Goal: Task Accomplishment & Management: Manage account settings

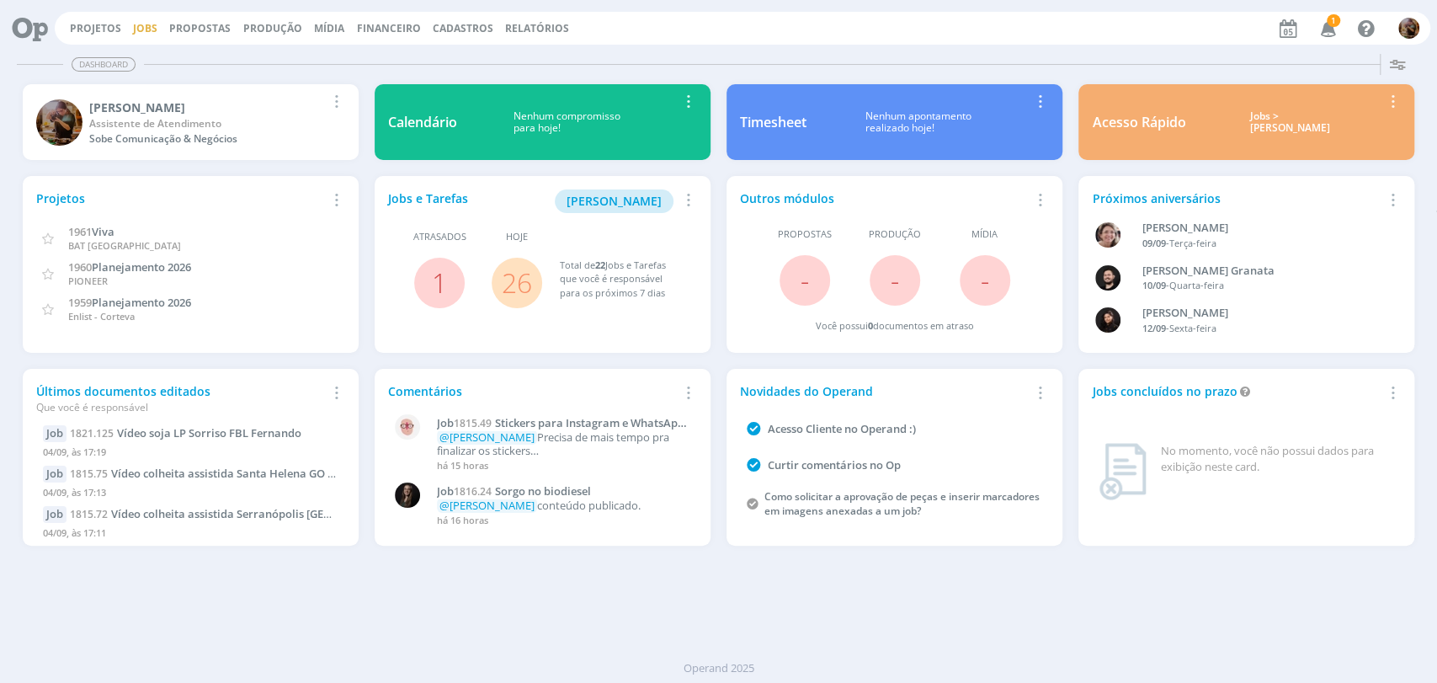
click at [142, 28] on link "Jobs" at bounding box center [145, 28] width 24 height 14
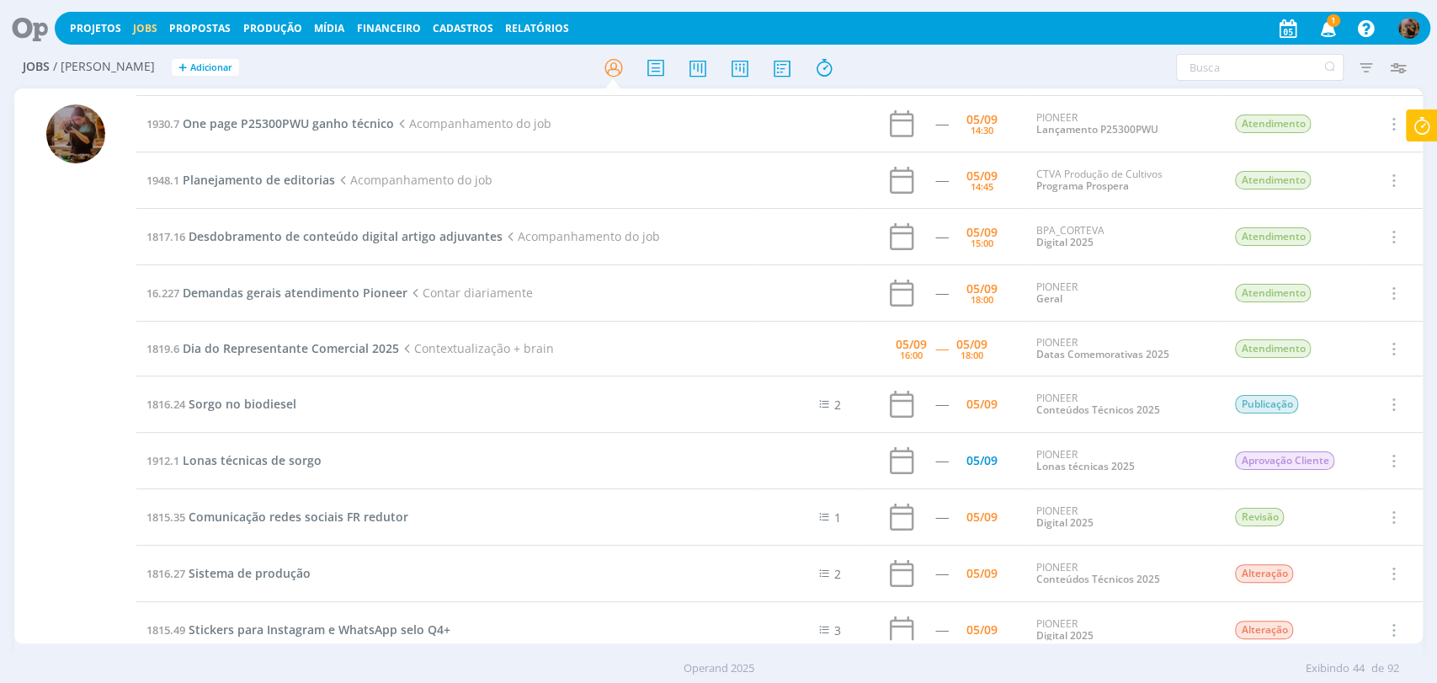
scroll to position [935, 0]
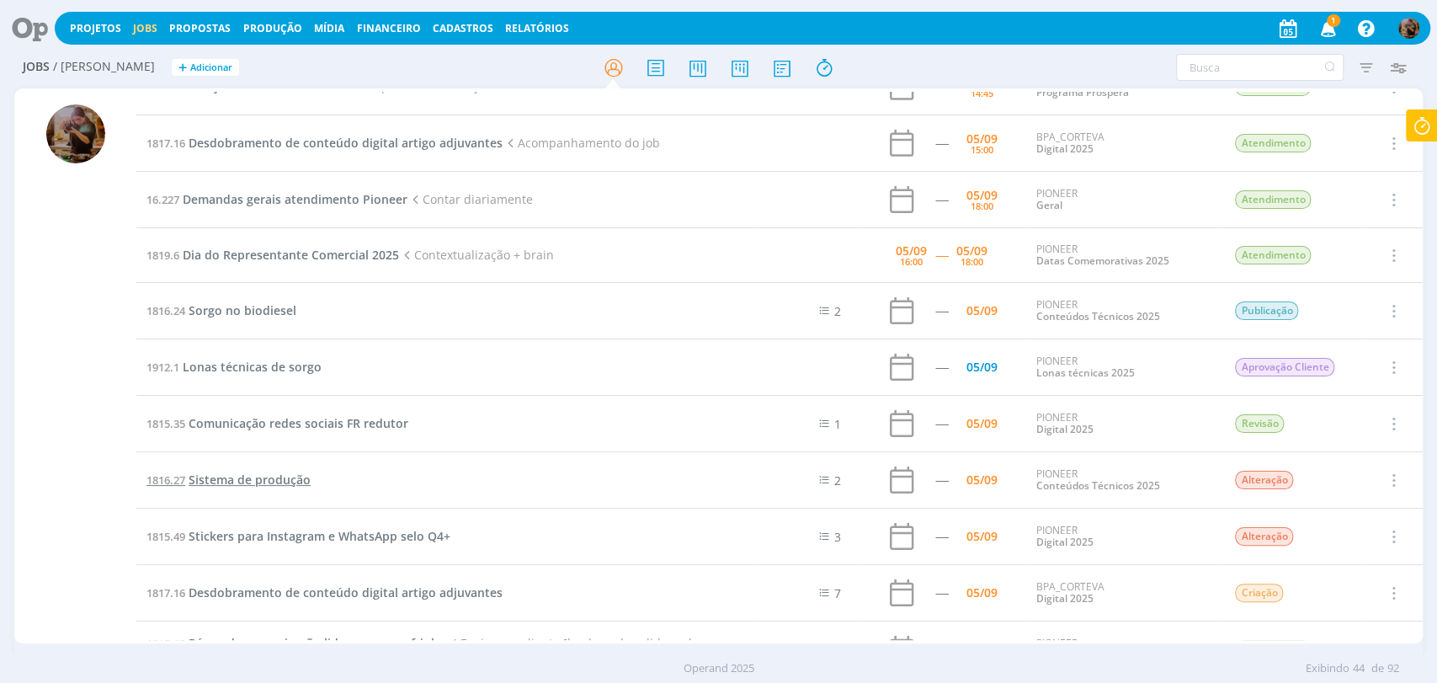
click at [300, 471] on span "Sistema de produção" at bounding box center [250, 479] width 122 height 16
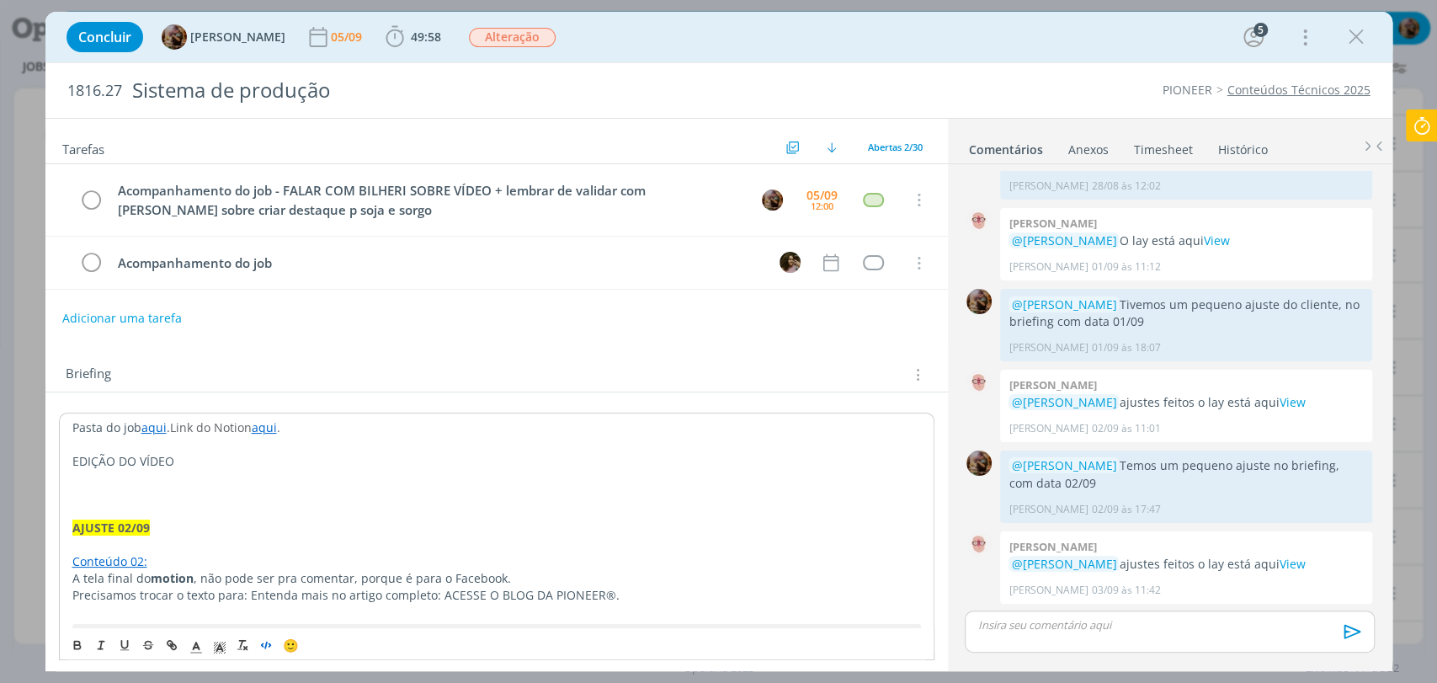
click at [267, 642] on icon "dialog" at bounding box center [265, 643] width 13 height 13
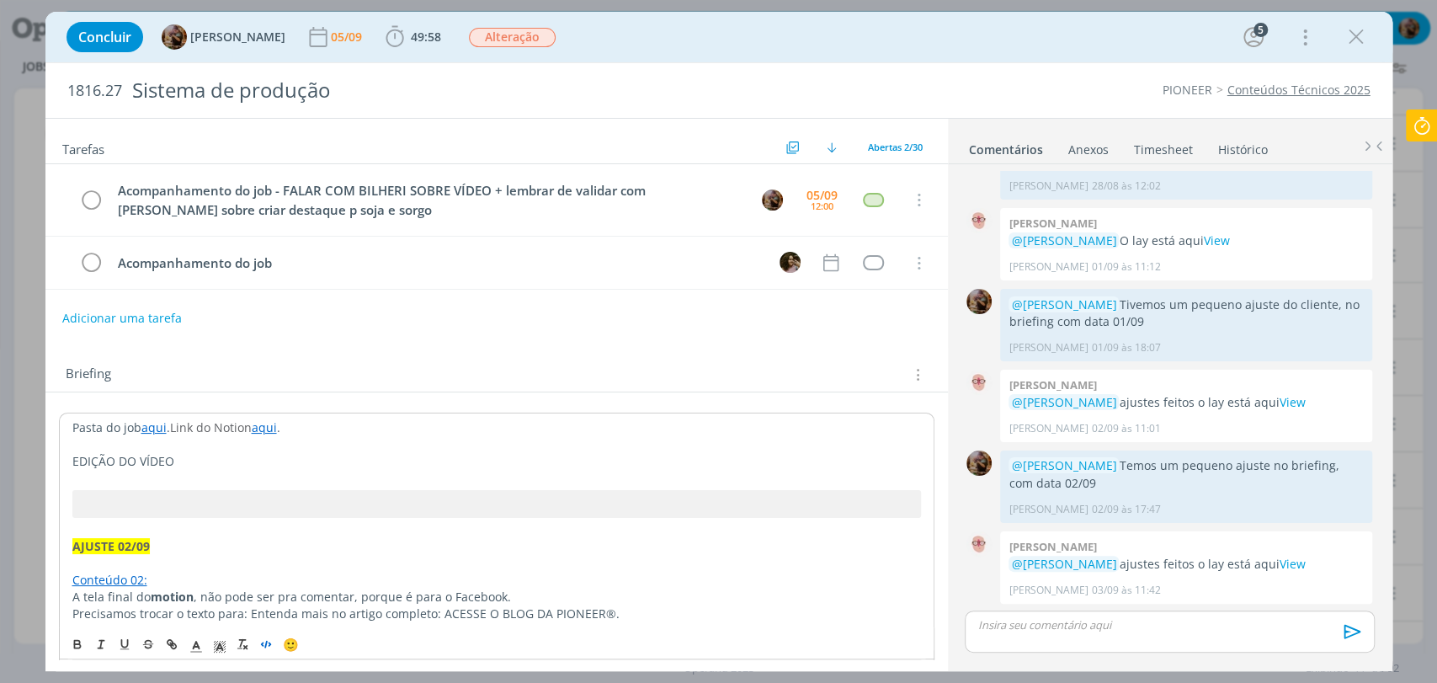
click at [188, 459] on p "EDIÇÃO DO VÍDEO" at bounding box center [496, 461] width 849 height 17
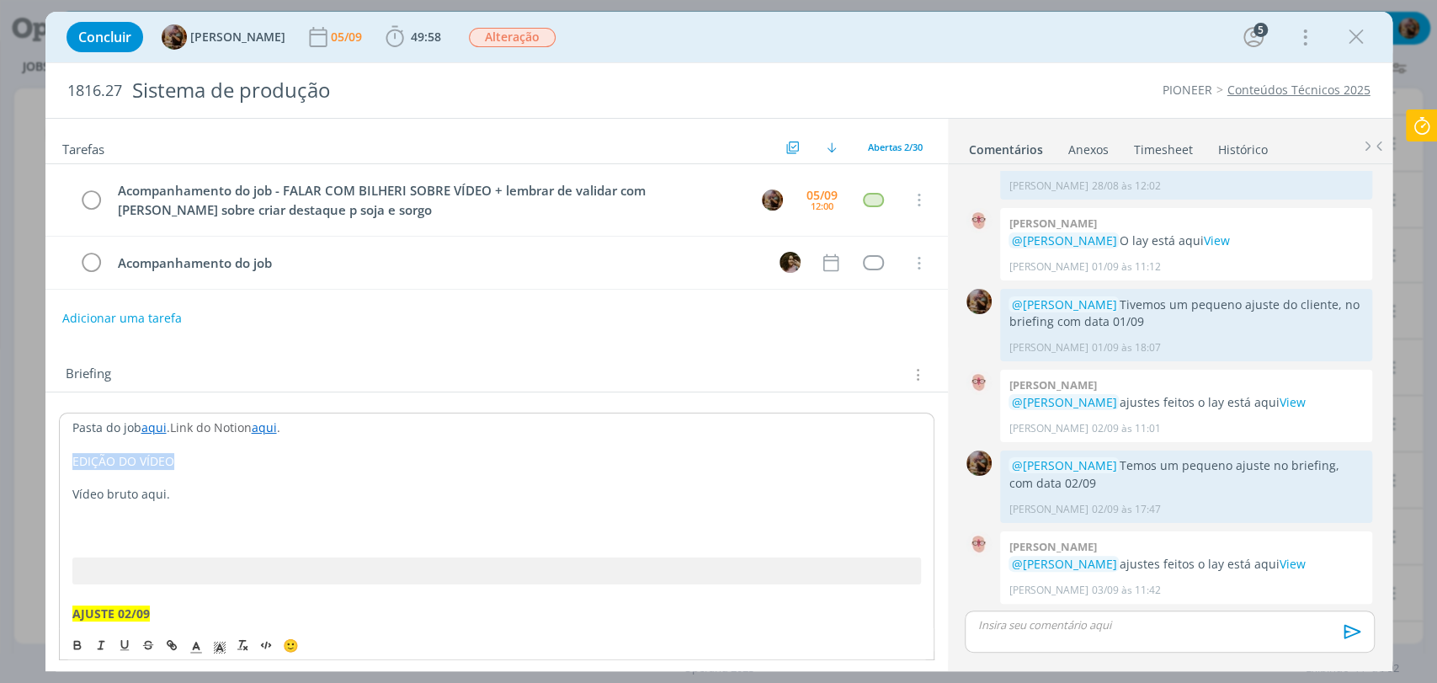
drag, startPoint x: 184, startPoint y: 460, endPoint x: 67, endPoint y: 460, distance: 117.9
click at [77, 642] on icon "dialog" at bounding box center [77, 643] width 13 height 13
click at [217, 649] on line "dialog" at bounding box center [219, 649] width 4 height 0
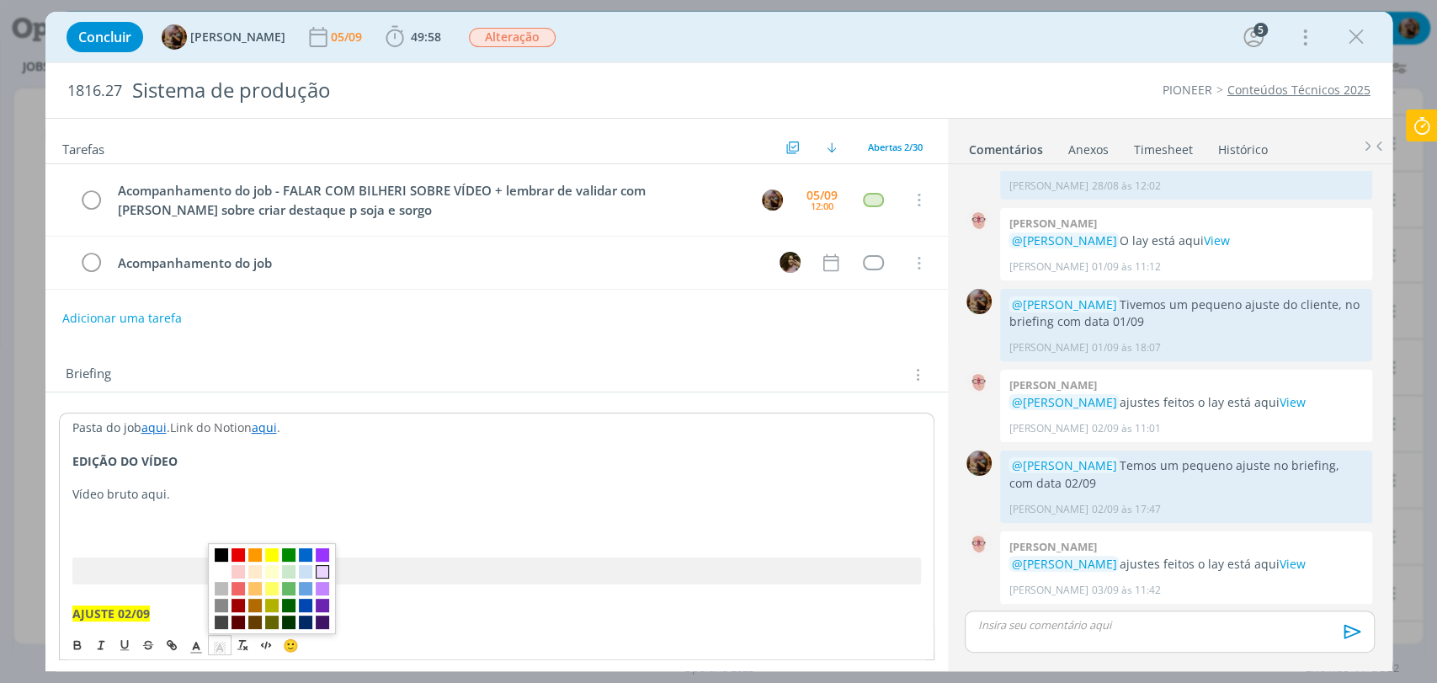
click at [322, 573] on span "dialog" at bounding box center [322, 570] width 13 height 13
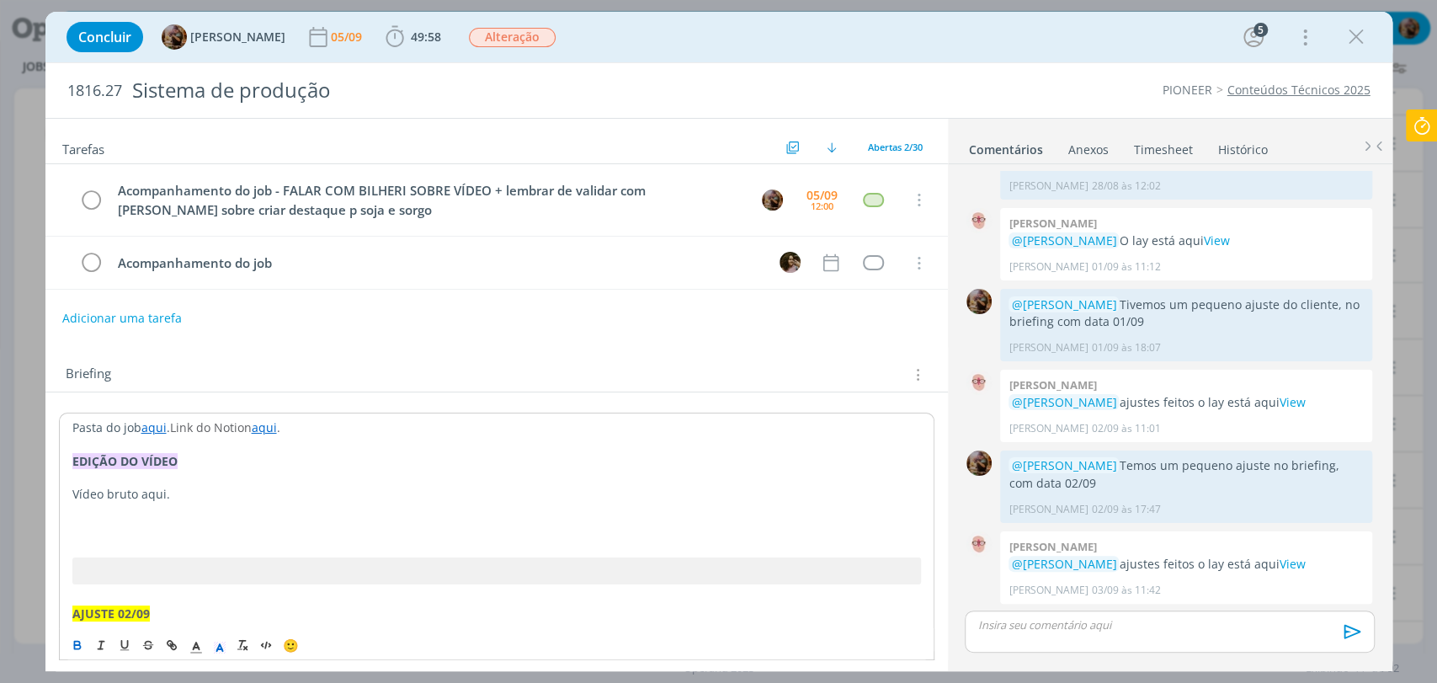
click at [259, 514] on p "dialog" at bounding box center [496, 511] width 849 height 17
click at [258, 519] on p "dialog" at bounding box center [496, 527] width 849 height 17
click at [249, 523] on p "dialog" at bounding box center [497, 527] width 850 height 17
click at [1050, 628] on p "dialog" at bounding box center [1169, 624] width 382 height 15
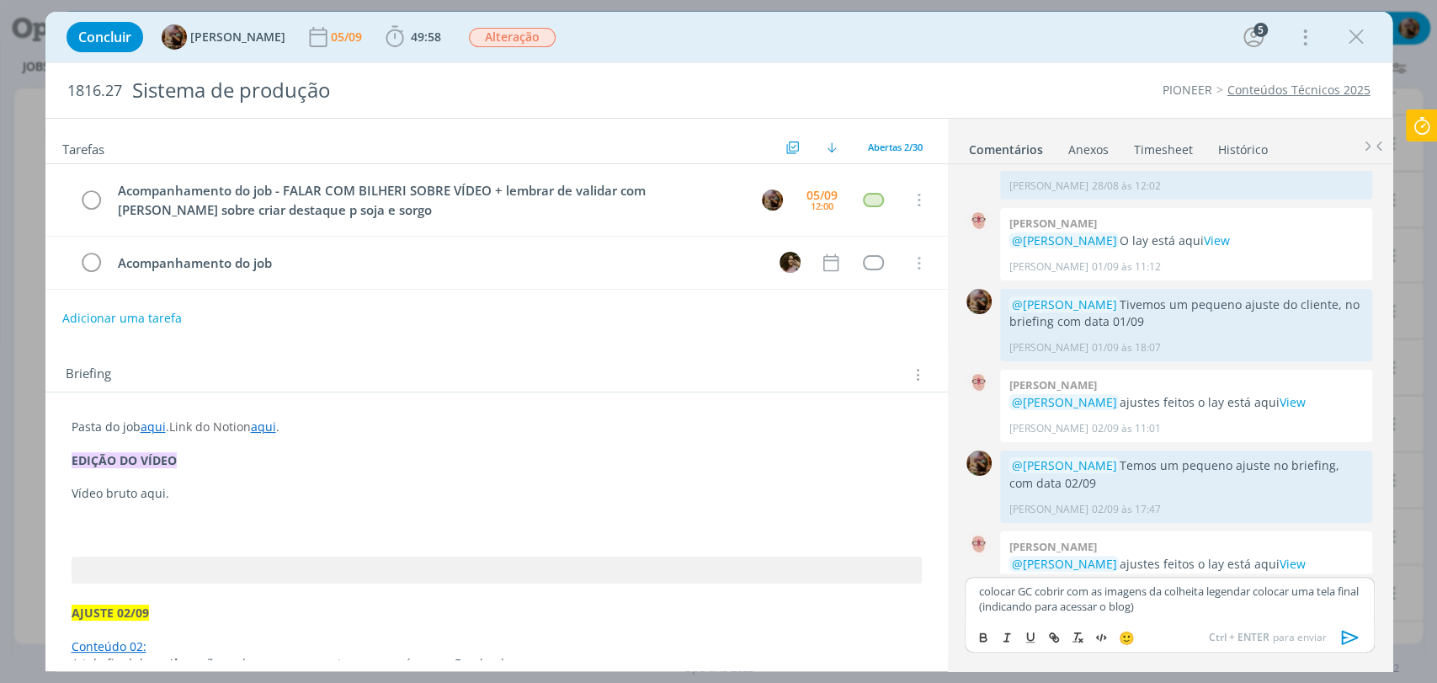
scroll to position [1769, 0]
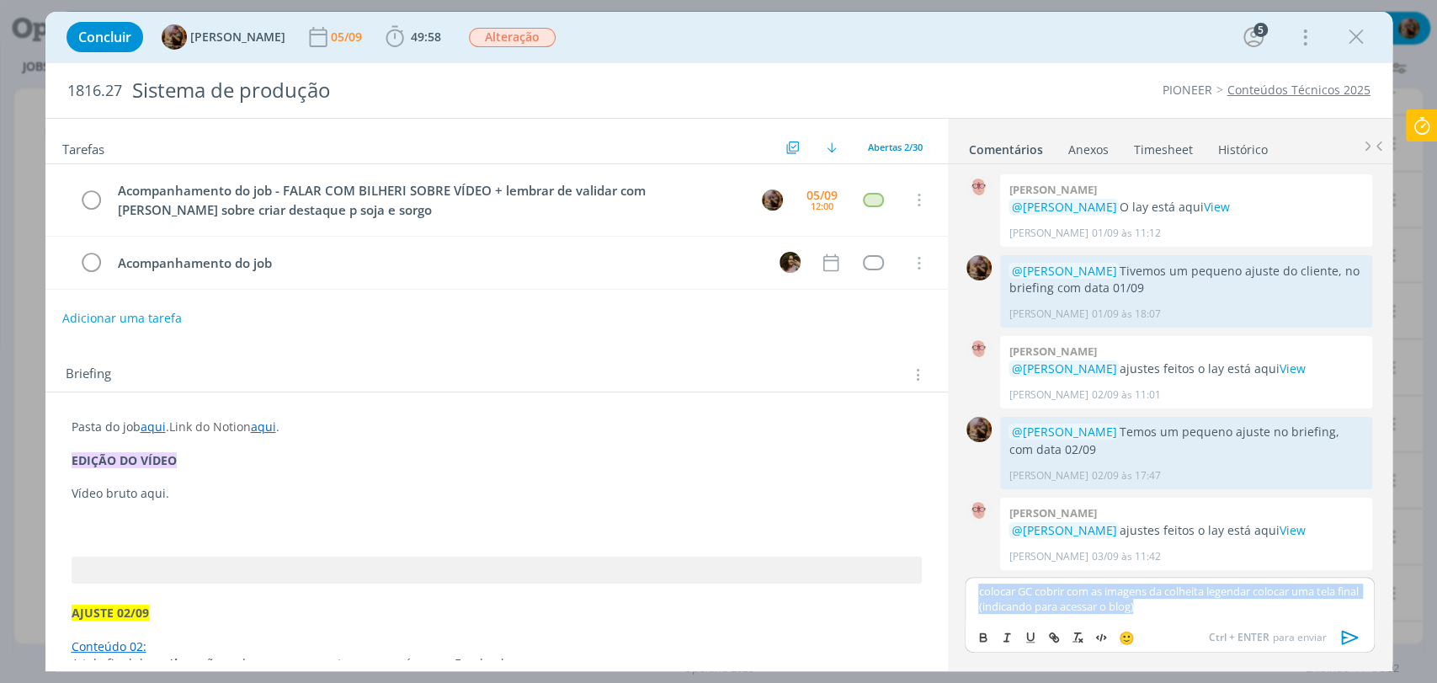
copy p "colocar GC cobrir com as imagens da colheita legendar colocar uma tela final (i…"
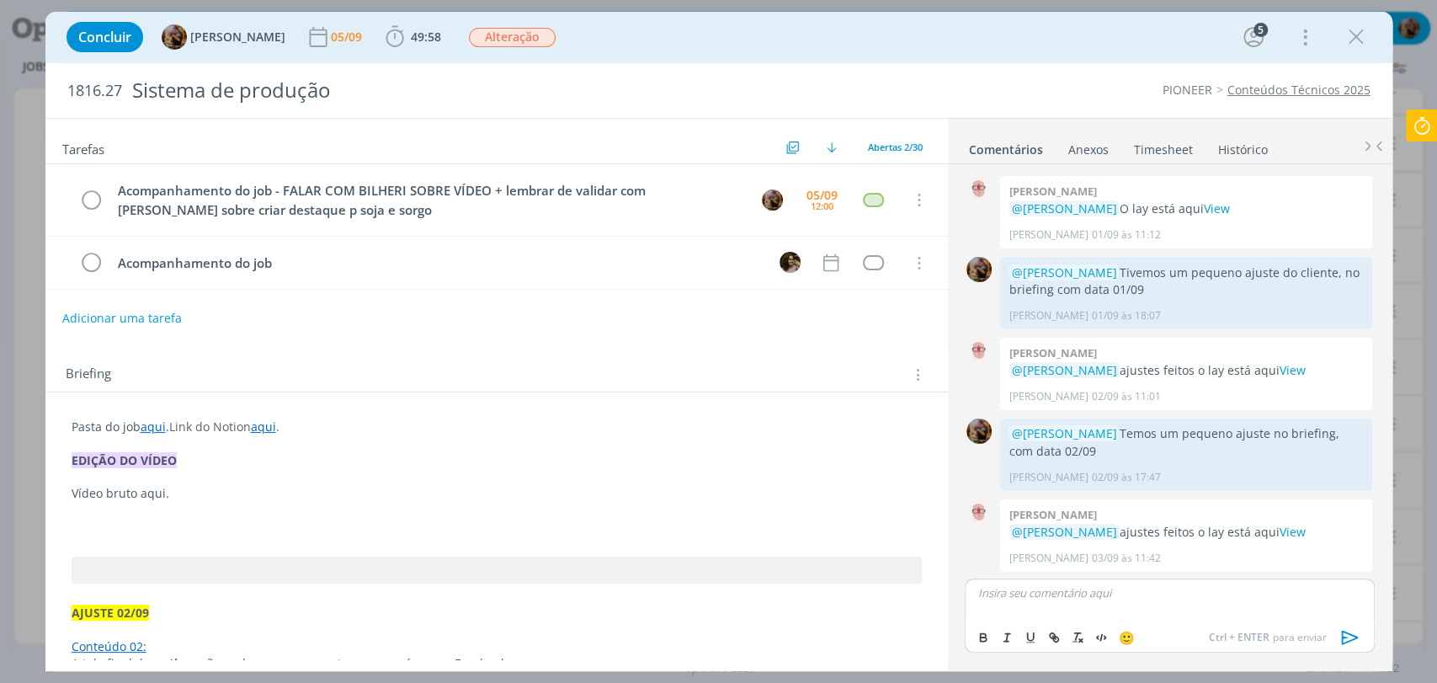
click at [110, 520] on p "dialog" at bounding box center [497, 527] width 850 height 17
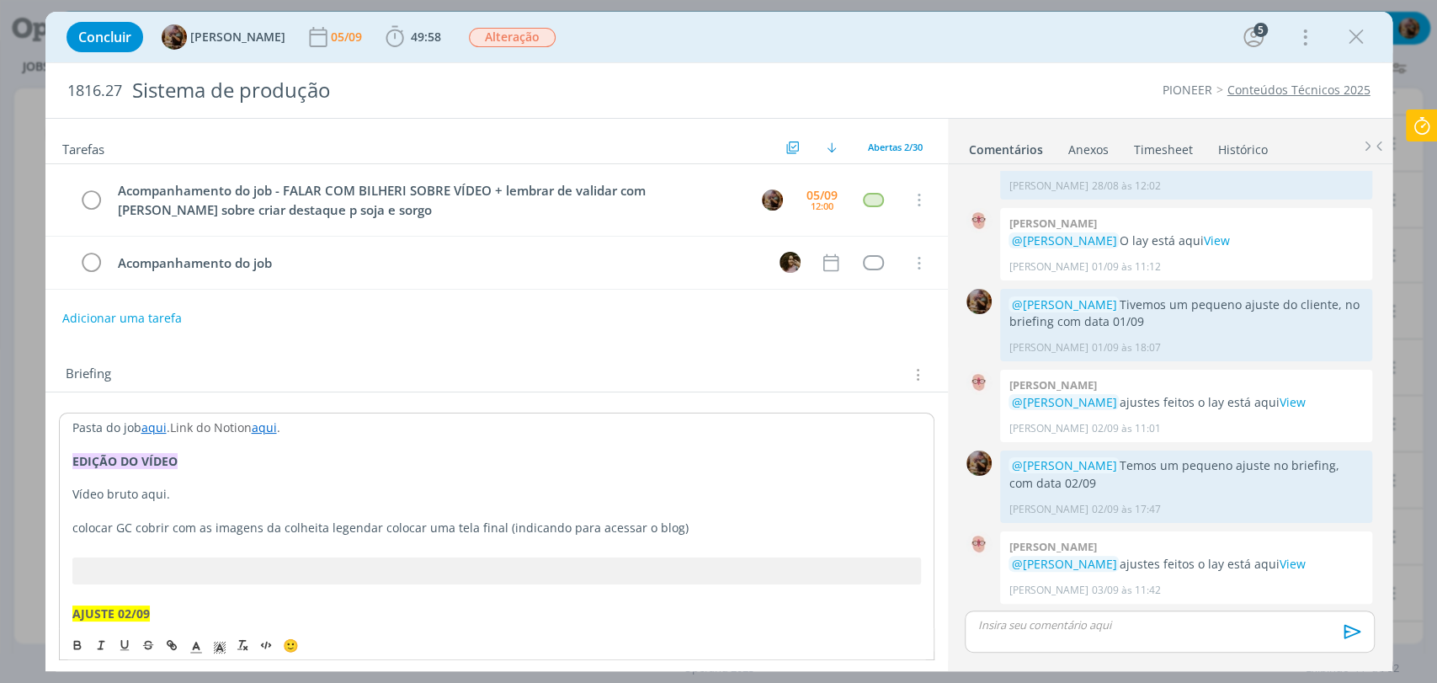
click at [135, 530] on span "colocar GC cobrir com as imagens da colheita legendar colocar uma tela final (i…" at bounding box center [380, 527] width 616 height 16
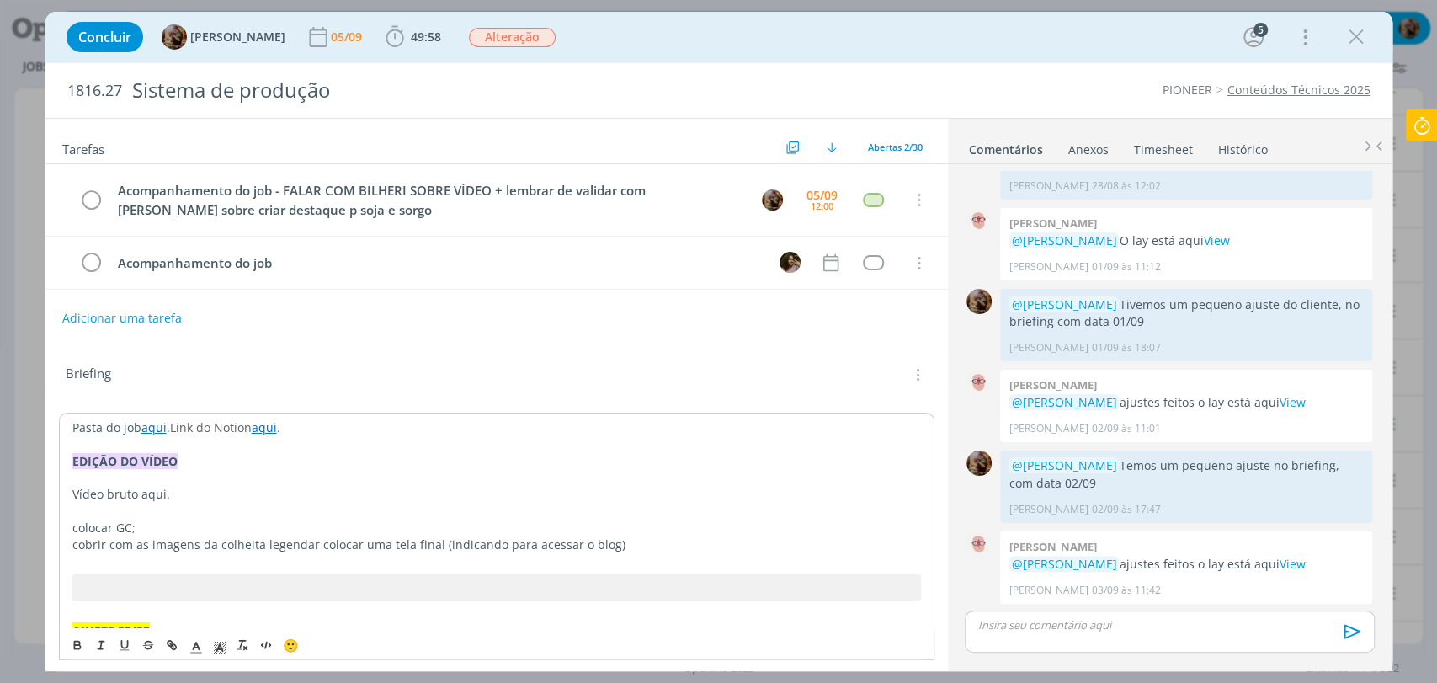
click at [262, 548] on span "﻿ cobrir com as imagens da colheita legendar colocar uma tela final (indicando …" at bounding box center [348, 544] width 553 height 16
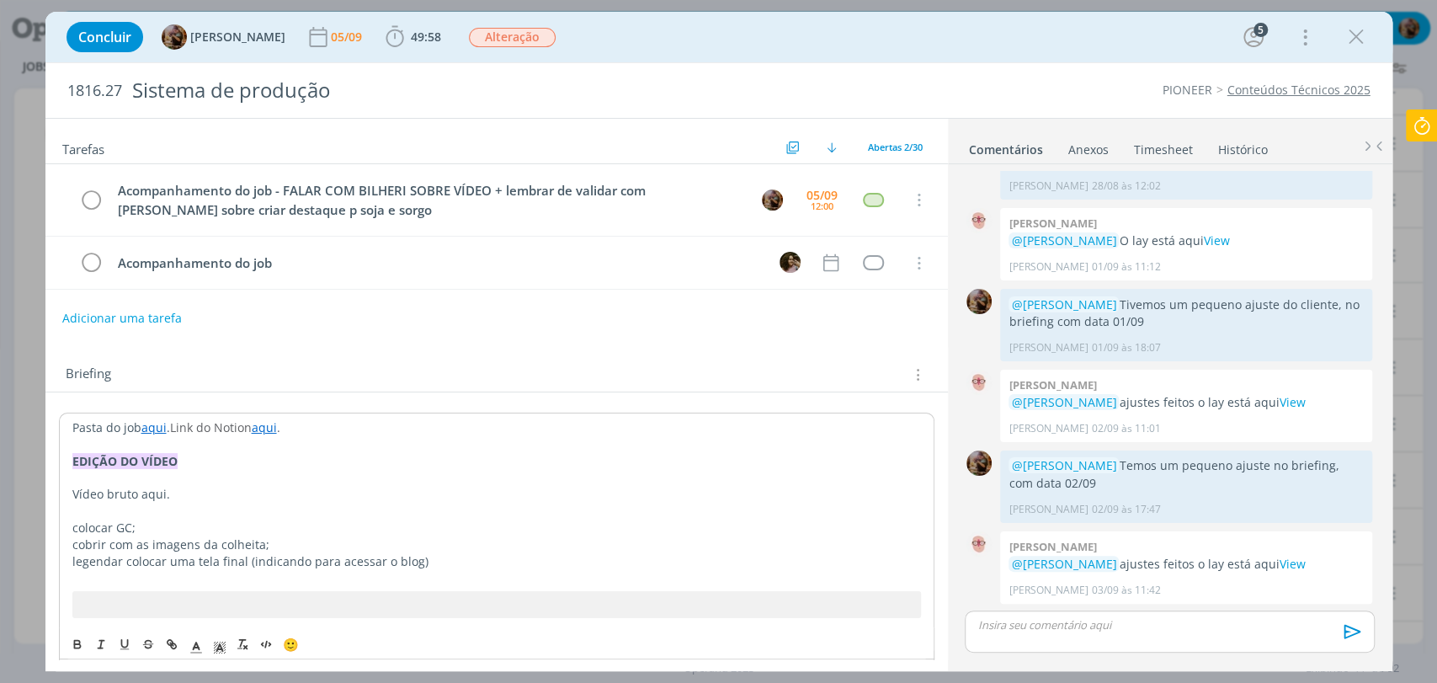
click at [123, 560] on span "﻿ legendar colocar uma tela final (indicando para acessar o blog)" at bounding box center [250, 561] width 356 height 16
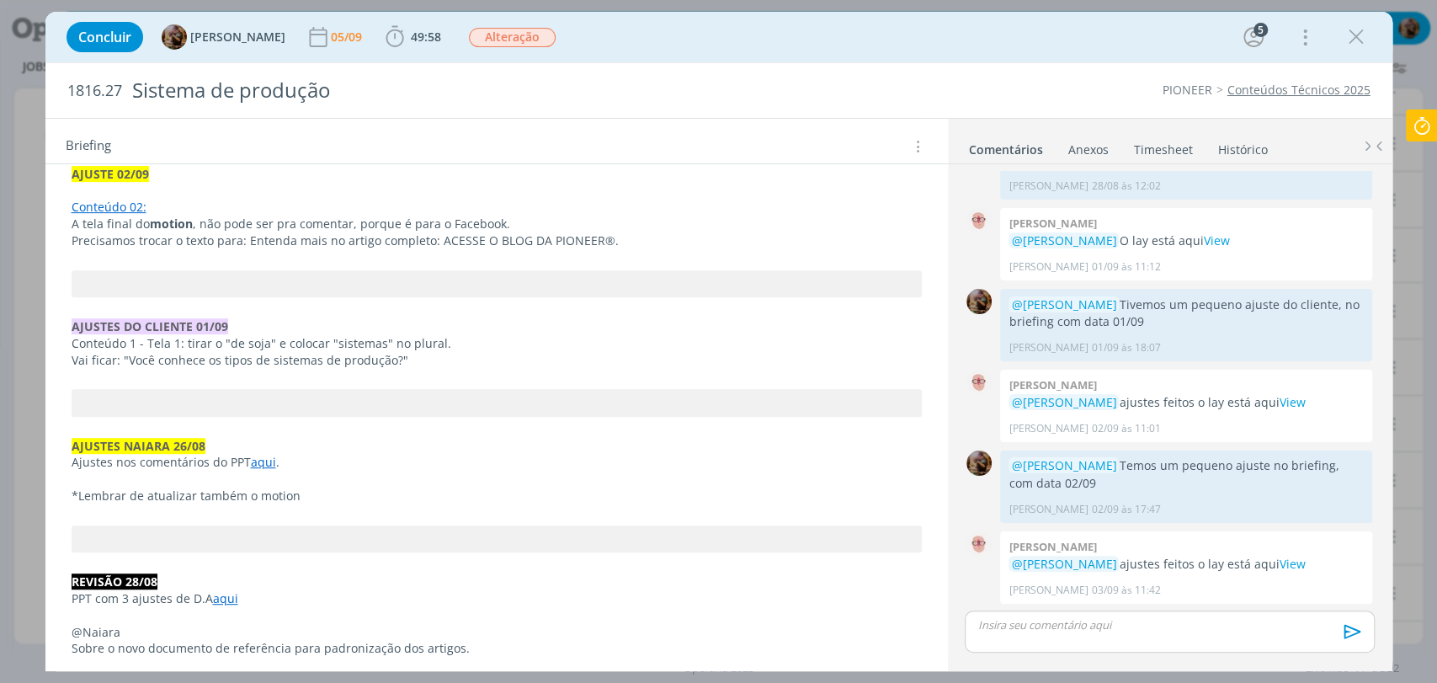
scroll to position [170, 0]
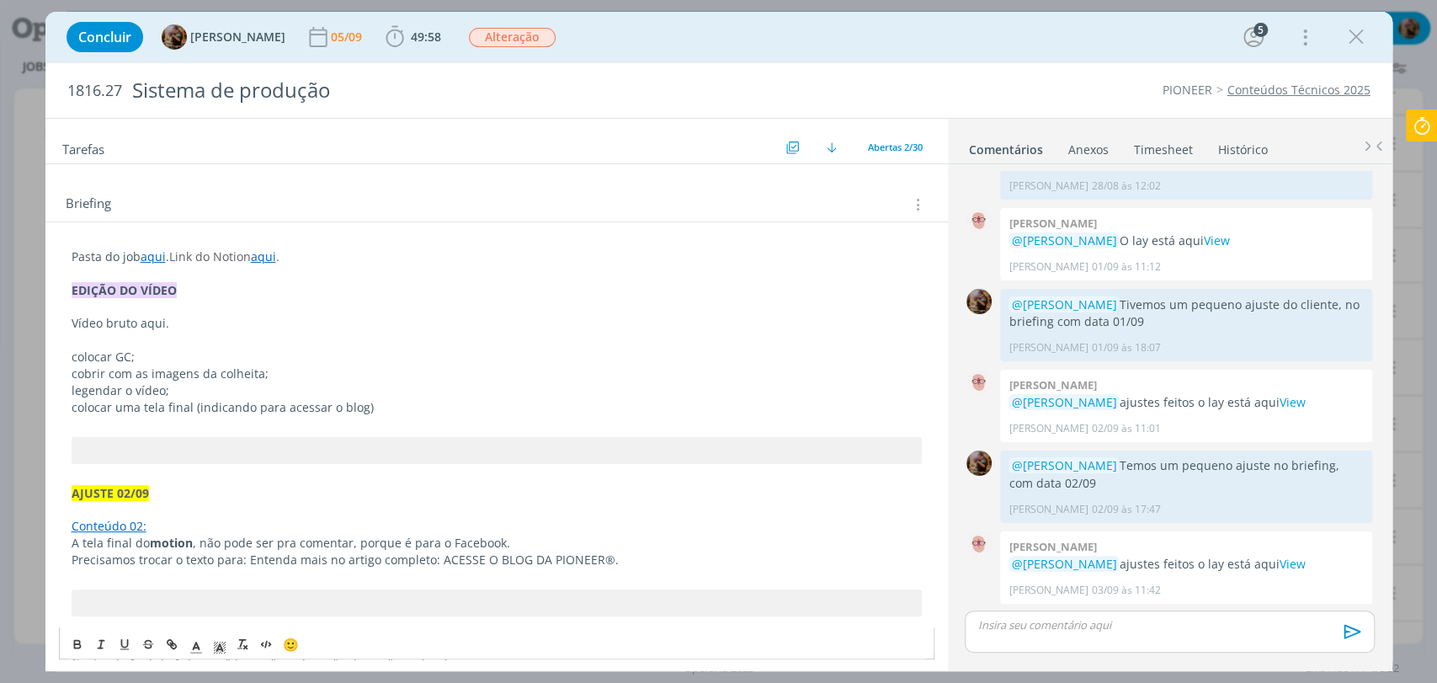
click at [376, 406] on p "﻿ colocar uma tela final (indicando para acessar o blog)" at bounding box center [497, 407] width 850 height 17
drag, startPoint x: 75, startPoint y: 376, endPoint x: 81, endPoint y: 392, distance: 17.0
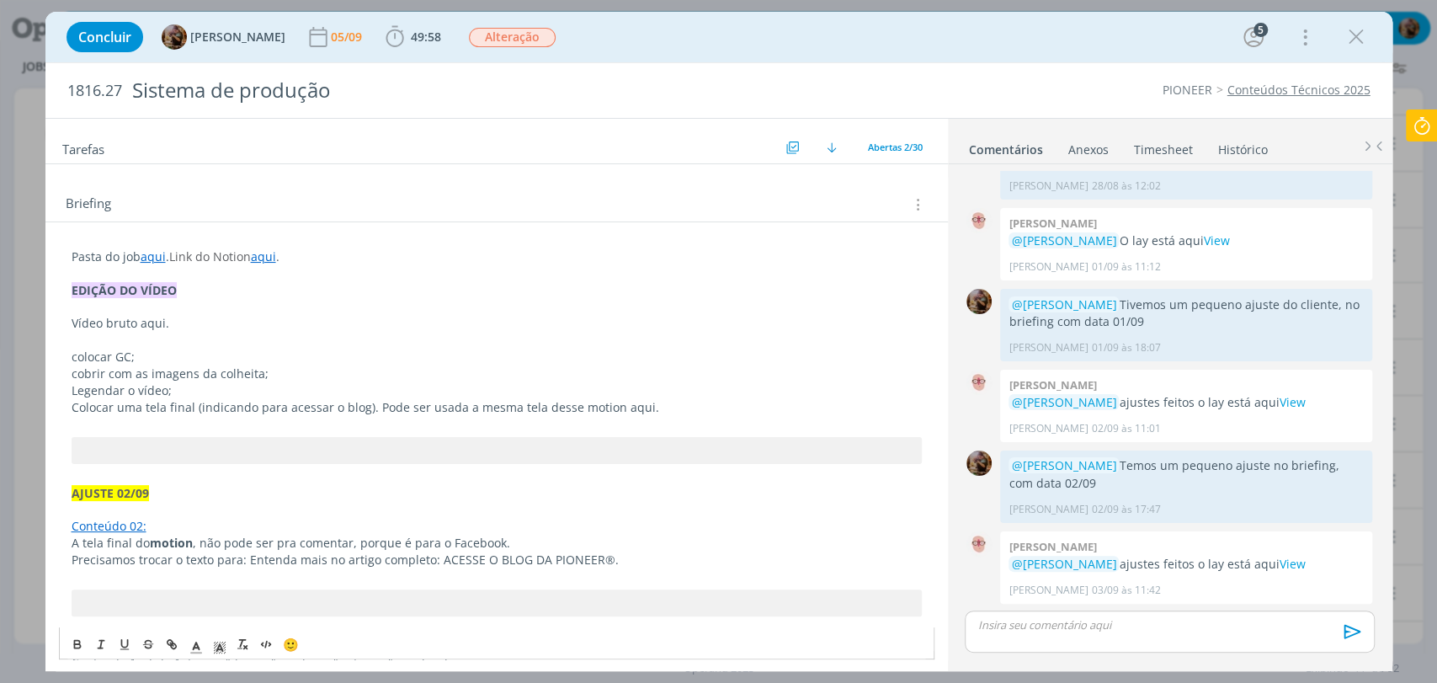
click at [93, 392] on span "Legendar o vídeo;" at bounding box center [122, 390] width 100 height 16
click at [76, 370] on p "cobrir com as imagens da colheita;" at bounding box center [497, 373] width 850 height 17
click at [72, 354] on span "colocar GC;" at bounding box center [103, 357] width 63 height 16
click at [164, 342] on p "dialog" at bounding box center [497, 340] width 850 height 17
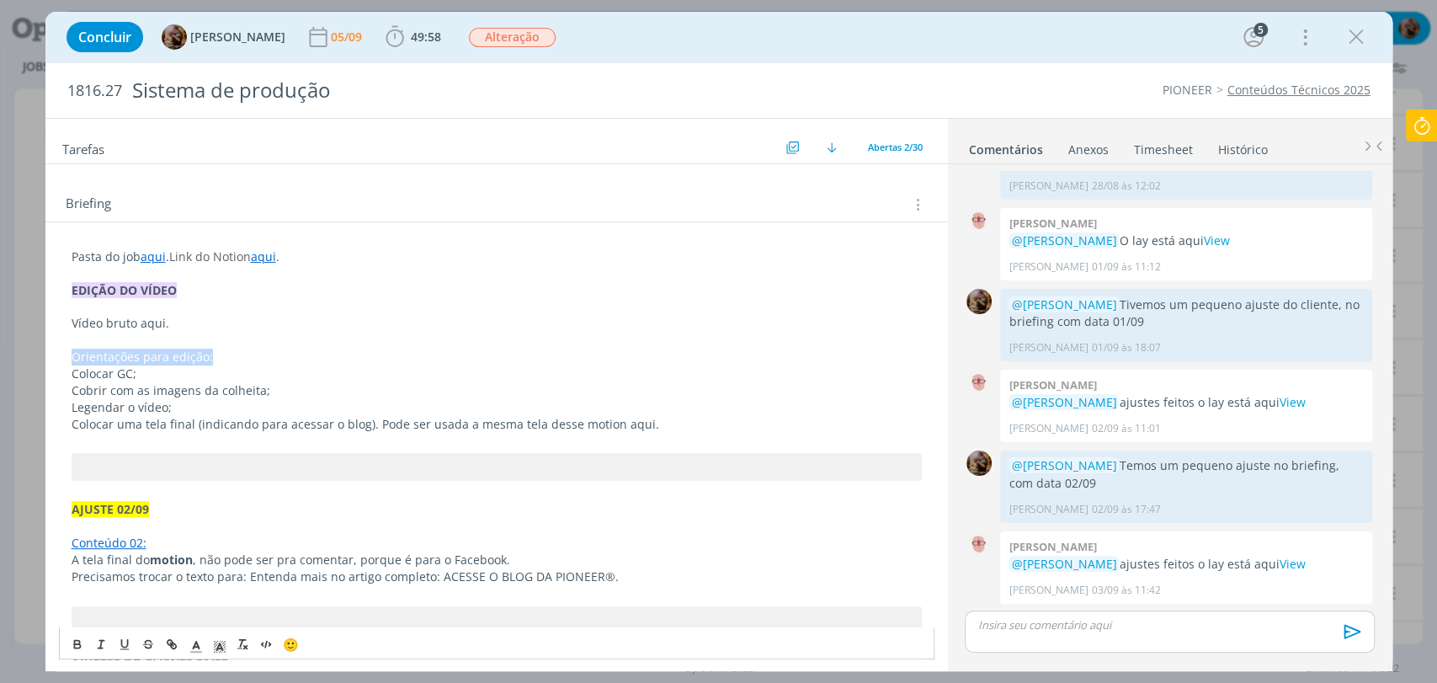
drag, startPoint x: 234, startPoint y: 349, endPoint x: 77, endPoint y: 417, distance: 170.5
click at [74, 642] on icon "dialog" at bounding box center [77, 643] width 13 height 13
click at [148, 422] on span "Colocar uma tela final (indicando para acessar o blog). Pode ser usada a mesma …" at bounding box center [366, 424] width 588 height 16
click at [283, 386] on p "Cobrir com as imagens da colheita;" at bounding box center [497, 390] width 850 height 17
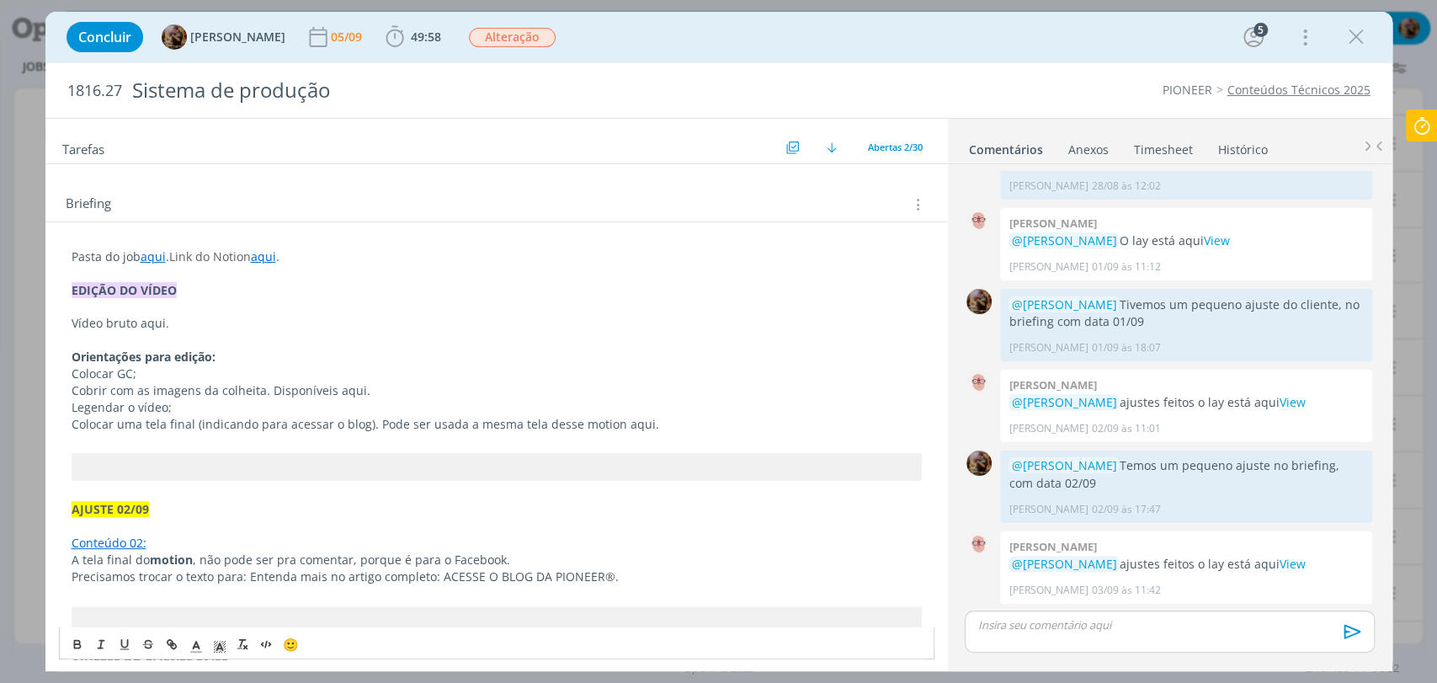
click at [346, 390] on span "Cobrir com as imagens da colheita. Disponíveis aqui." at bounding box center [221, 390] width 299 height 16
drag, startPoint x: 346, startPoint y: 390, endPoint x: 337, endPoint y: 392, distance: 9.6
click at [344, 390] on span "Cobrir com as imagens da colheita. Disponíveis aqui." at bounding box center [221, 390] width 299 height 16
click at [216, 651] on icon "dialog" at bounding box center [219, 647] width 15 height 15
click at [274, 554] on span "dialog" at bounding box center [271, 553] width 13 height 13
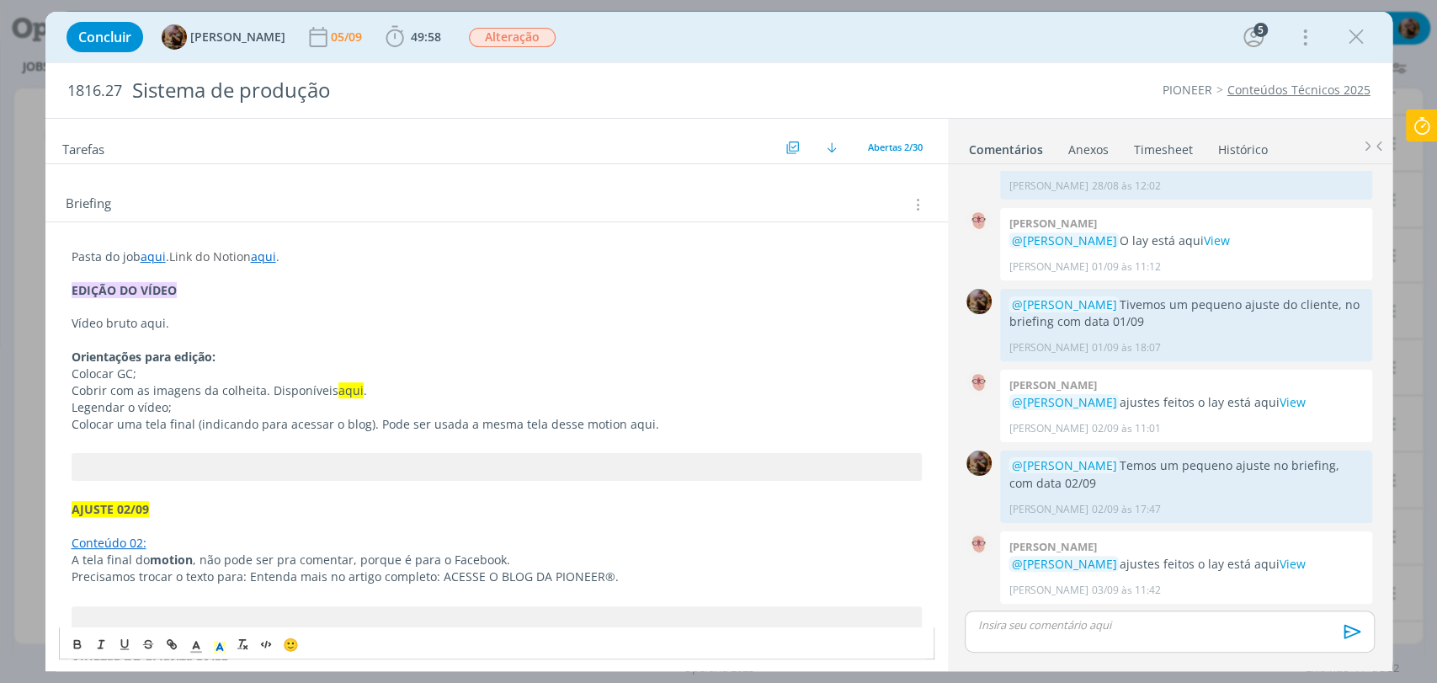
click at [309, 419] on span "Colocar uma tela final (indicando para acessar o blog). Pode ser usada a mesma …" at bounding box center [366, 424] width 588 height 16
click at [624, 424] on span "Colocar uma tela final (indicando para acessar o blog). Pode ser usada a mesma …" at bounding box center [366, 424] width 588 height 16
click at [224, 642] on icon "dialog" at bounding box center [219, 647] width 15 height 15
click at [271, 559] on span "dialog" at bounding box center [271, 553] width 13 height 13
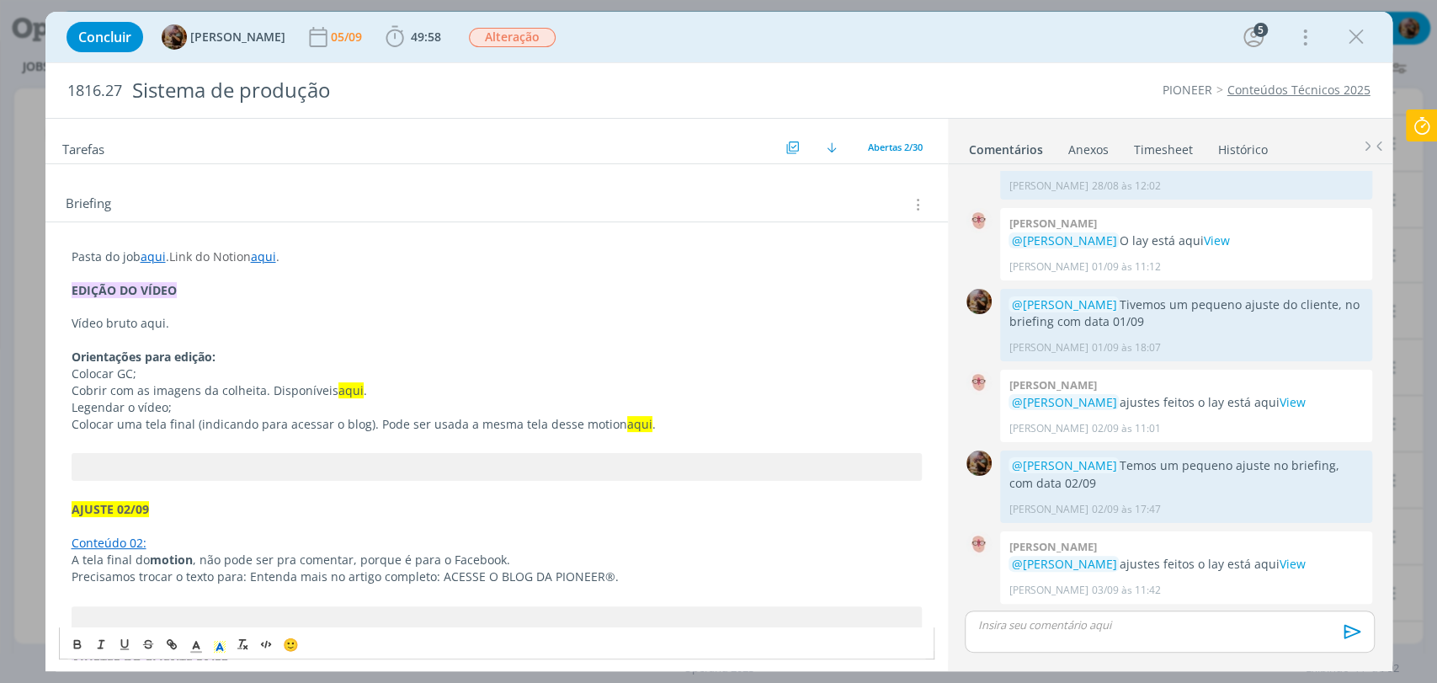
click at [656, 422] on p "Colocar uma tela final (indicando para acessar o blog). Pode ser usada a mesma …" at bounding box center [497, 424] width 850 height 17
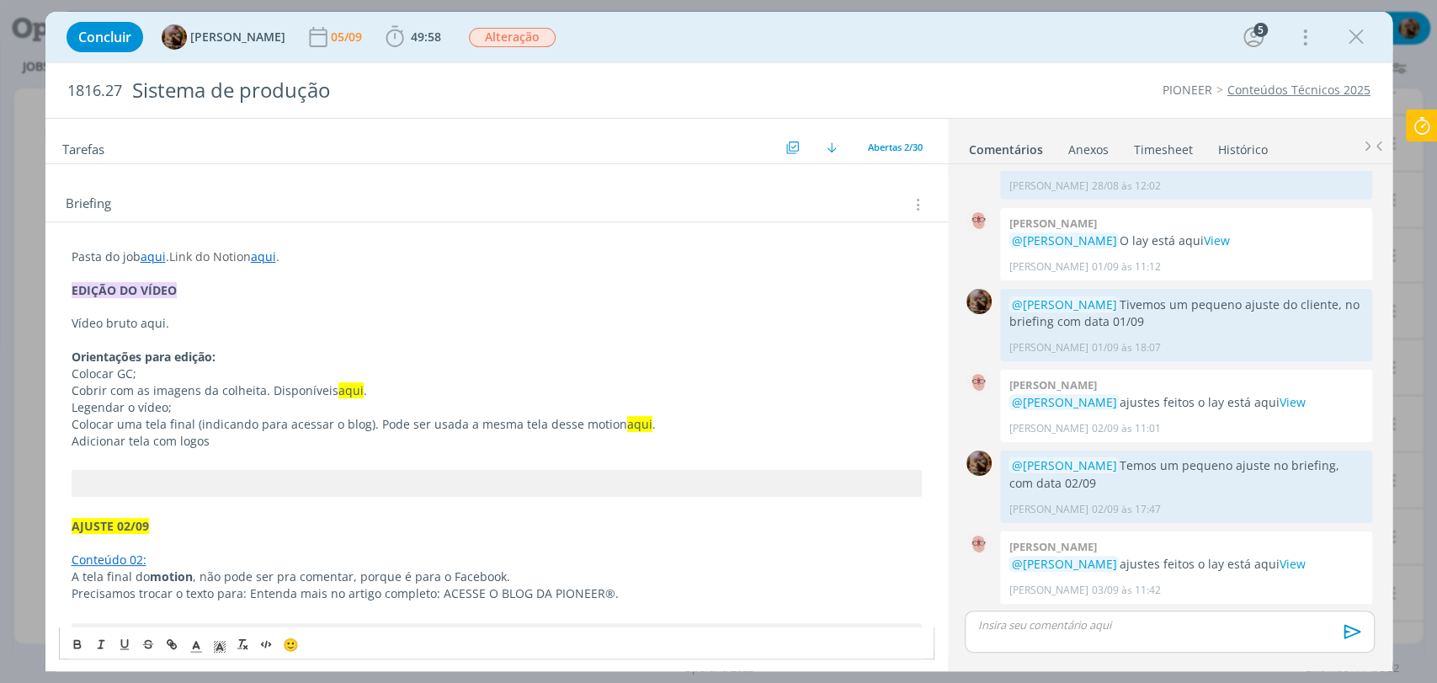
click at [167, 426] on span "Colocar uma tela final (indicando para acessar o blog). Pode ser usada a mesma …" at bounding box center [350, 424] width 556 height 16
click at [149, 439] on span "Adicionar tela com logos" at bounding box center [141, 441] width 138 height 16
click at [266, 439] on p "Adicionar tela final com logos" at bounding box center [497, 441] width 850 height 17
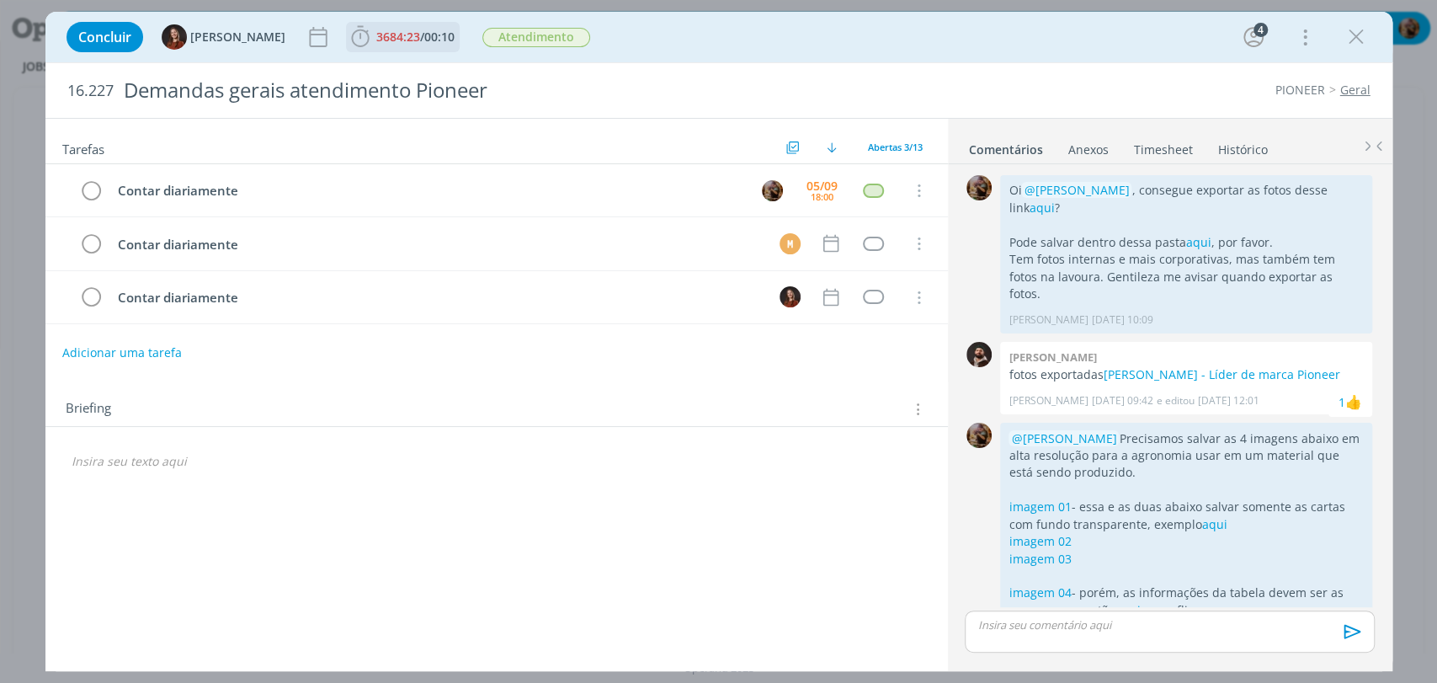
scroll to position [178, 0]
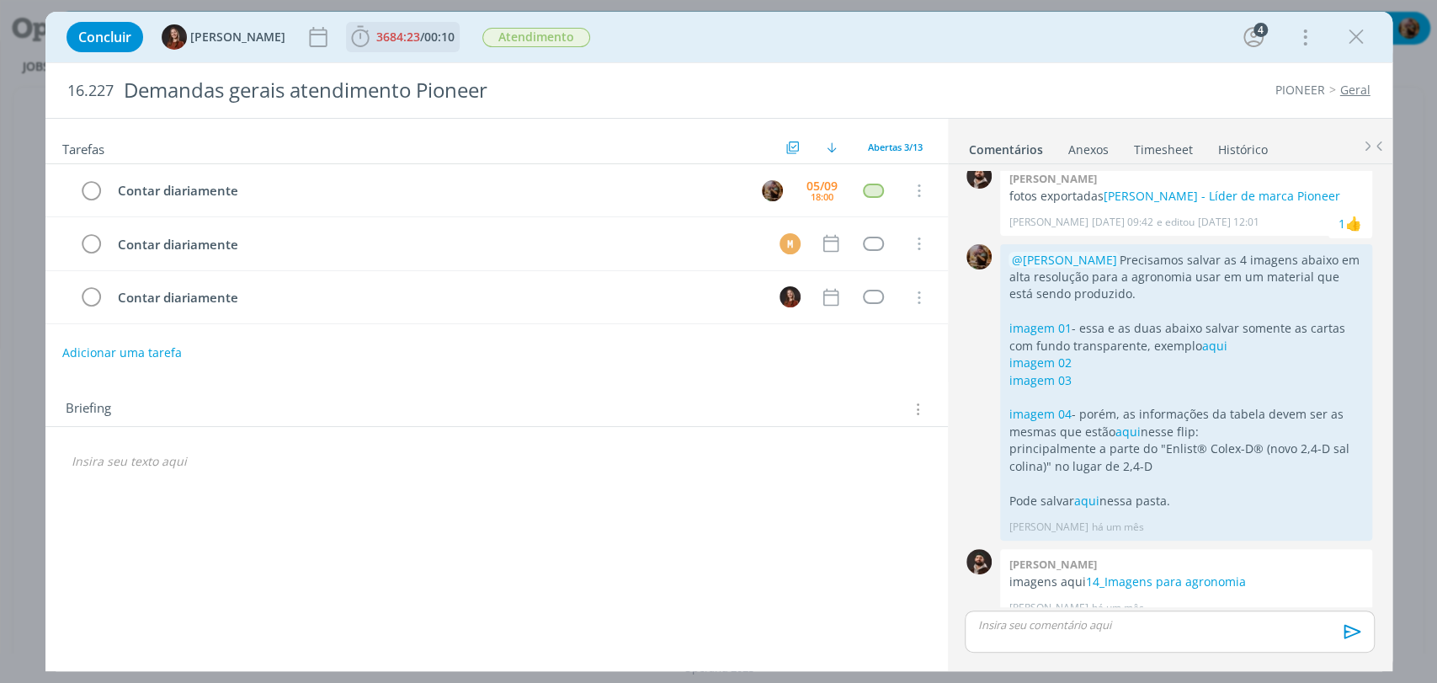
click at [420, 38] on span "/" at bounding box center [422, 37] width 4 height 16
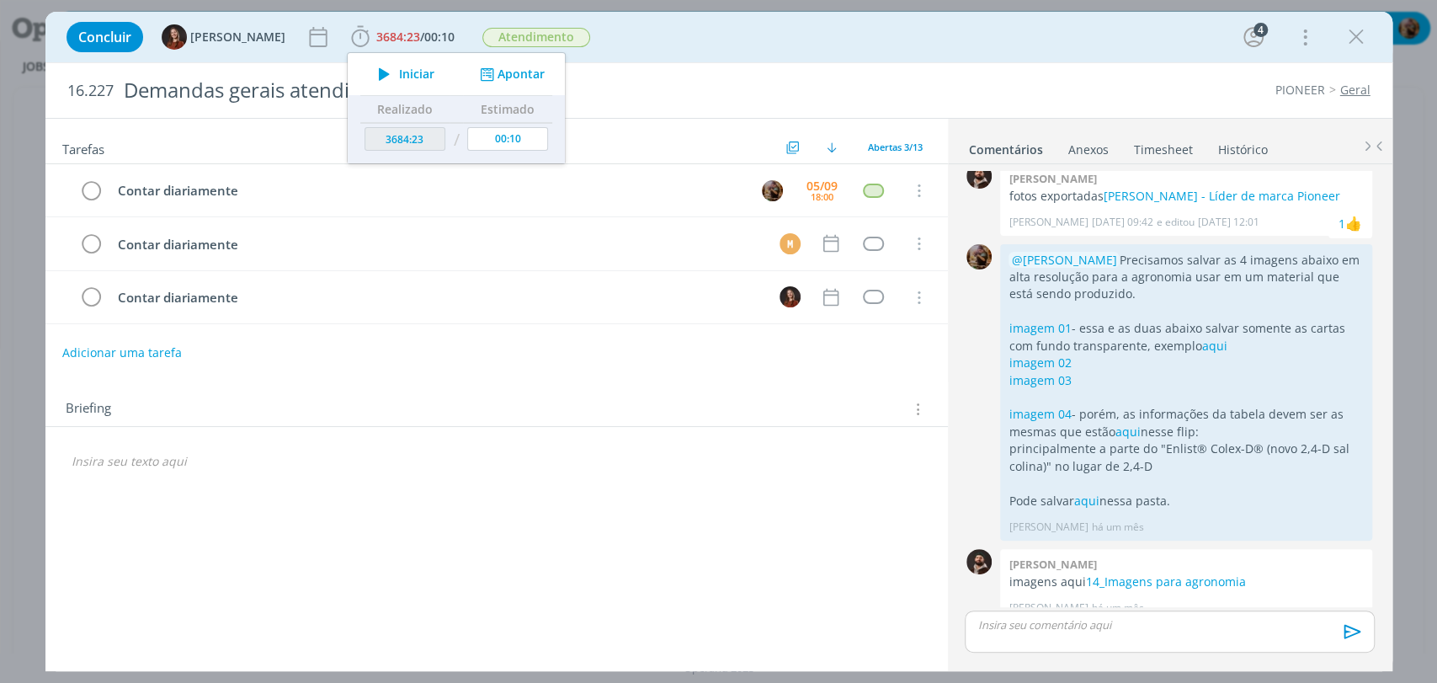
click at [399, 78] on span "Iniciar" at bounding box center [416, 74] width 35 height 12
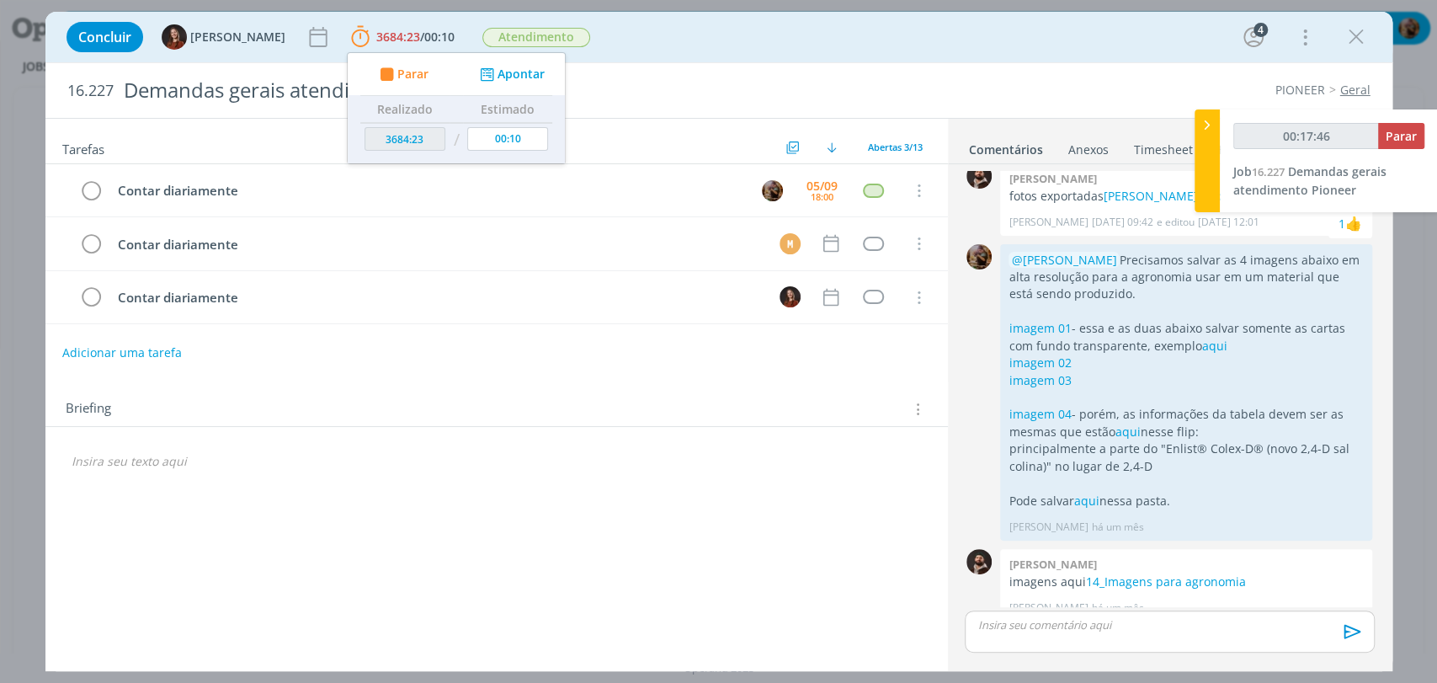
type input "00:18:46"
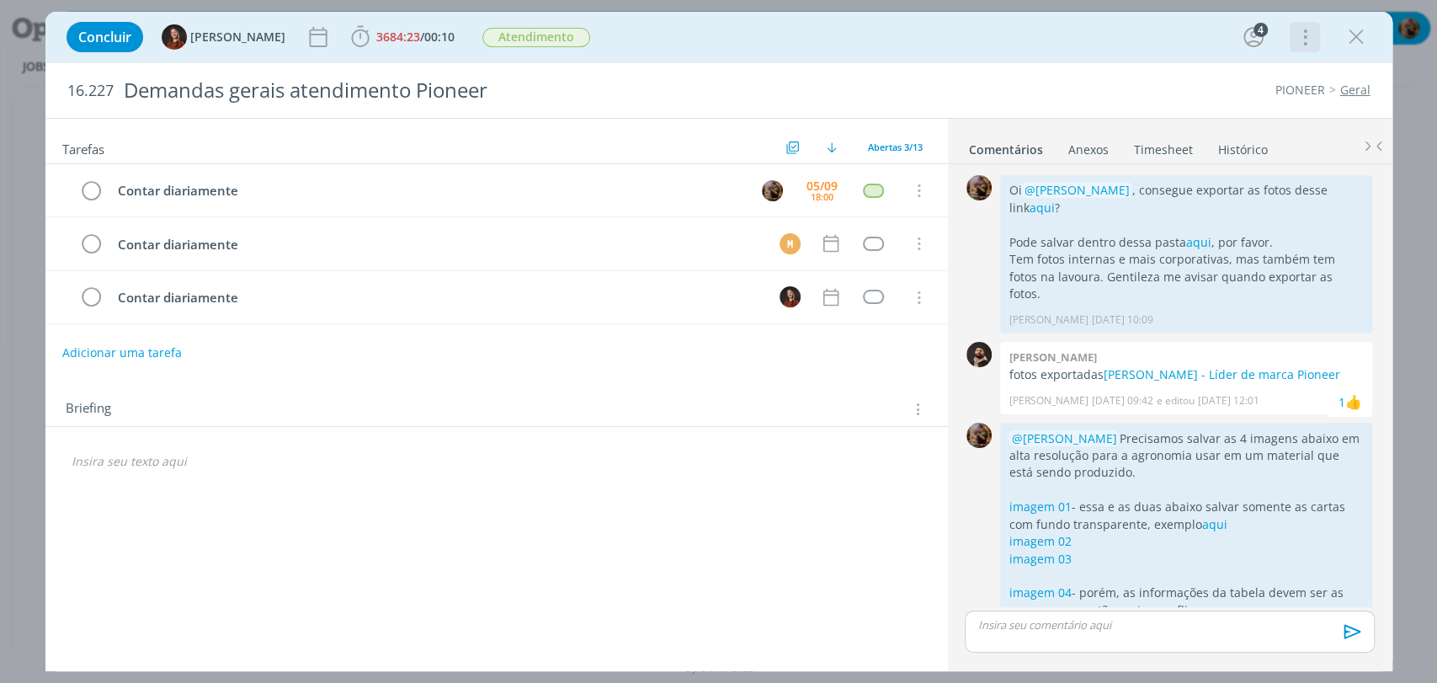
scroll to position [178, 0]
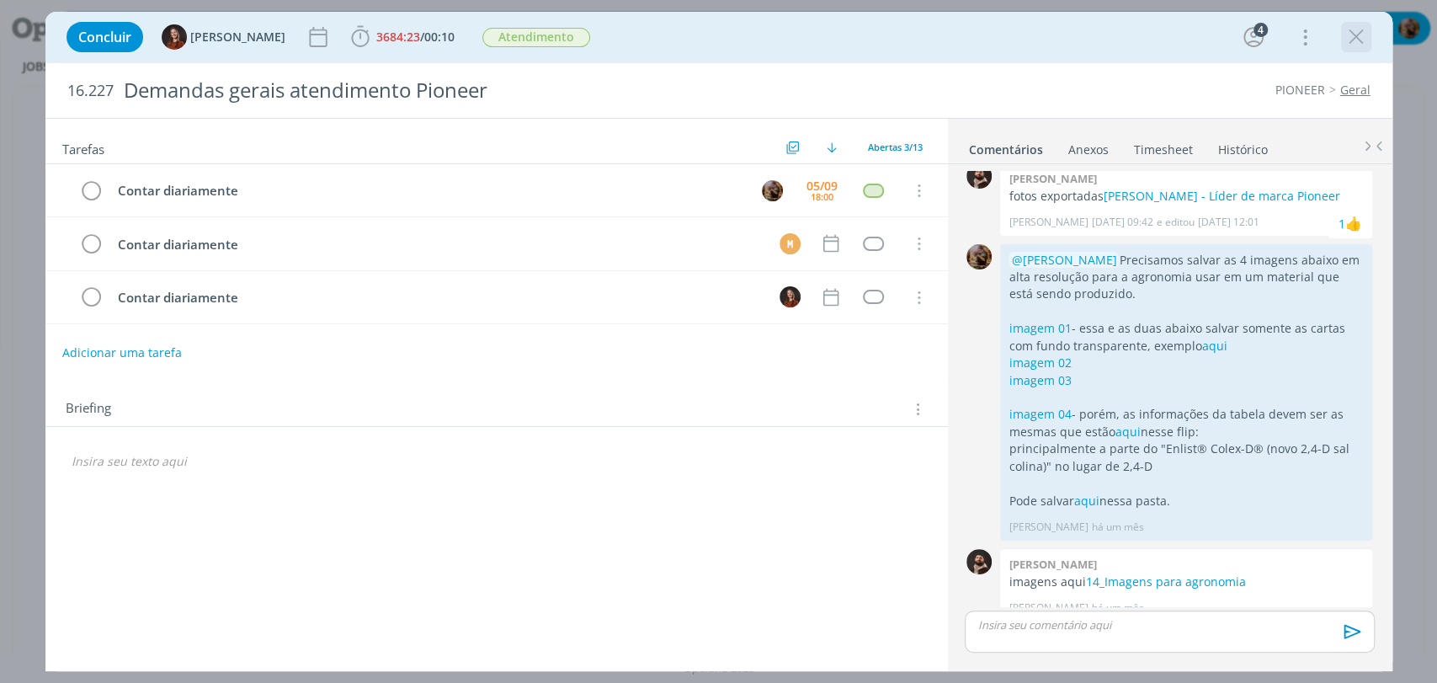
click at [1352, 42] on icon "dialog" at bounding box center [1356, 36] width 25 height 25
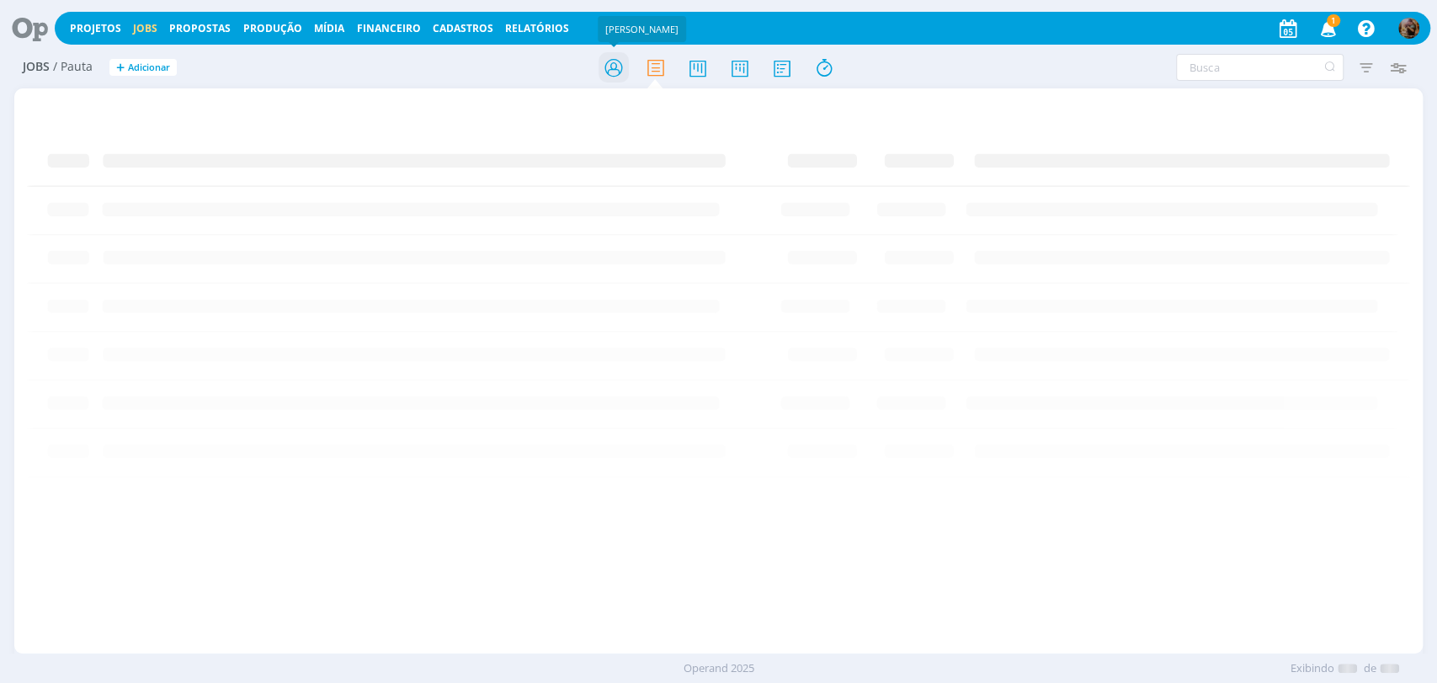
click at [611, 63] on icon at bounding box center [613, 67] width 30 height 33
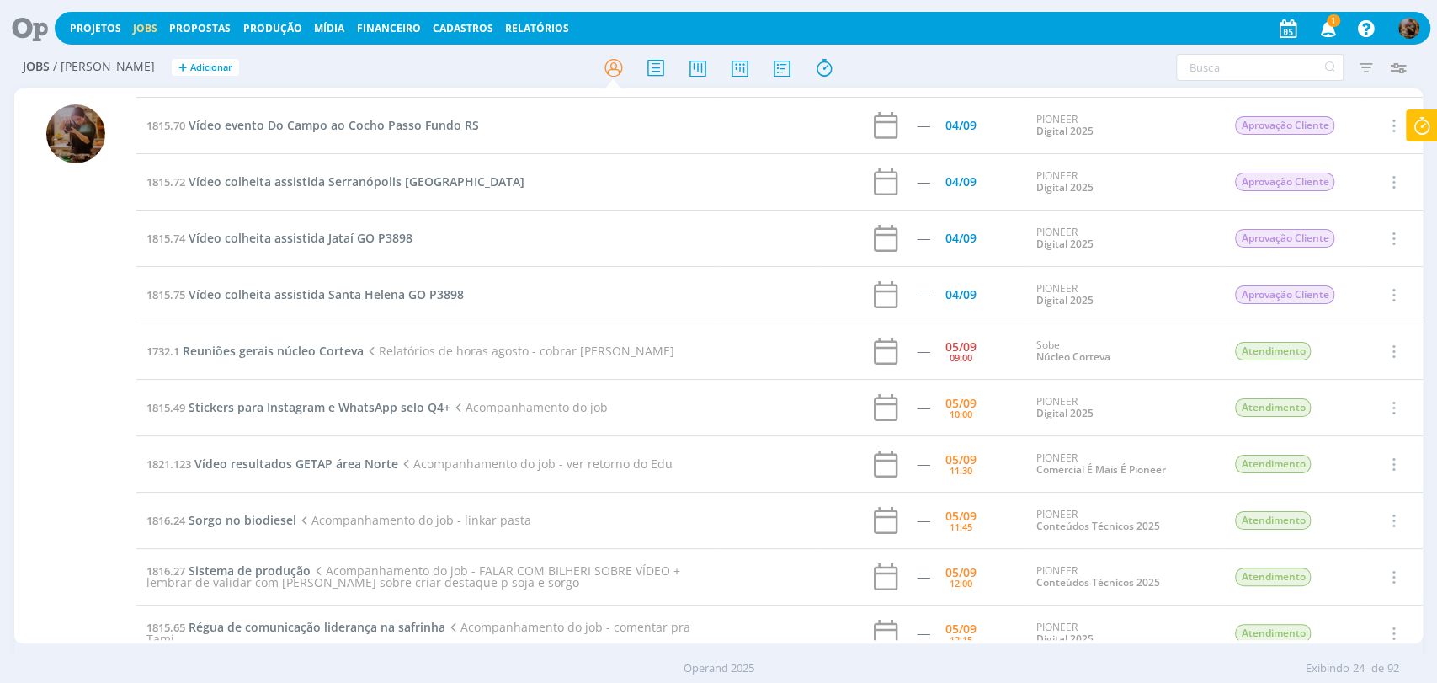
scroll to position [280, 0]
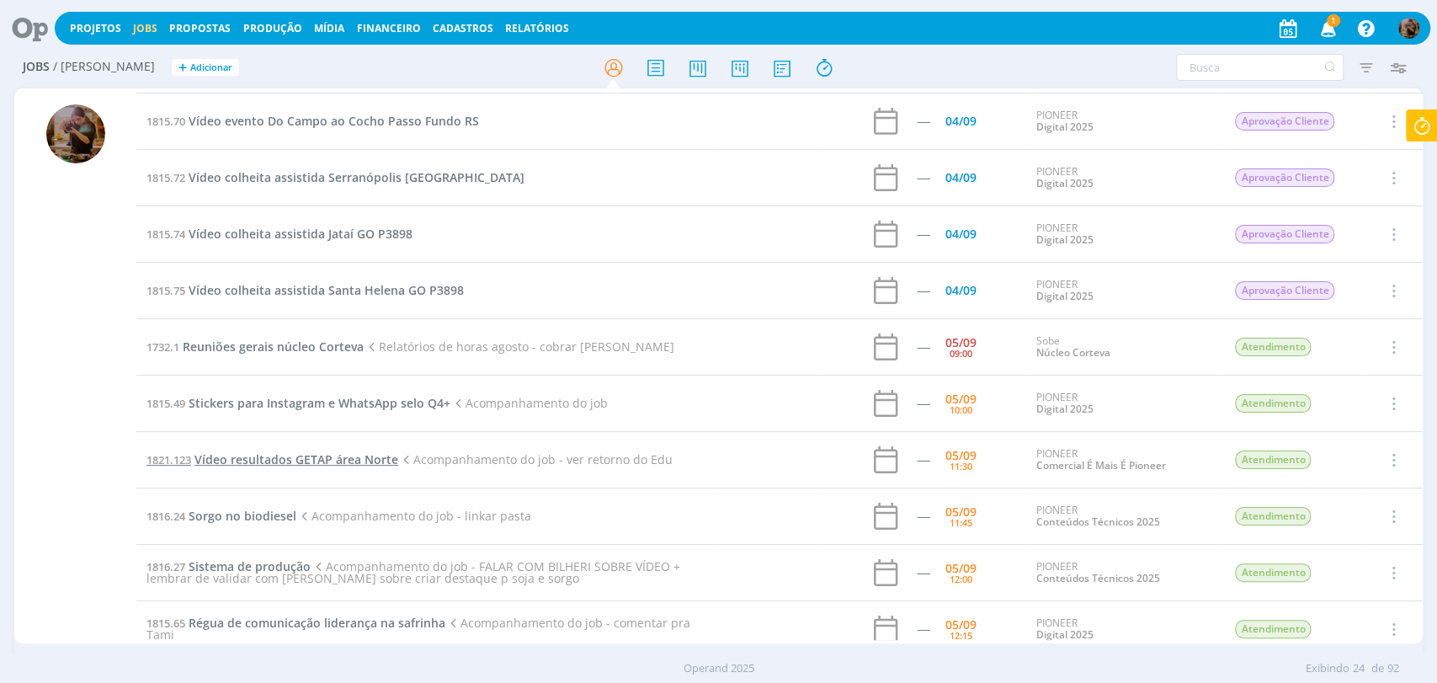
click at [393, 454] on span "Vídeo resultados GETAP área Norte" at bounding box center [296, 459] width 204 height 16
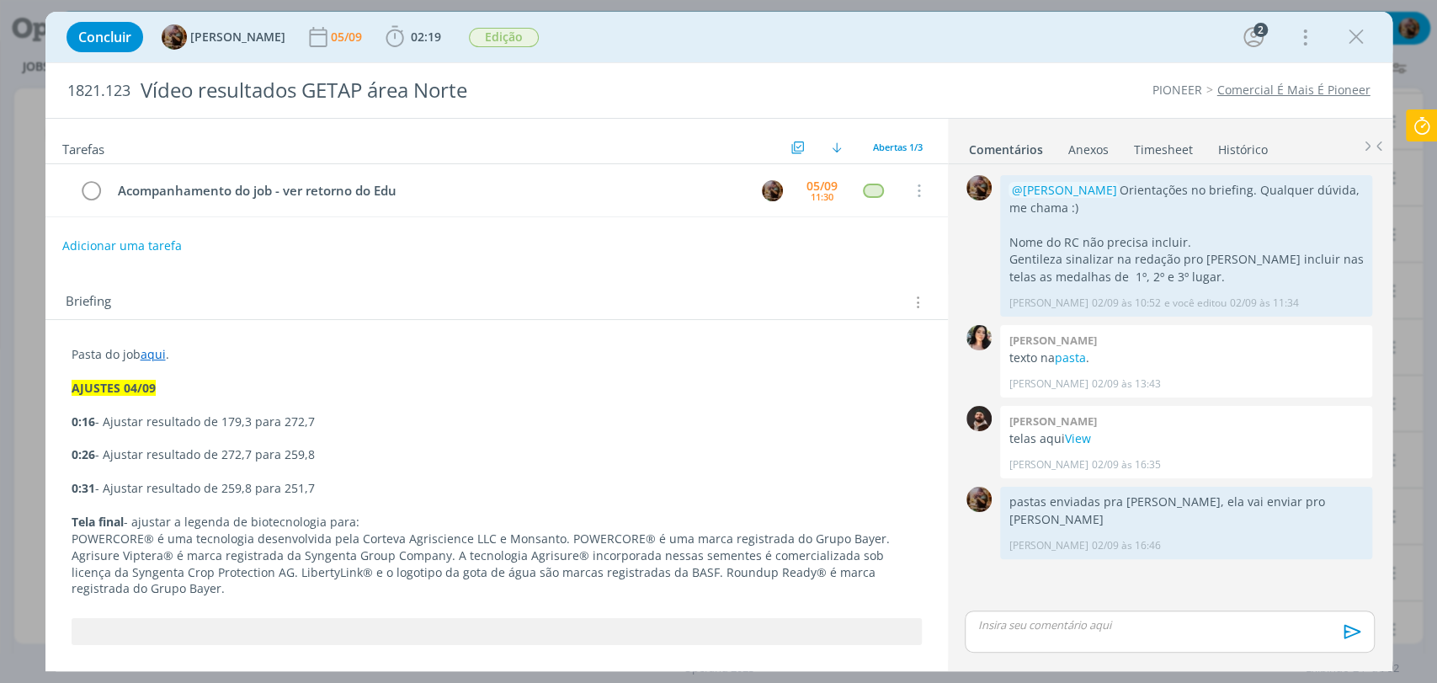
click at [152, 355] on link "aqui" at bounding box center [153, 354] width 25 height 16
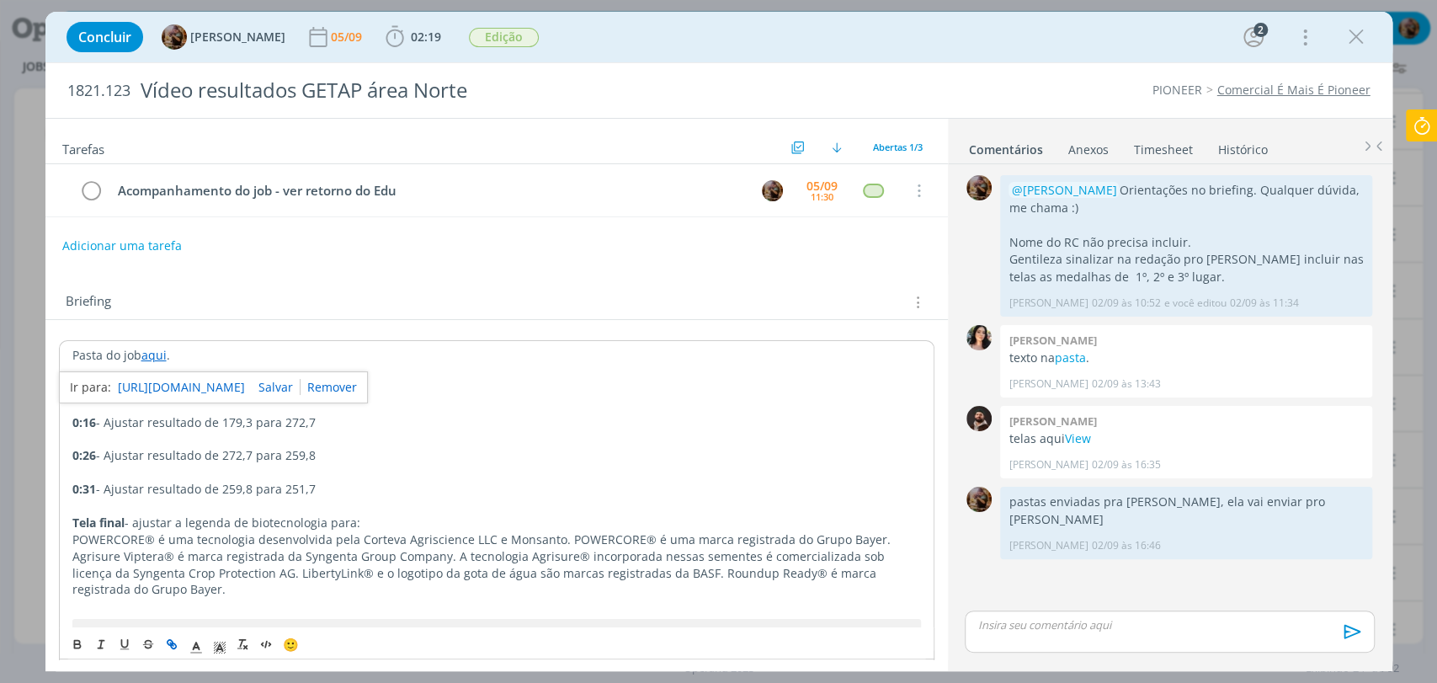
click at [182, 384] on link "https://sobeae.sharepoint.com/:f:/s/SOBEAE/ErmcX6RGiXVBp-oXLxUQYwwBcdBnq7-3BpWz…" at bounding box center [181, 387] width 127 height 22
click at [168, 239] on button "Adicionar uma tarefa" at bounding box center [121, 245] width 120 height 29
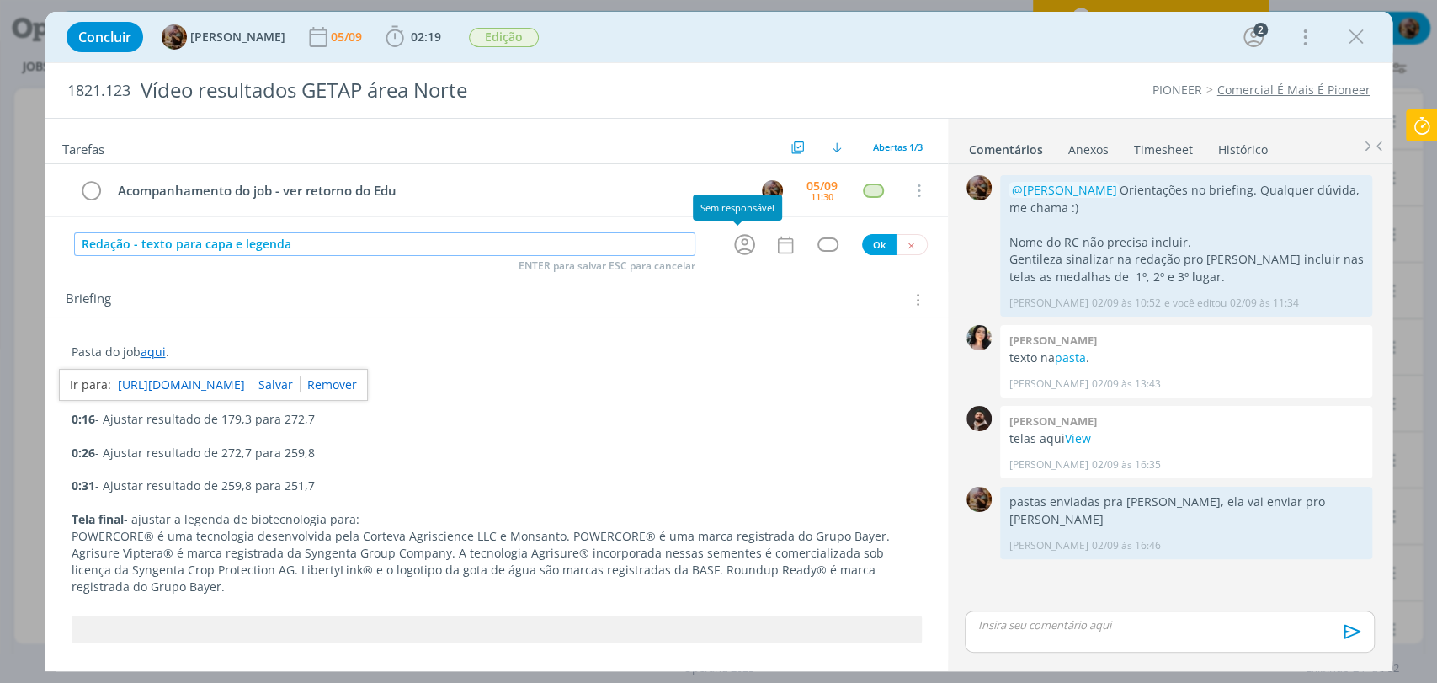
click at [732, 244] on icon "dialog" at bounding box center [745, 245] width 26 height 26
type input "Redação - texto para capa e legenda"
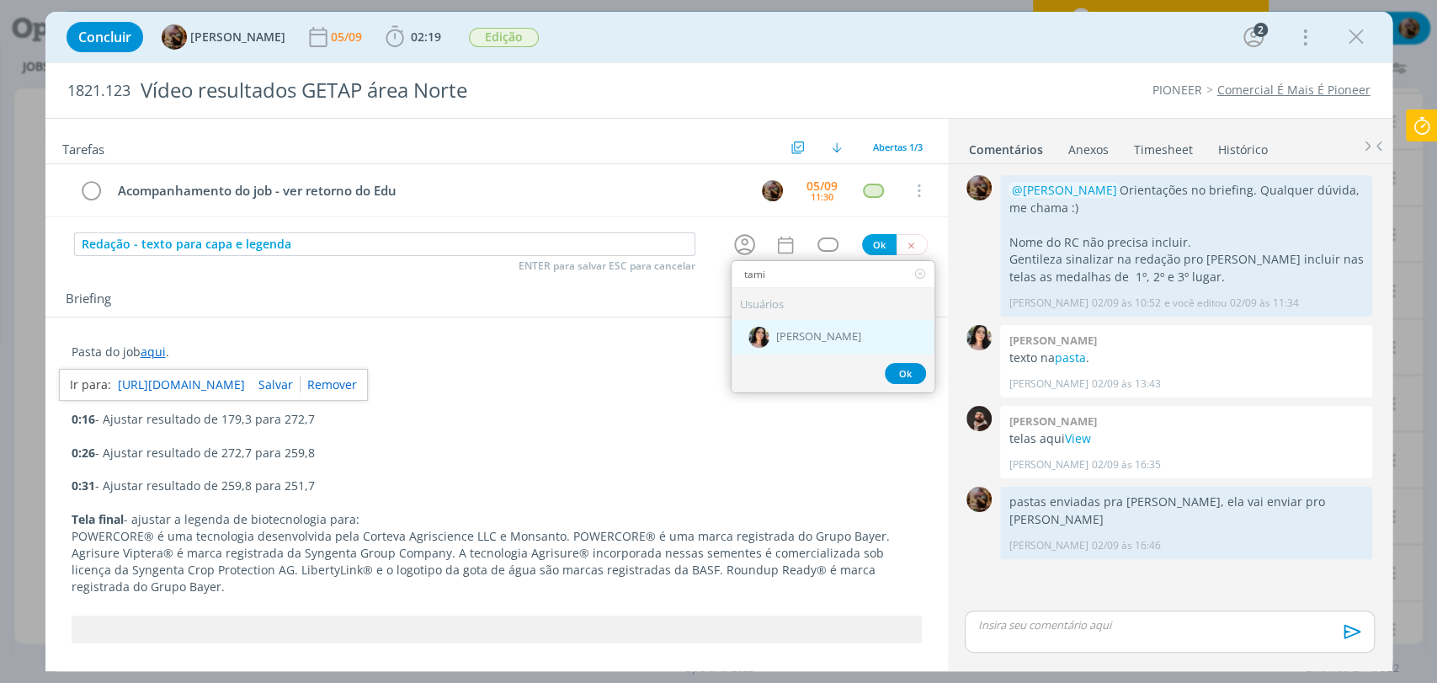
type input "tami"
click at [809, 344] on div "[PERSON_NAME]" at bounding box center [833, 337] width 203 height 35
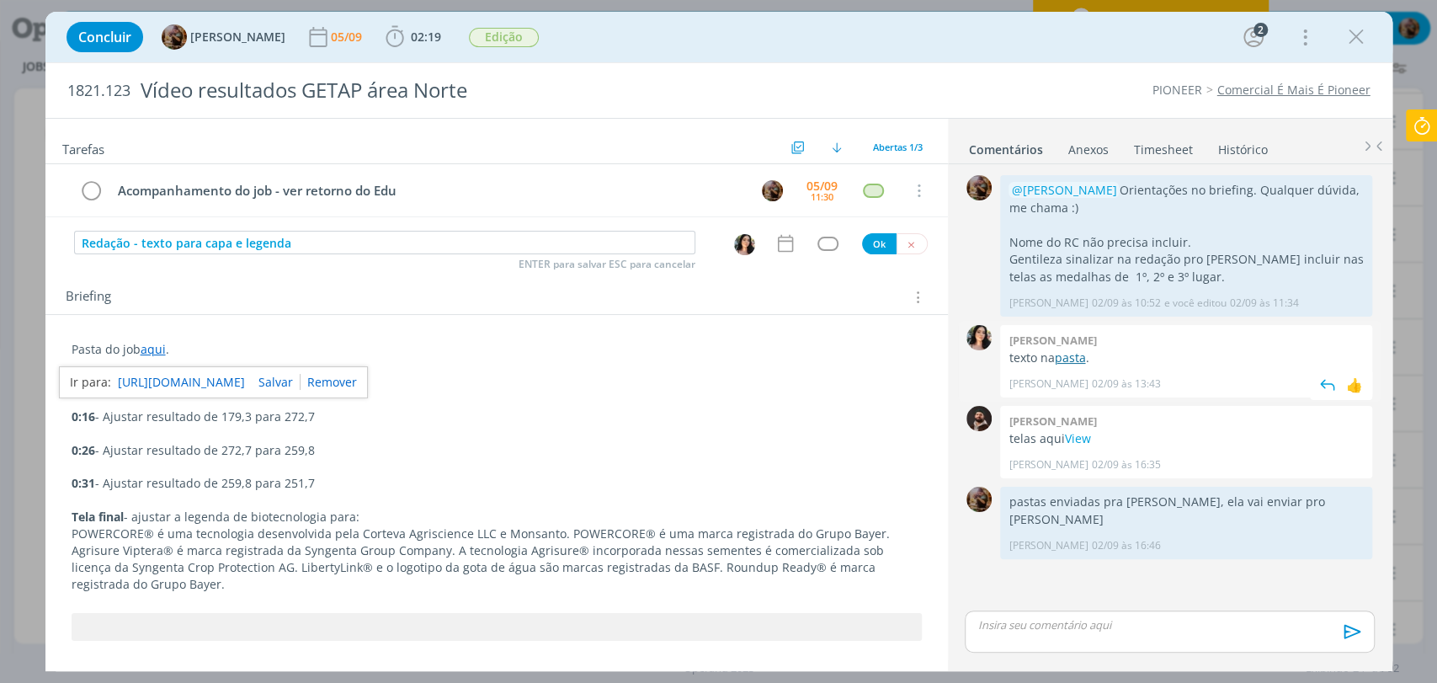
click at [1077, 354] on link "pasta" at bounding box center [1069, 357] width 31 height 16
click at [1097, 624] on p "dialog" at bounding box center [1169, 624] width 382 height 15
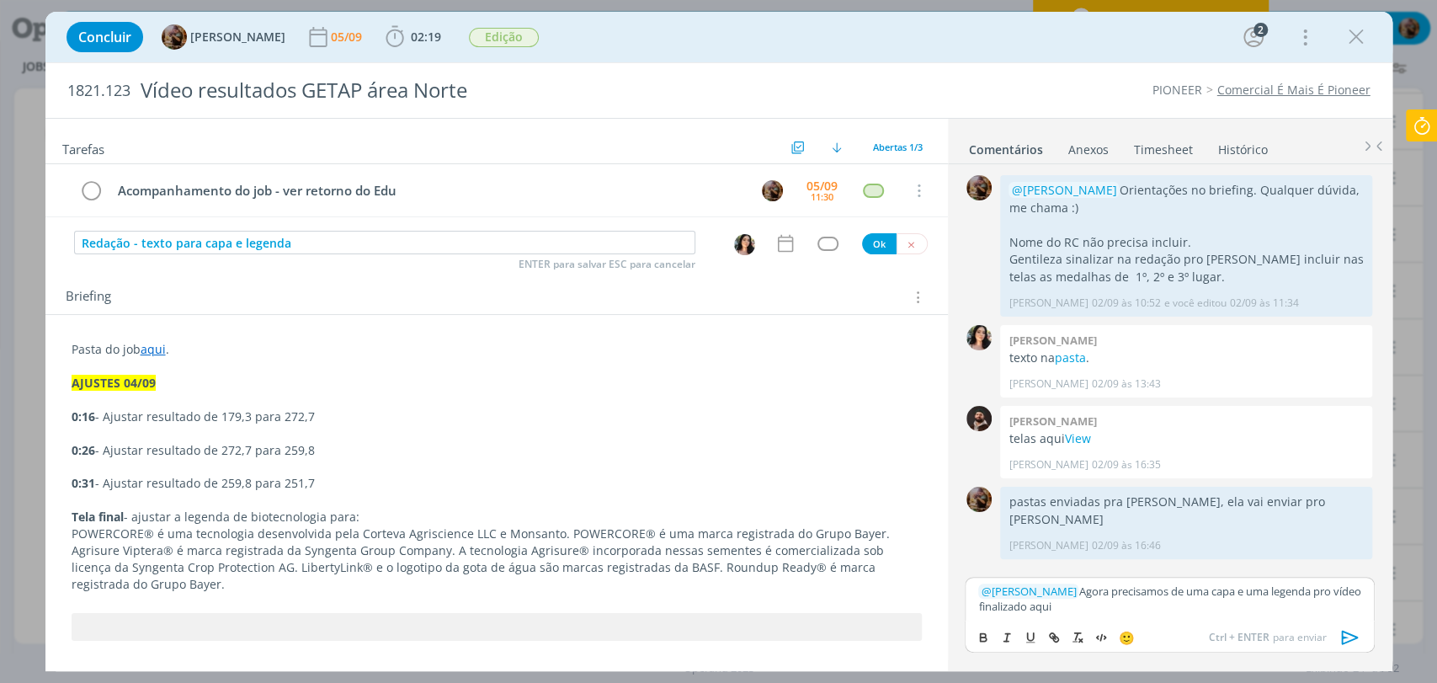
click at [1044, 611] on p "﻿ @ Tamiris Soares ﻿ Agora precisamos de uma capa e uma legenda pro vídeo final…" at bounding box center [1169, 598] width 382 height 31
click at [1054, 634] on icon "dialog" at bounding box center [1052, 634] width 5 height 5
paste input "https://sobeae.sharepoint.com/:f:/s/SOBEAE/EgwK3m_KpC1MuodtJfE-rHgBeSEz2W3dmeed…"
type input "https://sobeae.sharepoint.com/:f:/s/SOBEAE/EgwK3m_KpC1MuodtJfE-rHgBeSEz2W3dmeed…"
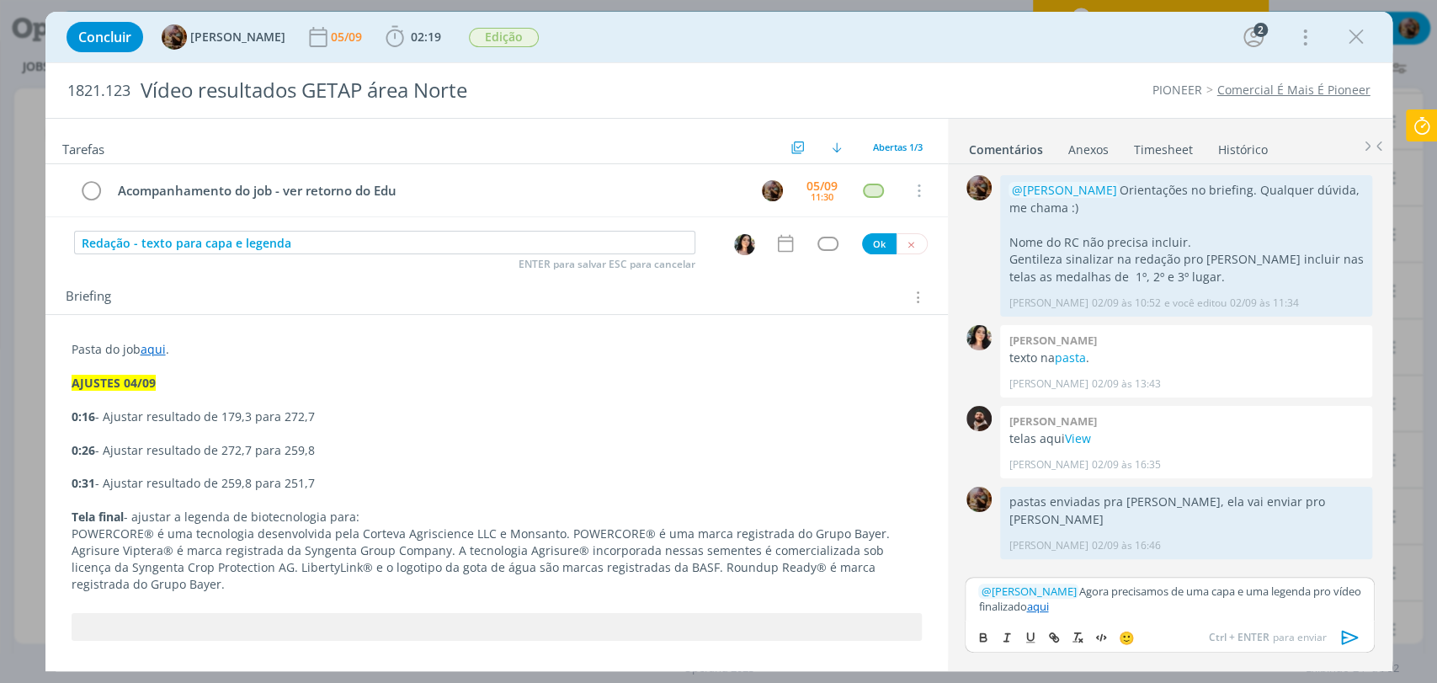
click at [1176, 594] on p "﻿ @ Tamiris Soares ﻿ Agora precisamos de uma capa e uma legenda pro vídeo final…" at bounding box center [1169, 598] width 382 height 31
click at [1344, 637] on icon "dialog" at bounding box center [1350, 637] width 25 height 25
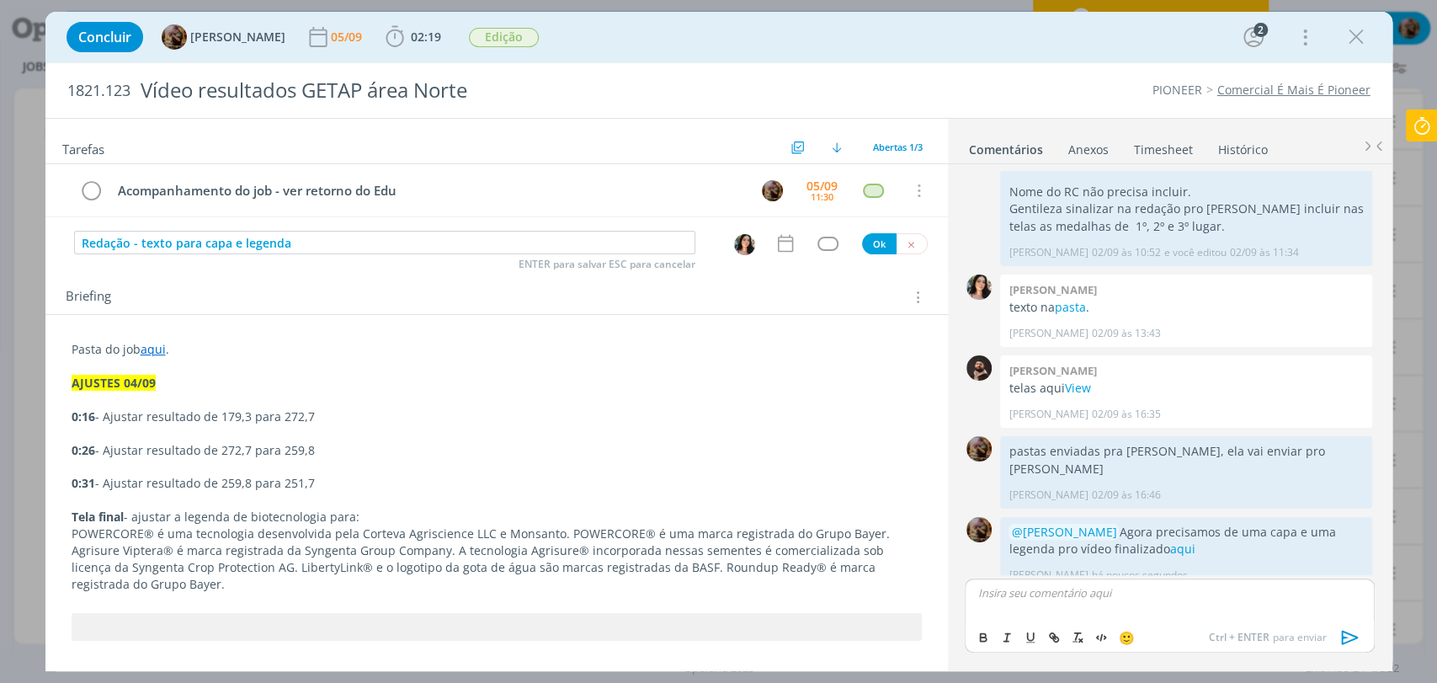
click at [781, 247] on icon "dialog" at bounding box center [786, 243] width 22 height 22
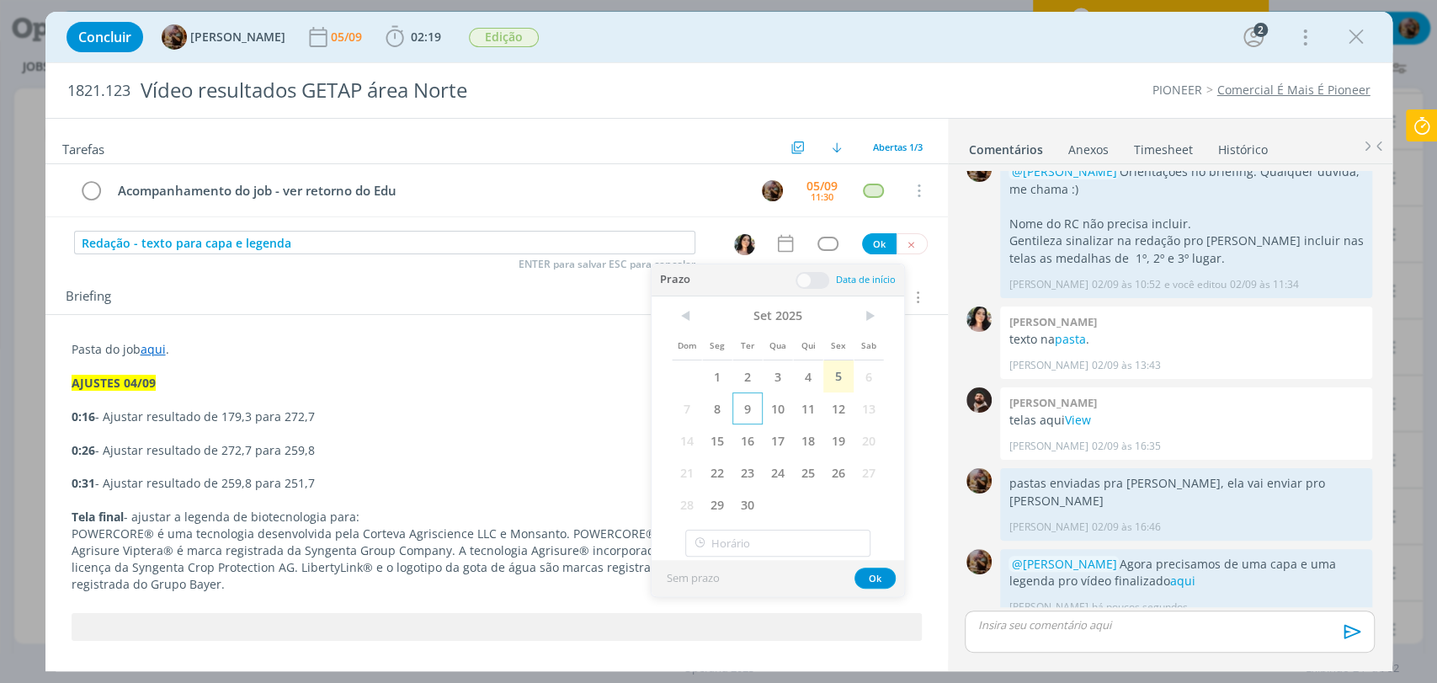
click at [742, 408] on span "9" at bounding box center [747, 408] width 30 height 32
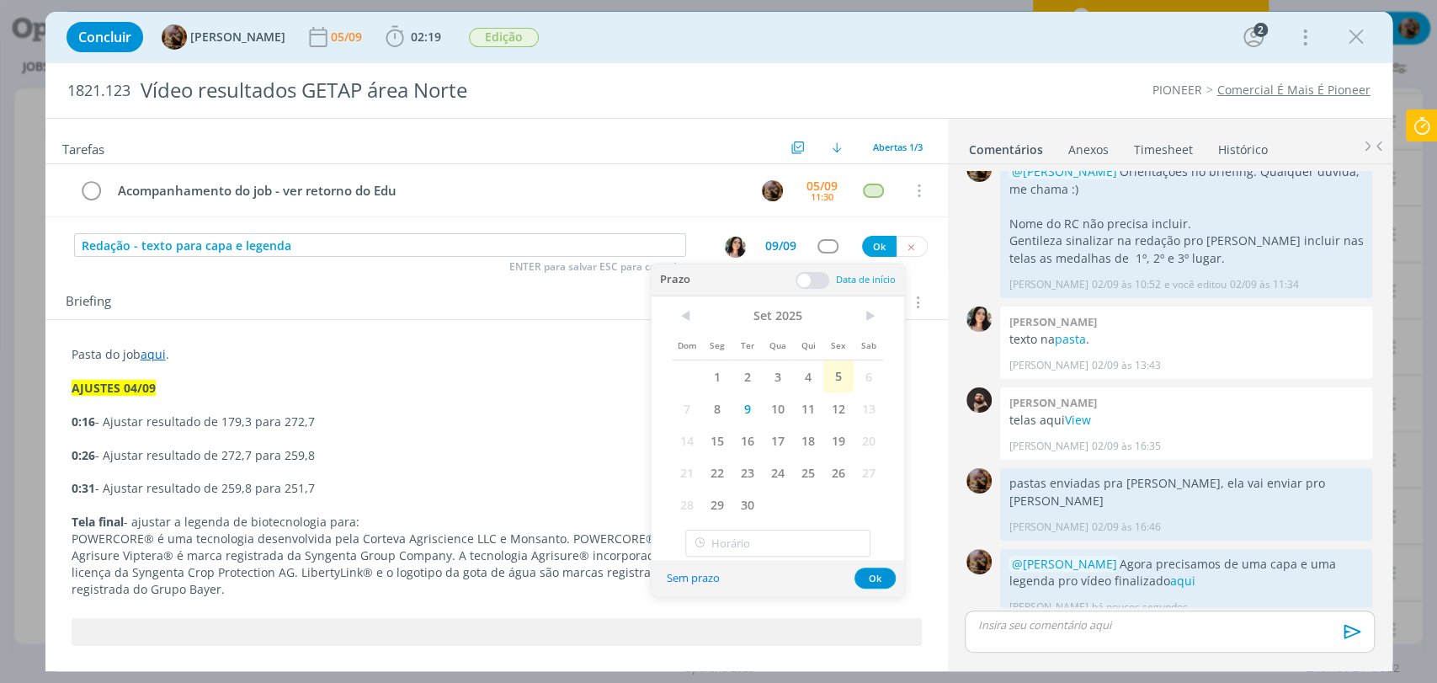
click at [818, 278] on span at bounding box center [813, 280] width 34 height 17
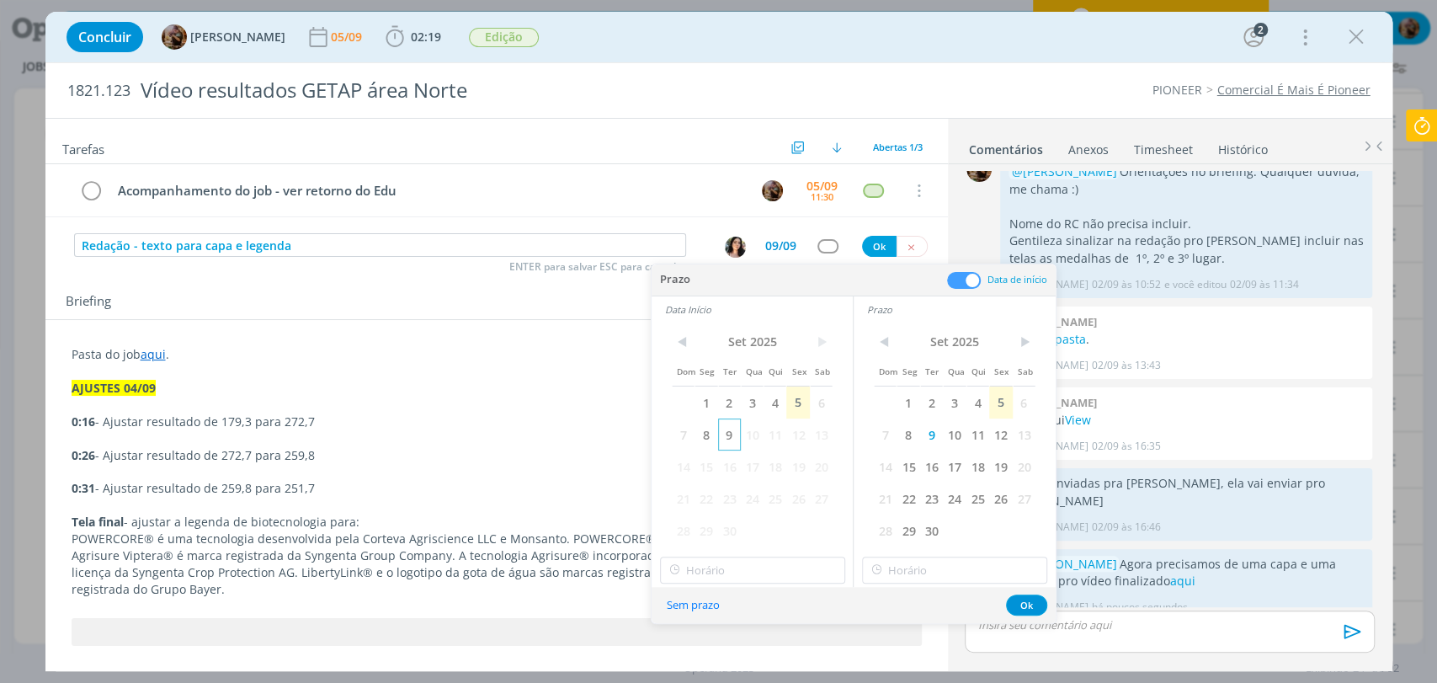
click at [728, 433] on span "9" at bounding box center [729, 434] width 23 height 32
click at [770, 567] on input "10:00" at bounding box center [752, 570] width 185 height 27
click at [706, 407] on div "16:00" at bounding box center [754, 410] width 188 height 30
type input "16:00"
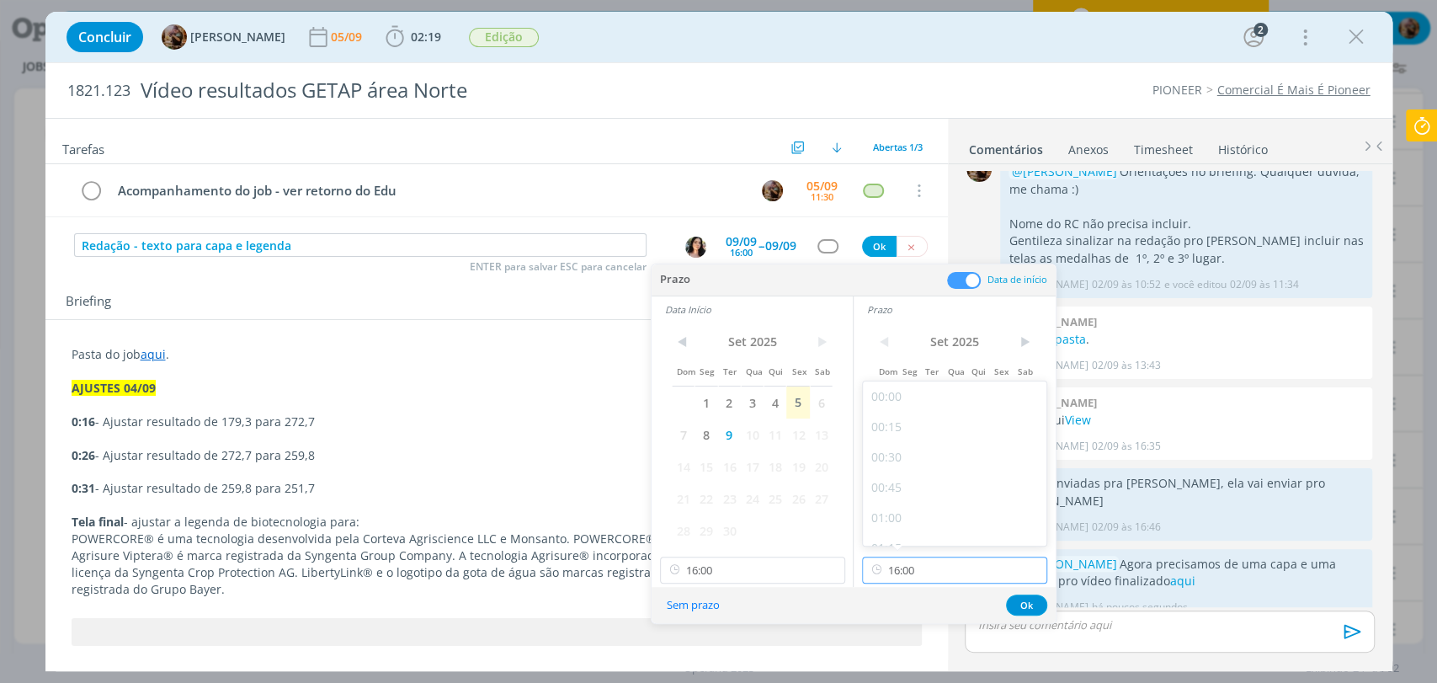
click at [903, 562] on input "16:00" at bounding box center [954, 570] width 185 height 27
click at [890, 433] on div "16:45" at bounding box center [957, 428] width 188 height 30
type input "16:45"
click at [1025, 611] on button "Ok" at bounding box center [1026, 604] width 41 height 21
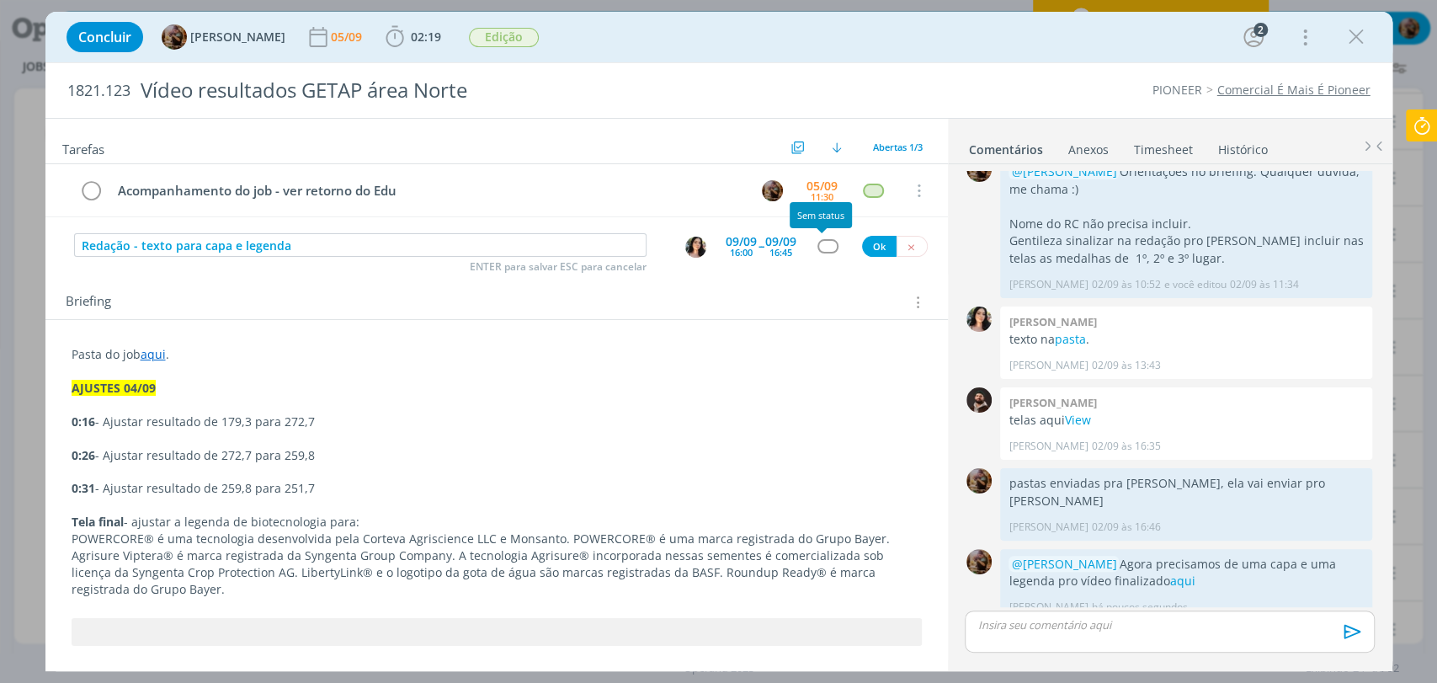
click at [823, 242] on div "dialog" at bounding box center [828, 246] width 21 height 14
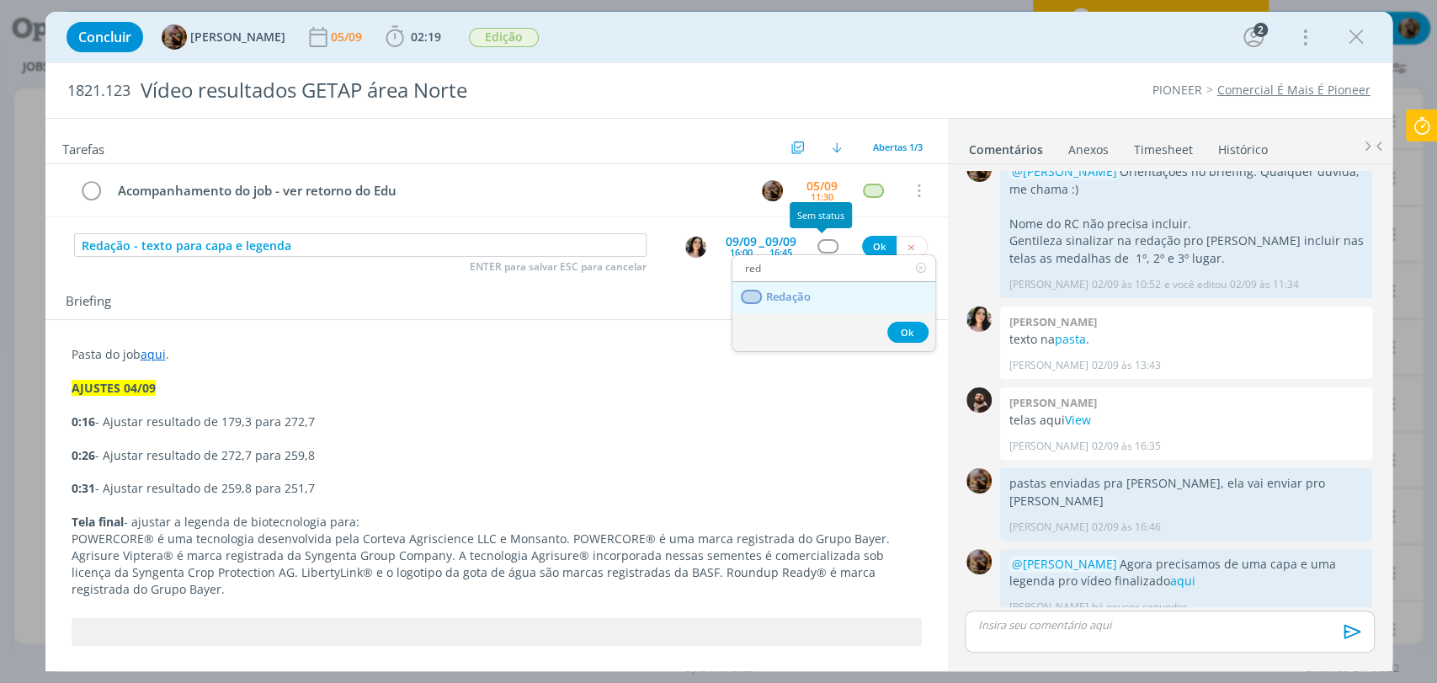
type input "red"
click at [807, 296] on span "Redação" at bounding box center [787, 296] width 45 height 13
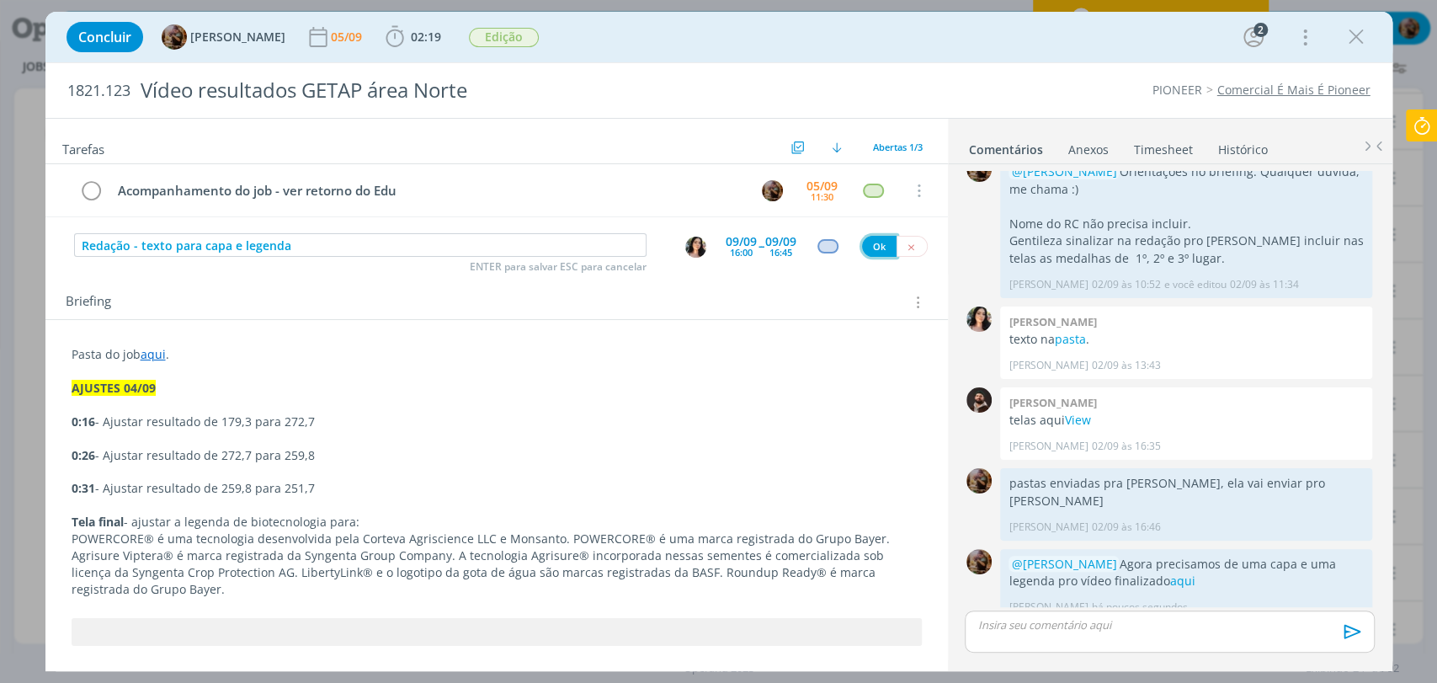
click at [864, 245] on button "Ok" at bounding box center [879, 246] width 35 height 21
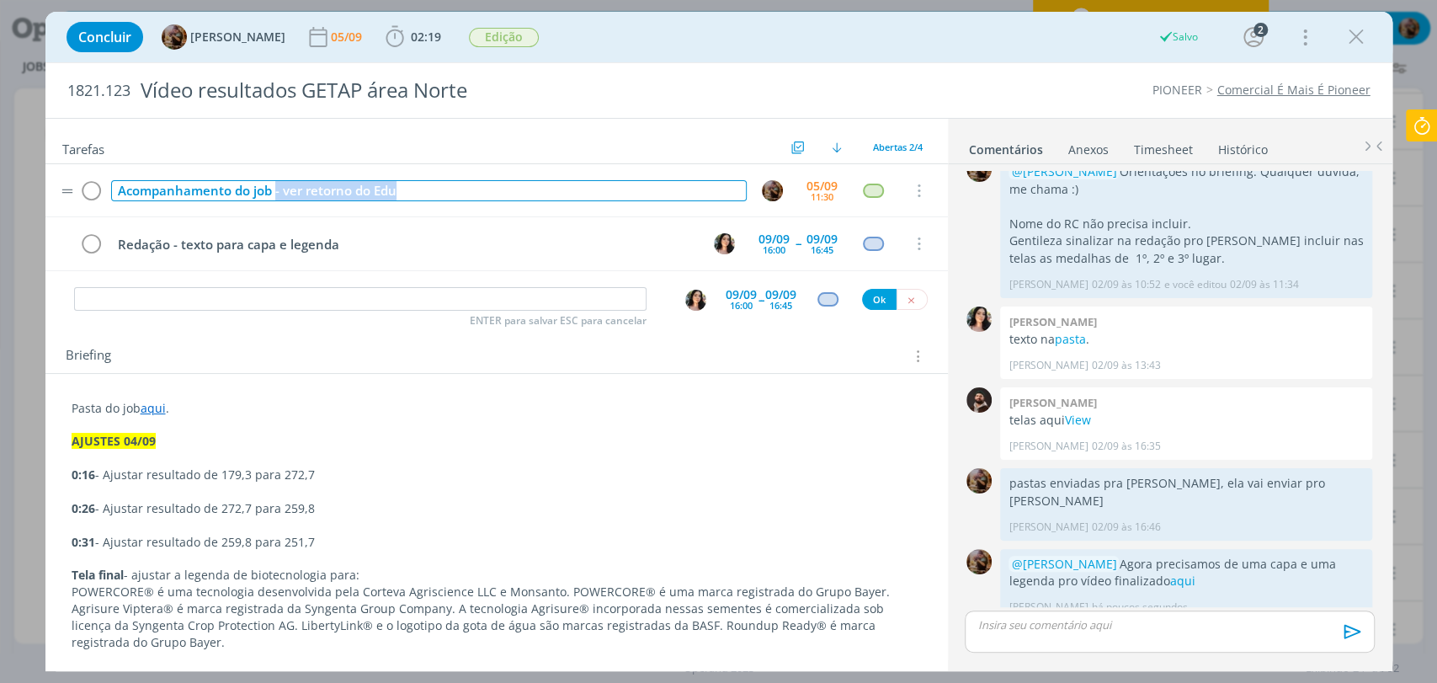
drag, startPoint x: 414, startPoint y: 188, endPoint x: 276, endPoint y: 184, distance: 138.1
click at [276, 184] on div "Acompanhamento do job - ver retorno do Edu" at bounding box center [429, 190] width 636 height 21
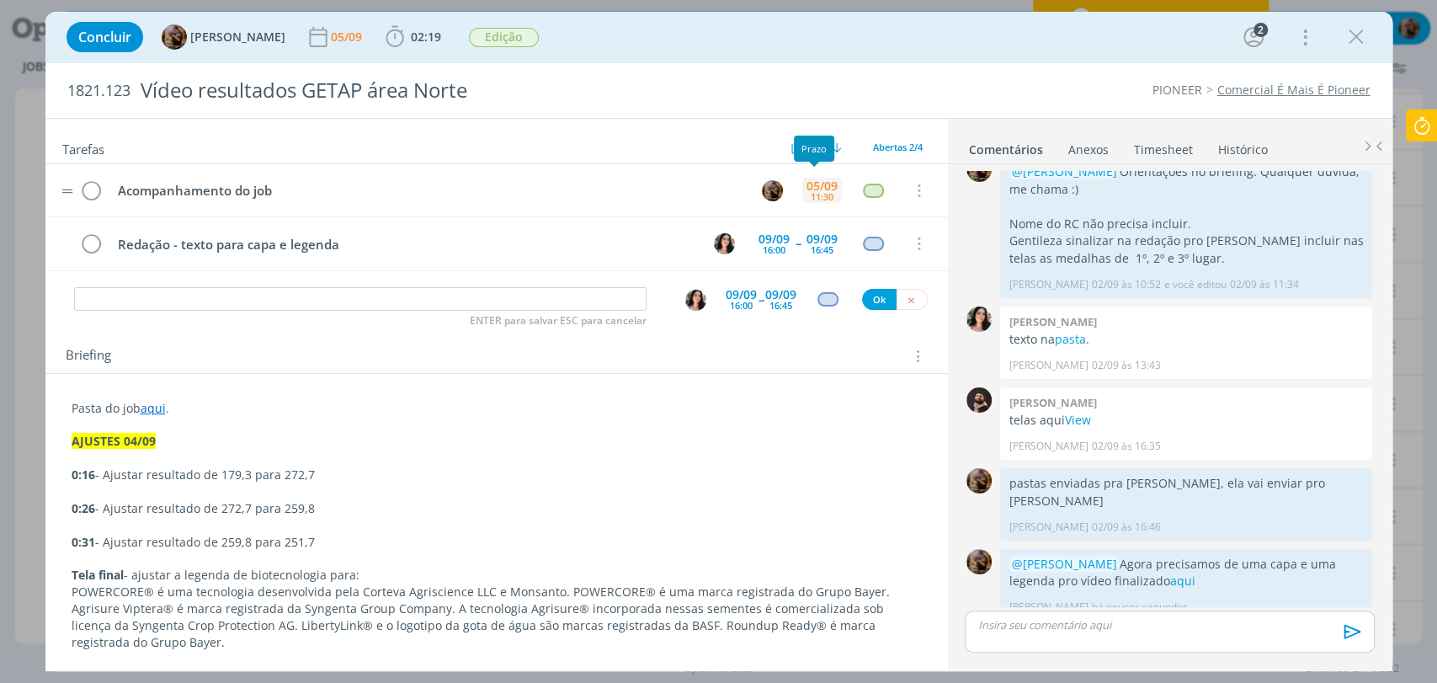
click at [811, 193] on div "11:30" at bounding box center [822, 196] width 23 height 9
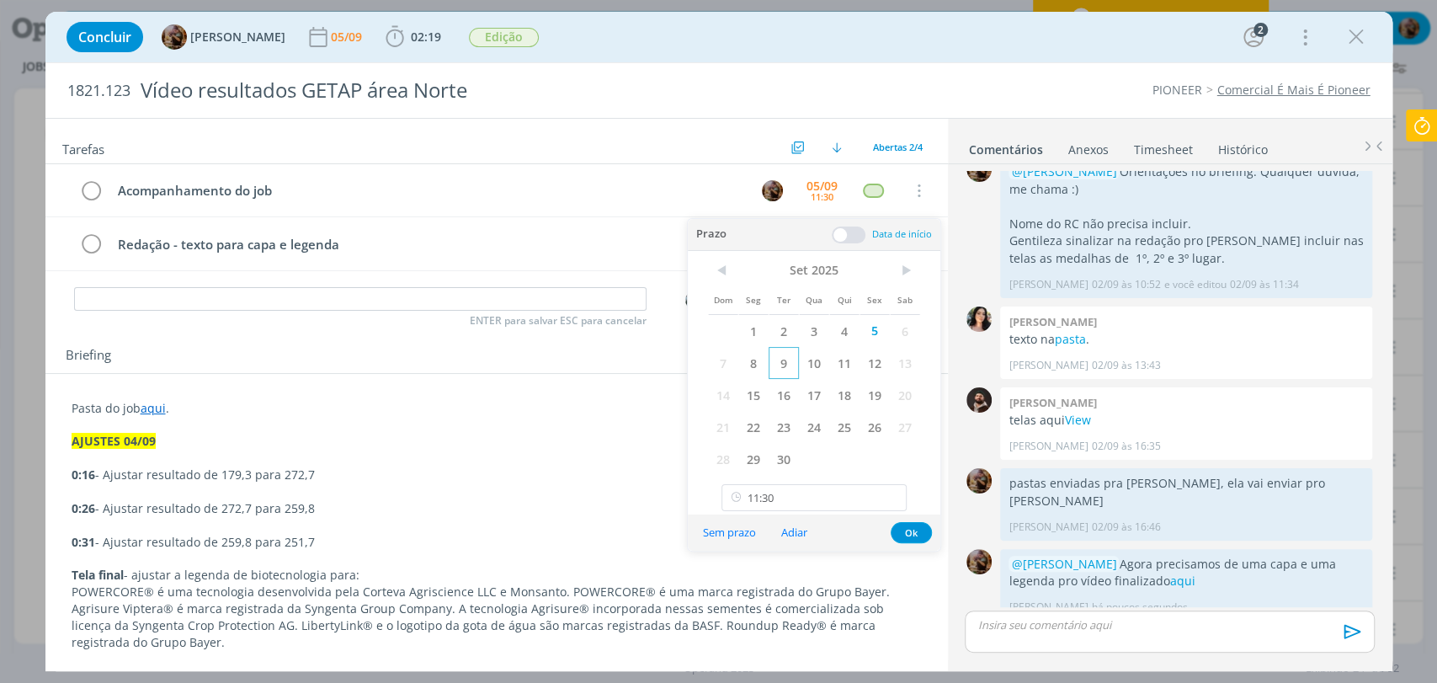
click at [791, 362] on span "9" at bounding box center [784, 363] width 30 height 32
click at [802, 493] on input "11:30" at bounding box center [814, 497] width 185 height 27
click at [754, 405] on div "18:00" at bounding box center [816, 398] width 188 height 30
type input "18:00"
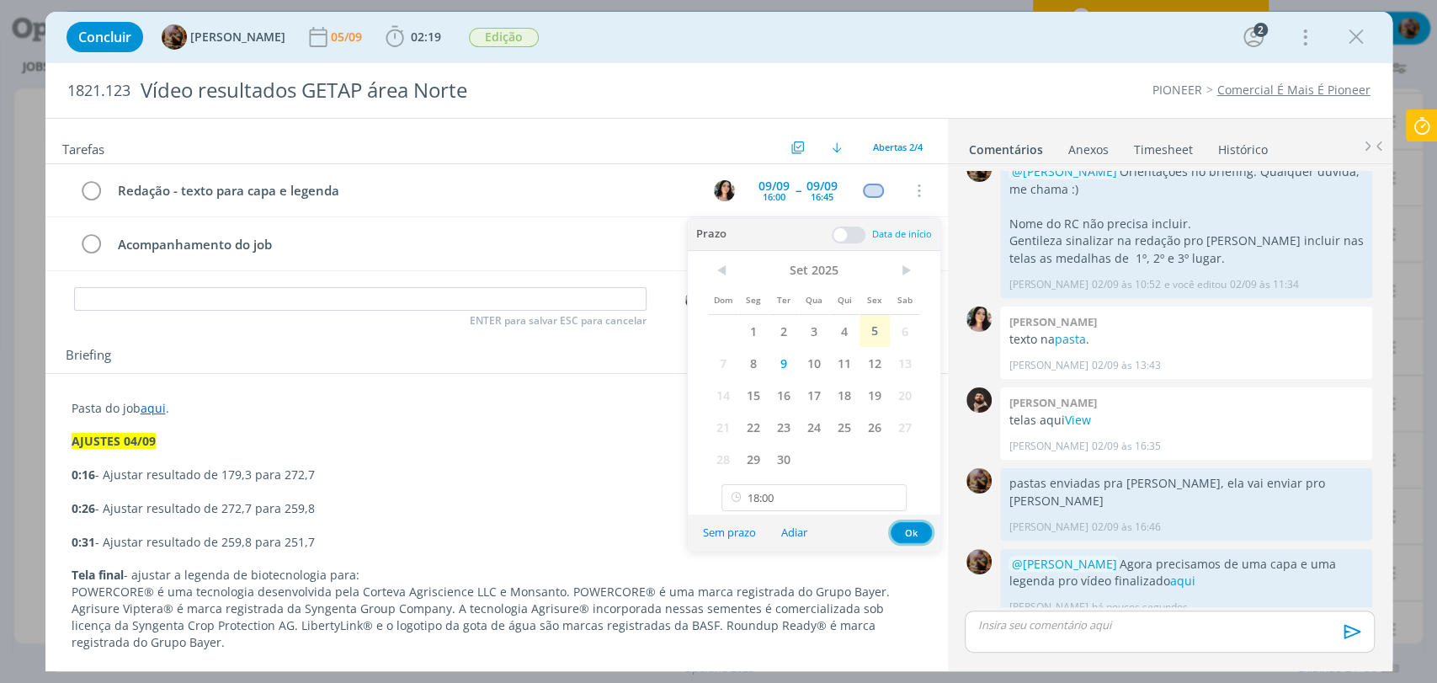
click at [908, 530] on button "Ok" at bounding box center [911, 532] width 41 height 21
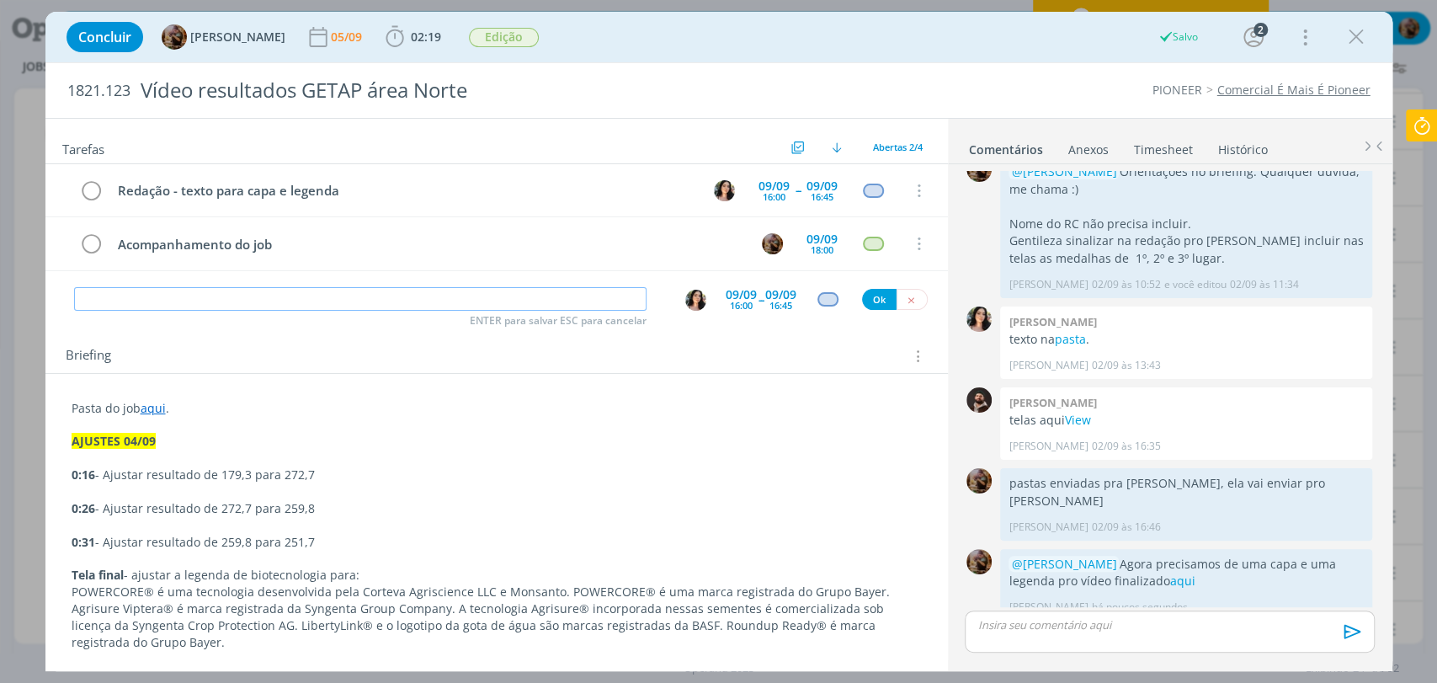
click at [473, 299] on input "dialog" at bounding box center [360, 299] width 573 height 24
type input "Criação capa"
click at [685, 302] on img "dialog" at bounding box center [695, 300] width 21 height 21
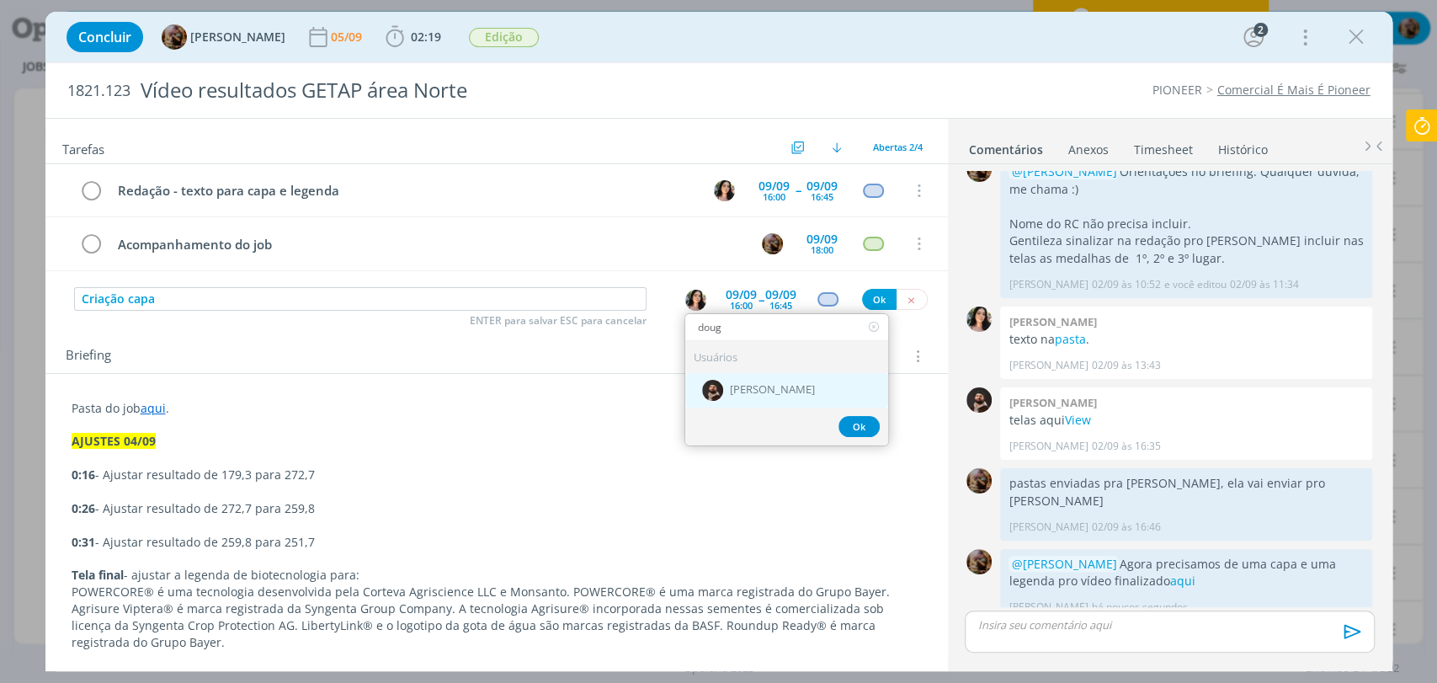
type input "doug"
click at [759, 387] on span "[PERSON_NAME]" at bounding box center [772, 390] width 85 height 13
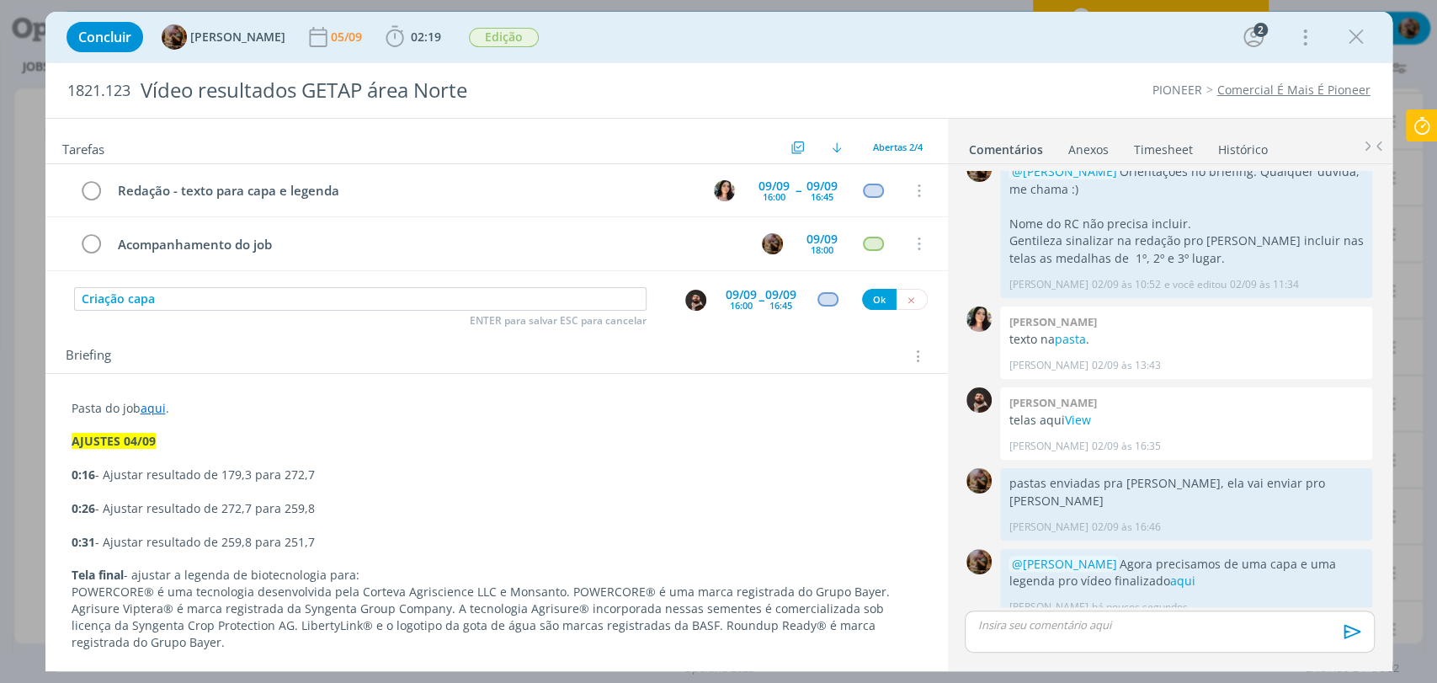
click at [736, 307] on div "16:00" at bounding box center [741, 305] width 23 height 9
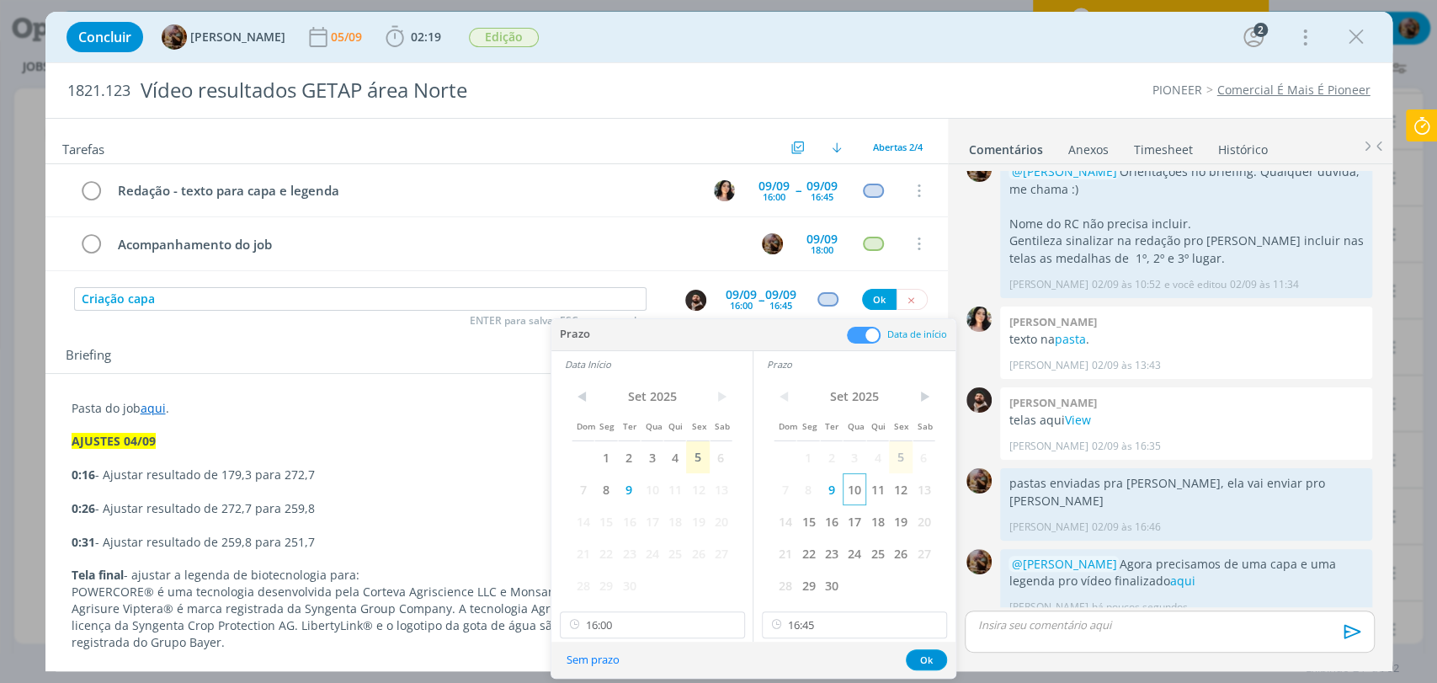
click at [844, 493] on span "10" at bounding box center [854, 489] width 23 height 32
click at [647, 498] on span "10" at bounding box center [652, 489] width 23 height 32
click at [669, 619] on input "16:00" at bounding box center [652, 624] width 185 height 27
click at [626, 548] on div "13:30" at bounding box center [654, 557] width 188 height 30
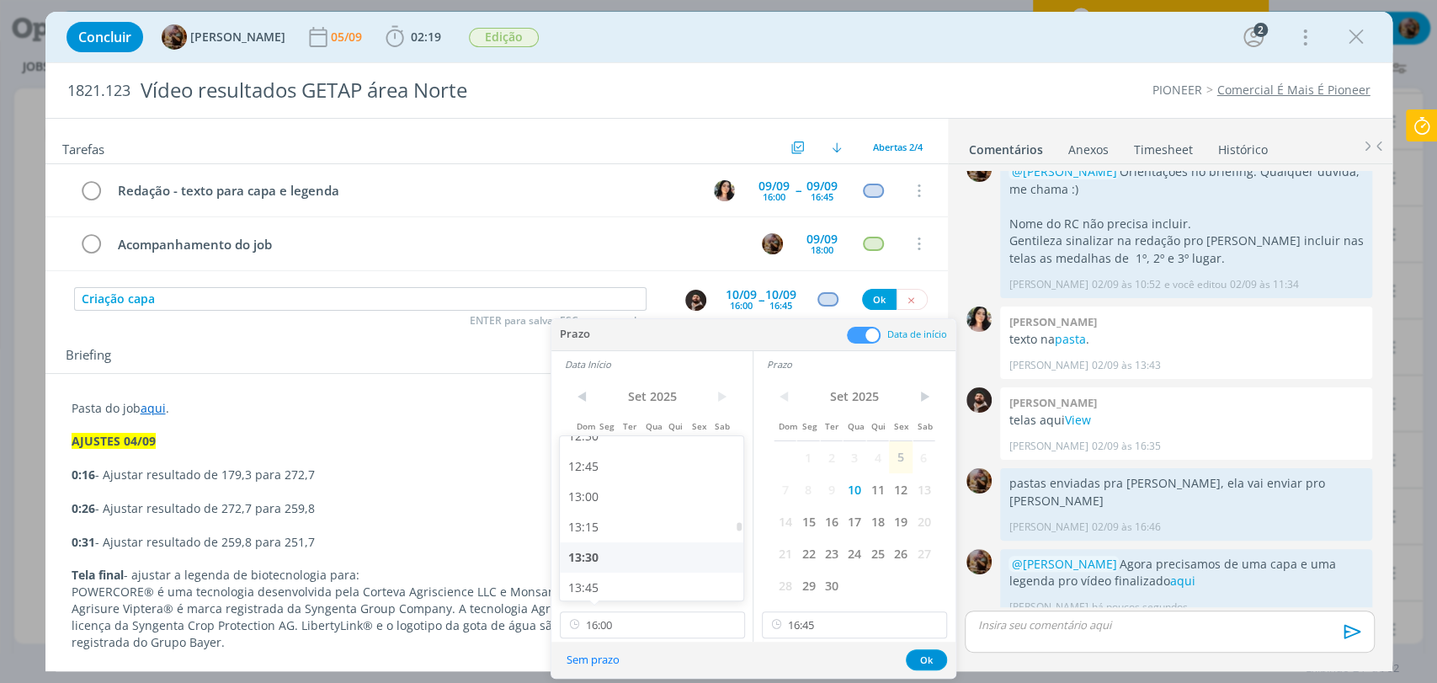
type input "13:30"
click at [814, 627] on input "16:45" at bounding box center [854, 624] width 185 height 27
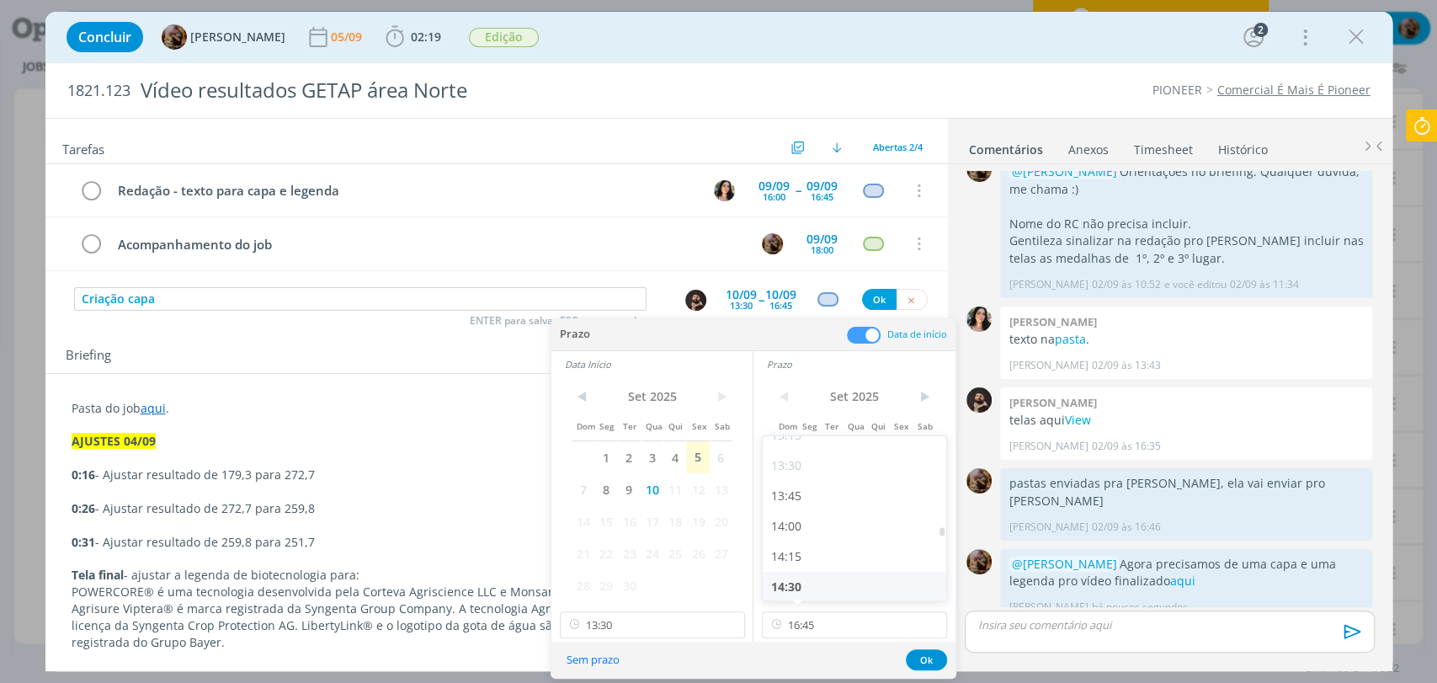
click at [808, 572] on div "14:30" at bounding box center [857, 587] width 188 height 30
type input "14:30"
click at [929, 661] on button "Ok" at bounding box center [926, 659] width 41 height 21
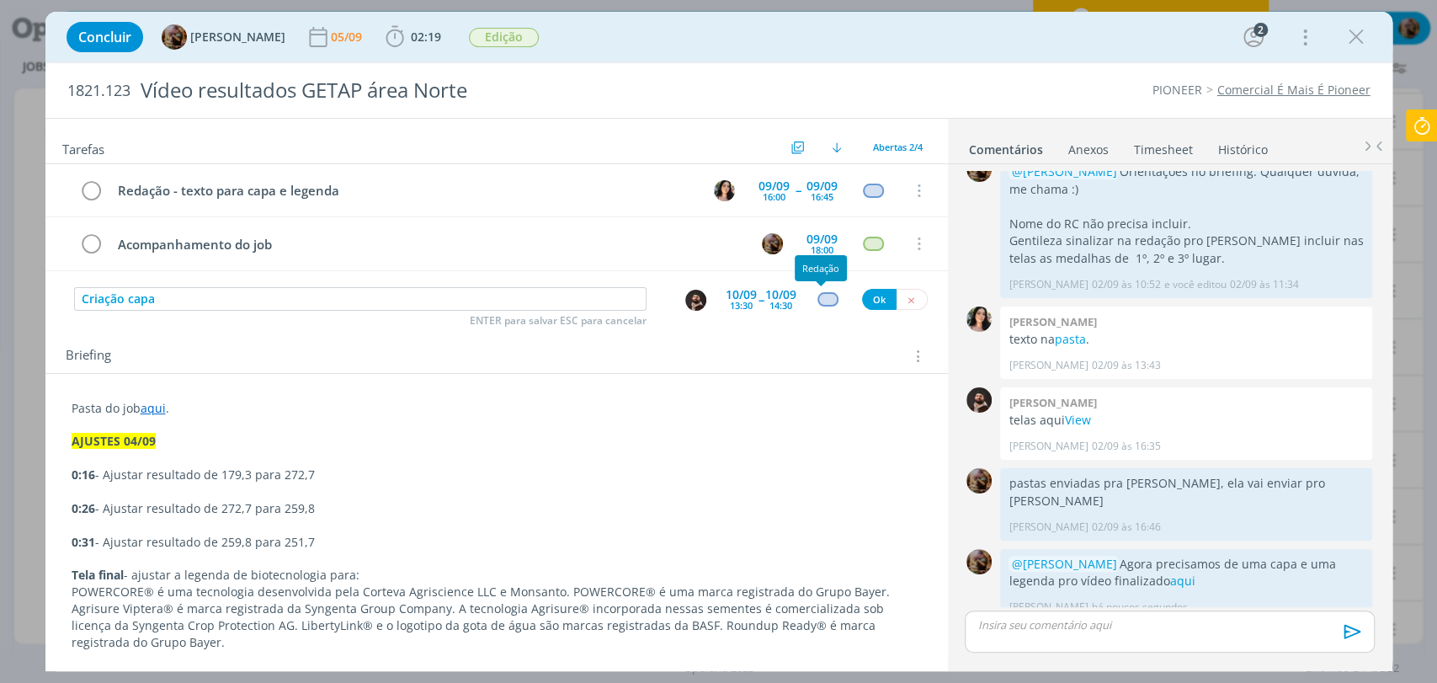
click at [826, 303] on div "dialog" at bounding box center [828, 299] width 21 height 14
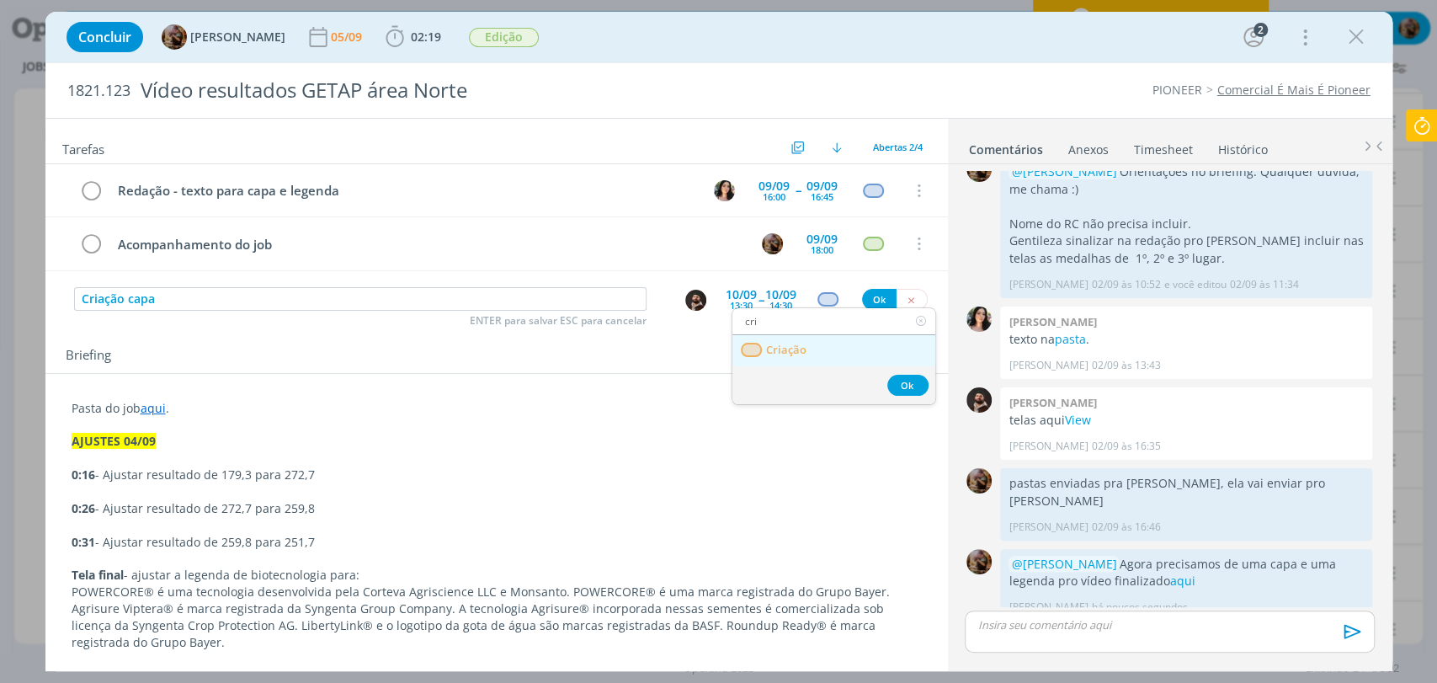
type input "cri"
click at [810, 357] on link "Criação" at bounding box center [833, 350] width 203 height 31
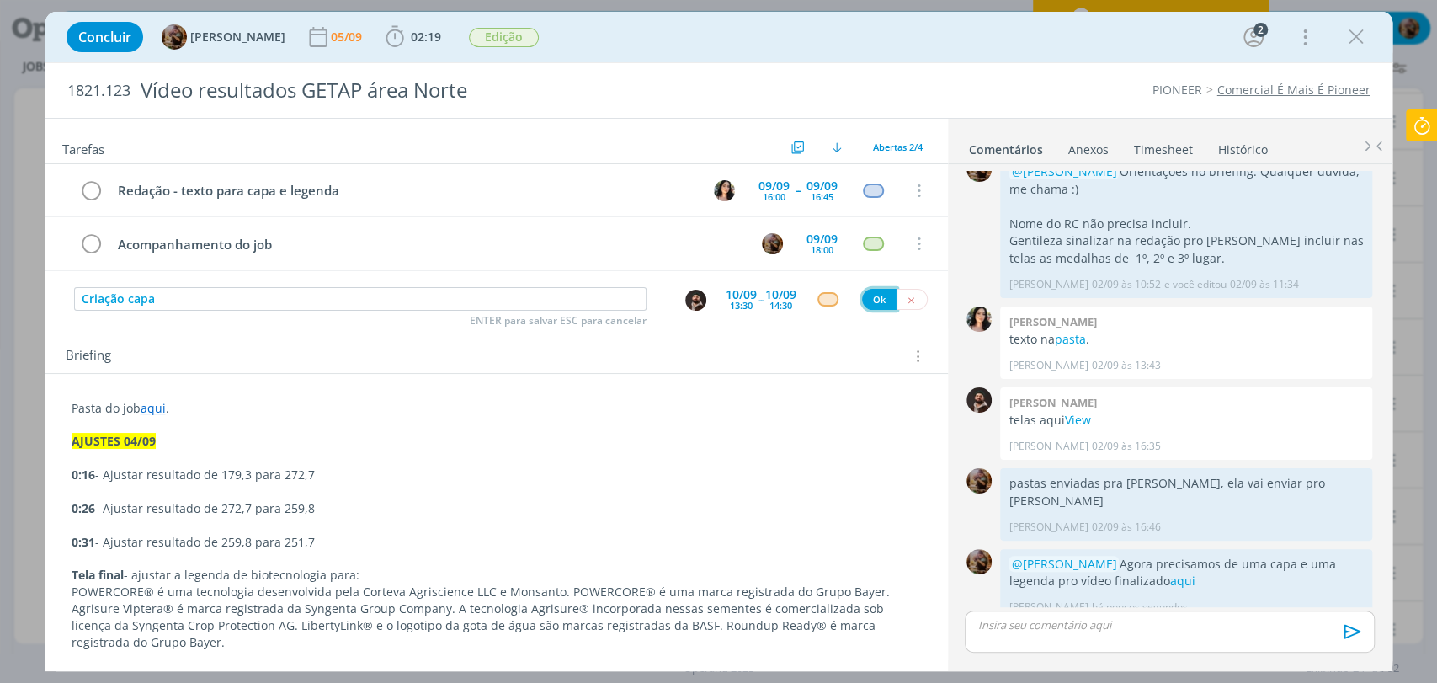
click at [862, 302] on button "Ok" at bounding box center [879, 299] width 35 height 21
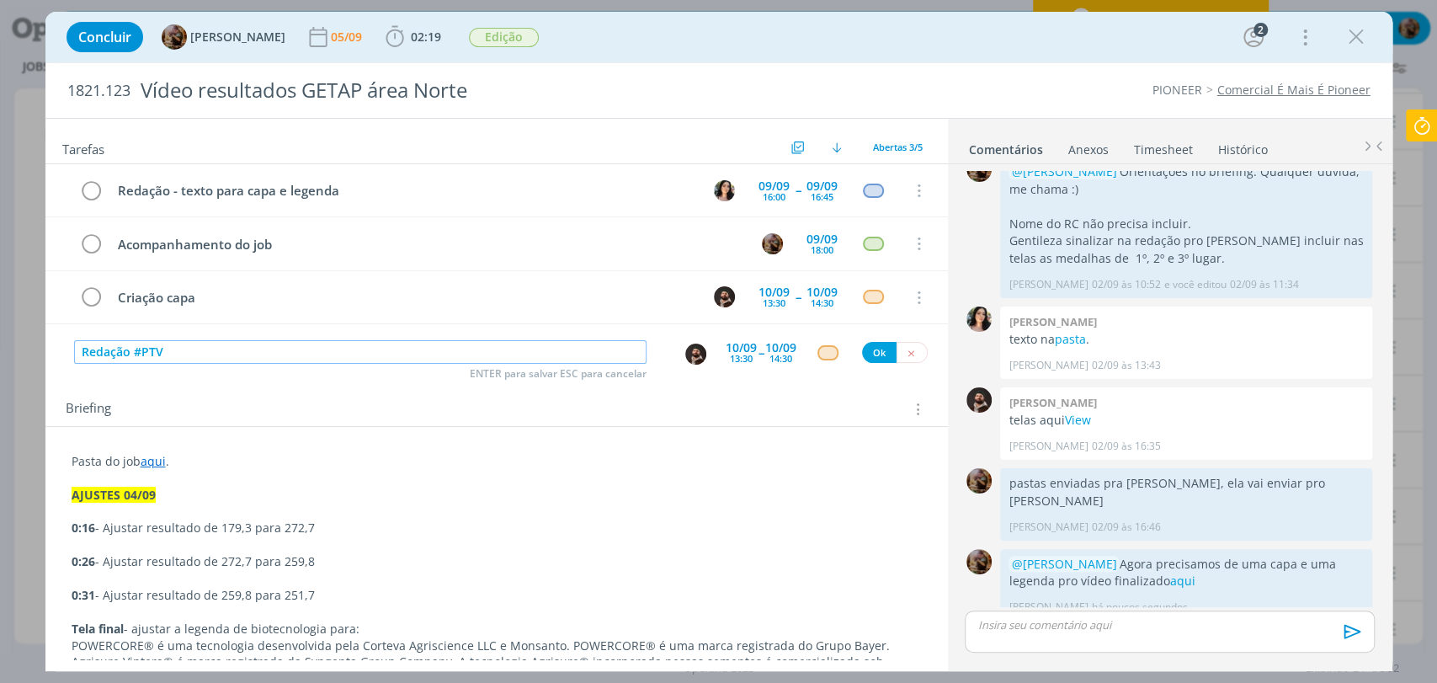
click at [684, 352] on button "dialog" at bounding box center [695, 354] width 23 height 23
type input "Redação #PTV"
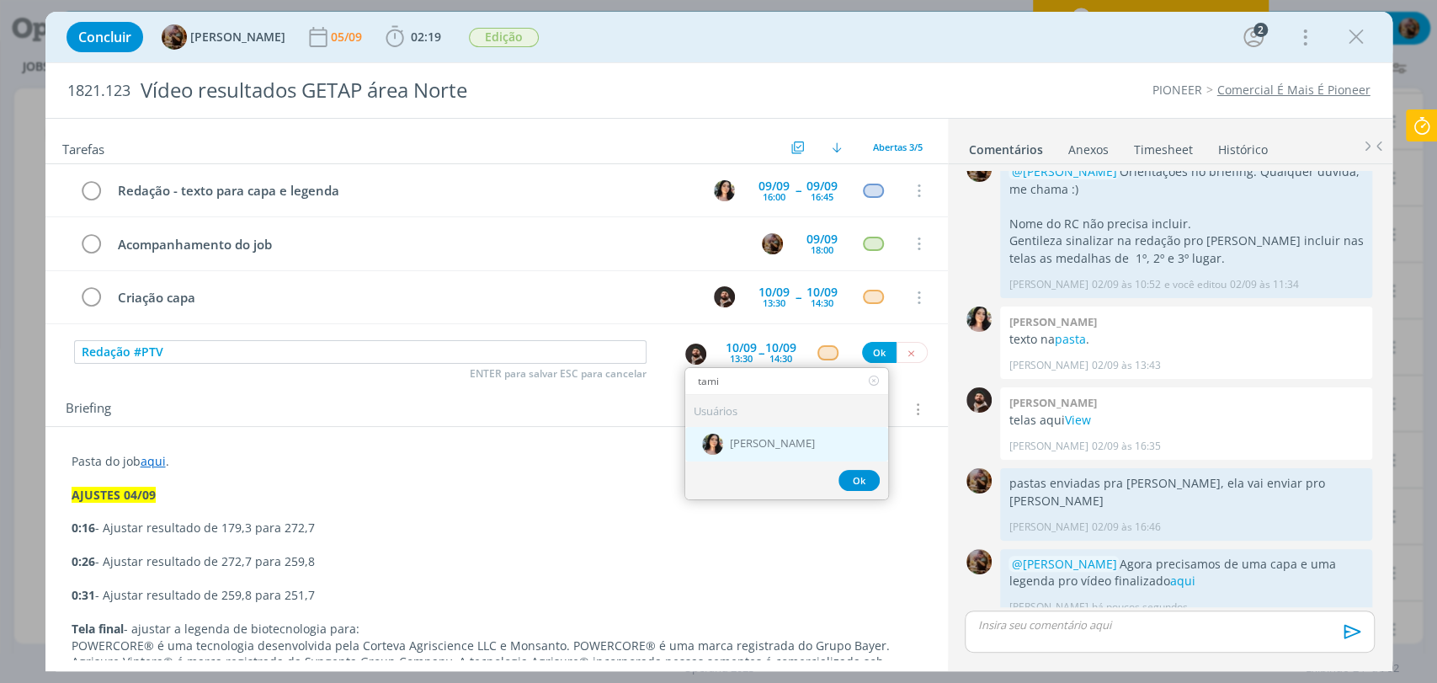
type input "tami"
click at [749, 447] on span "[PERSON_NAME]" at bounding box center [772, 443] width 85 height 13
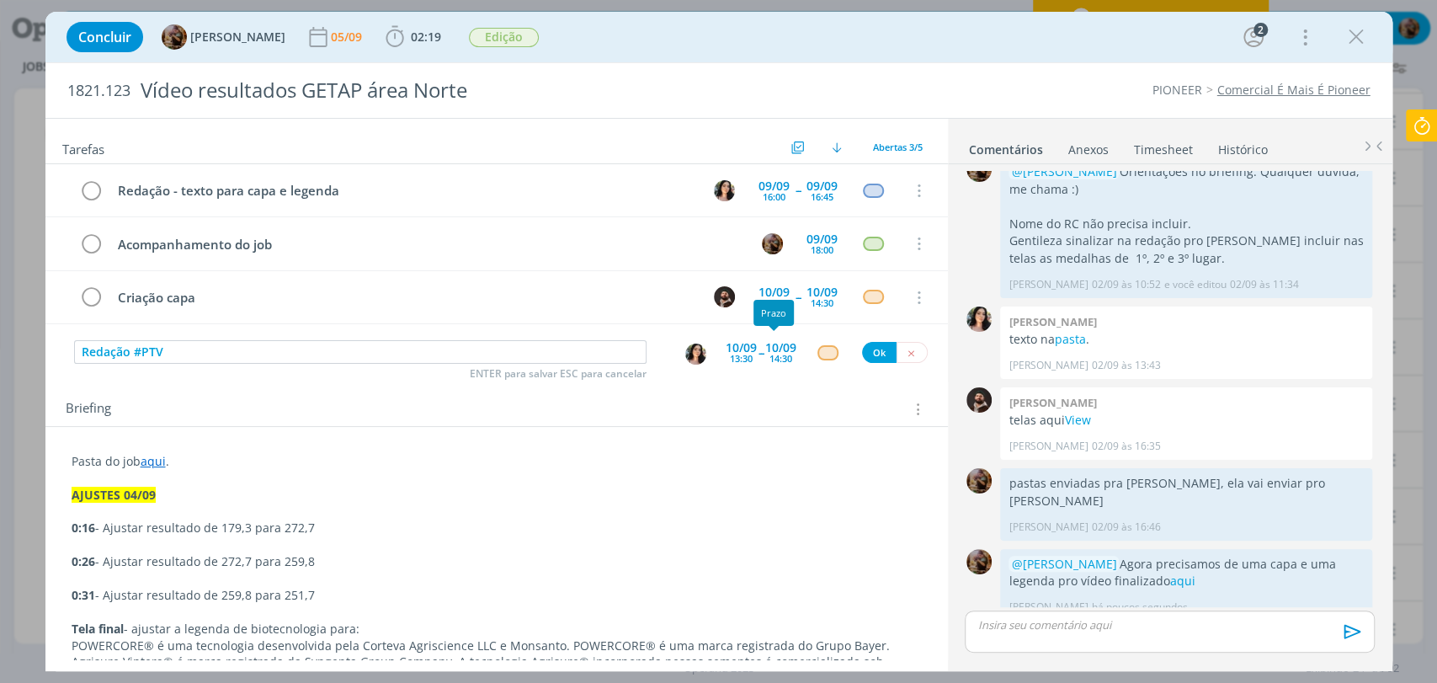
click at [770, 358] on div "14:30" at bounding box center [781, 358] width 23 height 9
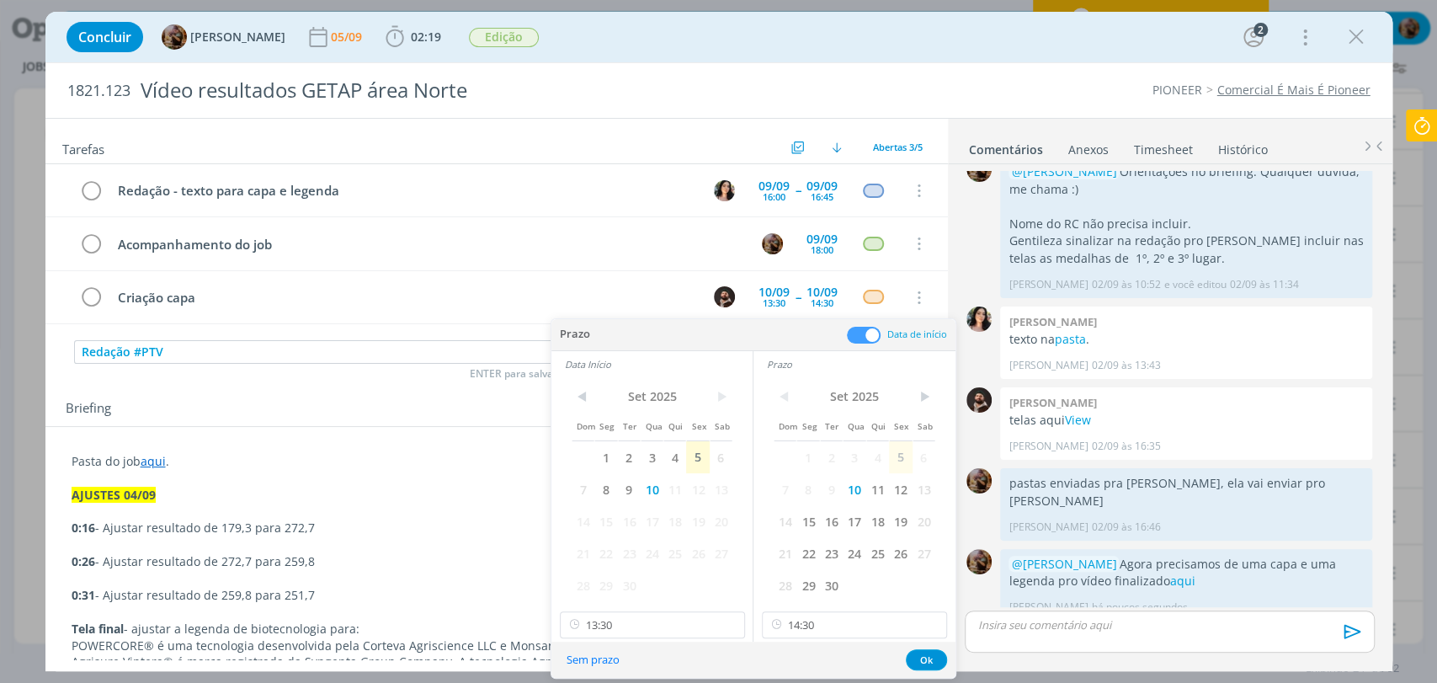
click at [854, 608] on div "< Set 2025 > Dom Seg Ter Qua Qui Sex Sab 1 2 3 4 5 6 7 8 9 10 11 12 13 14 15 16…" at bounding box center [855, 509] width 202 height 264
click at [853, 613] on input "14:30" at bounding box center [854, 624] width 185 height 27
click at [835, 574] on div "15:15" at bounding box center [857, 577] width 188 height 30
type input "15:15"
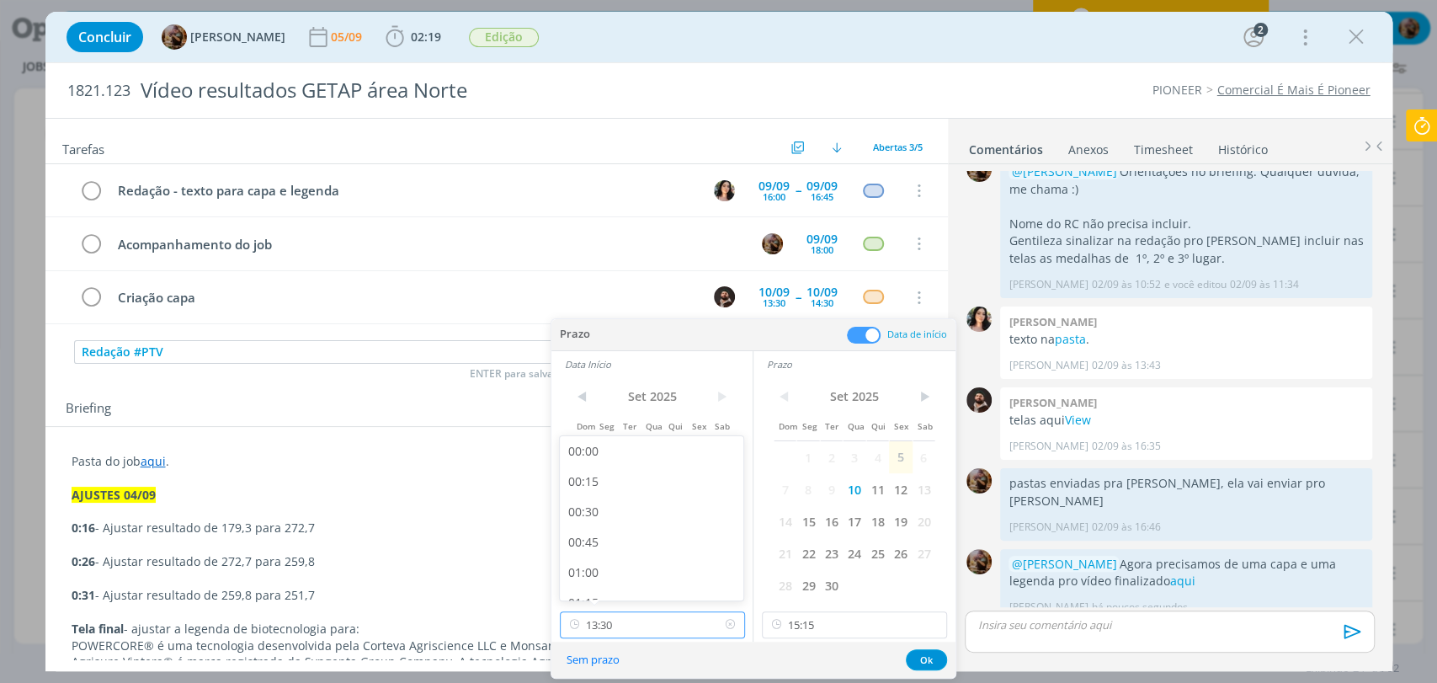
click at [671, 617] on input "13:30" at bounding box center [652, 624] width 185 height 27
click at [593, 578] on div "15:00" at bounding box center [654, 574] width 188 height 30
type input "15:00"
click at [923, 662] on button "Ok" at bounding box center [926, 659] width 41 height 21
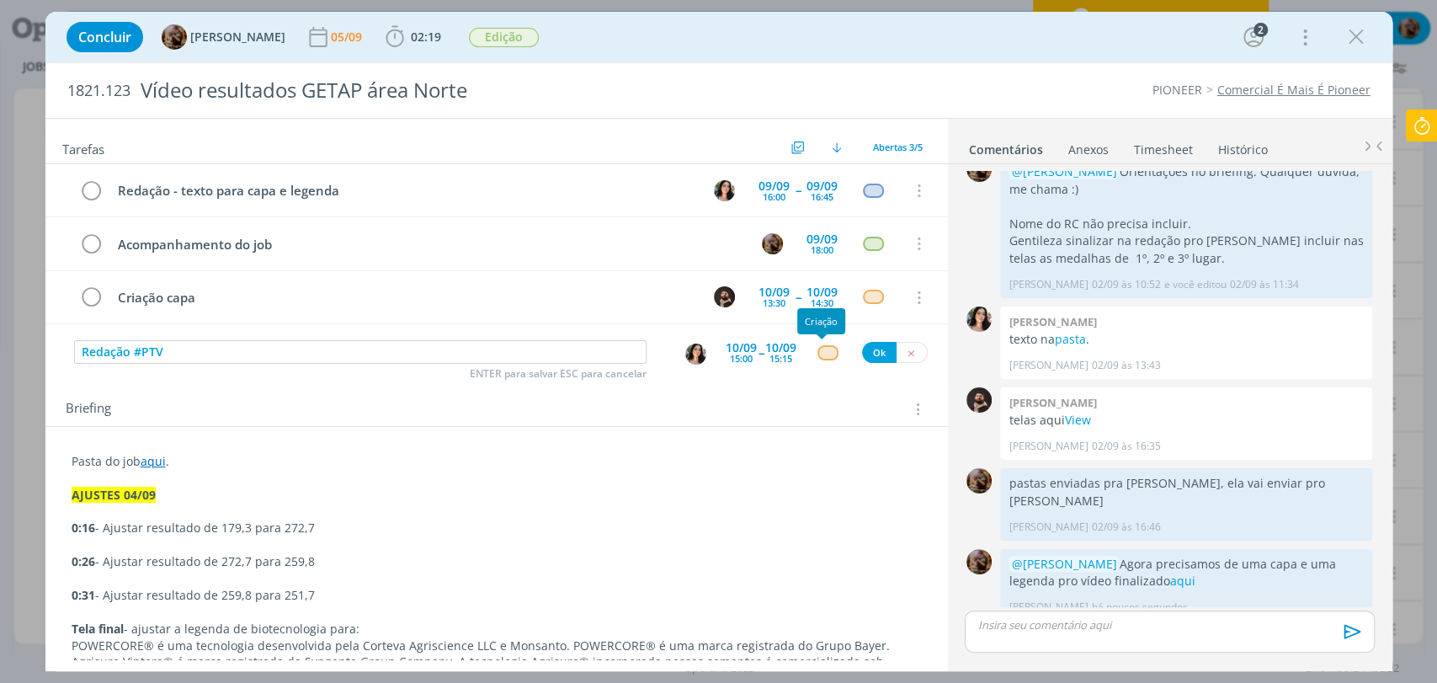
click at [821, 353] on div "dialog" at bounding box center [828, 352] width 21 height 14
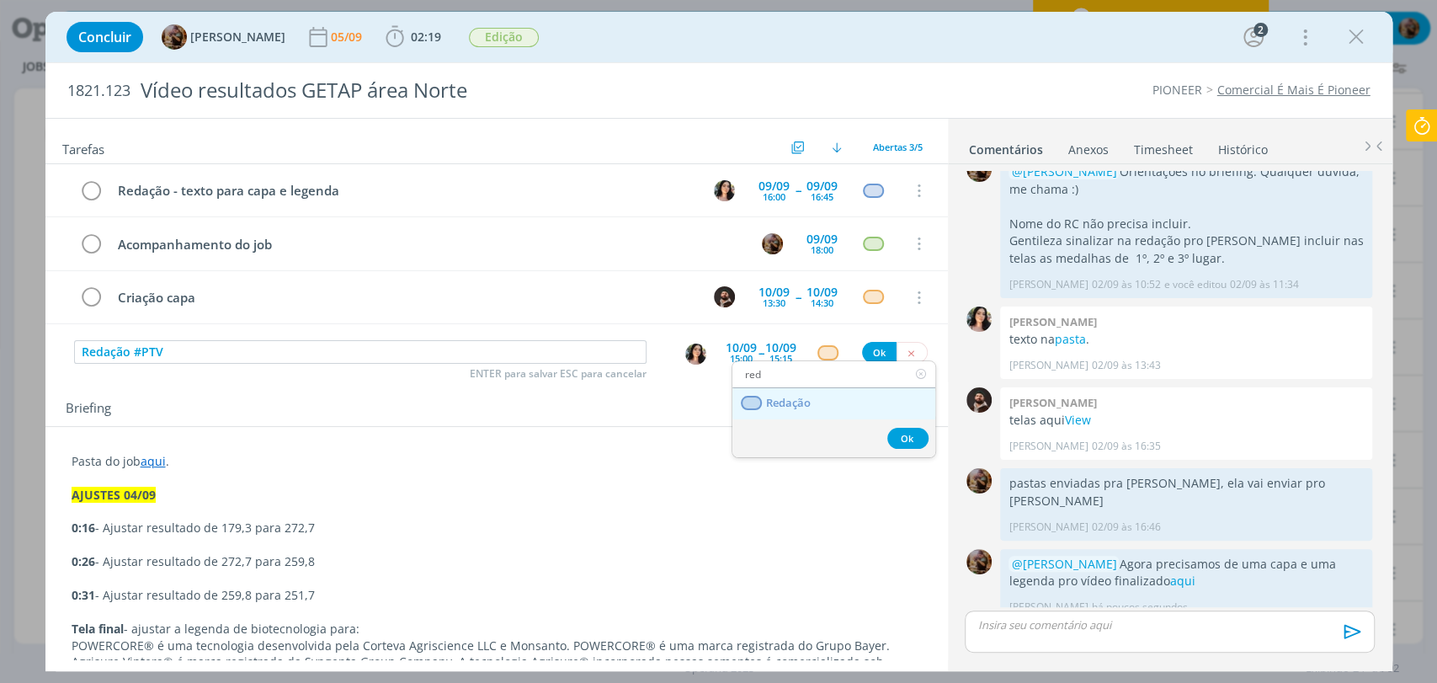
type input "red"
click at [808, 406] on span "Redação" at bounding box center [787, 403] width 45 height 13
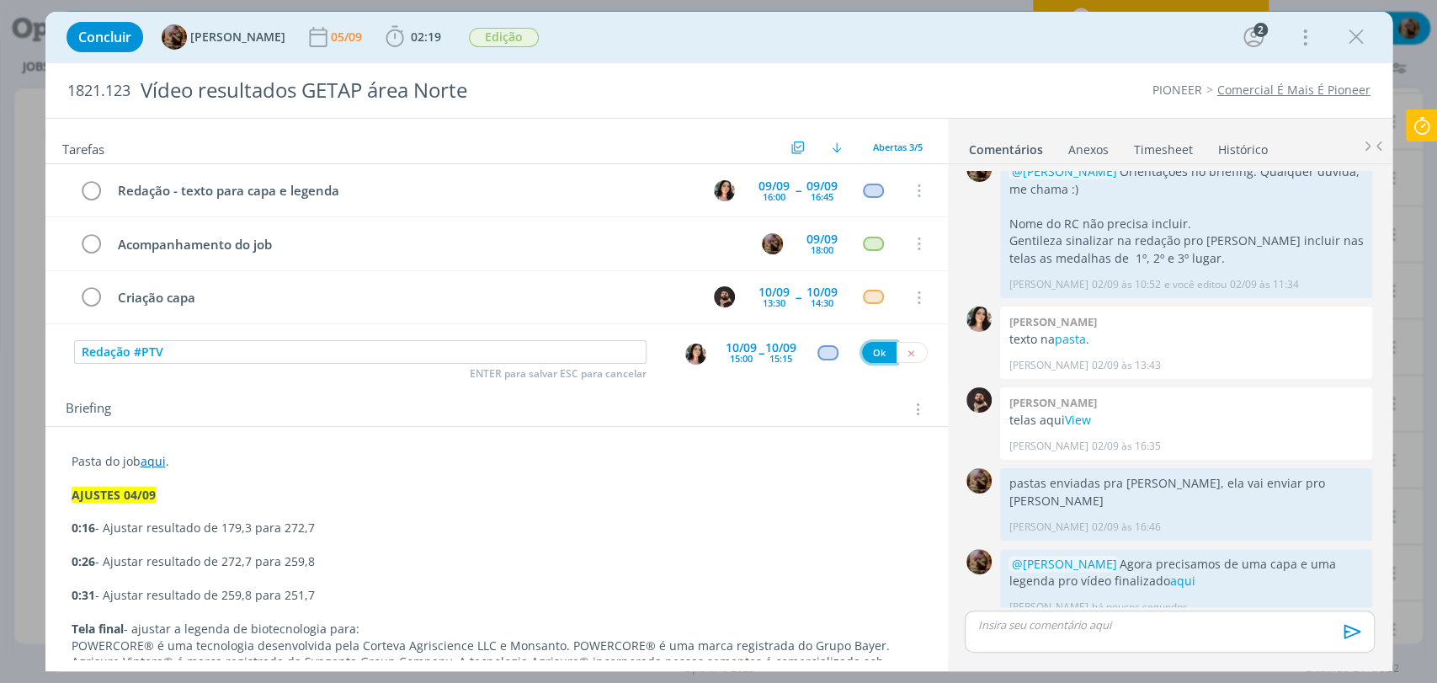
click at [875, 354] on button "Ok" at bounding box center [879, 352] width 35 height 21
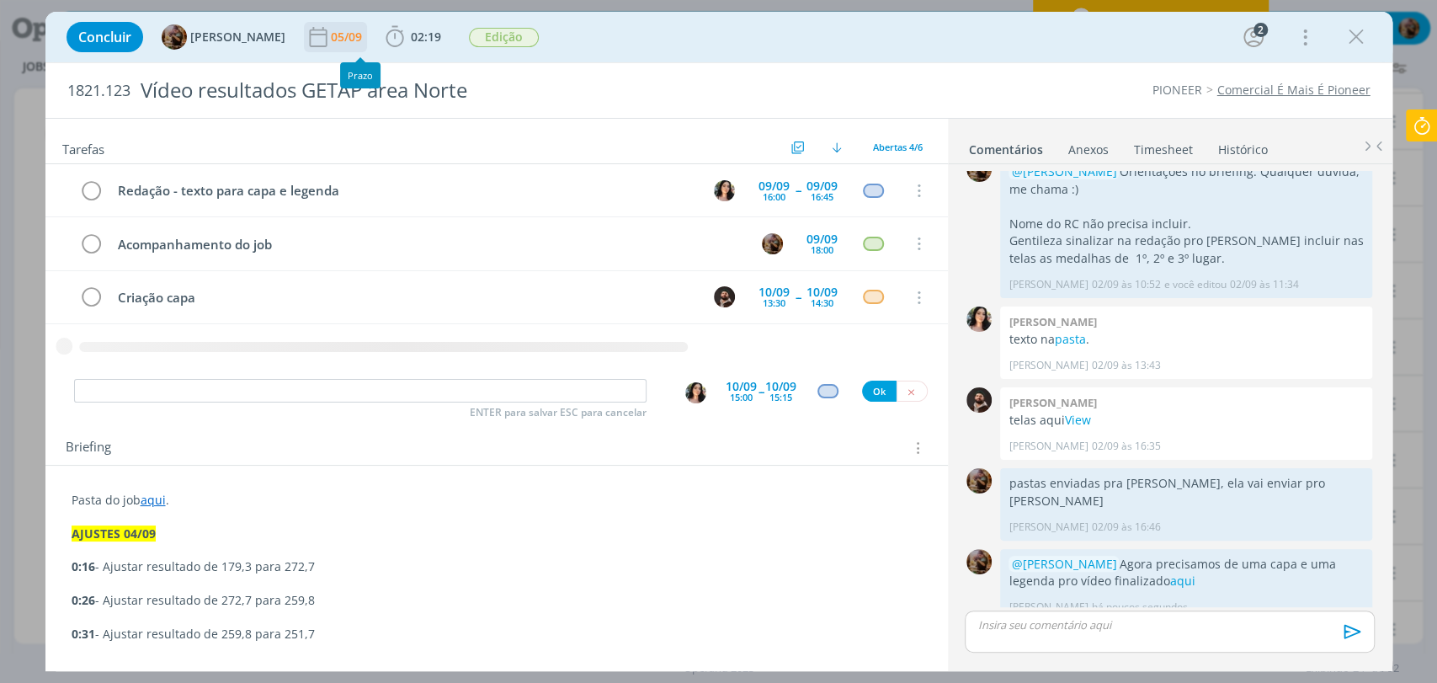
click at [365, 42] on div "05/09" at bounding box center [348, 37] width 35 height 12
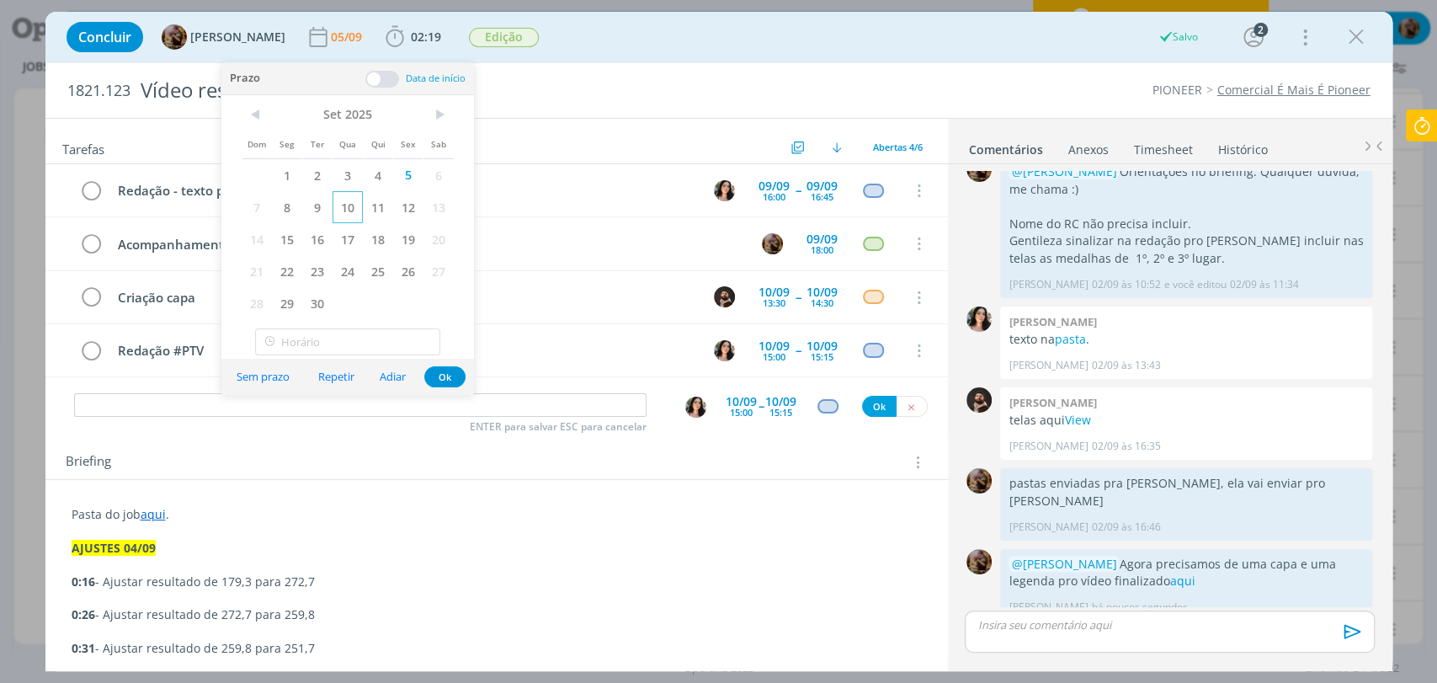
click at [356, 215] on span "10" at bounding box center [348, 207] width 30 height 32
click at [445, 384] on button "Ok" at bounding box center [444, 376] width 41 height 21
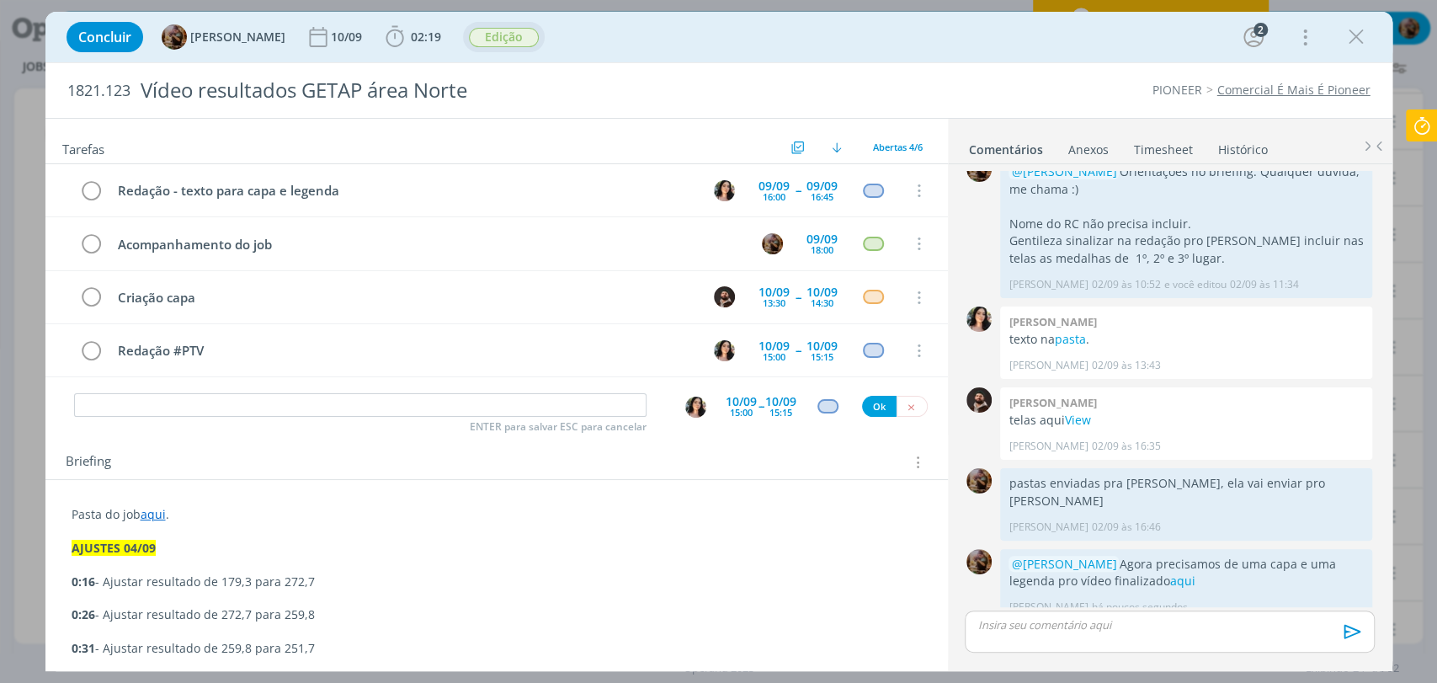
click at [539, 41] on span "Edição" at bounding box center [504, 37] width 70 height 19
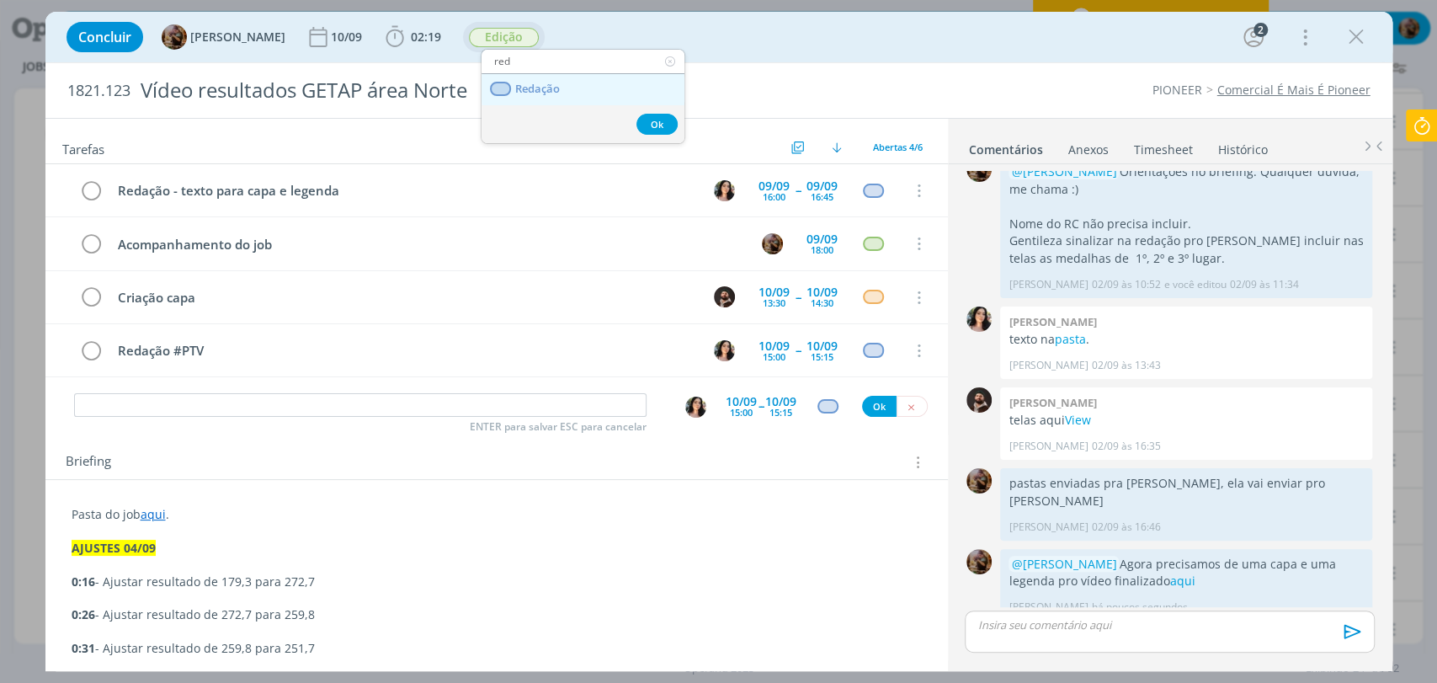
type input "red"
click at [525, 93] on span "Redação" at bounding box center [536, 89] width 45 height 13
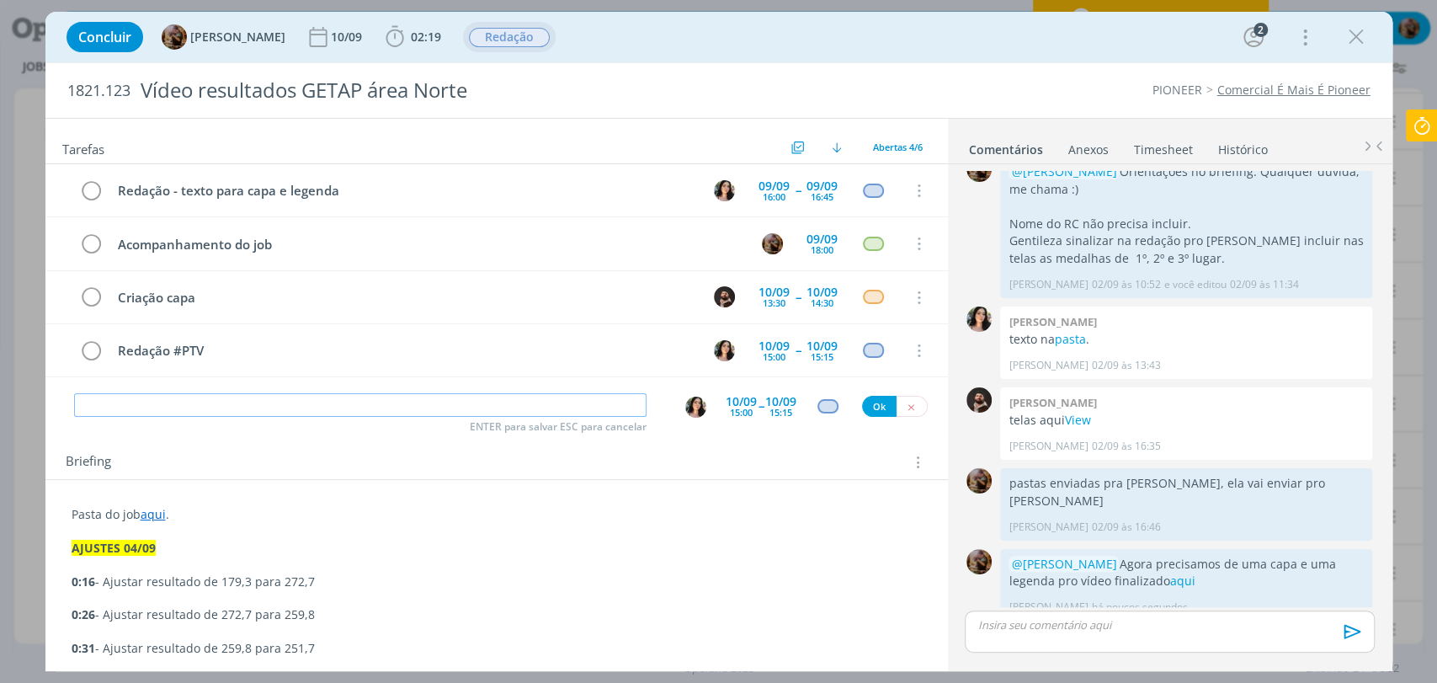
click at [602, 405] on input "dialog" at bounding box center [360, 405] width 573 height 24
click at [1169, 573] on link "aqui" at bounding box center [1181, 581] width 25 height 16
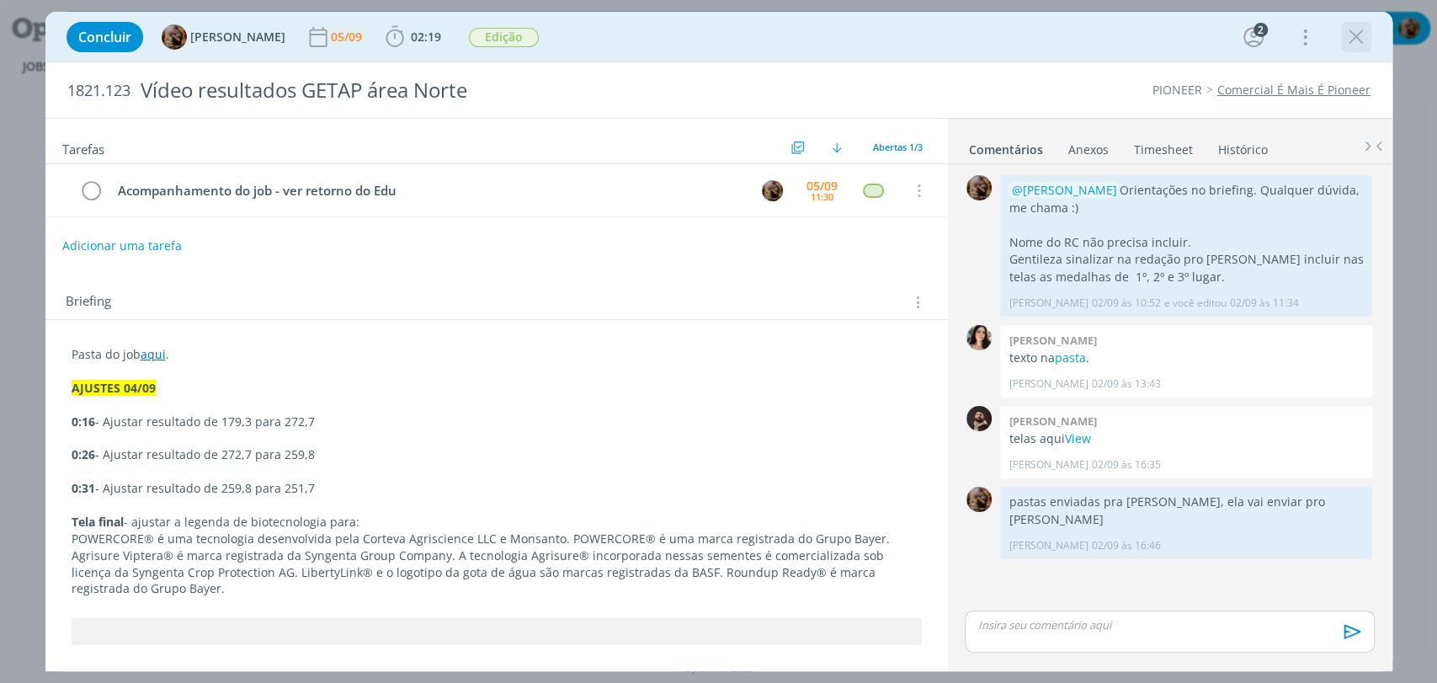
click at [1354, 40] on icon "dialog" at bounding box center [1356, 36] width 25 height 25
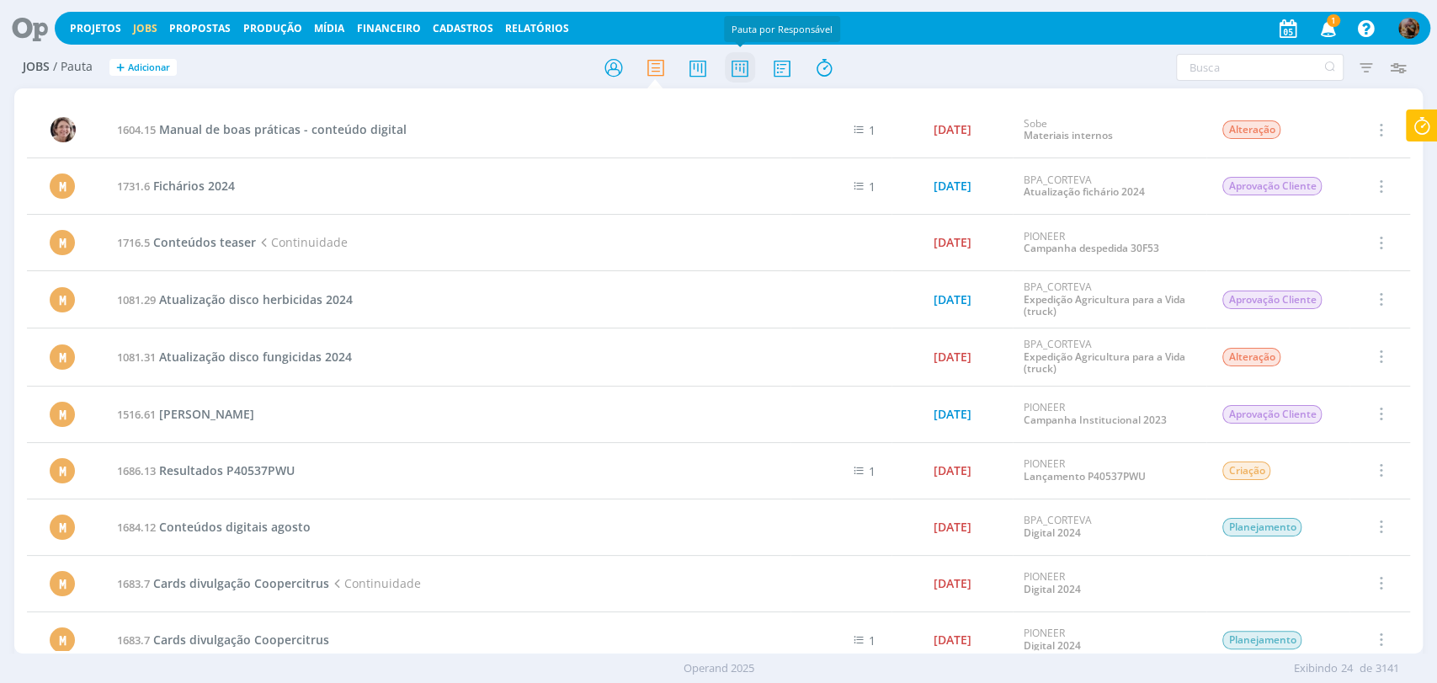
click at [733, 69] on icon at bounding box center [739, 67] width 30 height 33
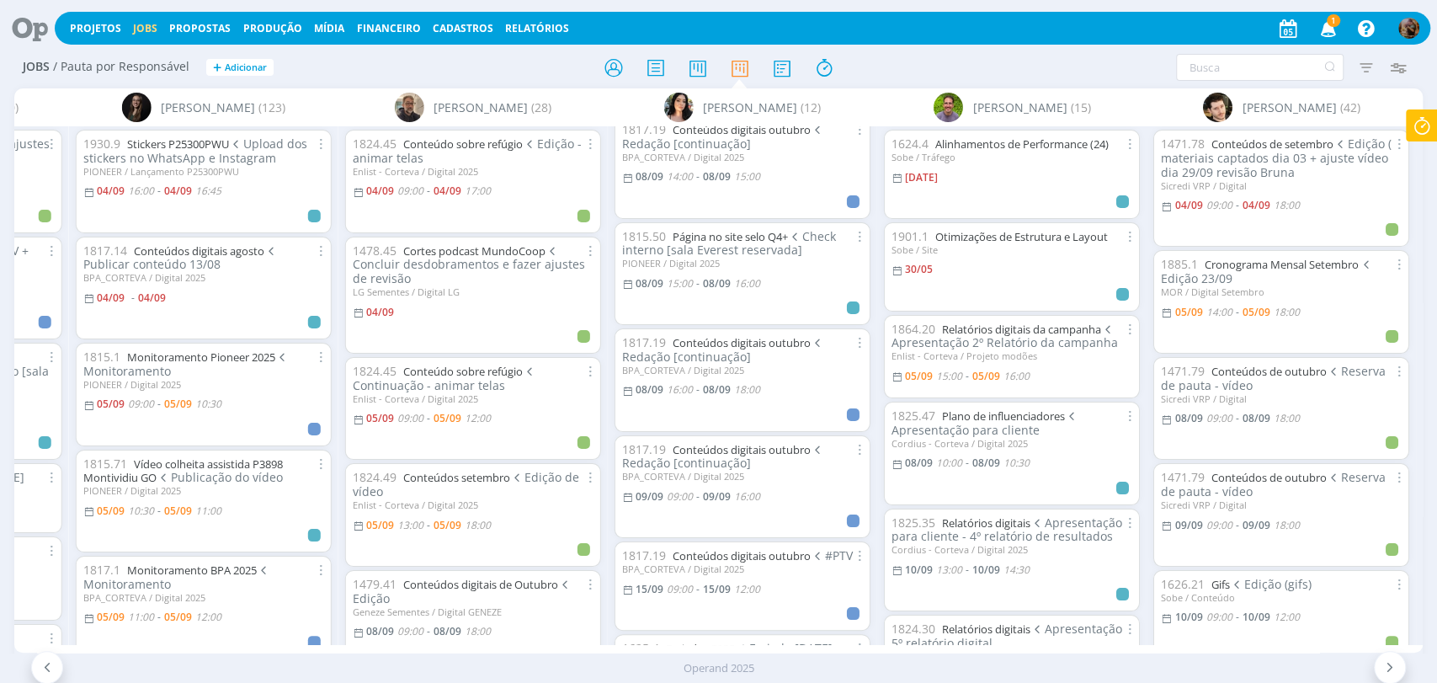
scroll to position [654, 0]
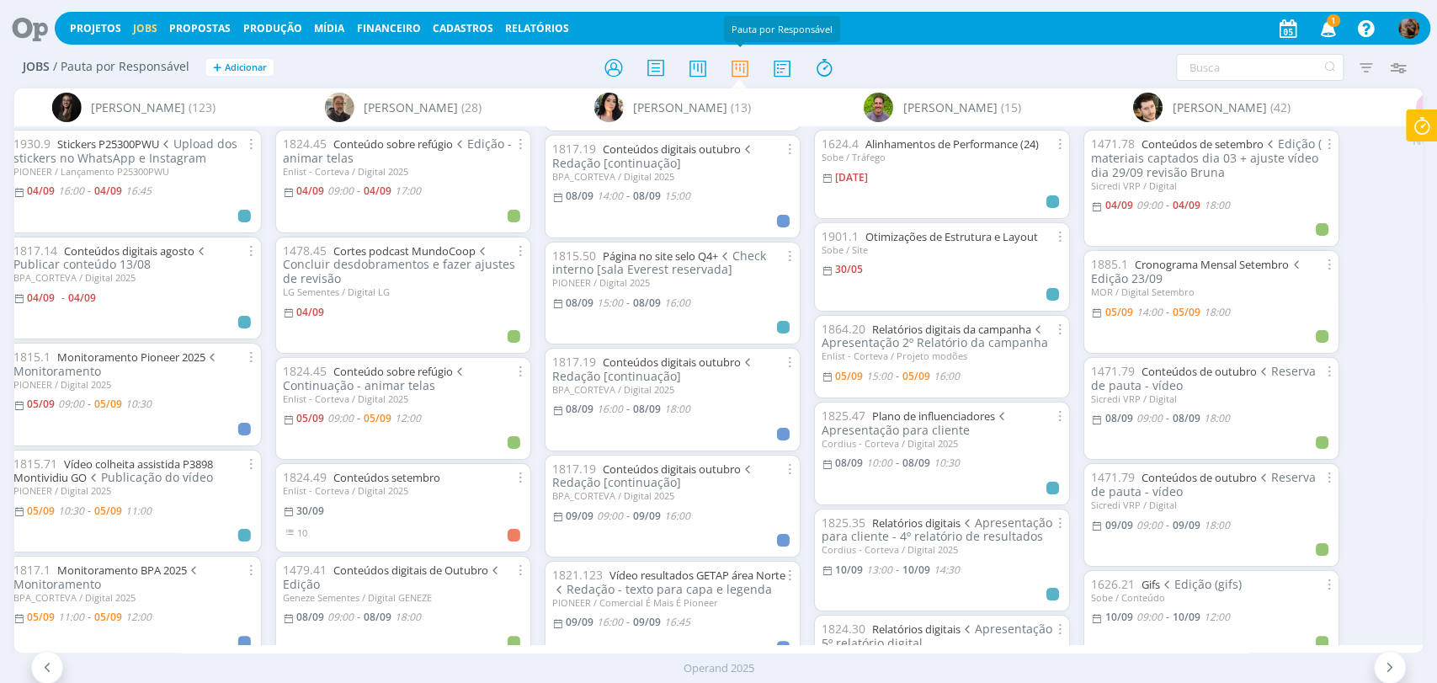
scroll to position [864, 0]
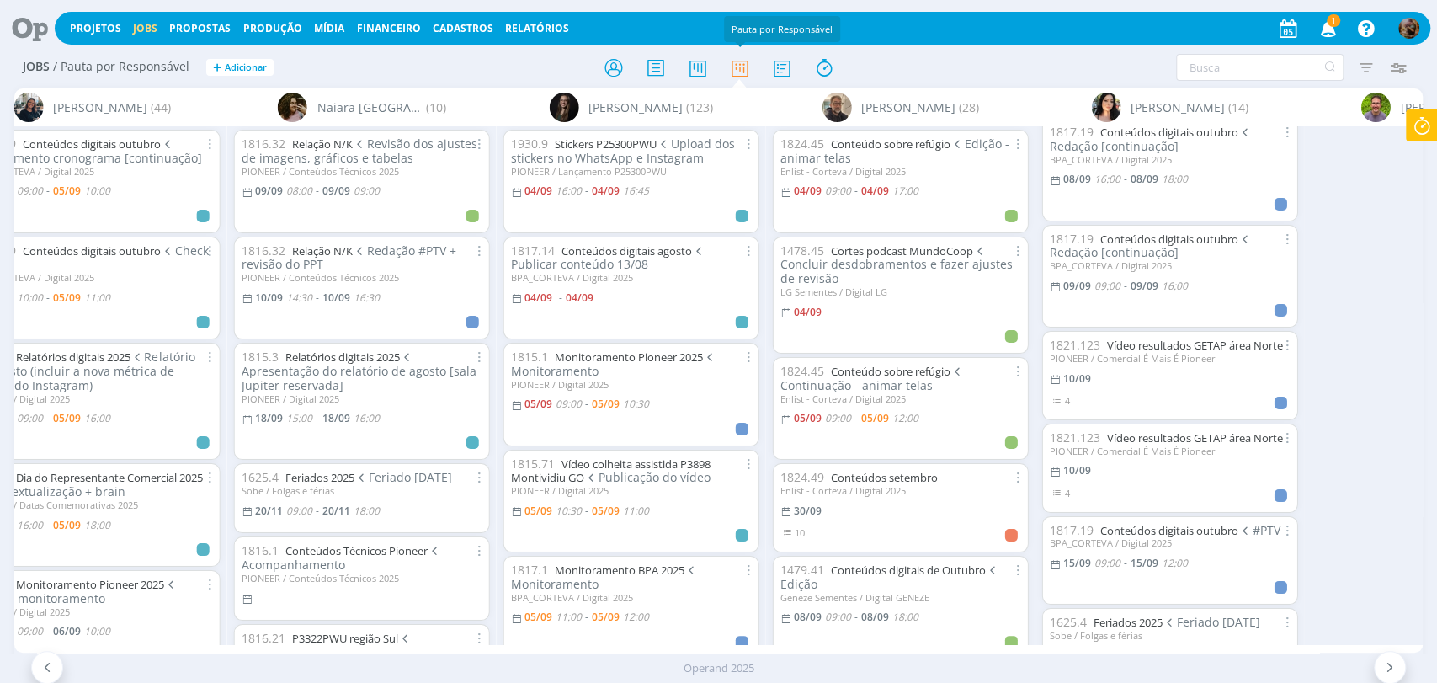
scroll to position [0, 2436]
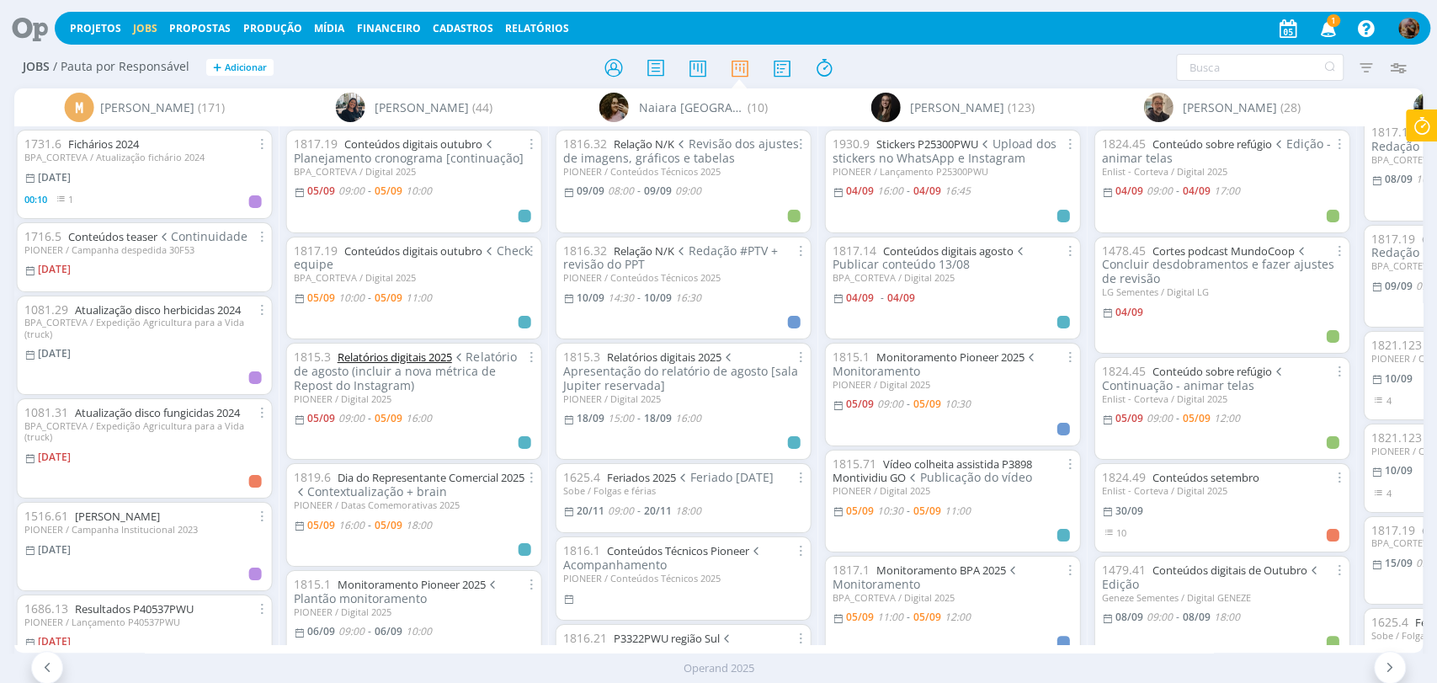
drag, startPoint x: 445, startPoint y: 361, endPoint x: 423, endPoint y: 358, distance: 22.1
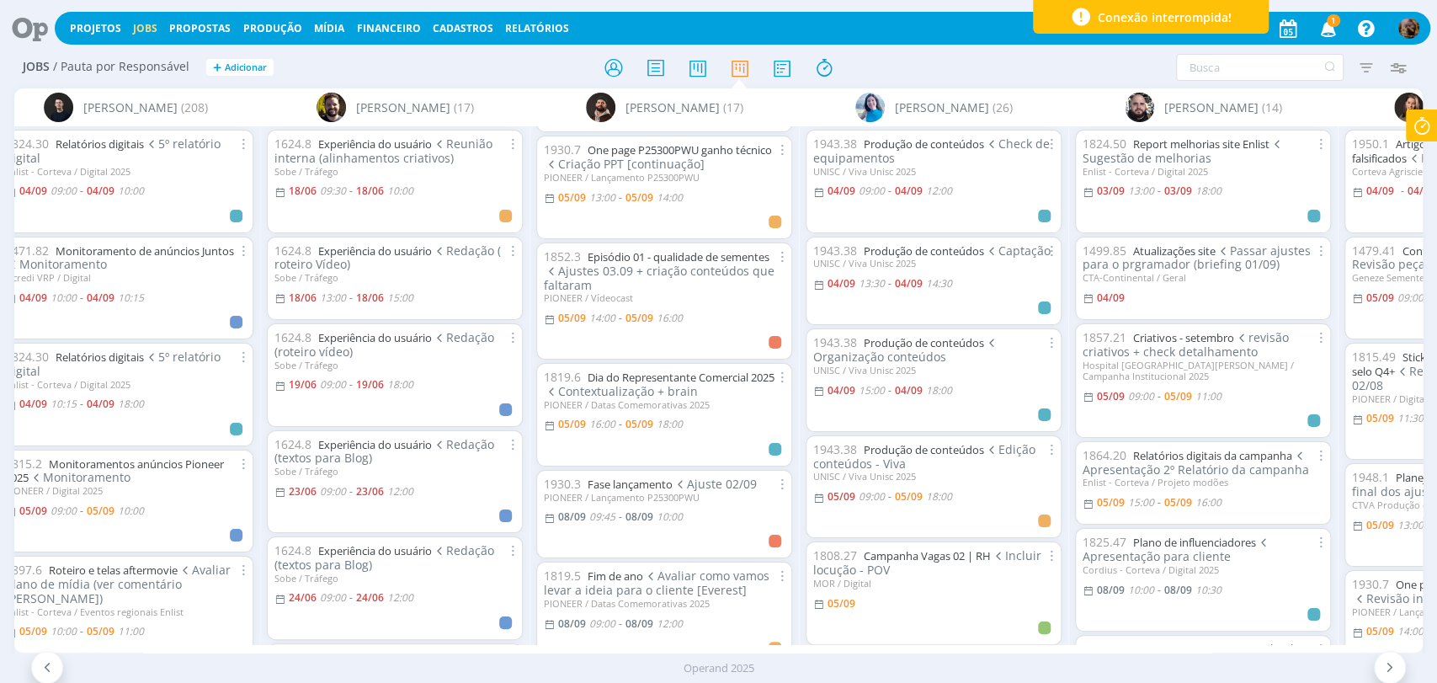
scroll to position [374, 0]
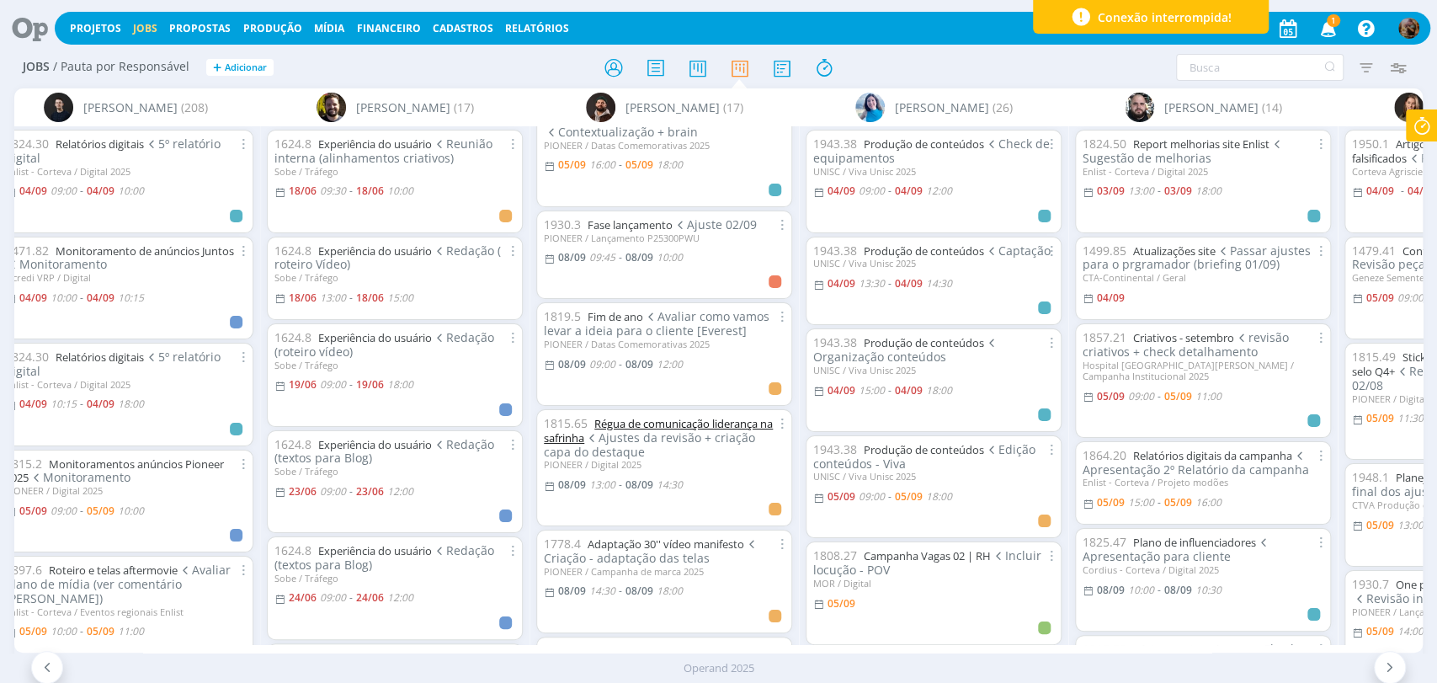
click at [720, 419] on link "Régua de comunicação liderança na safrinha" at bounding box center [658, 430] width 229 height 29
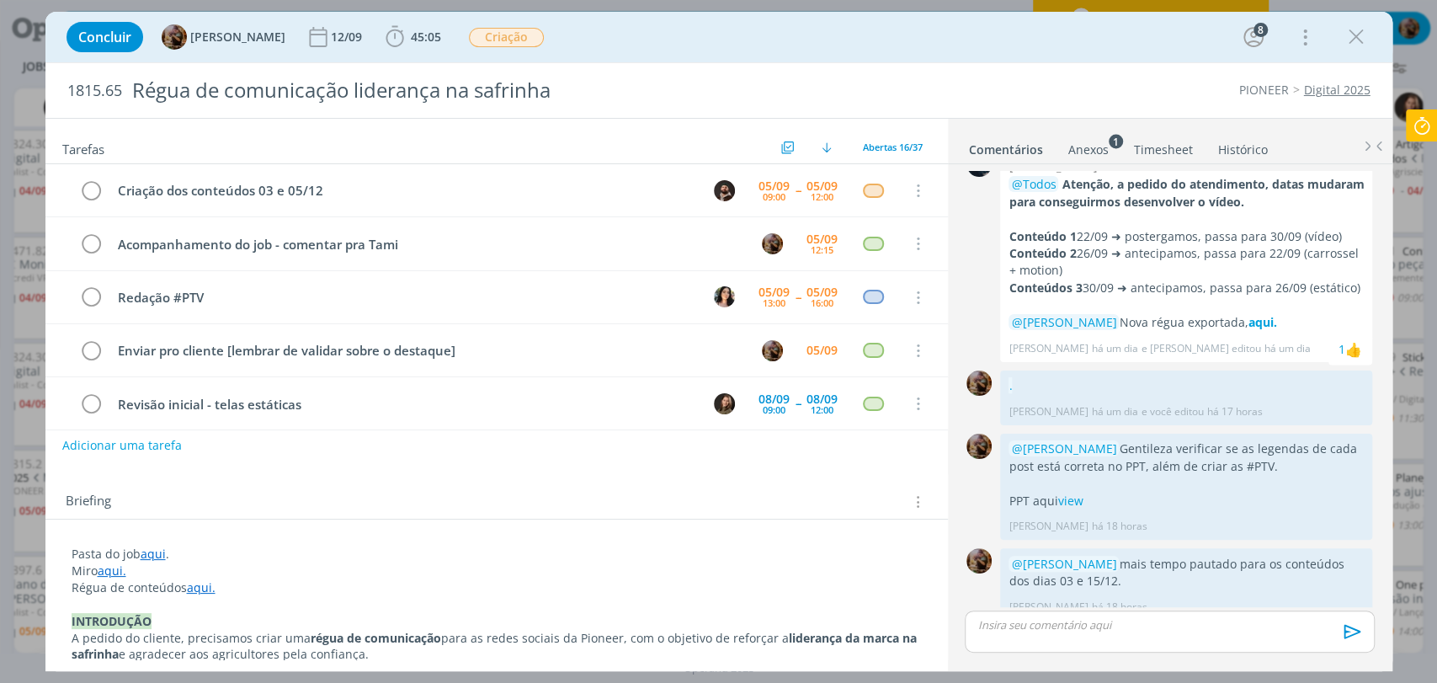
scroll to position [210, 0]
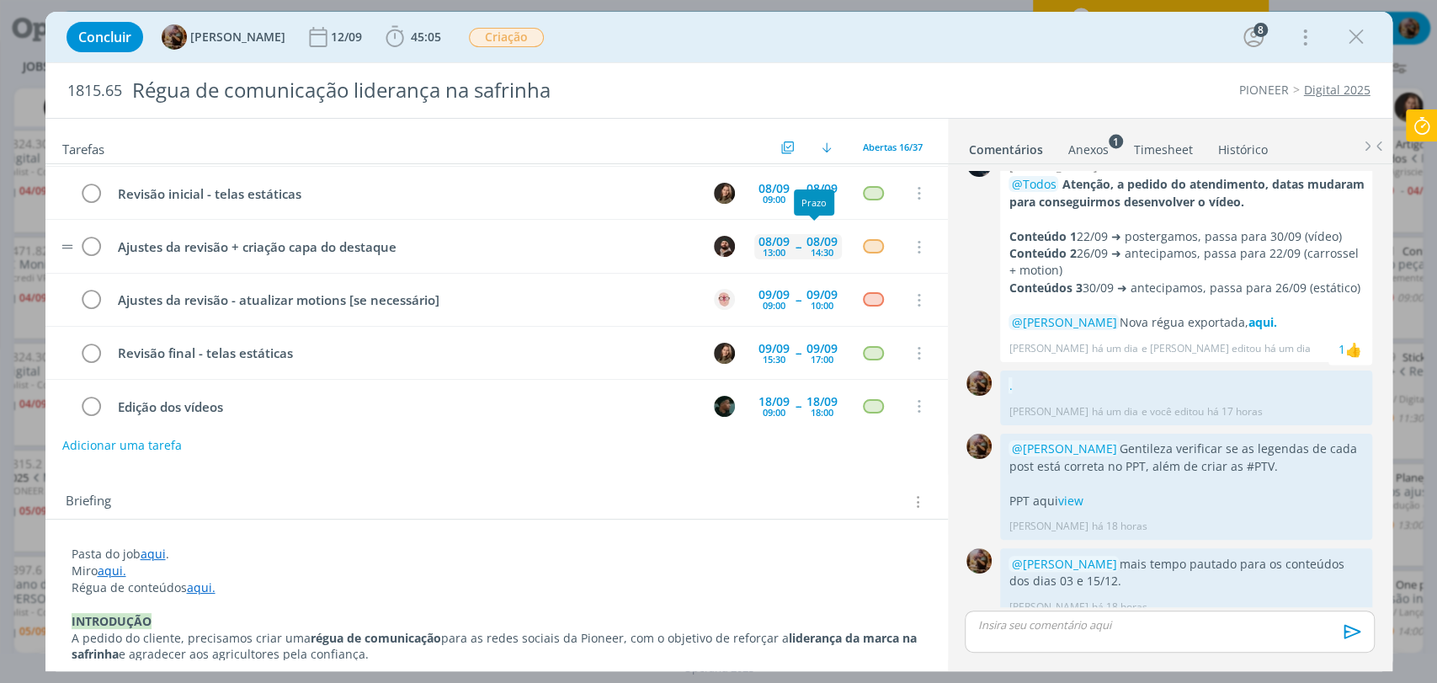
click at [807, 244] on div "08/09" at bounding box center [822, 242] width 31 height 12
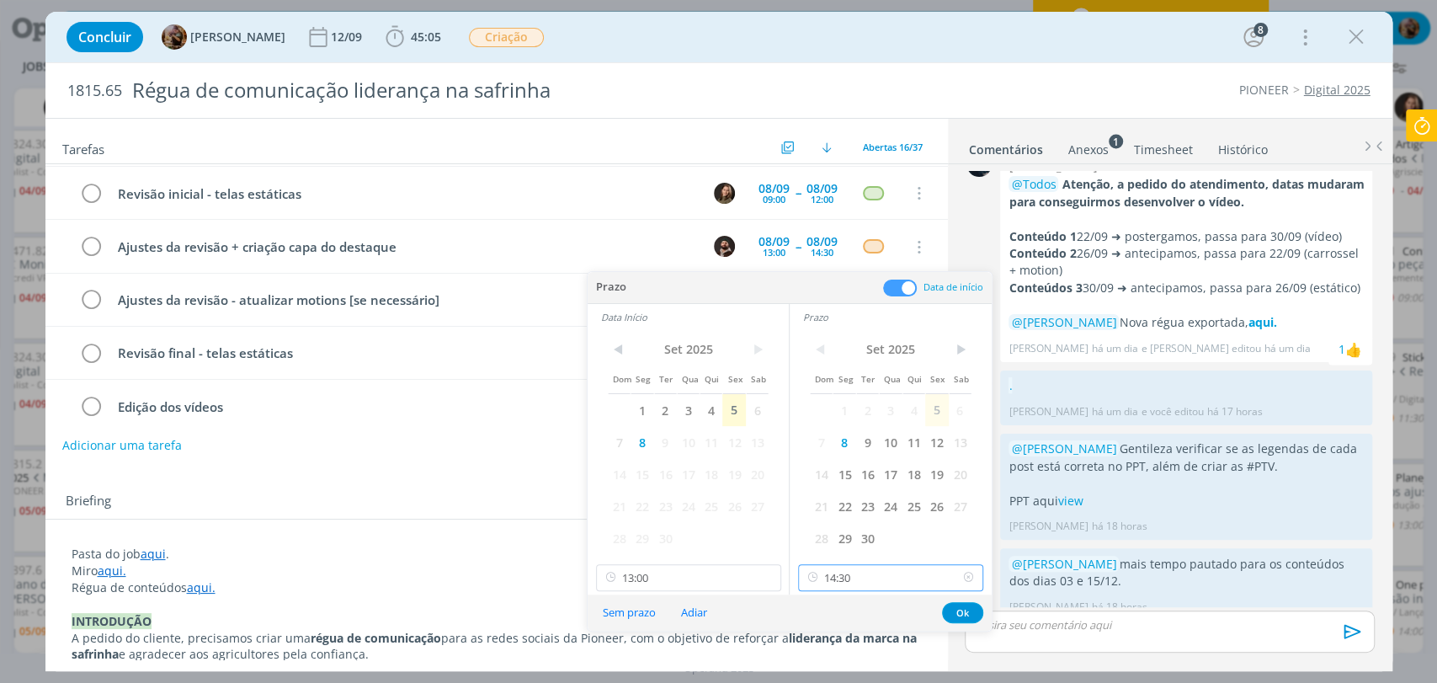
click at [860, 573] on input "14:30" at bounding box center [890, 577] width 185 height 27
click at [849, 476] on div "15:30" at bounding box center [893, 466] width 188 height 30
type input "15:30"
click at [700, 572] on input "13:00" at bounding box center [688, 577] width 185 height 27
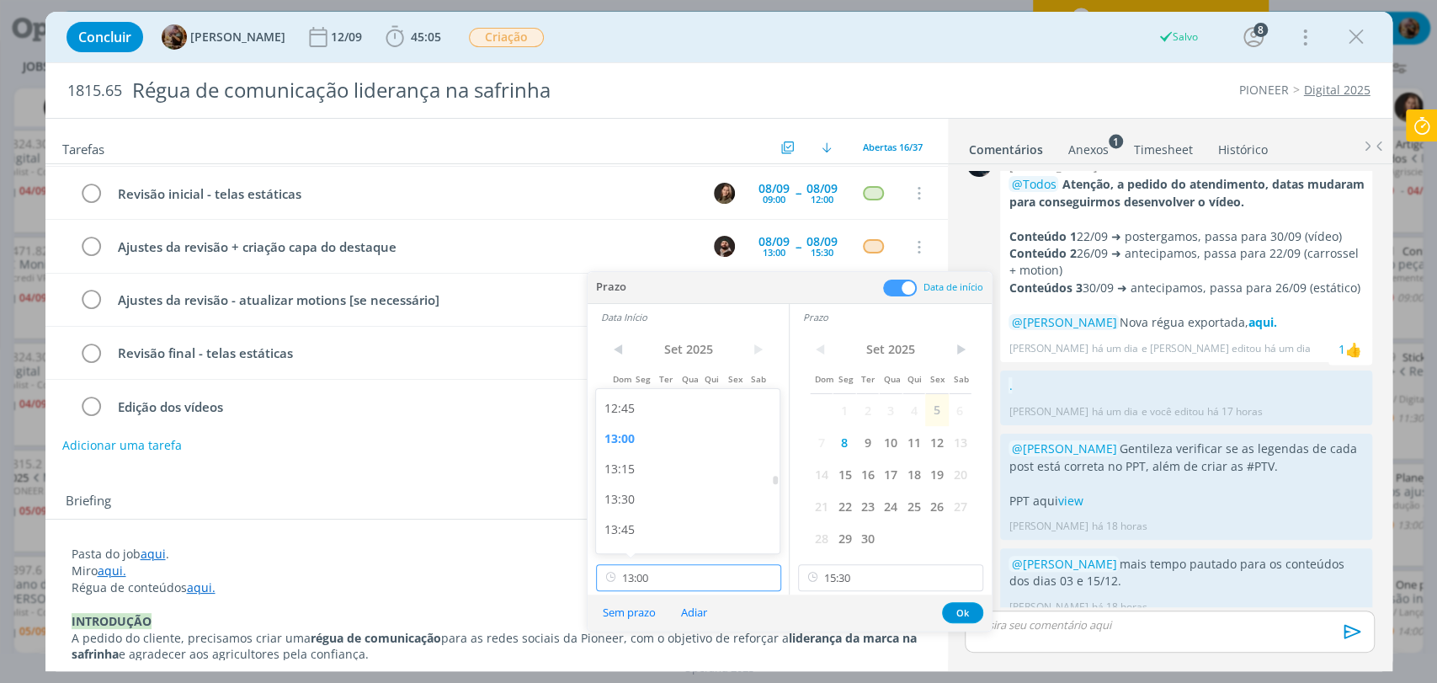
scroll to position [1635, 0]
click at [634, 471] on div "14:00" at bounding box center [690, 466] width 188 height 30
type input "14:00"
click at [962, 605] on button "Ok" at bounding box center [962, 612] width 41 height 21
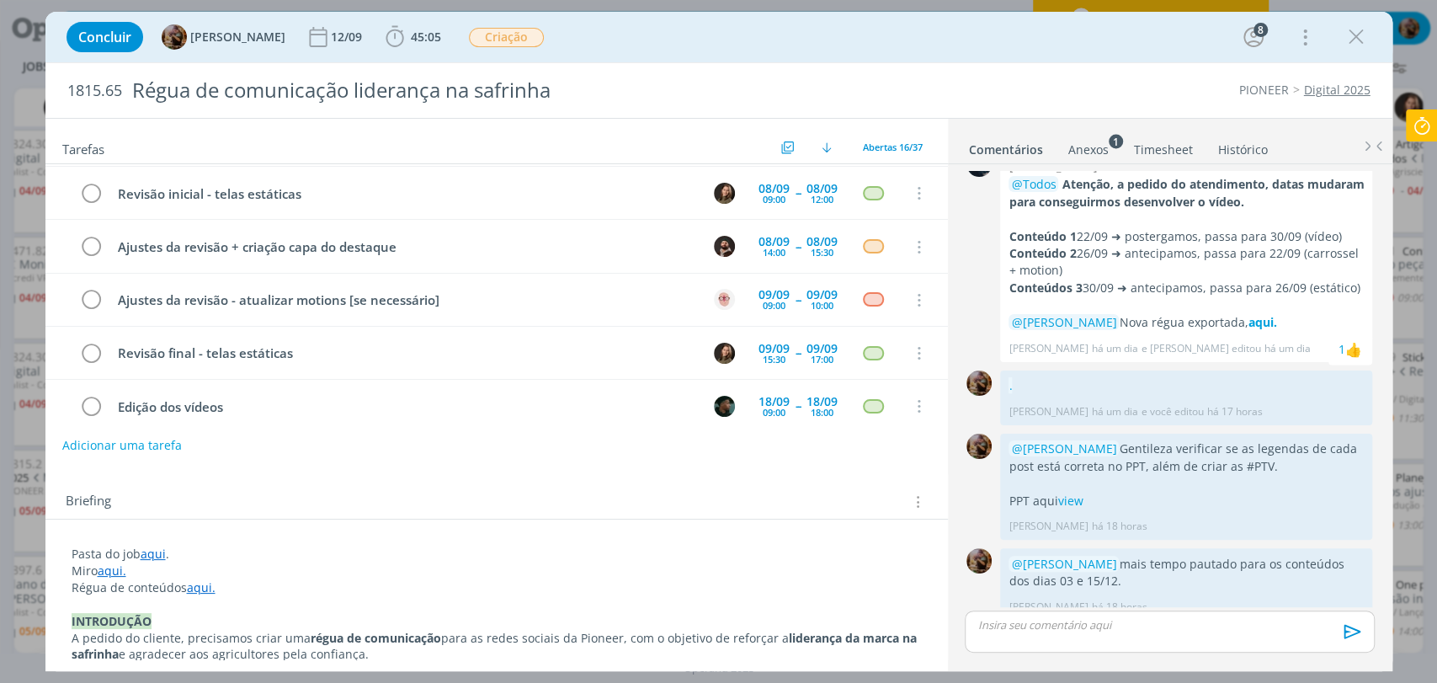
drag, startPoint x: 1357, startPoint y: 38, endPoint x: 791, endPoint y: 435, distance: 692.1
click at [1357, 38] on icon "dialog" at bounding box center [1356, 36] width 25 height 25
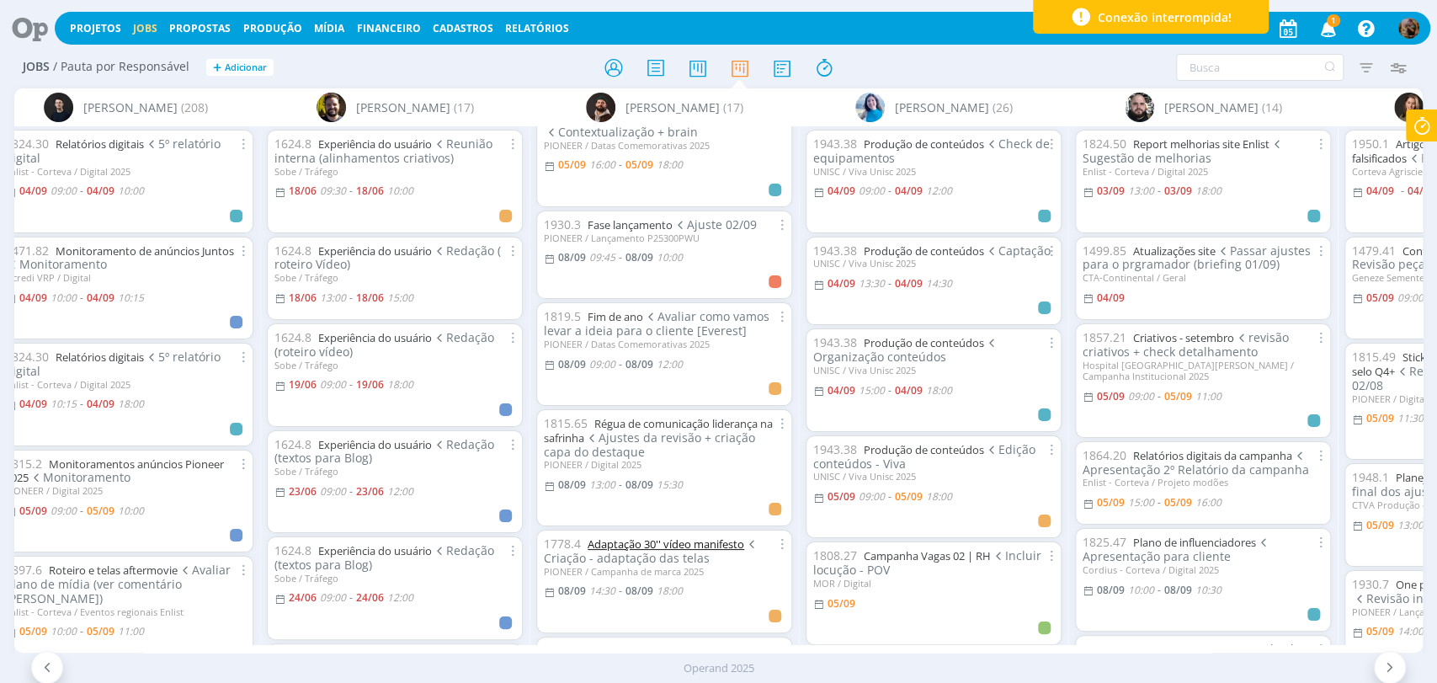
click at [675, 536] on link "Adaptação 30'' vídeo manifesto" at bounding box center [666, 543] width 157 height 15
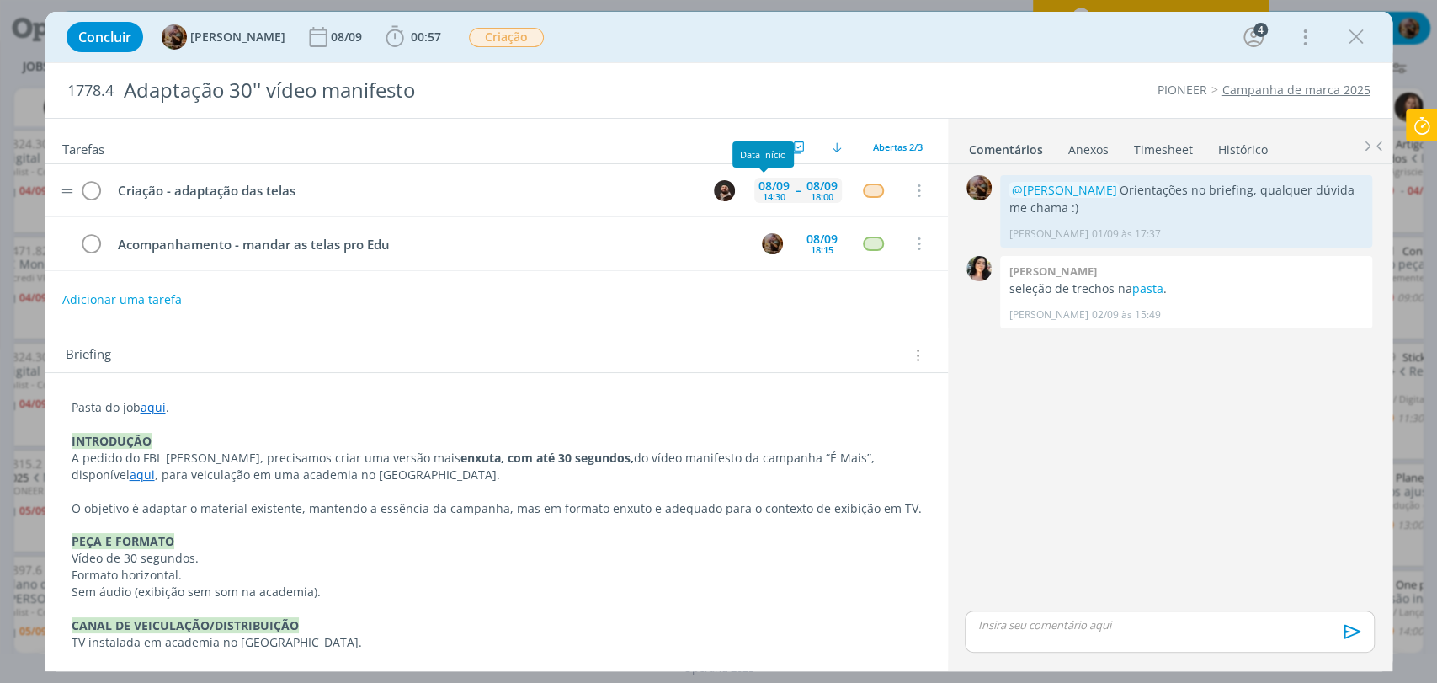
click at [763, 193] on div "14:30" at bounding box center [774, 196] width 23 height 9
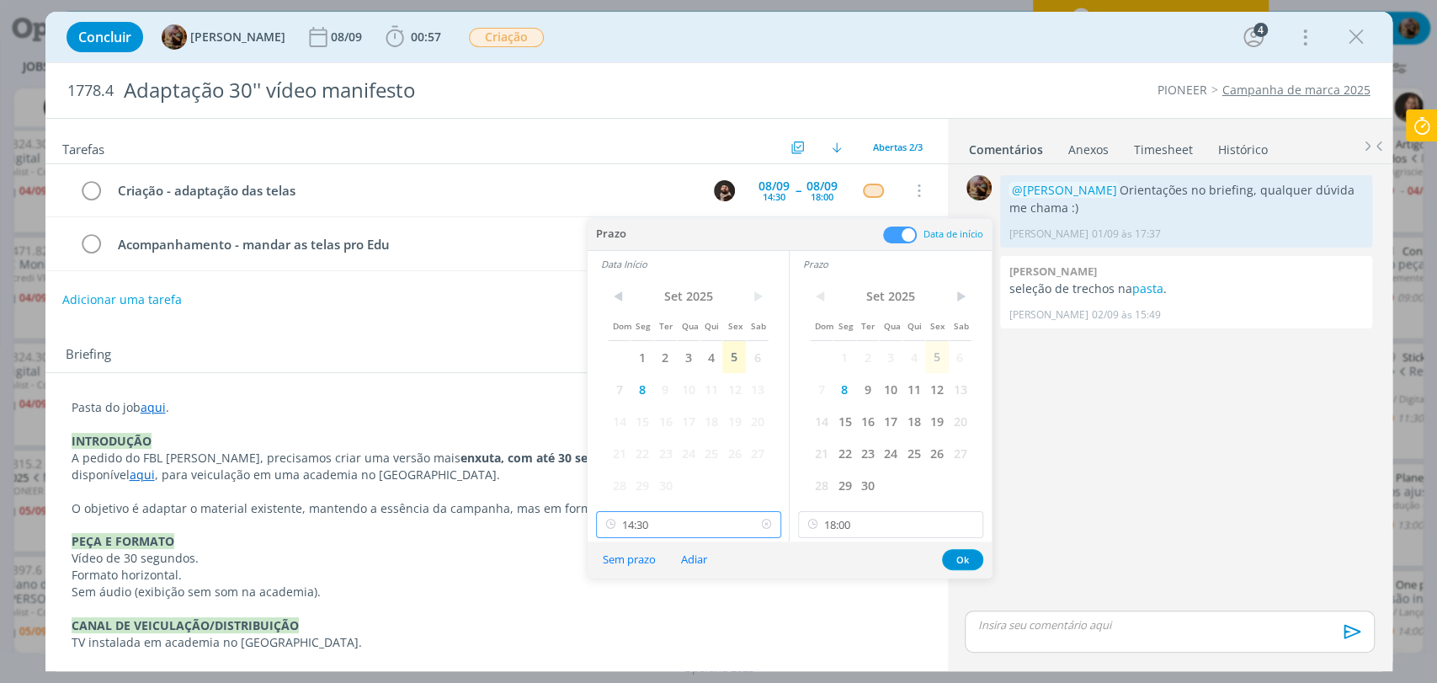
click at [709, 519] on input "14:30" at bounding box center [688, 524] width 185 height 27
click at [660, 423] on div "15:30" at bounding box center [690, 413] width 188 height 30
type input "15:30"
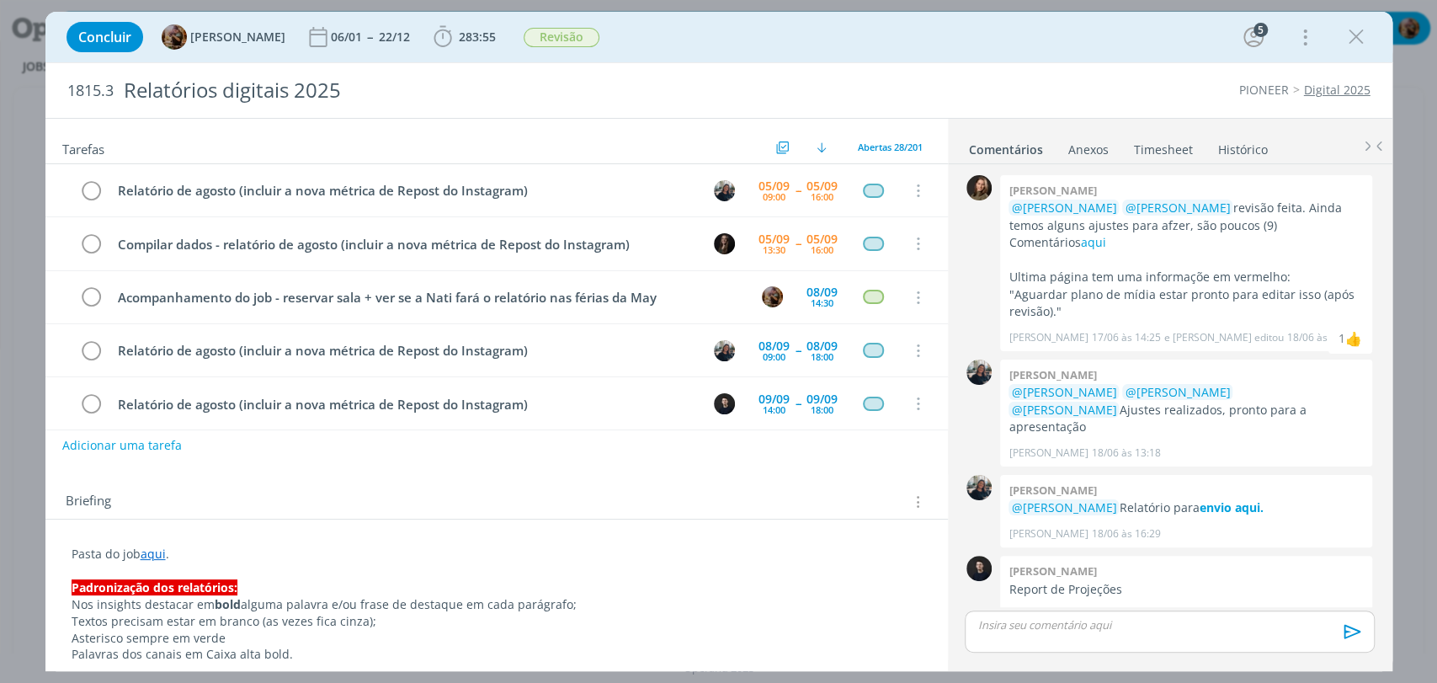
scroll to position [1840, 0]
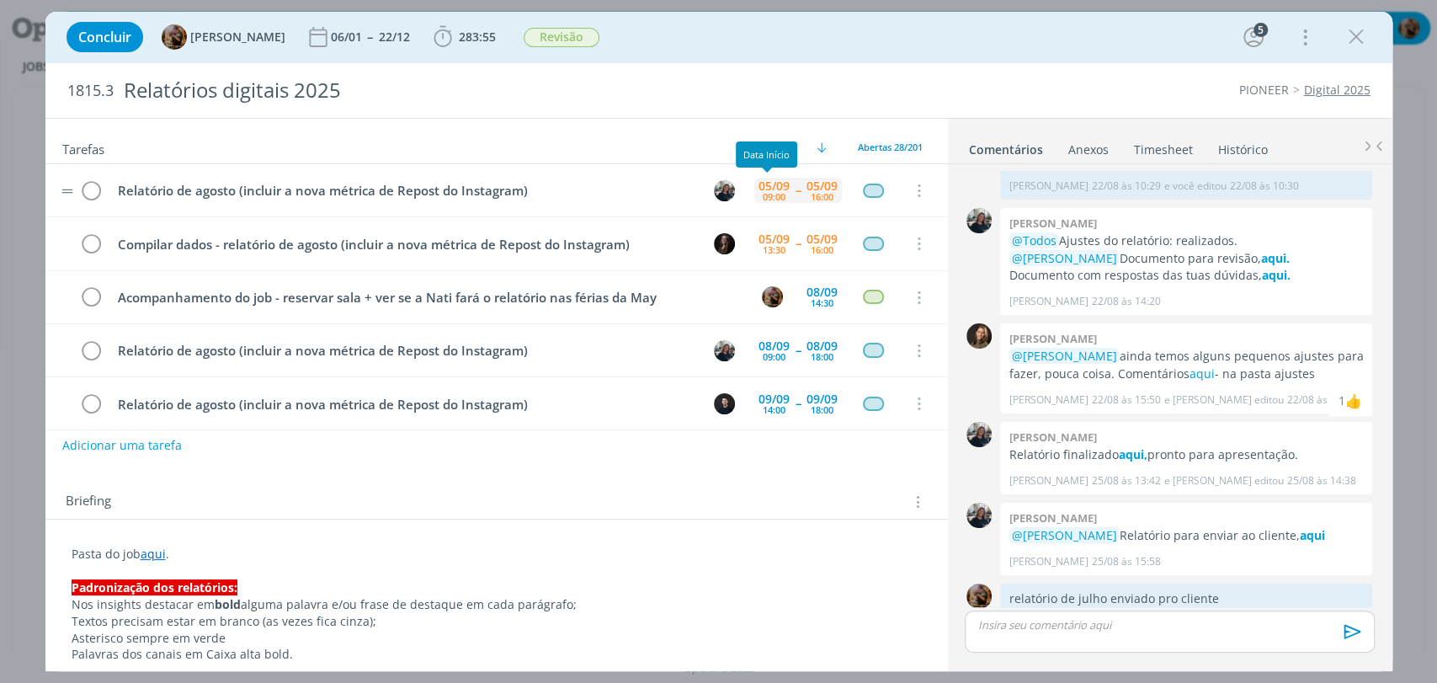
click at [764, 184] on div "05/09" at bounding box center [774, 186] width 31 height 12
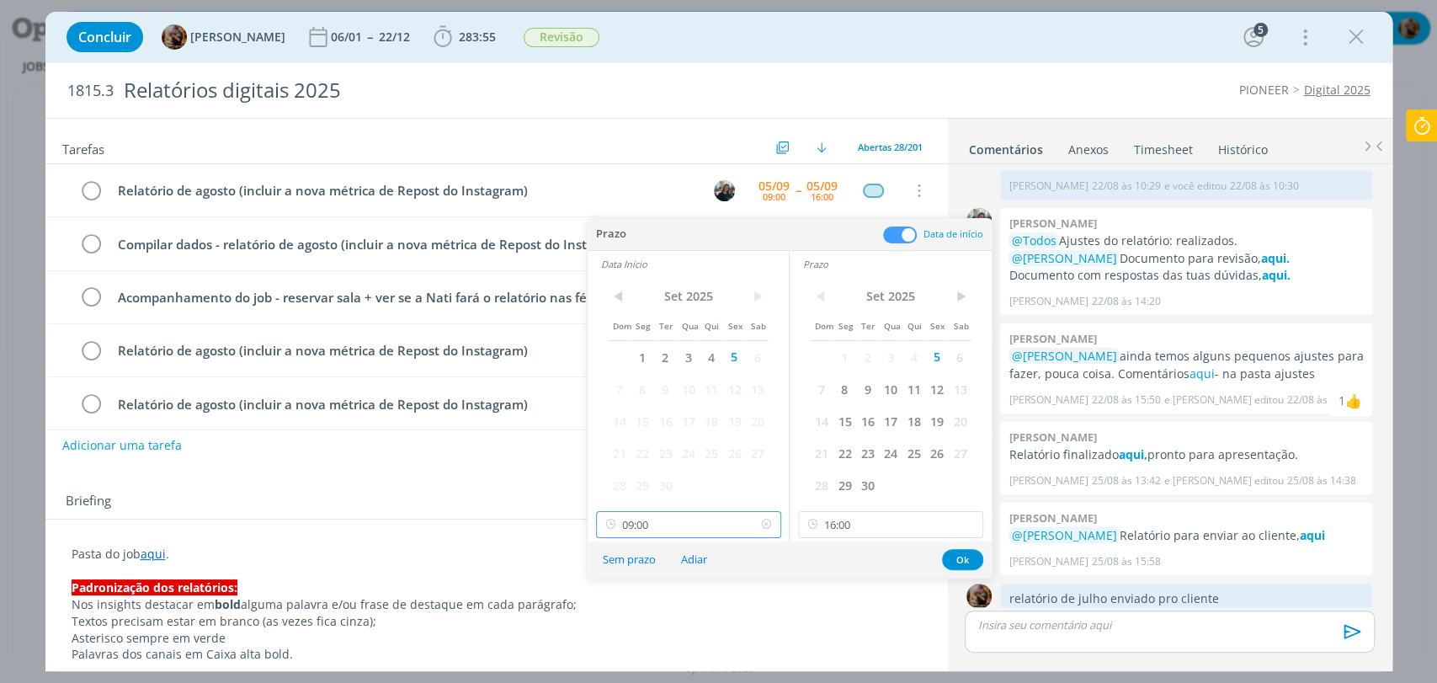
click at [683, 523] on input "09:00" at bounding box center [688, 524] width 185 height 27
click at [627, 439] on div "11:00" at bounding box center [690, 441] width 188 height 30
type input "11:00"
click at [968, 564] on button "Ok" at bounding box center [962, 559] width 41 height 21
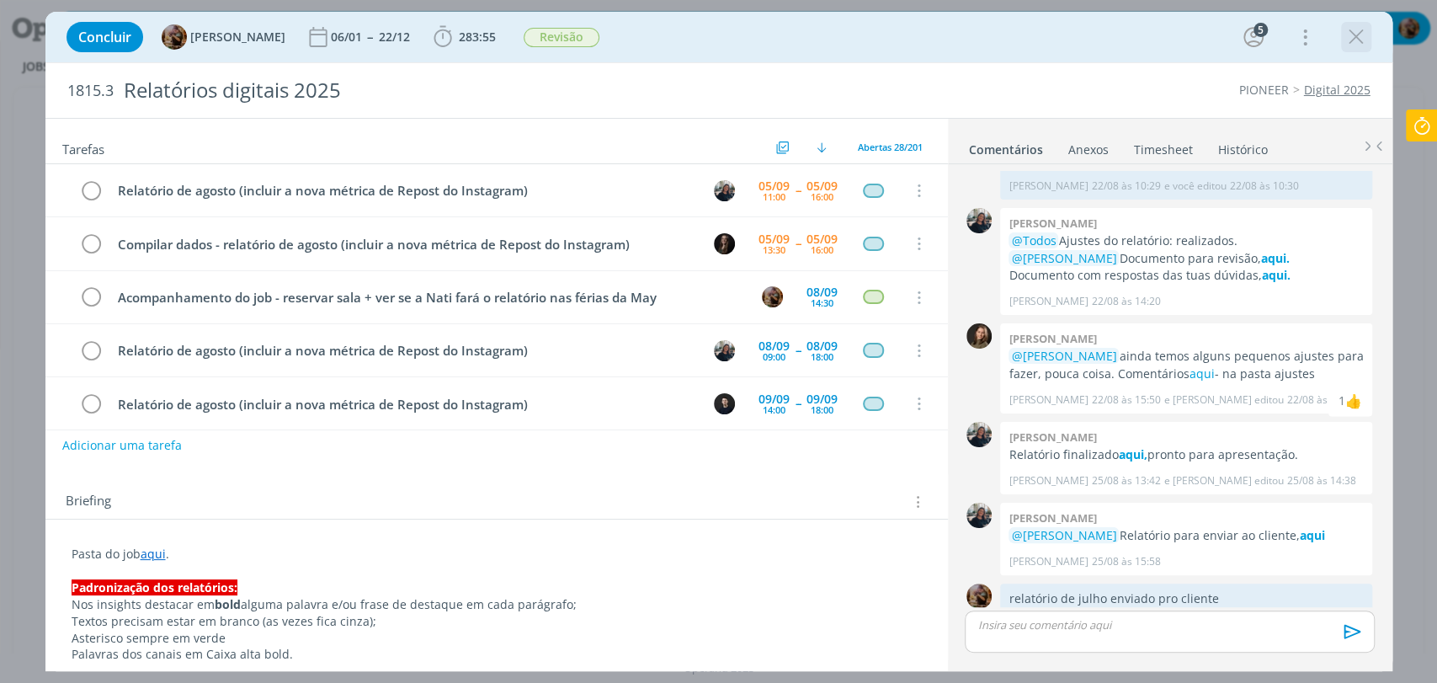
click at [1354, 32] on icon "dialog" at bounding box center [1356, 36] width 25 height 25
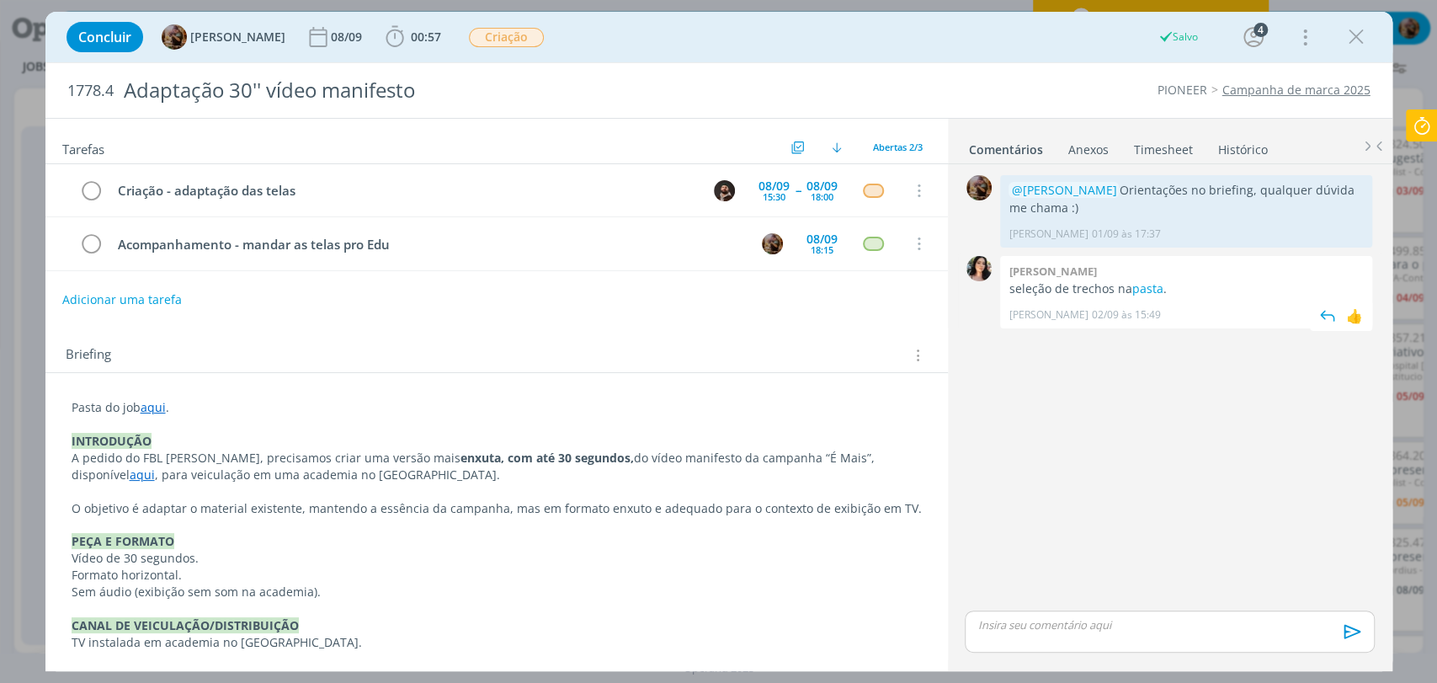
scroll to position [374, 0]
click at [1364, 40] on icon "dialog" at bounding box center [1356, 36] width 25 height 25
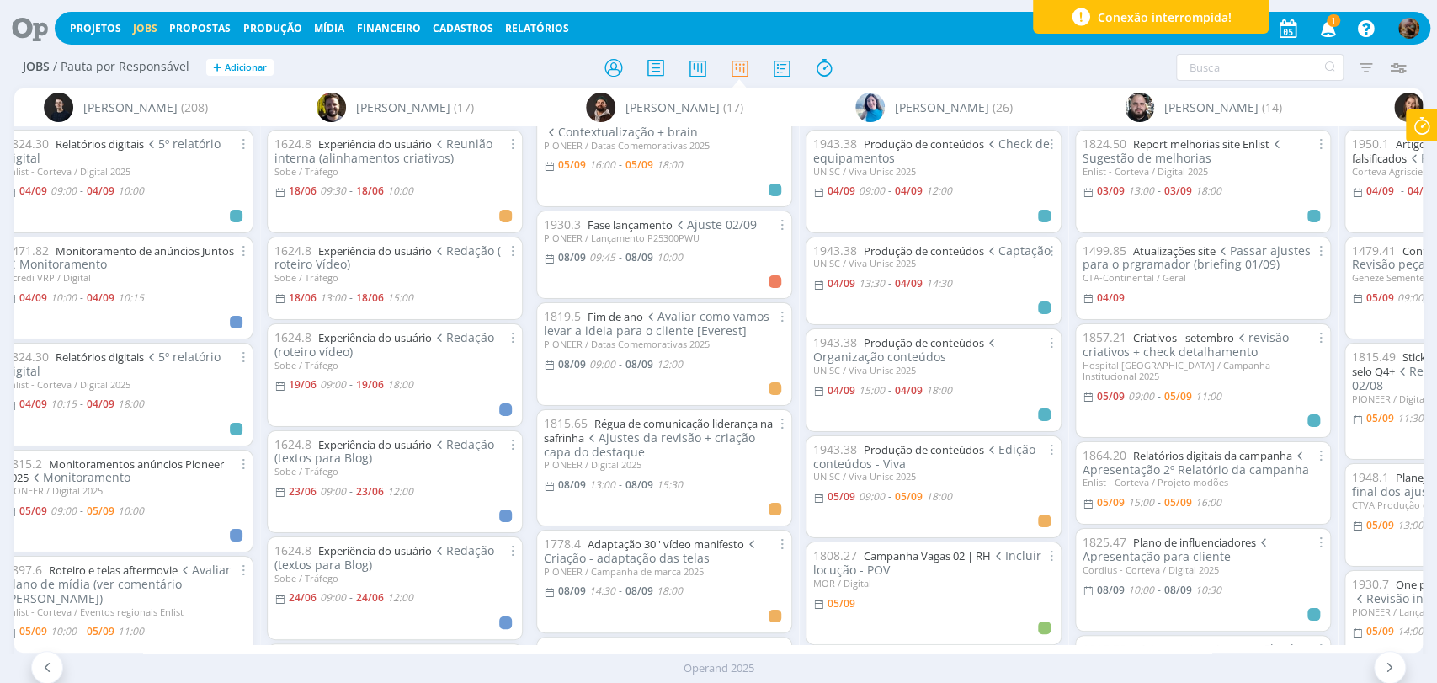
scroll to position [0, 322]
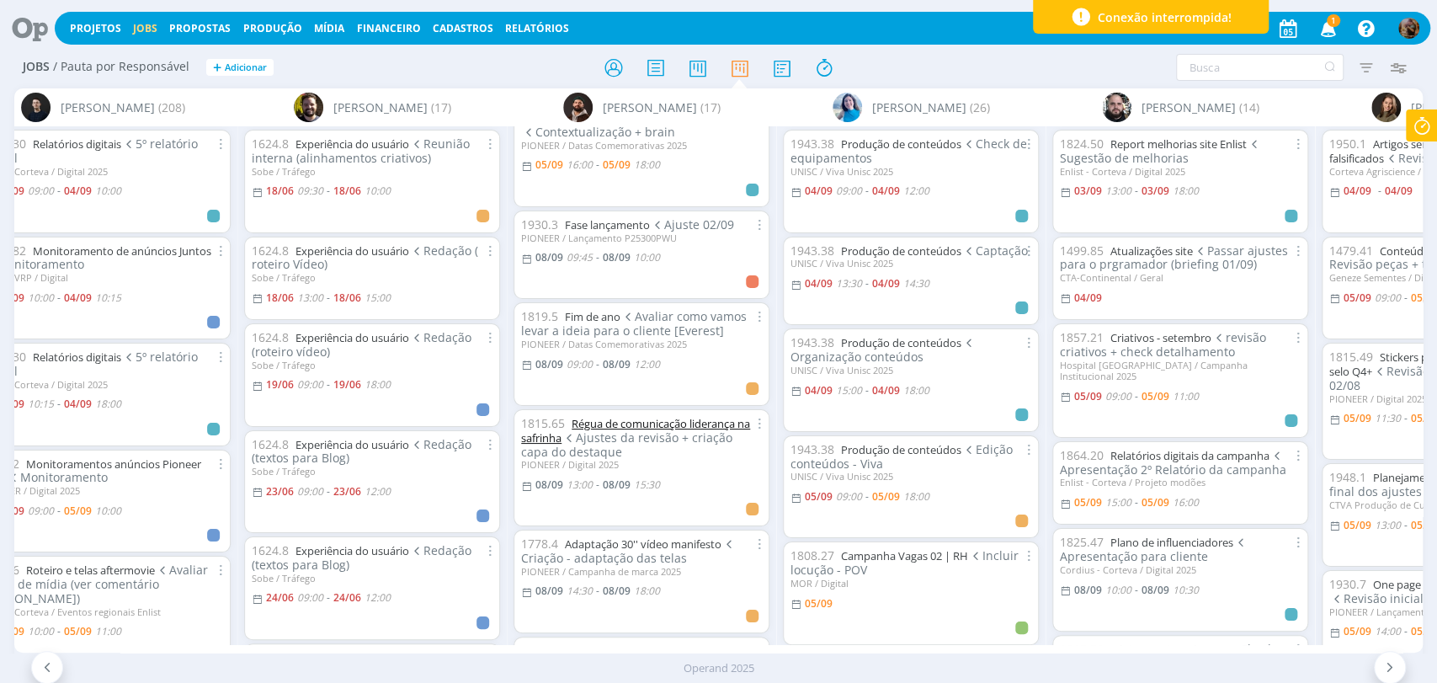
click at [732, 416] on link "Régua de comunicação liderança na safrinha" at bounding box center [635, 430] width 229 height 29
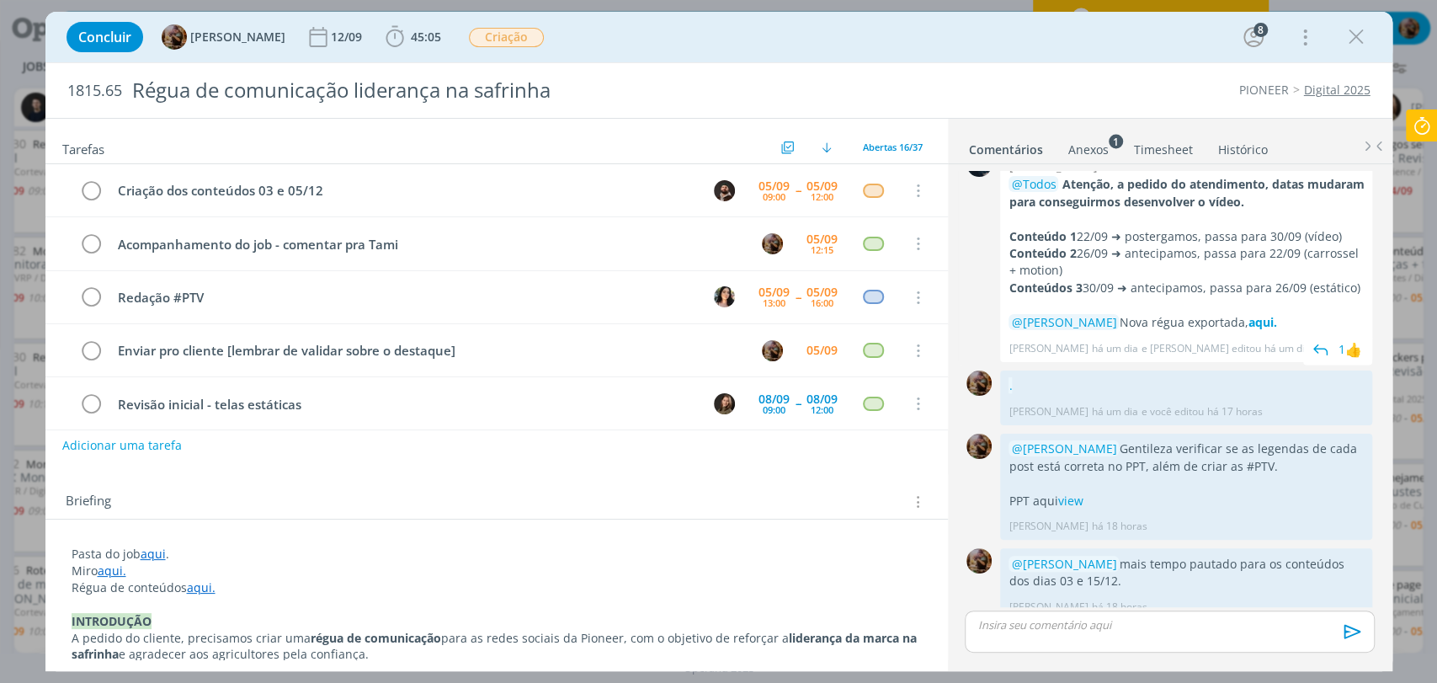
scroll to position [210, 0]
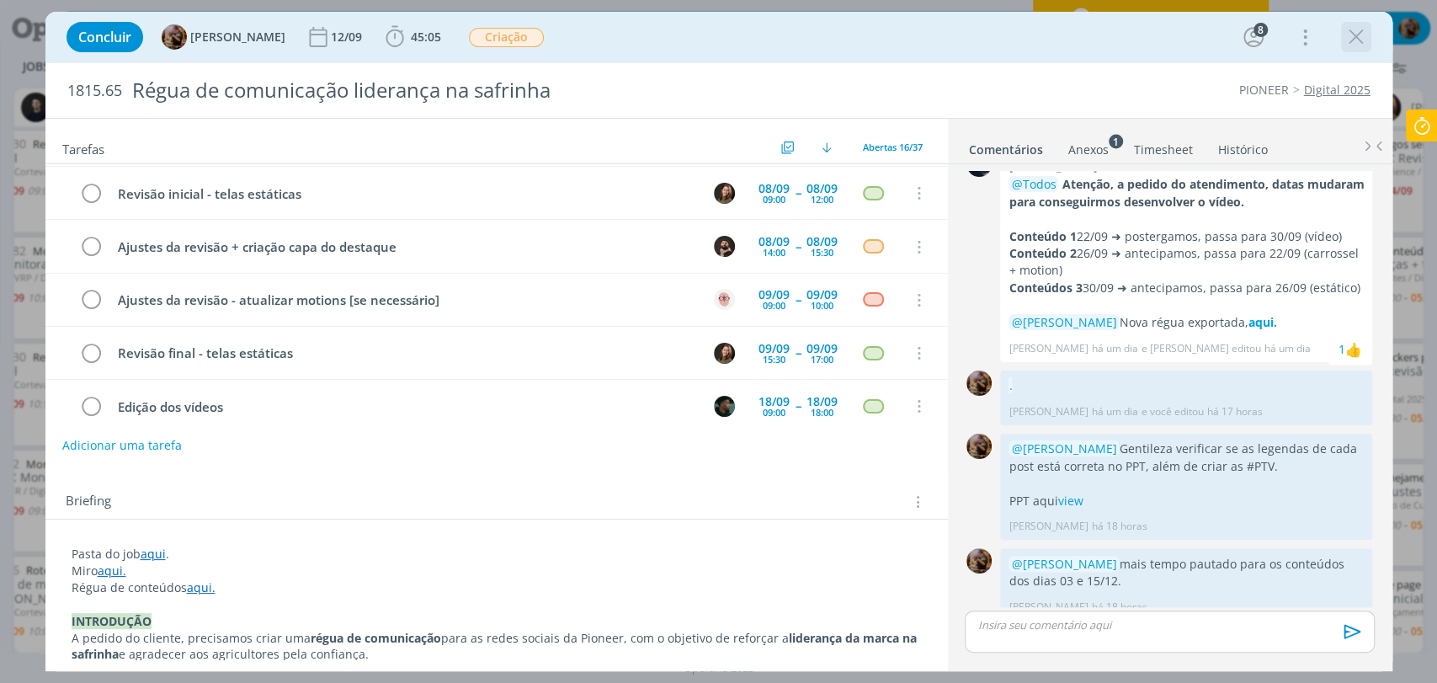
click at [1354, 32] on icon "dialog" at bounding box center [1356, 36] width 25 height 25
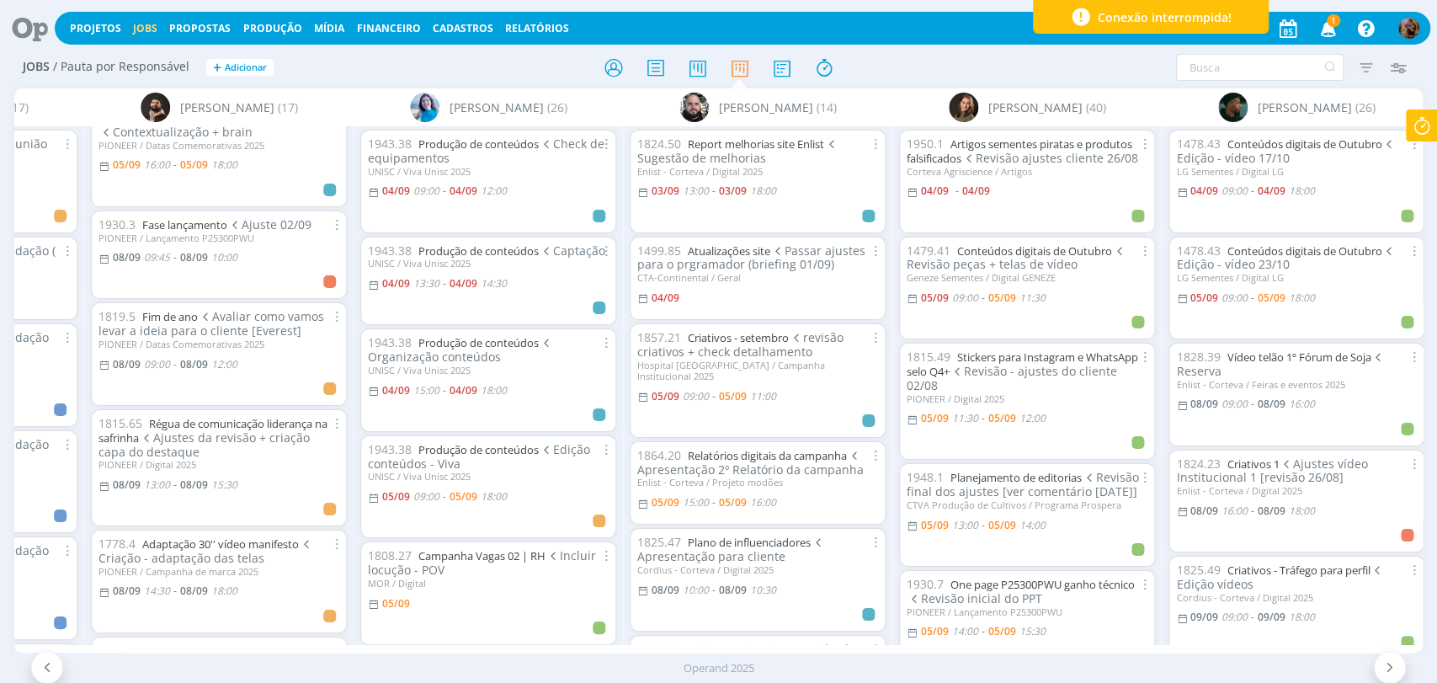
scroll to position [0, 1489]
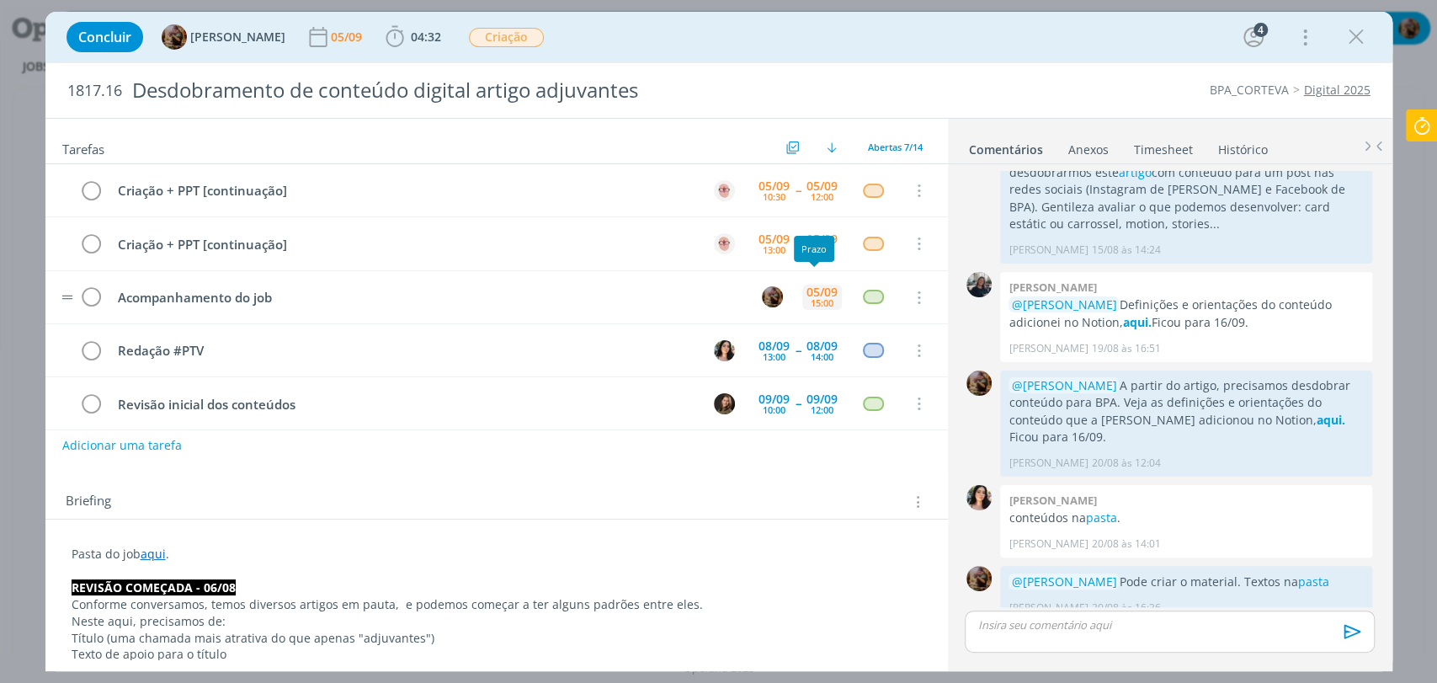
scroll to position [93, 0]
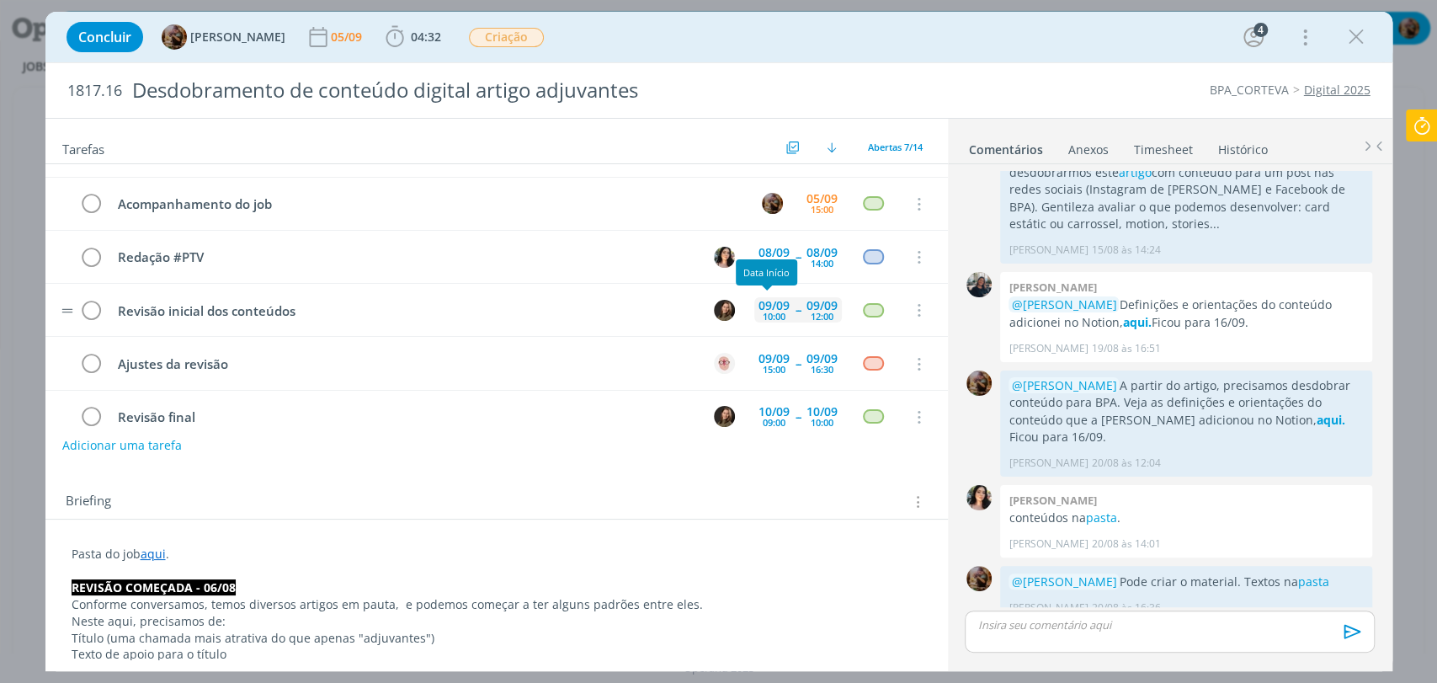
click at [776, 305] on div "09/09" at bounding box center [774, 306] width 31 height 12
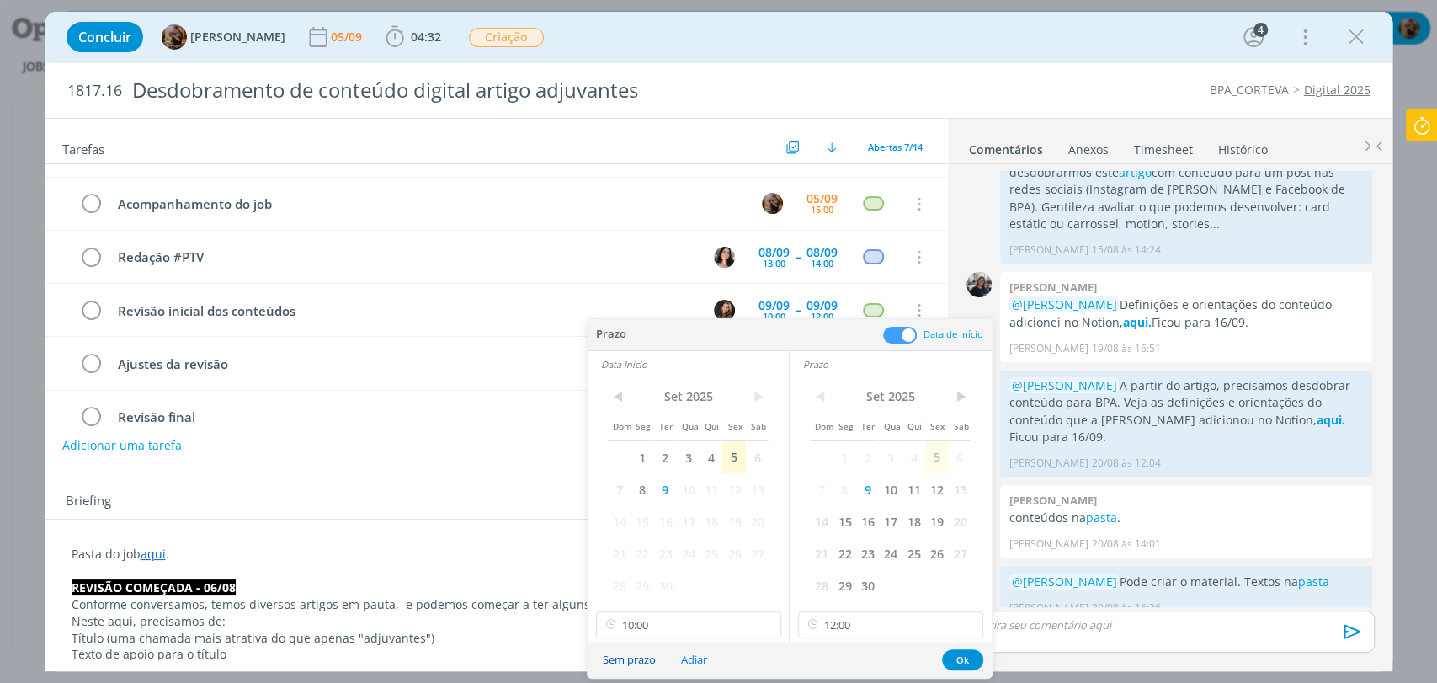
click at [647, 651] on button "Sem prazo" at bounding box center [629, 659] width 75 height 23
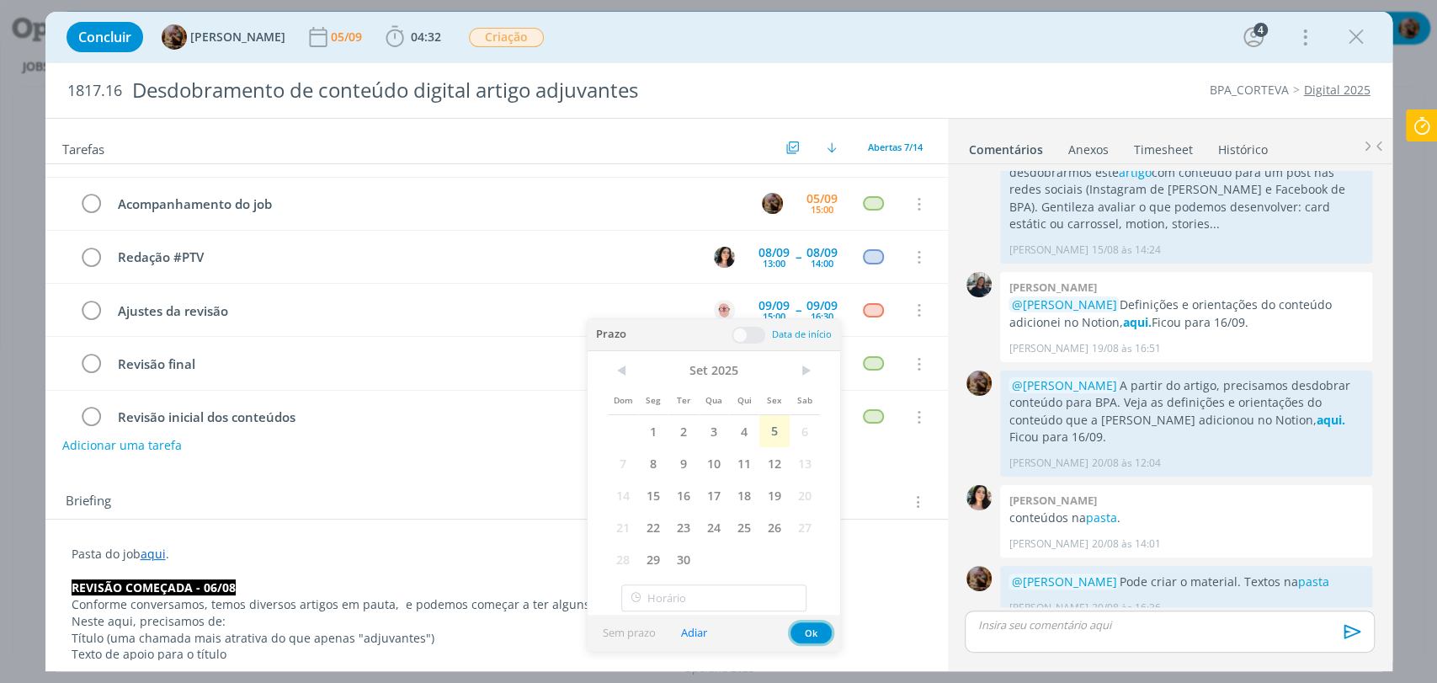
click at [817, 634] on div "Prazo Data de início Data Início < NaN > Dom Seg Ter Qua Qui Sex Sab NaN NaN Na…" at bounding box center [714, 485] width 253 height 332
type input "10:00"
click at [812, 635] on button "Ok" at bounding box center [811, 632] width 41 height 21
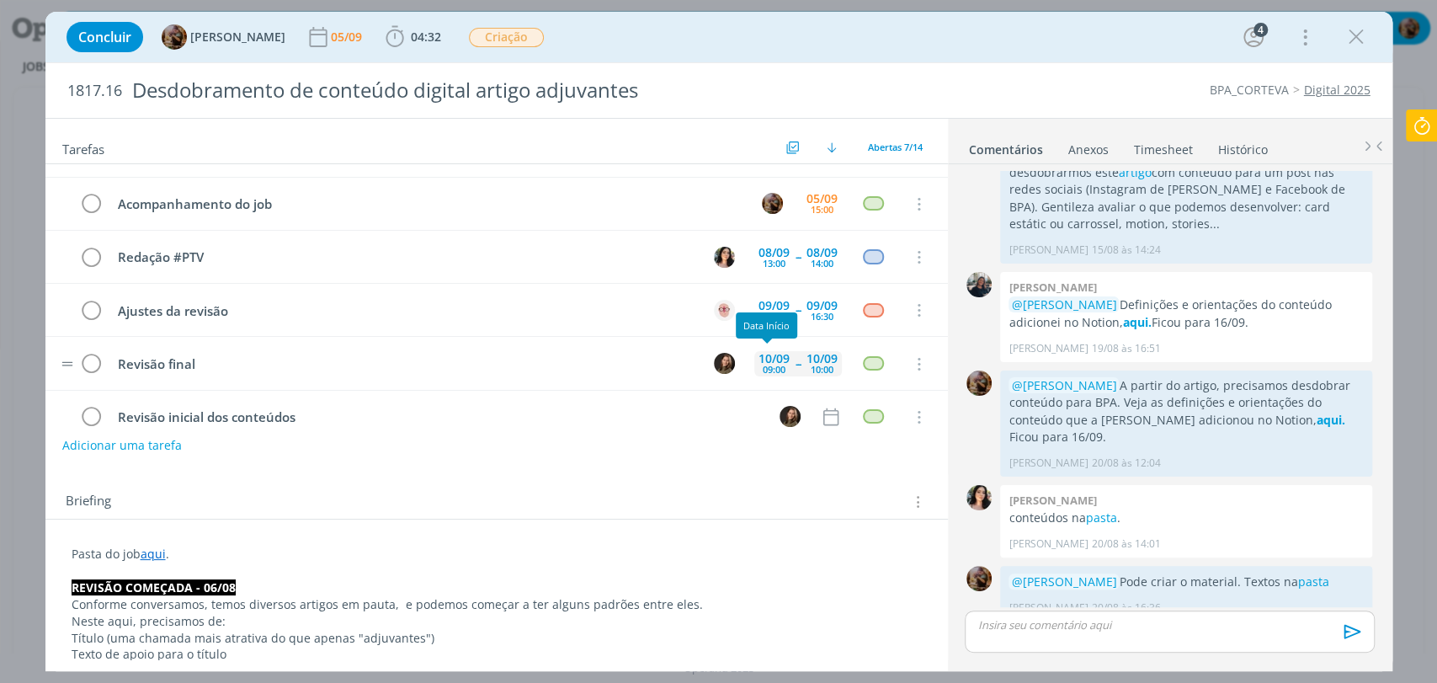
click at [772, 355] on div "10/09" at bounding box center [774, 359] width 31 height 12
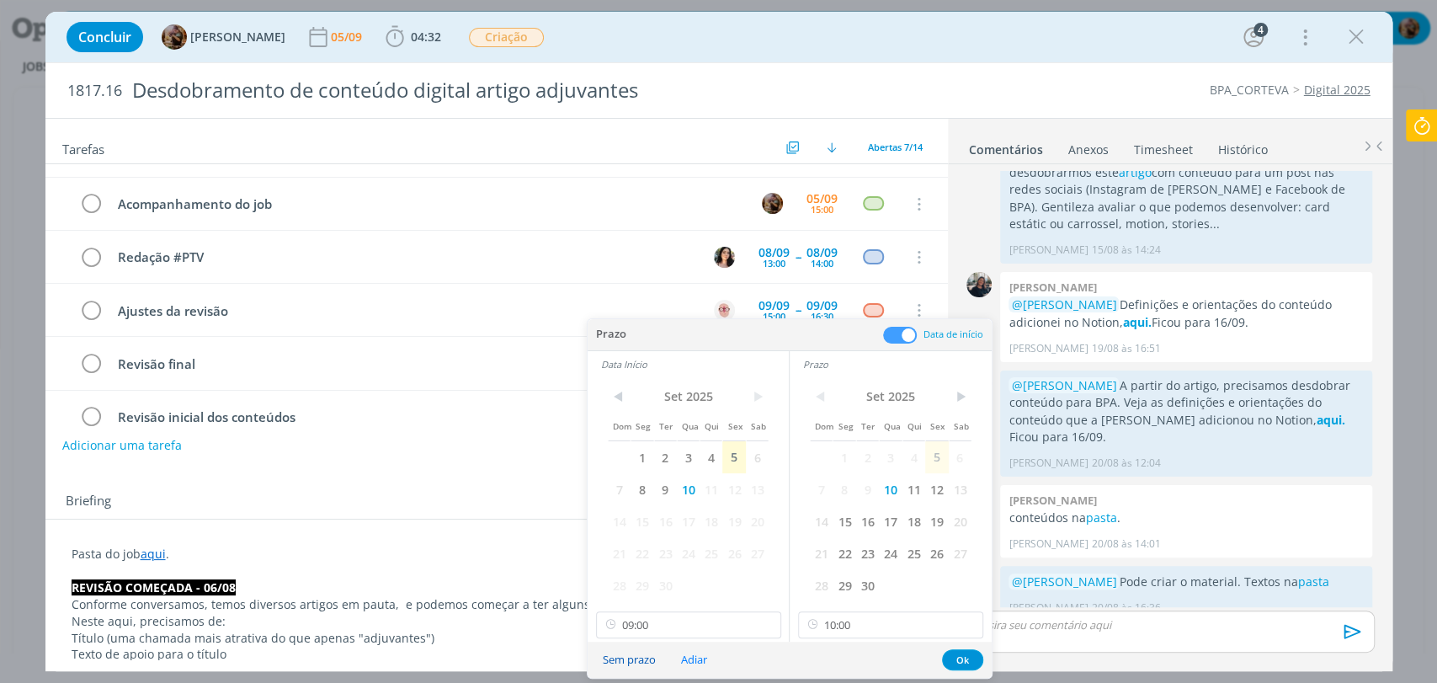
click at [638, 653] on button "Sem prazo" at bounding box center [629, 659] width 75 height 23
type input "09:00"
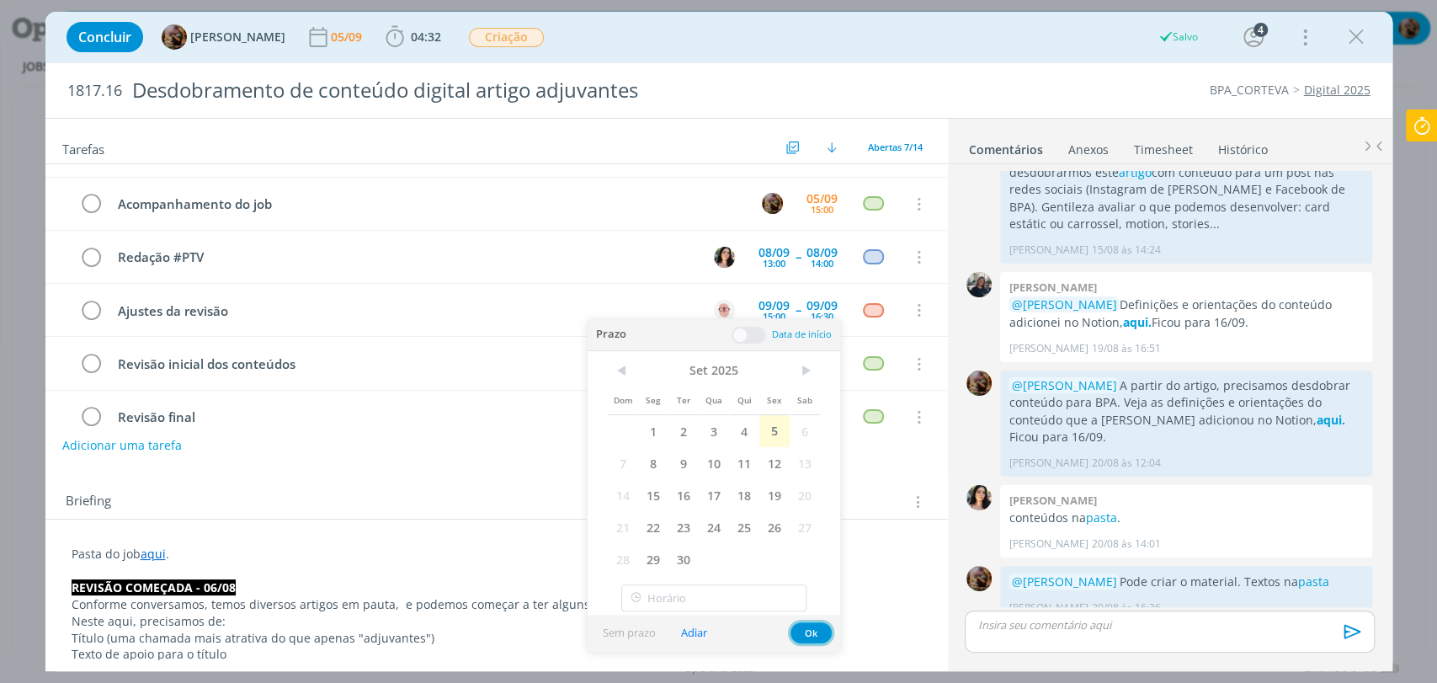
click at [812, 631] on button "Ok" at bounding box center [811, 632] width 41 height 21
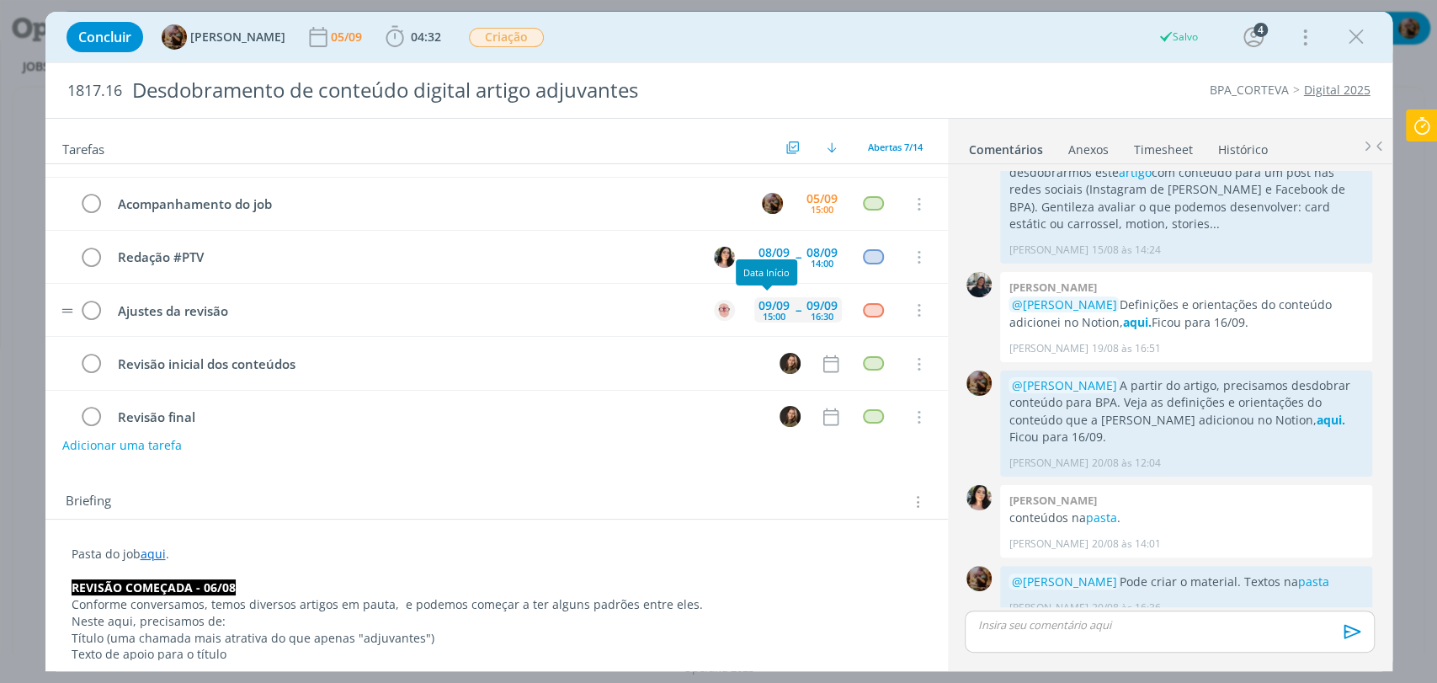
click at [775, 315] on div "15:00" at bounding box center [774, 316] width 23 height 9
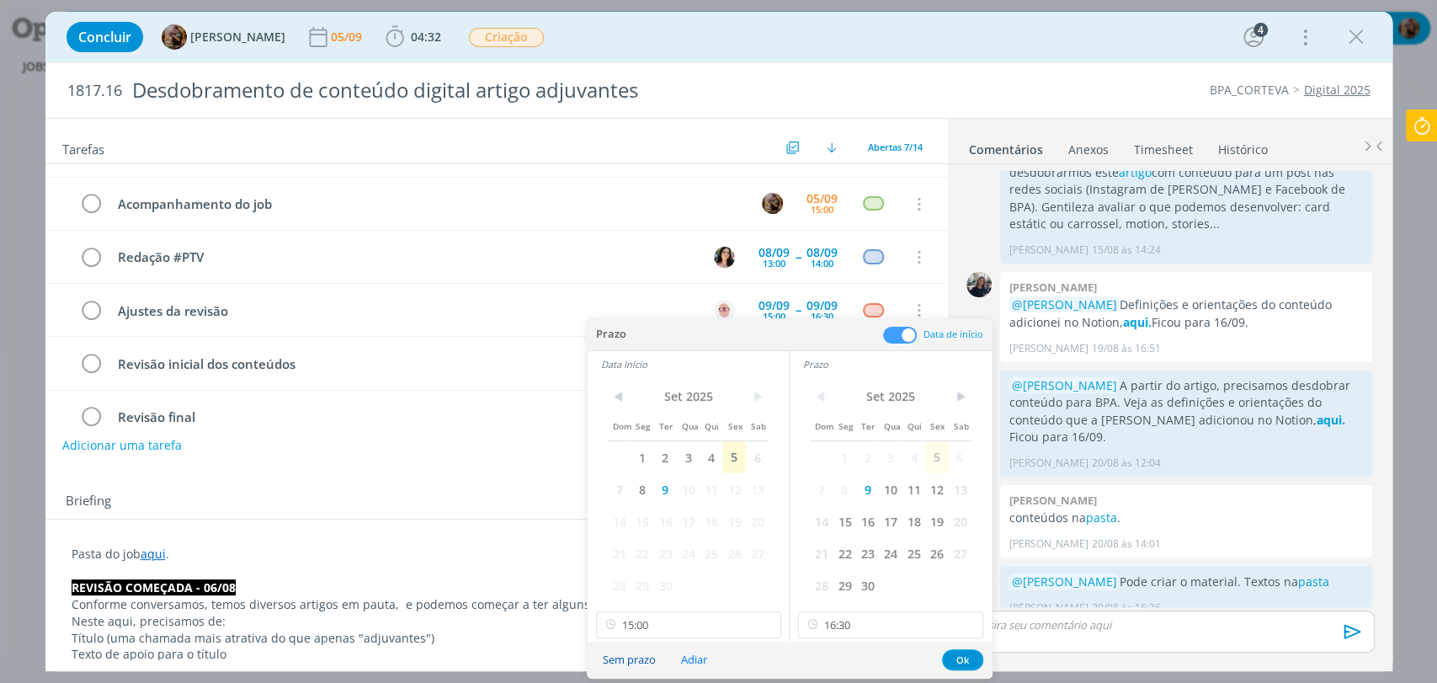
click at [626, 662] on button "Sem prazo" at bounding box center [629, 659] width 75 height 23
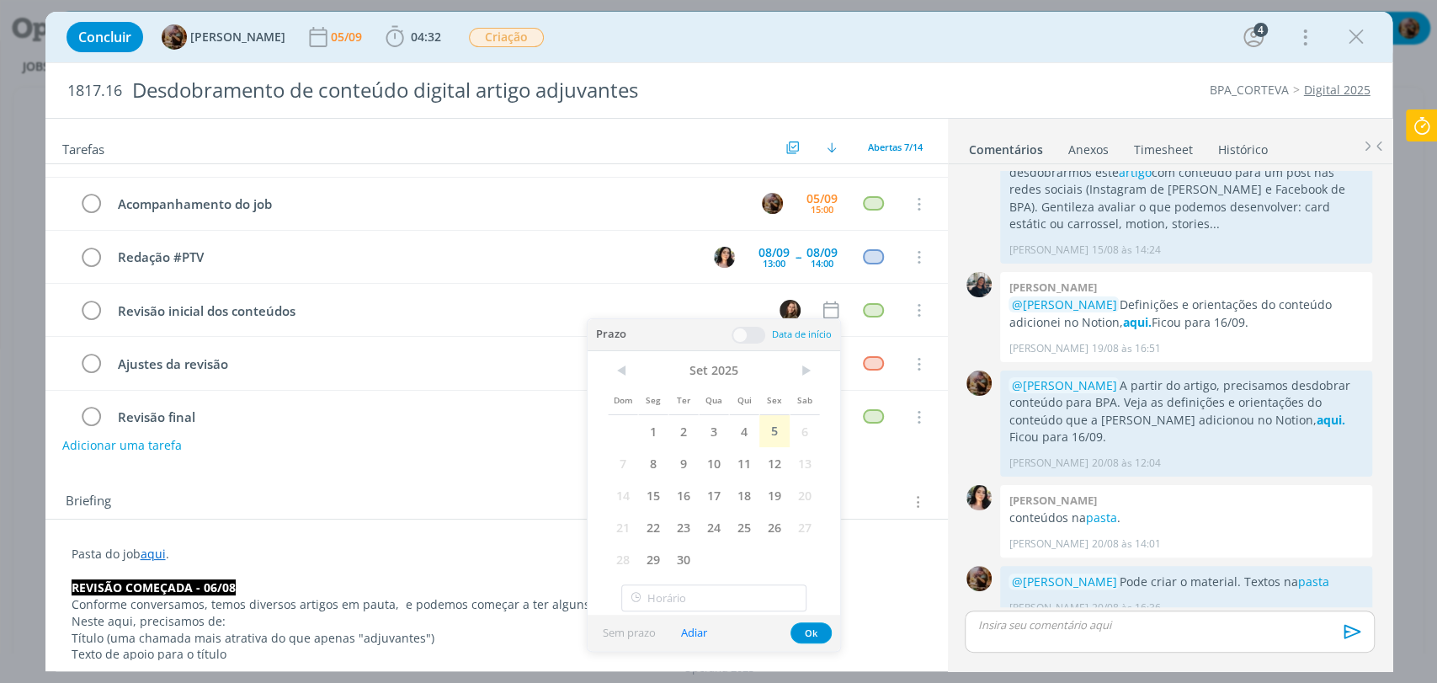
type input "15:00"
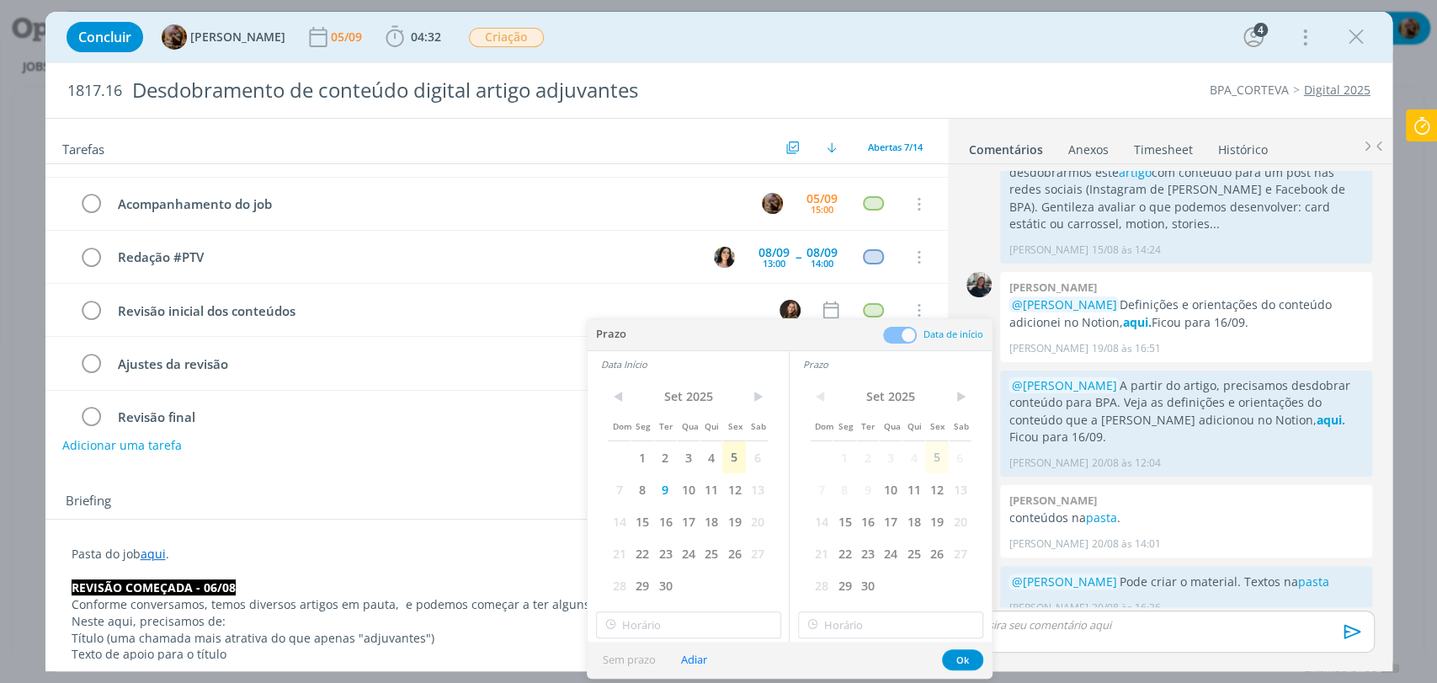
type input "15:00"
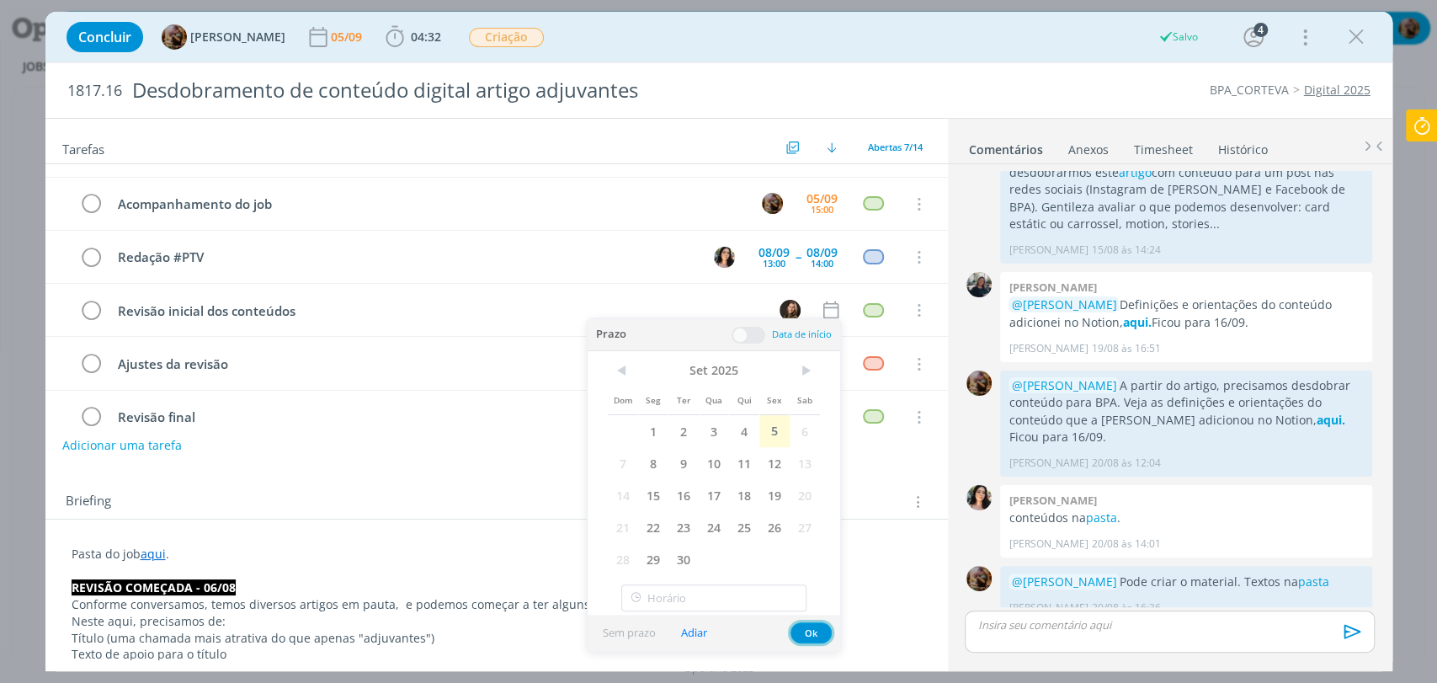
click at [809, 637] on button "Ok" at bounding box center [811, 632] width 41 height 21
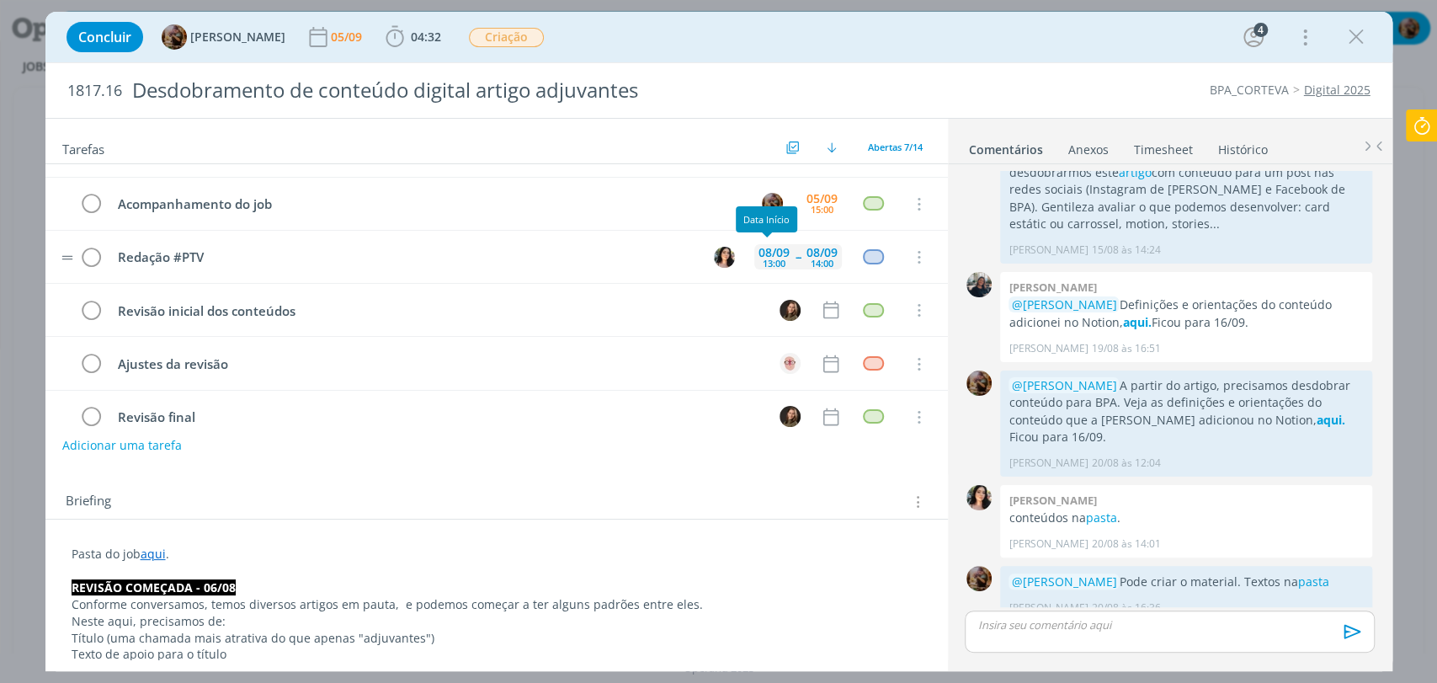
click at [772, 263] on div "13:00" at bounding box center [774, 262] width 23 height 9
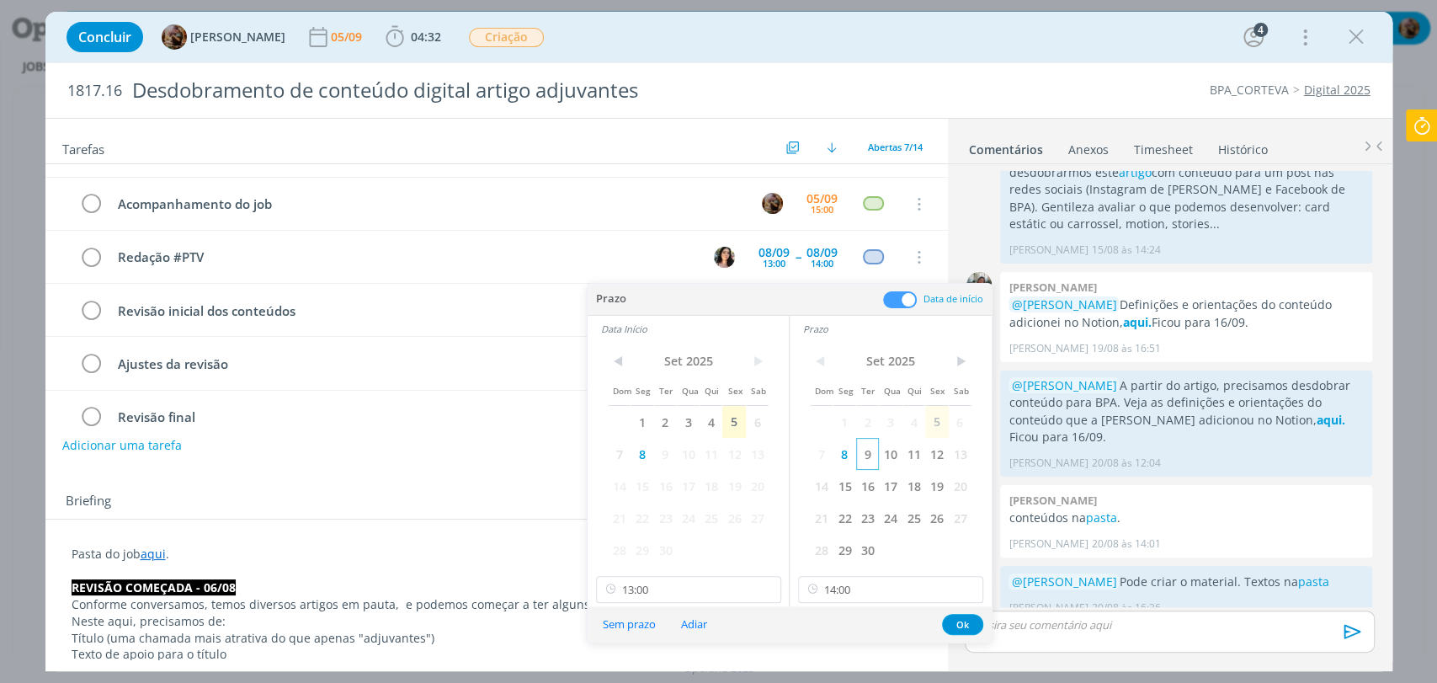
click at [865, 460] on span "9" at bounding box center [867, 454] width 23 height 32
click at [665, 460] on span "9" at bounding box center [665, 454] width 23 height 32
click at [842, 591] on input "14:00" at bounding box center [890, 589] width 185 height 27
click at [835, 530] on div "17:45" at bounding box center [893, 531] width 188 height 30
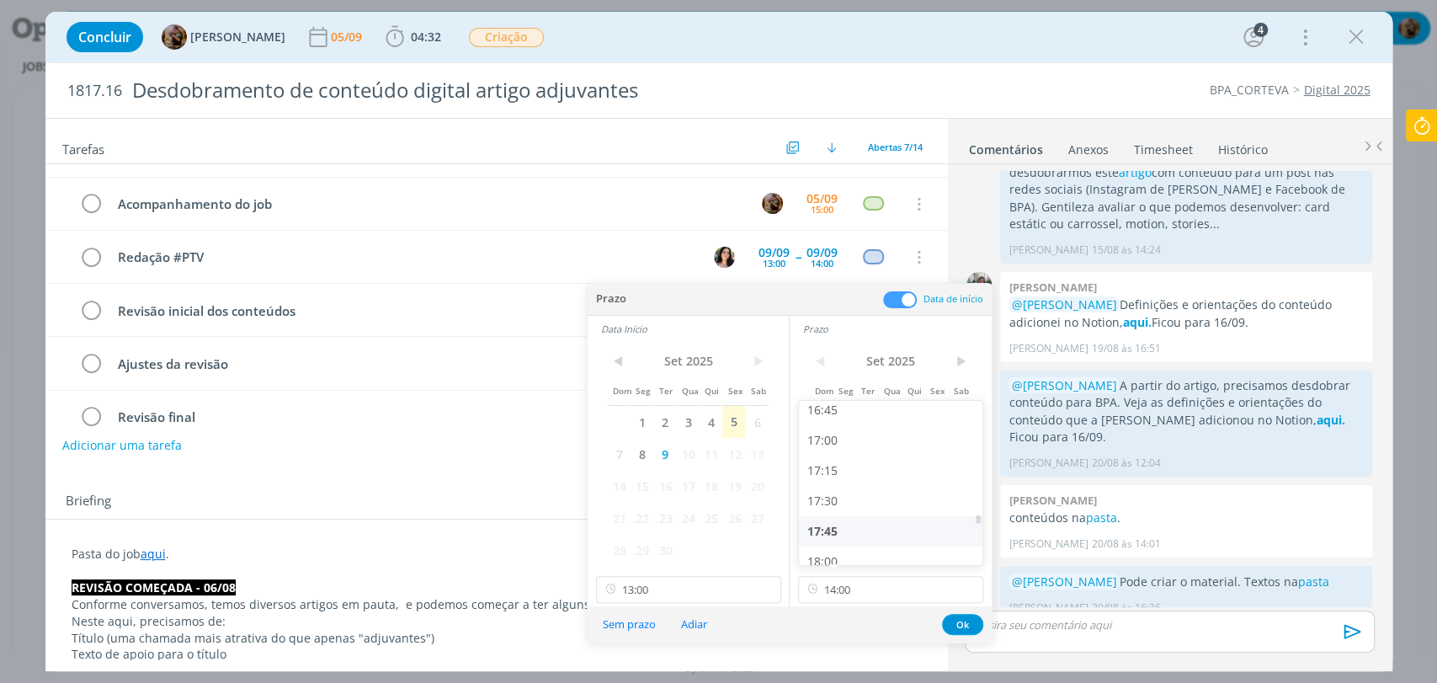
type input "17:45"
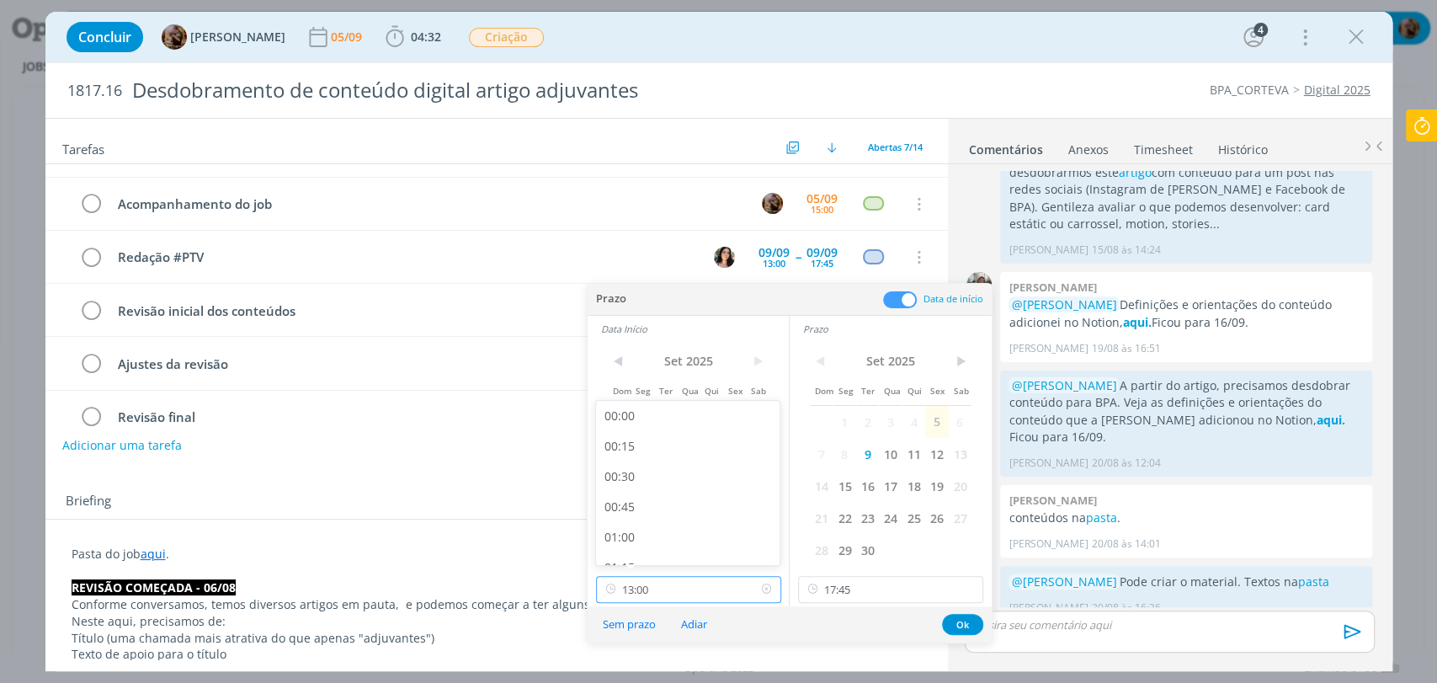
click at [706, 580] on input "13:00" at bounding box center [688, 589] width 185 height 27
click at [634, 531] on div "16:45" at bounding box center [690, 531] width 188 height 30
type input "16:45"
click at [961, 621] on button "Ok" at bounding box center [962, 624] width 41 height 21
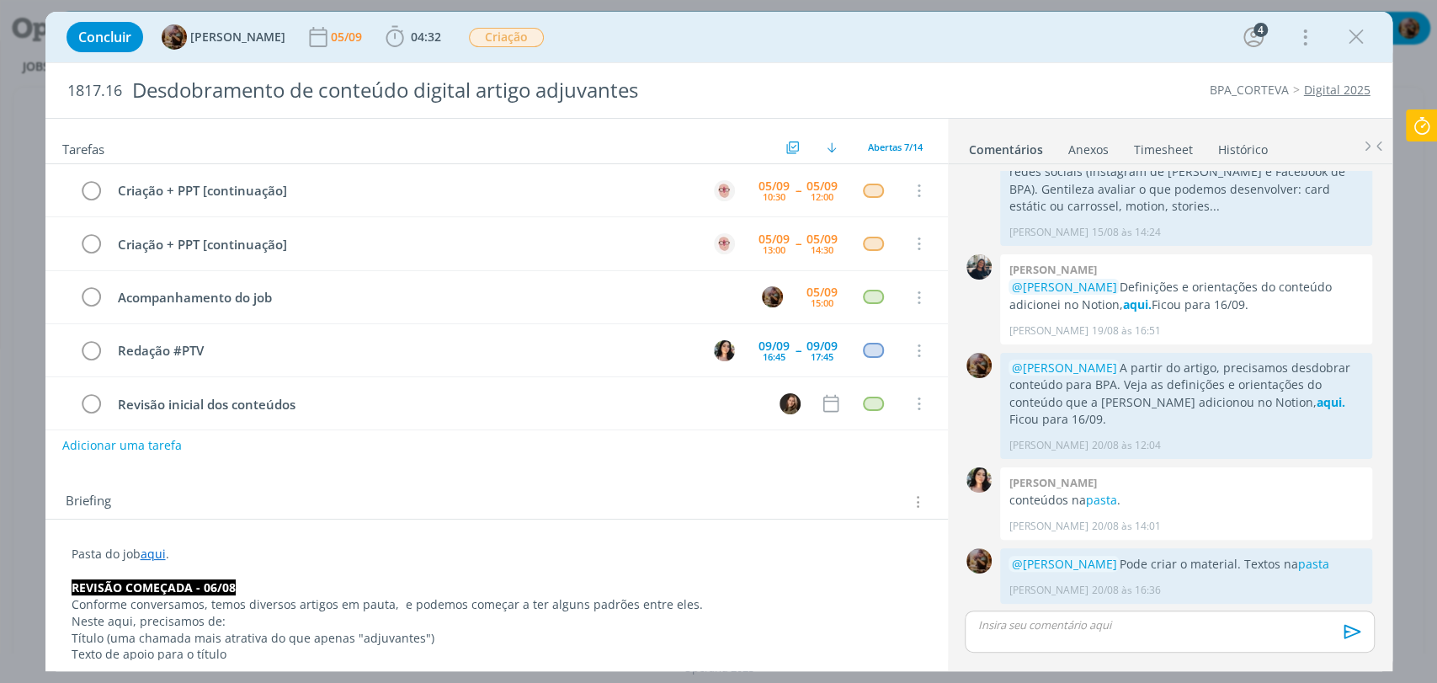
scroll to position [0, 0]
click at [816, 305] on div "15:00" at bounding box center [822, 302] width 23 height 9
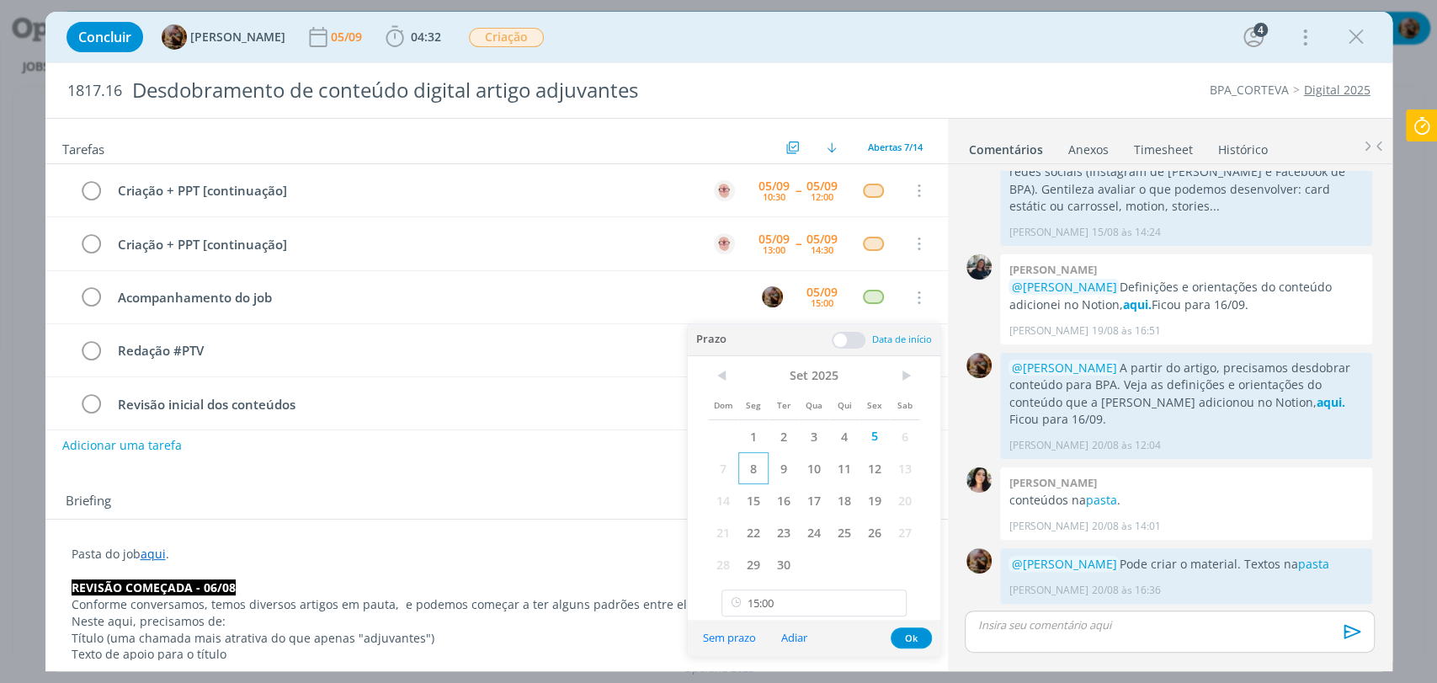
click at [759, 465] on span "8" at bounding box center [753, 468] width 30 height 32
click at [918, 635] on button "Ok" at bounding box center [911, 637] width 41 height 21
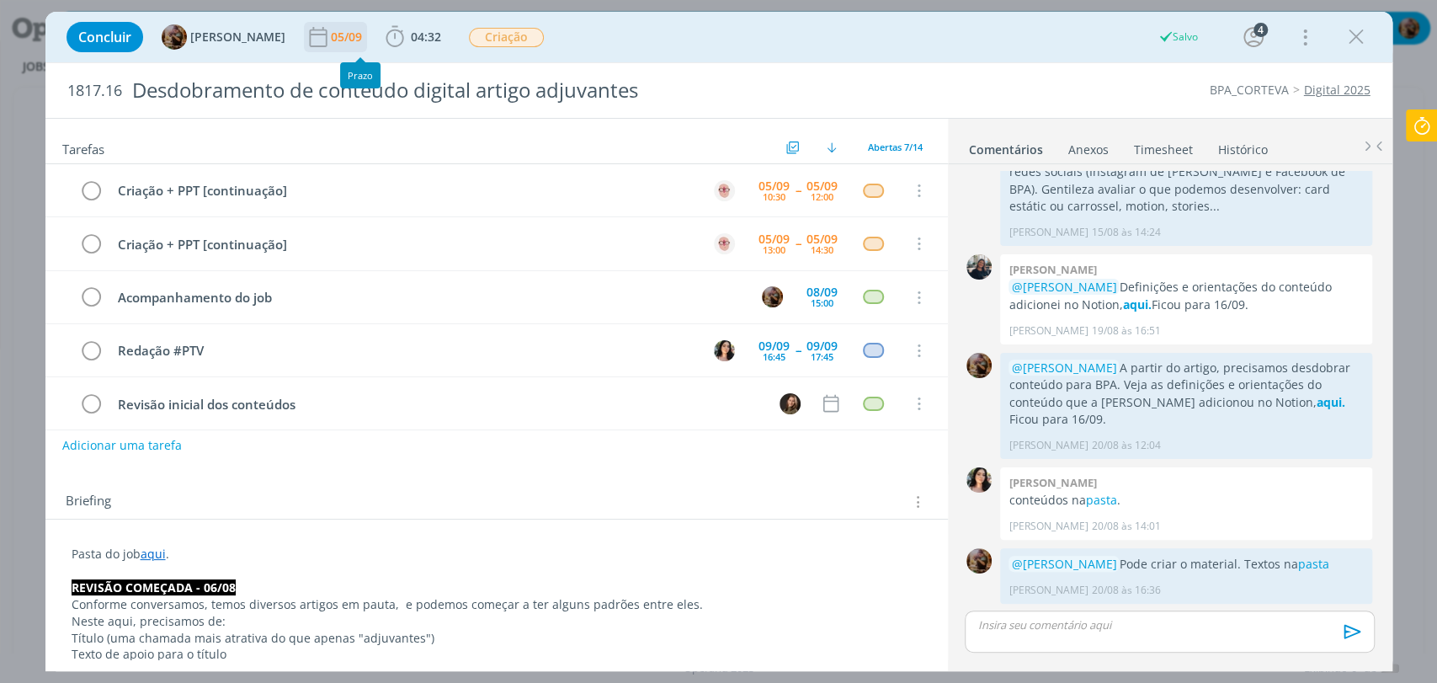
click at [365, 46] on div "05/09" at bounding box center [348, 37] width 35 height 30
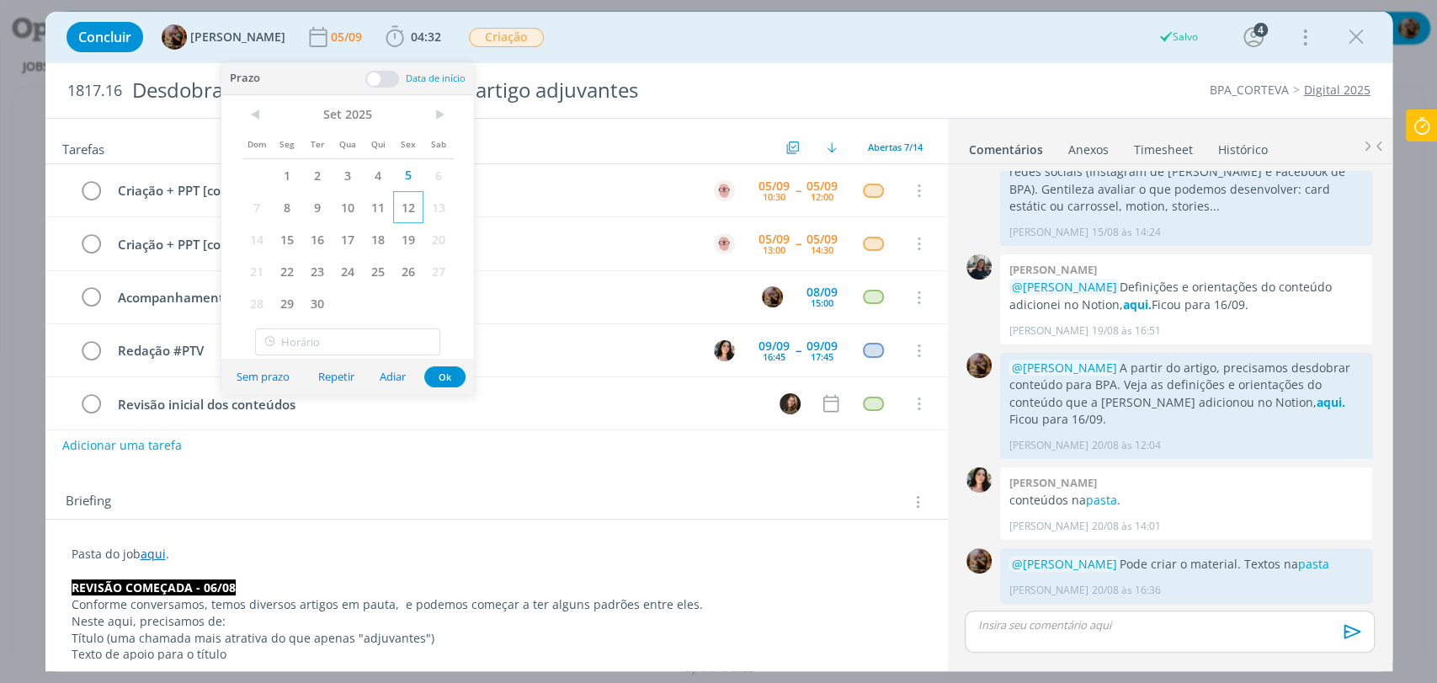
click at [405, 210] on span "12" at bounding box center [408, 207] width 30 height 32
click at [451, 379] on button "Ok" at bounding box center [444, 376] width 41 height 21
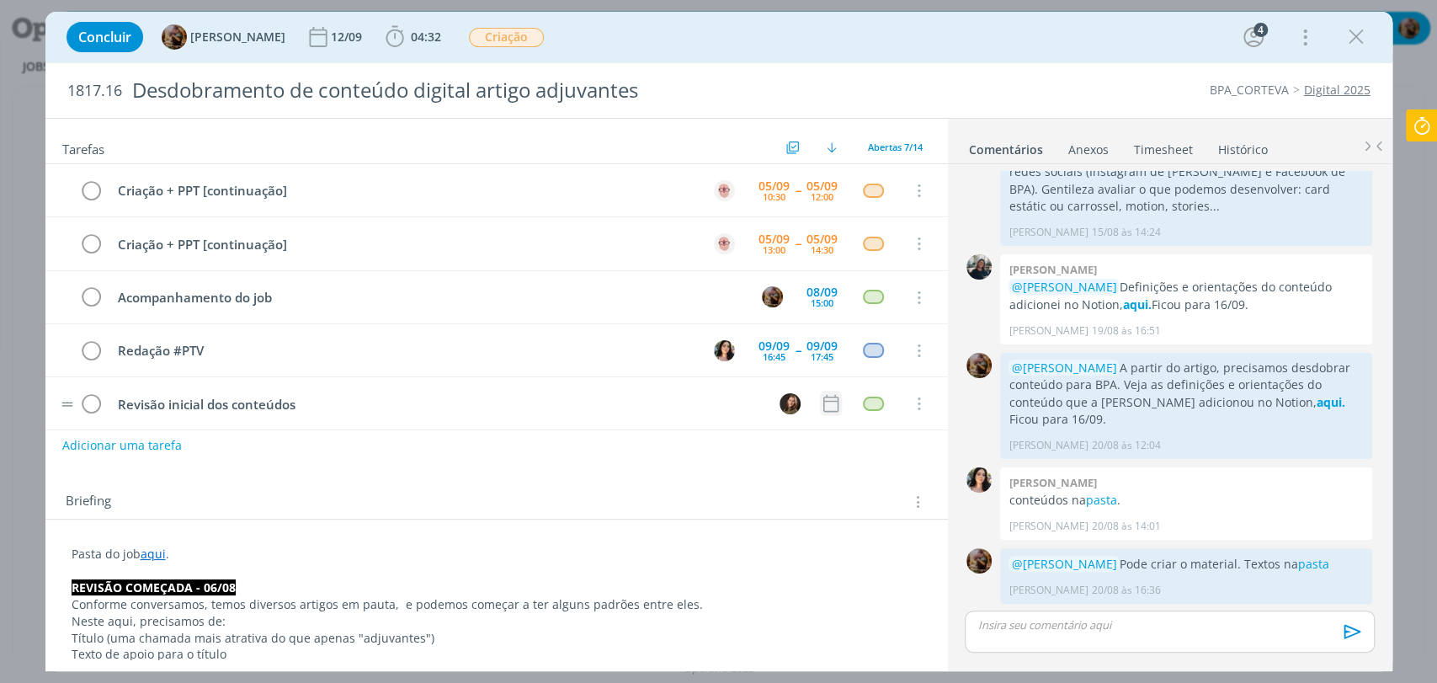
click at [829, 409] on icon "dialog" at bounding box center [830, 404] width 15 height 18
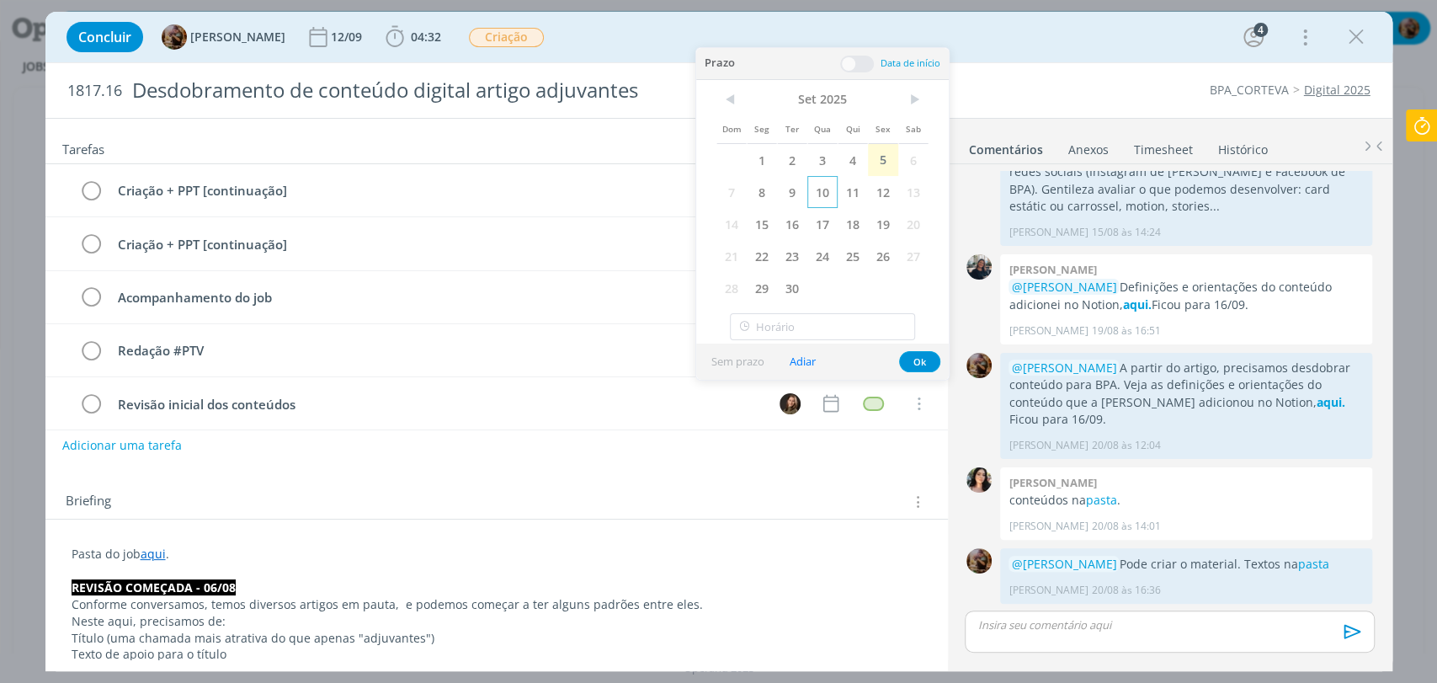
click at [823, 194] on span "10" at bounding box center [822, 192] width 30 height 32
click at [867, 68] on span at bounding box center [857, 64] width 34 height 17
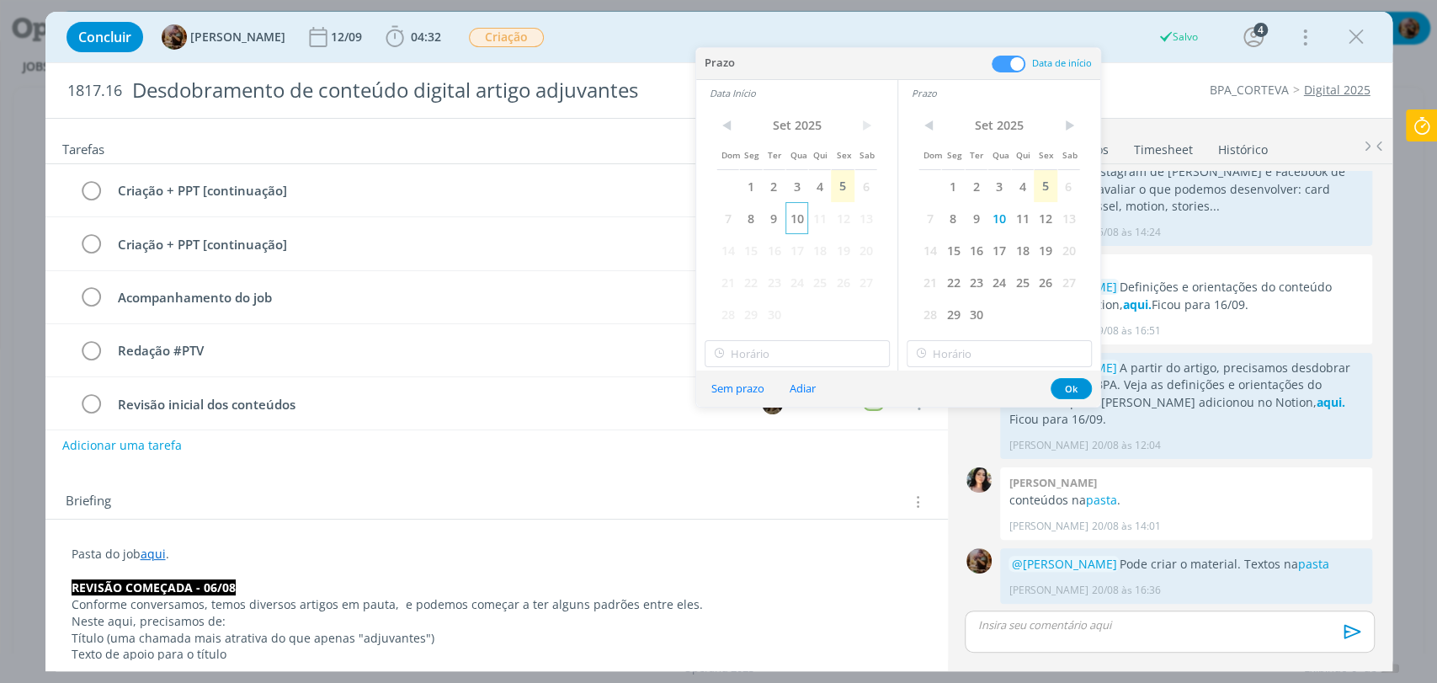
click at [802, 216] on span "10" at bounding box center [797, 218] width 23 height 32
click at [779, 354] on input "10:00" at bounding box center [797, 353] width 185 height 27
click at [775, 397] on div "09:00" at bounding box center [799, 400] width 188 height 30
type input "09:00"
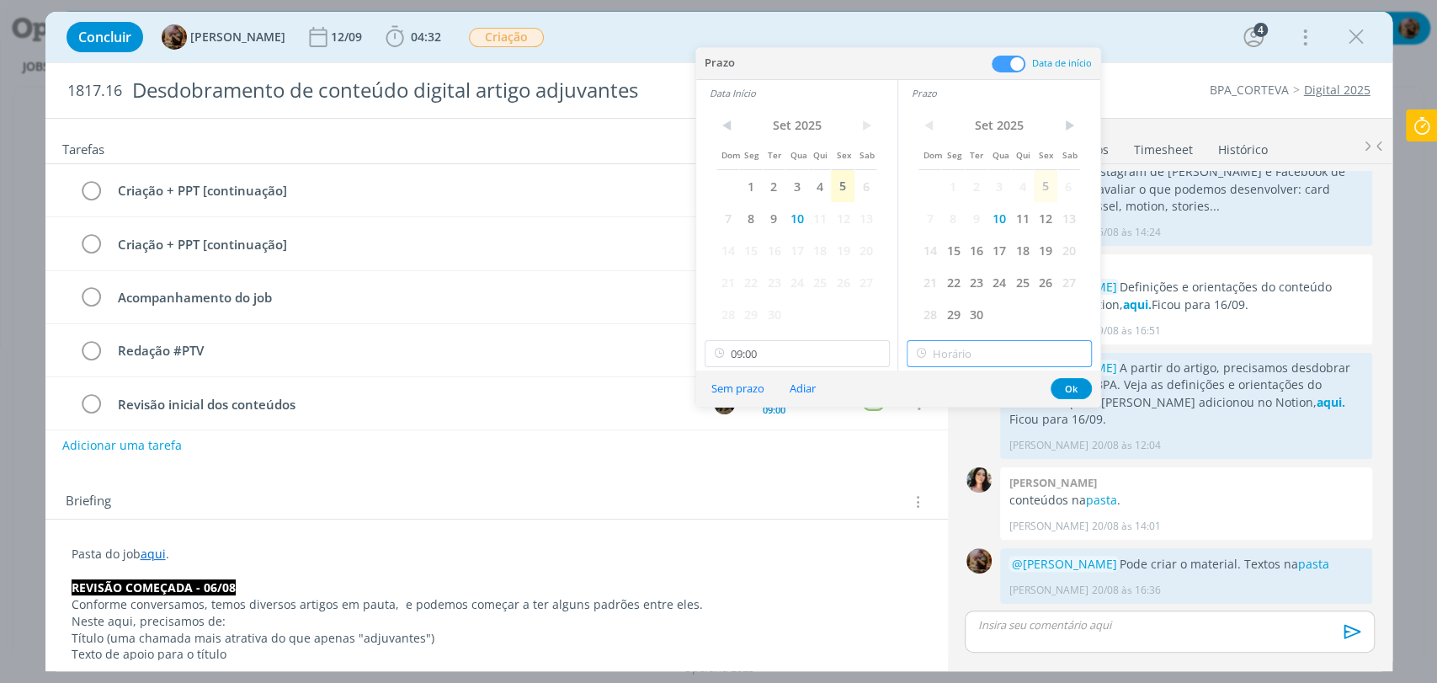
type input "10:00"
click at [944, 351] on input "10:00" at bounding box center [999, 353] width 185 height 27
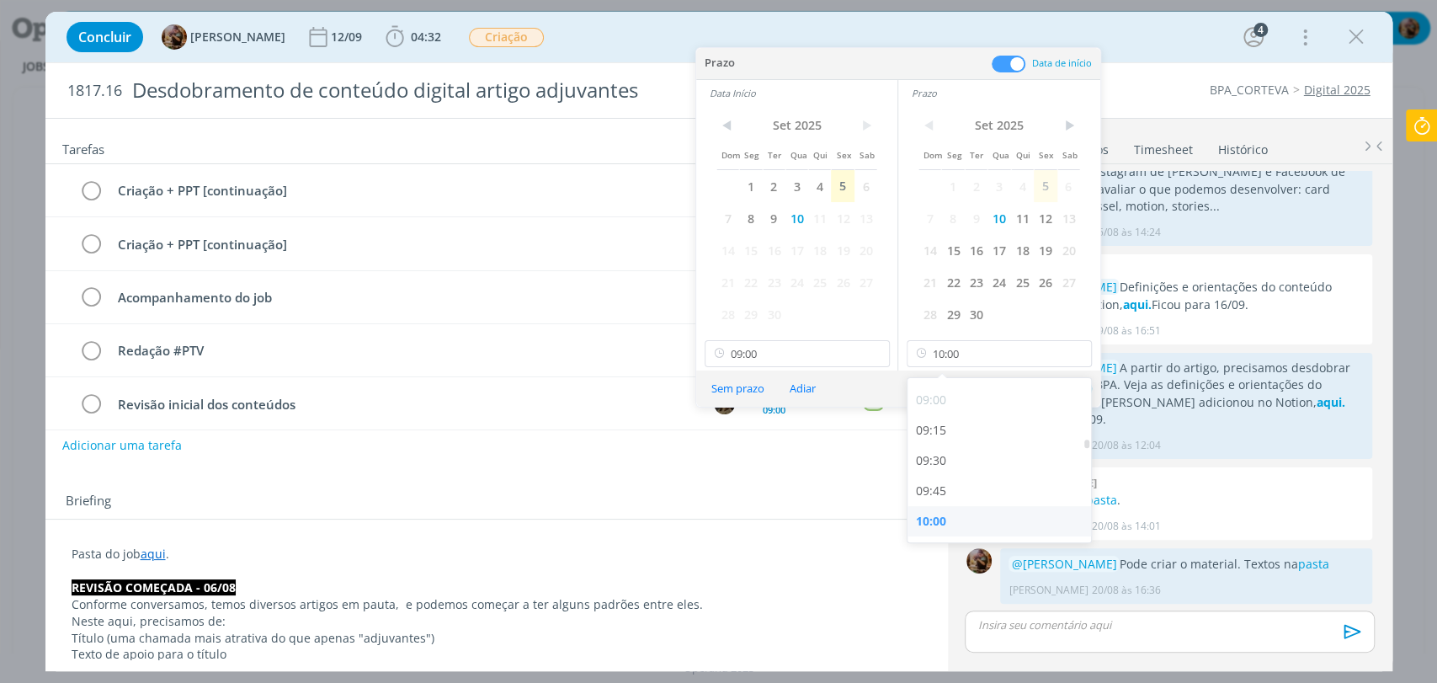
click at [935, 521] on div "10:00" at bounding box center [1002, 521] width 188 height 30
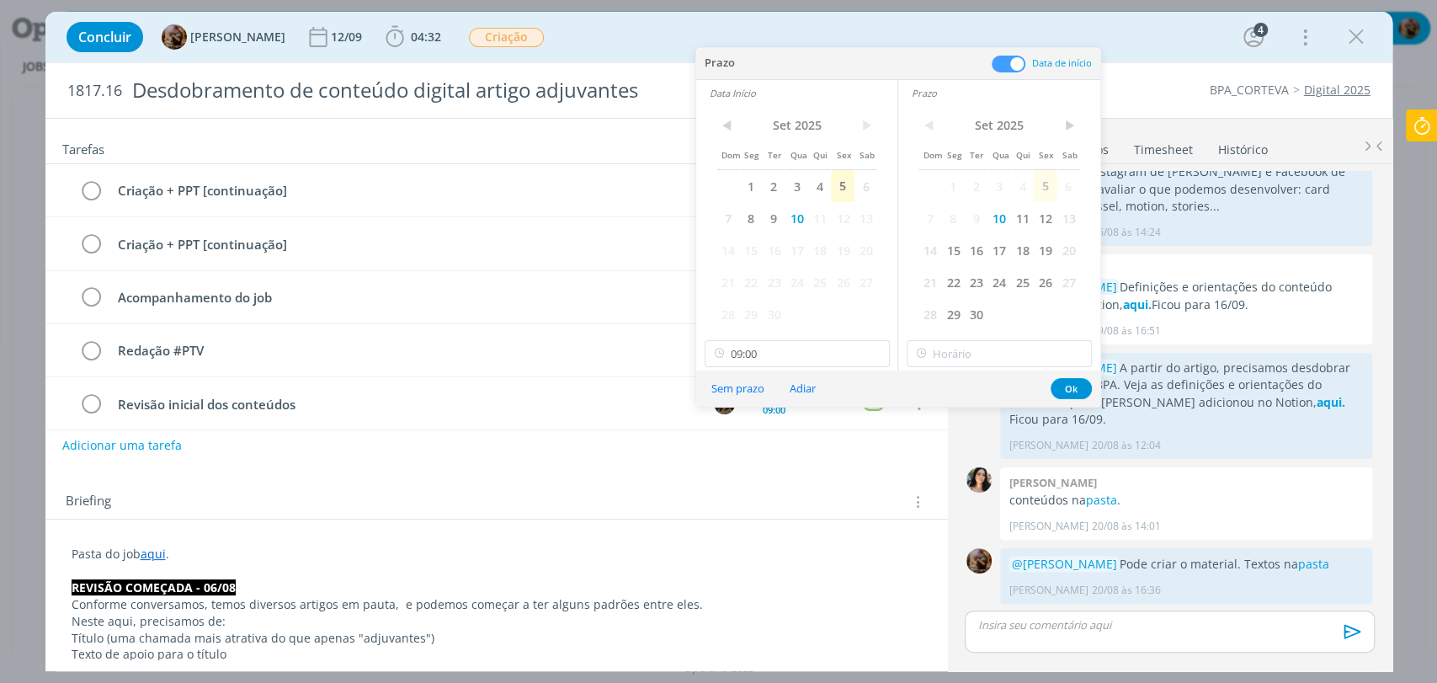
type input "10:00"
click at [1073, 386] on button "Ok" at bounding box center [1071, 388] width 41 height 21
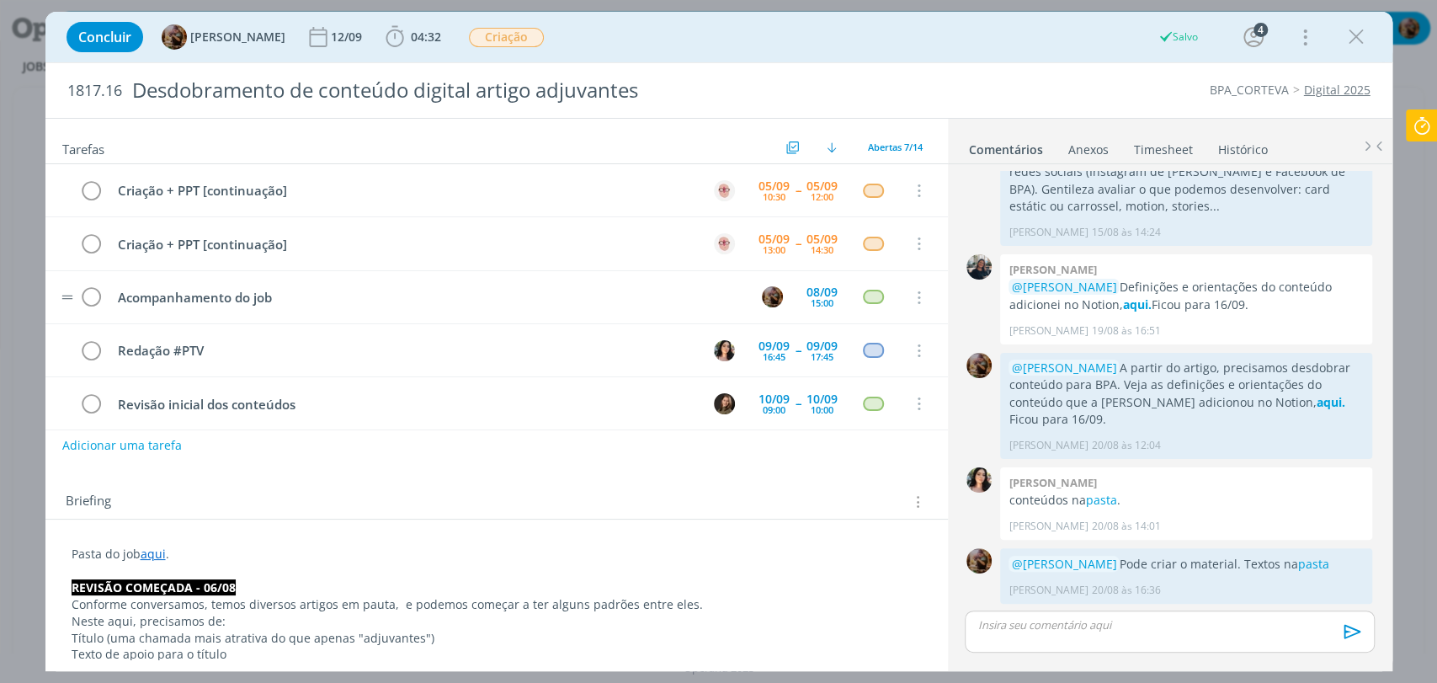
scroll to position [93, 0]
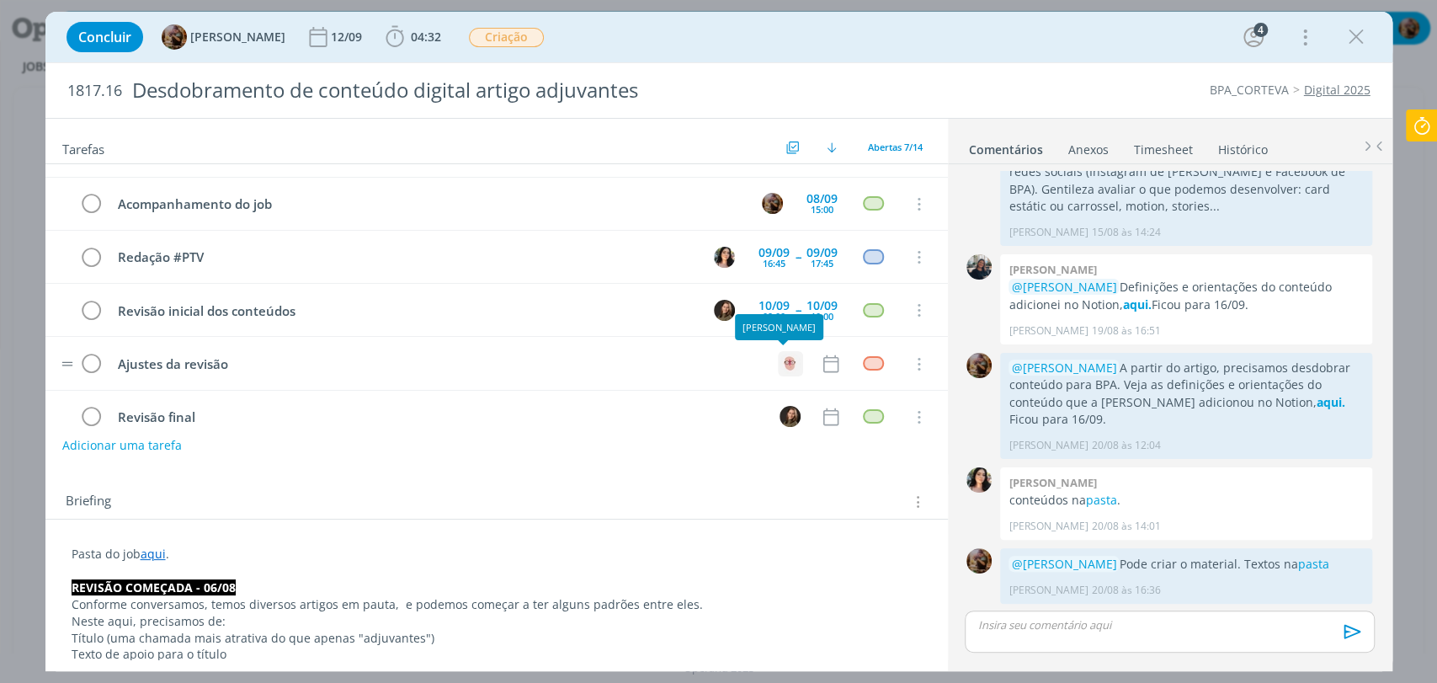
click at [786, 356] on img "dialog" at bounding box center [790, 363] width 21 height 21
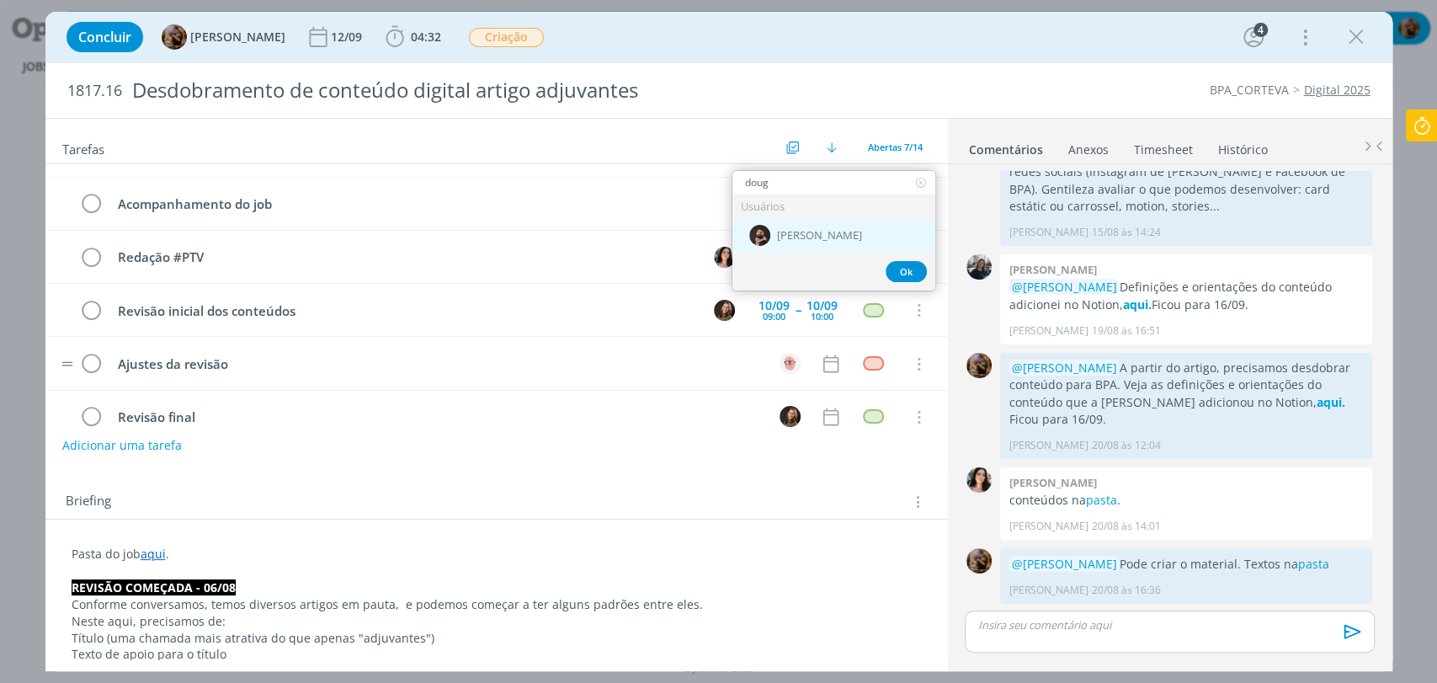
type input "doug"
click at [855, 231] on span "[PERSON_NAME]" at bounding box center [819, 235] width 85 height 13
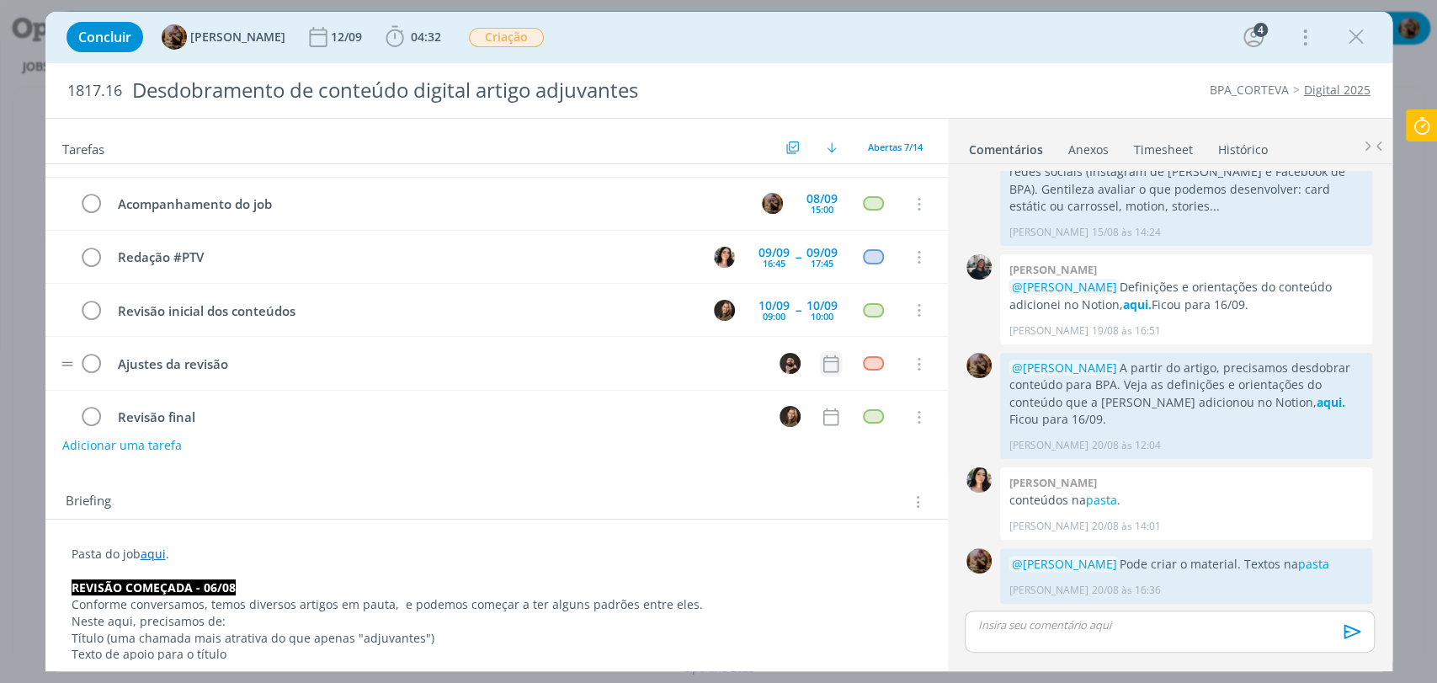
click at [820, 369] on icon "dialog" at bounding box center [831, 364] width 22 height 22
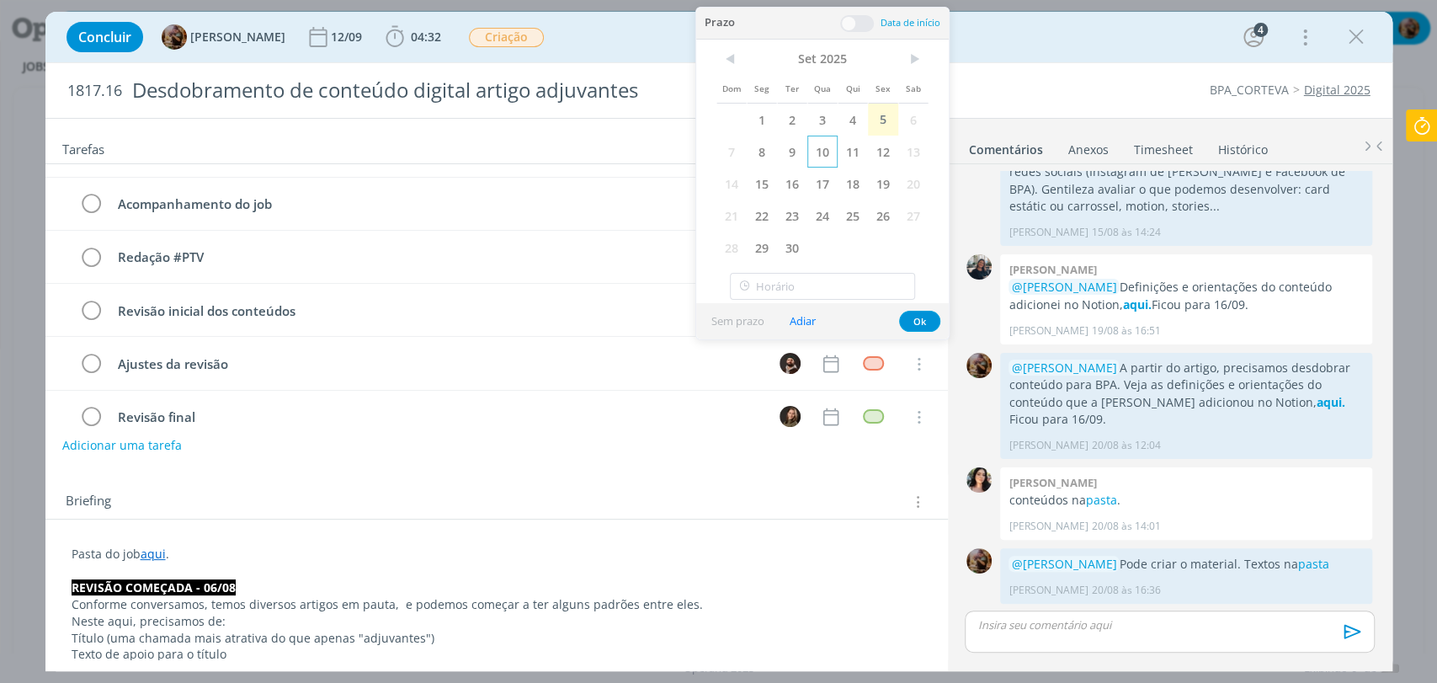
click at [816, 149] on span "10" at bounding box center [822, 152] width 30 height 32
click at [848, 17] on span at bounding box center [857, 23] width 34 height 17
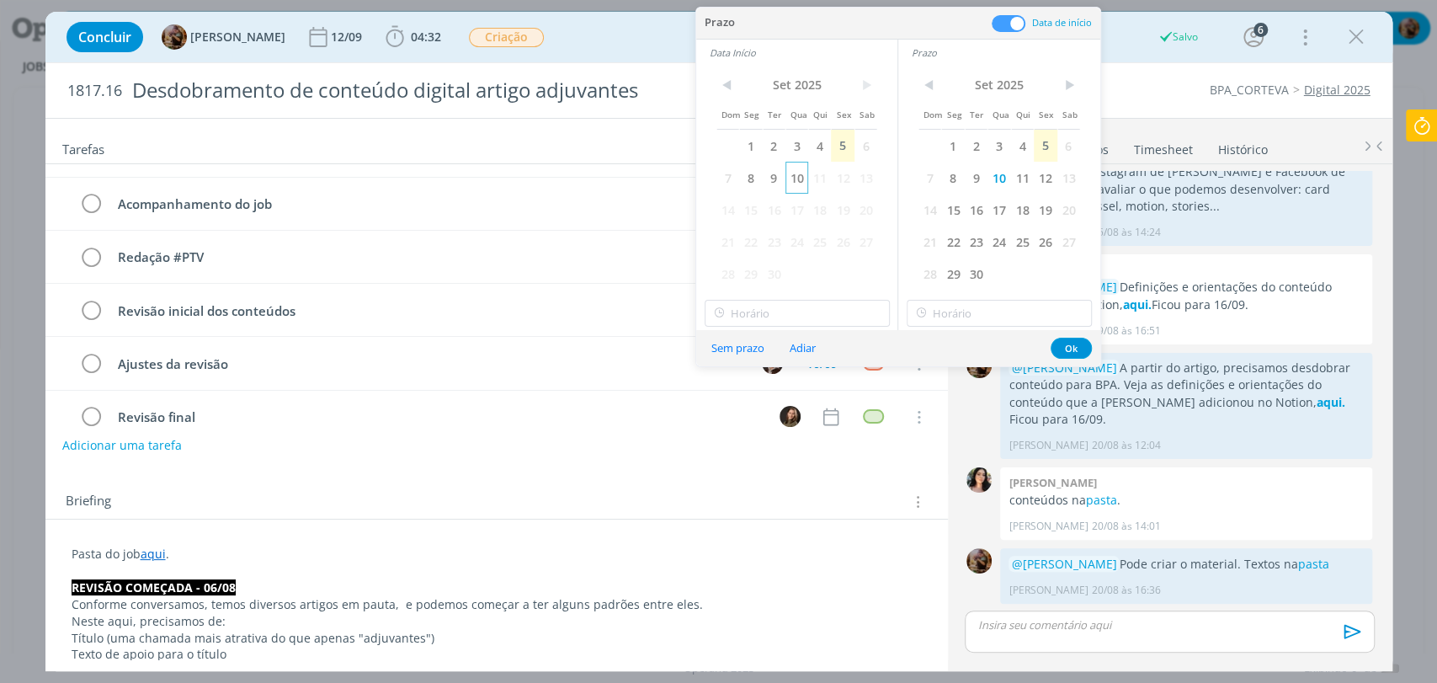
click at [788, 175] on span "10" at bounding box center [797, 178] width 23 height 32
click at [823, 313] on input "10:00" at bounding box center [797, 313] width 185 height 27
click at [773, 459] on div "14:30" at bounding box center [799, 465] width 188 height 30
type input "14:30"
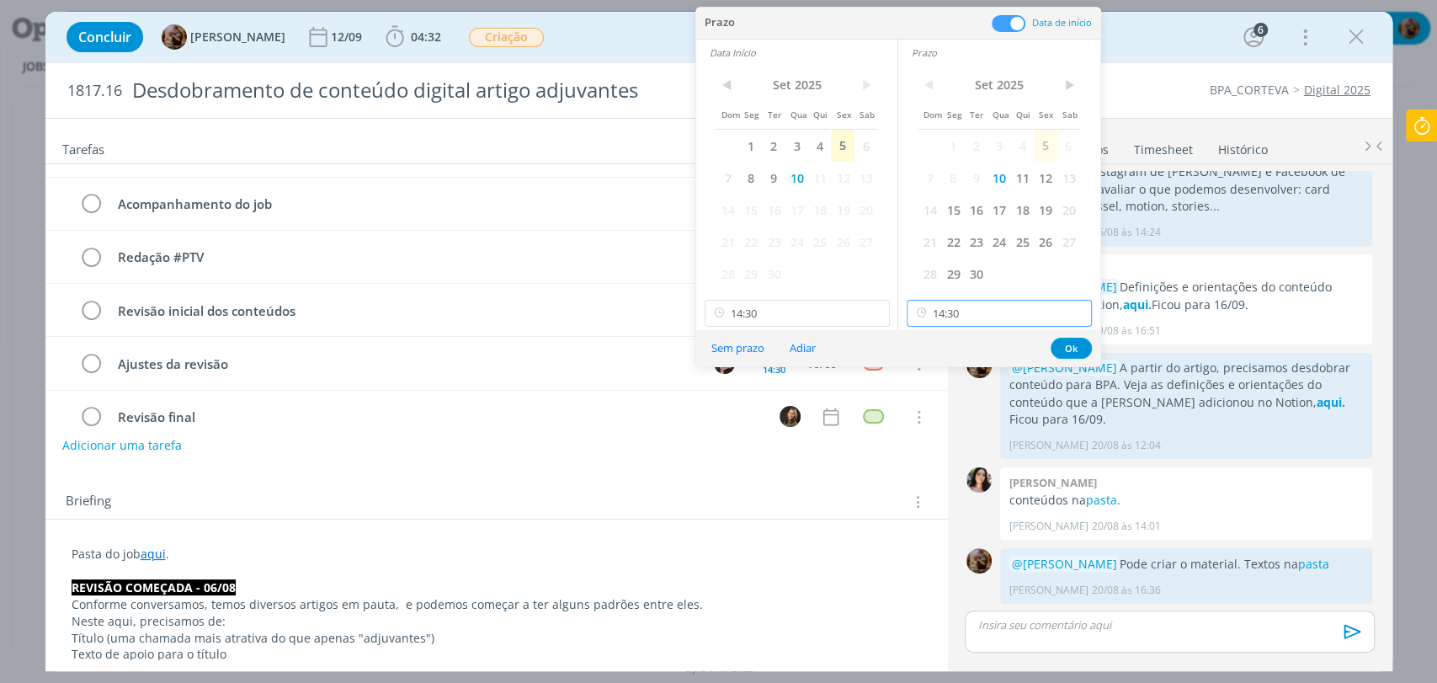
click at [979, 324] on input "14:30" at bounding box center [999, 313] width 185 height 27
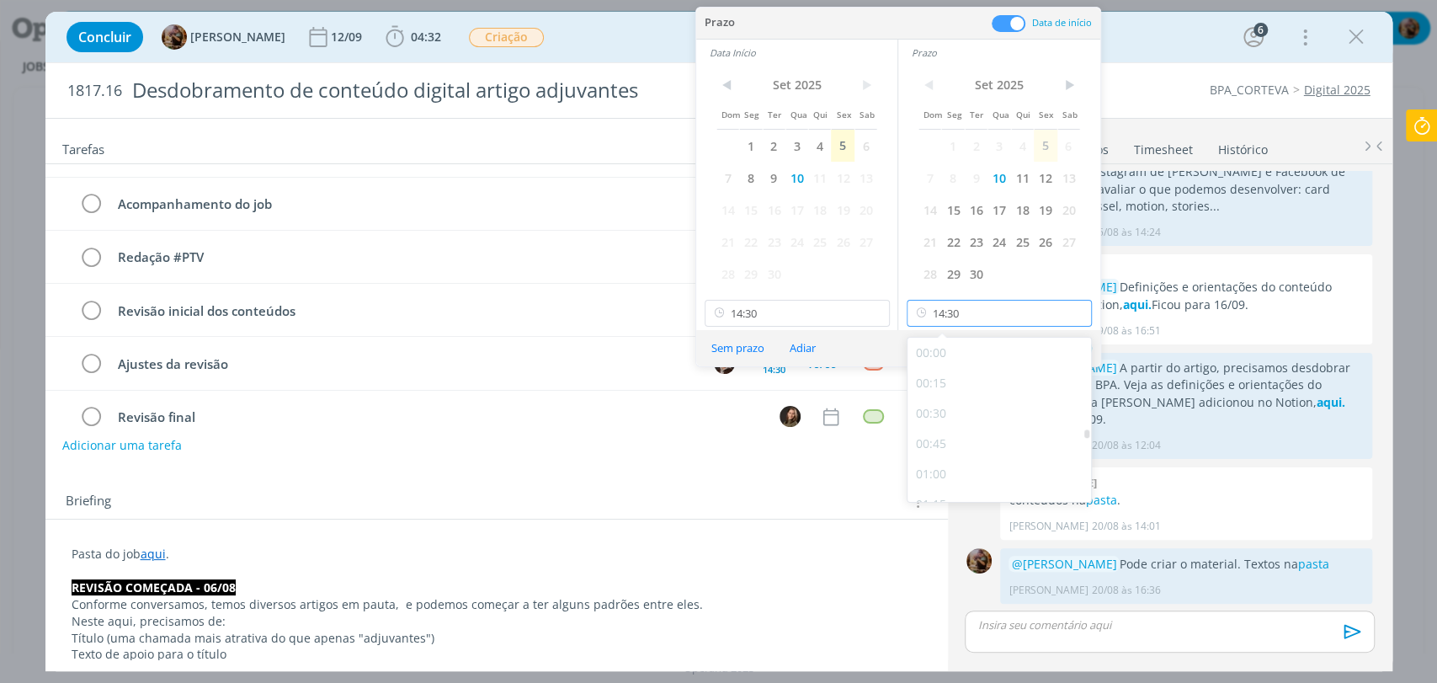
scroll to position [1723, 0]
click at [956, 440] on div "15:00" at bounding box center [1002, 448] width 188 height 30
type input "15:00"
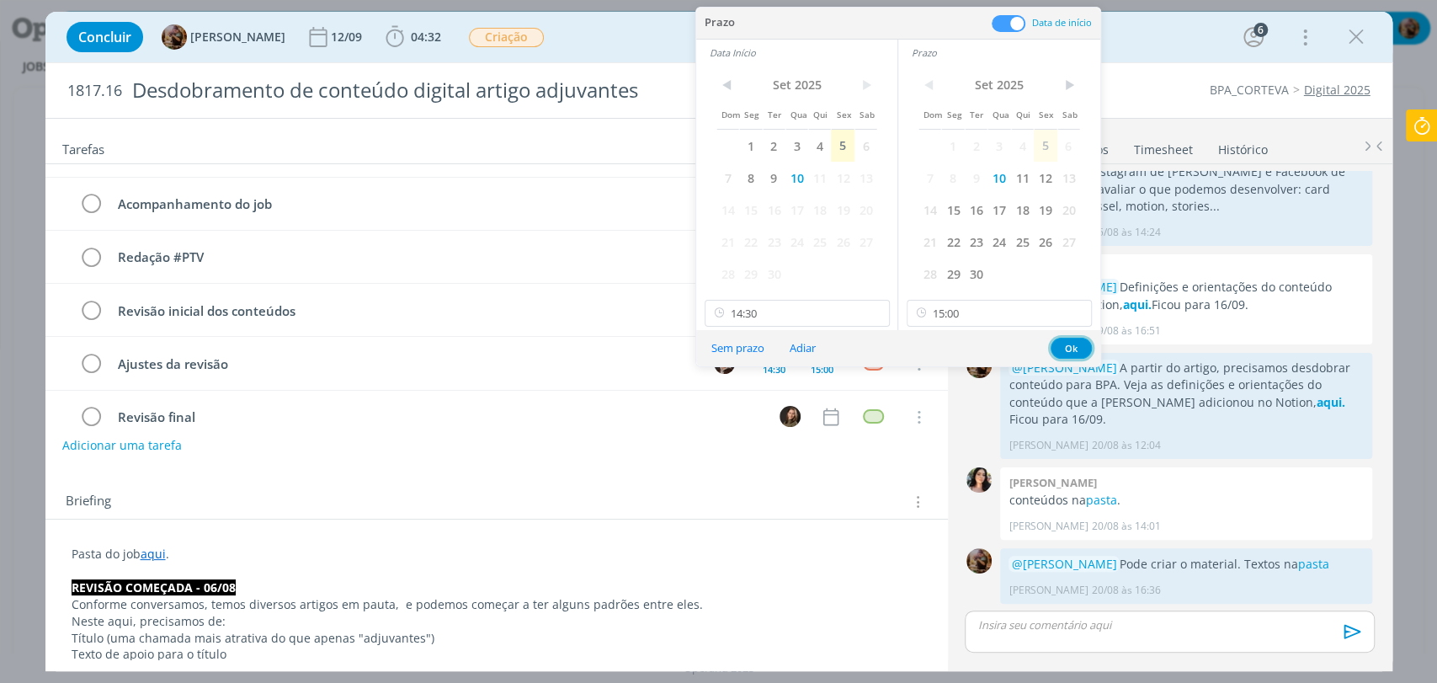
click at [1076, 343] on button "Ok" at bounding box center [1071, 348] width 41 height 21
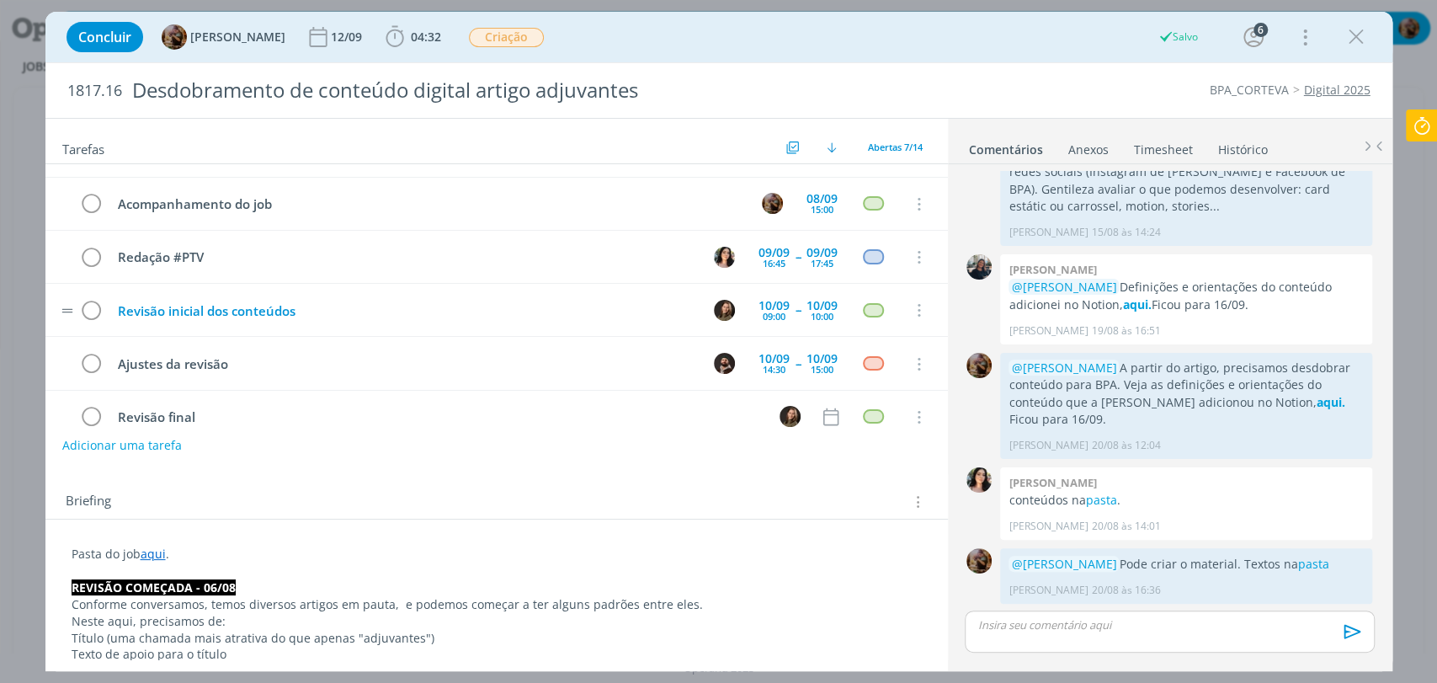
scroll to position [117, 0]
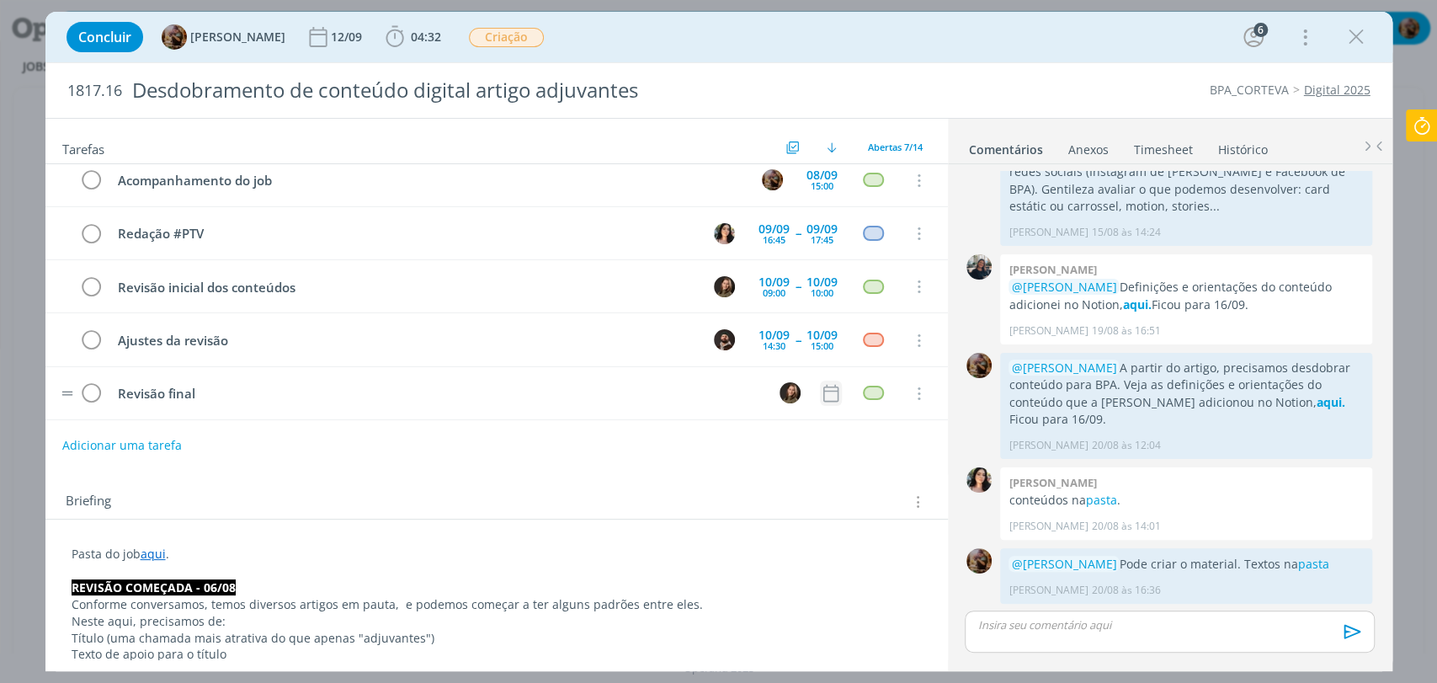
click at [820, 396] on icon "dialog" at bounding box center [831, 393] width 22 height 22
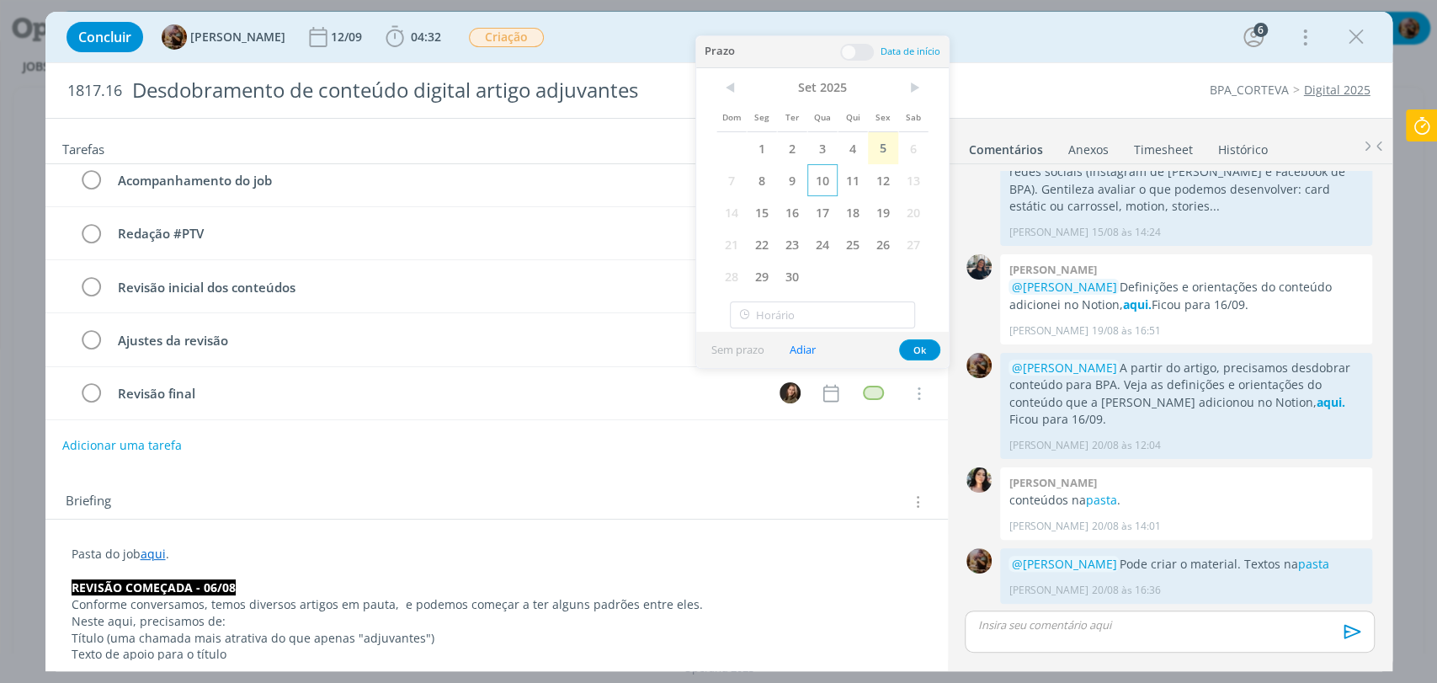
click at [826, 192] on span "10" at bounding box center [822, 180] width 30 height 32
click at [869, 50] on span at bounding box center [857, 52] width 34 height 17
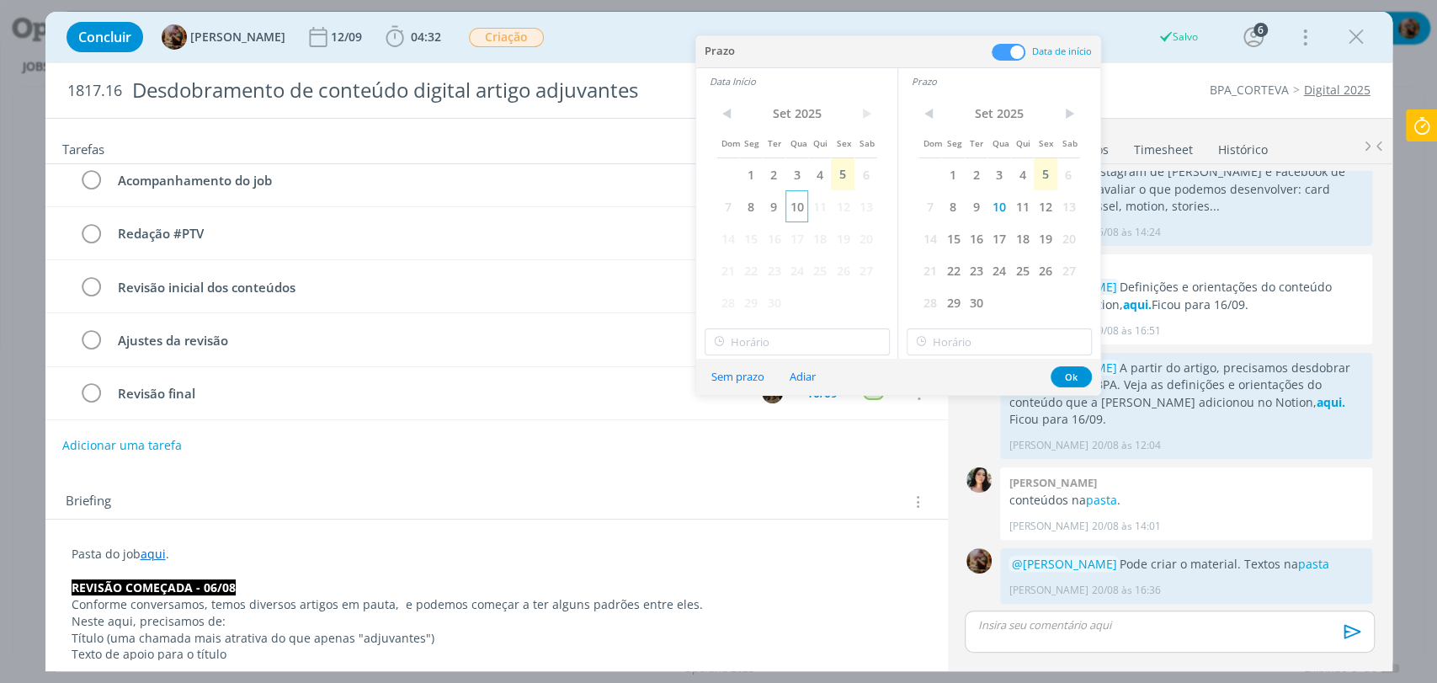
click at [799, 198] on span "10" at bounding box center [797, 206] width 23 height 32
click at [828, 348] on input "10:00" at bounding box center [797, 341] width 185 height 27
click at [774, 487] on div "16:00" at bounding box center [799, 489] width 188 height 30
type input "16:00"
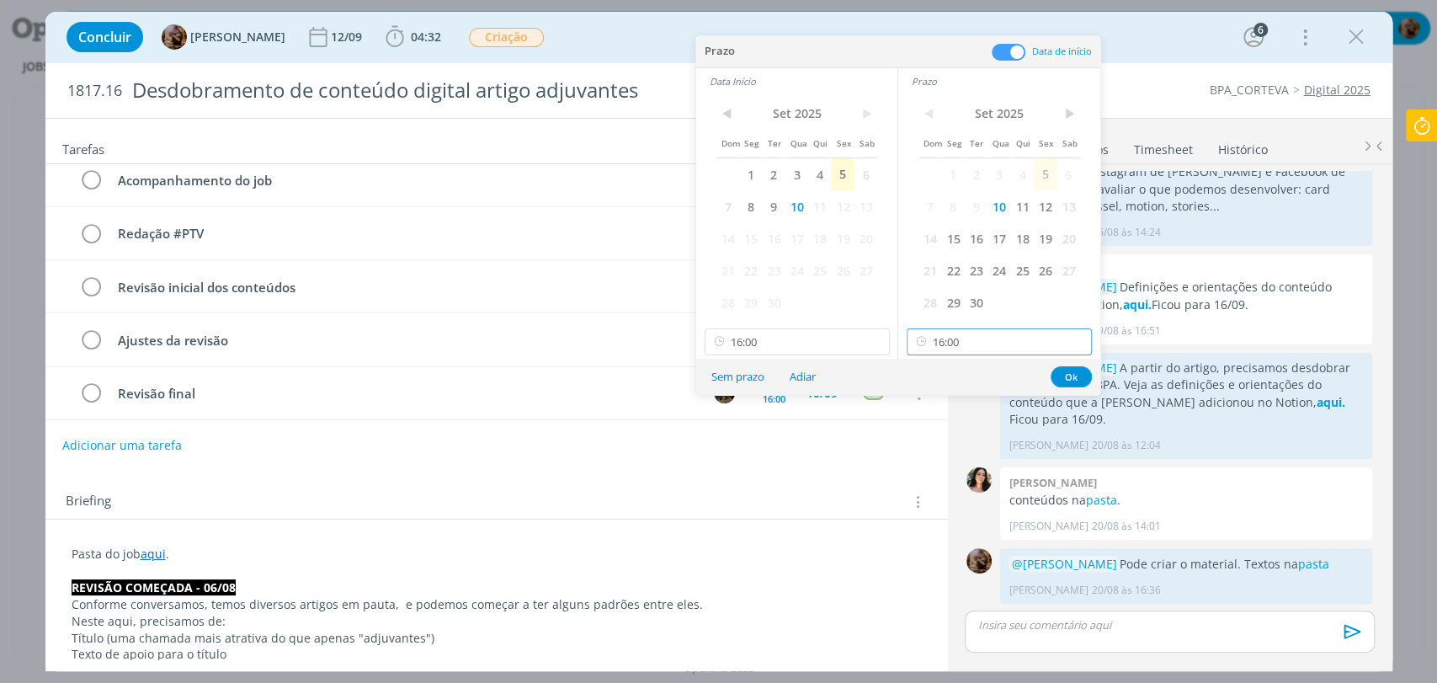
click at [997, 341] on input "16:00" at bounding box center [999, 341] width 185 height 27
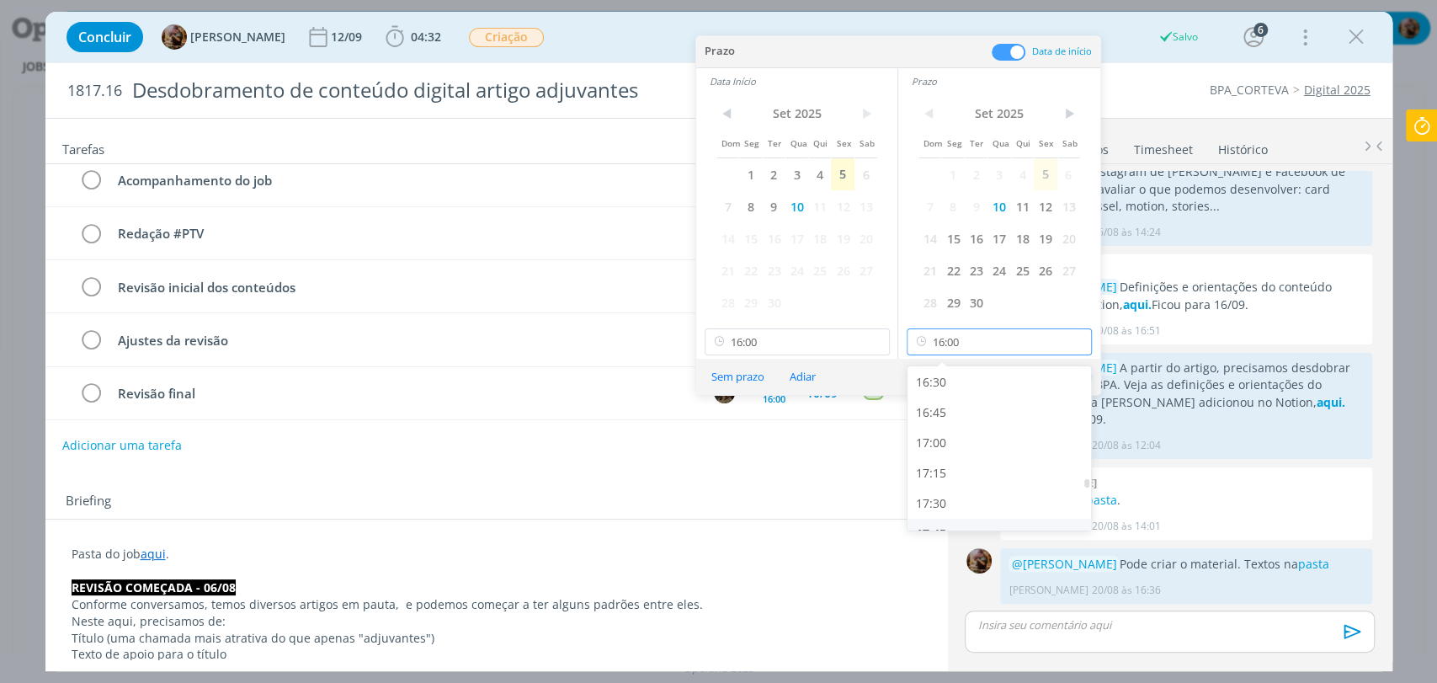
scroll to position [1999, 0]
click at [947, 418] on div "16:45" at bounding box center [1002, 413] width 188 height 30
type input "16:45"
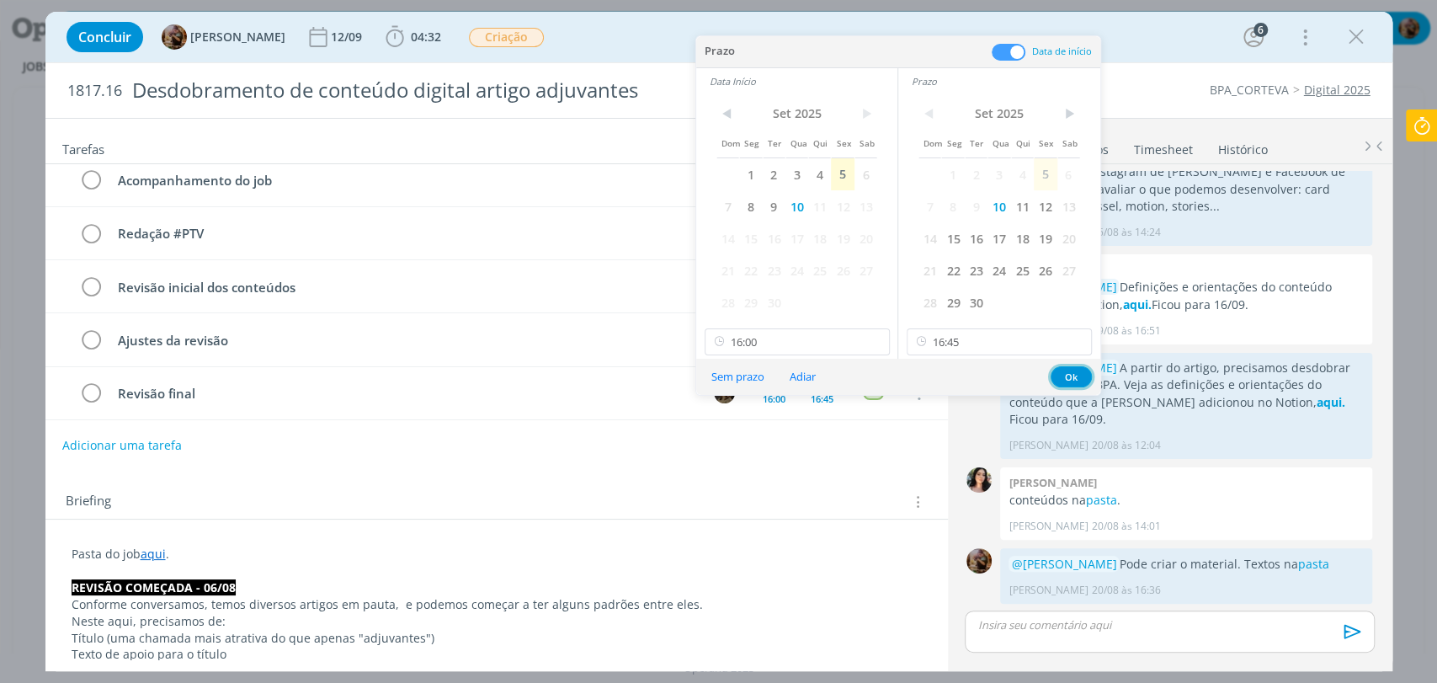
click at [1068, 375] on button "Ok" at bounding box center [1071, 376] width 41 height 21
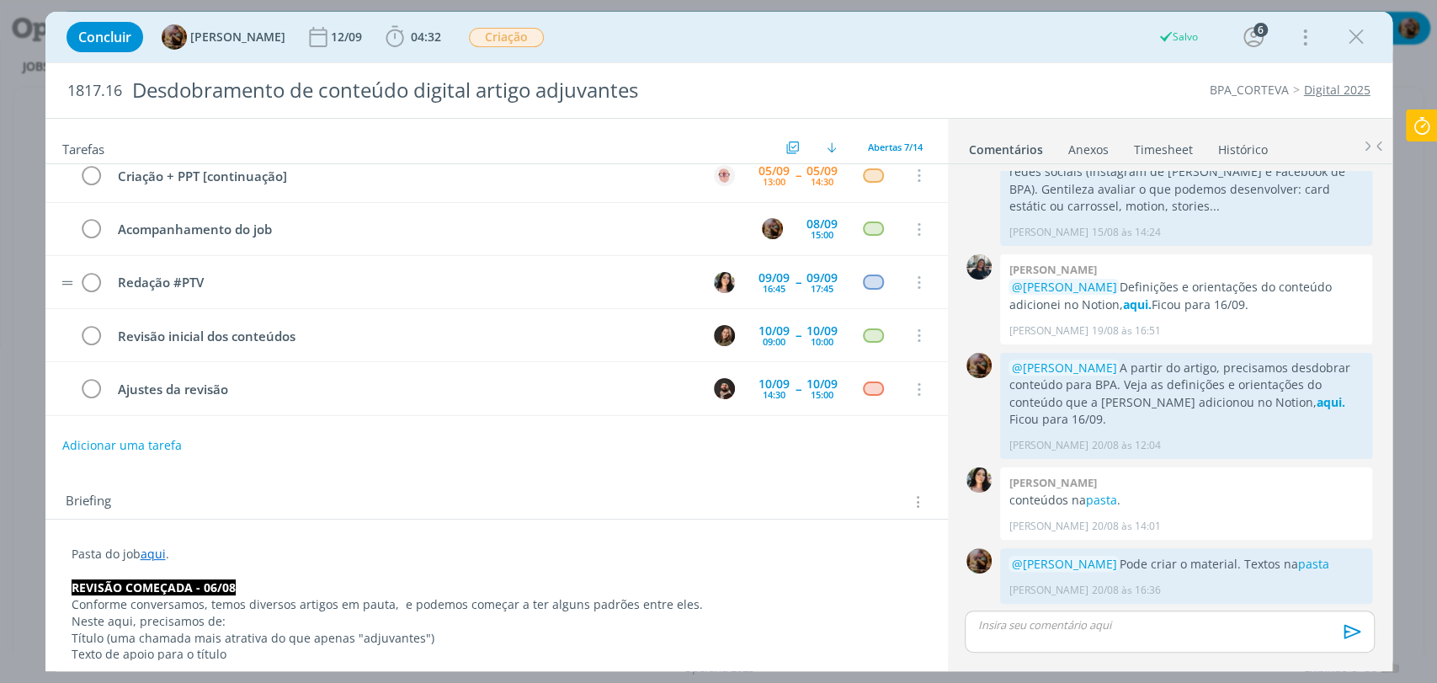
scroll to position [0, 0]
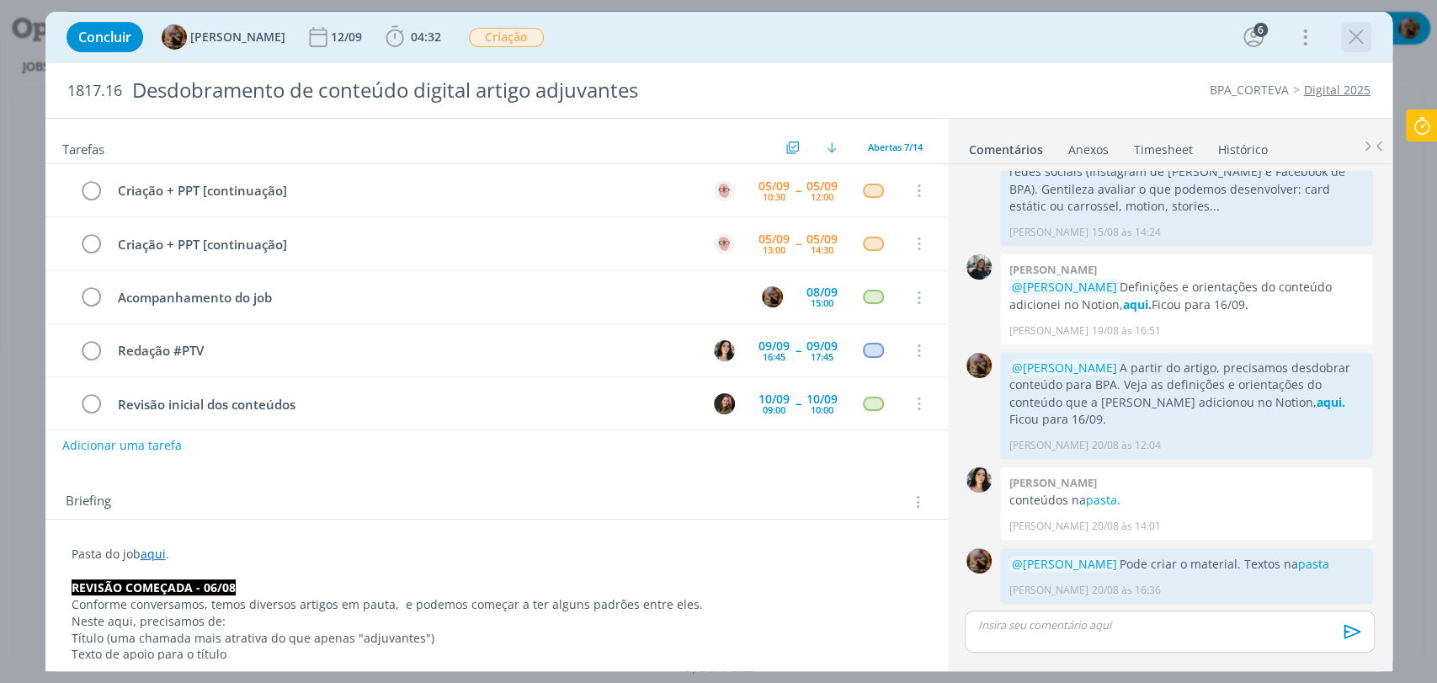
click at [1350, 42] on icon "dialog" at bounding box center [1356, 36] width 25 height 25
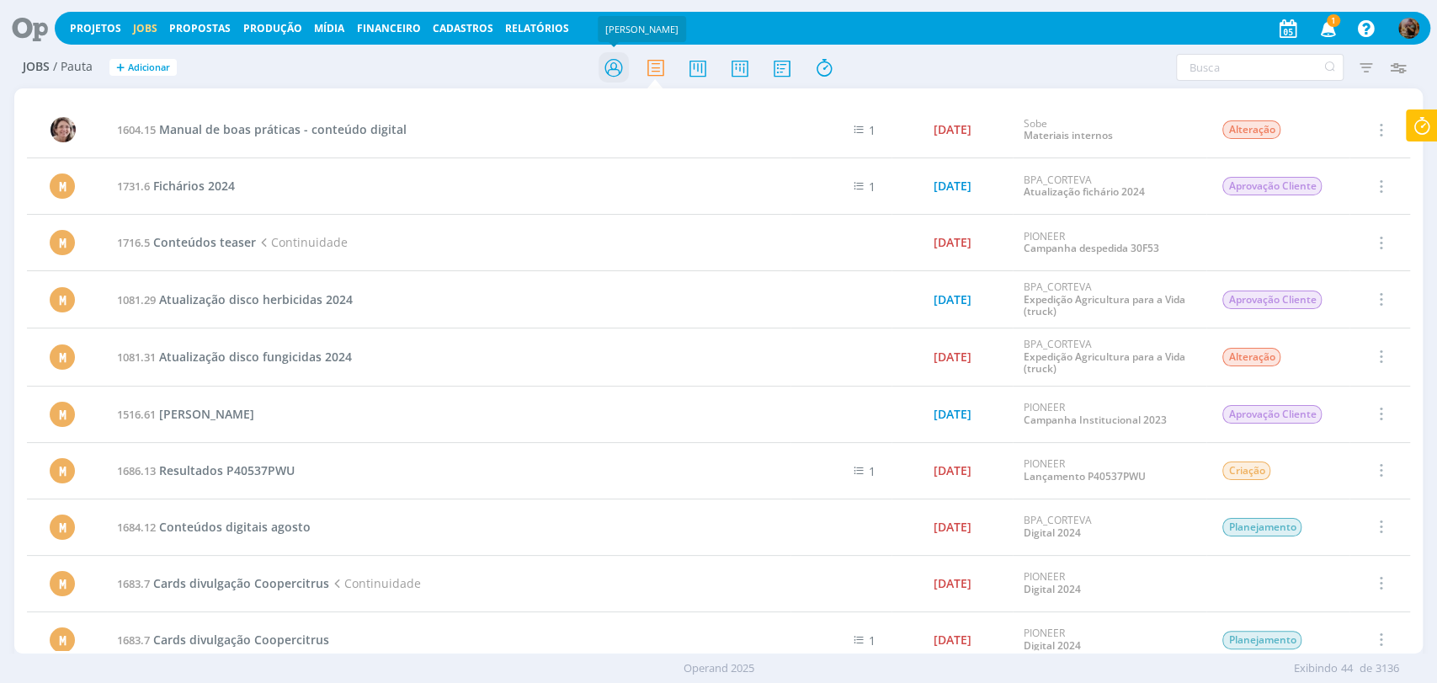
click at [622, 59] on icon at bounding box center [613, 67] width 30 height 33
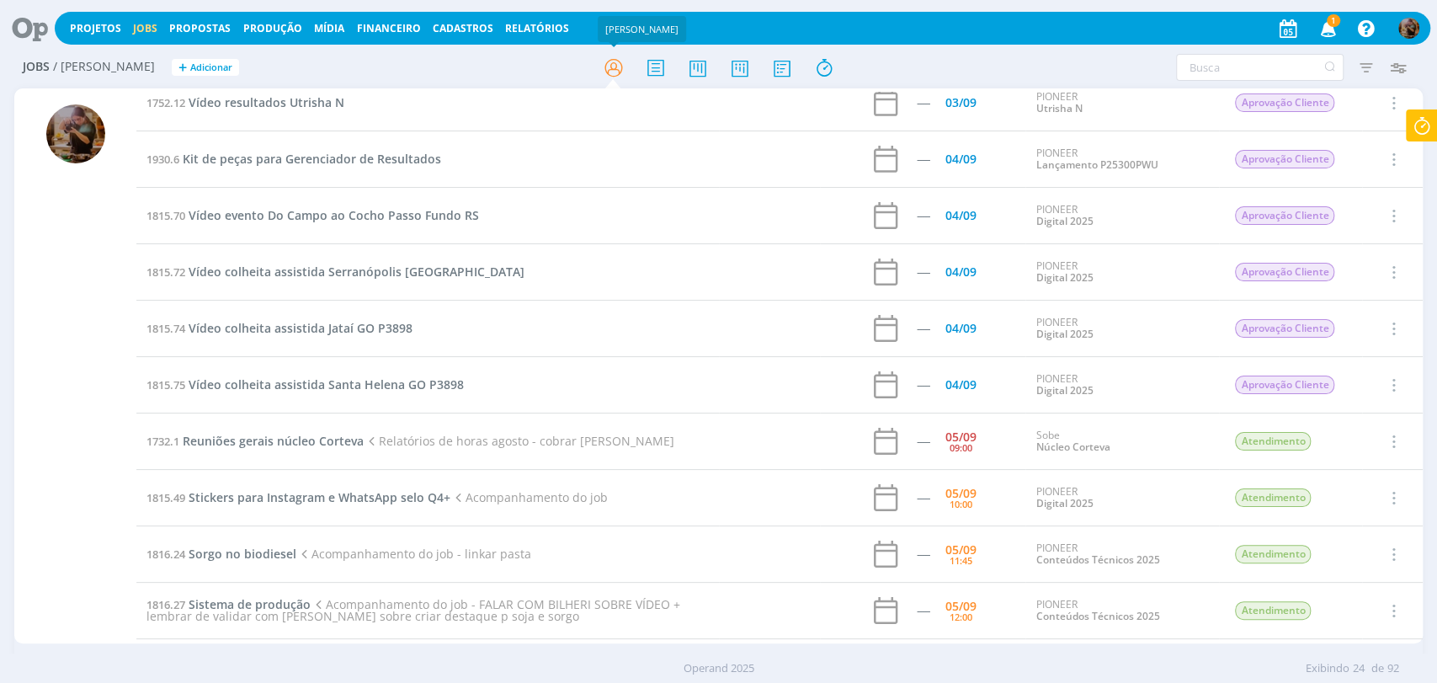
scroll to position [187, 0]
click at [324, 435] on span "Reuniões gerais núcleo Corteva" at bounding box center [273, 440] width 181 height 16
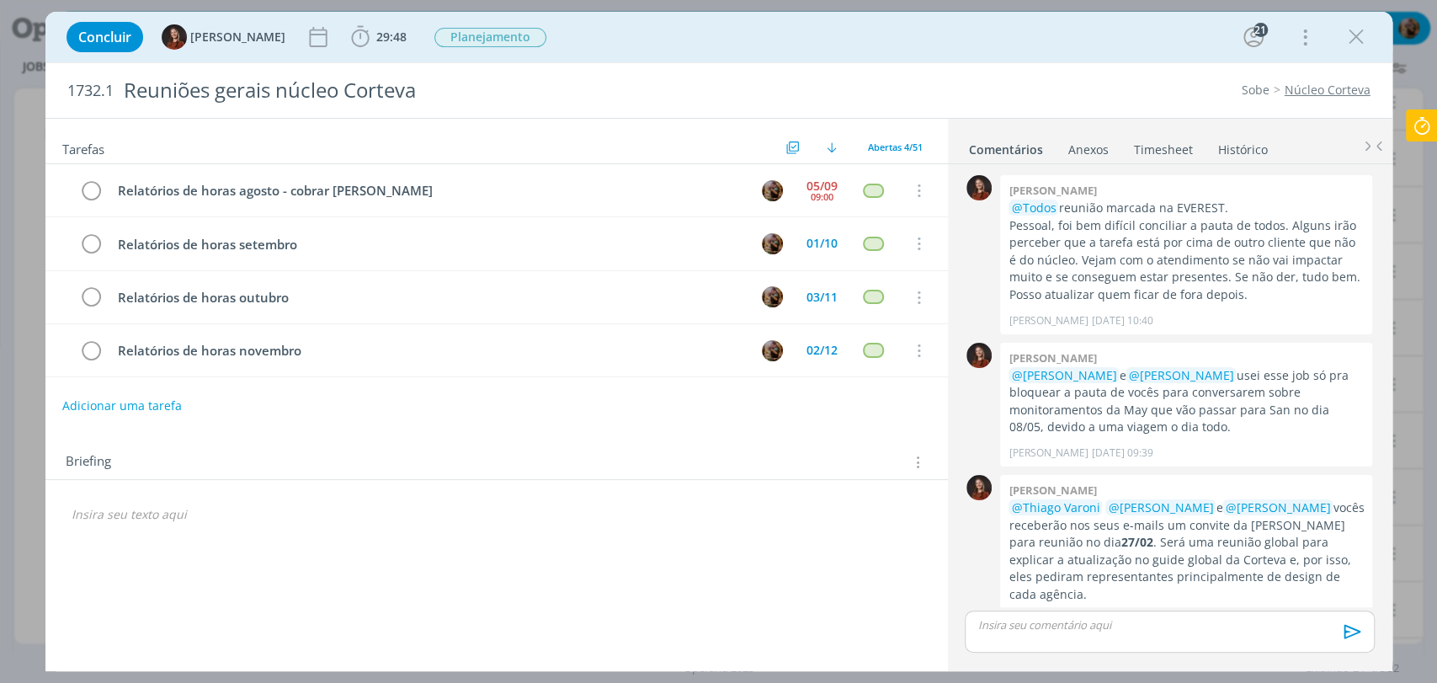
scroll to position [364, 0]
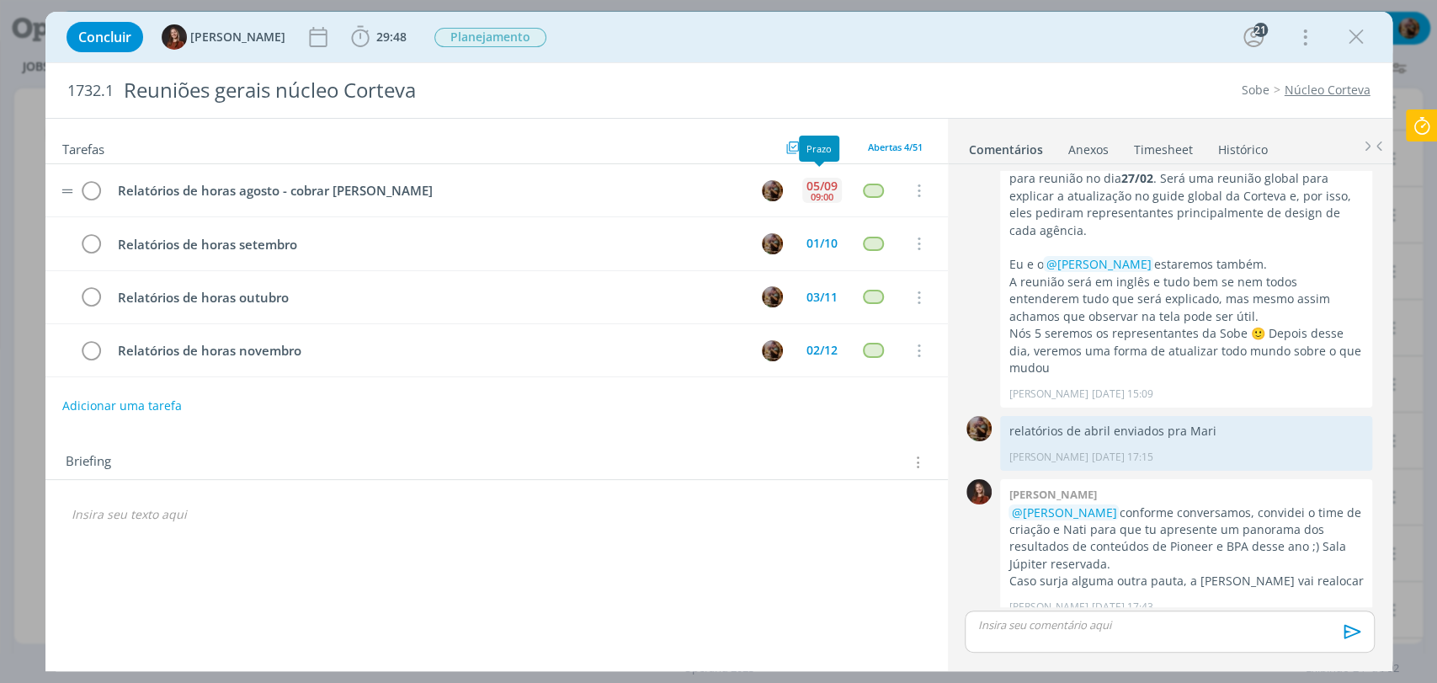
click at [825, 202] on div "05/09 09:00" at bounding box center [822, 191] width 40 height 36
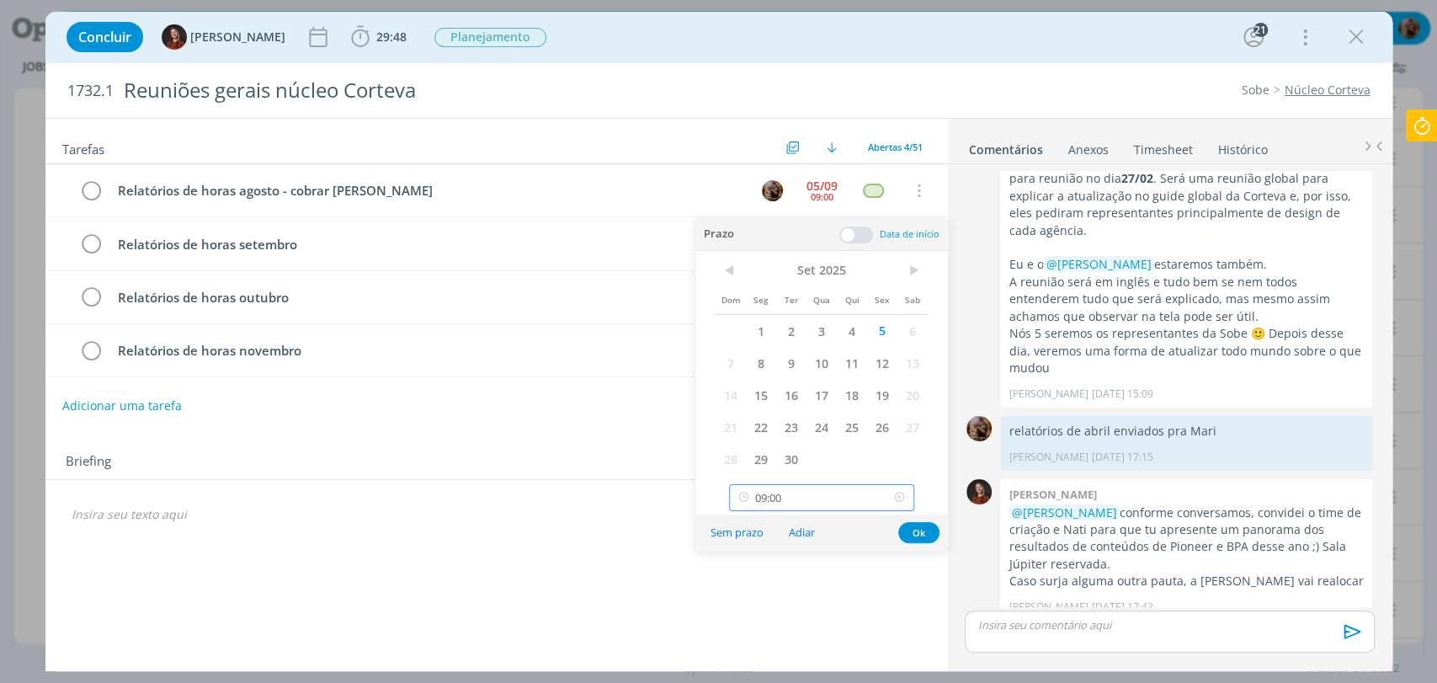
click at [832, 493] on input "09:00" at bounding box center [821, 497] width 185 height 27
click at [810, 429] on div "13:30" at bounding box center [824, 437] width 188 height 30
type input "13:30"
click at [921, 534] on button "Ok" at bounding box center [918, 532] width 41 height 21
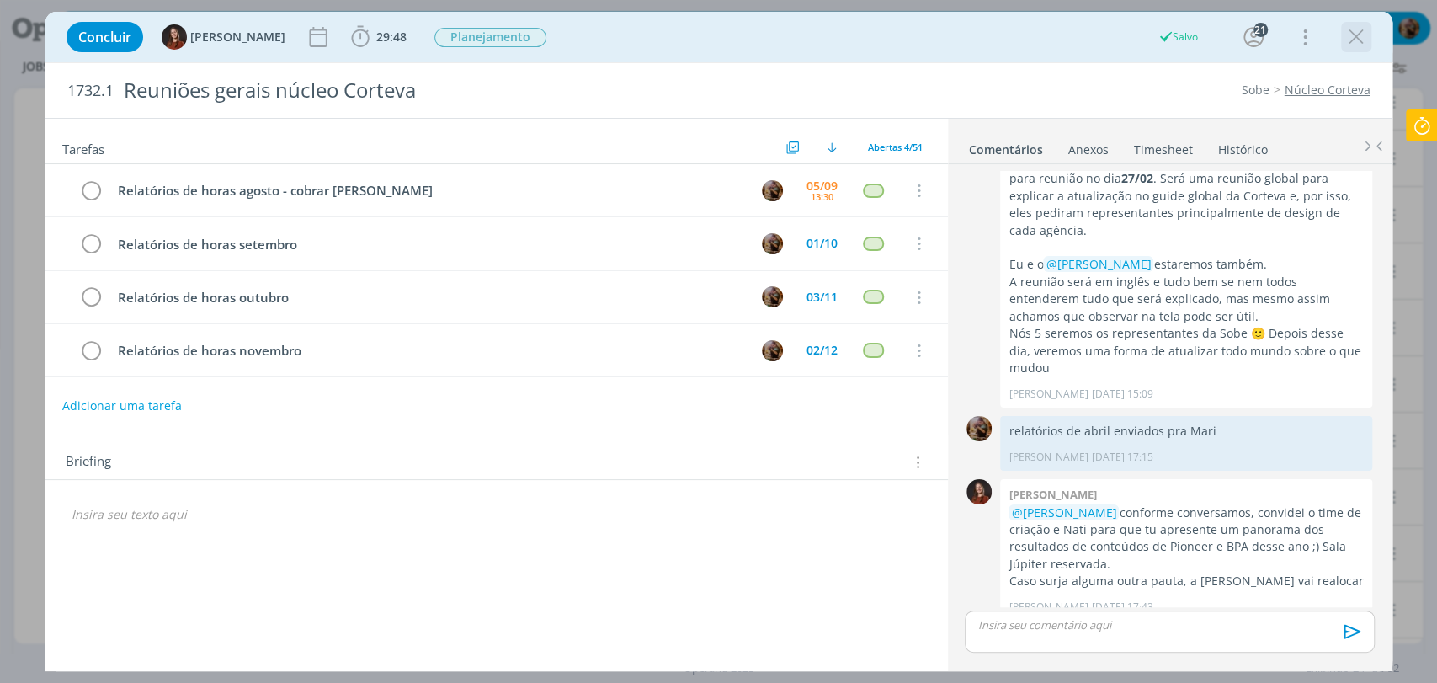
click at [1352, 43] on icon "dialog" at bounding box center [1356, 36] width 25 height 25
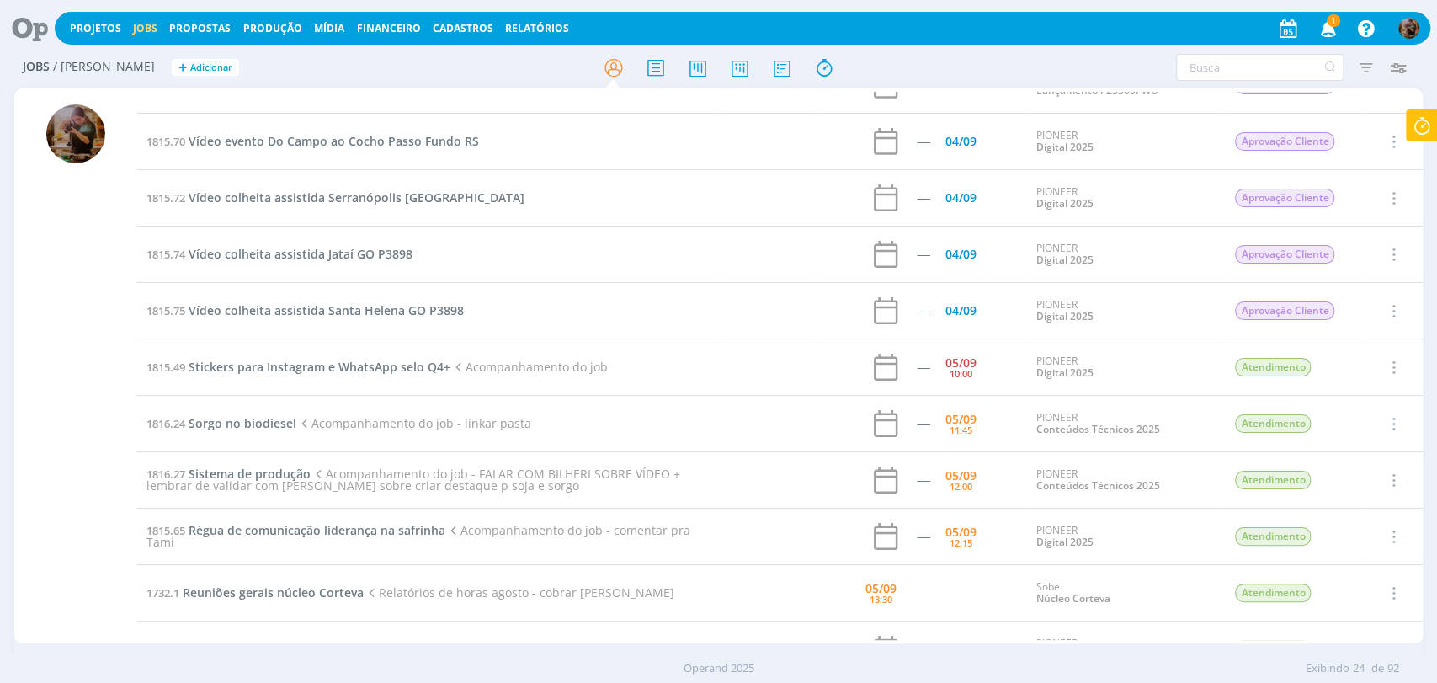
scroll to position [280, 0]
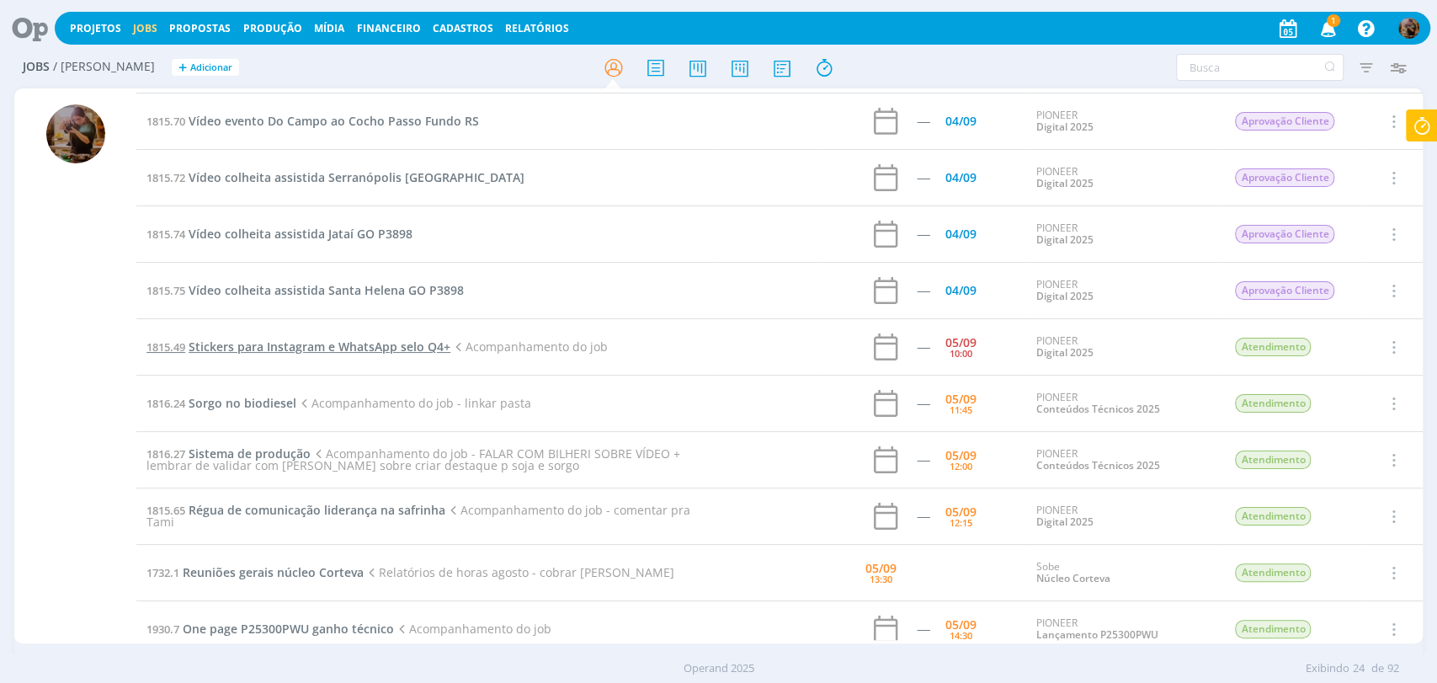
click at [381, 350] on span "Stickers para Instagram e WhatsApp selo Q4+" at bounding box center [320, 346] width 262 height 16
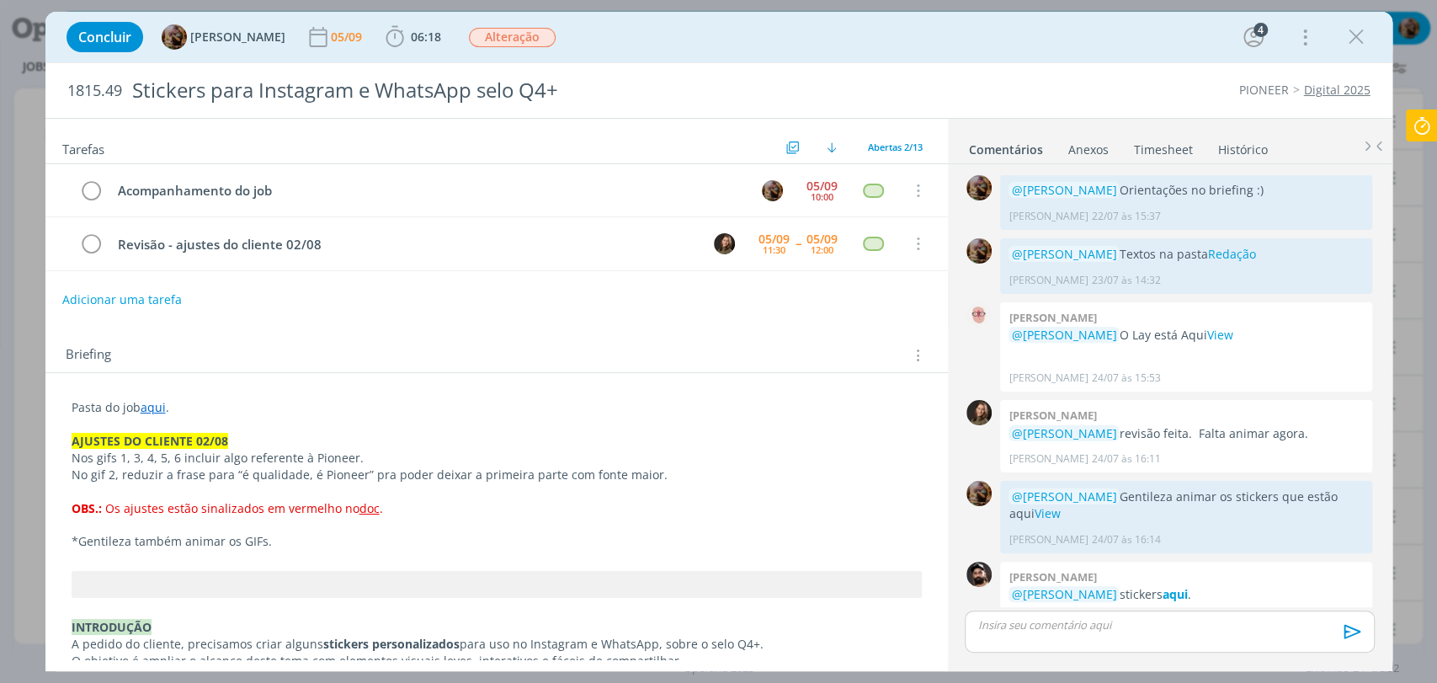
scroll to position [619, 0]
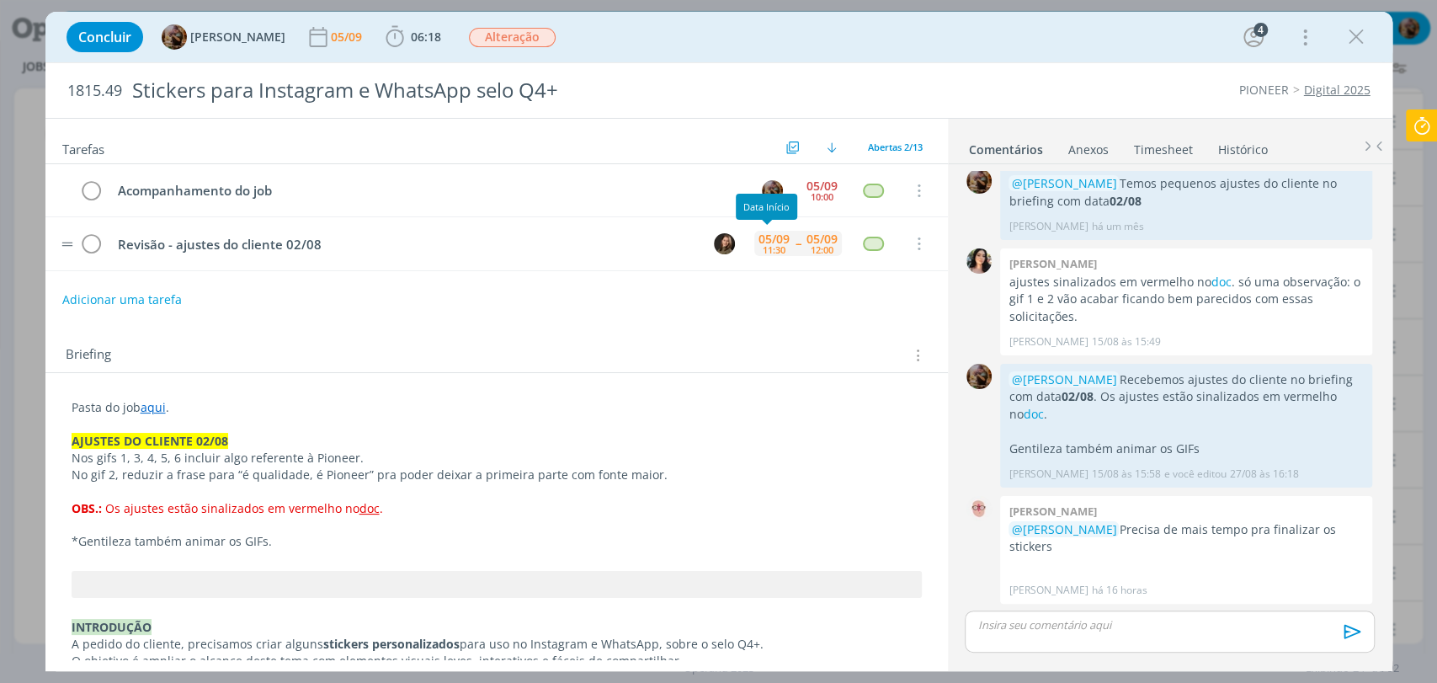
click at [765, 245] on div "11:30" at bounding box center [774, 249] width 23 height 9
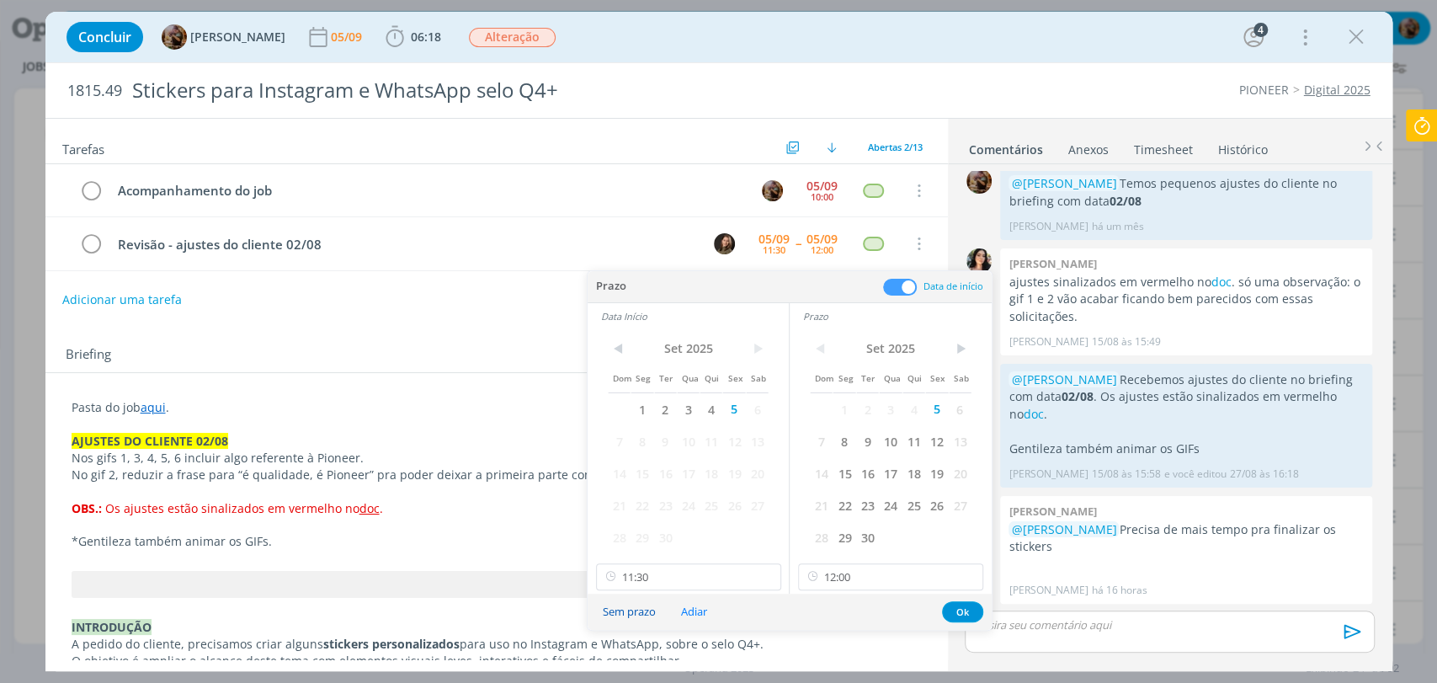
click at [631, 613] on button "Sem prazo" at bounding box center [629, 611] width 75 height 23
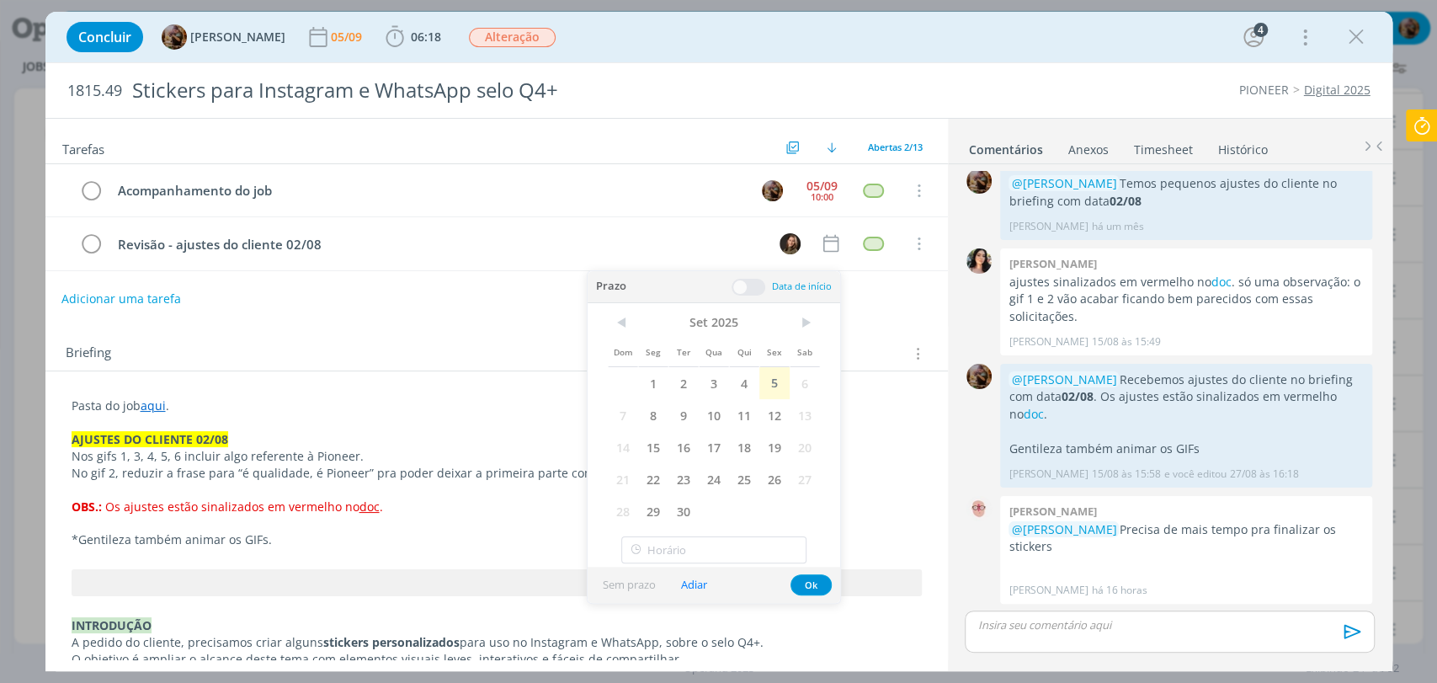
click at [162, 288] on button "Adicionar uma tarefa" at bounding box center [121, 299] width 120 height 29
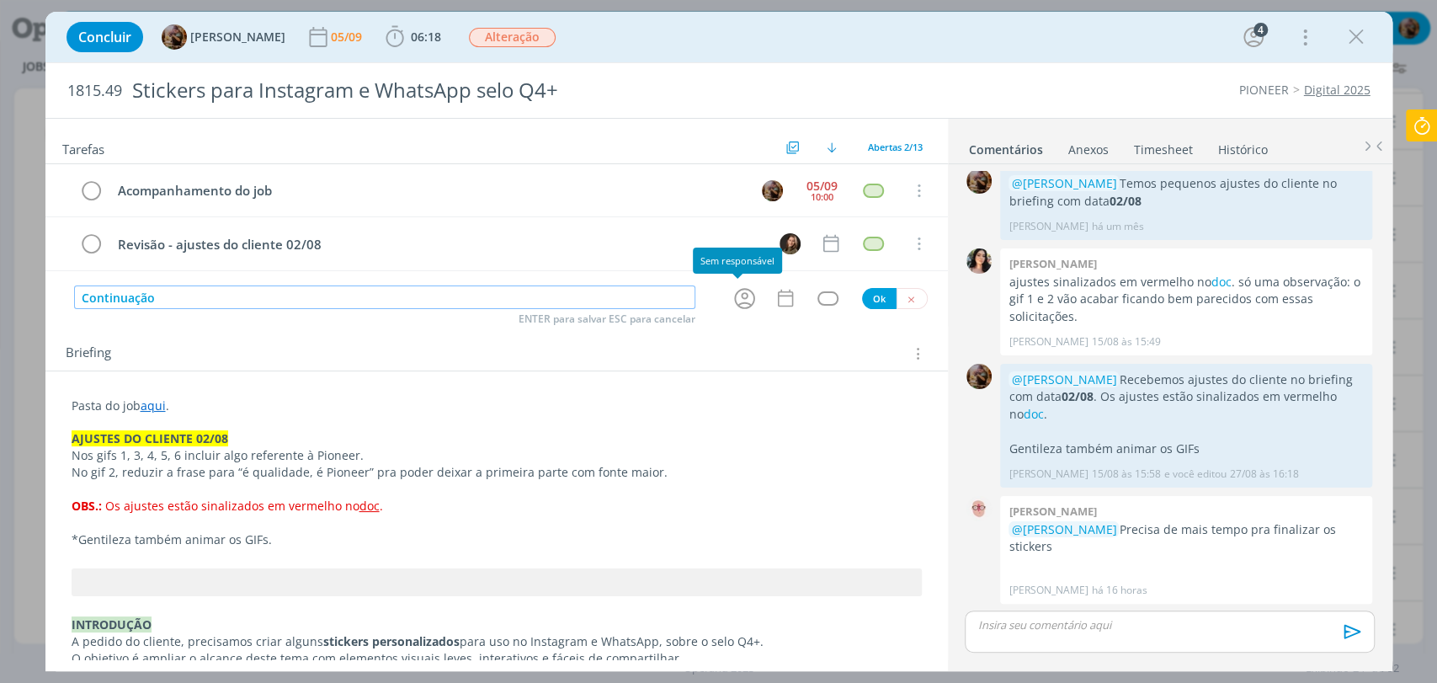
click at [736, 299] on icon "dialog" at bounding box center [745, 298] width 26 height 26
type input "Continuação"
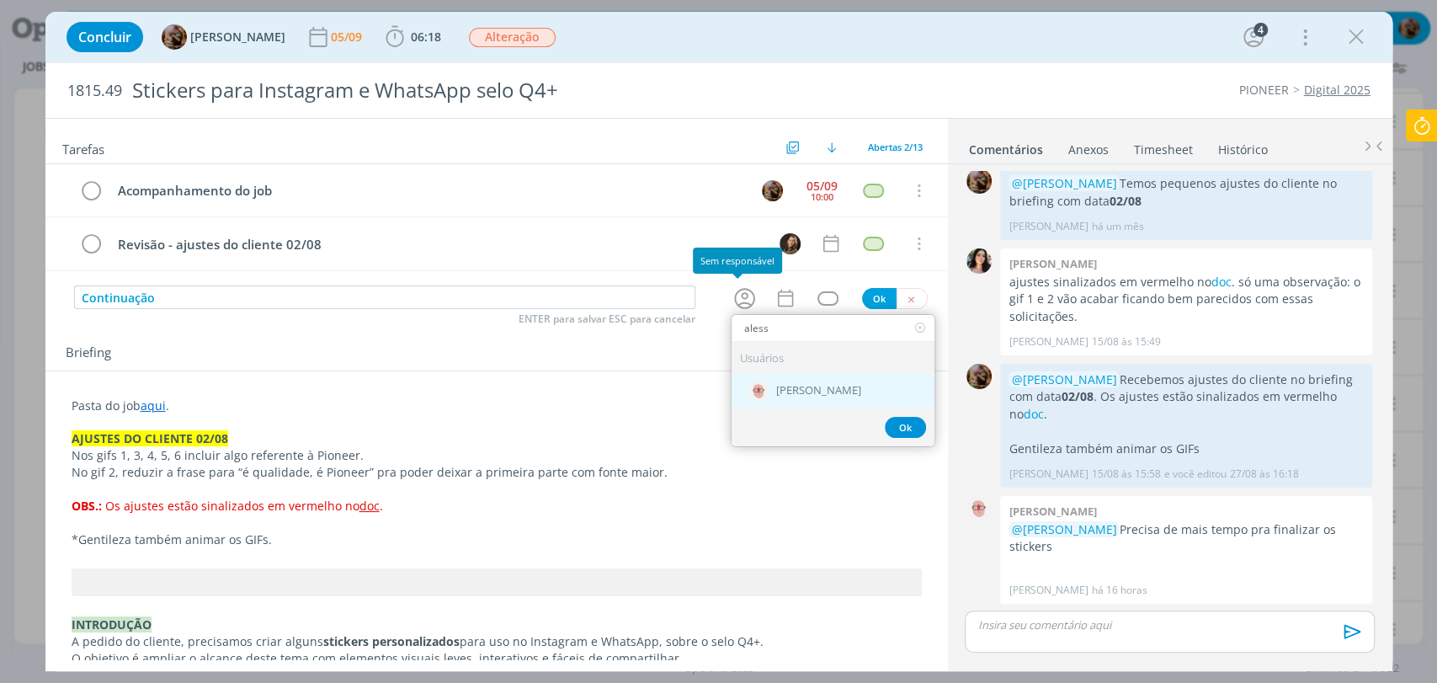
type input "aless"
click at [801, 400] on div "[PERSON_NAME]" at bounding box center [833, 390] width 203 height 35
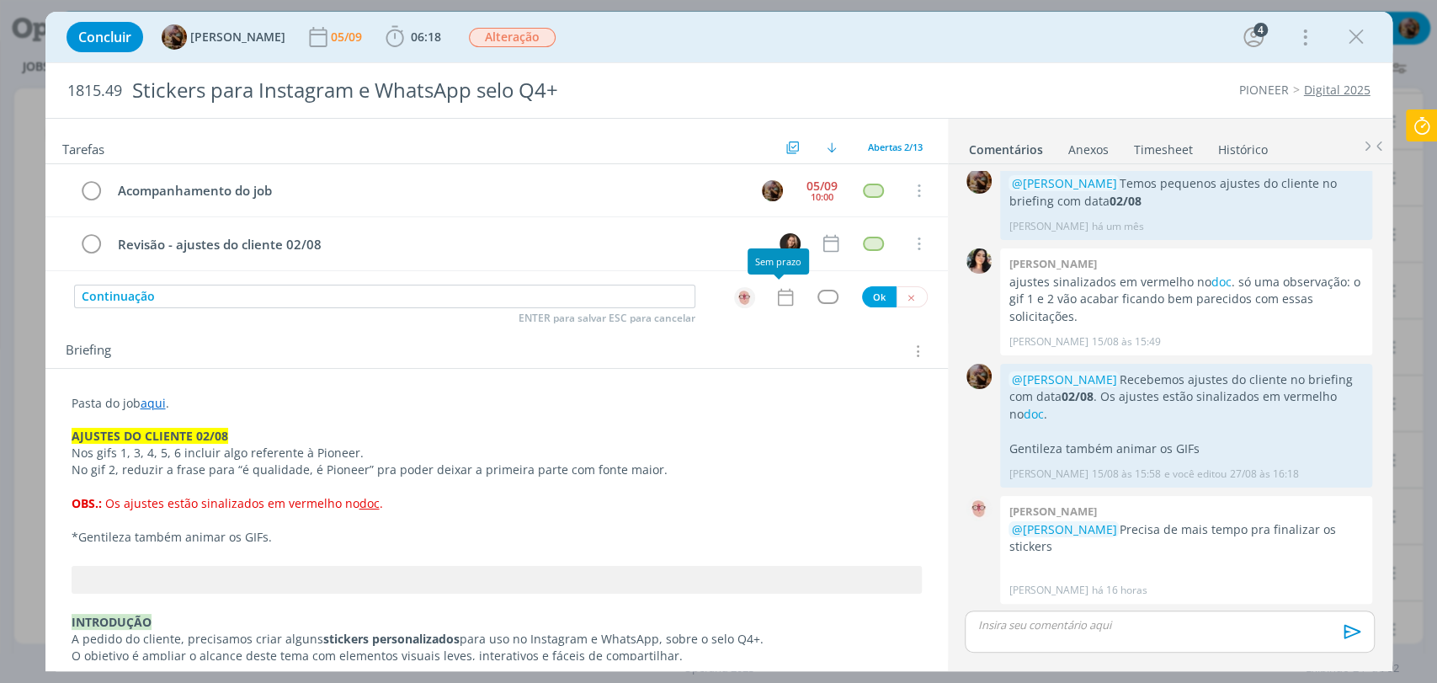
click at [775, 298] on icon "dialog" at bounding box center [786, 297] width 22 height 22
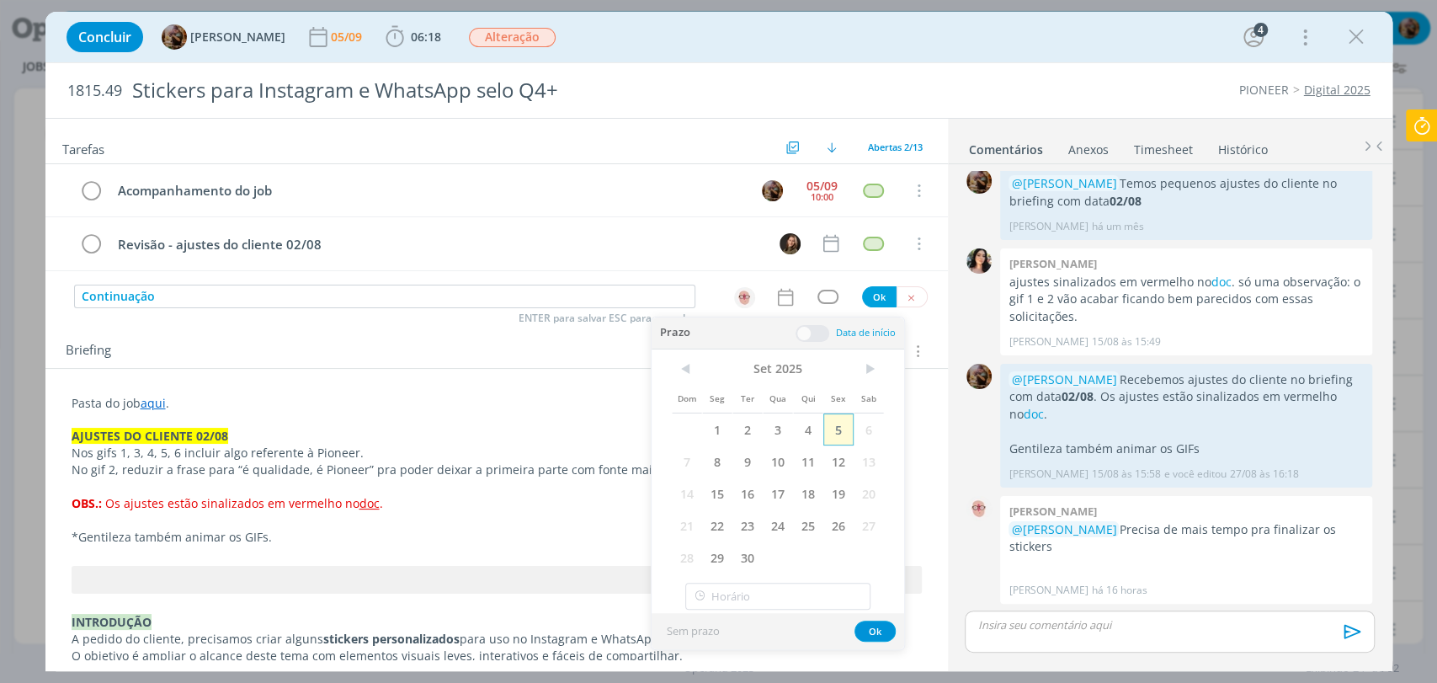
click at [839, 429] on span "5" at bounding box center [838, 429] width 30 height 32
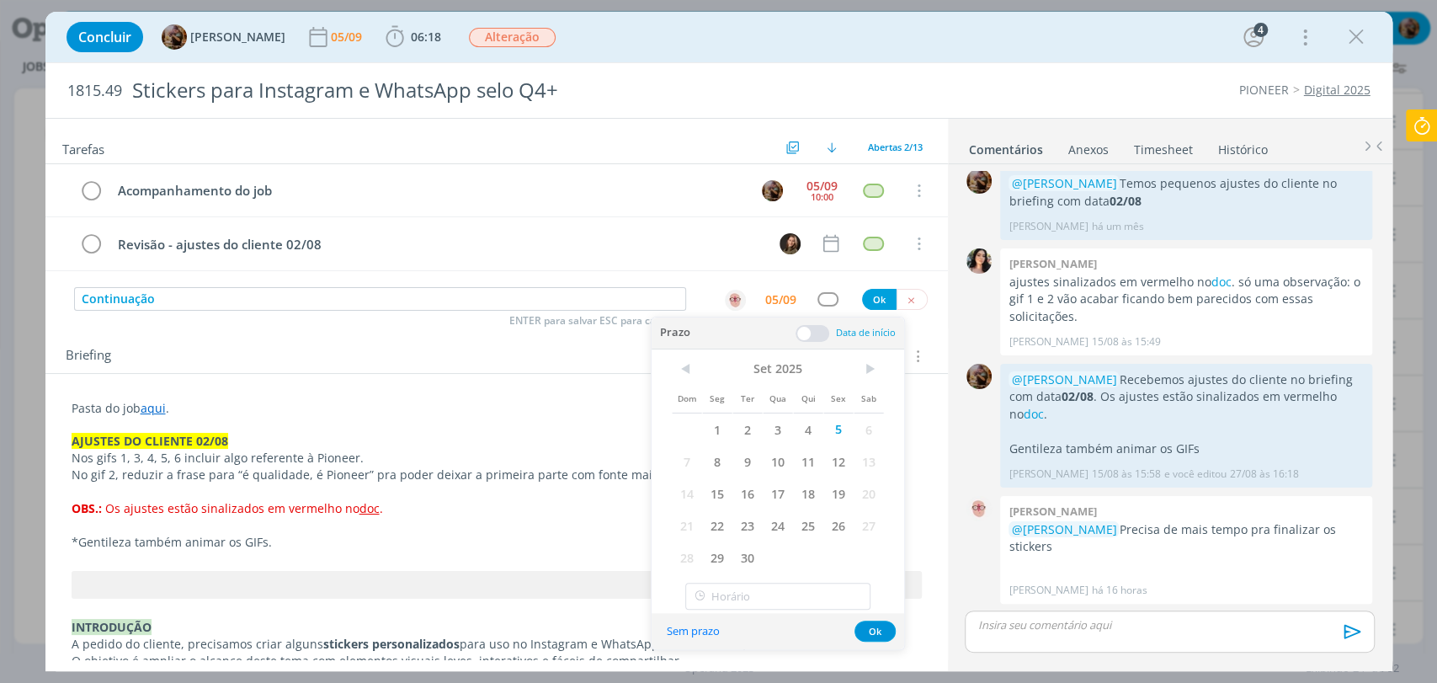
click at [818, 330] on span at bounding box center [813, 333] width 34 height 17
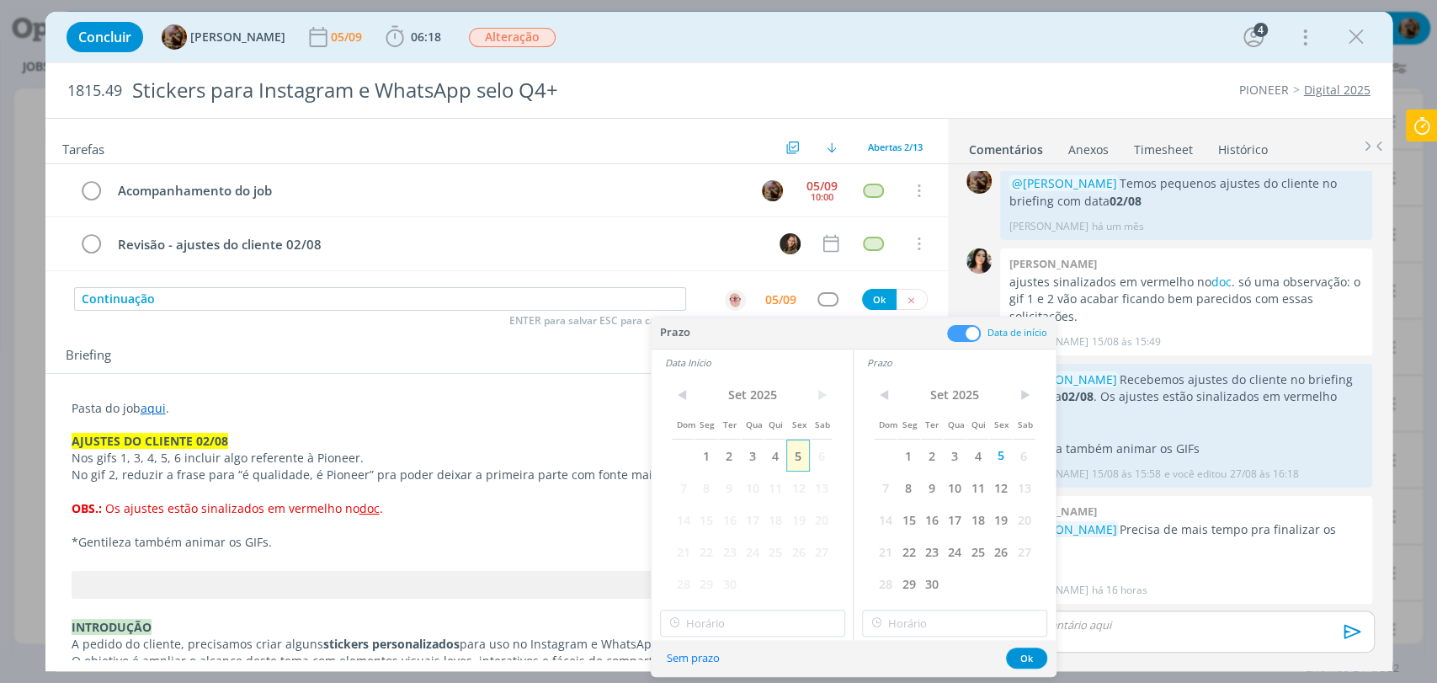
click at [797, 460] on span "5" at bounding box center [797, 455] width 23 height 32
click at [791, 616] on input "11:00" at bounding box center [752, 623] width 185 height 27
click at [729, 539] on div "14:30" at bounding box center [754, 534] width 188 height 30
type input "14:30"
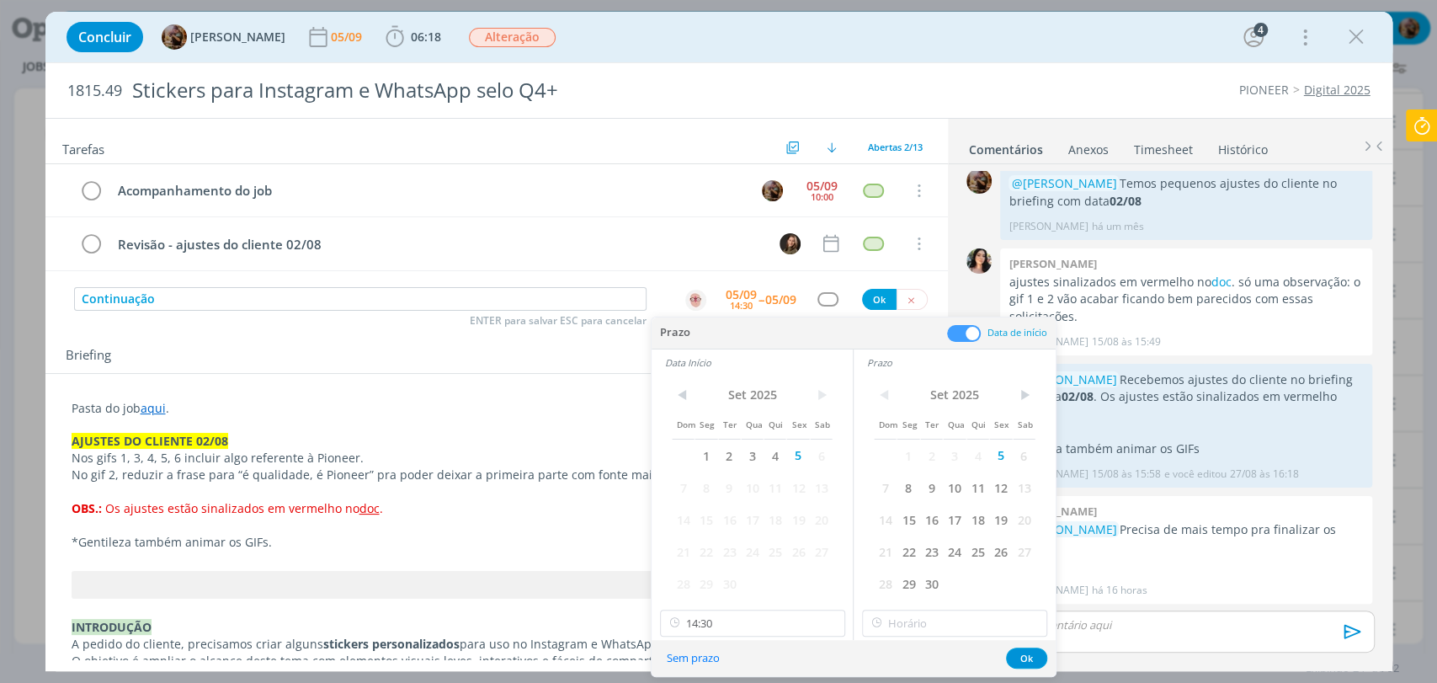
click at [971, 637] on div "< Set 2025 > Dom Seg Ter Qua Qui Sex Sab 1 2 3 4 5 6 7 8 9 10 11 12 13 14 15 16…" at bounding box center [955, 508] width 202 height 264
click at [971, 630] on input "14:30" at bounding box center [954, 623] width 185 height 27
click at [897, 482] on div "16:00" at bounding box center [957, 479] width 188 height 30
type input "16:00"
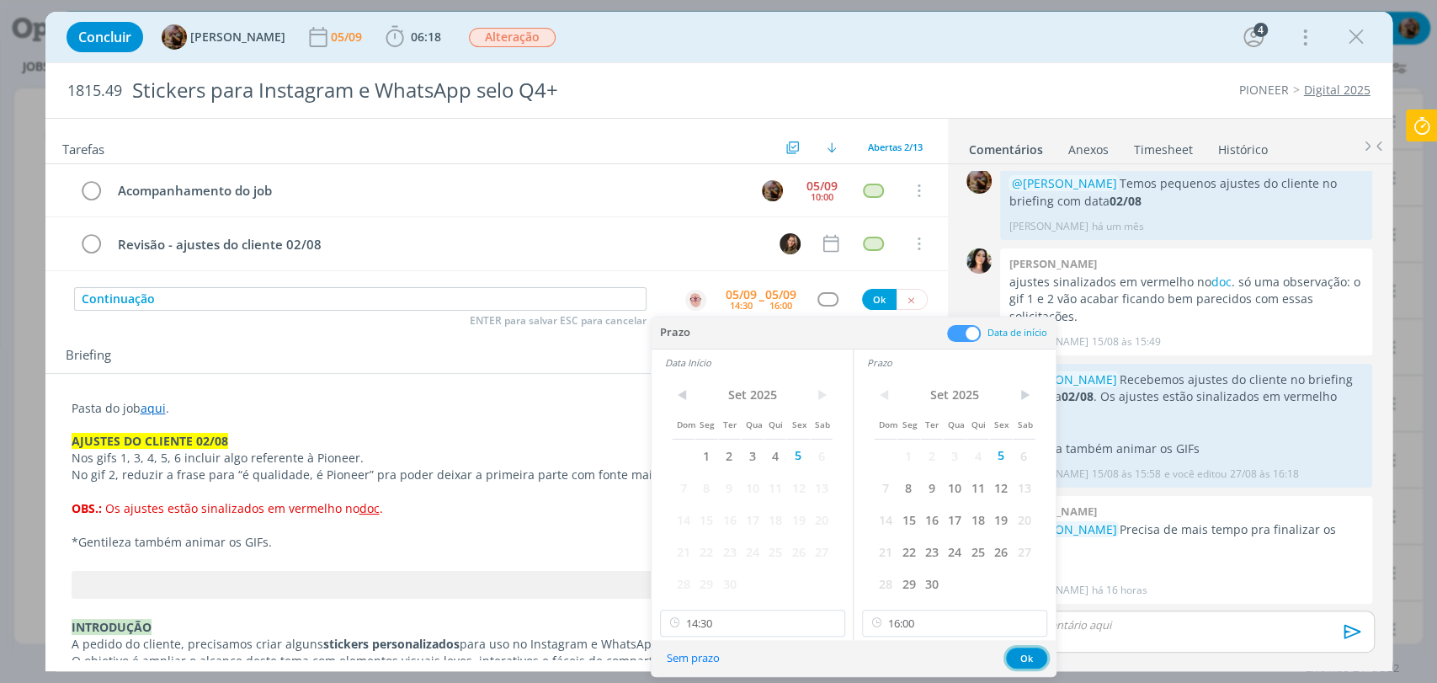
click at [1024, 650] on button "Ok" at bounding box center [1026, 657] width 41 height 21
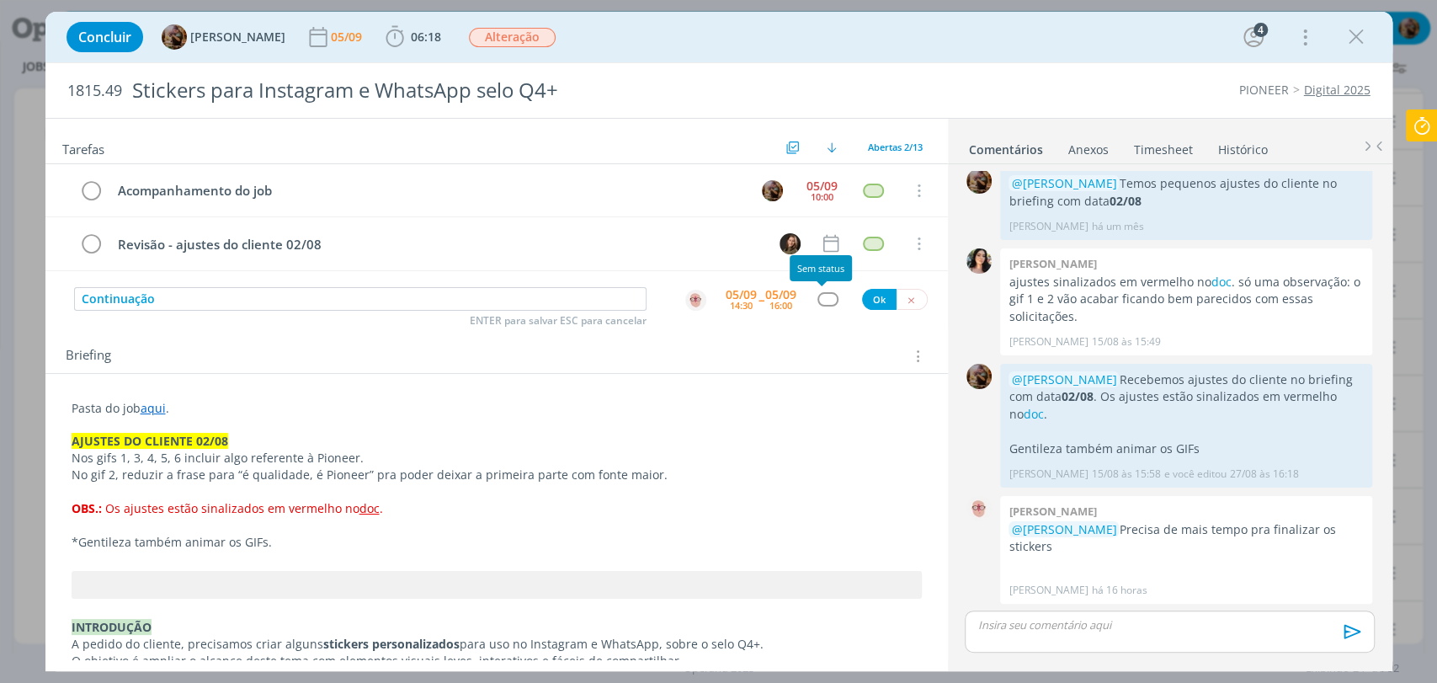
click at [821, 295] on div "dialog" at bounding box center [828, 299] width 21 height 14
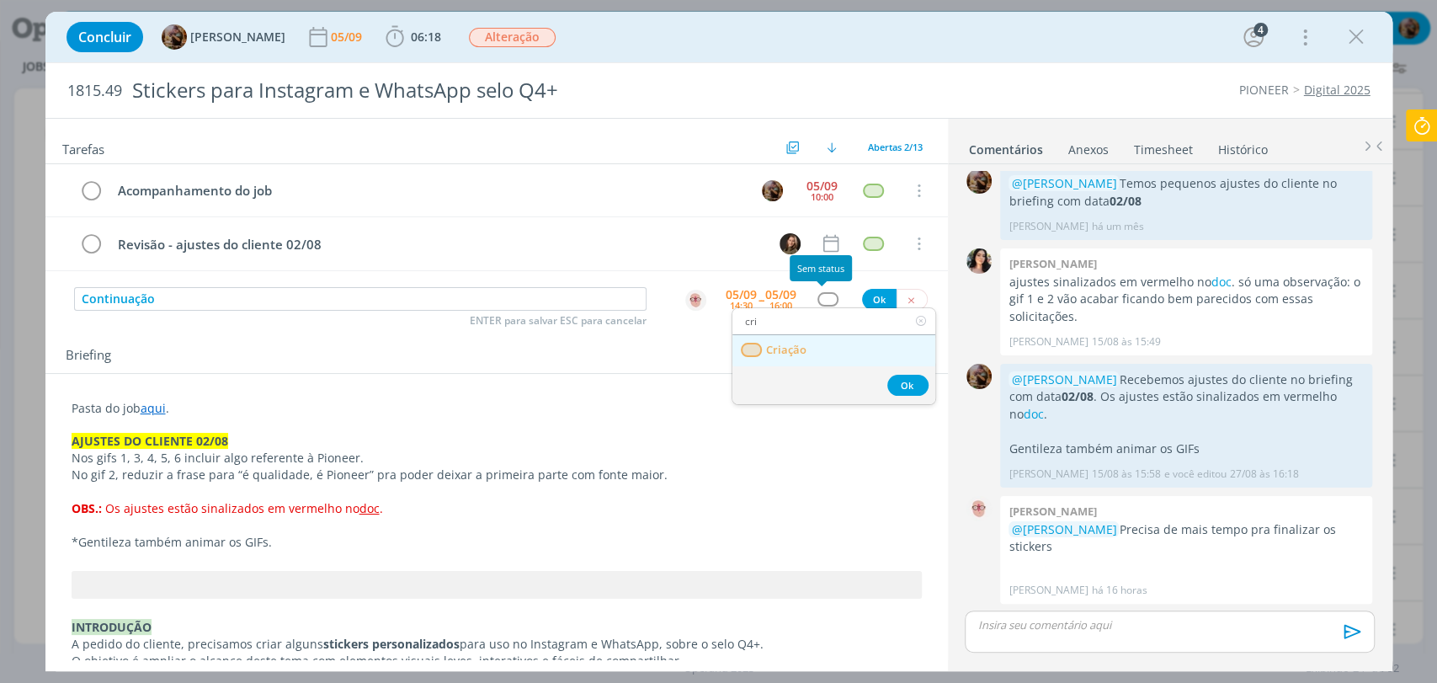
type input "cri"
click at [822, 348] on link "Criação" at bounding box center [833, 350] width 203 height 31
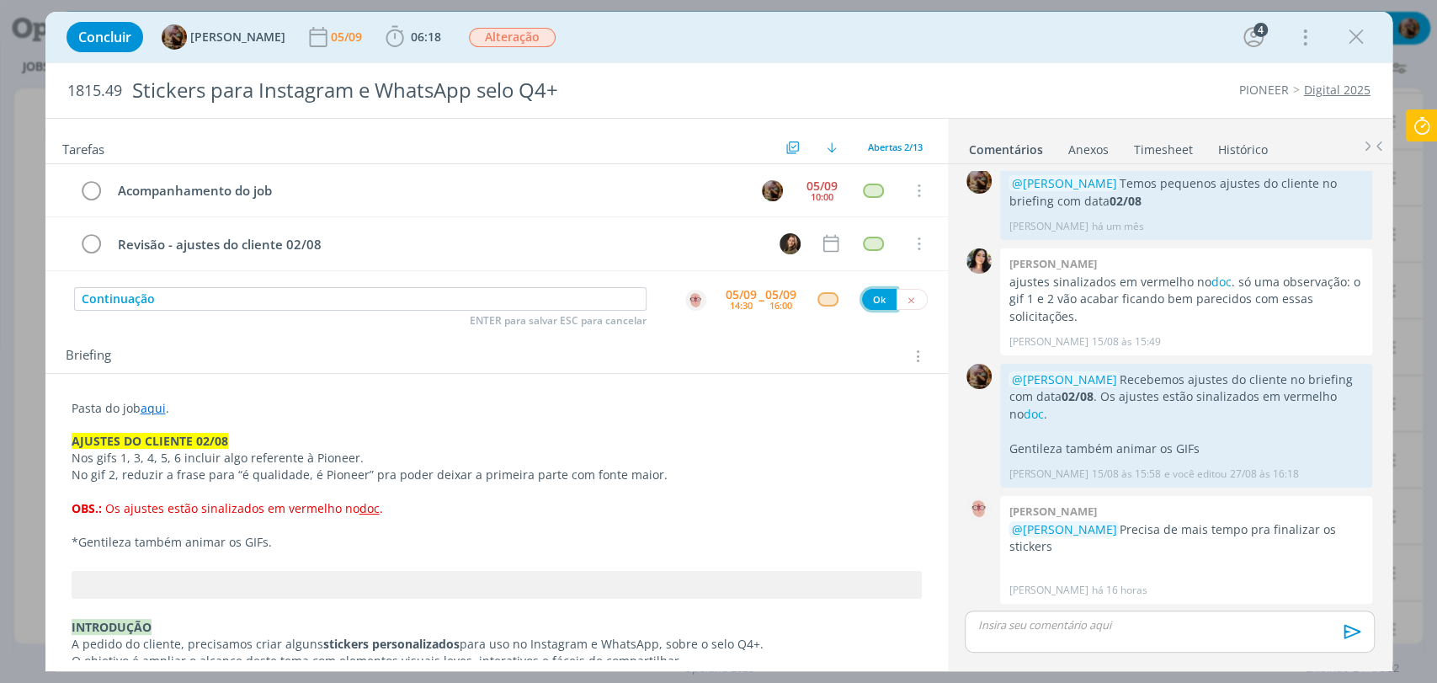
click at [871, 289] on button "Ok" at bounding box center [879, 299] width 35 height 21
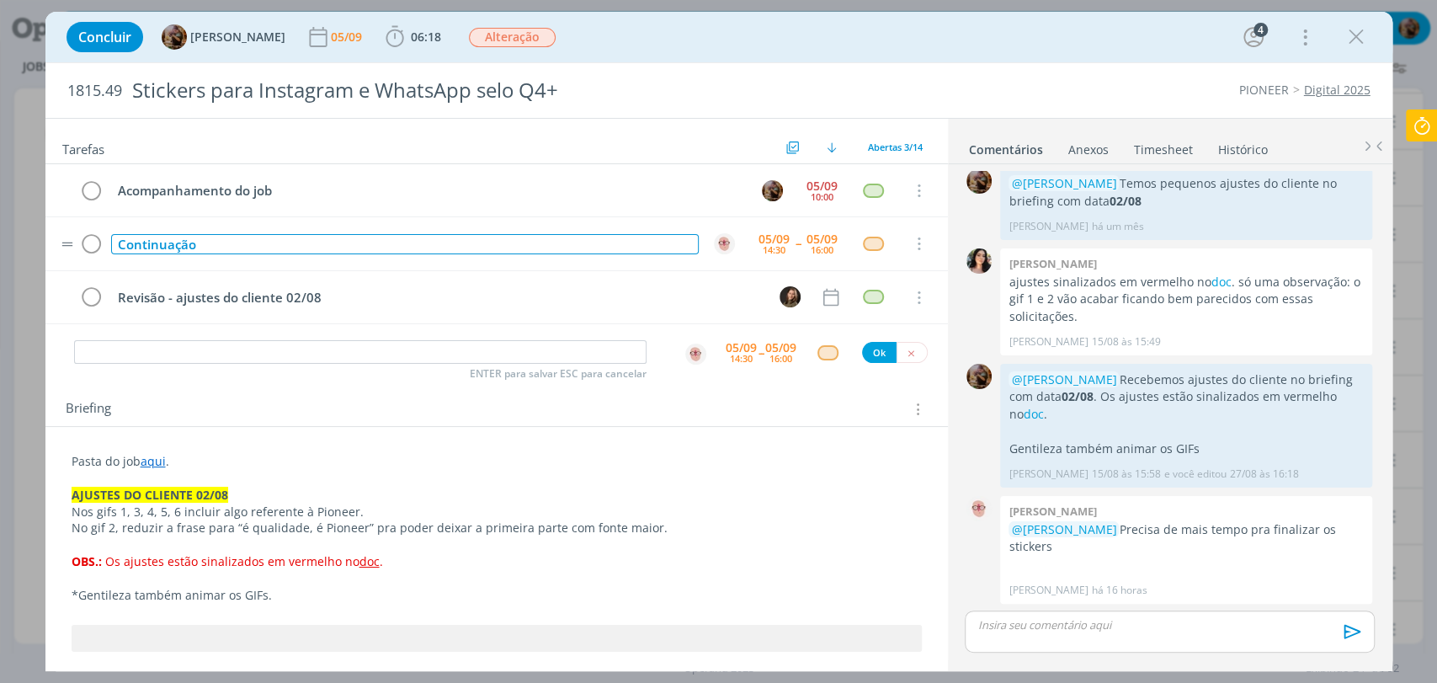
click at [375, 237] on div "Continuação" at bounding box center [405, 244] width 588 height 21
copy div "Continuação"
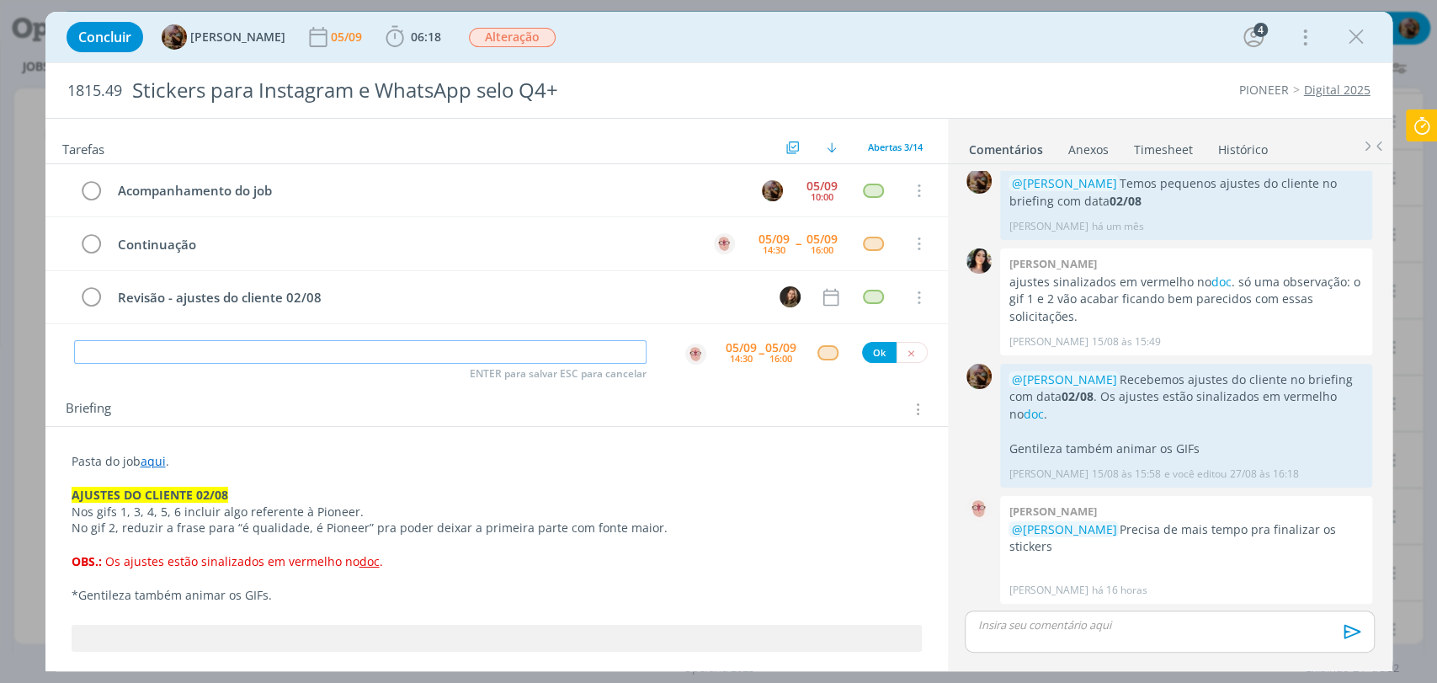
click at [376, 340] on input "dialog" at bounding box center [360, 352] width 573 height 24
paste input "Continuação"
type input "Continuação"
click at [741, 360] on div "14:30" at bounding box center [741, 358] width 23 height 9
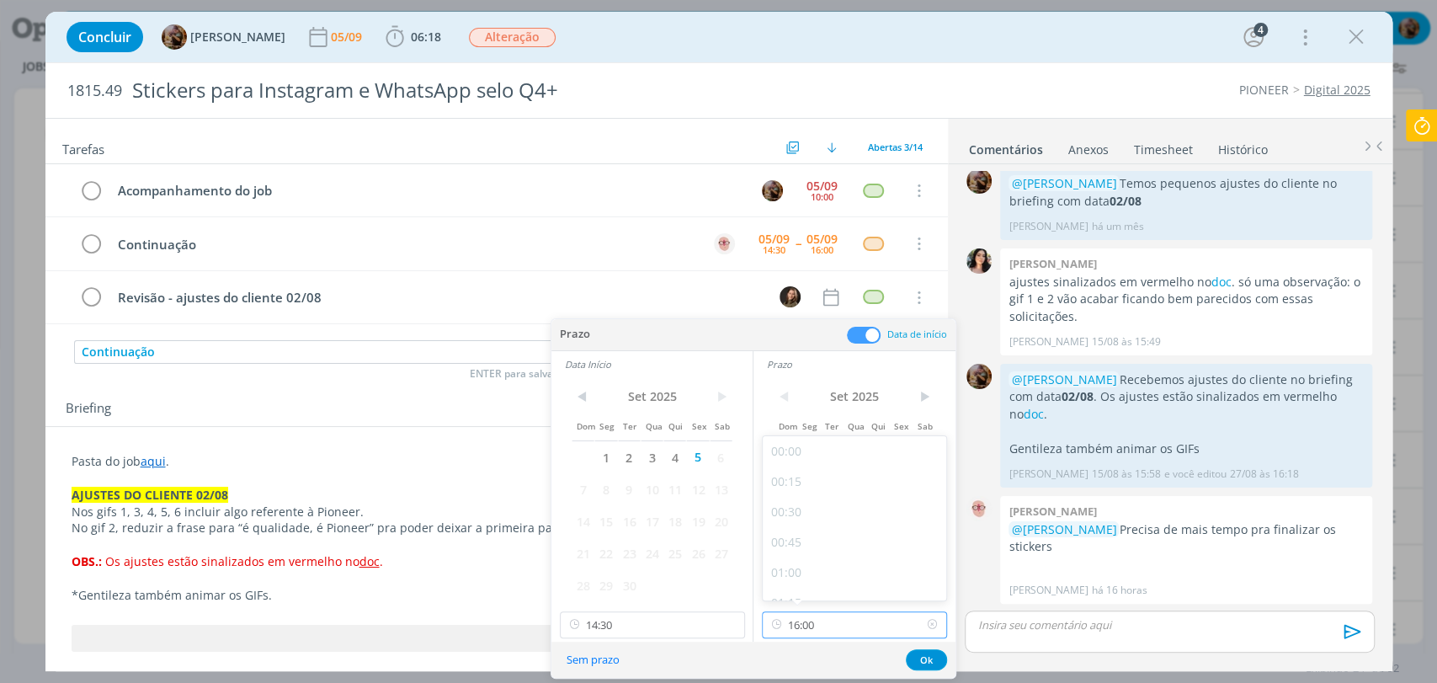
click at [836, 621] on input "16:00" at bounding box center [854, 624] width 185 height 27
click at [799, 455] on div "18:00" at bounding box center [857, 448] width 188 height 30
type input "18:00"
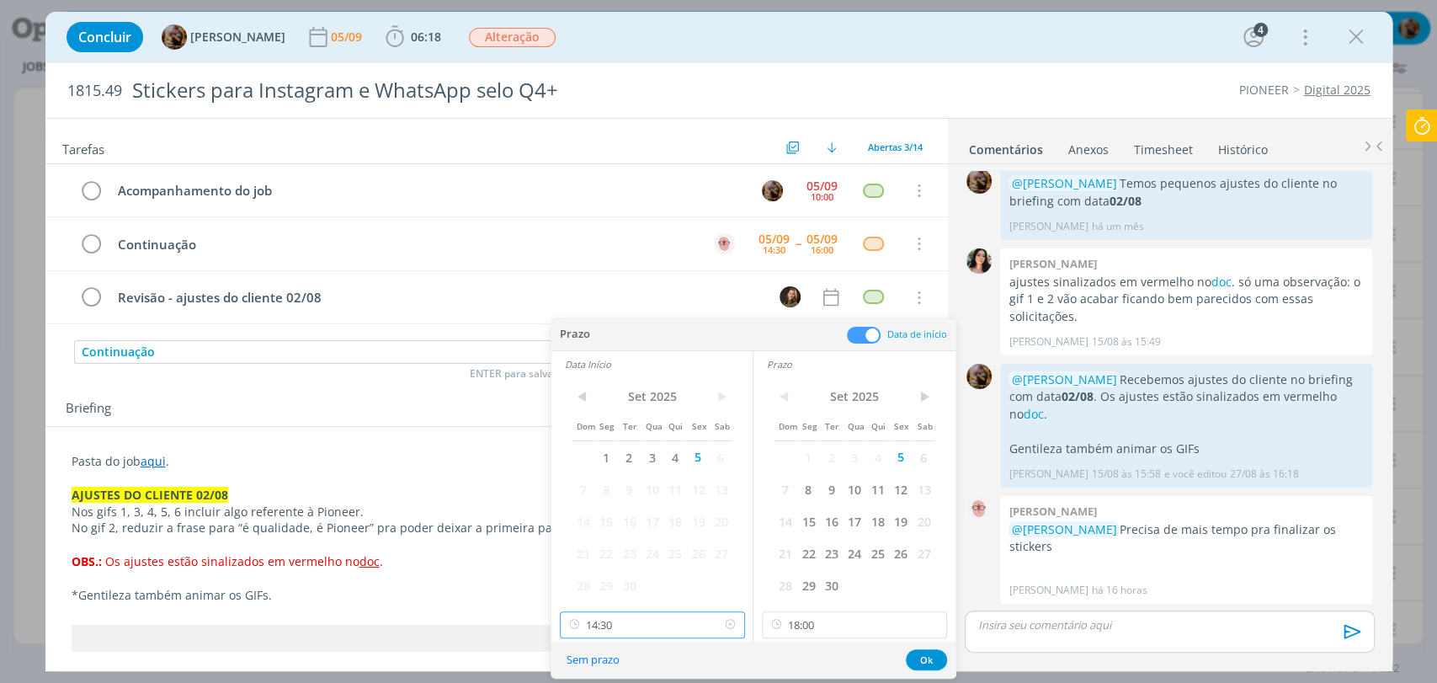
click at [653, 616] on input "14:30" at bounding box center [652, 624] width 185 height 27
click at [599, 448] on div "16:30" at bounding box center [654, 448] width 188 height 30
type input "16:30"
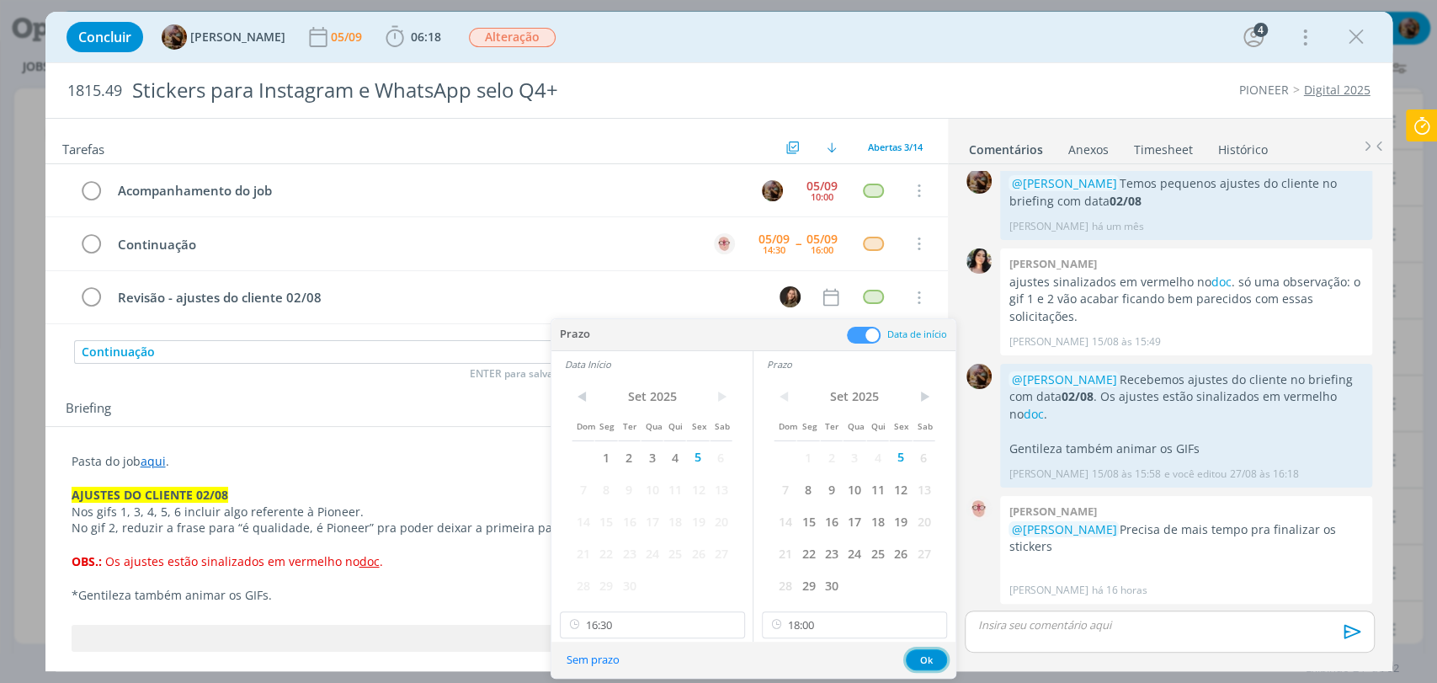
click at [922, 657] on button "Ok" at bounding box center [926, 659] width 41 height 21
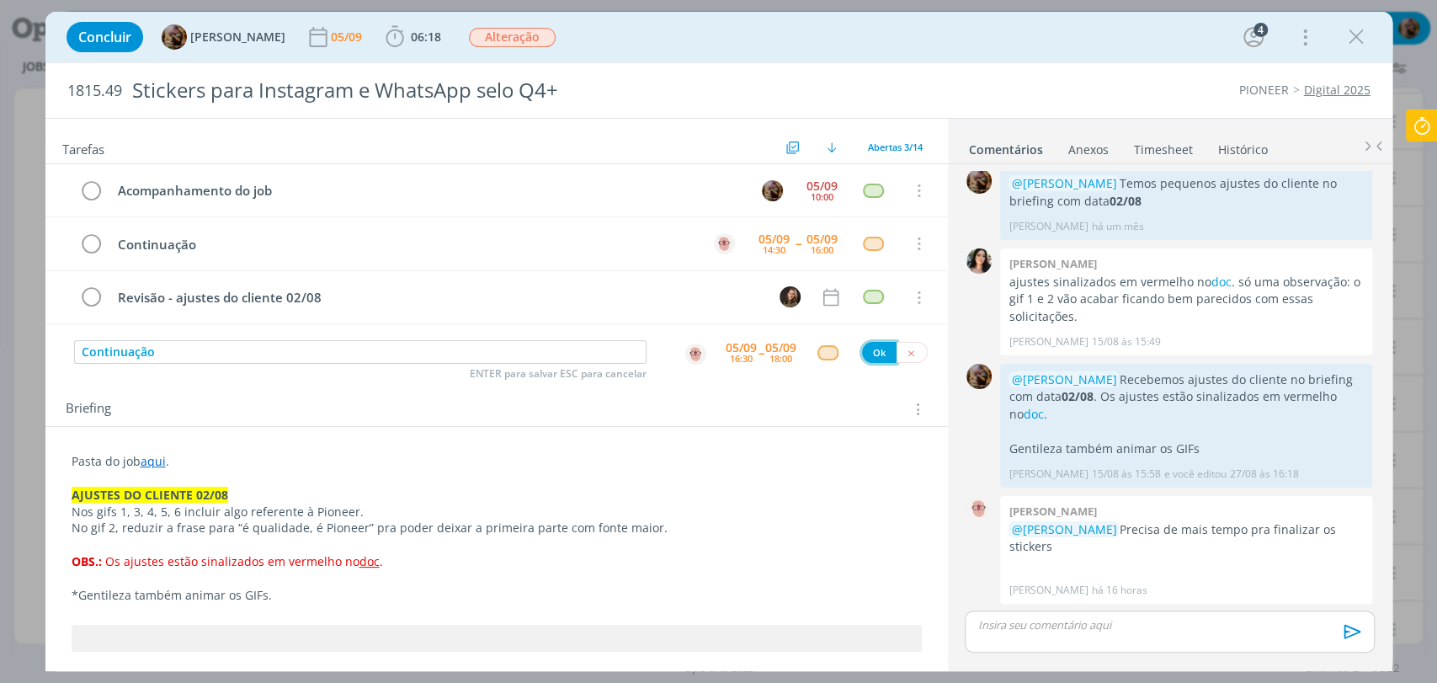
click at [868, 350] on button "Ok" at bounding box center [879, 352] width 35 height 21
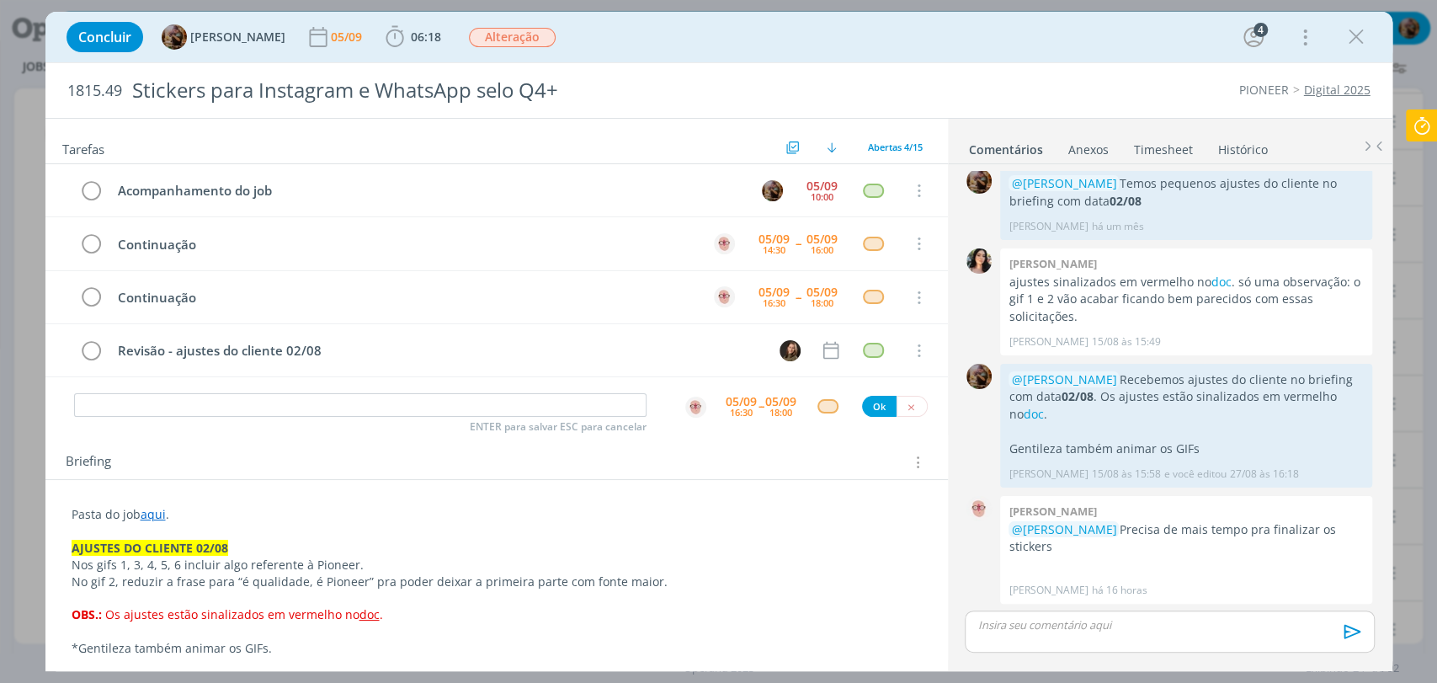
click at [1137, 630] on p "dialog" at bounding box center [1169, 624] width 382 height 15
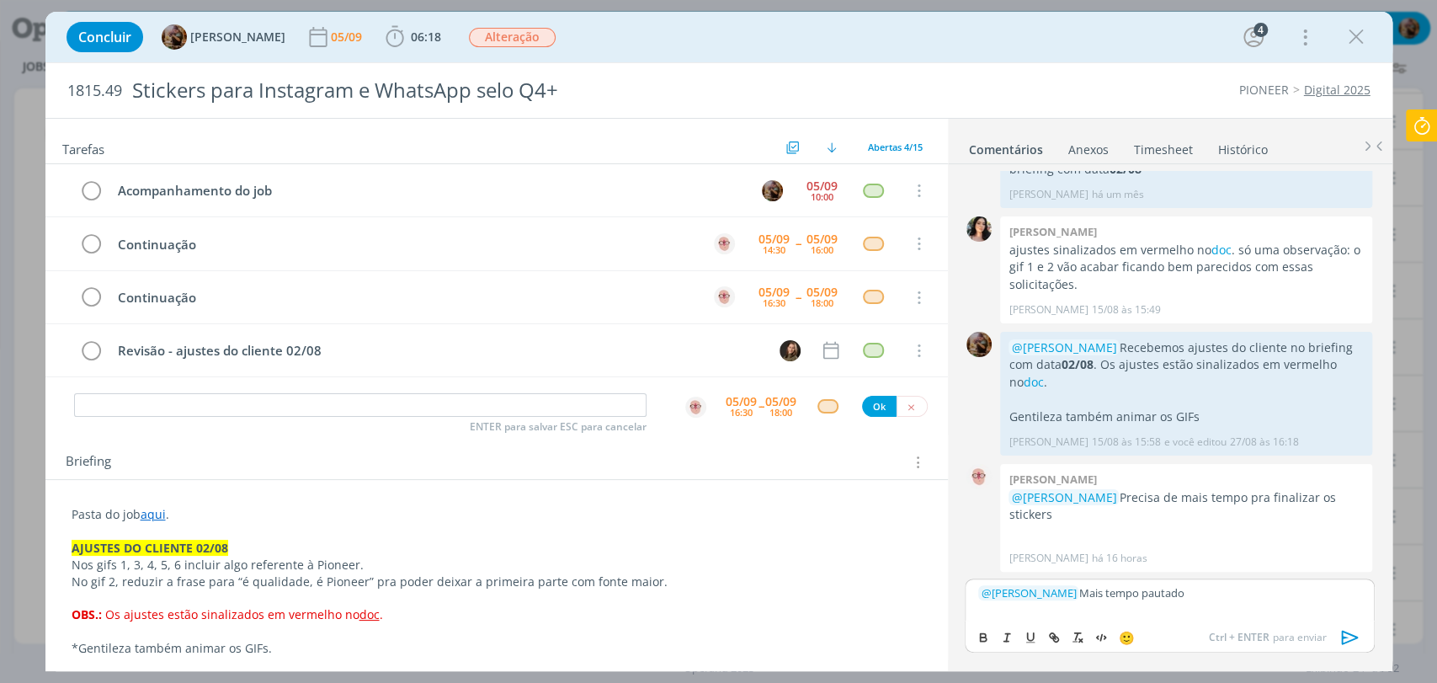
click at [1346, 638] on icon "dialog" at bounding box center [1350, 637] width 25 height 25
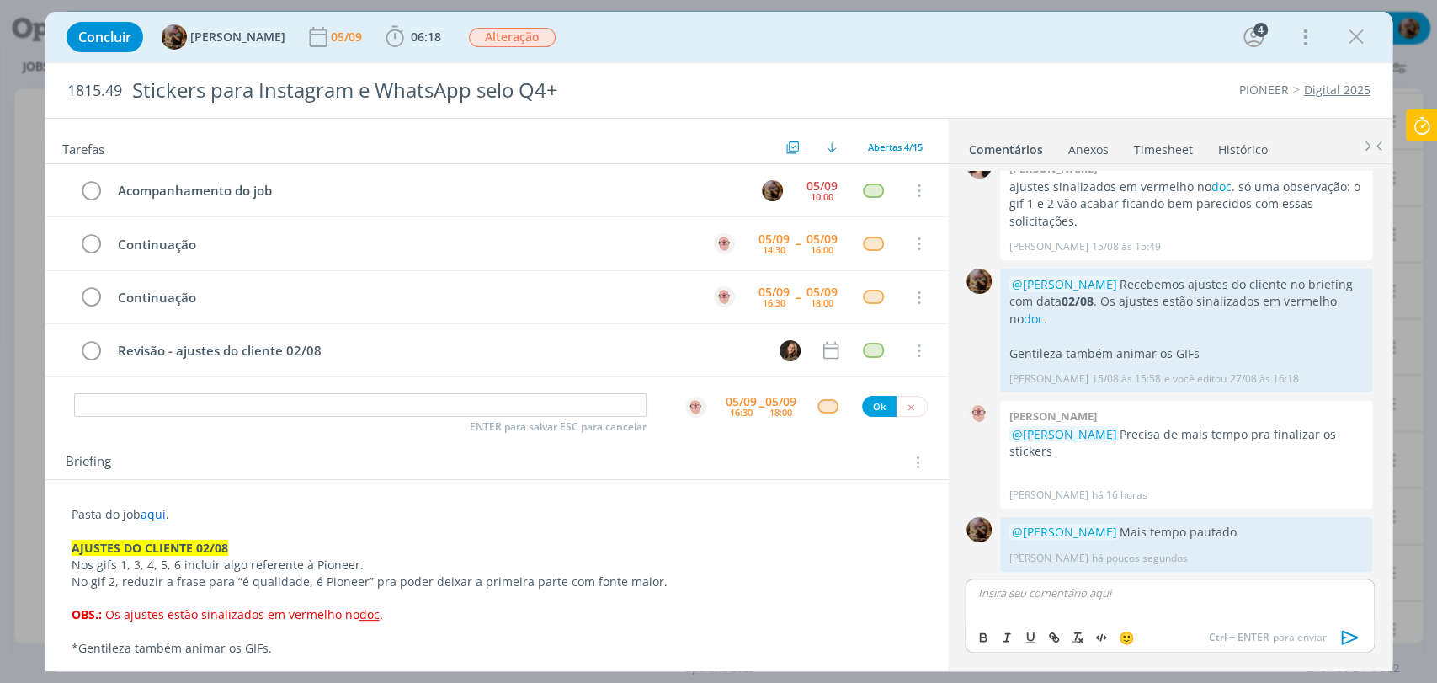
click at [148, 510] on link "aqui" at bounding box center [153, 514] width 25 height 16
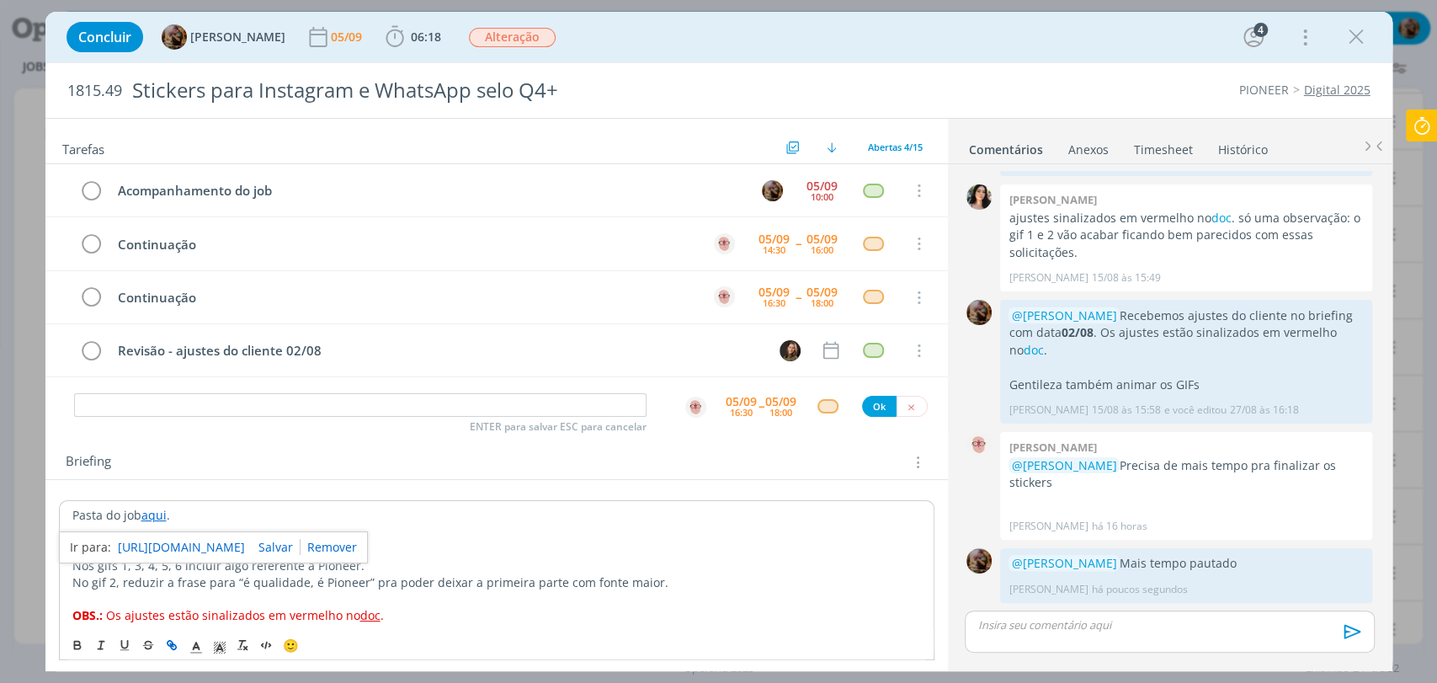
scroll to position [682, 0]
click at [178, 541] on link "https://sobeae.sharepoint.com/:f:/s/SOBEAE/Em0cZJhK8gBPnju2cRSRM7gBIJOII2sapSsV…" at bounding box center [181, 547] width 127 height 22
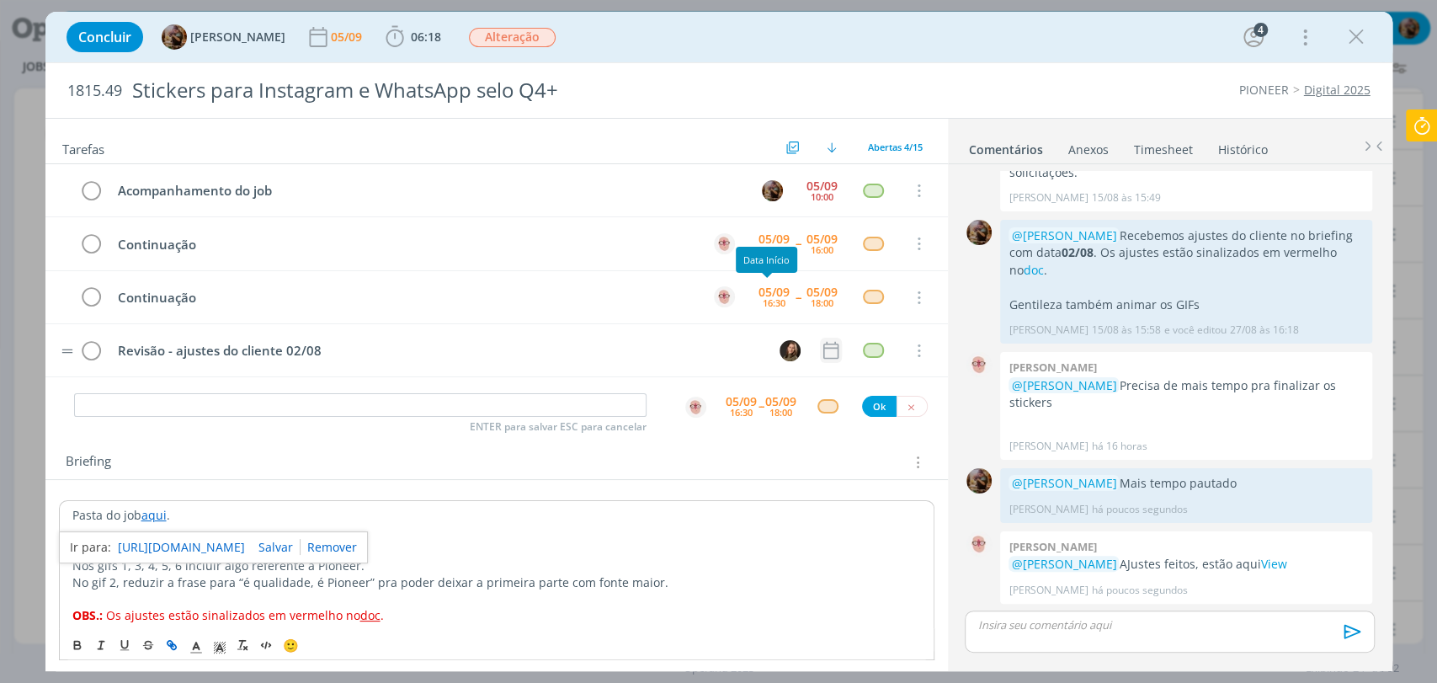
click at [820, 347] on icon "dialog" at bounding box center [831, 350] width 22 height 22
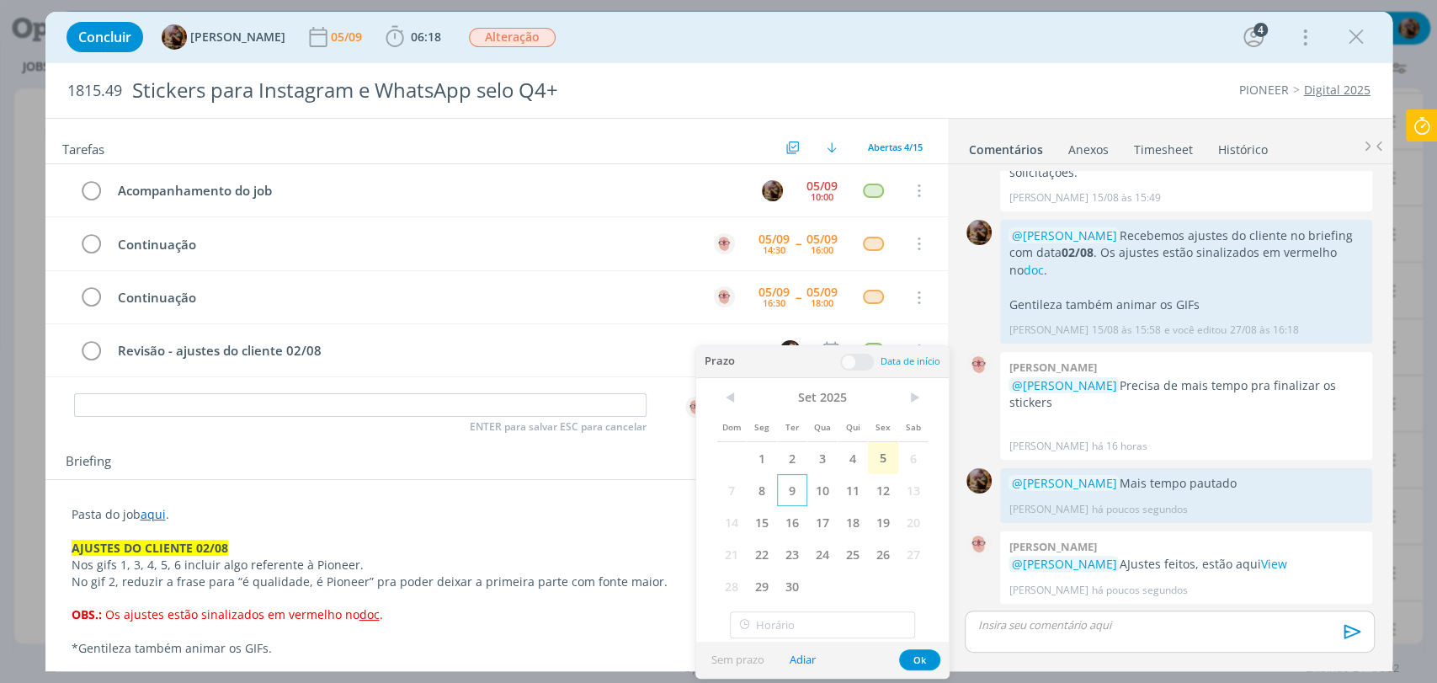
click at [786, 498] on span "9" at bounding box center [792, 490] width 30 height 32
click at [860, 363] on span at bounding box center [857, 362] width 34 height 17
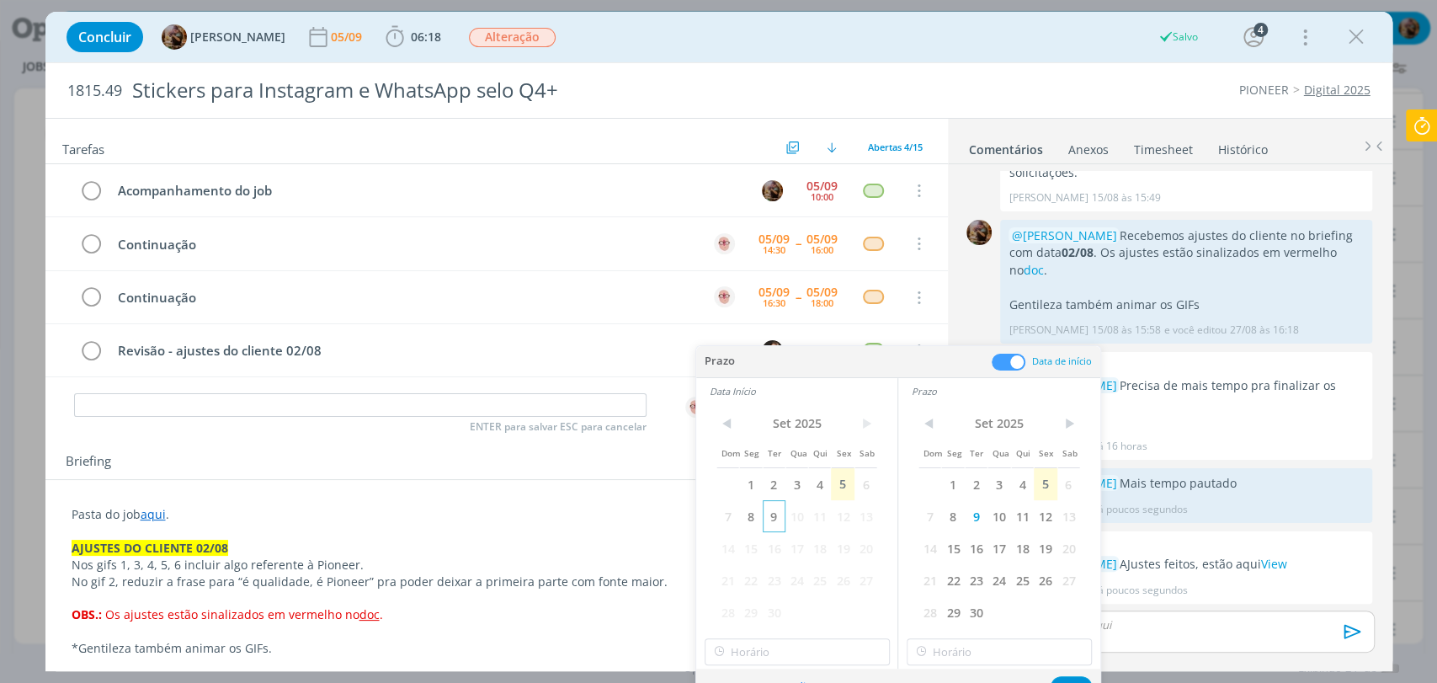
click at [776, 516] on span "9" at bounding box center [774, 516] width 23 height 32
click at [799, 647] on input "11:00" at bounding box center [797, 651] width 185 height 27
click at [748, 487] on div "10:00" at bounding box center [799, 485] width 188 height 30
type input "10:00"
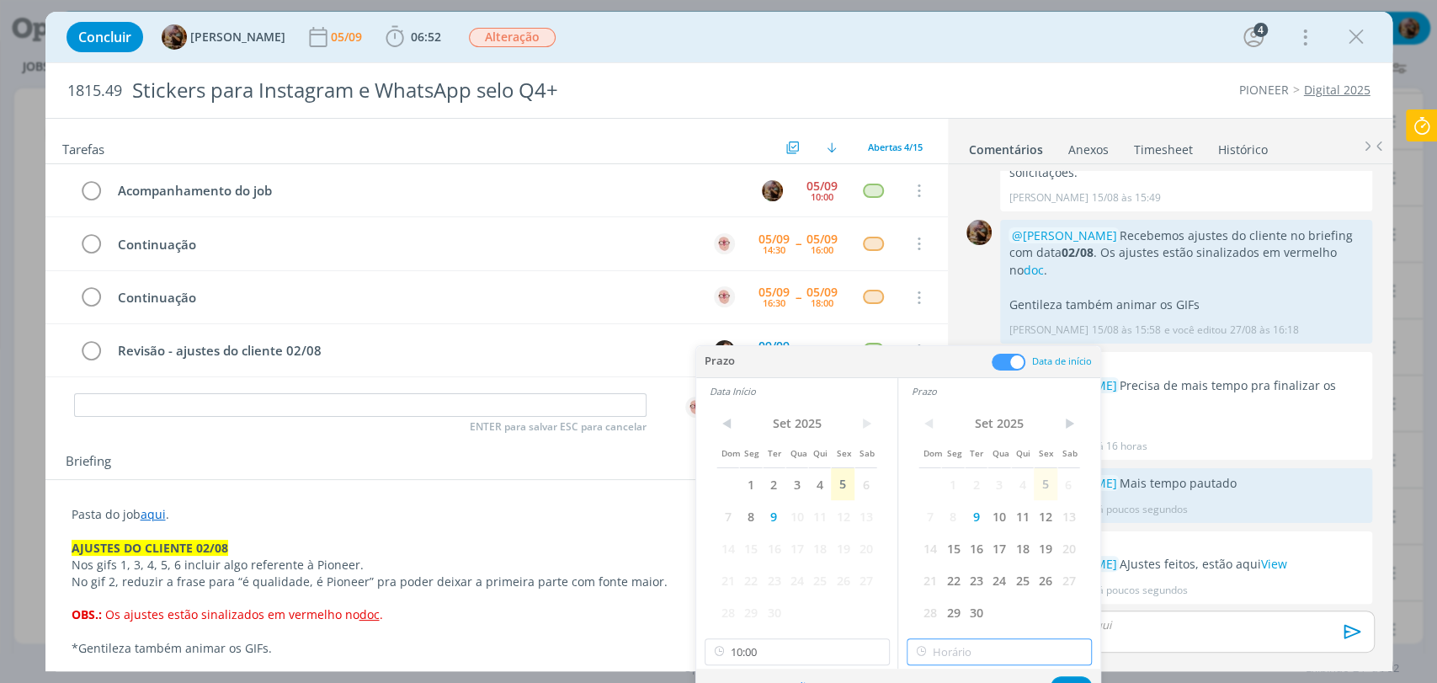
type input "11:00"
click at [977, 659] on input "11:00" at bounding box center [999, 651] width 185 height 27
click at [950, 600] on div "11:00" at bounding box center [1002, 606] width 188 height 30
click at [1073, 680] on button "Ok" at bounding box center [1071, 686] width 41 height 21
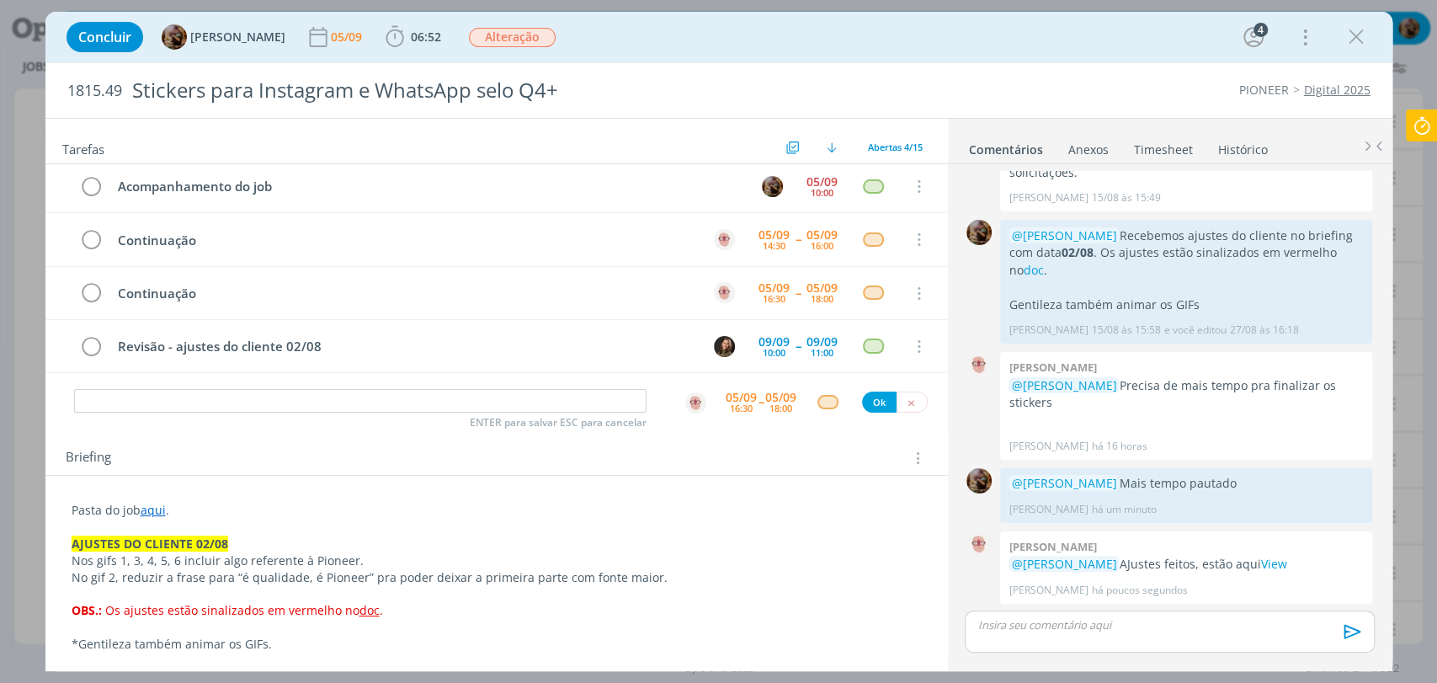
scroll to position [0, 0]
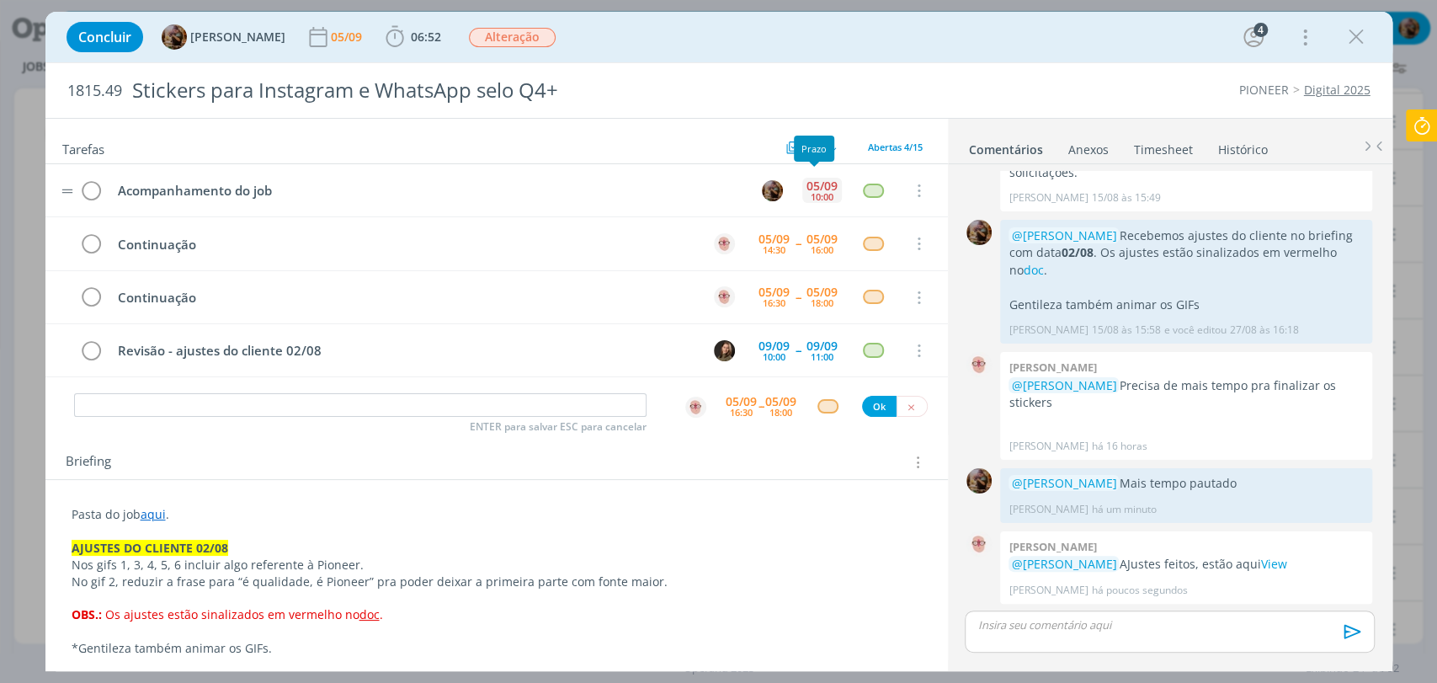
click at [823, 182] on div "05/09" at bounding box center [822, 186] width 31 height 12
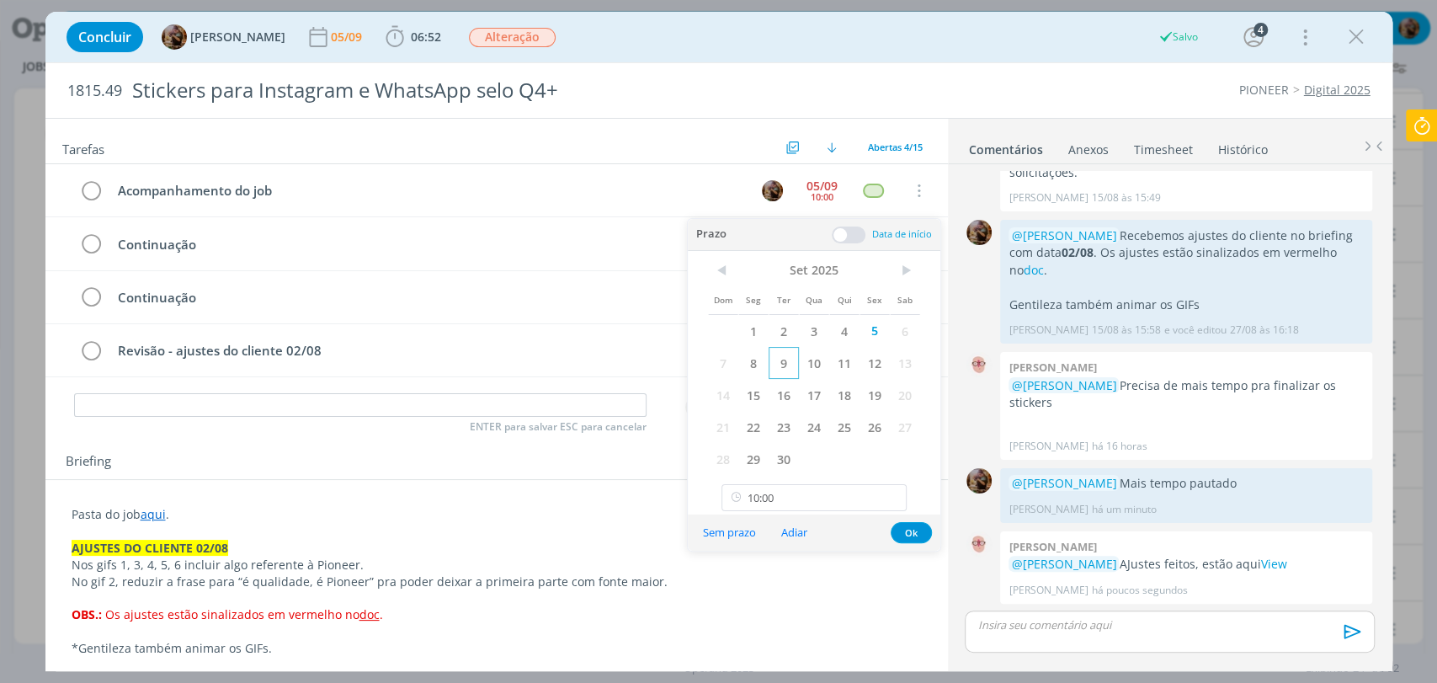
click at [775, 369] on span "9" at bounding box center [784, 363] width 30 height 32
click at [788, 499] on input "10:00" at bounding box center [814, 497] width 185 height 27
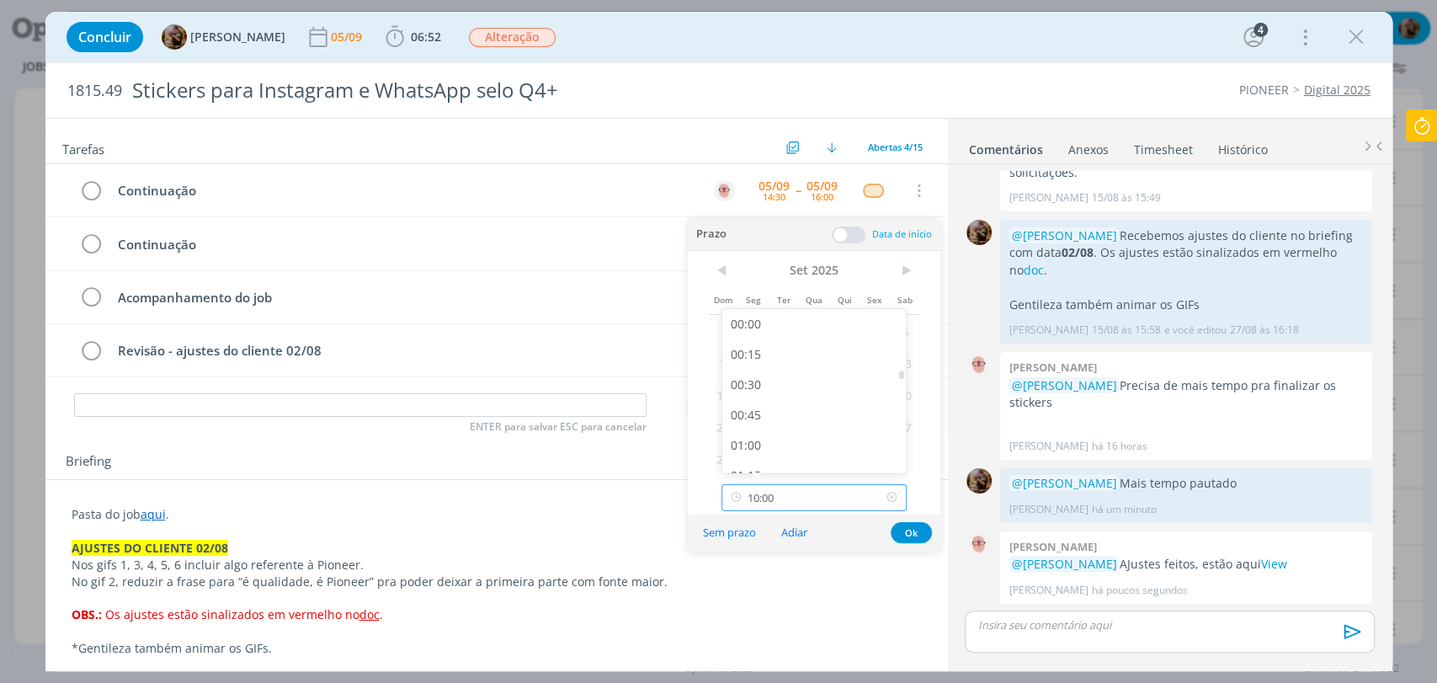
scroll to position [1084, 0]
click at [753, 320] on div "09:00" at bounding box center [816, 331] width 188 height 30
type input "09:00"
click at [903, 528] on button "Ok" at bounding box center [911, 532] width 41 height 21
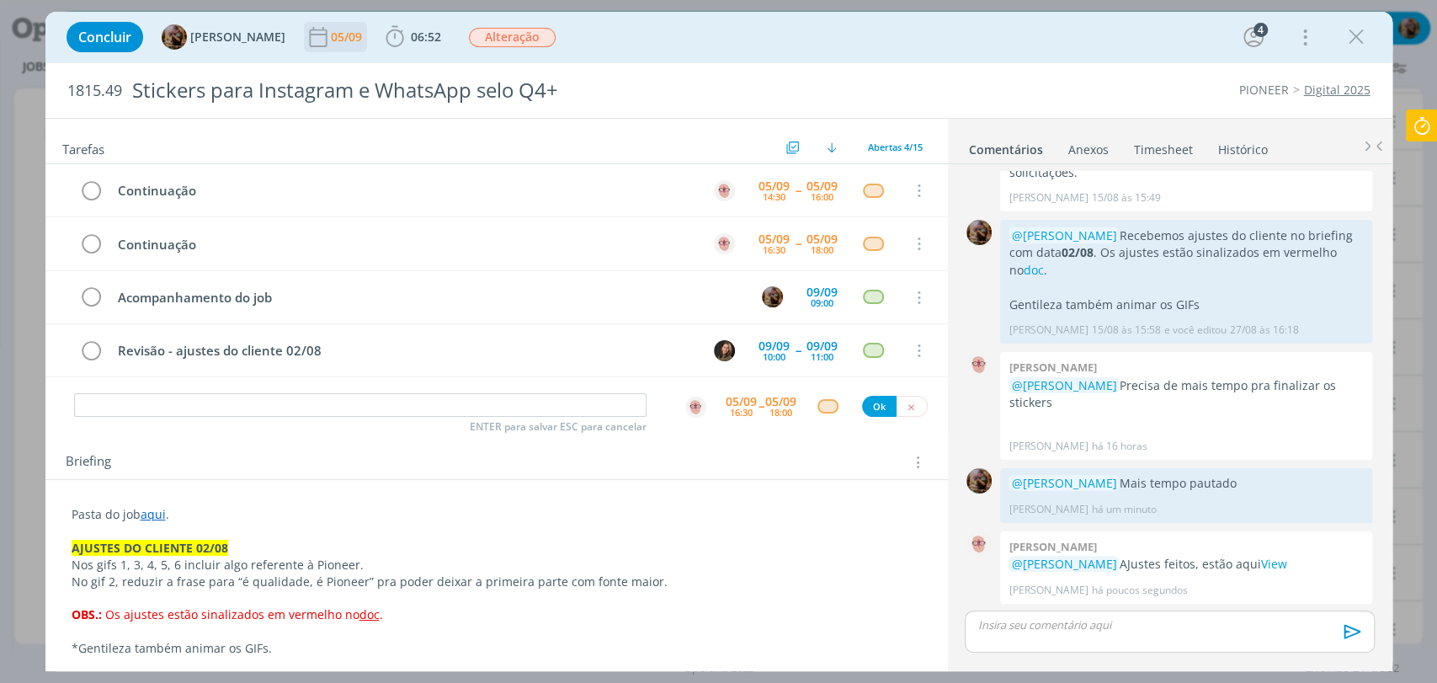
click at [354, 34] on div "05/09" at bounding box center [348, 37] width 35 height 12
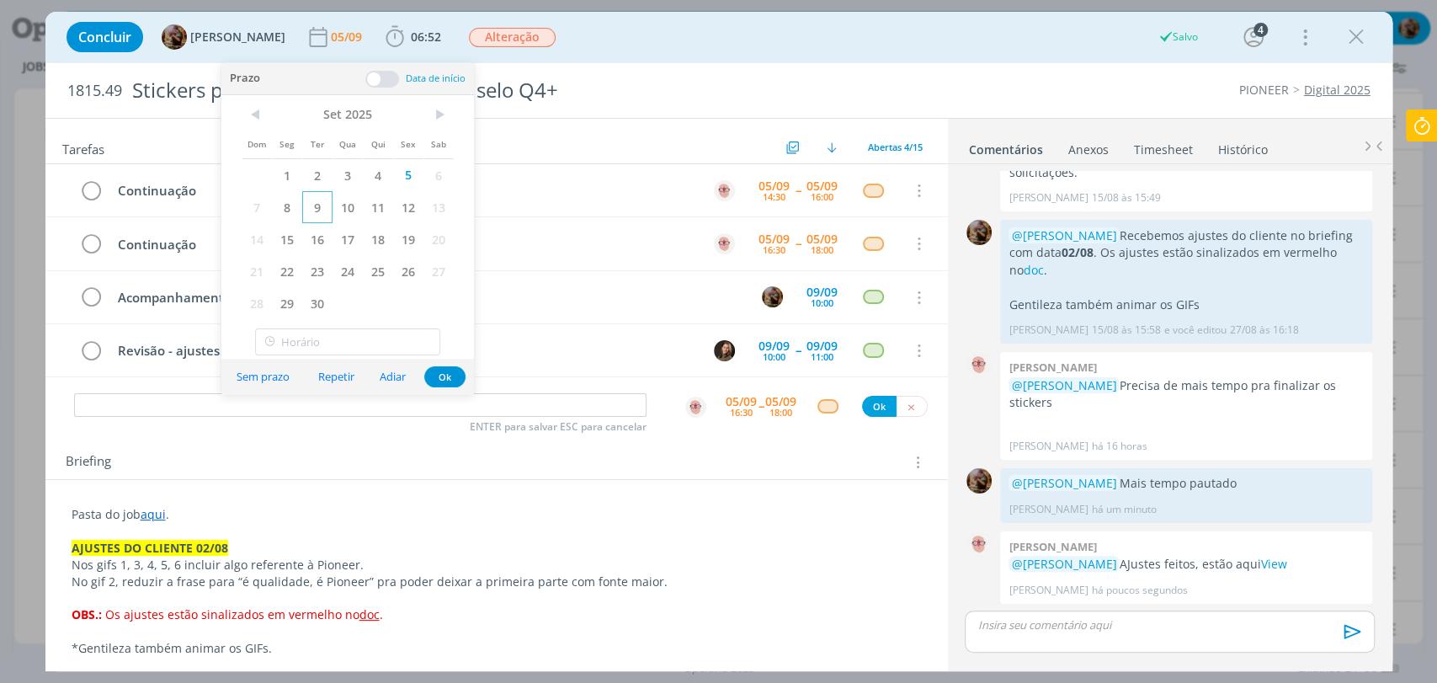
click at [313, 212] on span "9" at bounding box center [317, 207] width 30 height 32
click at [450, 375] on button "Ok" at bounding box center [444, 376] width 41 height 21
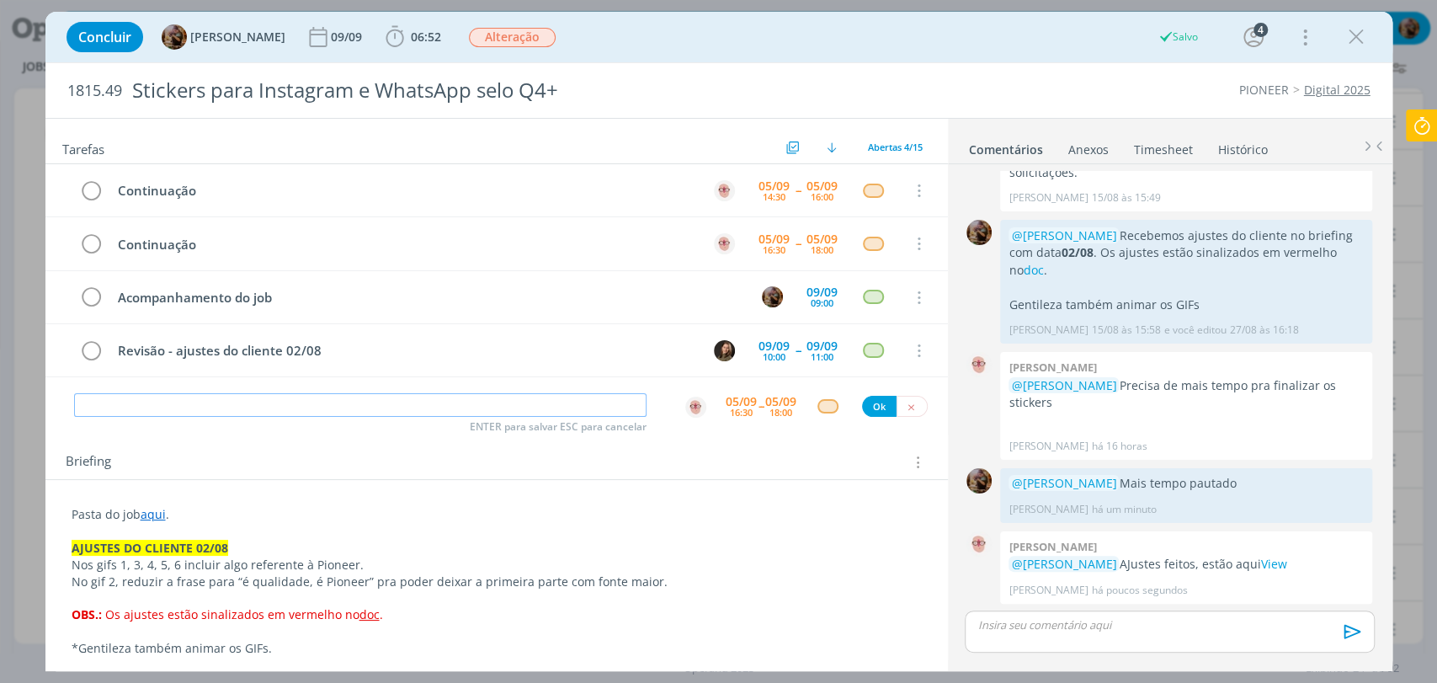
click at [450, 406] on input "dialog" at bounding box center [360, 405] width 573 height 24
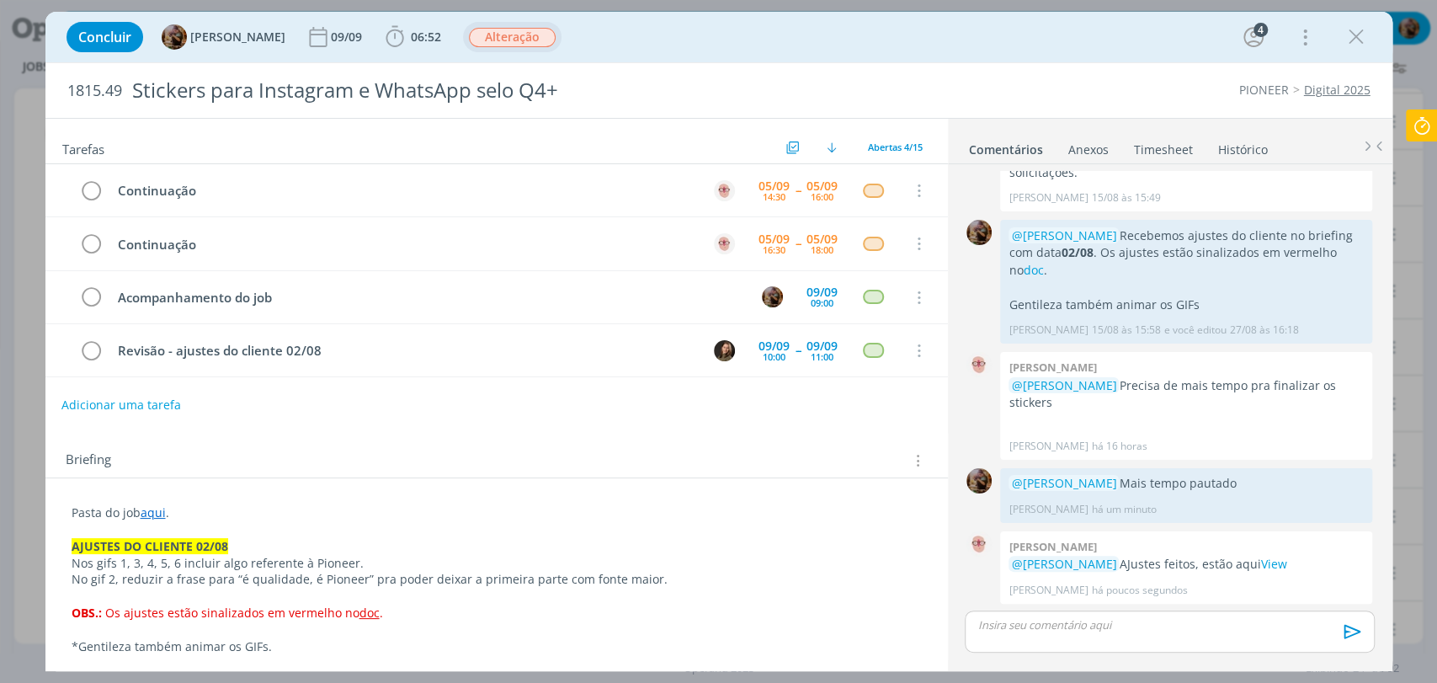
click at [556, 36] on span "Alteração" at bounding box center [512, 37] width 87 height 19
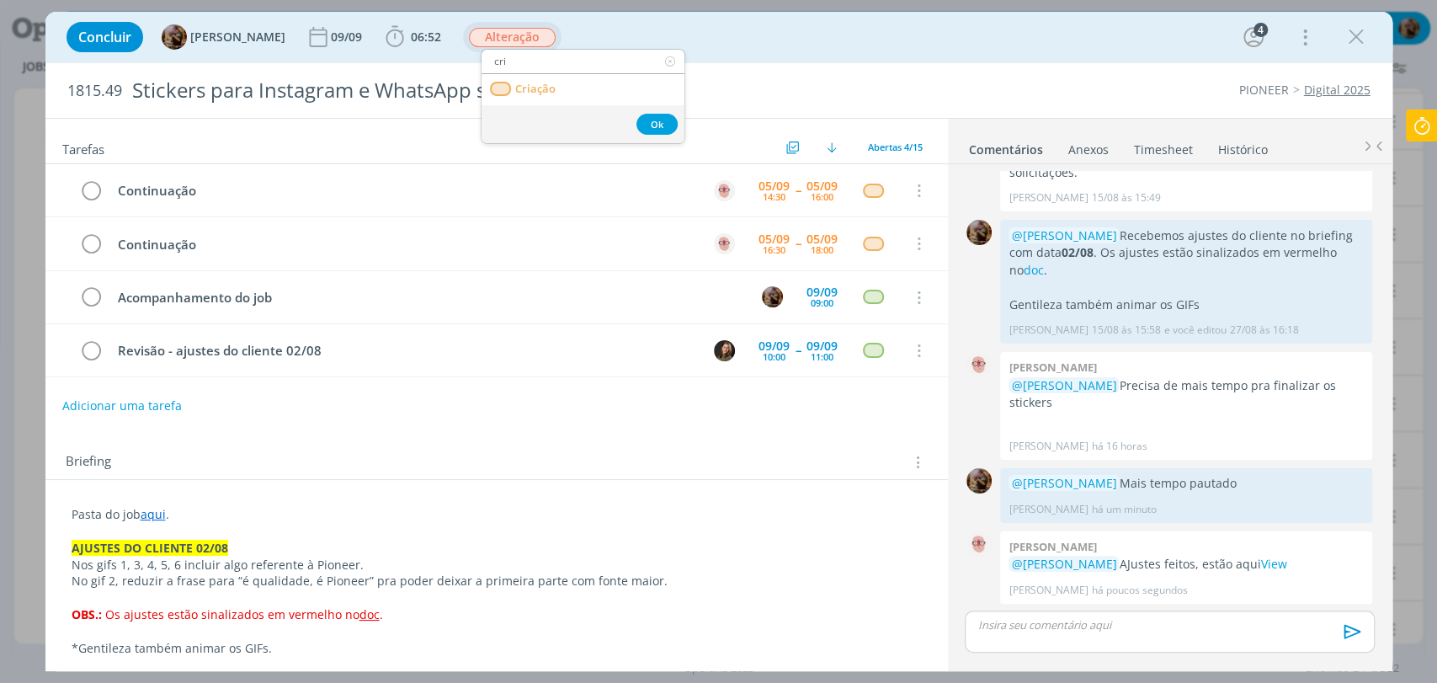
type input "cri8"
click at [715, 61] on div "Concluir Amanda Rodrigues 09/09 06:52 Iniciar Apontar Data * 05/09/2025 Horas *…" at bounding box center [718, 37] width 1347 height 51
click at [1357, 33] on icon "dialog" at bounding box center [1356, 36] width 25 height 25
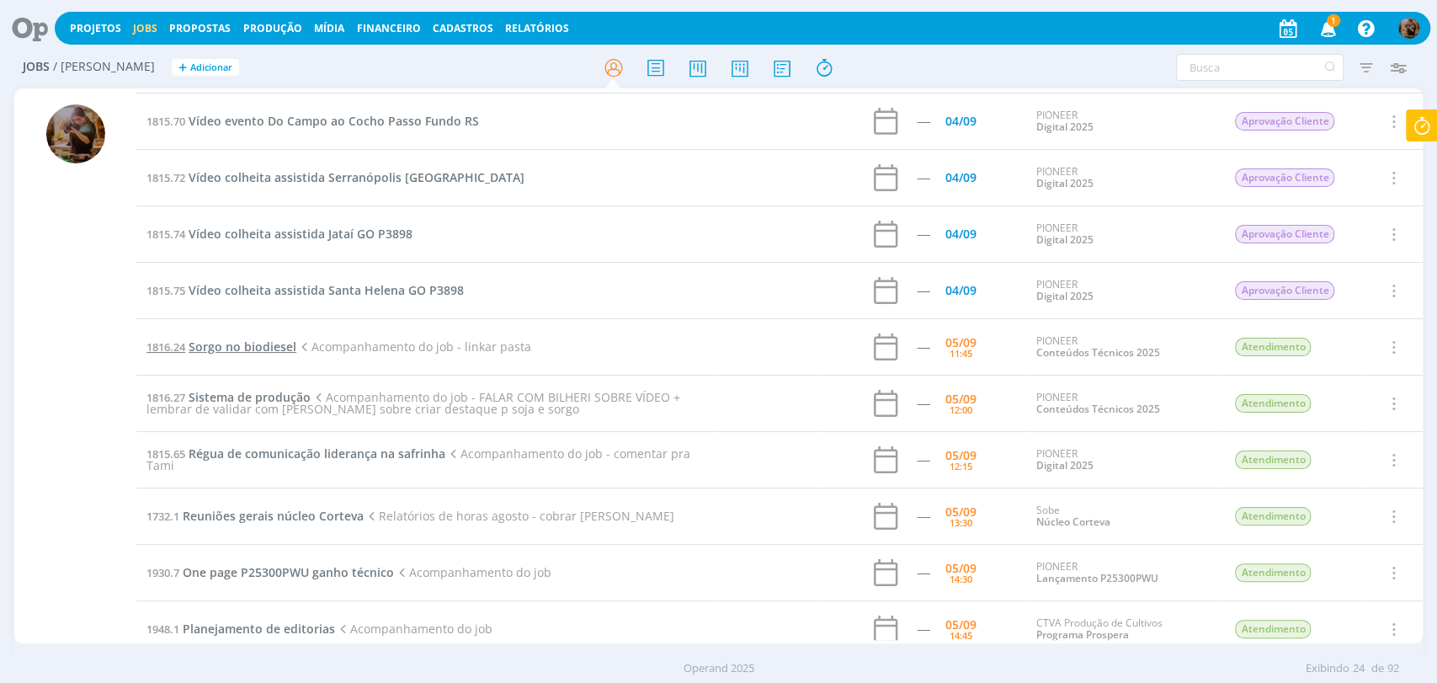
click at [275, 343] on span "Sorgo no biodiesel" at bounding box center [243, 346] width 108 height 16
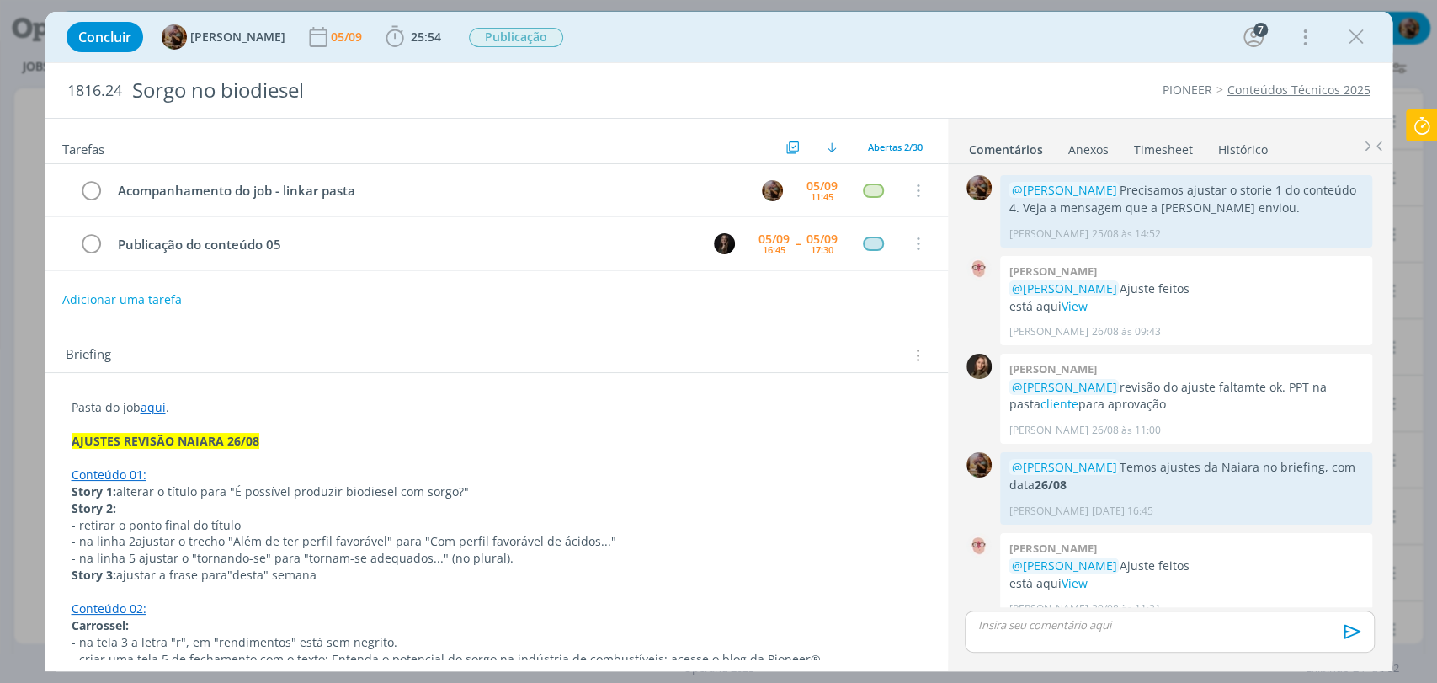
scroll to position [1545, 0]
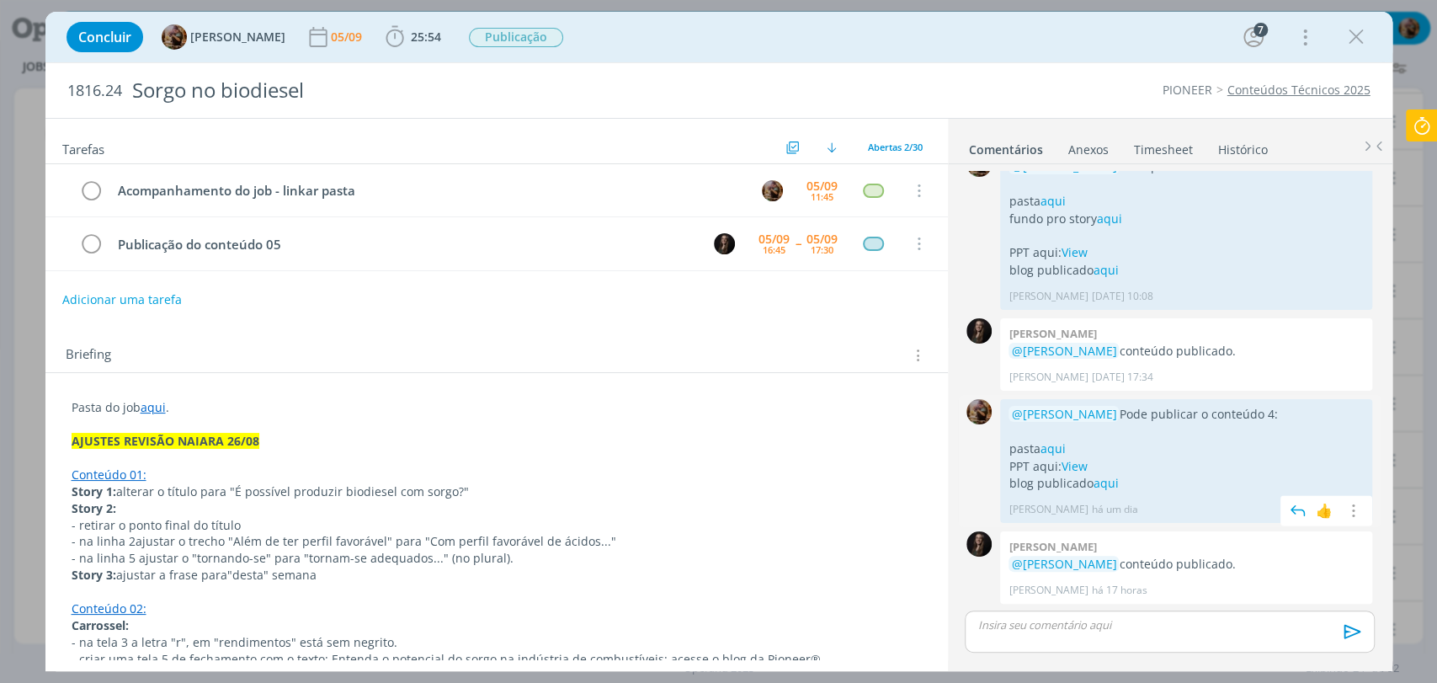
drag, startPoint x: 1244, startPoint y: 412, endPoint x: 996, endPoint y: 404, distance: 247.6
click at [996, 404] on div "0 @Natalia Gass Pode publicar o conteúdo 4: pasta aqui PPT aqui: View blog publ…" at bounding box center [1169, 461] width 423 height 132
copy div "0 @Natalia Gass Pode publicar o conteúdo 4:"
click at [1068, 620] on p "dialog" at bounding box center [1169, 624] width 382 height 15
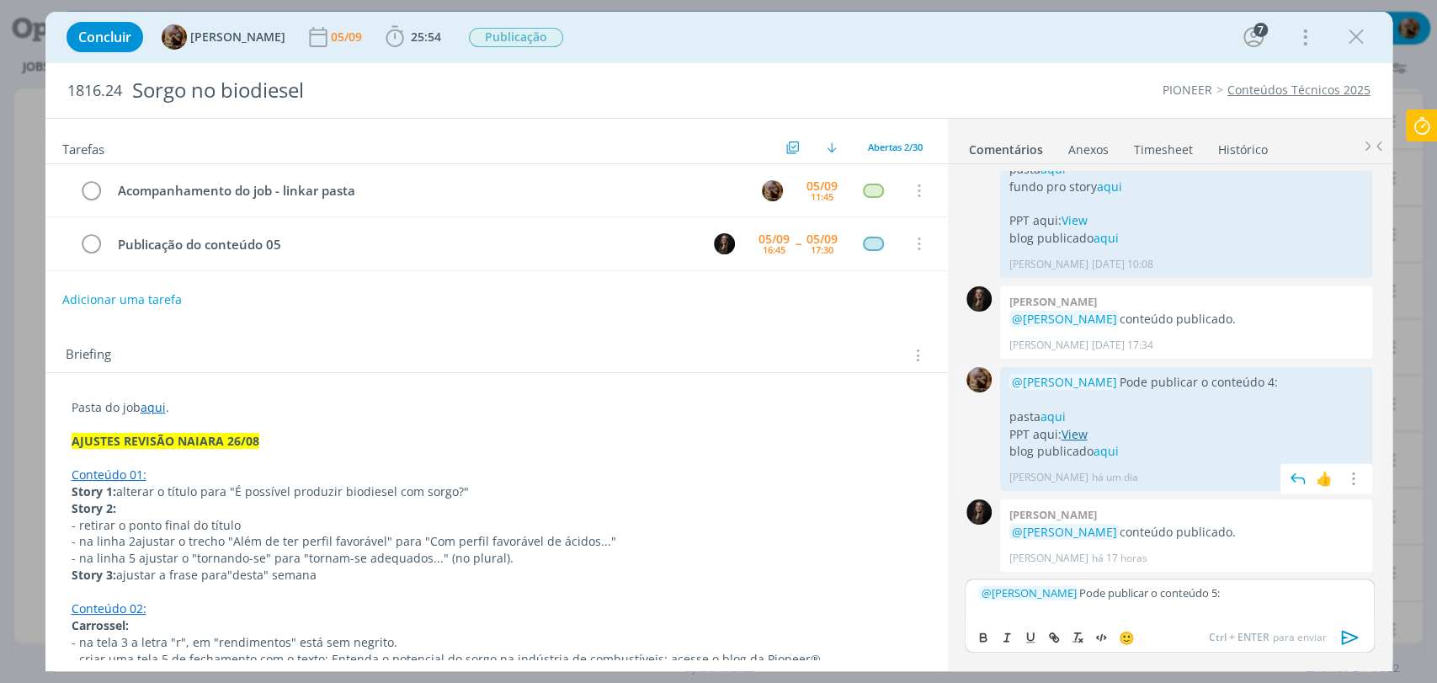
click at [1074, 426] on link "View" at bounding box center [1074, 434] width 26 height 16
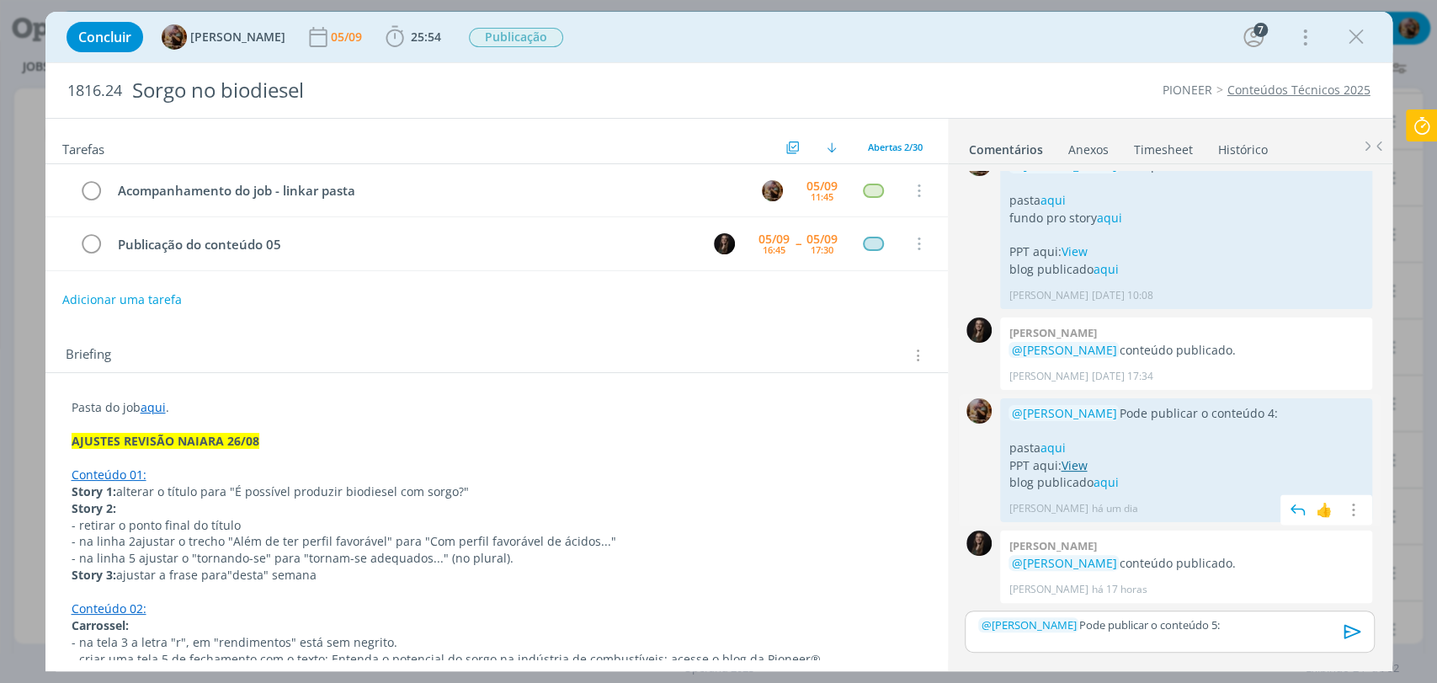
scroll to position [1545, 0]
drag, startPoint x: 1125, startPoint y: 487, endPoint x: 1004, endPoint y: 463, distance: 123.5
click at [1004, 463] on div "@Natalia Gass Pode publicar o conteúdo 4: pasta aqui PPT aqui: View blog public…" at bounding box center [1186, 461] width 372 height 124
copy div "PPT aqui: View blog publicado aqui"
click at [1242, 635] on div "﻿ @ Natalia Gass ﻿ Pode publicar o conteúdo 5:" at bounding box center [1169, 631] width 409 height 42
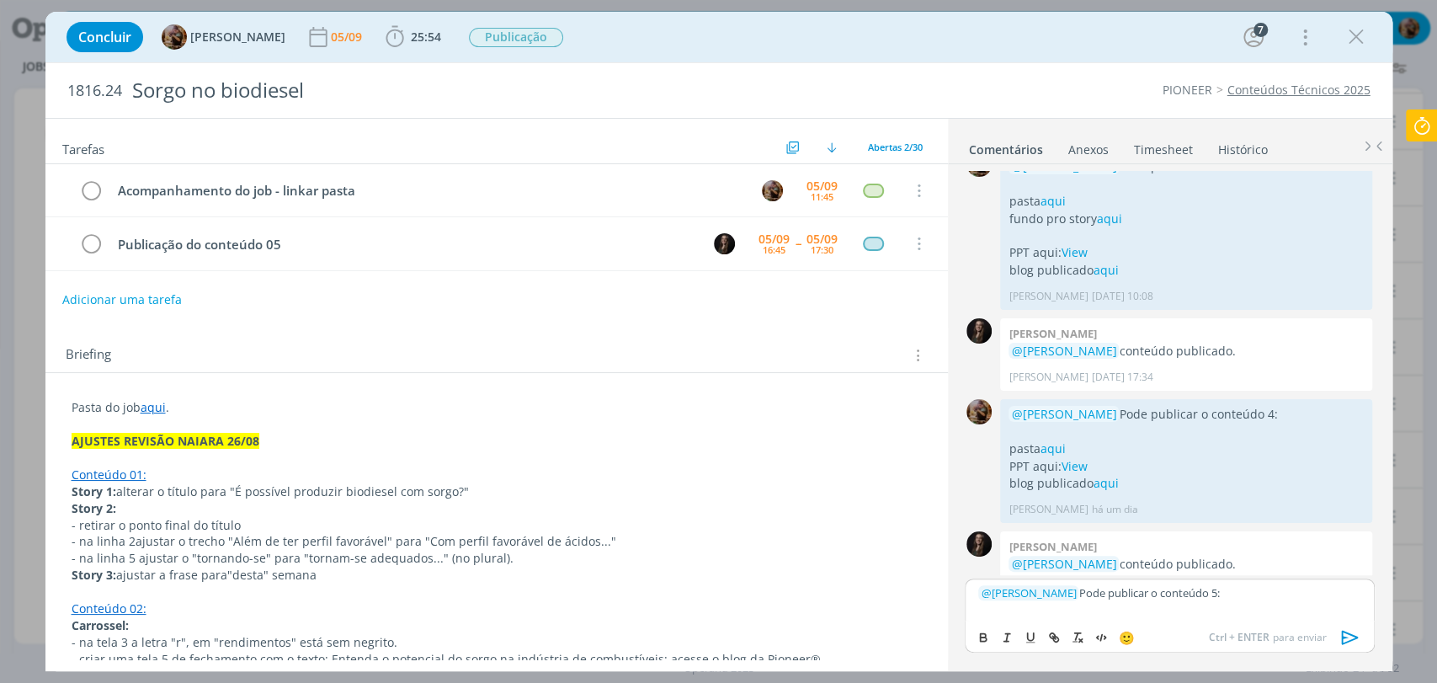
scroll to position [1577, 0]
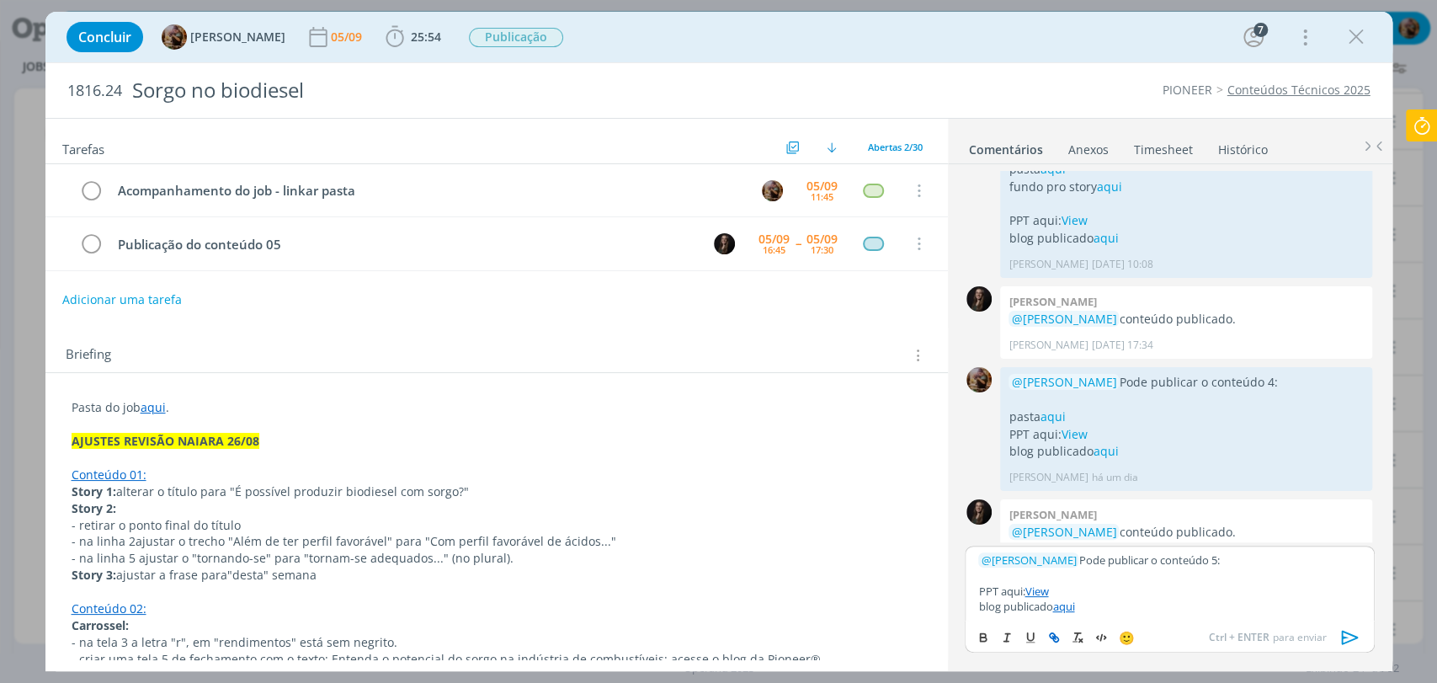
click at [1027, 574] on p "dialog" at bounding box center [1169, 574] width 382 height 15
click at [1019, 580] on p "pasta aqui" at bounding box center [1169, 574] width 382 height 15
click at [1056, 631] on icon "dialog" at bounding box center [1053, 637] width 13 height 13
paste input "https://sobeae.sharepoint.com/:f:/s/SOBEAE/EmuTJJP__ihJiKfV0b7QqVABkfaMh6HGODSz…"
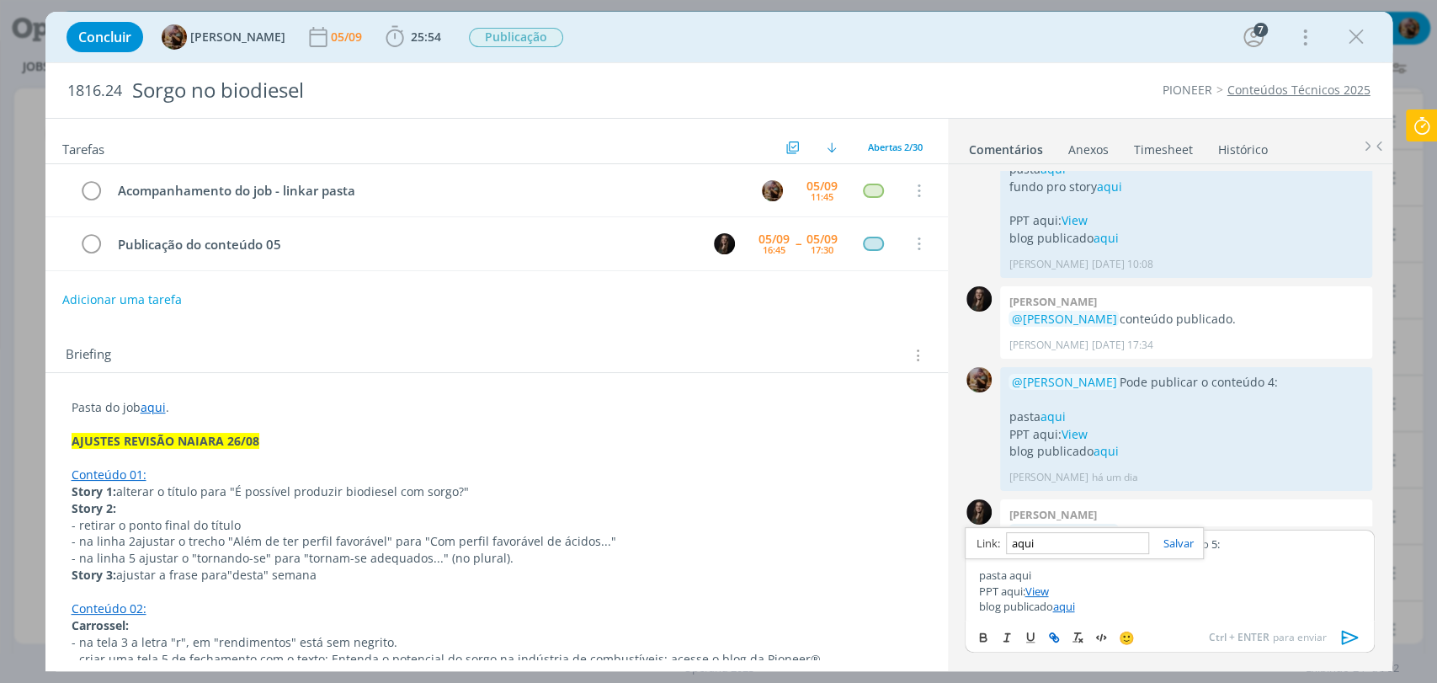
type input "https://sobeae.sharepoint.com/:f:/s/SOBEAE/EmuTJJP__ihJiKfV0b7QqVABkfaMh6HGODSz…"
click at [1170, 565] on p "dialog" at bounding box center [1169, 559] width 382 height 15
click at [1343, 635] on icon "dialog" at bounding box center [1349, 637] width 17 height 14
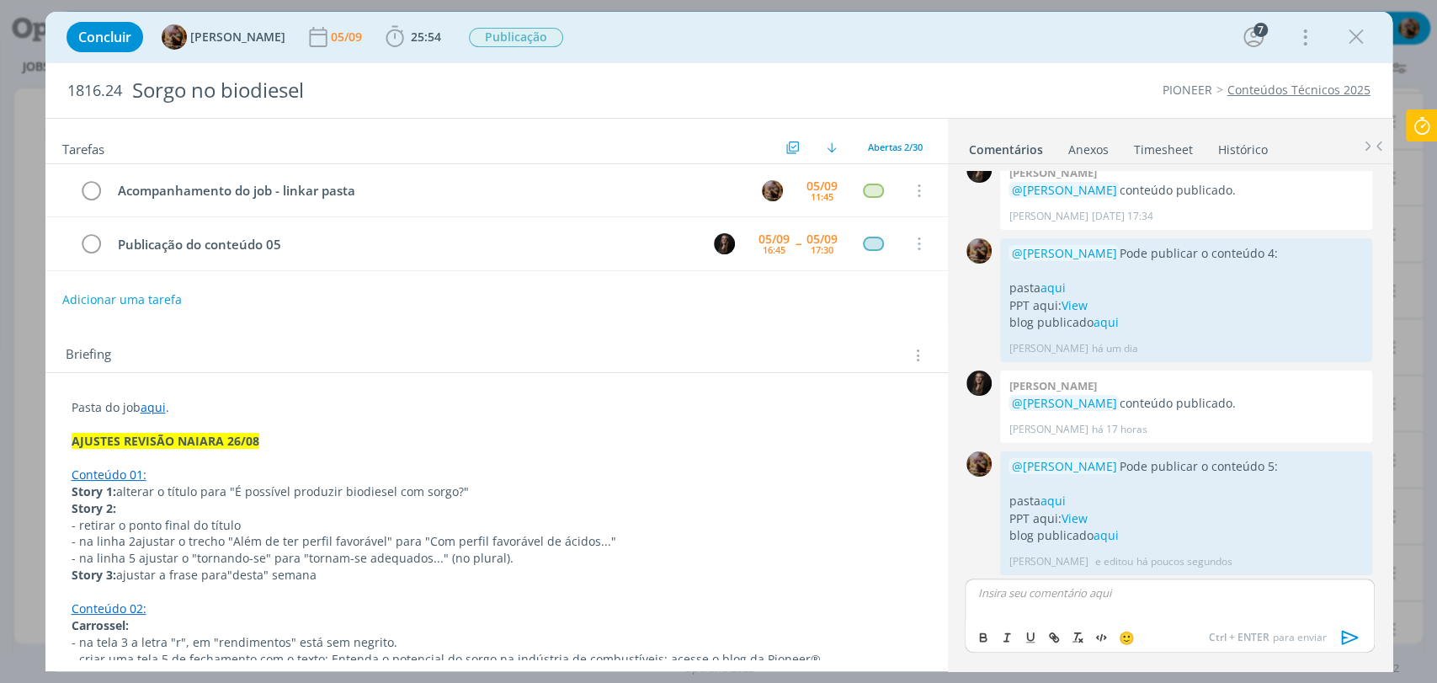
scroll to position [1709, 0]
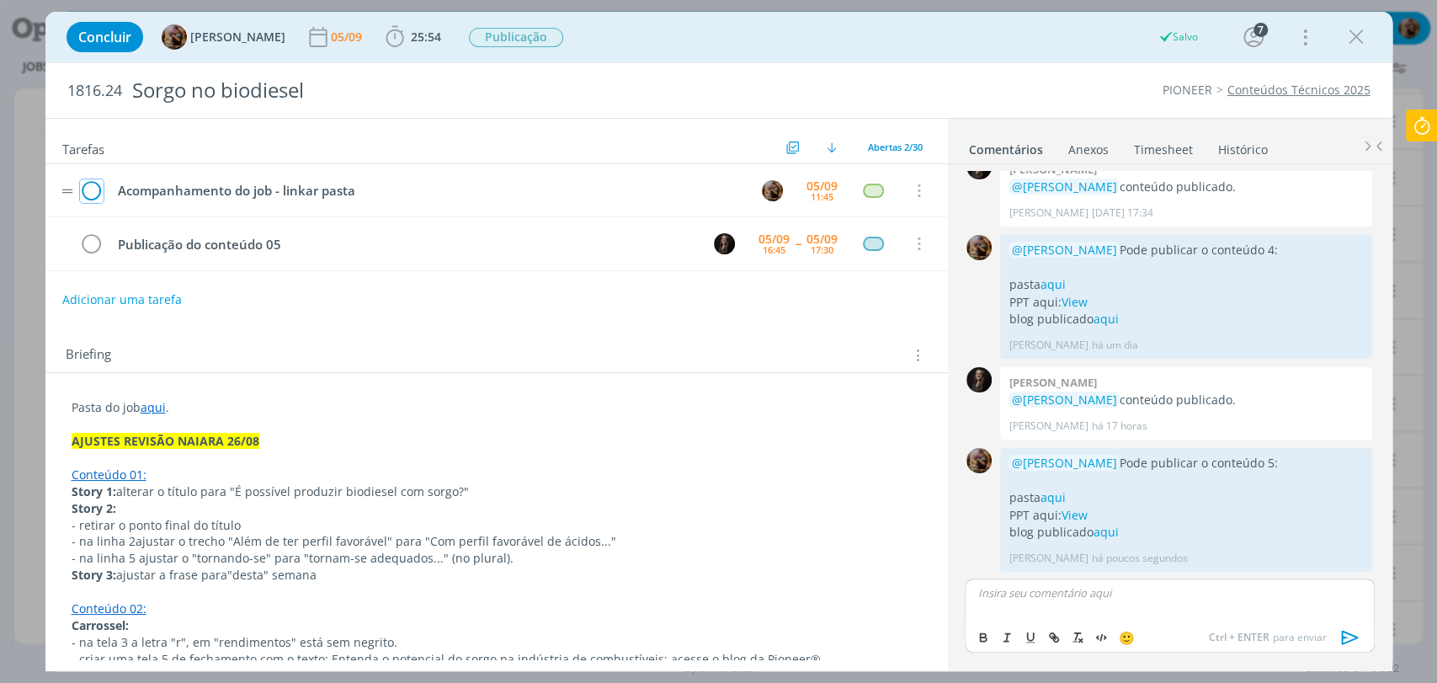
click at [92, 194] on icon "dialog" at bounding box center [92, 190] width 24 height 25
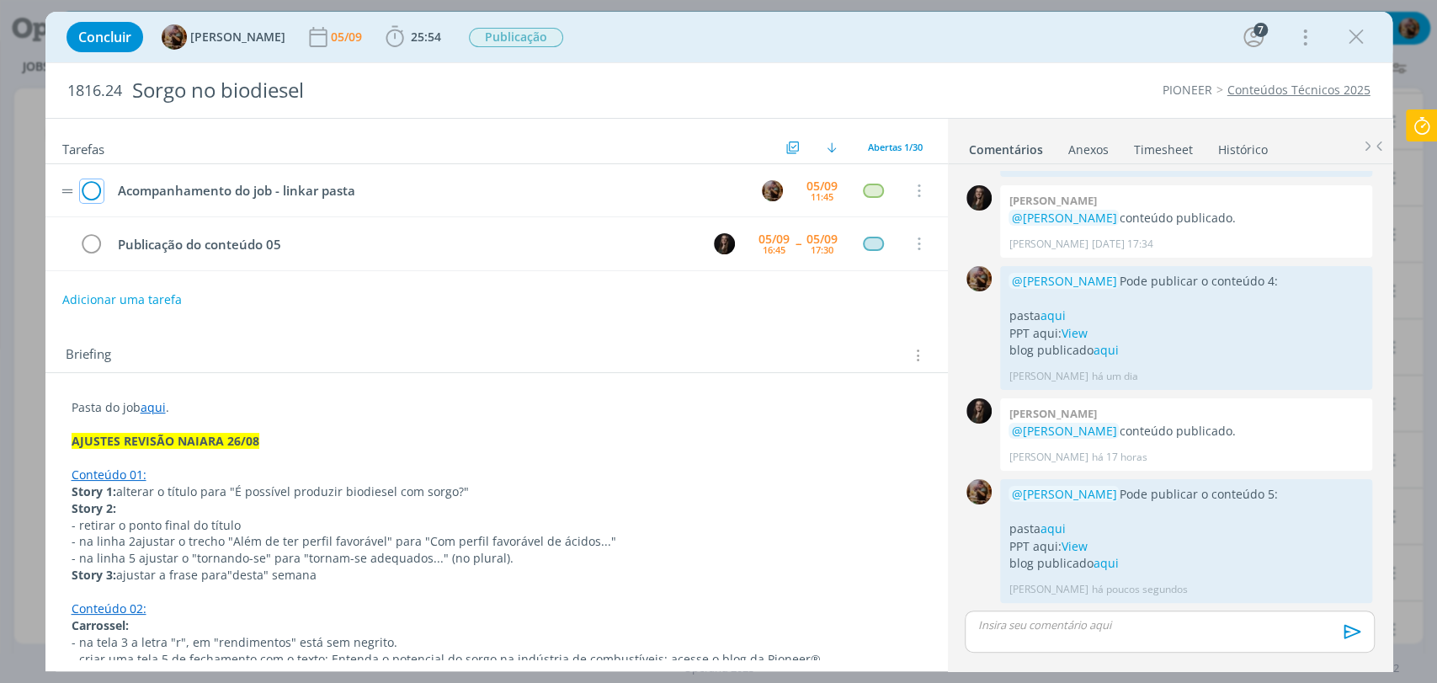
scroll to position [1677, 0]
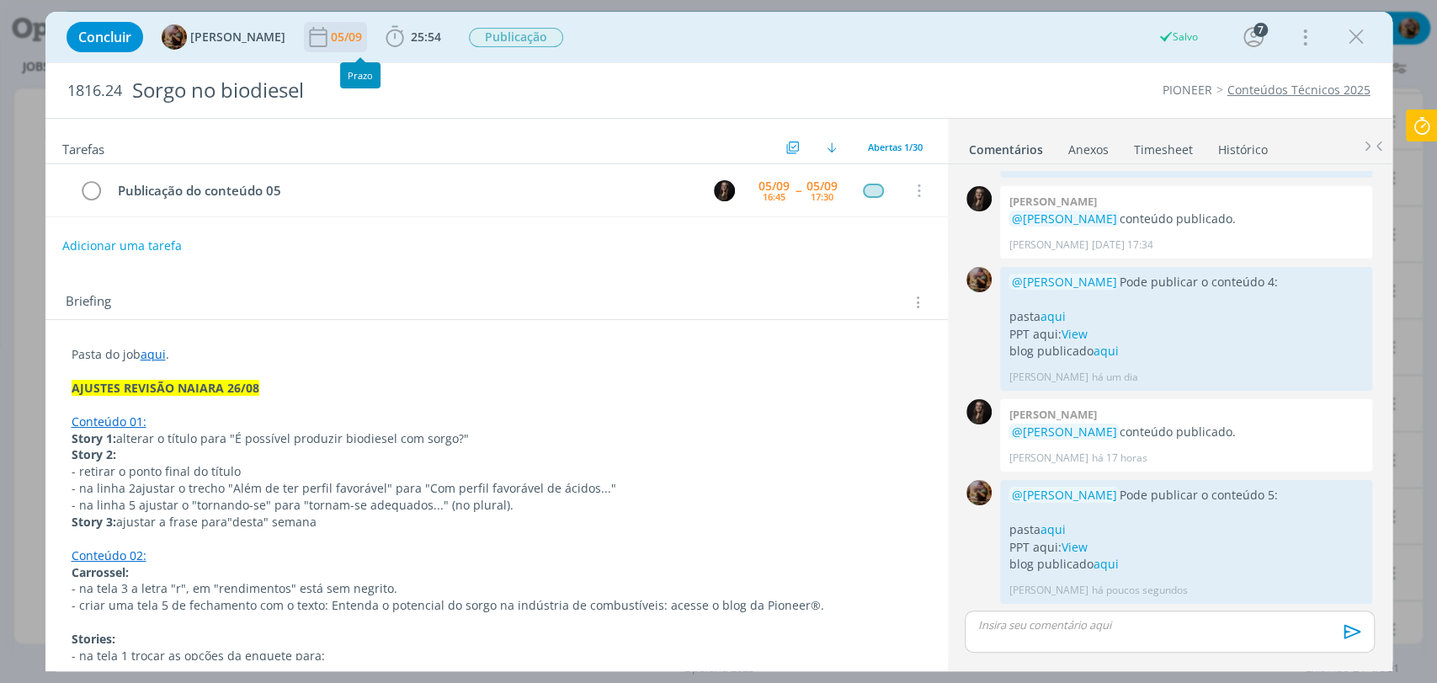
click at [360, 43] on div "05/09" at bounding box center [348, 37] width 35 height 12
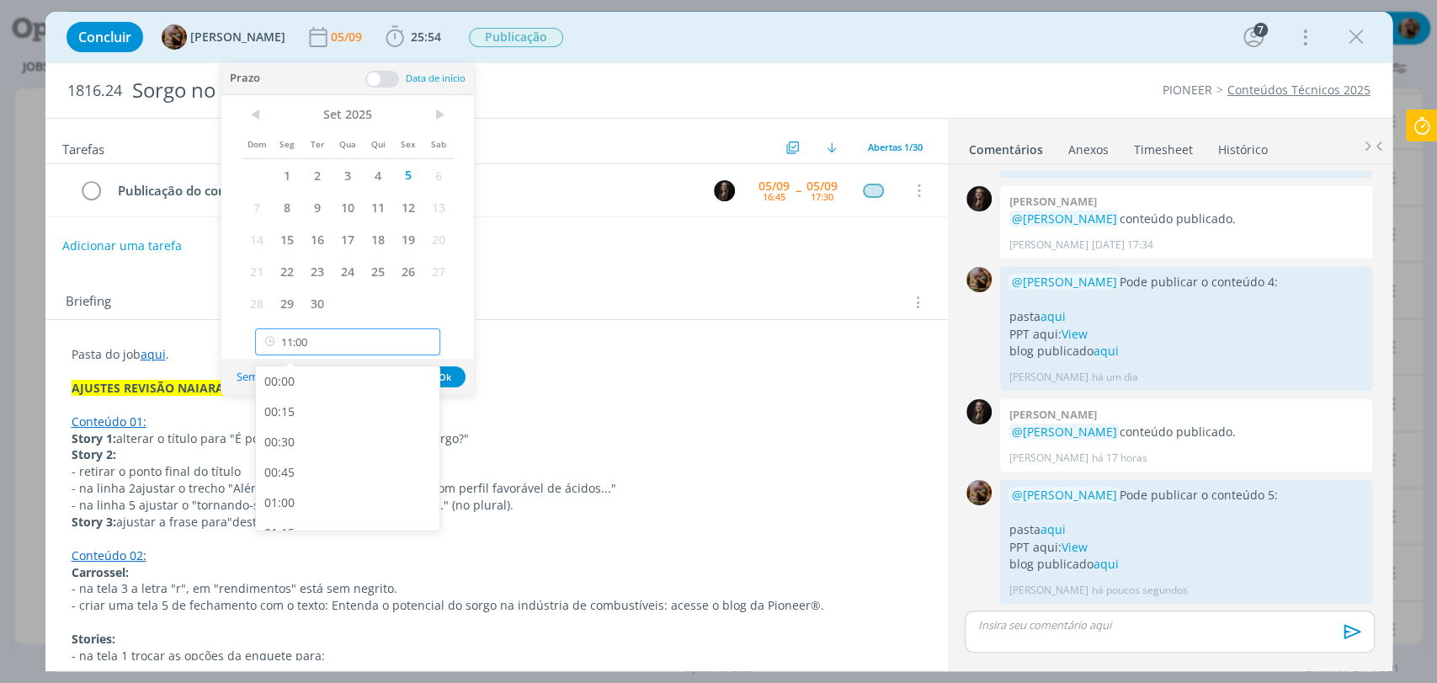
click at [338, 344] on input "11:00" at bounding box center [347, 341] width 185 height 27
click at [292, 421] on div "18:00" at bounding box center [350, 422] width 188 height 30
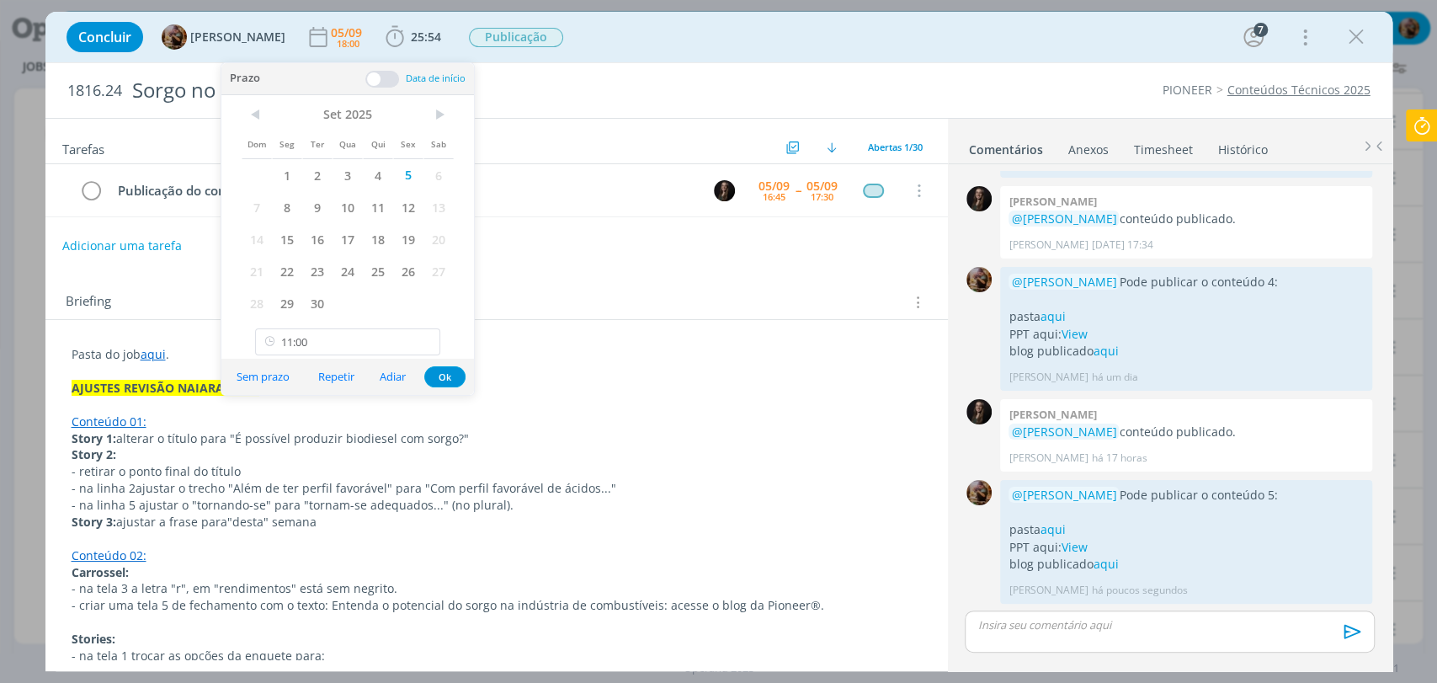
type input "18:00"
click at [451, 372] on button "Ok" at bounding box center [444, 376] width 41 height 21
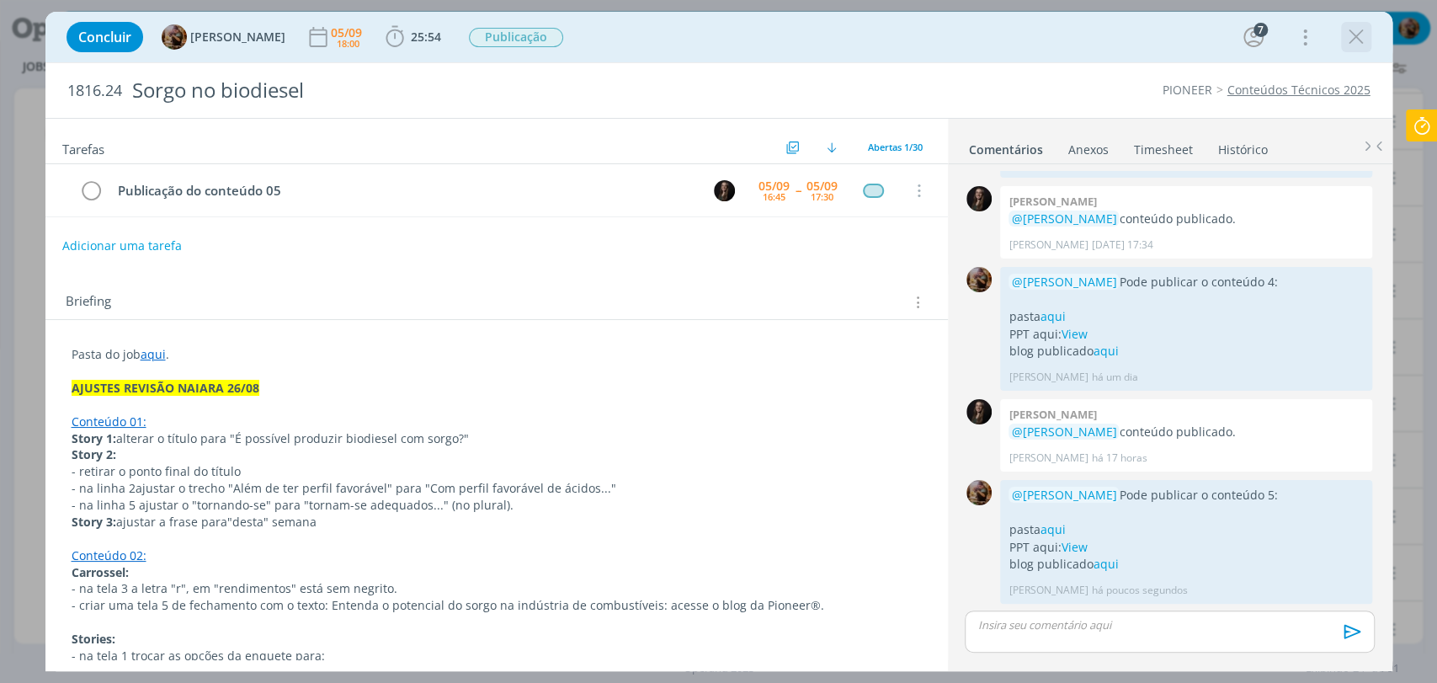
click at [1347, 36] on icon "dialog" at bounding box center [1356, 36] width 25 height 25
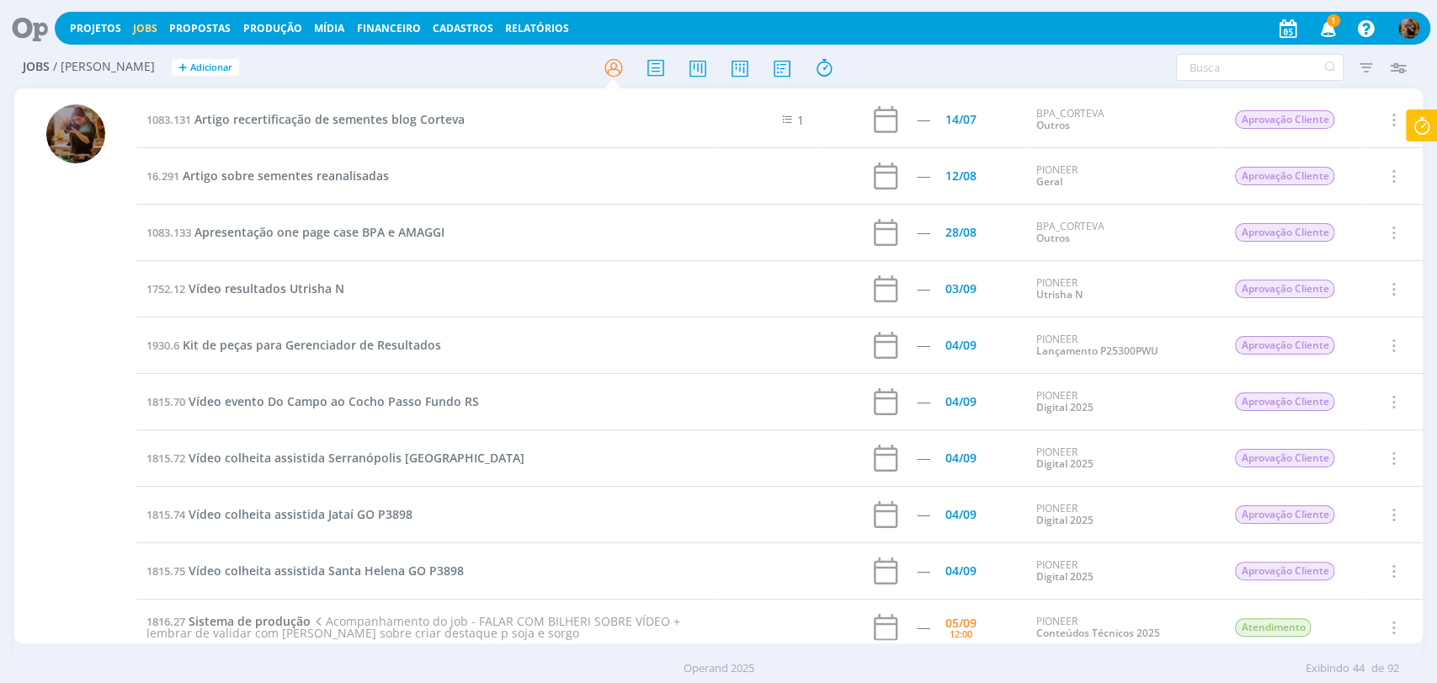
drag, startPoint x: 989, startPoint y: -82, endPoint x: 999, endPoint y: -82, distance: 9.3
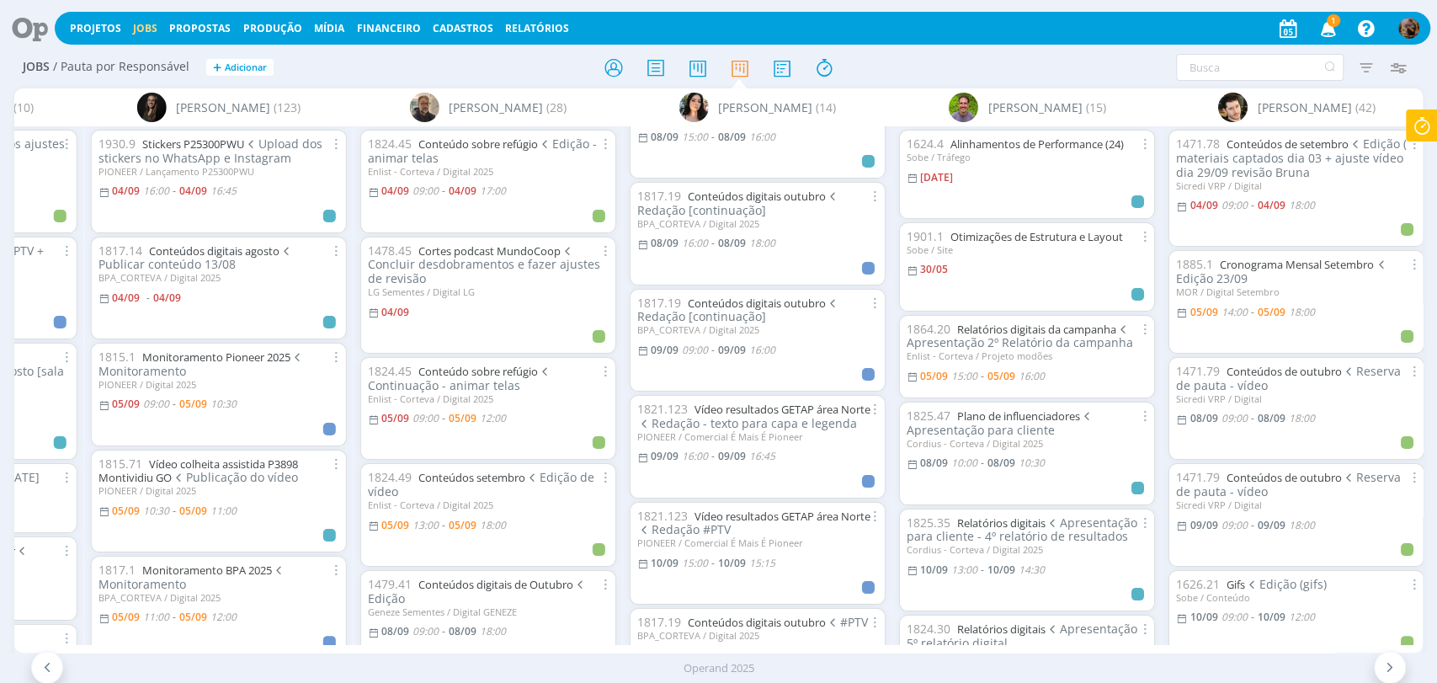
scroll to position [842, 0]
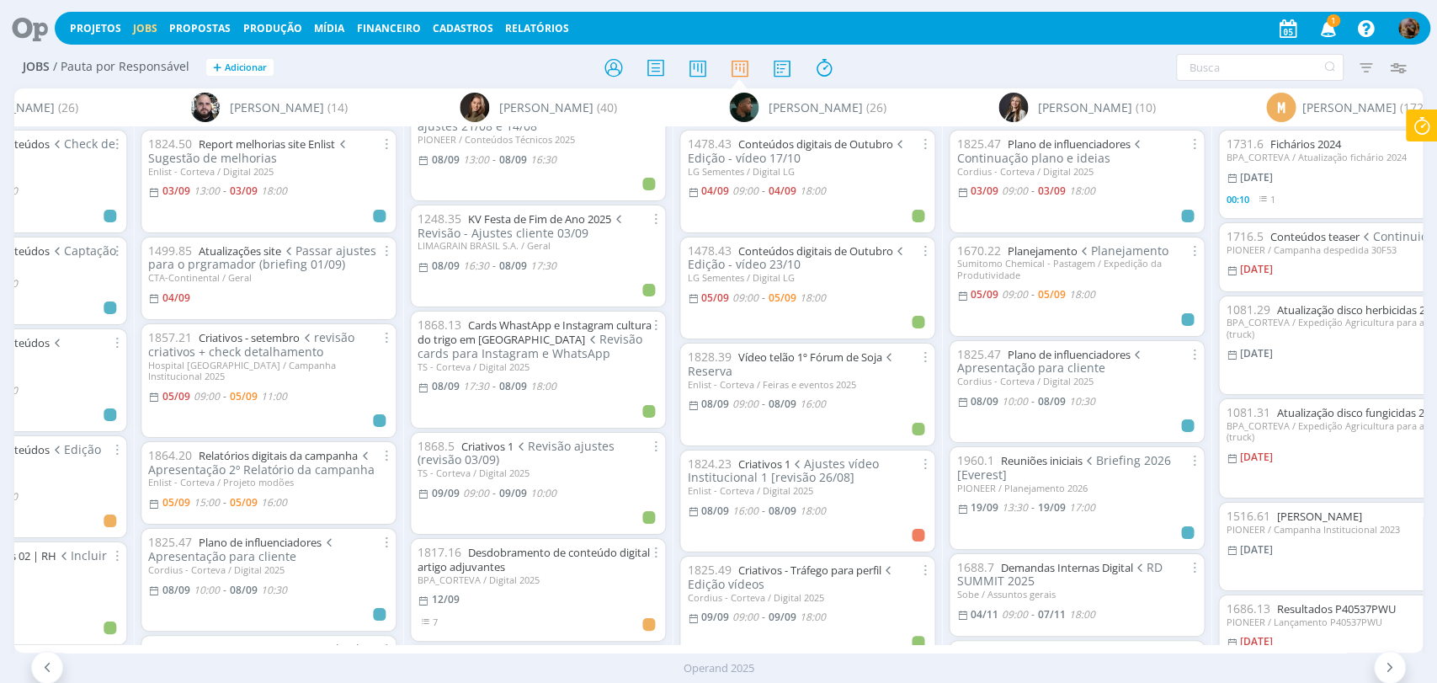
scroll to position [1122, 0]
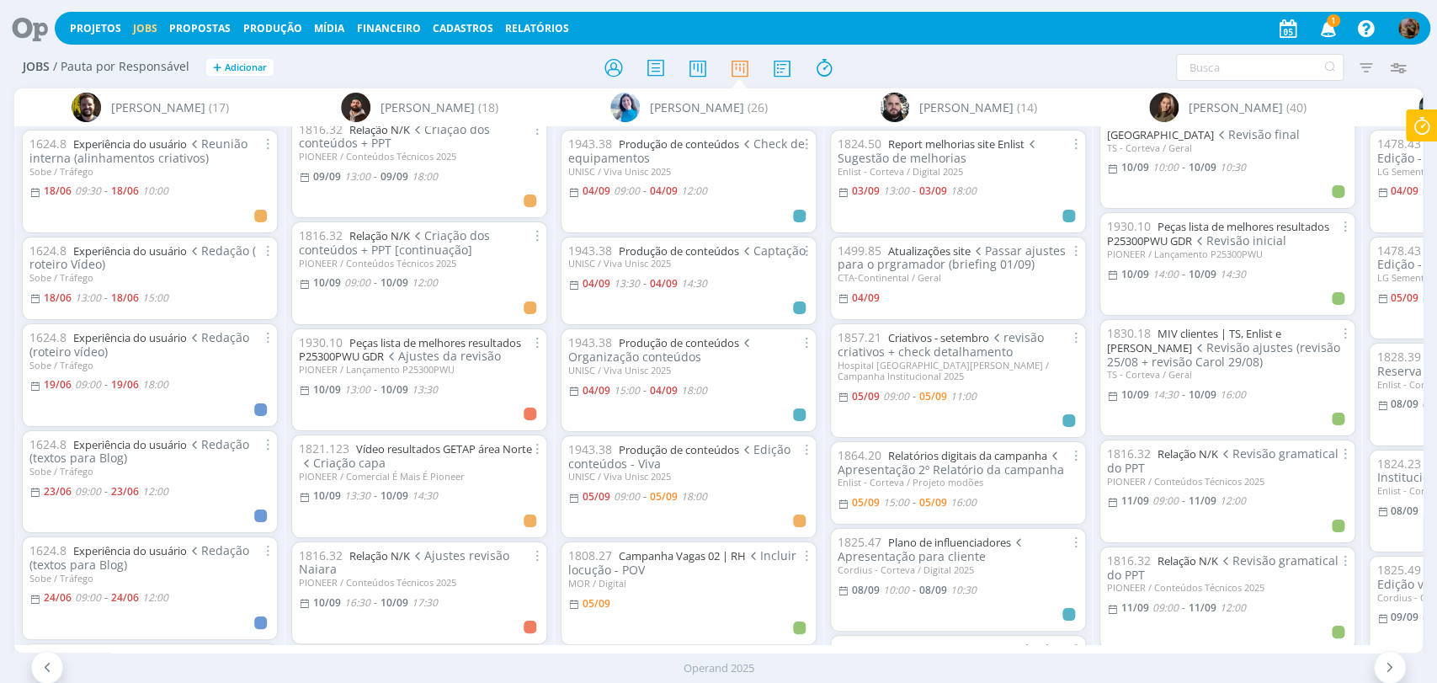
scroll to position [2151, 0]
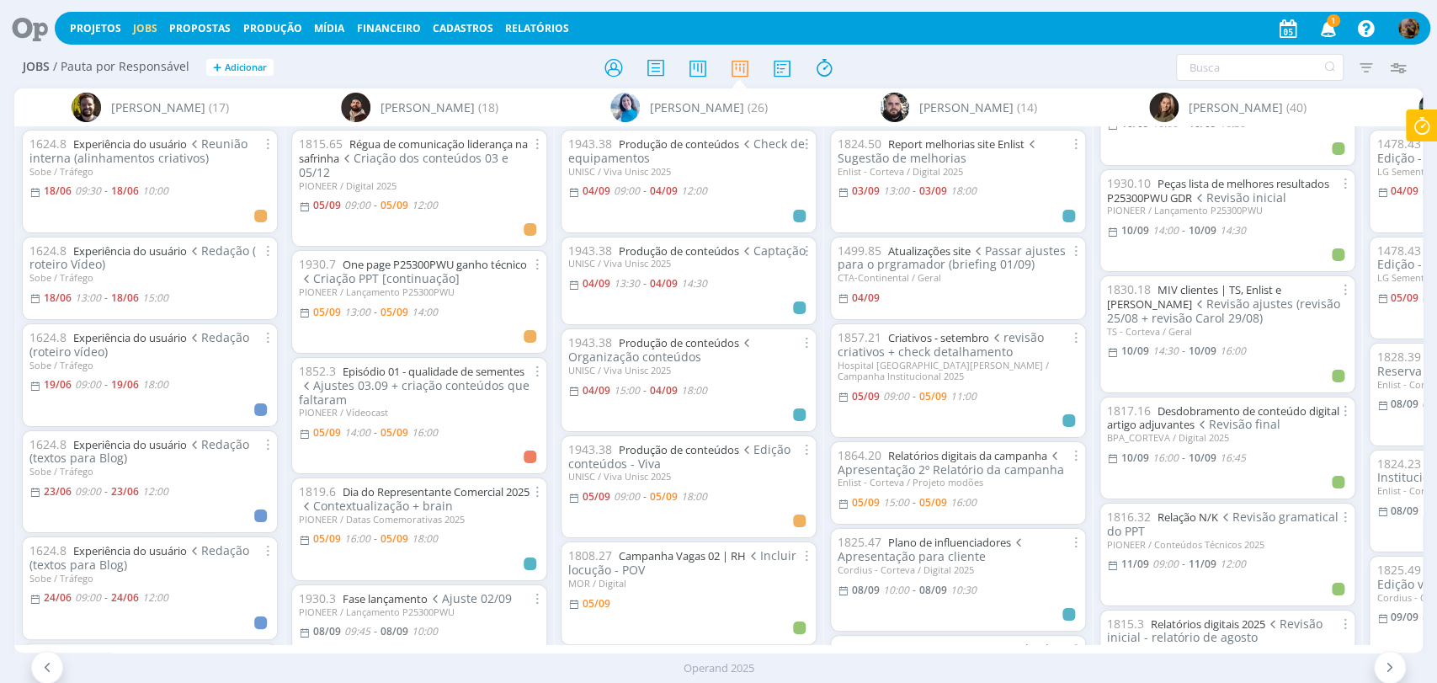
scroll to position [1122, 0]
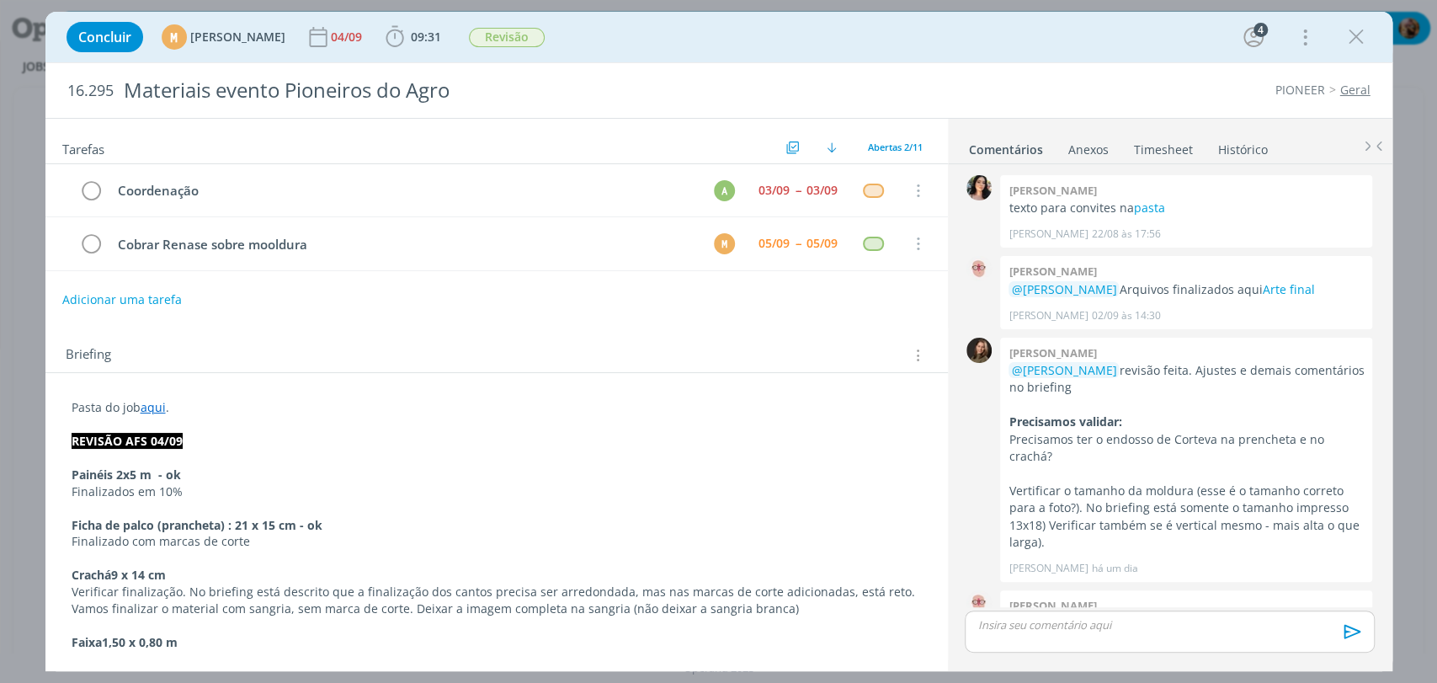
scroll to position [519, 0]
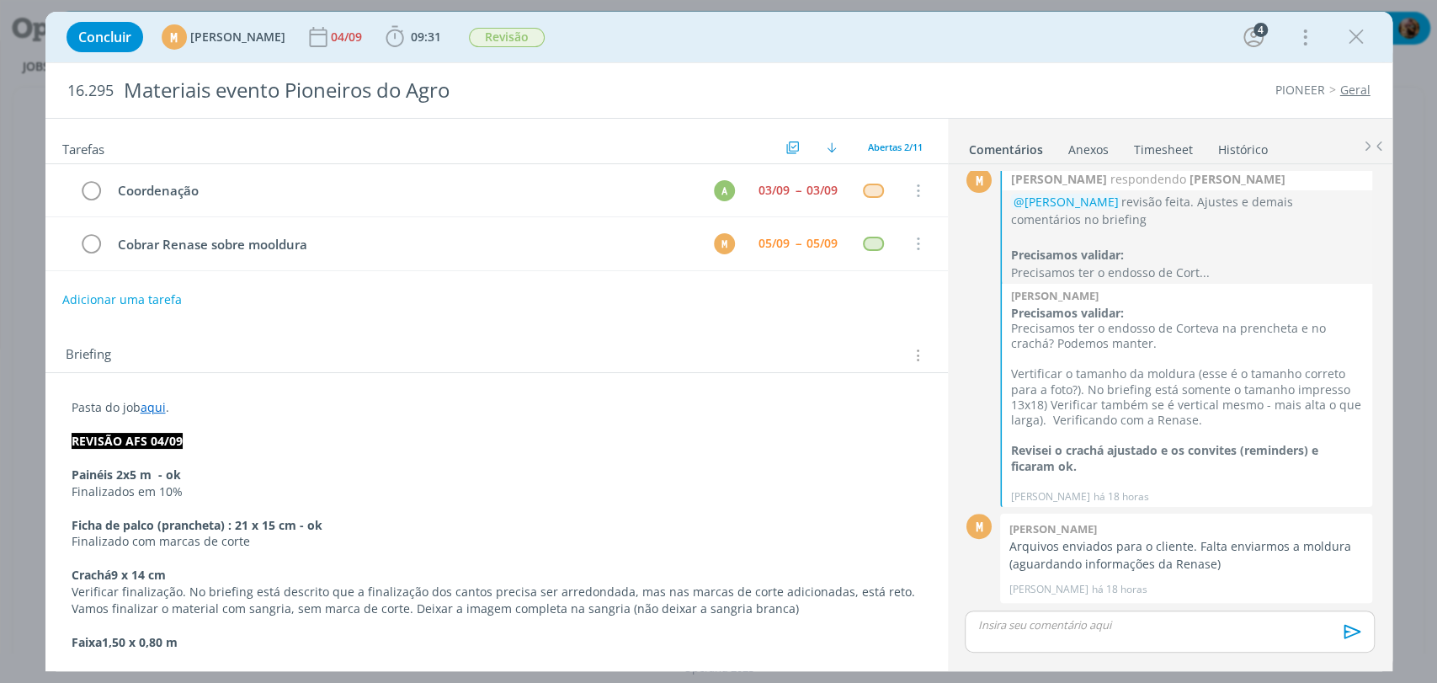
click at [1169, 143] on link "Timesheet" at bounding box center [1163, 146] width 61 height 24
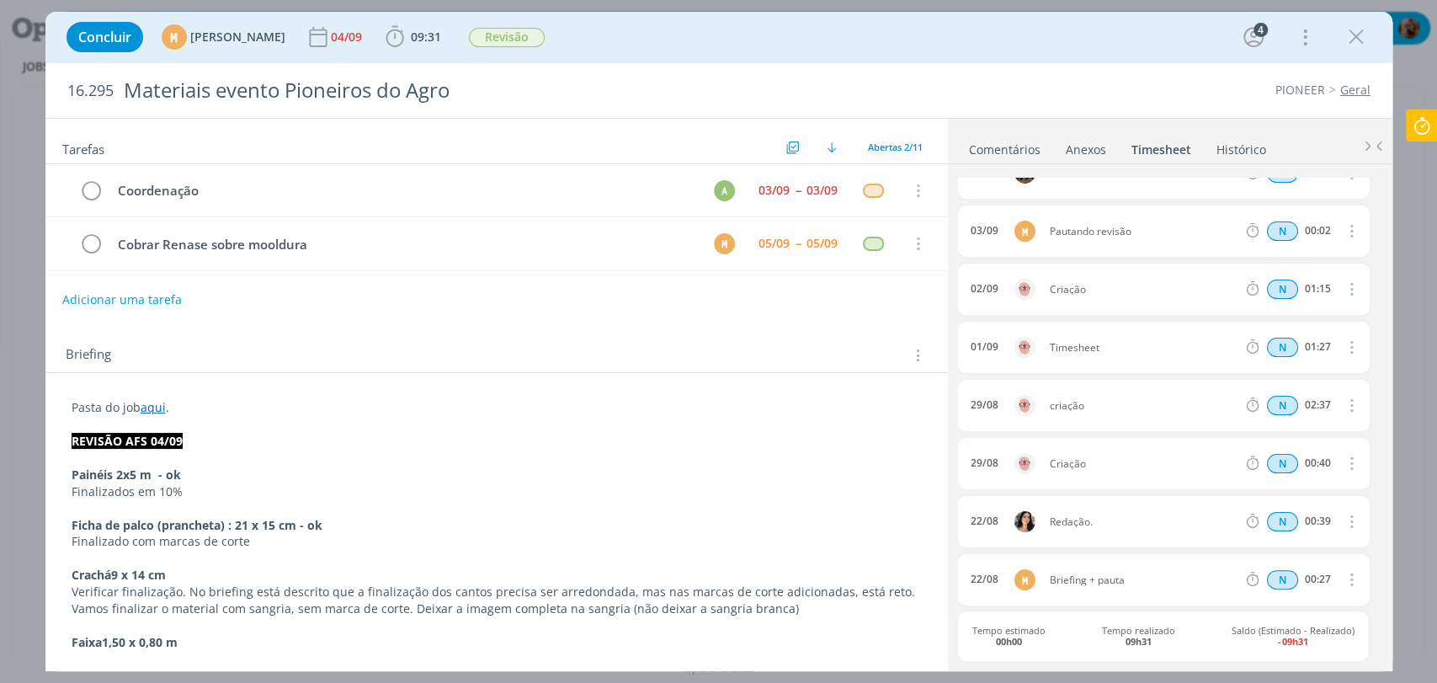
scroll to position [0, 0]
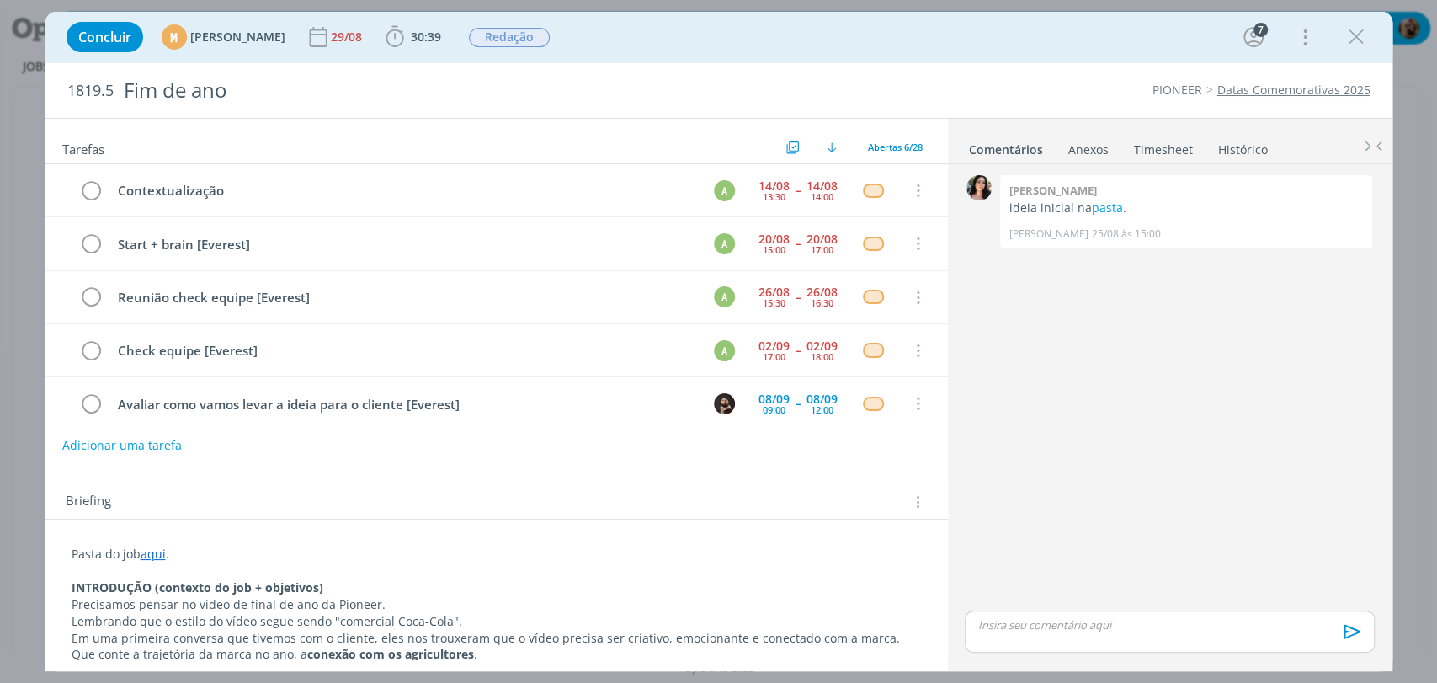
click at [1147, 153] on link "Timesheet" at bounding box center [1163, 146] width 61 height 24
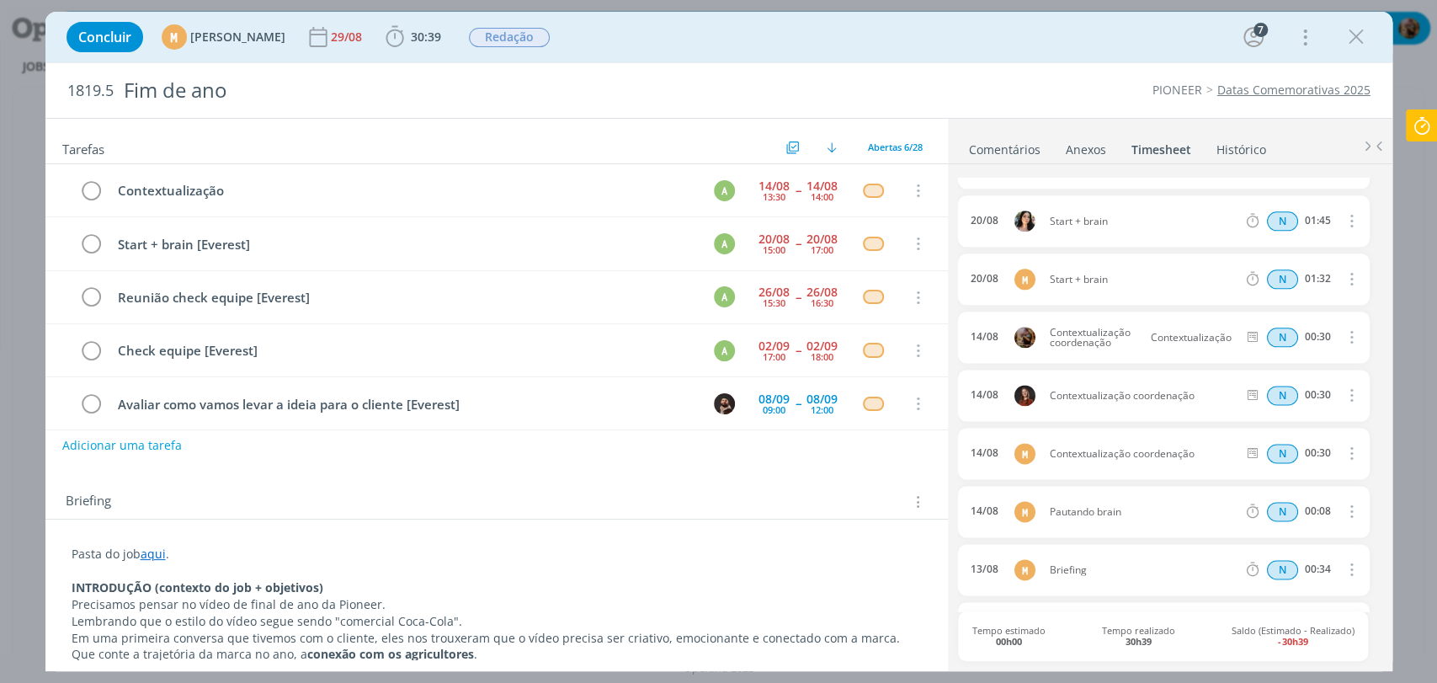
scroll to position [1599, 0]
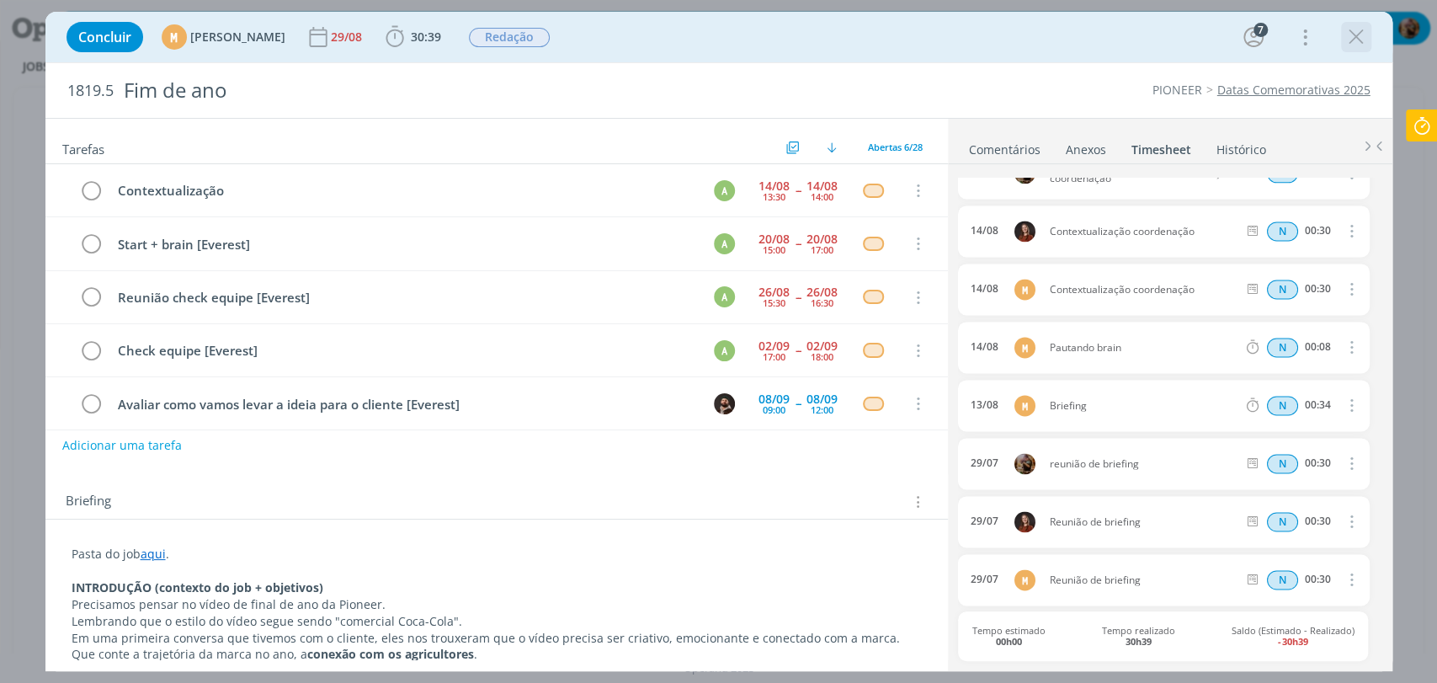
click at [1352, 49] on button "dialog" at bounding box center [1356, 36] width 25 height 25
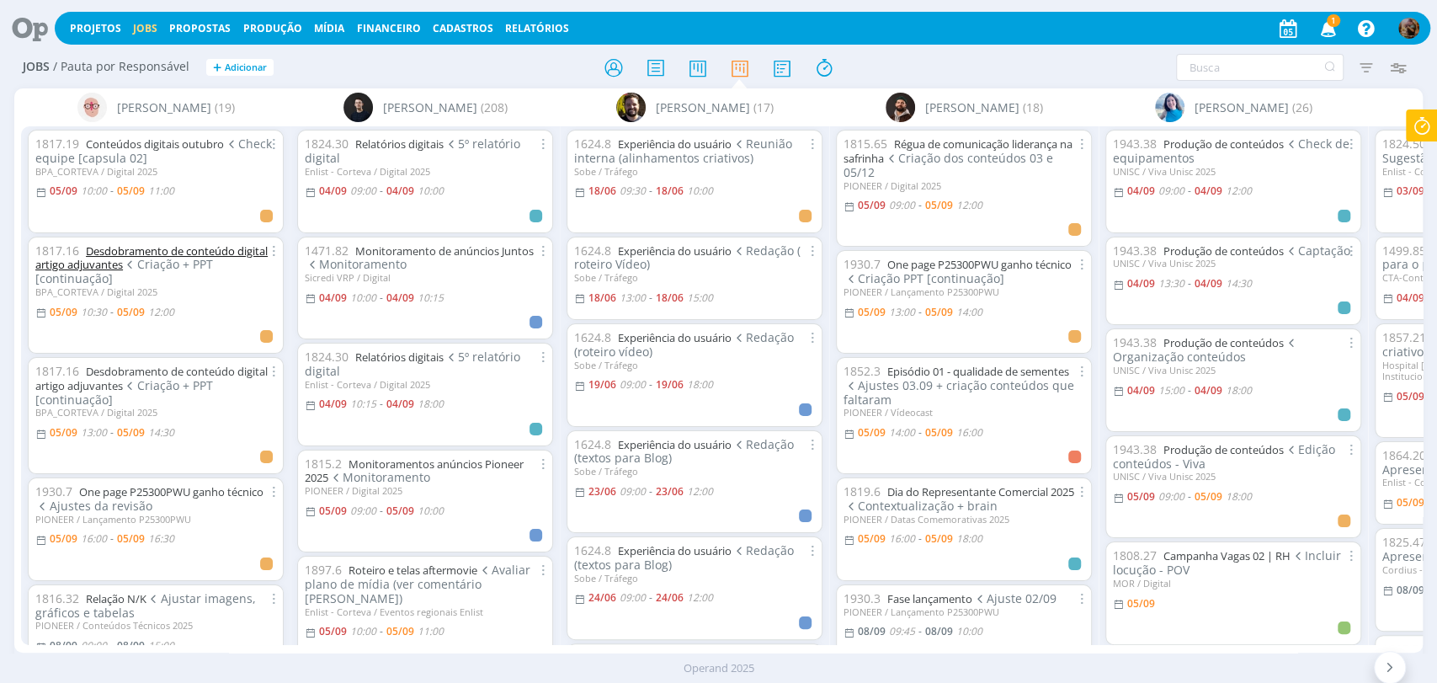
click at [227, 248] on link "Desdobramento de conteúdo digital artigo adjuvantes" at bounding box center [151, 257] width 232 height 29
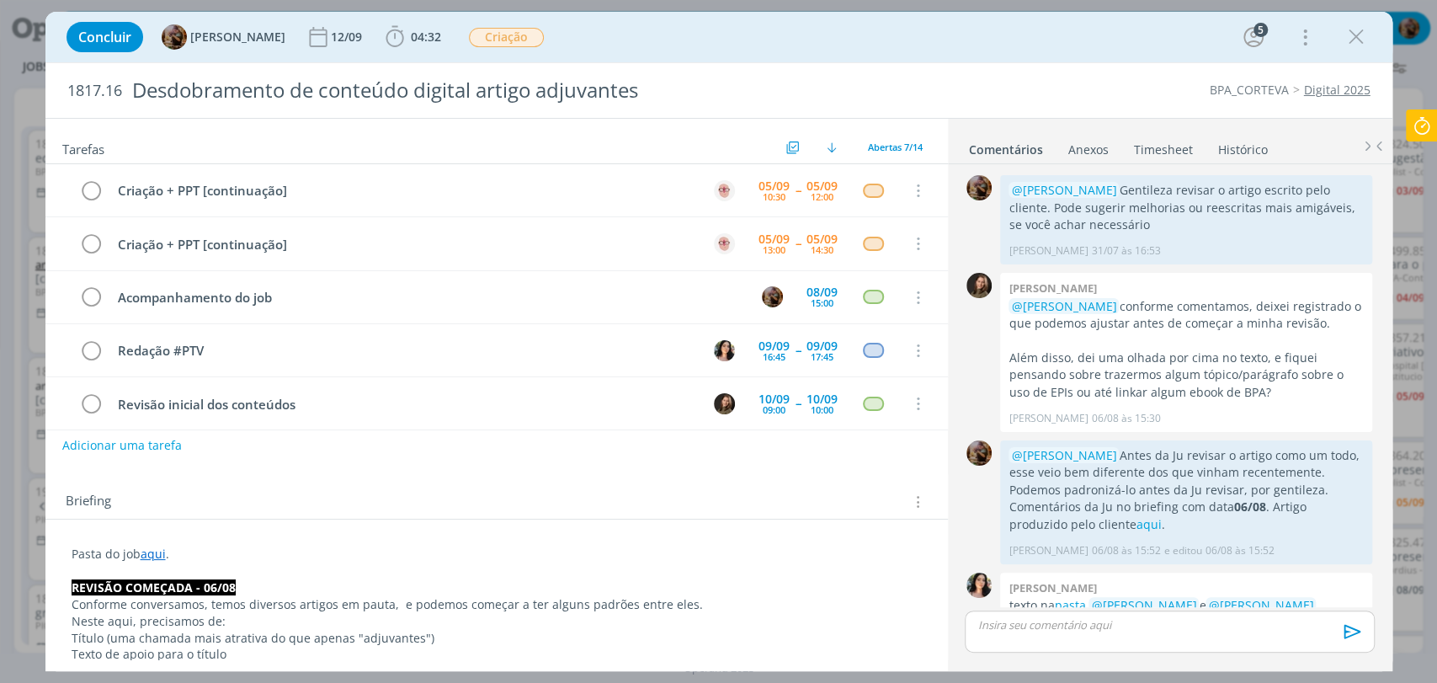
scroll to position [767, 0]
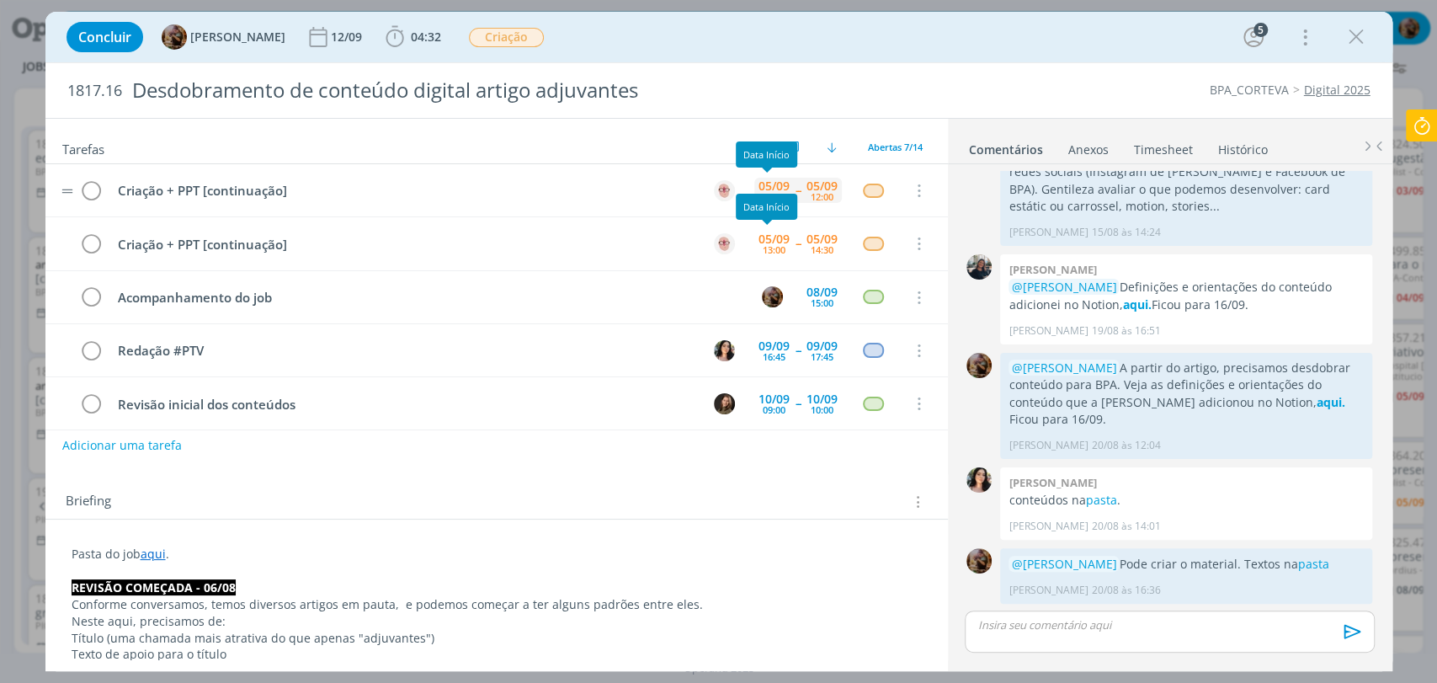
click at [770, 186] on div "05/09" at bounding box center [774, 186] width 31 height 12
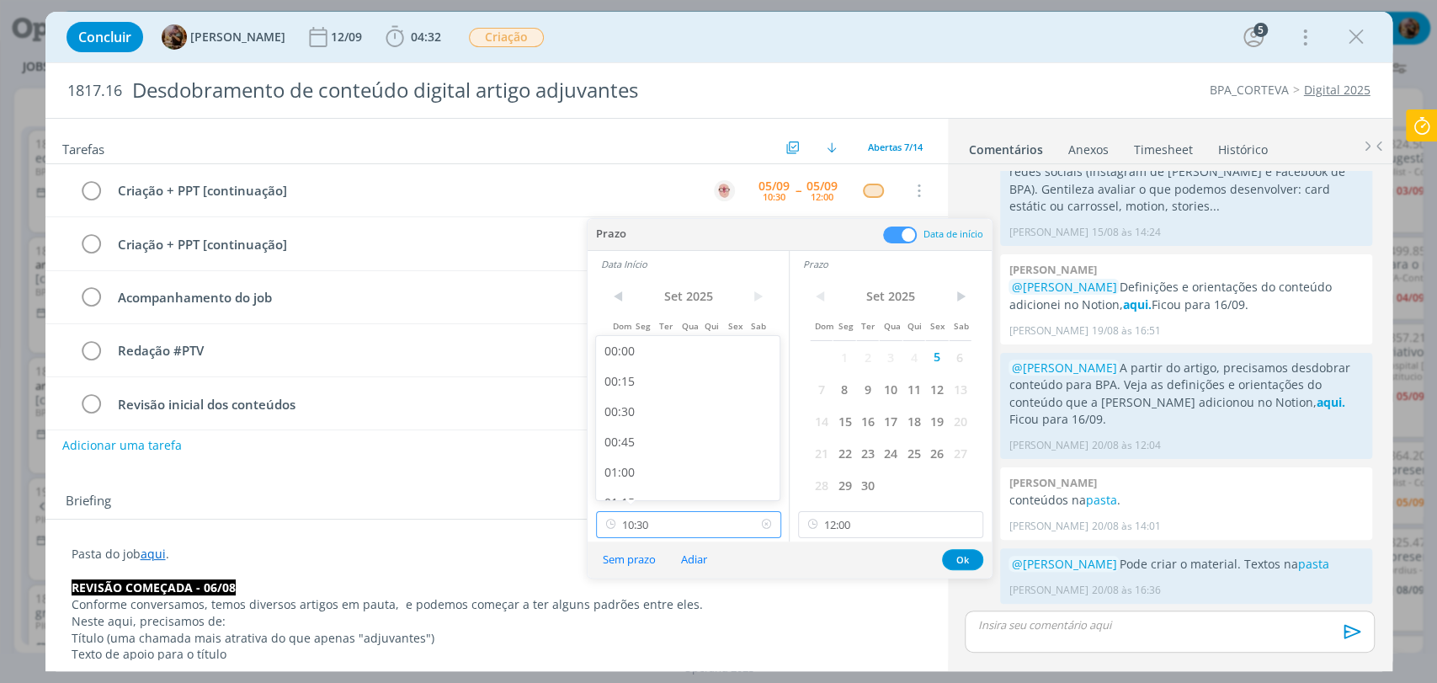
click at [658, 513] on input "10:30" at bounding box center [688, 524] width 185 height 27
click at [626, 441] on div "11:00" at bounding box center [690, 446] width 188 height 30
type input "11:00"
click at [967, 557] on button "Ok" at bounding box center [962, 559] width 41 height 21
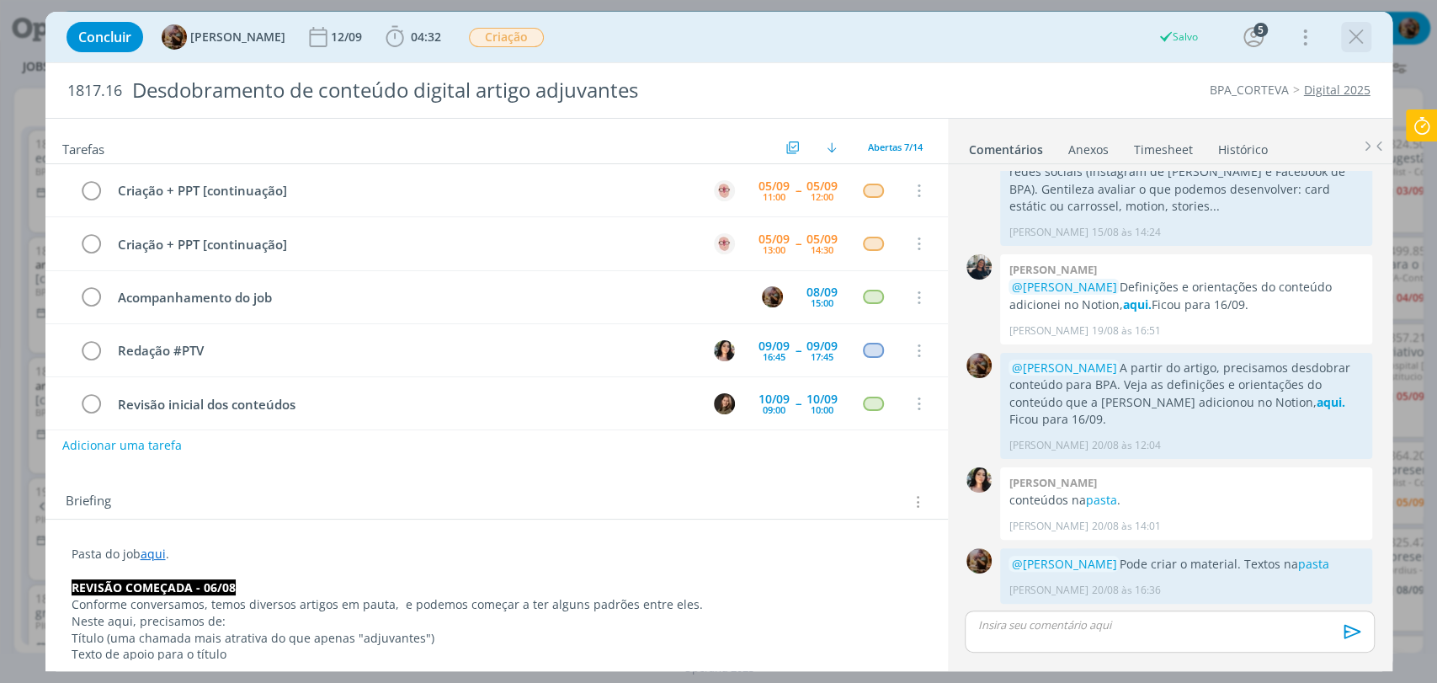
click at [1363, 32] on icon "dialog" at bounding box center [1356, 36] width 25 height 25
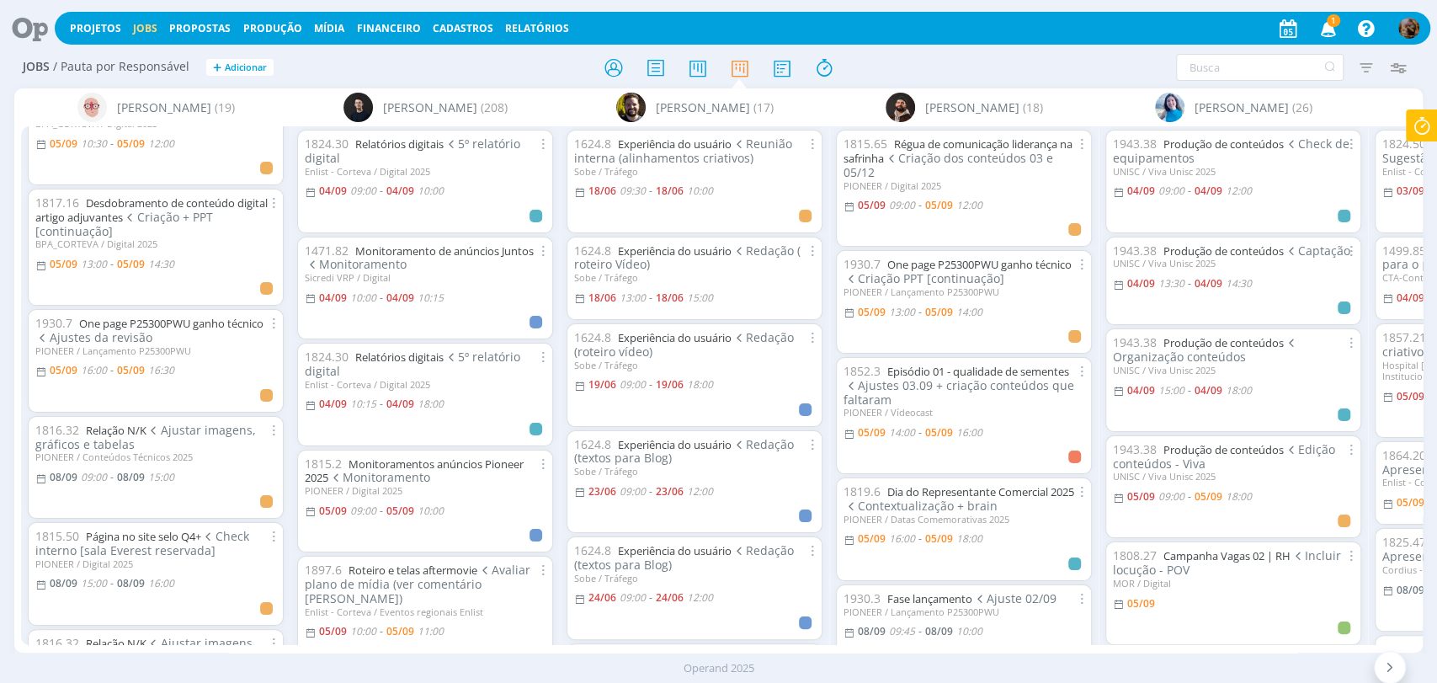
scroll to position [187, 0]
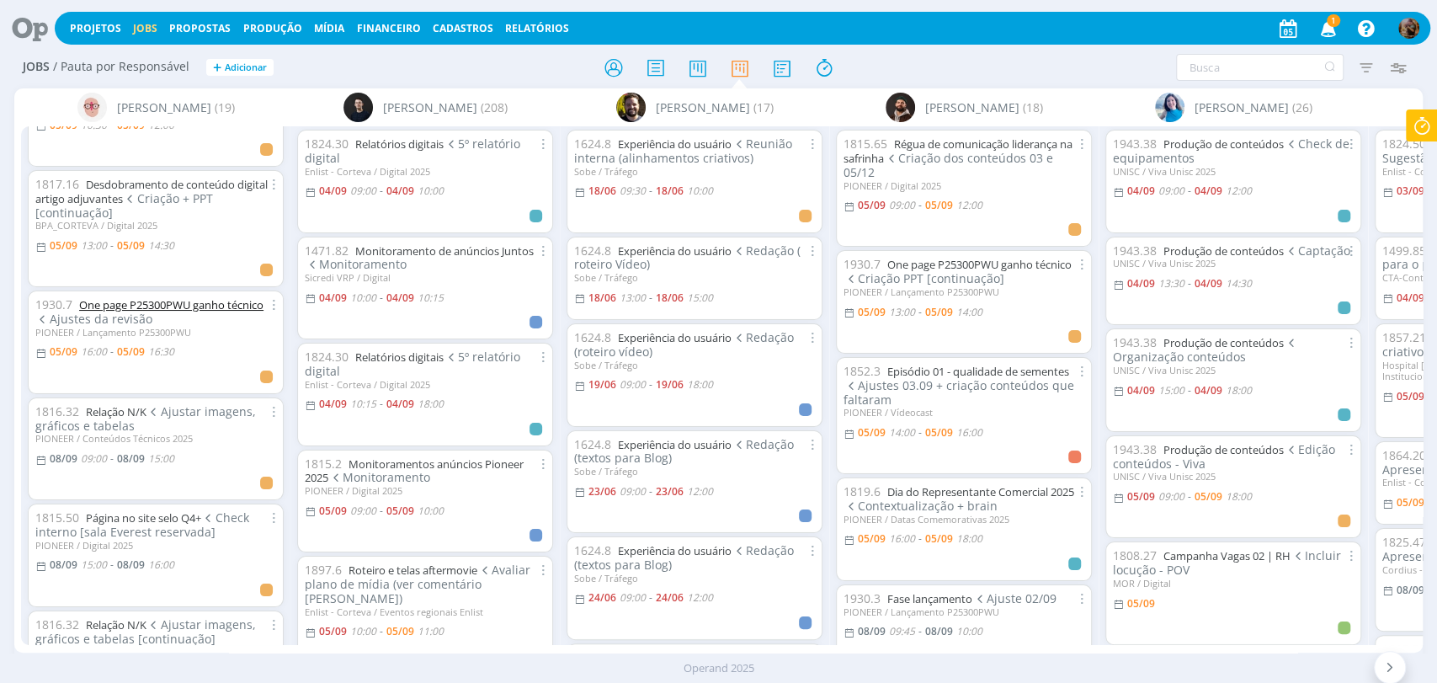
click at [222, 306] on link "One page P25300PWU ganho técnico" at bounding box center [171, 304] width 184 height 15
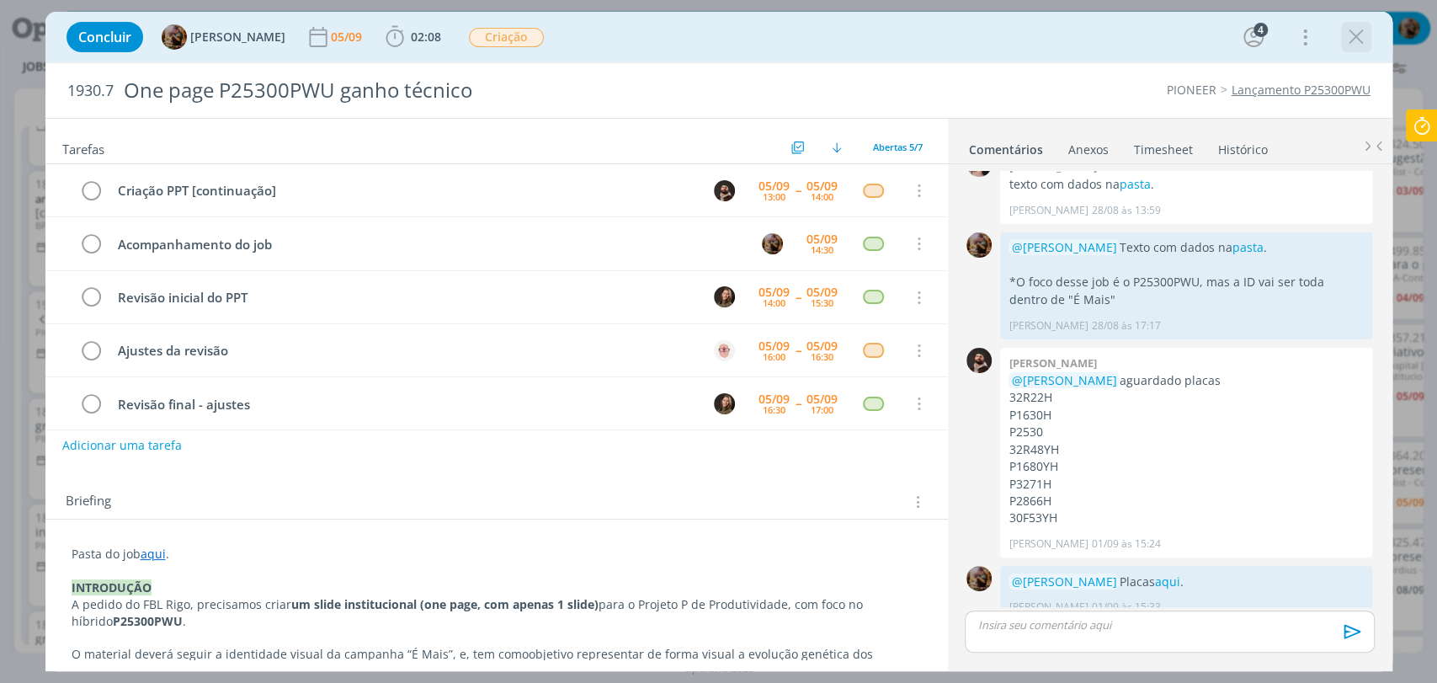
click at [1357, 39] on icon "dialog" at bounding box center [1356, 36] width 25 height 25
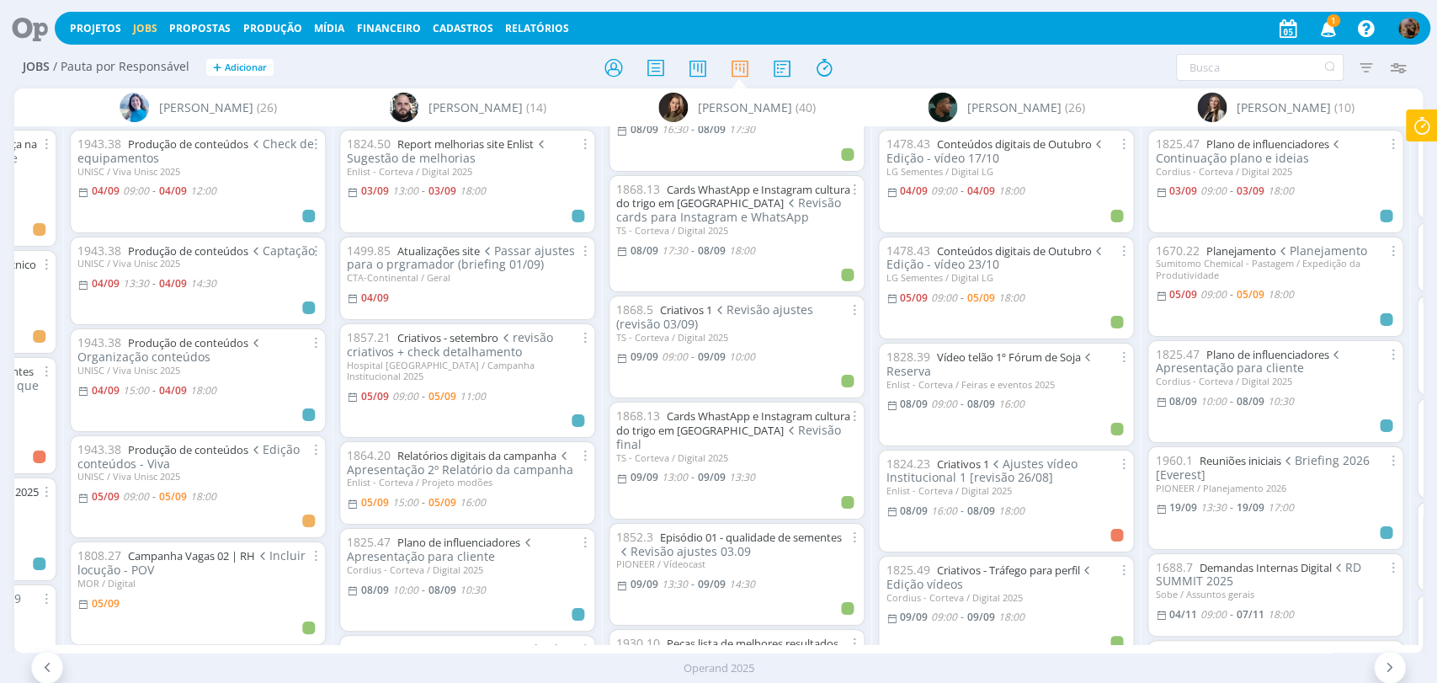
scroll to position [1122, 0]
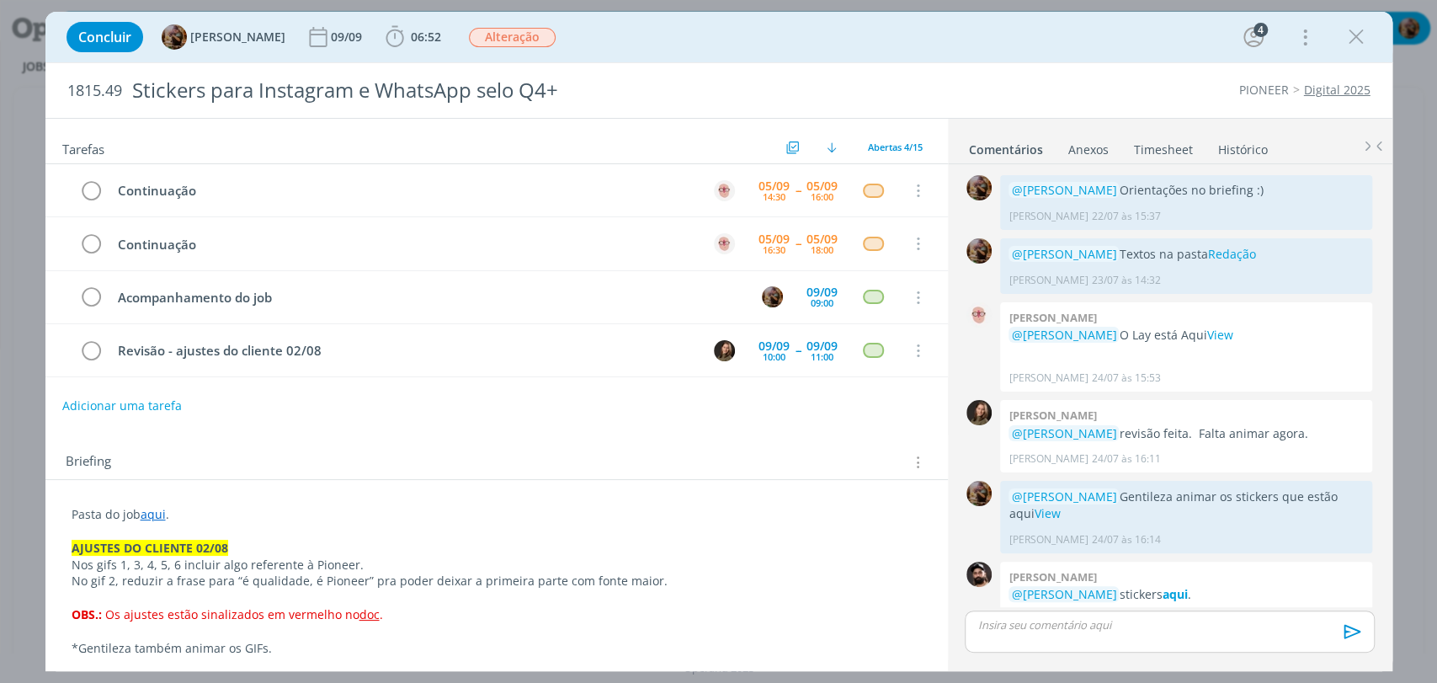
scroll to position [763, 0]
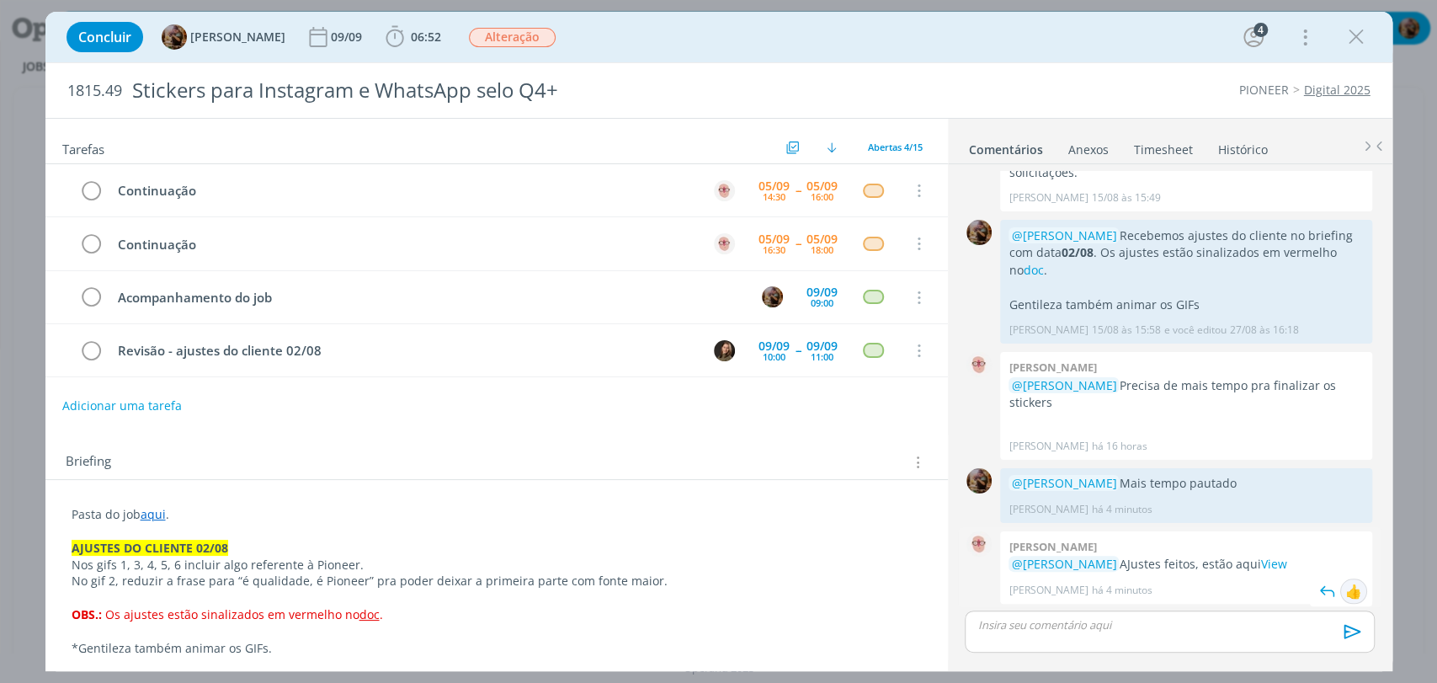
click at [1350, 594] on div "👍" at bounding box center [1353, 591] width 17 height 20
click at [917, 184] on icon "dialog" at bounding box center [917, 191] width 19 height 15
click at [856, 221] on link "Cancelar" at bounding box center [863, 219] width 133 height 27
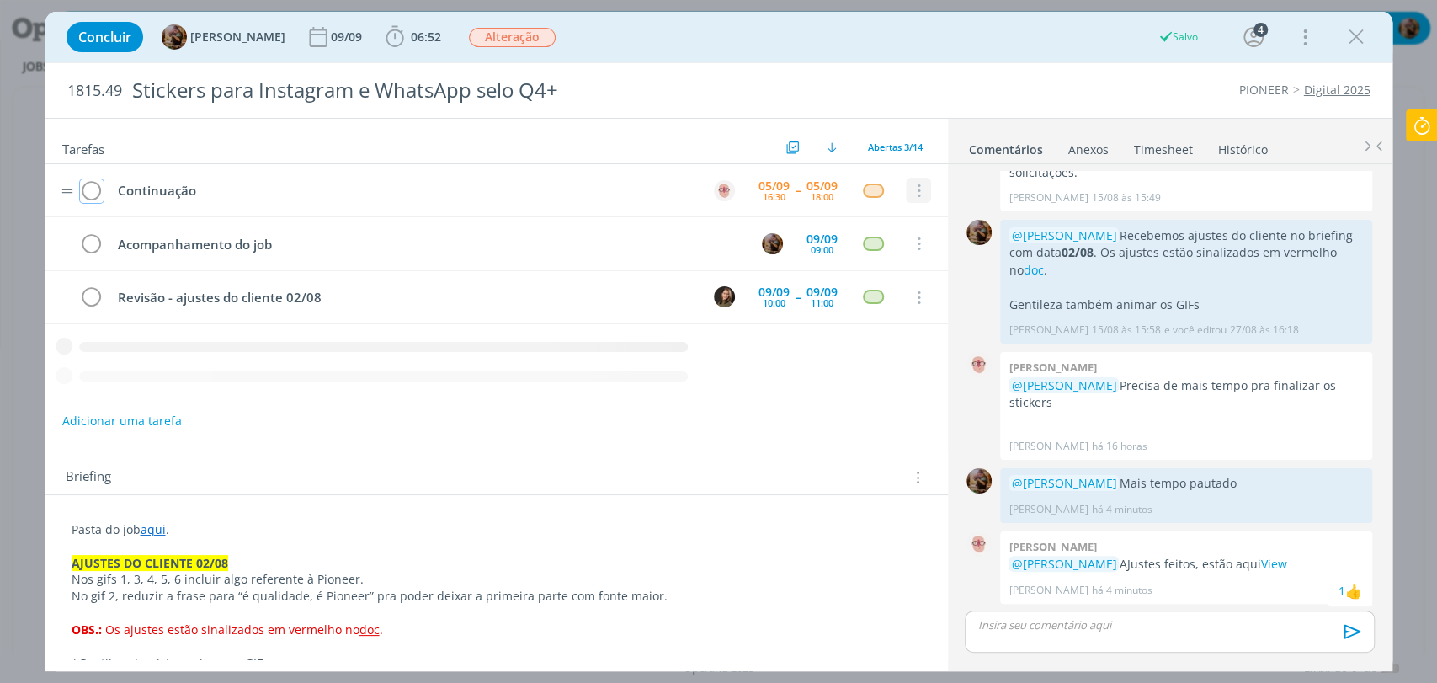
click at [908, 190] on icon "dialog" at bounding box center [917, 191] width 19 height 15
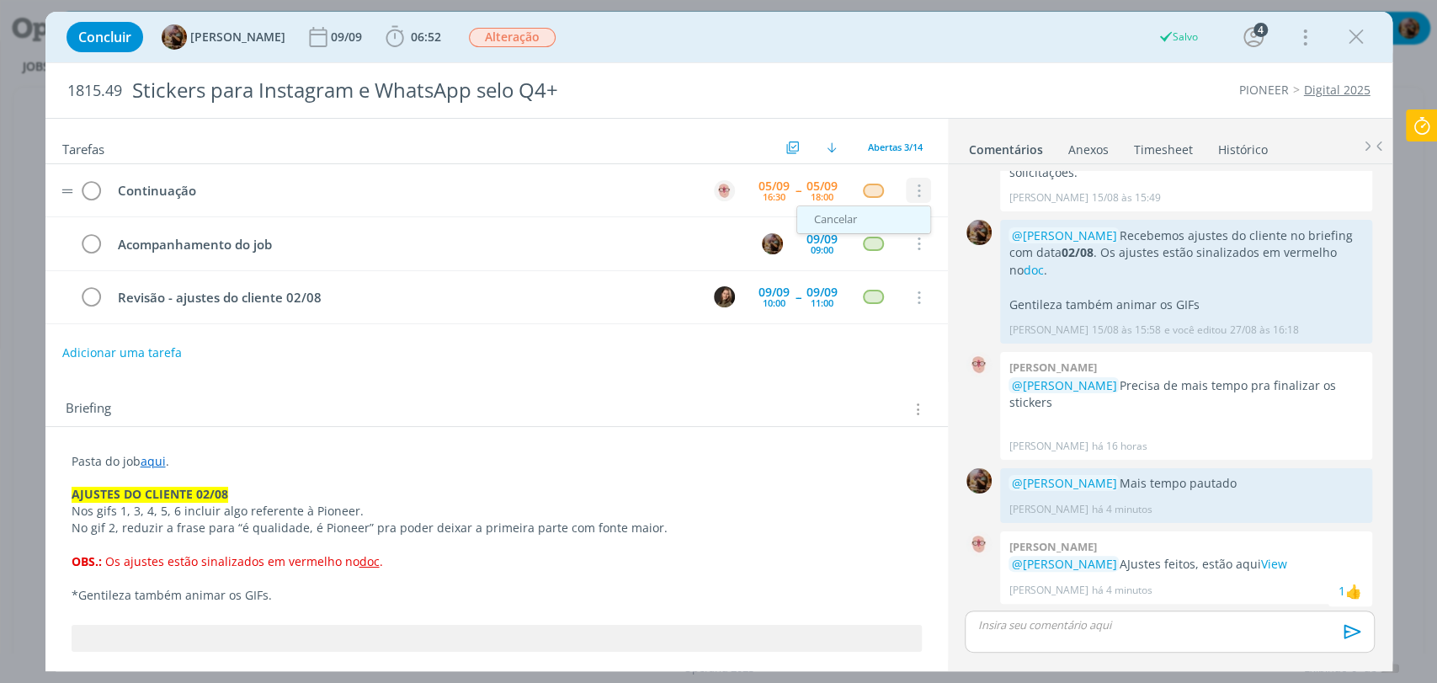
click at [850, 214] on link "Cancelar" at bounding box center [863, 219] width 133 height 27
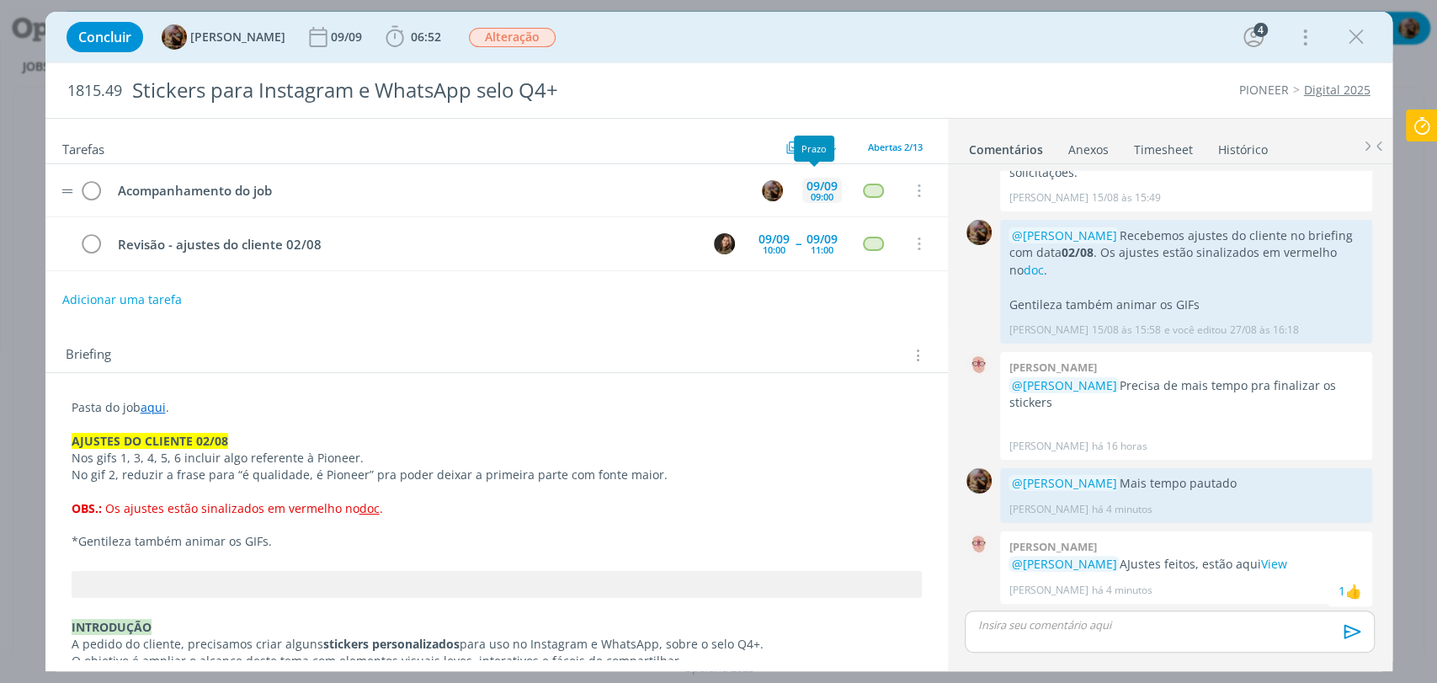
click at [814, 183] on div "09/09" at bounding box center [822, 186] width 31 height 12
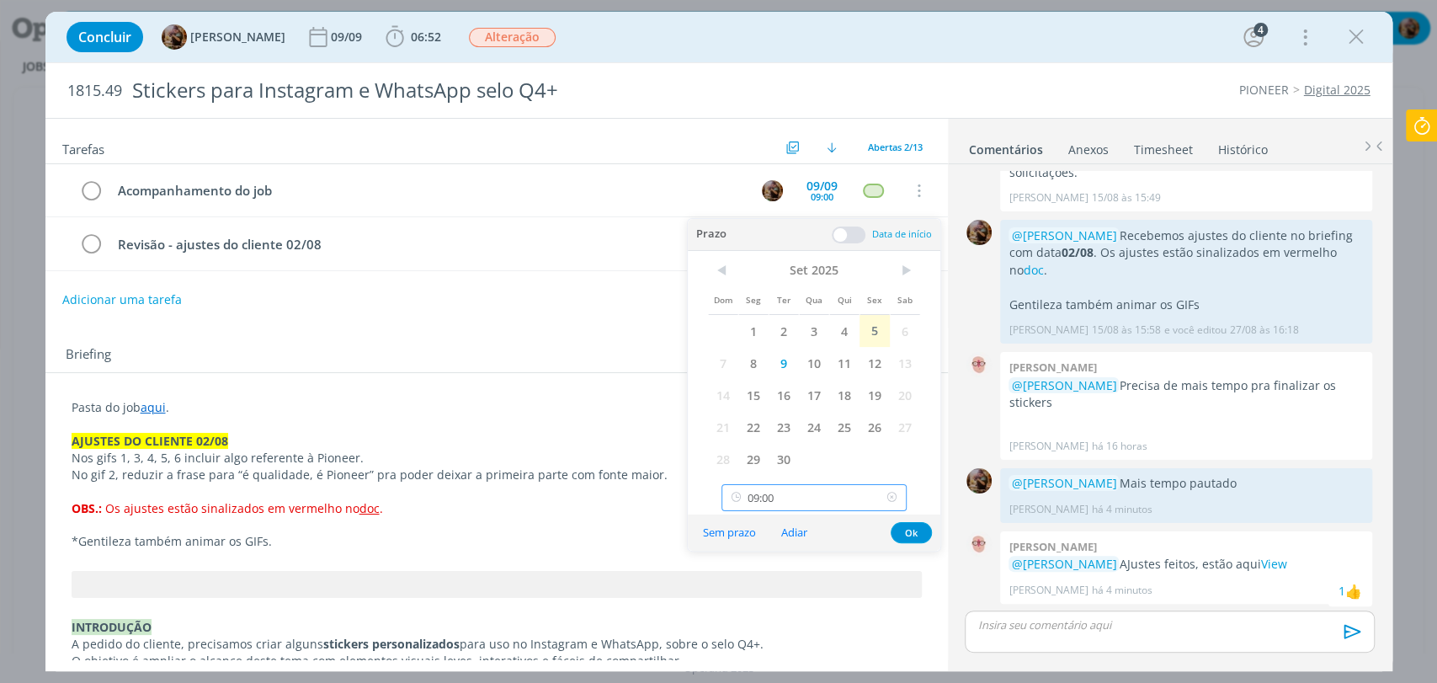
click at [799, 491] on input "09:00" at bounding box center [814, 497] width 185 height 27
click at [755, 439] on div "12:00" at bounding box center [816, 442] width 188 height 30
type input "12:00"
click at [923, 535] on button "Ok" at bounding box center [911, 532] width 41 height 21
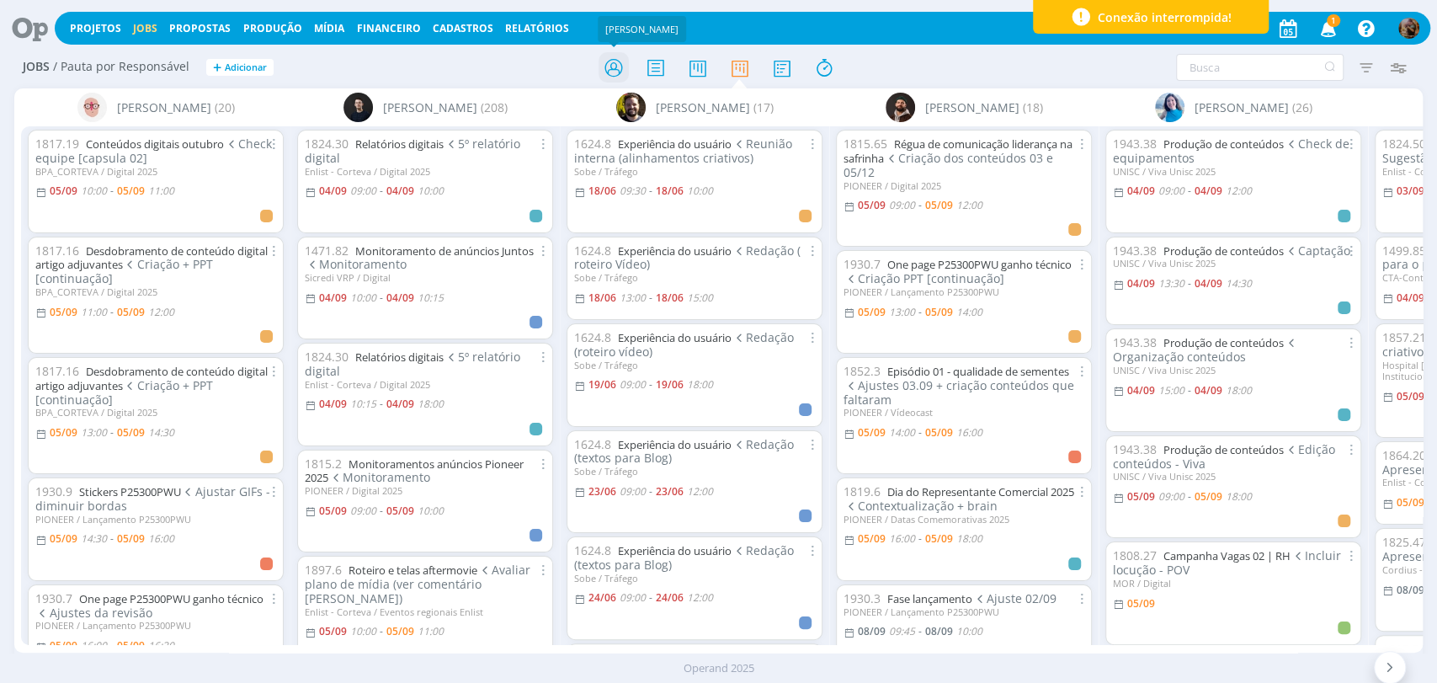
click at [606, 57] on icon at bounding box center [613, 67] width 30 height 33
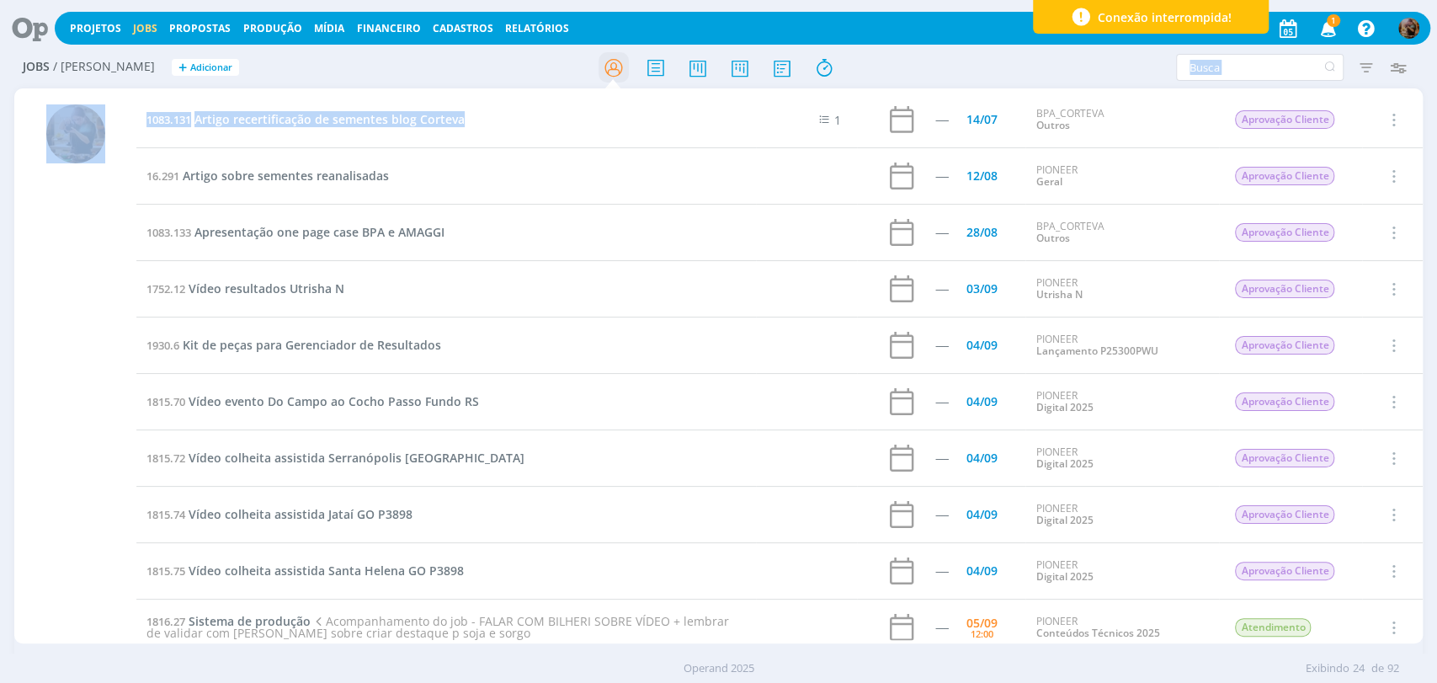
drag, startPoint x: 534, startPoint y: 92, endPoint x: 607, endPoint y: 53, distance: 82.9
click at [607, 53] on div "Jobs / [PERSON_NAME] + Adicionar Filtros Filtrar [GEOGRAPHIC_DATA] Tipo Jobs e …" at bounding box center [718, 369] width 1437 height 644
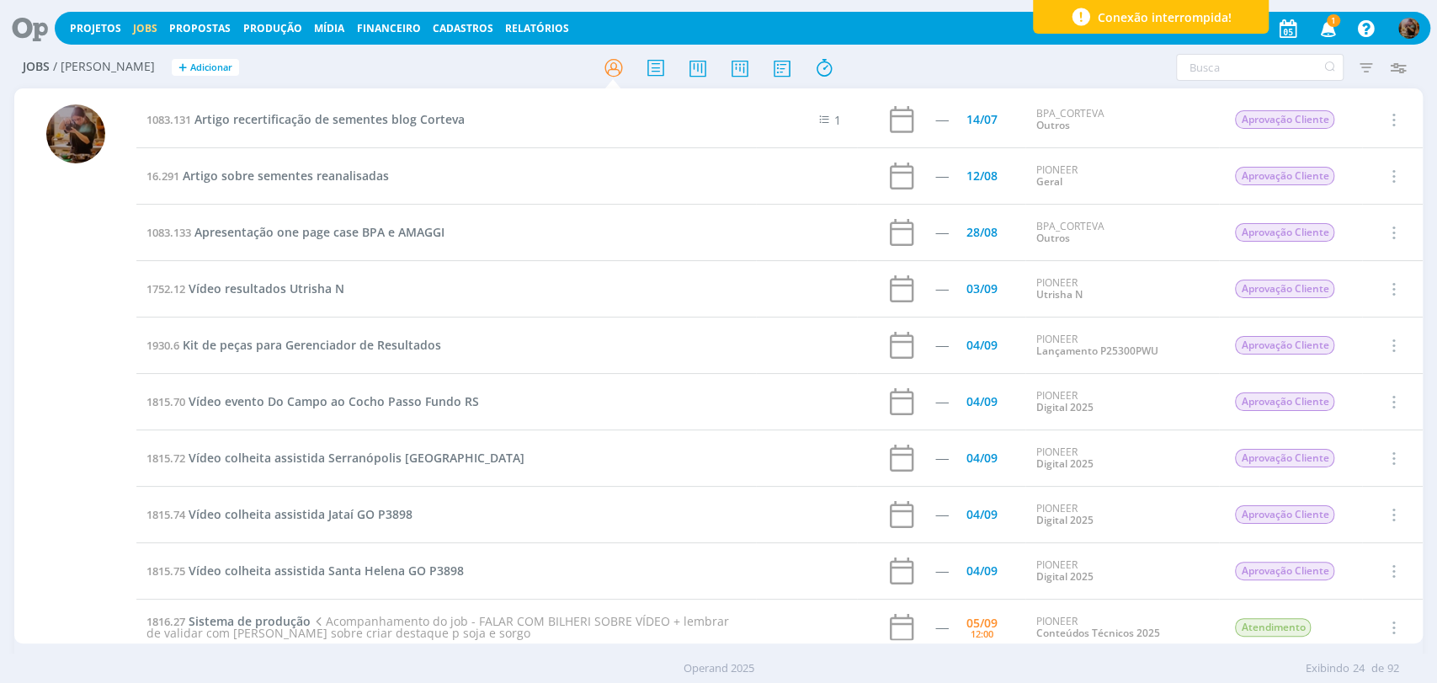
click at [593, 26] on div "Projetos Jobs Propostas Produção [GEOGRAPHIC_DATA] Financeiro Cadastros Relatór…" at bounding box center [743, 28] width 1376 height 33
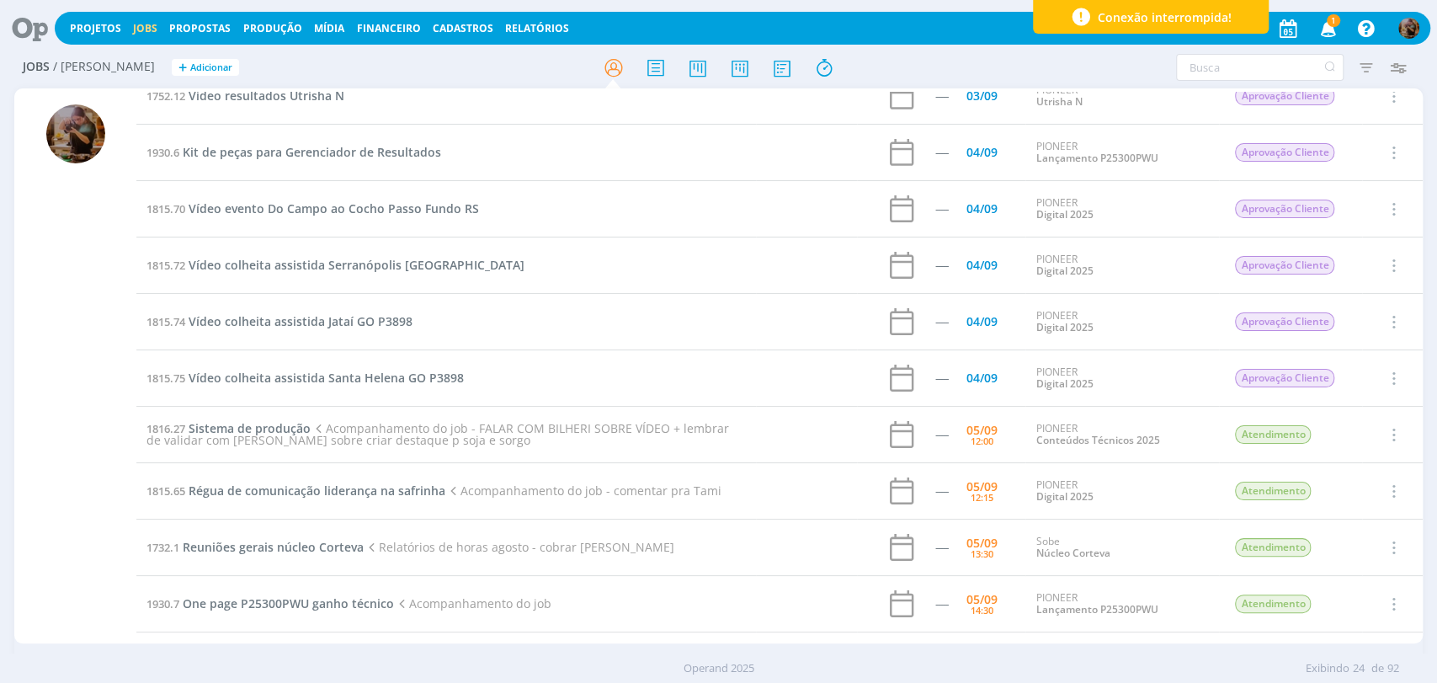
scroll to position [206, 0]
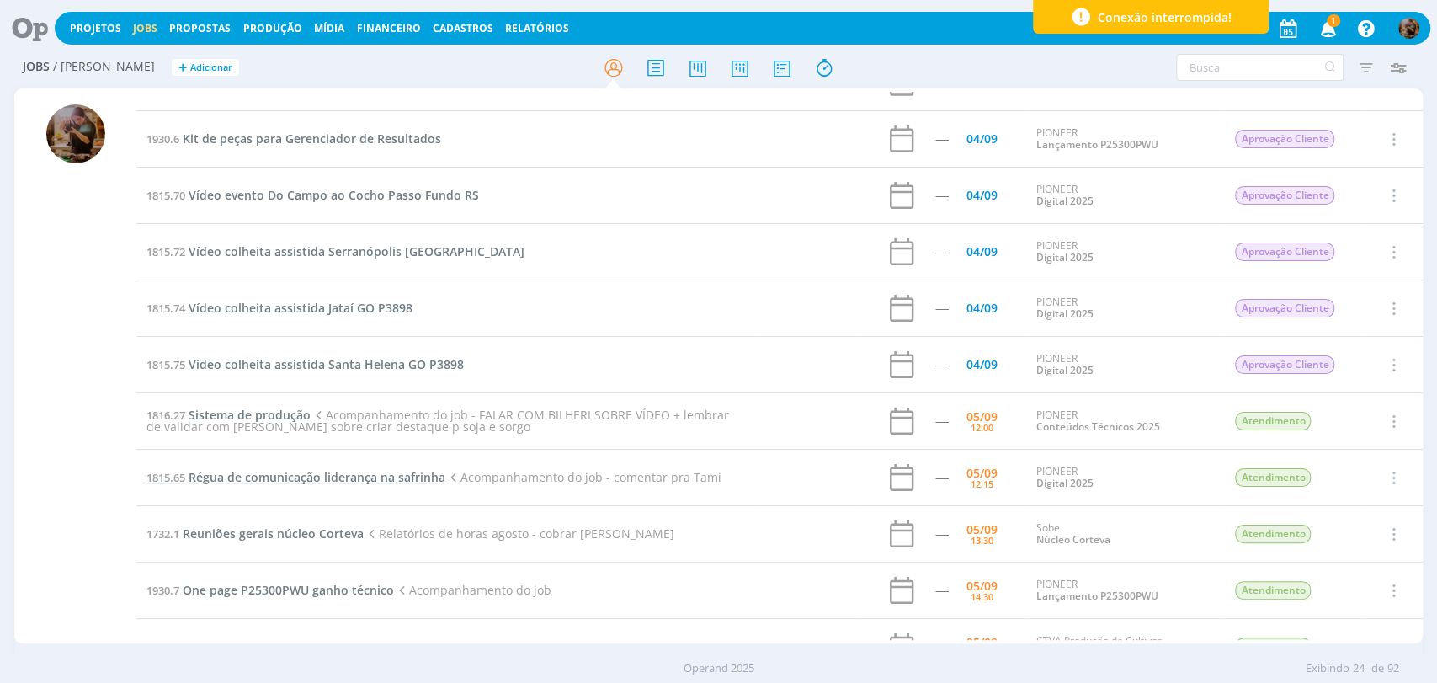
click at [431, 477] on span "Régua de comunicação liderança na safrinha" at bounding box center [317, 477] width 257 height 16
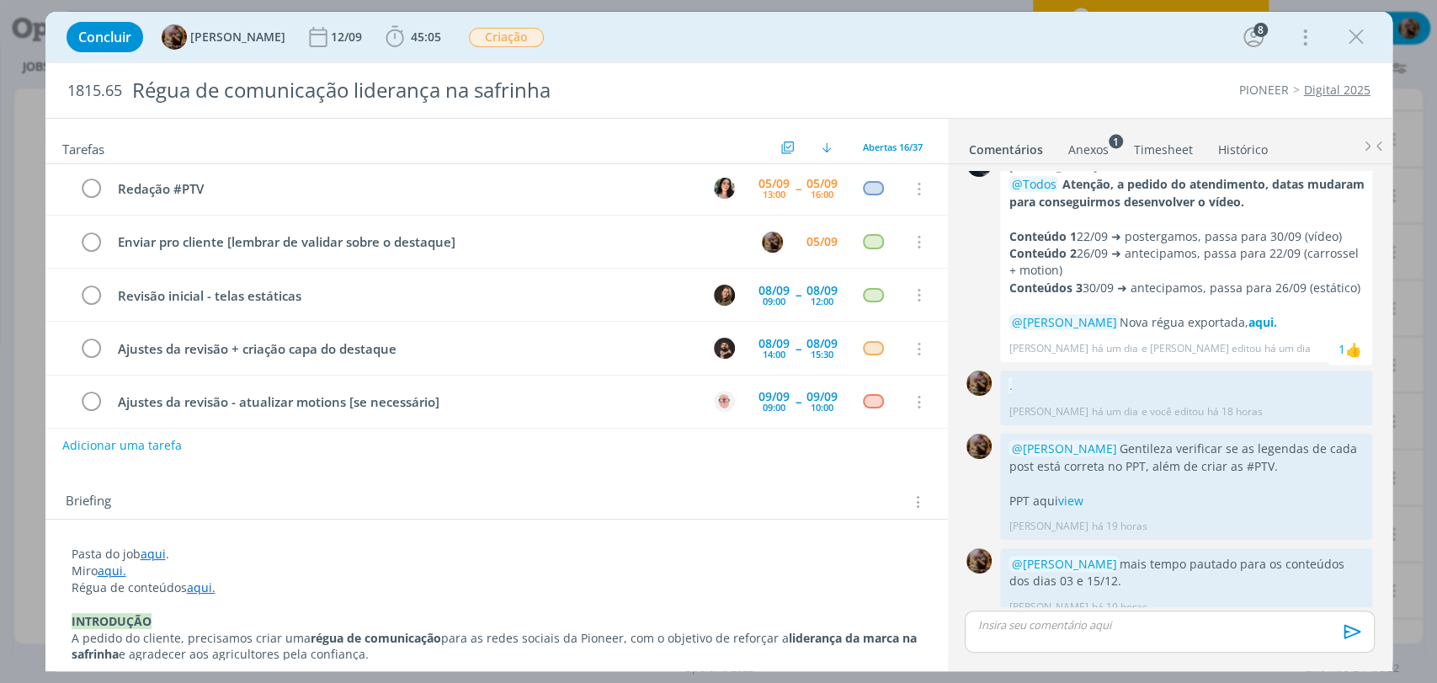
scroll to position [108, 0]
click at [813, 230] on div "05/09" at bounding box center [822, 242] width 40 height 25
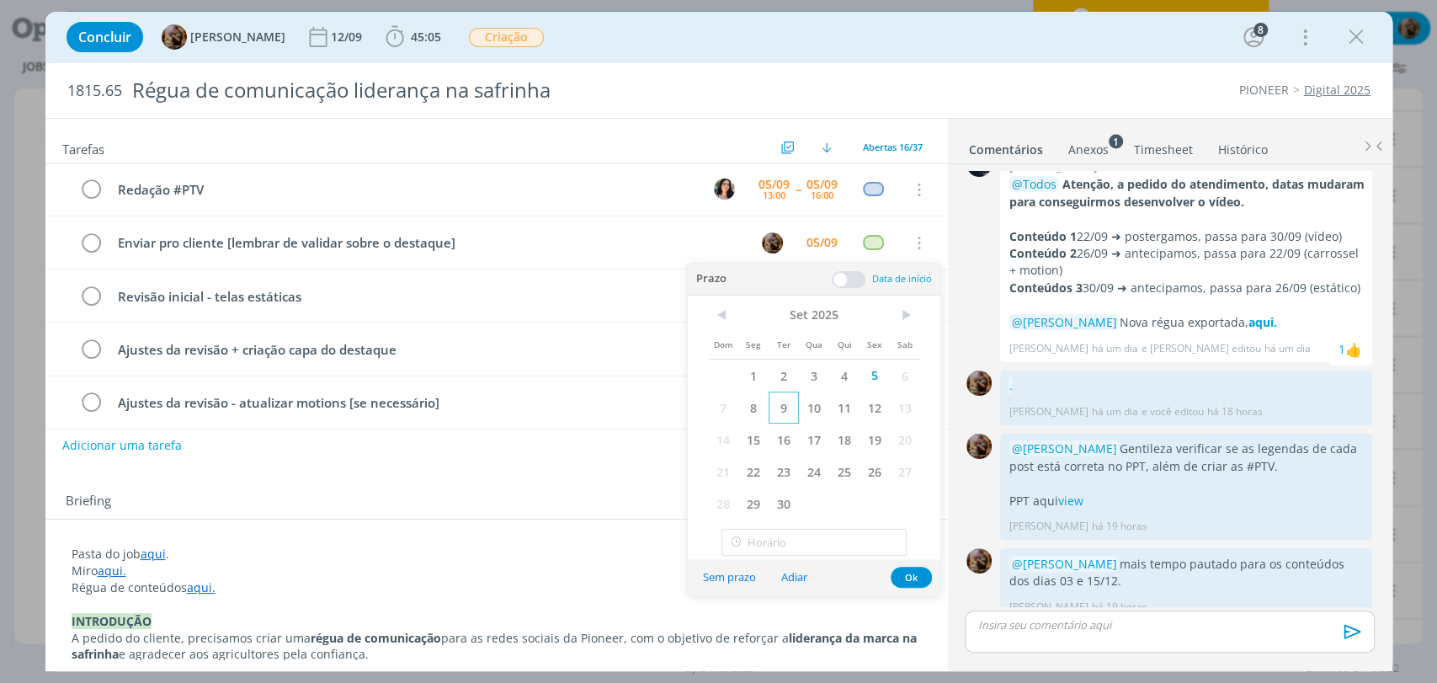
click at [773, 413] on span "9" at bounding box center [784, 408] width 30 height 32
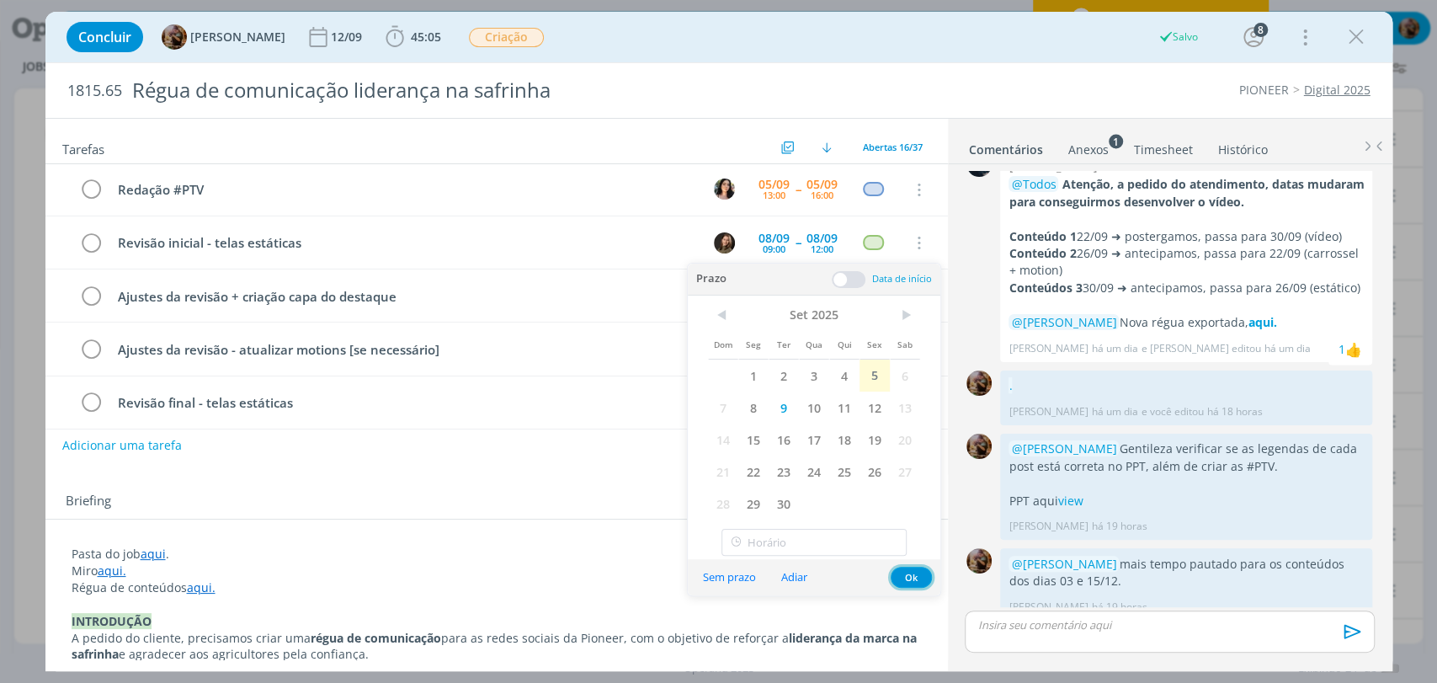
click at [907, 573] on button "Ok" at bounding box center [911, 577] width 41 height 21
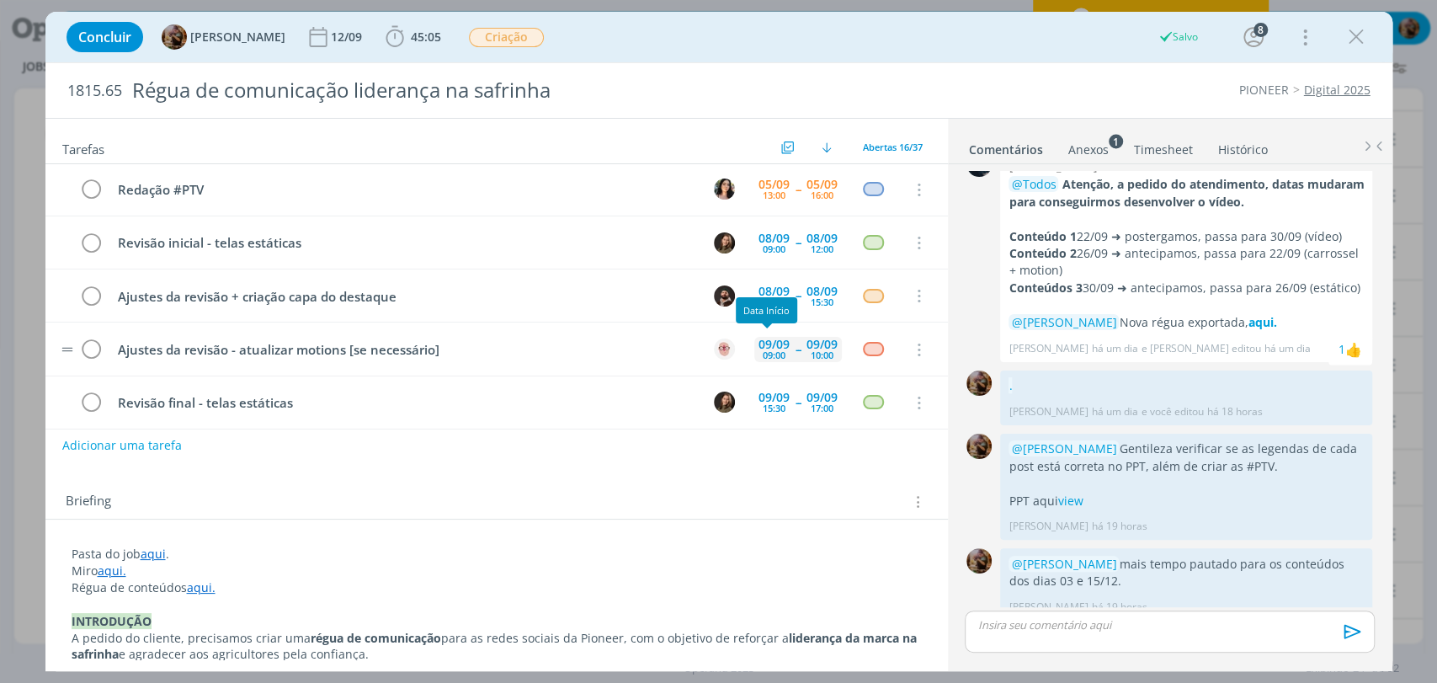
scroll to position [0, 0]
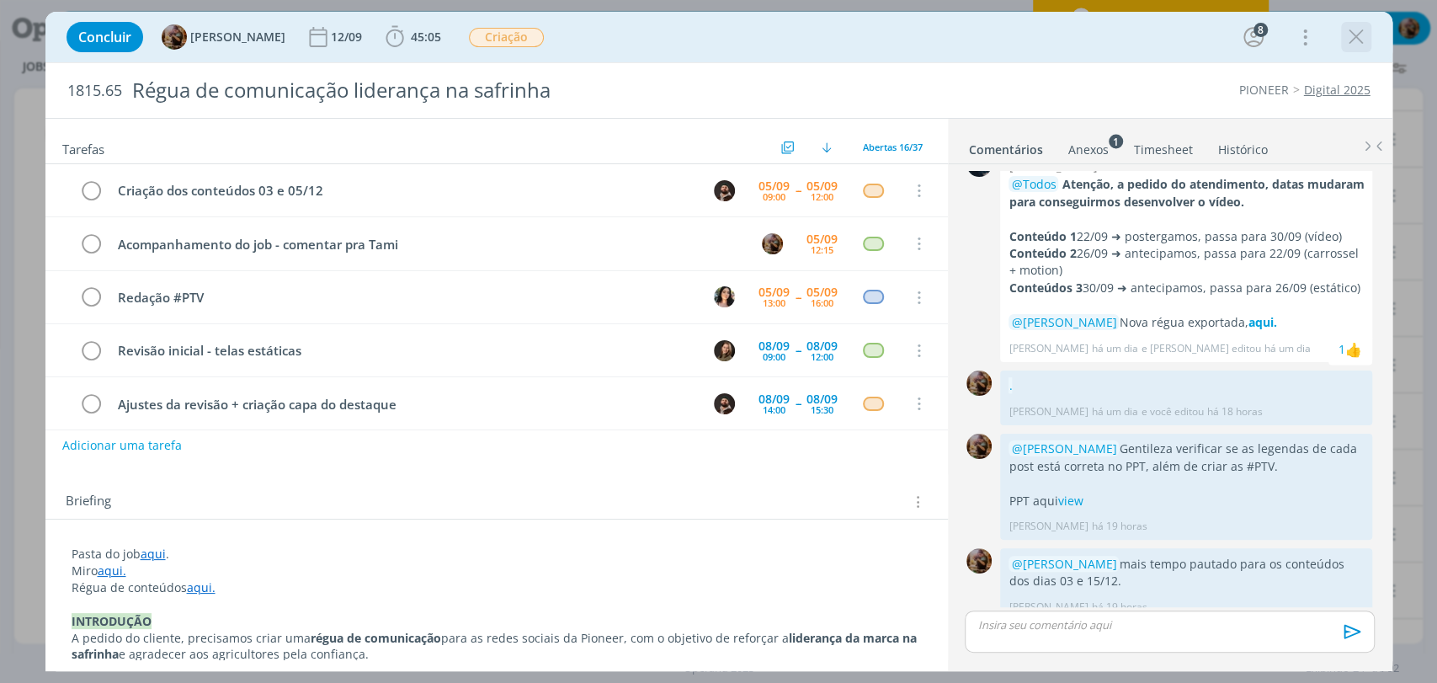
click at [1354, 42] on icon "dialog" at bounding box center [1356, 36] width 25 height 25
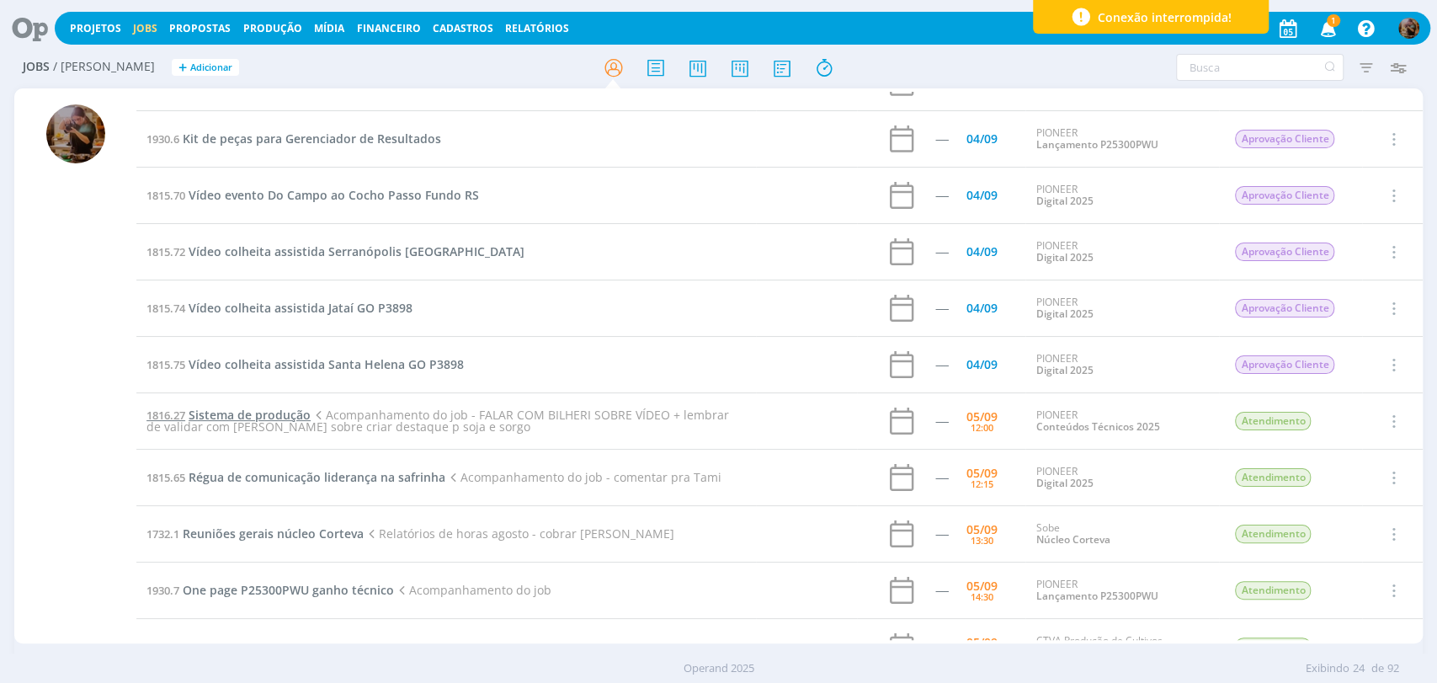
click at [290, 413] on span "Sistema de produção" at bounding box center [250, 415] width 122 height 16
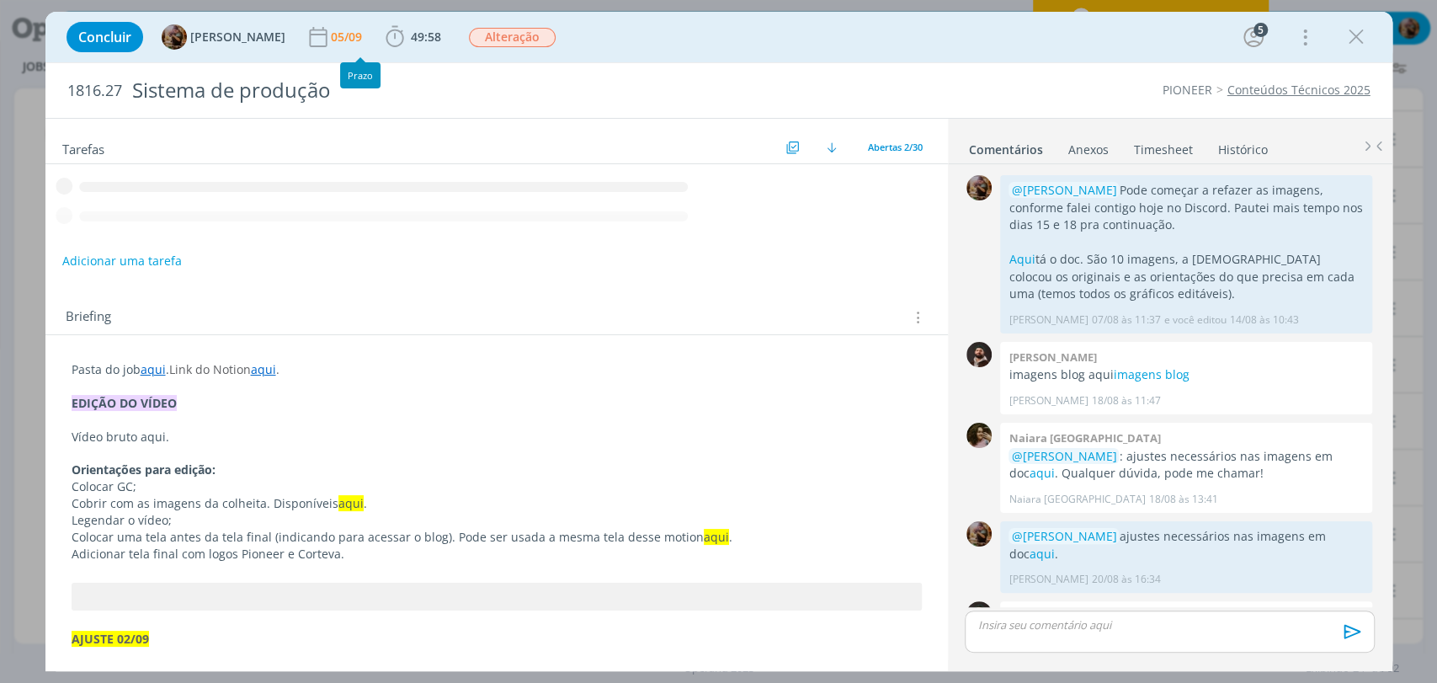
scroll to position [1735, 0]
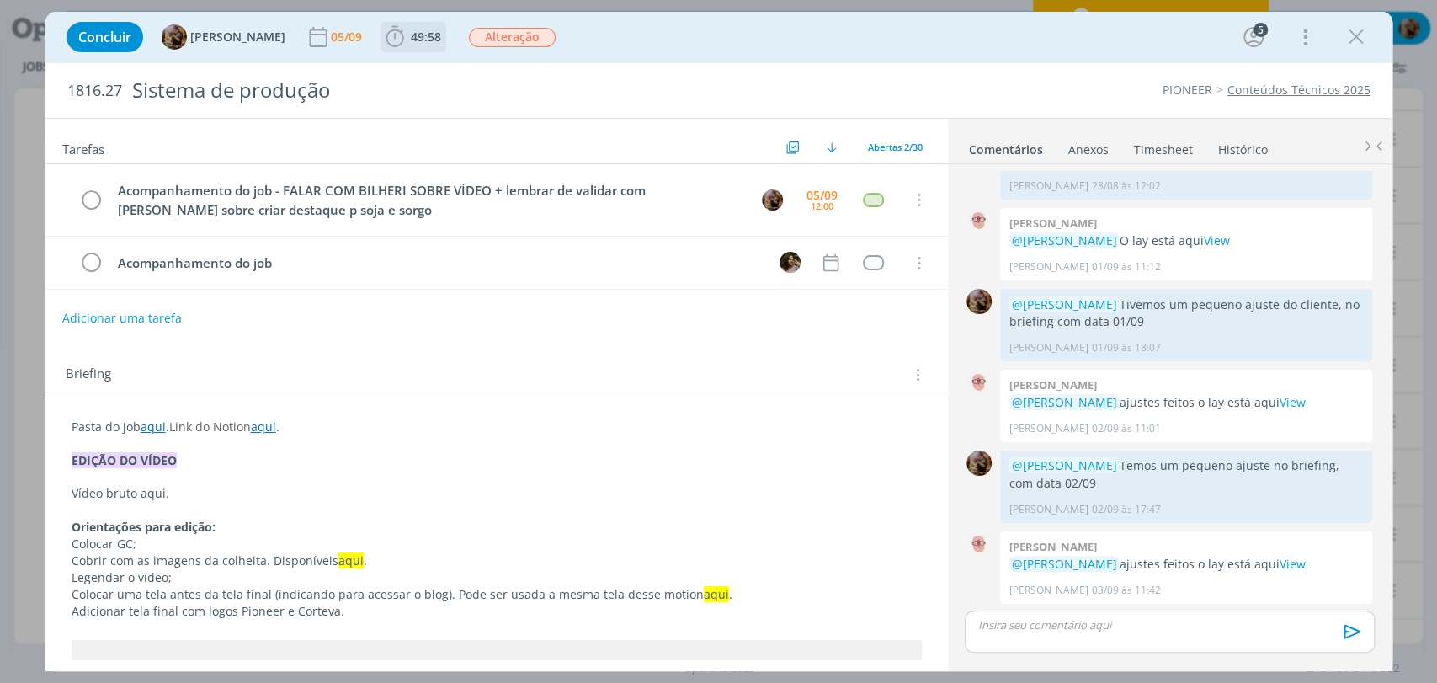
click at [434, 42] on span "49:58" at bounding box center [426, 37] width 30 height 16
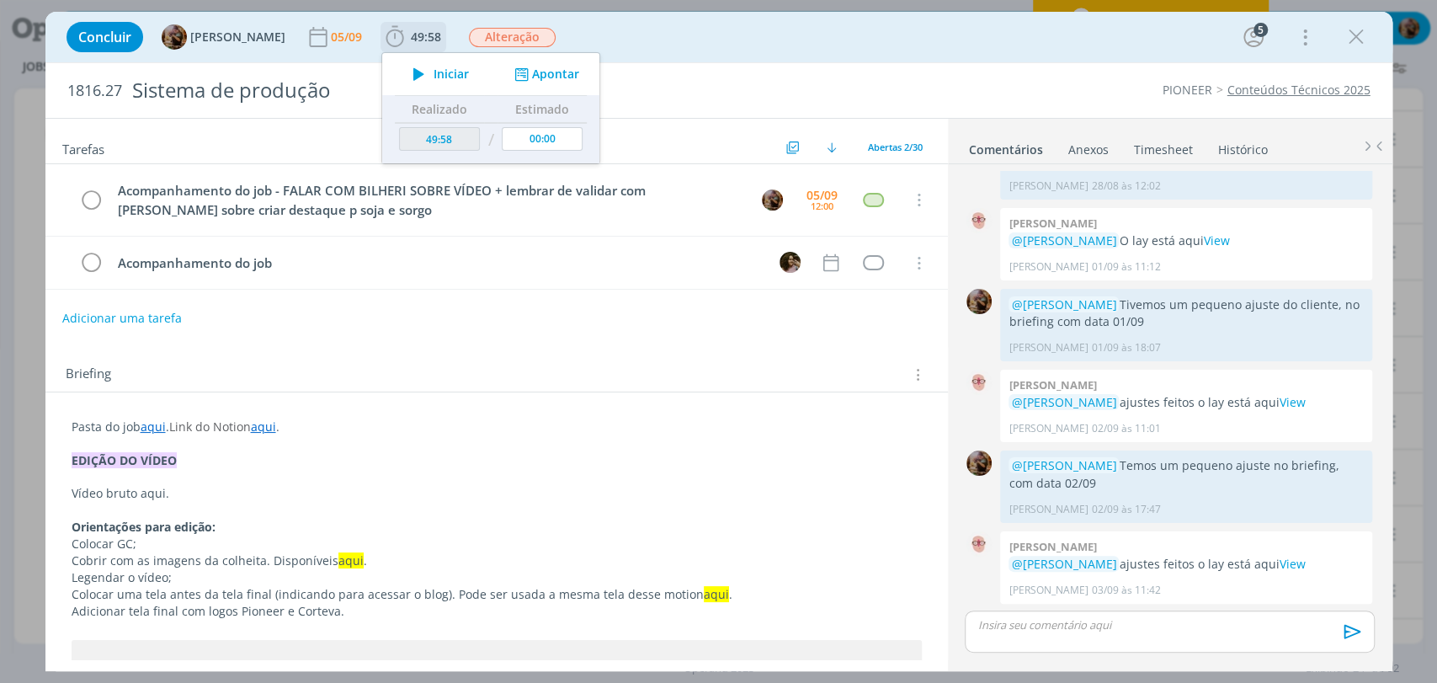
click at [466, 75] on span "Iniciar" at bounding box center [451, 74] width 35 height 12
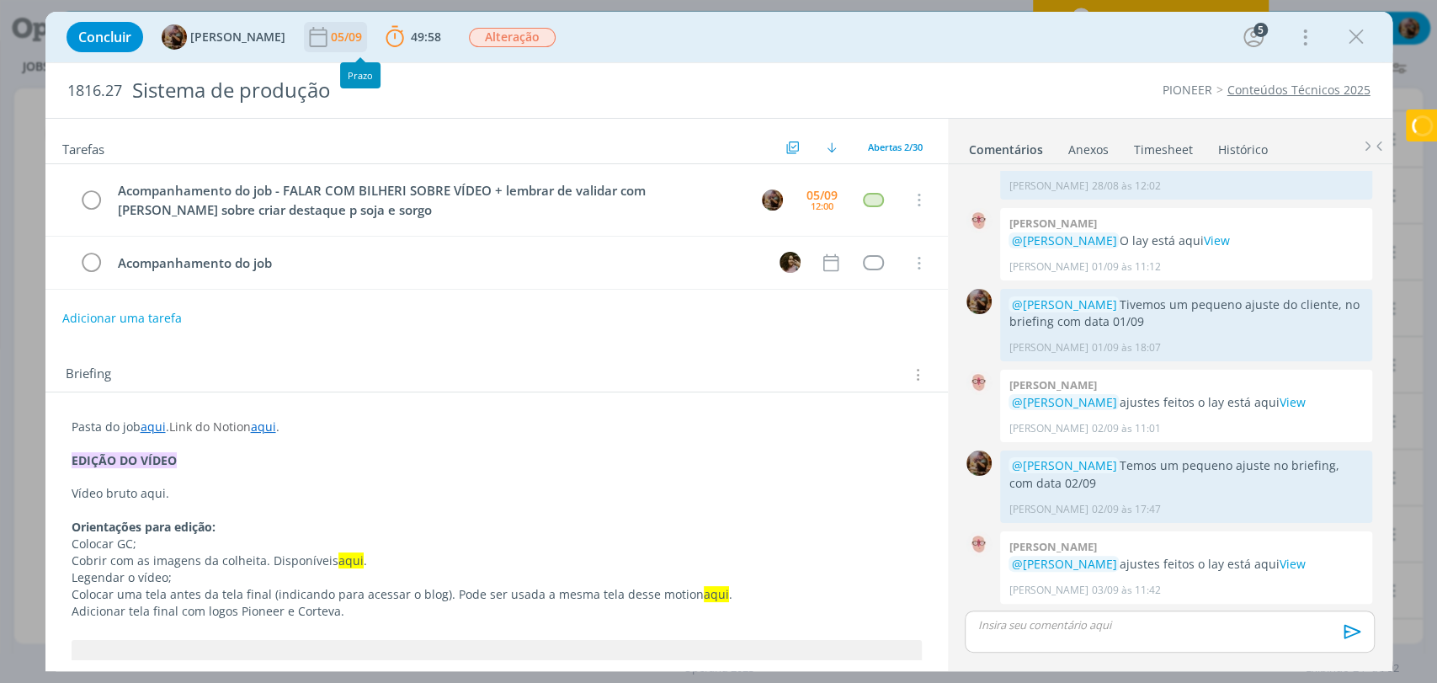
click at [354, 39] on div "05/09" at bounding box center [348, 37] width 35 height 12
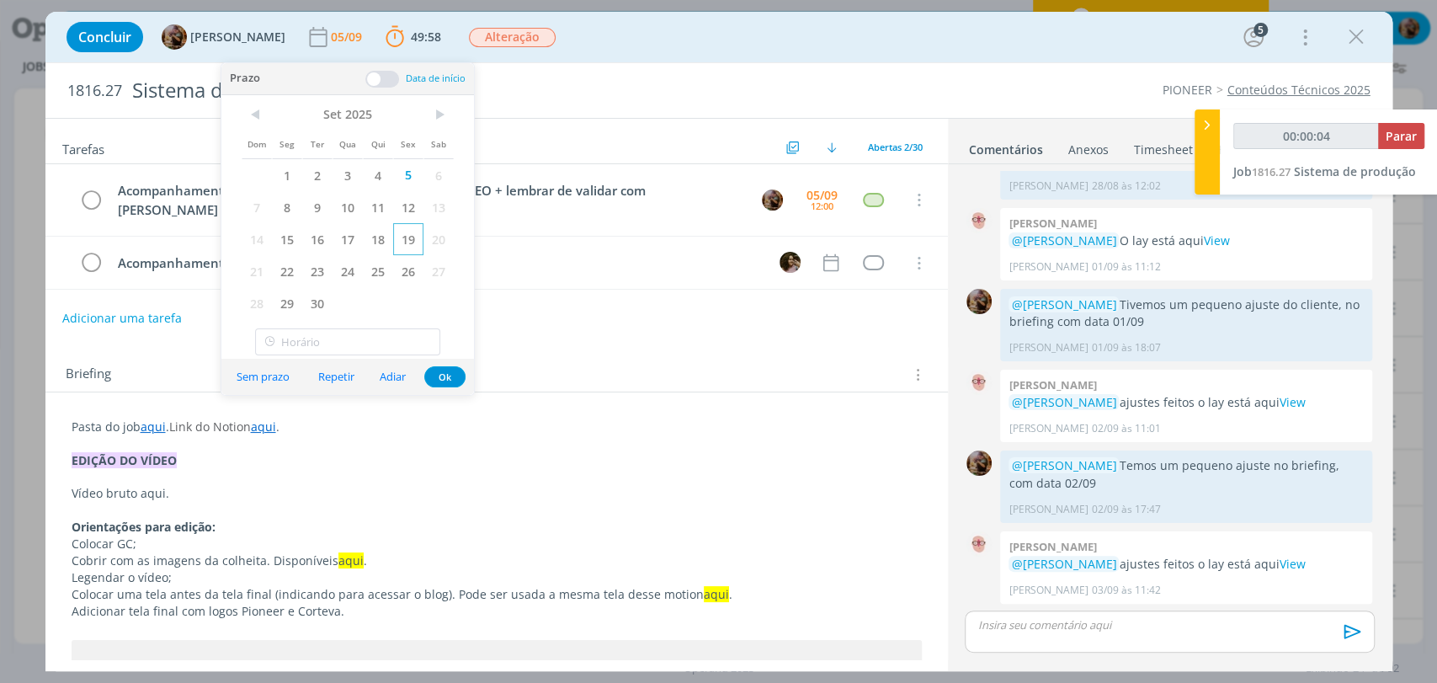
click at [413, 238] on span "19" at bounding box center [408, 239] width 30 height 32
click at [453, 381] on button "Ok" at bounding box center [444, 376] width 41 height 21
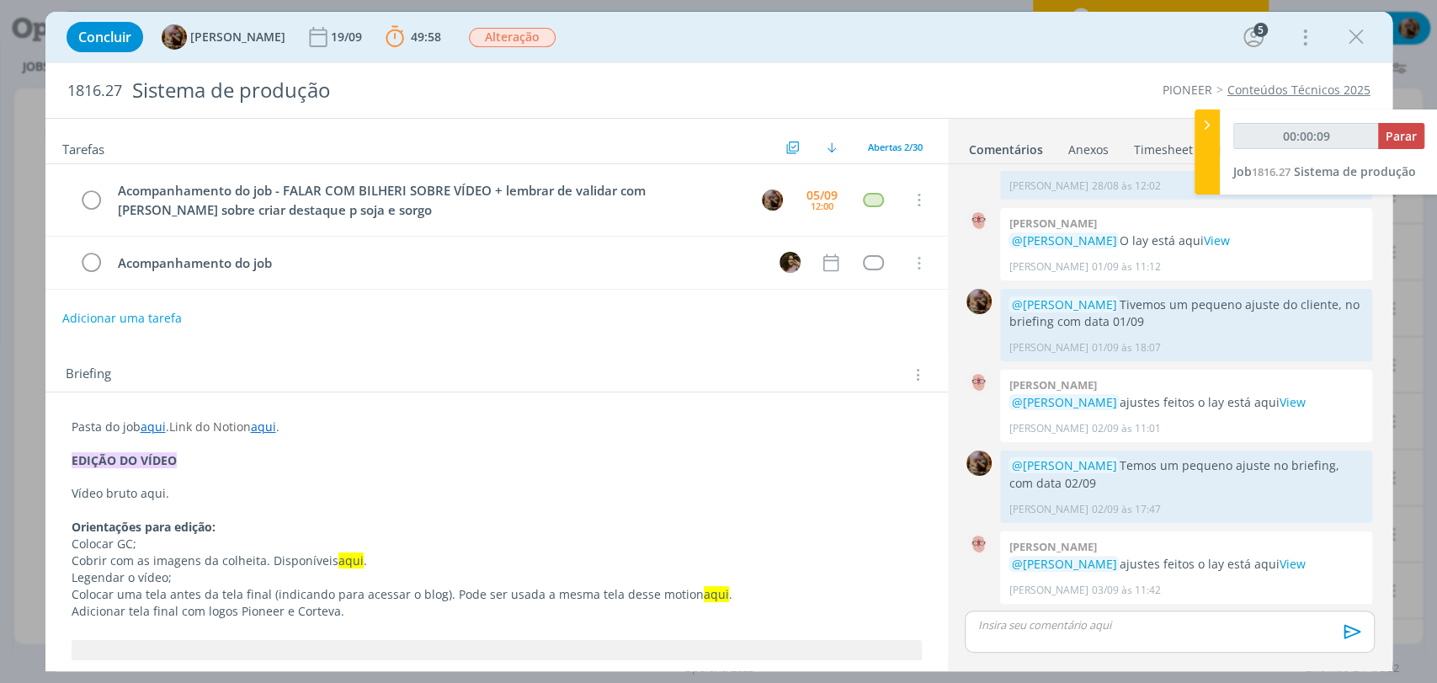
click at [153, 430] on link "aqui" at bounding box center [153, 426] width 25 height 16
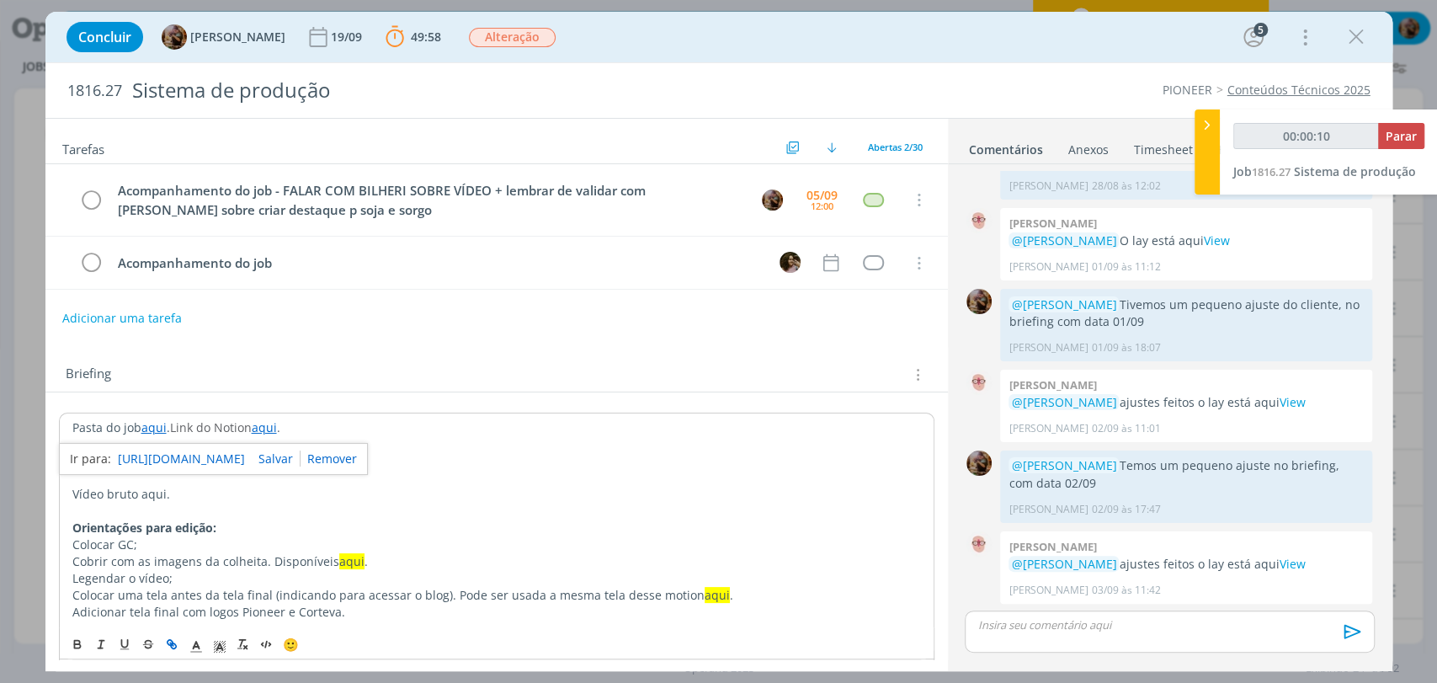
click at [173, 450] on link "https://sobeae.sharepoint.com/:f:/s/SOBEAE/ErBIJ0t9rq9PkTxmat1dxEgBZj6PMFnWLMne…" at bounding box center [181, 459] width 127 height 22
click at [500, 475] on p "dialog" at bounding box center [496, 478] width 849 height 17
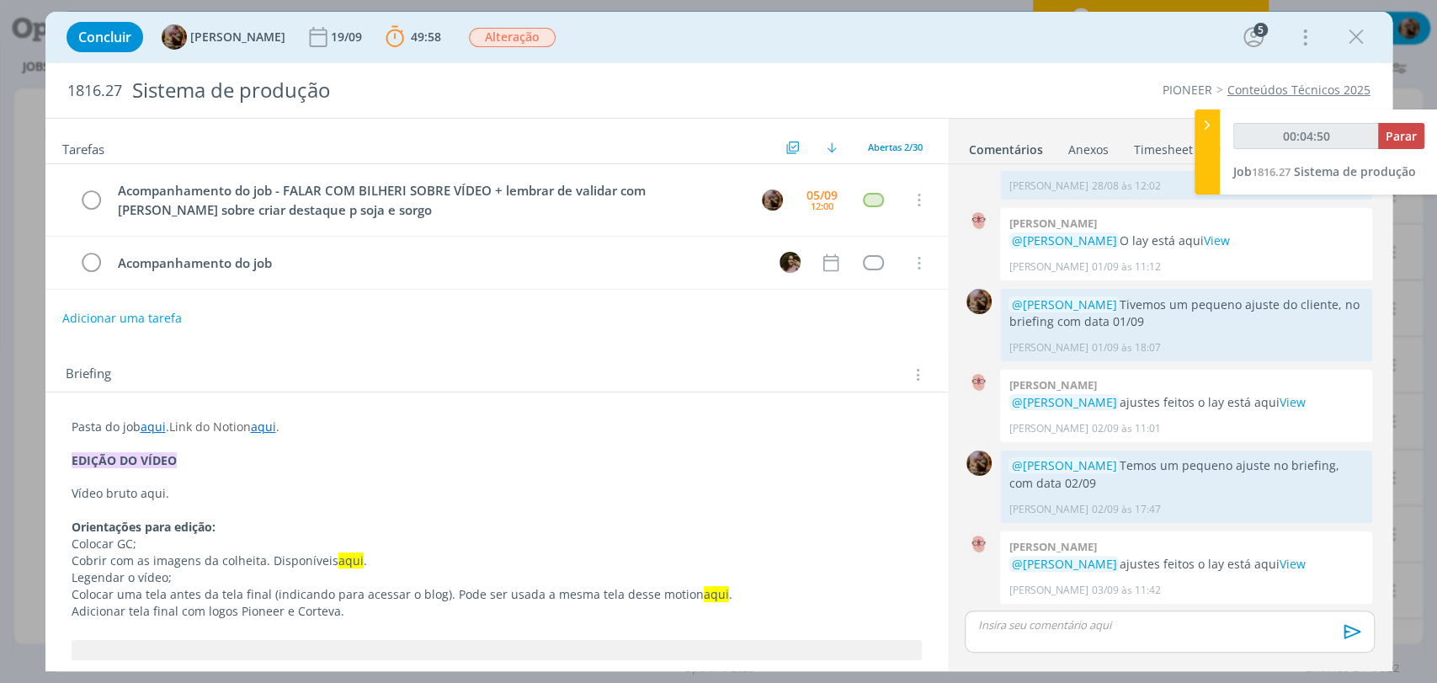
click at [146, 497] on p "Vídeo bruto aqui." at bounding box center [497, 493] width 850 height 17
type input "00:04:51"
click at [146, 497] on p "Vídeo bruto aqui." at bounding box center [497, 493] width 850 height 17
click at [172, 644] on line "dialog" at bounding box center [171, 644] width 3 height 3
type input "aqui"
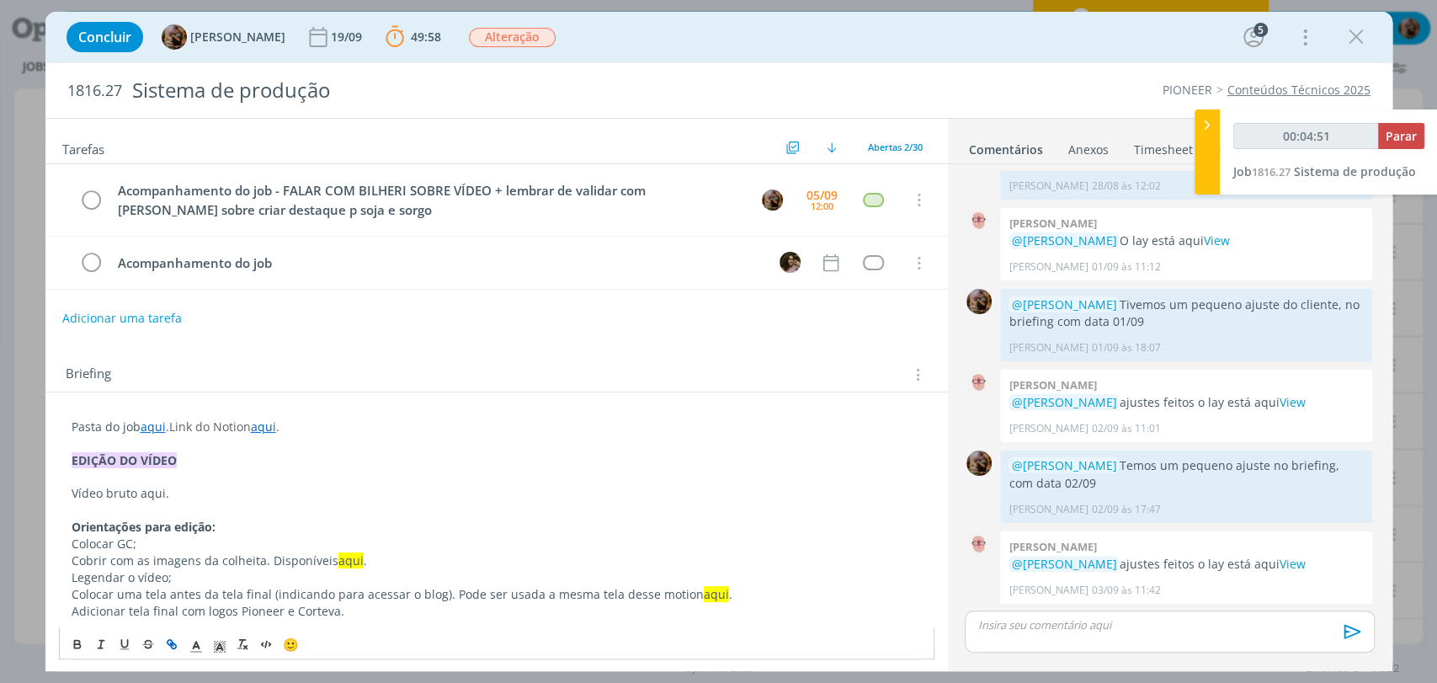
type input "00:04:52"
paste input "https://sobeae.sharepoint.com/:v:/s/SOBEAE/EQJkqYsq8EJMnNg0oD-nwu8BjF94l4-QLcBD…"
type input "https://sobeae.sharepoint.com/:v:/s/SOBEAE/EQJkqYsq8EJMnNg0oD-nwu8BjF94l4-QLcBD…"
click at [177, 493] on p "Vídeo bruto aqui ." at bounding box center [497, 493] width 850 height 17
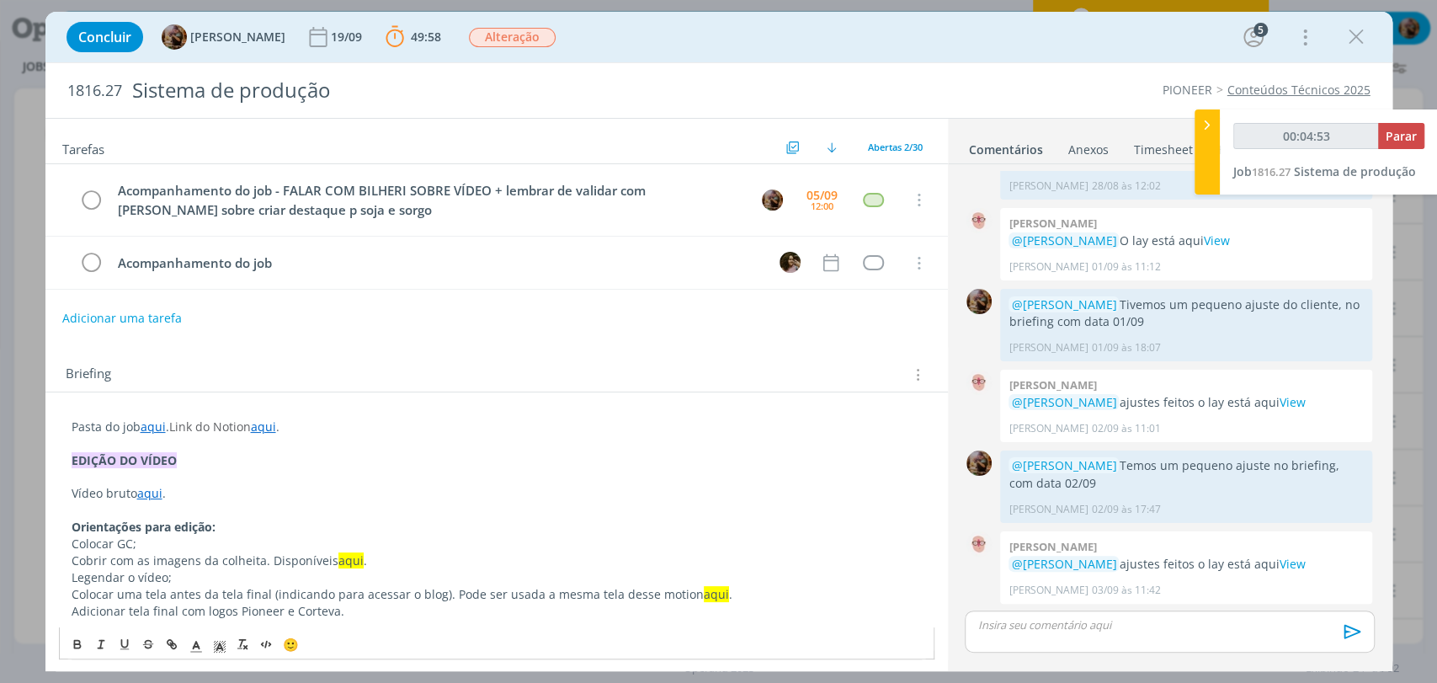
type input "00:04:54"
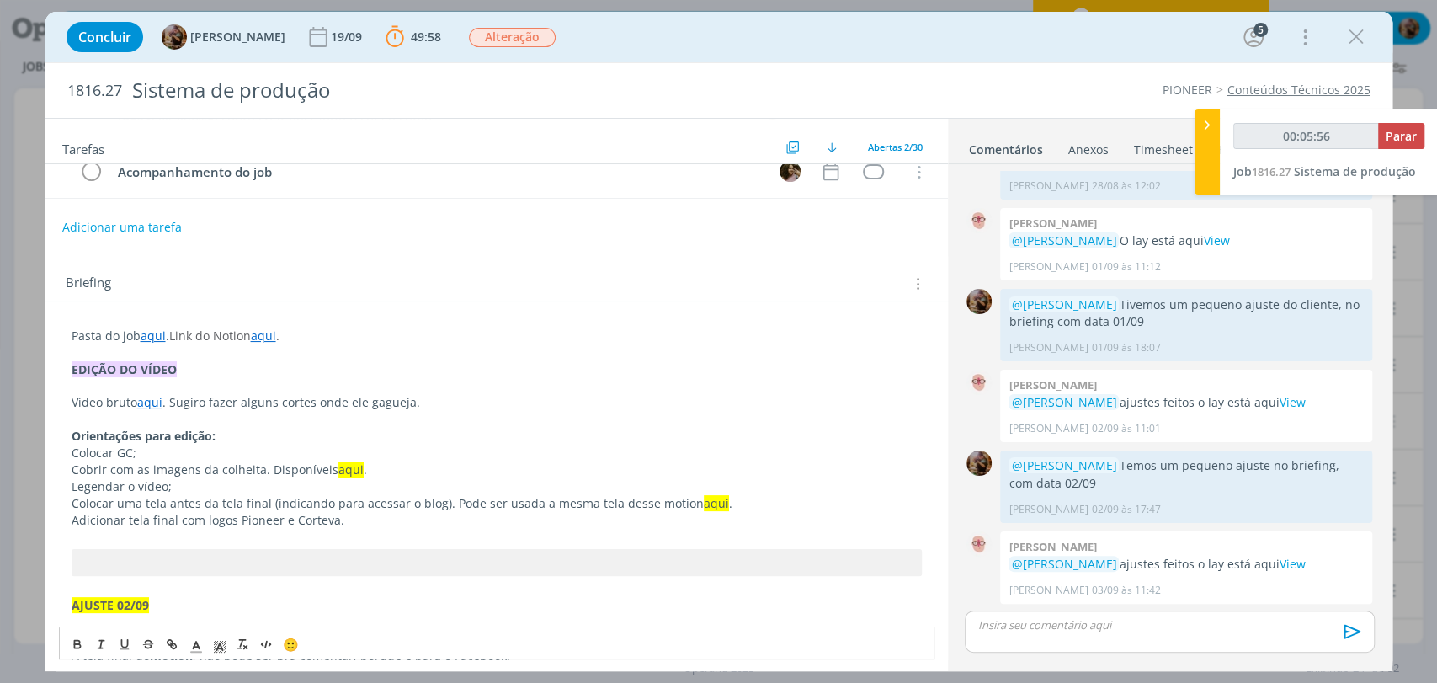
scroll to position [93, 0]
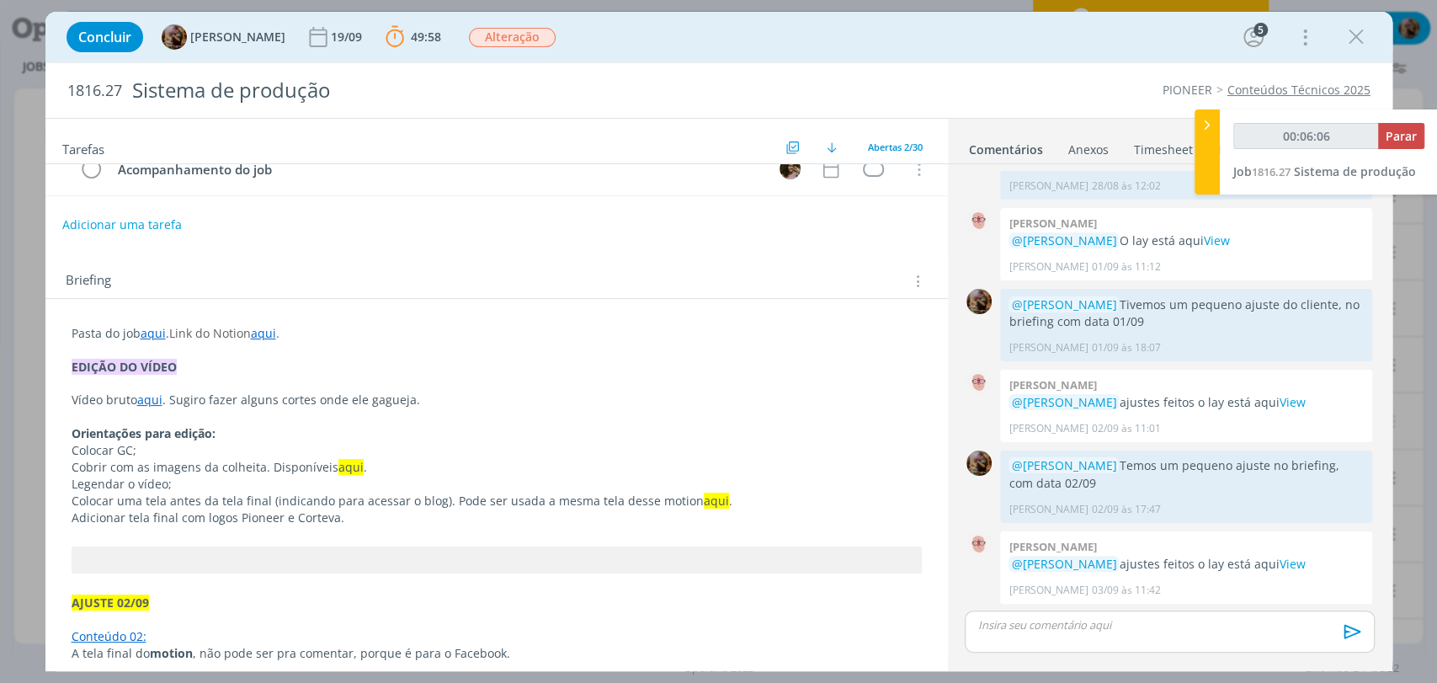
click at [341, 461] on span "aqui" at bounding box center [350, 467] width 25 height 16
type input "00:06:07"
click at [171, 647] on icon "dialog" at bounding box center [173, 646] width 5 height 5
type input "aqui"
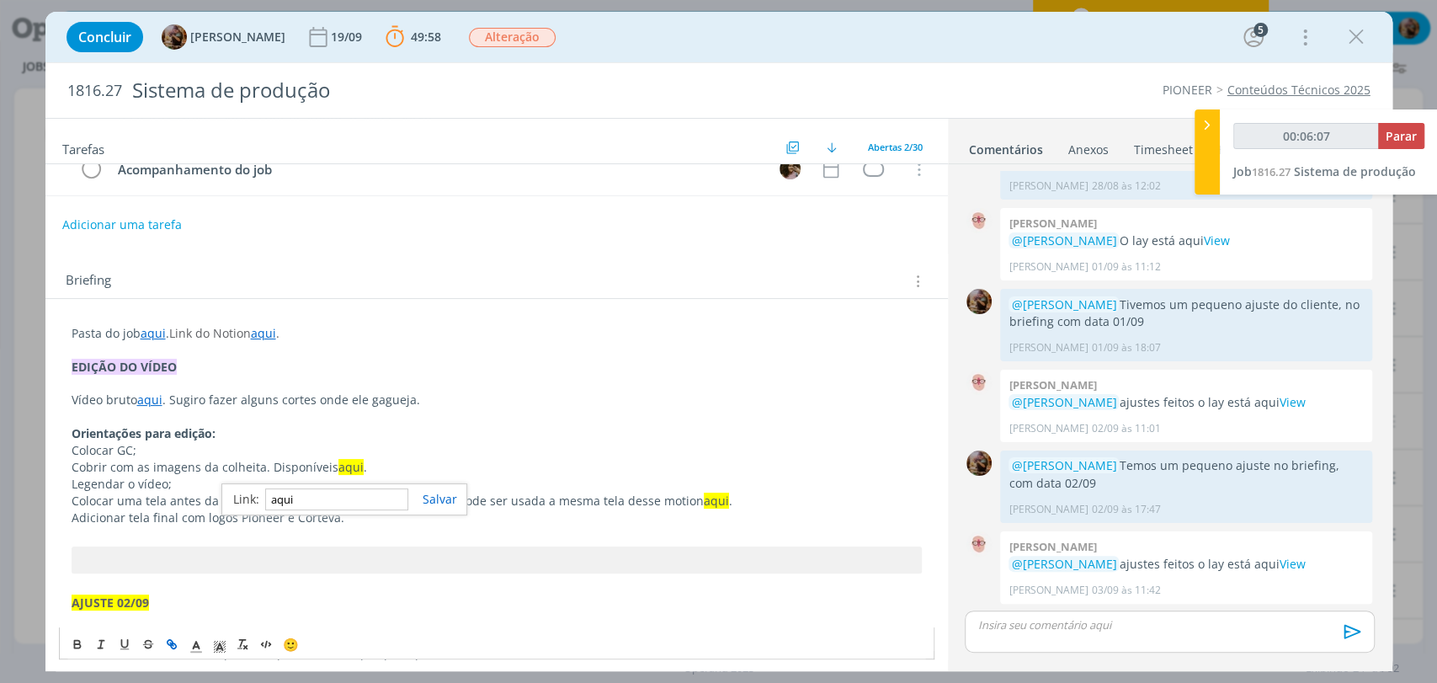
type input "00:06:08"
paste input "https://sobeae.sharepoint.com/:f:/s/SOBEAE/EruVX0OLccNGvipyjRL4PT0BEFiZ-ElqwBYk…"
type input "https://sobeae.sharepoint.com/:f:/s/SOBEAE/EruVX0OLccNGvipyjRL4PT0BEFiZ-ElqwBYk…"
click at [222, 644] on icon "dialog" at bounding box center [219, 647] width 15 height 15
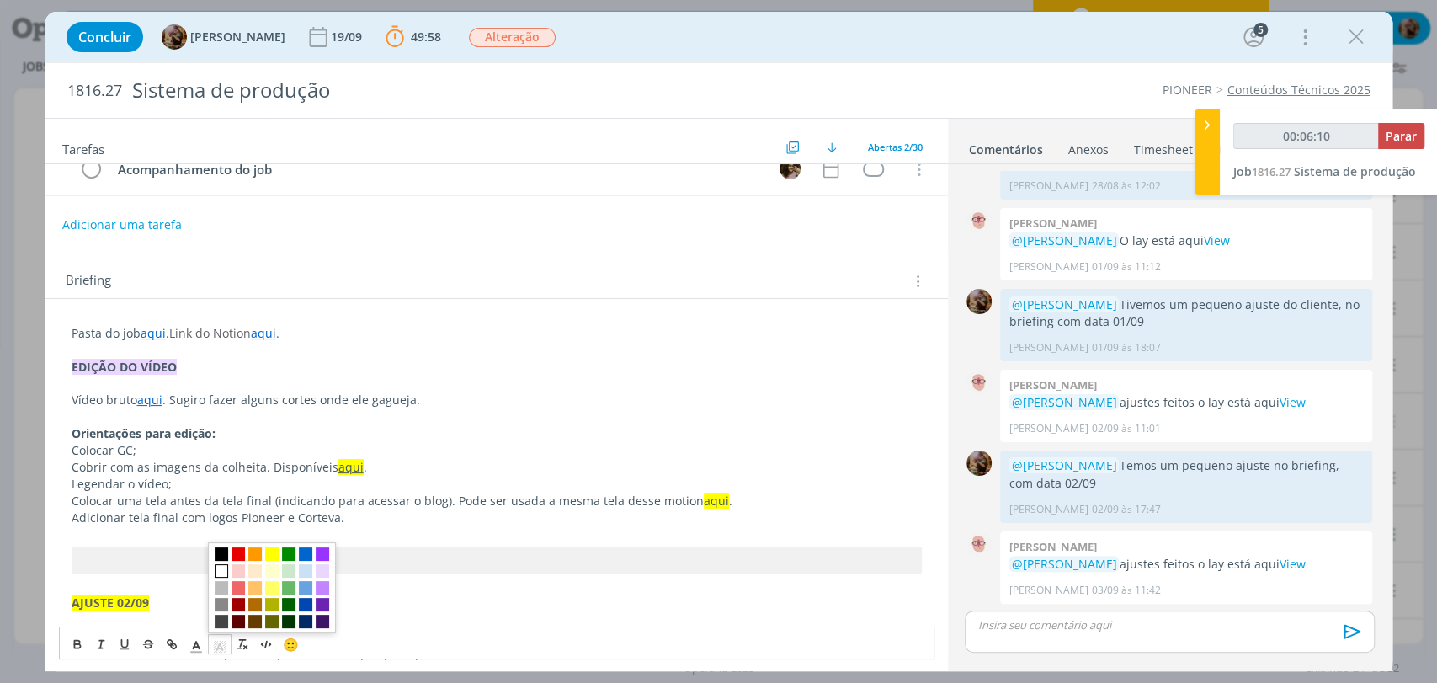
click at [222, 574] on span "dialog" at bounding box center [221, 570] width 13 height 13
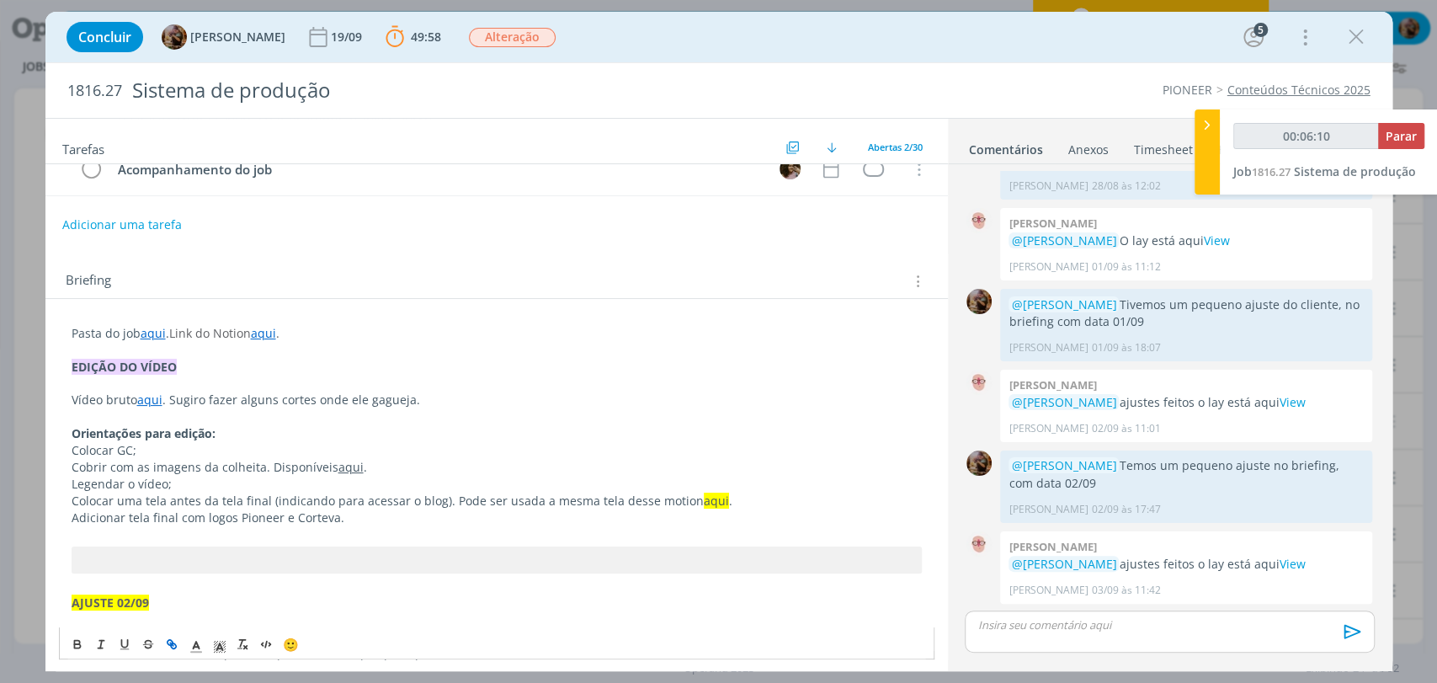
click at [392, 426] on p "Orientações para edição:" at bounding box center [497, 433] width 850 height 17
click at [344, 468] on link "aqui" at bounding box center [350, 467] width 25 height 16
click at [196, 647] on line "dialog" at bounding box center [196, 647] width 4 height 0
click at [283, 553] on span "dialog" at bounding box center [281, 553] width 13 height 13
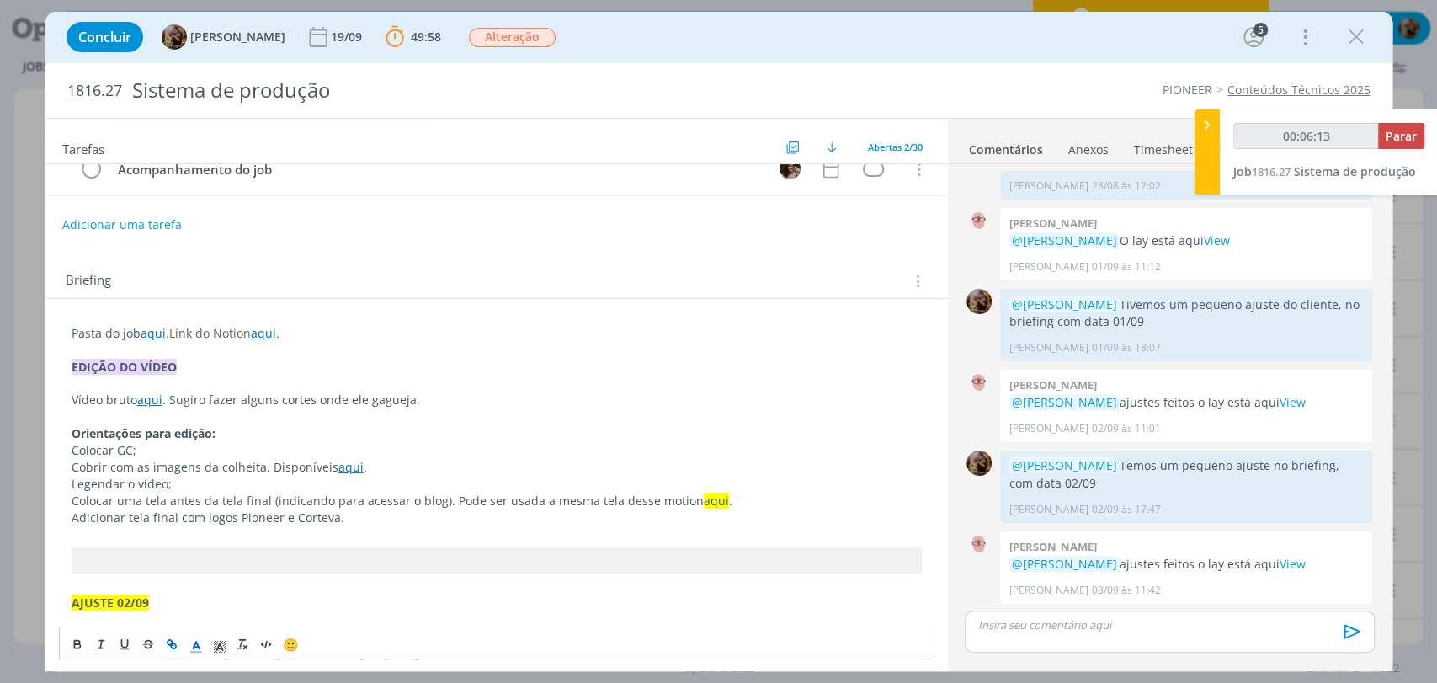
click at [445, 449] on p "Colocar GC;" at bounding box center [497, 450] width 850 height 17
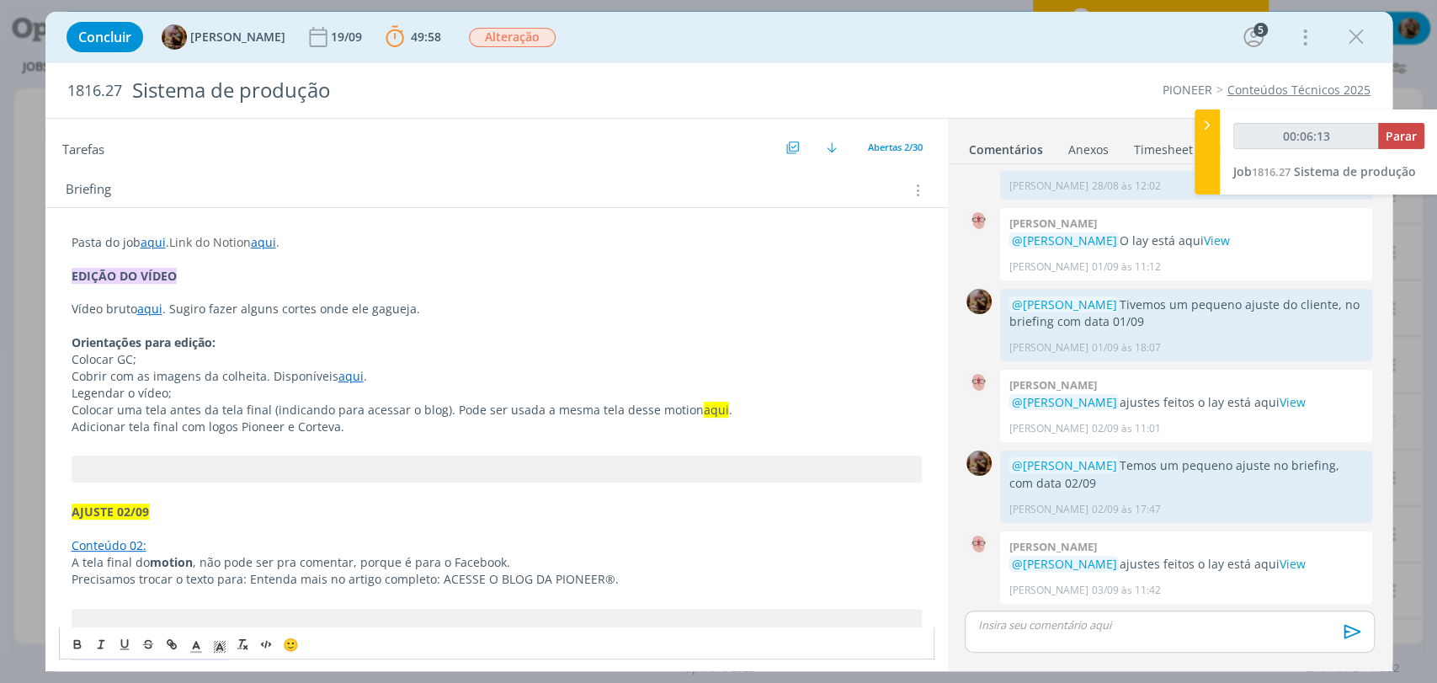
scroll to position [187, 0]
click at [705, 416] on p "Adicionar tela final com logos Pioneer e Corteva." at bounding box center [497, 424] width 850 height 17
click at [704, 416] on p "Adicionar tela final com logos Pioneer e Corteva." at bounding box center [497, 424] width 850 height 17
click at [704, 409] on span "aqui" at bounding box center [716, 407] width 25 height 16
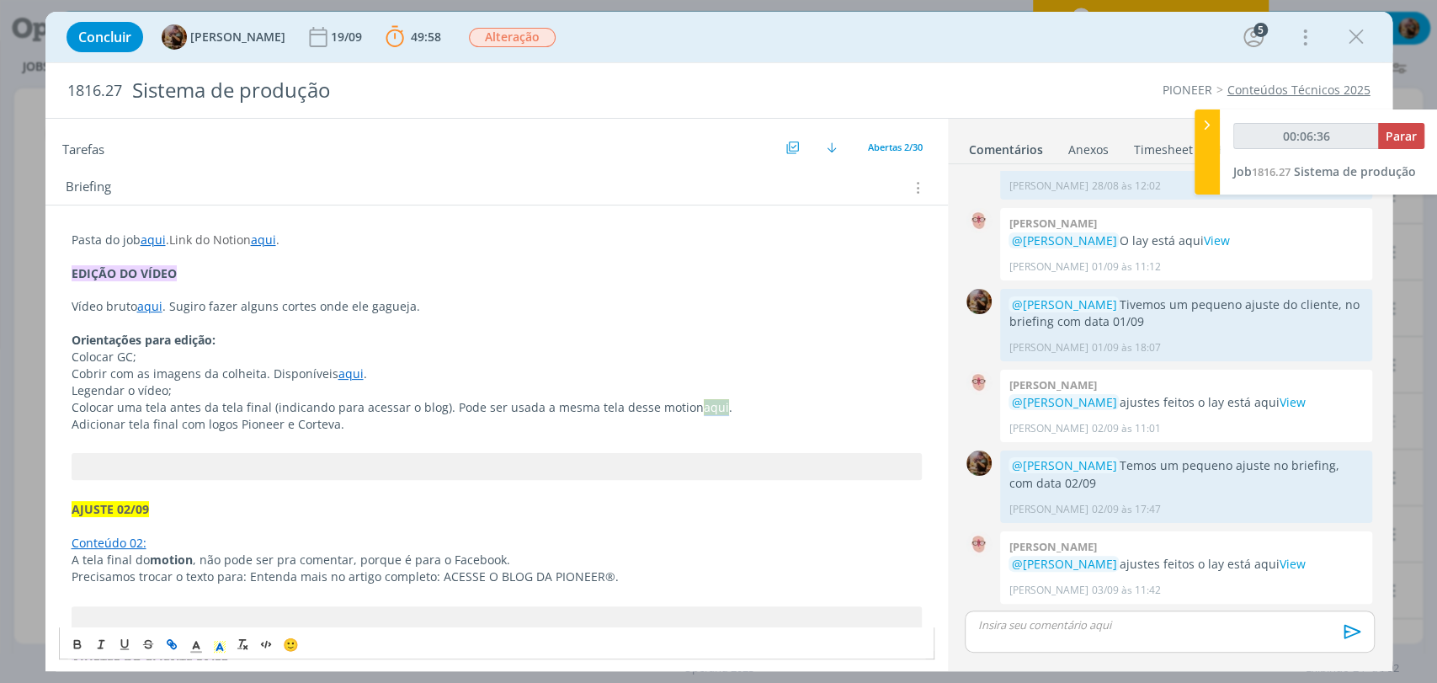
type input "00:06:37"
click at [175, 644] on icon "dialog" at bounding box center [171, 643] width 13 height 13
paste input "https://sobeae.sharepoint.com/:v:/s/SOBEAE/EZRNpcNtrDVLkbVOWrVYU9QBIcHvAZe40R3h…"
type input "https://sobeae.sharepoint.com/:v:/s/SOBEAE/EZRNpcNtrDVLkbVOWrVYU9QBIcHvAZe40R3h…"
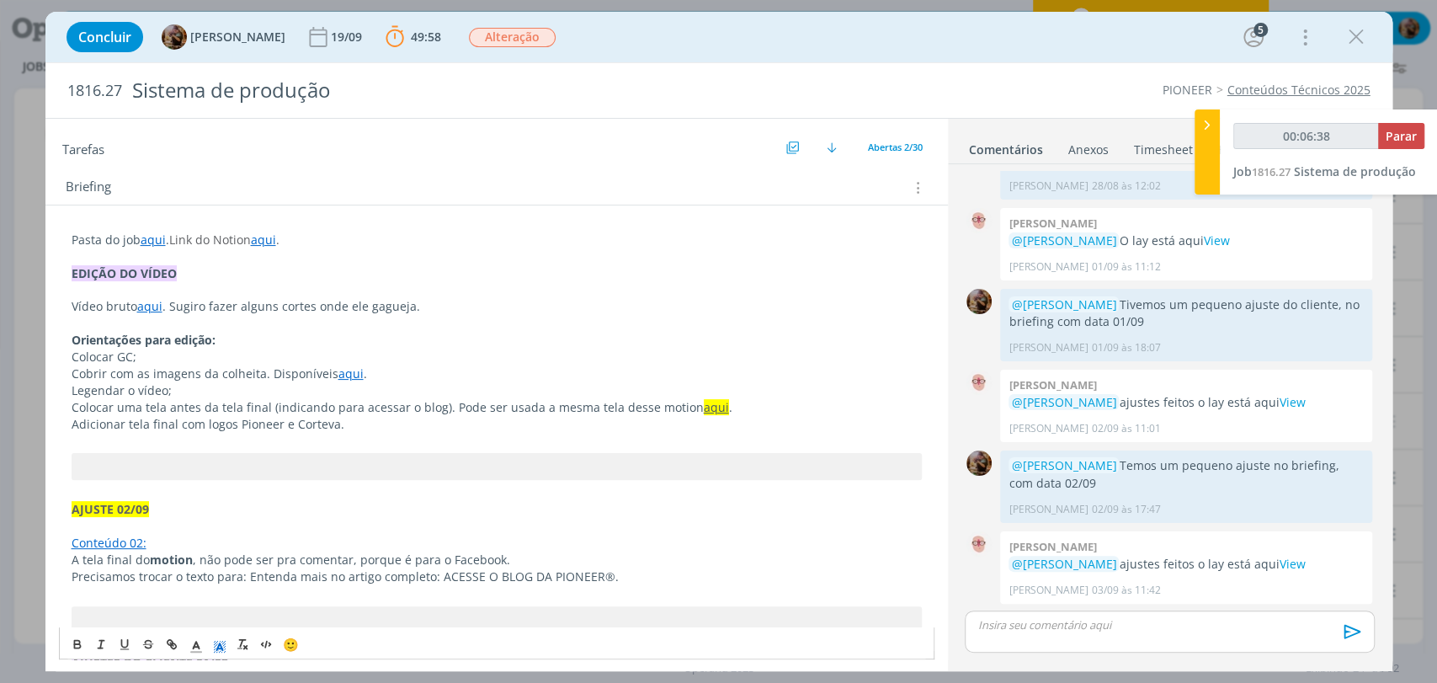
click at [219, 640] on icon "dialog" at bounding box center [219, 647] width 15 height 15
click at [216, 570] on span "dialog" at bounding box center [221, 570] width 13 height 13
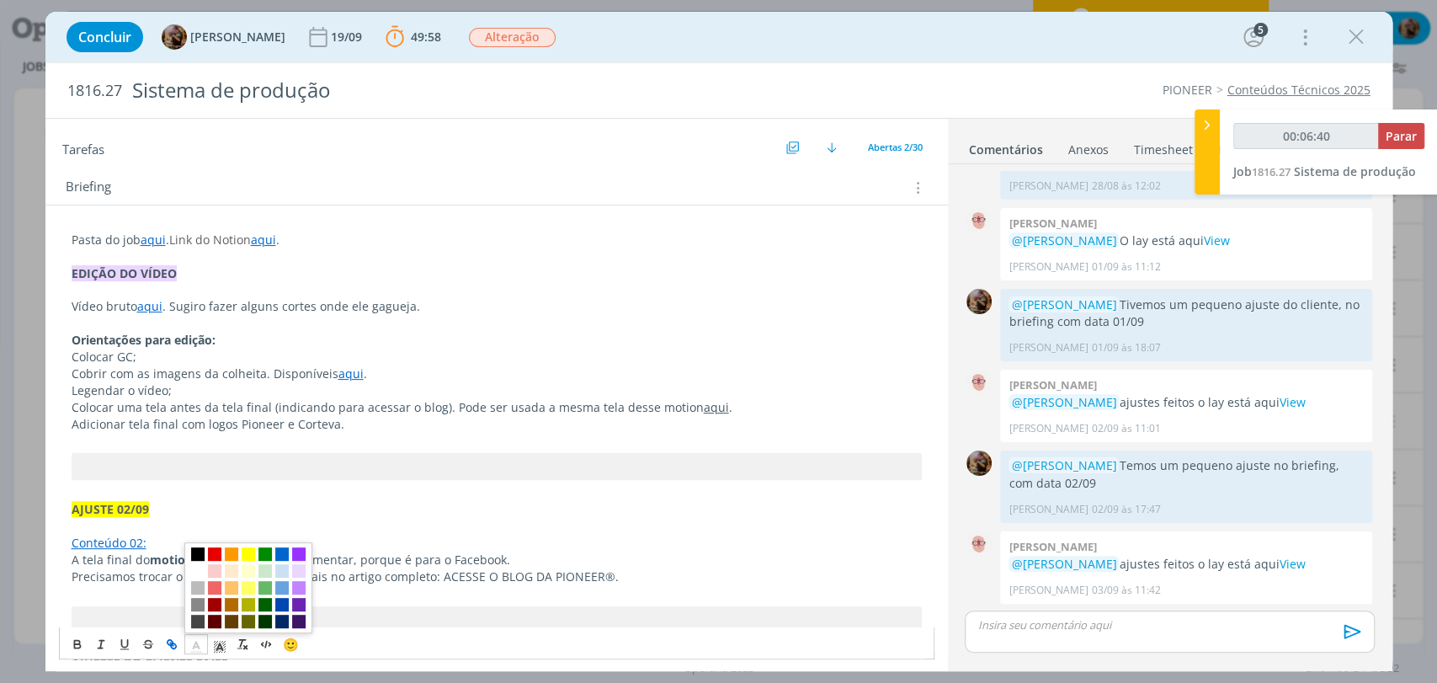
click at [198, 642] on icon "dialog" at bounding box center [196, 647] width 15 height 15
click at [285, 556] on span "dialog" at bounding box center [281, 553] width 13 height 13
click at [601, 426] on p "Adicionar tela final com logos Pioneer e Corteva." at bounding box center [497, 424] width 850 height 17
click at [719, 405] on p "Colocar uma tela antes da tela final (indicando para acessar o blog). Pode ser …" at bounding box center [497, 407] width 850 height 17
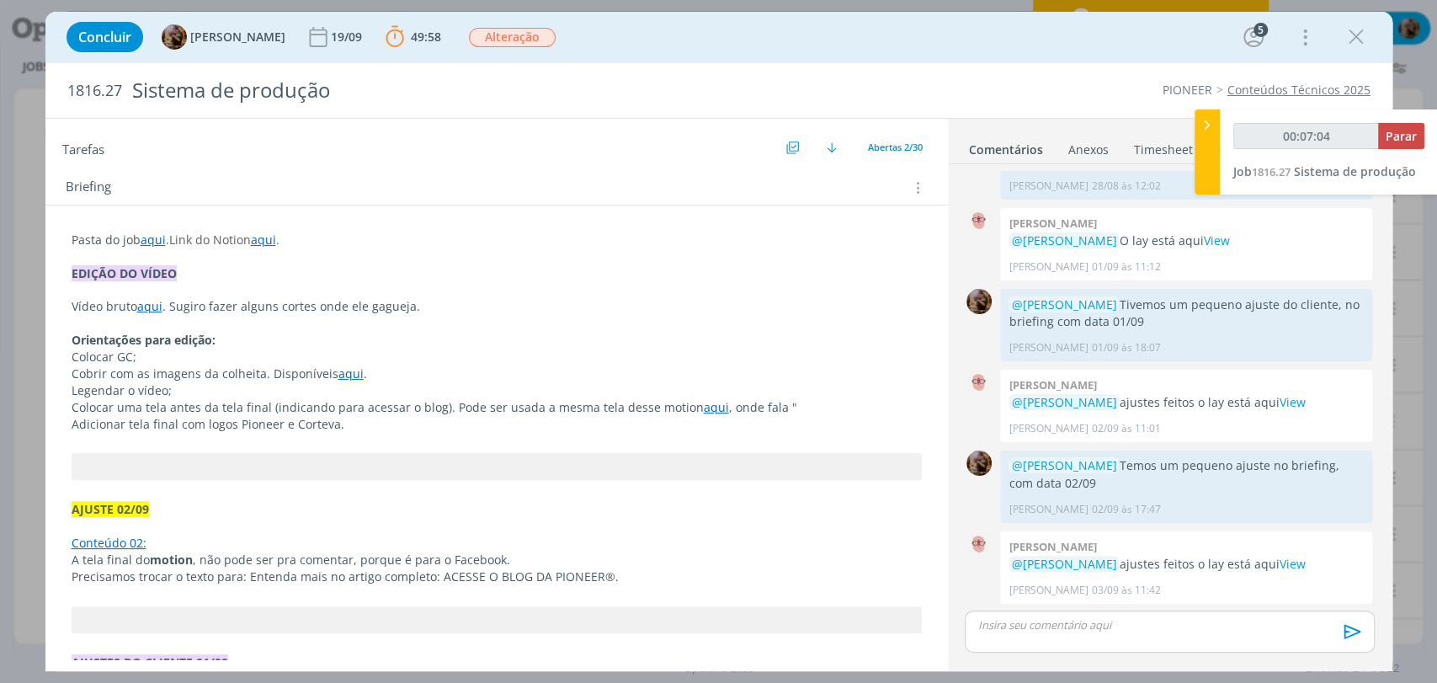
click at [828, 412] on p "Colocar uma tela antes da tela final (indicando para acessar o blog). Pode ser …" at bounding box center [497, 407] width 850 height 17
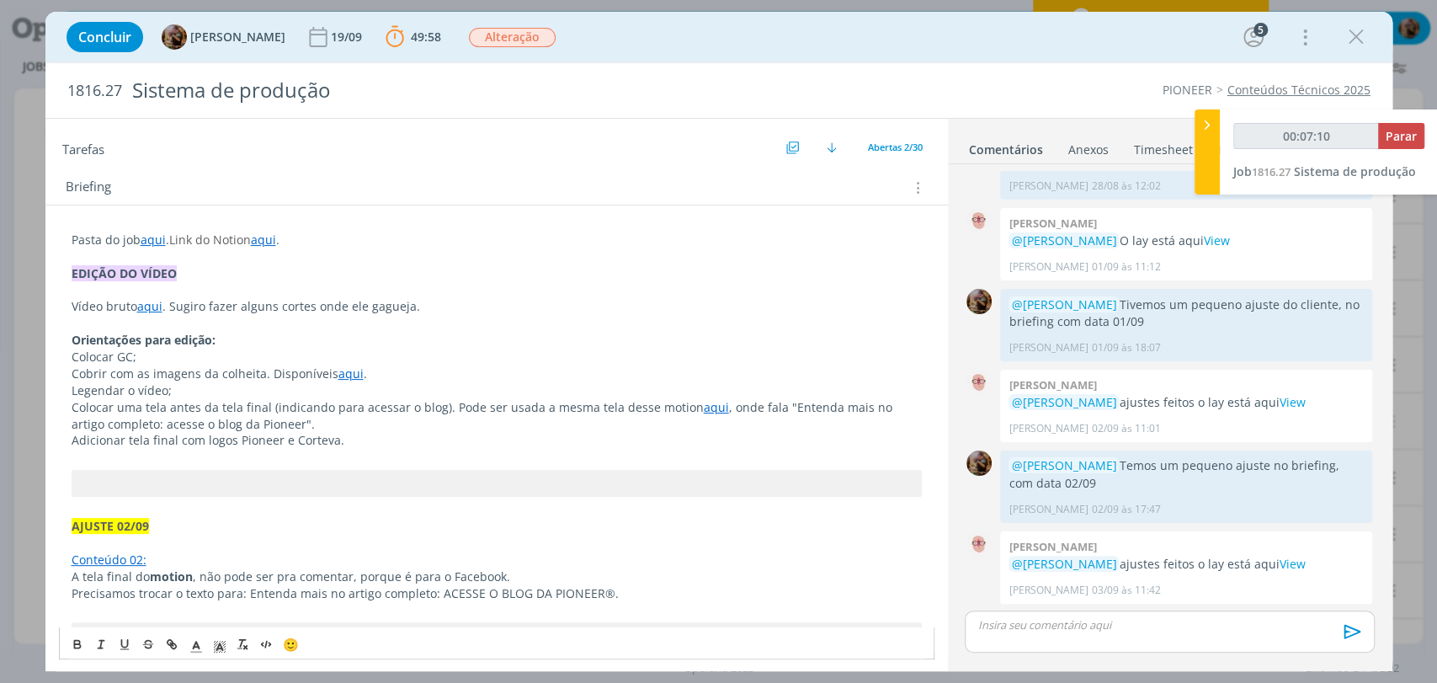
click at [356, 439] on p "Adicionar tela final com logos Pioneer e Corteva." at bounding box center [497, 440] width 850 height 17
click at [157, 354] on p "Colocar GC;" at bounding box center [497, 357] width 850 height 17
click at [214, 359] on span "Colocar GC, como esse aqui." at bounding box center [151, 357] width 159 height 16
type input "00:10:14"
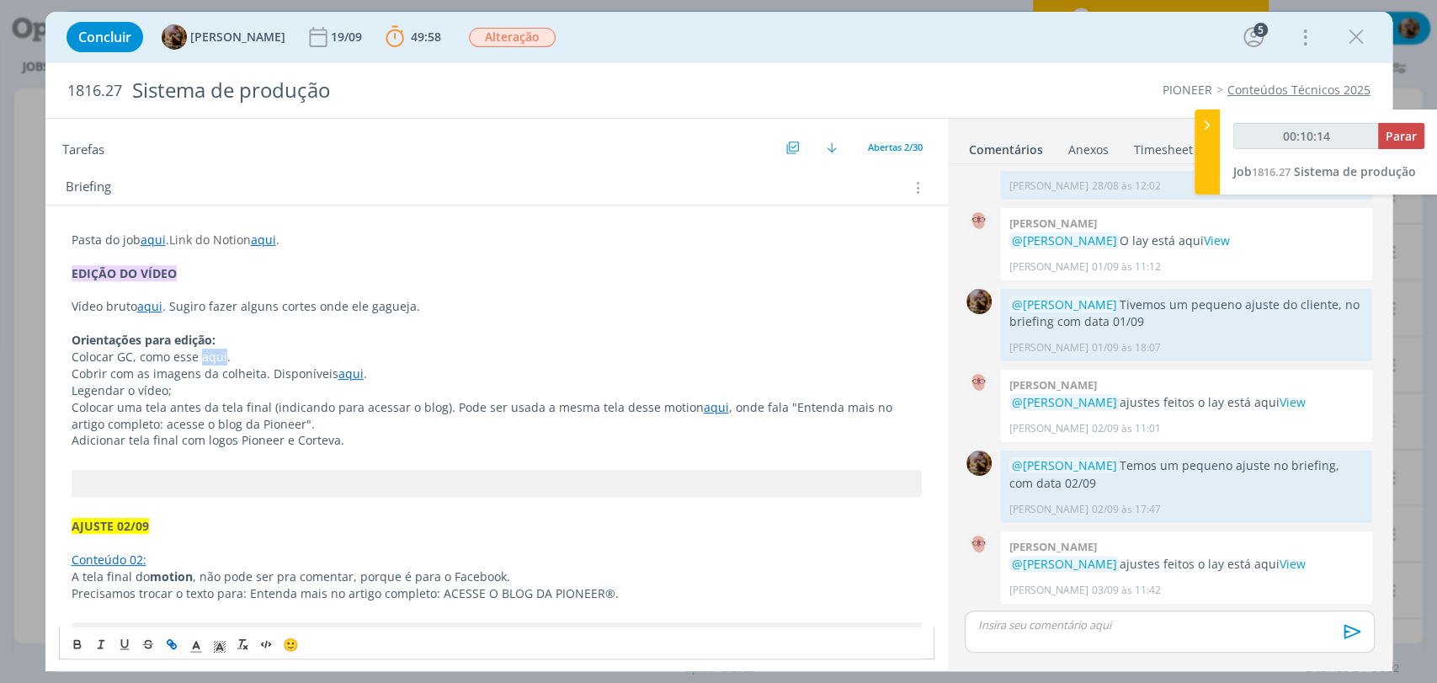
click at [176, 642] on icon "dialog" at bounding box center [171, 643] width 13 height 13
type input "aqui"
type input "00:10:15"
paste input "https://sobeae.sharepoint.com/:i:/s/SOBEAE/EdKtgCiAvUtLjBMm0pHRRLsB7ZA4jLIoUwk7…"
type input "https://sobeae.sharepoint.com/:i:/s/SOBEAE/EdKtgCiAvUtLjBMm0pHRRLsB7ZA4jLIoUwk7…"
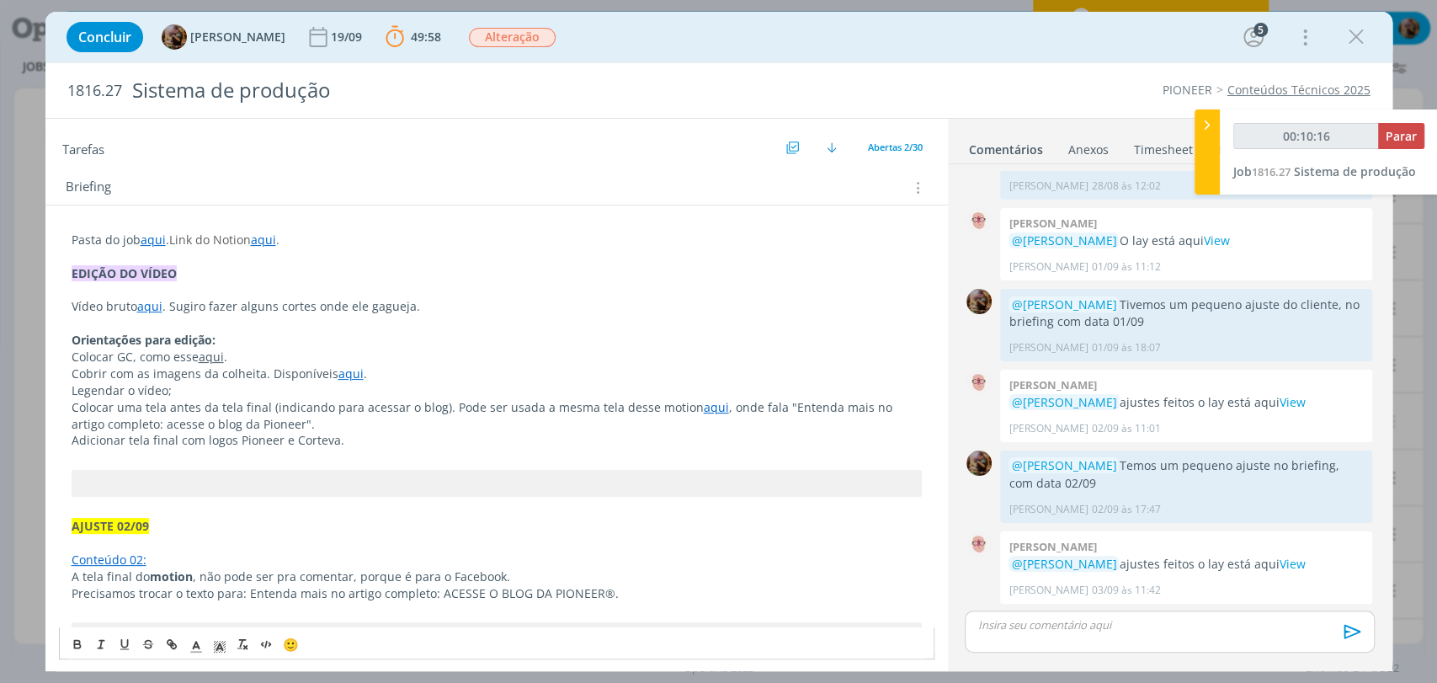
click at [228, 374] on span "Cobrir com as imagens da colheita. Disponíveis" at bounding box center [205, 373] width 267 height 16
click at [211, 355] on link "aqui" at bounding box center [211, 357] width 25 height 16
click at [196, 648] on icon "dialog" at bounding box center [196, 647] width 15 height 15
click at [284, 555] on span "dialog" at bounding box center [281, 553] width 13 height 13
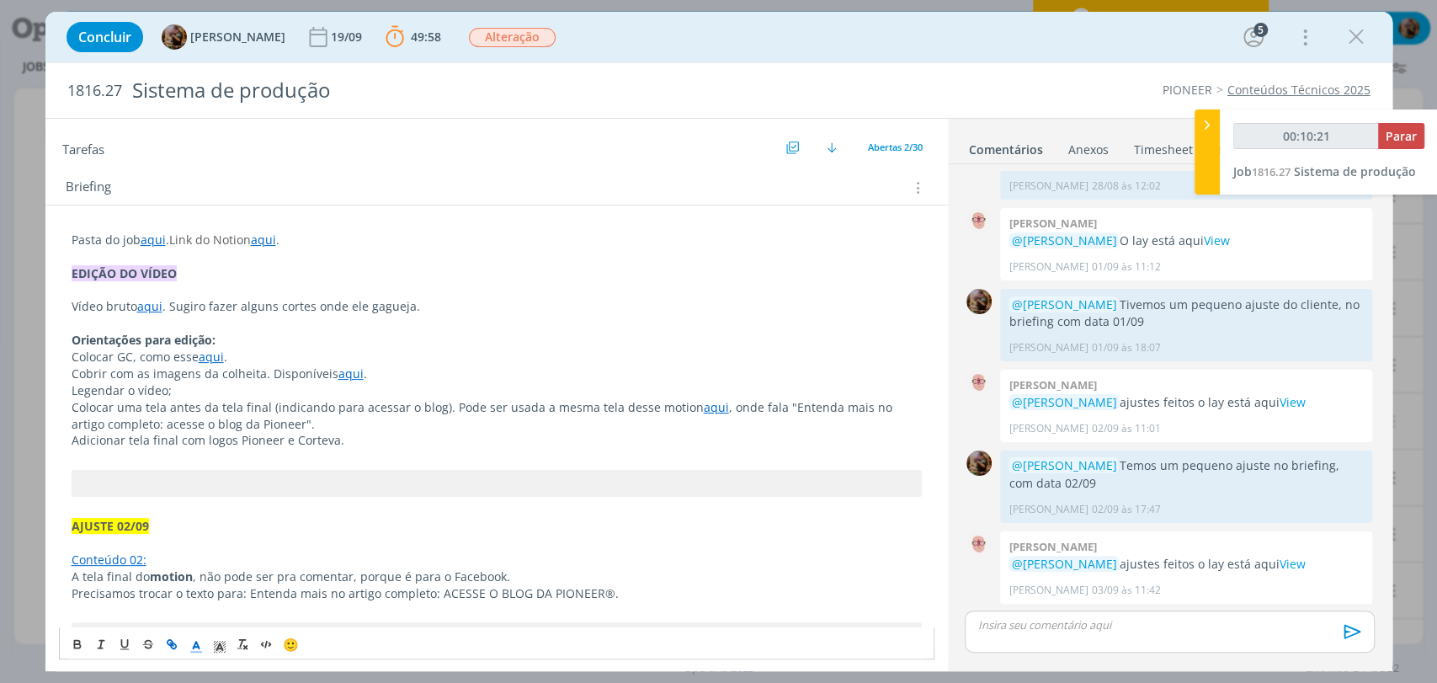
click at [255, 311] on p "Vídeo bruto aqui . Sugiro fazer alguns cortes onde ele gagueja." at bounding box center [497, 306] width 850 height 17
click at [263, 354] on p "Colocar GC, como esse aqui ." at bounding box center [497, 357] width 850 height 17
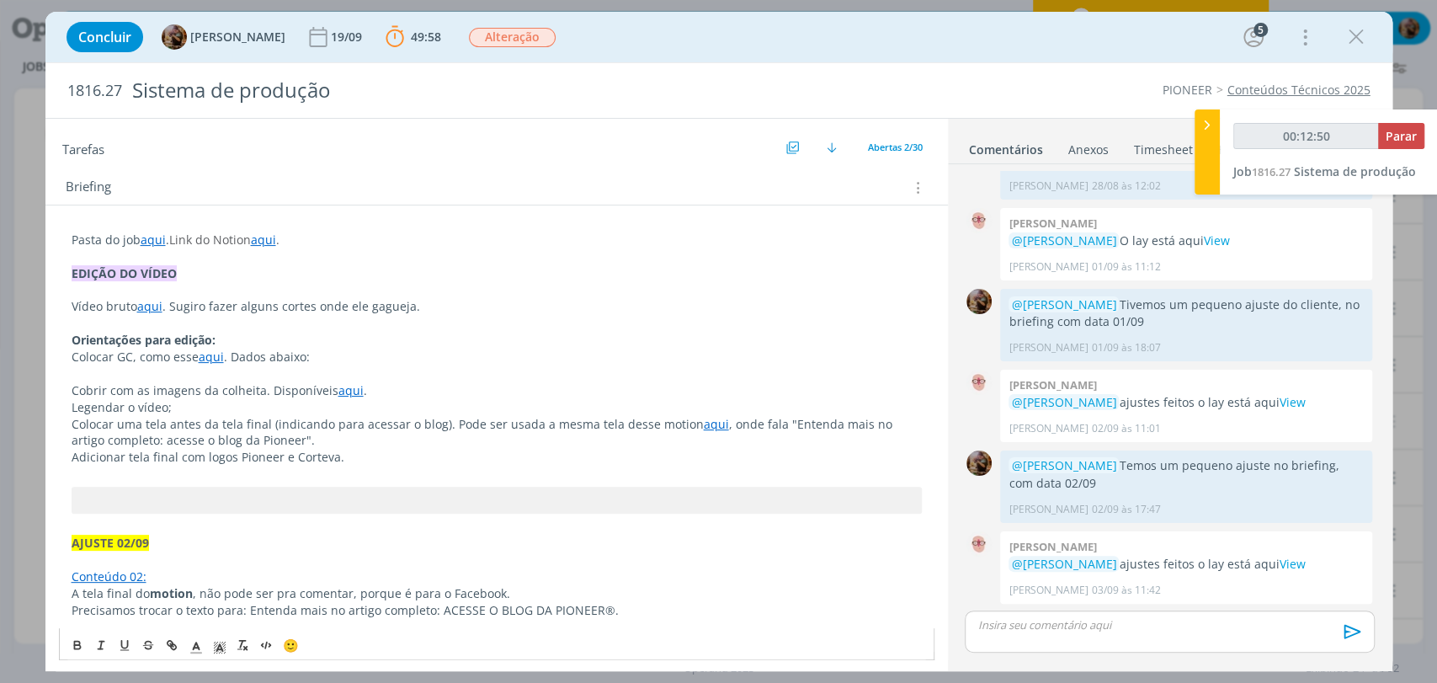
click at [322, 356] on p "Colocar GC, como esse aqui . Dados abaixo:" at bounding box center [497, 357] width 850 height 17
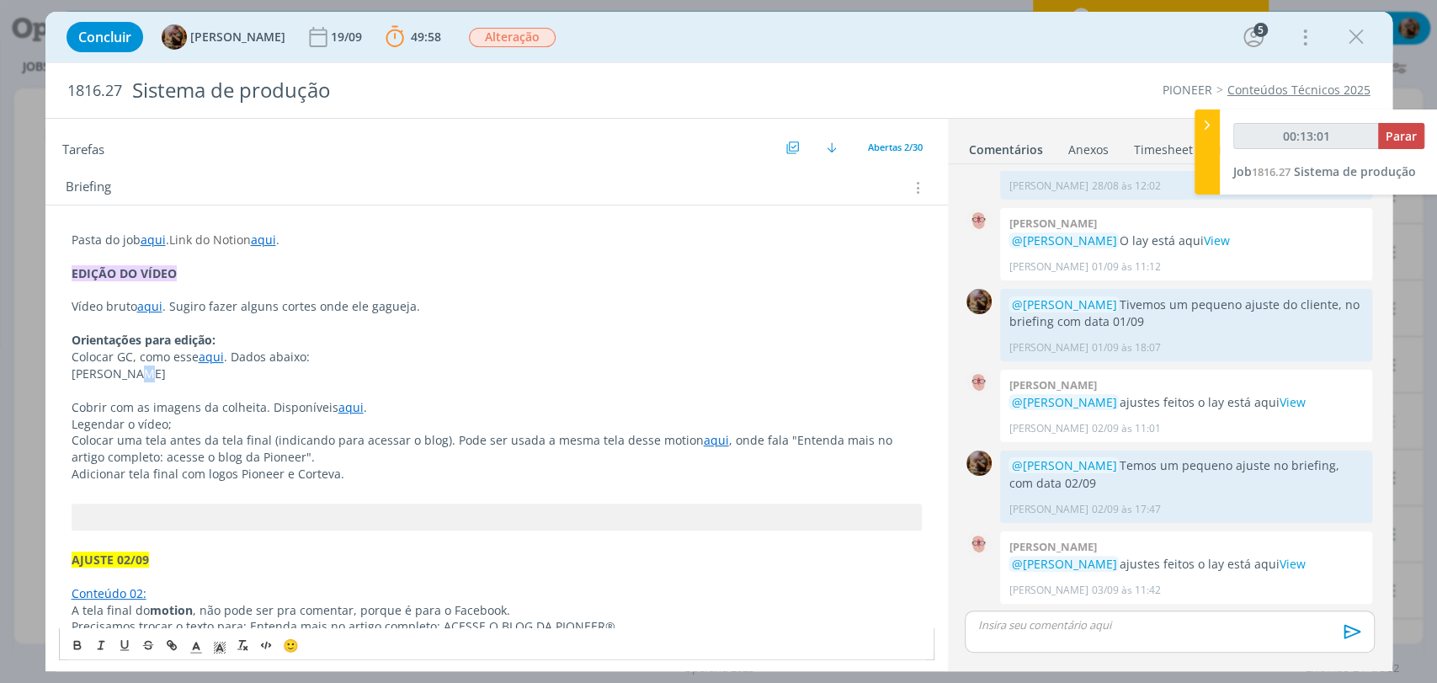
click at [132, 379] on span "José Madaloz" at bounding box center [119, 373] width 94 height 16
click at [156, 375] on p "José Madalóz" at bounding box center [497, 373] width 850 height 17
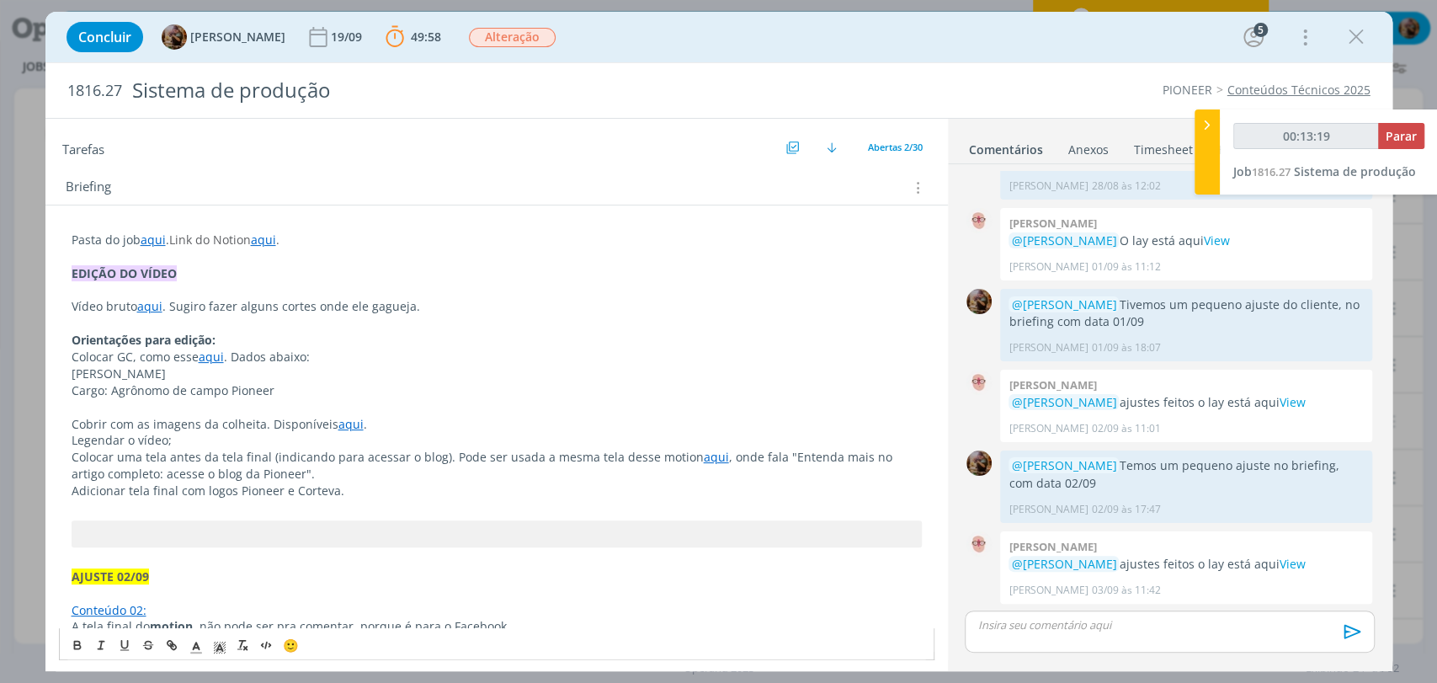
click at [305, 396] on p "Cargo: Agrônomo de campo Pioneer" at bounding box center [497, 390] width 850 height 17
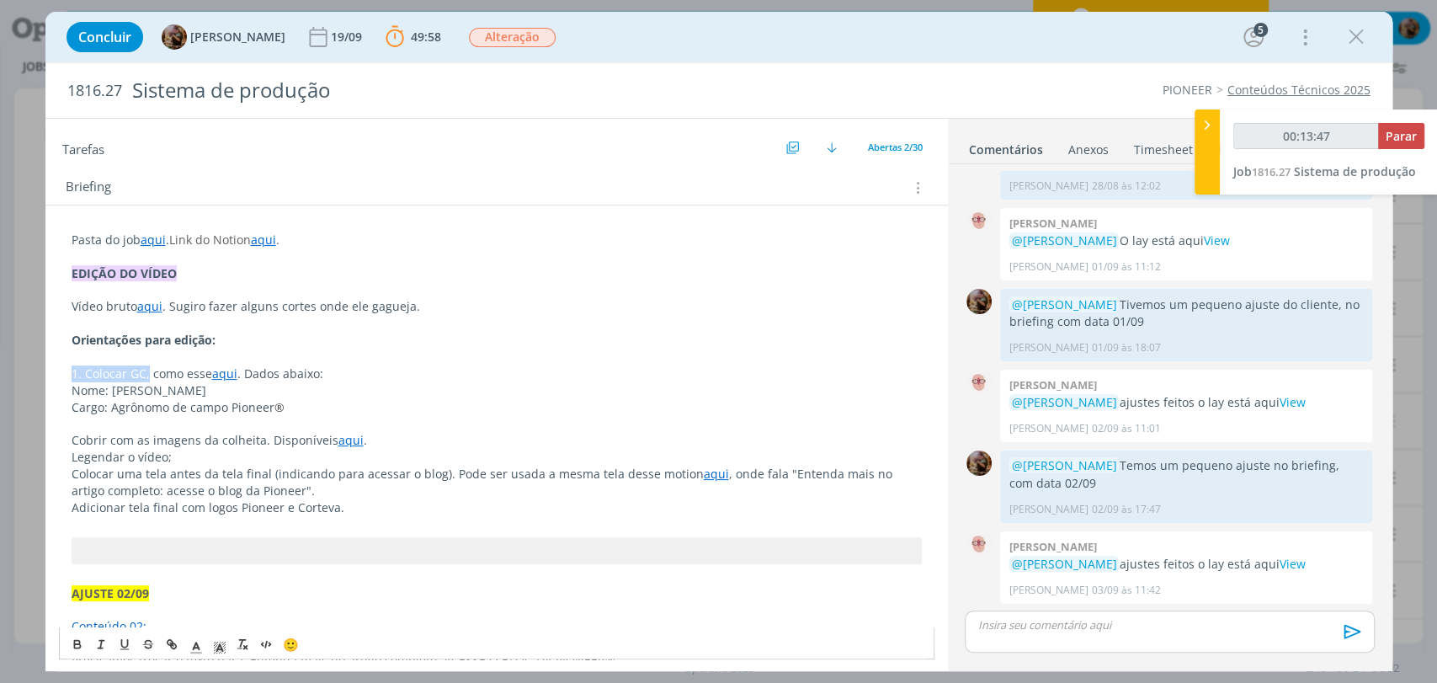
drag, startPoint x: 147, startPoint y: 370, endPoint x: 62, endPoint y: 371, distance: 85.0
click at [77, 635] on button "dialog" at bounding box center [79, 644] width 24 height 20
click at [120, 410] on span "Cargo: Agrônomo de campo Pioneer" at bounding box center [173, 407] width 203 height 16
click at [148, 376] on strong "1. Colocar GC," at bounding box center [112, 373] width 80 height 16
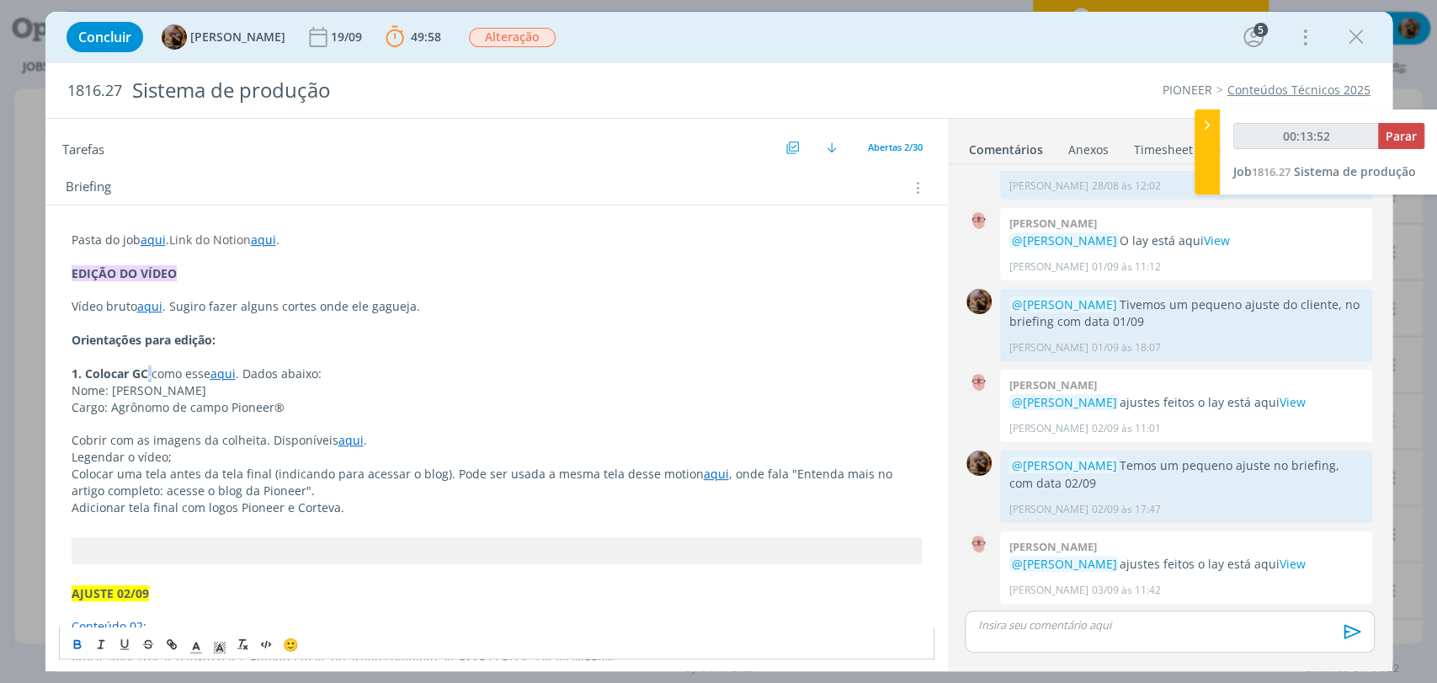
click at [148, 372] on p "1. Colocar GC, como esse aqui . Dados abaixo:" at bounding box center [497, 373] width 850 height 17
click at [75, 639] on icon "dialog" at bounding box center [77, 643] width 13 height 13
drag, startPoint x: 242, startPoint y: 337, endPoint x: 45, endPoint y: 345, distance: 197.2
click at [171, 472] on span "Colocar uma tela antes da tela final (indicando para acessar o blog). Pode ser …" at bounding box center [388, 474] width 632 height 16
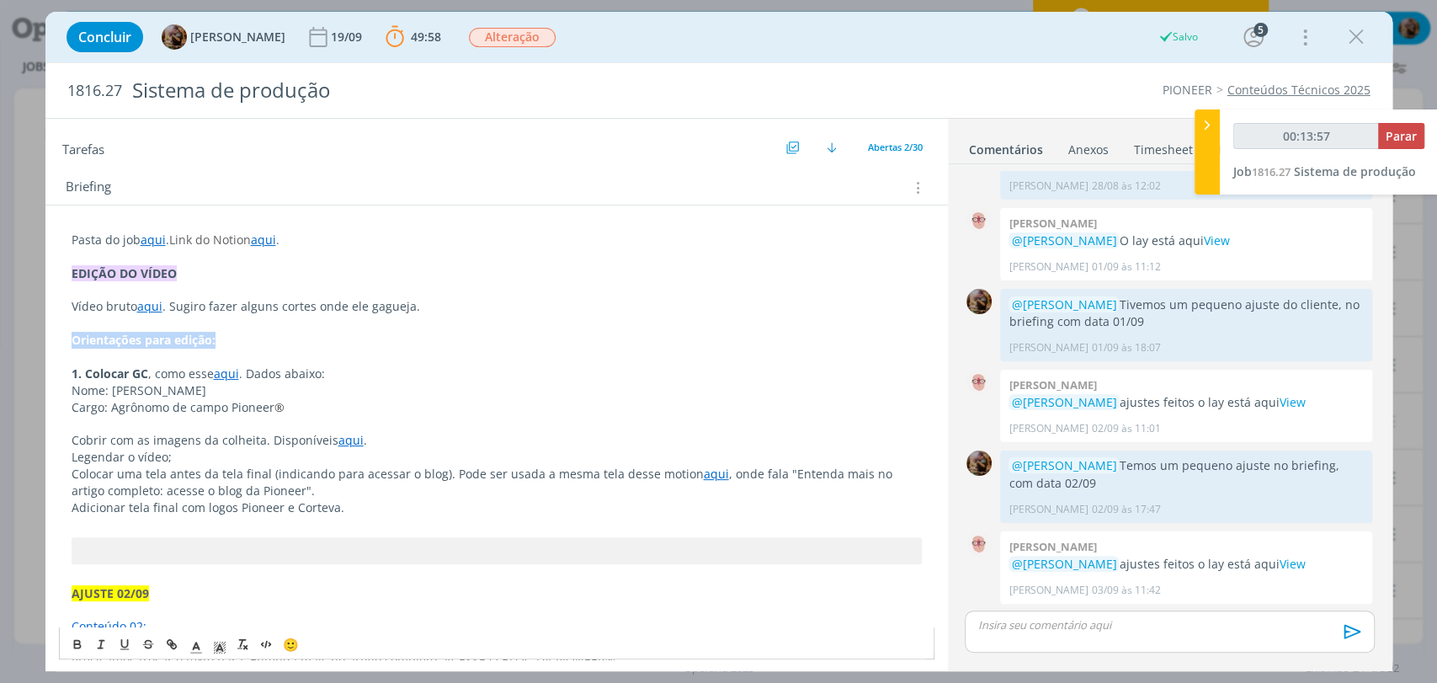
drag, startPoint x: 238, startPoint y: 335, endPoint x: 51, endPoint y: 331, distance: 187.8
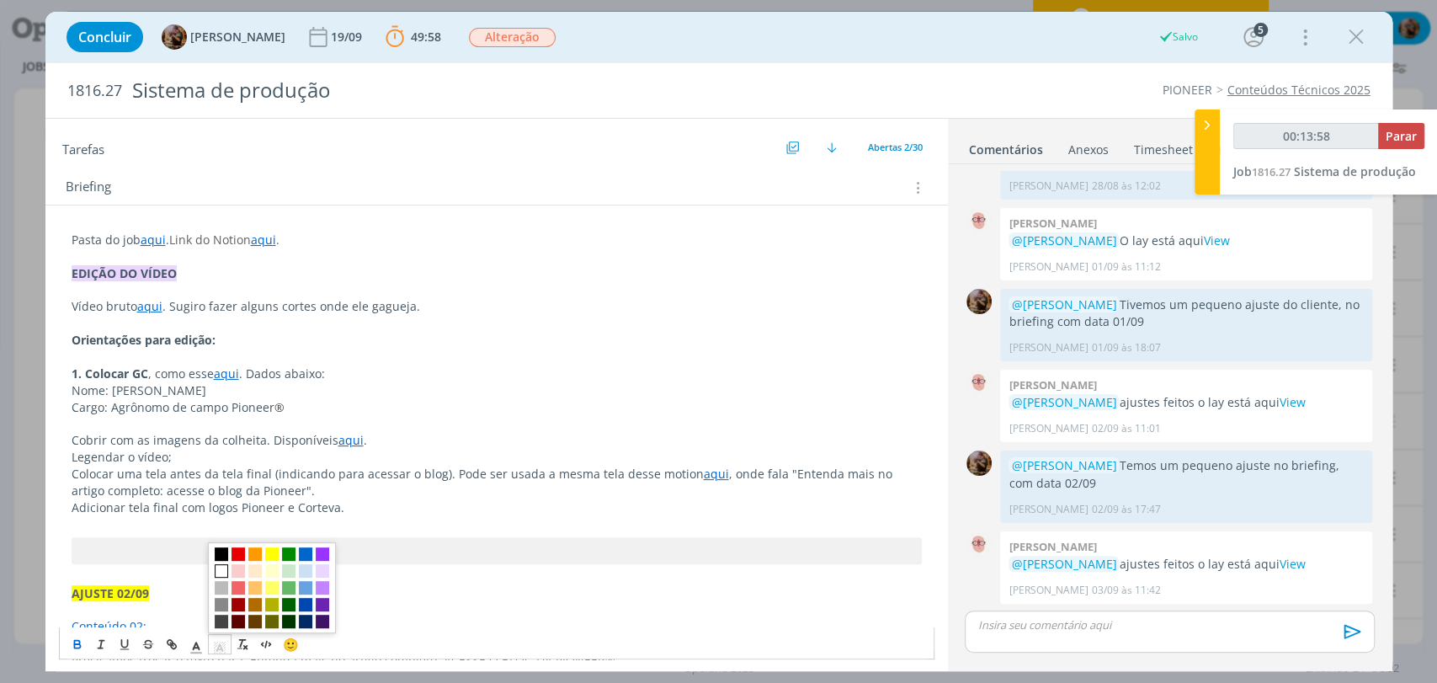
click at [219, 640] on icon "dialog" at bounding box center [219, 647] width 15 height 15
click at [270, 573] on span "dialog" at bounding box center [271, 570] width 13 height 13
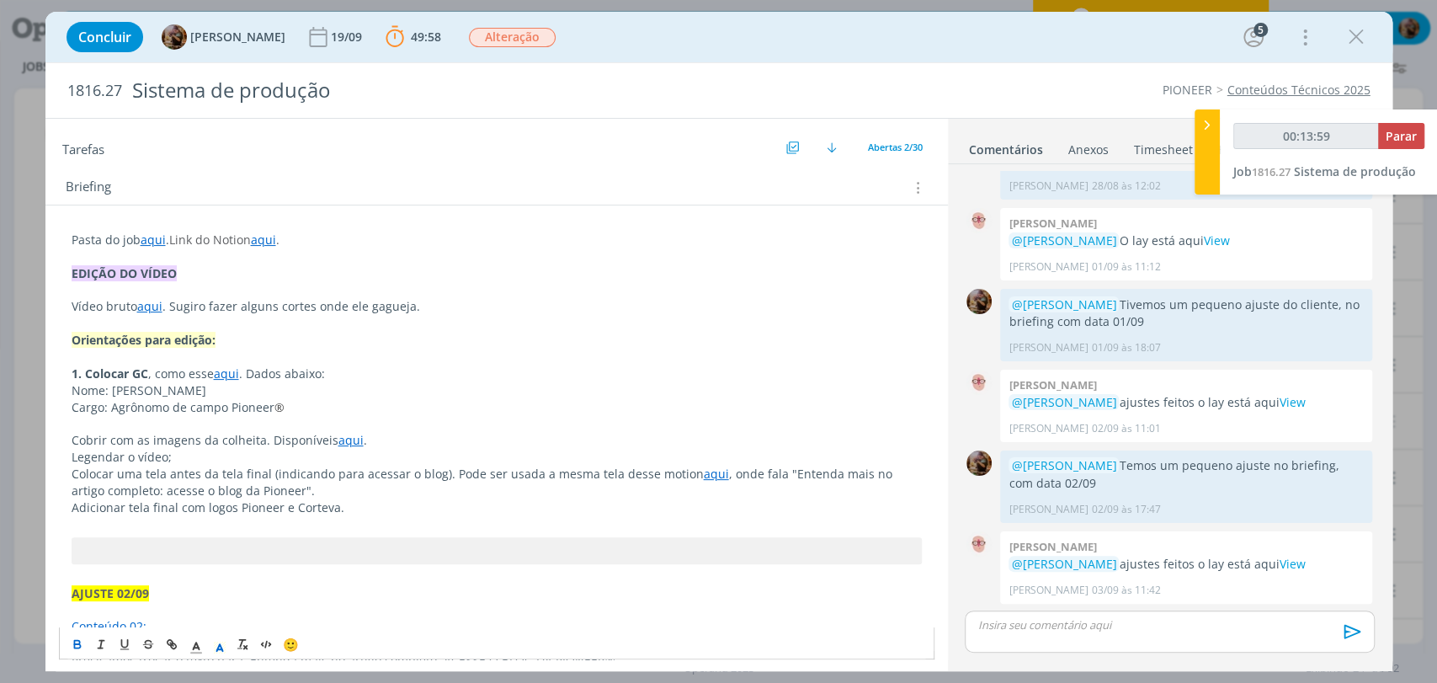
click at [274, 404] on span "®" at bounding box center [279, 407] width 10 height 16
click at [214, 285] on p "dialog" at bounding box center [497, 290] width 850 height 17
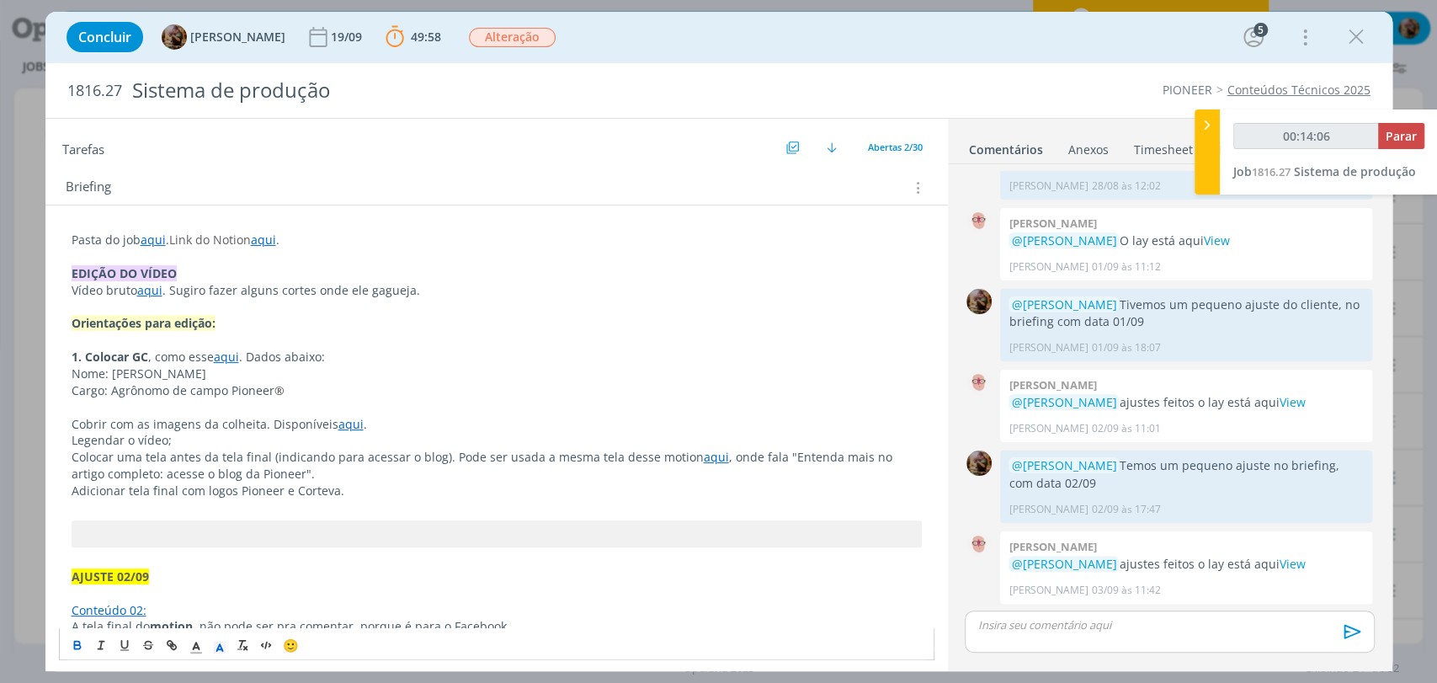
click at [402, 417] on p "2. Cobrir com as imagens da colheita. Disponíveis aqui ." at bounding box center [497, 424] width 850 height 17
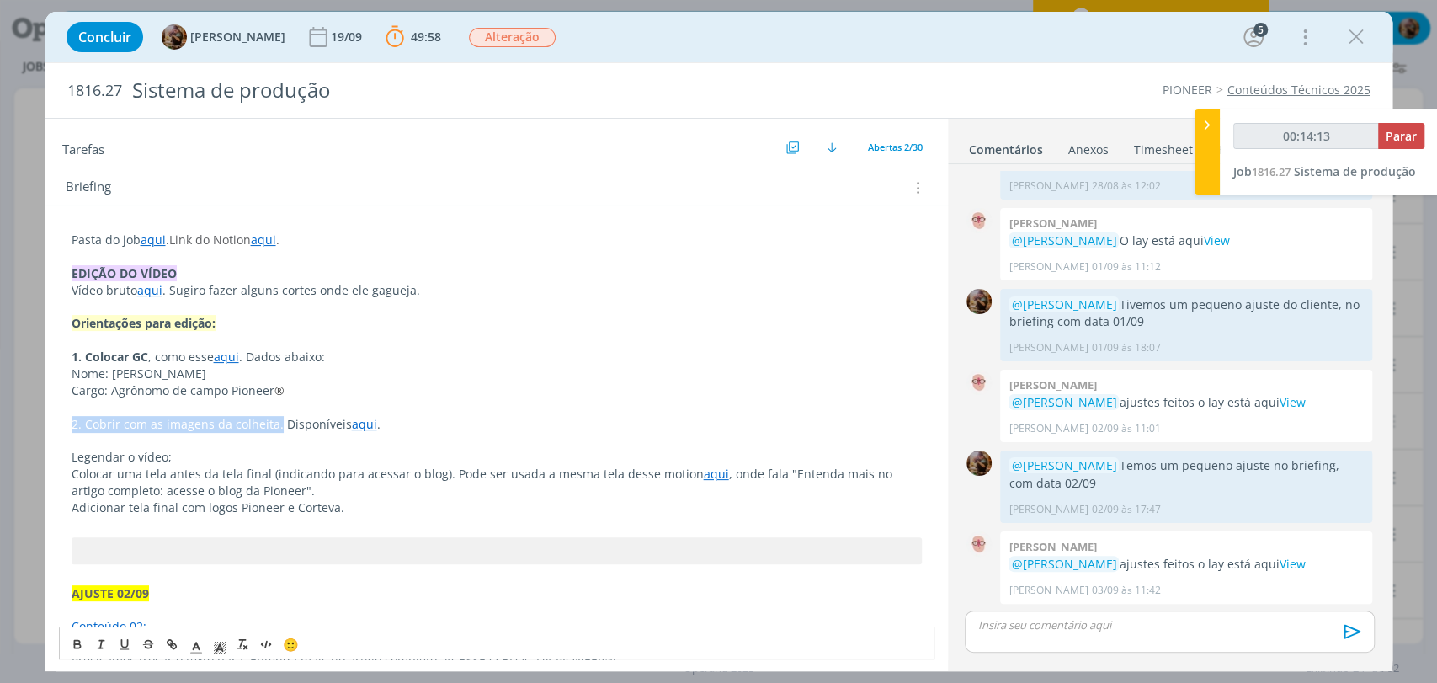
drag, startPoint x: 275, startPoint y: 423, endPoint x: 61, endPoint y: 421, distance: 214.7
click at [207, 440] on p "﻿" at bounding box center [497, 440] width 850 height 17
drag, startPoint x: 274, startPoint y: 423, endPoint x: 74, endPoint y: 454, distance: 201.8
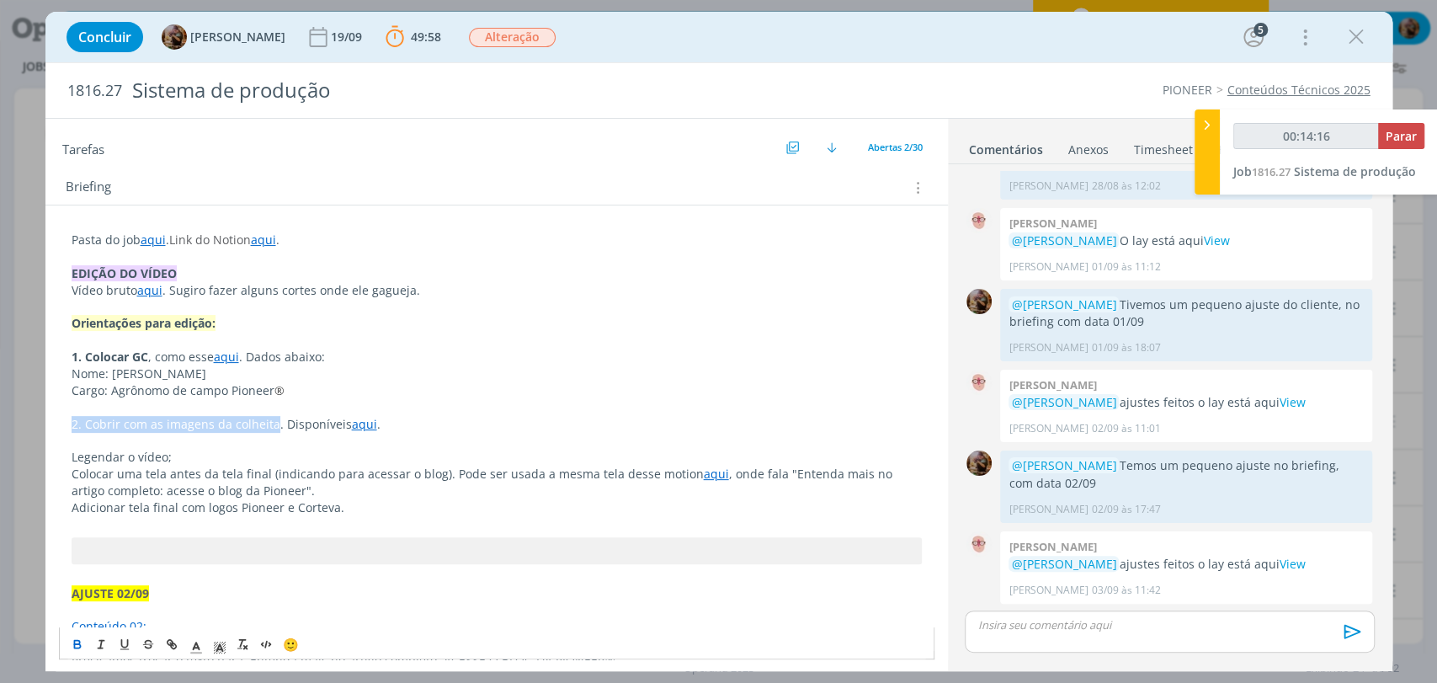
click at [78, 635] on button "dialog" at bounding box center [79, 644] width 24 height 20
click at [210, 461] on p "3. Legendar o vídeo;" at bounding box center [497, 457] width 850 height 17
drag, startPoint x: 177, startPoint y: 457, endPoint x: 43, endPoint y: 447, distance: 134.2
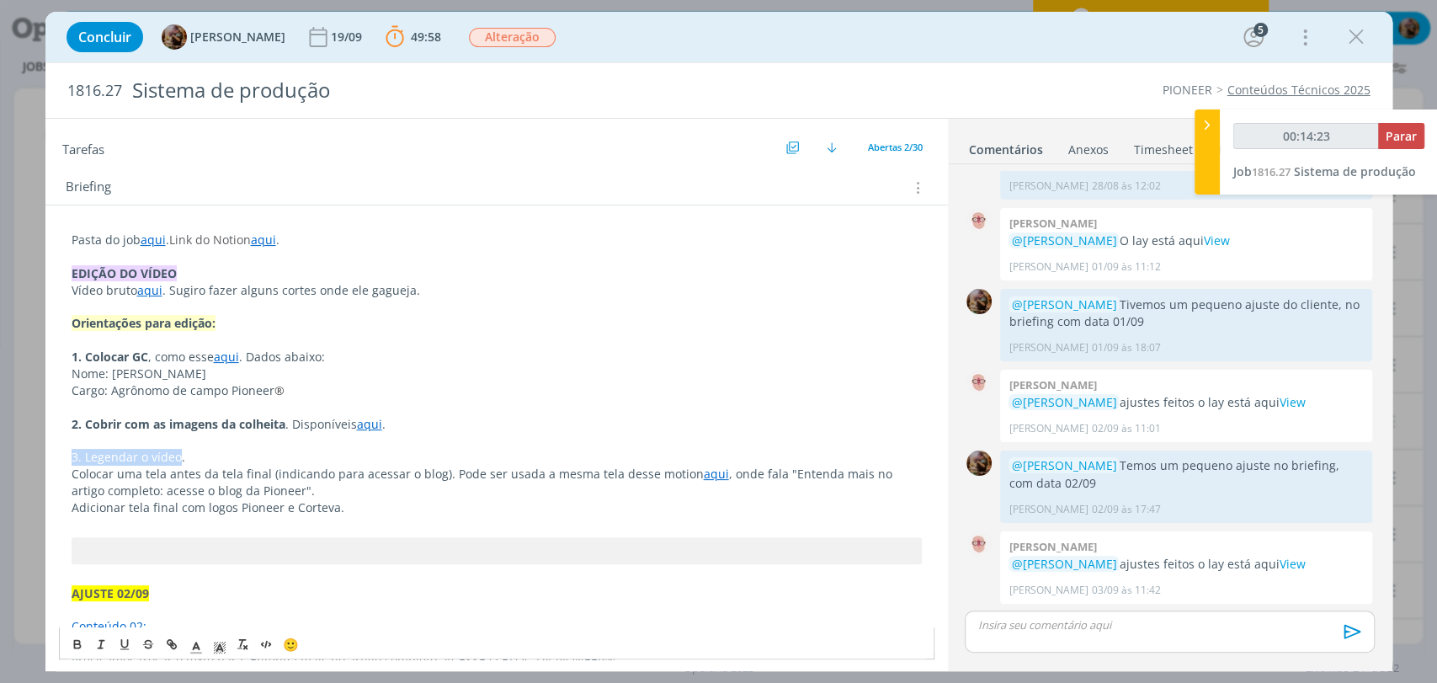
click at [43, 447] on div "Concluir Amanda Rodrigues 19/09 49:58 Parar Apontar Data * 05/09/2025 Horas * 0…" at bounding box center [718, 341] width 1437 height 683
click at [77, 637] on icon "dialog" at bounding box center [77, 643] width 13 height 13
click at [206, 455] on p "3. Legendar o vídeo ." at bounding box center [497, 457] width 850 height 17
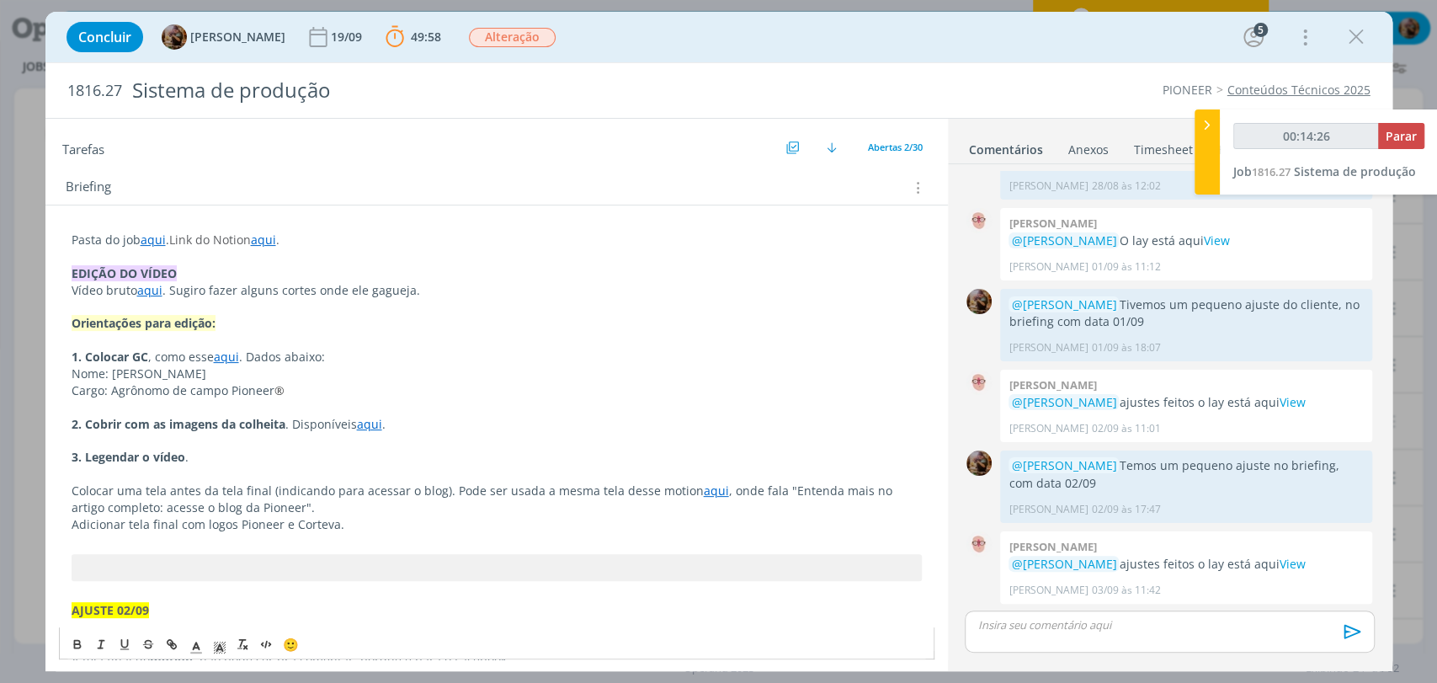
click at [318, 498] on p "4. Colocar uma tela antes da tela final (indicando para acessar o blog). Pode s…" at bounding box center [497, 499] width 850 height 34
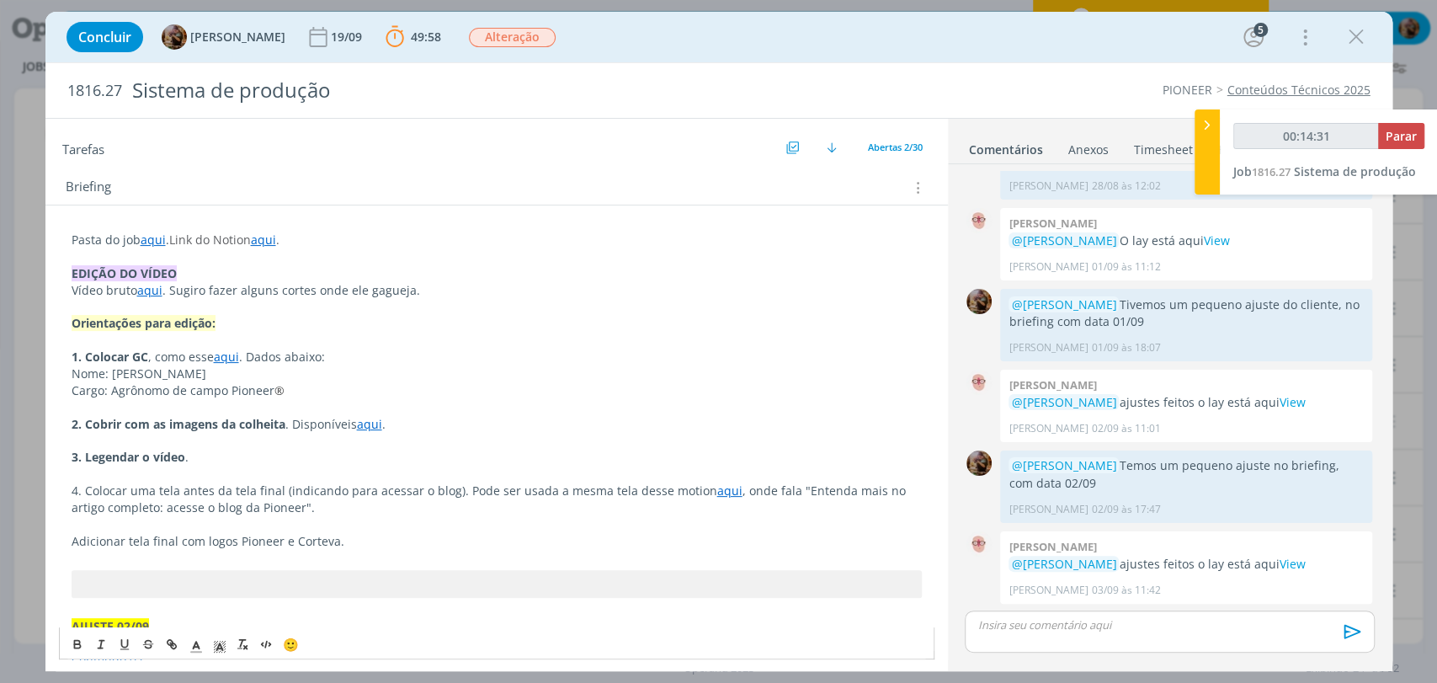
click at [72, 541] on p "Adicionar tela final com logos Pioneer e Corteva." at bounding box center [497, 541] width 850 height 17
drag, startPoint x: 184, startPoint y: 541, endPoint x: 56, endPoint y: 620, distance: 149.8
click at [43, 545] on div "Concluir Amanda Rodrigues 19/09 49:58 Parar Apontar Data * 05/09/2025 Horas * 0…" at bounding box center [718, 341] width 1437 height 683
click at [72, 648] on icon "dialog" at bounding box center [77, 643] width 13 height 13
click at [298, 551] on p "dialog" at bounding box center [497, 558] width 850 height 17
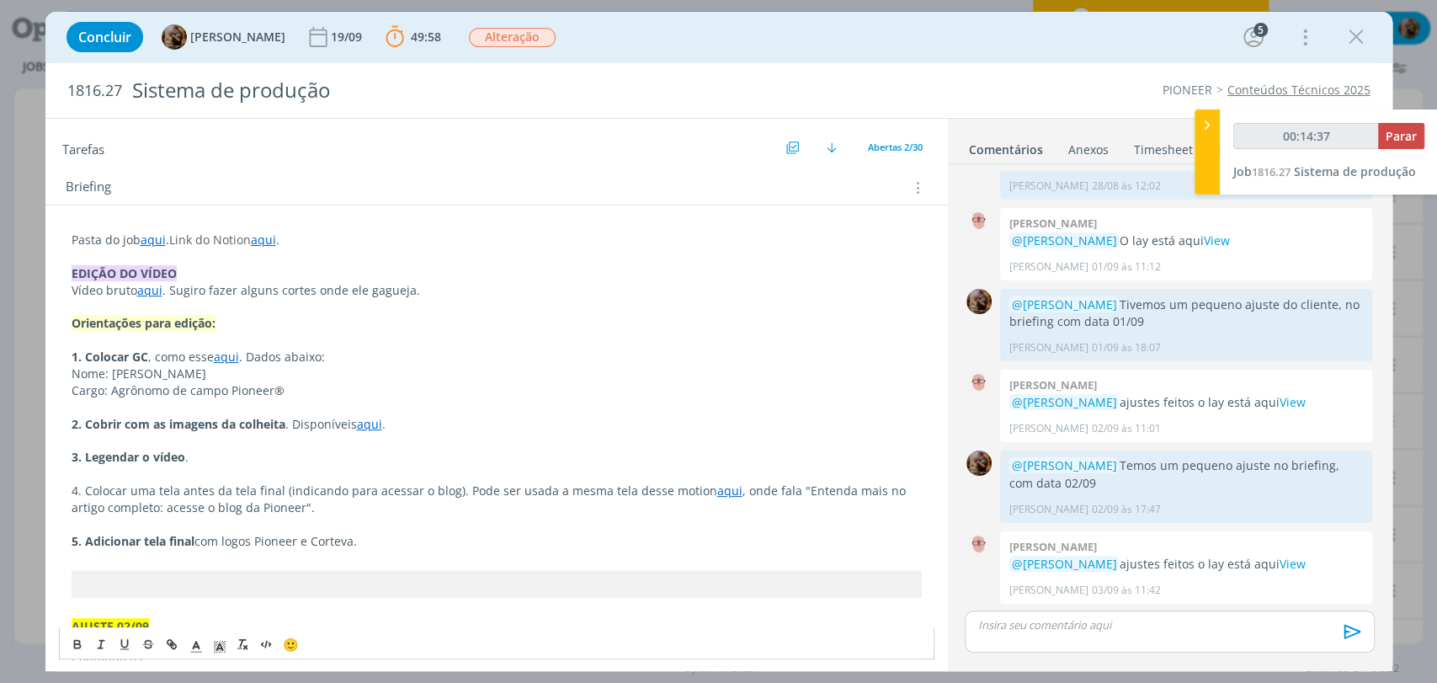
click at [259, 543] on span "com logos Pioneer e Corteva." at bounding box center [275, 541] width 162 height 16
click at [330, 546] on span "com logos da Pioneer e Corteva." at bounding box center [284, 541] width 180 height 16
drag, startPoint x: 276, startPoint y: 486, endPoint x: 58, endPoint y: 496, distance: 218.3
click at [79, 641] on icon "dialog" at bounding box center [77, 643] width 13 height 13
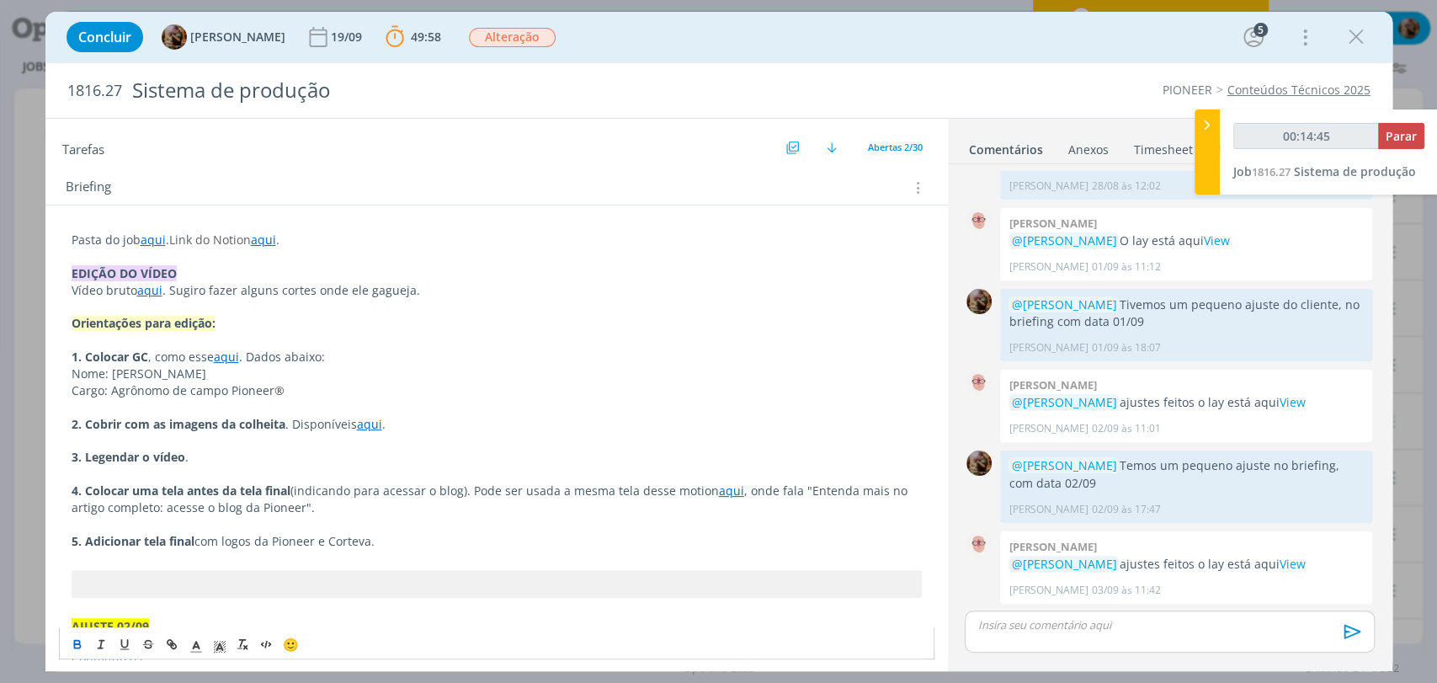
click at [295, 509] on p "4. Colocar uma tela antes da tela final (indicando para acessar o blog). Pode s…" at bounding box center [497, 499] width 850 height 34
click at [303, 391] on p "Cargo: Agrônomo de campo Pioneer ®" at bounding box center [497, 390] width 850 height 17
click at [317, 360] on span ". Dados abaixo:" at bounding box center [282, 357] width 86 height 16
click at [429, 493] on span "(indicando para acessar o blog). Pode ser usada a mesma tela desse motion" at bounding box center [504, 490] width 429 height 16
click at [468, 509] on p "4. Colocar uma tela antes da tela final (indicando para acessar o blog). Pode s…" at bounding box center [497, 499] width 850 height 34
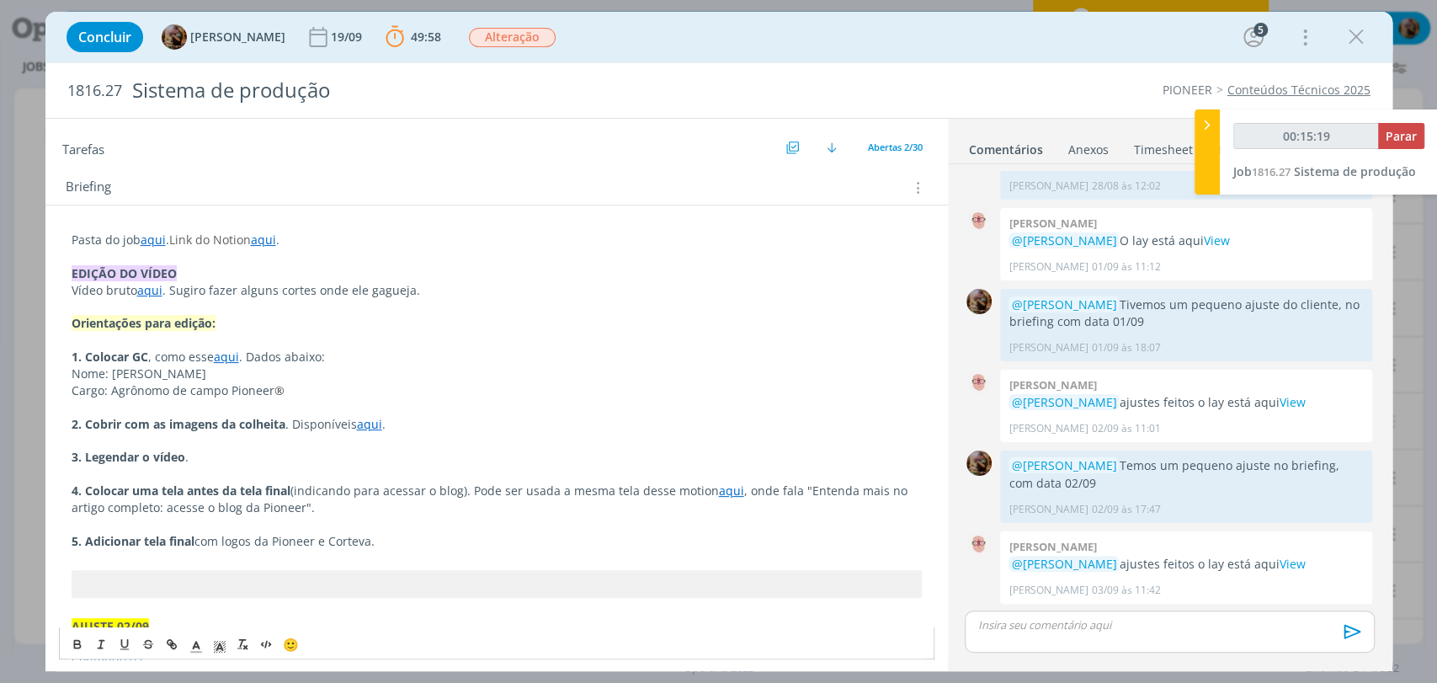
click at [474, 489] on span "(indicando para acessar o blog). Pode ser usada a mesma tela desse motion" at bounding box center [504, 490] width 429 height 16
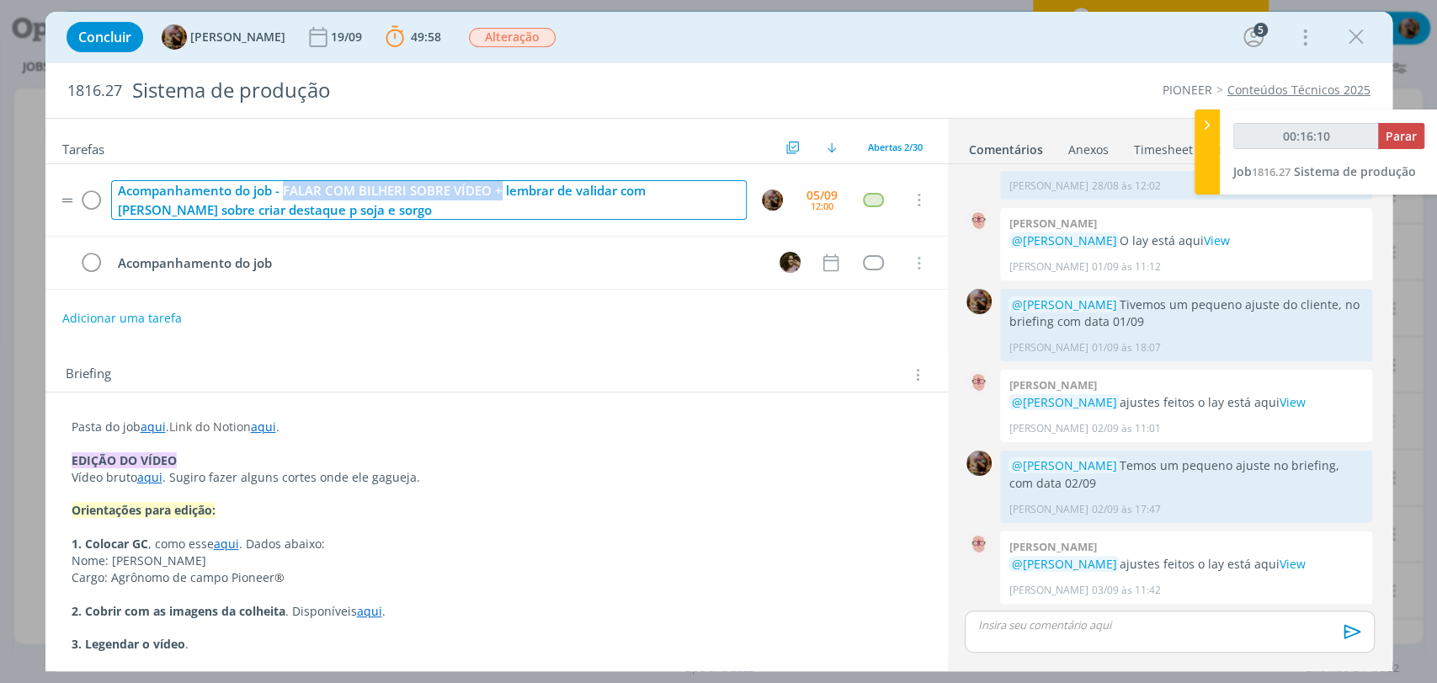
drag, startPoint x: 498, startPoint y: 192, endPoint x: 282, endPoint y: 183, distance: 215.7
click at [282, 183] on div "Acompanhamento do job - FALAR COM BILHERI SOBRE VÍDEO + lembrar de validar com …" at bounding box center [429, 200] width 636 height 40
type input "00:16:11"
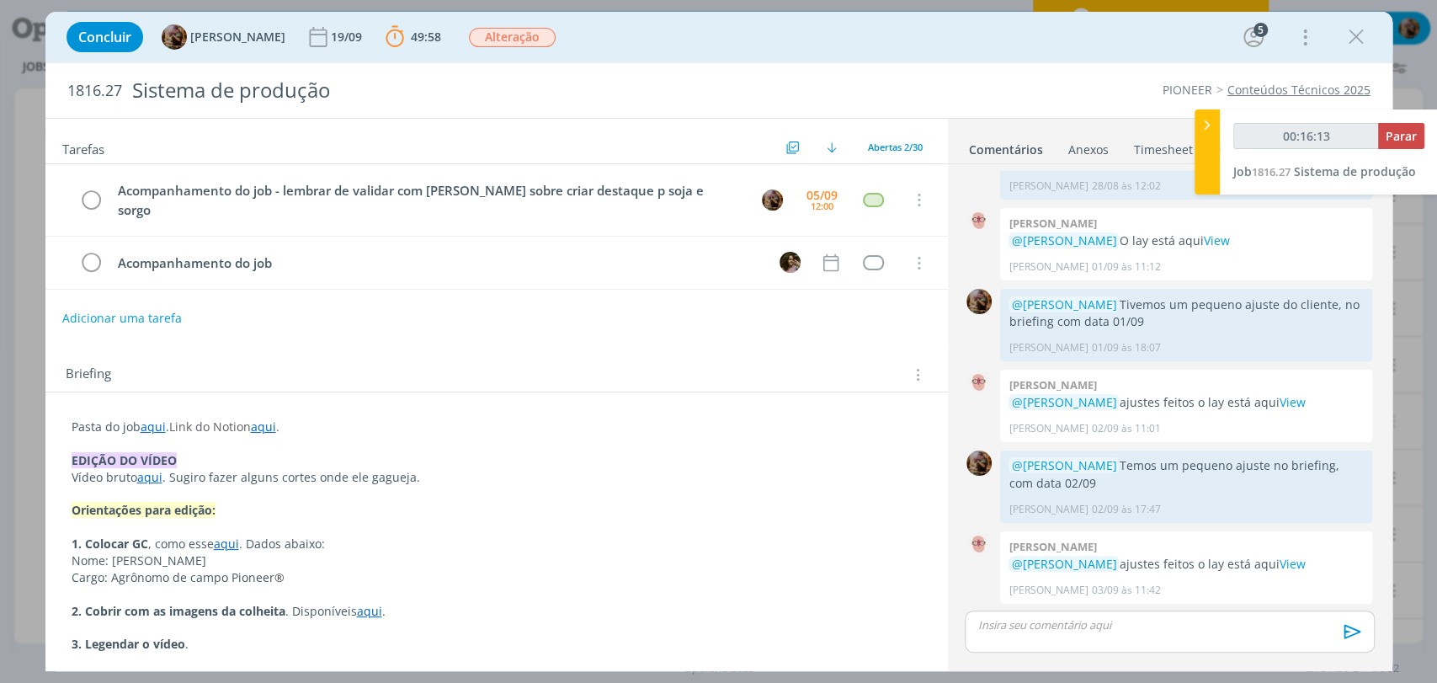
click at [556, 347] on div "Briefing Briefings Predefinidos Versões do Briefing Ver Briefing do Projeto" at bounding box center [496, 369] width 903 height 45
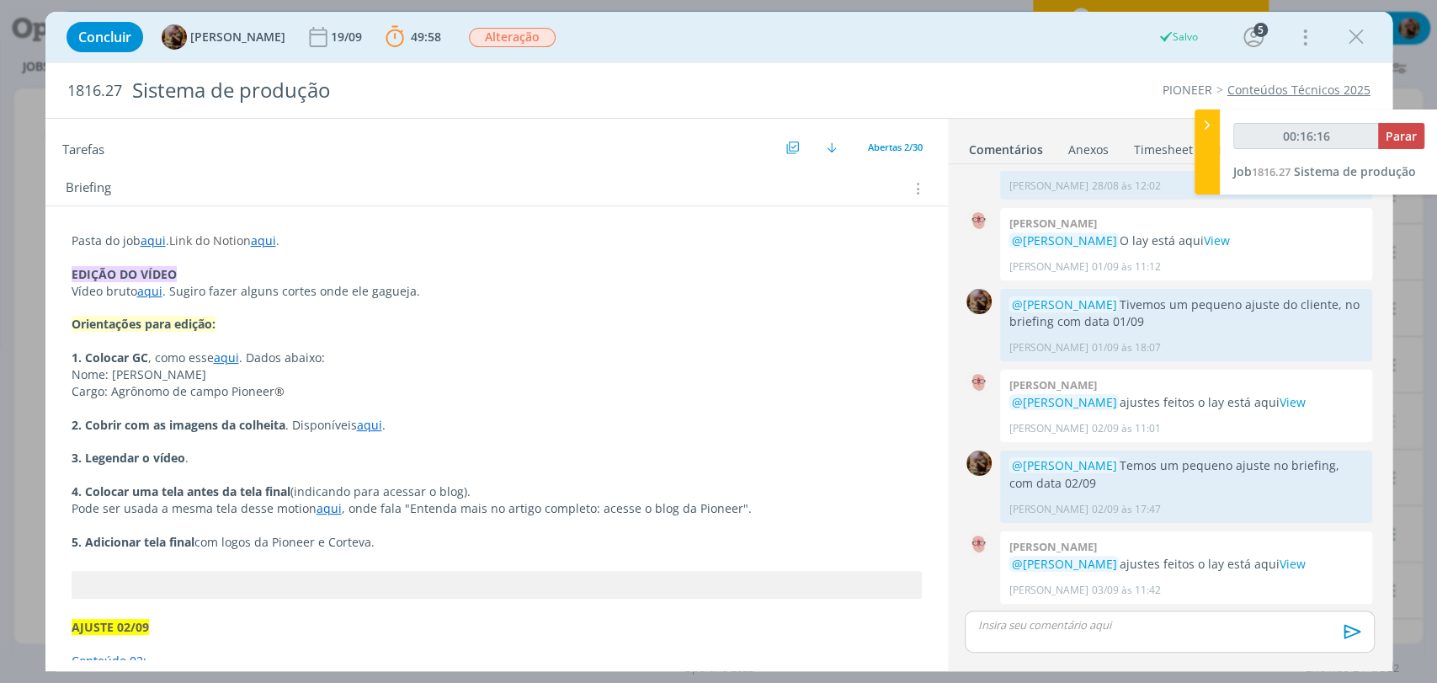
scroll to position [187, 0]
click at [434, 282] on p "Vídeo bruto aqui . Sugiro fazer alguns cortes onde ele gagueja." at bounding box center [497, 290] width 850 height 17
drag, startPoint x: 177, startPoint y: 276, endPoint x: 164, endPoint y: 277, distance: 12.7
click at [164, 283] on p "Vídeo bruto aqui . Sugiro fazer alguns cortes onde ele gagueja)." at bounding box center [496, 291] width 849 height 17
click at [354, 283] on p "Vídeo bruto aqui (sugiro fazer alguns cortes onde ele gagueja)." at bounding box center [496, 291] width 849 height 17
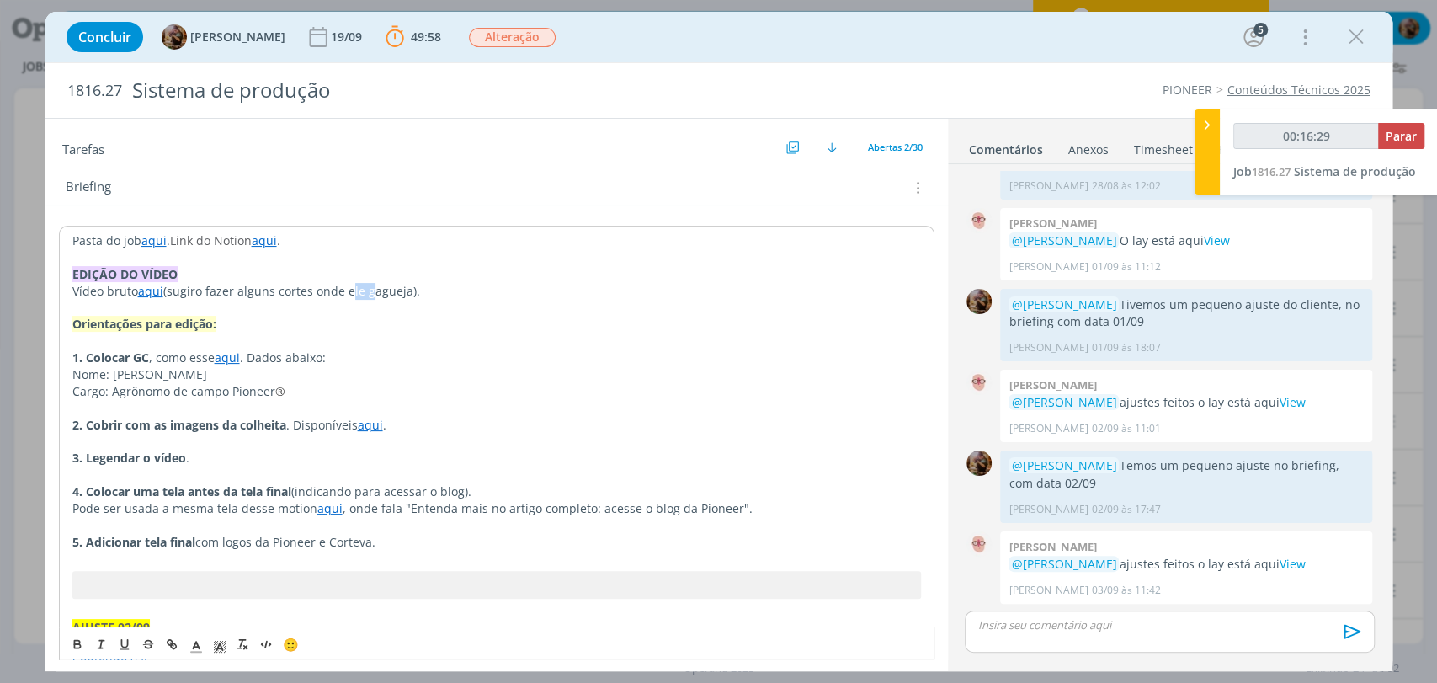
click at [354, 283] on p "Vídeo bruto aqui (sugiro fazer alguns cortes onde ele gagueja)." at bounding box center [496, 291] width 849 height 17
click at [401, 450] on p "3. Legendar o vídeo ." at bounding box center [496, 458] width 849 height 17
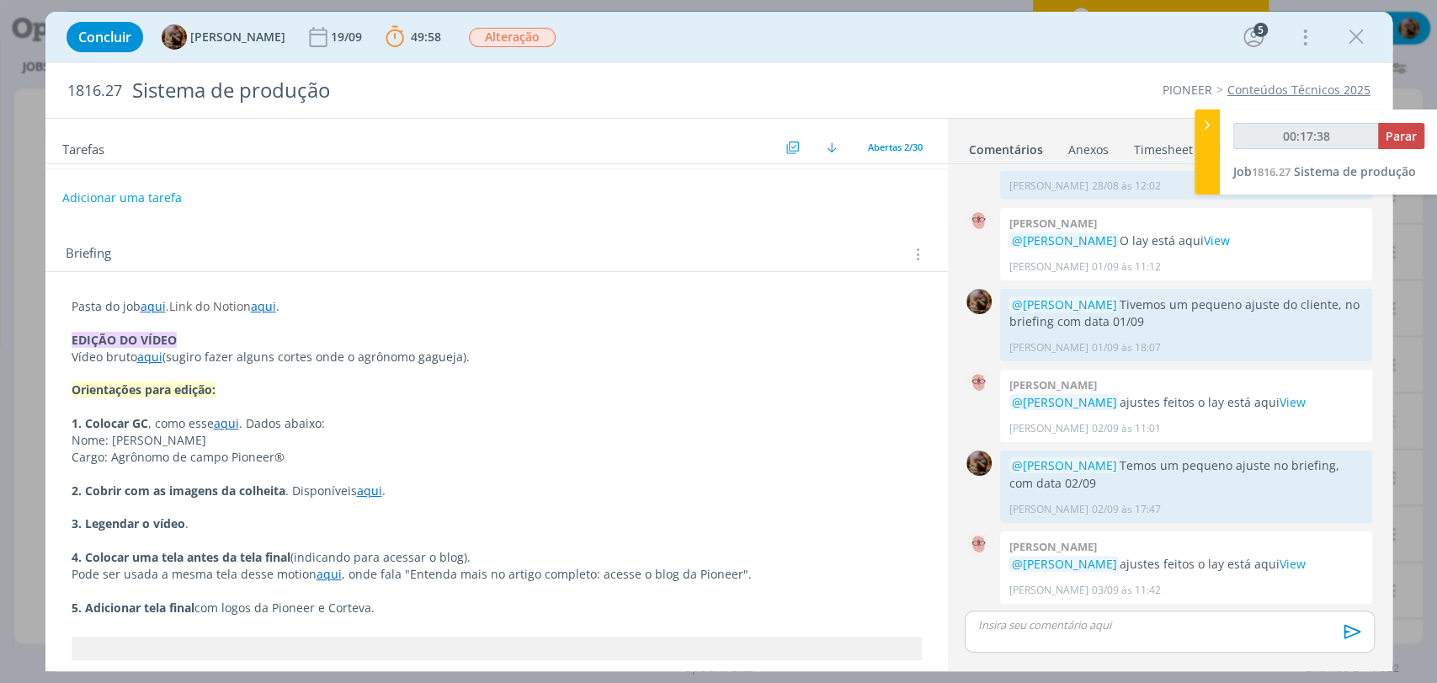
scroll to position [0, 0]
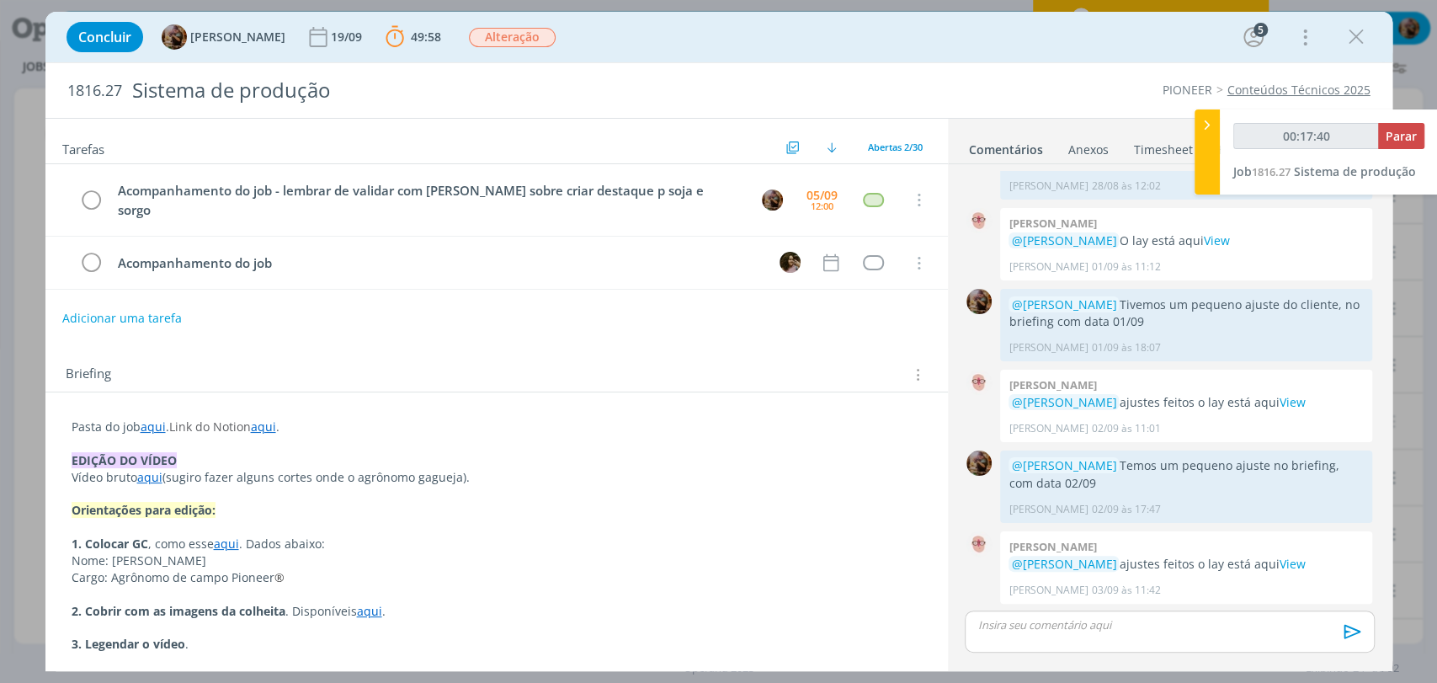
type input "00:17:41"
click at [1394, 138] on span "Parar" at bounding box center [1401, 136] width 31 height 16
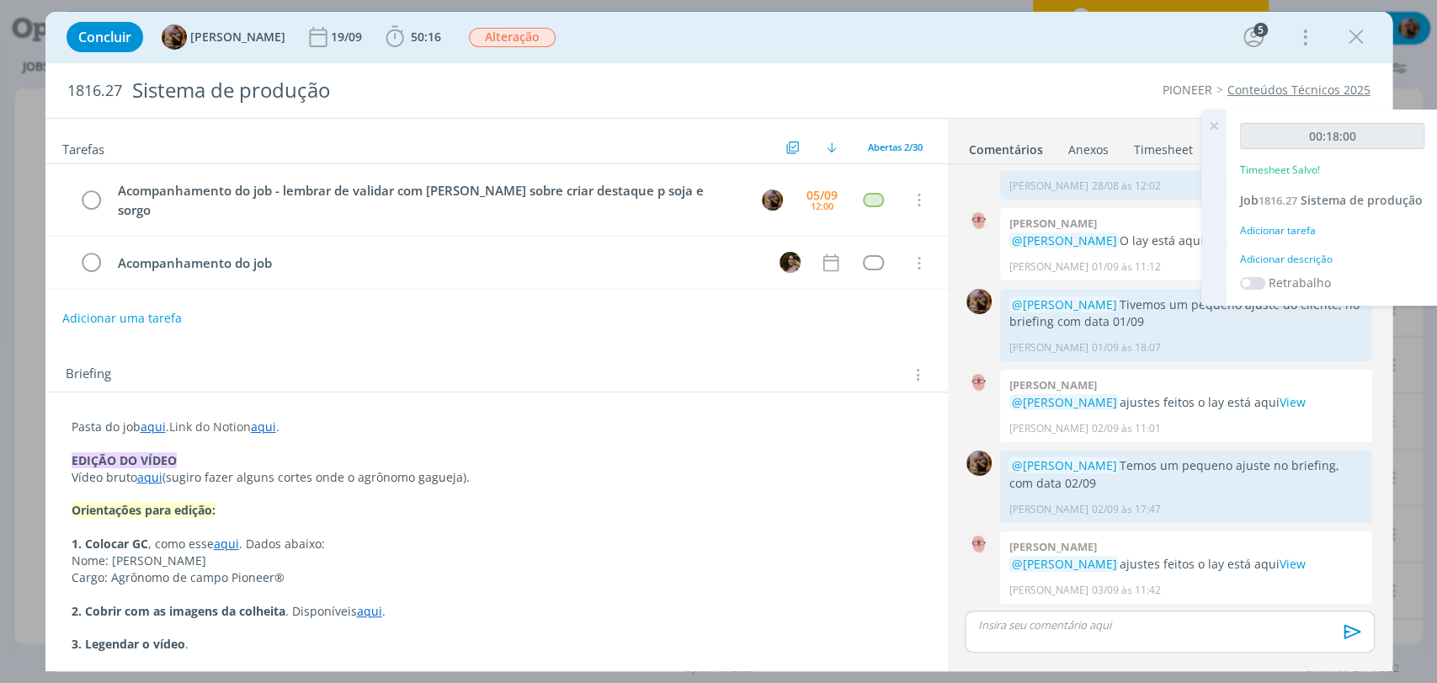
click at [1287, 267] on div "Adicionar descrição" at bounding box center [1332, 259] width 184 height 15
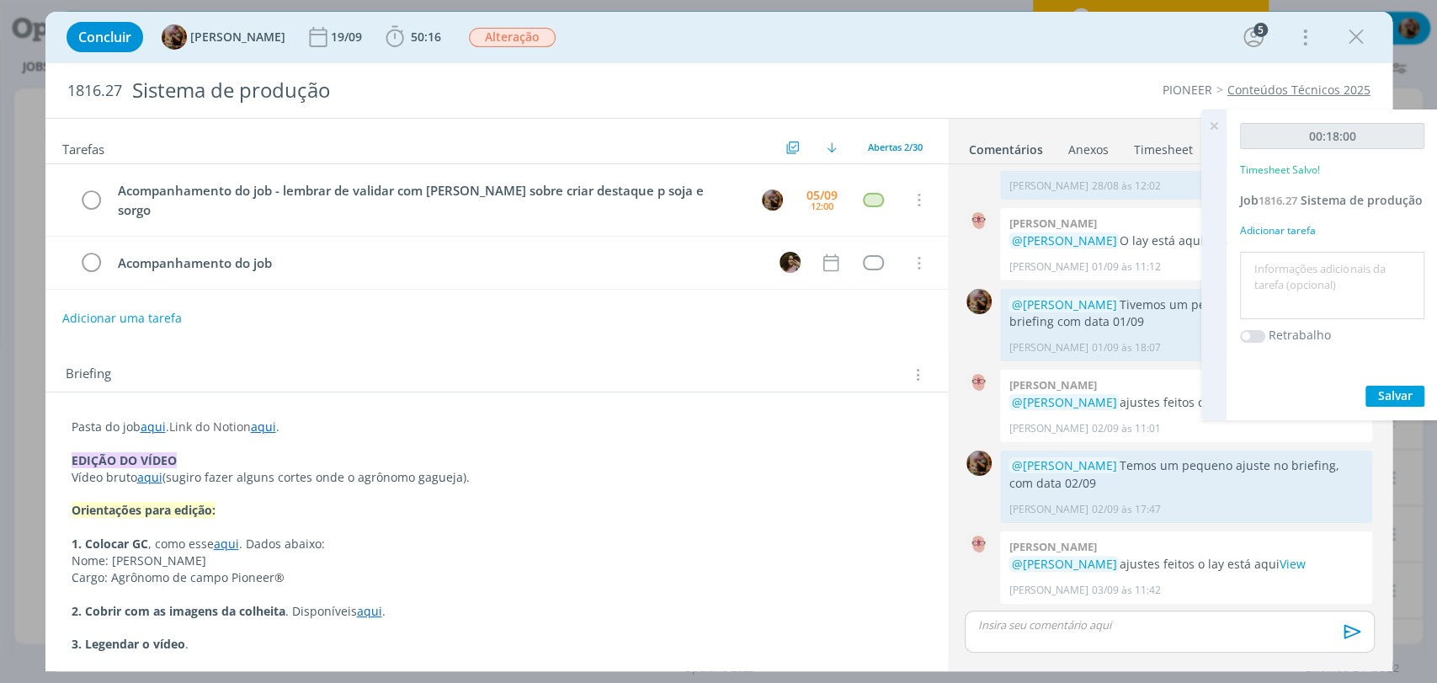
click at [1296, 282] on textarea at bounding box center [1332, 286] width 176 height 60
type textarea "validação de informações"
click at [1394, 403] on span "Salvar" at bounding box center [1395, 395] width 35 height 16
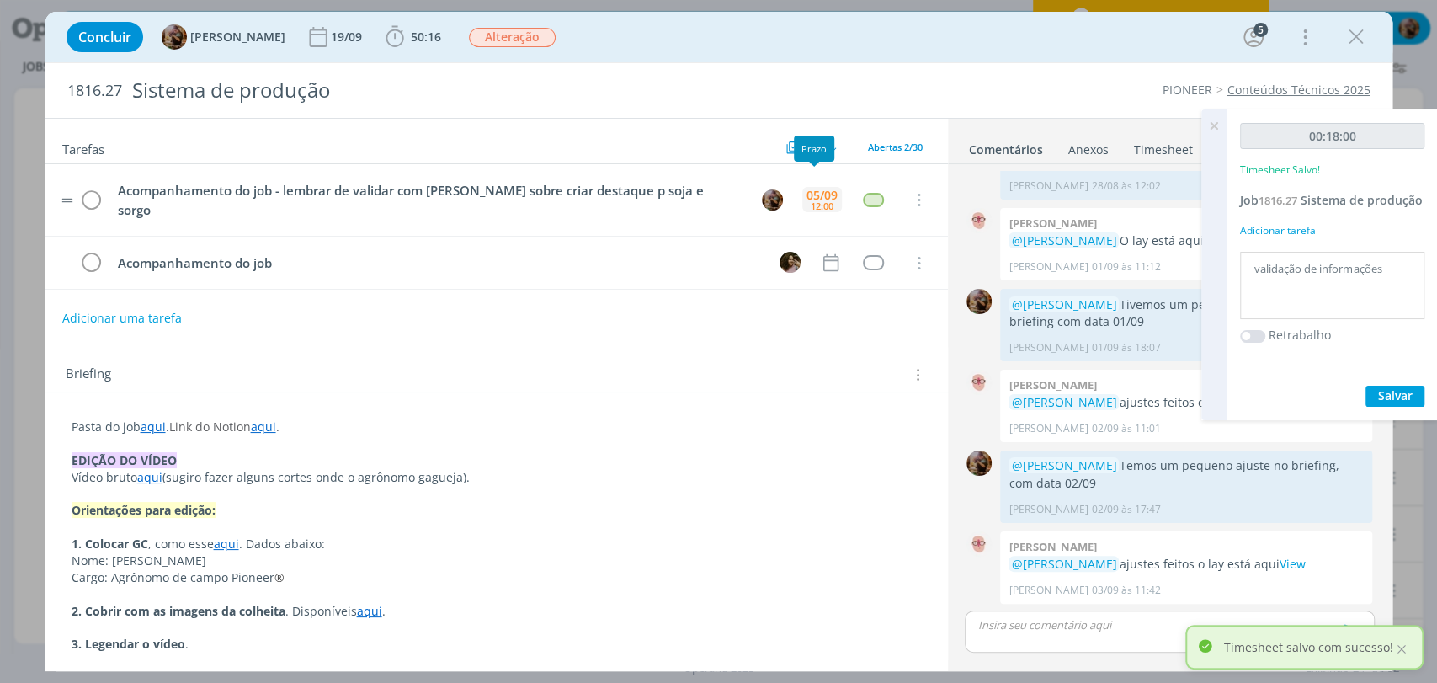
click at [812, 201] on div "12:00" at bounding box center [822, 205] width 23 height 9
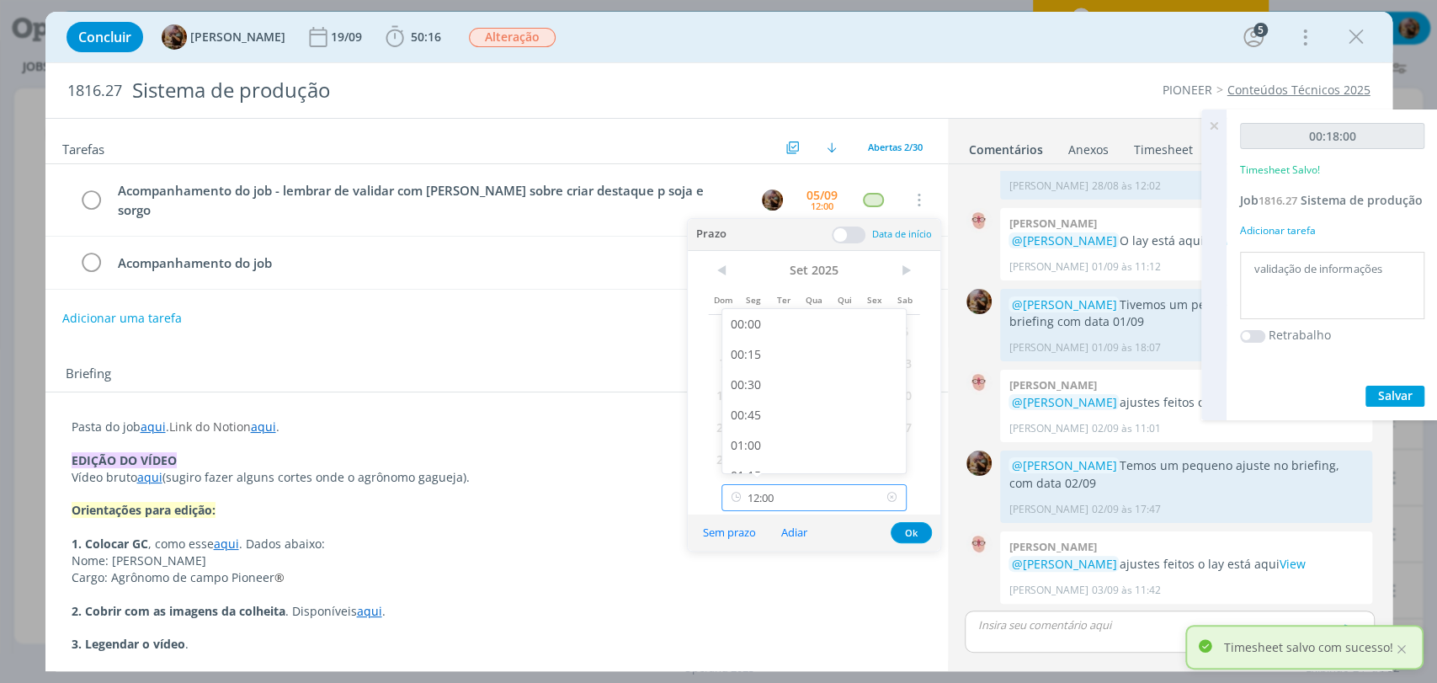
click at [849, 494] on input "12:00" at bounding box center [814, 497] width 185 height 27
click at [825, 419] on div "15:30" at bounding box center [816, 409] width 188 height 30
type input "15:30"
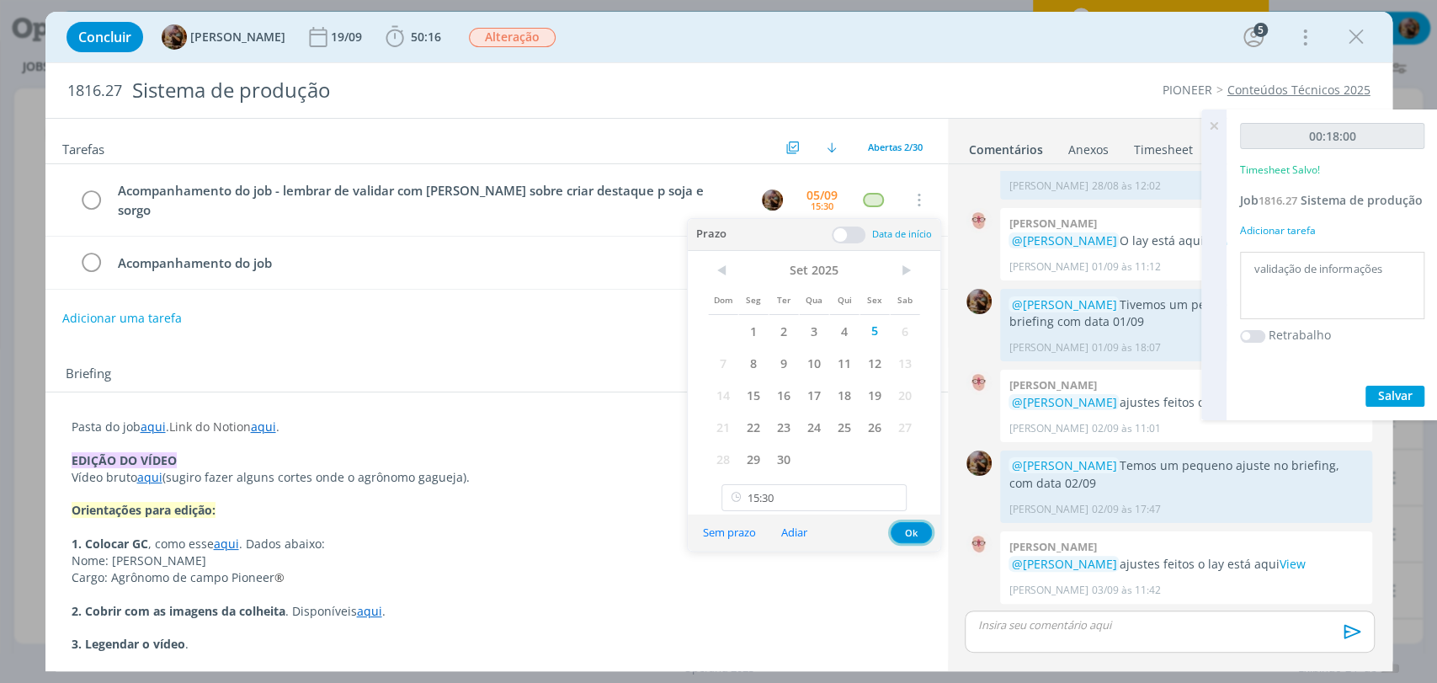
click at [903, 527] on button "Ok" at bounding box center [911, 532] width 41 height 21
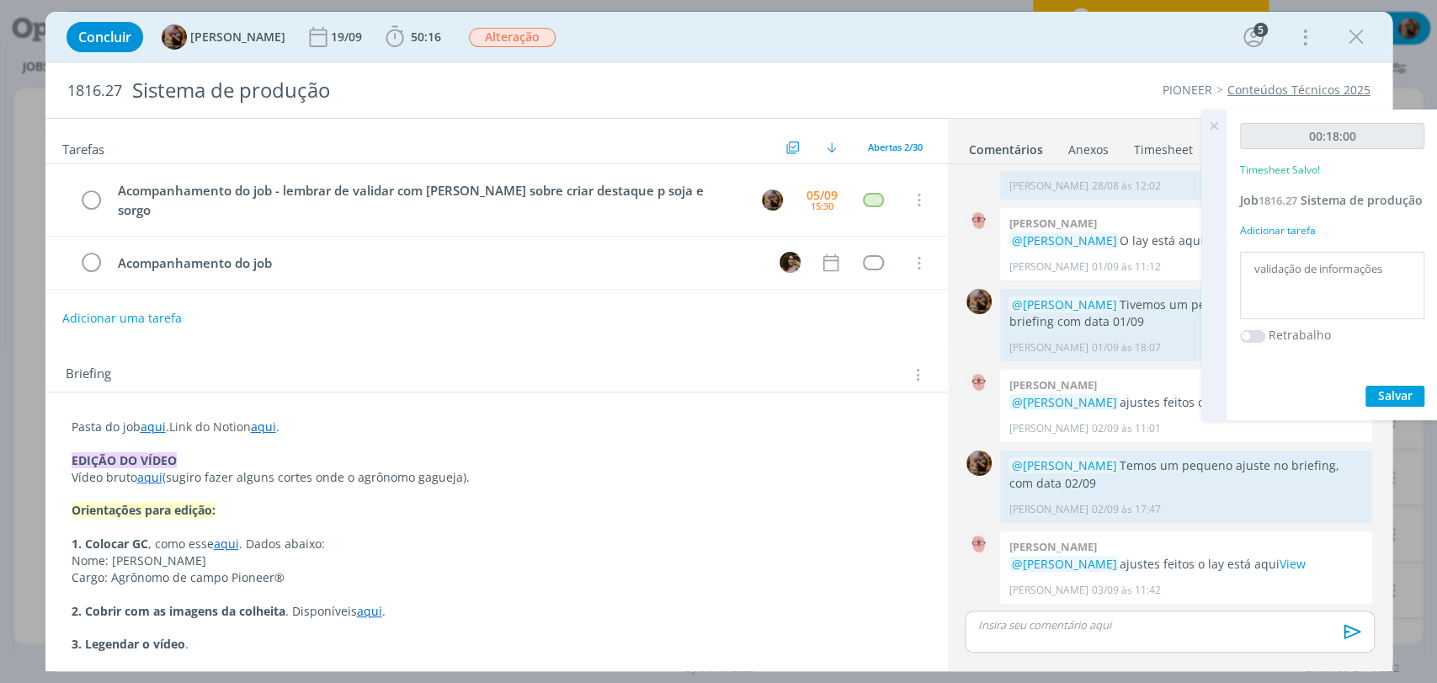
click at [1217, 120] on icon at bounding box center [1214, 125] width 30 height 33
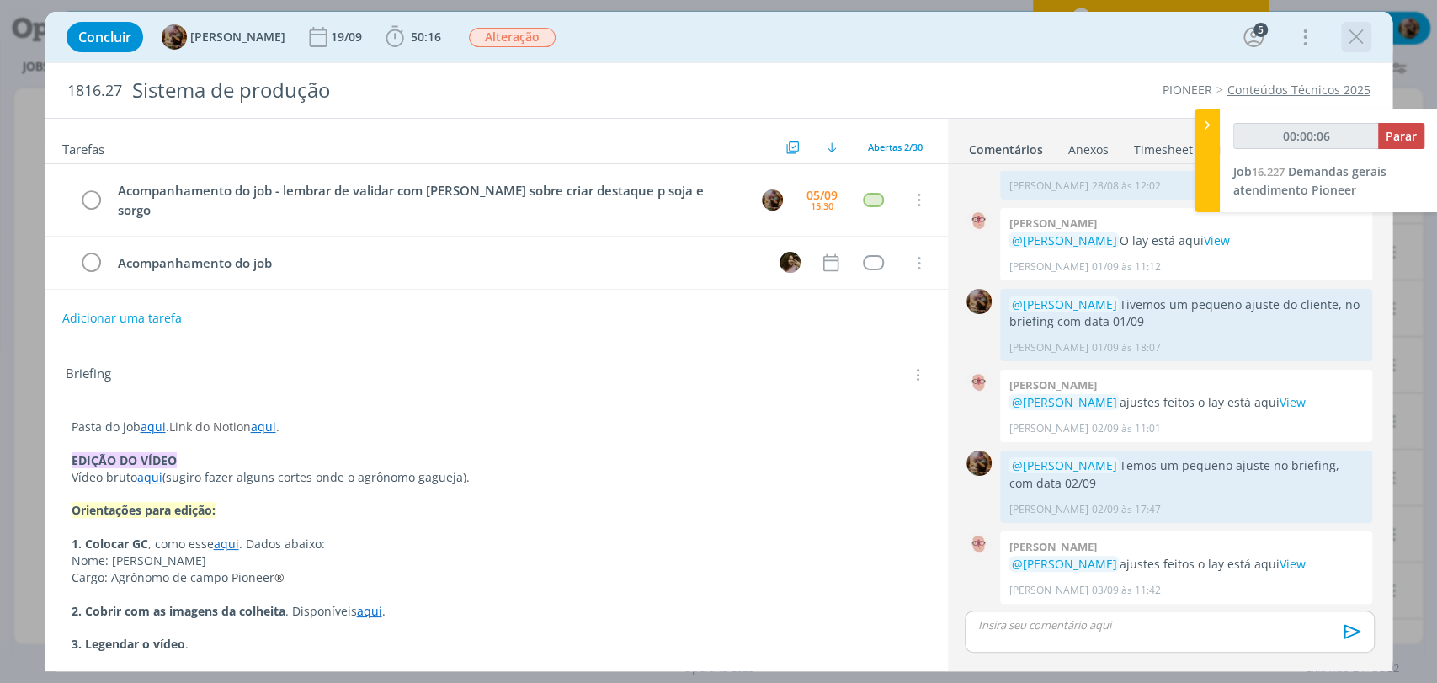
click at [1347, 39] on icon "dialog" at bounding box center [1356, 36] width 25 height 25
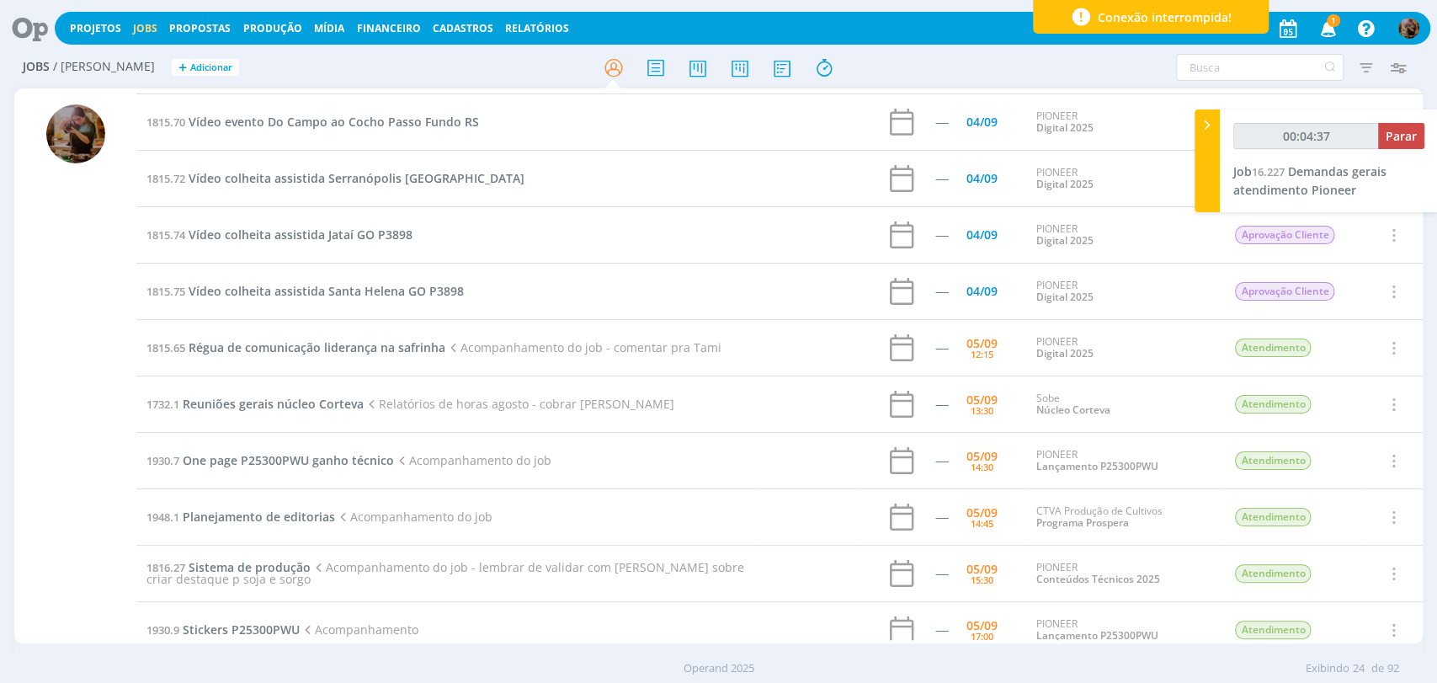
scroll to position [280, 0]
click at [286, 570] on span "Sistema de produção" at bounding box center [250, 566] width 122 height 16
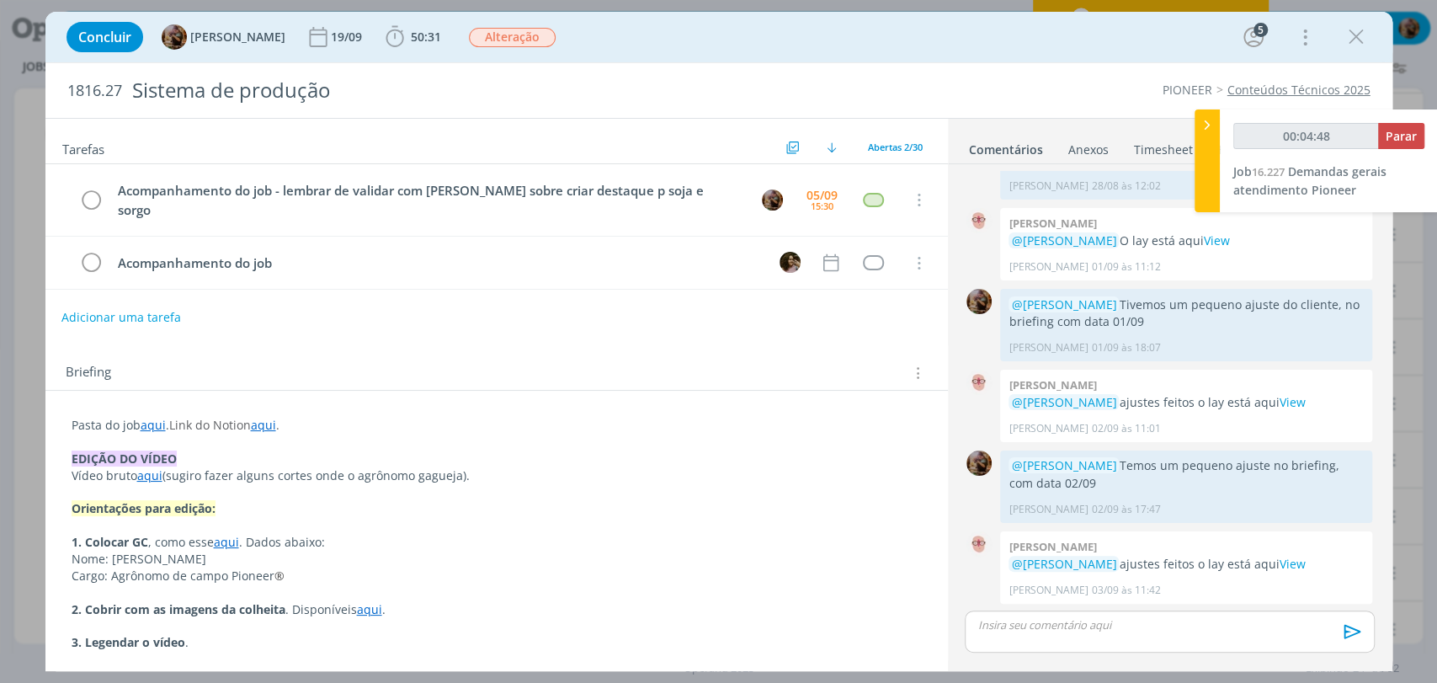
click at [164, 303] on button "Adicionar uma tarefa" at bounding box center [121, 317] width 120 height 29
type input "00:04:49"
type input "Ediçã"
type input "00:04:51"
type input "Edição do vídeo"
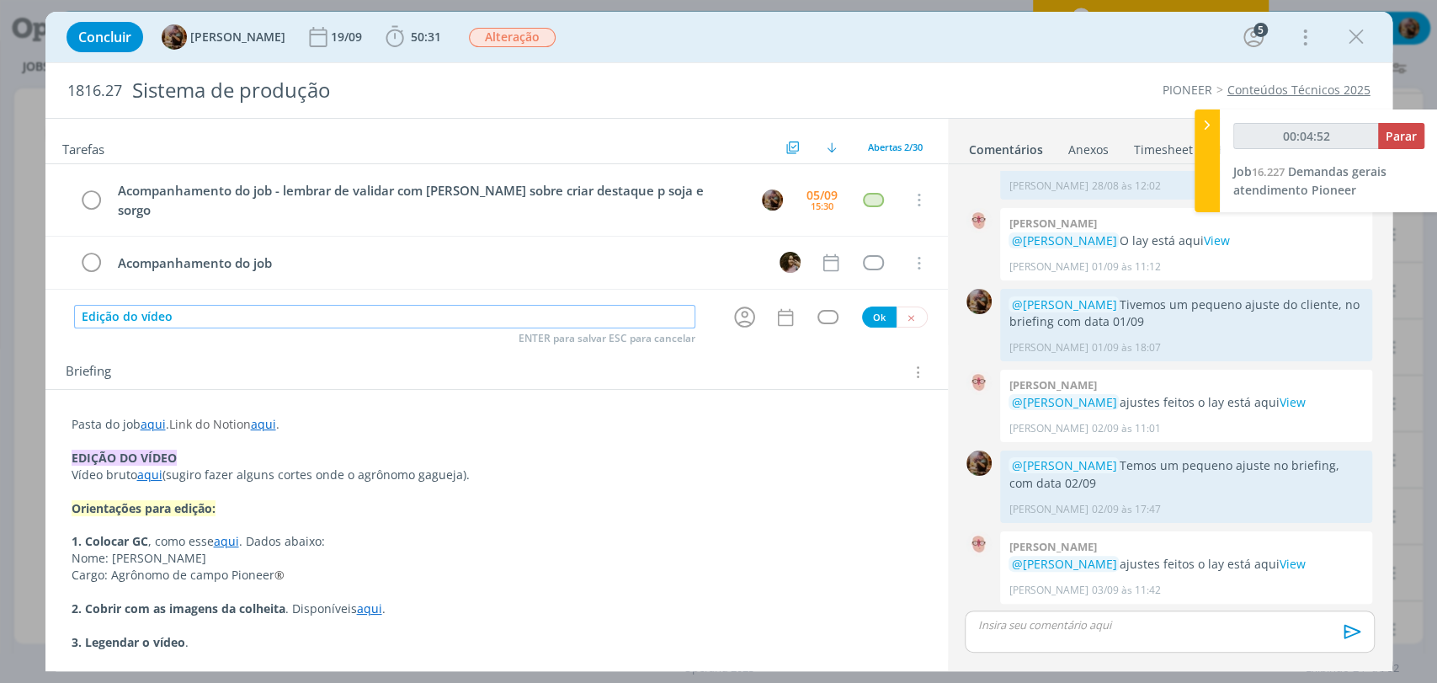
type input "00:04:53"
click at [741, 304] on icon "dialog" at bounding box center [745, 317] width 26 height 26
type input "Edição do vídeo"
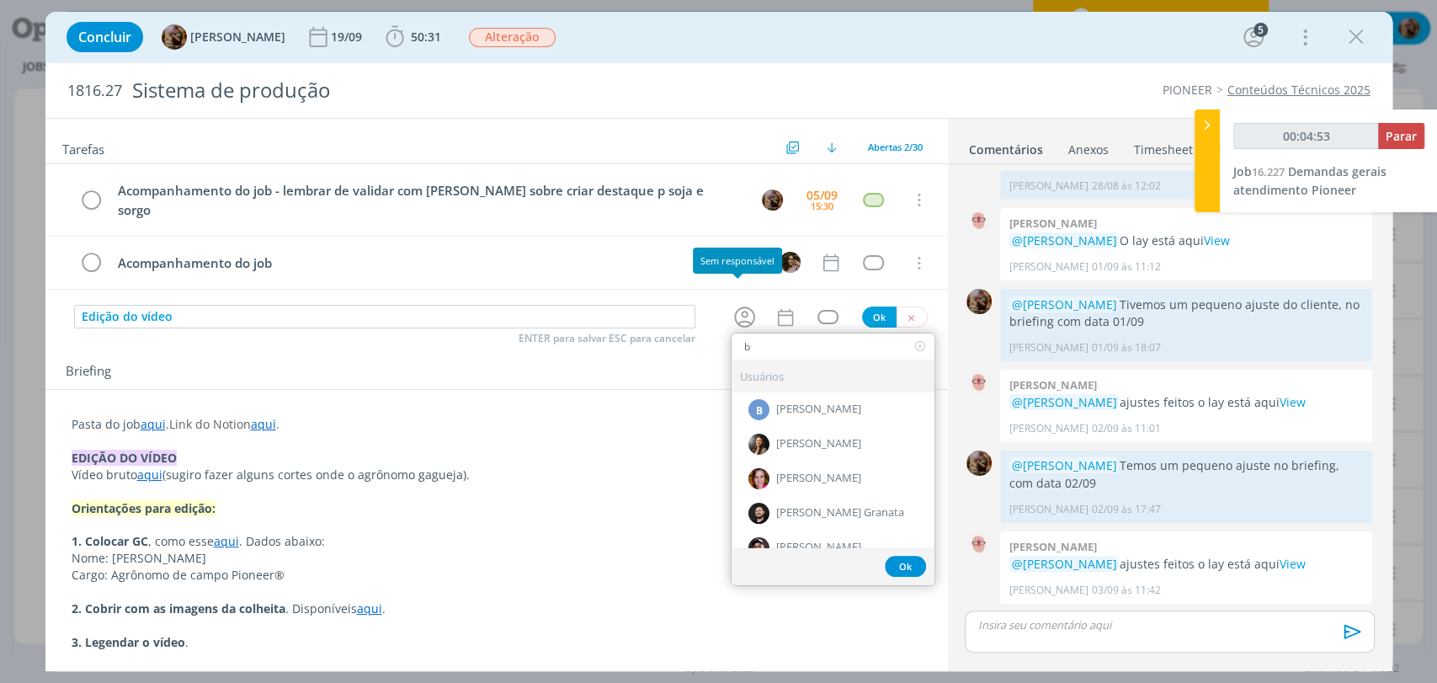
type input "bi"
type input "00:04:54"
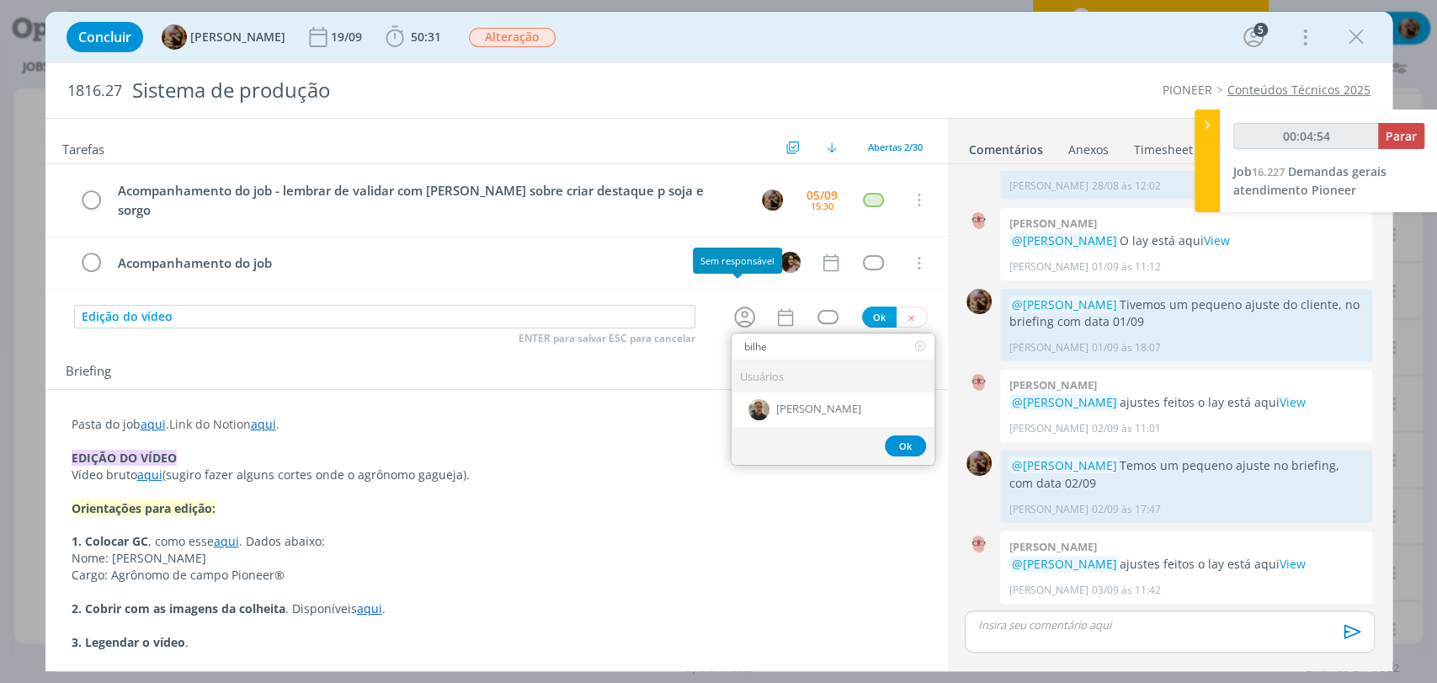
type input "bilher"
type input "00:04:55"
type input "bilher"
click at [793, 403] on span "[PERSON_NAME]" at bounding box center [818, 409] width 85 height 13
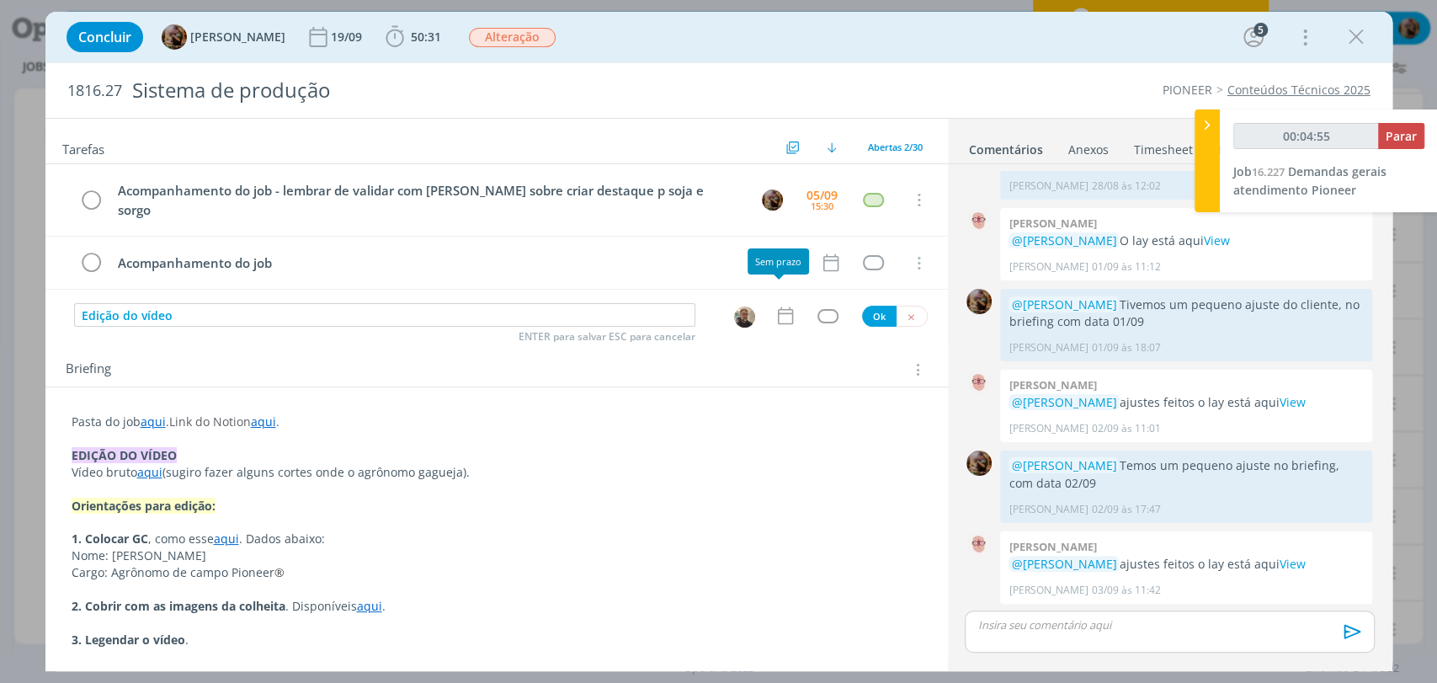
click at [780, 305] on icon "dialog" at bounding box center [786, 316] width 22 height 22
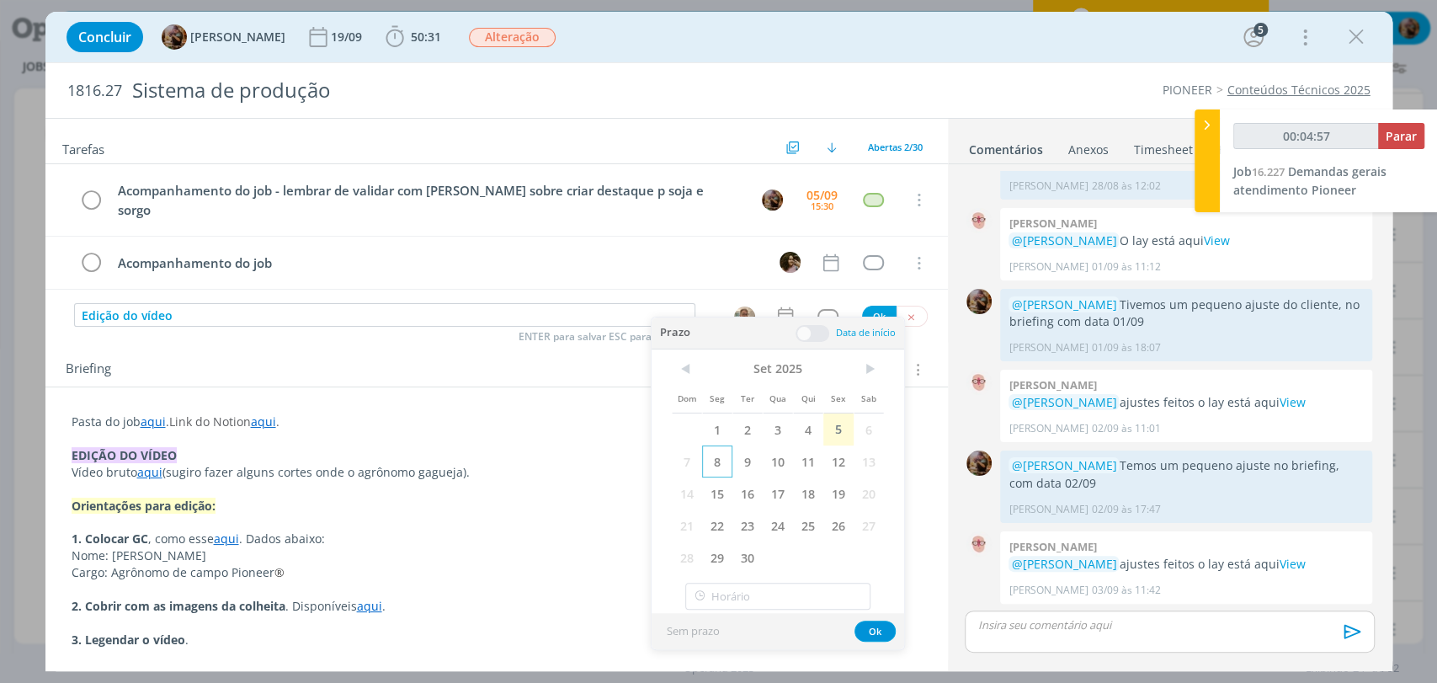
click at [718, 462] on span "8" at bounding box center [717, 461] width 30 height 32
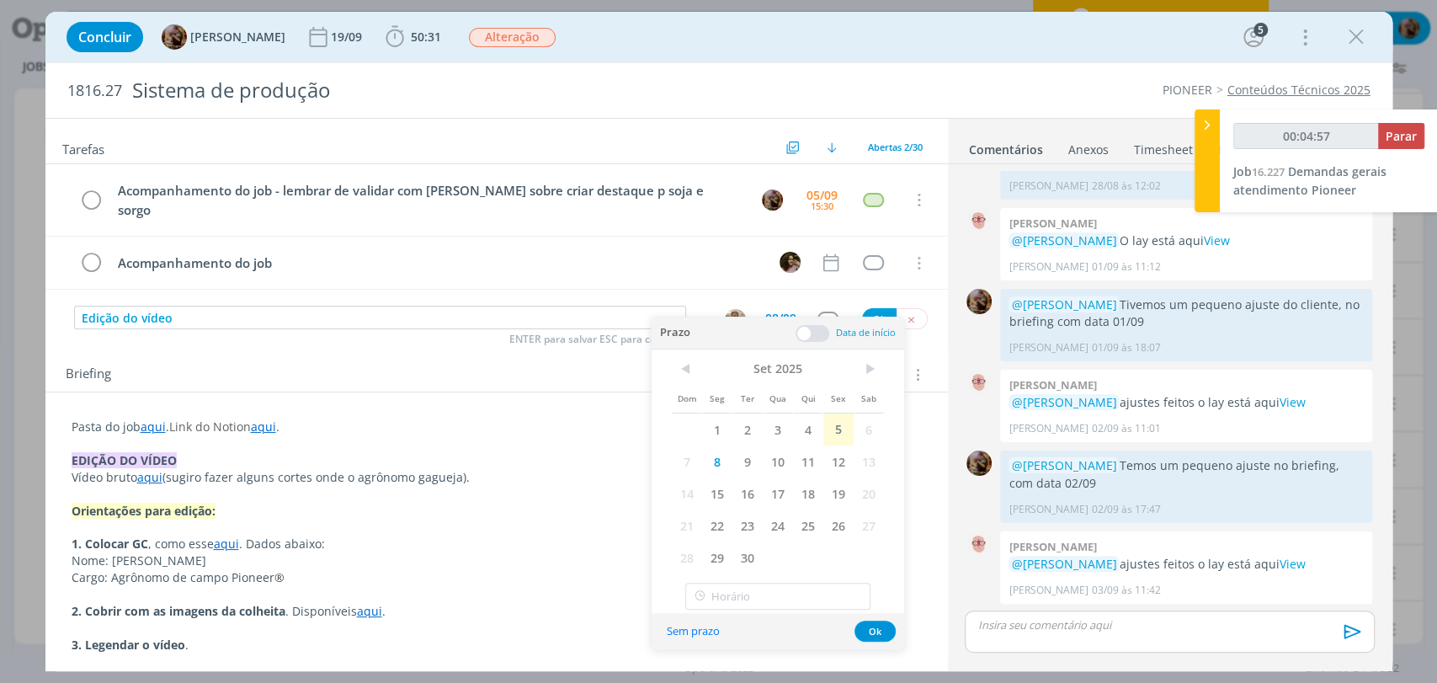
click at [815, 333] on span at bounding box center [813, 333] width 34 height 17
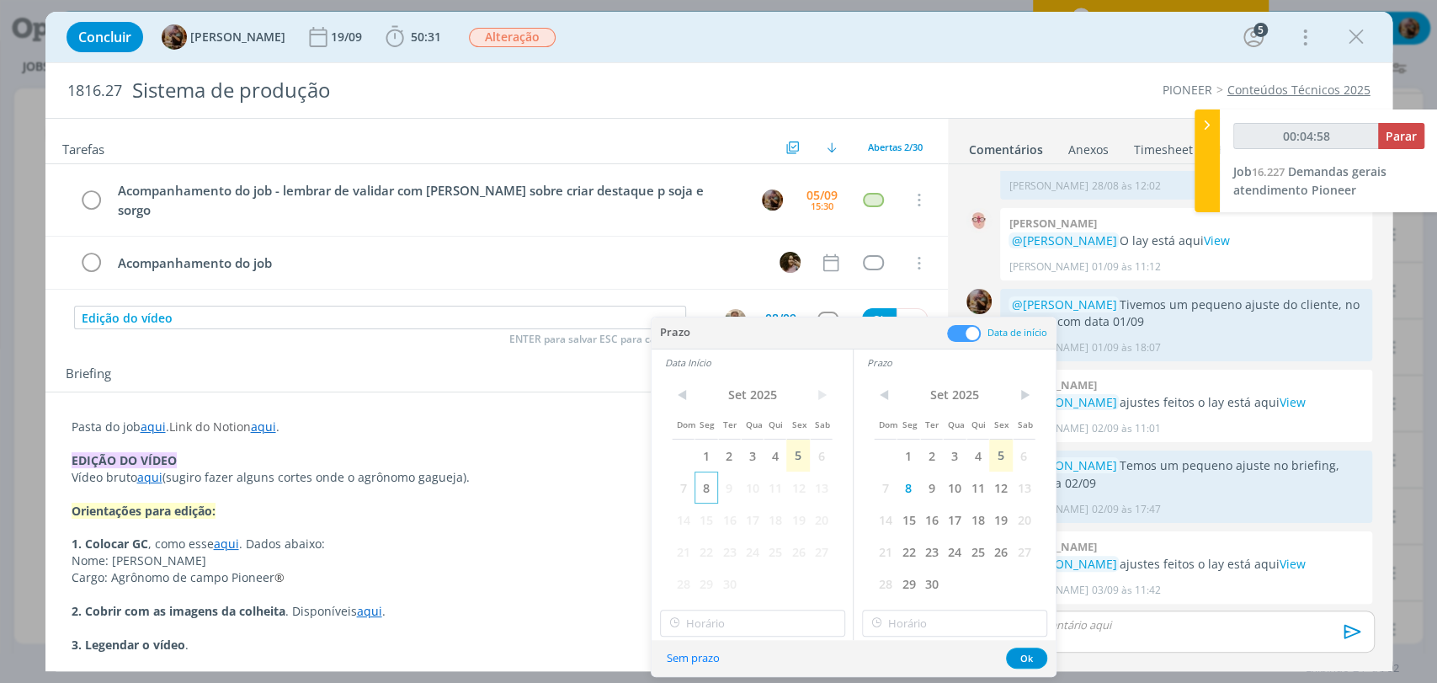
click at [701, 494] on span "8" at bounding box center [706, 487] width 23 height 32
click at [1019, 662] on button "Ok" at bounding box center [1026, 657] width 41 height 21
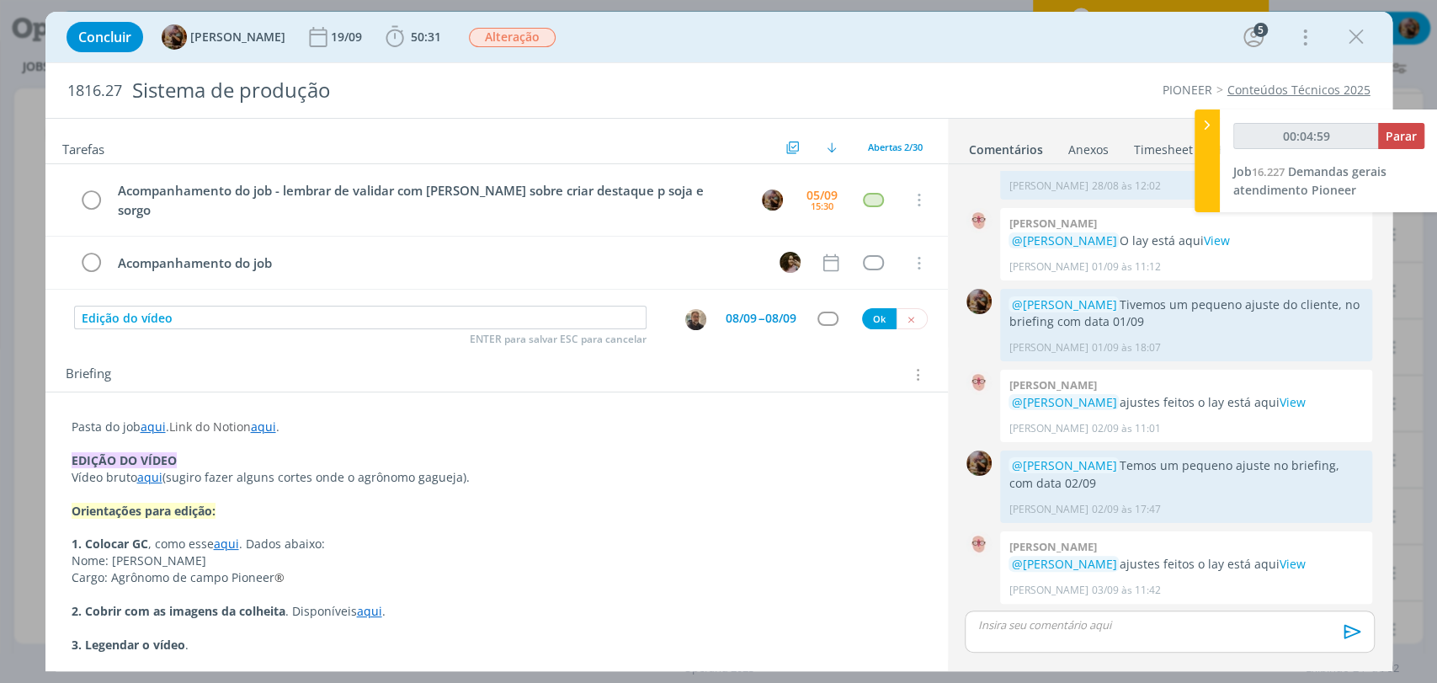
type input "00:05:00"
click at [819, 312] on div "dialog" at bounding box center [828, 319] width 21 height 14
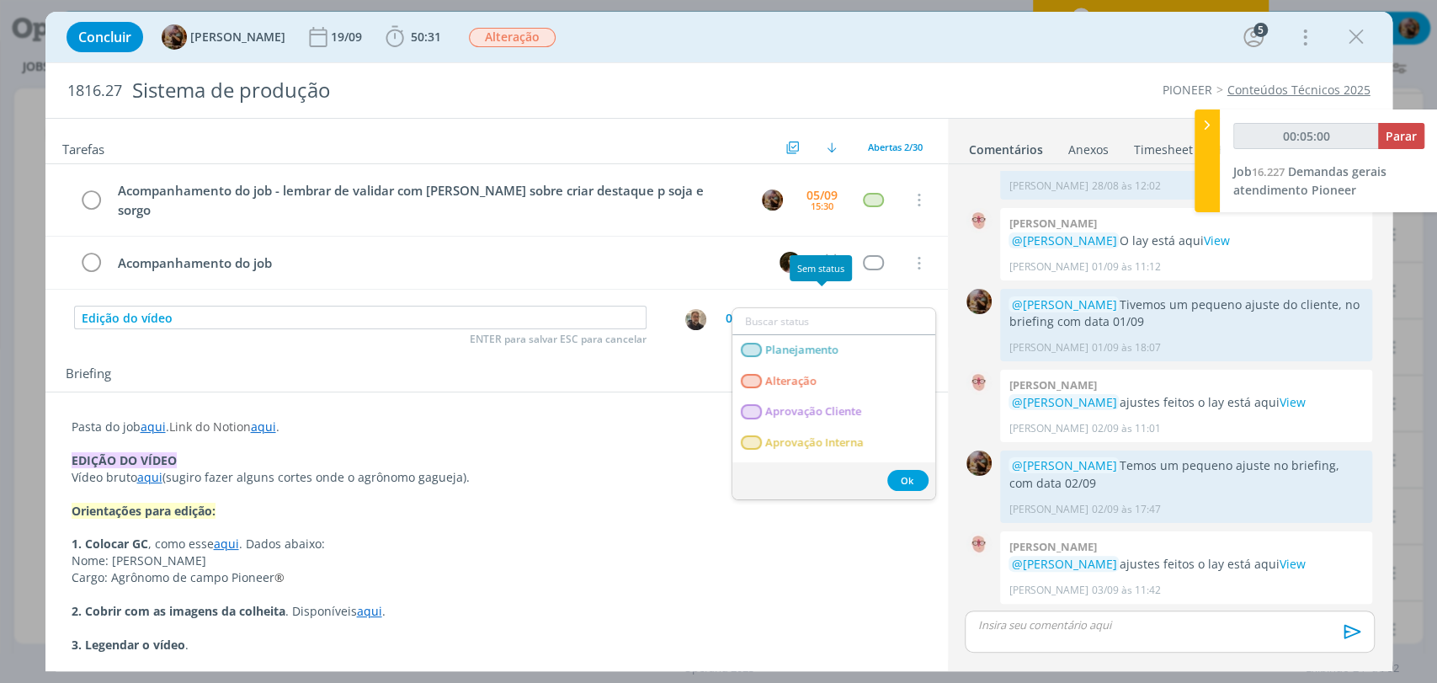
type input "e"
type input "00:05:01"
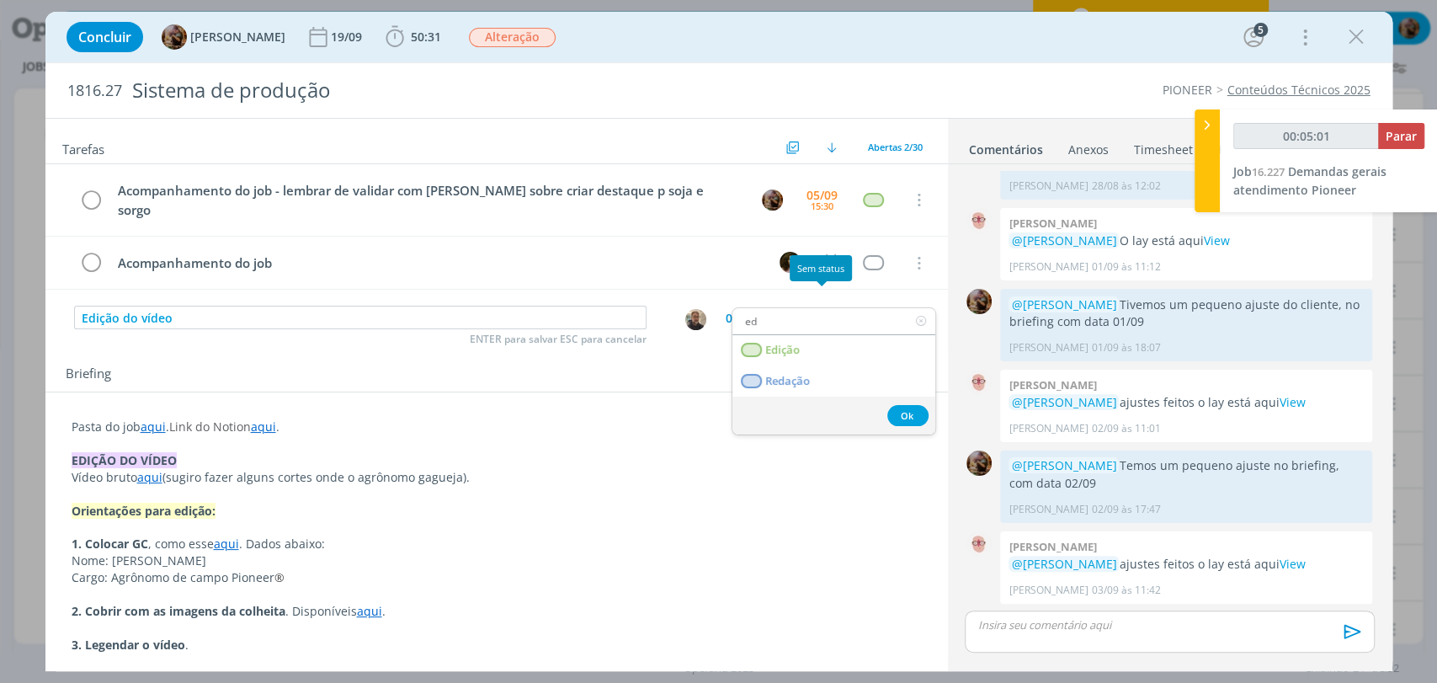
type input "edi"
type input "00:05:02"
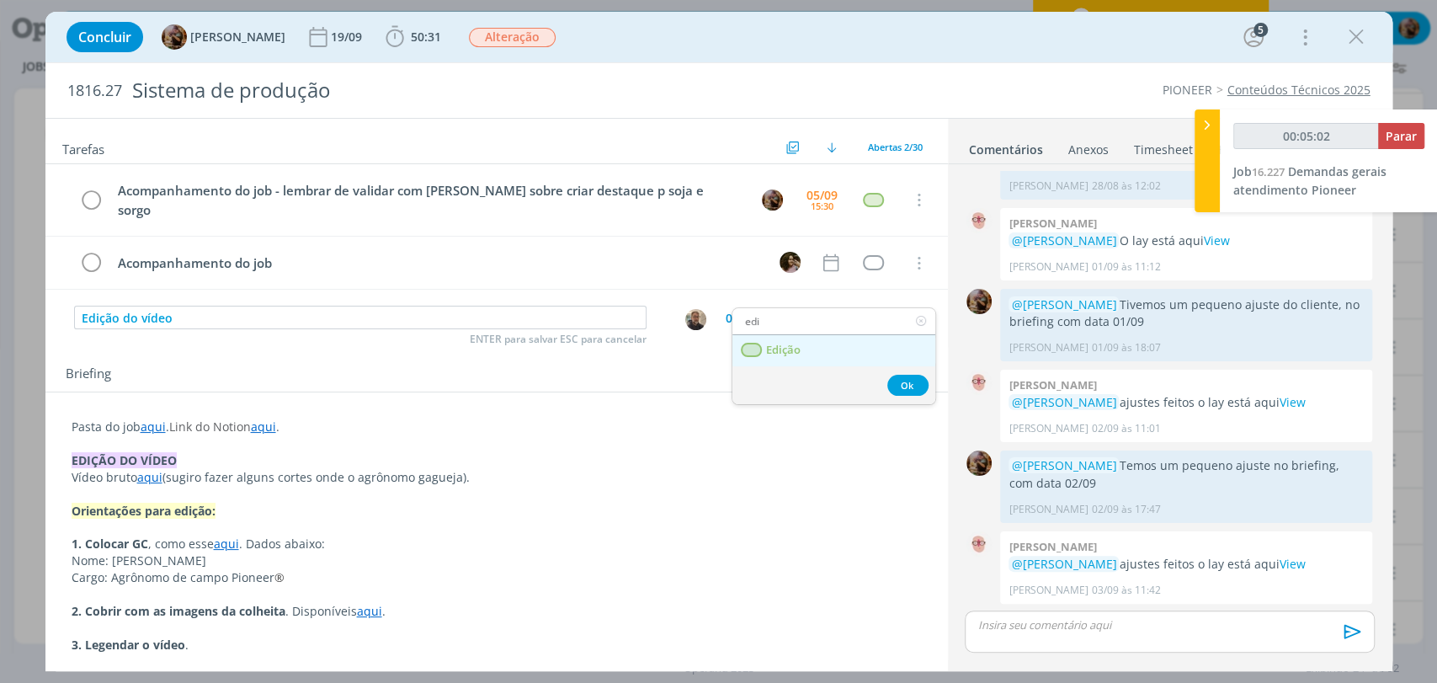
type input "edi"
click at [815, 354] on link "Edição" at bounding box center [833, 350] width 203 height 31
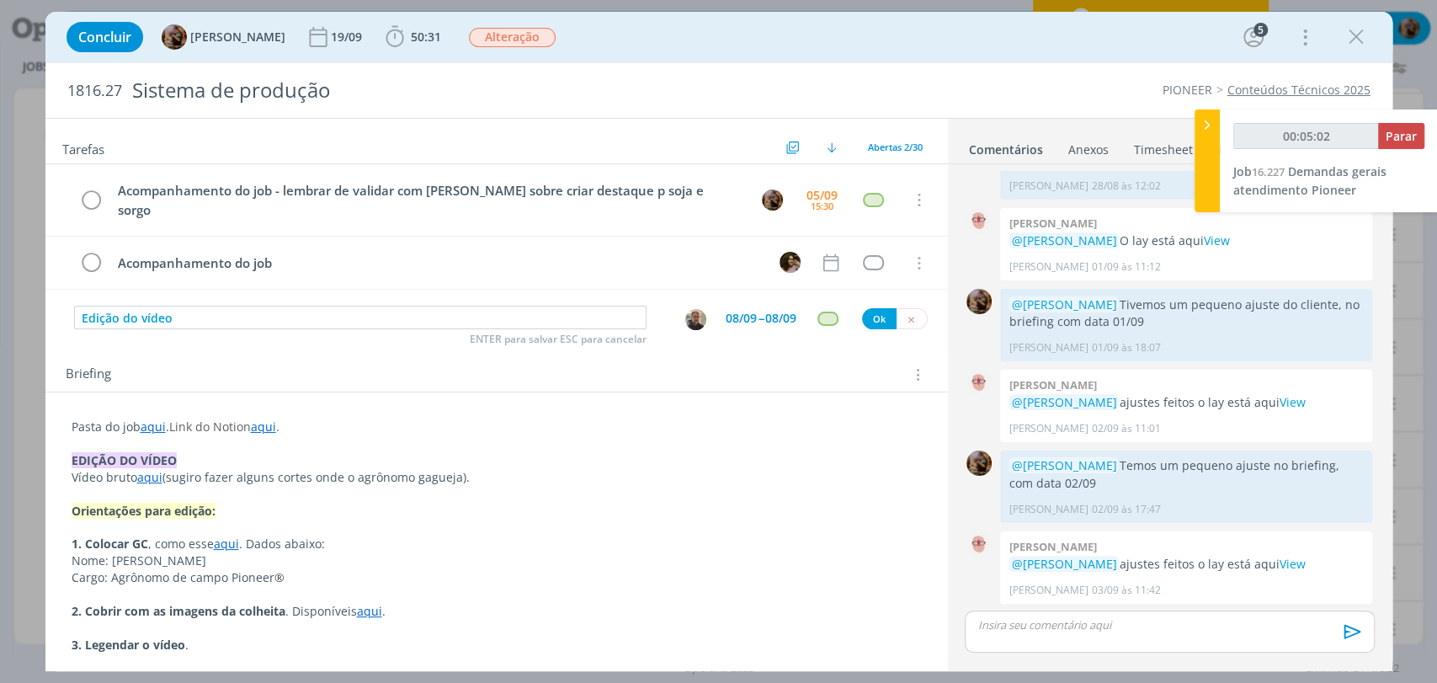
type input "00:05:03"
click at [874, 308] on button "Ok" at bounding box center [879, 318] width 35 height 21
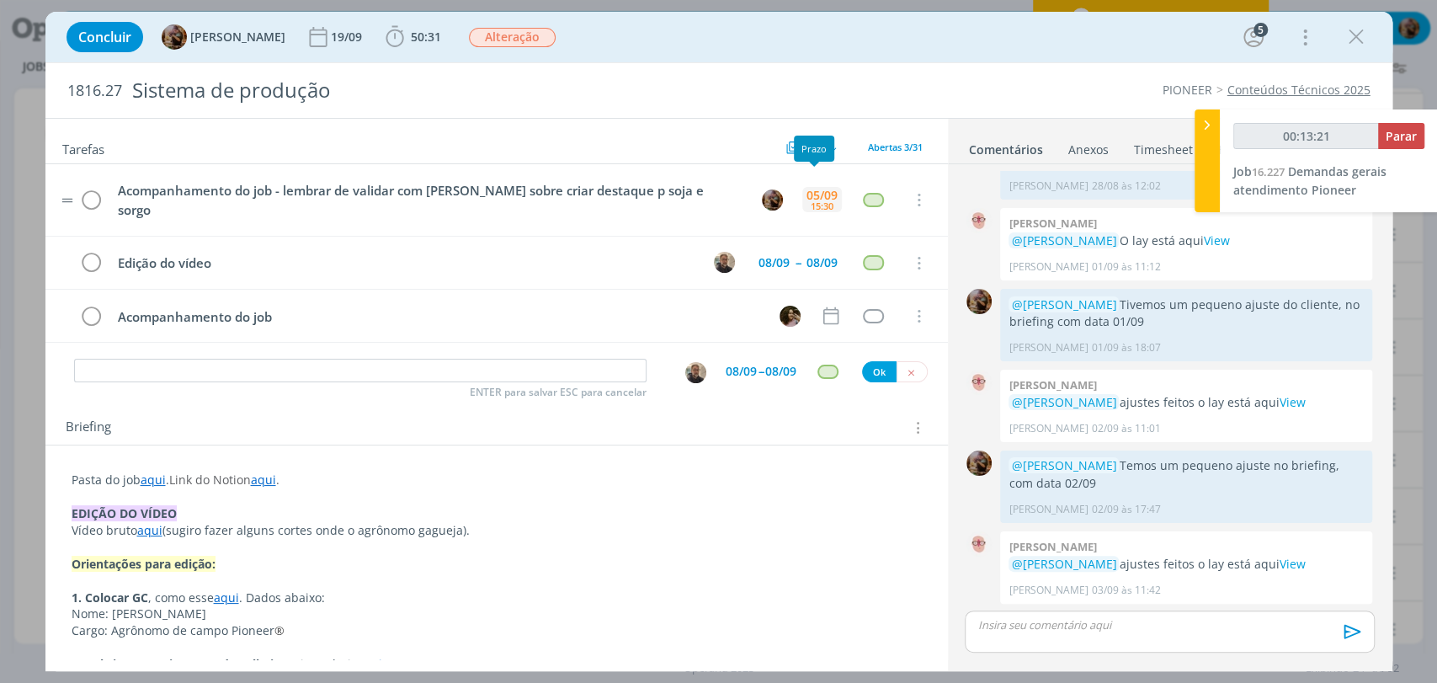
click at [817, 201] on div "15:30" at bounding box center [822, 205] width 23 height 9
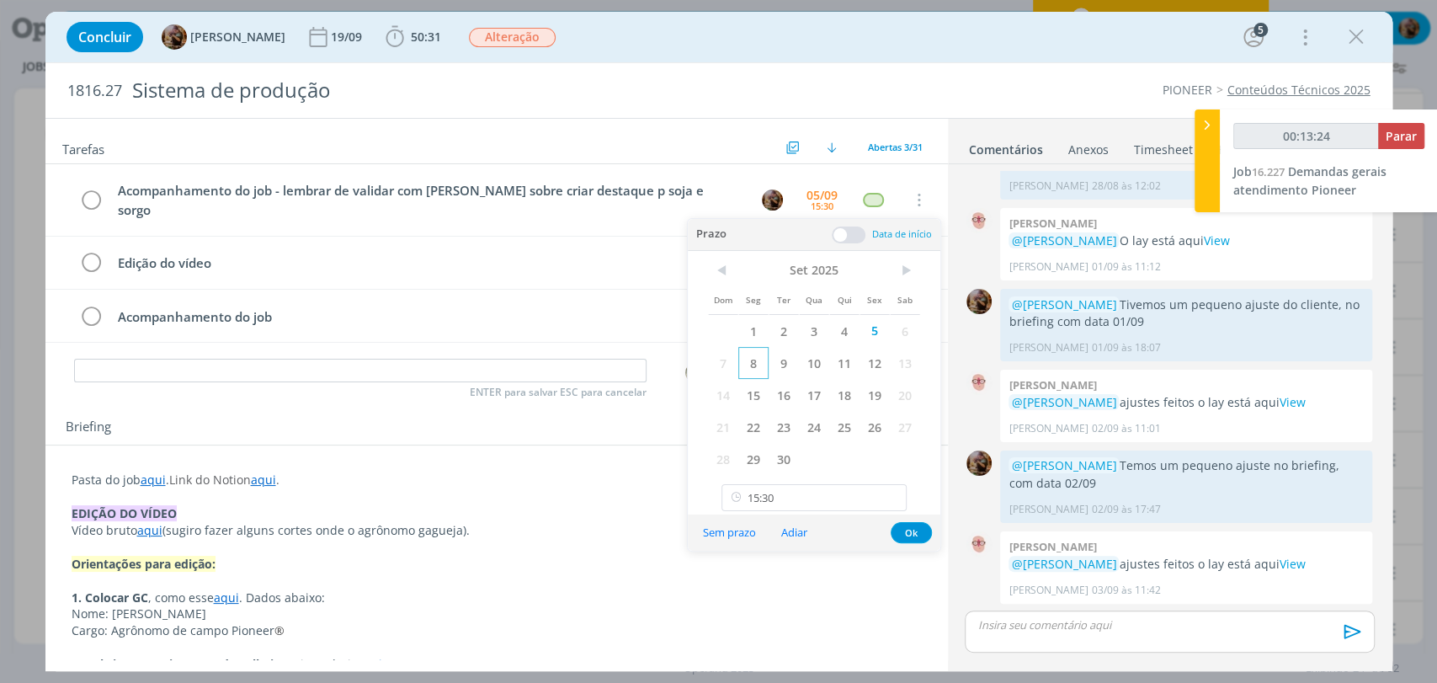
click at [763, 365] on span "8" at bounding box center [753, 363] width 30 height 32
click at [907, 528] on button "Ok" at bounding box center [911, 532] width 41 height 21
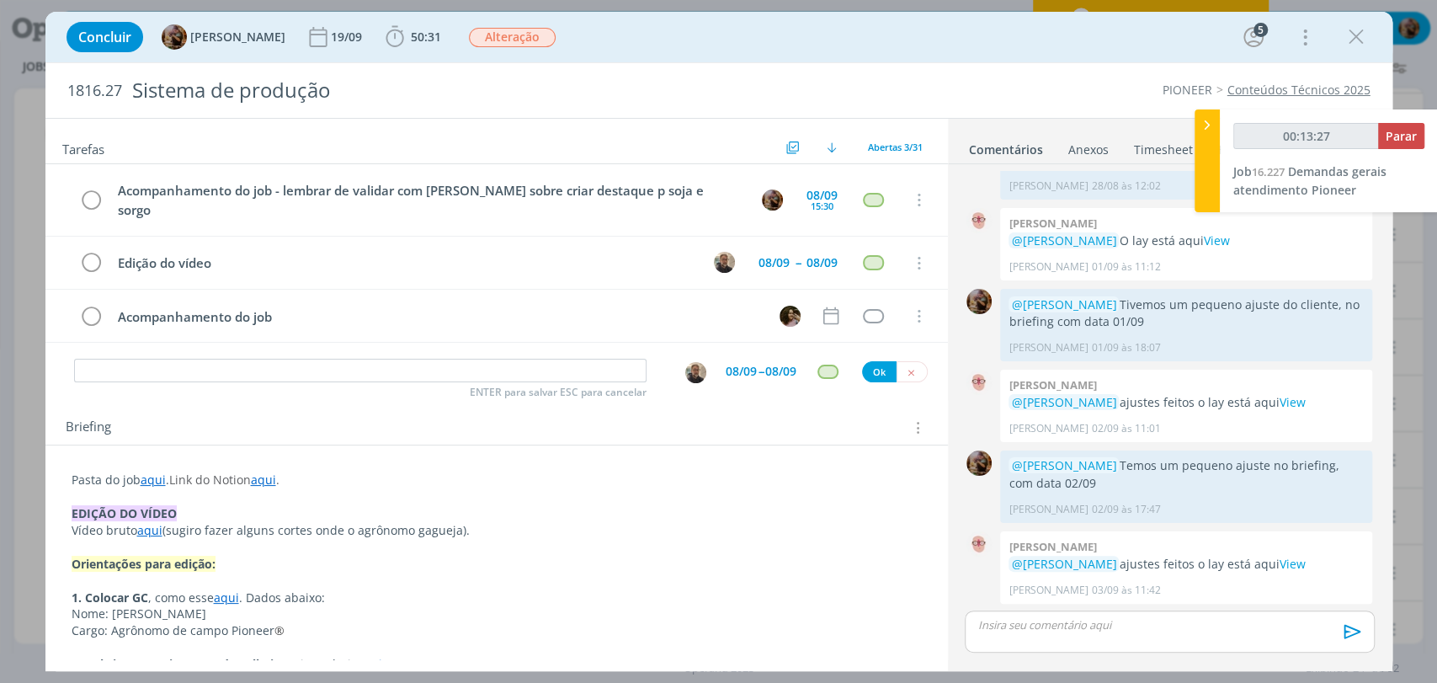
type input "00:13:28"
click at [1206, 122] on icon at bounding box center [1207, 125] width 17 height 18
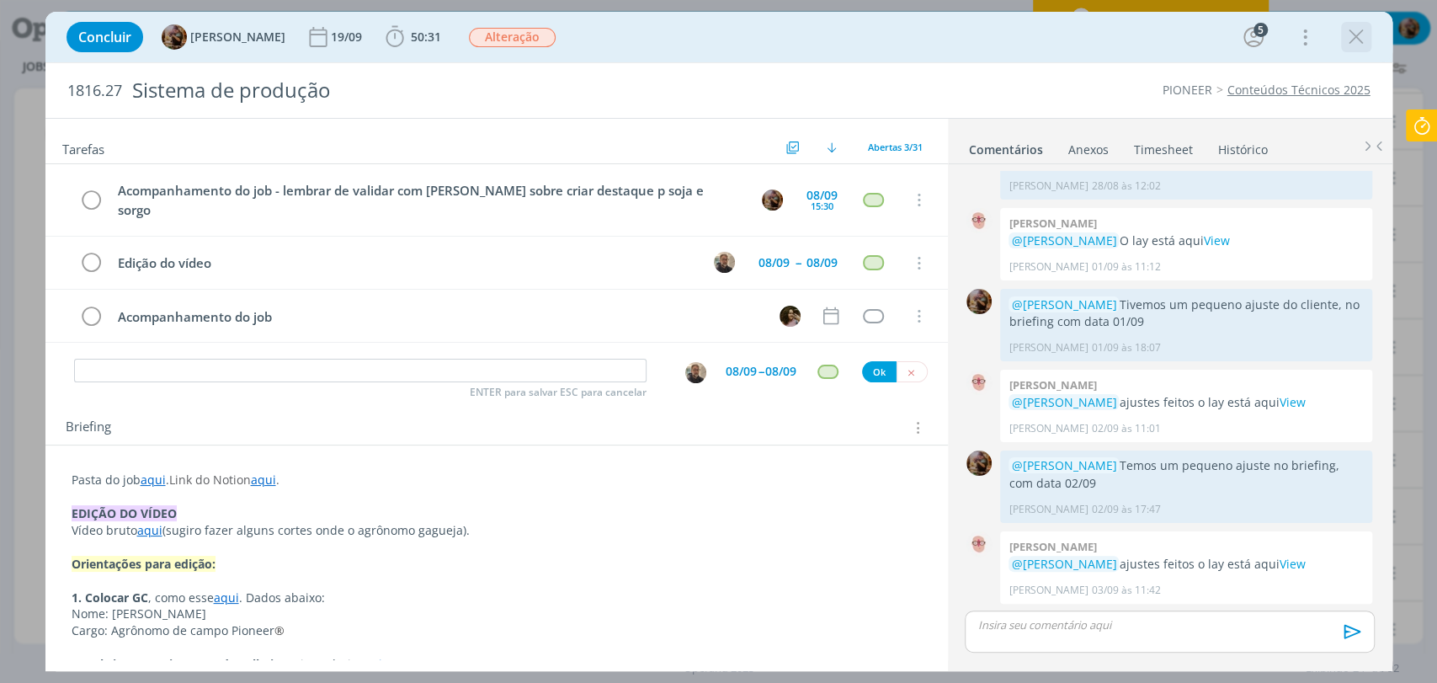
click at [1350, 30] on icon "dialog" at bounding box center [1356, 36] width 25 height 25
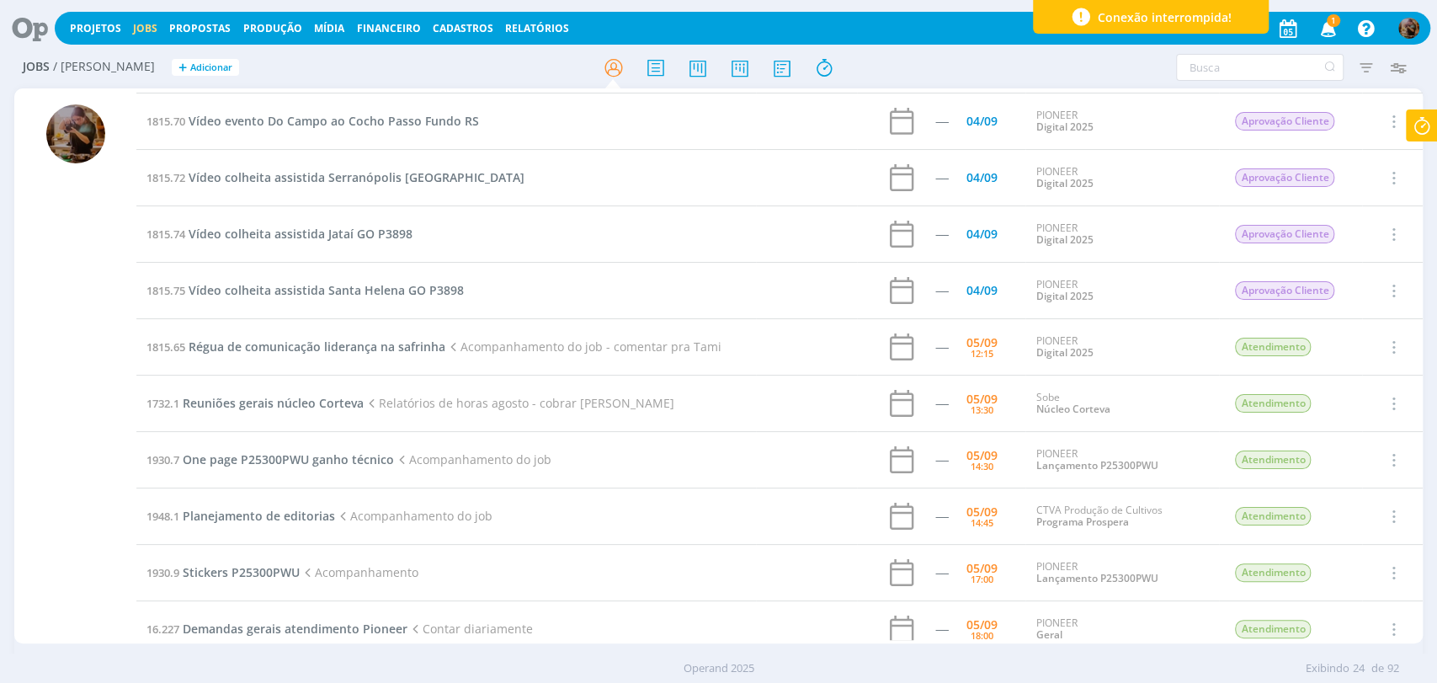
scroll to position [313, 0]
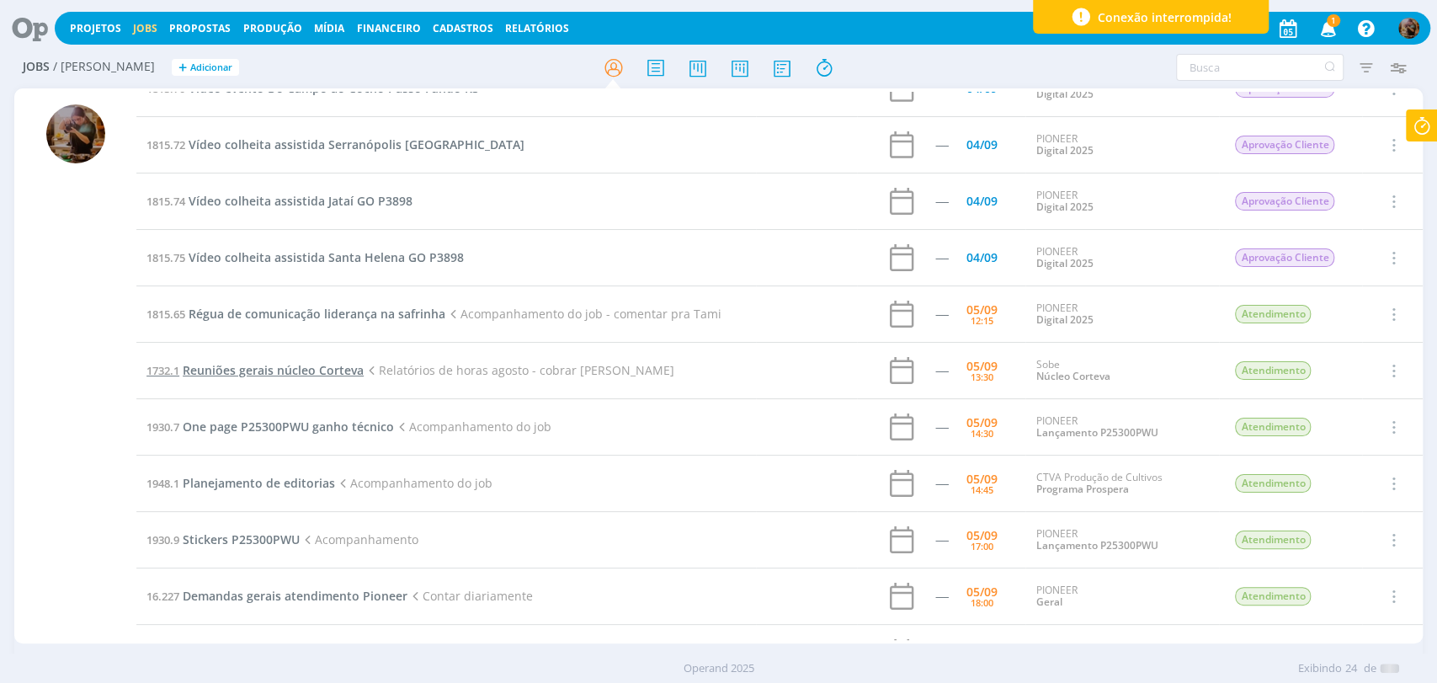
click at [360, 375] on span "Reuniões gerais núcleo Corteva" at bounding box center [273, 370] width 181 height 16
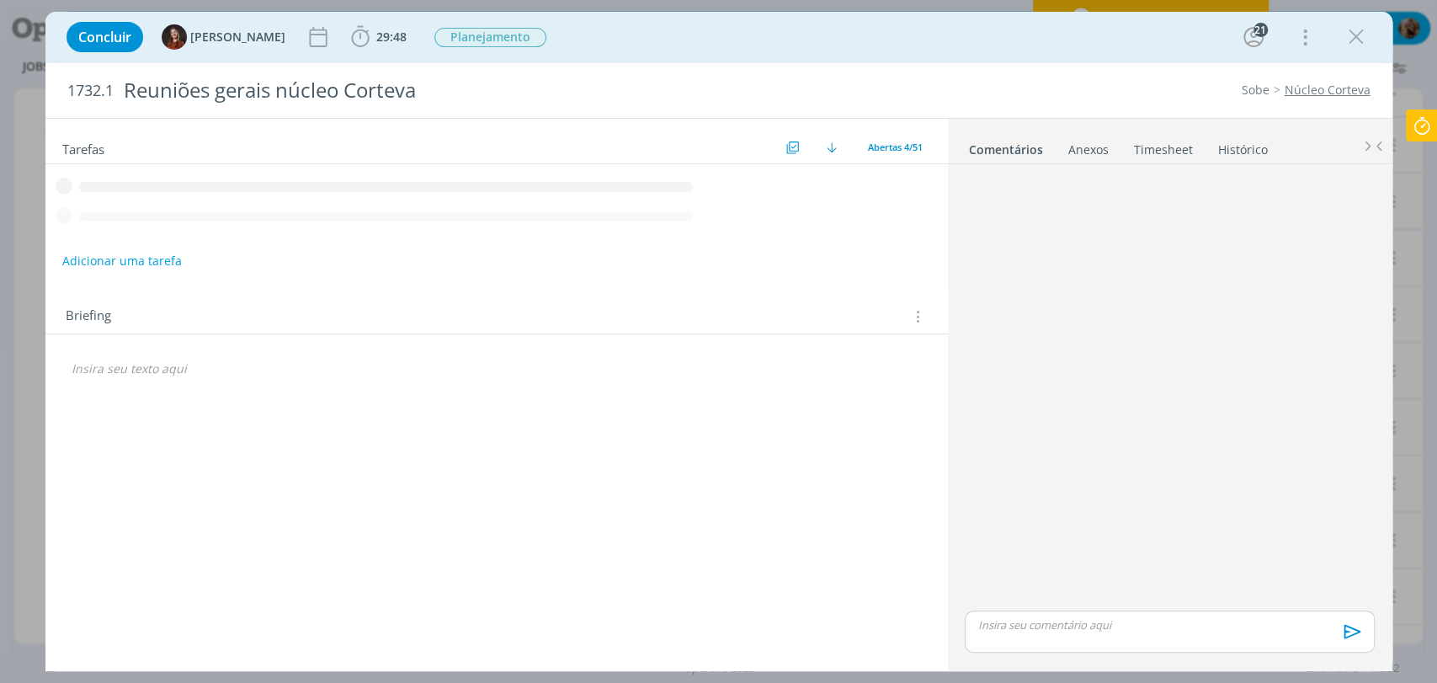
scroll to position [364, 0]
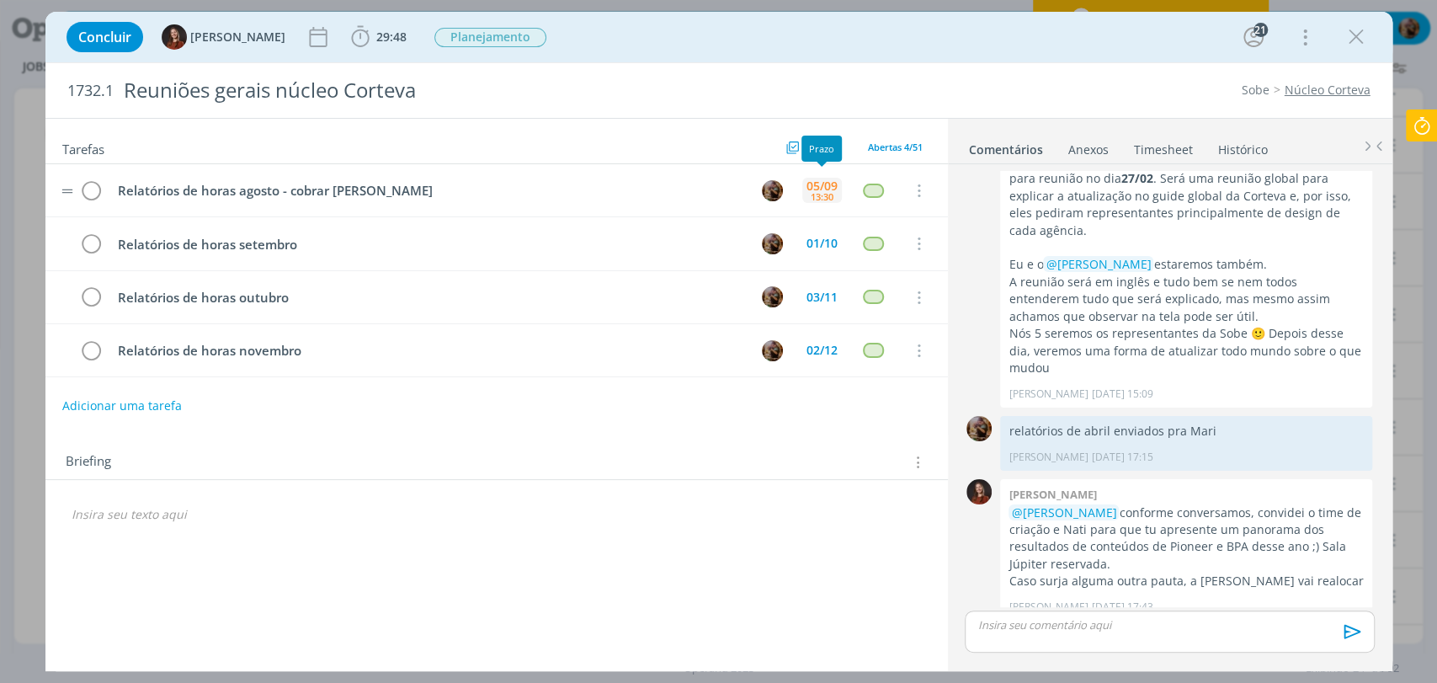
click at [829, 180] on div "05/09" at bounding box center [822, 186] width 31 height 12
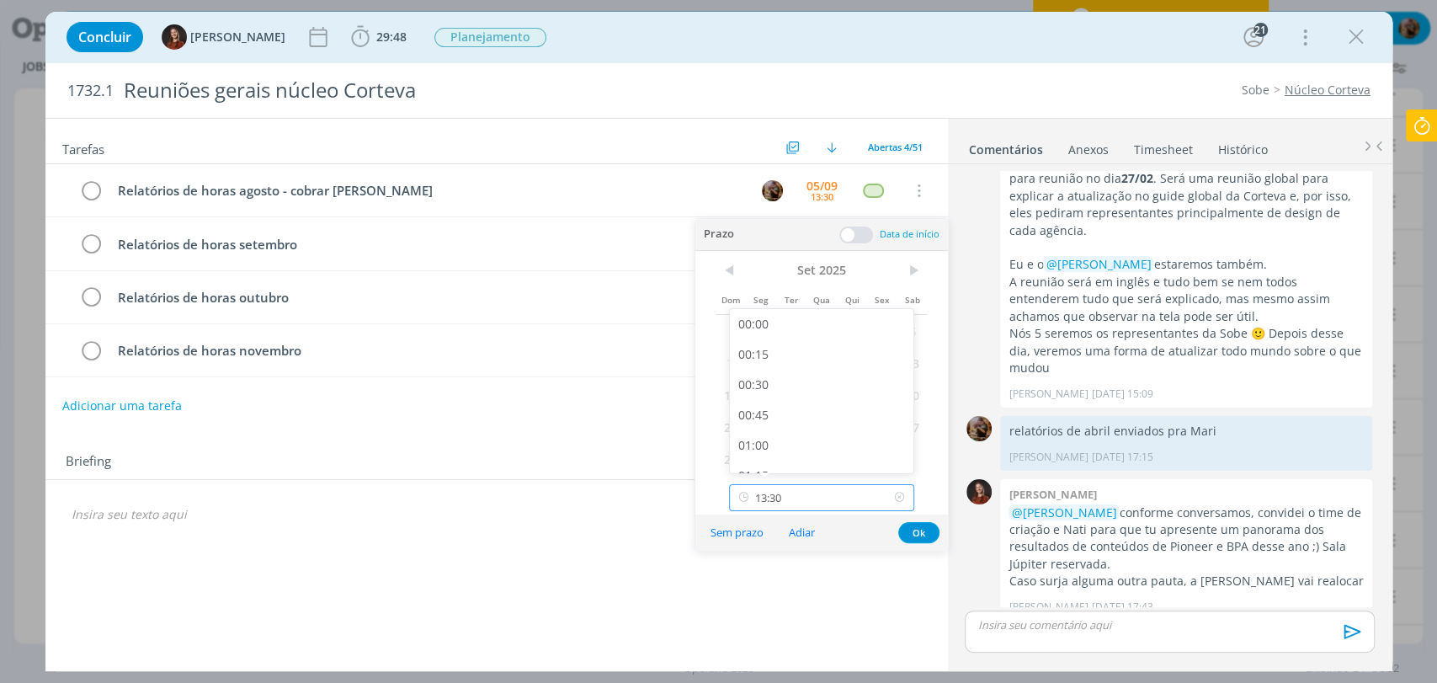
click at [828, 484] on input "13:30" at bounding box center [821, 497] width 185 height 27
click at [828, 461] on div "14:00" at bounding box center [824, 465] width 188 height 30
type input "14:00"
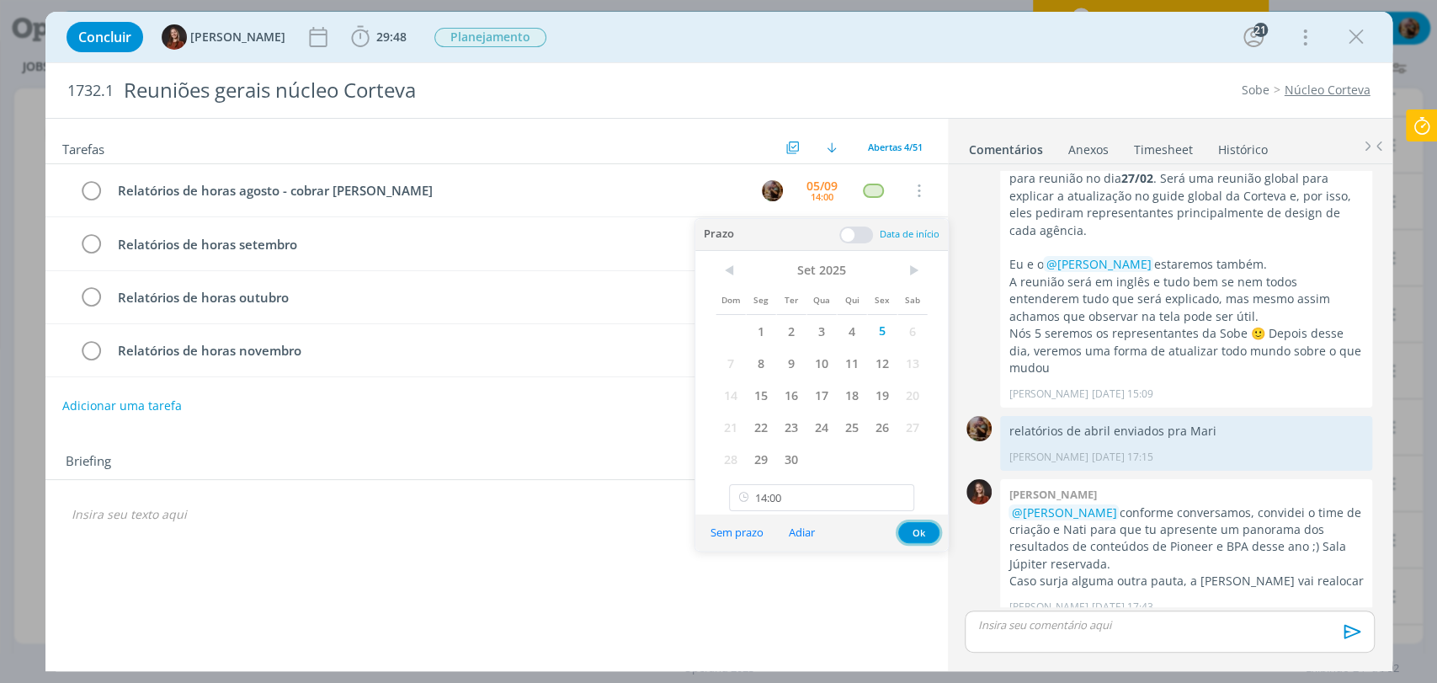
click at [910, 537] on button "Ok" at bounding box center [918, 532] width 41 height 21
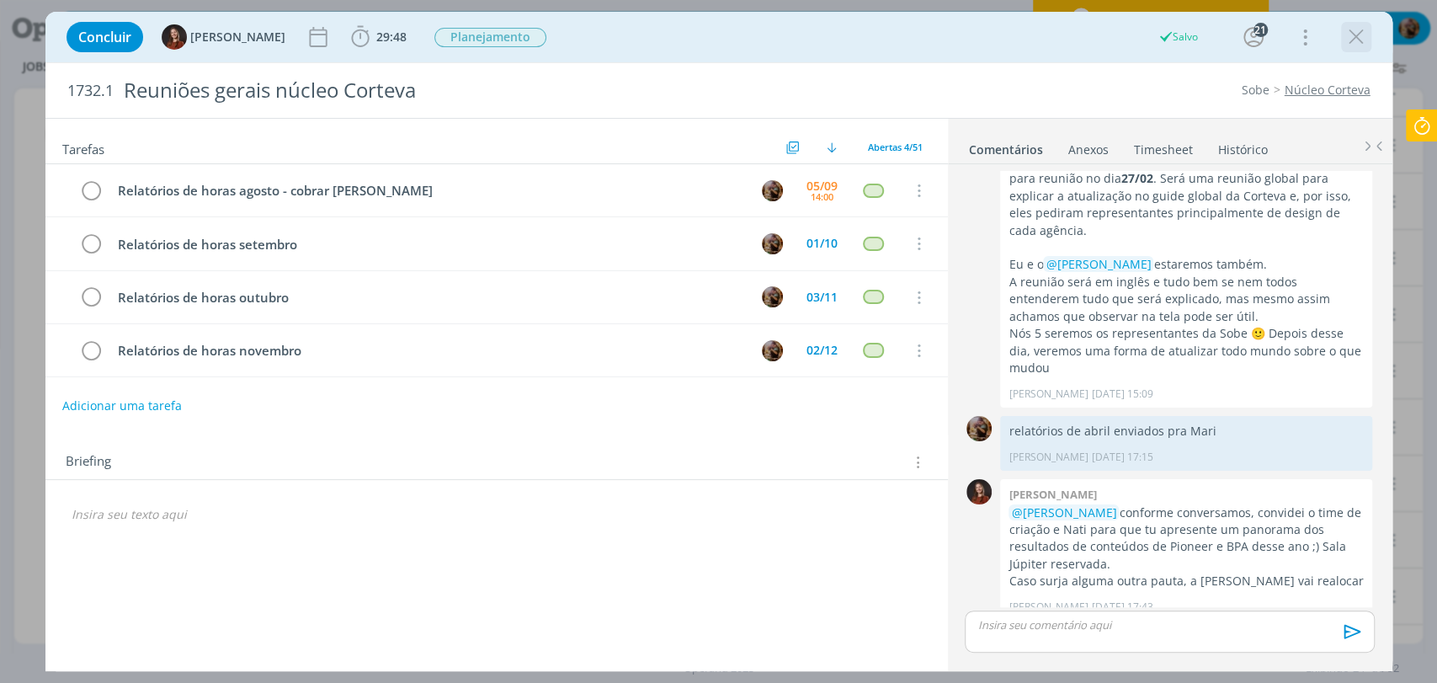
click at [1353, 47] on icon "dialog" at bounding box center [1356, 36] width 25 height 25
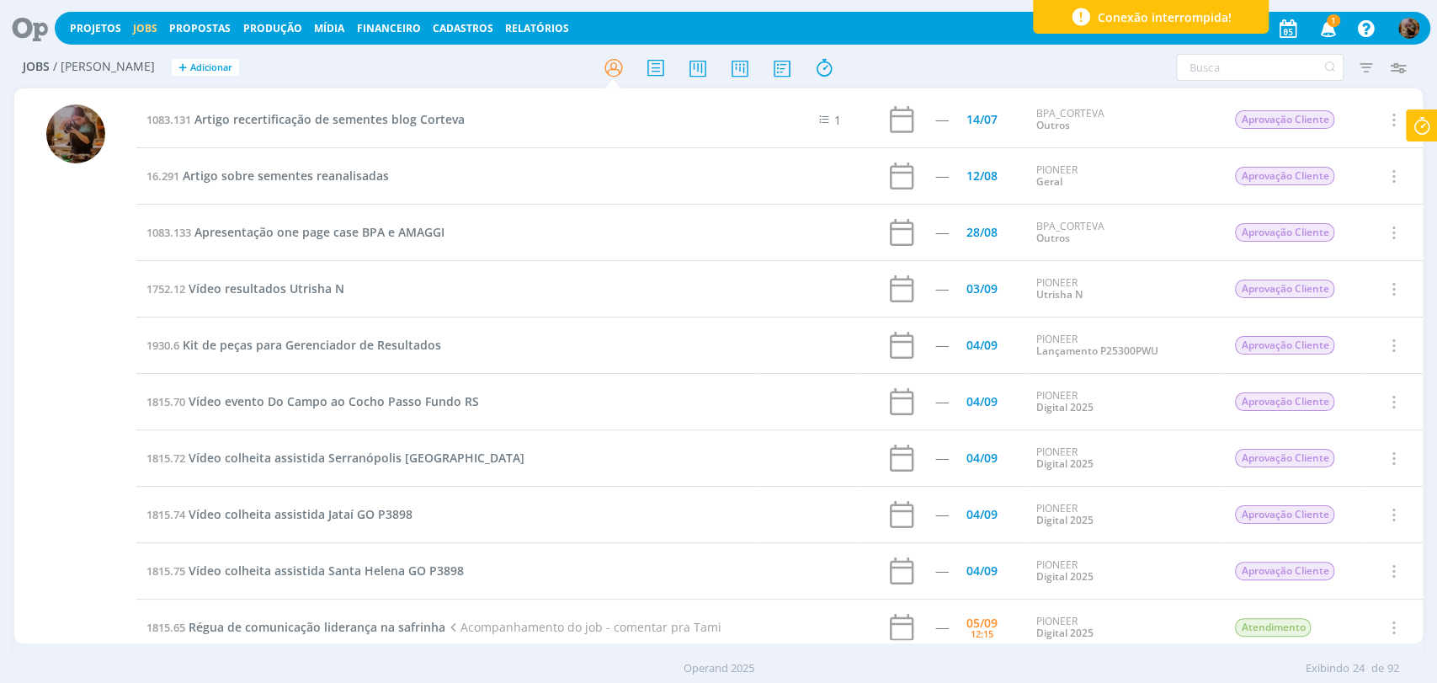
click at [405, 349] on span "Kit de peças para Gerenciador de Resultados" at bounding box center [312, 345] width 258 height 16
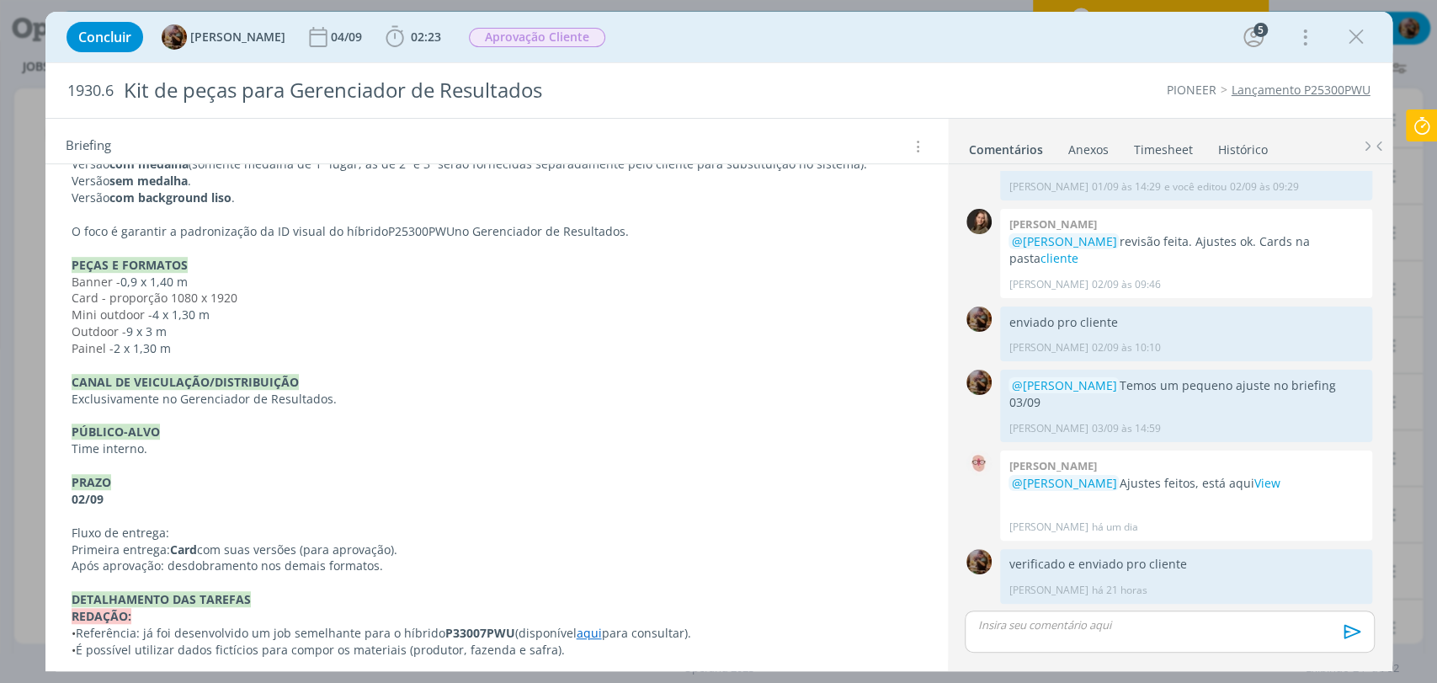
scroll to position [573, 0]
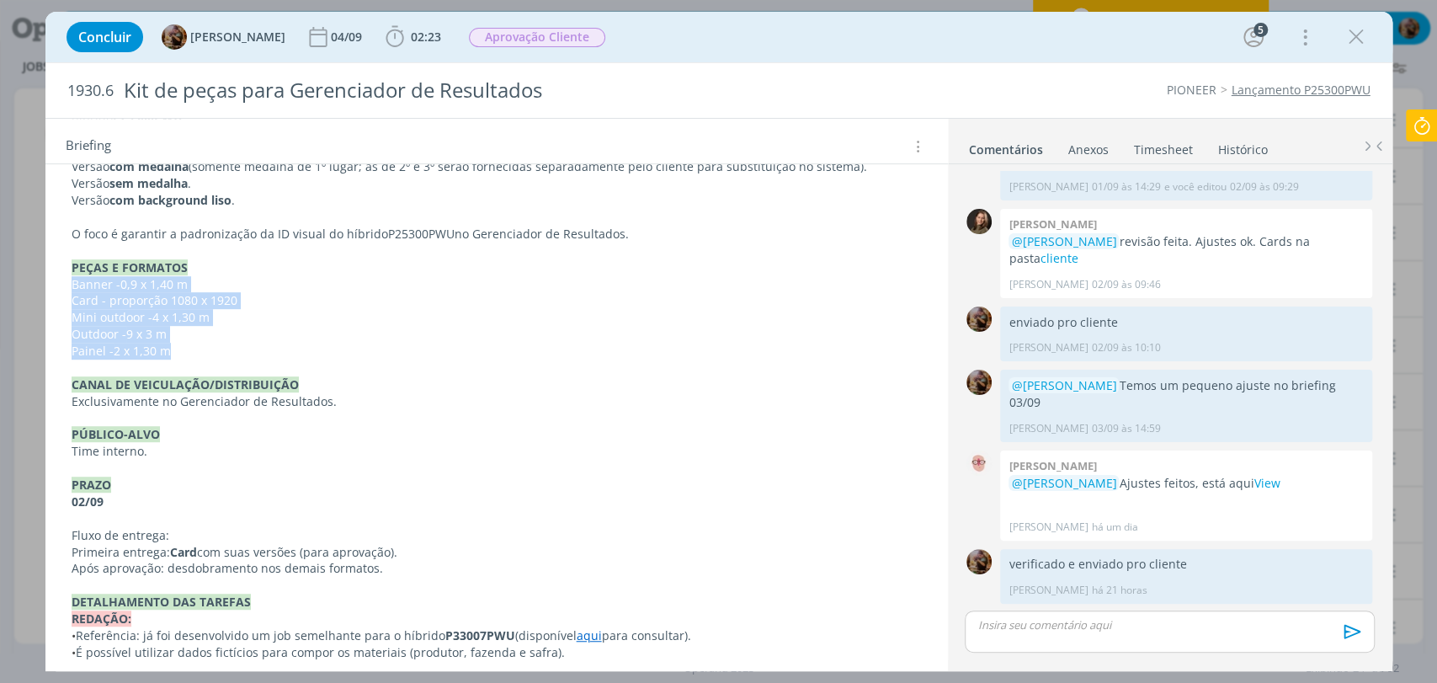
drag, startPoint x: 159, startPoint y: 349, endPoint x: 63, endPoint y: 289, distance: 113.1
click at [63, 289] on div "Pasta do job aqui . AJUSTE DO CLIENTE 03/09 Nos cards , precisamos adicionar a …" at bounding box center [497, 324] width 876 height 1221
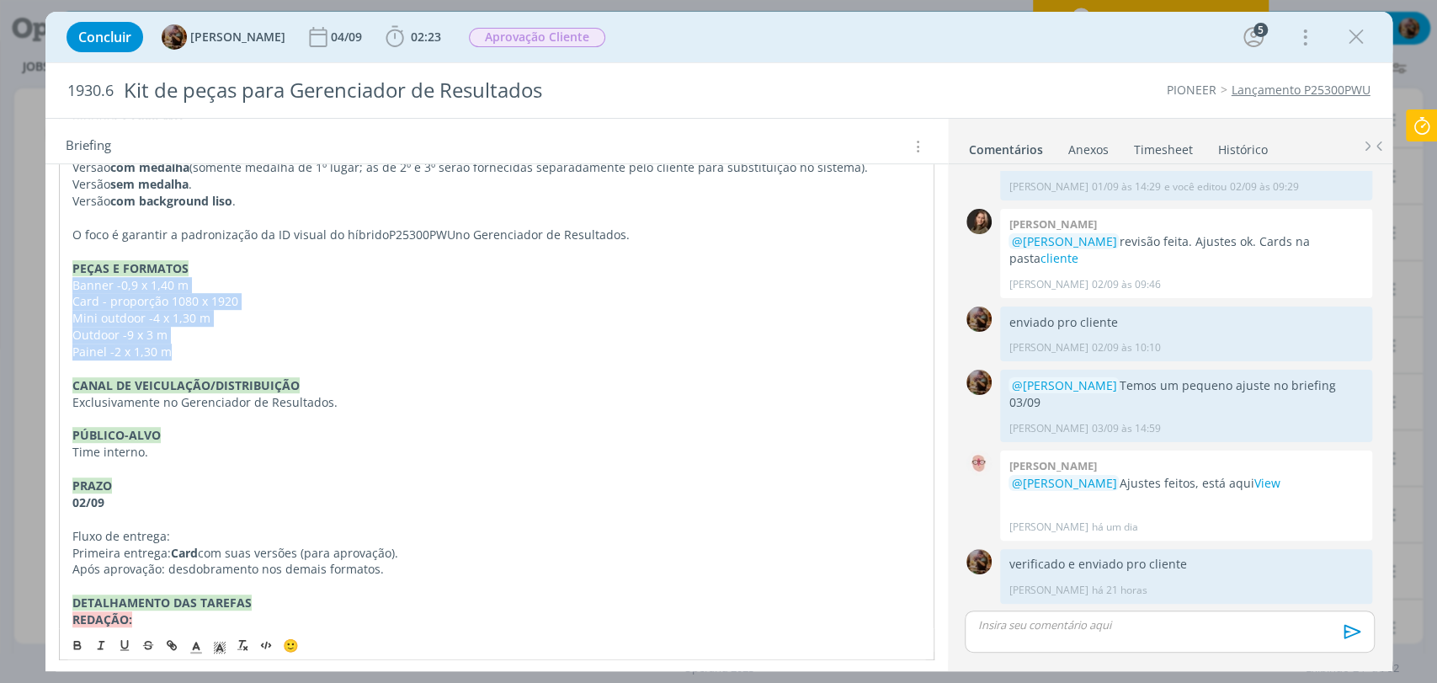
copy div "Banner - 0,9 x 1,40 m Card - proporção 1080 x 1920 Mini outdoor - 4 x 1,30 m Ou…"
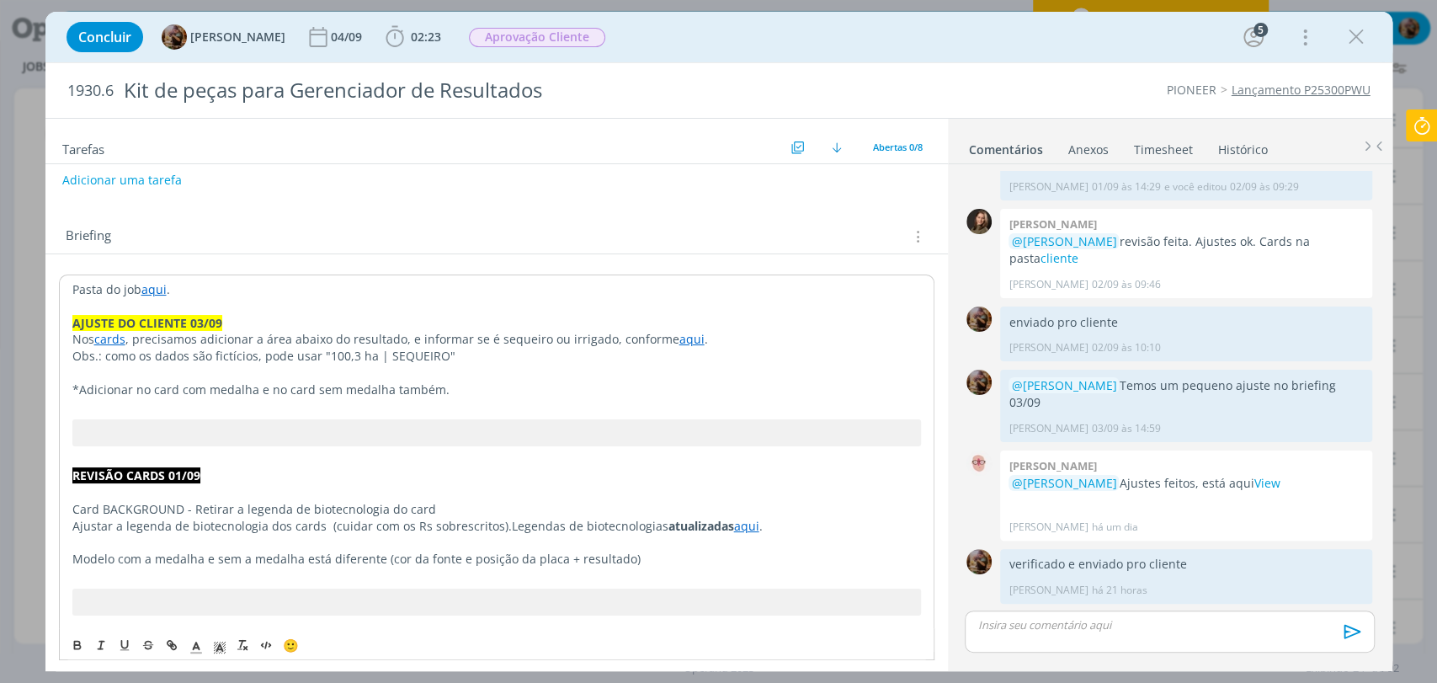
scroll to position [0, 0]
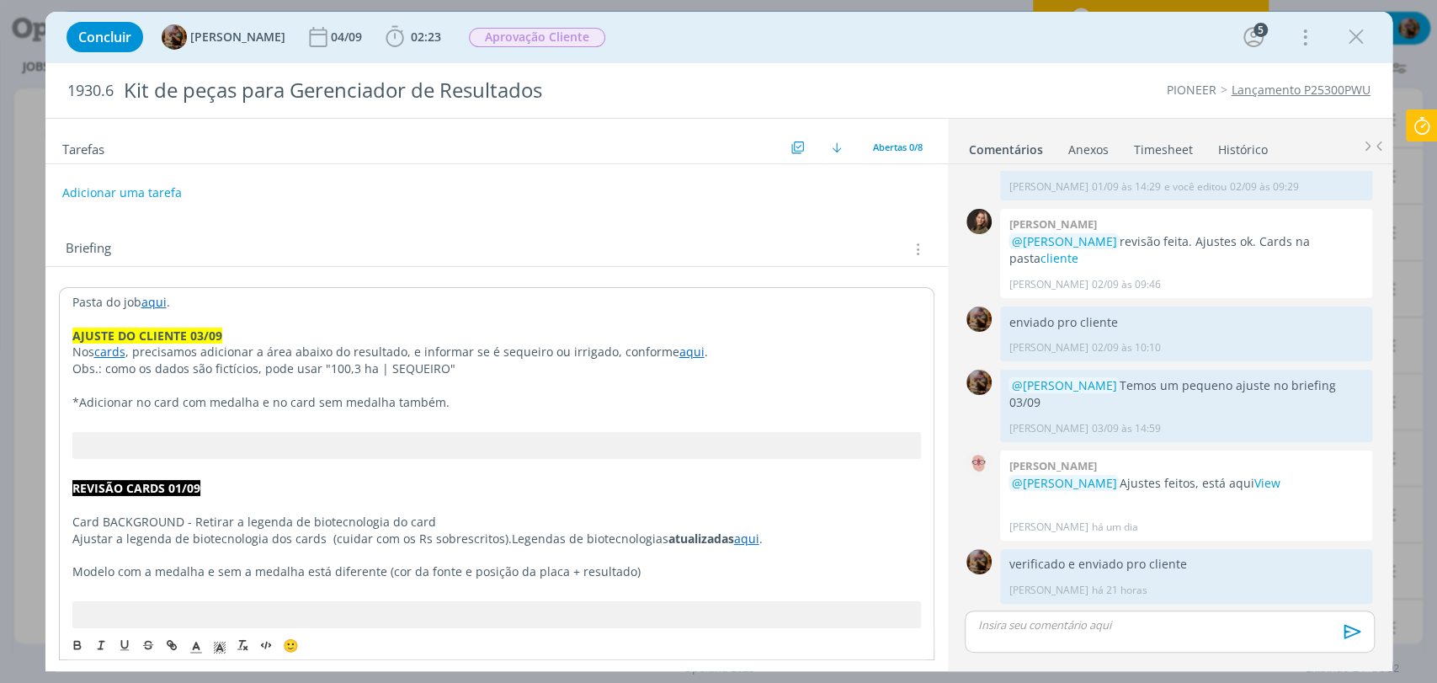
click at [228, 308] on p "Pasta do job aqui ." at bounding box center [496, 302] width 849 height 17
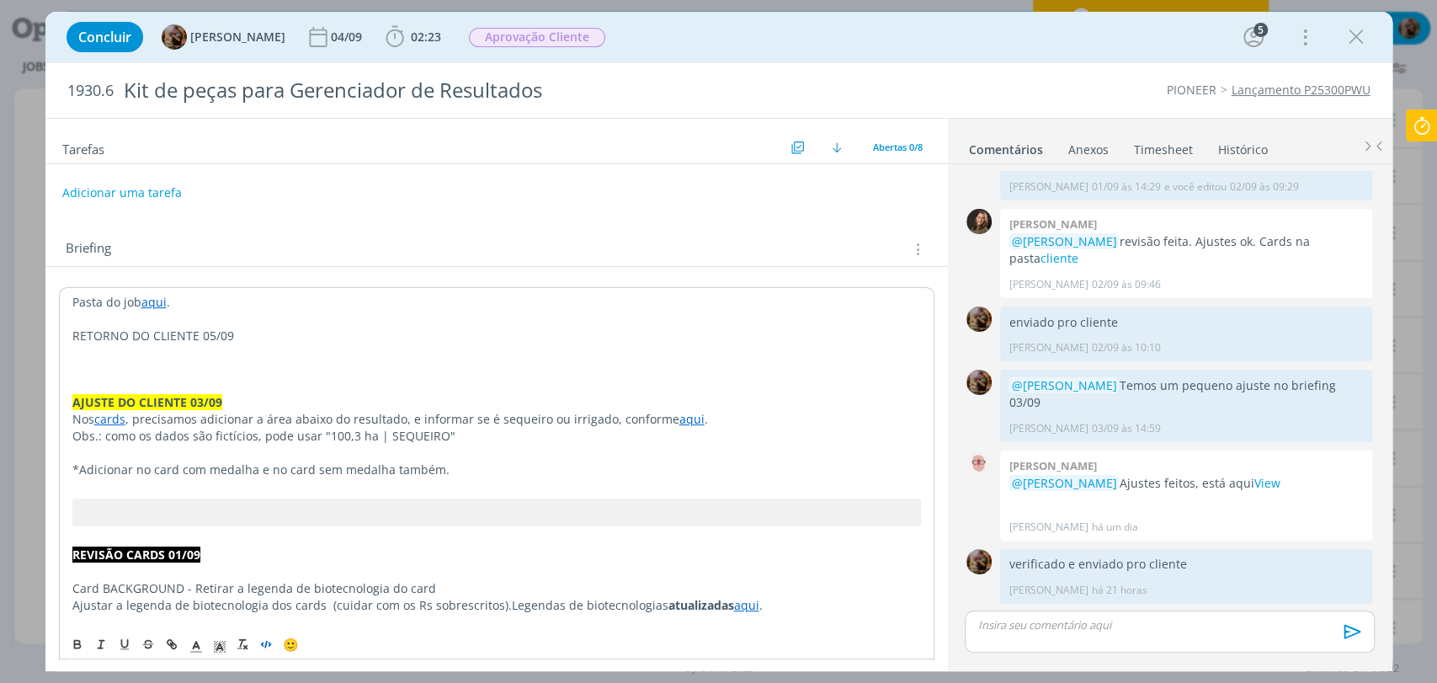
drag, startPoint x: 268, startPoint y: 642, endPoint x: 238, endPoint y: 452, distance: 191.7
click at [266, 640] on icon "dialog" at bounding box center [265, 643] width 13 height 13
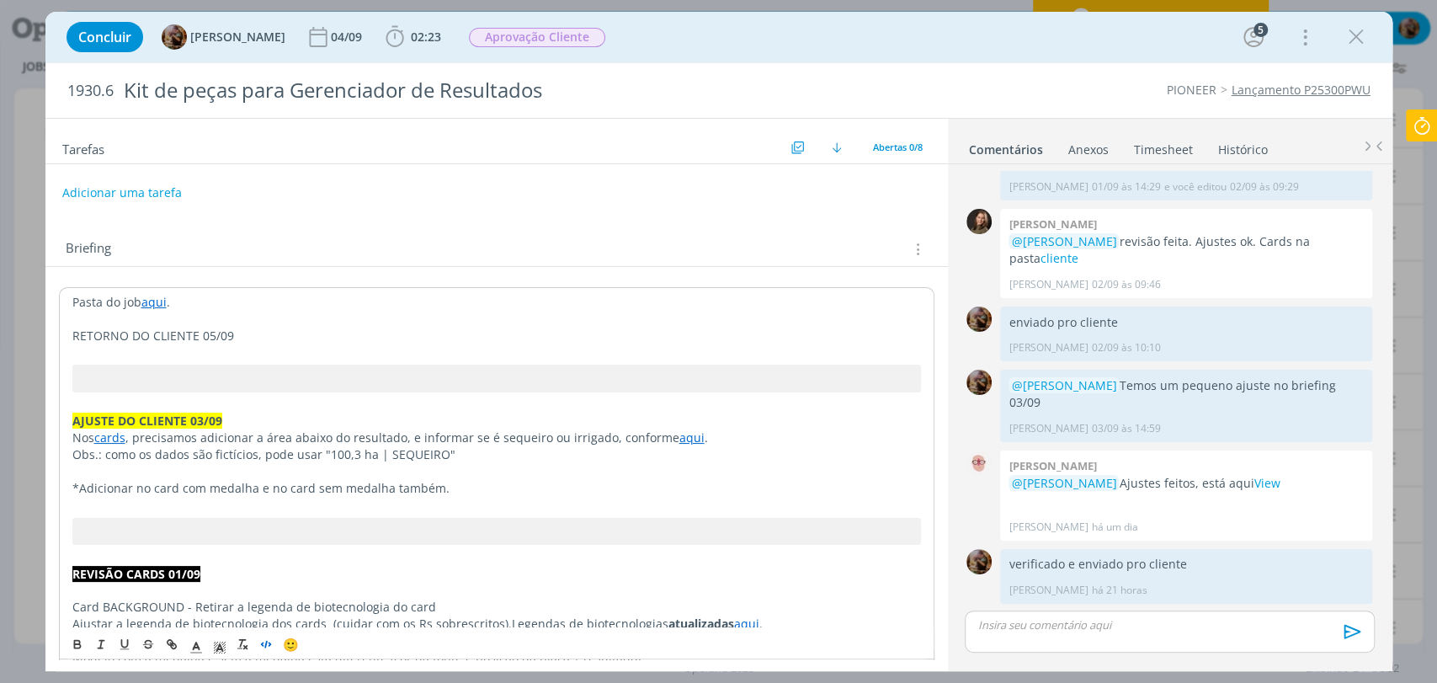
click at [253, 342] on p "RETORNO DO CLIENTE 05/09" at bounding box center [496, 336] width 849 height 17
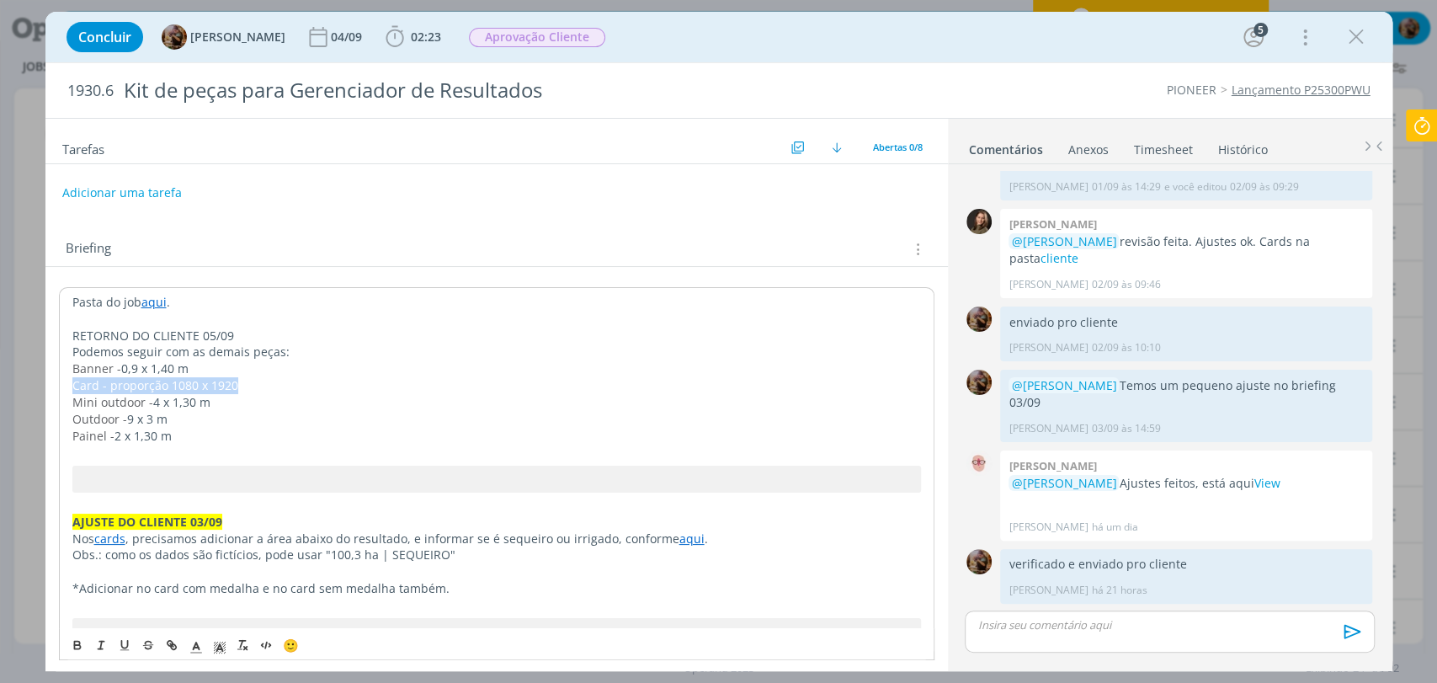
drag, startPoint x: 236, startPoint y: 386, endPoint x: 68, endPoint y: 383, distance: 167.6
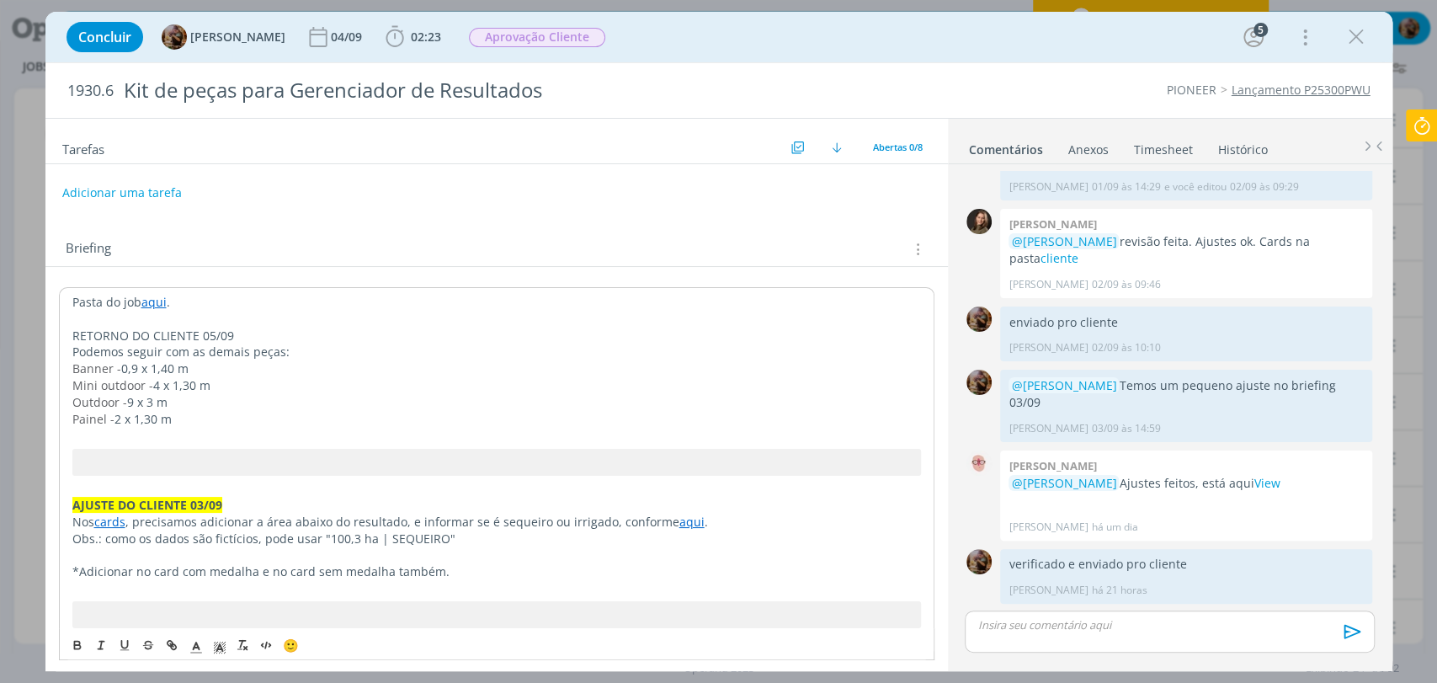
click at [216, 416] on p "Painel - 2 x 1,30 m" at bounding box center [496, 419] width 849 height 17
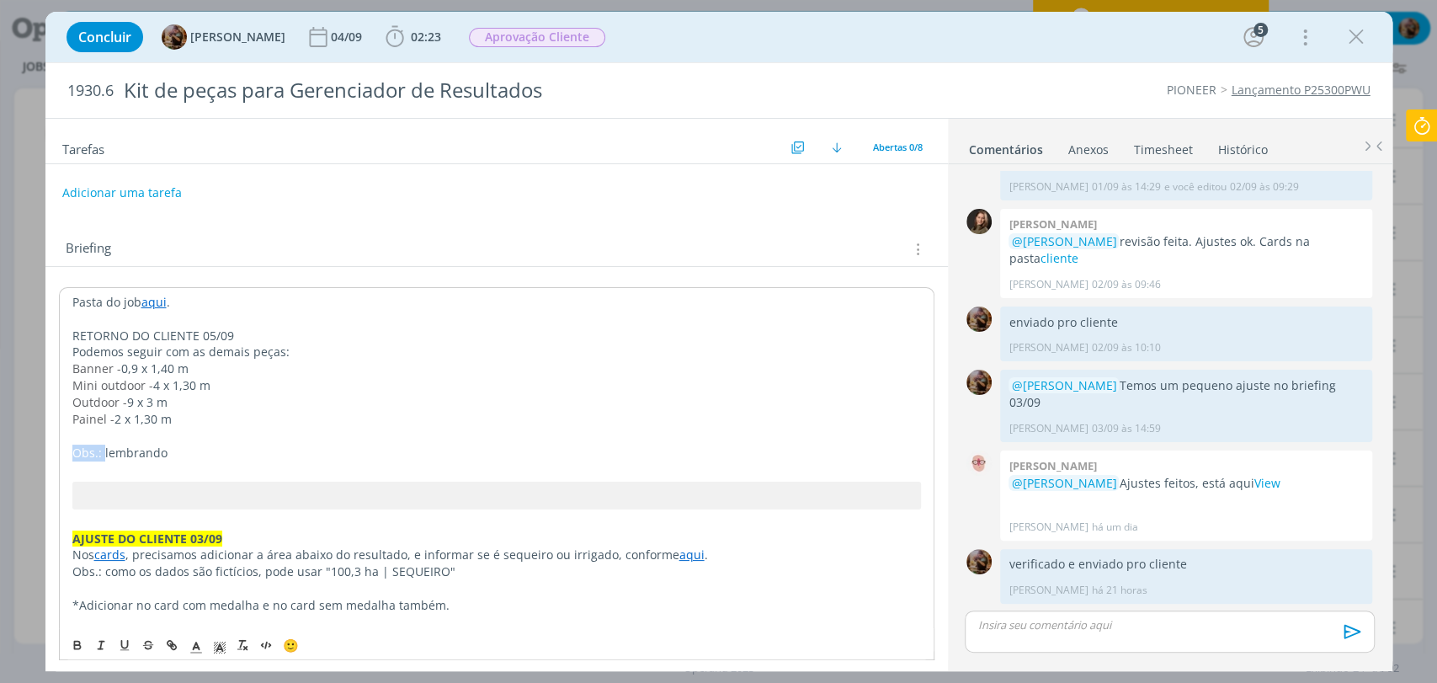
drag, startPoint x: 103, startPoint y: 454, endPoint x: 56, endPoint y: 456, distance: 46.4
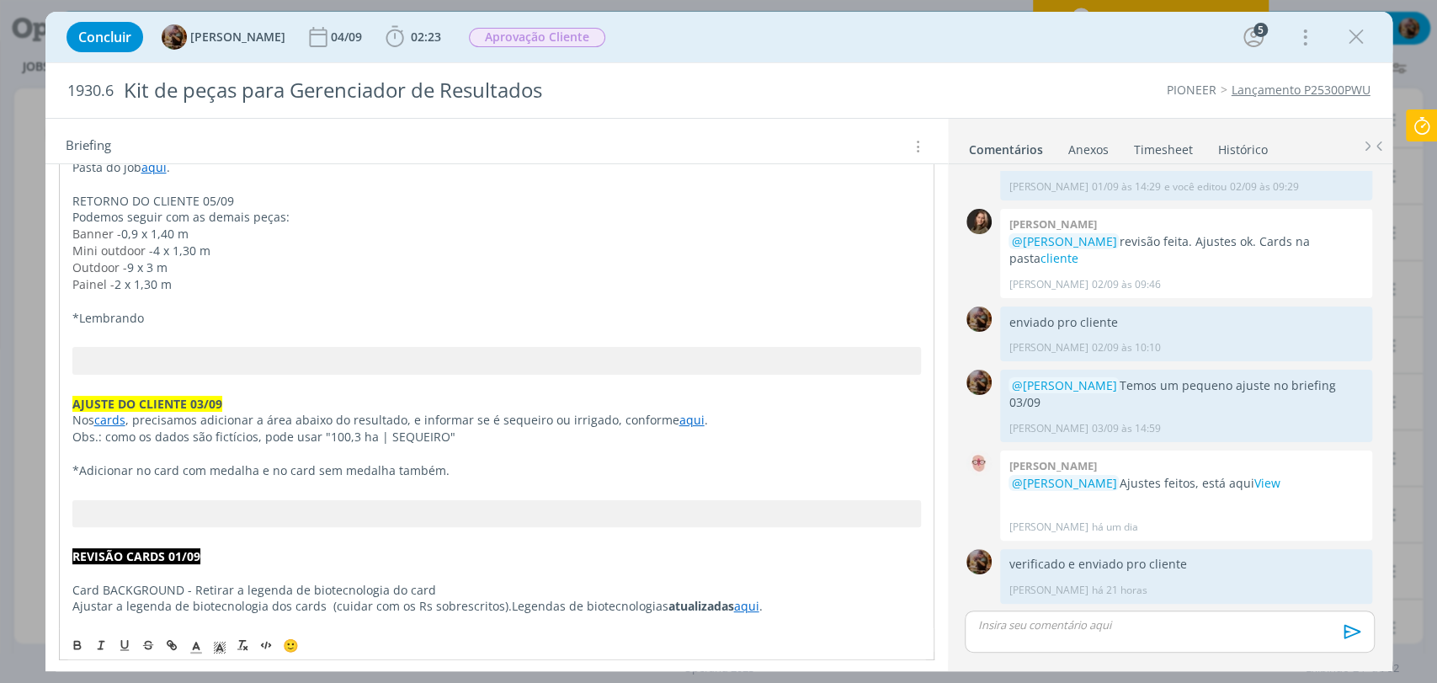
scroll to position [561, 0]
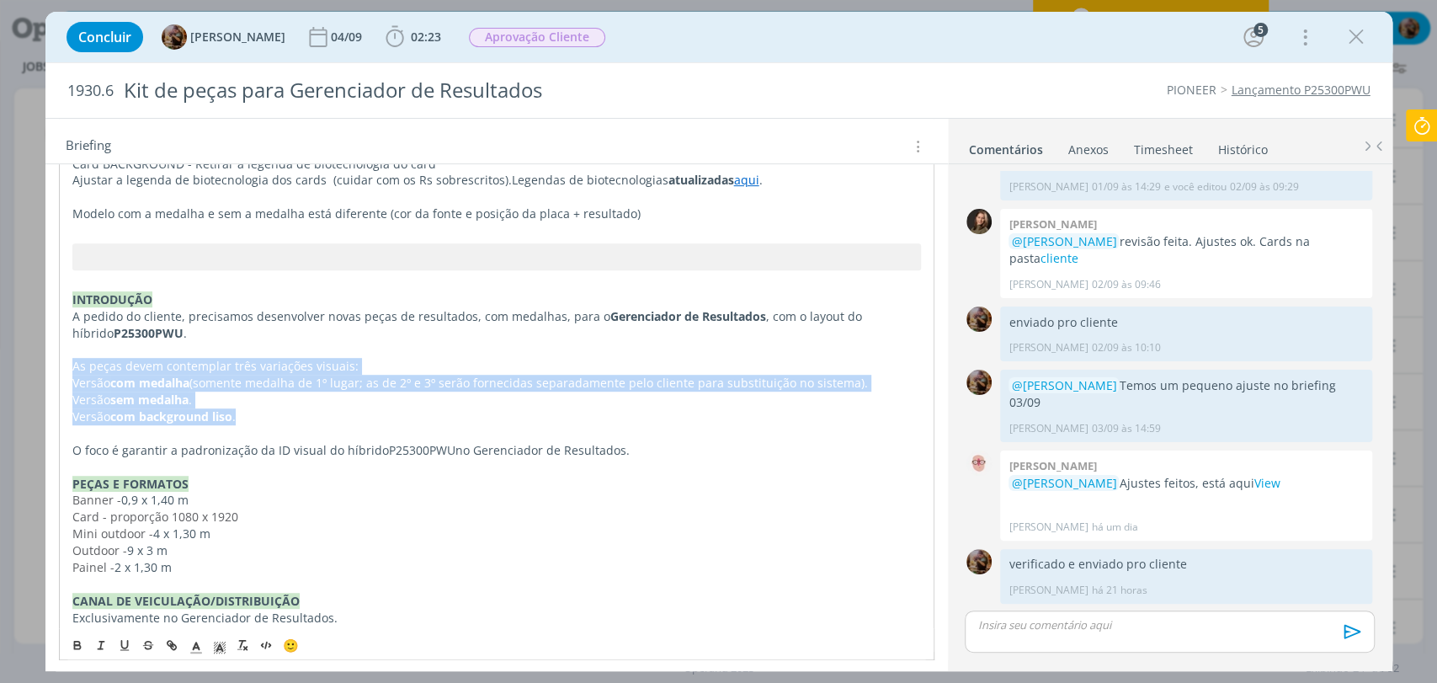
drag, startPoint x: 72, startPoint y: 365, endPoint x: 247, endPoint y: 411, distance: 180.9
click at [247, 411] on div "Pasta do job aqui . RETORNO DO CLIENTE 05/09 Podemos seguir com as demais peças…" at bounding box center [497, 438] width 876 height 1425
copy div "As peças devem contemplar três variações visuais: Versão com medalha (somente m…"
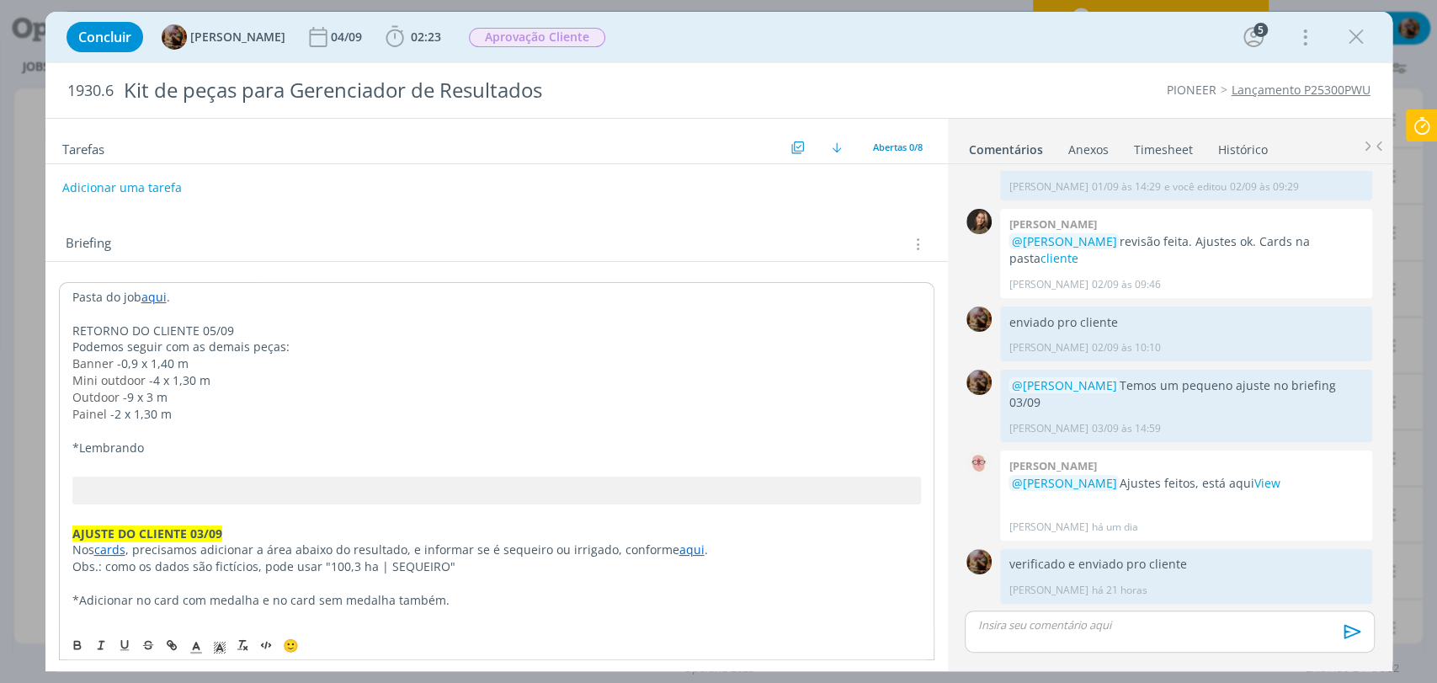
scroll to position [0, 0]
drag, startPoint x: 241, startPoint y: 441, endPoint x: 237, endPoint y: 452, distance: 11.5
click at [237, 453] on p "*Lembrando" at bounding box center [496, 453] width 849 height 17
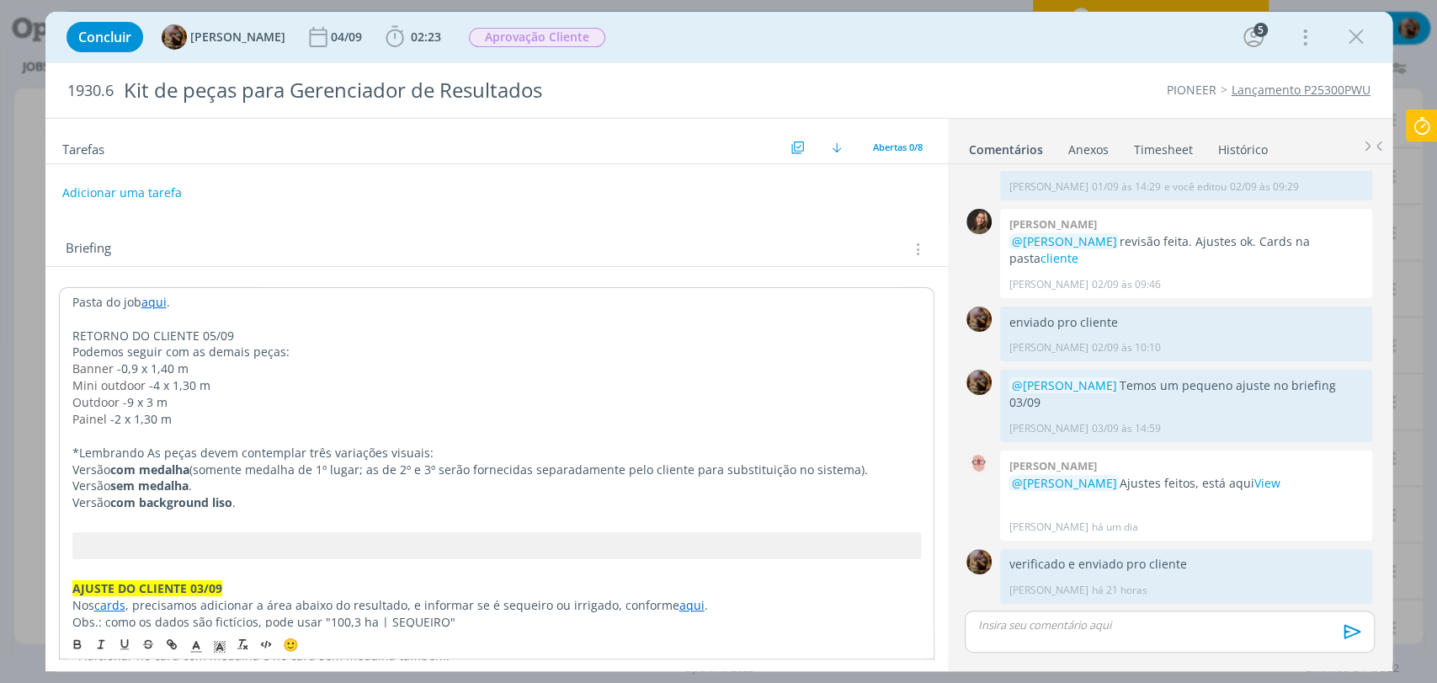
click at [155, 450] on p "*Lembrando As peças devem contemplar três variações visuais:" at bounding box center [496, 453] width 849 height 17
click at [459, 451] on p "*Lembrando que as peças devem contemplar três variações visuais:" at bounding box center [496, 453] width 849 height 17
drag, startPoint x: 441, startPoint y: 453, endPoint x: 404, endPoint y: 454, distance: 37.1
click at [404, 454] on p "*Lembrando que as peças devem contemplar três variações visuais:" at bounding box center [496, 453] width 849 height 17
drag, startPoint x: 242, startPoint y: 338, endPoint x: 54, endPoint y: 349, distance: 188.0
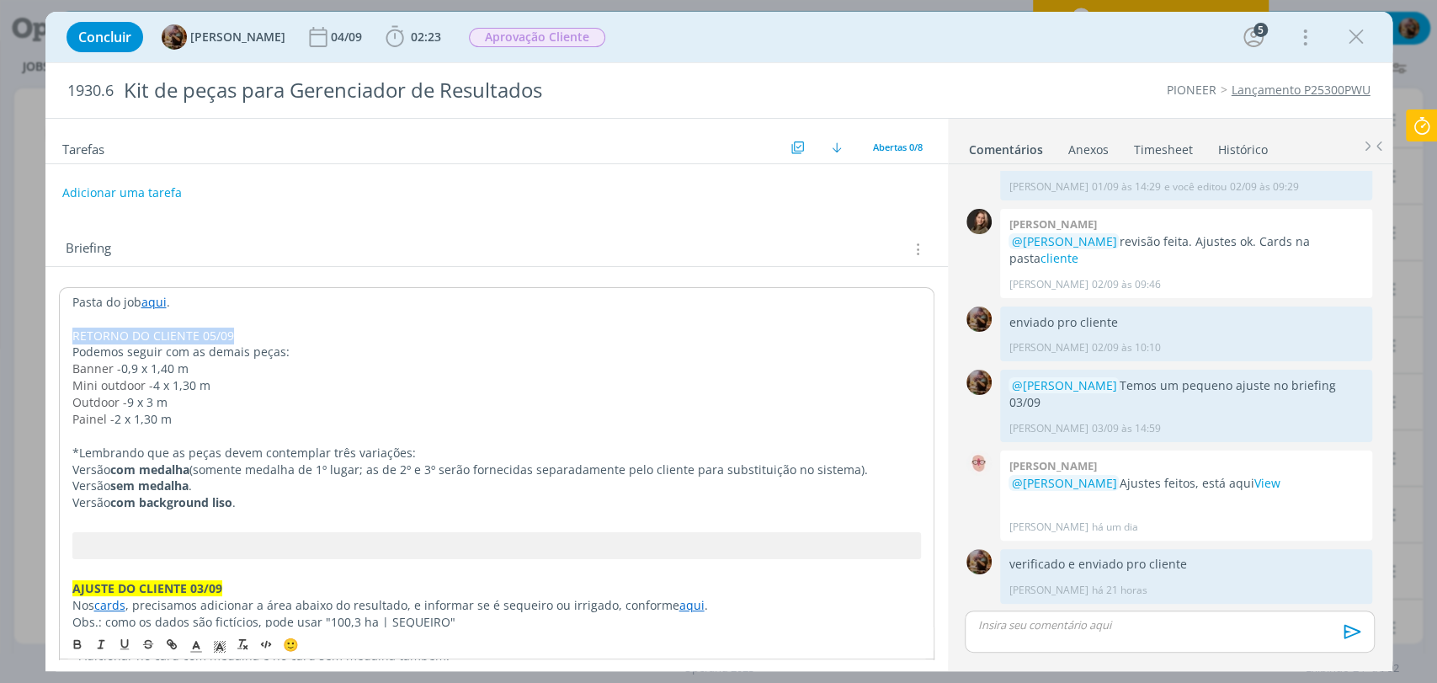
click at [72, 646] on icon "dialog" at bounding box center [77, 643] width 13 height 13
click at [220, 652] on rect "dialog" at bounding box center [220, 652] width 1 height 1
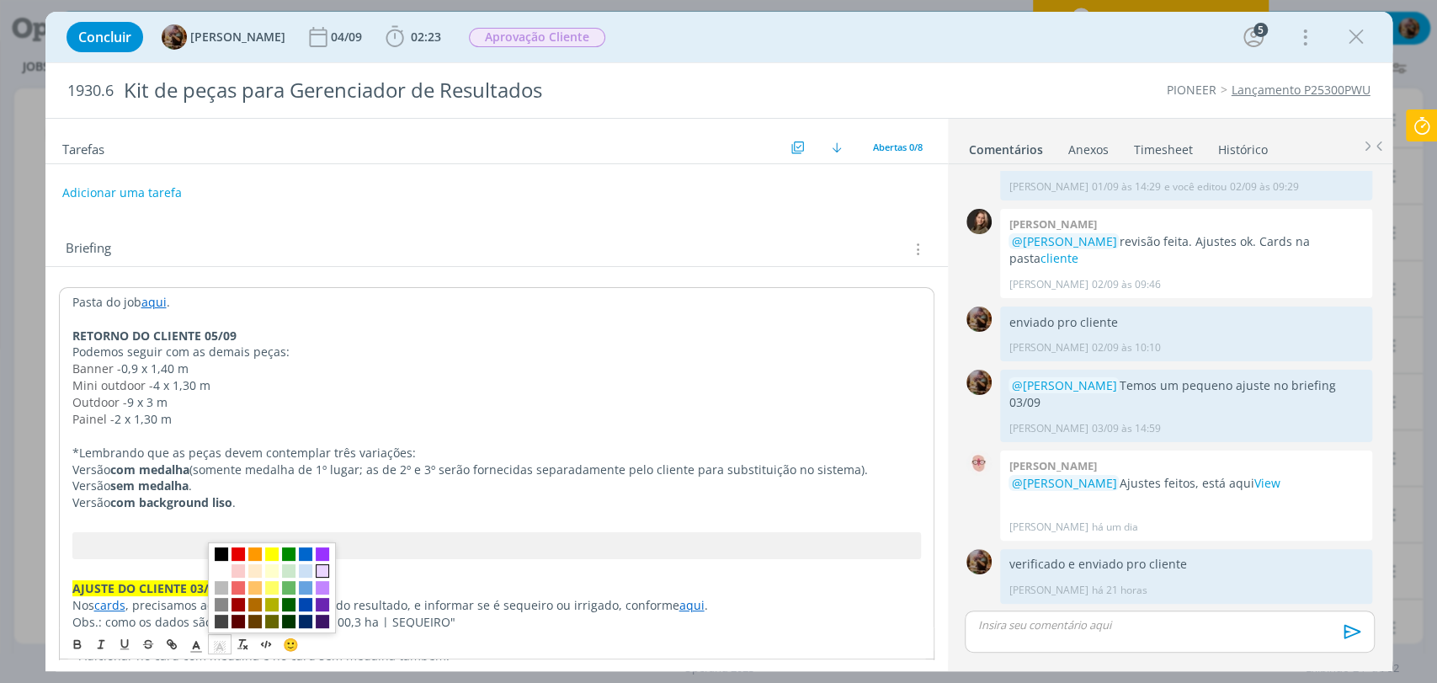
click at [317, 569] on span "dialog" at bounding box center [322, 570] width 13 height 13
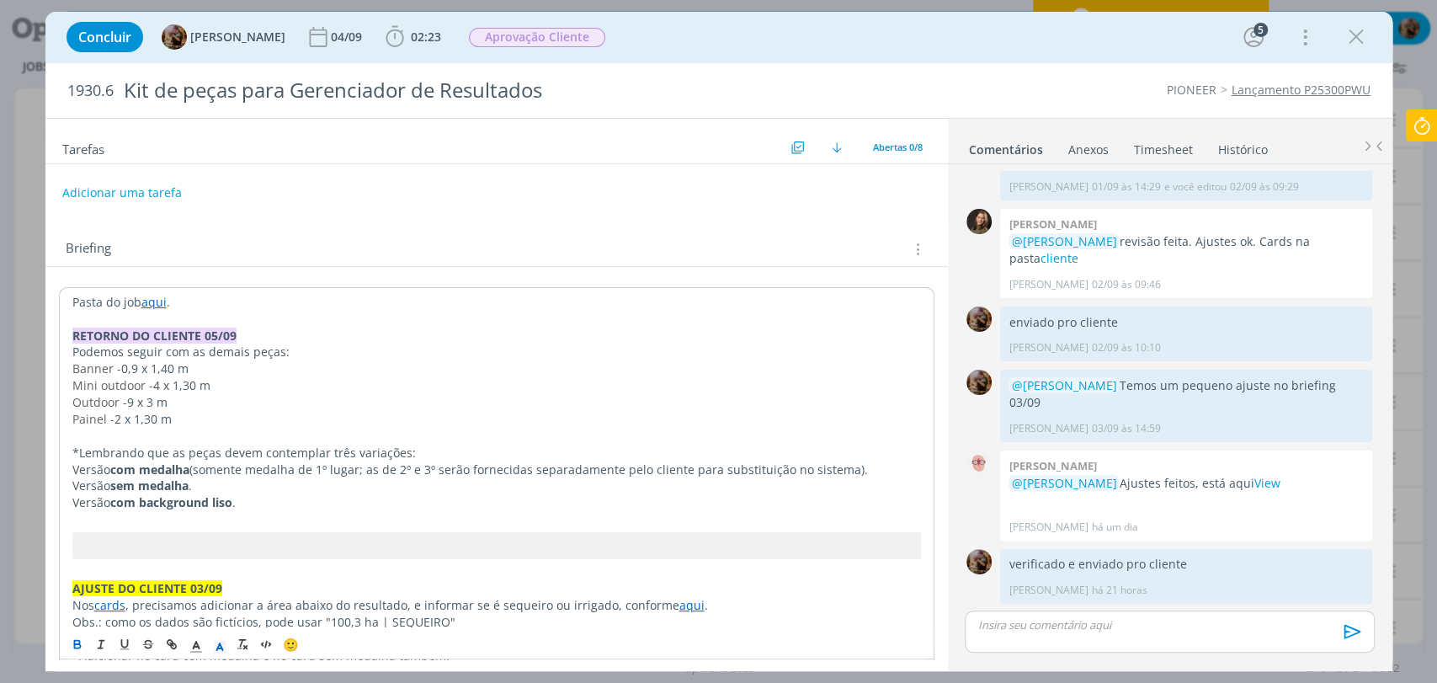
click at [395, 365] on p "Banner - 0,9 x 1,40 m" at bounding box center [496, 368] width 849 height 17
click at [194, 355] on p "Podemos seguir com as demais peças:" at bounding box center [496, 352] width 849 height 17
click at [277, 407] on p "Outdoor - 9 x 3 m" at bounding box center [496, 402] width 849 height 17
click at [353, 351] on p "Podemos seguir com a criação das demais peças:" at bounding box center [496, 352] width 849 height 17
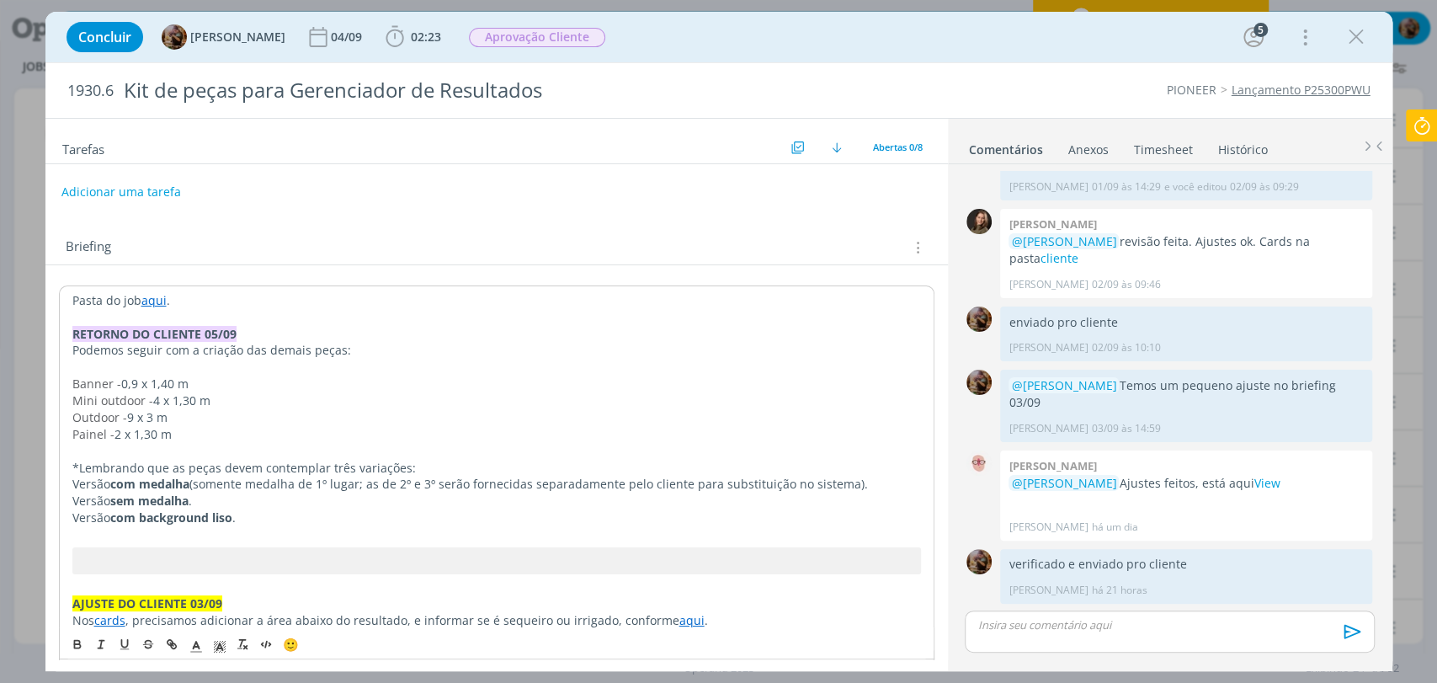
click at [143, 199] on button "Adicionar uma tarefa" at bounding box center [121, 192] width 120 height 29
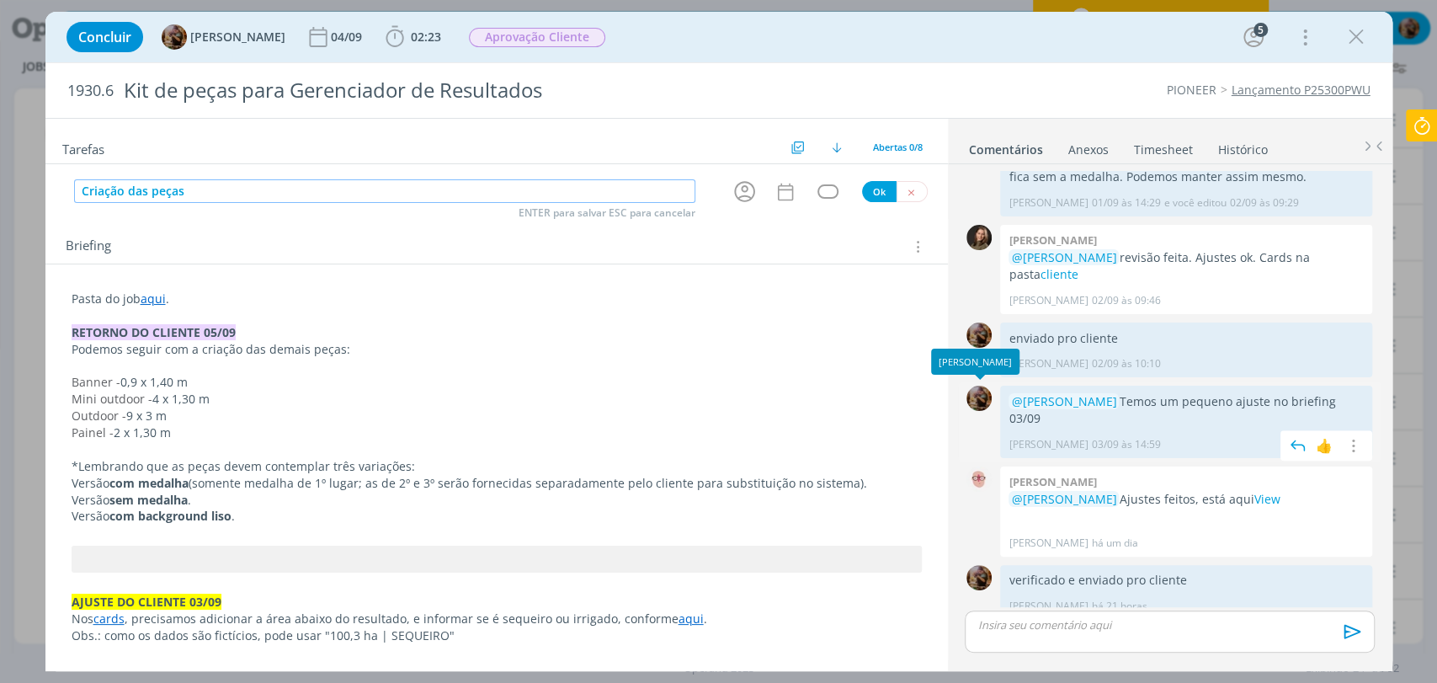
scroll to position [636, 0]
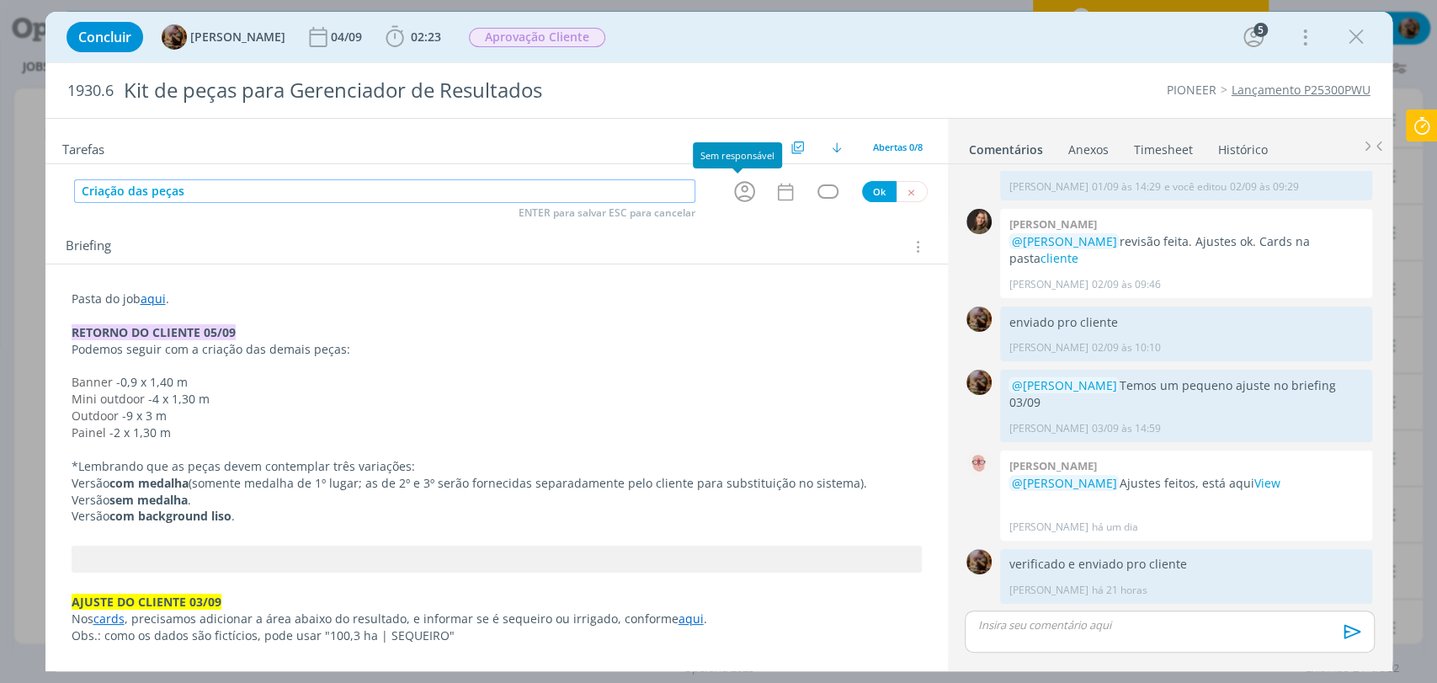
click at [735, 200] on icon "dialog" at bounding box center [744, 191] width 21 height 21
type input "Criação das peças"
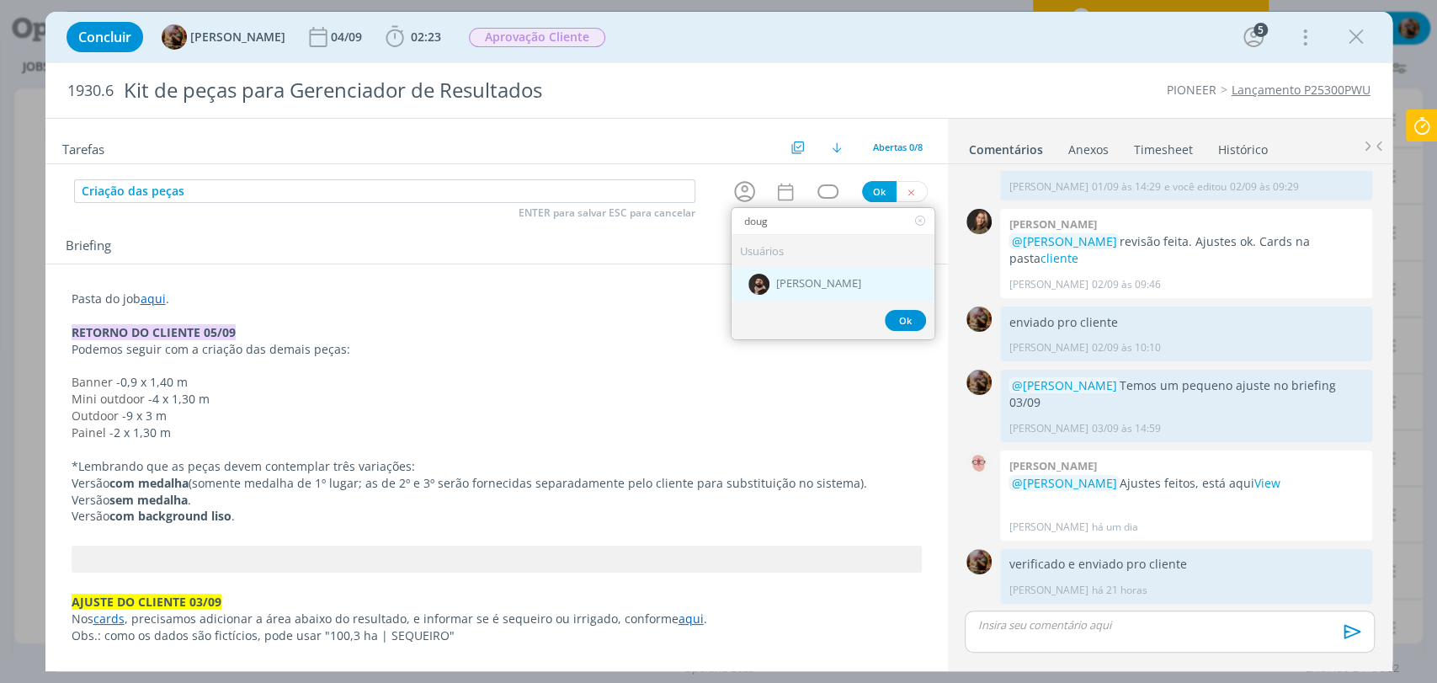
type input "doug"
click at [796, 283] on span "[PERSON_NAME]" at bounding box center [818, 284] width 85 height 13
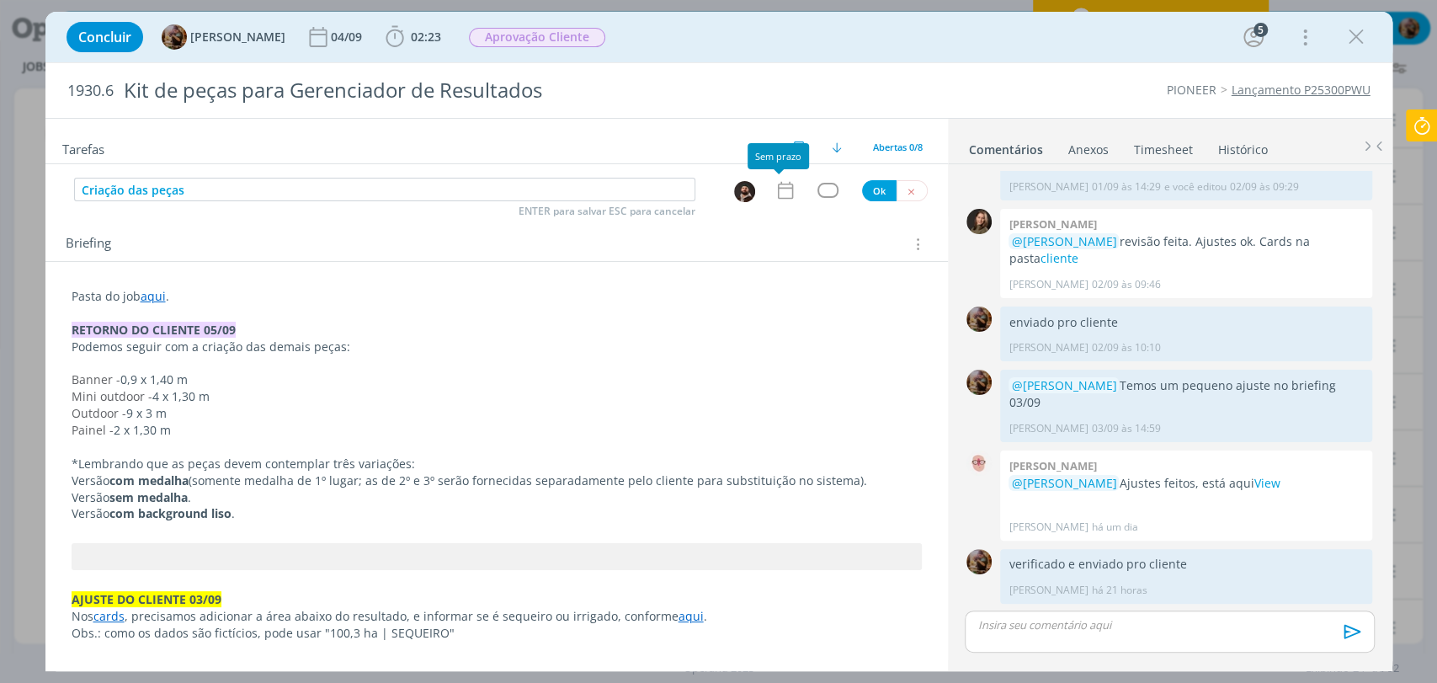
click at [780, 188] on icon "dialog" at bounding box center [784, 191] width 15 height 18
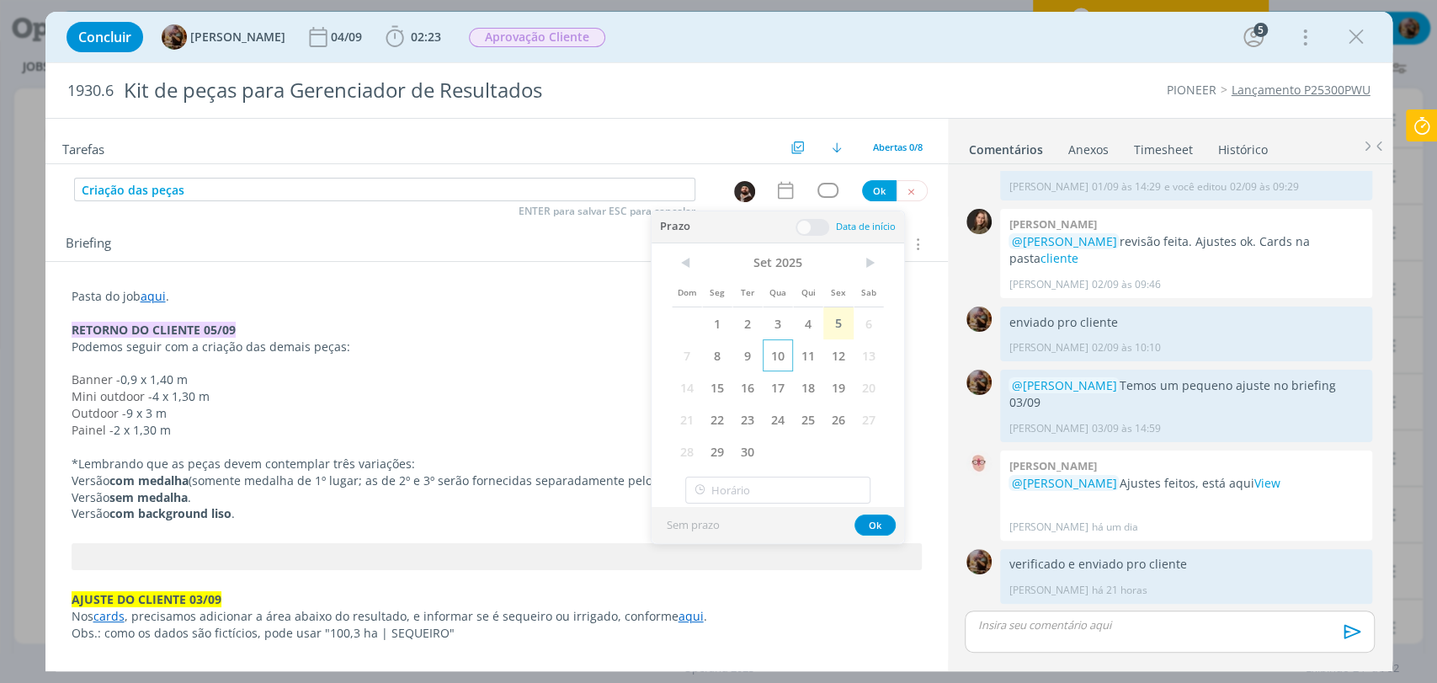
click at [780, 361] on span "10" at bounding box center [778, 355] width 30 height 32
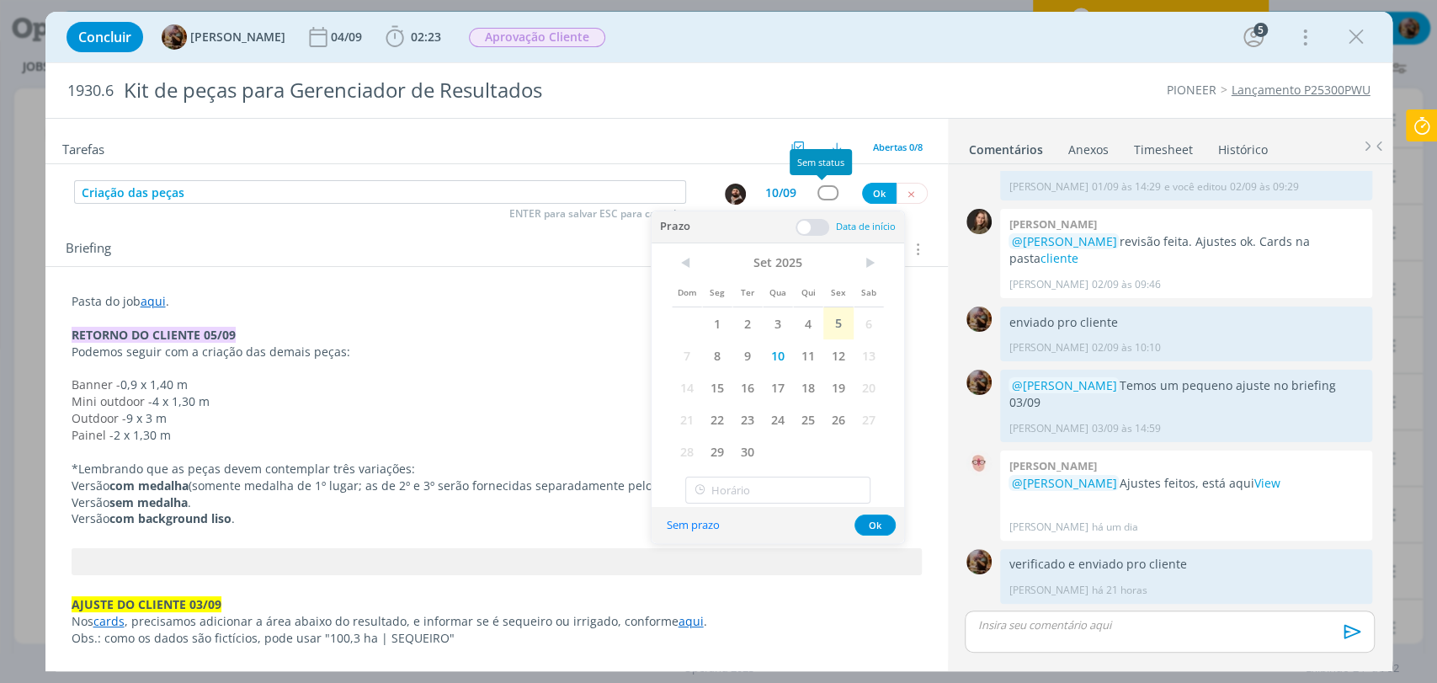
click at [822, 231] on span at bounding box center [813, 227] width 34 height 17
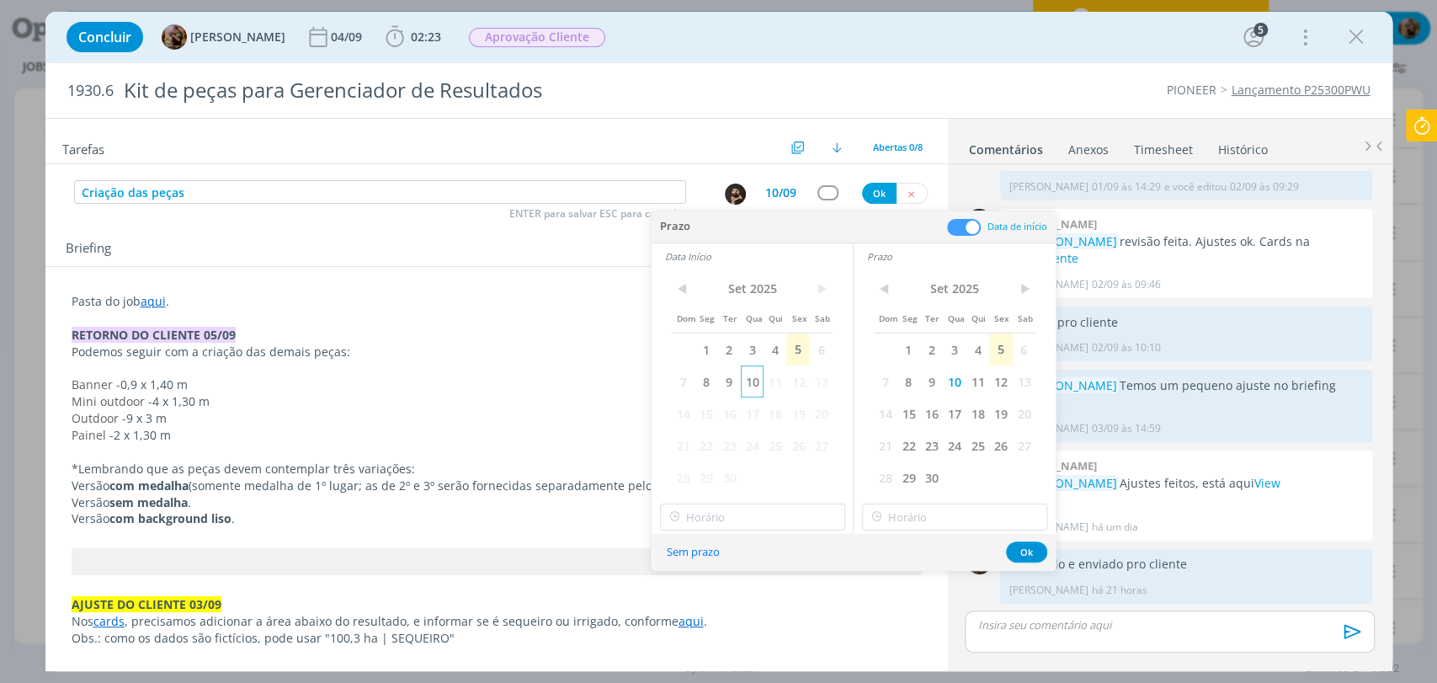
click at [747, 384] on span "10" at bounding box center [752, 381] width 23 height 32
click at [771, 527] on input "12:00" at bounding box center [752, 516] width 185 height 27
click at [742, 464] on div "15:00" at bounding box center [754, 461] width 188 height 30
type input "15:00"
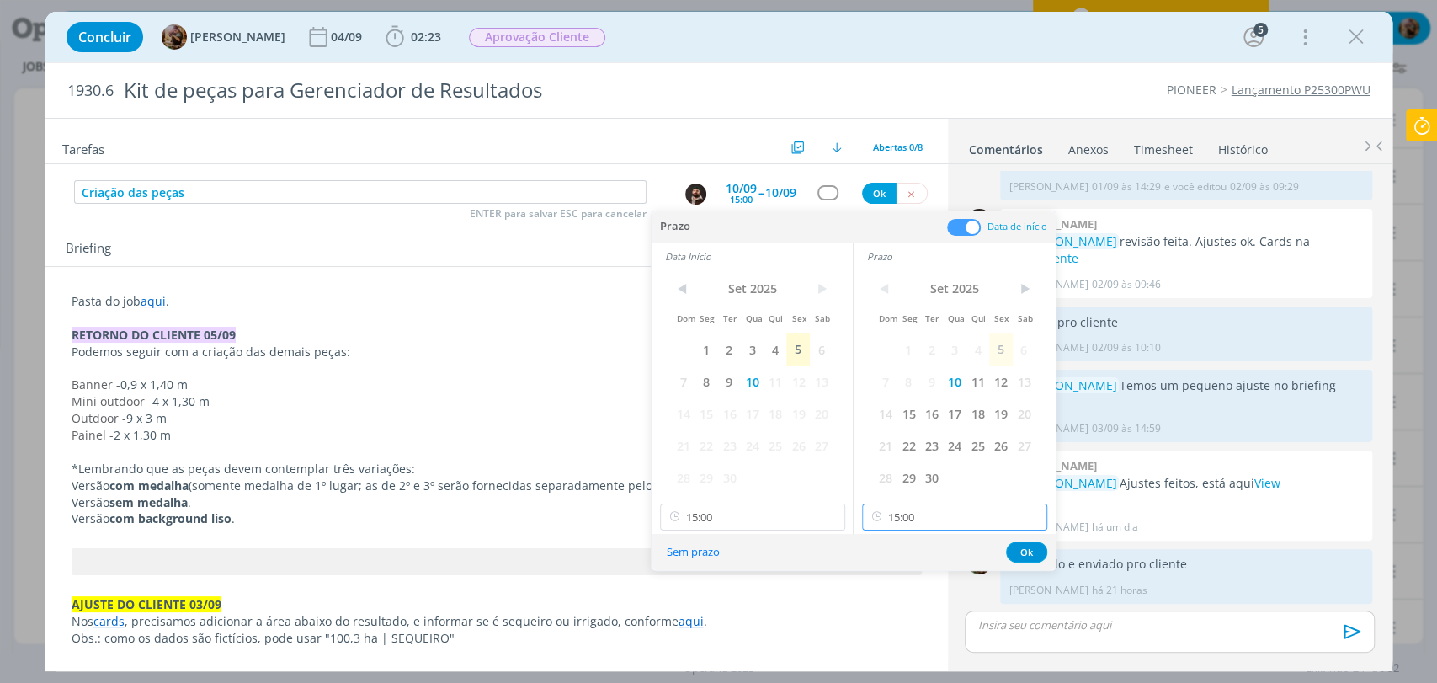
click at [913, 514] on input "15:00" at bounding box center [954, 516] width 185 height 27
click at [892, 372] on div "16:30" at bounding box center [957, 373] width 188 height 30
type input "16:30"
click at [1015, 550] on button "Ok" at bounding box center [1026, 551] width 41 height 21
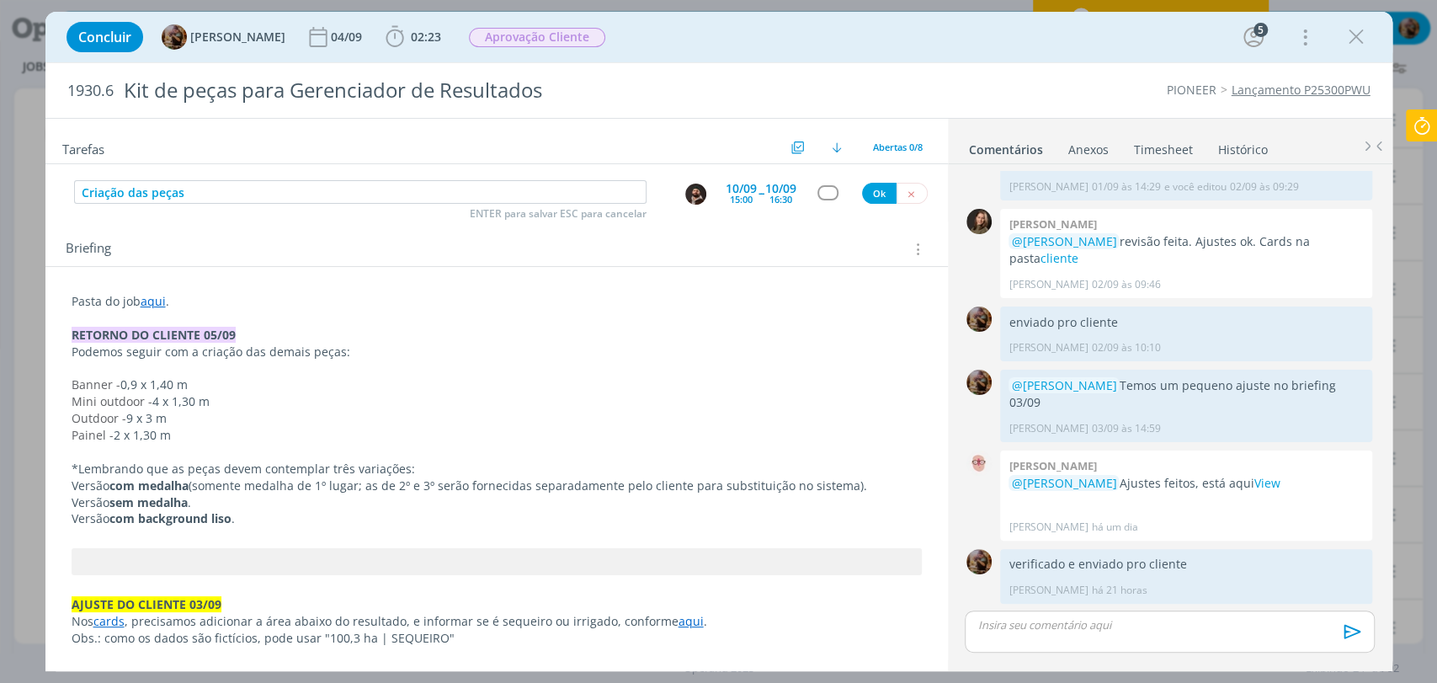
click at [828, 195] on div "dialog" at bounding box center [828, 192] width 21 height 14
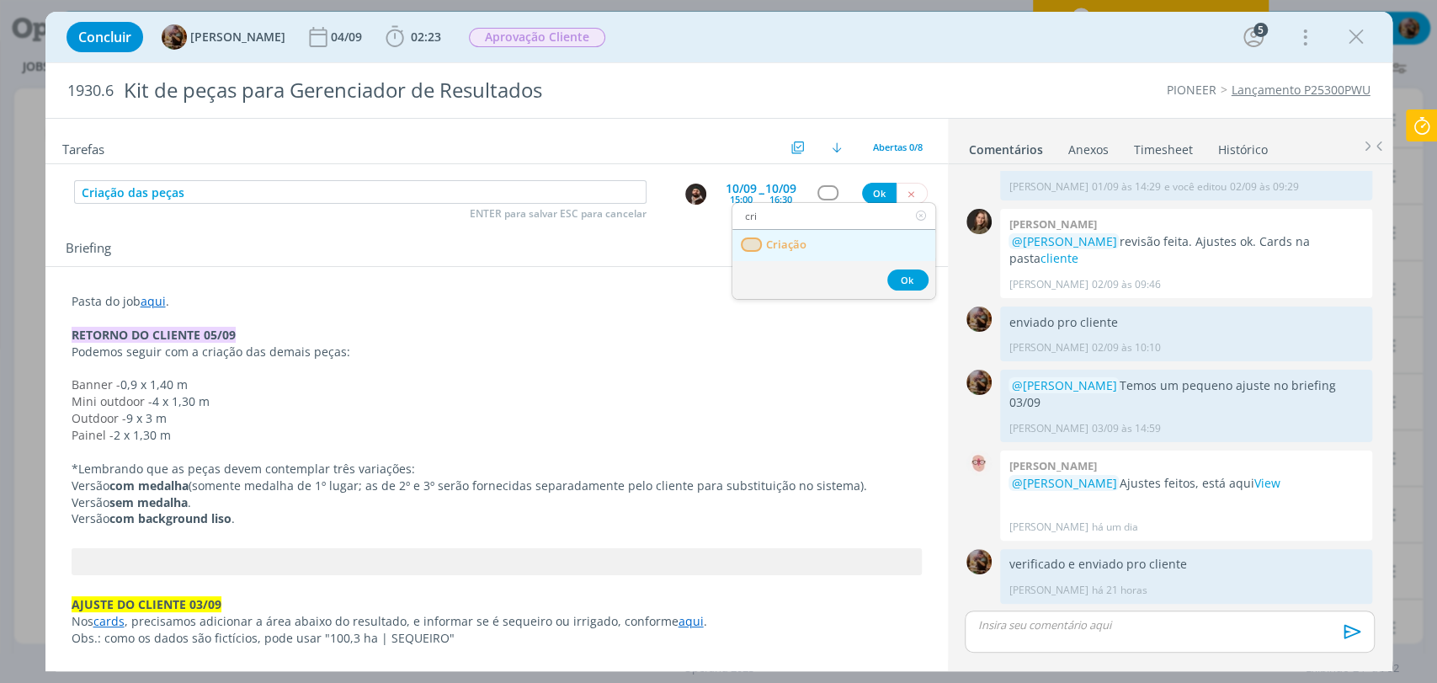
type input "cri"
click at [823, 246] on link "Criação" at bounding box center [833, 245] width 203 height 31
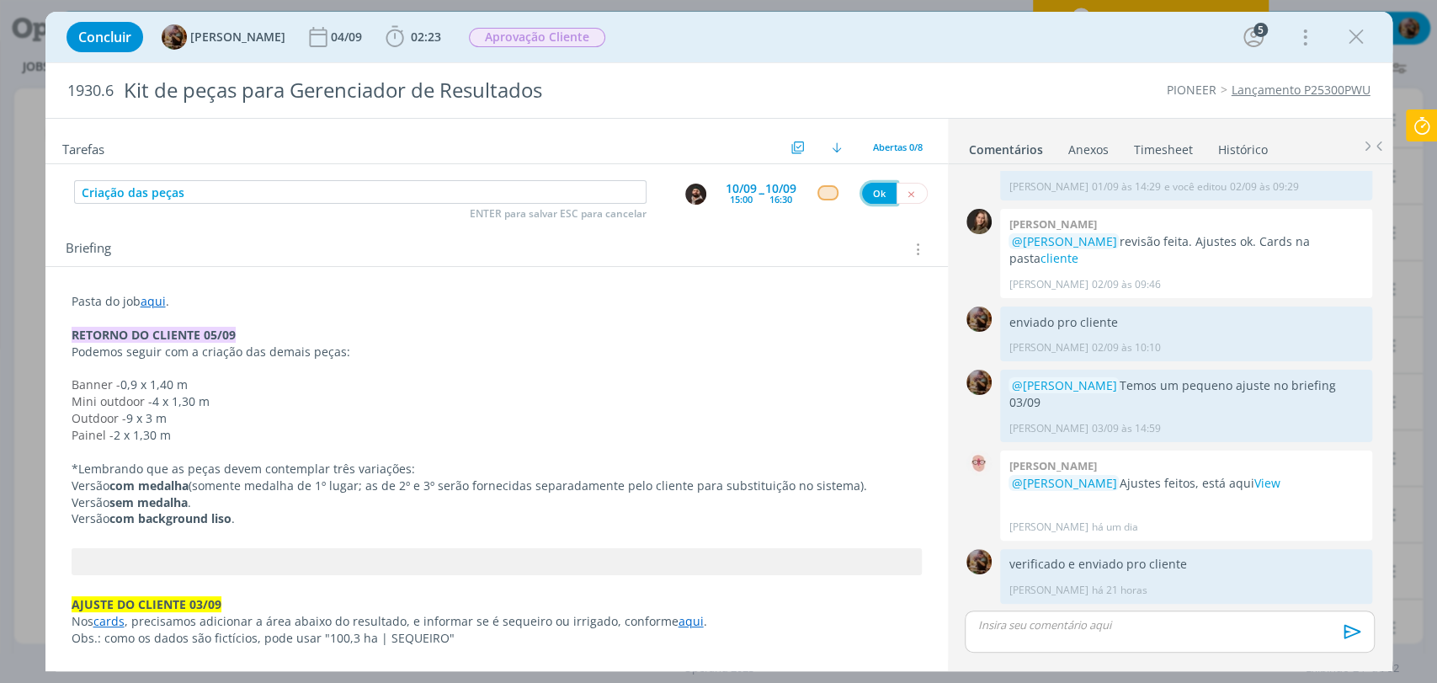
click at [881, 190] on button "Ok" at bounding box center [879, 193] width 35 height 21
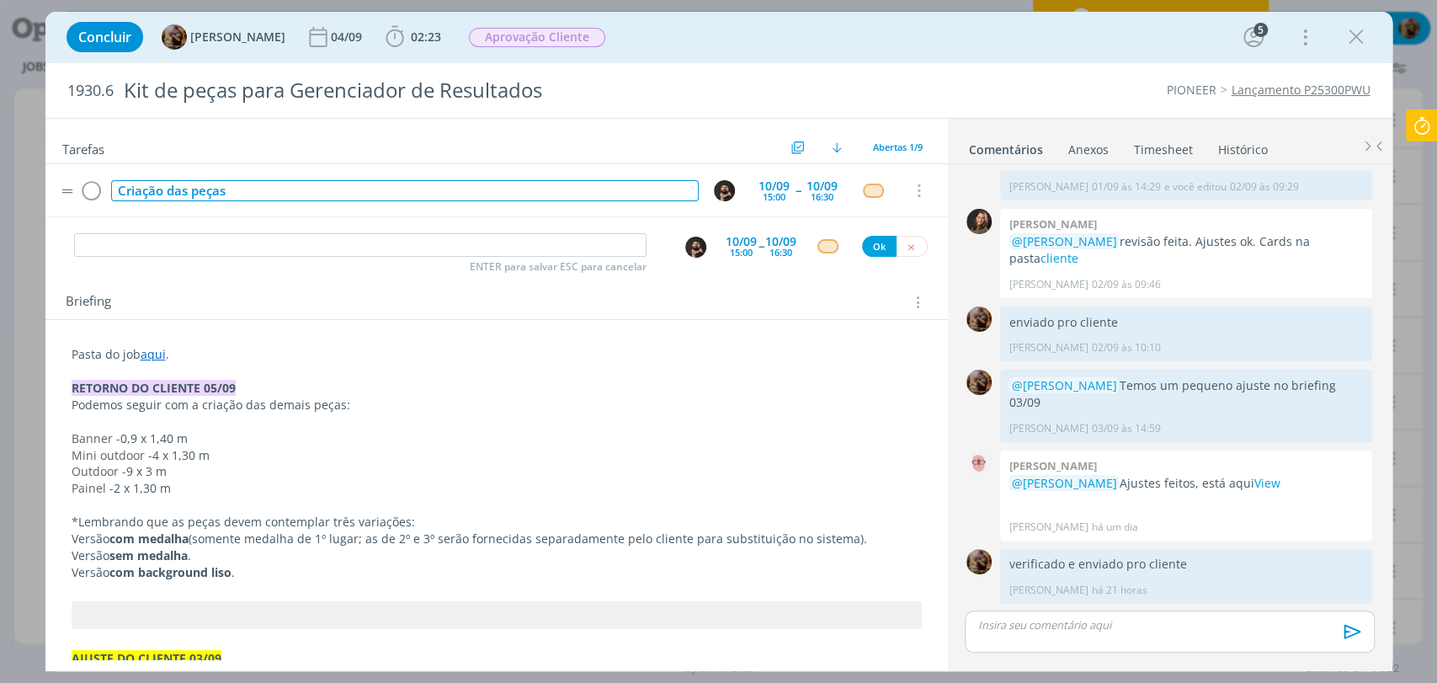
click at [305, 184] on div "Criação das peças" at bounding box center [405, 190] width 588 height 21
copy div "Criação das peças"
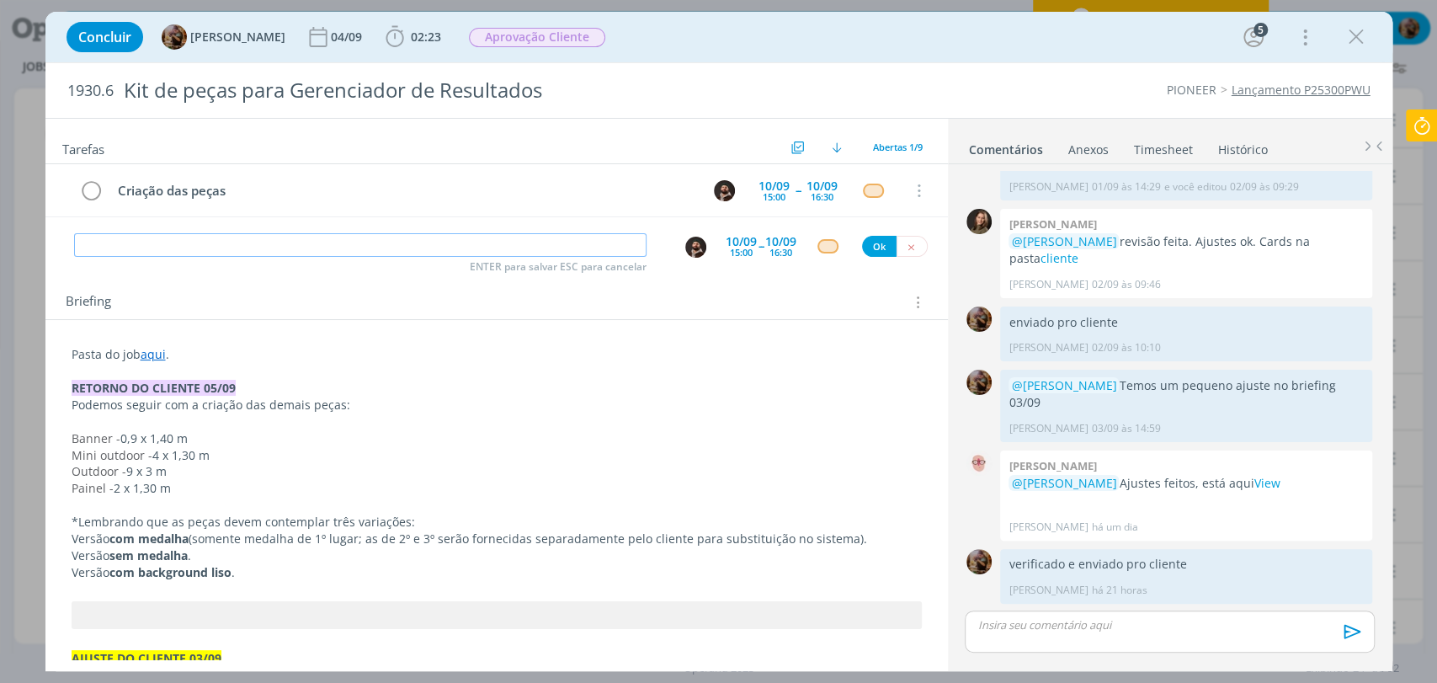
click at [317, 243] on input "dialog" at bounding box center [360, 245] width 573 height 24
paste input "Criação das peças"
type input "Criação das peças"
click at [730, 248] on div "15:00" at bounding box center [741, 252] width 23 height 9
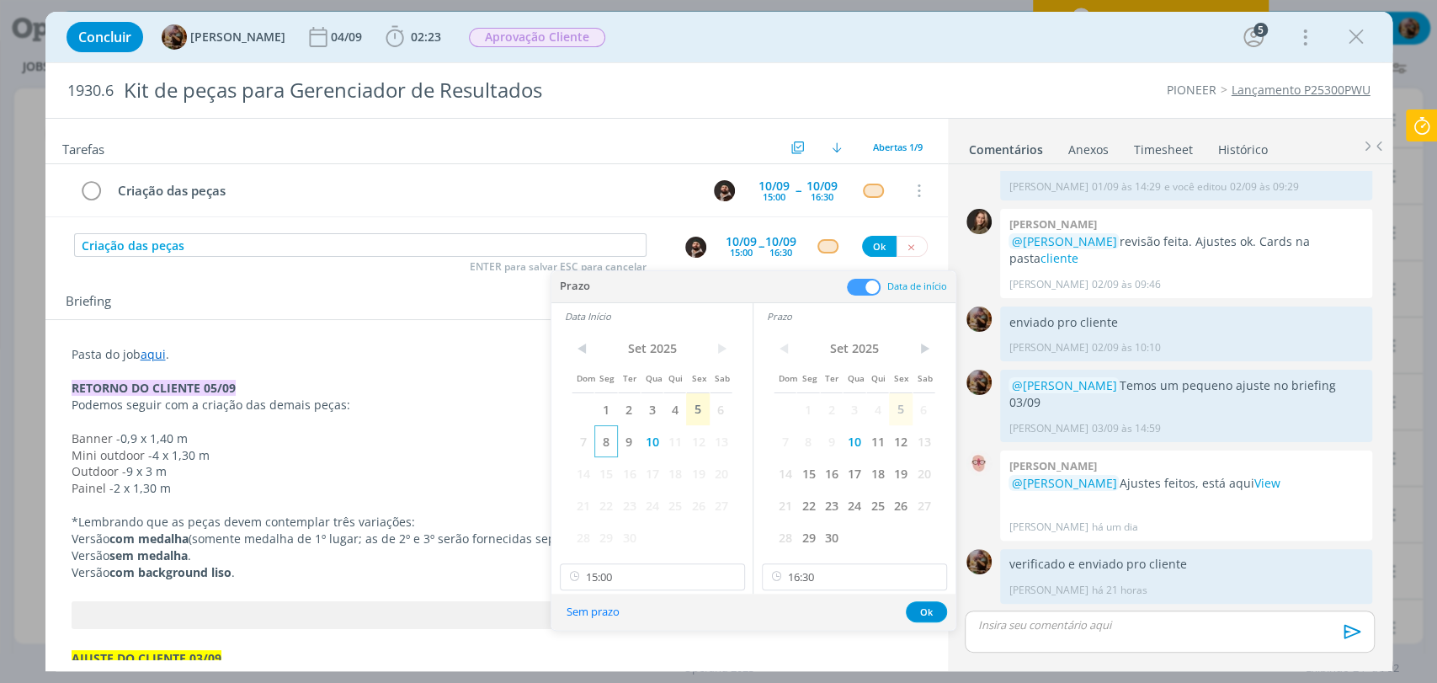
click at [612, 438] on span "8" at bounding box center [605, 441] width 23 height 32
click at [815, 445] on span "8" at bounding box center [807, 441] width 23 height 32
click at [839, 578] on input "16:30" at bounding box center [854, 576] width 185 height 27
click at [791, 423] on div "18:00" at bounding box center [857, 433] width 188 height 30
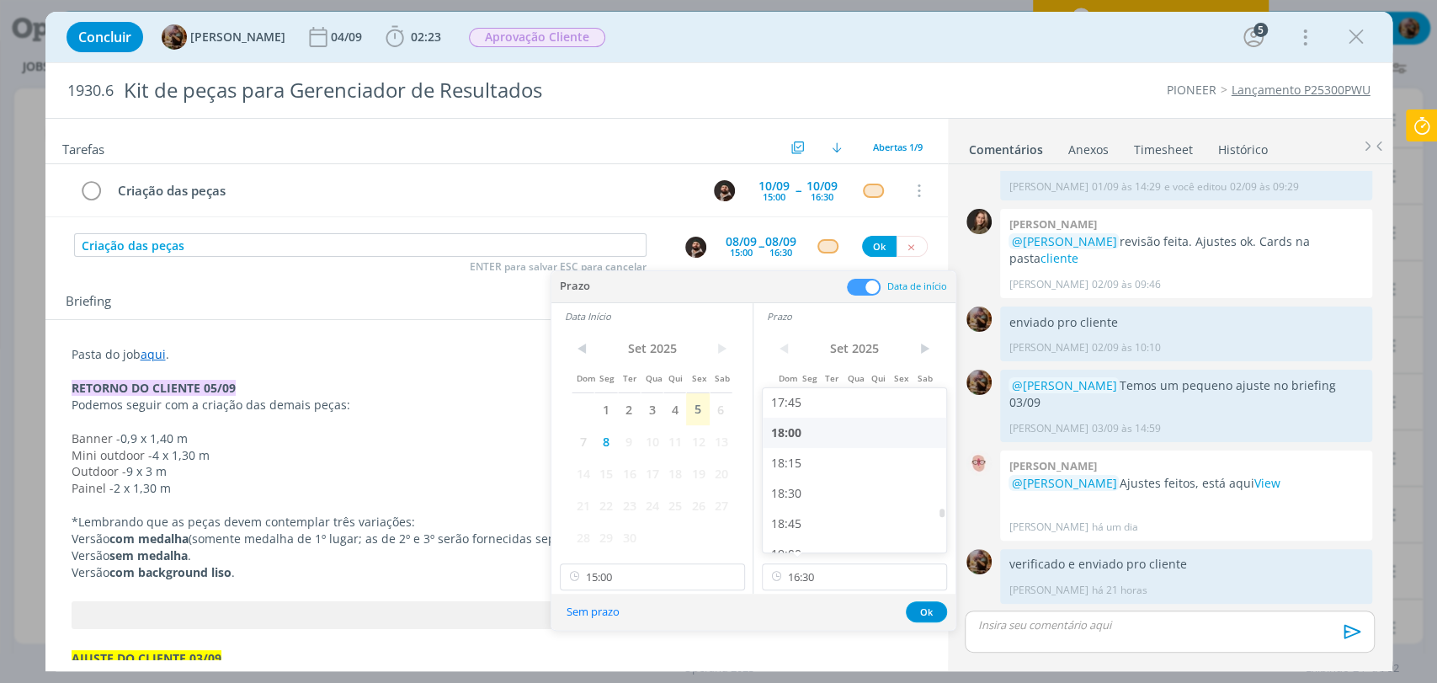
type input "18:00"
click at [659, 578] on input "15:00" at bounding box center [652, 576] width 185 height 27
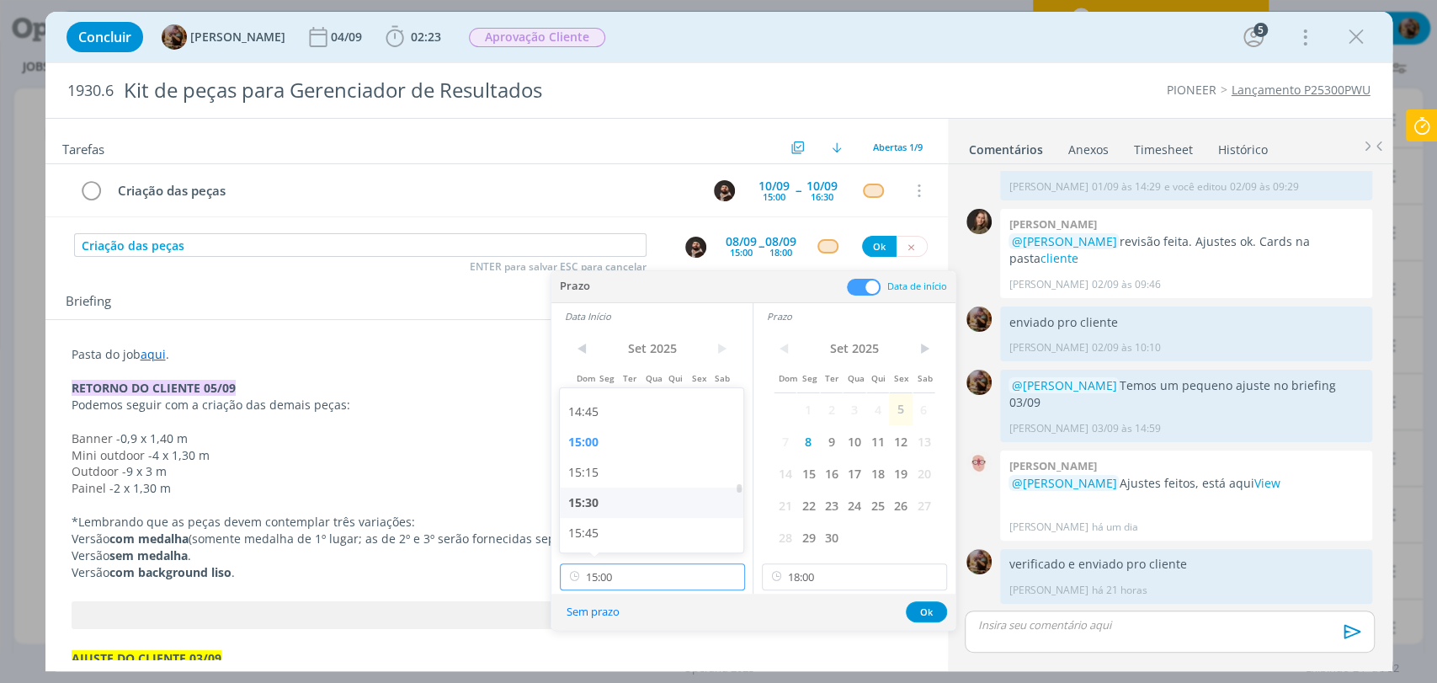
scroll to position [1784, 0]
click at [606, 497] on div "15:30" at bounding box center [654, 498] width 188 height 30
type input "15:30"
click at [920, 609] on button "Ok" at bounding box center [926, 611] width 41 height 21
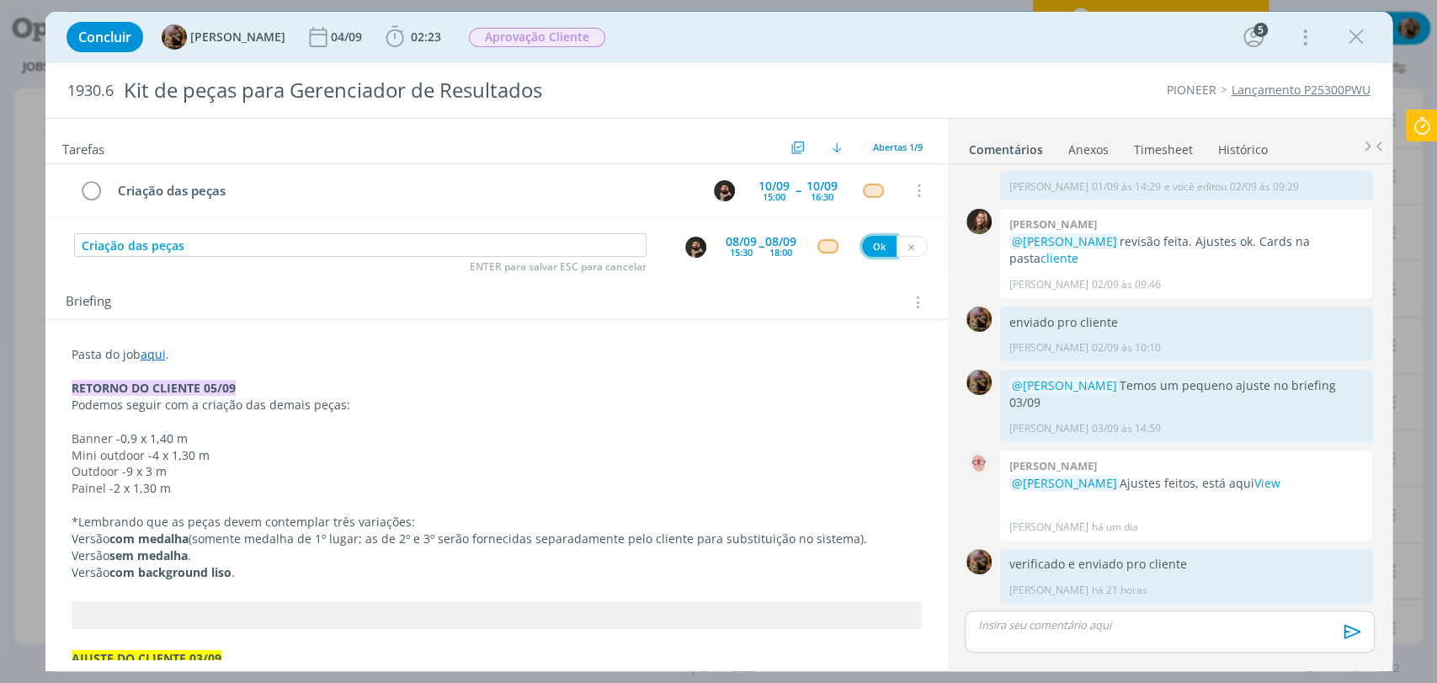
click at [862, 248] on button "Ok" at bounding box center [879, 246] width 35 height 21
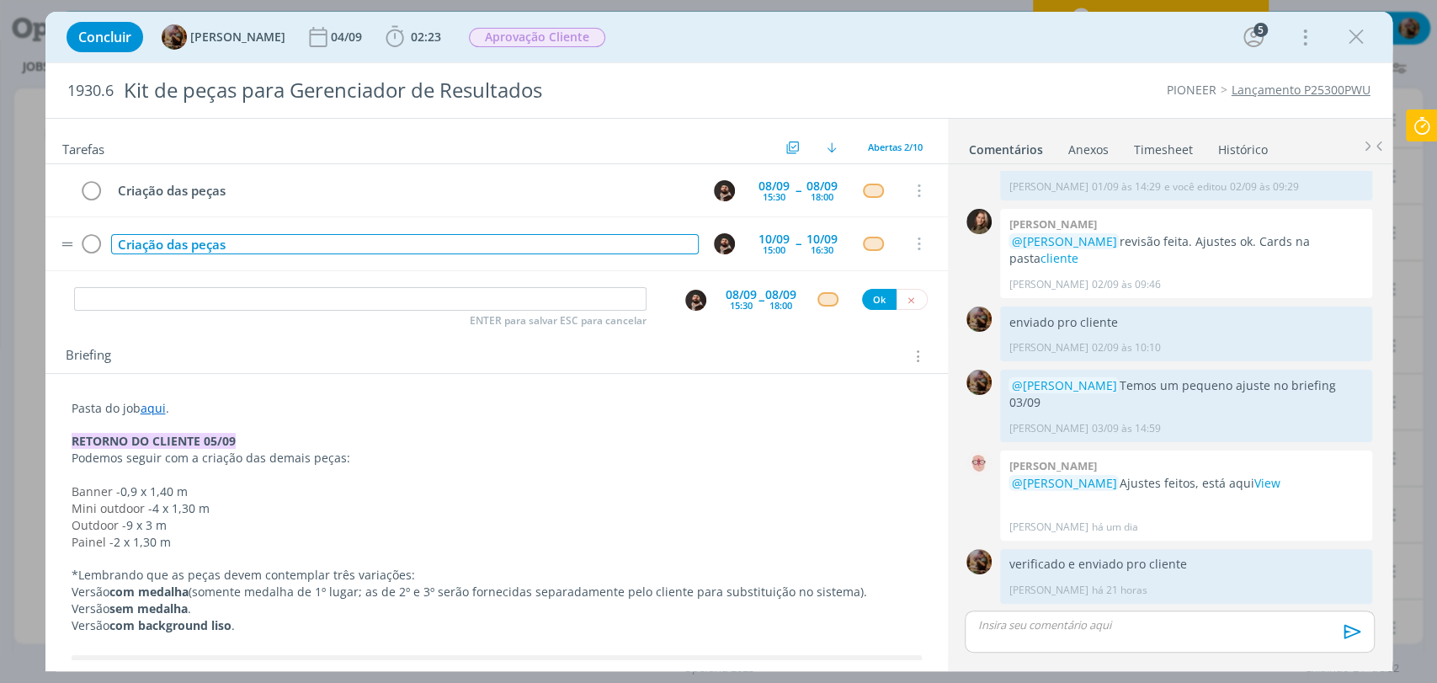
click at [517, 248] on div "Criação das peças" at bounding box center [405, 244] width 588 height 21
copy div "Criação das peças [continuação]"
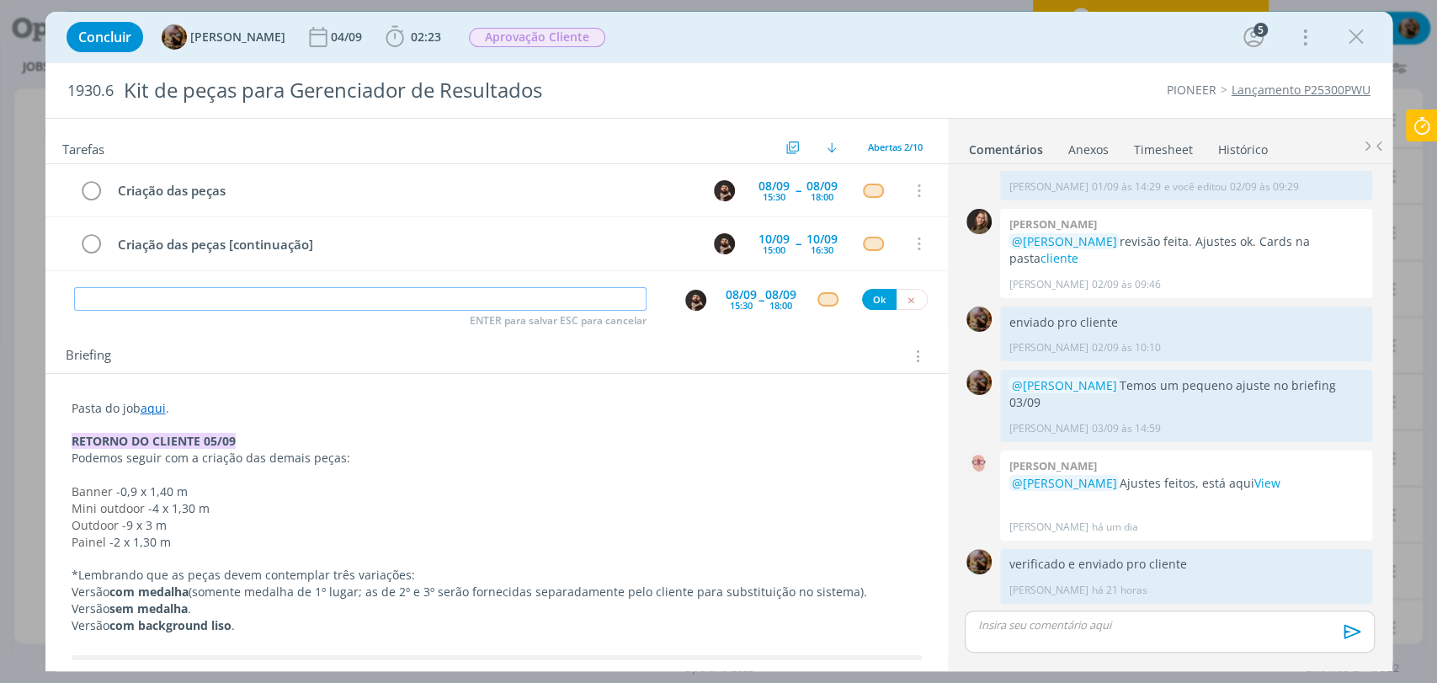
click at [364, 294] on input "dialog" at bounding box center [360, 299] width 573 height 24
paste input "Criação das peças [continuação]"
type input "Criação das peças [continuação]"
click at [731, 304] on div "15:30" at bounding box center [741, 305] width 23 height 9
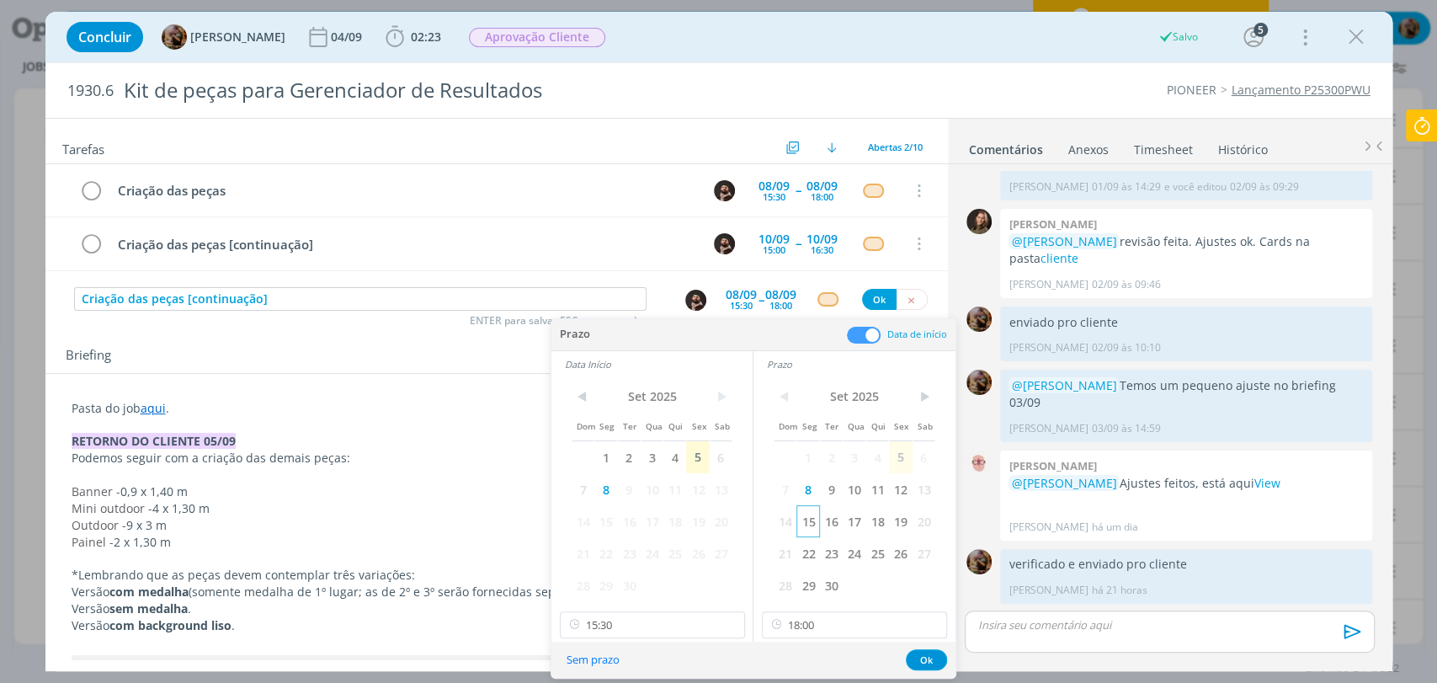
click at [815, 516] on span "15" at bounding box center [807, 521] width 23 height 32
click at [615, 534] on span "15" at bounding box center [605, 521] width 23 height 32
drag, startPoint x: 645, startPoint y: 625, endPoint x: 646, endPoint y: 615, distance: 10.1
click at [646, 625] on input "15:30" at bounding box center [652, 624] width 185 height 27
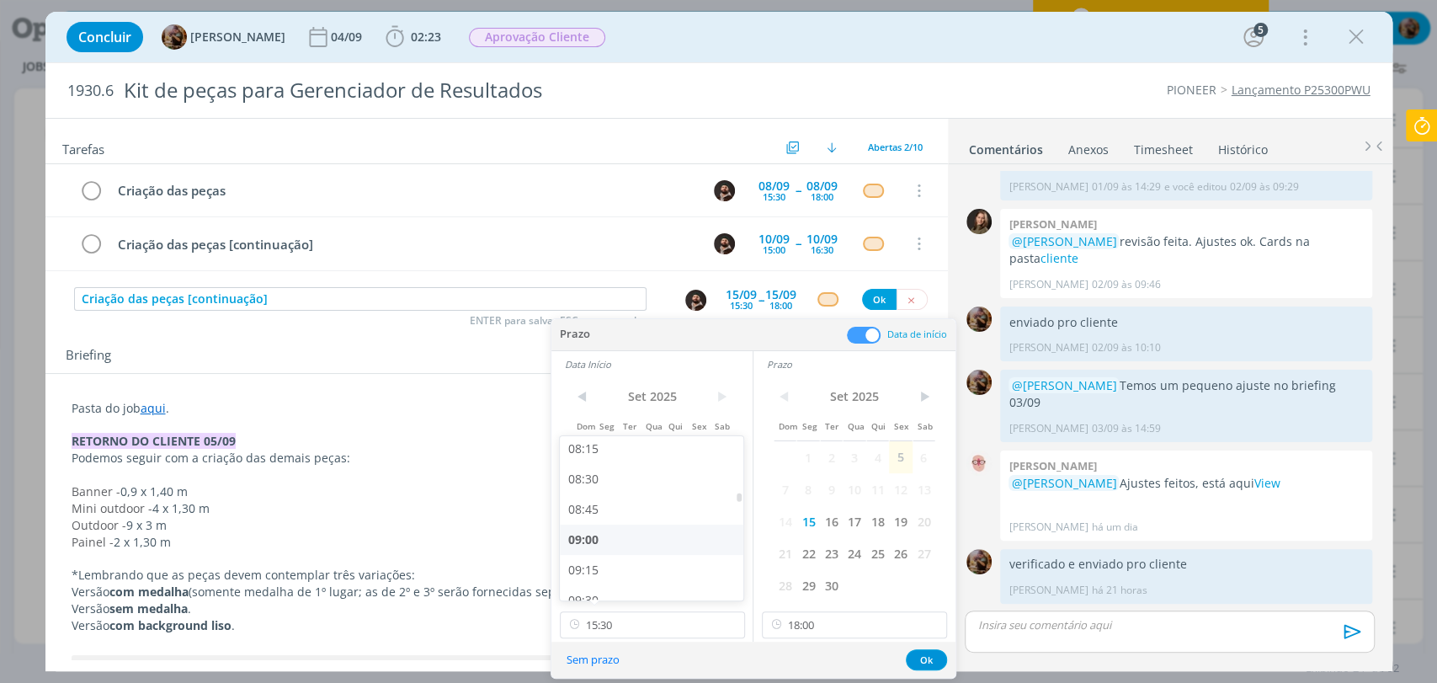
click at [620, 541] on div "09:00" at bounding box center [654, 540] width 188 height 30
type input "09:00"
click at [859, 634] on input "18:00" at bounding box center [854, 624] width 185 height 27
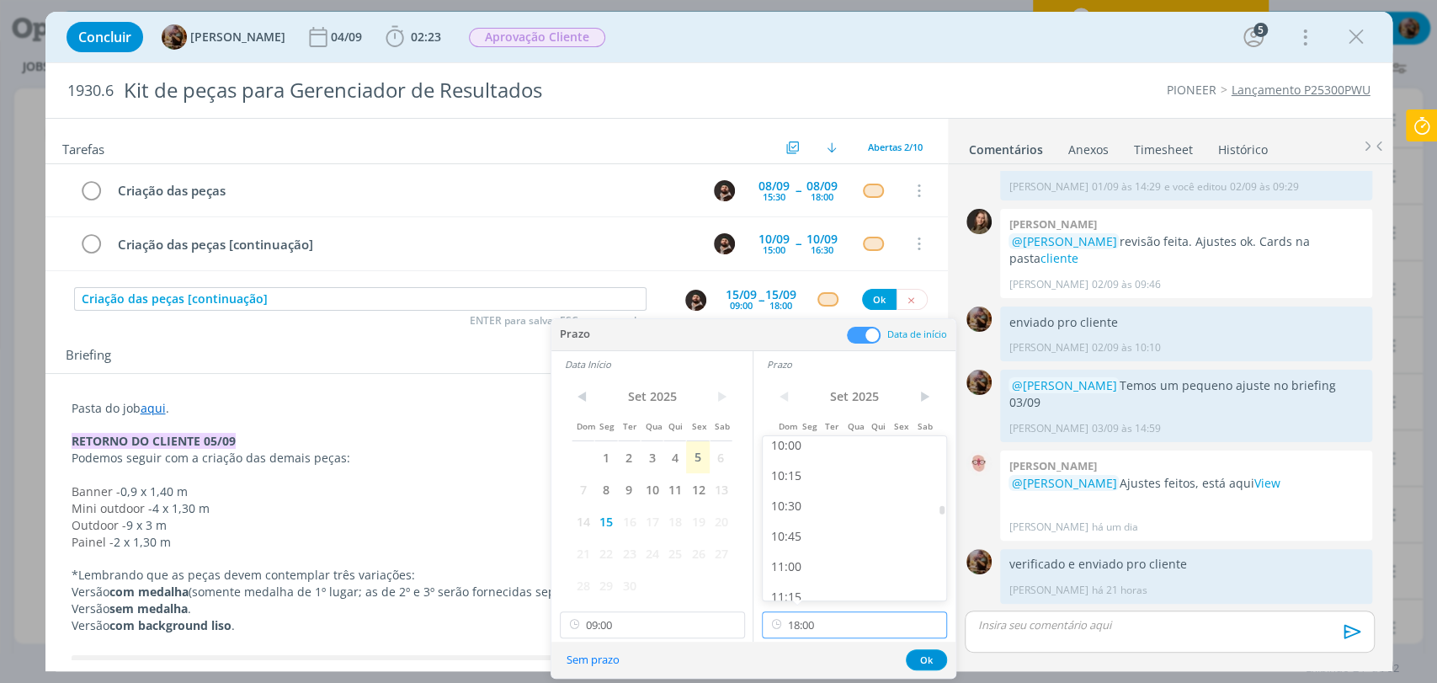
scroll to position [1212, 0]
click at [807, 456] on div "10:00" at bounding box center [857, 451] width 188 height 30
type input "10:00"
click at [932, 655] on button "Ok" at bounding box center [926, 659] width 41 height 21
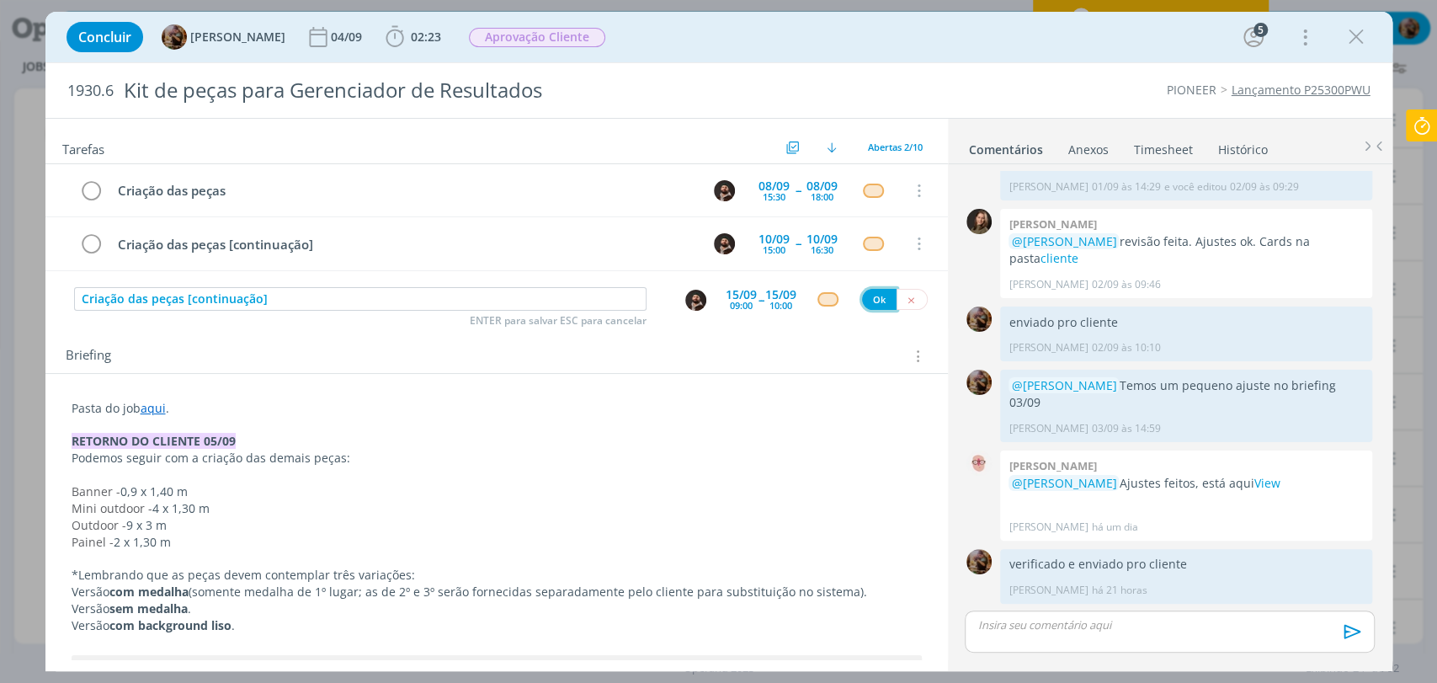
click at [874, 304] on button "Ok" at bounding box center [879, 299] width 35 height 21
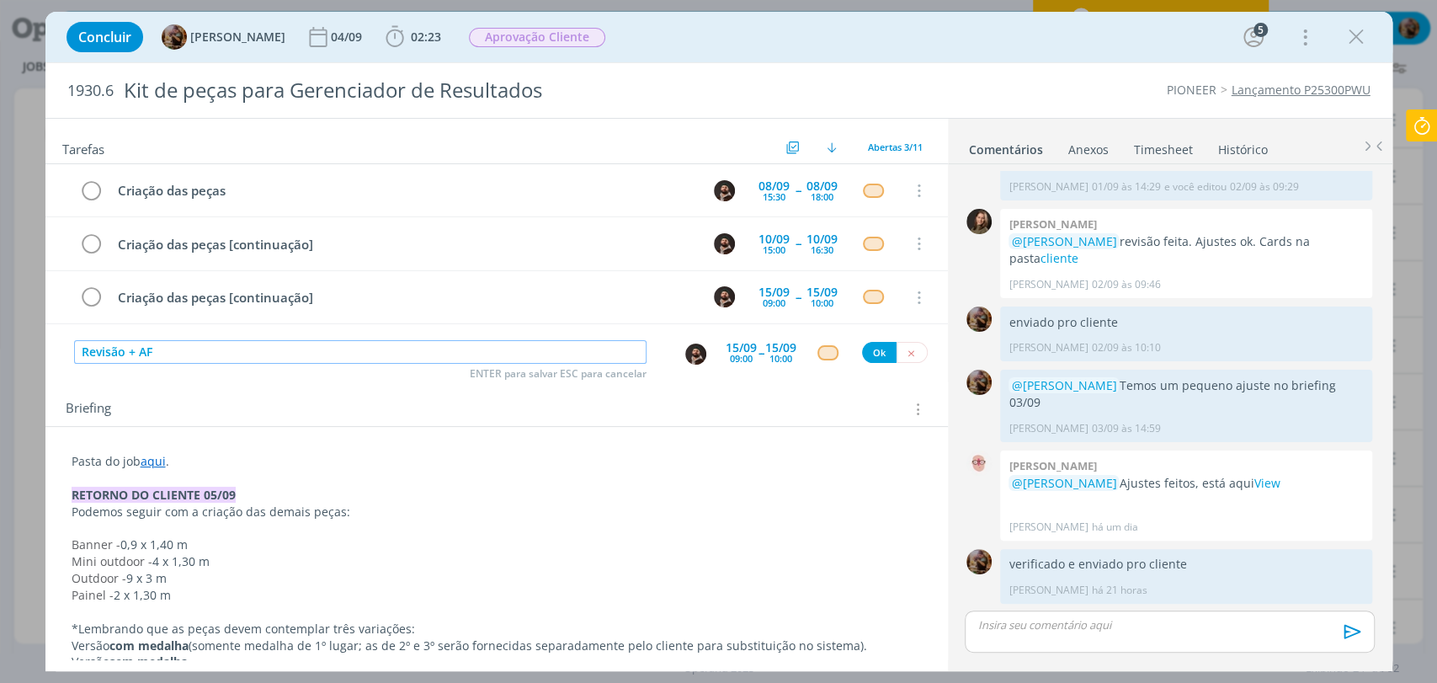
click at [121, 352] on input "Revisão + AF" at bounding box center [360, 352] width 573 height 24
click at [685, 345] on img "dialog" at bounding box center [695, 354] width 21 height 21
type input "Revisão inicial + AF"
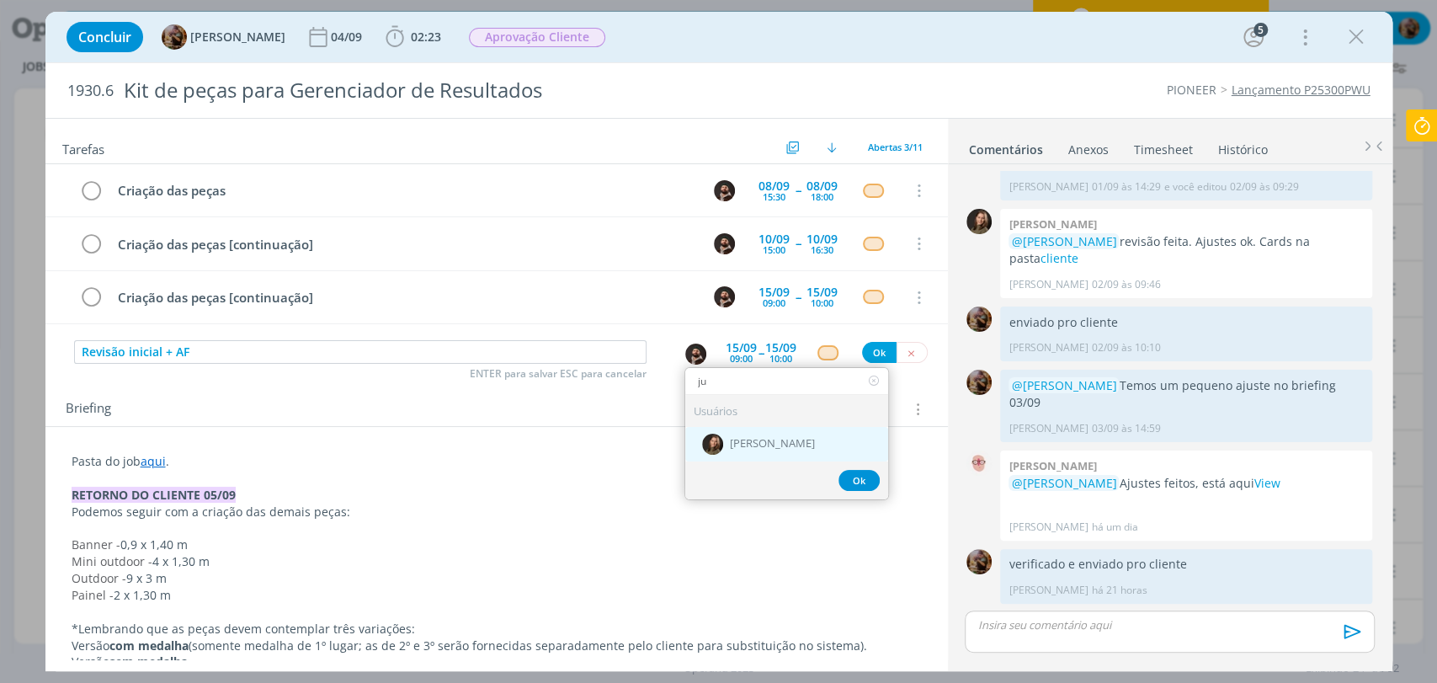
type input "ju"
click at [748, 437] on span "[PERSON_NAME]" at bounding box center [772, 443] width 85 height 13
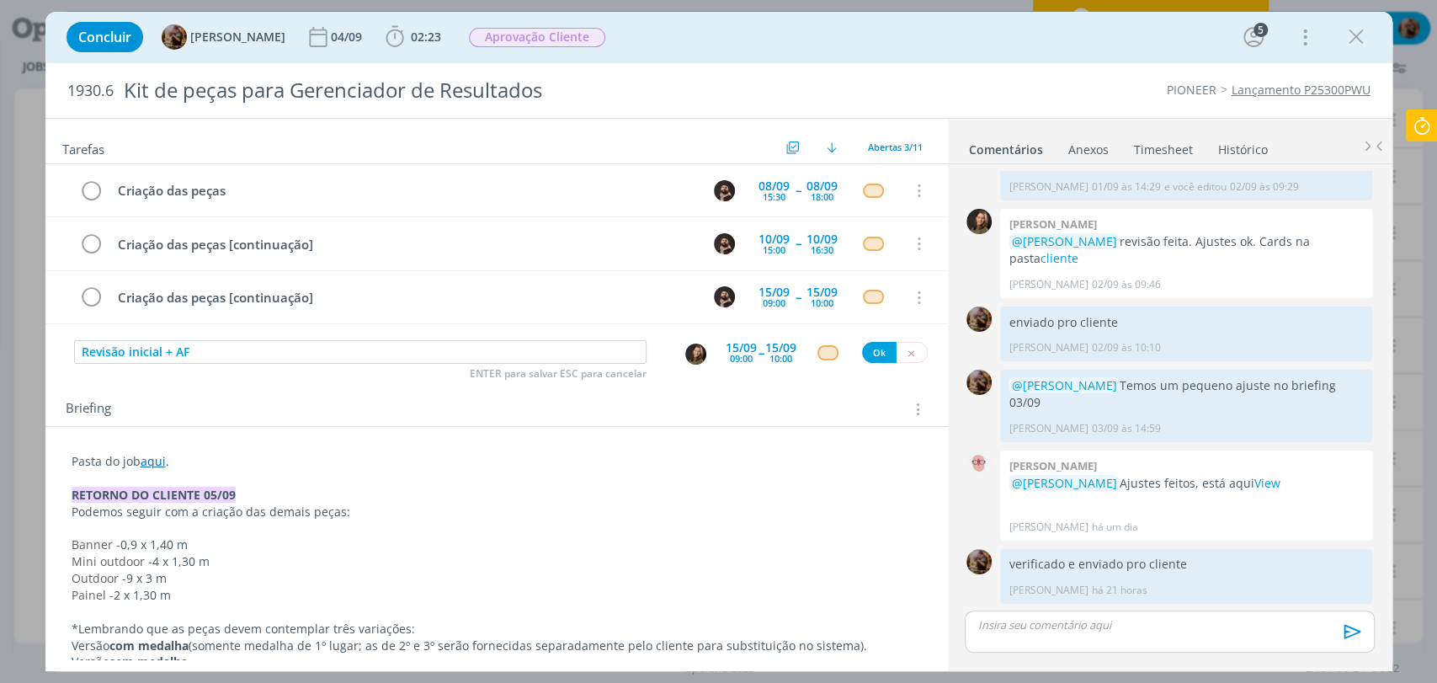
click at [730, 354] on div "09:00" at bounding box center [741, 358] width 23 height 9
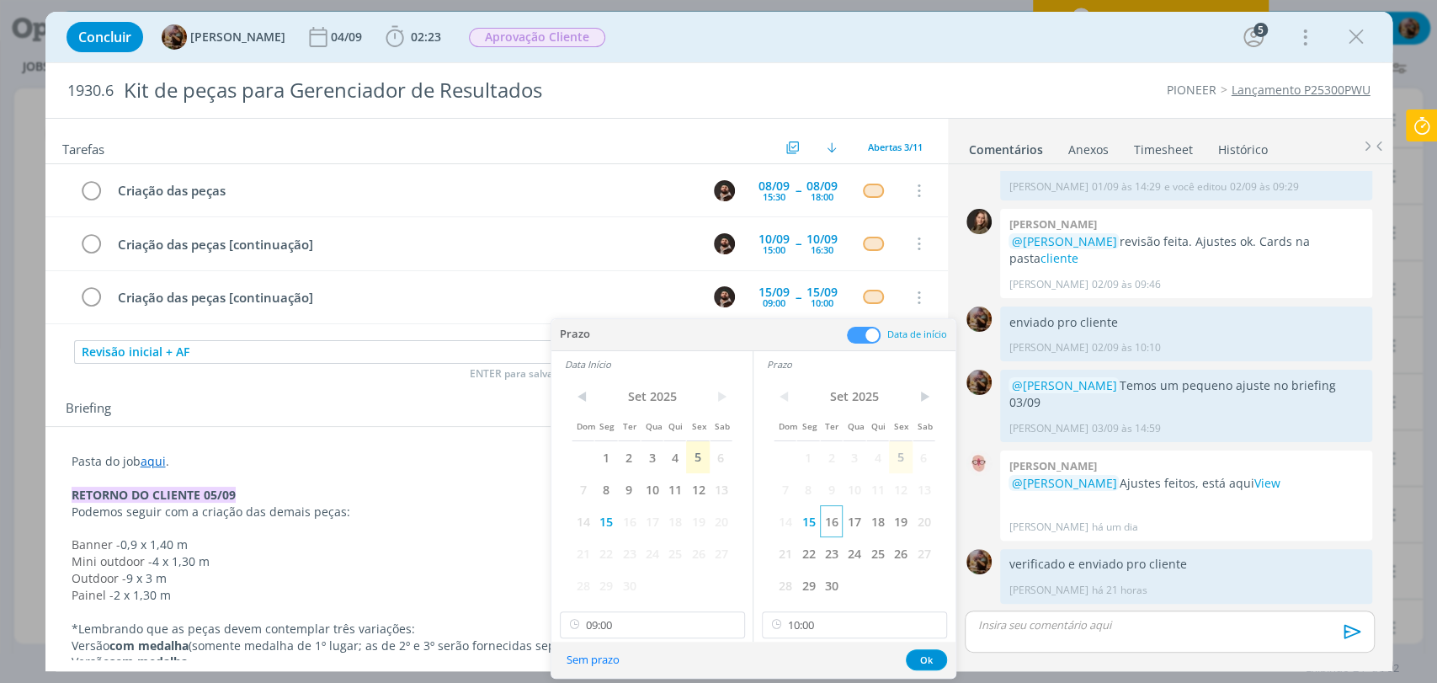
click at [832, 529] on span "16" at bounding box center [831, 521] width 23 height 32
click at [633, 519] on span "16" at bounding box center [629, 521] width 23 height 32
click at [653, 615] on input "09:00" at bounding box center [652, 624] width 185 height 27
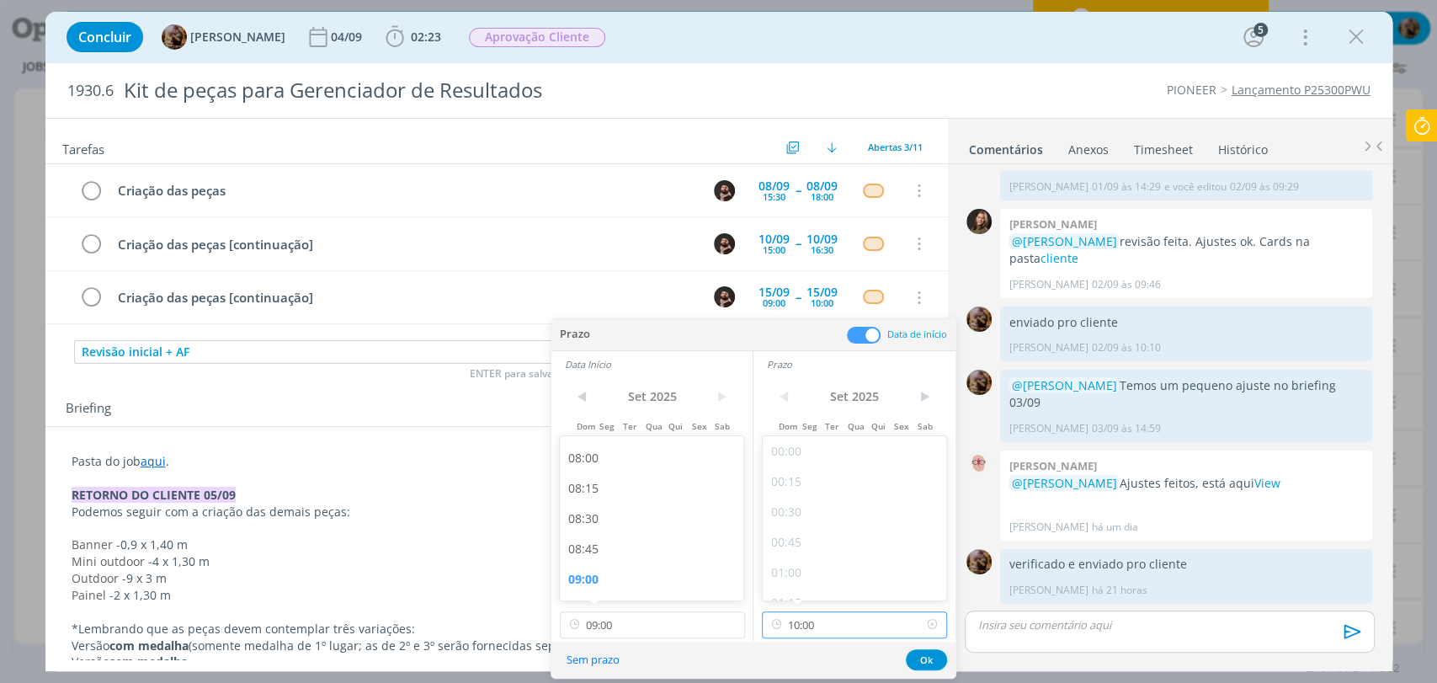
drag, startPoint x: 888, startPoint y: 624, endPoint x: 856, endPoint y: 555, distance: 76.1
click at [887, 624] on input "10:00" at bounding box center [854, 624] width 185 height 27
click at [851, 546] on div "12:00" at bounding box center [857, 541] width 188 height 30
type input "12:00"
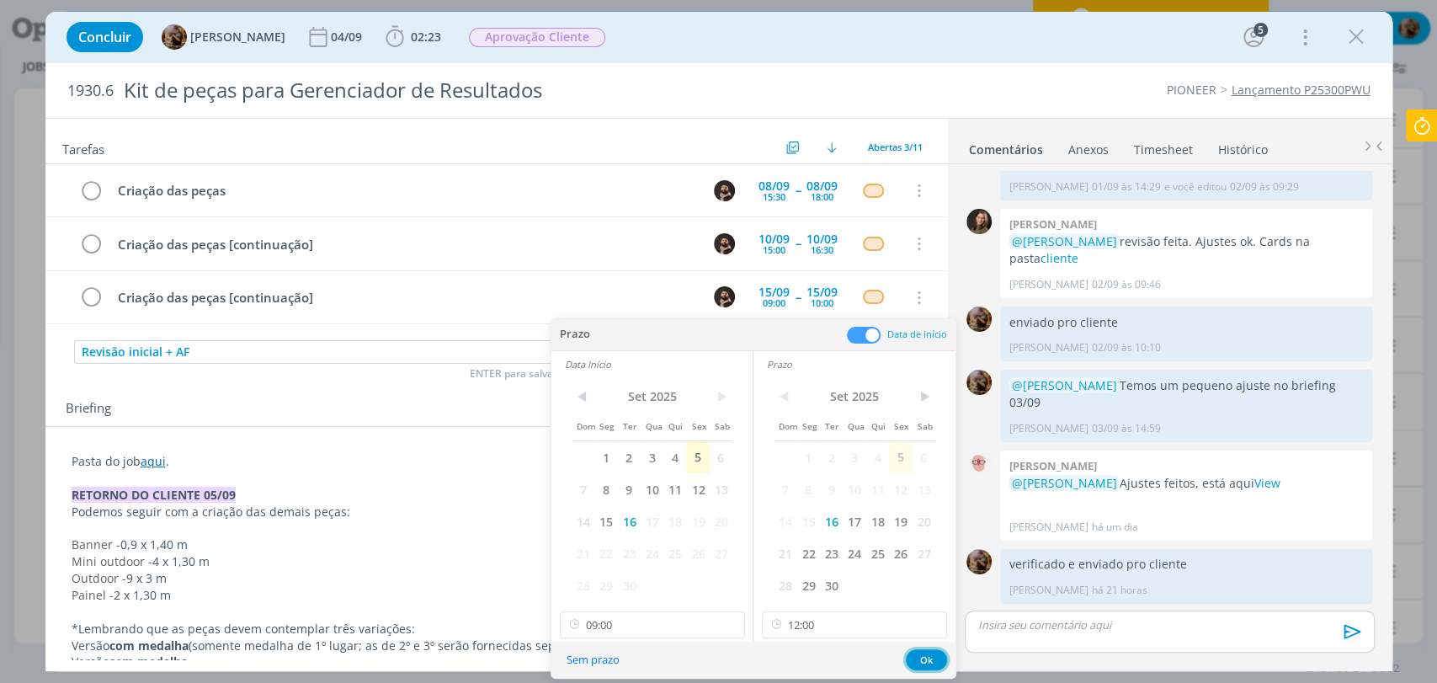
click at [928, 663] on button "Ok" at bounding box center [926, 659] width 41 height 21
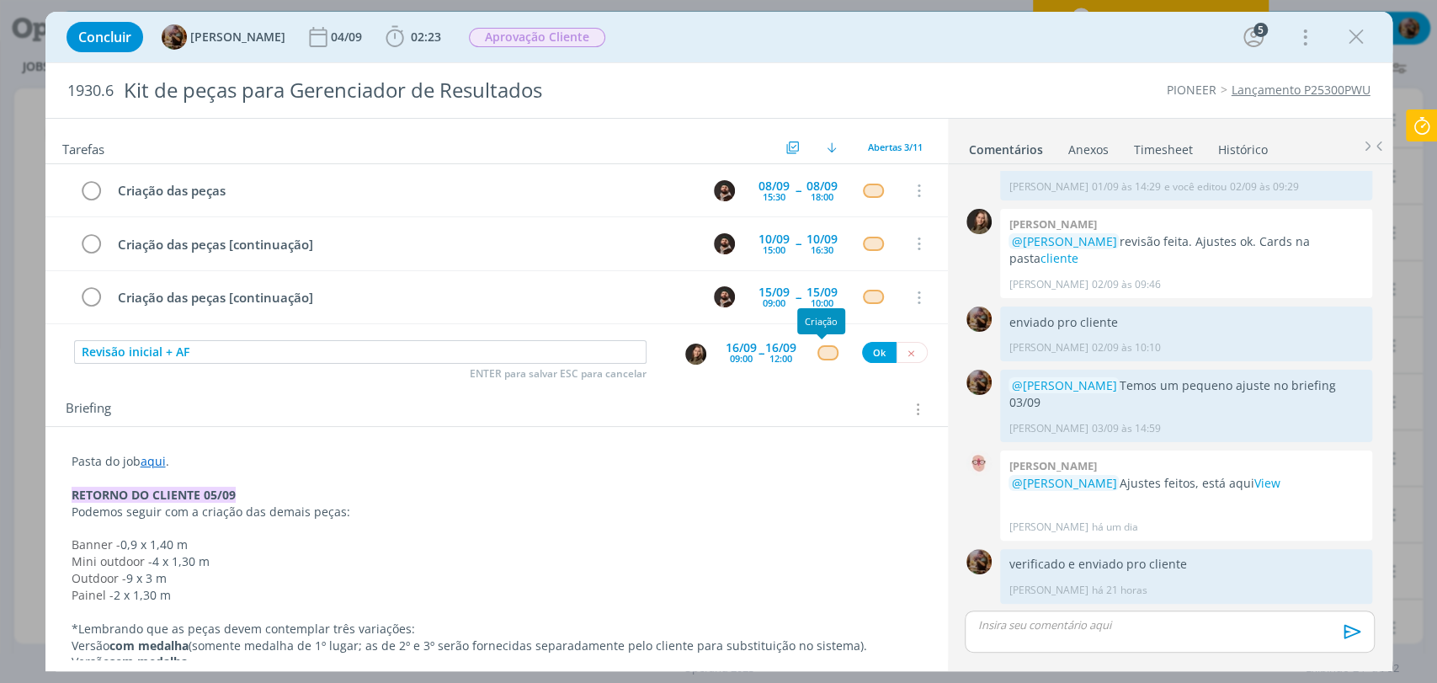
click at [821, 350] on div "dialog" at bounding box center [828, 352] width 21 height 14
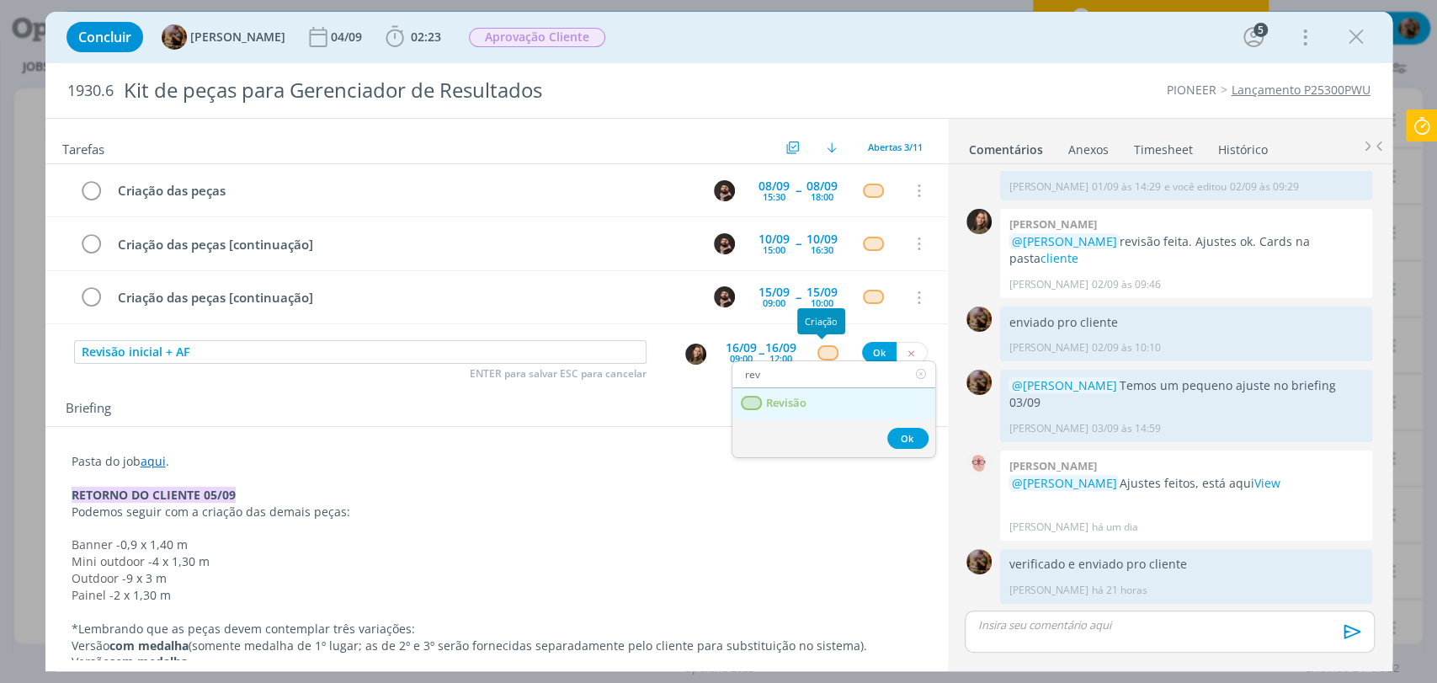
type input "rev"
click at [814, 410] on link "Revisão" at bounding box center [833, 403] width 203 height 31
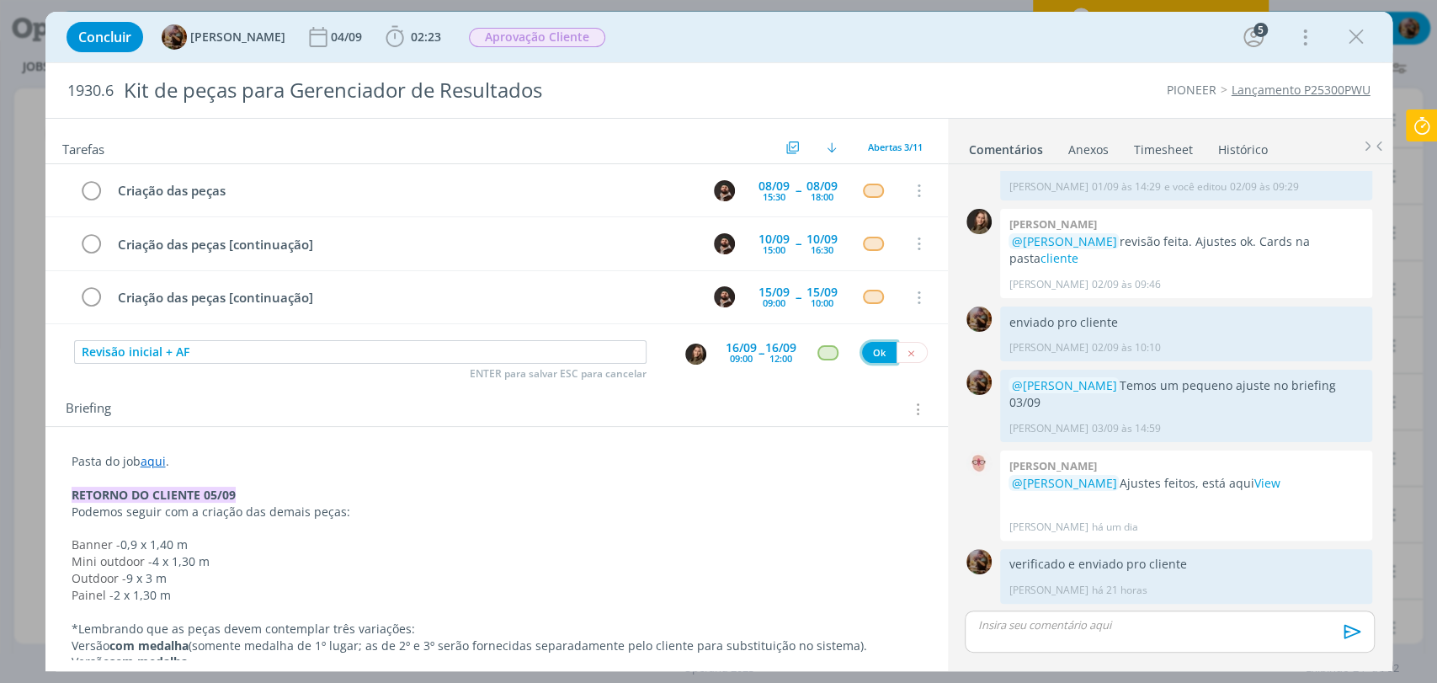
click at [866, 346] on button "Ok" at bounding box center [879, 352] width 35 height 21
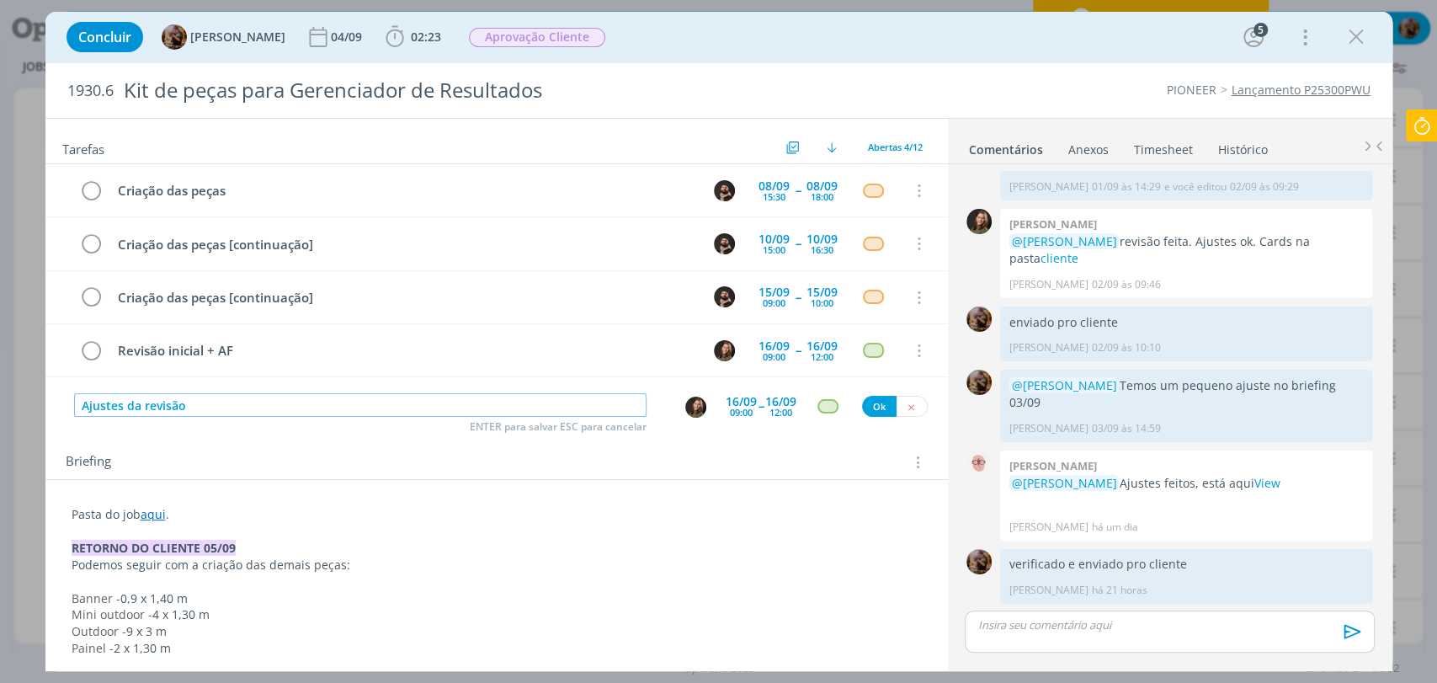
click at [687, 404] on img "dialog" at bounding box center [695, 407] width 21 height 21
type input "Ajustes da revisão"
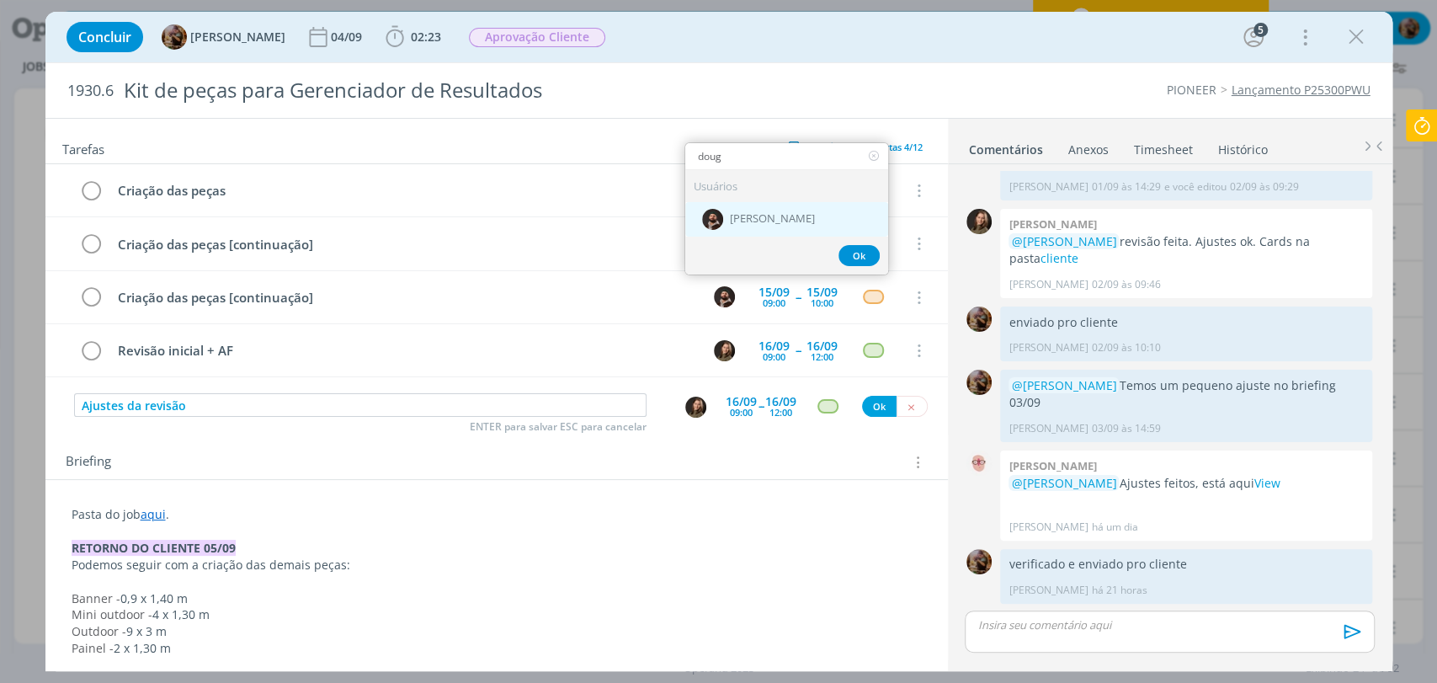
type input "doug"
click at [803, 205] on div "[PERSON_NAME]" at bounding box center [786, 219] width 203 height 35
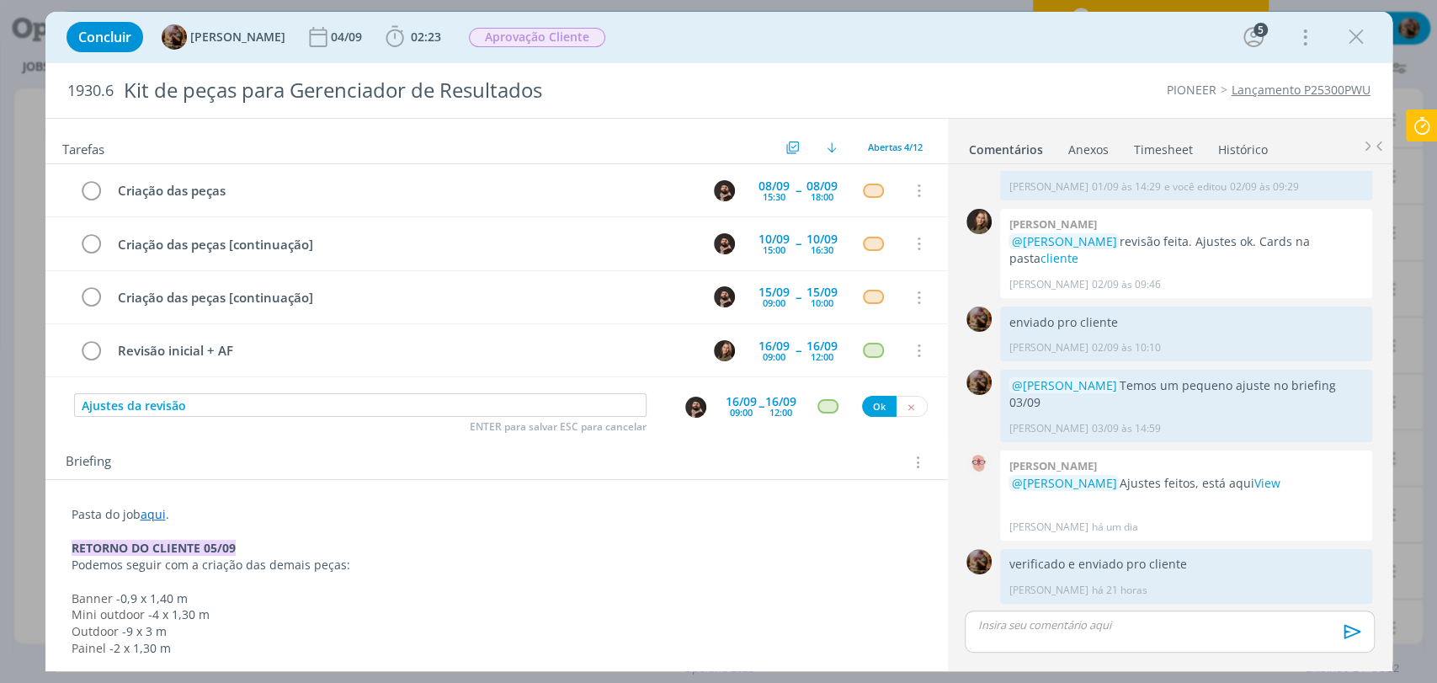
click at [730, 413] on div "09:00" at bounding box center [741, 411] width 23 height 9
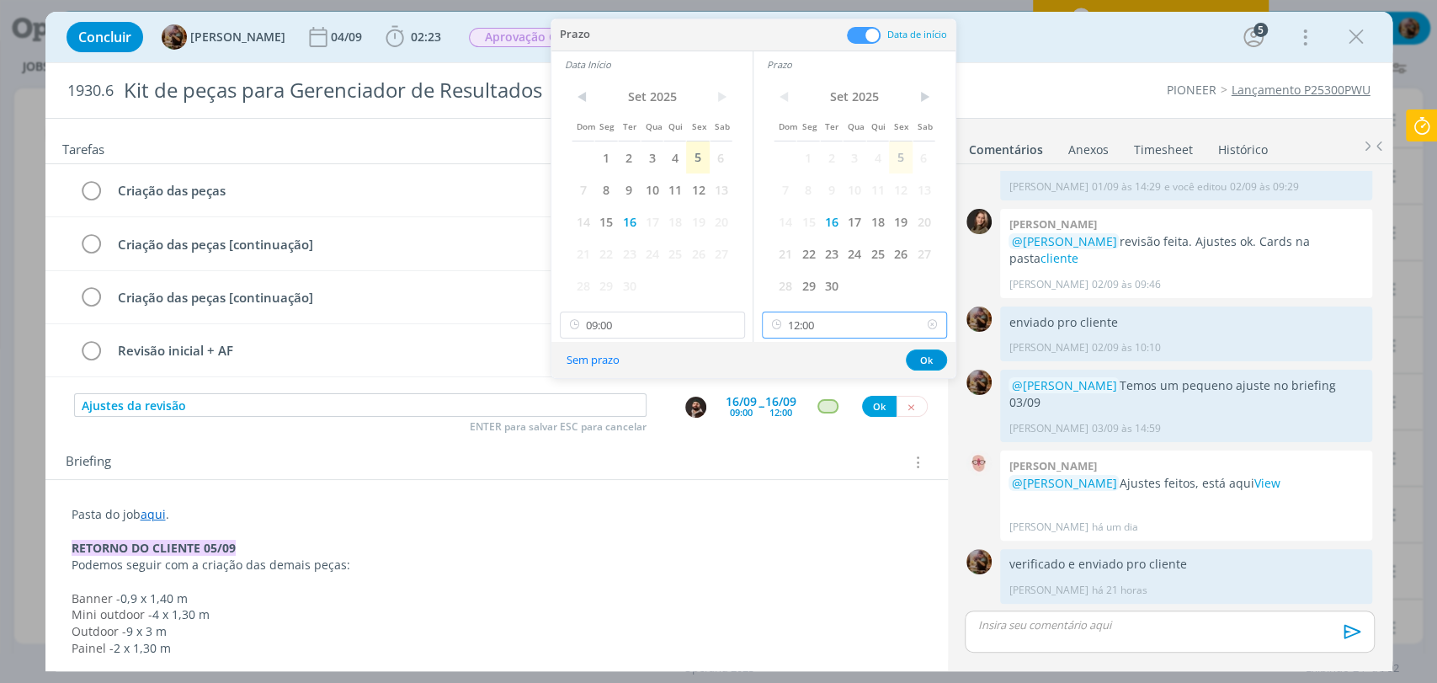
click at [851, 327] on input "12:00" at bounding box center [854, 325] width 185 height 27
click at [794, 388] on div "15:00" at bounding box center [857, 389] width 188 height 30
type input "15:00"
click at [676, 319] on input "09:00" at bounding box center [652, 325] width 185 height 27
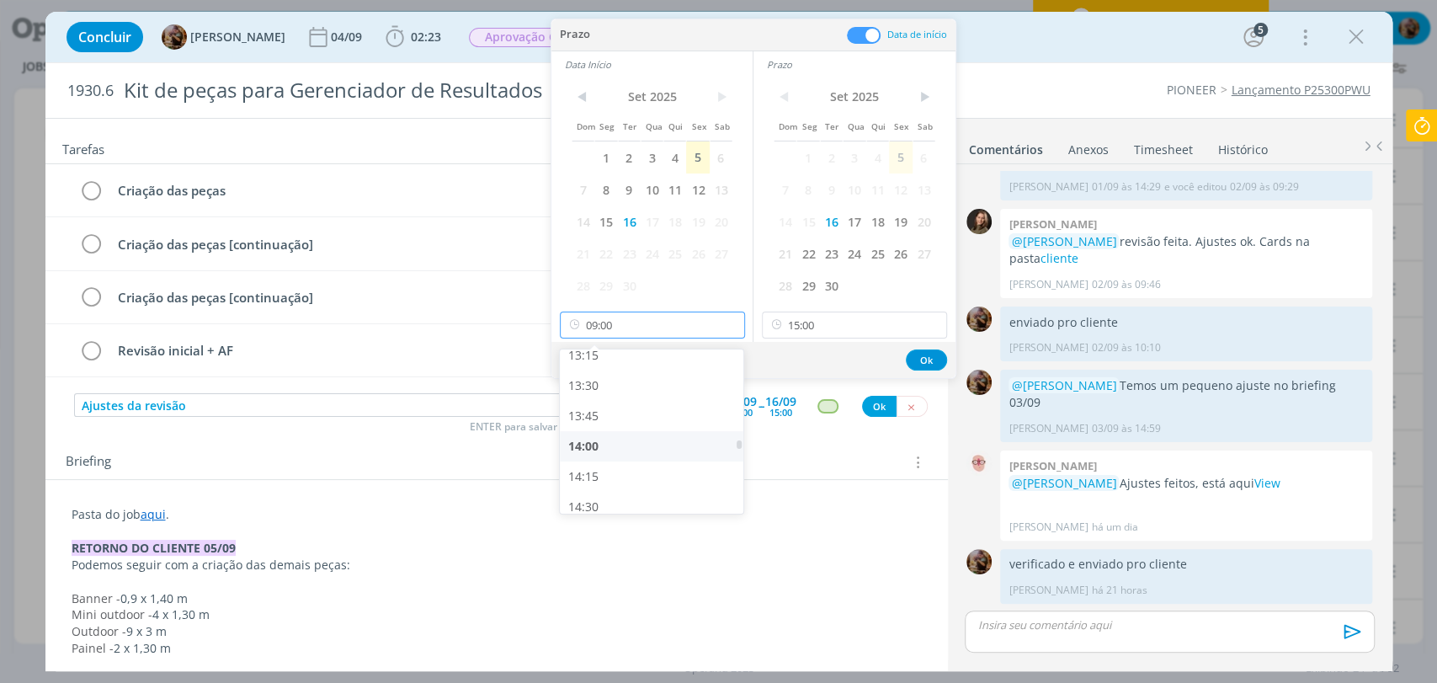
scroll to position [1617, 0]
click at [622, 443] on div "14:00" at bounding box center [654, 444] width 188 height 30
type input "14:00"
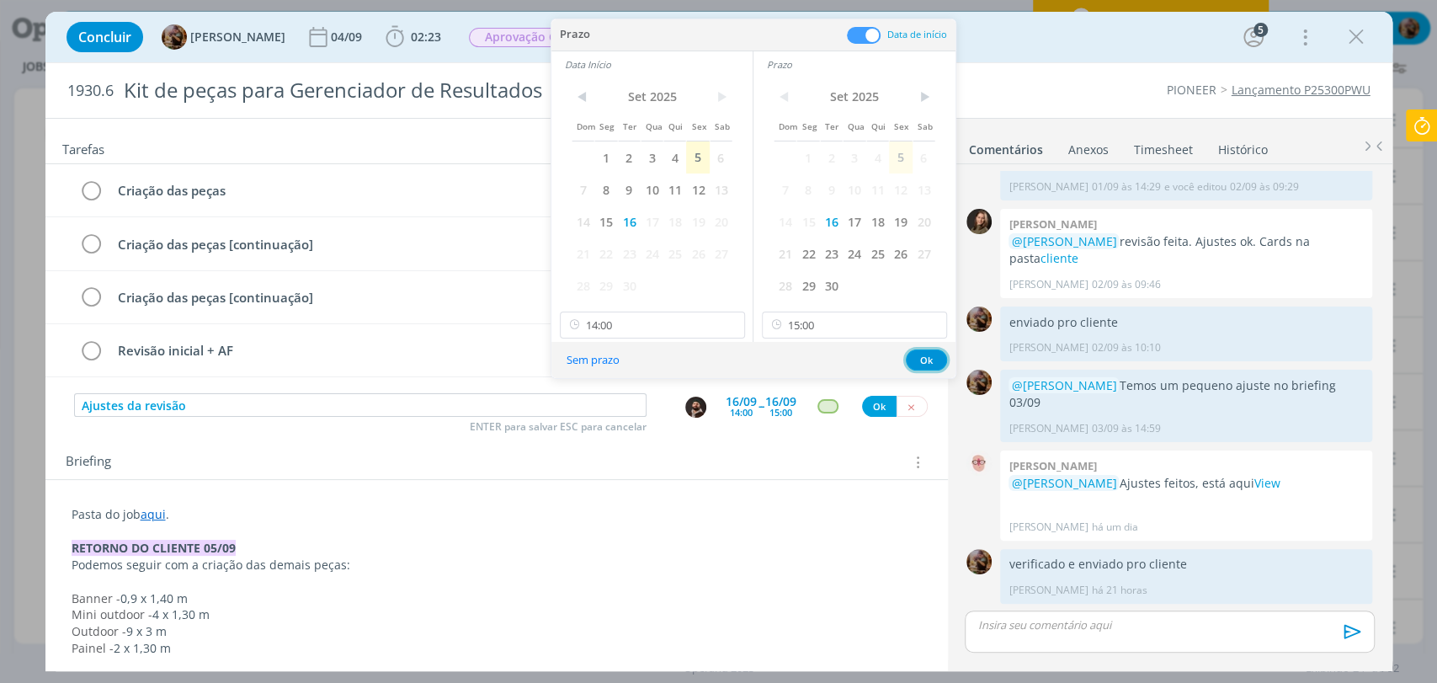
click at [924, 361] on button "Ok" at bounding box center [926, 359] width 41 height 21
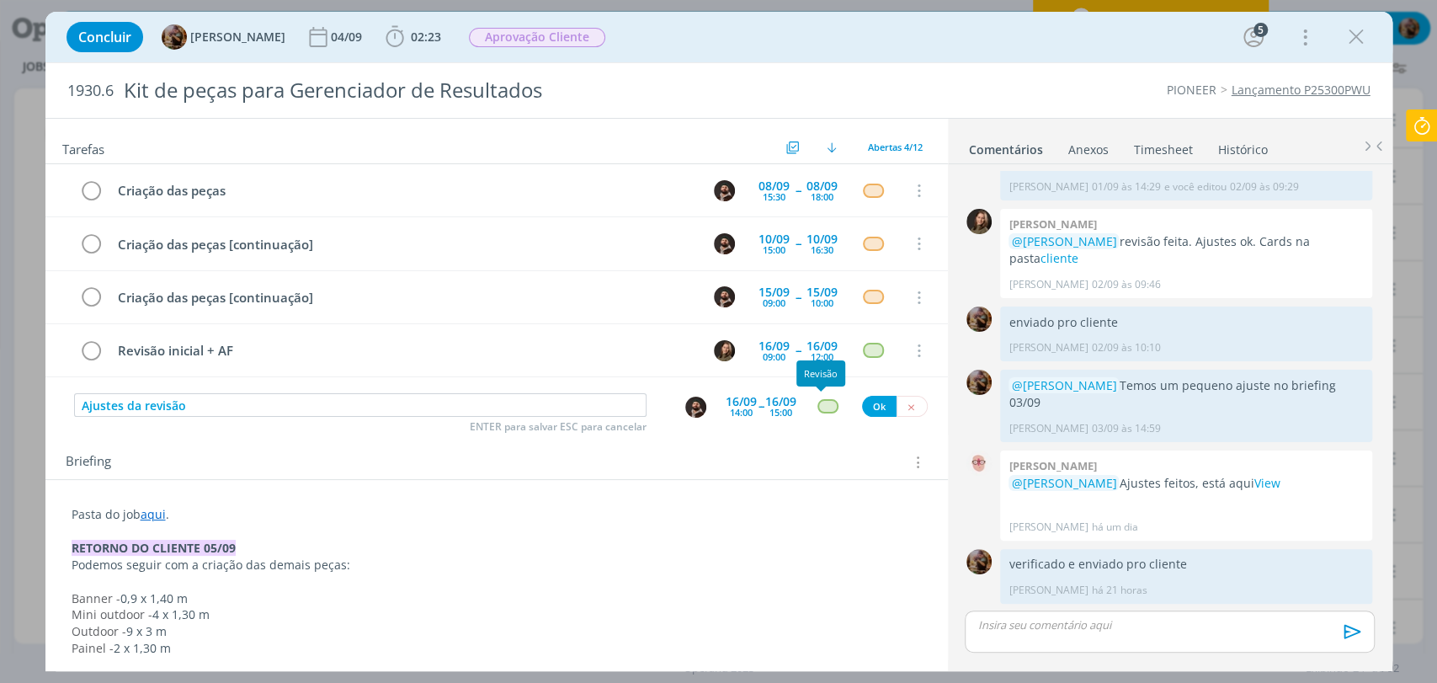
click at [822, 412] on div "Ajustes da revisão ENTER para salvar ESC para cancelar 16/09 14:00 -- 16/09 15:…" at bounding box center [496, 406] width 903 height 30
click at [822, 410] on div "dialog" at bounding box center [828, 406] width 21 height 14
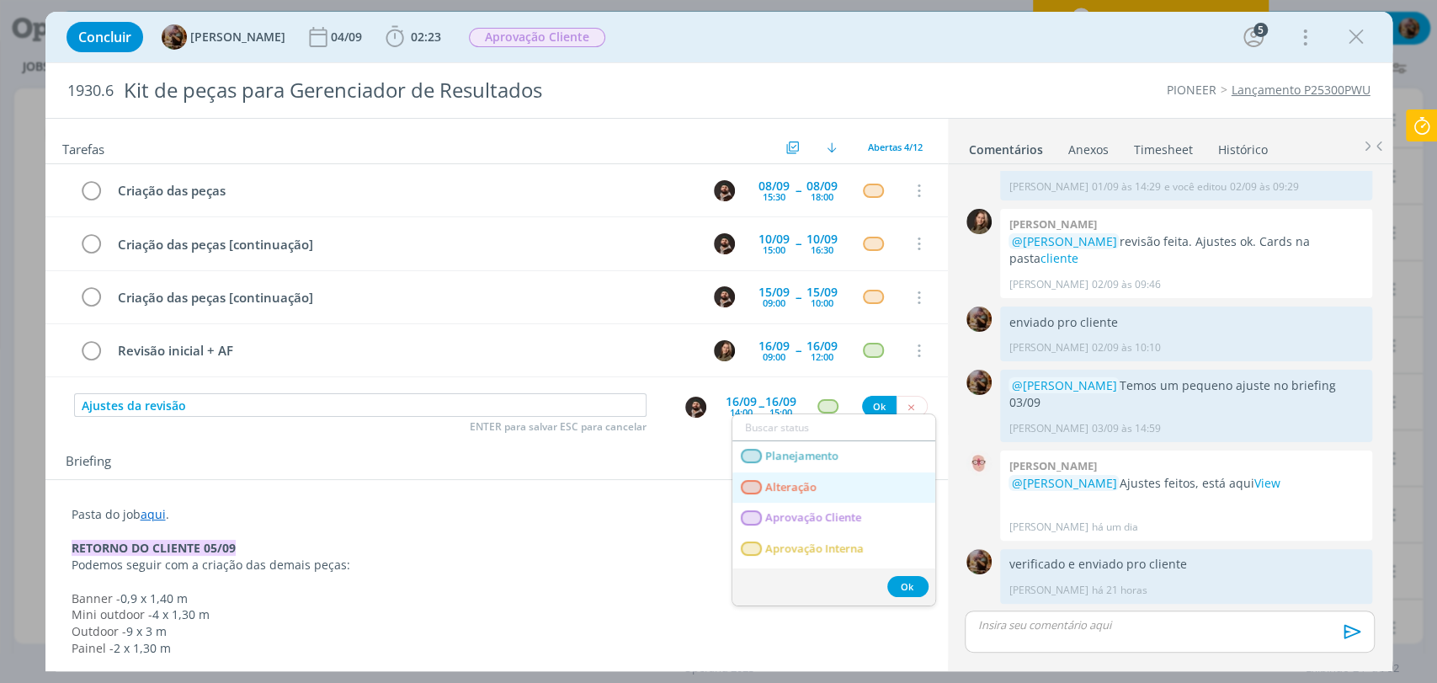
click at [802, 481] on span "Alteração" at bounding box center [790, 487] width 51 height 13
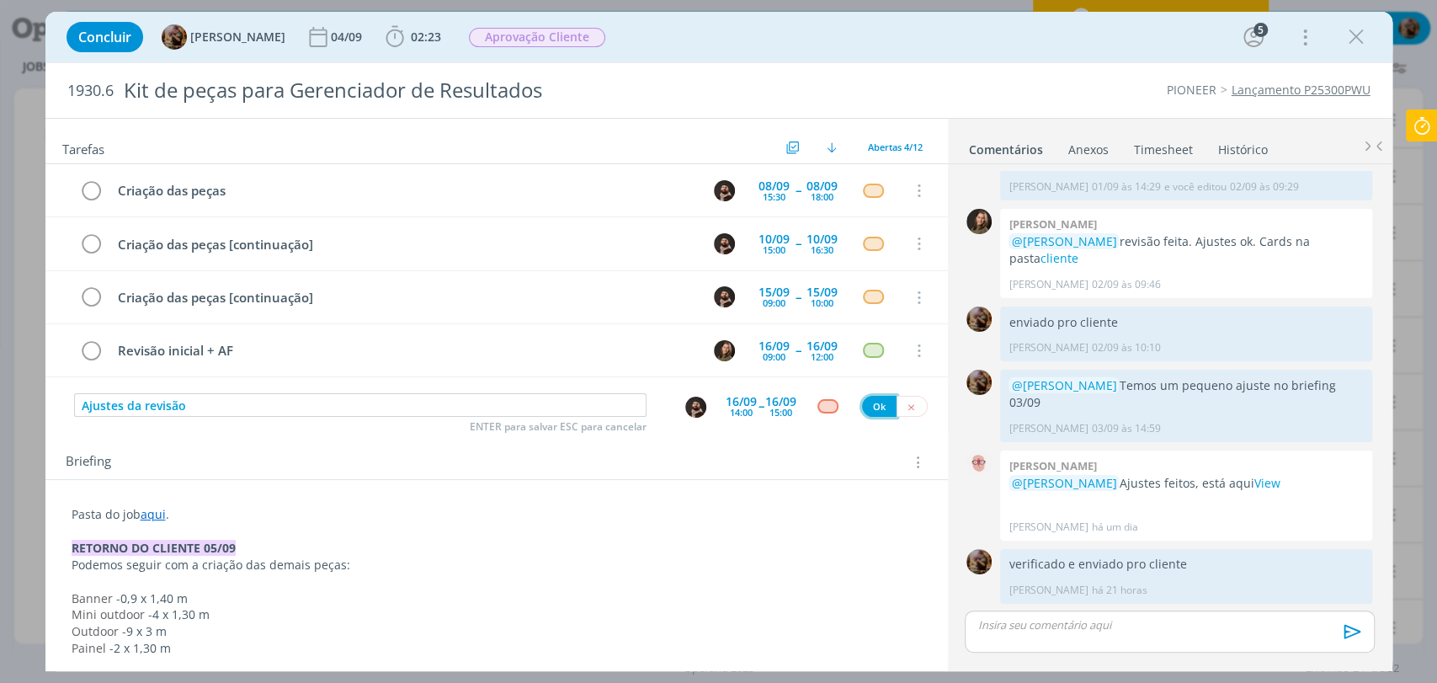
click at [869, 407] on button "Ok" at bounding box center [879, 406] width 35 height 21
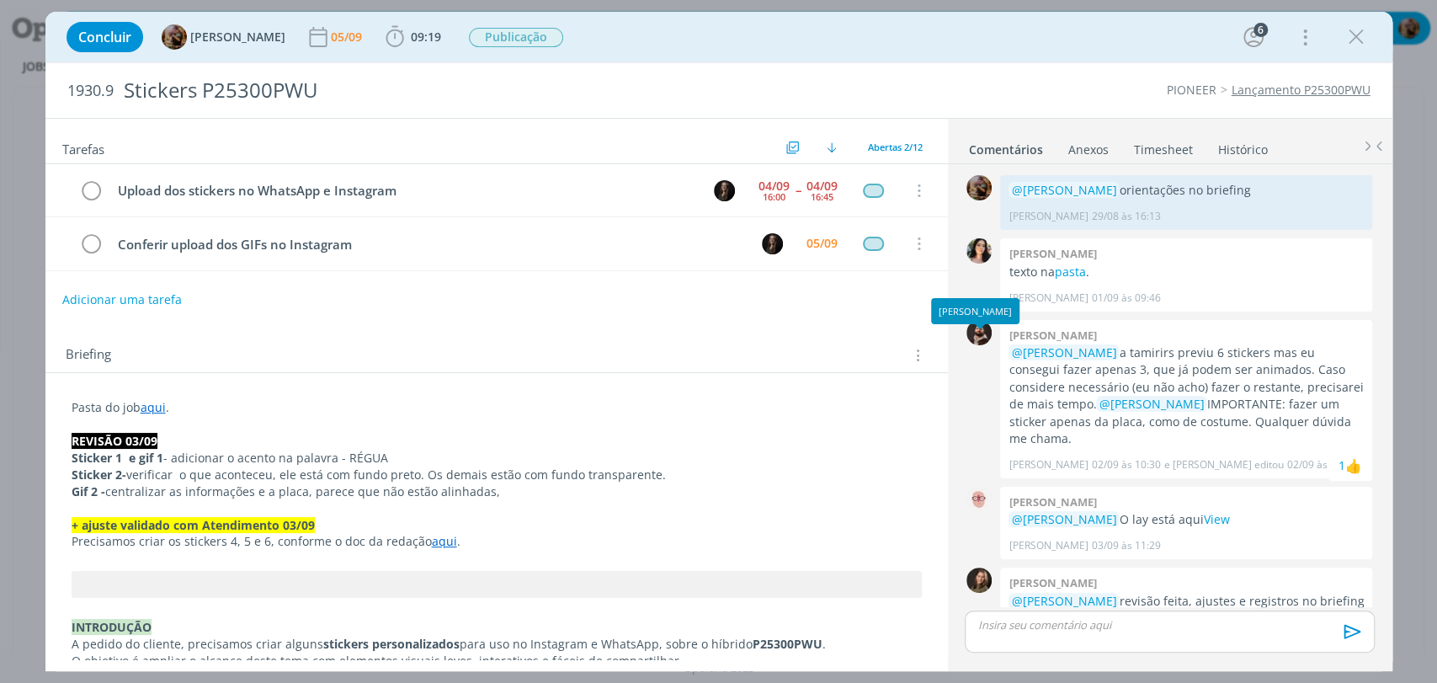
scroll to position [694, 0]
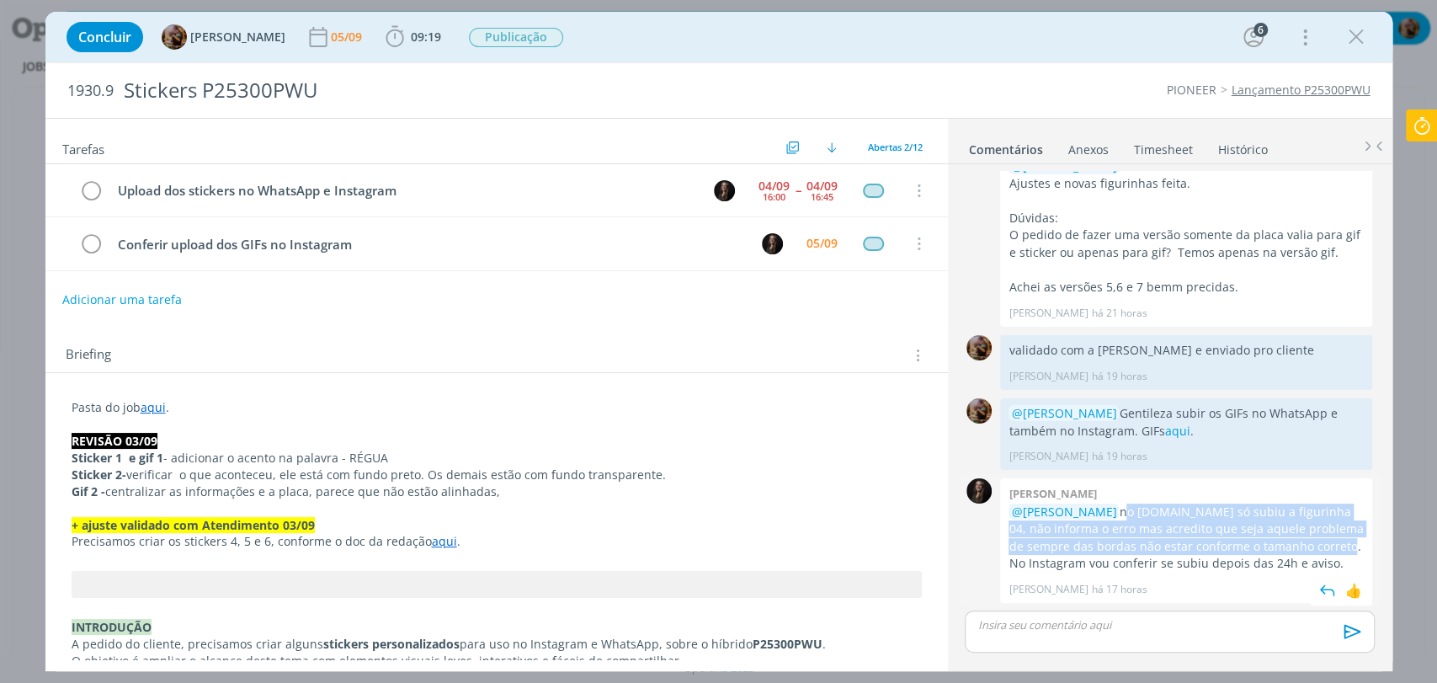
drag, startPoint x: 1132, startPoint y: 514, endPoint x: 1315, endPoint y: 542, distance: 185.8
click at [1315, 542] on p "@[PERSON_NAME] no [DOMAIN_NAME] só subiu a figurinha 04, não informa o erro mas…" at bounding box center [1186, 537] width 355 height 69
copy p "no [DOMAIN_NAME] só subiu a figurinha 04, não informa o erro mas acredito que s…"
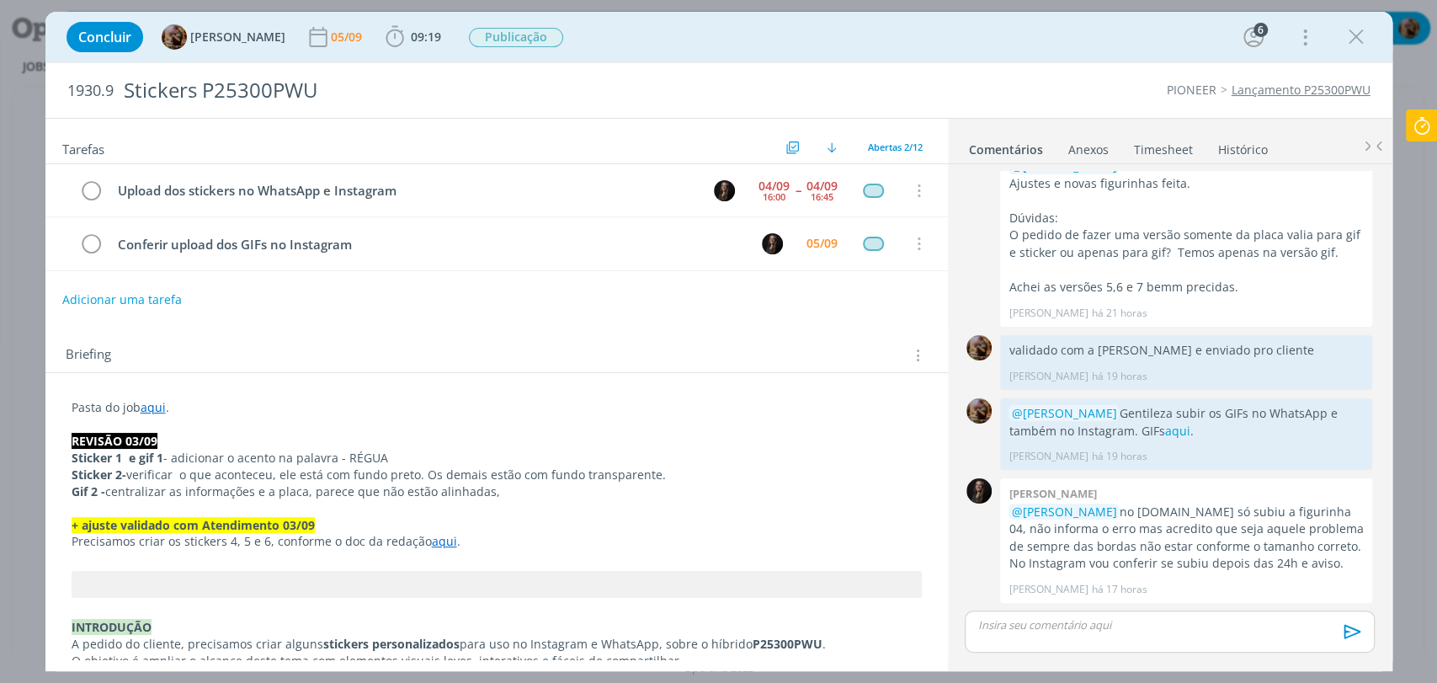
click at [1240, 625] on p "dialog" at bounding box center [1169, 624] width 382 height 15
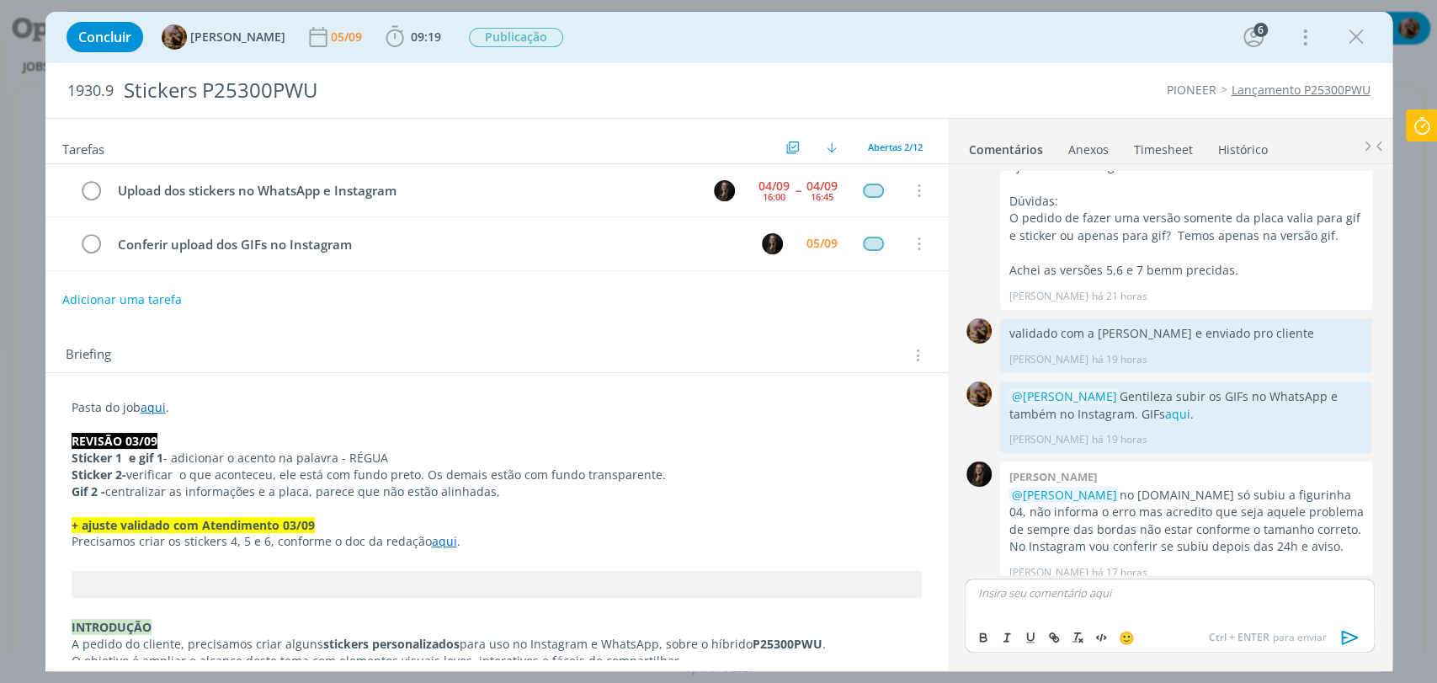
scroll to position [743, 0]
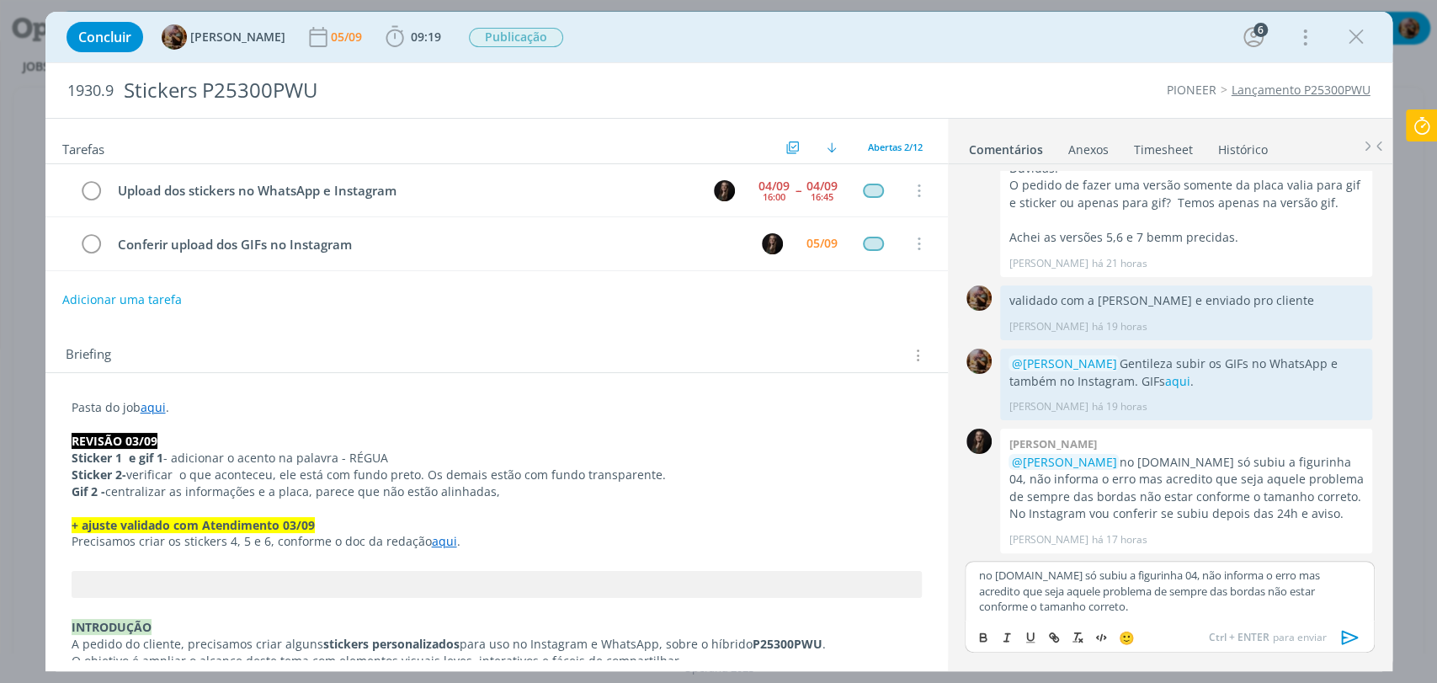
click at [982, 580] on p "no [DOMAIN_NAME] só subiu a figurinha 04, não informa o erro mas acredito que s…" at bounding box center [1169, 590] width 382 height 46
click at [1245, 608] on p "﻿ @ [PERSON_NAME] ﻿ no [DOMAIN_NAME] só subiu a figurinha 04, não informa o err…" at bounding box center [1169, 590] width 382 height 46
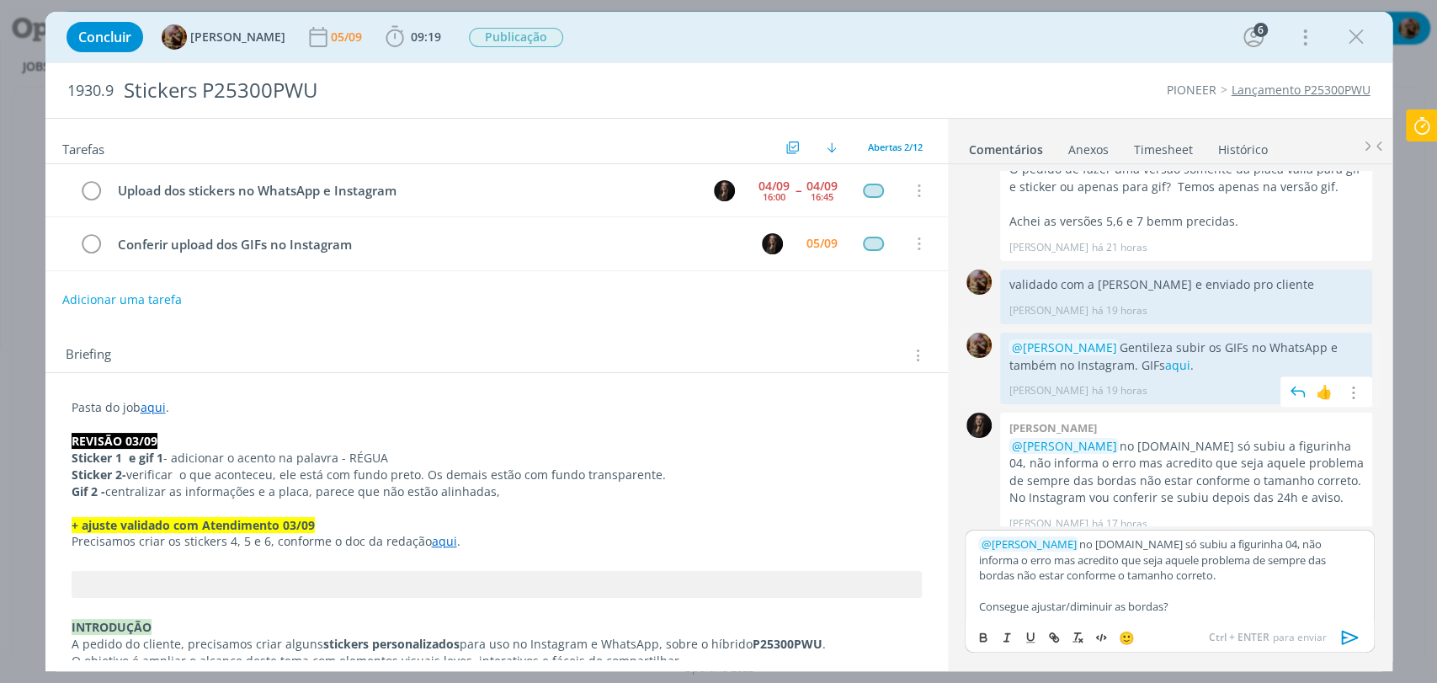
scroll to position [774, 0]
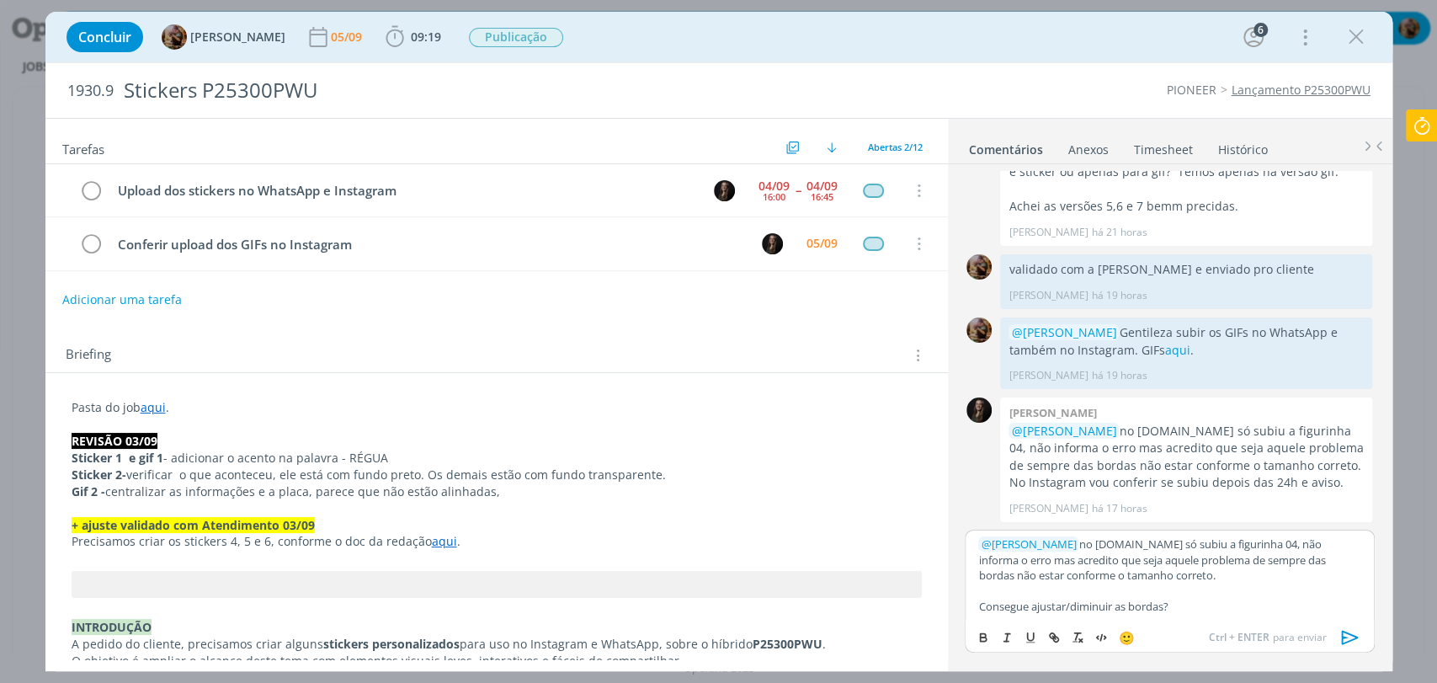
click at [1347, 642] on icon "dialog" at bounding box center [1349, 637] width 17 height 14
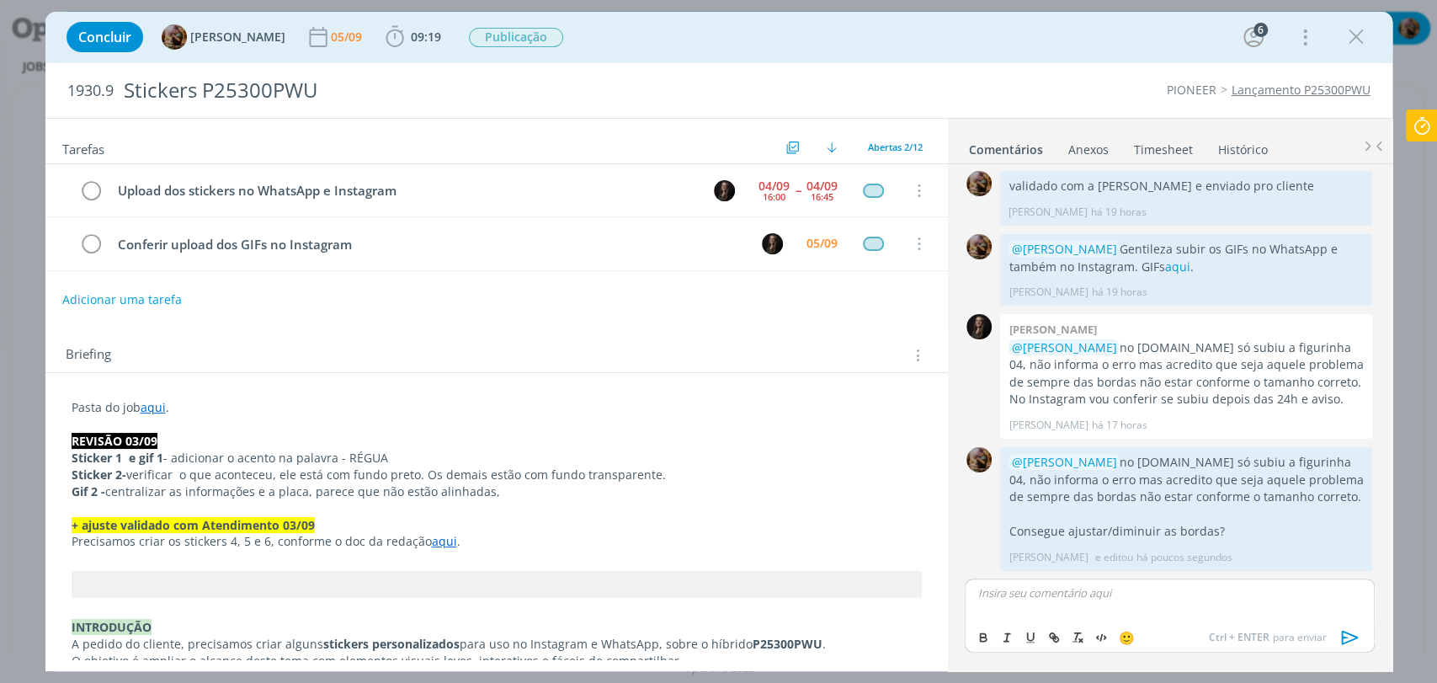
scroll to position [857, 0]
click at [175, 306] on button "Adicionar uma tarefa" at bounding box center [121, 299] width 120 height 29
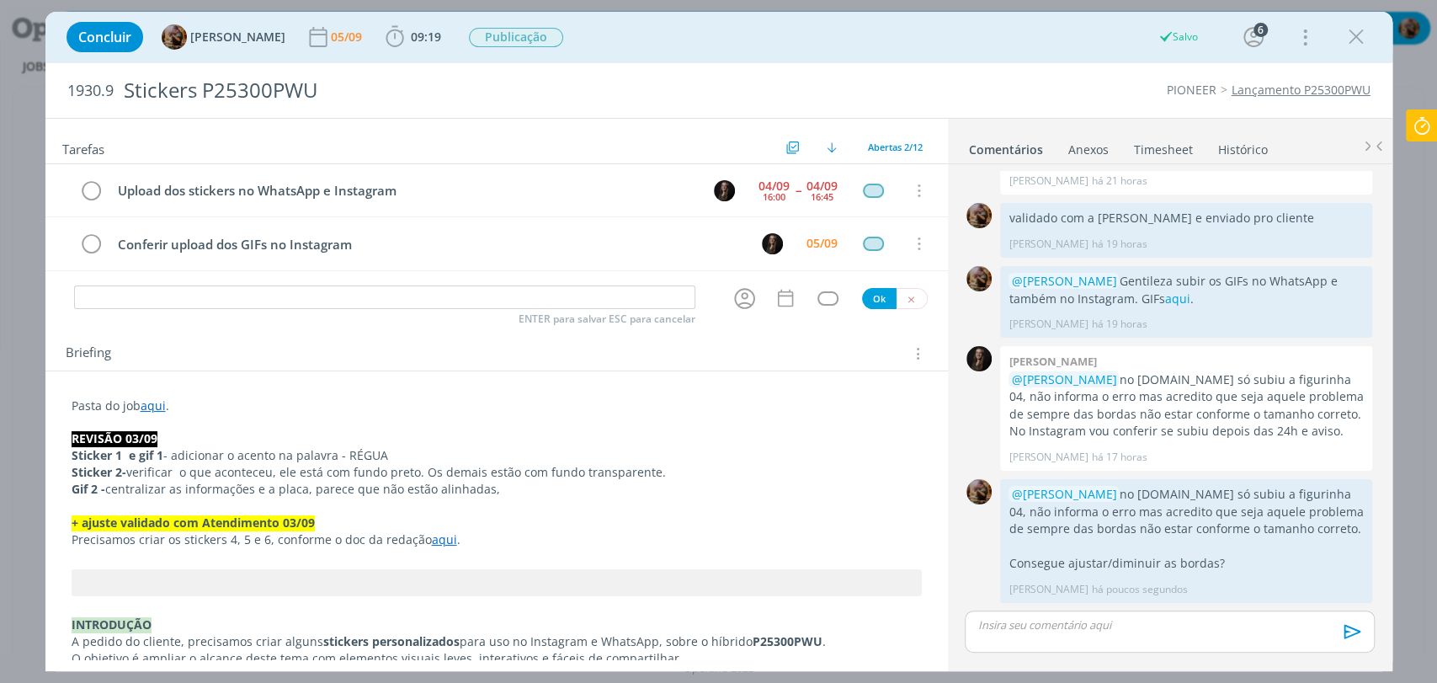
scroll to position [825, 0]
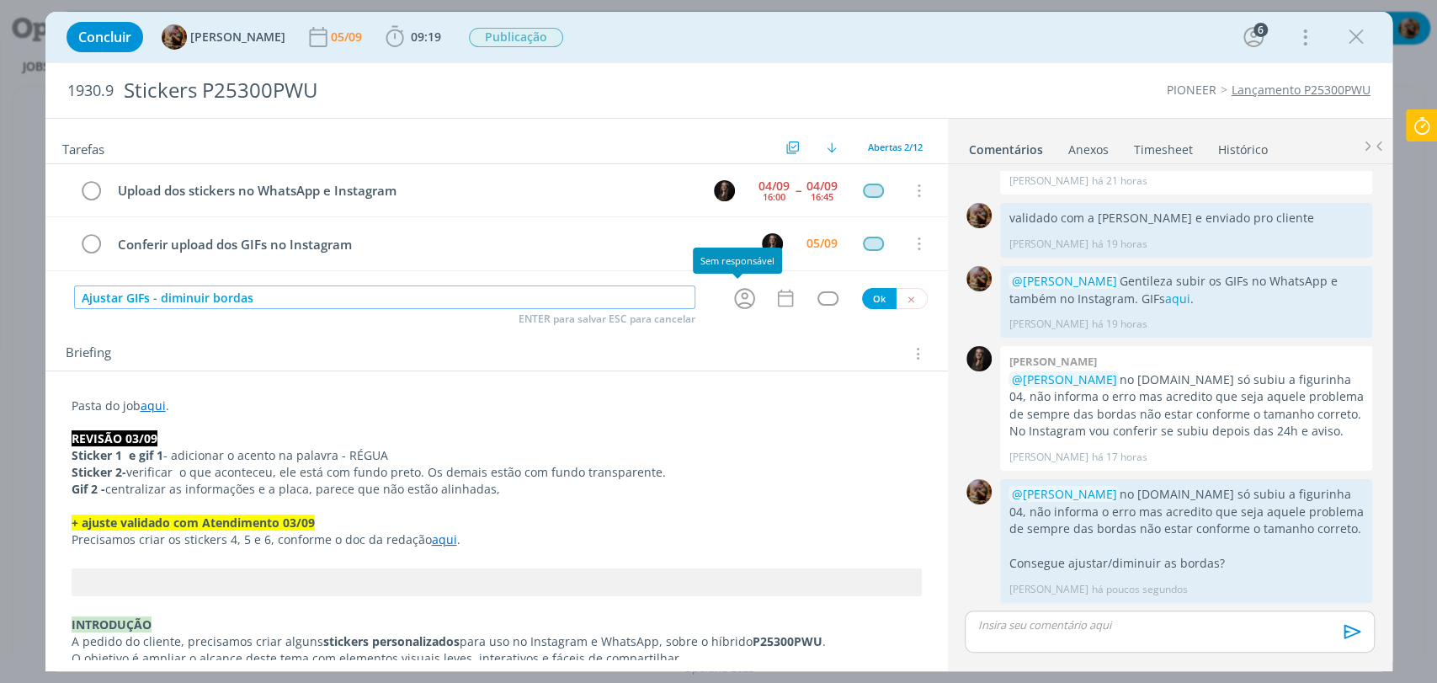
click at [736, 301] on icon "dialog" at bounding box center [744, 298] width 21 height 21
type input "Ajustar GIFs - diminuir bordas"
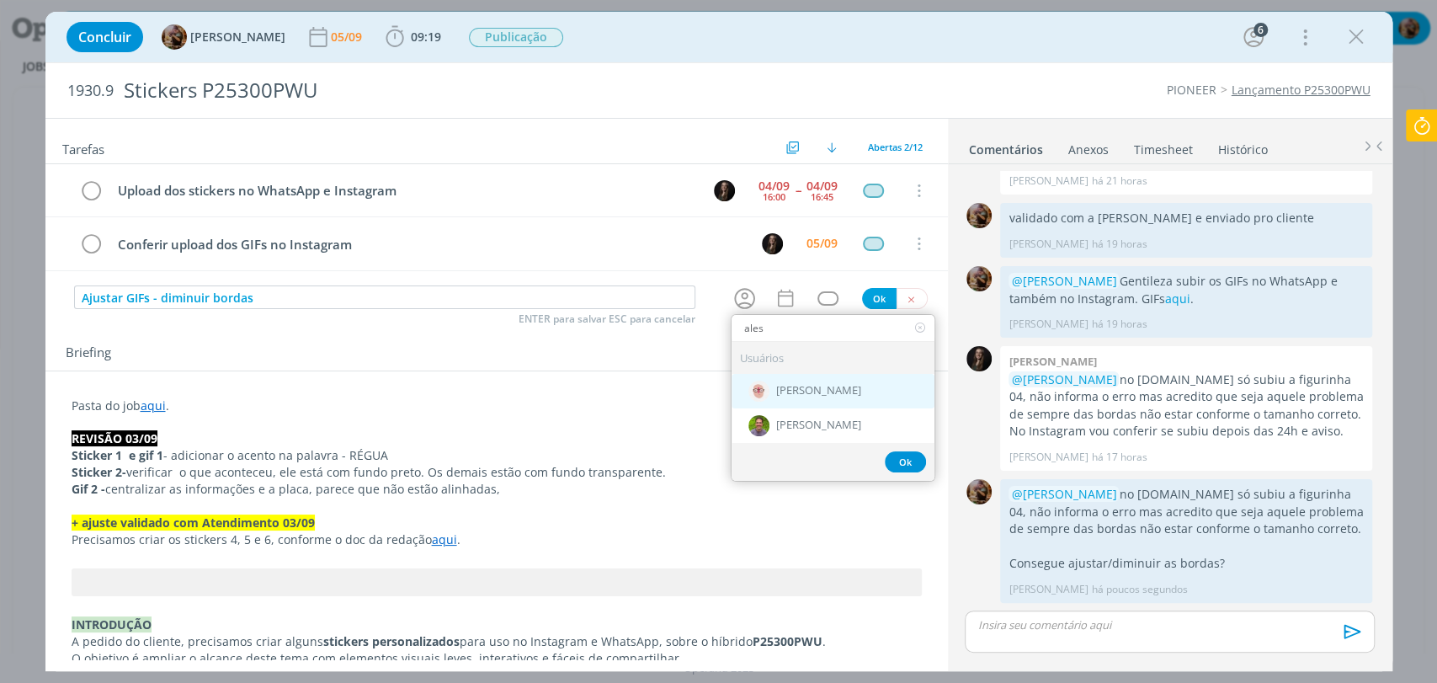
type input "ales"
click at [786, 402] on div "[PERSON_NAME]" at bounding box center [833, 390] width 203 height 35
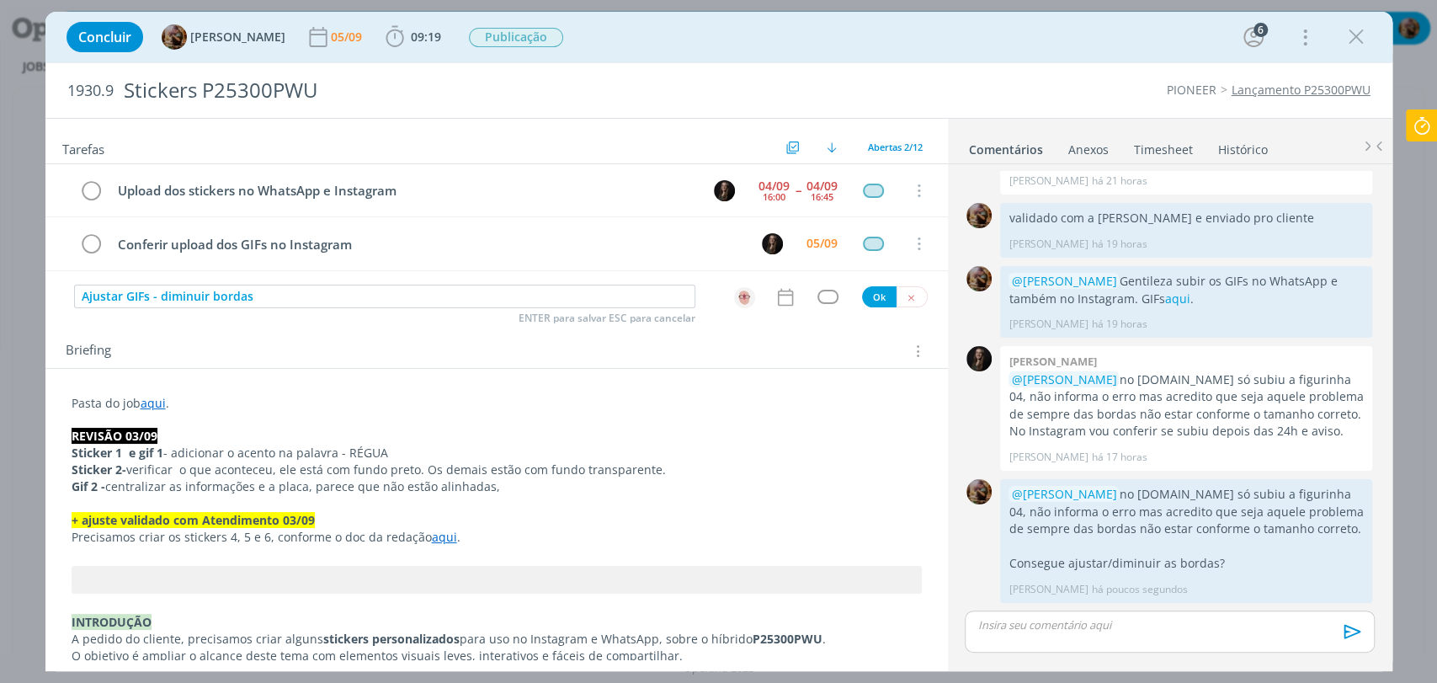
click at [773, 308] on div "Tarefas Usar Job de template Criar template a partir deste job Visualizar Templ…" at bounding box center [496, 389] width 903 height 541
click at [775, 298] on icon "dialog" at bounding box center [786, 297] width 22 height 22
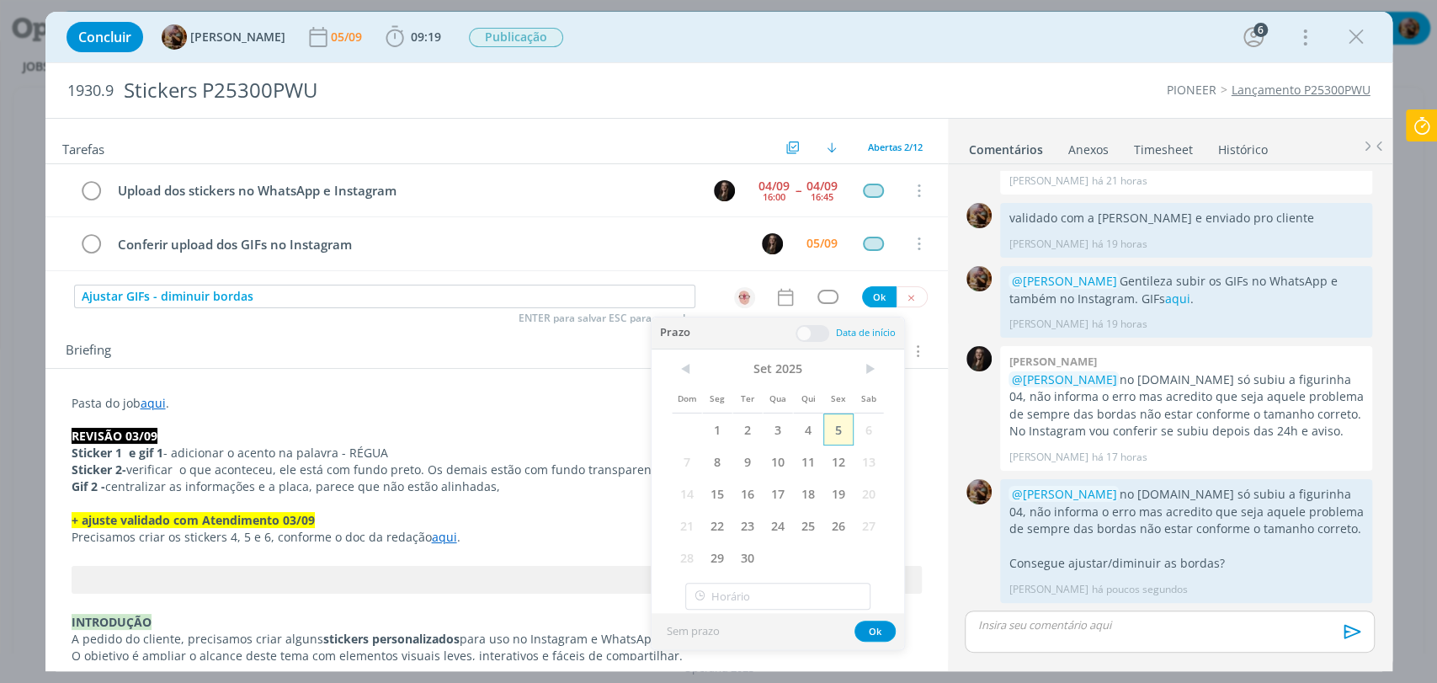
click at [834, 436] on span "5" at bounding box center [838, 429] width 30 height 32
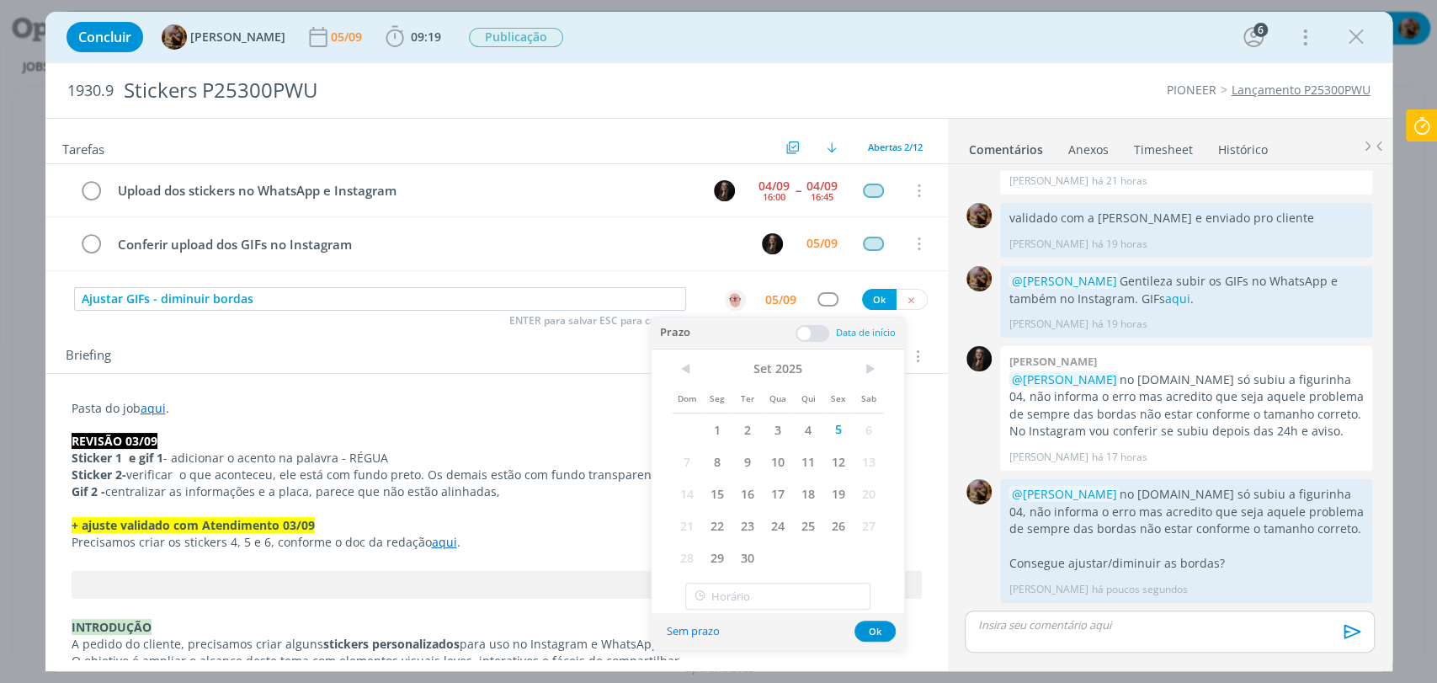
drag, startPoint x: 809, startPoint y: 334, endPoint x: 810, endPoint y: 344, distance: 9.3
click at [808, 334] on span at bounding box center [813, 333] width 34 height 17
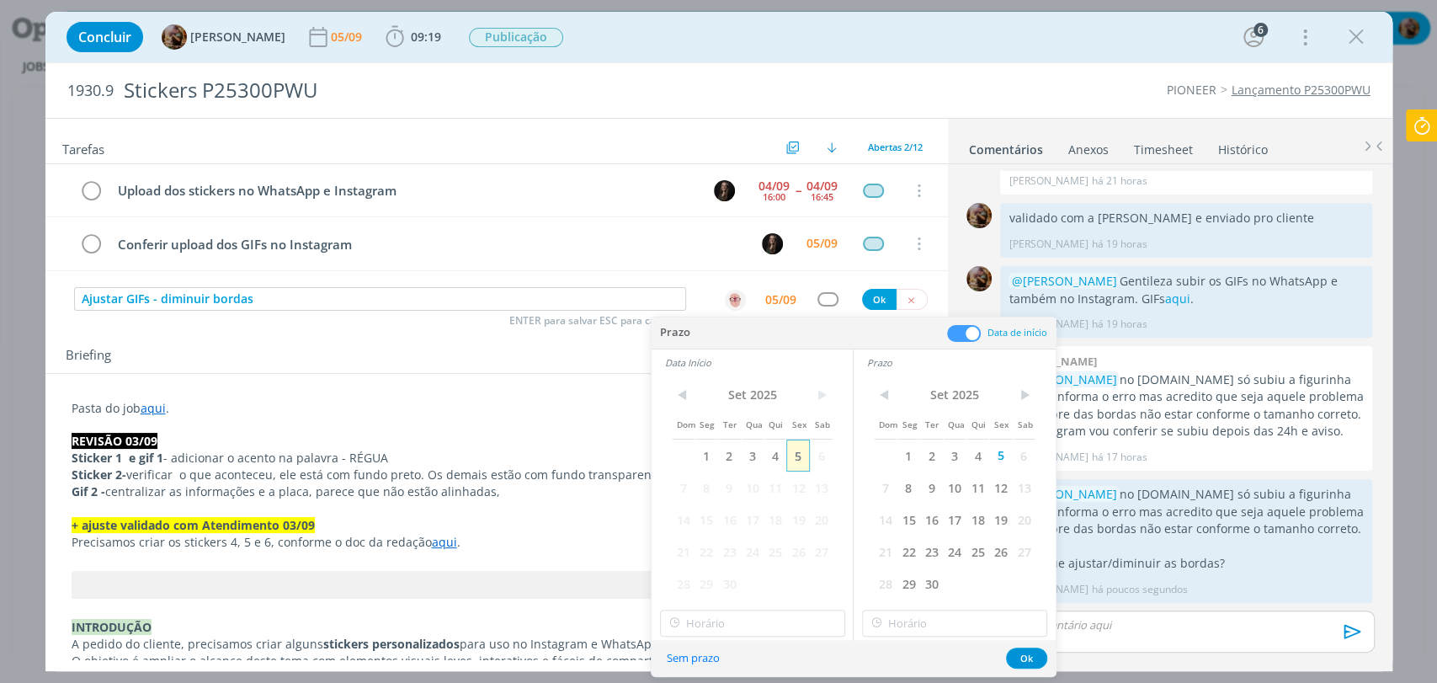
click at [799, 457] on span "5" at bounding box center [797, 455] width 23 height 32
click at [762, 624] on input "11:00" at bounding box center [752, 623] width 185 height 27
click at [731, 529] on div "14:30" at bounding box center [754, 534] width 188 height 30
type input "14:30"
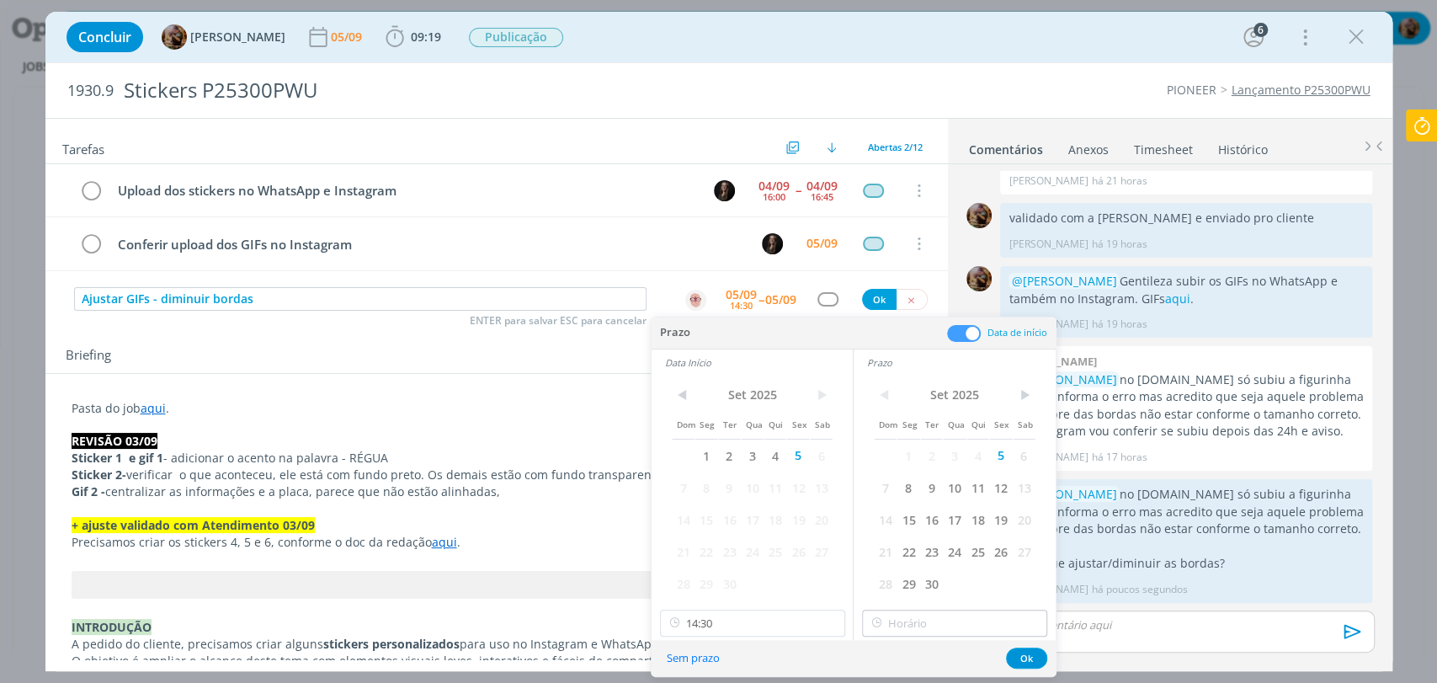
drag, startPoint x: 990, startPoint y: 637, endPoint x: 983, endPoint y: 618, distance: 20.8
click at [988, 637] on div "< [DATE] > Dom Seg Ter Qua Qui Sex Sab 1 2 3 4 5 6 7 8 9 10 11 12 13 14 15 16 1…" at bounding box center [955, 508] width 202 height 264
click at [981, 615] on input "14:30" at bounding box center [954, 623] width 185 height 27
click at [912, 567] on div "16:00" at bounding box center [957, 572] width 188 height 30
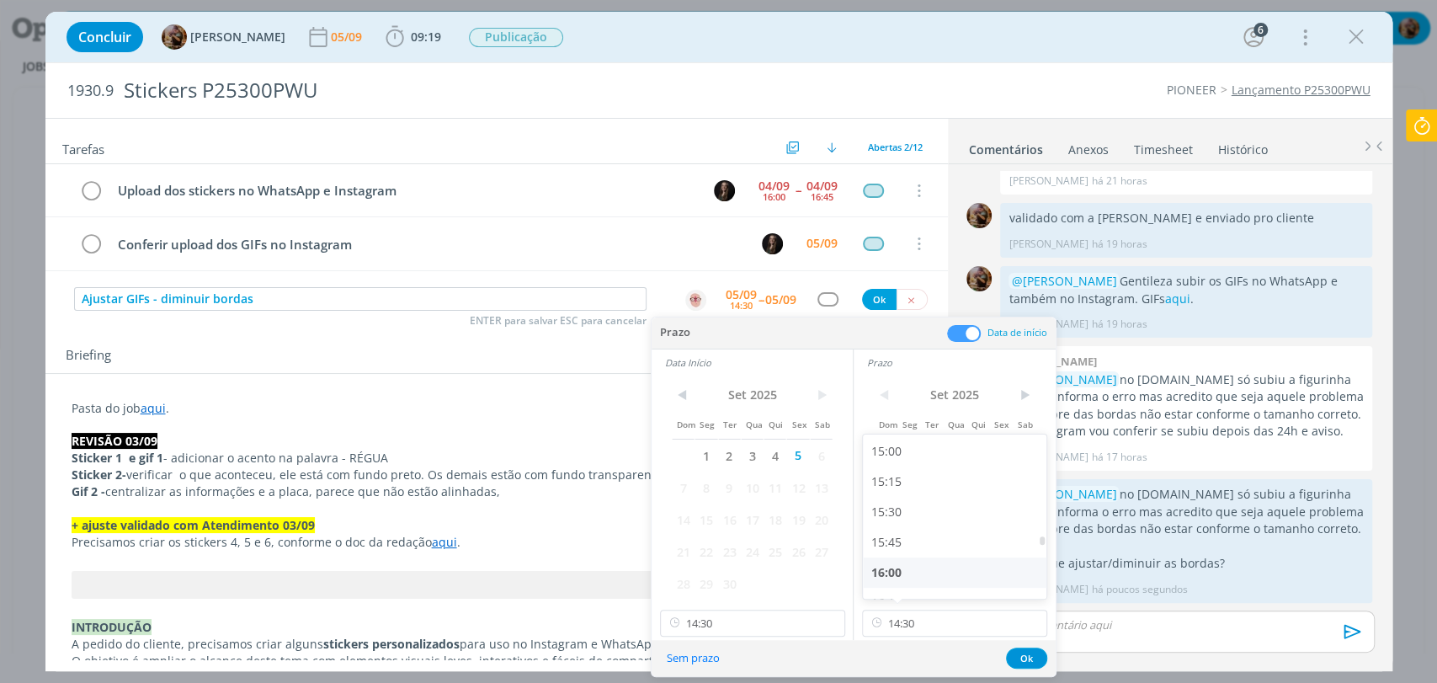
type input "16:00"
click at [1025, 648] on button "Ok" at bounding box center [1026, 657] width 41 height 21
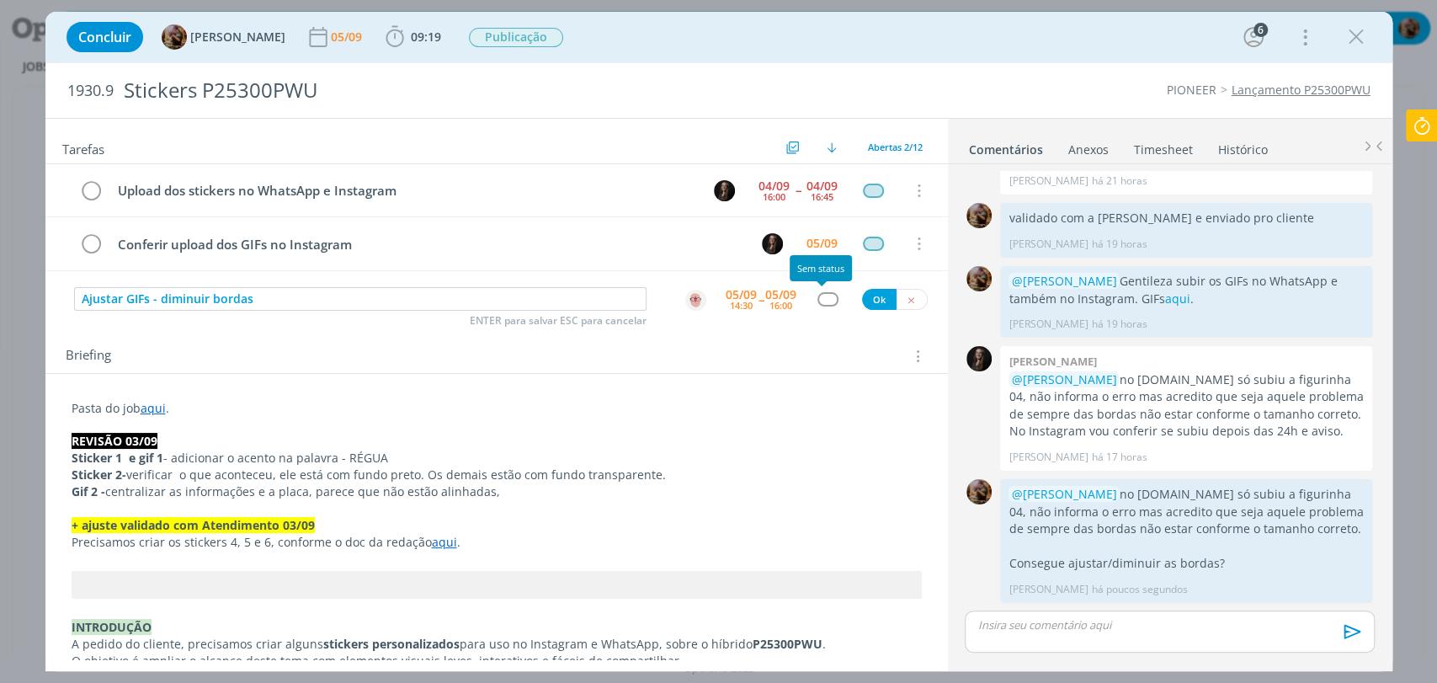
click at [823, 302] on div "dialog" at bounding box center [828, 299] width 21 height 14
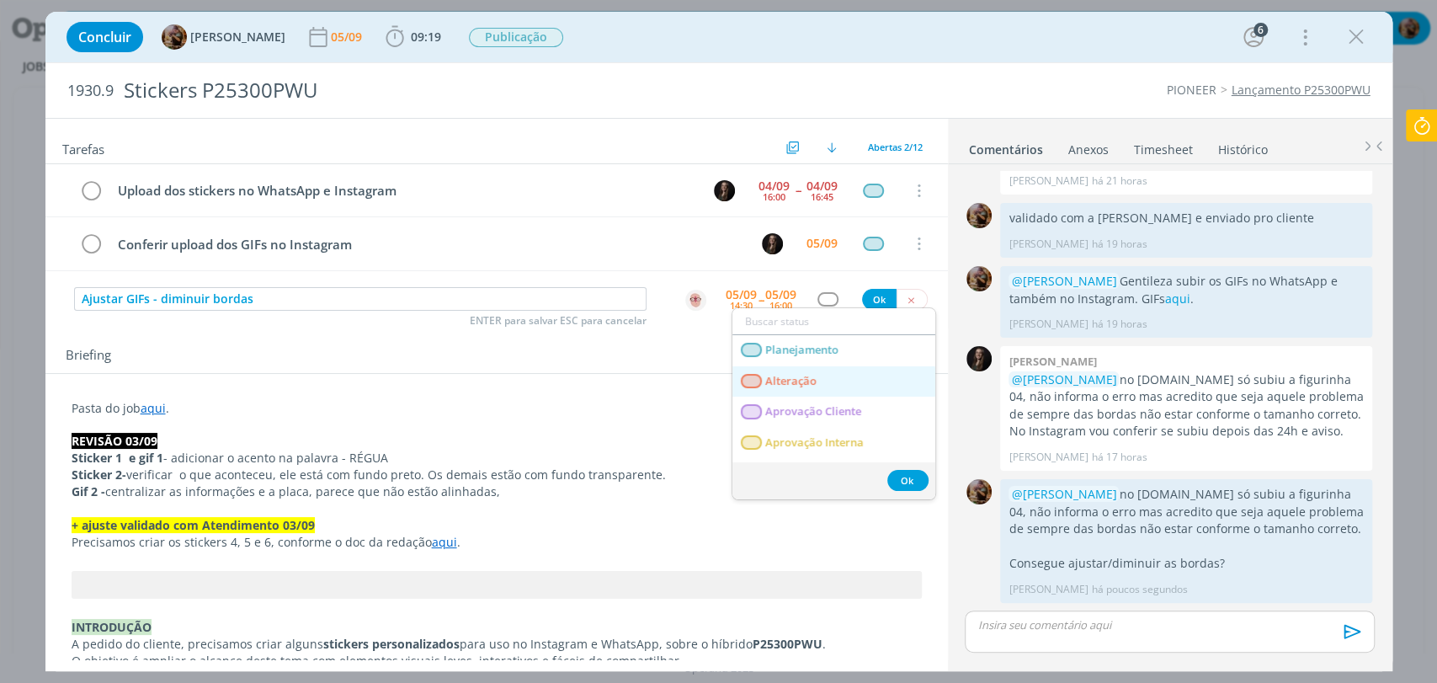
click at [817, 372] on link "Alteração" at bounding box center [833, 381] width 203 height 31
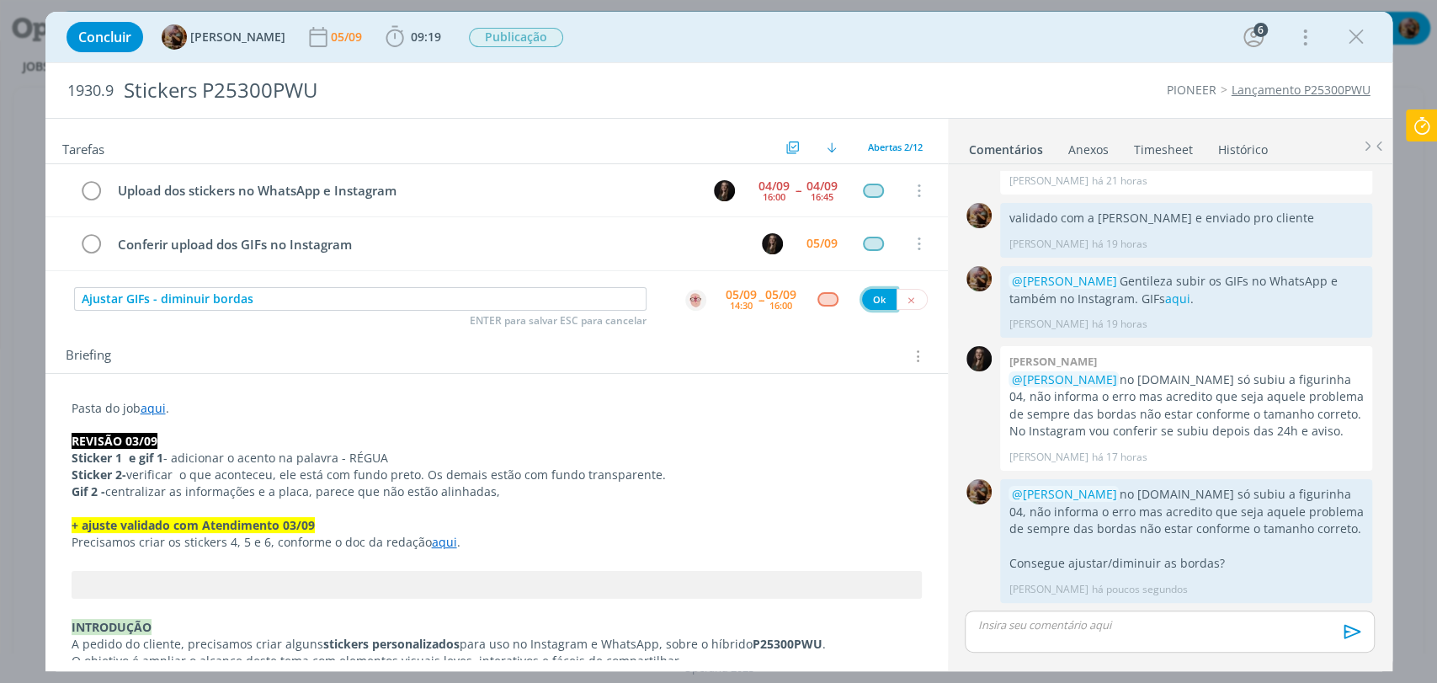
click at [871, 297] on button "Ok" at bounding box center [879, 299] width 35 height 21
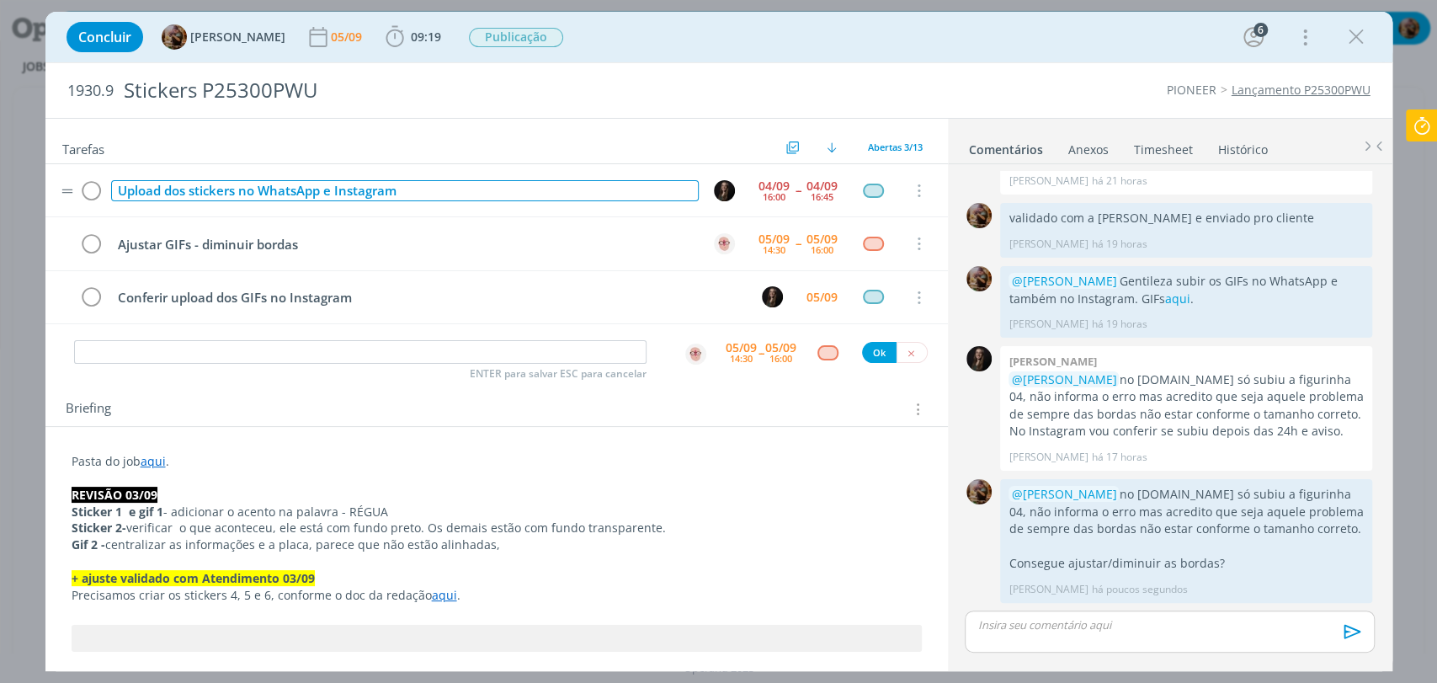
click at [261, 194] on div "Upload dos stickers no WhatsApp e Instagram" at bounding box center [405, 190] width 588 height 21
copy div "Upload dos stickers no WhatsApp e Instagram"
click at [97, 196] on icon "dialog" at bounding box center [92, 190] width 24 height 25
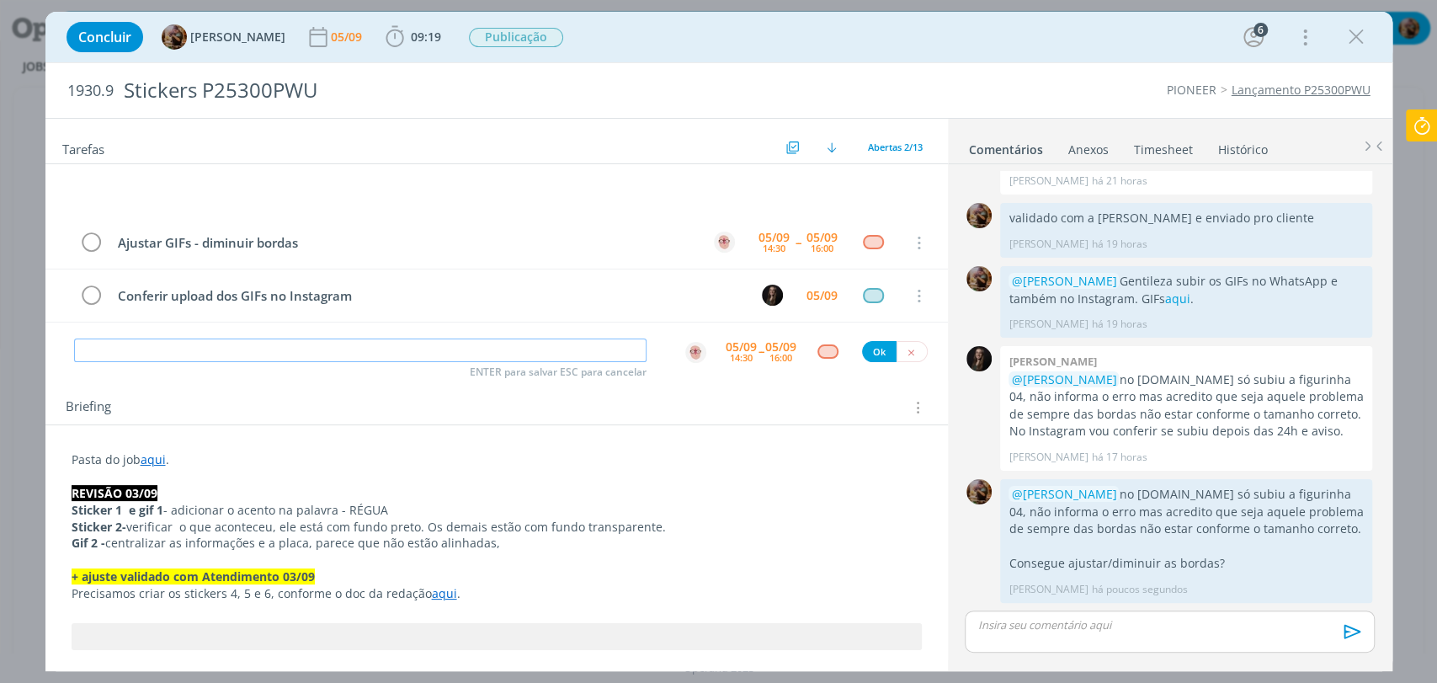
click at [260, 354] on input "dialog" at bounding box center [360, 350] width 573 height 24
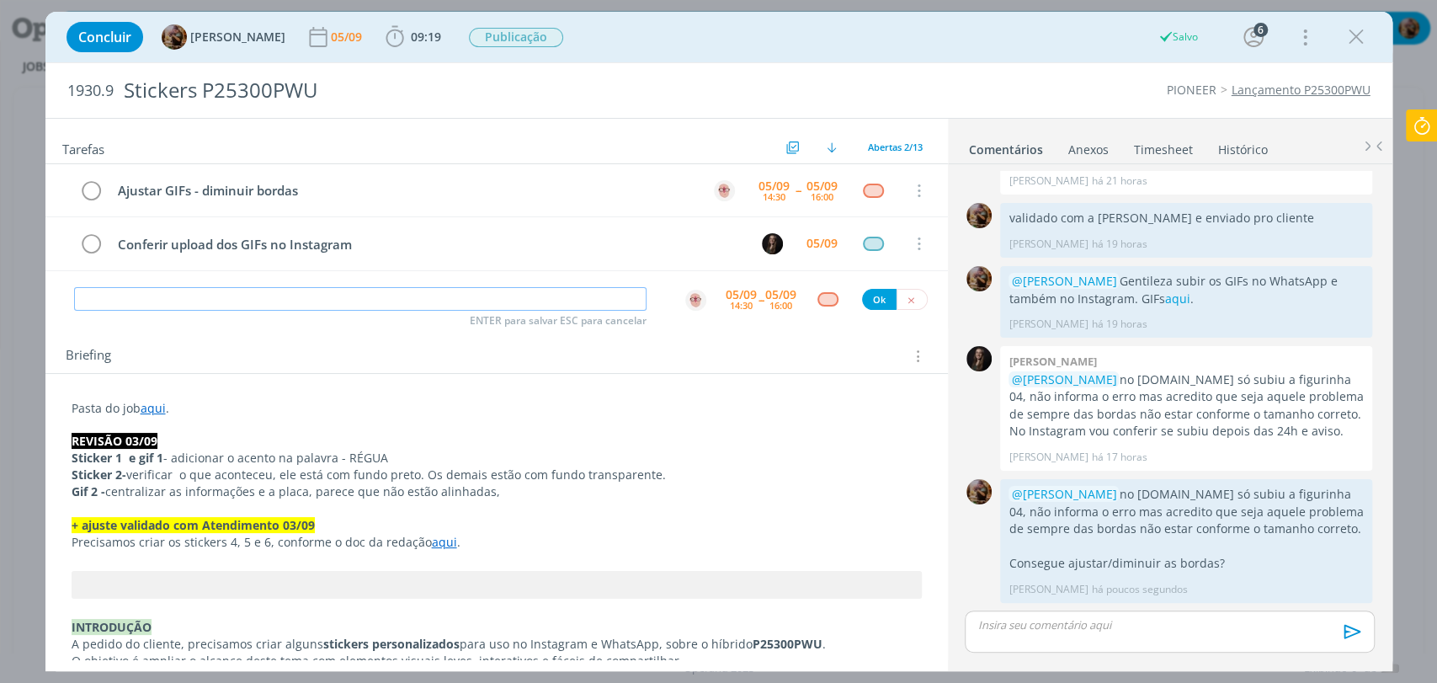
click at [213, 294] on input "dialog" at bounding box center [360, 299] width 573 height 24
paste input "Upload dos stickers no WhatsApp e Instagram"
drag, startPoint x: 402, startPoint y: 294, endPoint x: 152, endPoint y: 301, distance: 251.0
click at [152, 301] on input "Upload dos stickers no WhatsApp e Instagram" at bounding box center [360, 299] width 573 height 24
click at [693, 301] on img "dialog" at bounding box center [695, 300] width 21 height 21
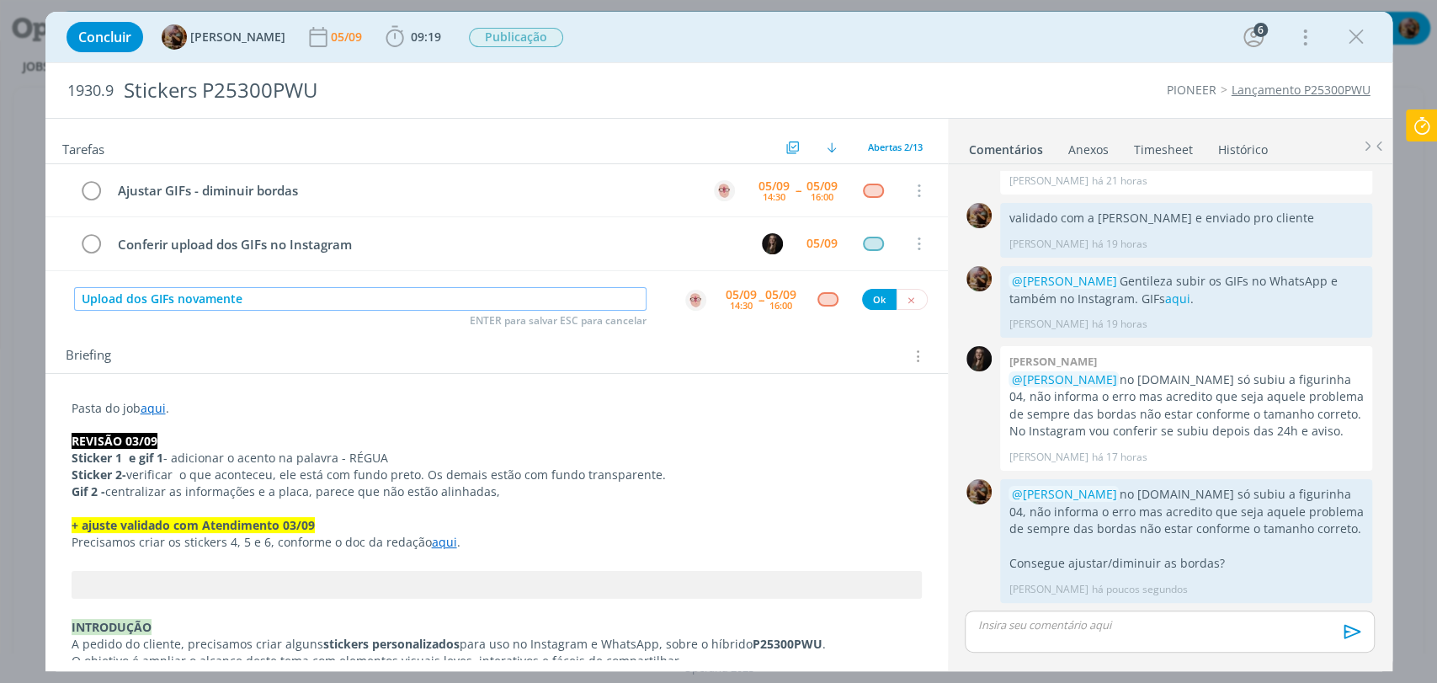
type input "Upload dos GIFs novamente"
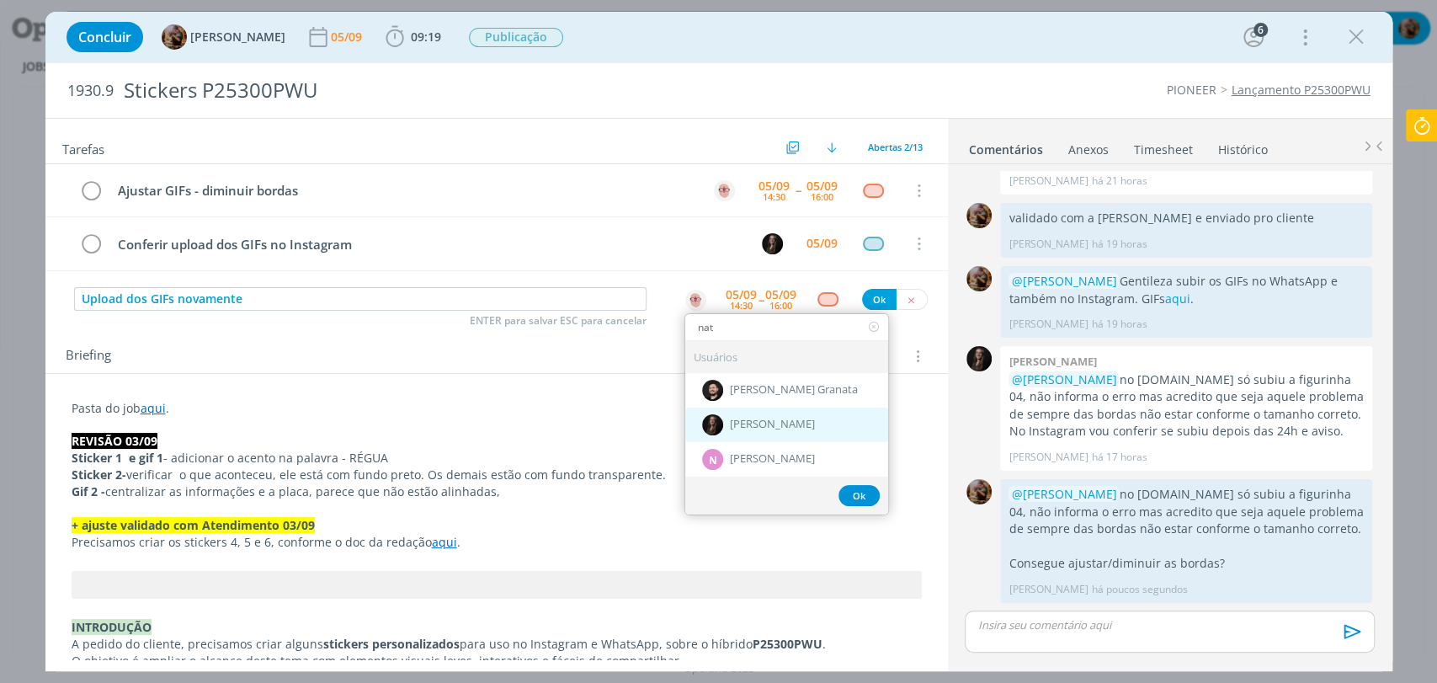
type input "nat"
drag, startPoint x: 740, startPoint y: 417, endPoint x: 735, endPoint y: 384, distance: 33.2
click at [739, 418] on span "[PERSON_NAME]" at bounding box center [772, 424] width 85 height 13
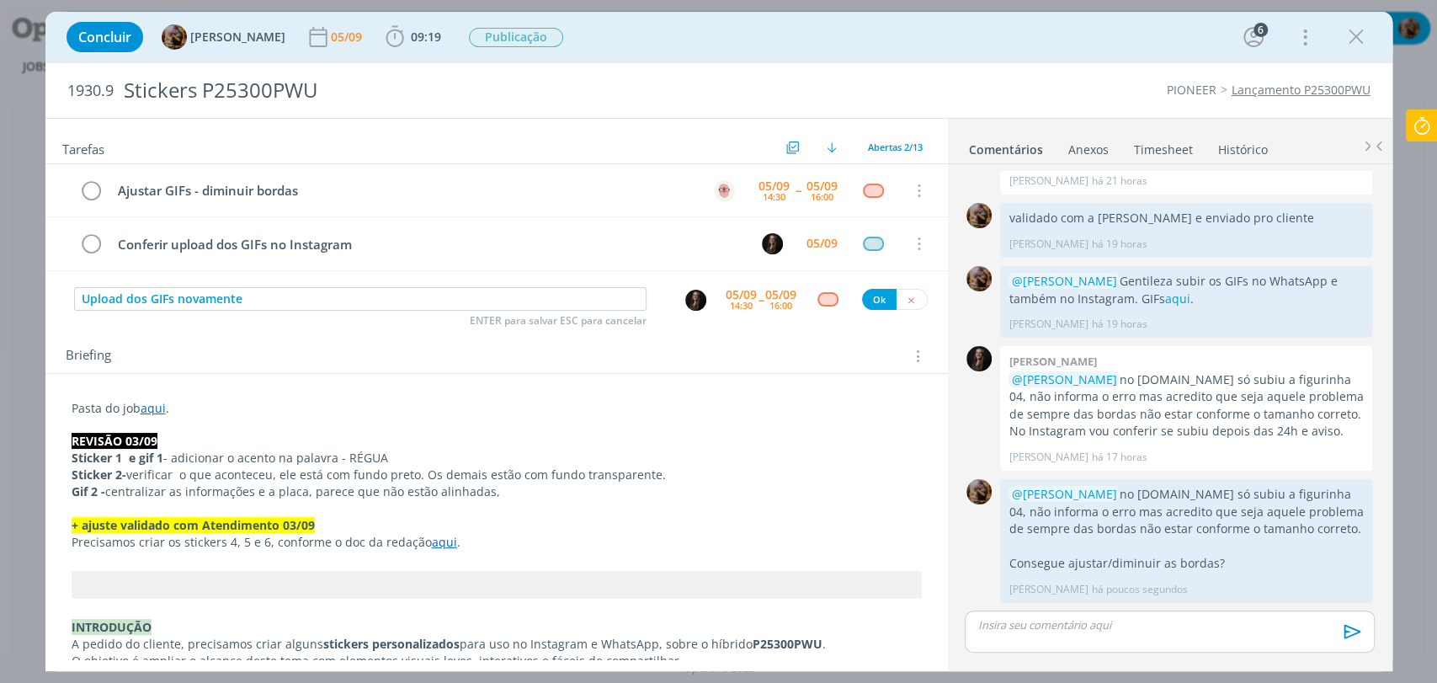
click at [732, 301] on div "14:30" at bounding box center [741, 305] width 23 height 9
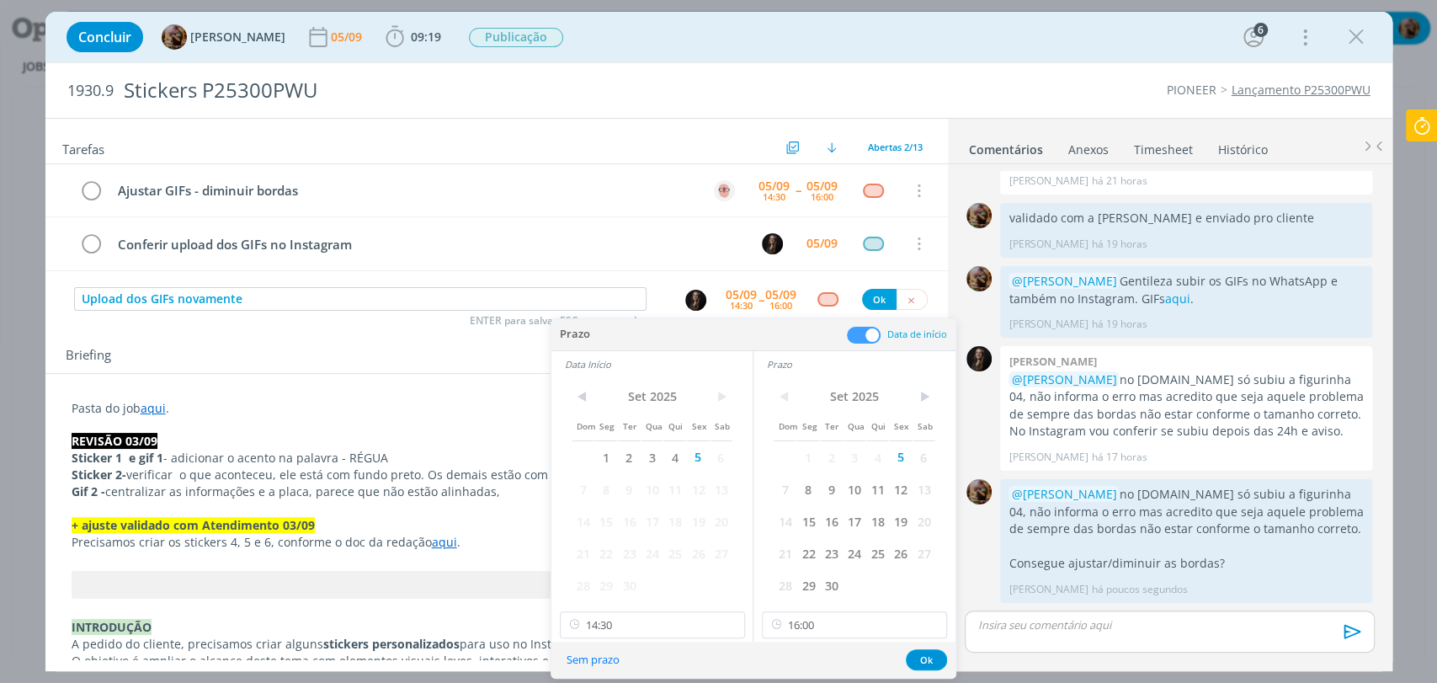
click at [871, 339] on span at bounding box center [864, 335] width 34 height 17
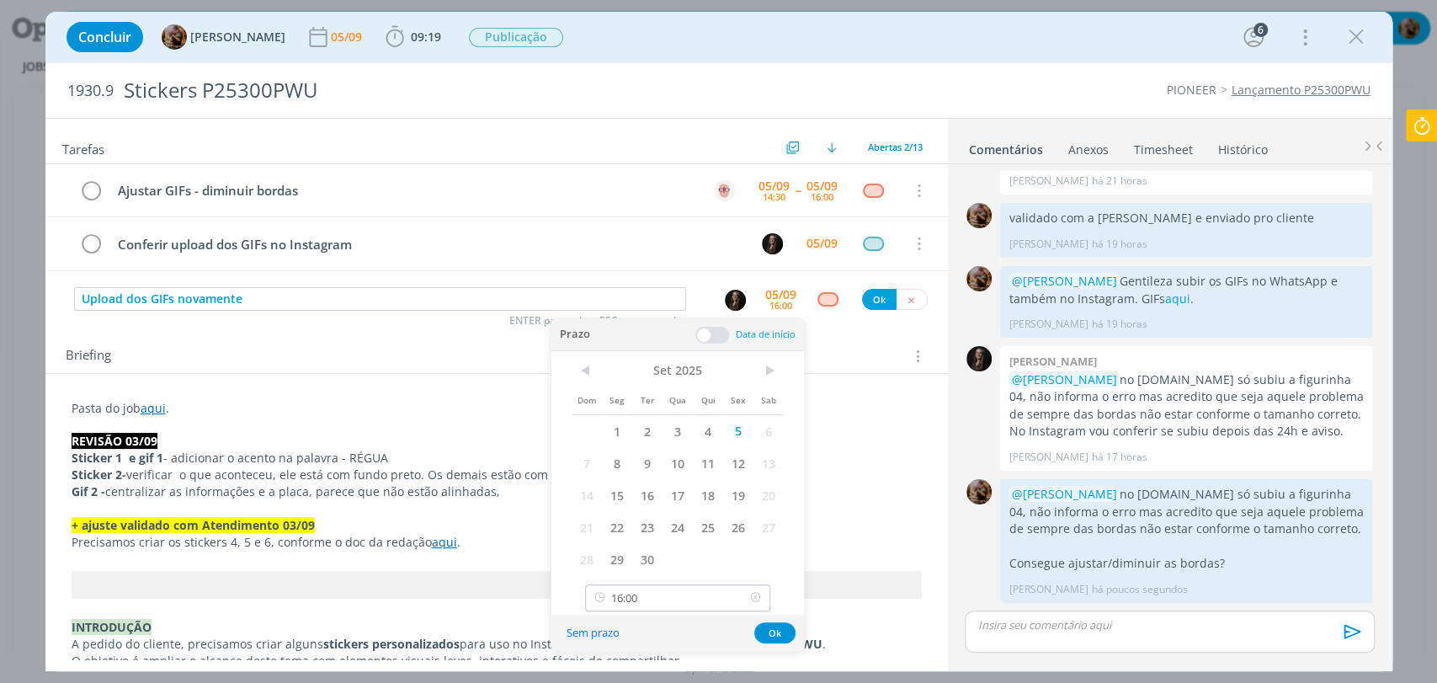
click at [754, 594] on icon at bounding box center [755, 597] width 21 height 27
click at [601, 634] on button "Sem prazo" at bounding box center [593, 632] width 75 height 23
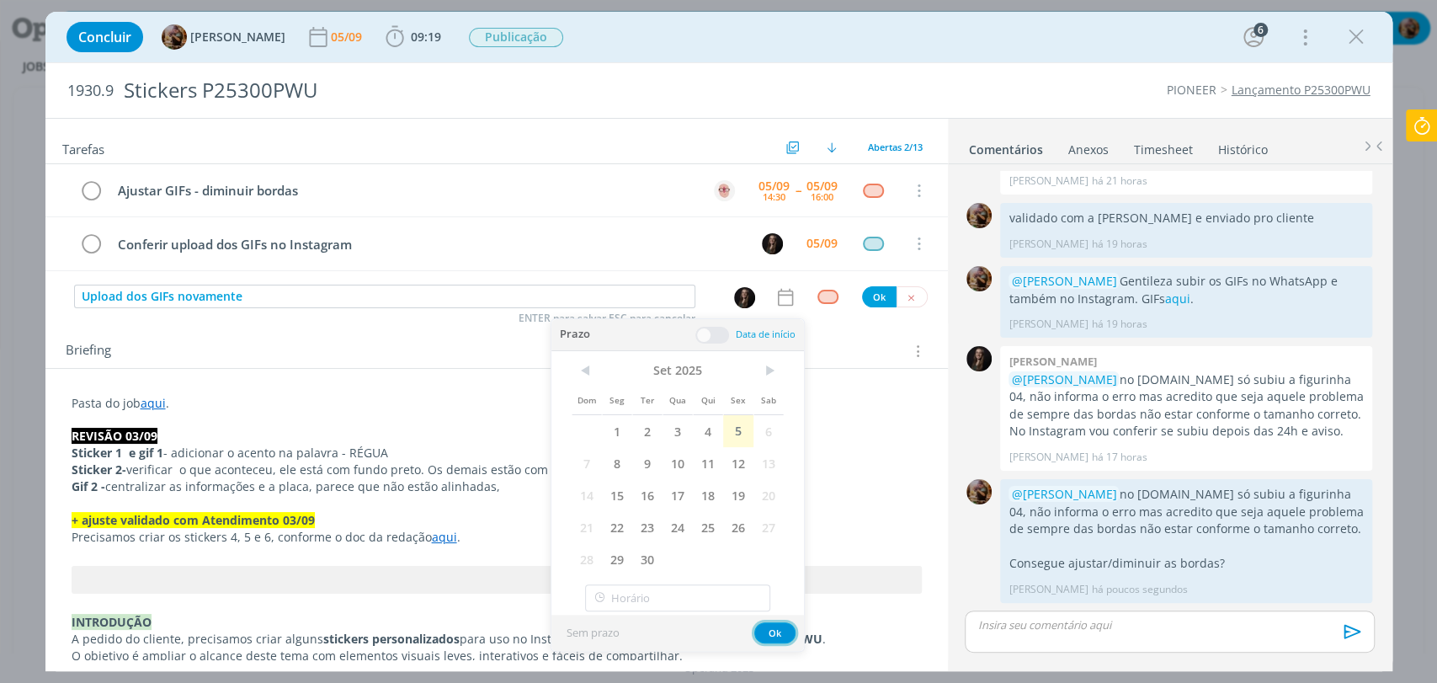
drag, startPoint x: 787, startPoint y: 631, endPoint x: 796, endPoint y: 566, distance: 66.2
click at [786, 631] on button "Ok" at bounding box center [774, 632] width 41 height 21
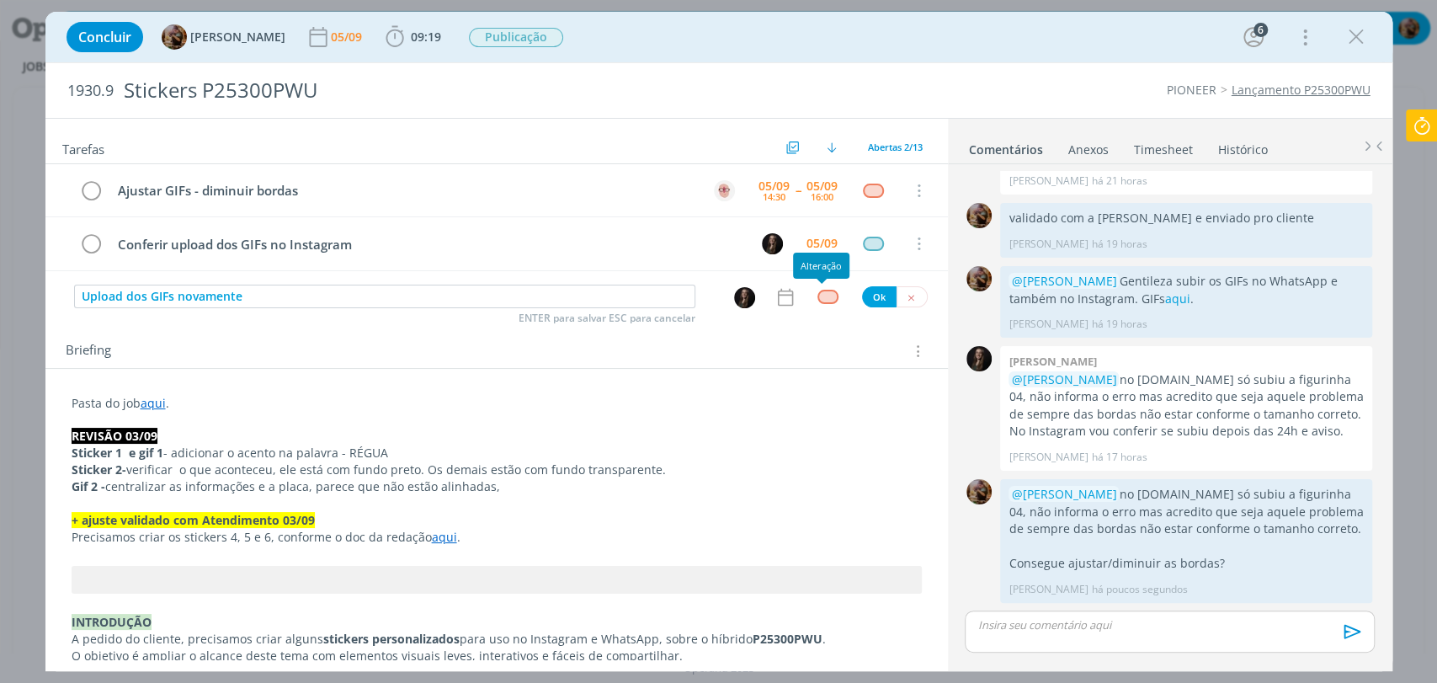
click at [820, 290] on div "dialog" at bounding box center [828, 297] width 21 height 14
type input "pub"
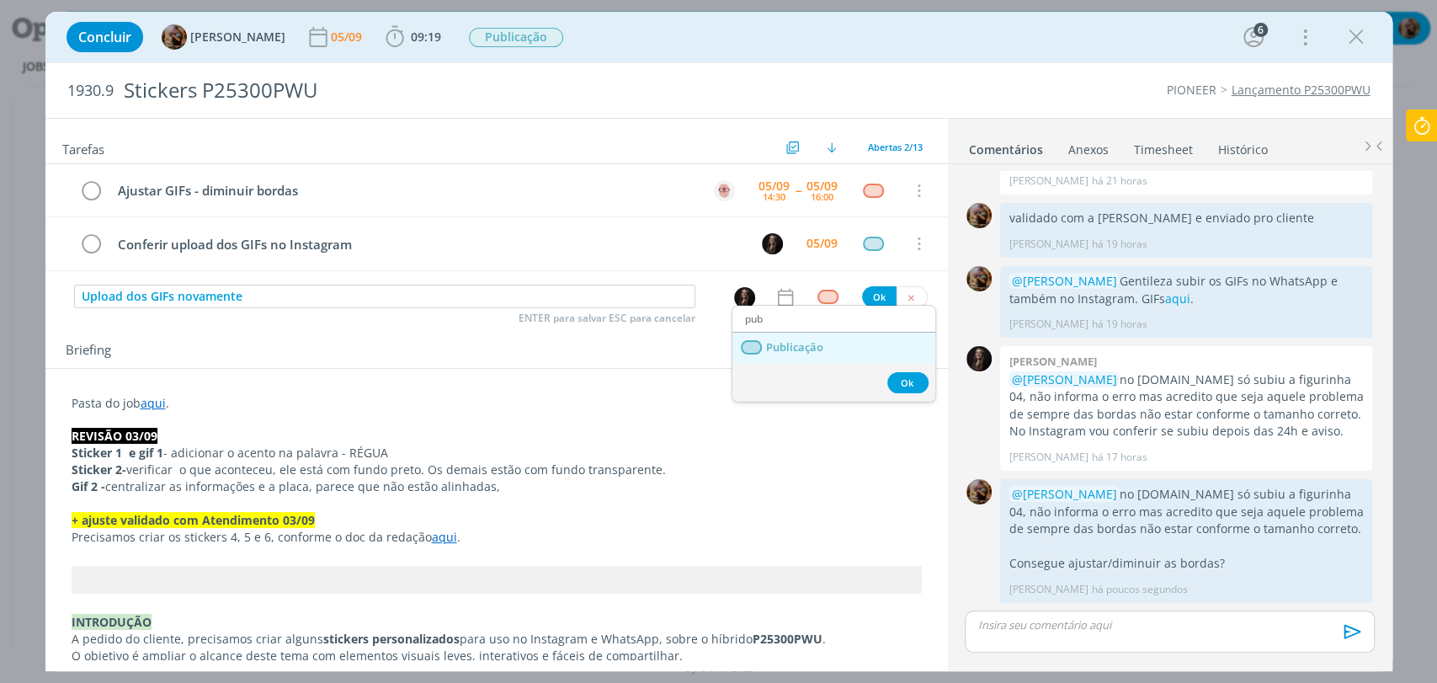
click at [834, 344] on link "Publicação" at bounding box center [833, 348] width 203 height 31
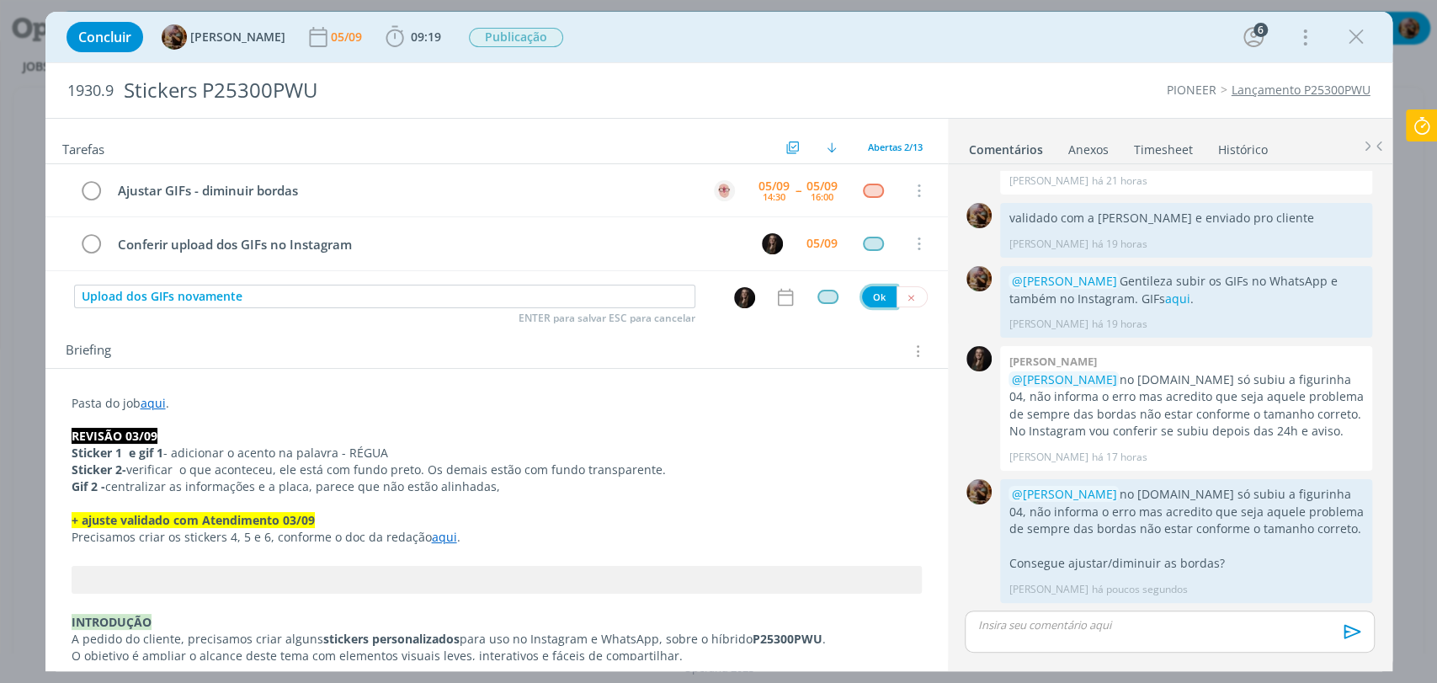
click at [868, 294] on button "Ok" at bounding box center [879, 296] width 35 height 21
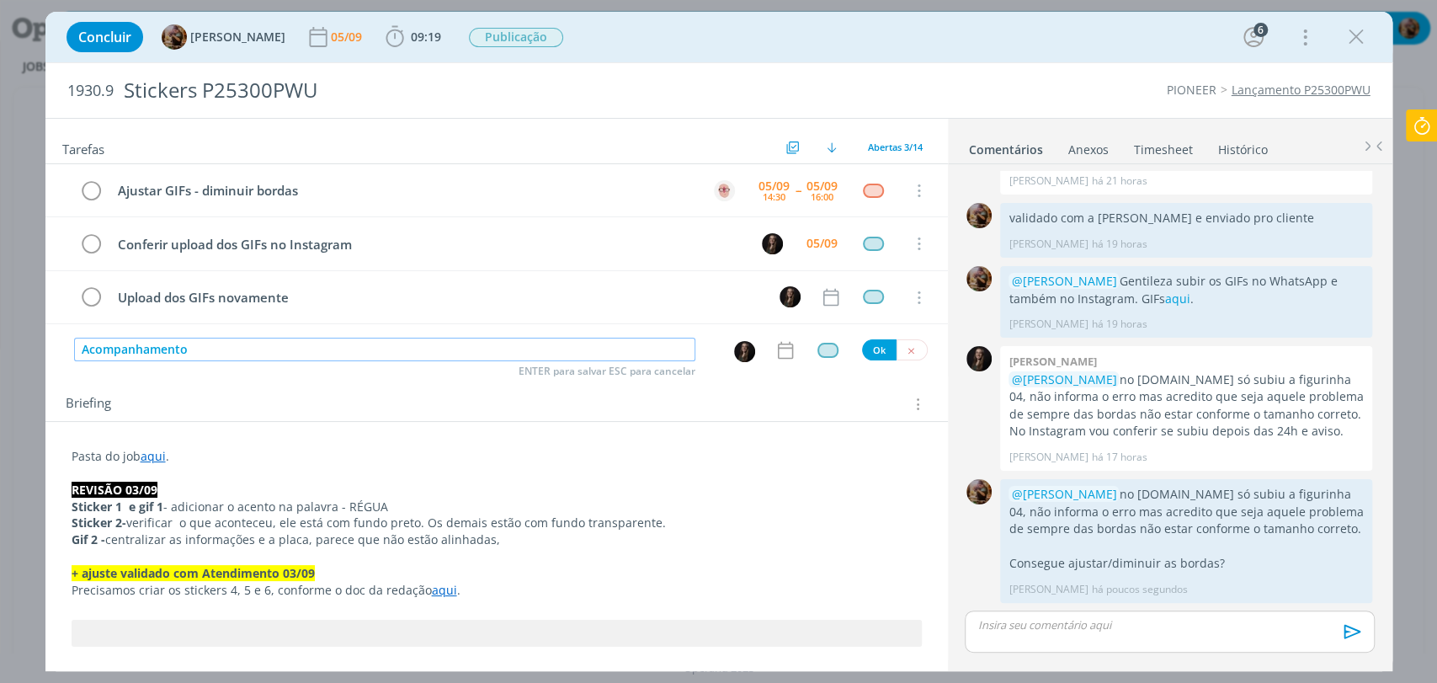
click at [734, 349] on img "dialog" at bounding box center [744, 351] width 21 height 21
type input "Acompanhamento"
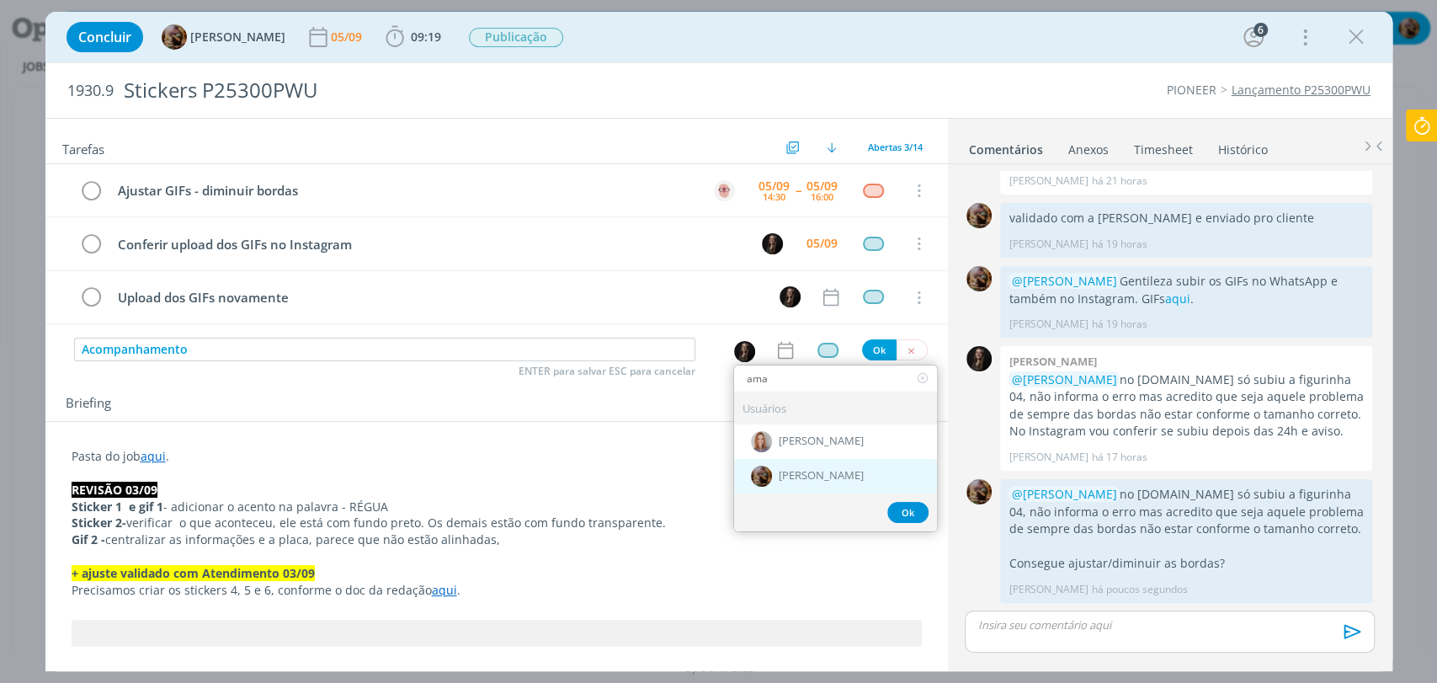
type input "ama"
click at [795, 477] on span "[PERSON_NAME]" at bounding box center [821, 475] width 85 height 13
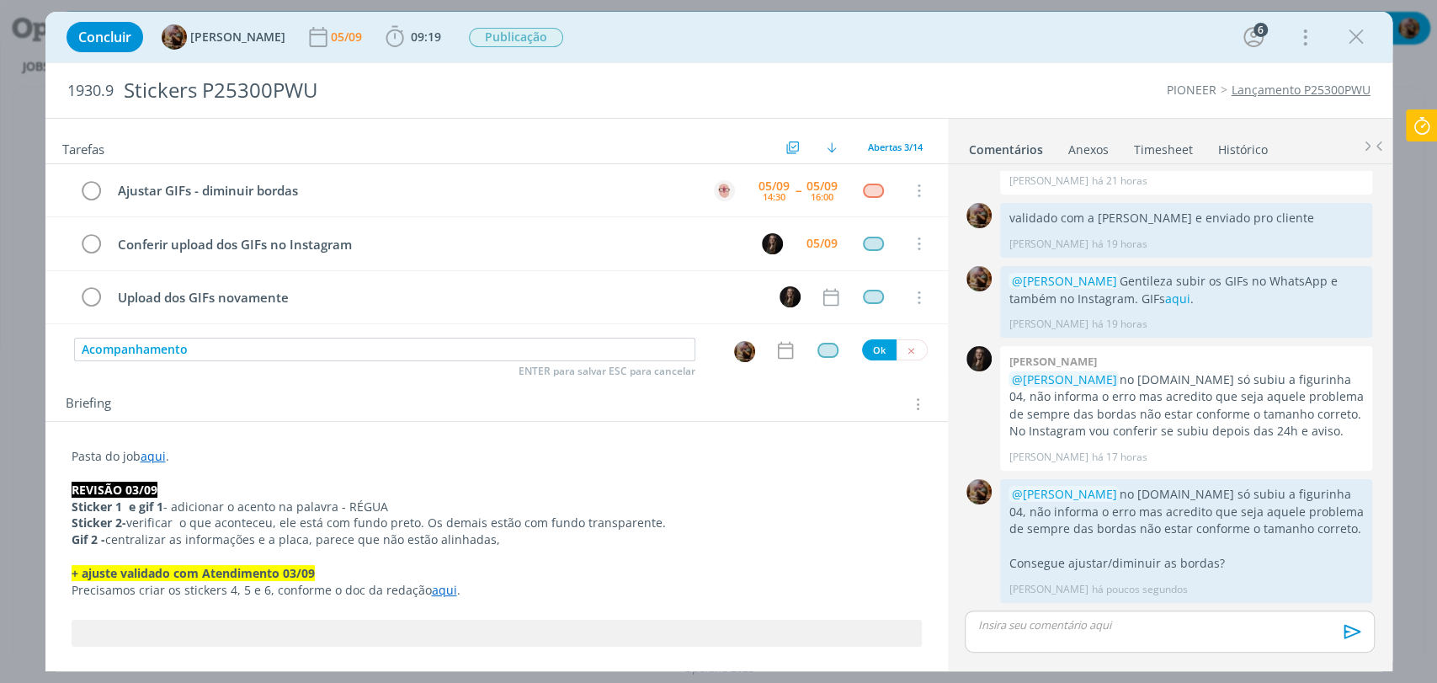
click at [777, 357] on icon "dialog" at bounding box center [784, 350] width 15 height 18
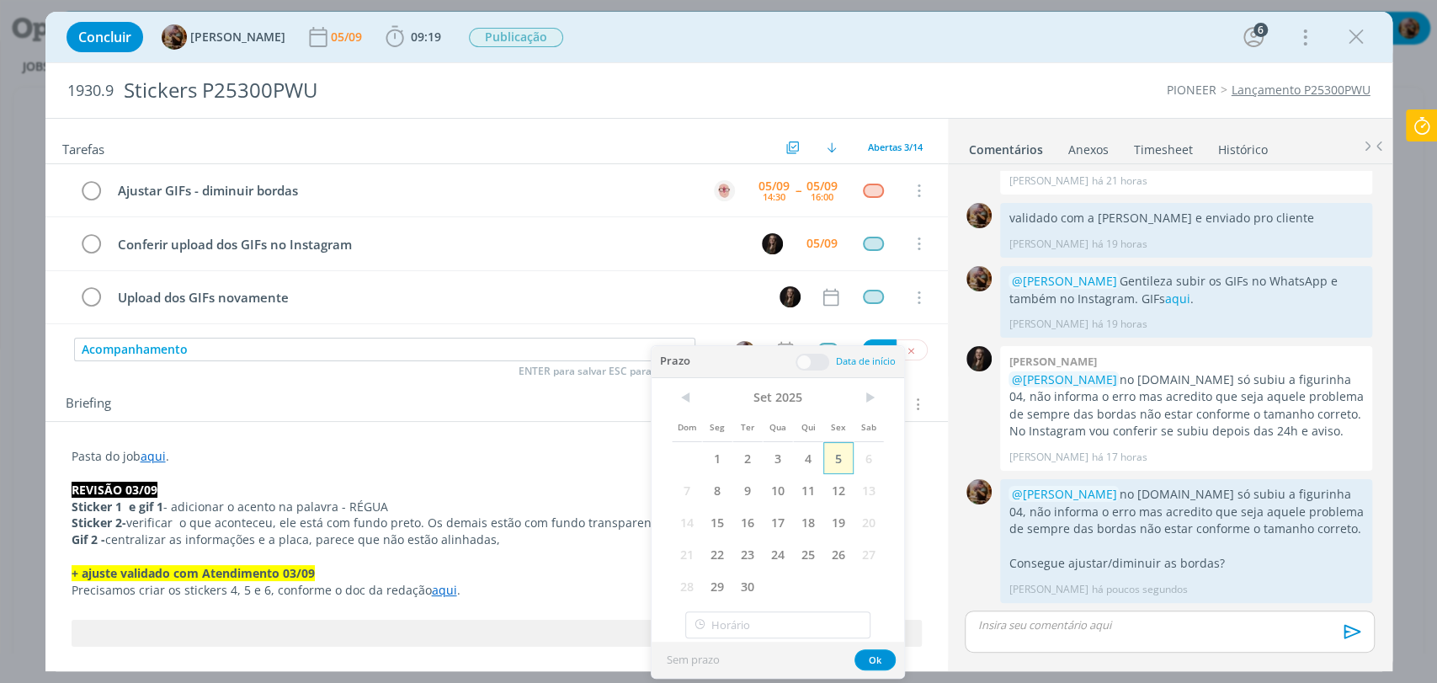
click at [839, 454] on span "5" at bounding box center [838, 458] width 30 height 32
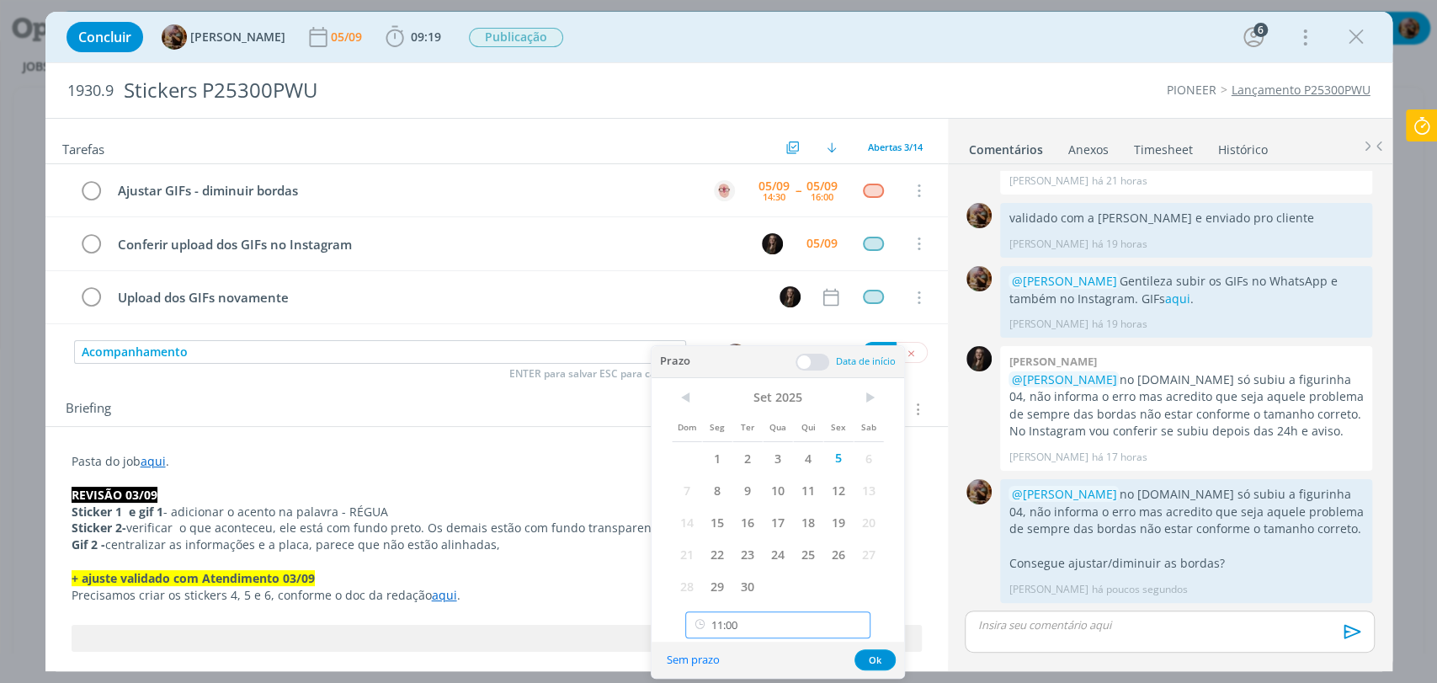
click at [802, 635] on input "11:00" at bounding box center [777, 624] width 185 height 27
click at [745, 476] on div "17:00" at bounding box center [780, 465] width 188 height 30
type input "17:00"
click at [882, 664] on button "Ok" at bounding box center [875, 659] width 41 height 21
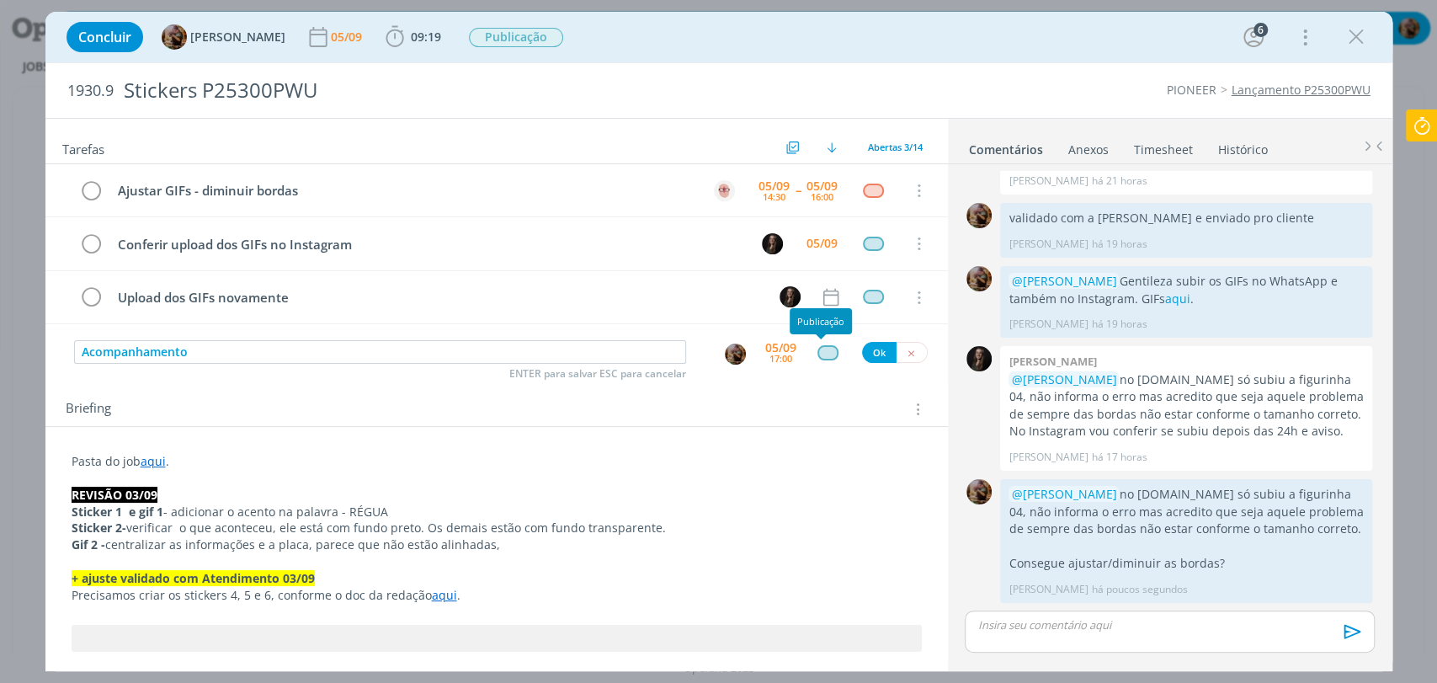
click at [822, 354] on div "dialog" at bounding box center [828, 352] width 21 height 14
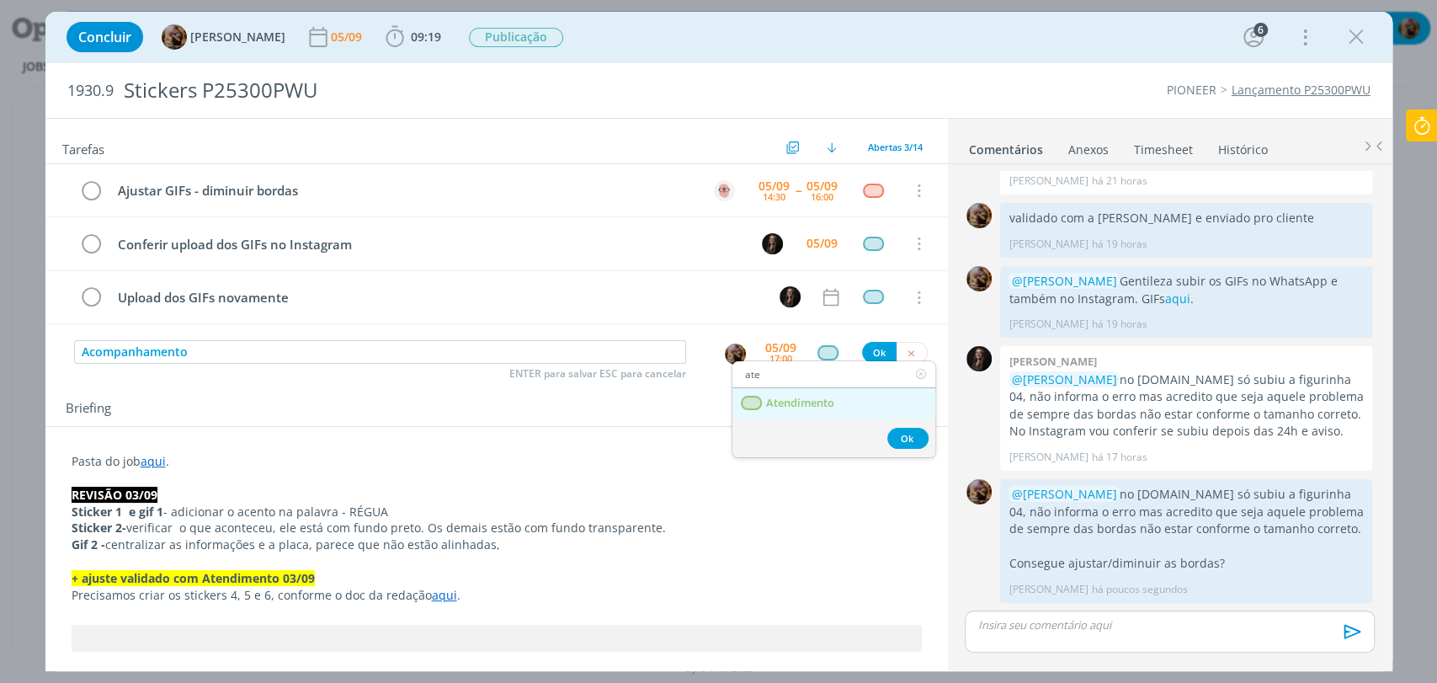
type input "ate"
click at [820, 397] on span "Atendimento" at bounding box center [799, 403] width 68 height 13
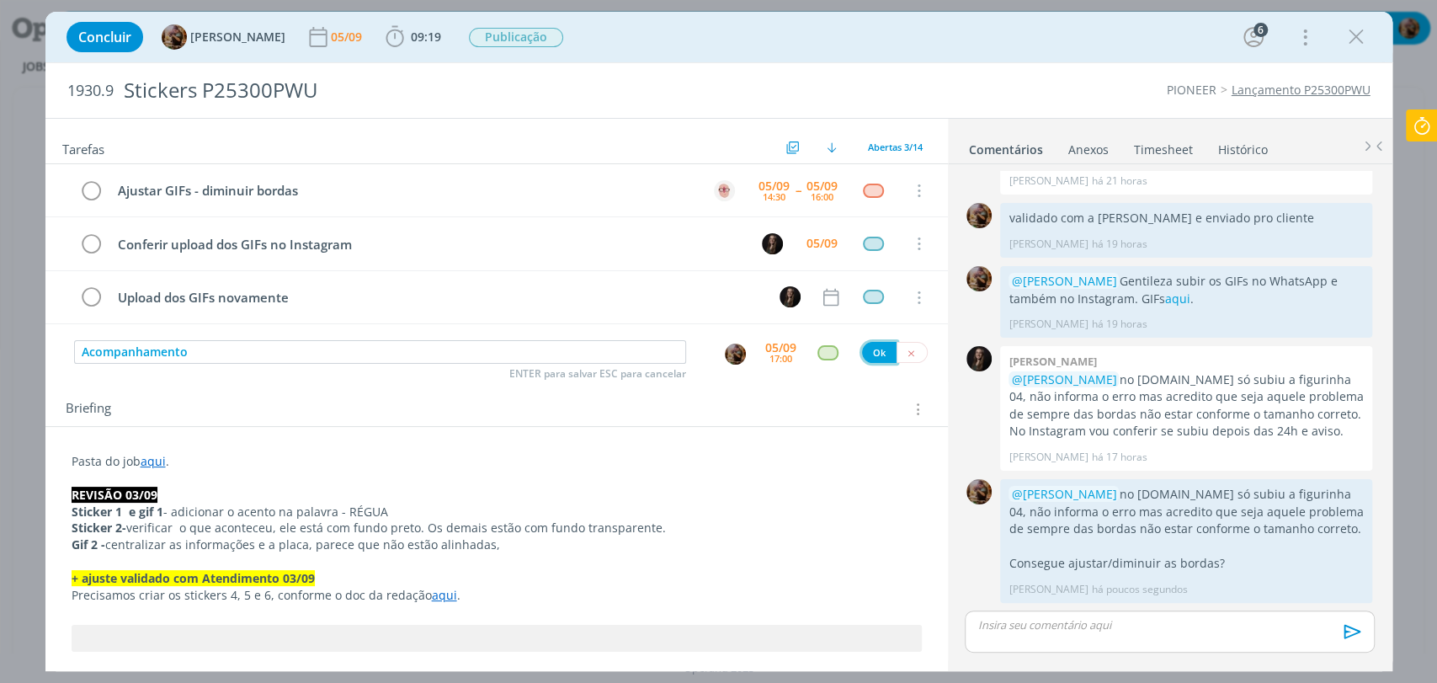
click at [876, 353] on button "Ok" at bounding box center [879, 352] width 35 height 21
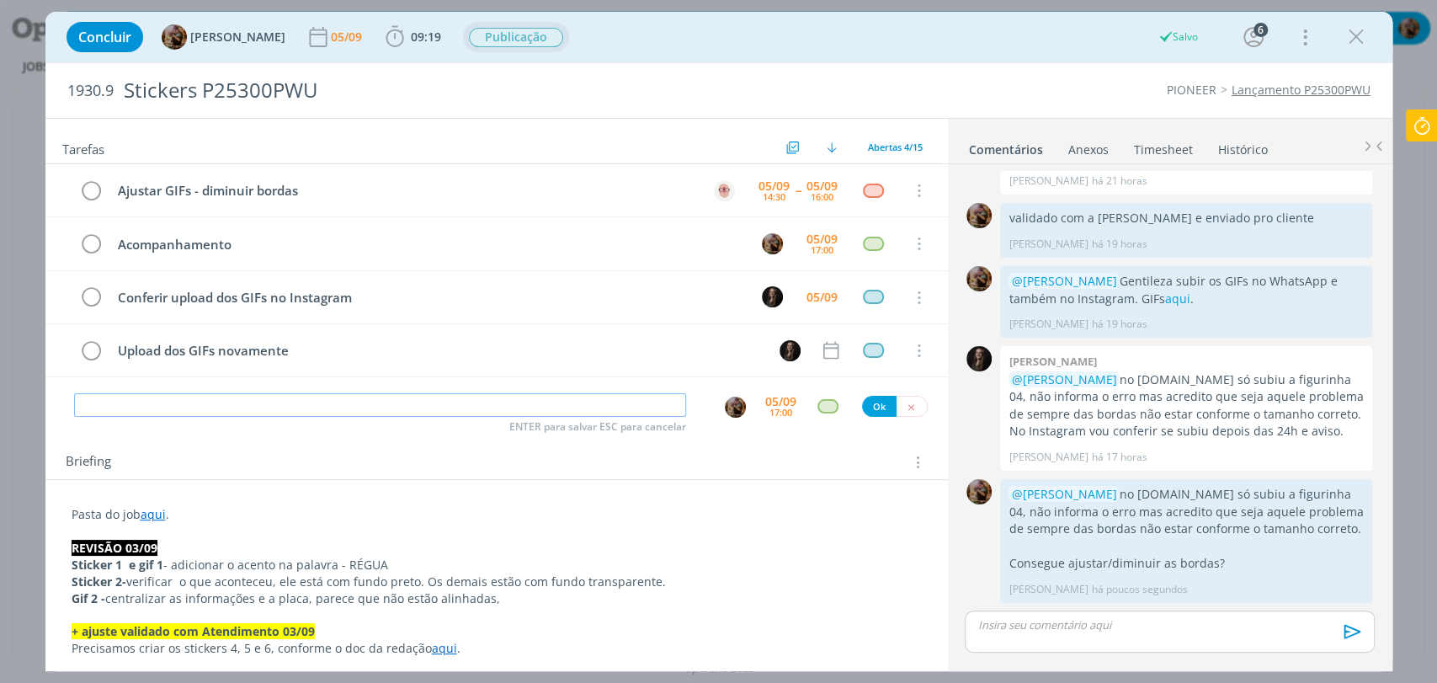
click at [539, 40] on span "Publicação" at bounding box center [516, 37] width 94 height 19
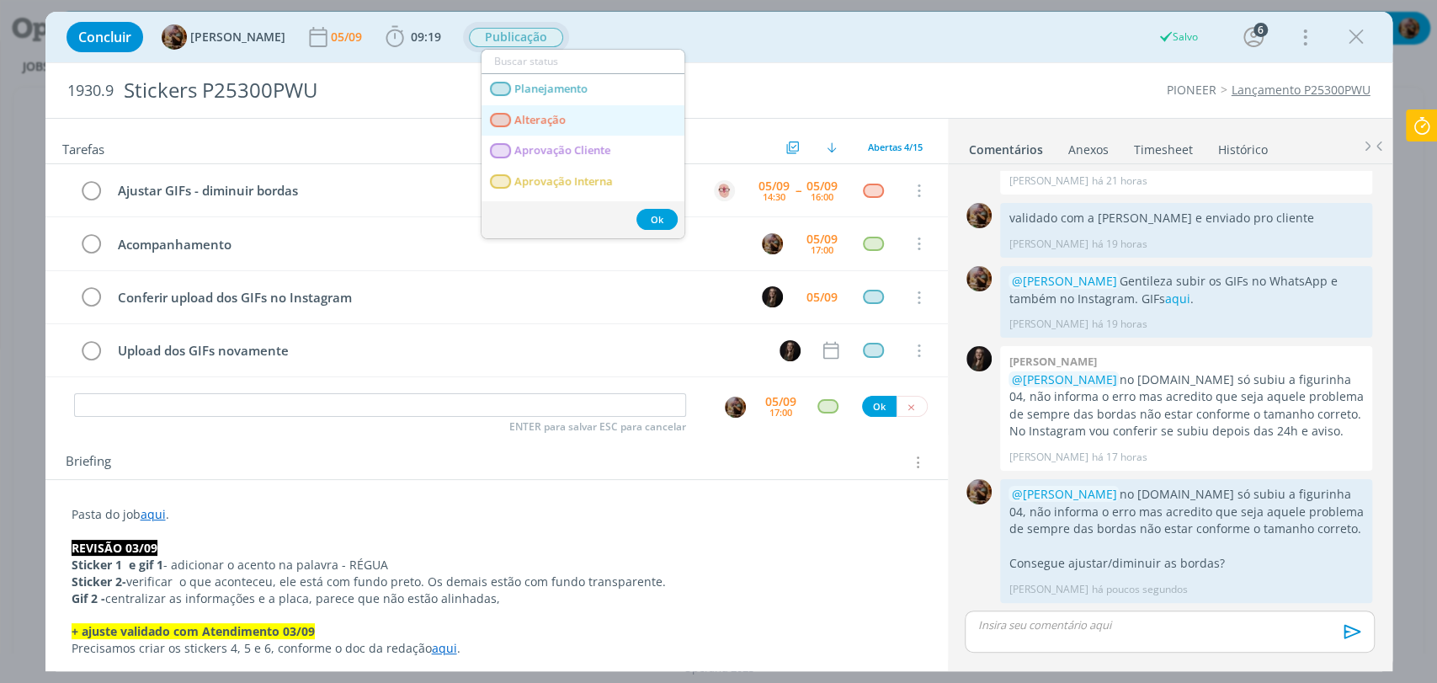
click at [528, 116] on span "Alteração" at bounding box center [539, 120] width 51 height 13
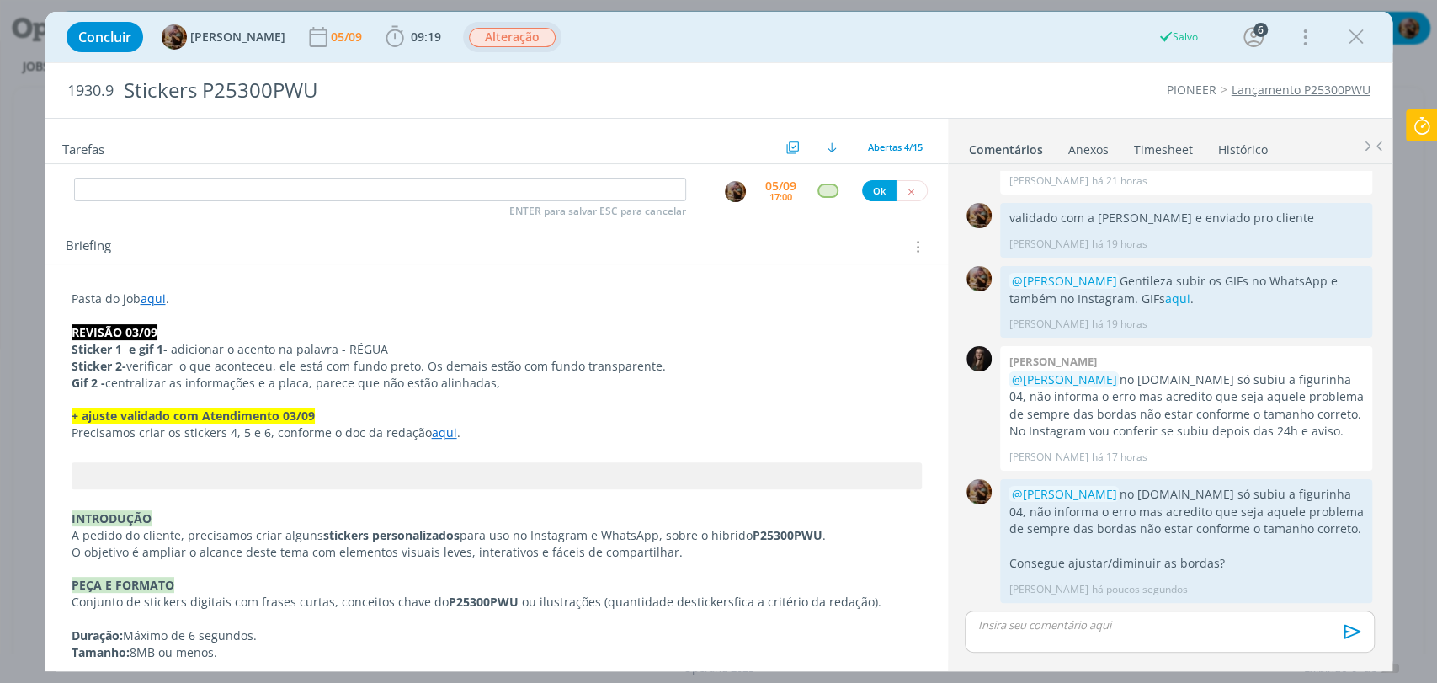
scroll to position [0, 0]
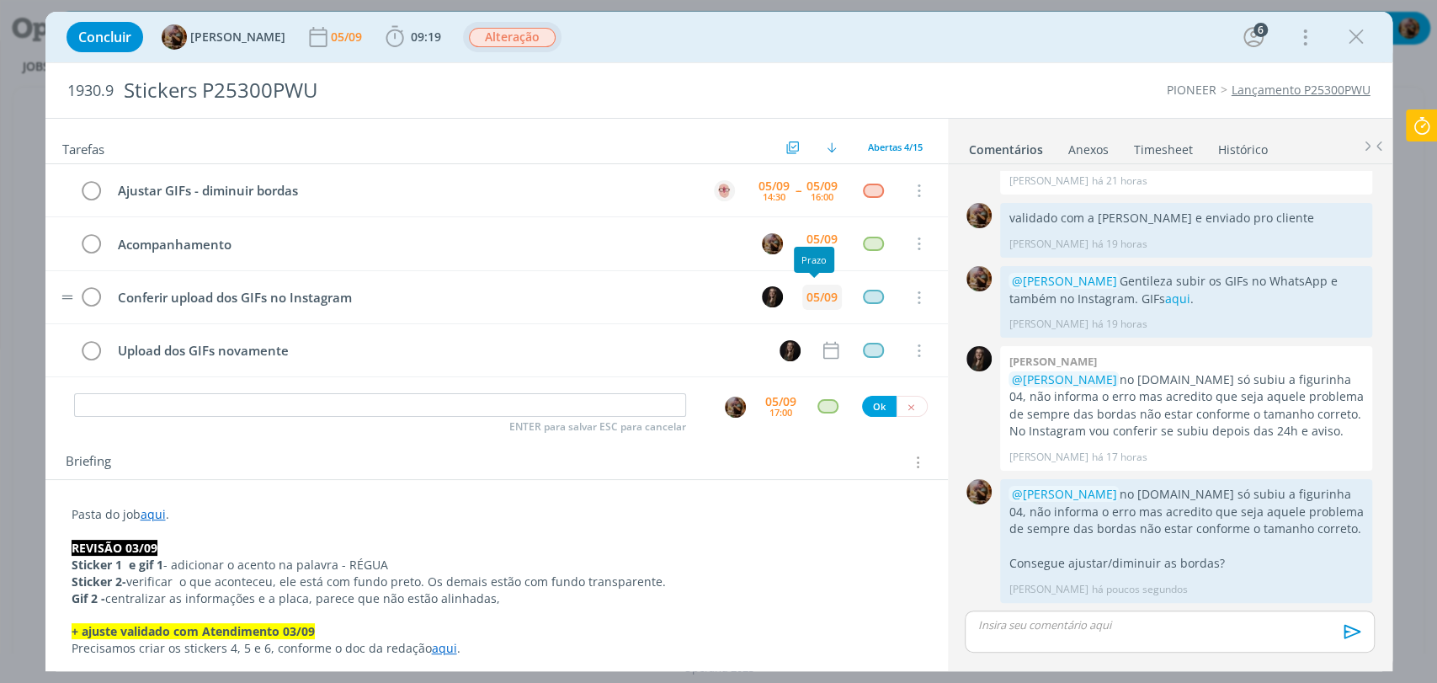
click at [818, 291] on div "05/09" at bounding box center [822, 297] width 31 height 12
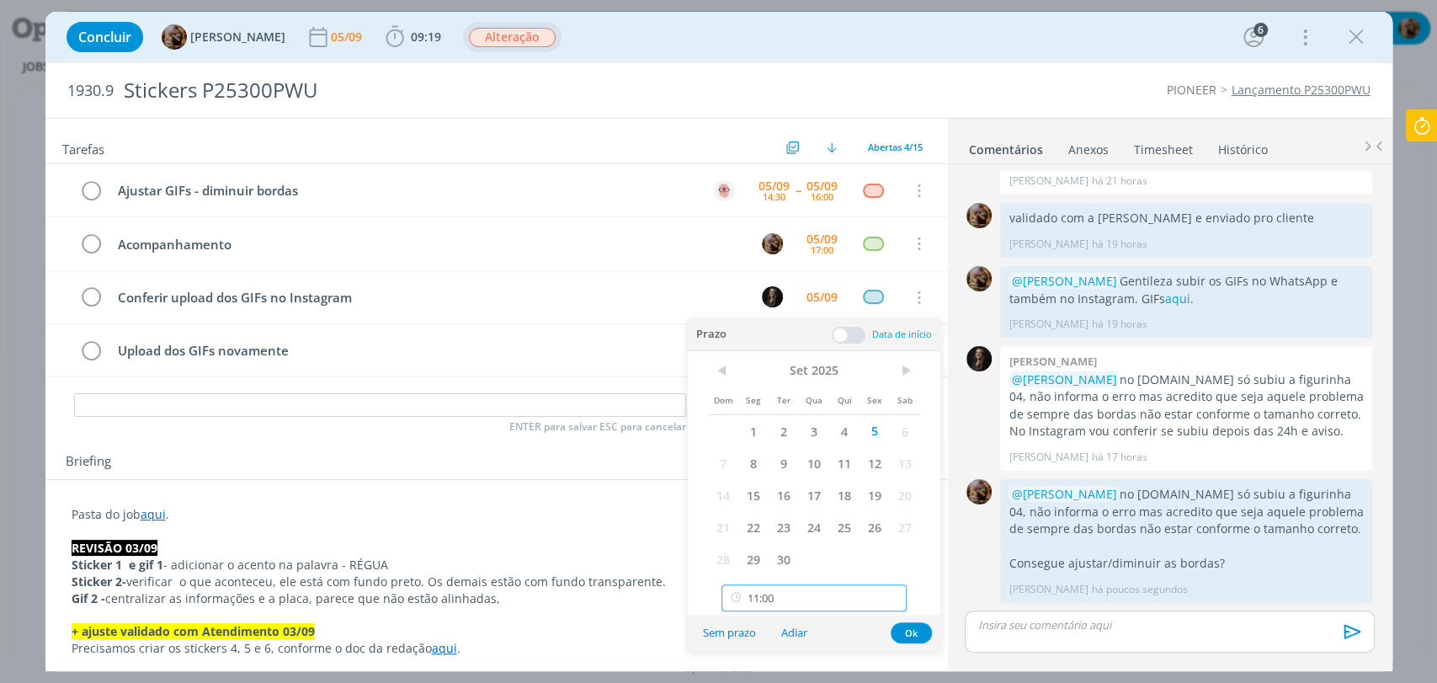
click at [836, 594] on input "11:00" at bounding box center [814, 597] width 185 height 27
click at [762, 557] on div "18:00" at bounding box center [816, 559] width 188 height 30
type input "18:00"
click at [909, 634] on button "Ok" at bounding box center [911, 632] width 41 height 21
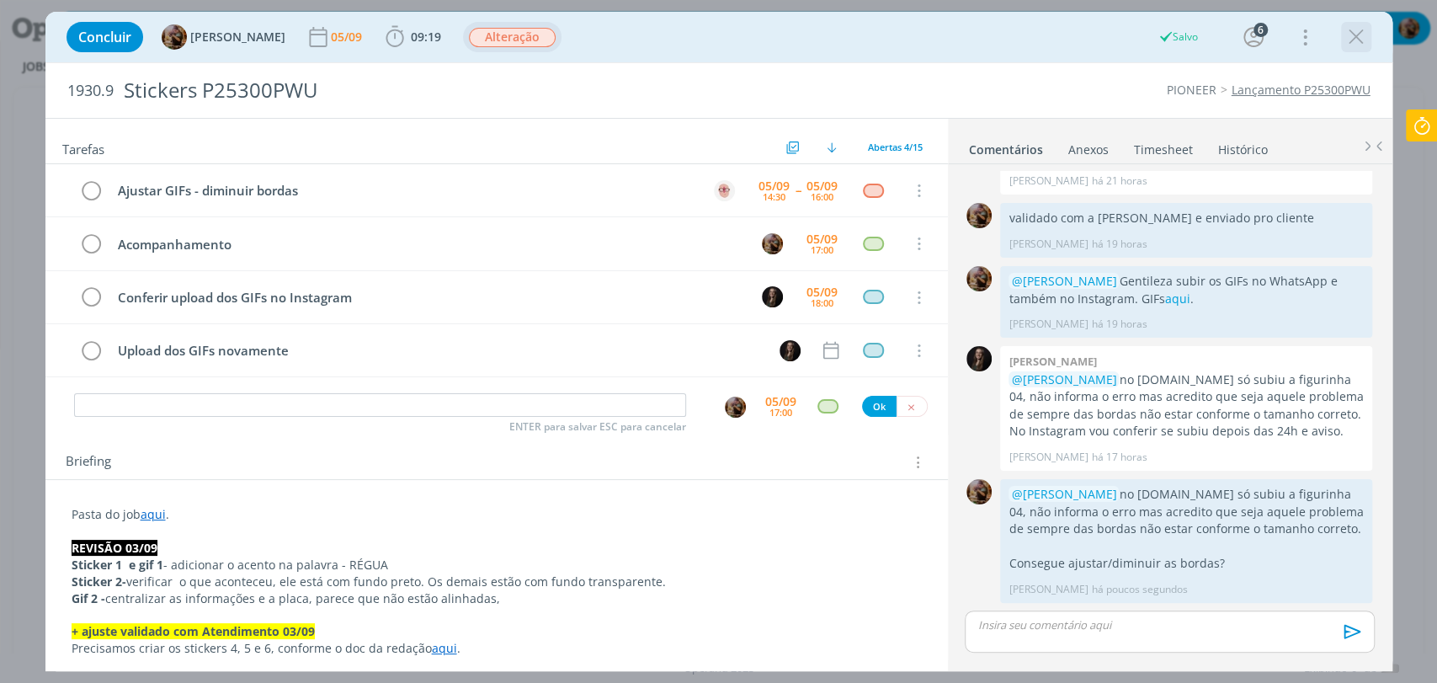
click at [1356, 29] on icon "dialog" at bounding box center [1356, 36] width 25 height 25
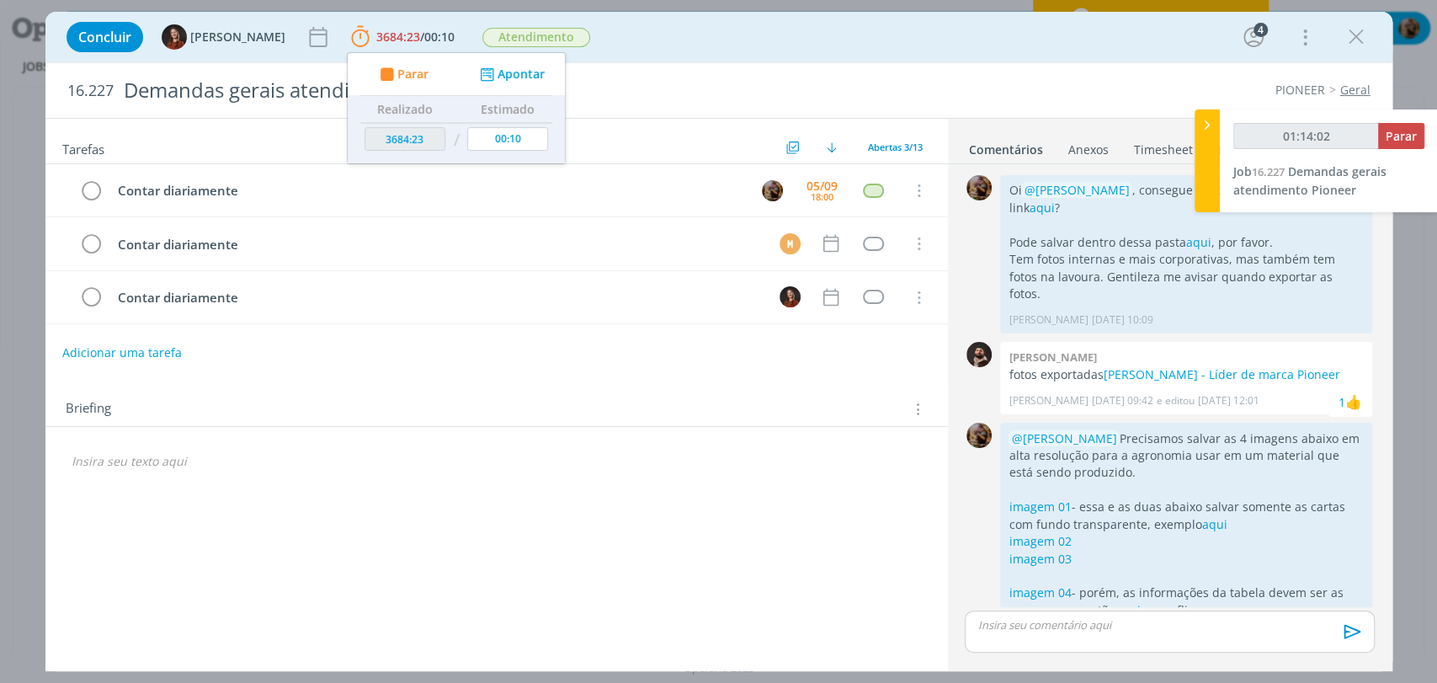
scroll to position [178, 0]
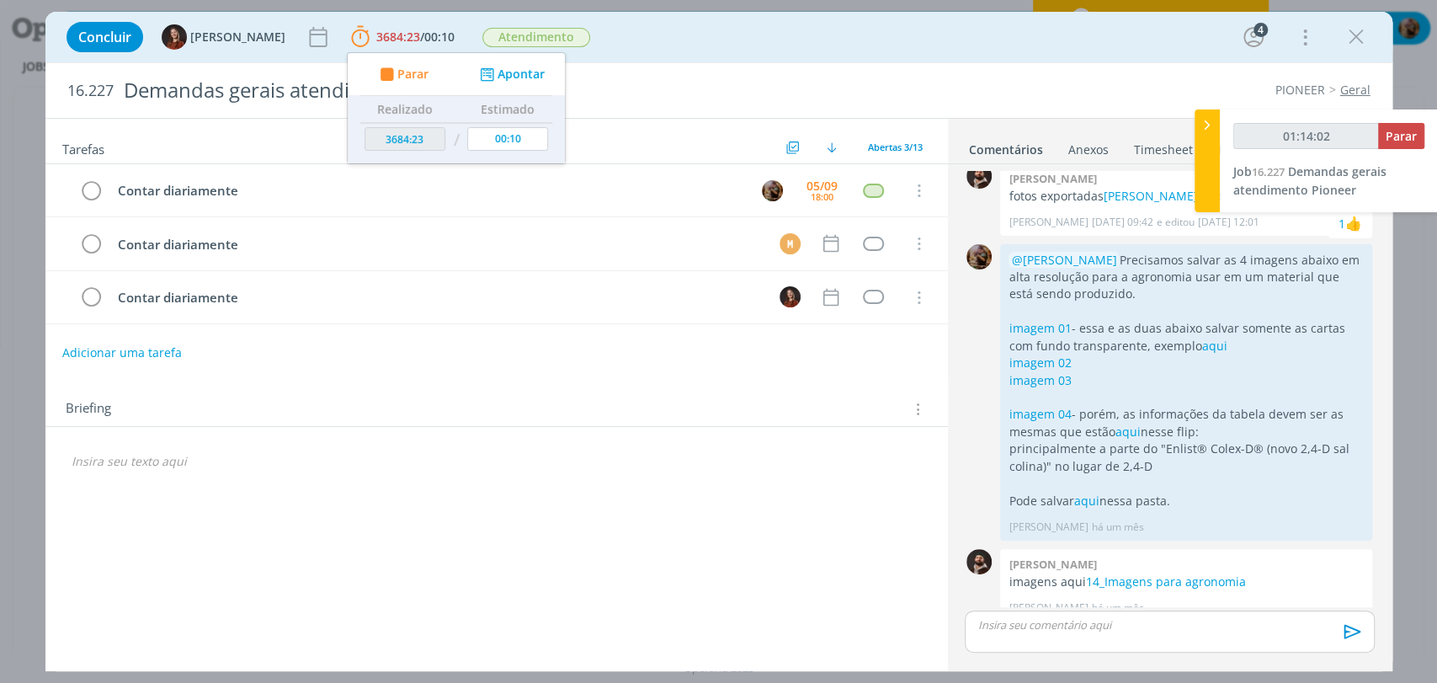
type input "01:14:03"
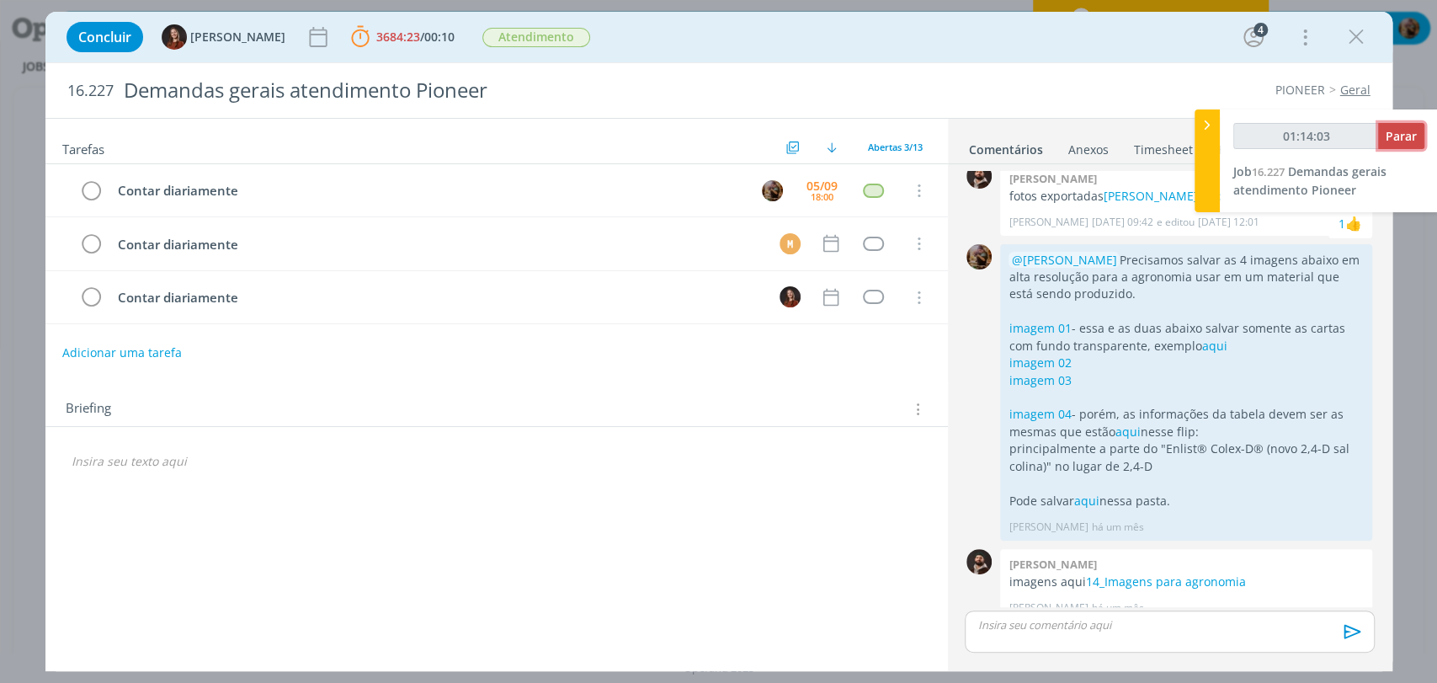
click at [1400, 136] on span "Parar" at bounding box center [1401, 136] width 31 height 16
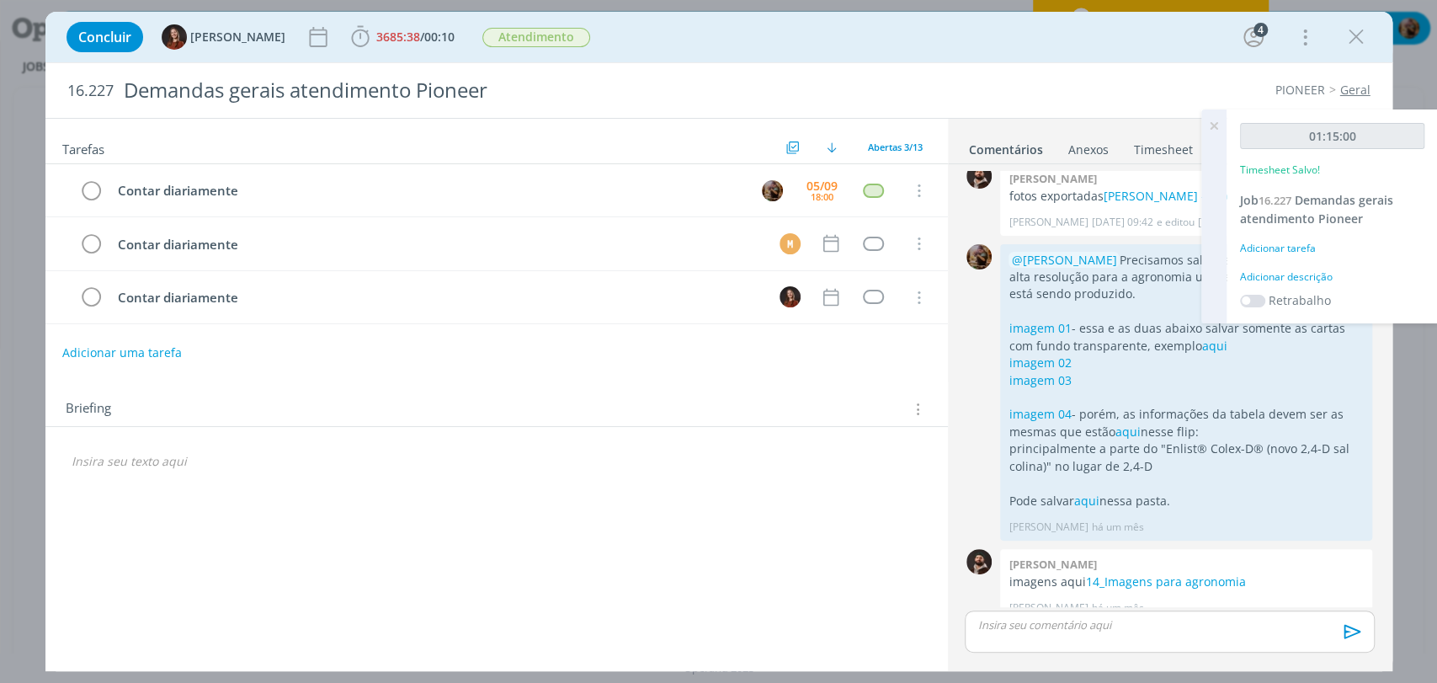
click at [1313, 269] on div "Adicionar descrição" at bounding box center [1332, 276] width 184 height 15
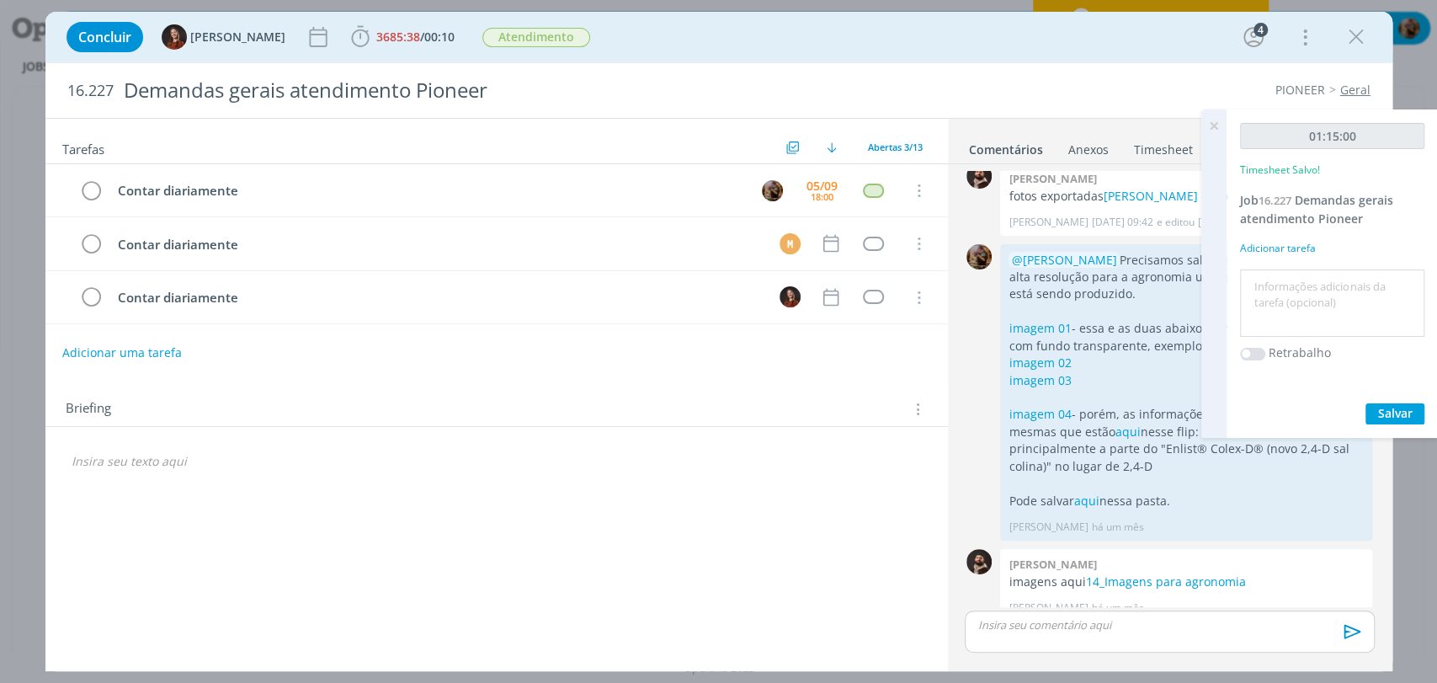
click at [1313, 269] on div at bounding box center [1332, 303] width 184 height 68
click at [1313, 278] on textarea at bounding box center [1332, 304] width 176 height 60
type textarea "atendimento"
click at [1396, 409] on span "Salvar" at bounding box center [1395, 413] width 35 height 16
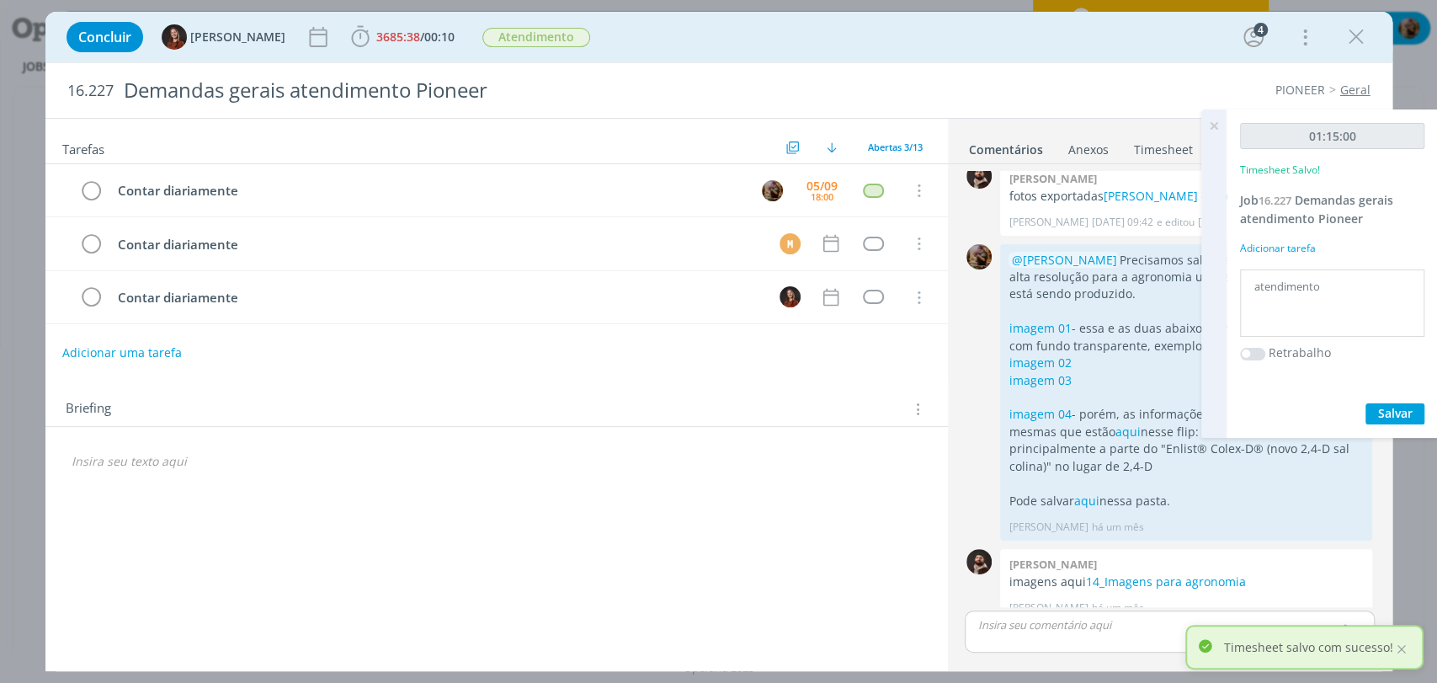
click at [1208, 121] on icon at bounding box center [1214, 125] width 30 height 33
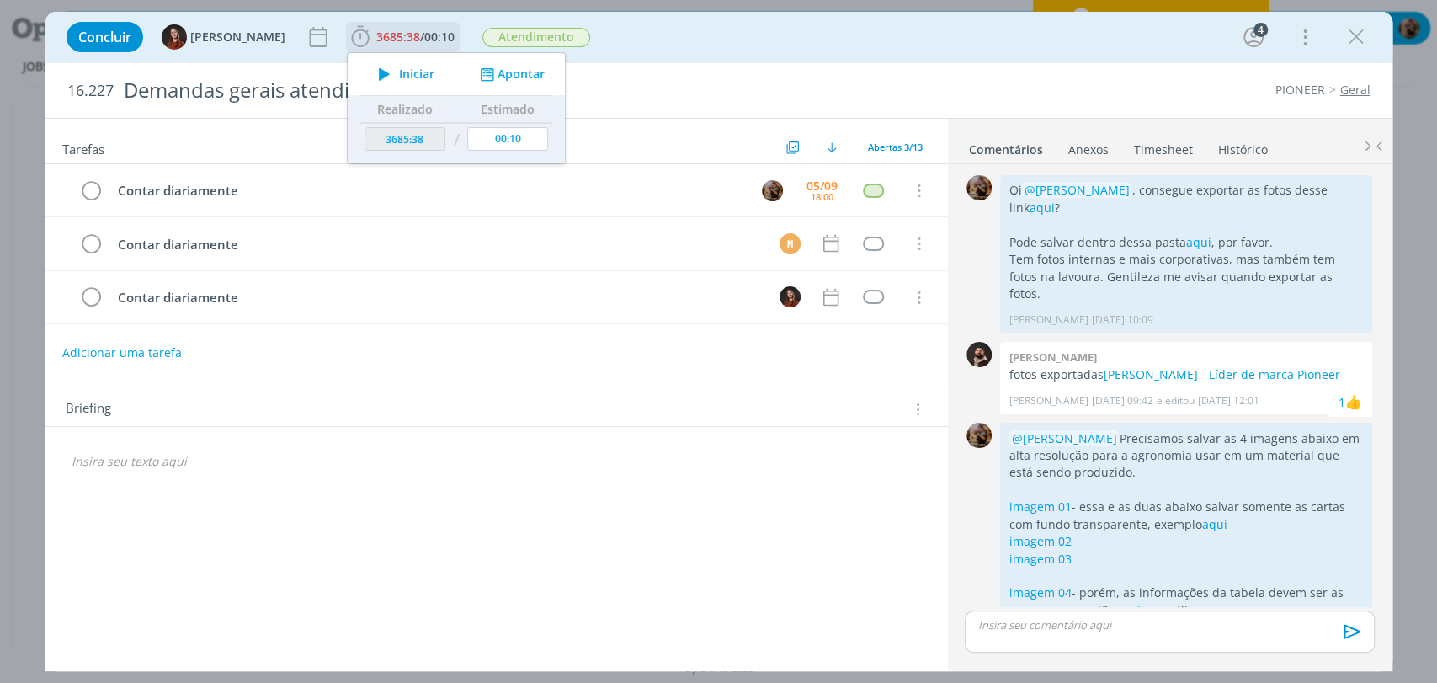
scroll to position [178, 0]
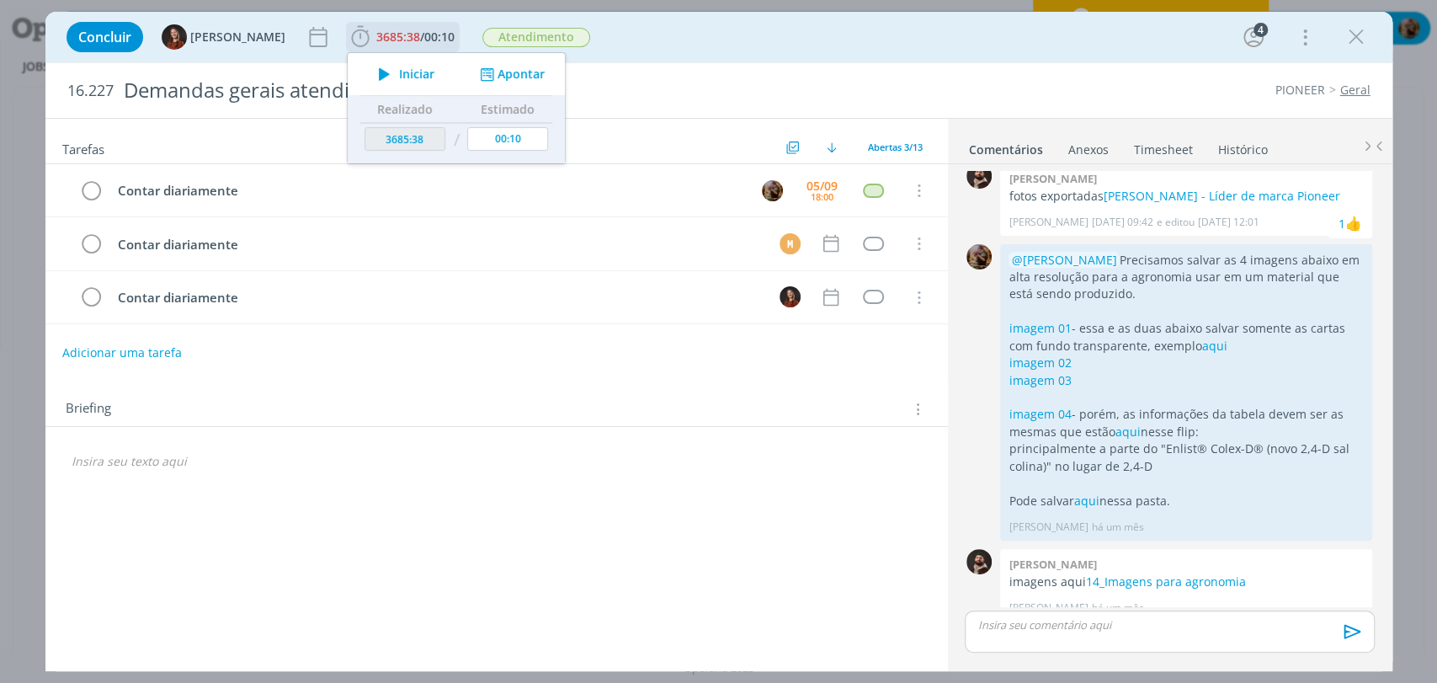
click at [399, 73] on span "Iniciar" at bounding box center [416, 74] width 35 height 12
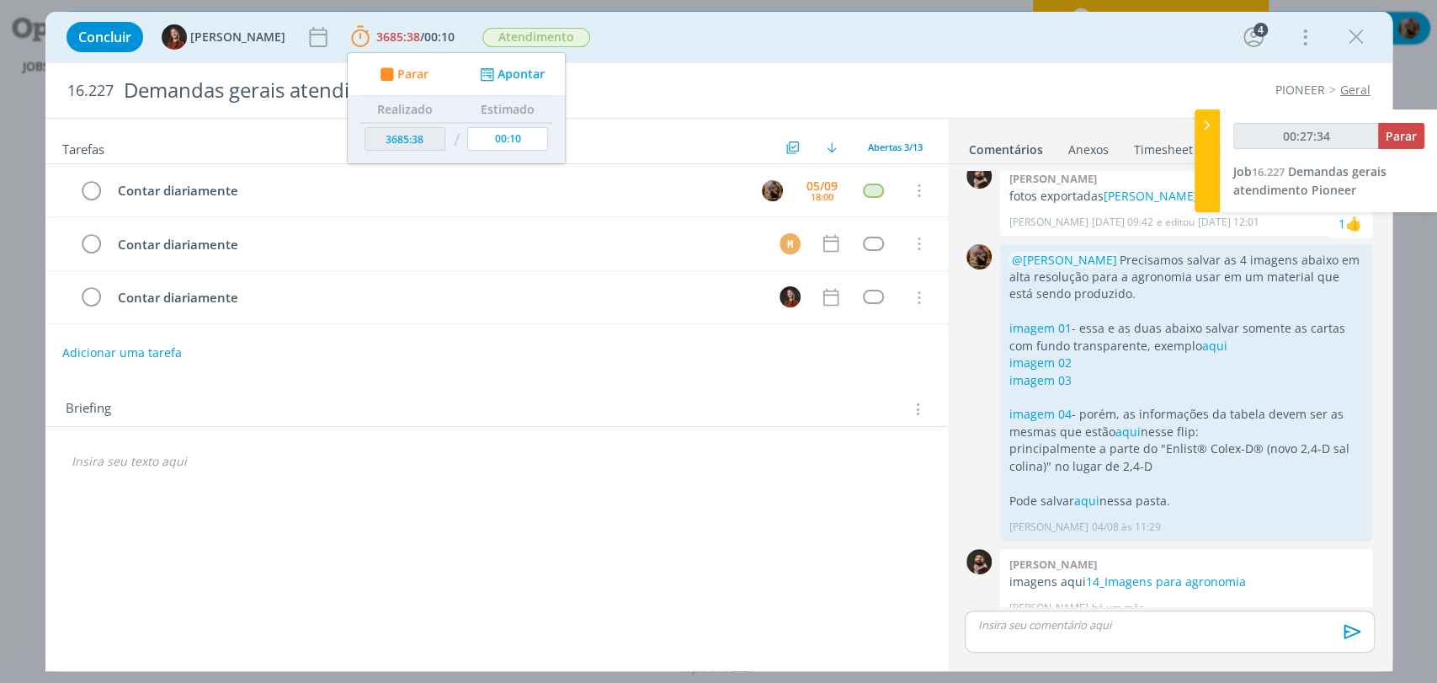
type input "00:28:34"
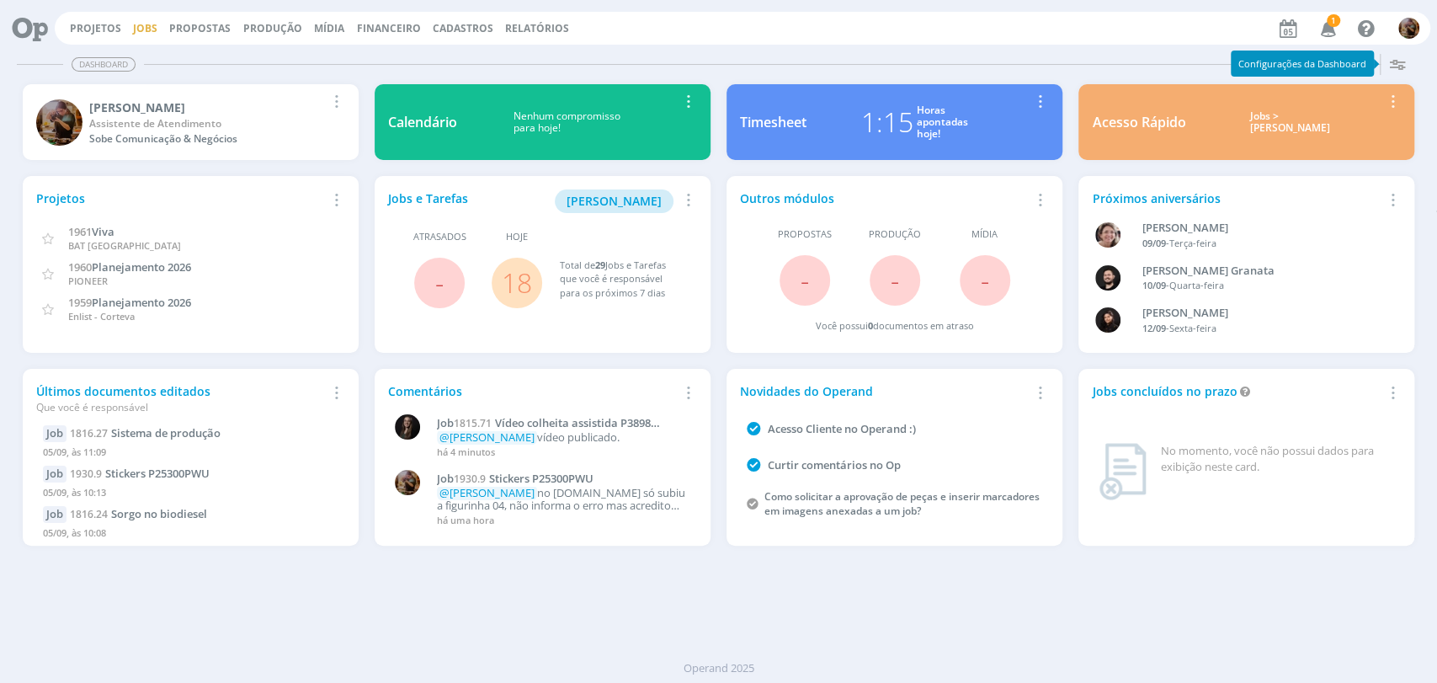
click at [150, 21] on link "Jobs" at bounding box center [145, 28] width 24 height 14
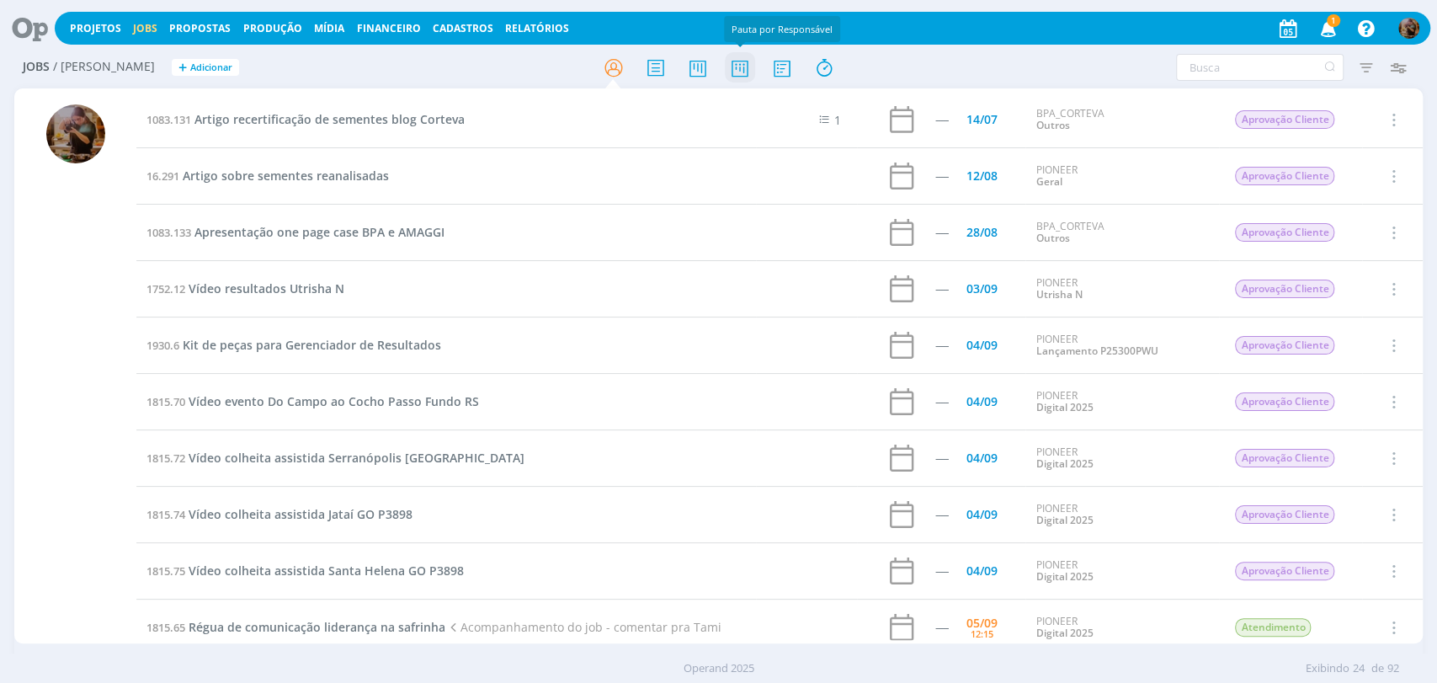
click at [745, 68] on icon at bounding box center [739, 67] width 30 height 33
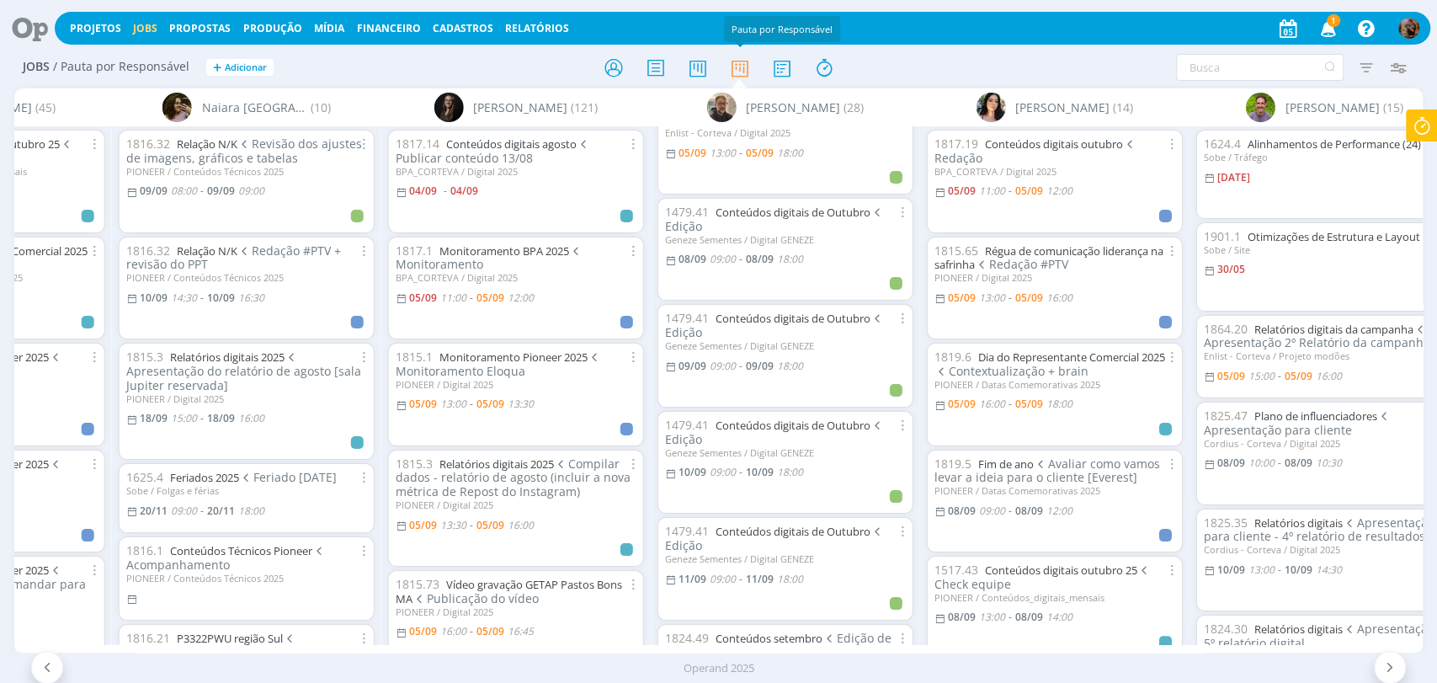
scroll to position [374, 0]
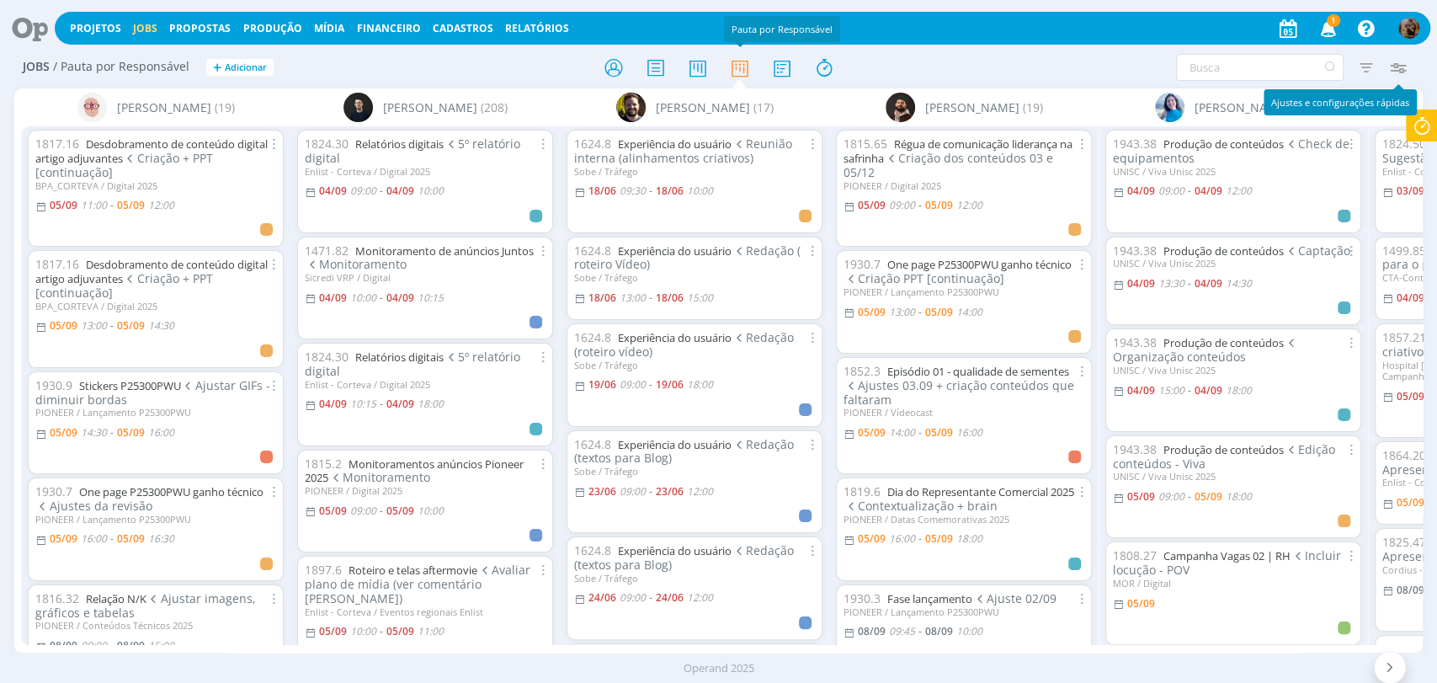
click at [1397, 67] on icon "button" at bounding box center [1398, 67] width 30 height 30
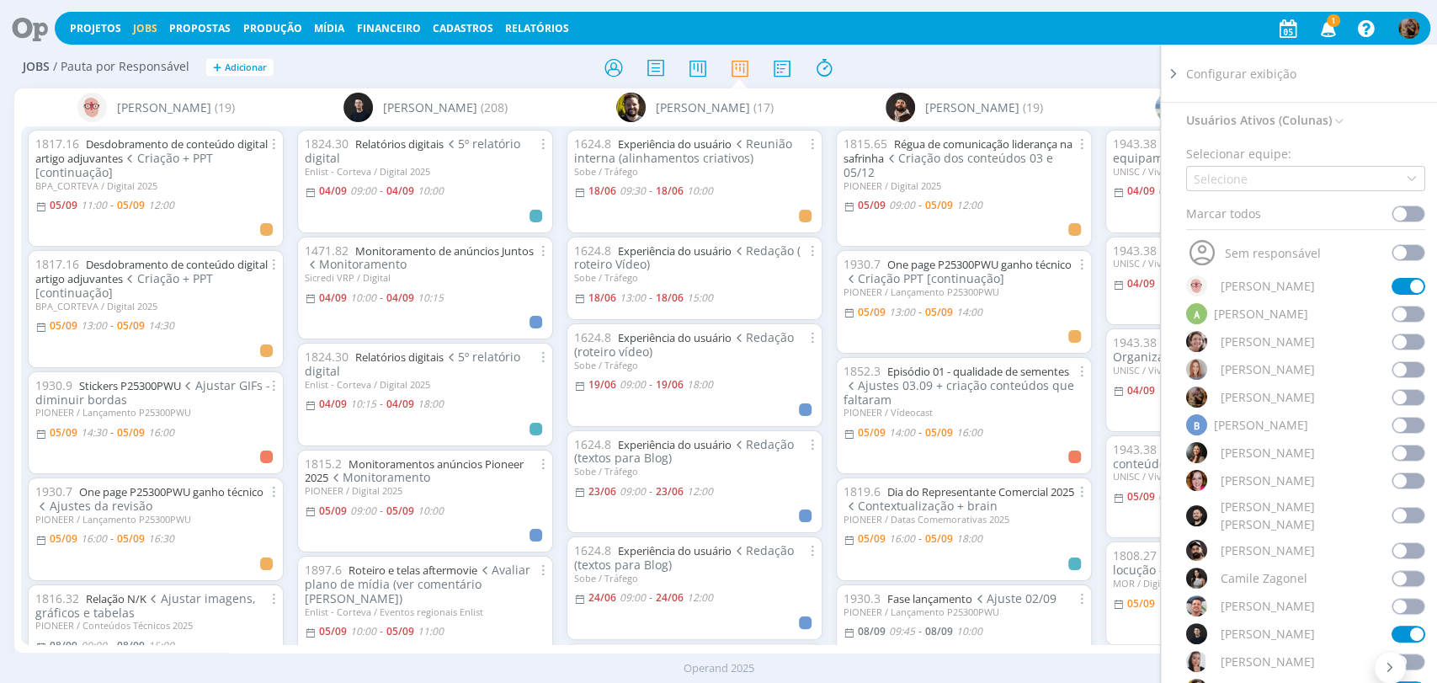
scroll to position [93, 0]
click at [1401, 540] on span at bounding box center [1409, 548] width 34 height 17
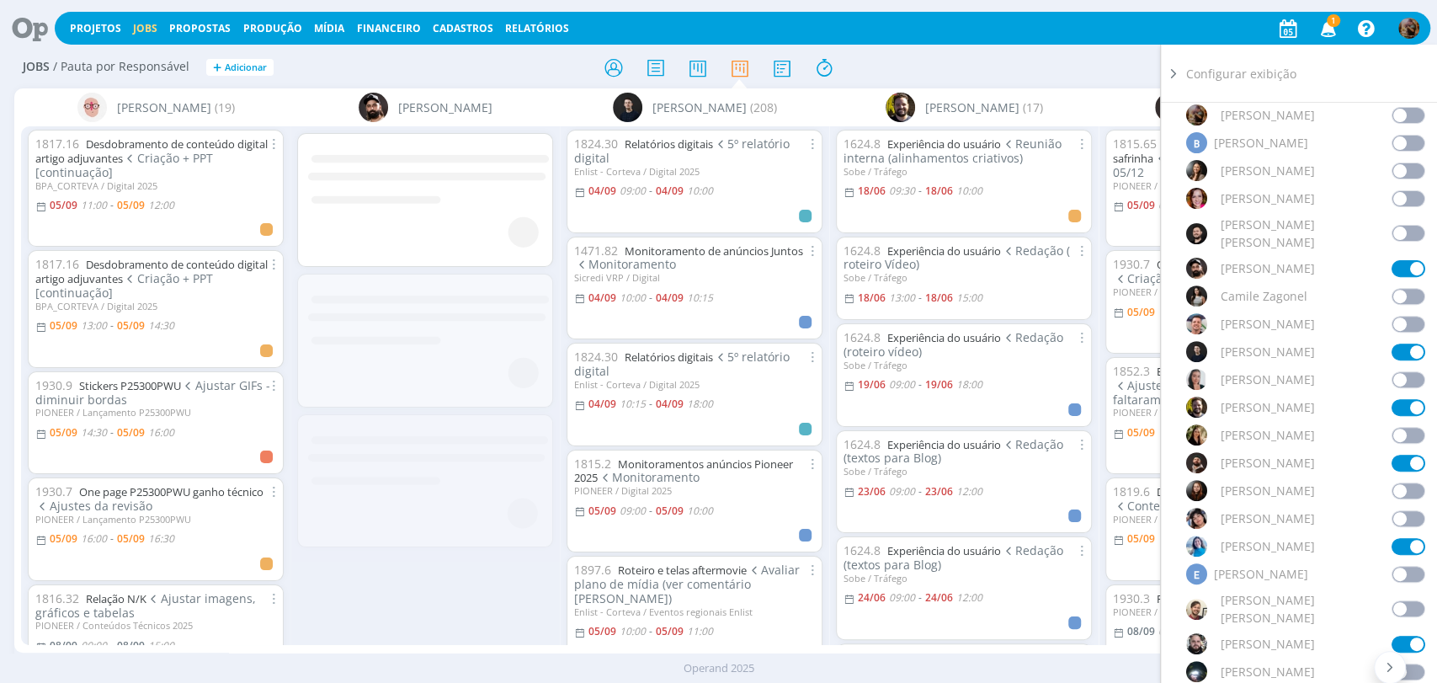
scroll to position [374, 0]
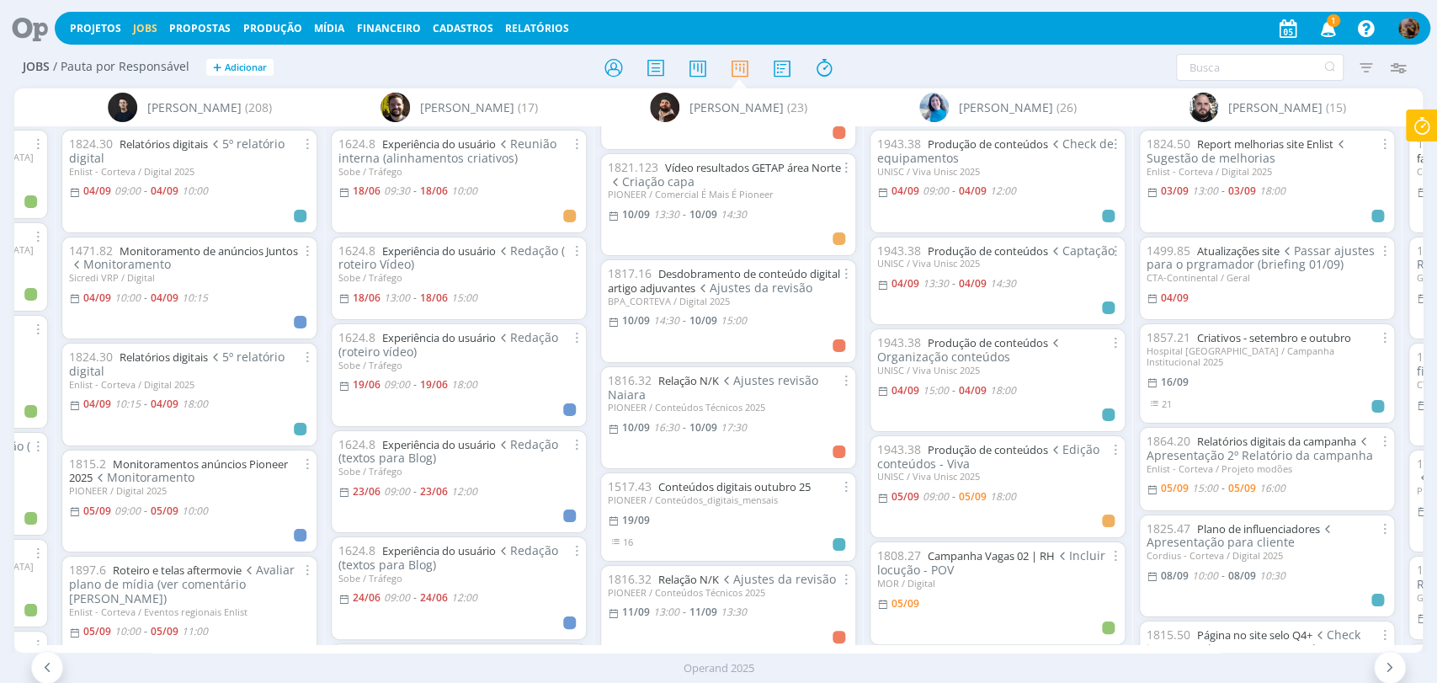
scroll to position [1590, 0]
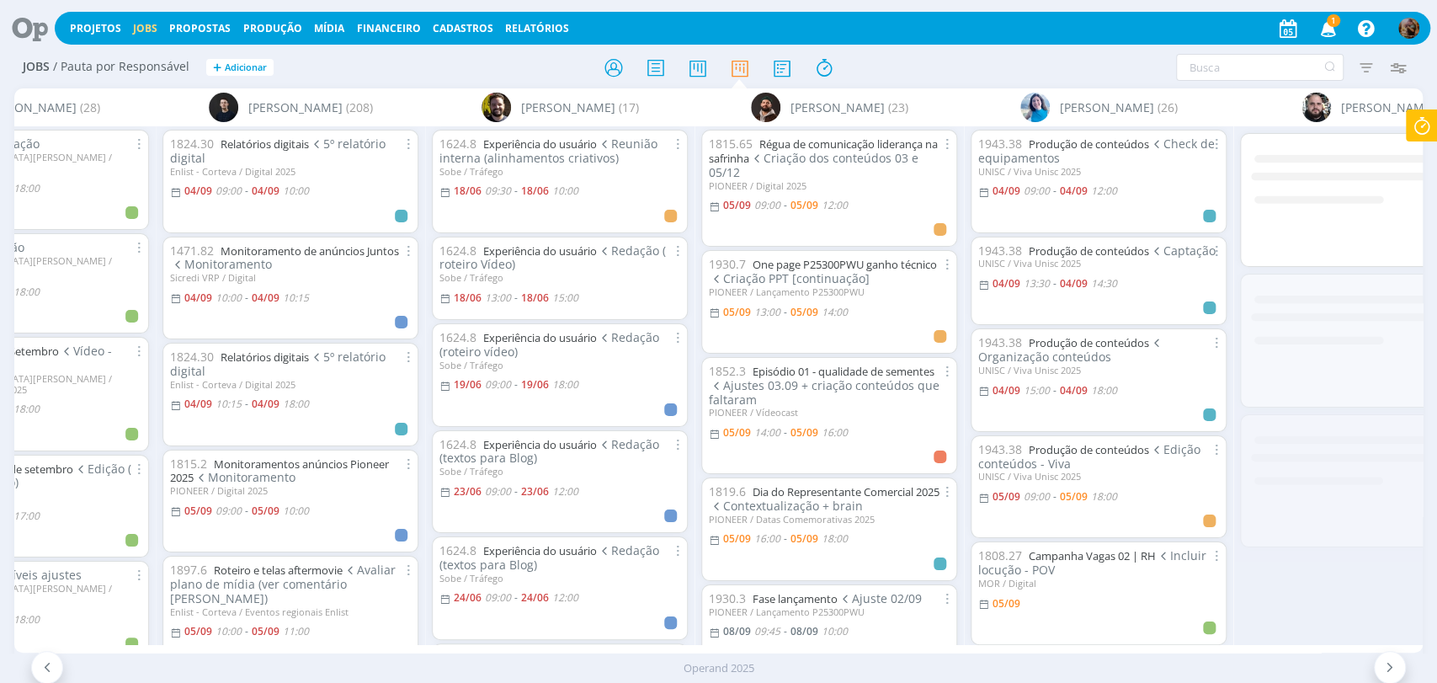
scroll to position [147, 0]
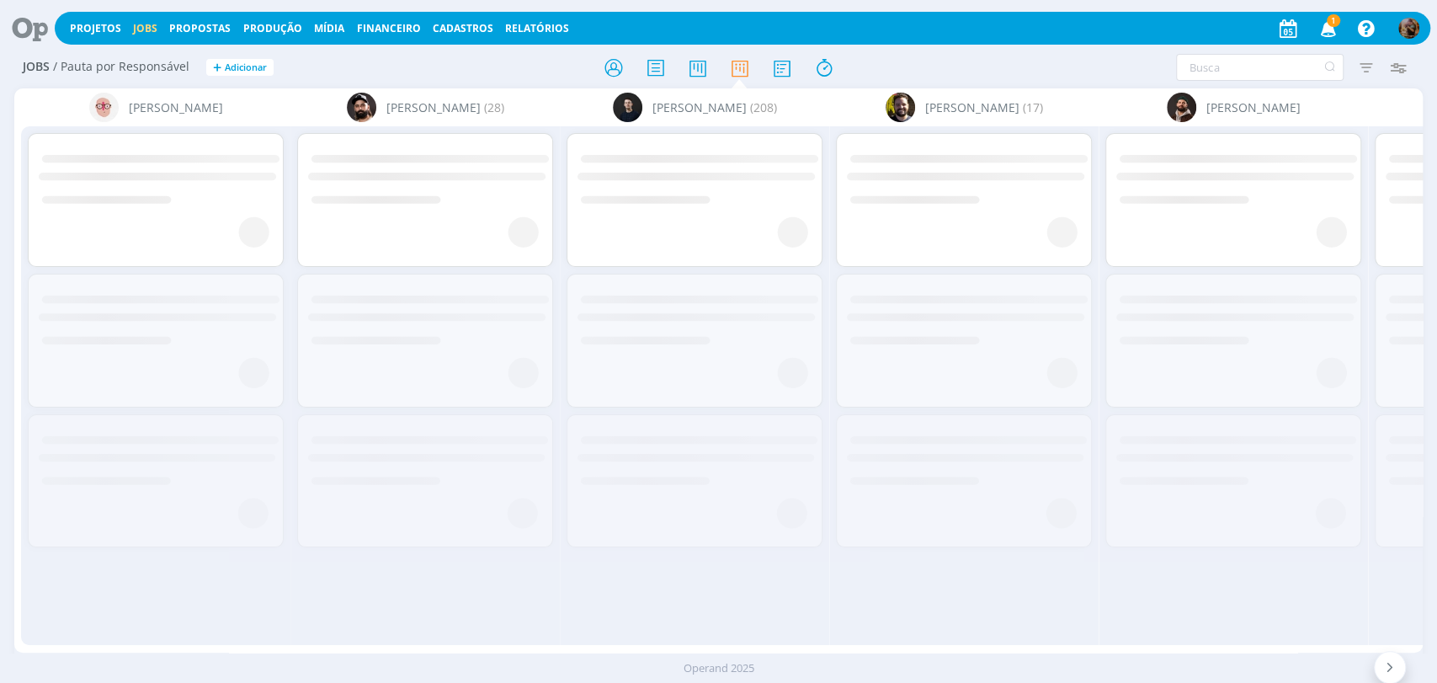
click at [978, 75] on div "Filtrar Filtrar [GEOGRAPHIC_DATA] Tipo Jobs e Tarefas Data Personalizado a Situ…" at bounding box center [1187, 67] width 453 height 27
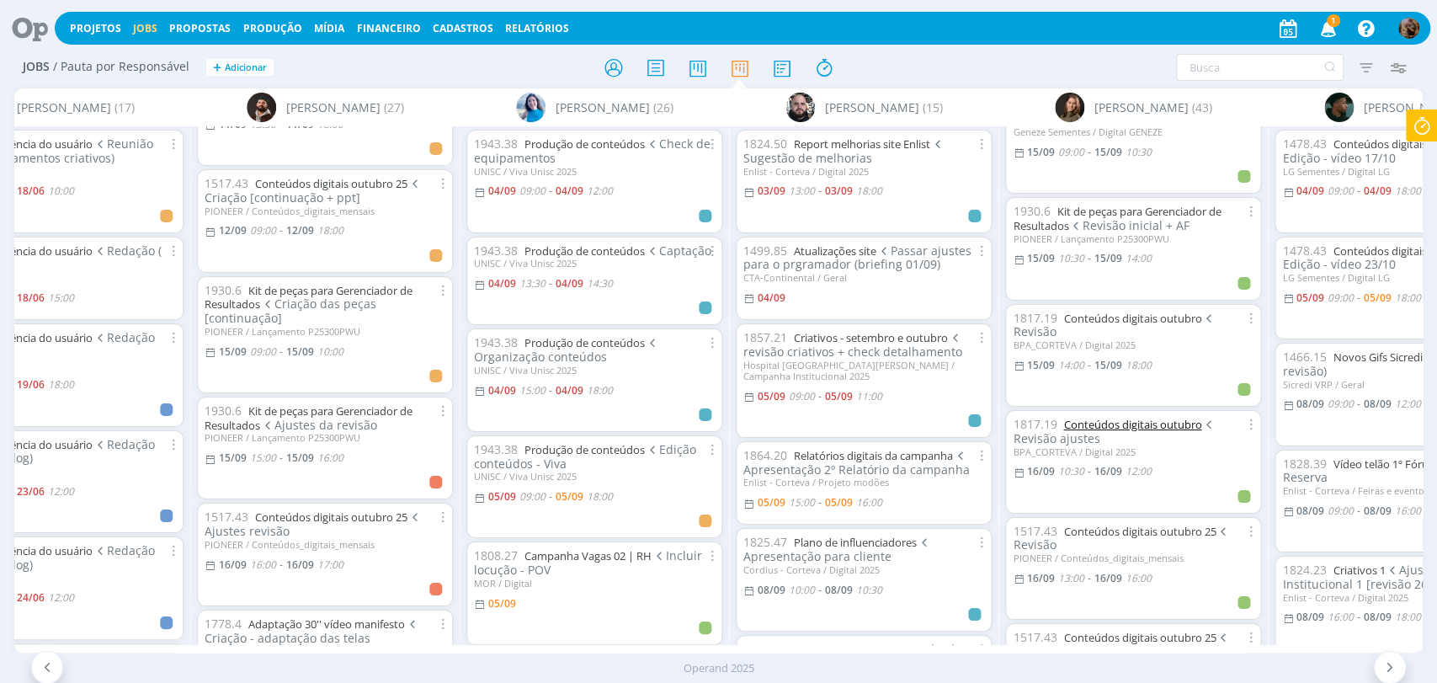
scroll to position [3180, 0]
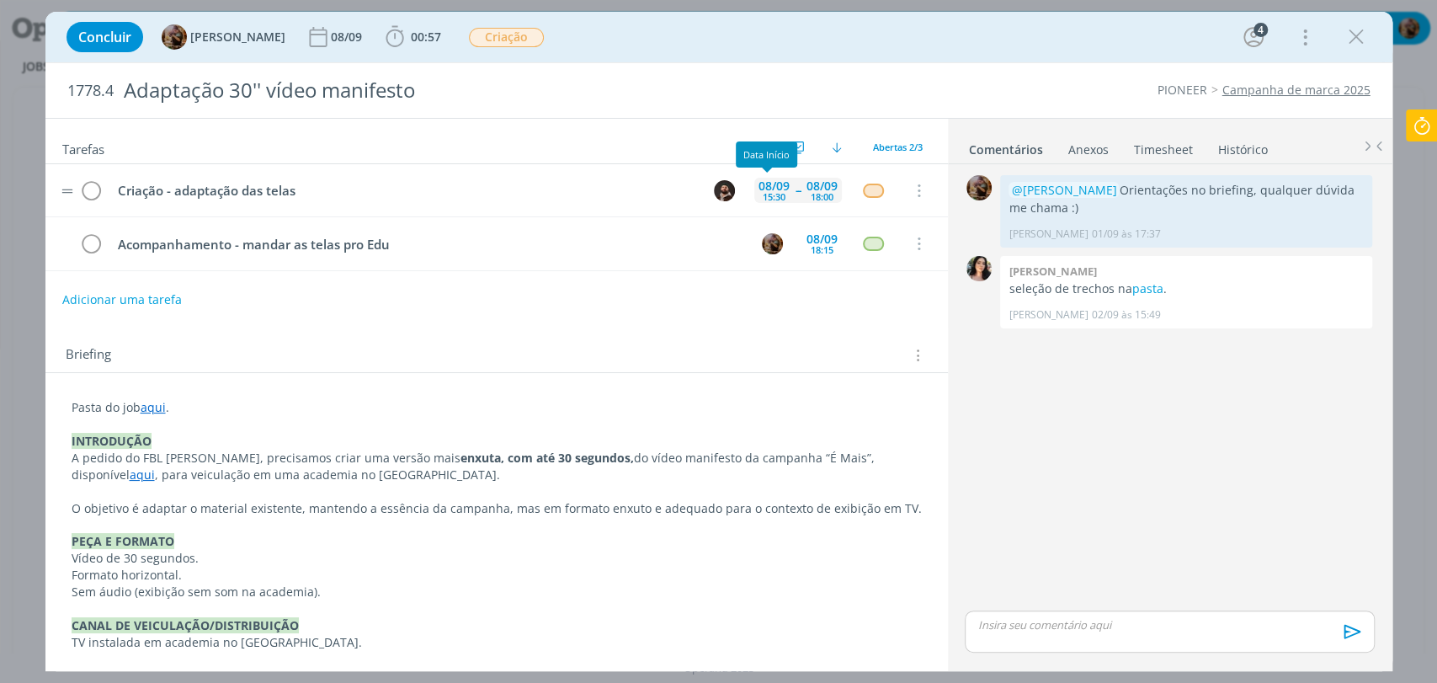
click at [775, 192] on div "15:30" at bounding box center [774, 196] width 23 height 9
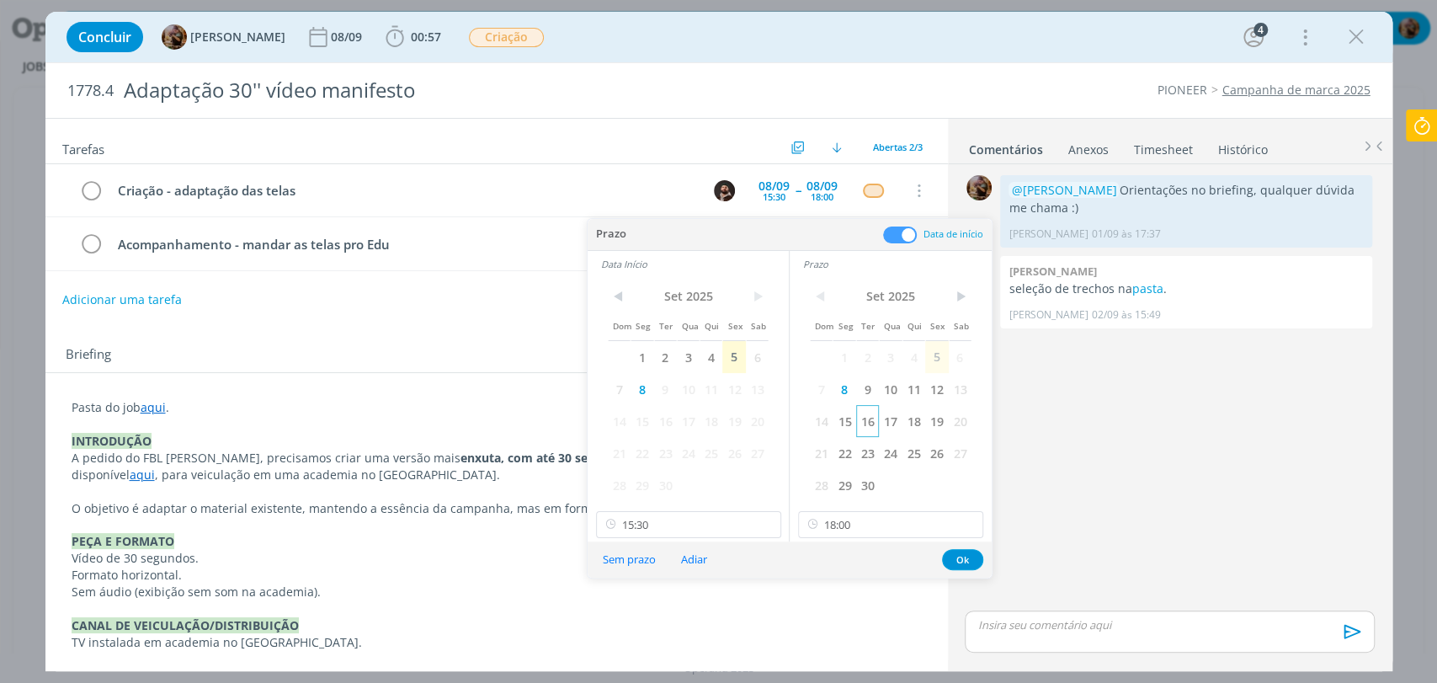
click at [867, 423] on span "16" at bounding box center [867, 421] width 23 height 32
click at [672, 417] on span "16" at bounding box center [665, 421] width 23 height 32
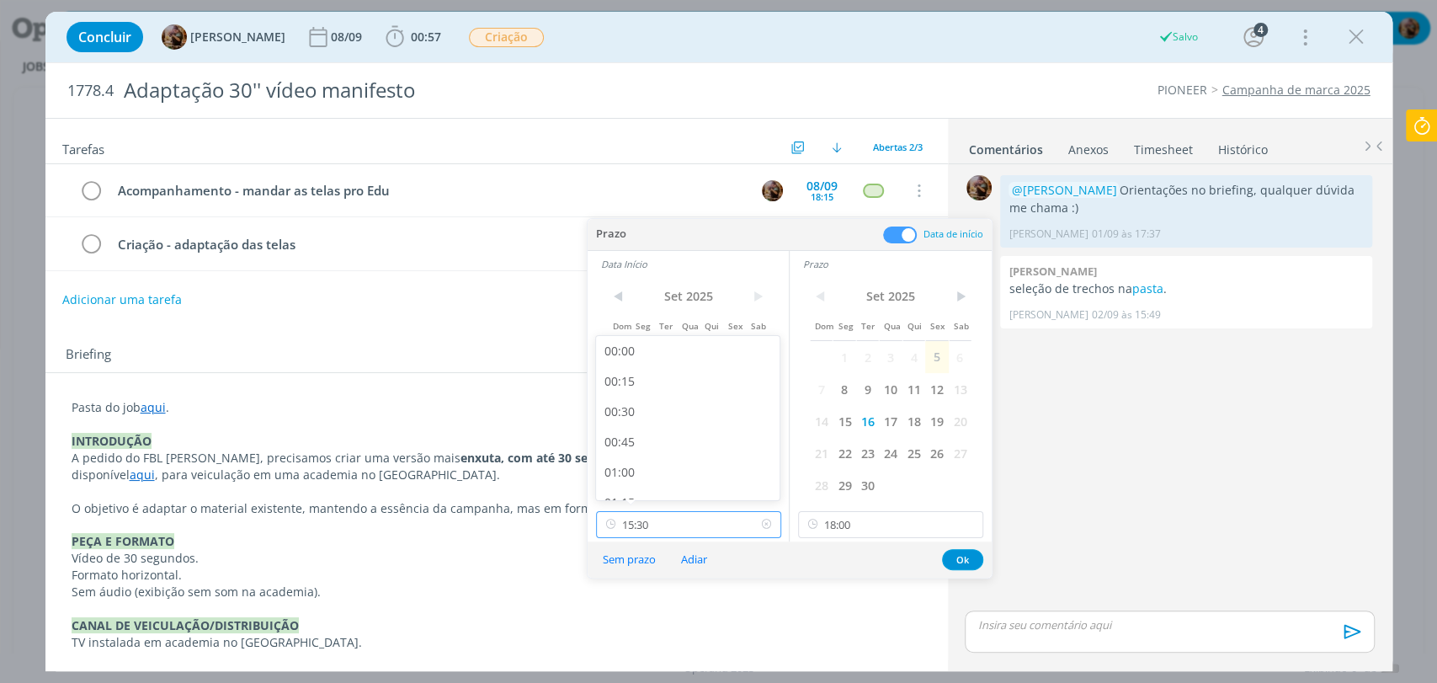
click at [689, 530] on input "15:30" at bounding box center [688, 524] width 185 height 27
click at [638, 387] on div "14:00" at bounding box center [690, 391] width 188 height 30
type input "14:00"
click at [970, 559] on button "Ok" at bounding box center [962, 559] width 41 height 21
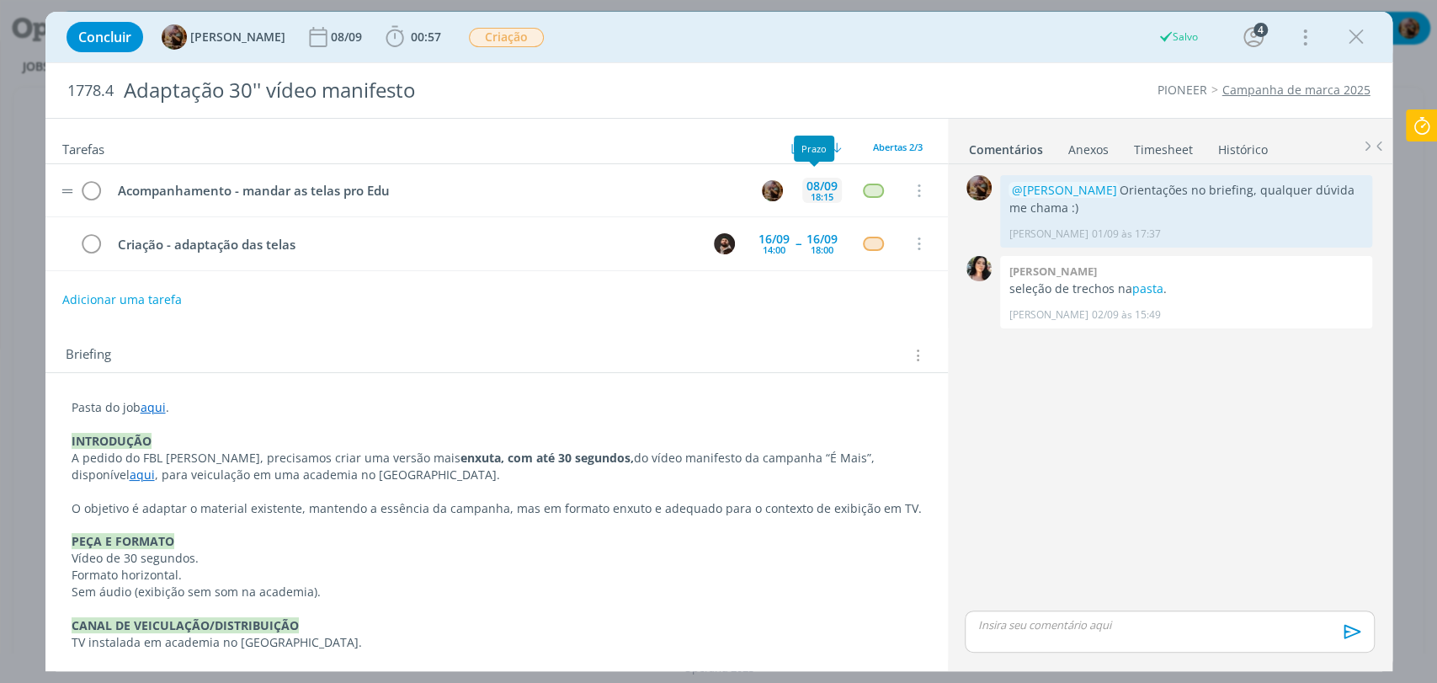
click at [824, 180] on div "08/09" at bounding box center [822, 186] width 31 height 12
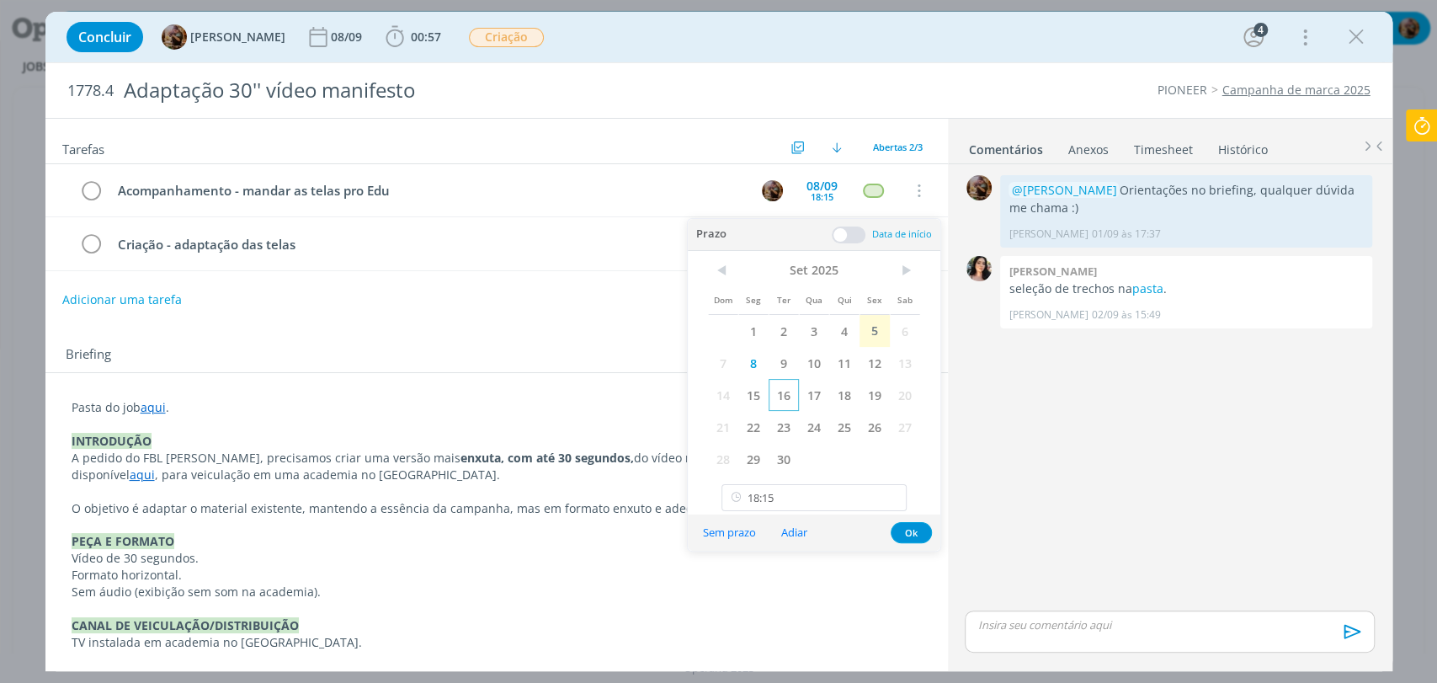
click at [782, 399] on span "16" at bounding box center [784, 395] width 30 height 32
click at [918, 528] on button "Ok" at bounding box center [911, 532] width 41 height 21
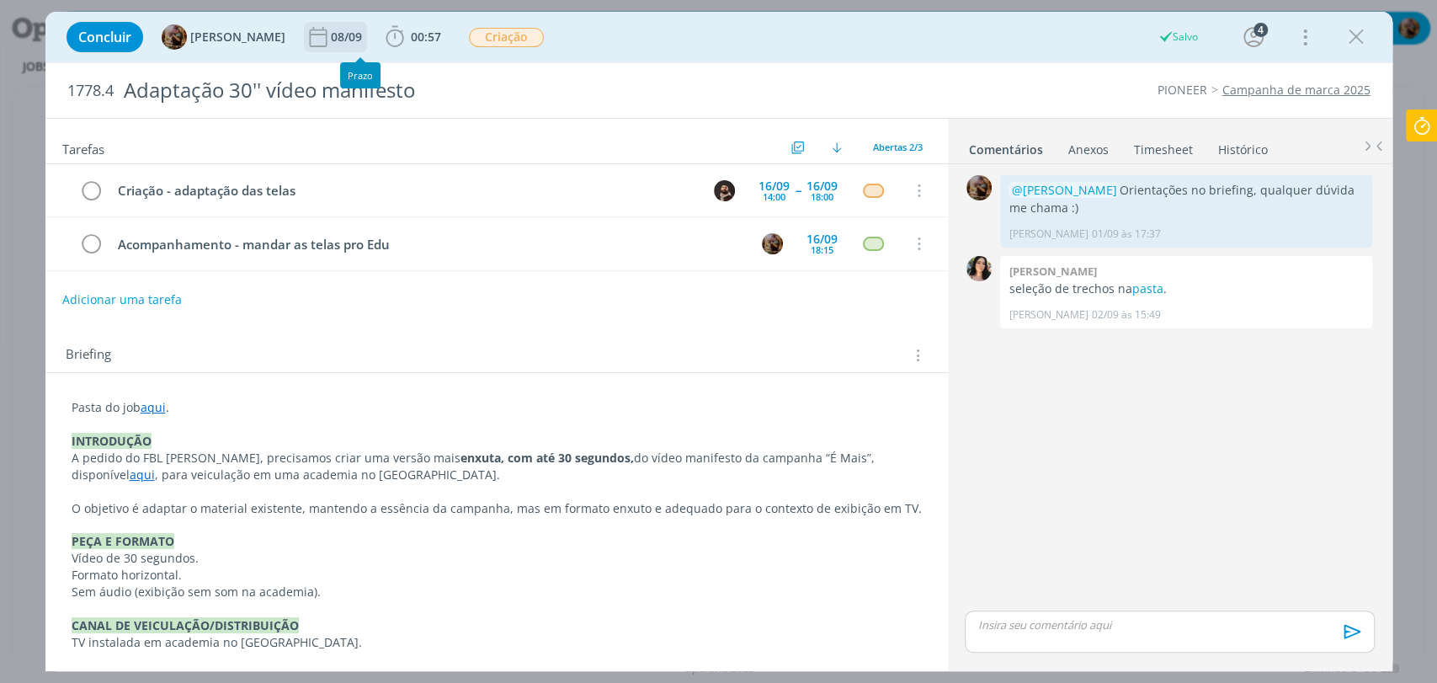
click at [363, 25] on div "08/09" at bounding box center [348, 37] width 35 height 30
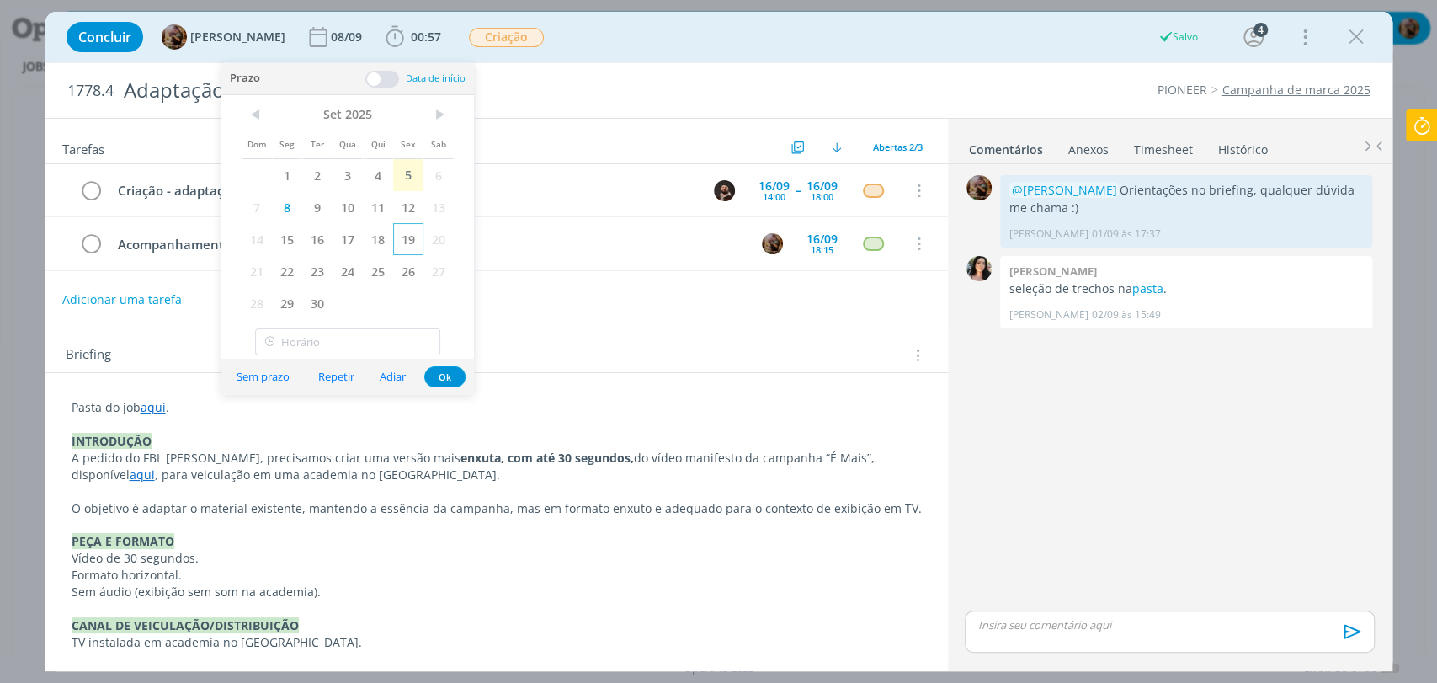
click at [421, 237] on span "19" at bounding box center [408, 239] width 30 height 32
click at [448, 381] on button "Ok" at bounding box center [444, 376] width 41 height 21
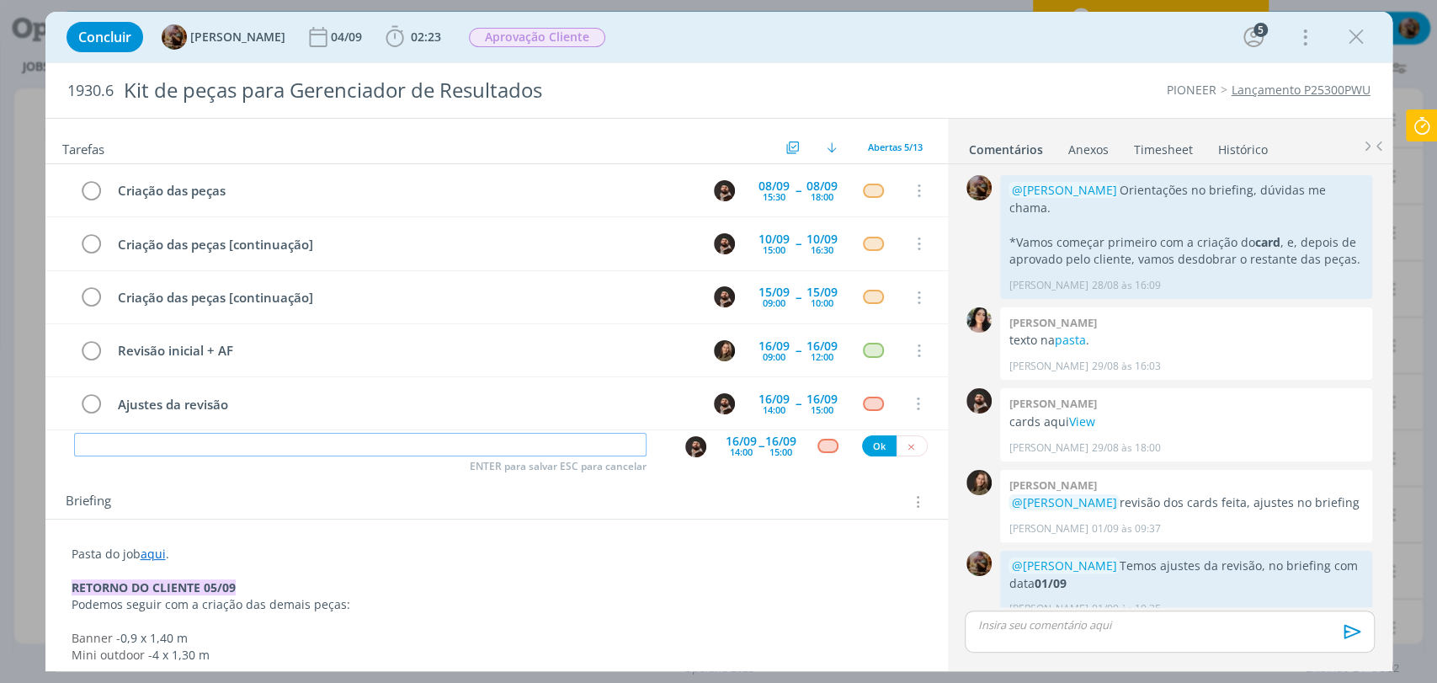
scroll to position [636, 0]
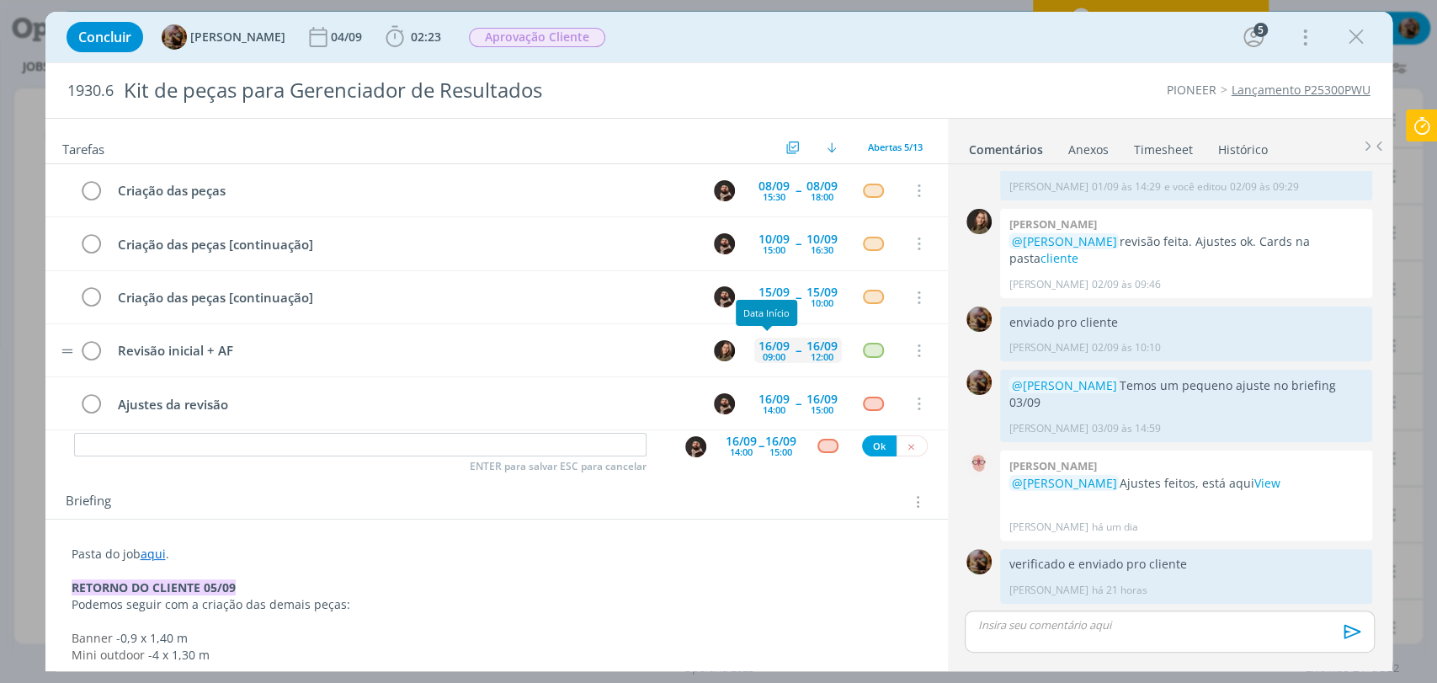
click at [773, 344] on div "16/09" at bounding box center [774, 346] width 31 height 12
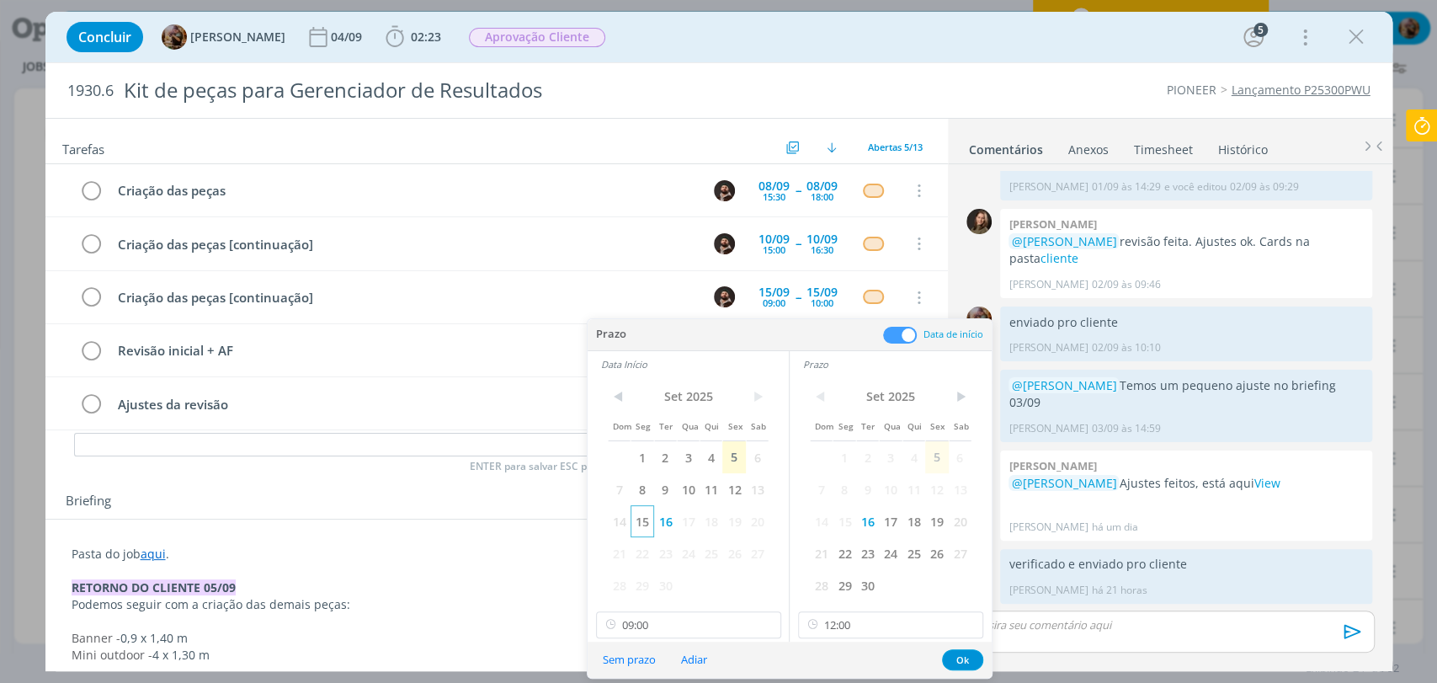
click at [640, 520] on span "15" at bounding box center [642, 521] width 23 height 32
click at [849, 523] on span "15" at bounding box center [844, 521] width 23 height 32
click at [721, 627] on input "09:00" at bounding box center [688, 624] width 185 height 27
click at [646, 482] on div "10:30" at bounding box center [690, 481] width 188 height 30
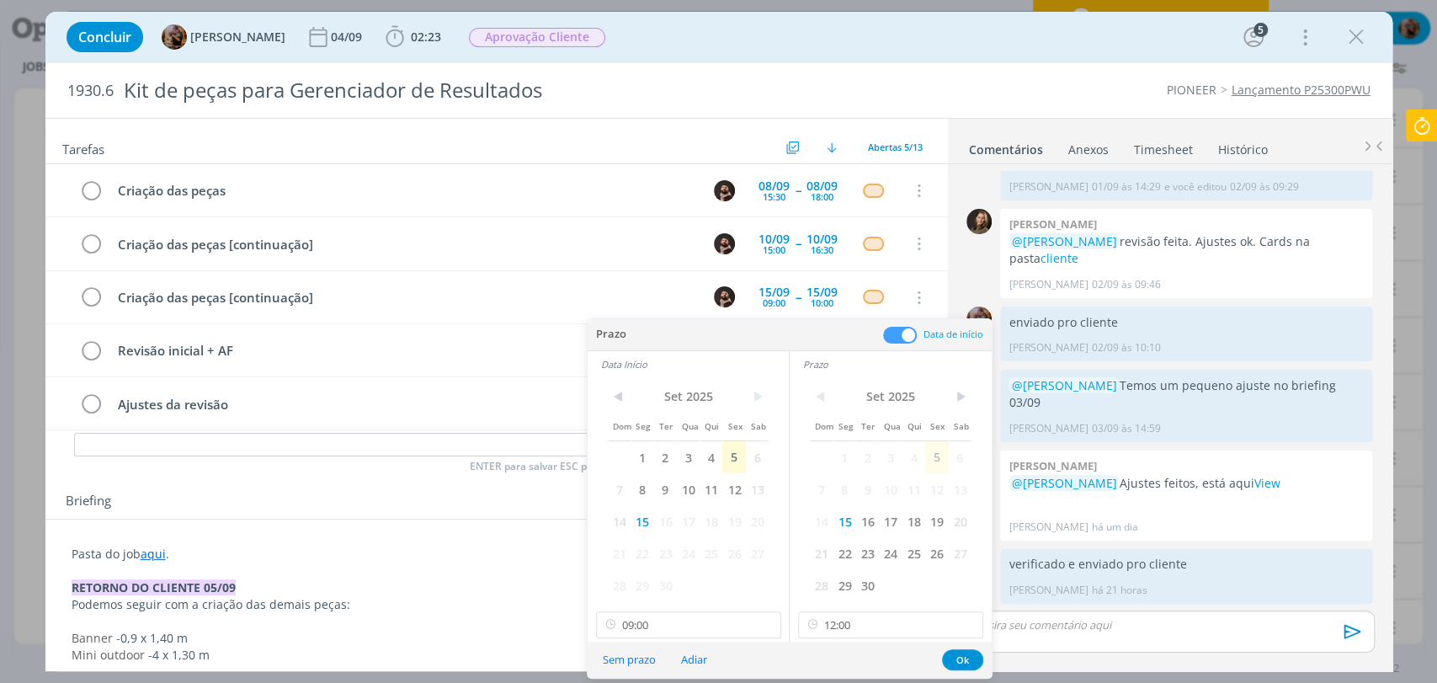
type input "10:30"
click at [855, 618] on input "12:00" at bounding box center [890, 624] width 185 height 27
click at [830, 446] on div "14:00" at bounding box center [893, 448] width 188 height 30
type input "14:00"
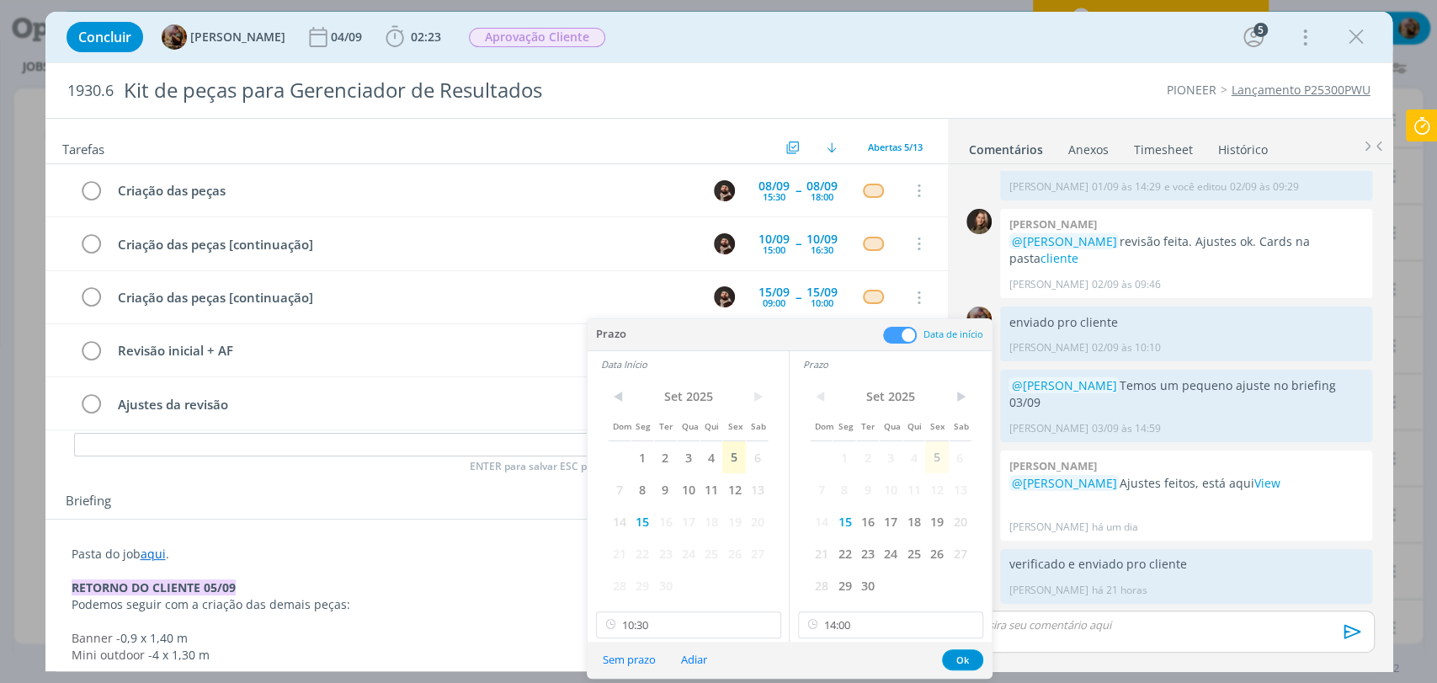
scroll to position [1697, 0]
click at [961, 658] on button "Ok" at bounding box center [962, 659] width 41 height 21
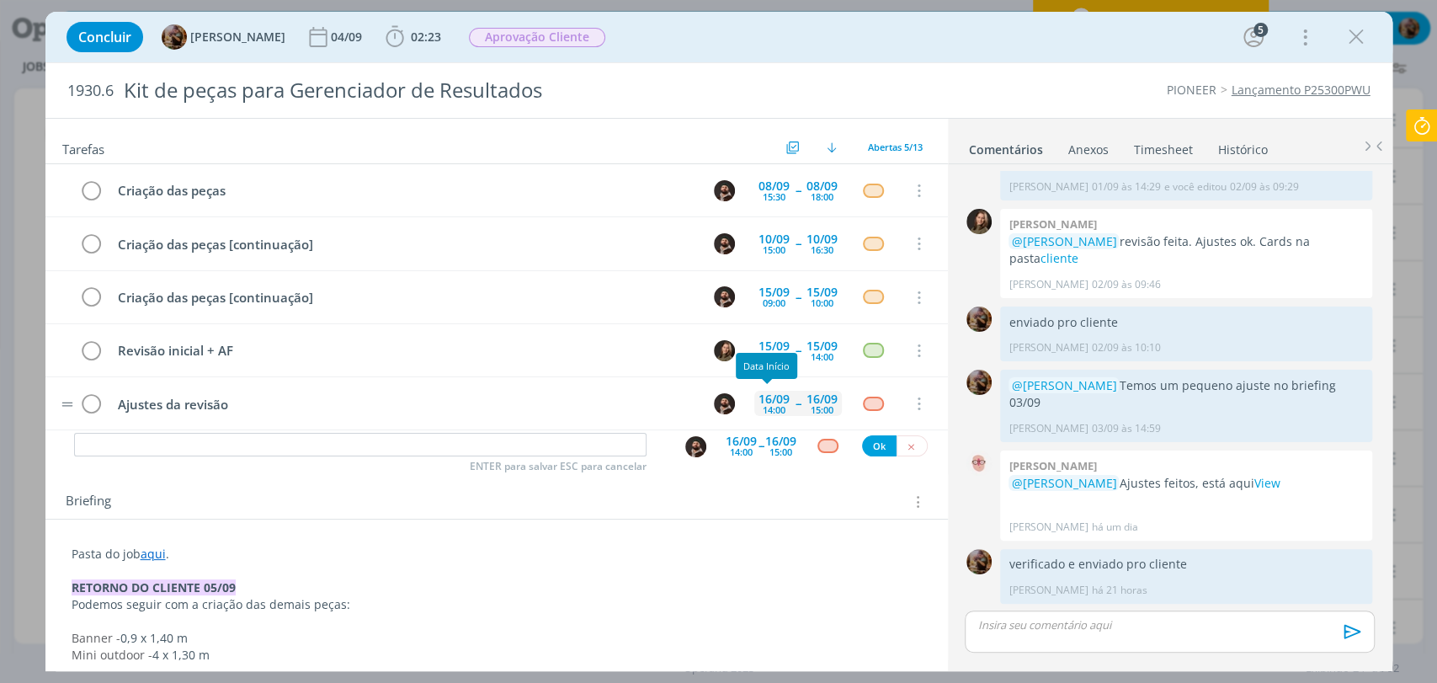
click at [764, 393] on div "16/09" at bounding box center [774, 399] width 31 height 12
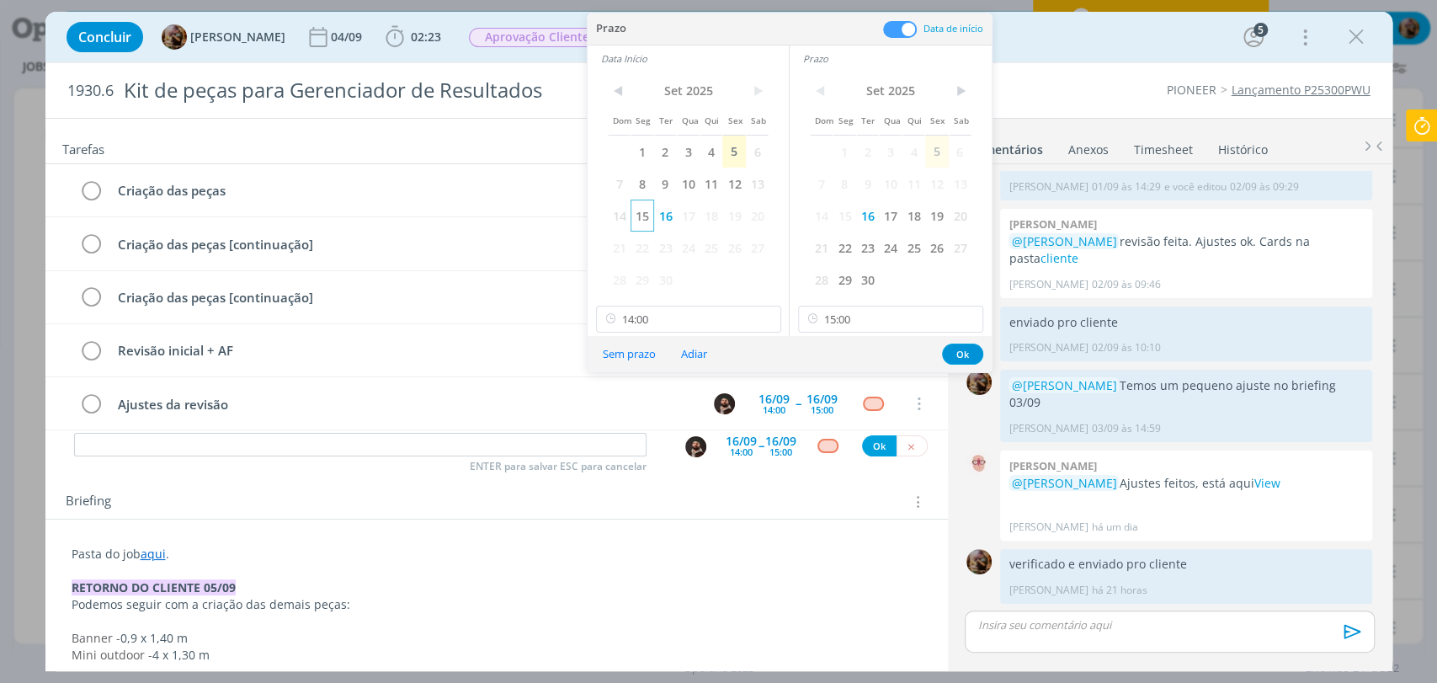
click at [646, 221] on span "15" at bounding box center [642, 216] width 23 height 32
click at [841, 224] on span "15" at bounding box center [844, 216] width 23 height 32
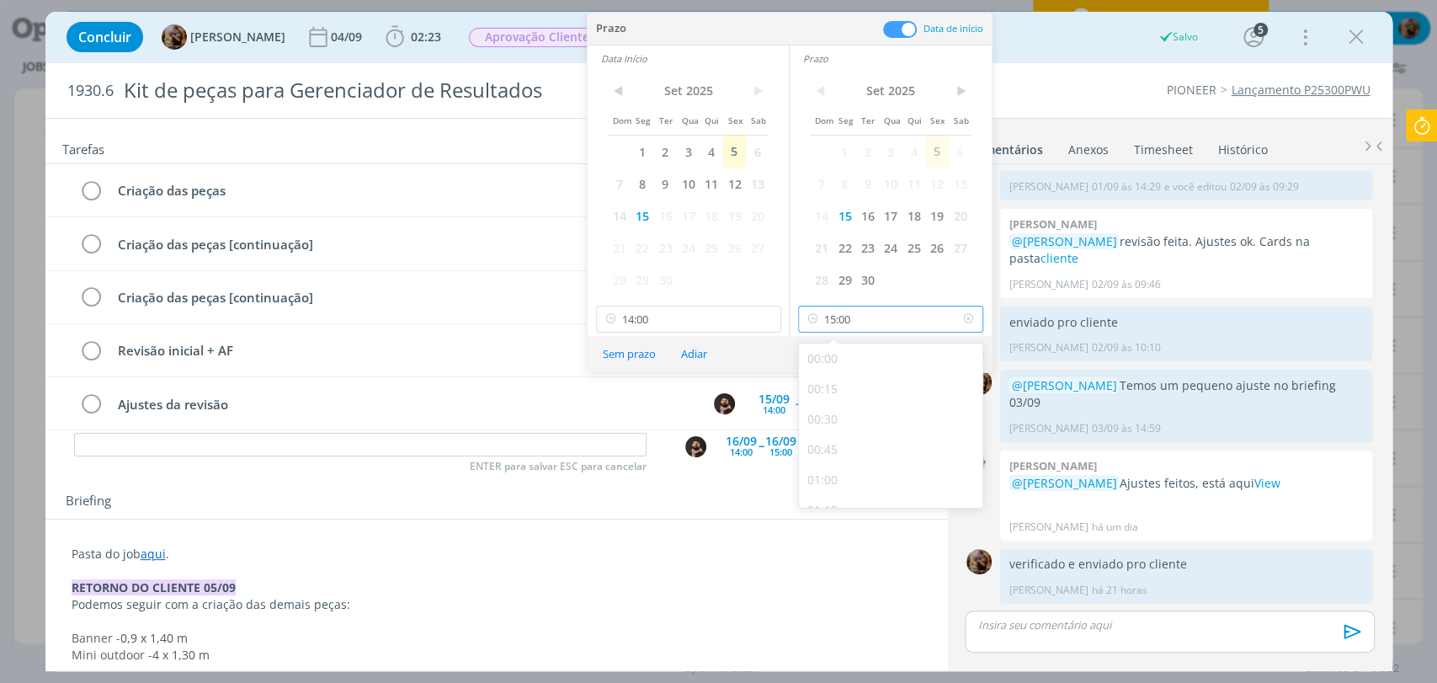
click at [903, 311] on input "15:00" at bounding box center [890, 319] width 185 height 27
click at [860, 430] on div "16:00" at bounding box center [893, 421] width 188 height 30
type input "16:00"
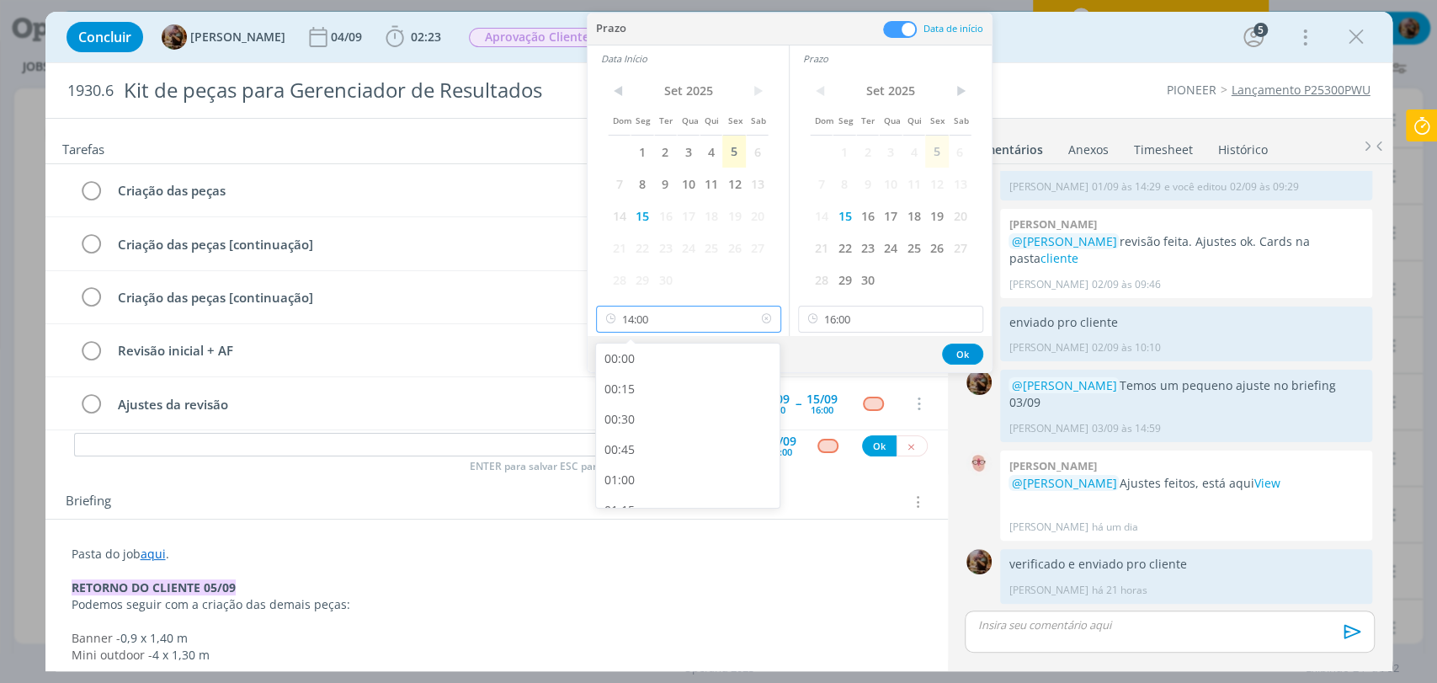
click at [659, 322] on input "14:00" at bounding box center [688, 319] width 185 height 27
click at [653, 419] on div "15:00" at bounding box center [690, 421] width 188 height 30
type input "15:00"
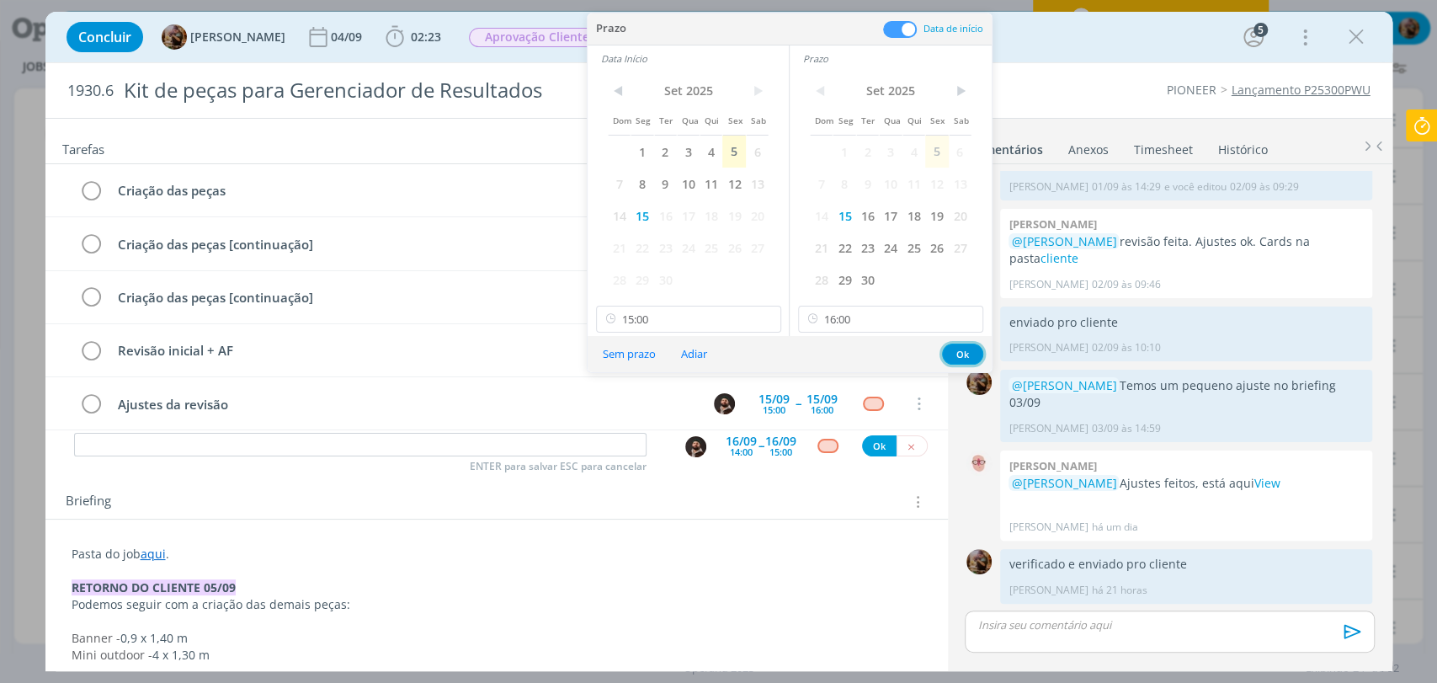
click at [951, 352] on button "Ok" at bounding box center [962, 354] width 41 height 21
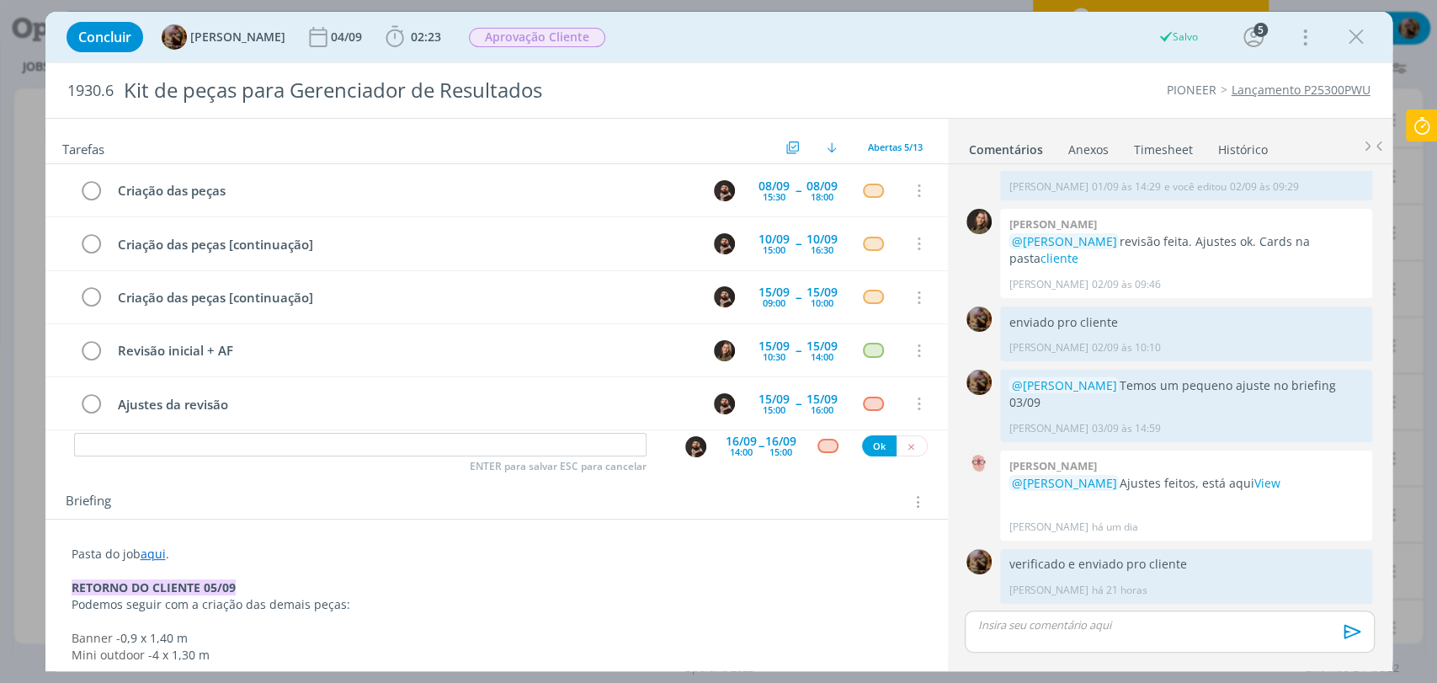
scroll to position [11, 0]
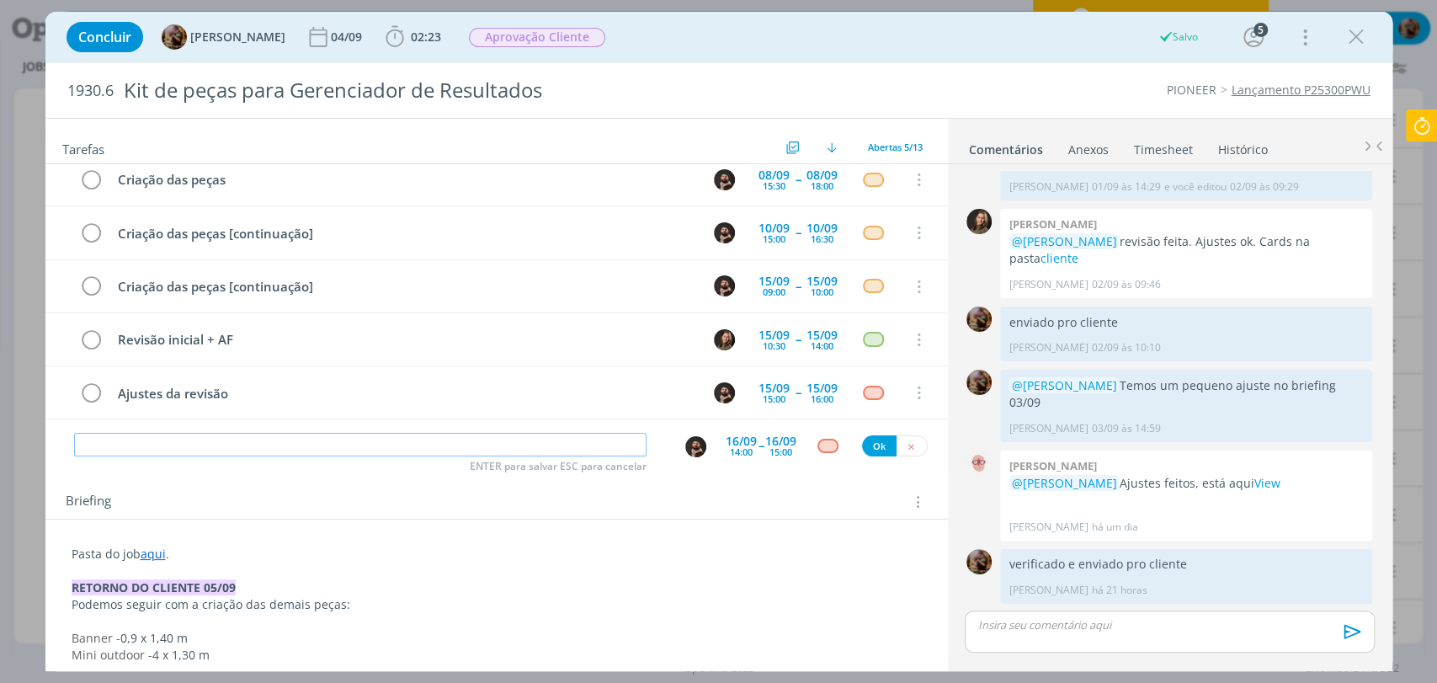
click at [419, 440] on input "dialog" at bounding box center [360, 445] width 573 height 24
click at [685, 447] on img "dialog" at bounding box center [695, 446] width 21 height 21
type input "Revisão final + AF"
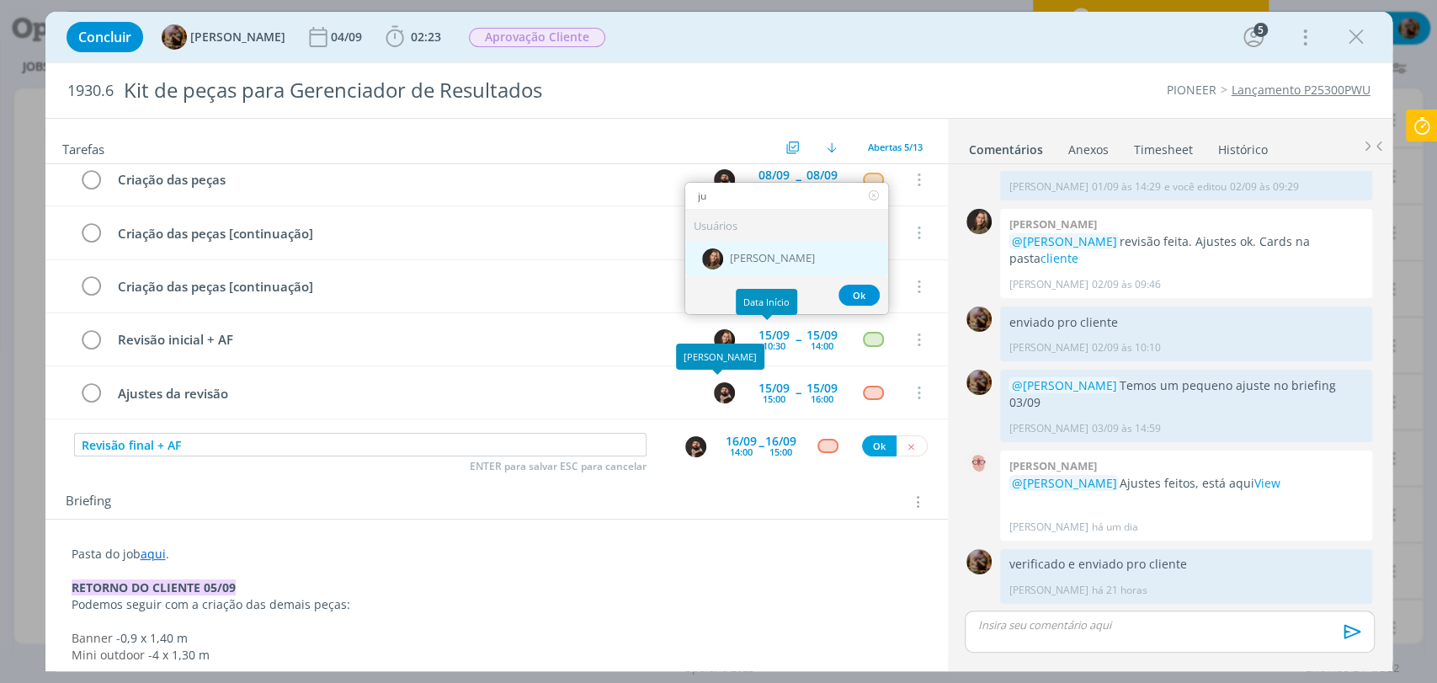
type input "ju"
click at [802, 264] on div "[PERSON_NAME]" at bounding box center [786, 259] width 203 height 35
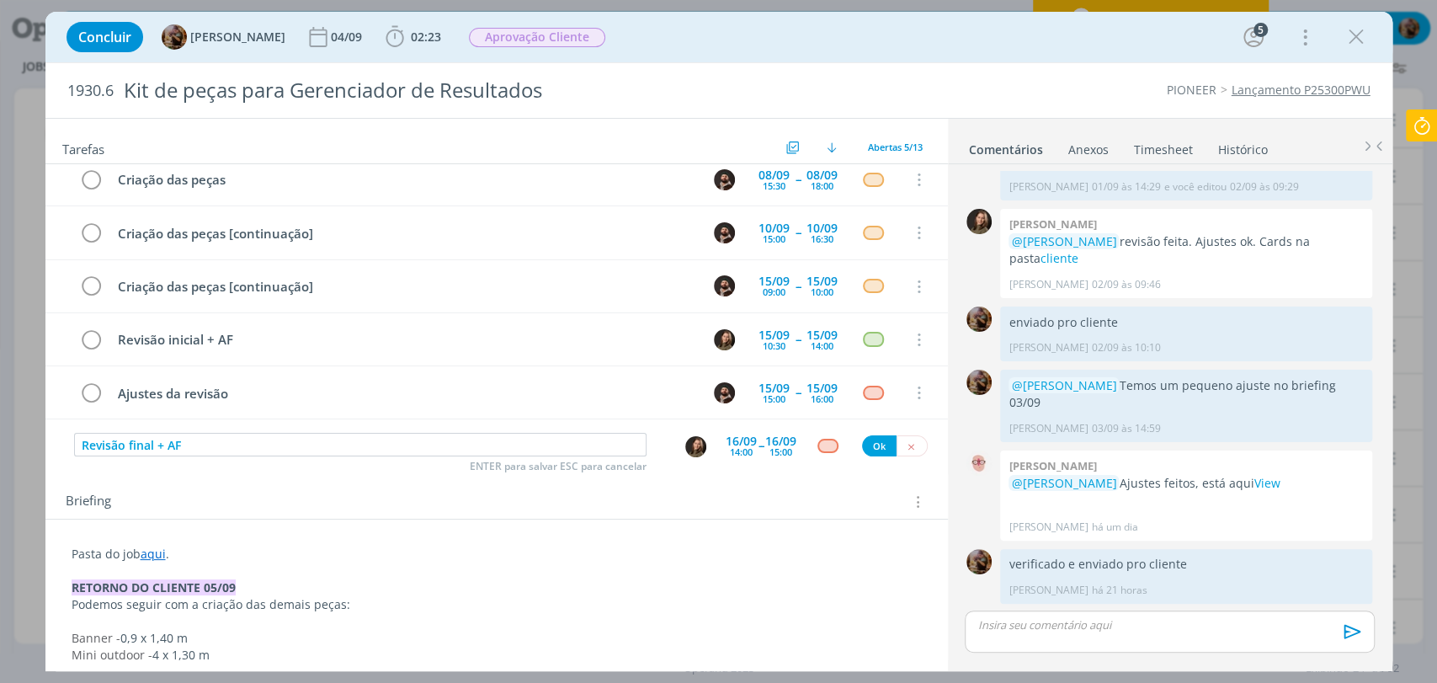
click at [730, 447] on div "14:00" at bounding box center [741, 451] width 23 height 9
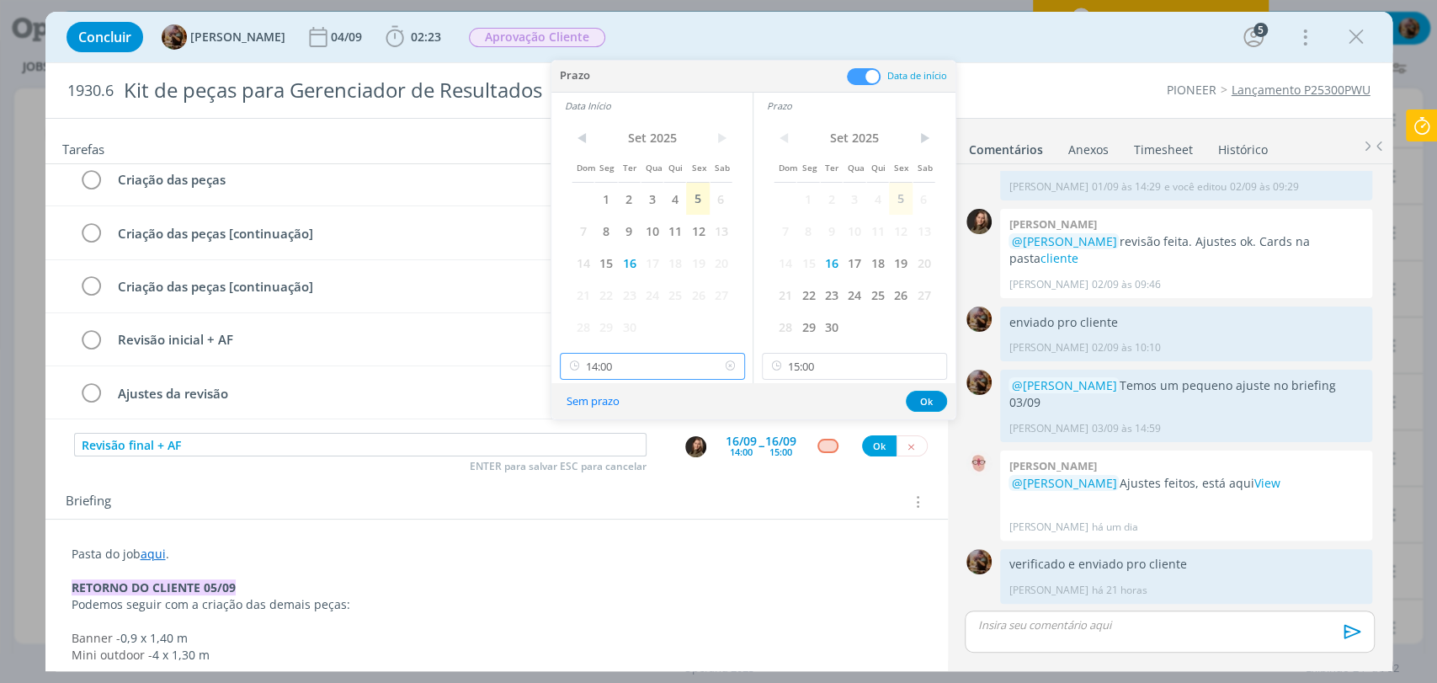
click at [687, 364] on input "14:00" at bounding box center [652, 366] width 185 height 27
click at [599, 482] on div "09:00" at bounding box center [654, 489] width 188 height 30
type input "09:00"
click at [850, 366] on input "15:00" at bounding box center [854, 366] width 185 height 27
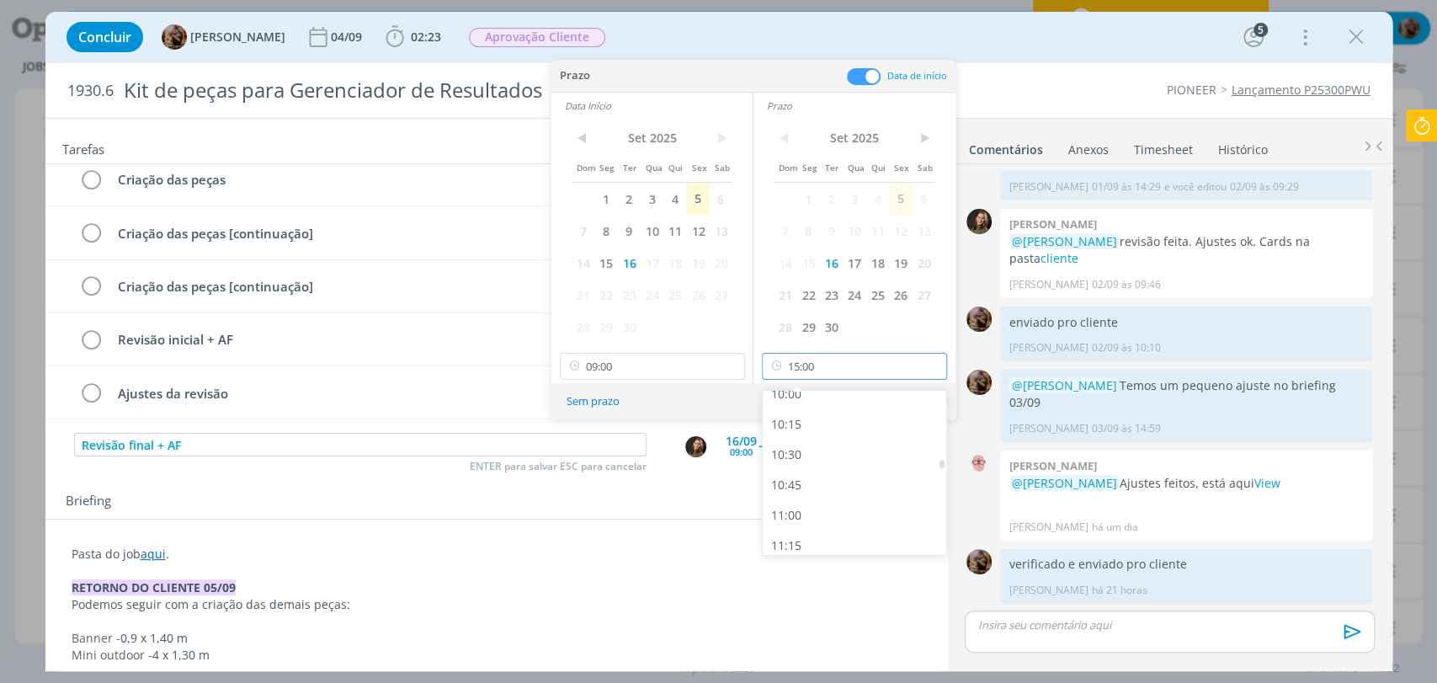
scroll to position [1222, 0]
click at [809, 444] on div "10:30" at bounding box center [857, 456] width 188 height 30
type input "10:30"
click at [919, 398] on button "Ok" at bounding box center [926, 401] width 41 height 21
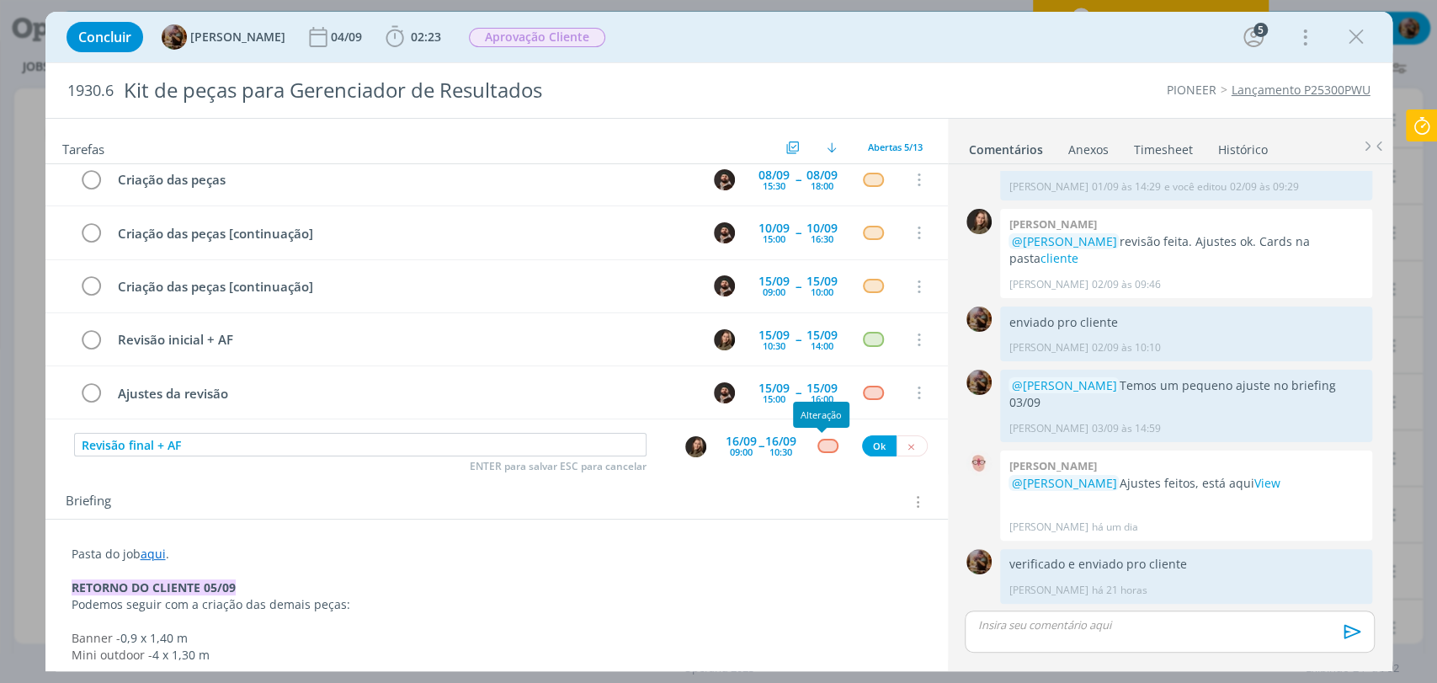
click at [821, 446] on div "dialog" at bounding box center [828, 446] width 21 height 14
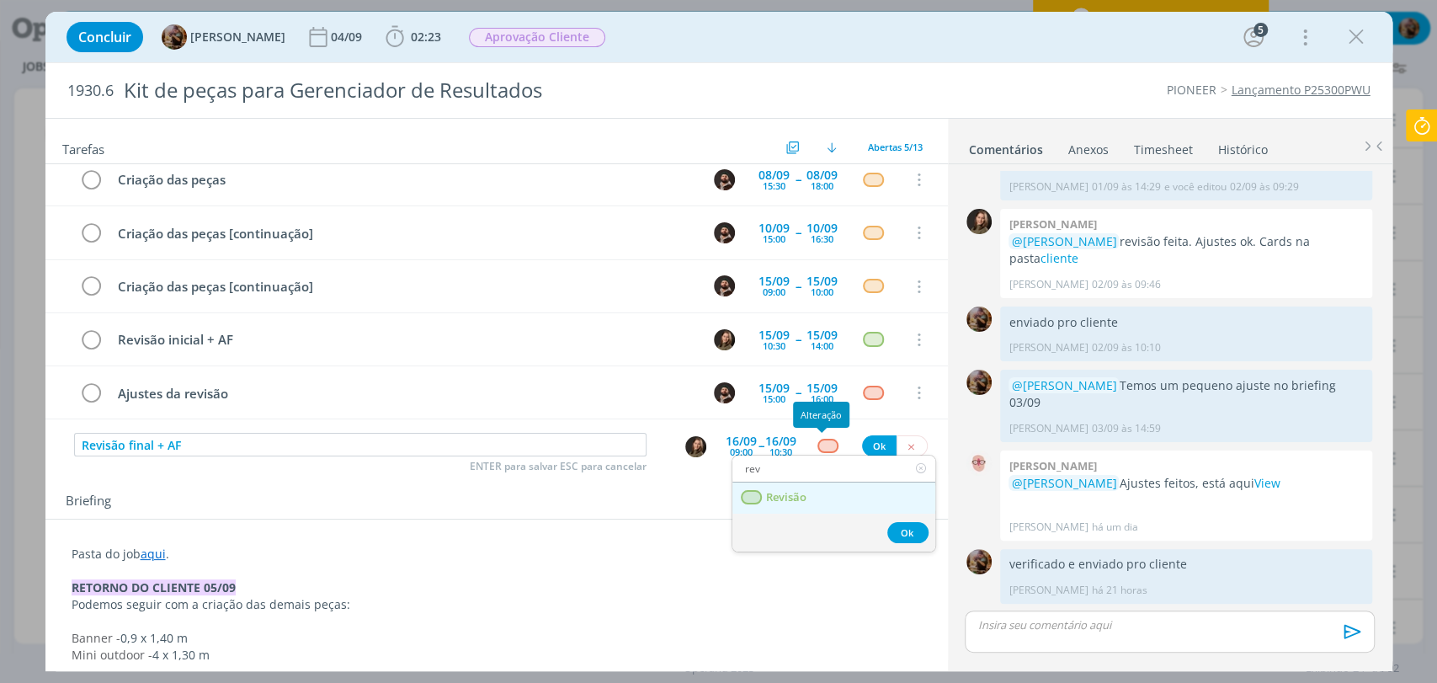
type input "rev"
click at [801, 482] on link "Revisão" at bounding box center [833, 497] width 203 height 31
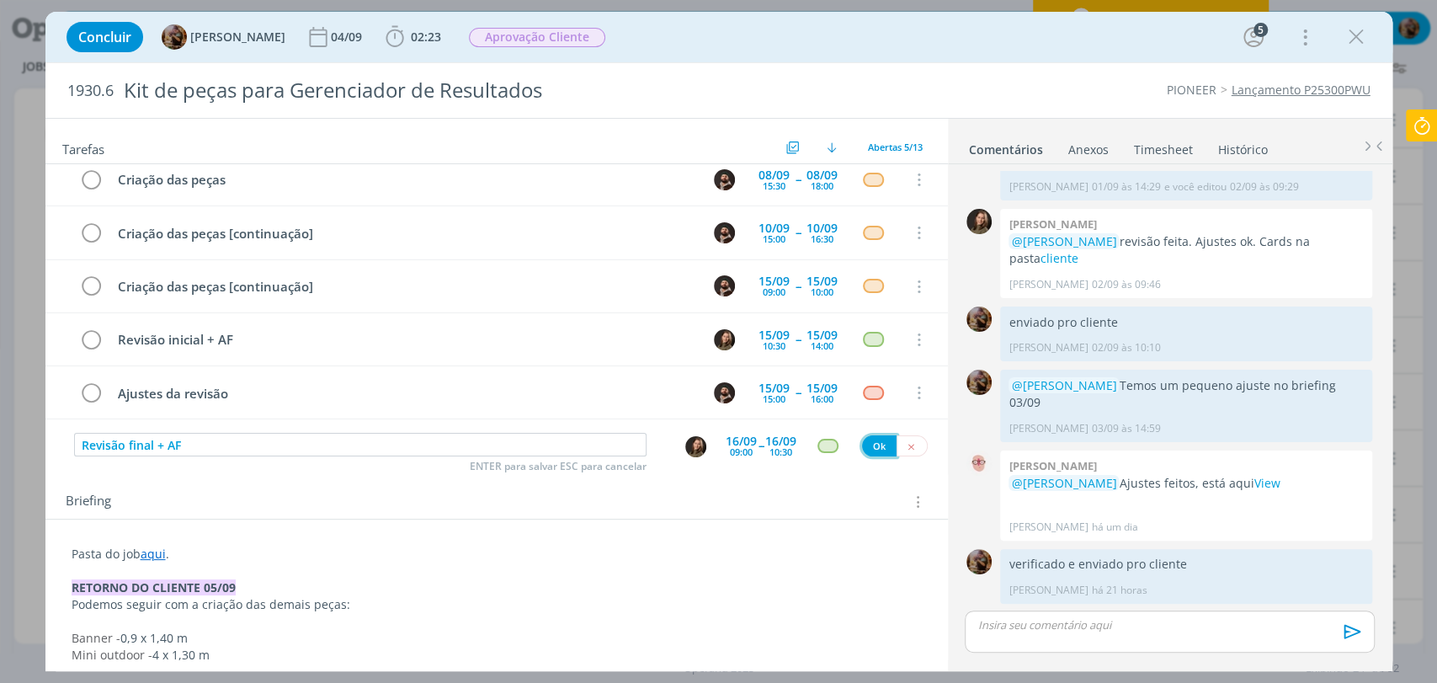
click at [873, 446] on button "Ok" at bounding box center [879, 445] width 35 height 21
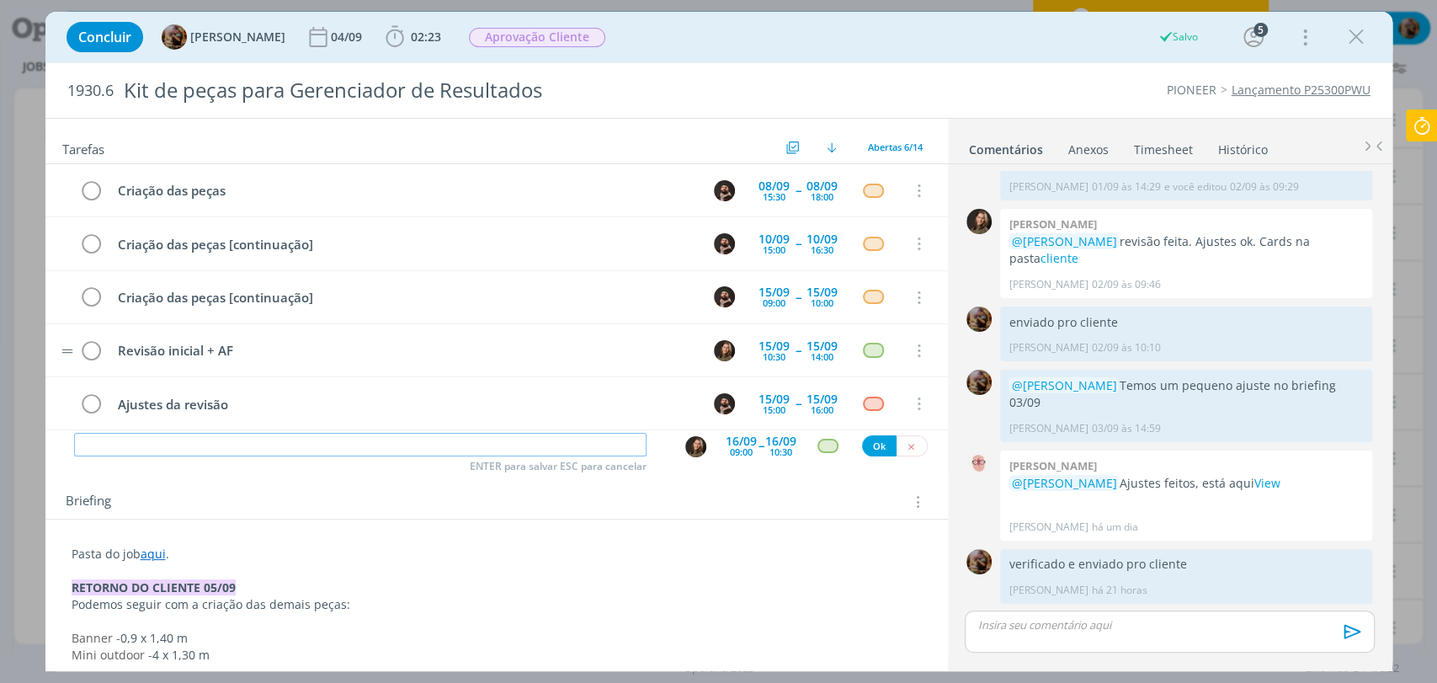
scroll to position [0, 0]
click at [1152, 628] on p "dialog" at bounding box center [1169, 624] width 382 height 15
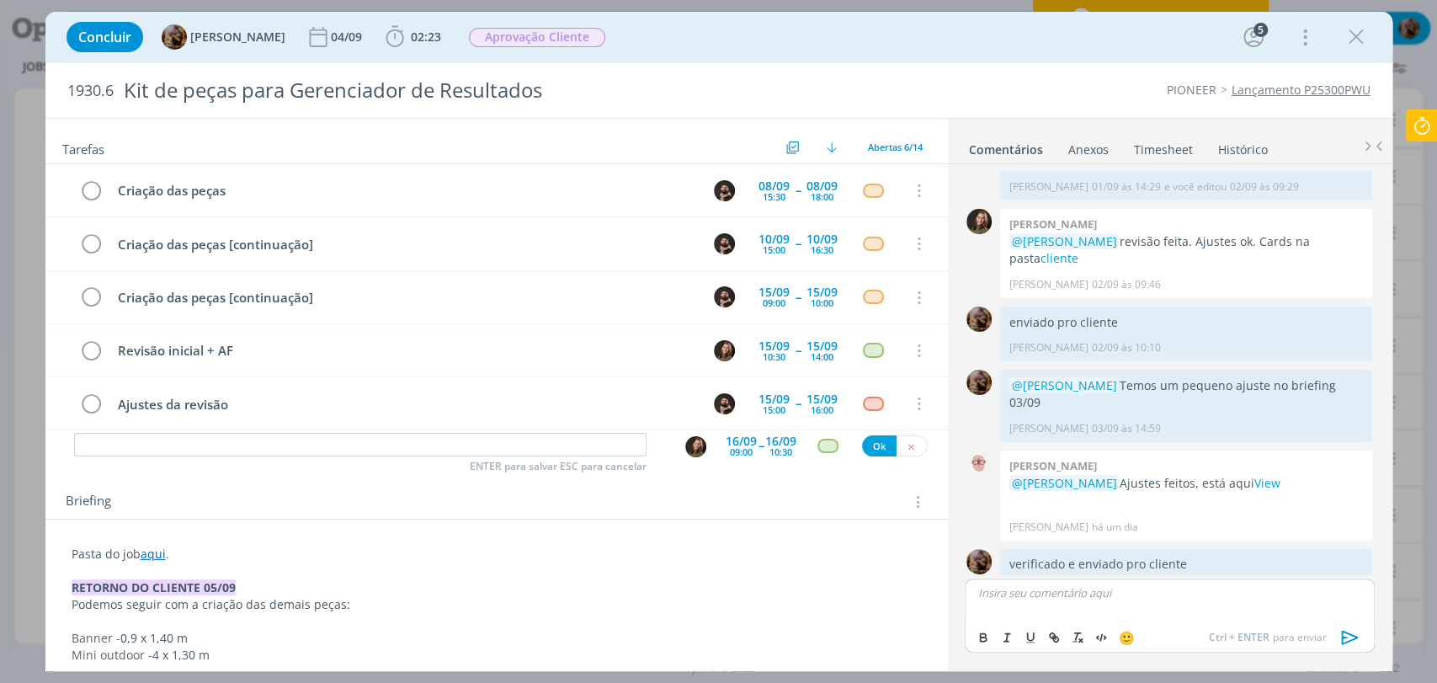
scroll to position [668, 0]
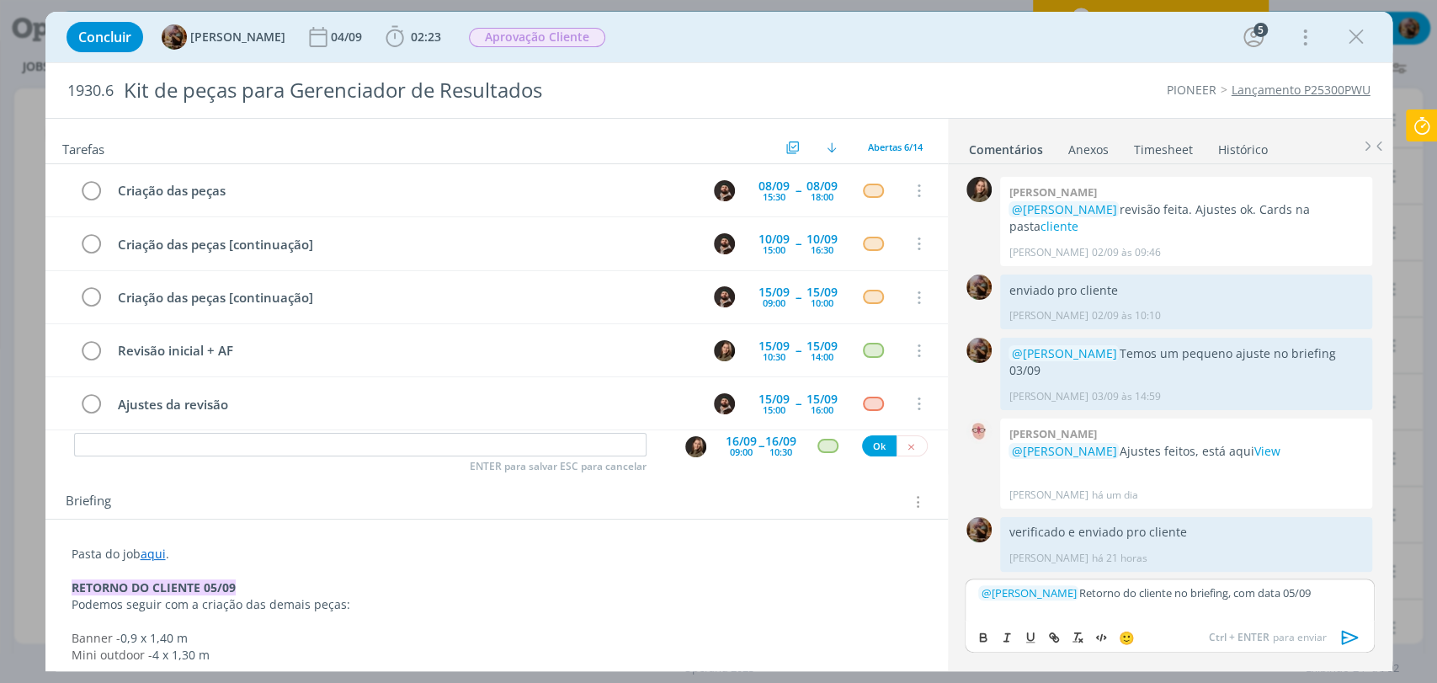
click at [1344, 630] on icon "dialog" at bounding box center [1349, 637] width 17 height 14
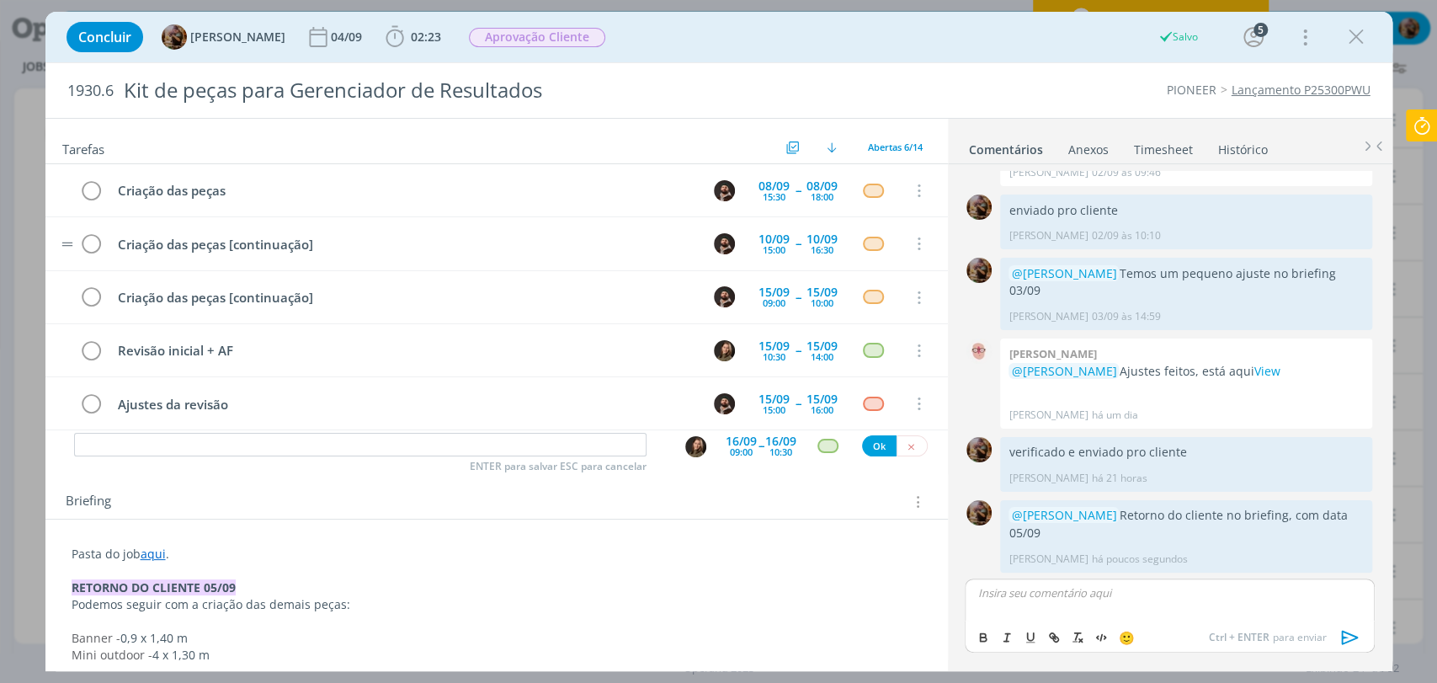
scroll to position [0, 0]
click at [442, 448] on input "dialog" at bounding box center [360, 445] width 573 height 24
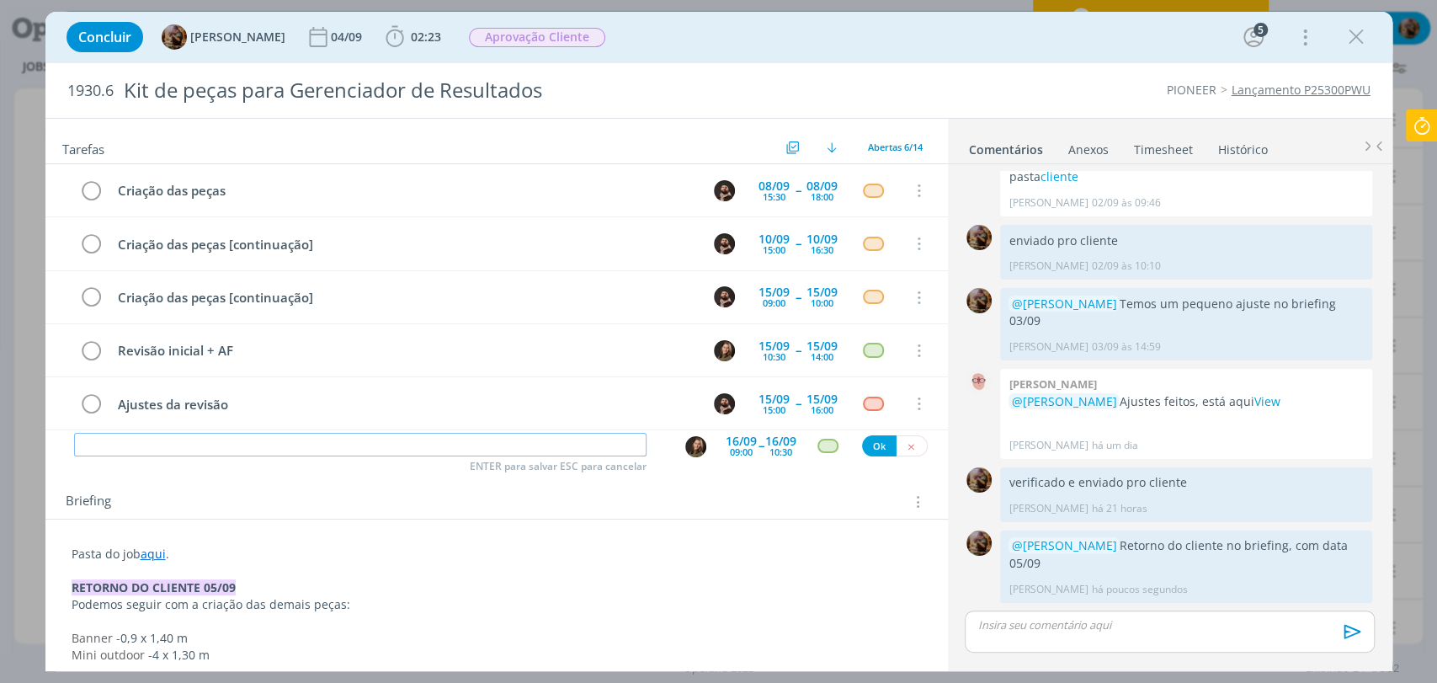
scroll to position [716, 0]
click at [694, 445] on img "dialog" at bounding box center [695, 446] width 21 height 21
type input "Acompanhamento"
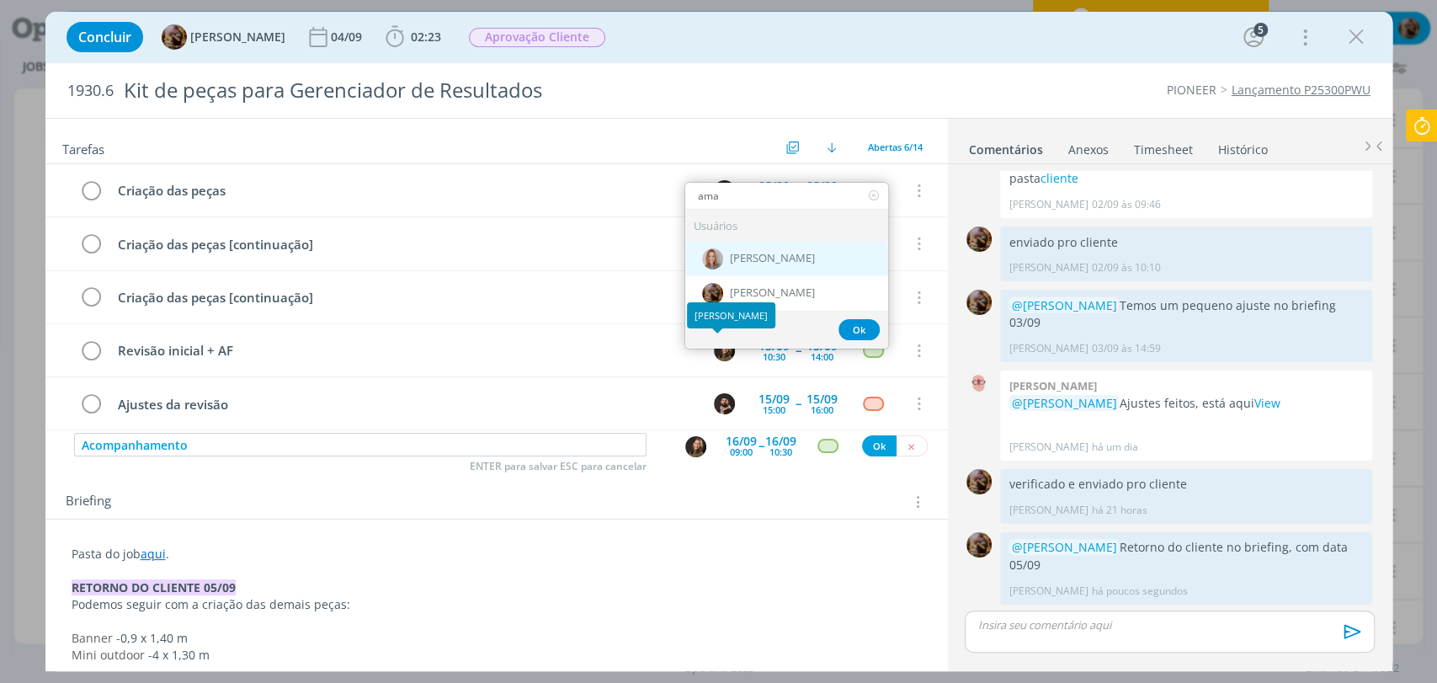
drag, startPoint x: 743, startPoint y: 269, endPoint x: 754, endPoint y: 294, distance: 26.8
click at [744, 270] on div "[PERSON_NAME]" at bounding box center [786, 259] width 203 height 35
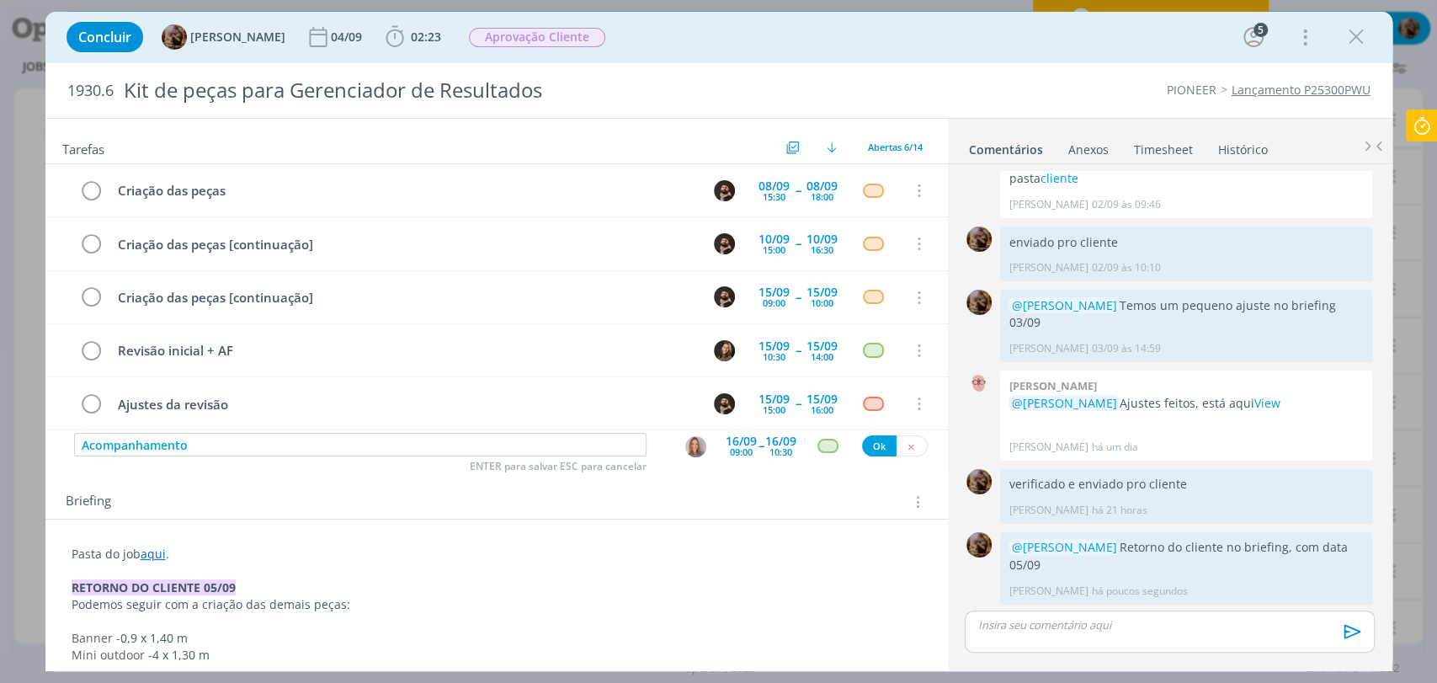
click at [690, 449] on img "dialog" at bounding box center [695, 446] width 21 height 21
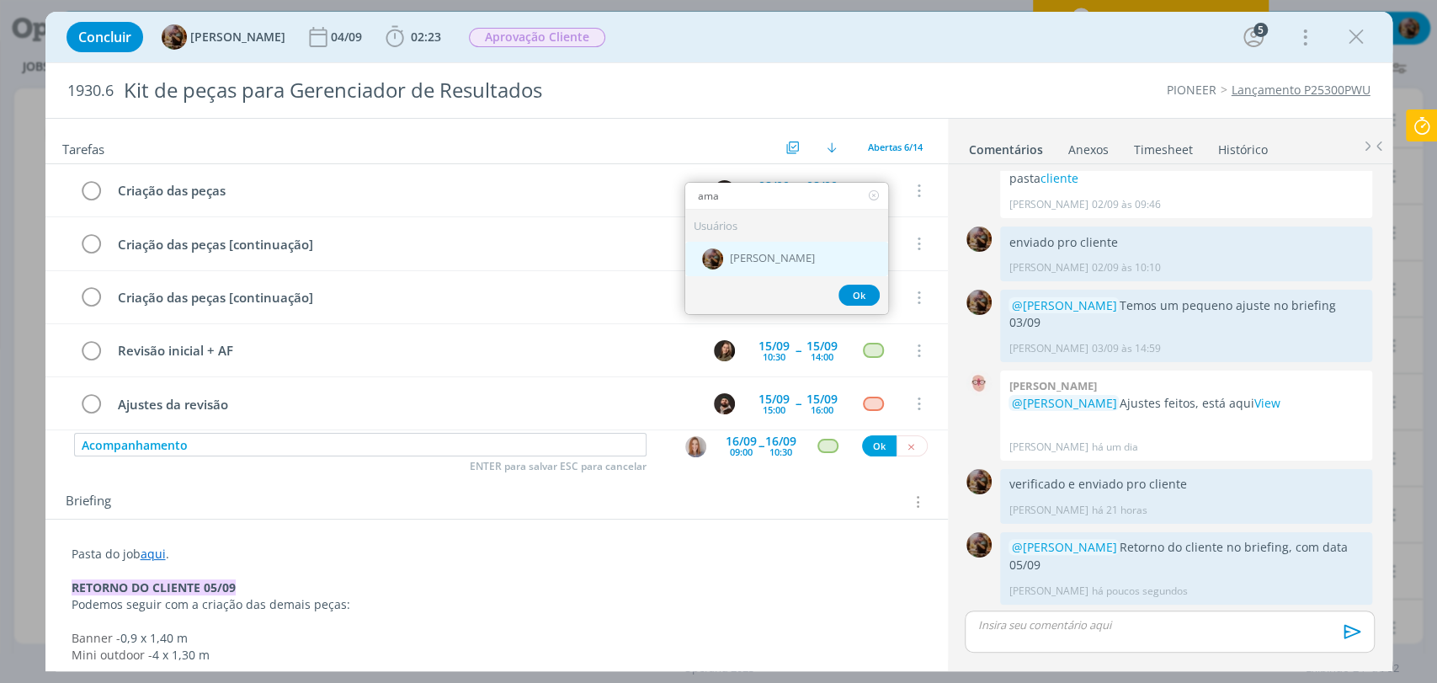
type input "ama"
click at [770, 257] on span "[PERSON_NAME]" at bounding box center [772, 259] width 85 height 13
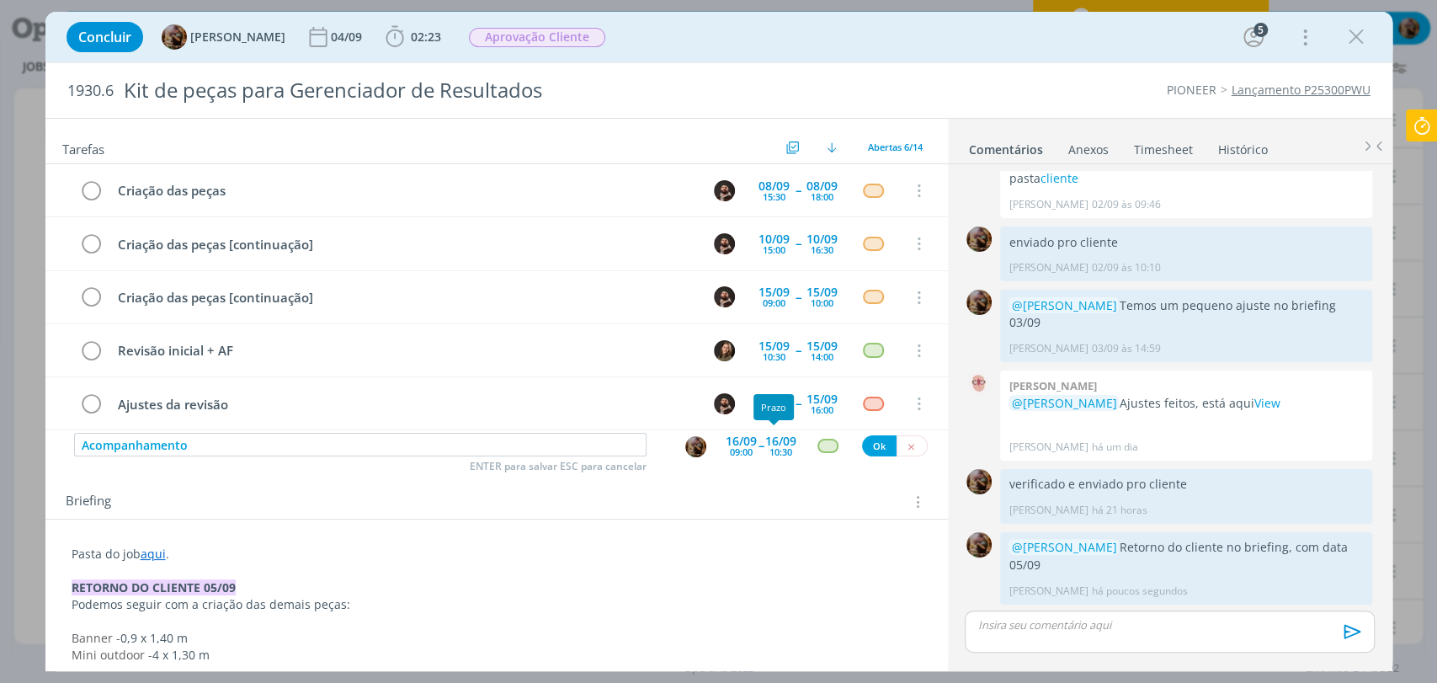
click at [772, 439] on div "16/09" at bounding box center [780, 441] width 31 height 12
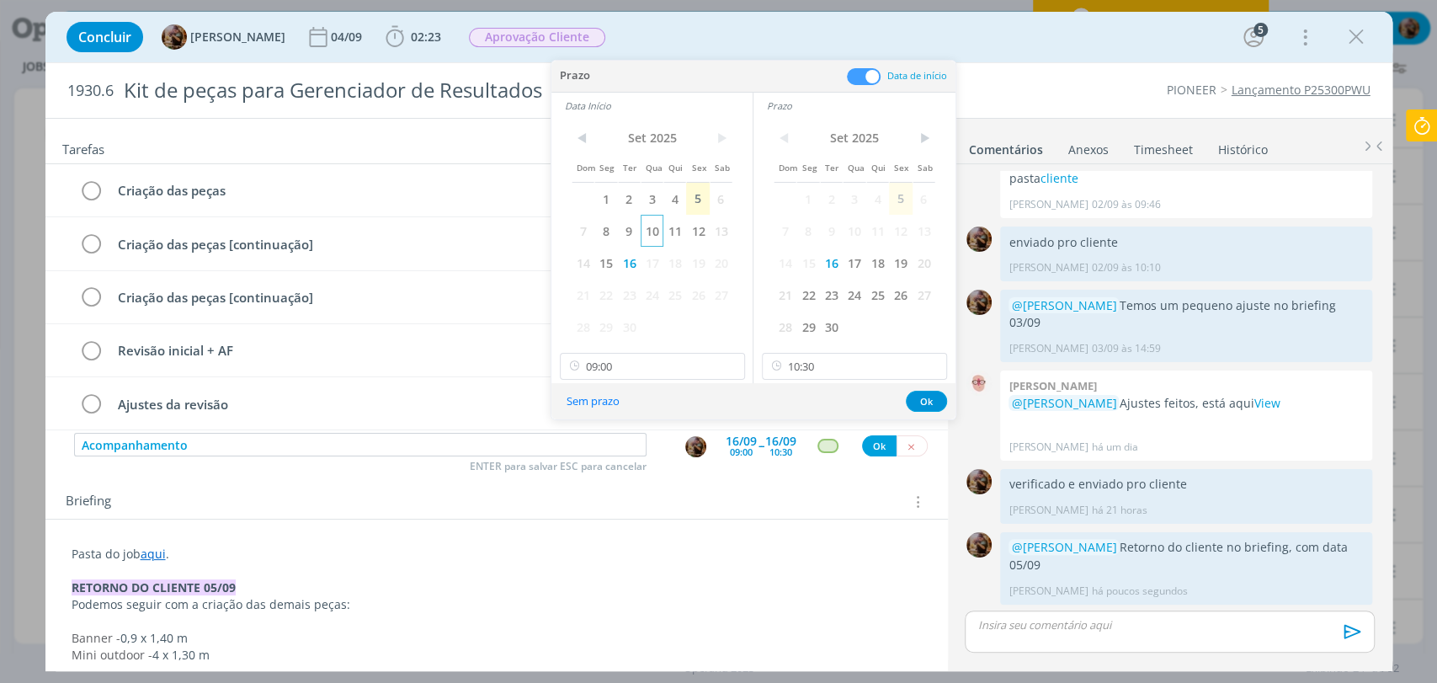
click at [654, 231] on span "10" at bounding box center [652, 231] width 23 height 32
click at [853, 241] on span "10" at bounding box center [854, 231] width 23 height 32
click at [830, 356] on input "10:30" at bounding box center [854, 366] width 185 height 27
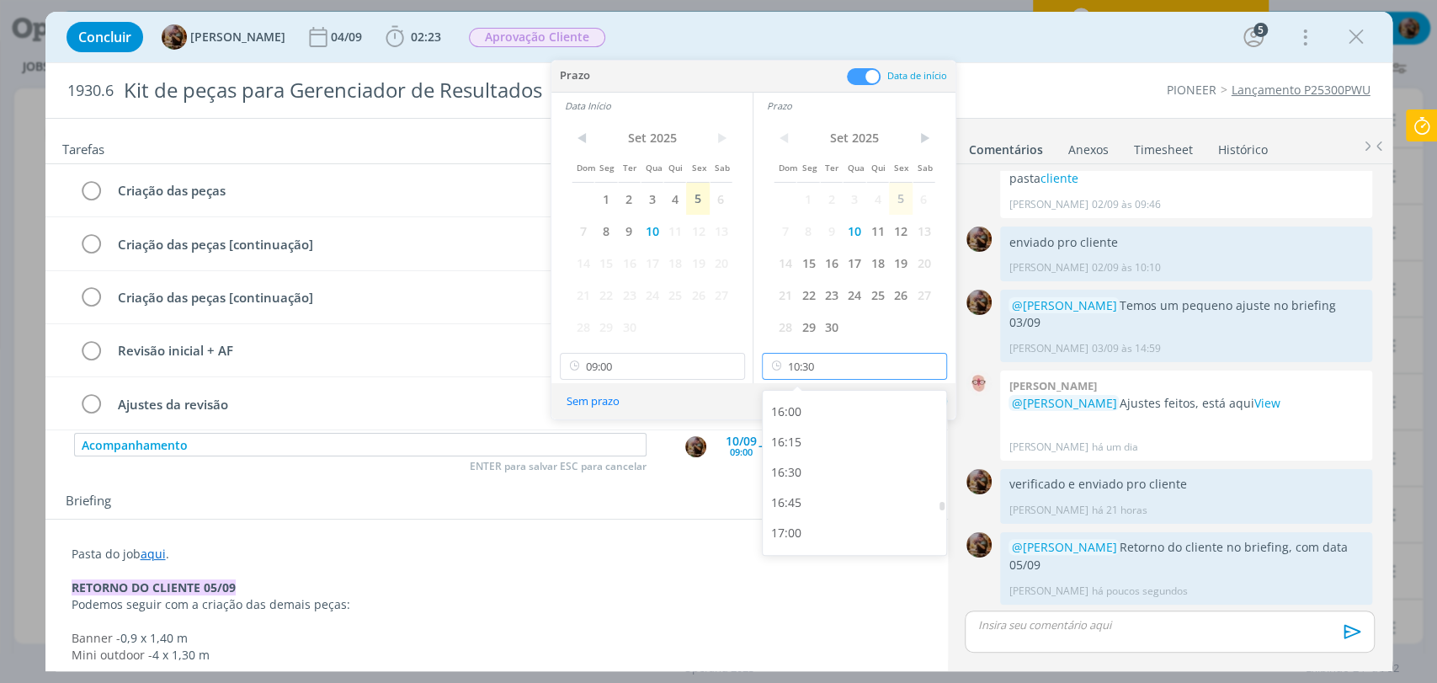
scroll to position [1987, 0]
click at [822, 477] on div "17:00" at bounding box center [857, 480] width 188 height 30
type input "17:00"
click at [727, 363] on icon at bounding box center [730, 366] width 21 height 27
click at [857, 73] on span at bounding box center [864, 76] width 34 height 17
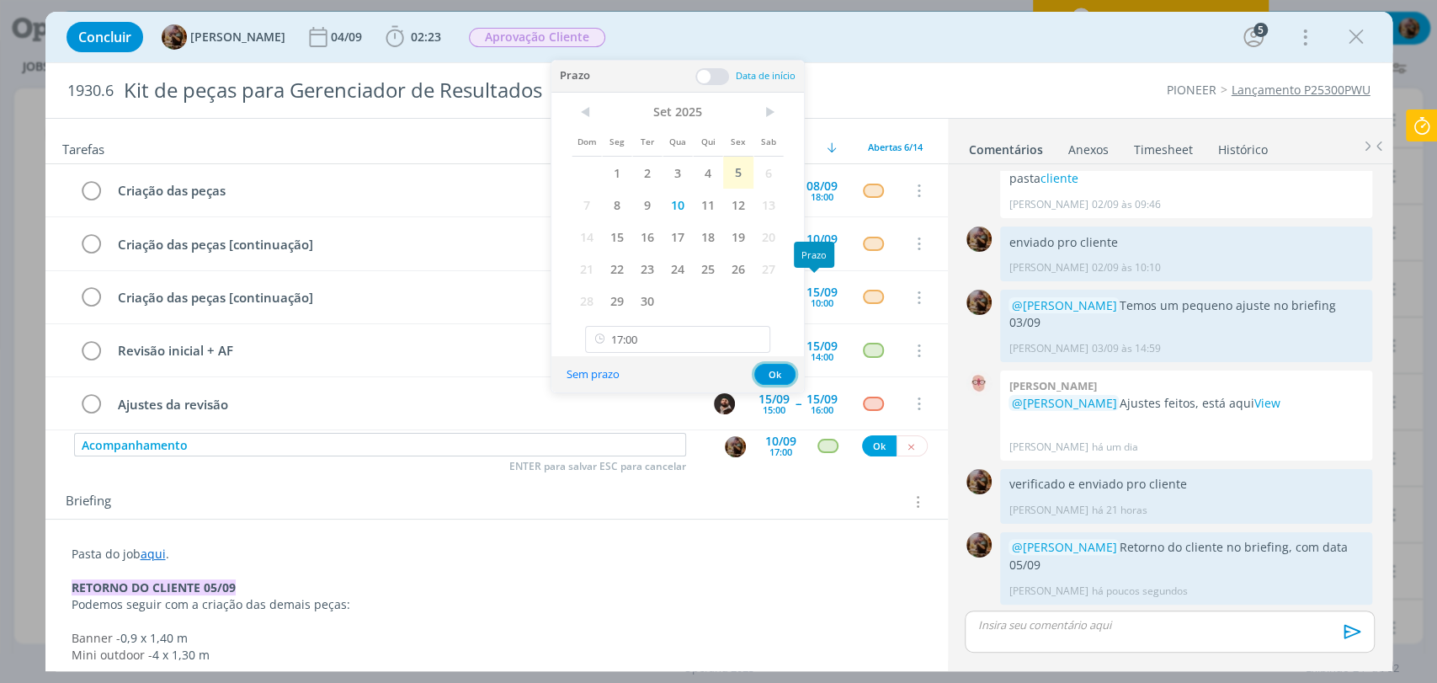
click at [786, 381] on button "Ok" at bounding box center [774, 374] width 41 height 21
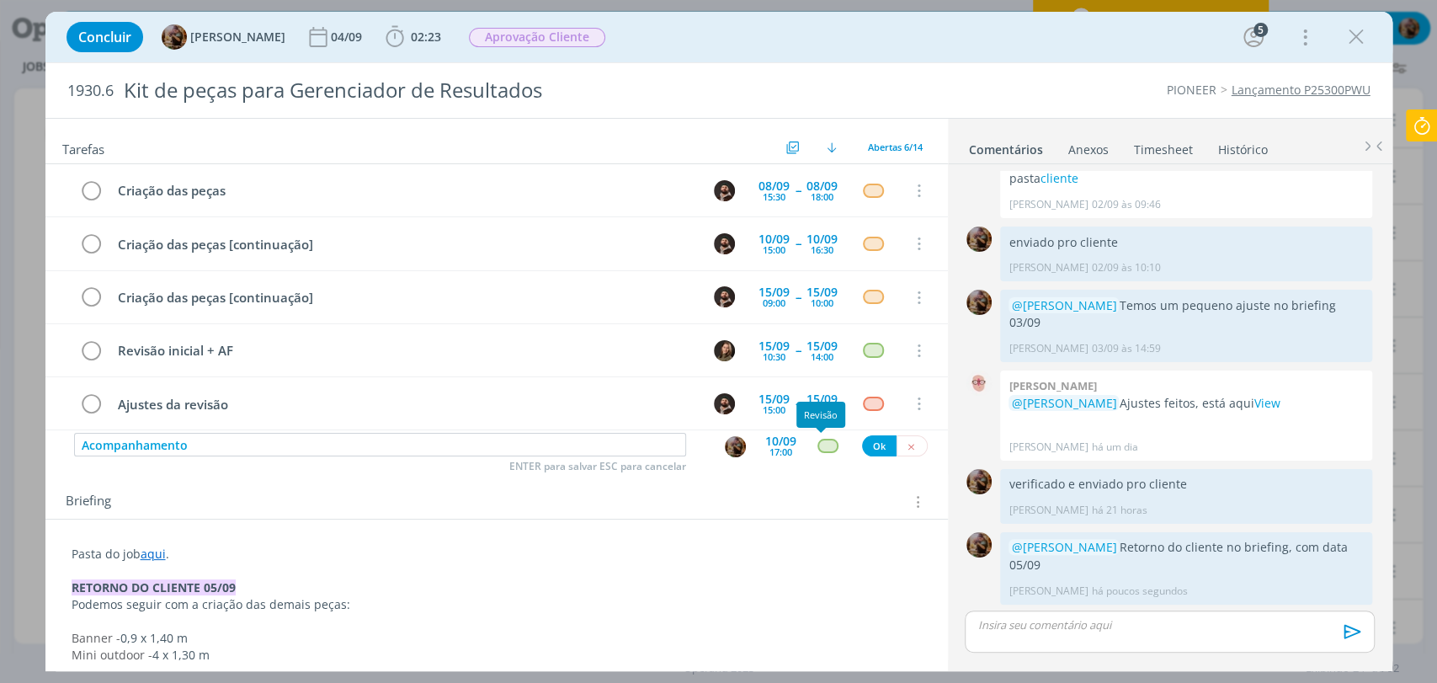
click at [828, 447] on div "dialog" at bounding box center [828, 446] width 21 height 14
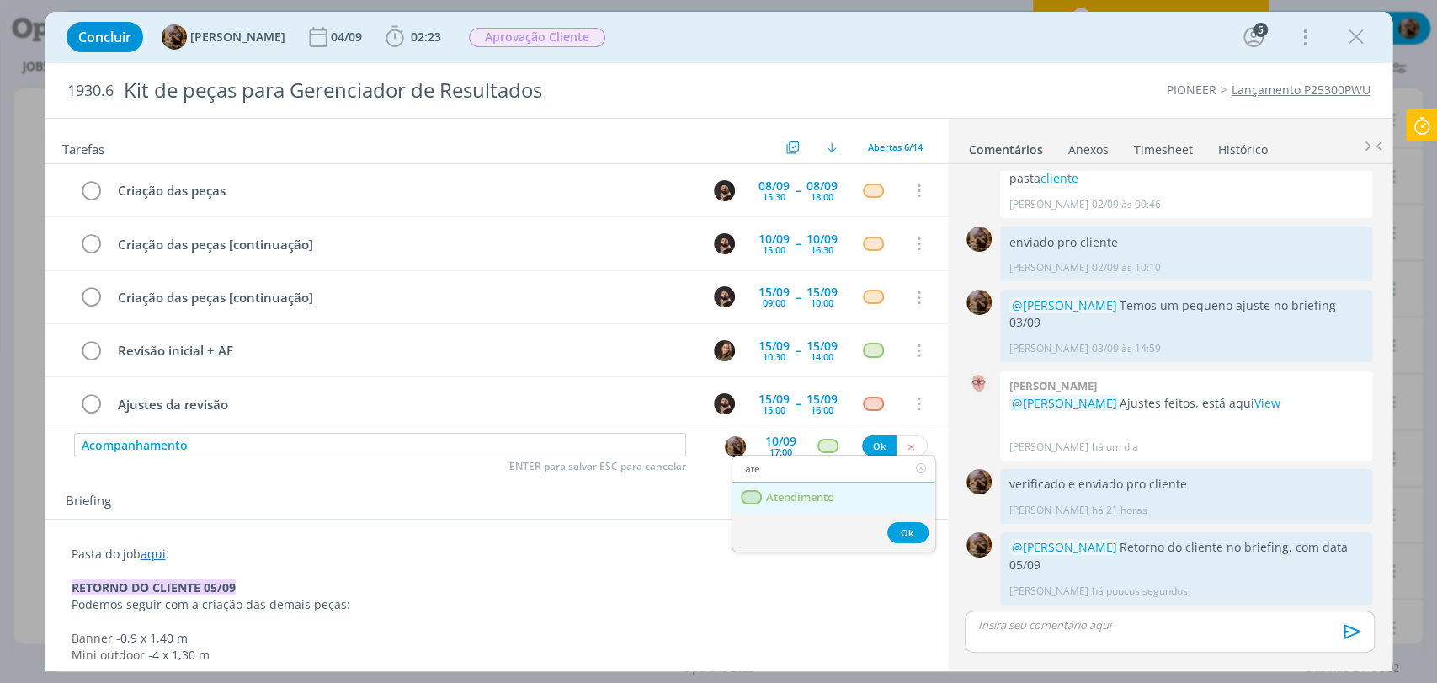
type input "ate"
click at [822, 492] on span "Atendimento" at bounding box center [799, 497] width 68 height 13
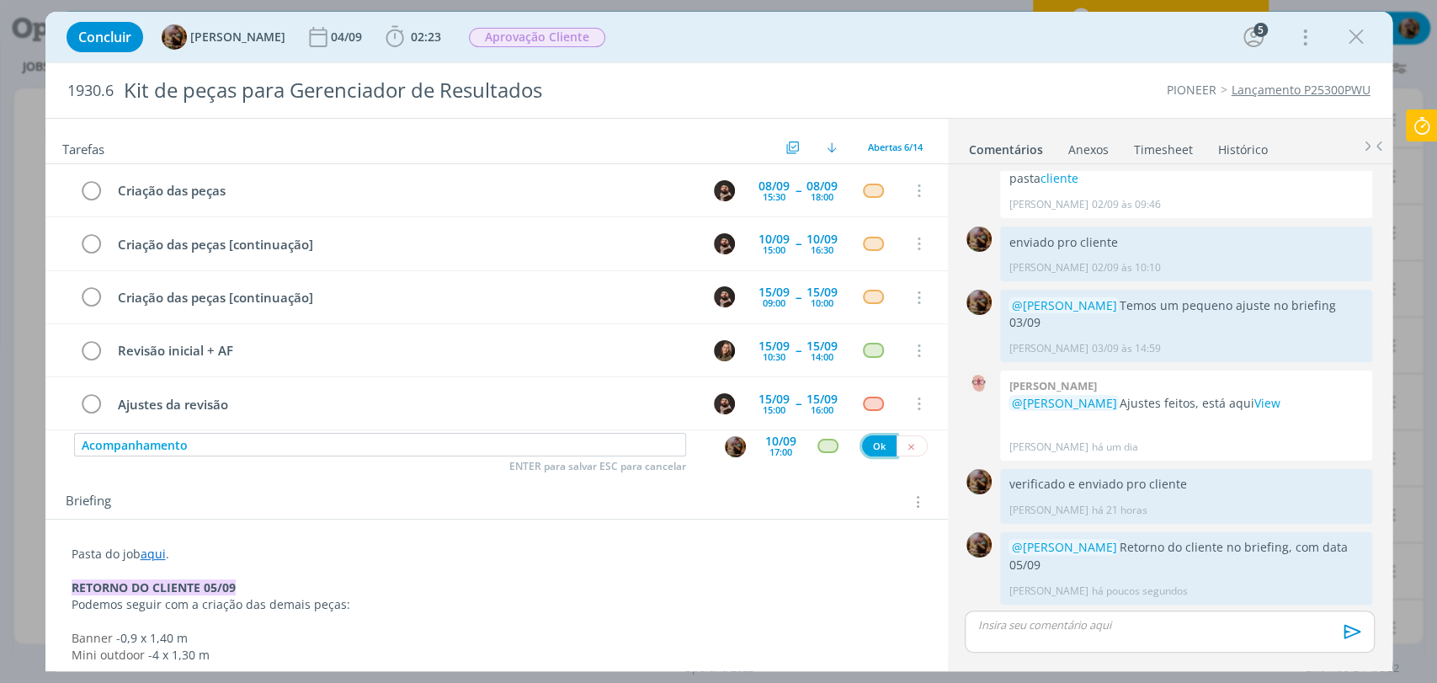
click at [863, 446] on button "Ok" at bounding box center [879, 445] width 35 height 21
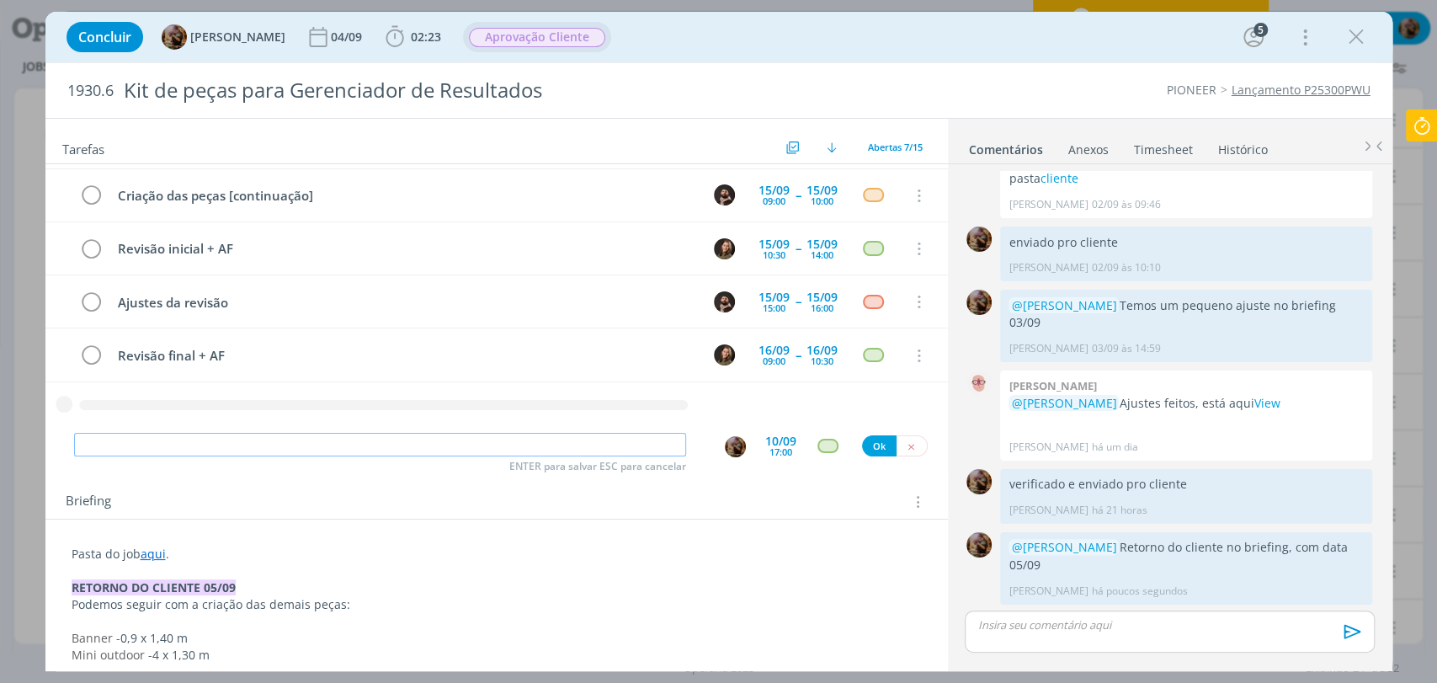
click at [546, 42] on span "Aprovação Cliente" at bounding box center [537, 37] width 136 height 19
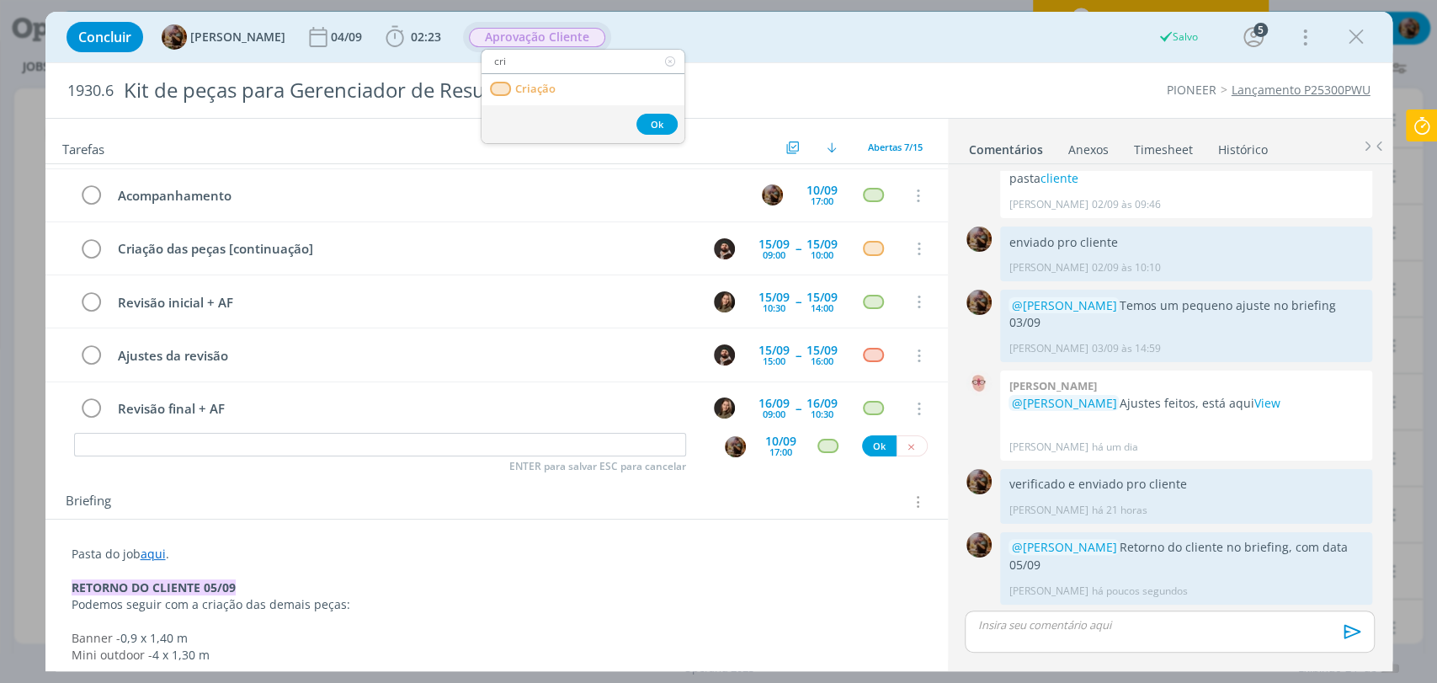
type input "cria"
click at [579, 99] on link "Criação" at bounding box center [583, 89] width 203 height 31
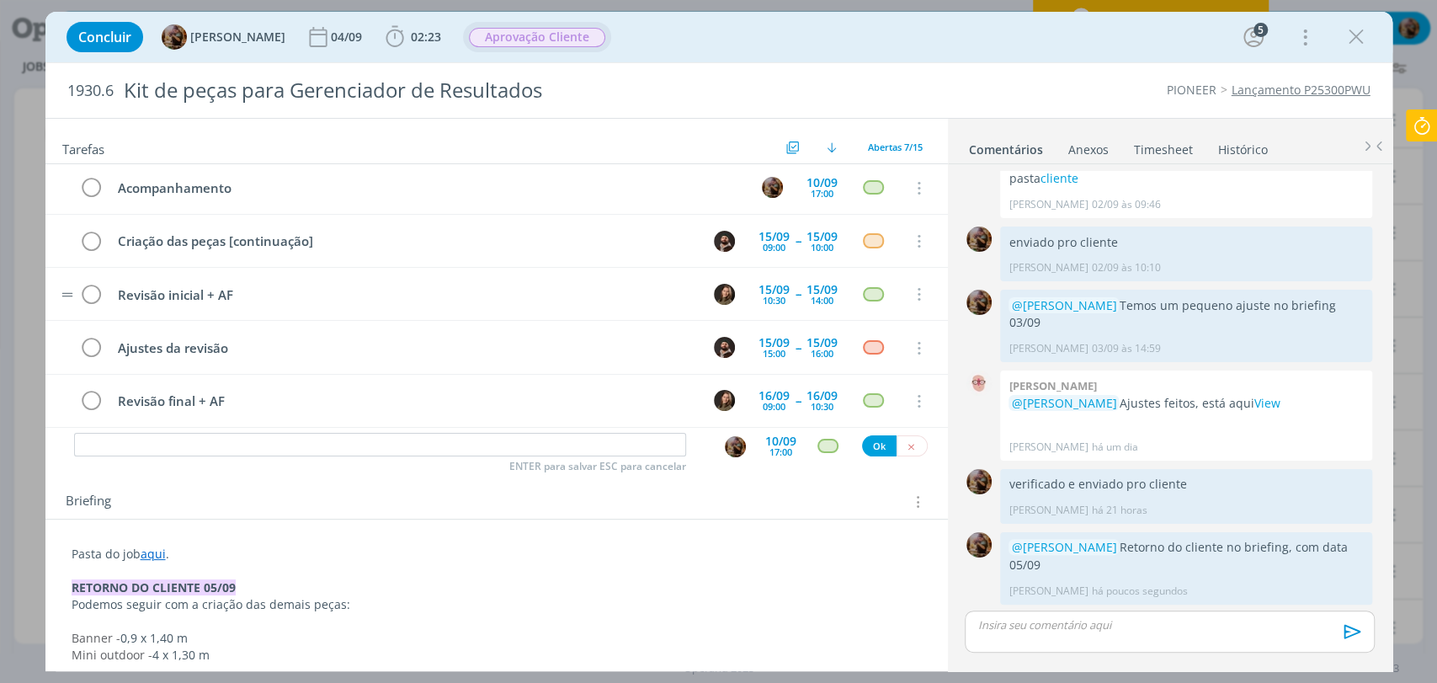
scroll to position [117, 0]
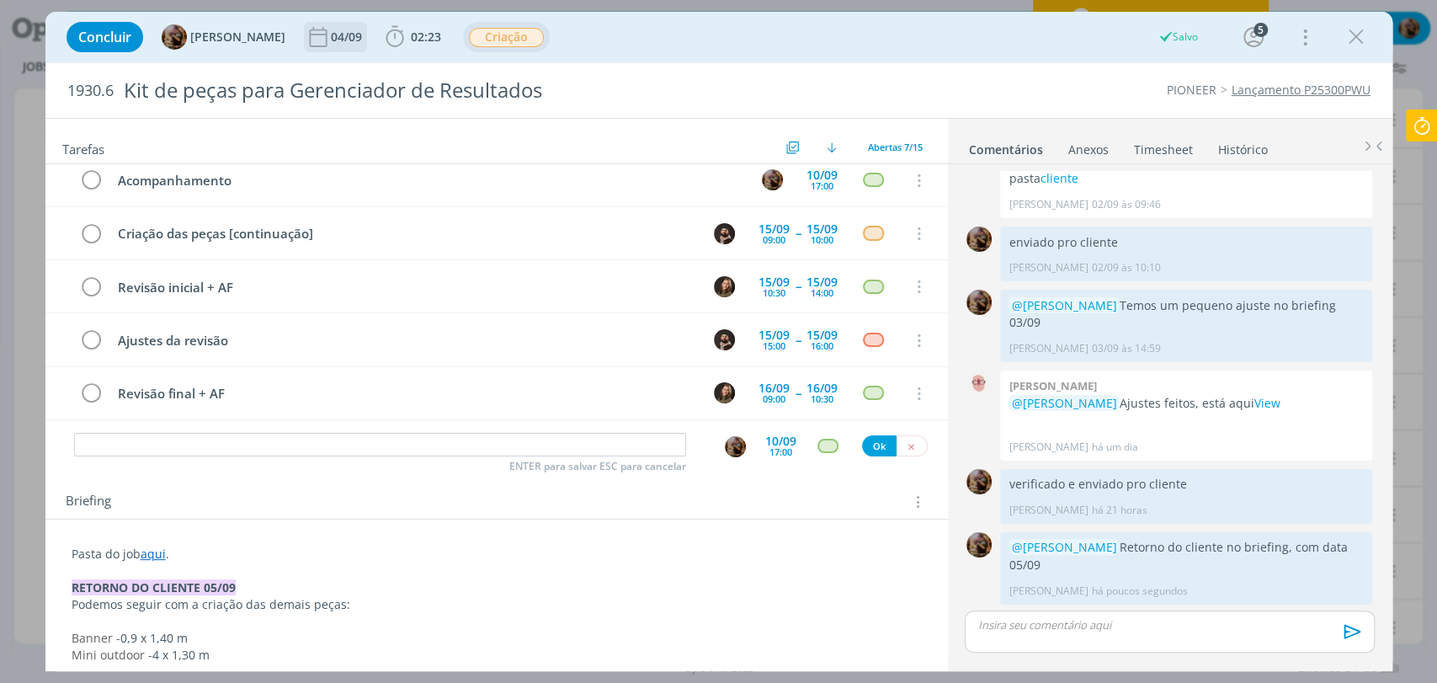
click at [365, 41] on div "04/09" at bounding box center [348, 37] width 35 height 12
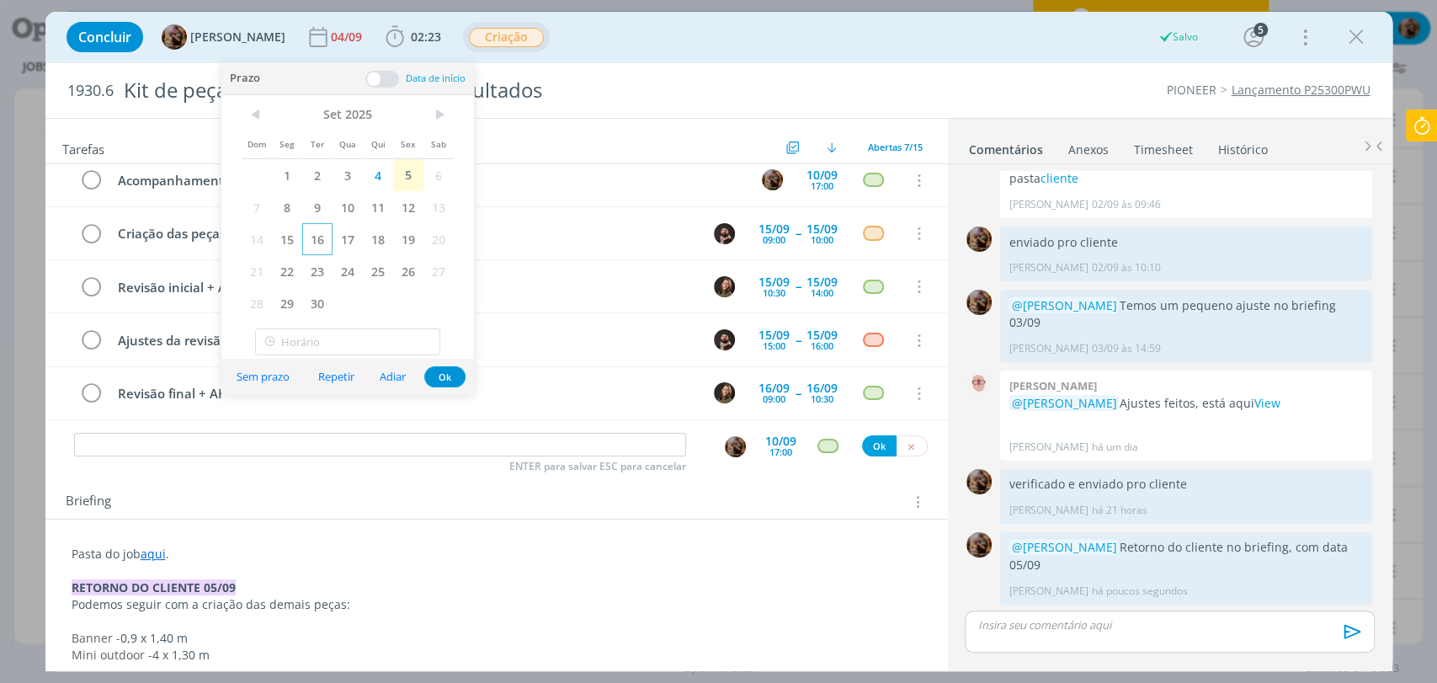
click at [322, 240] on span "16" at bounding box center [317, 239] width 30 height 32
click at [452, 381] on button "Ok" at bounding box center [444, 376] width 41 height 21
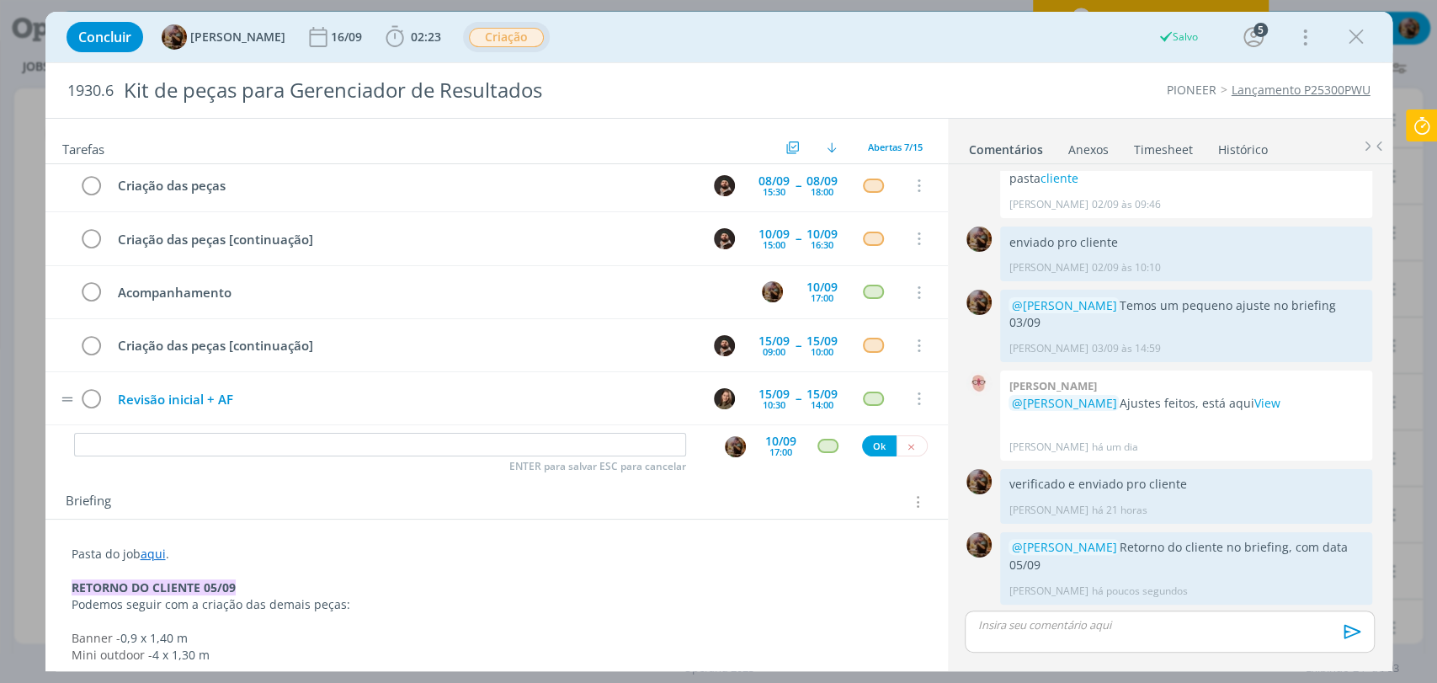
scroll to position [0, 0]
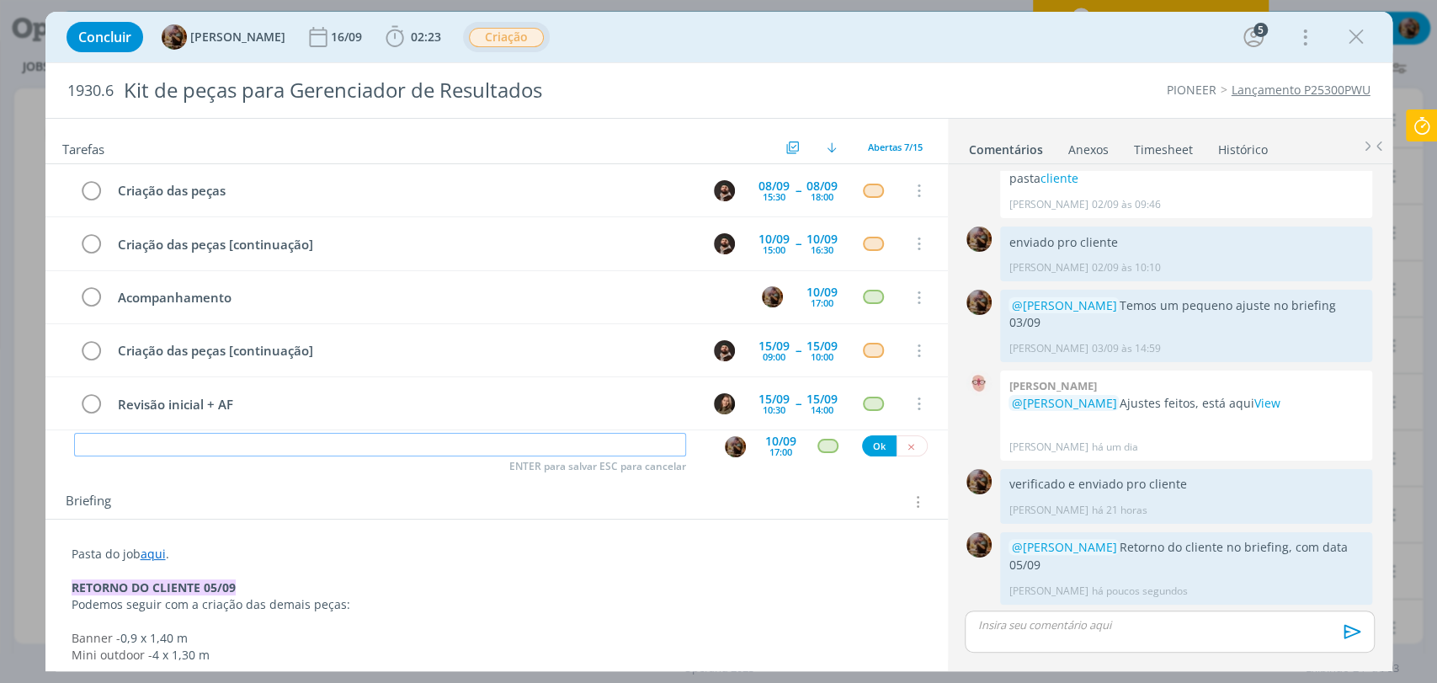
click at [503, 447] on input "dialog" at bounding box center [380, 445] width 612 height 24
click at [1356, 42] on icon "dialog" at bounding box center [1356, 36] width 25 height 25
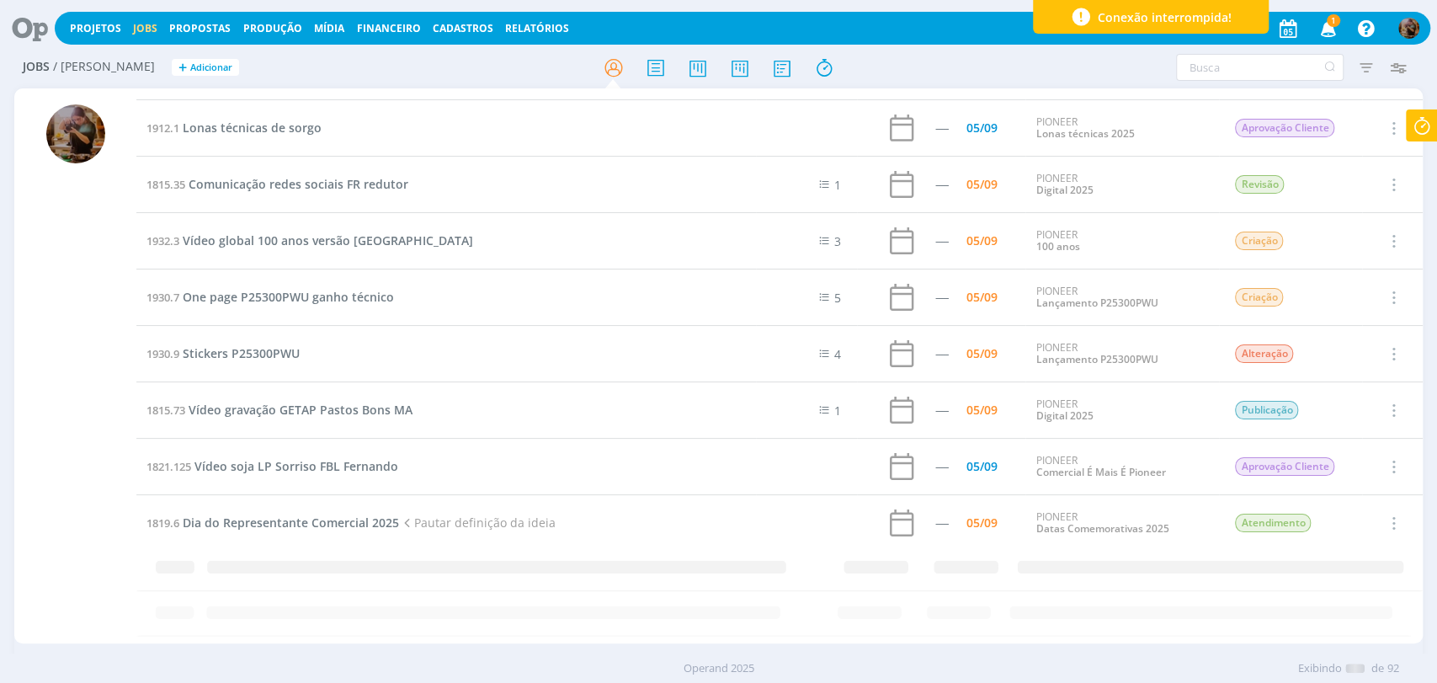
scroll to position [896, 0]
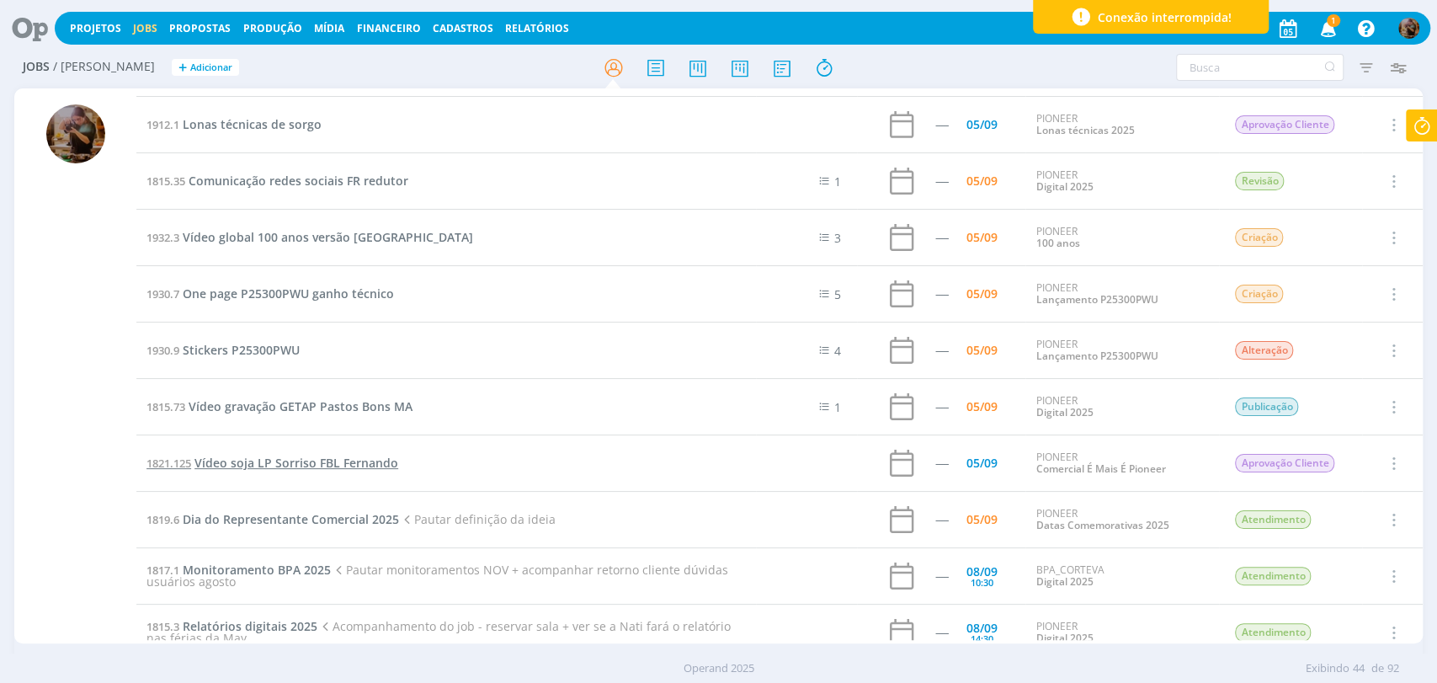
click at [353, 458] on span "Vídeo soja LP Sorriso FBL Fernando" at bounding box center [296, 463] width 204 height 16
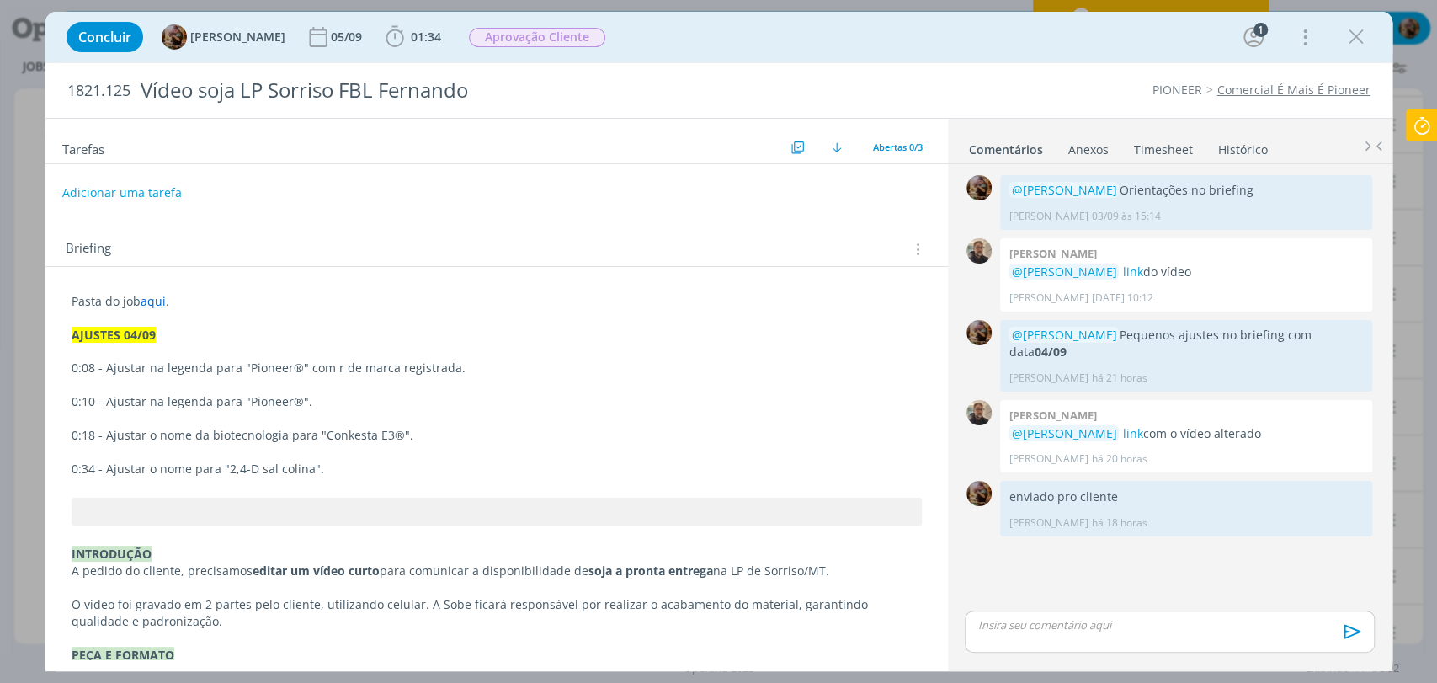
click at [1132, 619] on p "dialog" at bounding box center [1169, 624] width 382 height 15
click at [1336, 635] on button "dialog" at bounding box center [1351, 637] width 34 height 20
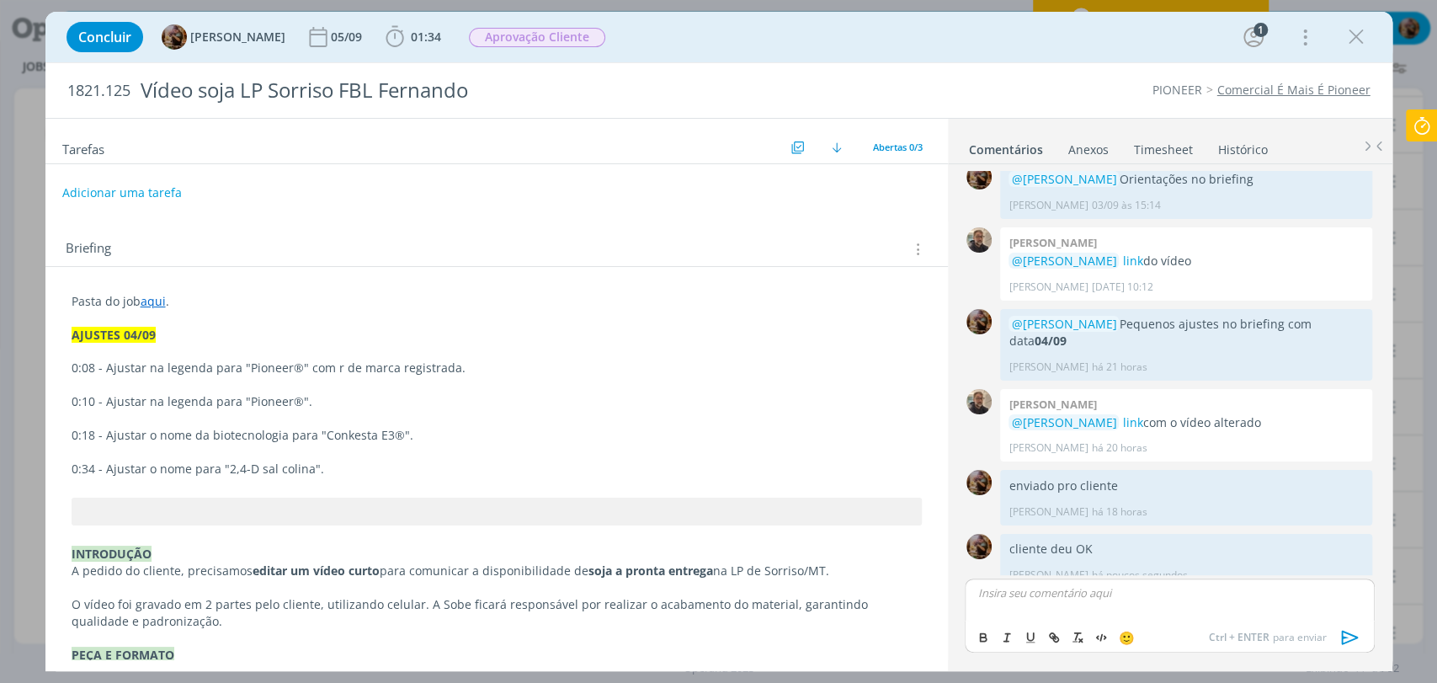
click at [1156, 152] on link "Timesheet" at bounding box center [1163, 146] width 61 height 24
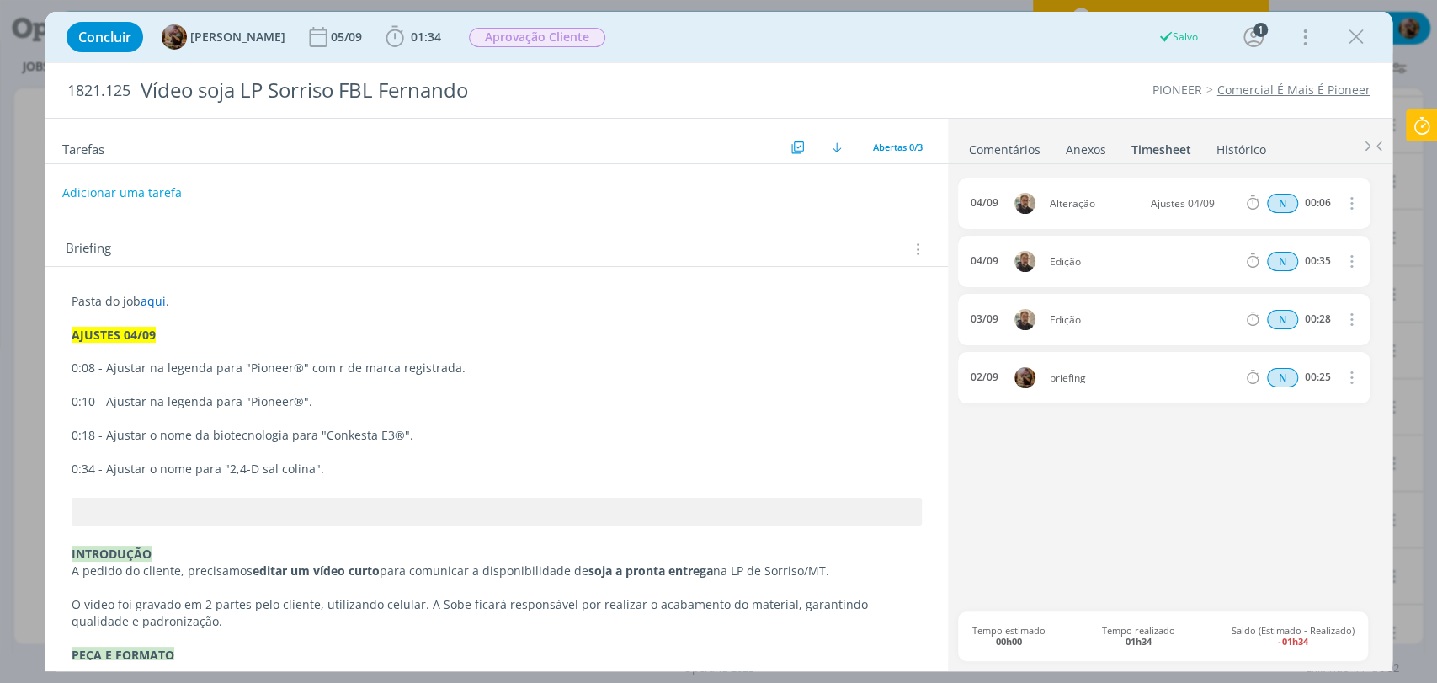
click at [993, 140] on link "Comentários" at bounding box center [1004, 146] width 73 height 24
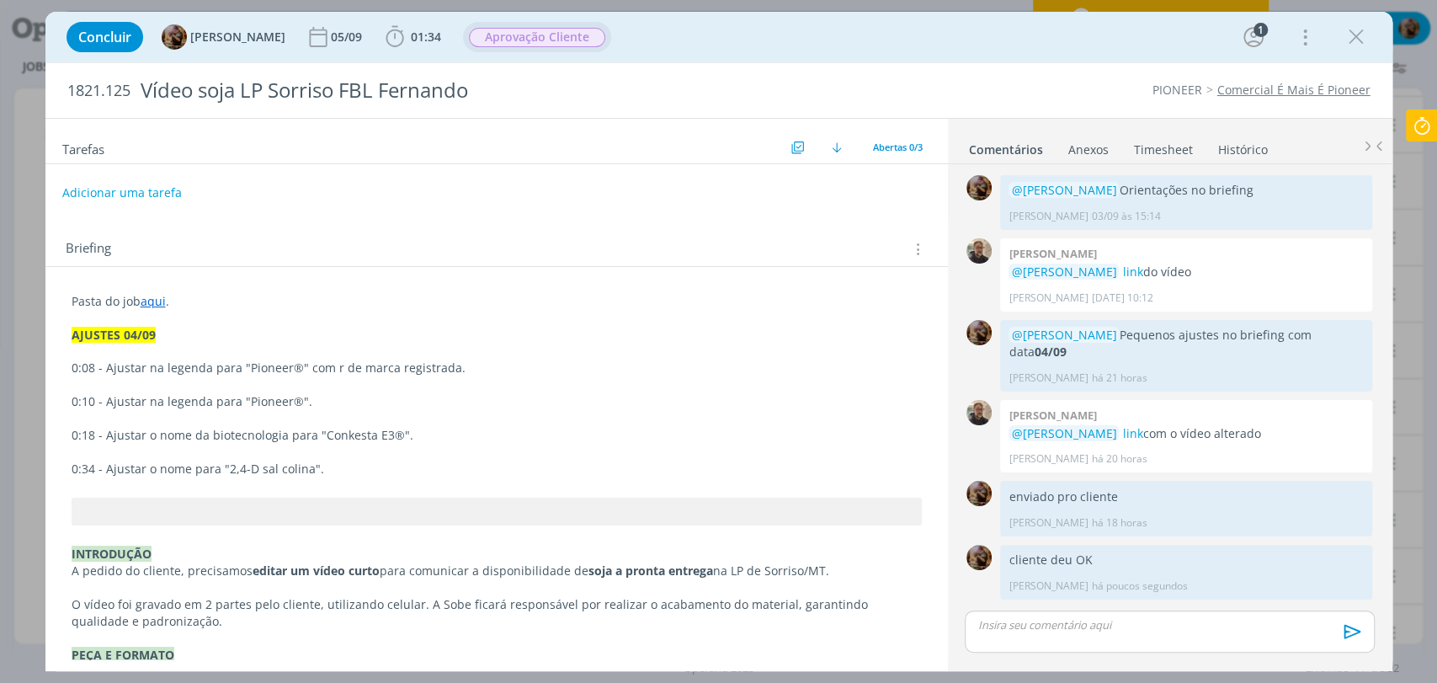
click at [515, 37] on span "Aprovação Cliente" at bounding box center [537, 37] width 136 height 19
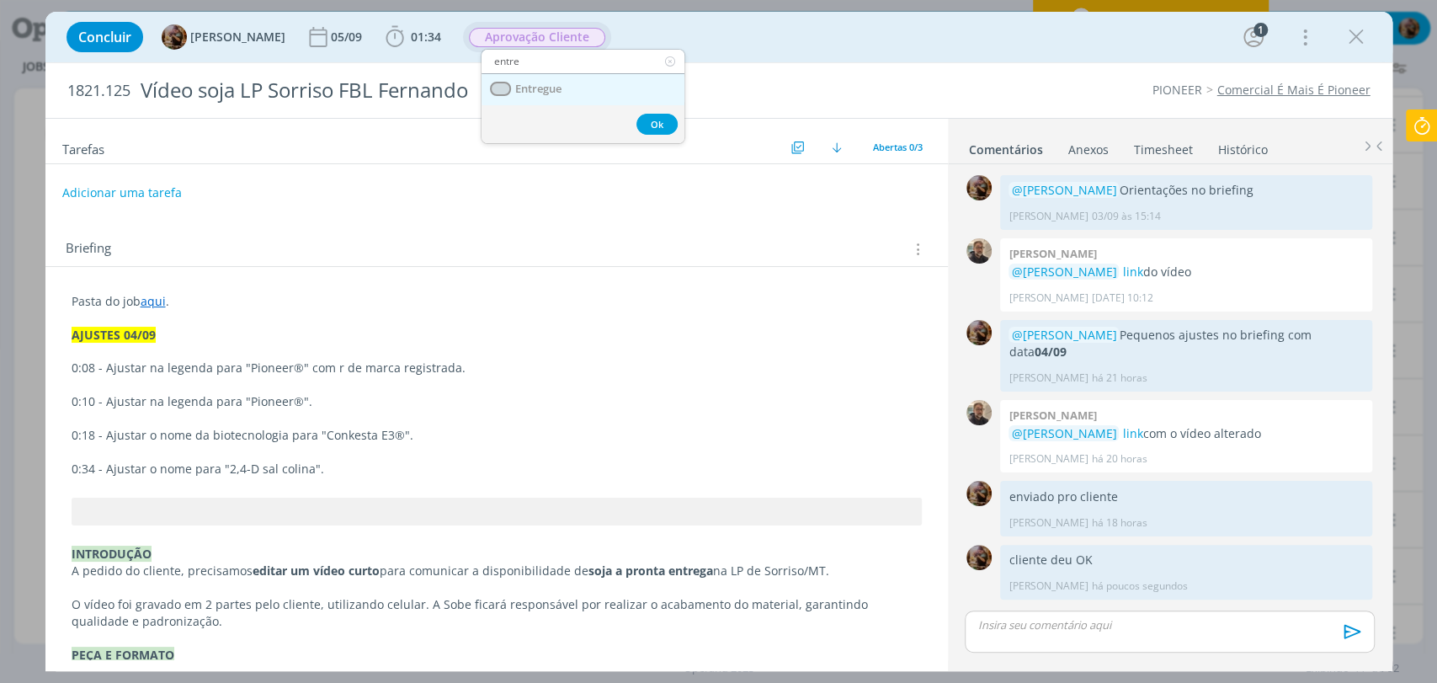
type input "entre"
click at [539, 84] on span "Entregue" at bounding box center [537, 89] width 46 height 13
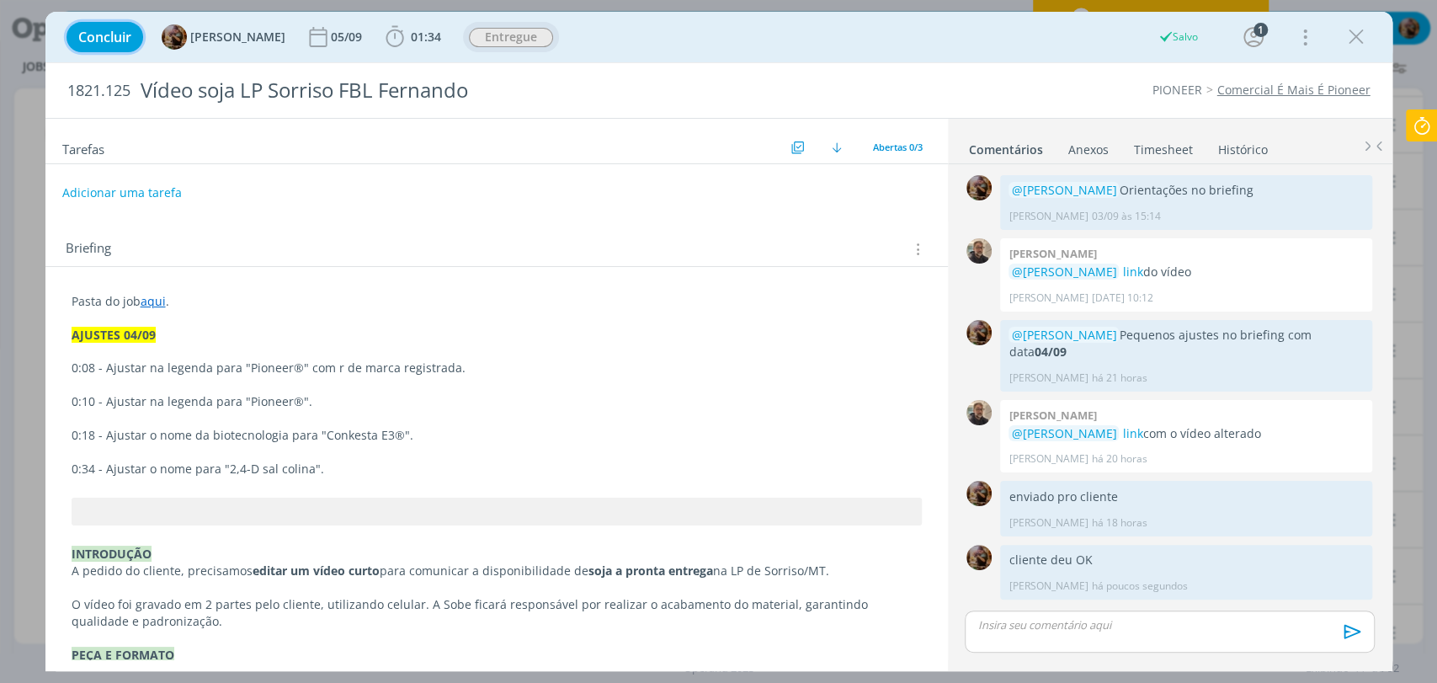
click at [121, 35] on span "Concluir" at bounding box center [104, 36] width 53 height 13
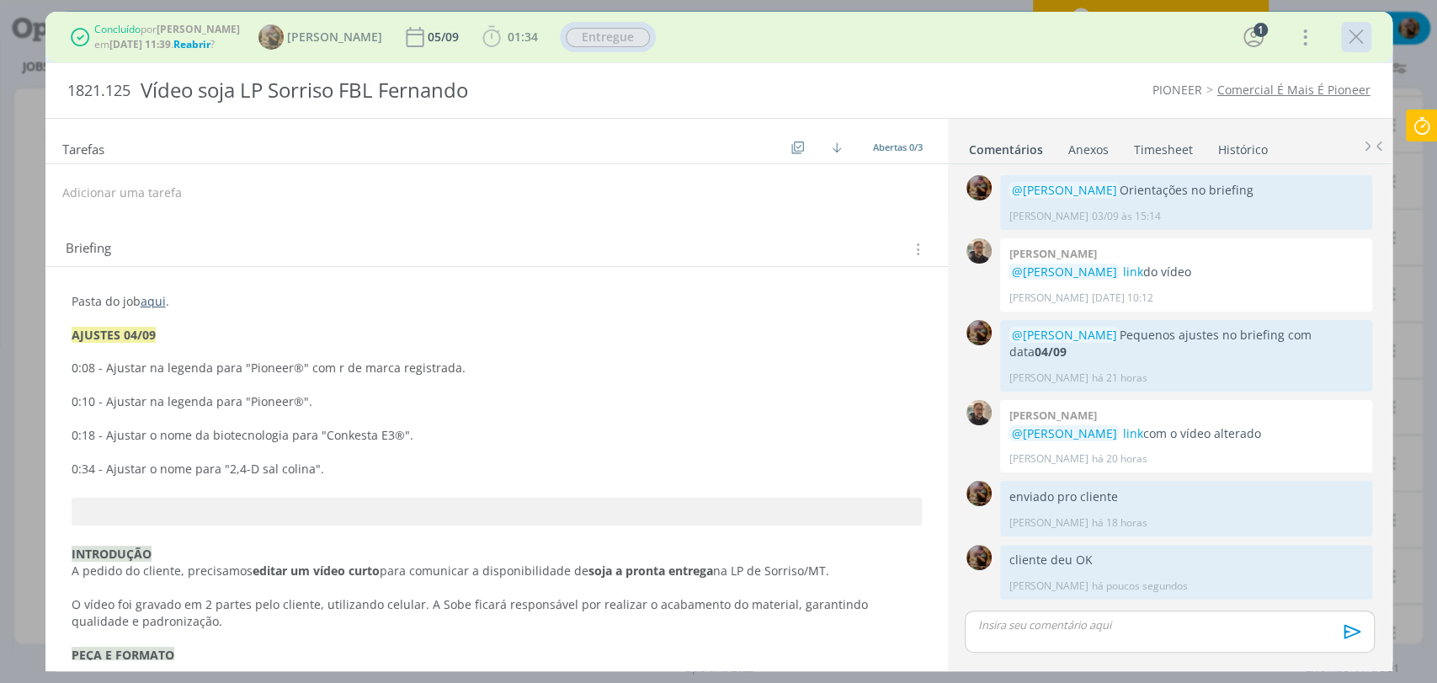
click at [1354, 40] on icon "dialog" at bounding box center [1356, 36] width 25 height 25
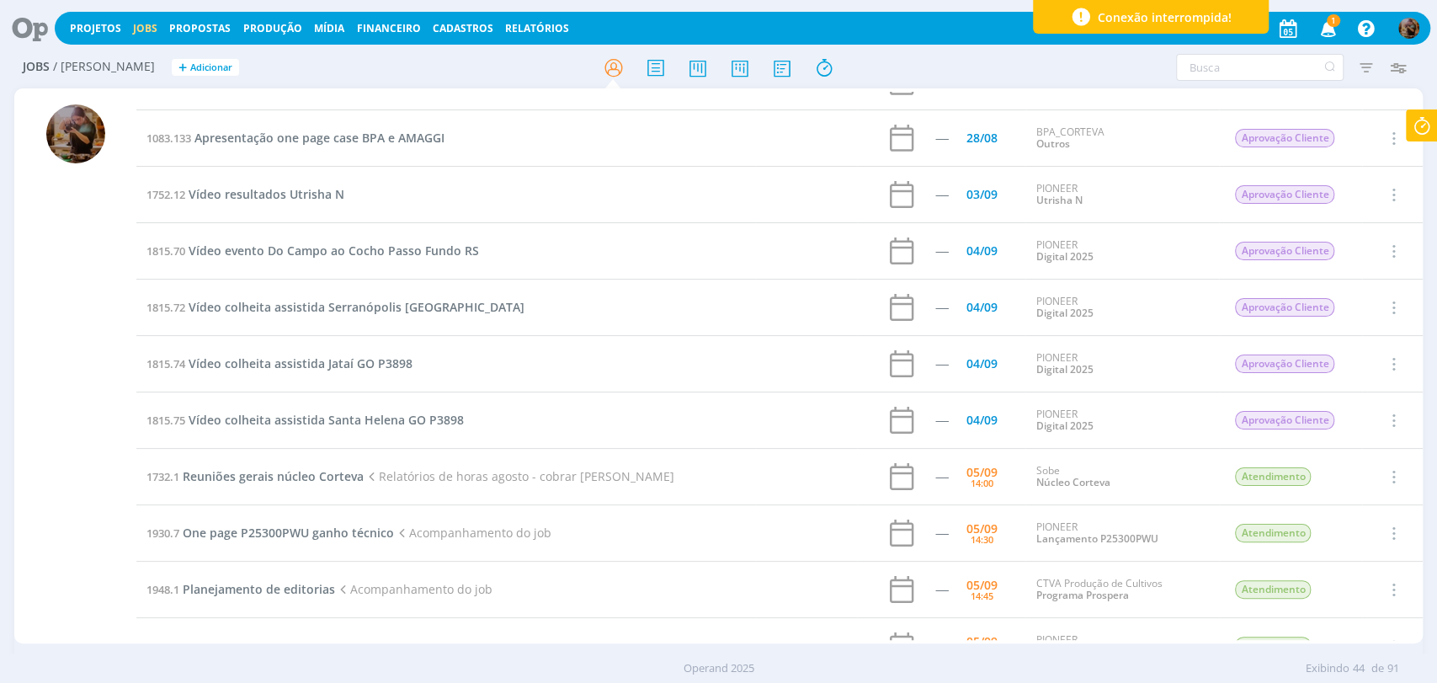
scroll to position [93, 0]
click at [381, 360] on span "Vídeo colheita assistida Jataí GO P3898" at bounding box center [301, 364] width 224 height 16
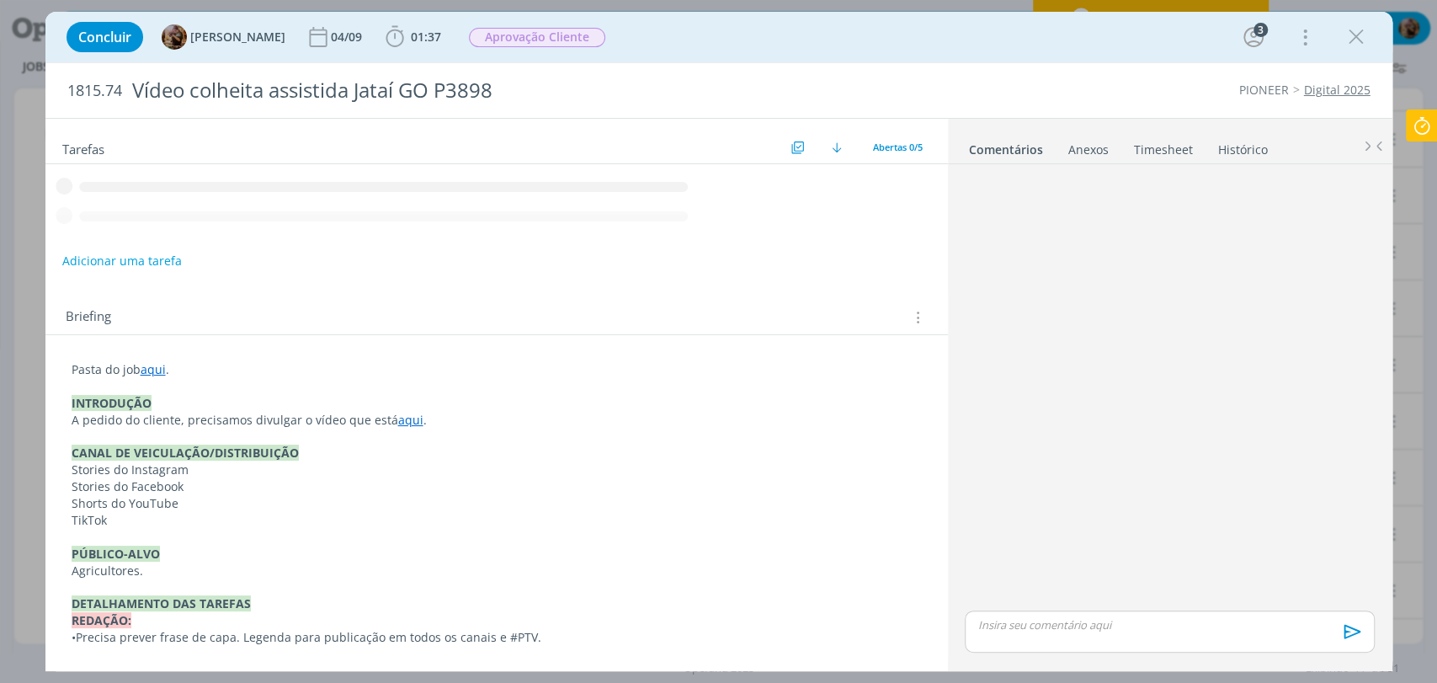
scroll to position [203, 0]
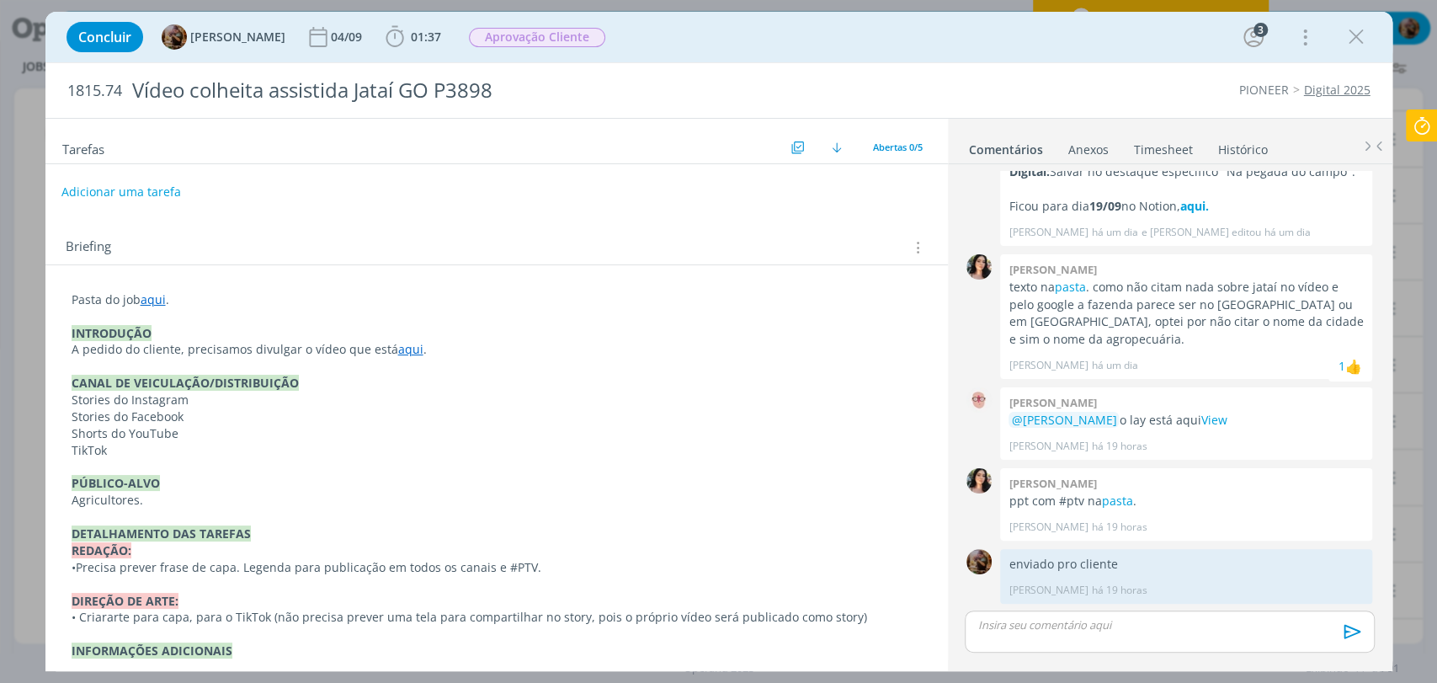
click at [133, 192] on button "Adicionar uma tarefa" at bounding box center [121, 192] width 120 height 29
click at [732, 201] on icon "dialog" at bounding box center [745, 191] width 26 height 26
type input "Publicação do vídeo"
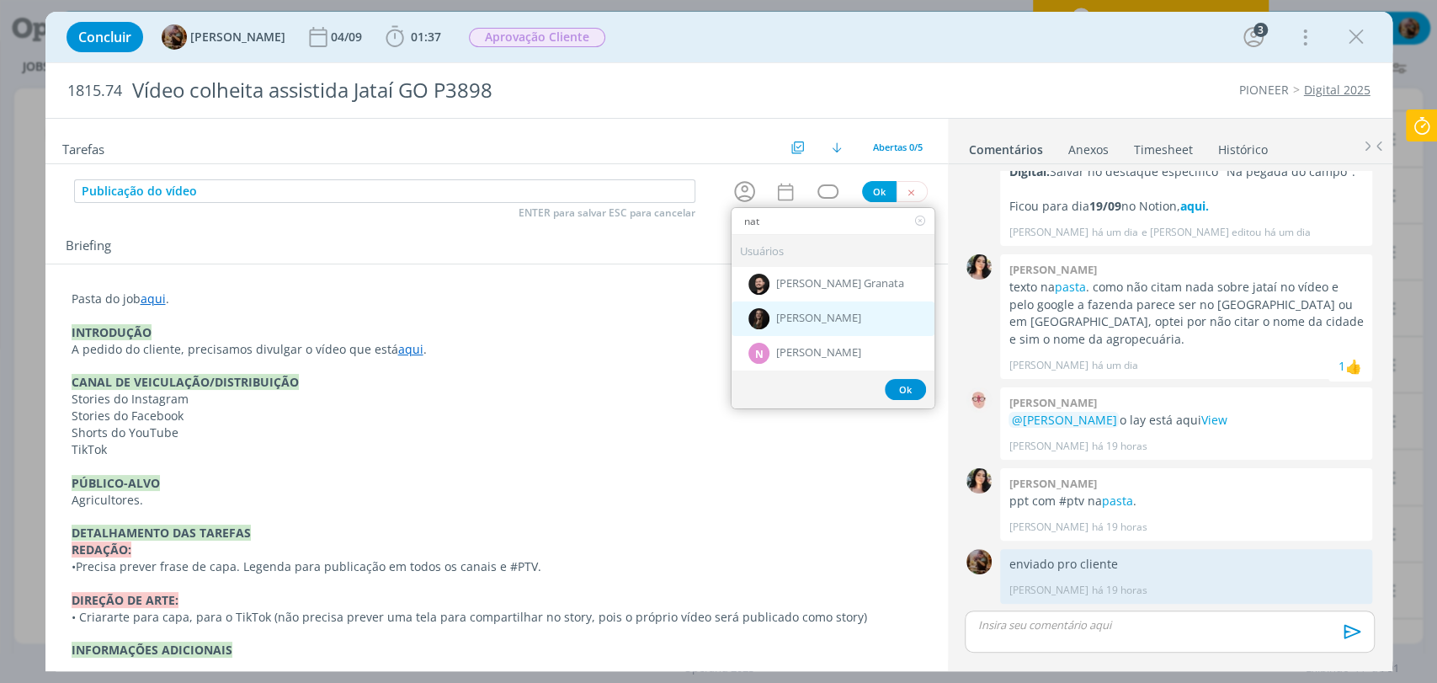
type input "nat"
click at [771, 310] on div "[PERSON_NAME]" at bounding box center [833, 318] width 203 height 35
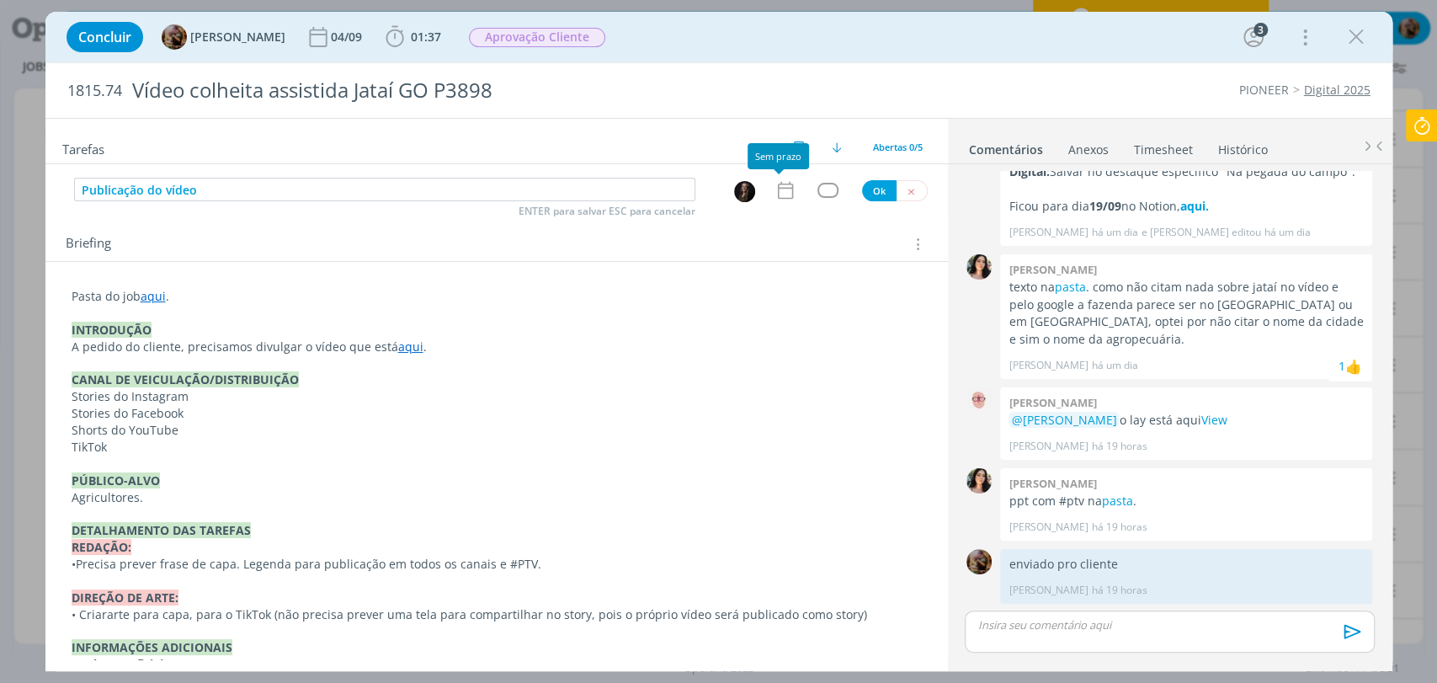
click at [775, 193] on icon "dialog" at bounding box center [786, 190] width 22 height 22
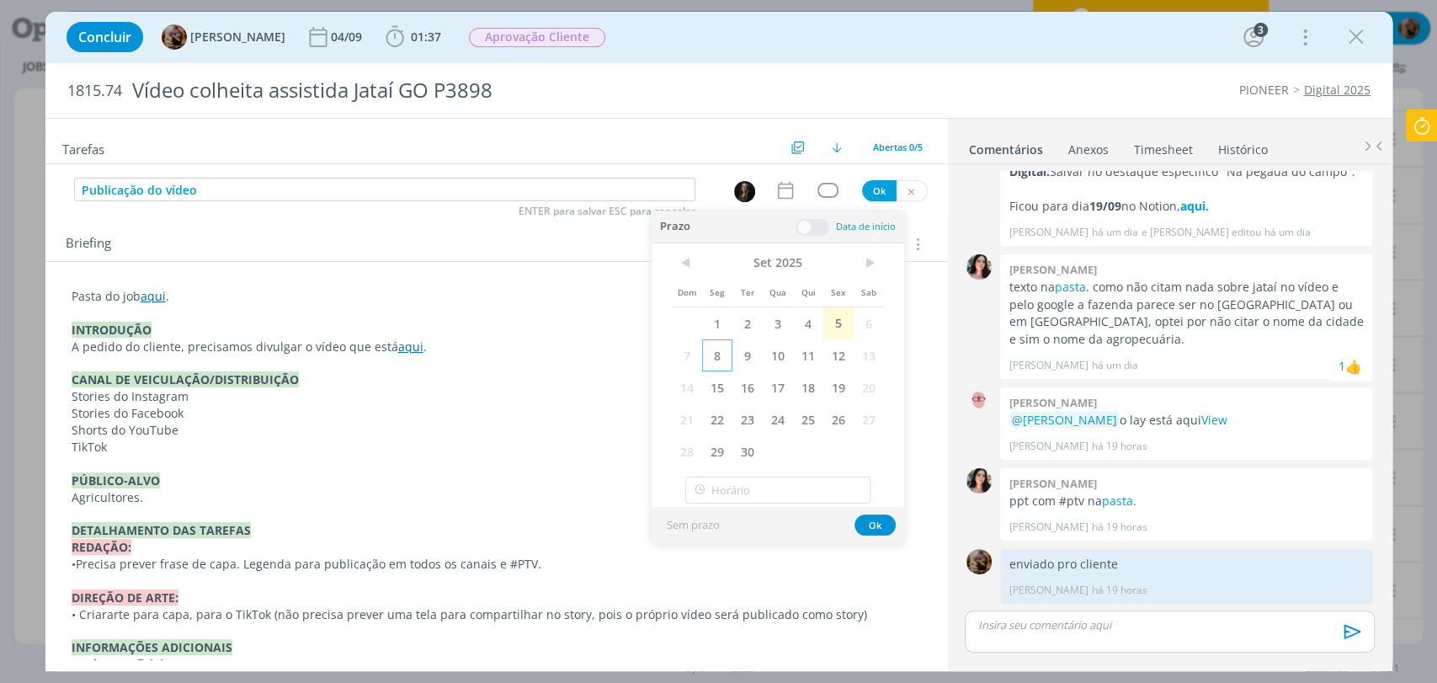
click at [721, 361] on span "8" at bounding box center [717, 355] width 30 height 32
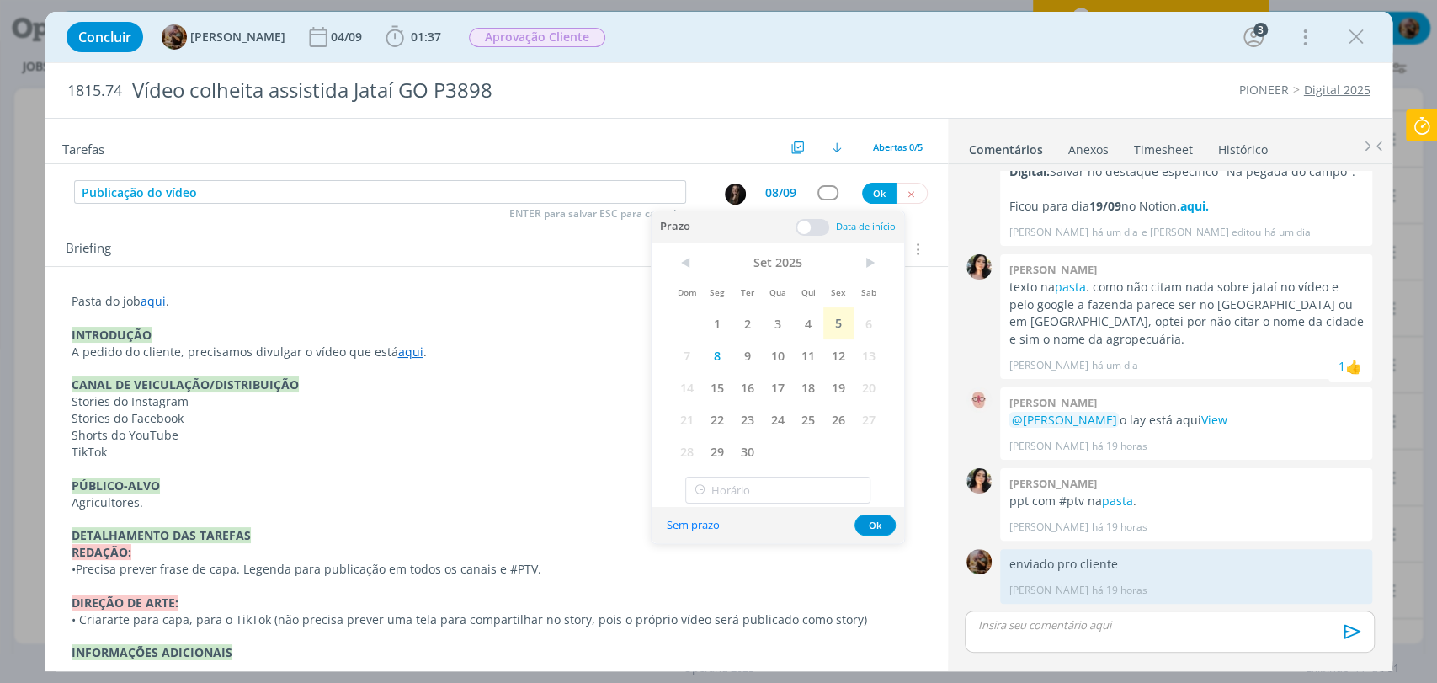
click at [813, 225] on span at bounding box center [813, 227] width 34 height 17
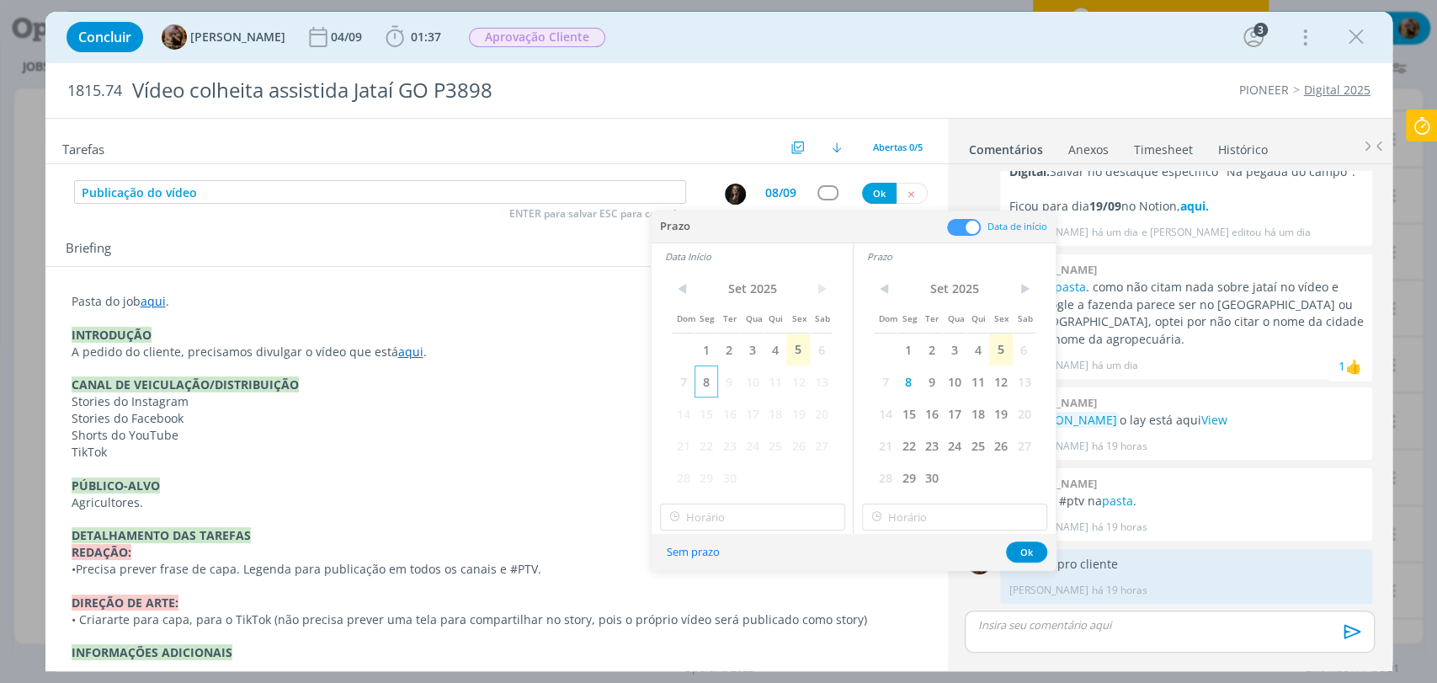
click at [706, 386] on span "8" at bounding box center [706, 381] width 23 height 32
click at [738, 518] on input "12:00" at bounding box center [752, 516] width 185 height 27
click at [720, 375] on div "10:30" at bounding box center [754, 384] width 188 height 30
type input "10:30"
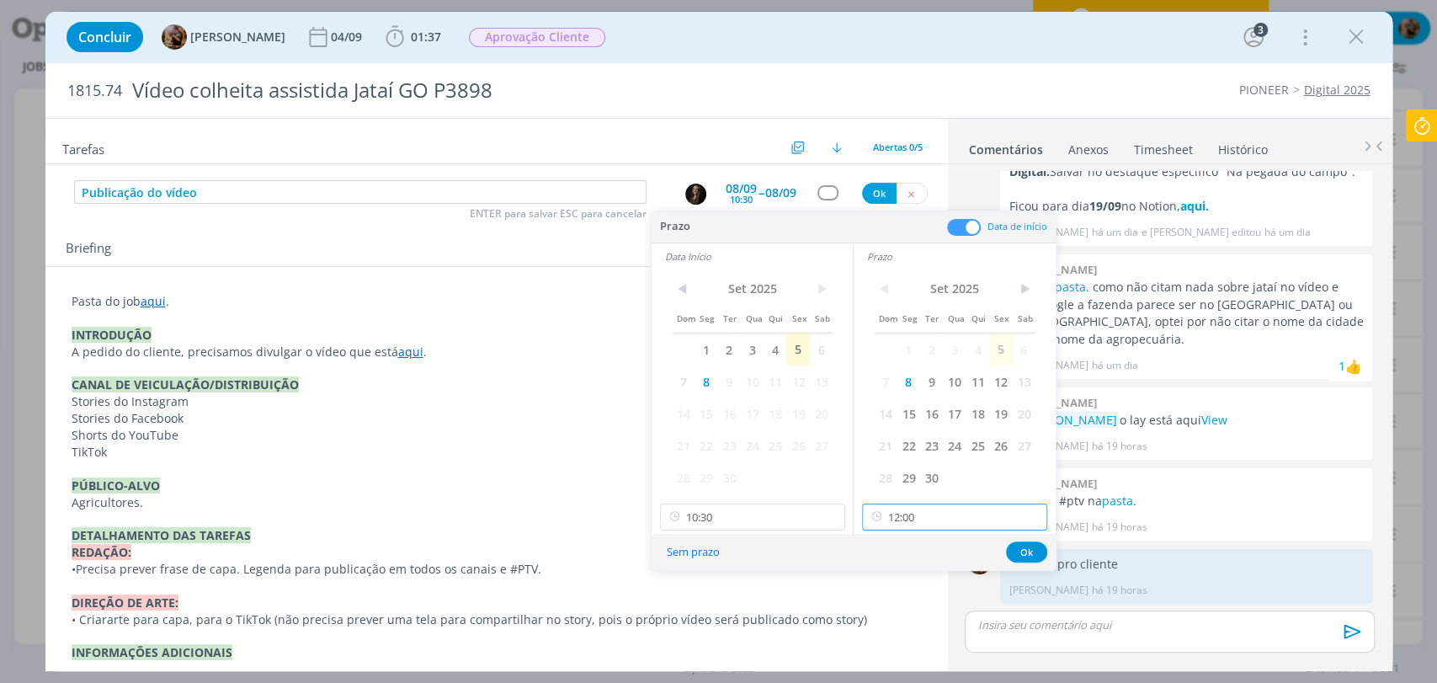
click at [915, 509] on input "12:00" at bounding box center [954, 516] width 185 height 27
click at [899, 439] on div "11:00" at bounding box center [957, 444] width 188 height 30
type input "11:00"
click at [1020, 551] on button "Ok" at bounding box center [1026, 551] width 41 height 21
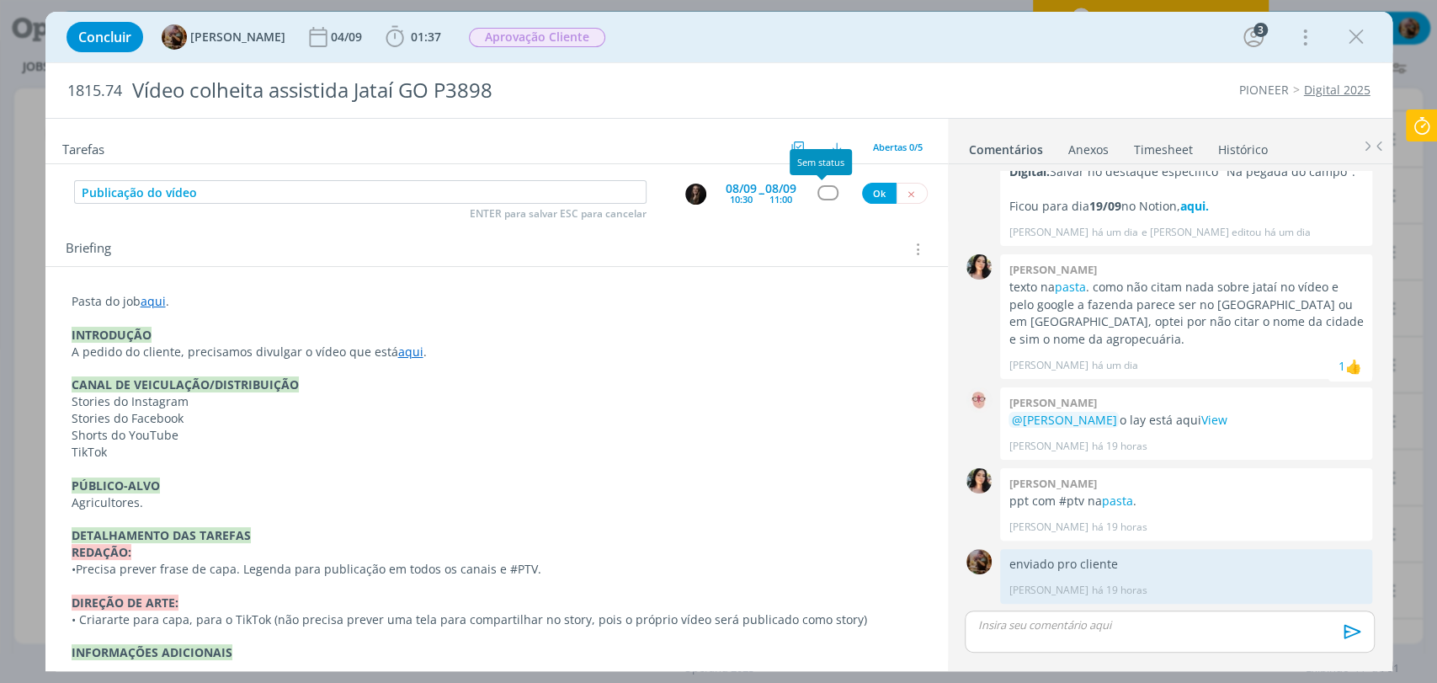
click at [823, 194] on div "dialog" at bounding box center [828, 192] width 21 height 14
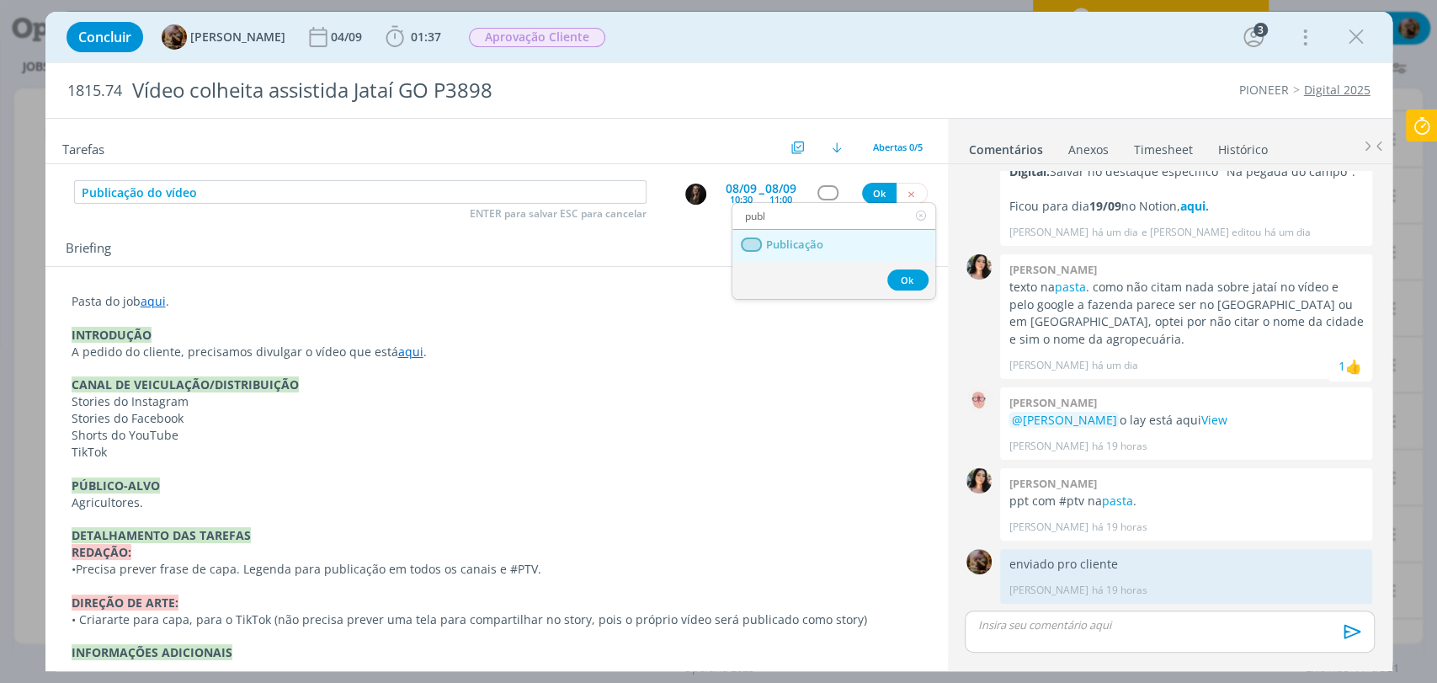
type input "publ"
click at [839, 250] on link "Publicação" at bounding box center [833, 245] width 203 height 31
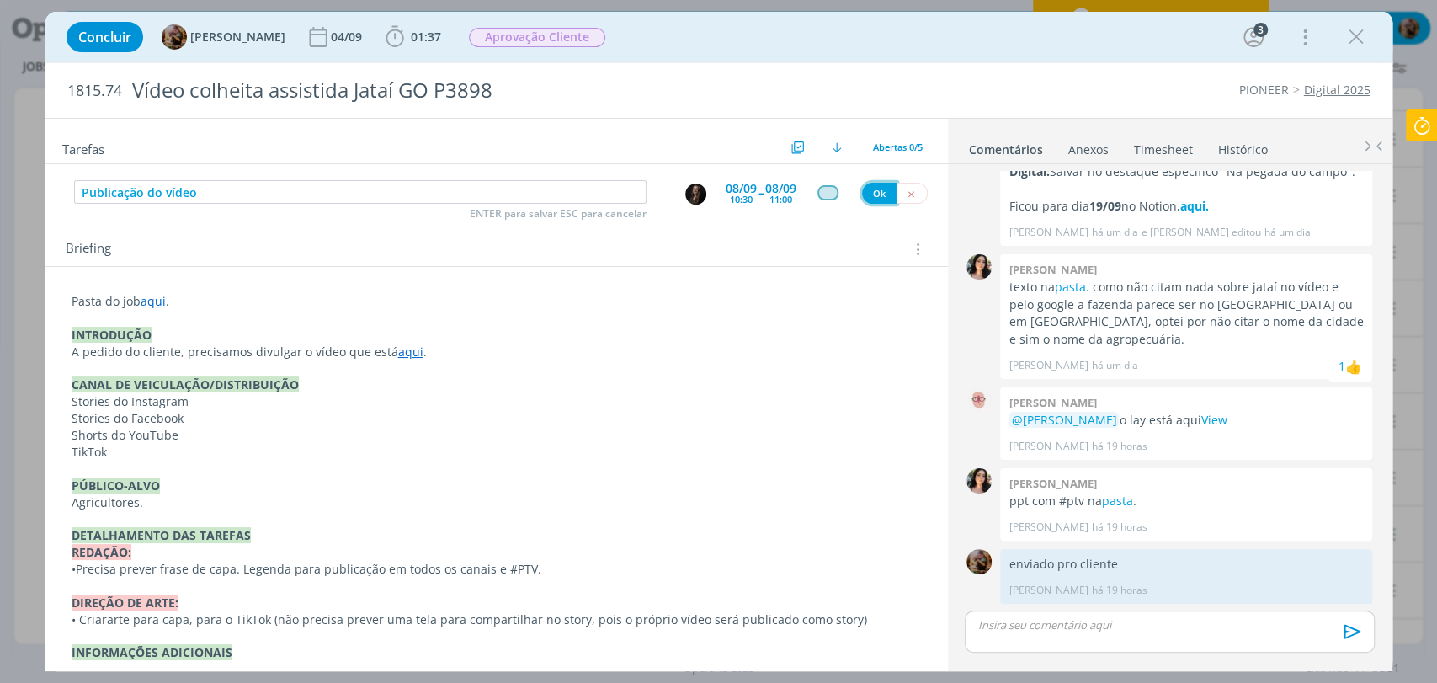
click at [876, 190] on button "Ok" at bounding box center [879, 193] width 35 height 21
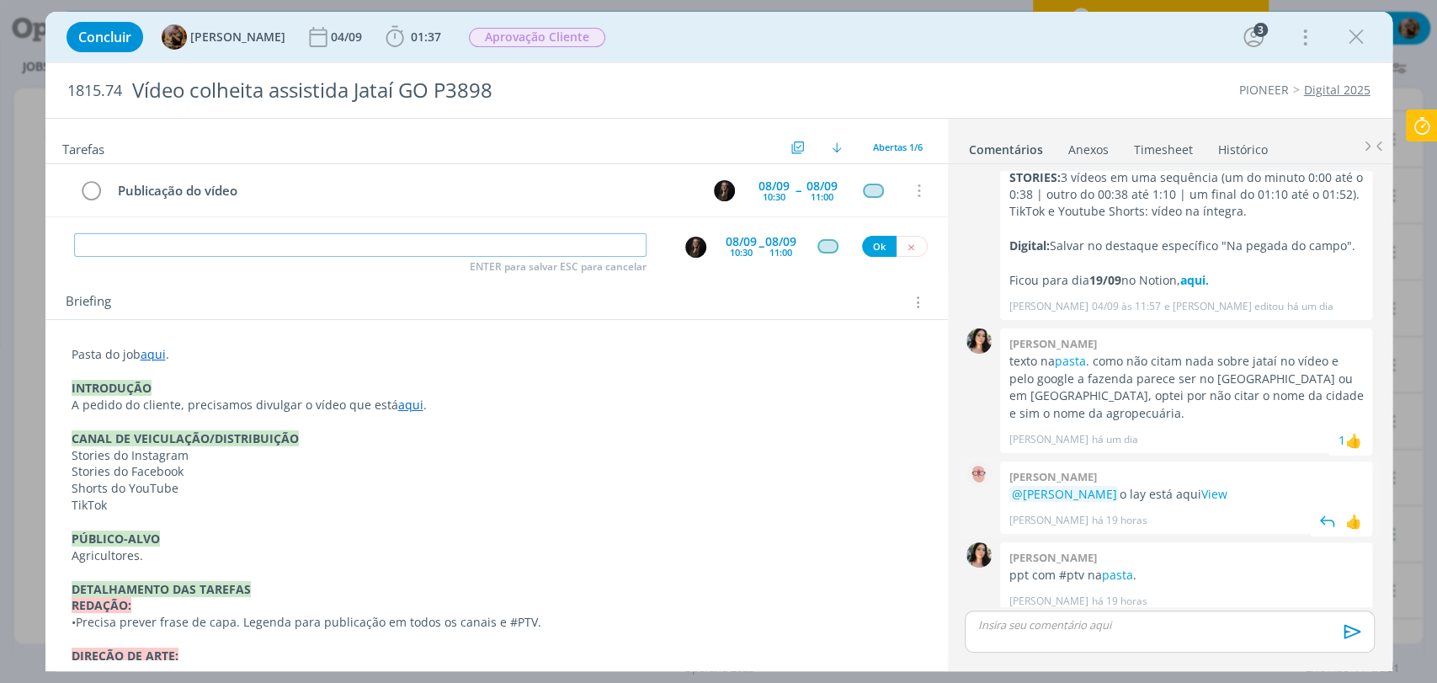
scroll to position [203, 0]
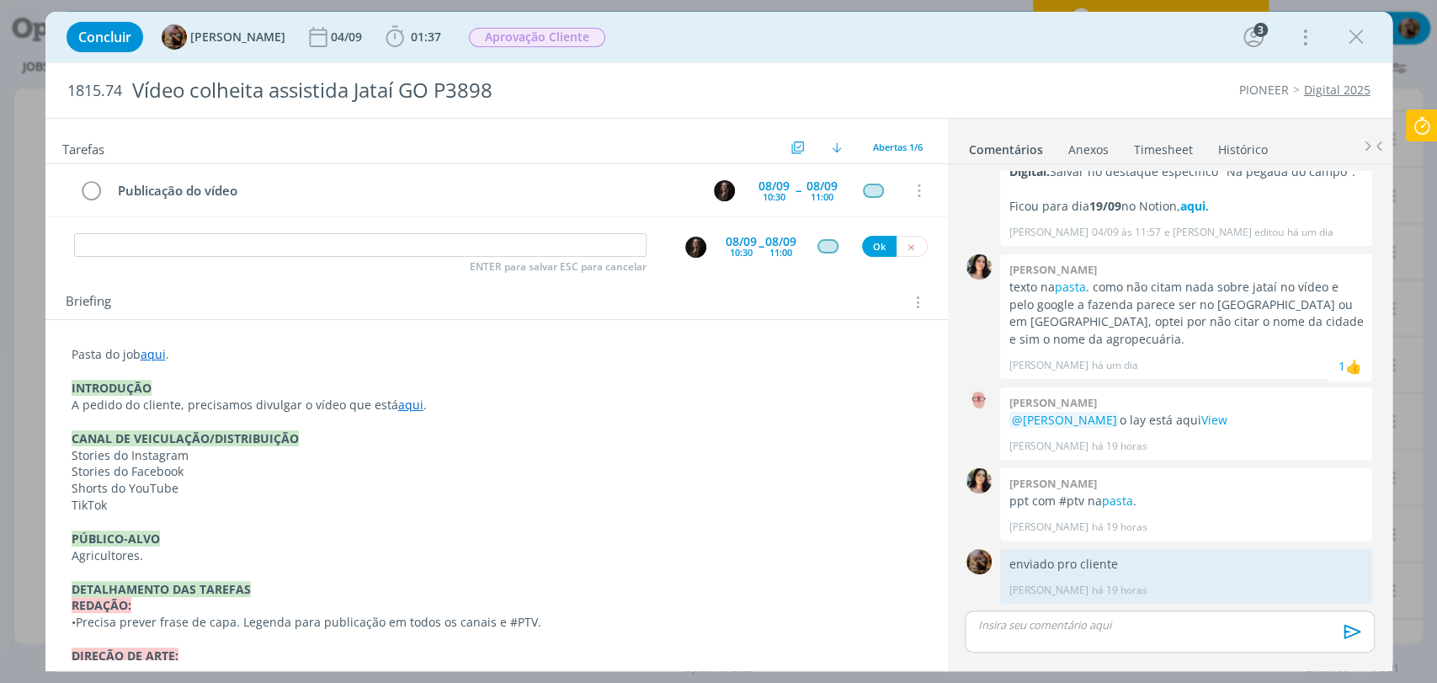
click at [1154, 624] on p "dialog" at bounding box center [1169, 624] width 382 height 15
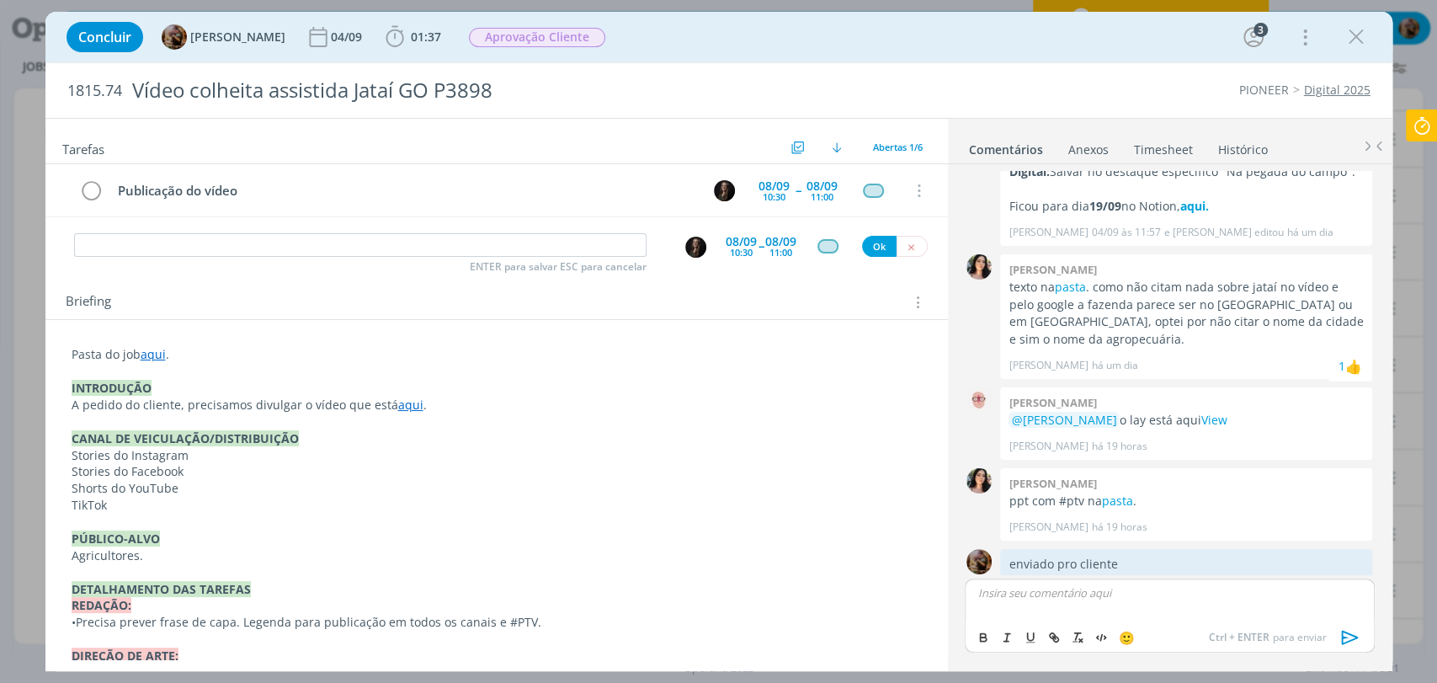
scroll to position [236, 0]
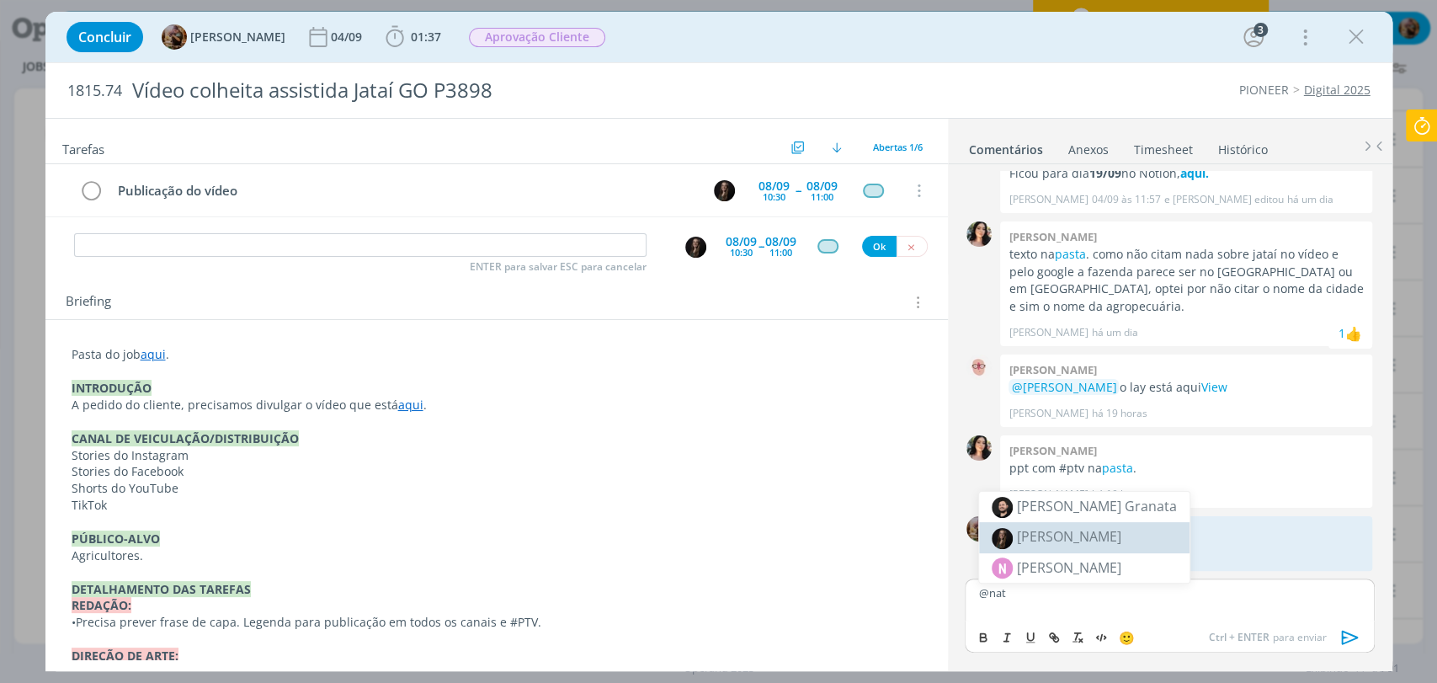
click at [1096, 543] on li "[PERSON_NAME]" at bounding box center [1084, 537] width 210 height 30
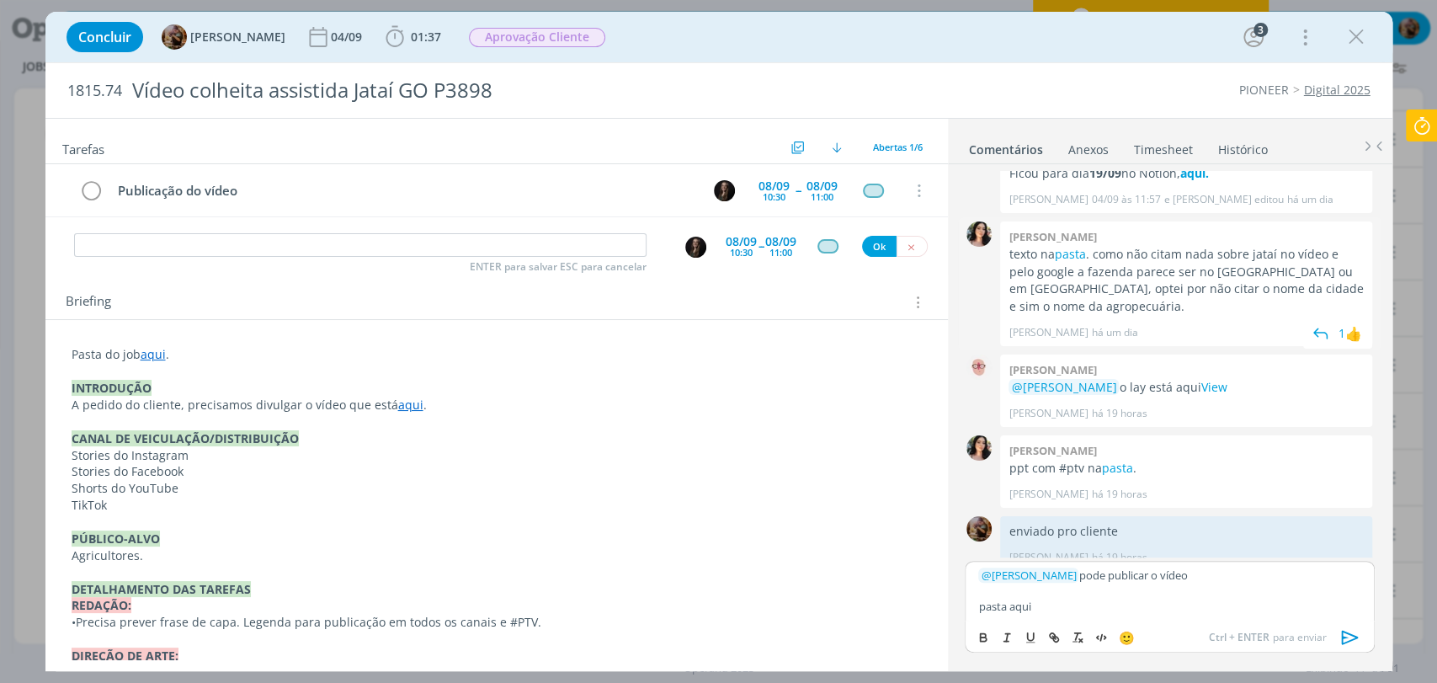
scroll to position [253, 0]
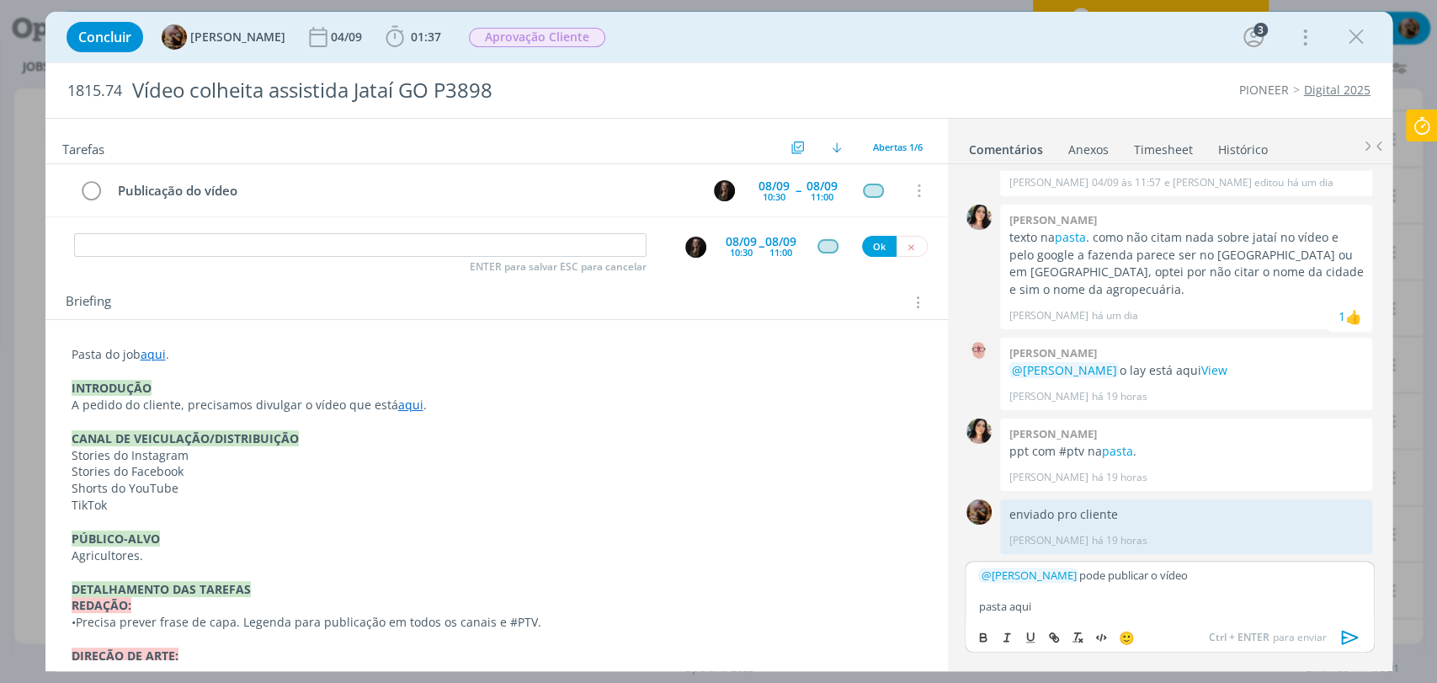
click at [1118, 589] on p "dialog" at bounding box center [1169, 590] width 382 height 15
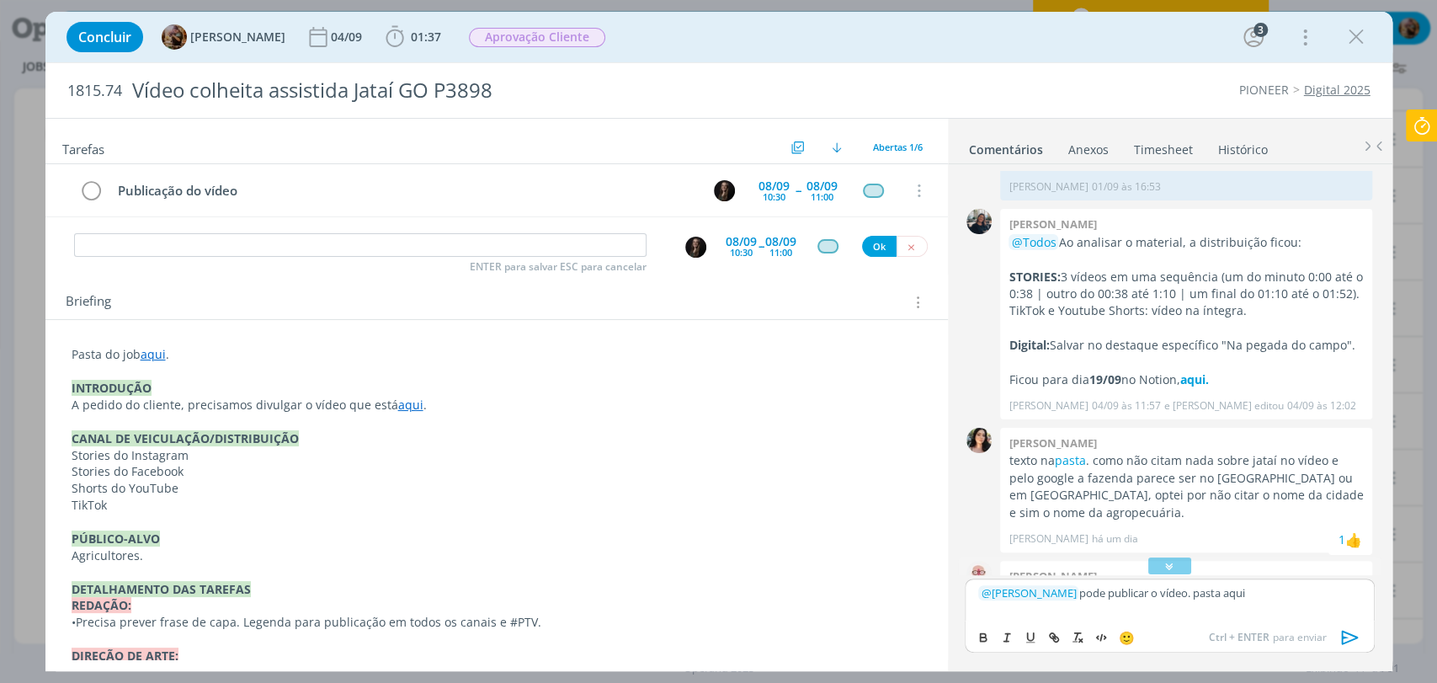
scroll to position [26, 0]
drag, startPoint x: 1009, startPoint y: 351, endPoint x: 1366, endPoint y: 349, distance: 357.8
click at [1366, 349] on div "0 Mayara peruzzo @Todos Ao analisar o material, a distribuição ficou: STORIES: …" at bounding box center [1169, 317] width 423 height 219
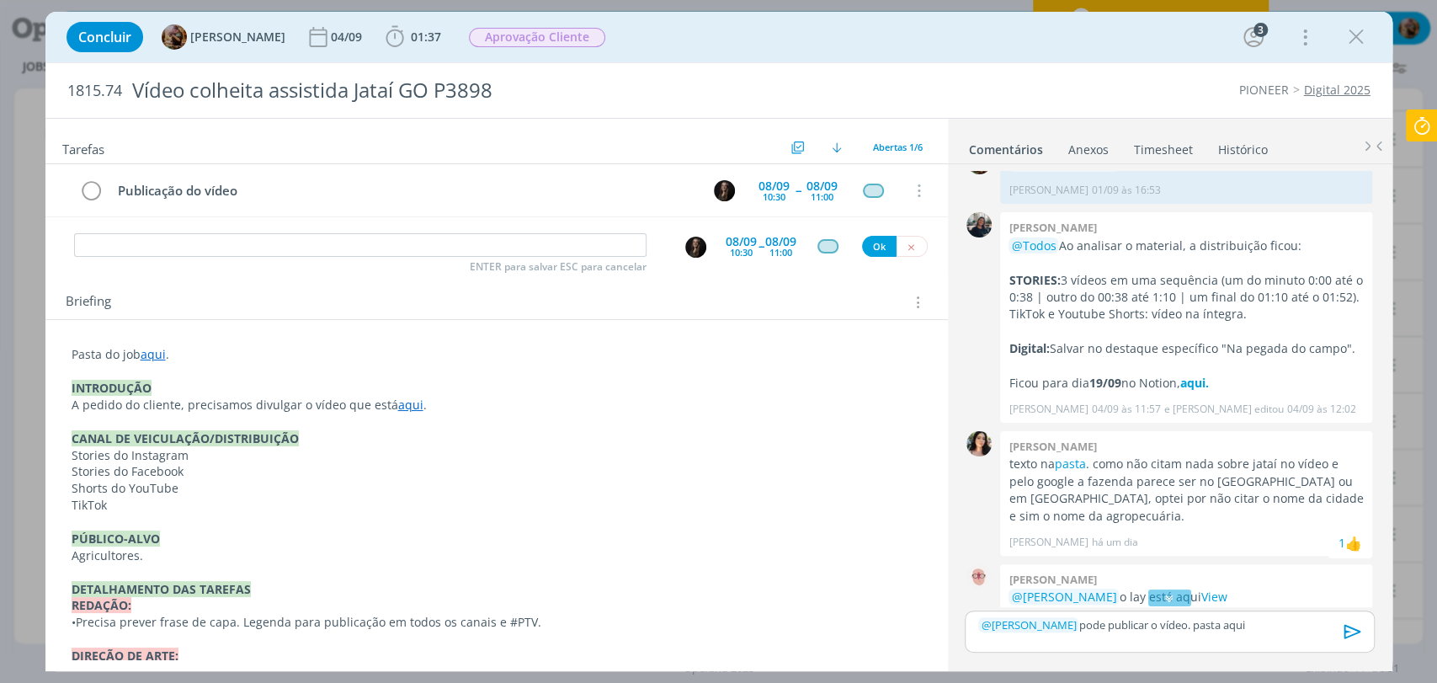
click at [1436, 28] on div "Concluir Amanda Rodrigues 04/09 01:37 Iniciar Apontar Data * 05/09/2025 Horas *…" at bounding box center [718, 341] width 1437 height 683
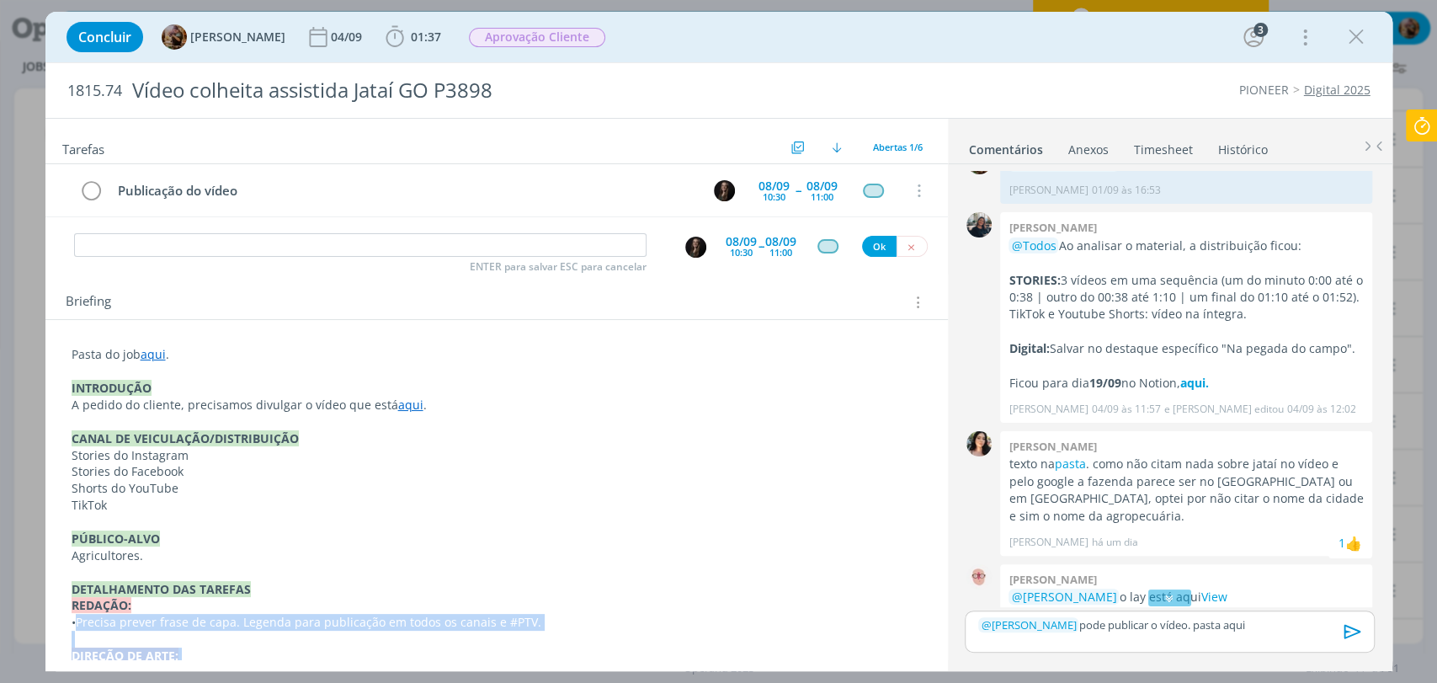
scroll to position [200, 0]
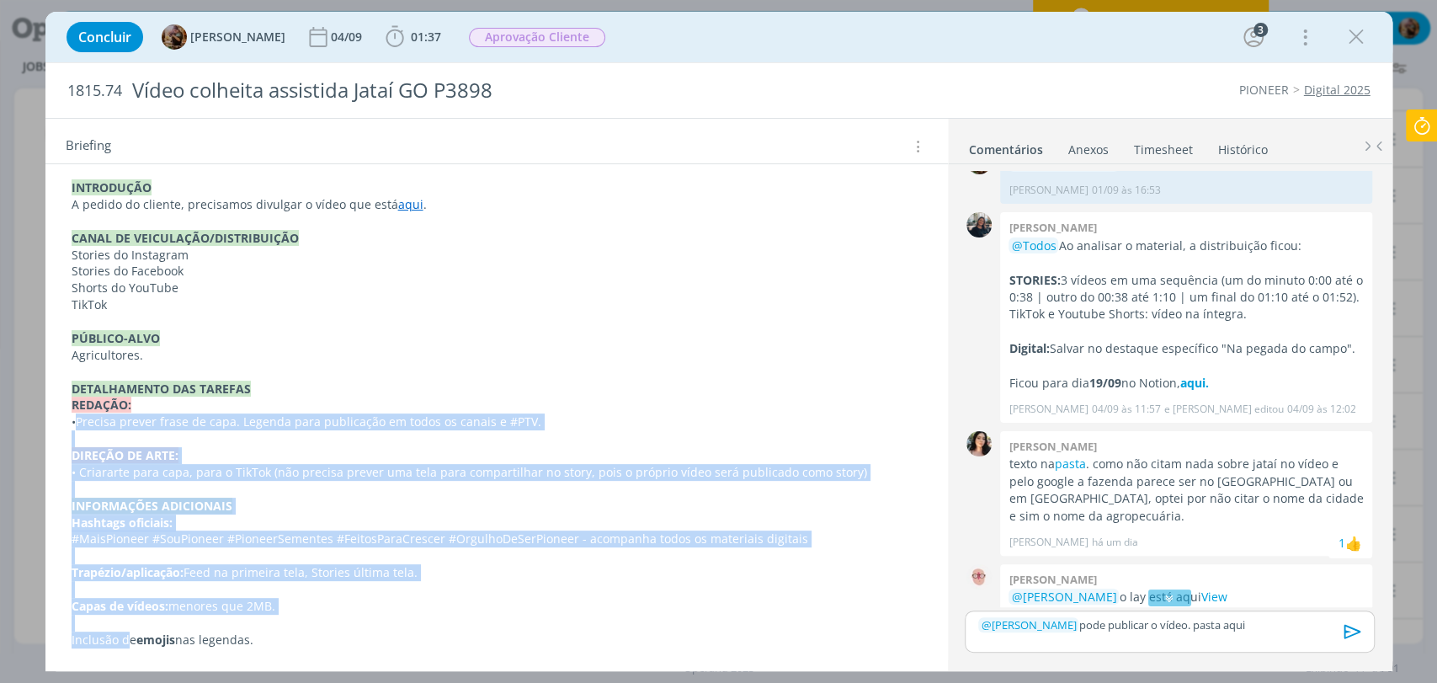
drag, startPoint x: 108, startPoint y: 668, endPoint x: 128, endPoint y: 704, distance: 40.7
click at [128, 682] on html "Projetos Jobs Propostas Produção Mídia Financeiro Cadastros Relatórios 1 Notifi…" at bounding box center [718, 341] width 1437 height 683
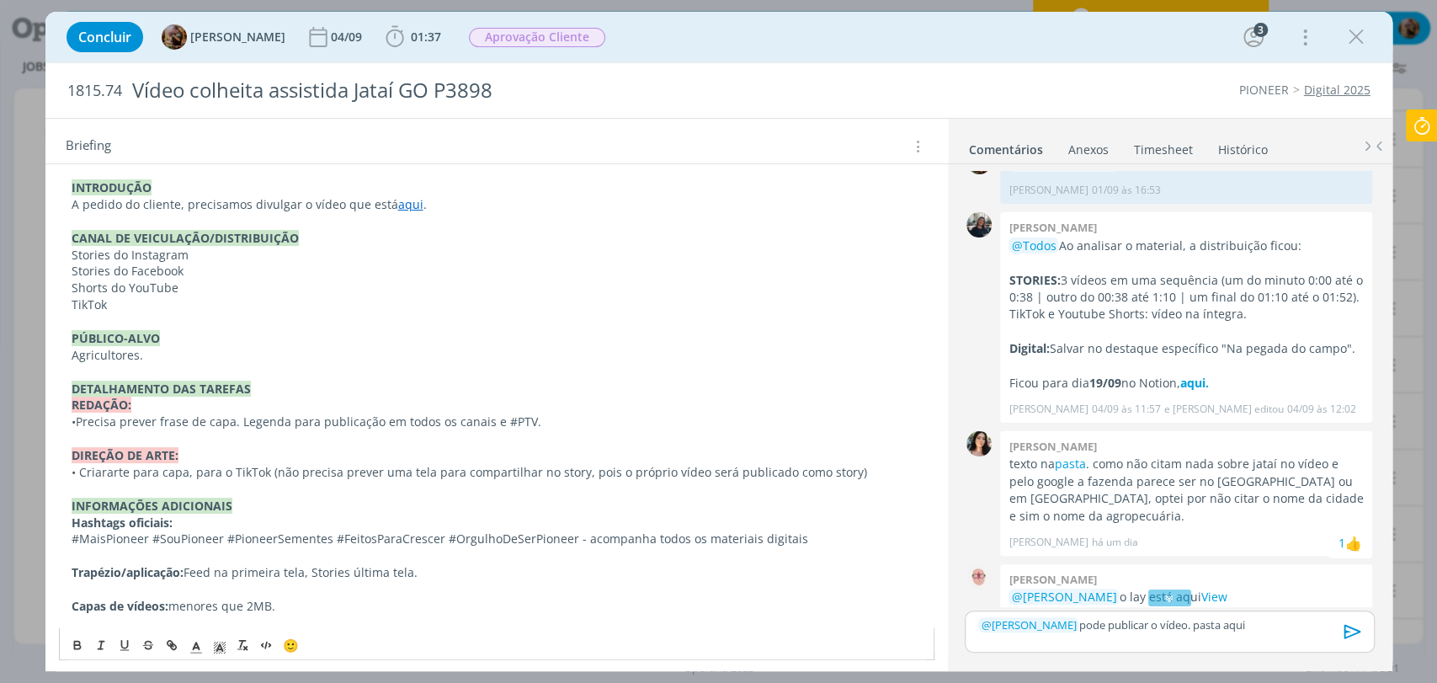
click at [695, 280] on p "Shorts do YouTube" at bounding box center [497, 288] width 850 height 17
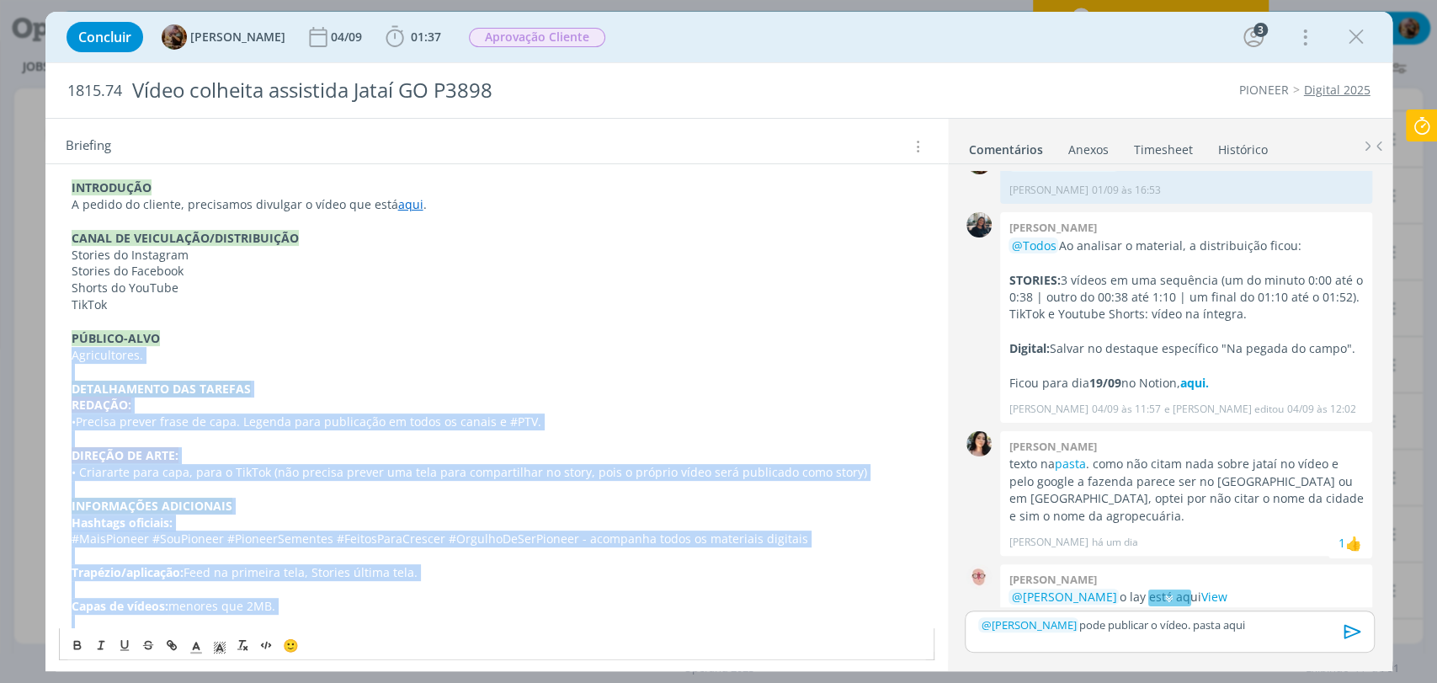
click at [1436, 682] on html "Projetos Jobs Propostas Produção Mídia Financeiro Cadastros Relatórios 1 Notifi…" at bounding box center [718, 341] width 1437 height 683
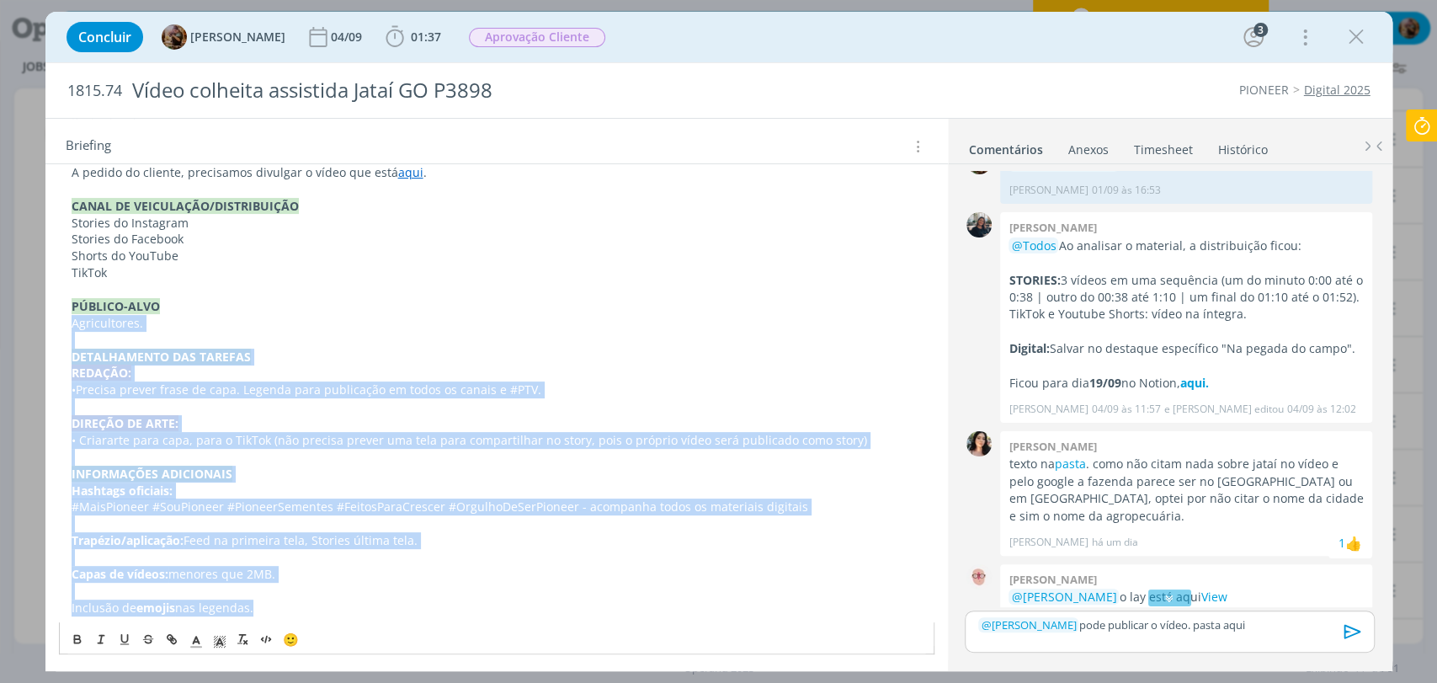
click at [858, 308] on p "PÚBLICO-ALVO" at bounding box center [497, 306] width 850 height 17
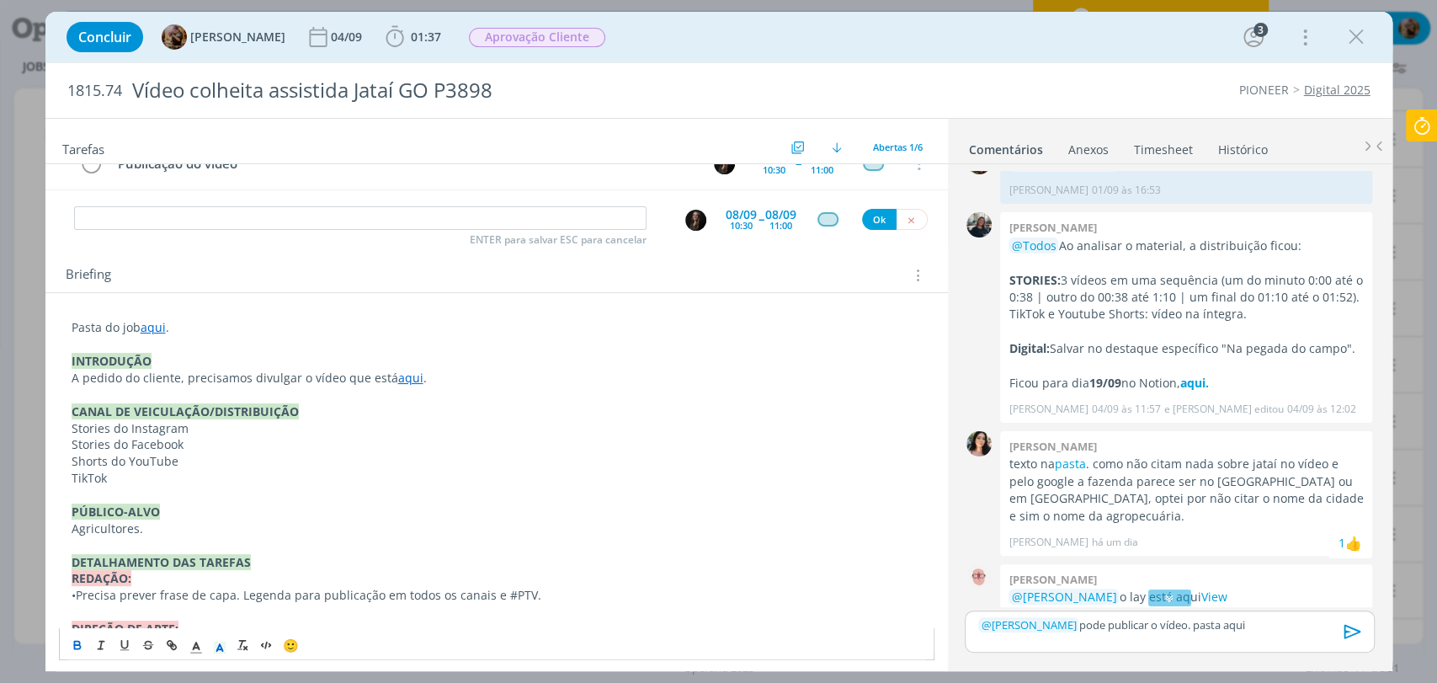
scroll to position [0, 0]
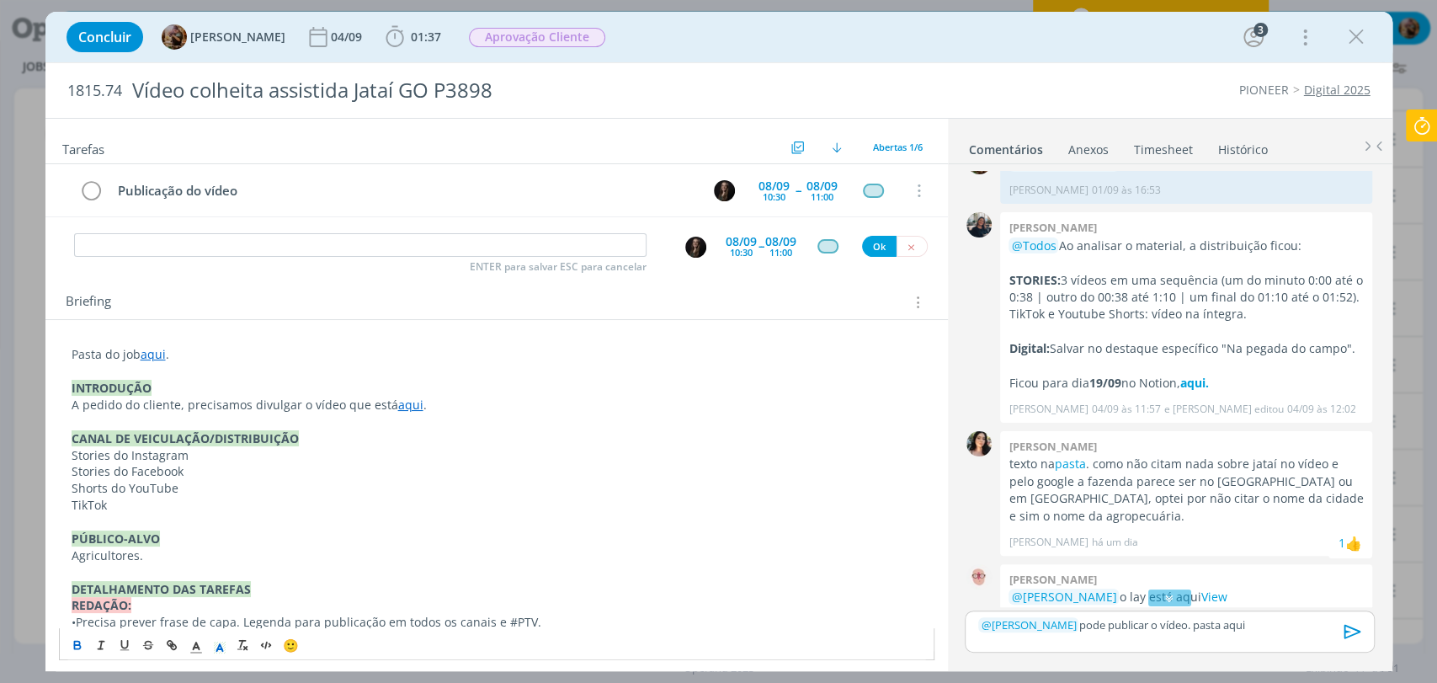
click at [744, 425] on p "dialog" at bounding box center [497, 421] width 850 height 17
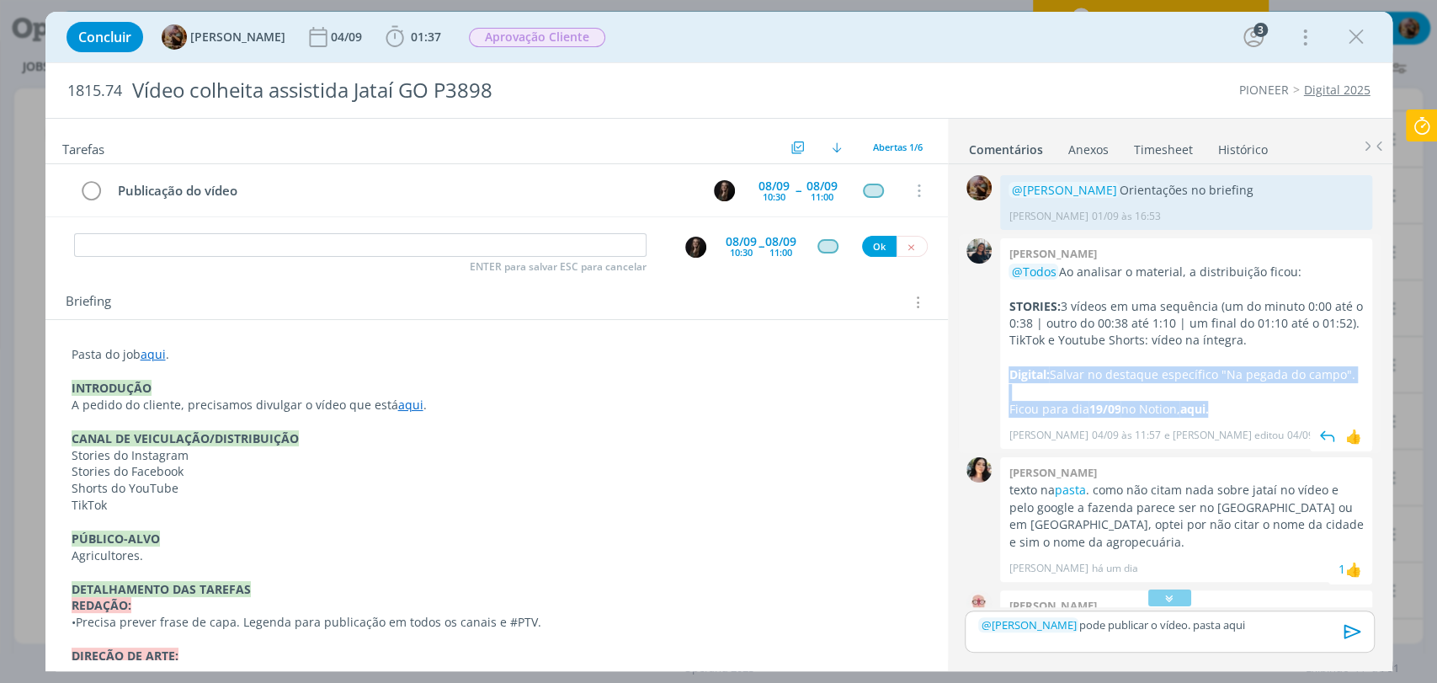
drag, startPoint x: 1011, startPoint y: 376, endPoint x: 1281, endPoint y: 405, distance: 271.9
click at [1281, 405] on div "@Todos Ao analisar o material, a distribuição ficou: STORIES: 3 vídeos em uma s…" at bounding box center [1186, 341] width 355 height 155
copy div "Digital: Salvar no destaque específico "Na pegada do campo". Ficou para dia 19/…"
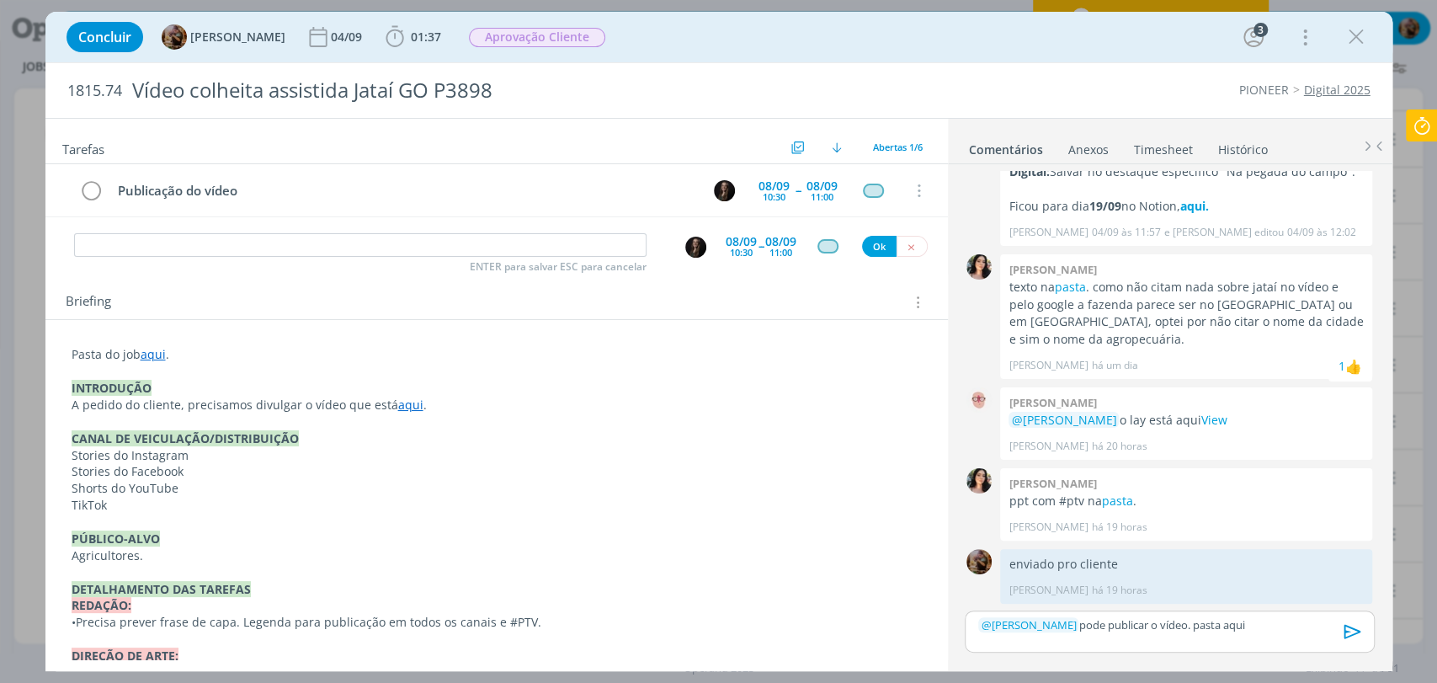
click at [1199, 644] on div "﻿ @ Natalia Gass ﻿ pode publicar o vídeo. pasta aqui" at bounding box center [1169, 631] width 409 height 42
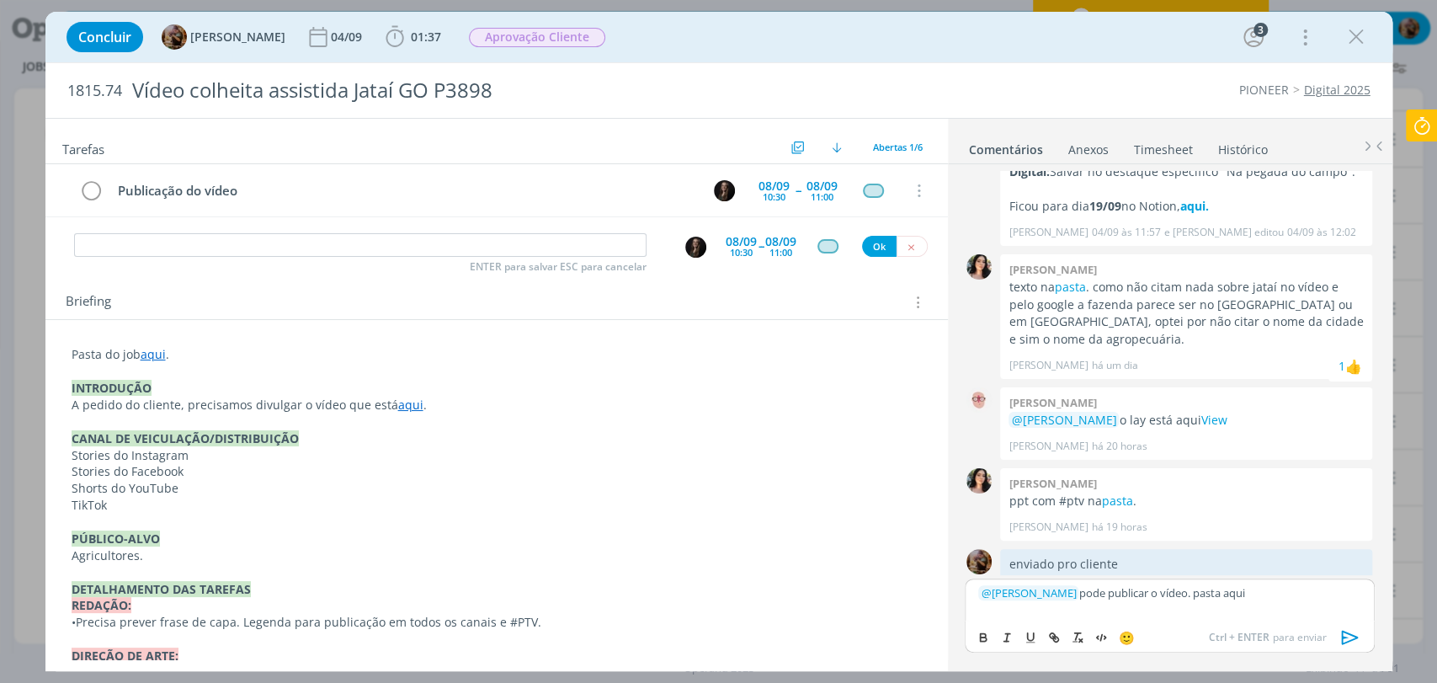
scroll to position [236, 0]
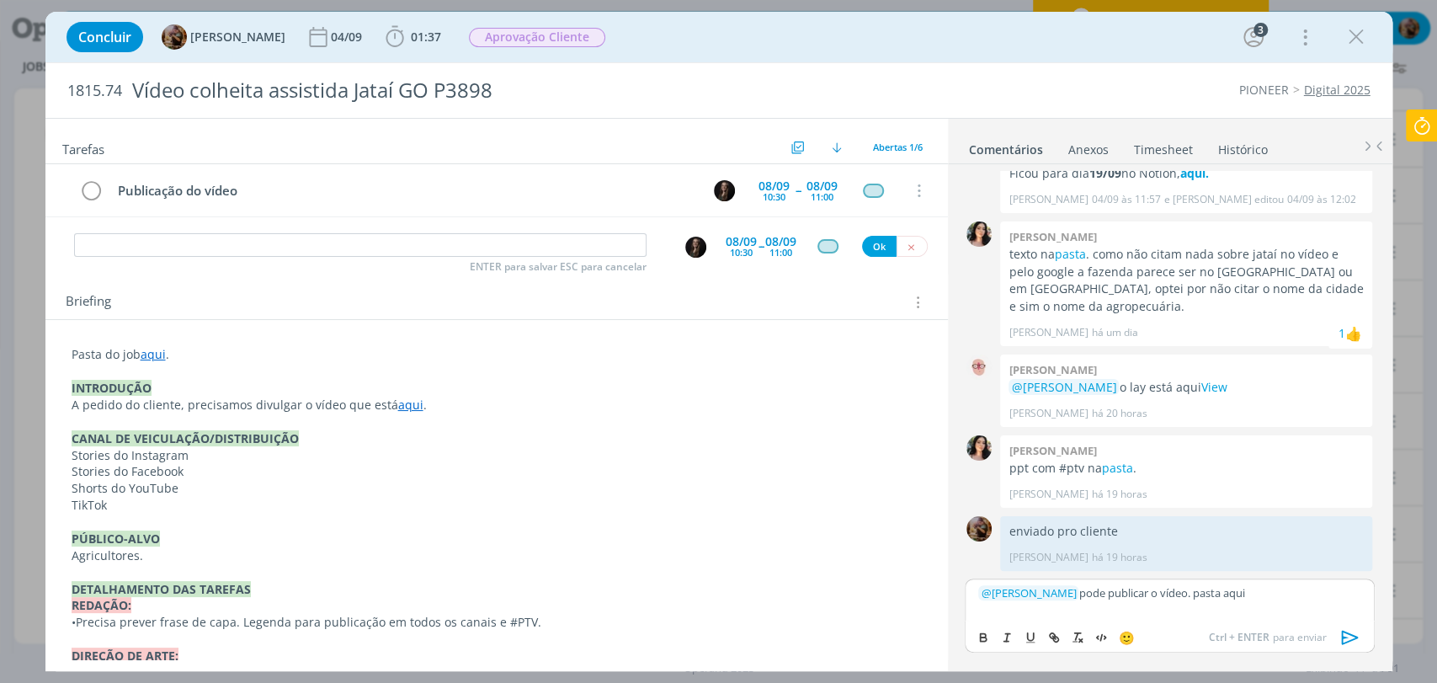
click at [1303, 592] on p "﻿ @ Natalia Gass ﻿ pode publicar o vídeo. pasta aqui" at bounding box center [1169, 592] width 382 height 15
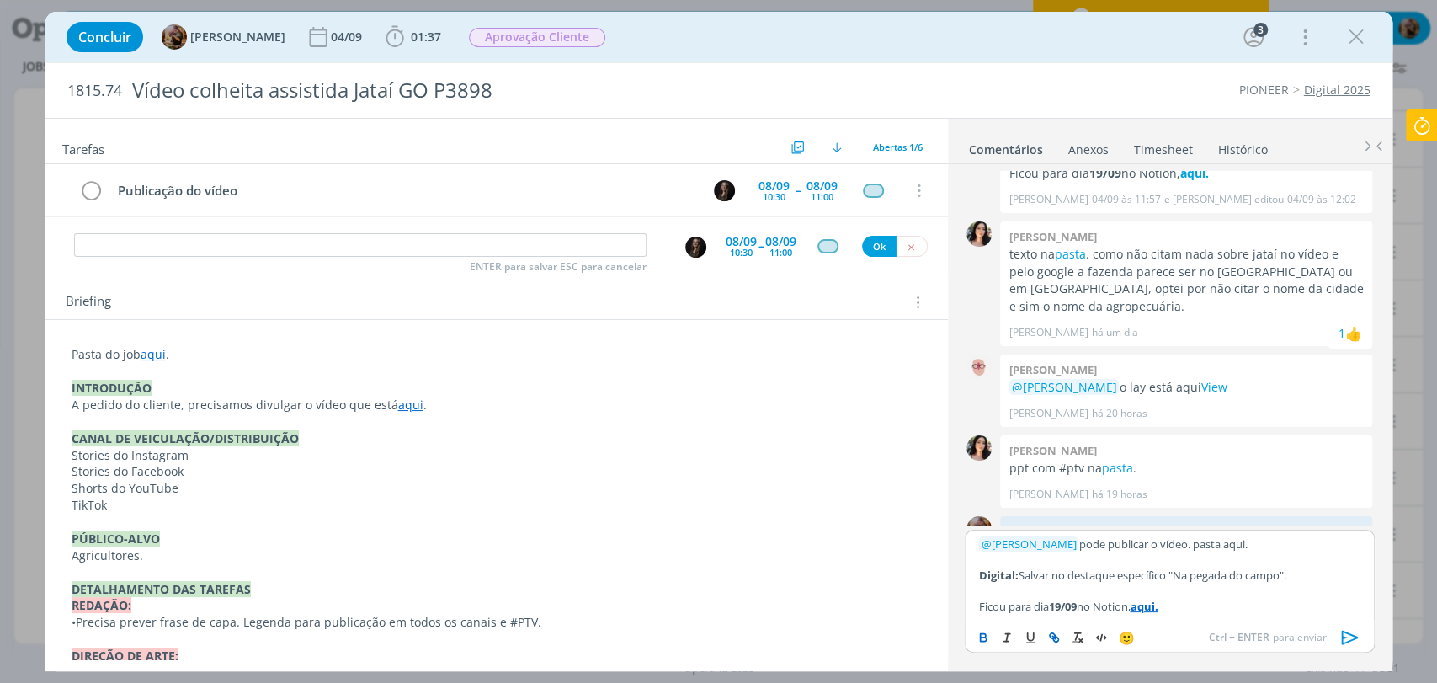
click at [1064, 549] on p "﻿ @ Natalia Gass ﻿ pode publicar o vídeo. pasta aqui." at bounding box center [1169, 543] width 382 height 15
click at [1180, 547] on p "﻿ @ Natalia Gass ﻿ Pode publicar o vídeo. pasta aqui." at bounding box center [1169, 543] width 382 height 15
drag, startPoint x: 1187, startPoint y: 605, endPoint x: 1139, endPoint y: 610, distance: 48.3
click at [1139, 610] on p "Ficou para dia 19/09 no Notion, aqui." at bounding box center [1169, 606] width 382 height 15
drag, startPoint x: 1083, startPoint y: 611, endPoint x: 1053, endPoint y: 614, distance: 29.6
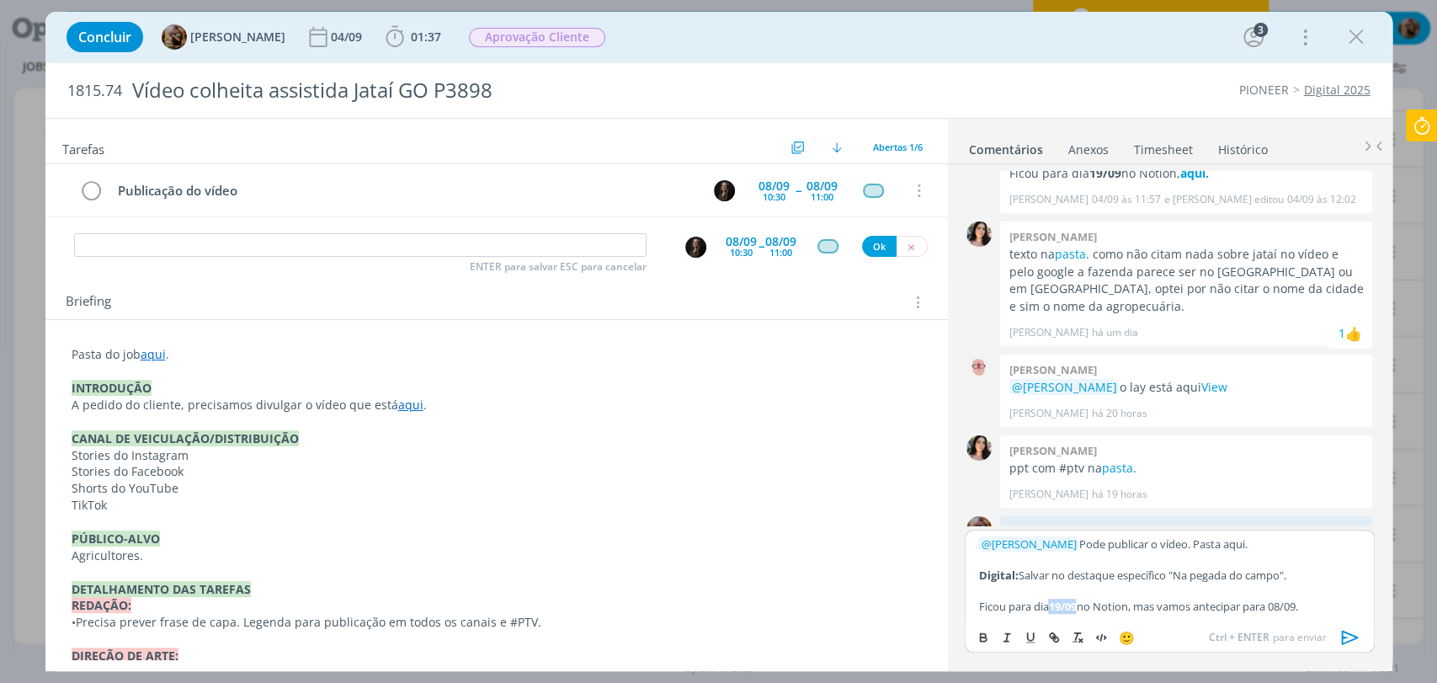
click at [1054, 611] on p "Ficou para dia 19/09 no Notion, mas vamos antecipar para 08/09." at bounding box center [1169, 606] width 382 height 15
click at [977, 639] on icon "dialog" at bounding box center [983, 637] width 13 height 13
click at [1031, 605] on p "Ficou para dia 19/09 no Notion, mas vamos antecipar para 08/09." at bounding box center [1169, 606] width 382 height 15
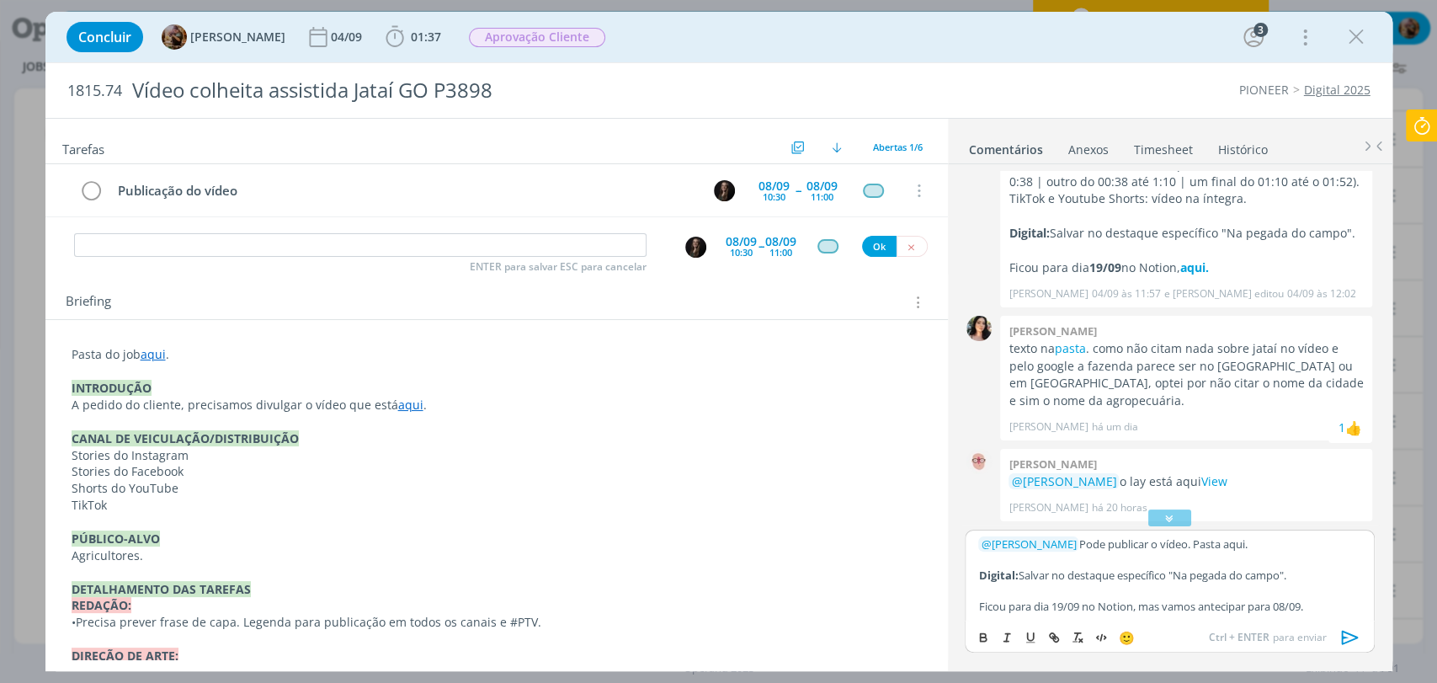
scroll to position [48, 0]
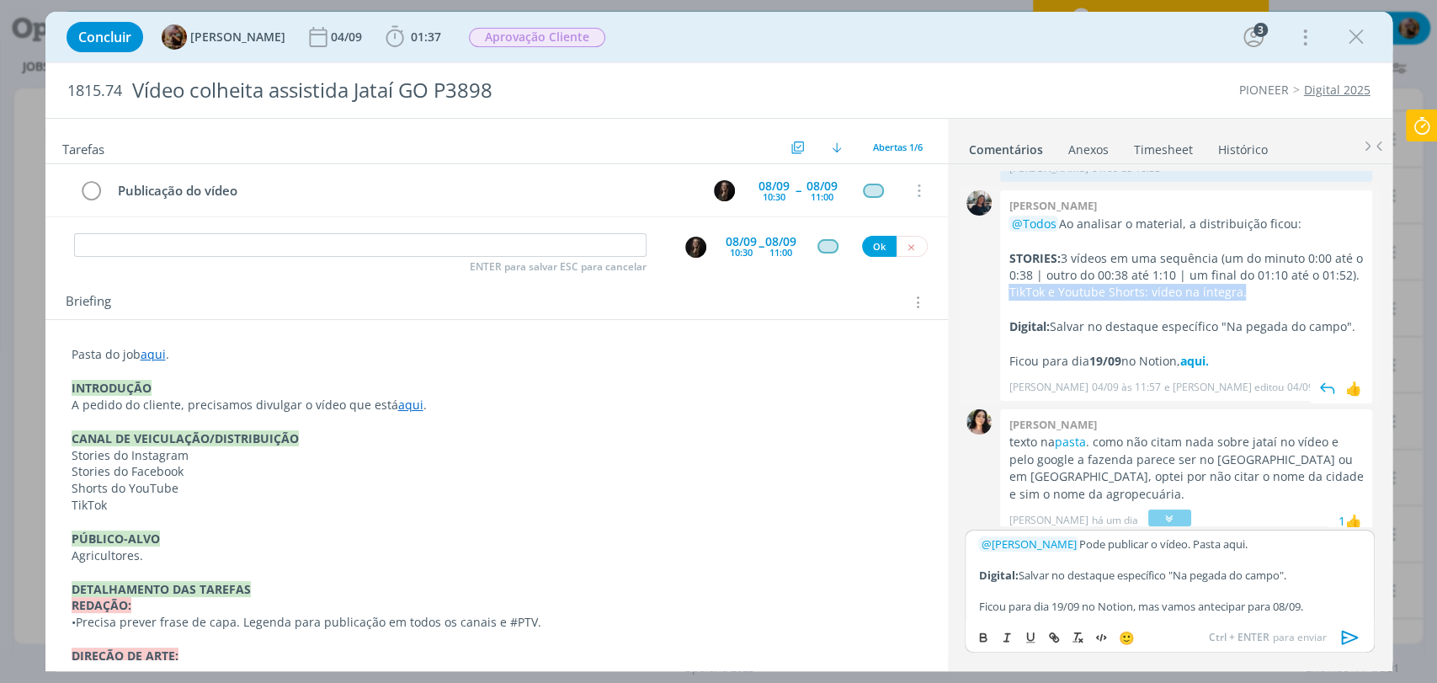
drag, startPoint x: 1009, startPoint y: 292, endPoint x: 1246, endPoint y: 296, distance: 237.4
click at [1244, 296] on p "TikTok e Youtube Shorts: vídeo na íntegra." at bounding box center [1186, 292] width 355 height 17
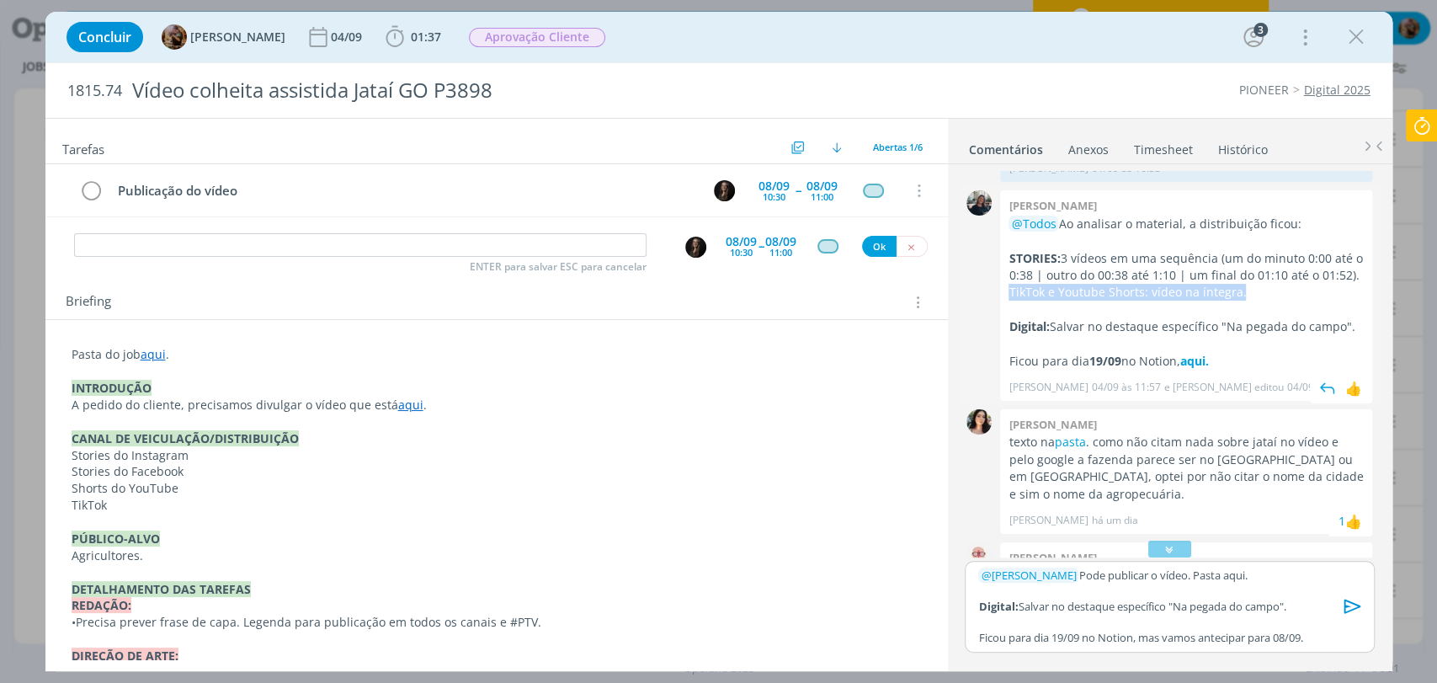
copy p "TikTok e Youtube Shorts: vídeo na íntegra."
click at [1251, 573] on p "﻿ @ Natalia Gass ﻿ Pode publicar o vídeo. Pasta aqui." at bounding box center [1169, 574] width 382 height 15
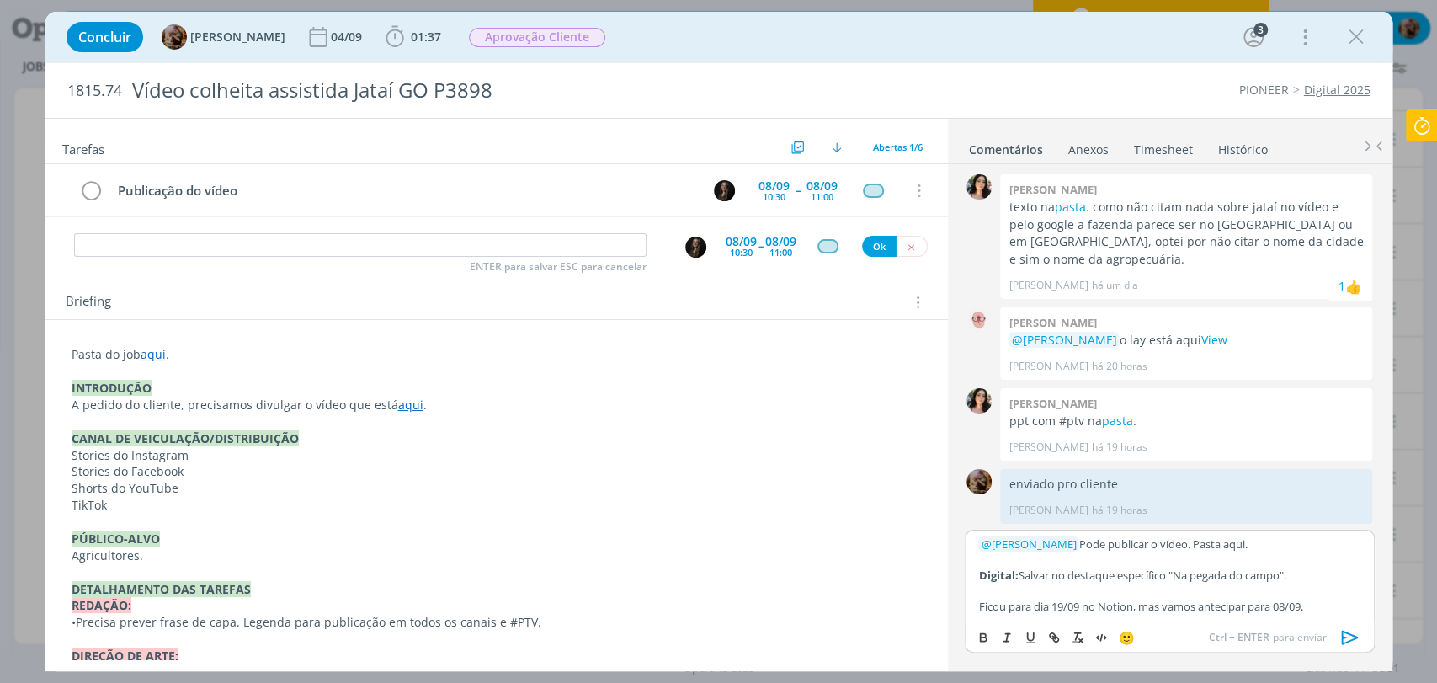
scroll to position [295, 0]
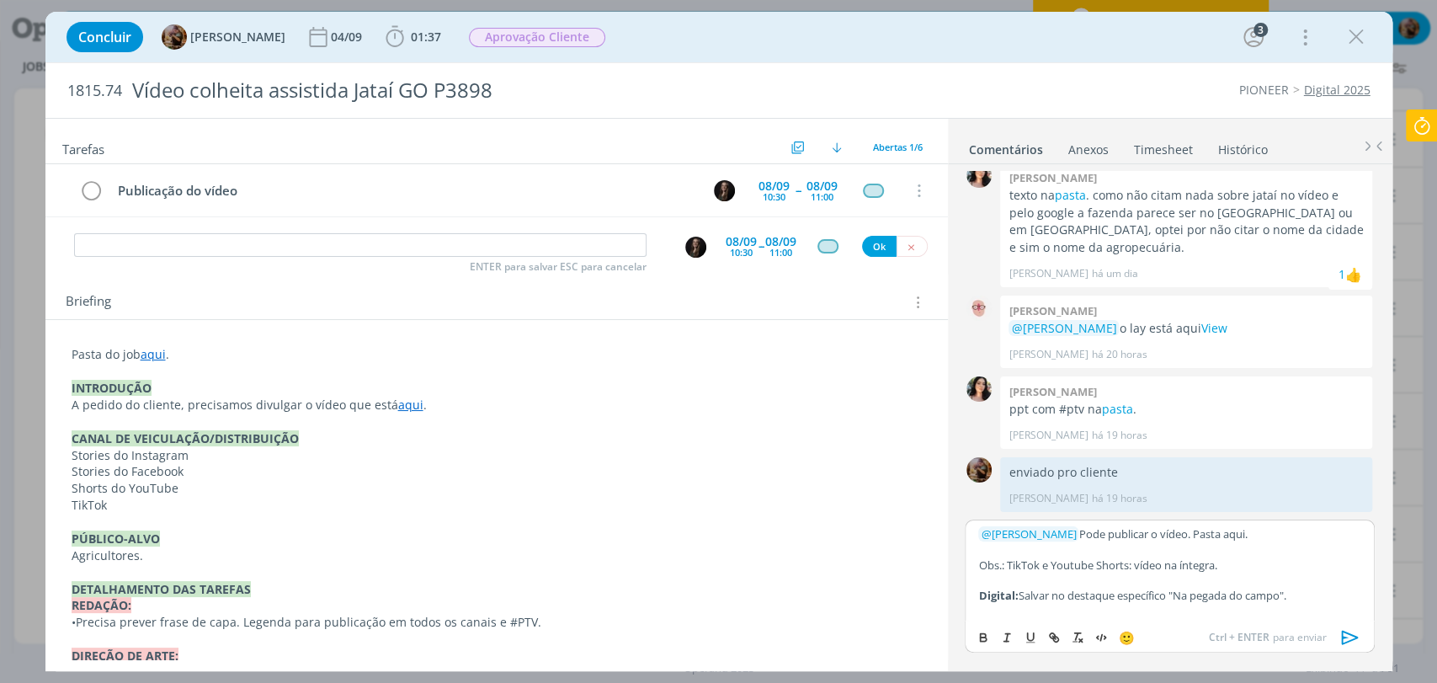
click at [1009, 564] on p "Obs.: TikTok e Youtube Shorts: vídeo na íntegra." at bounding box center [1169, 564] width 382 height 15
click at [1296, 569] on p "Obs.: Stories são 3 partes do vídeo e TikTok e Youtube Shorts: vídeo na íntegra." at bounding box center [1169, 572] width 382 height 31
click at [1215, 552] on p "dialog" at bounding box center [1169, 548] width 382 height 15
drag, startPoint x: 1004, startPoint y: 551, endPoint x: 968, endPoint y: 562, distance: 37.6
click at [969, 550] on div "﻿ @ Natalia Gass ﻿ Pode publicar o vídeo. Pasta aqui. Obs.: Stories são 3 parte…" at bounding box center [1169, 569] width 409 height 101
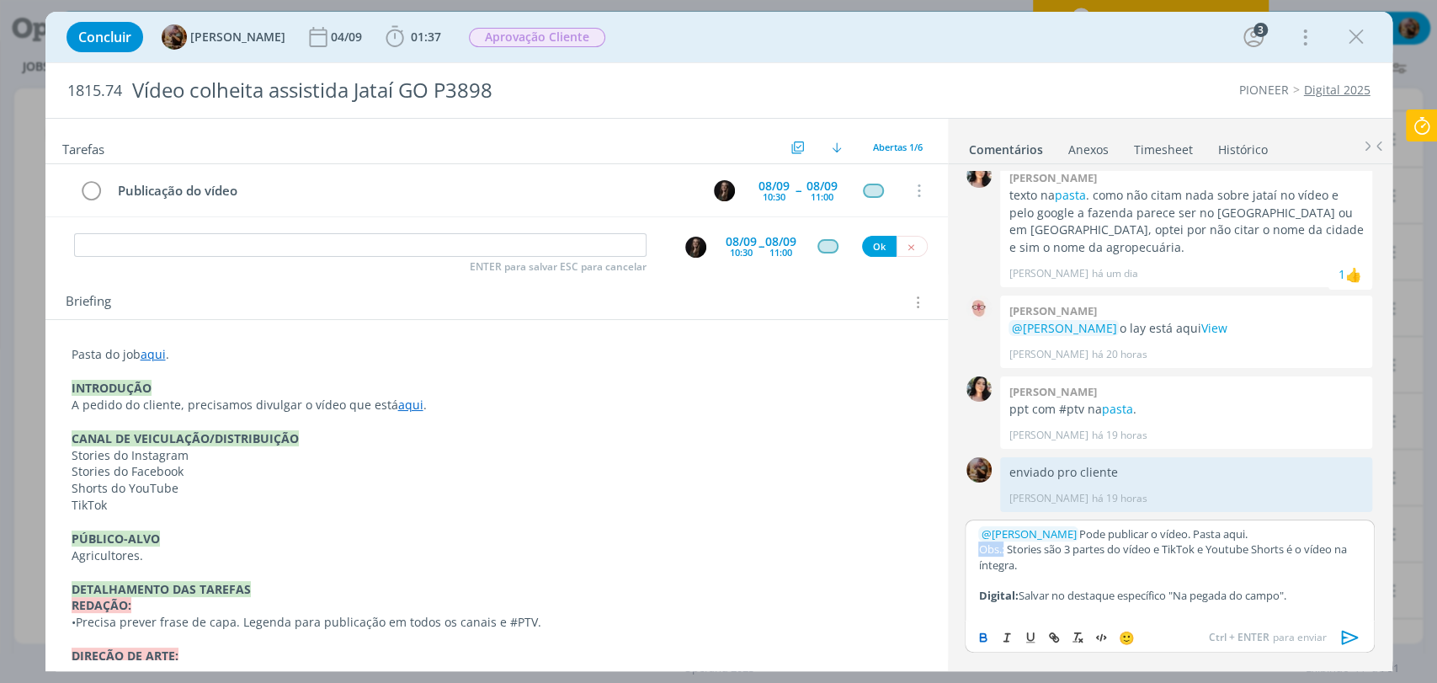
click at [981, 639] on icon "dialog" at bounding box center [984, 638] width 6 height 3
drag, startPoint x: 1020, startPoint y: 597, endPoint x: 970, endPoint y: 601, distance: 49.9
click at [970, 601] on div "﻿ @ Natalia Gass ﻿ Pode publicar o vídeo. Pasta aqui. Obs.: Stories são 3 parte…" at bounding box center [1169, 569] width 409 height 101
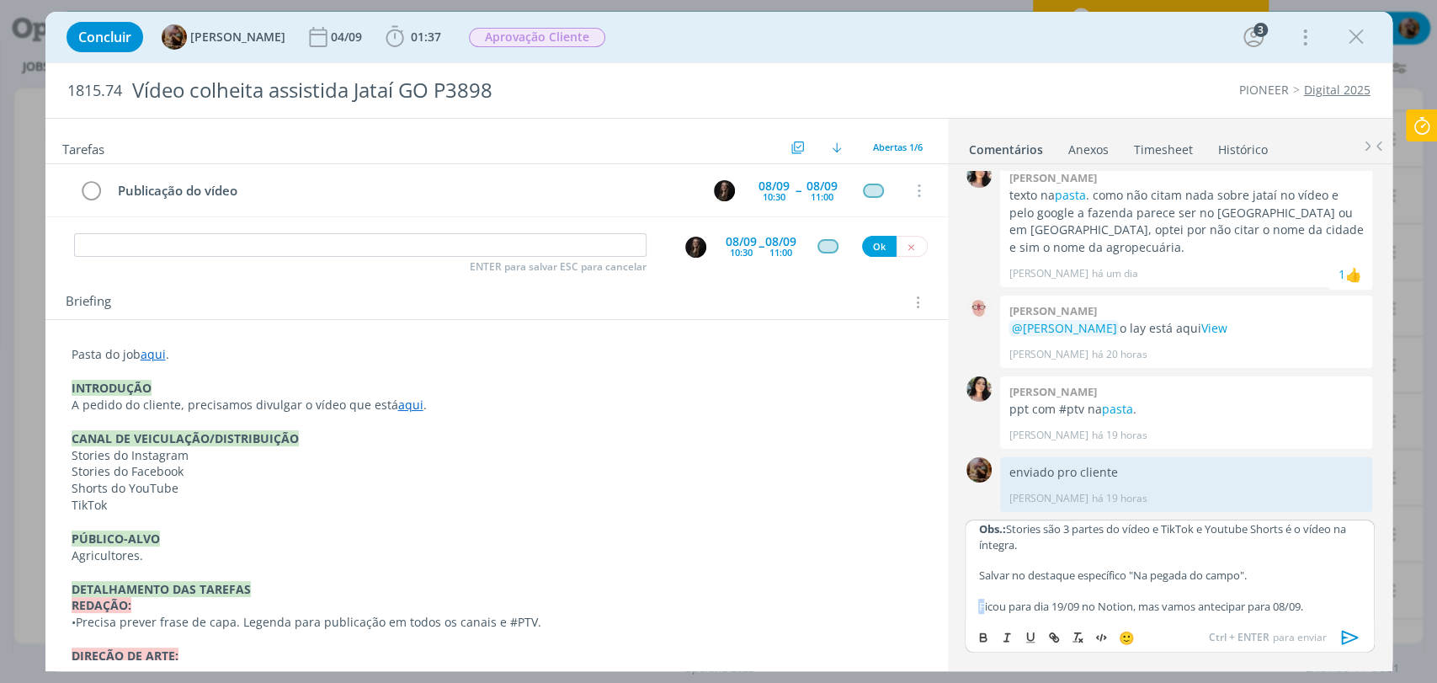
click at [978, 611] on p "Ficou para dia 19/09 no Notion, mas vamos antecipar para 08/09." at bounding box center [1169, 606] width 382 height 15
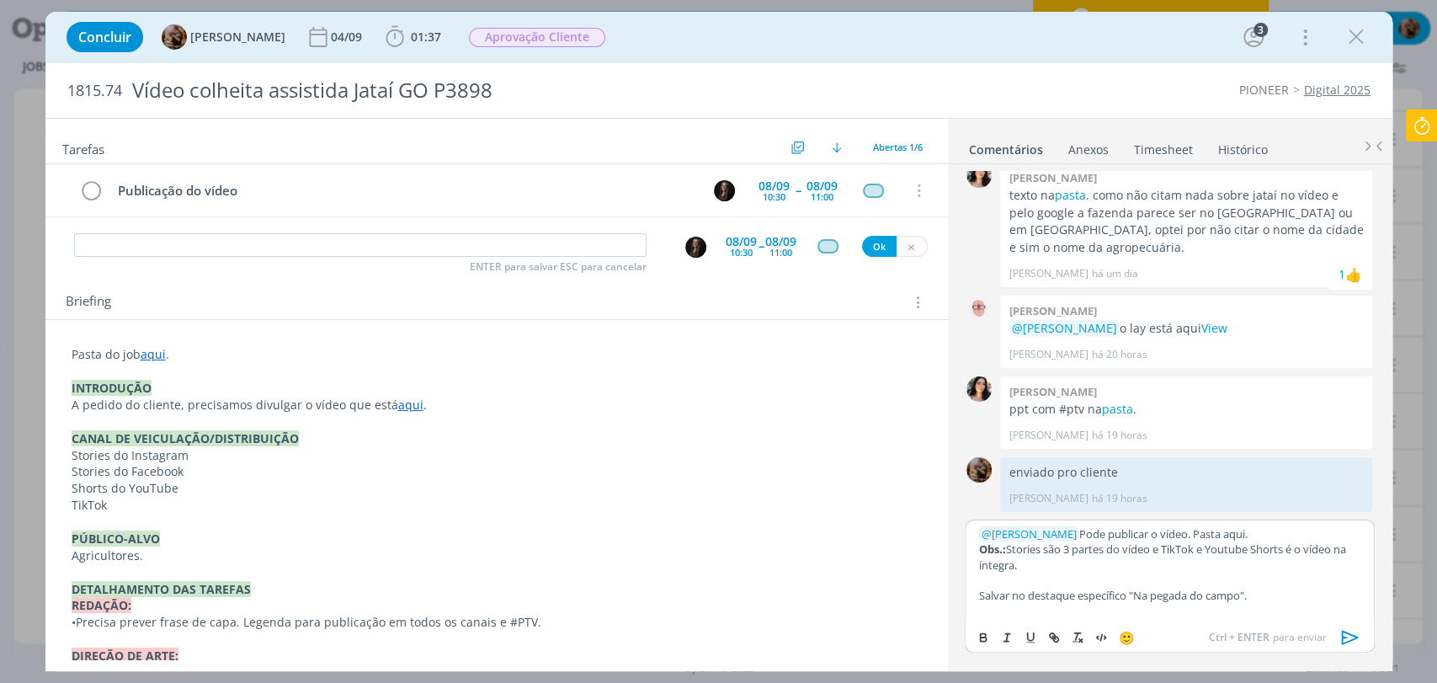
scroll to position [0, 0]
click at [1215, 529] on p "﻿ @ Natalia Gass ﻿ Pode publicar o vídeo. Pasta aqui." at bounding box center [1169, 533] width 382 height 15
click at [1216, 529] on p "﻿ @ Natalia Gass ﻿ Pode publicar o vídeo. Pasta aqui." at bounding box center [1169, 533] width 382 height 15
click at [1057, 637] on icon "dialog" at bounding box center [1055, 639] width 5 height 5
paste input "https://sobeae.sharepoint.com/:f:/s/SOBEAE/ElmXgIqPr9lNovOeOA2hqDIBC3gwlX38U_H5…"
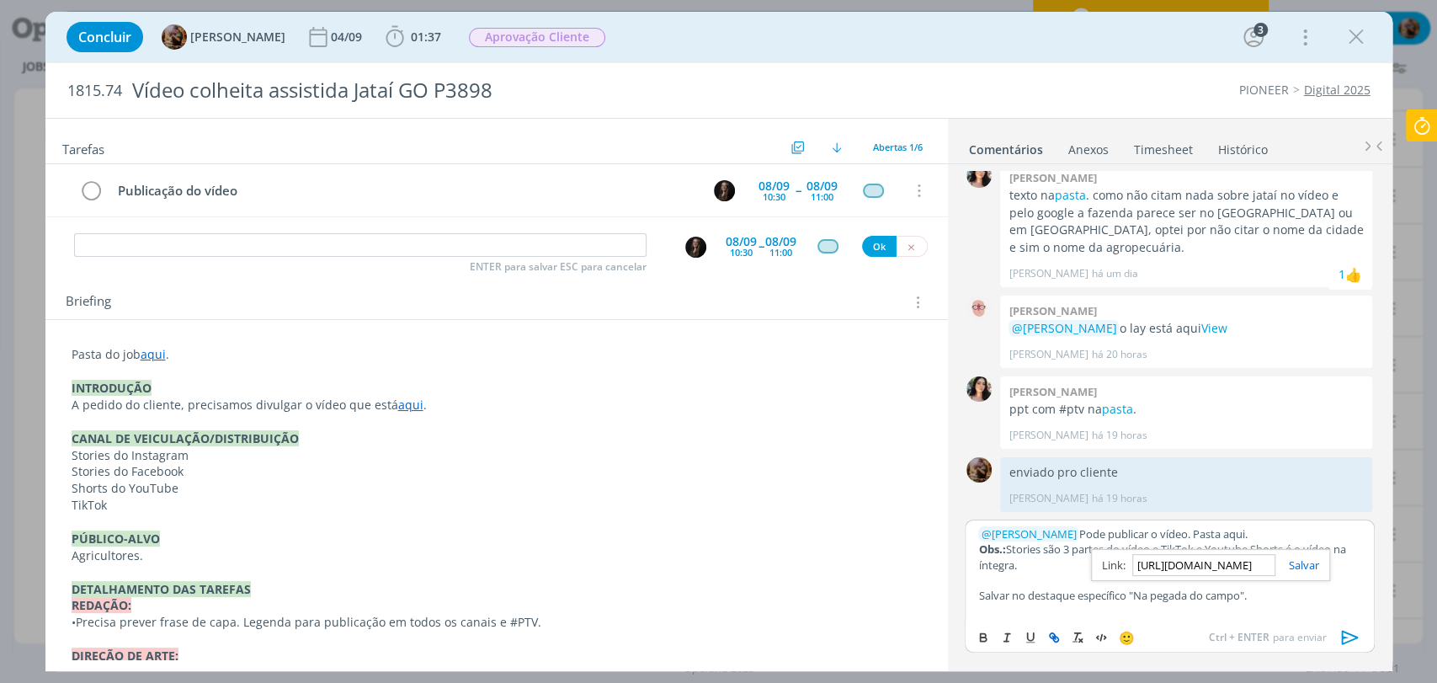
scroll to position [0, 429]
type input "https://sobeae.sharepoint.com/:f:/s/SOBEAE/ElmXgIqPr9lNovOeOA2hqDIBC3gwlX38U_H5…"
click at [1311, 567] on link "dialog" at bounding box center [1298, 564] width 44 height 15
click at [1271, 577] on p "dialog" at bounding box center [1169, 580] width 382 height 15
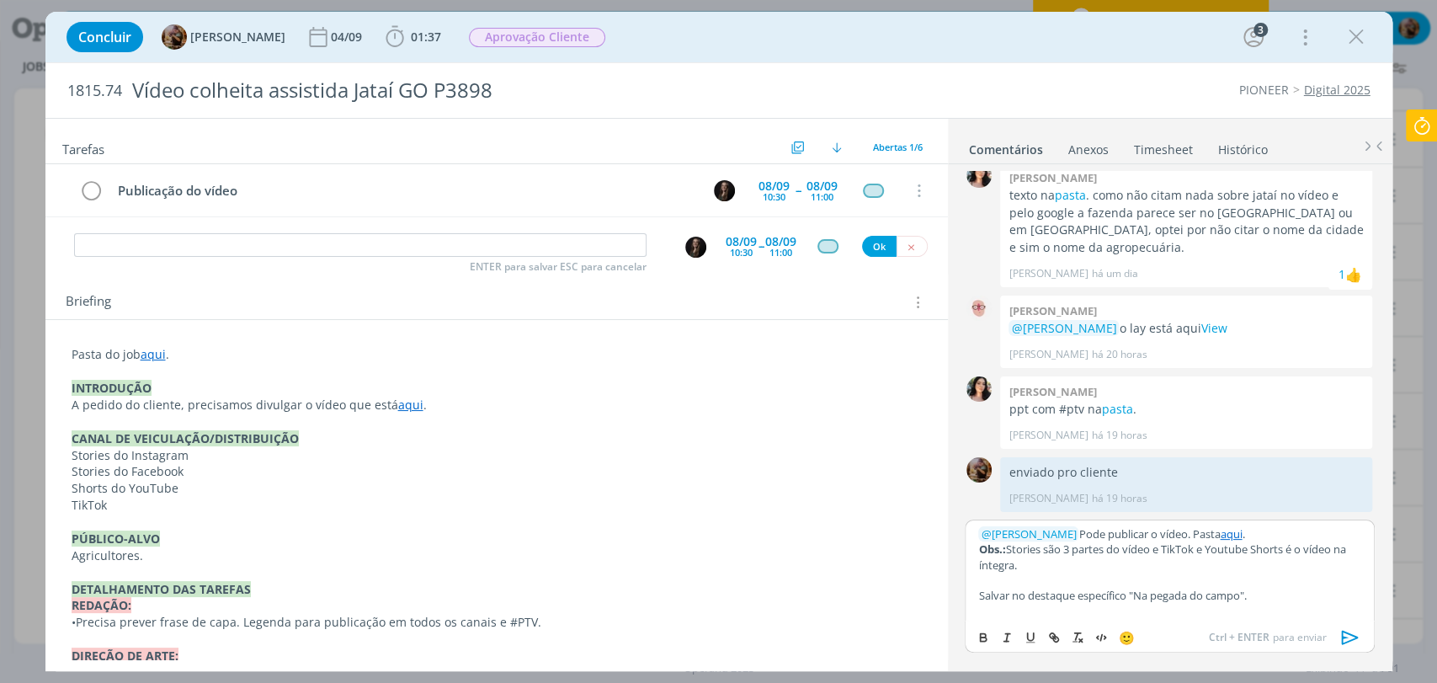
click at [1340, 637] on icon "dialog" at bounding box center [1350, 637] width 25 height 25
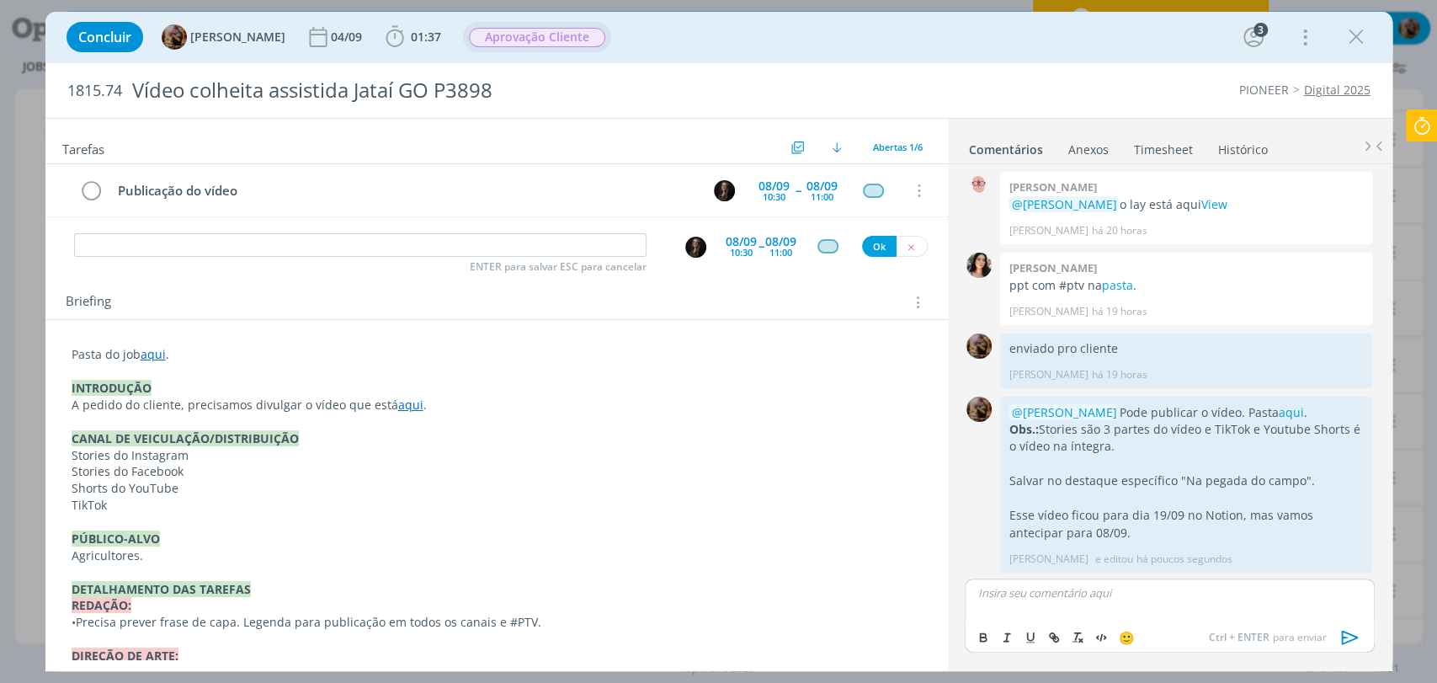
click at [577, 43] on span "Aprovação Cliente" at bounding box center [537, 37] width 136 height 19
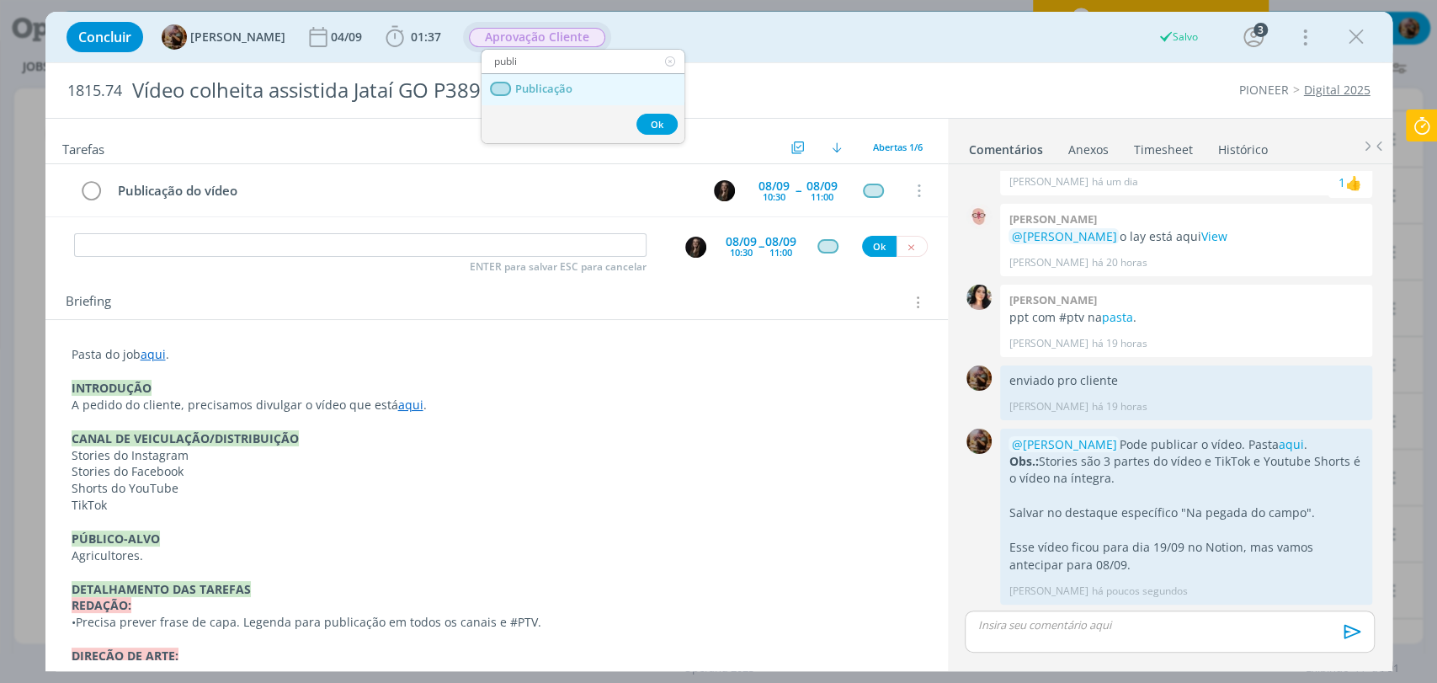
type input "publi"
click at [572, 86] on link "Publicação" at bounding box center [583, 89] width 203 height 31
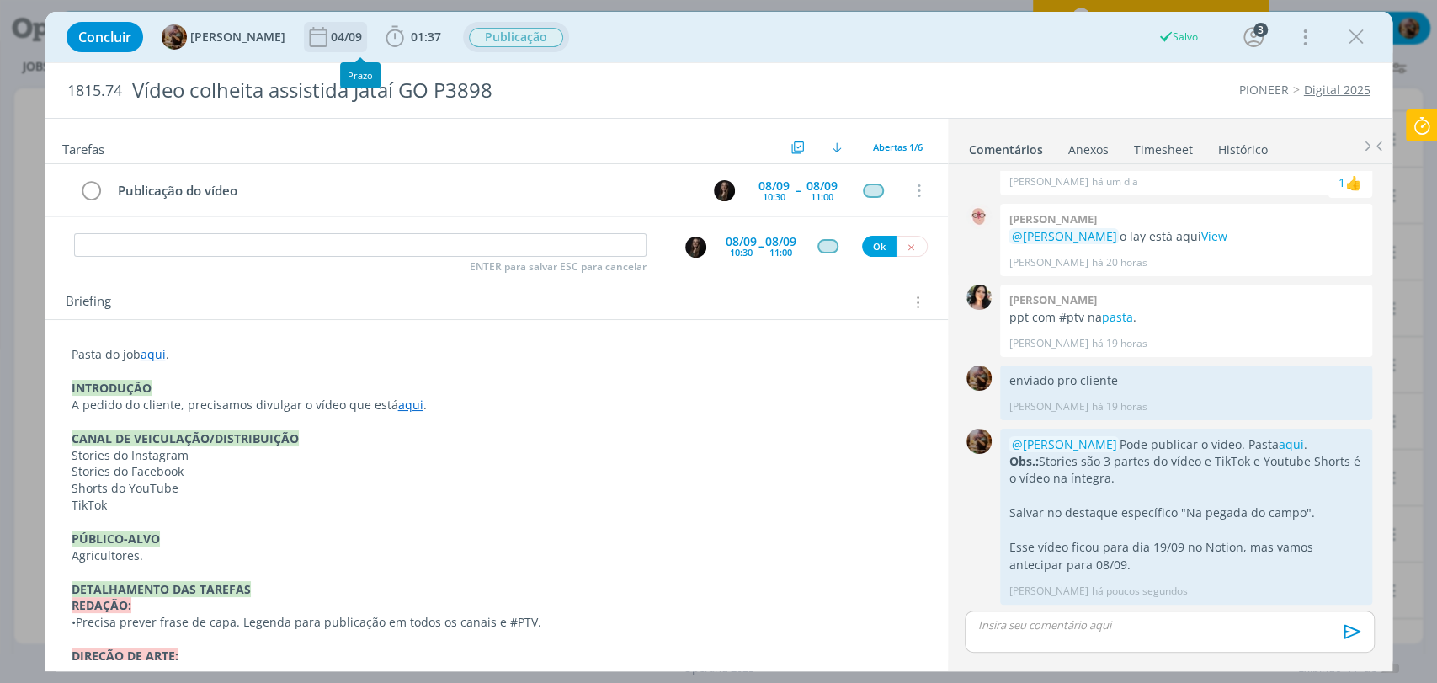
click at [357, 38] on div "04/09" at bounding box center [348, 37] width 35 height 12
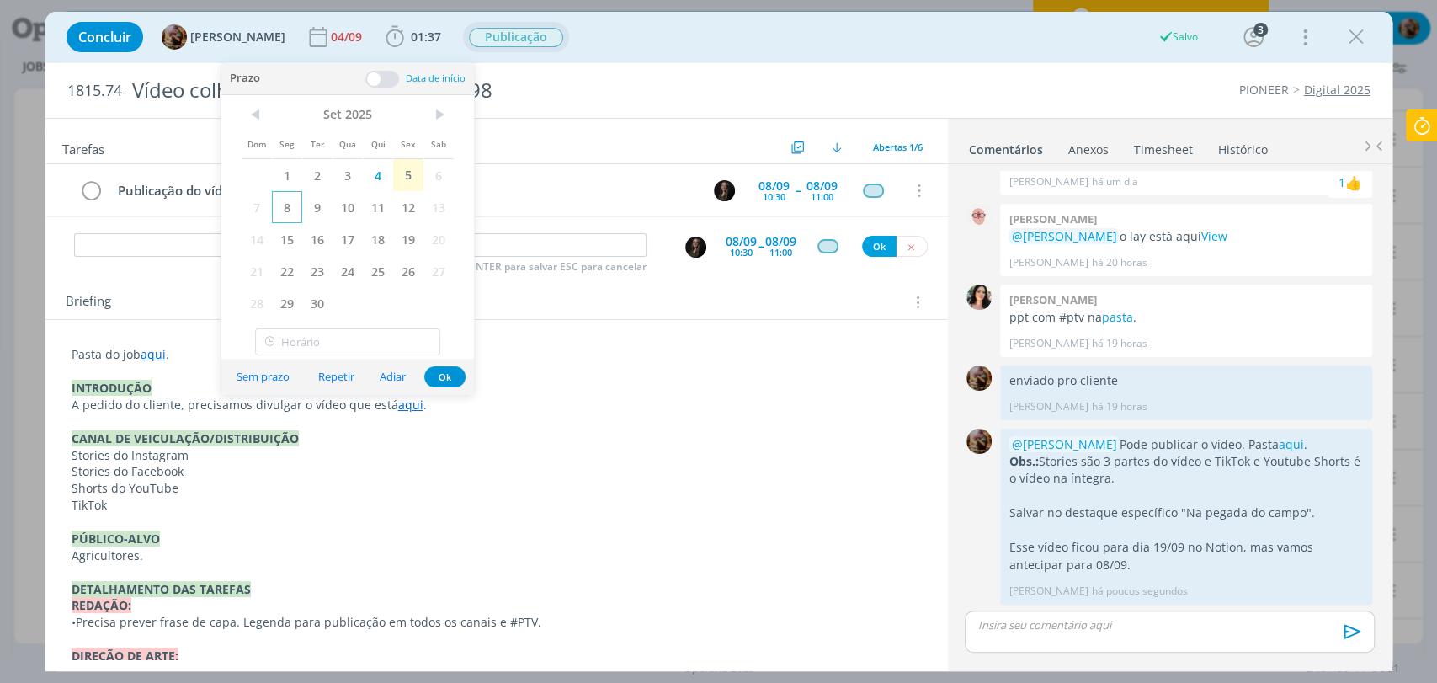
click at [290, 210] on span "8" at bounding box center [287, 207] width 30 height 32
click at [449, 376] on button "Ok" at bounding box center [444, 376] width 41 height 21
click at [445, 244] on input "dialog" at bounding box center [360, 245] width 573 height 24
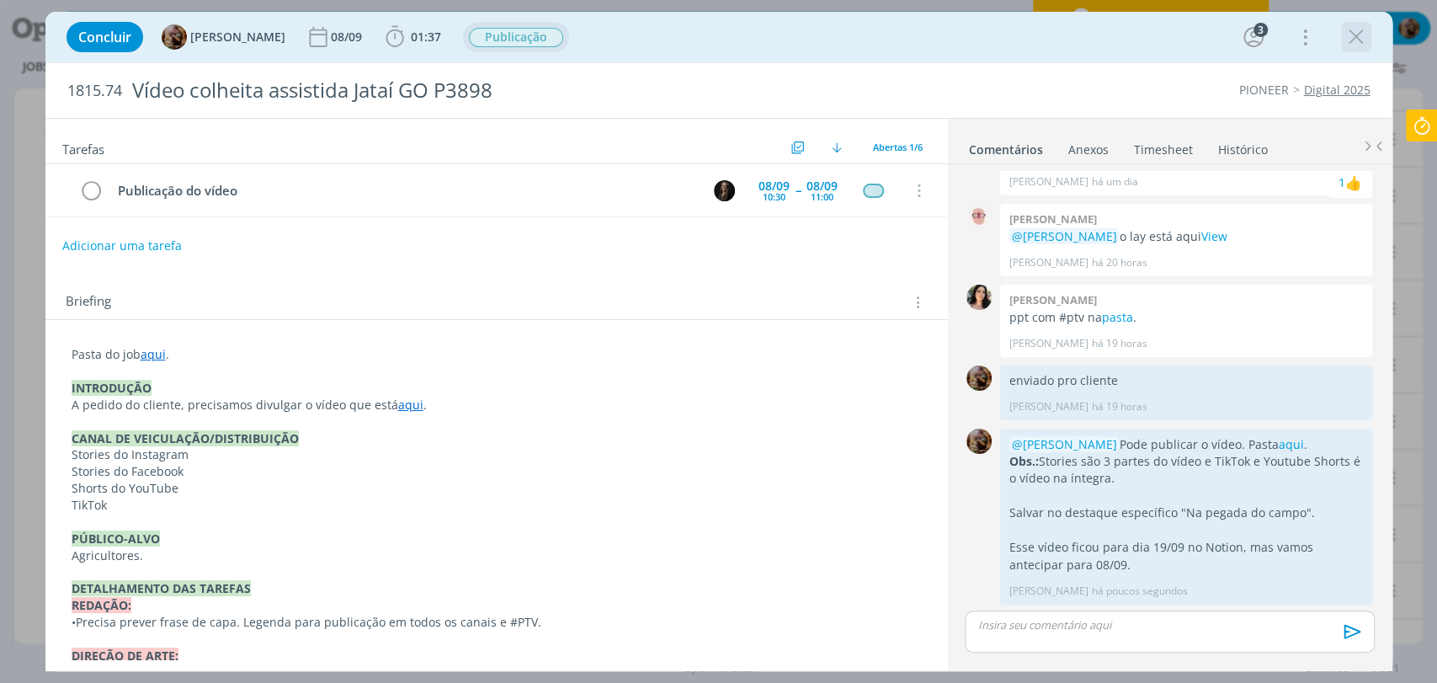
click at [1354, 44] on icon "dialog" at bounding box center [1356, 36] width 25 height 25
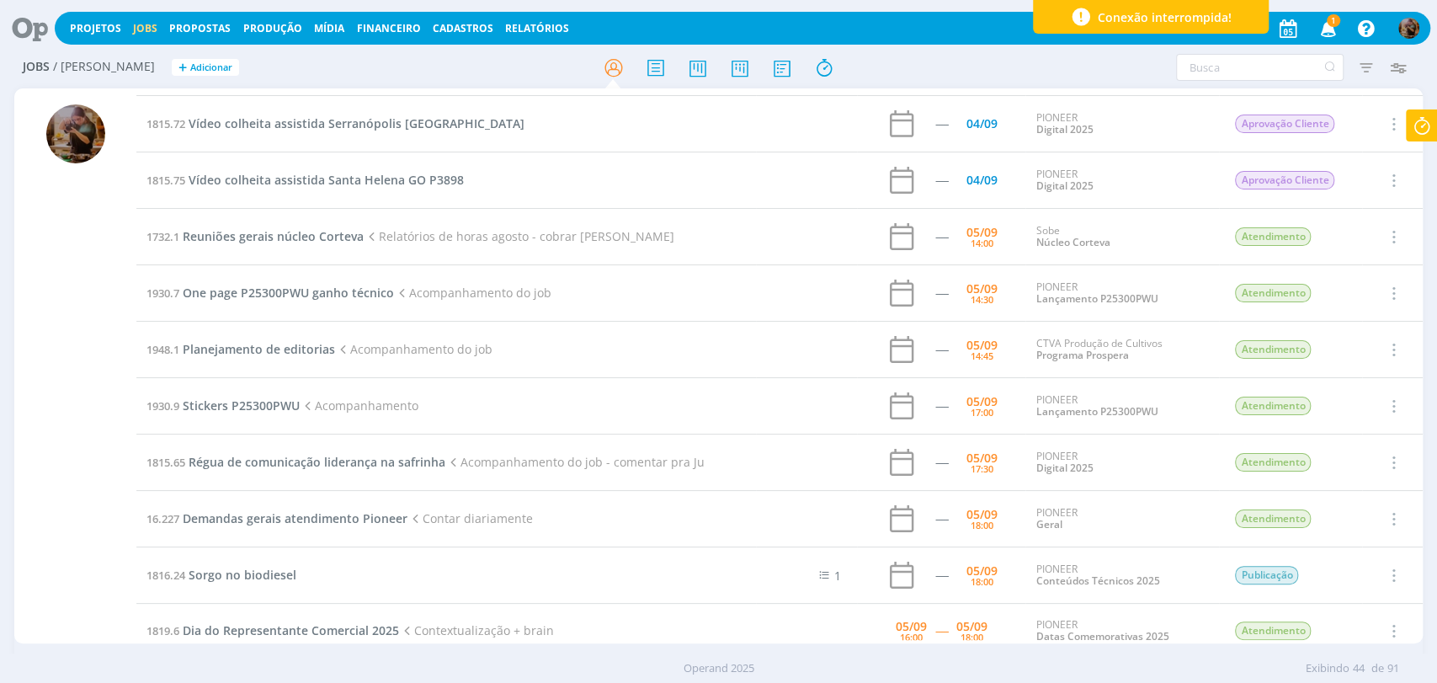
scroll to position [280, 0]
click at [344, 238] on span "Reuniões gerais núcleo Corteva" at bounding box center [273, 234] width 181 height 16
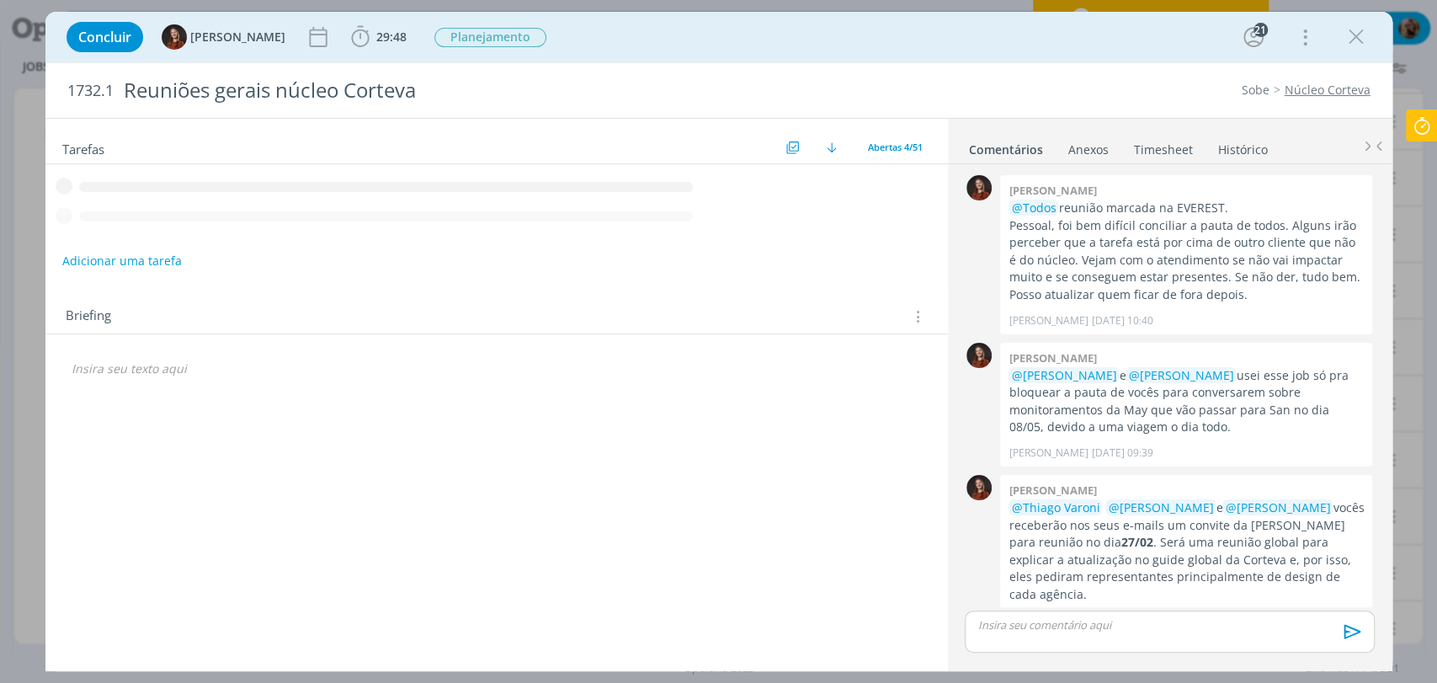
scroll to position [364, 0]
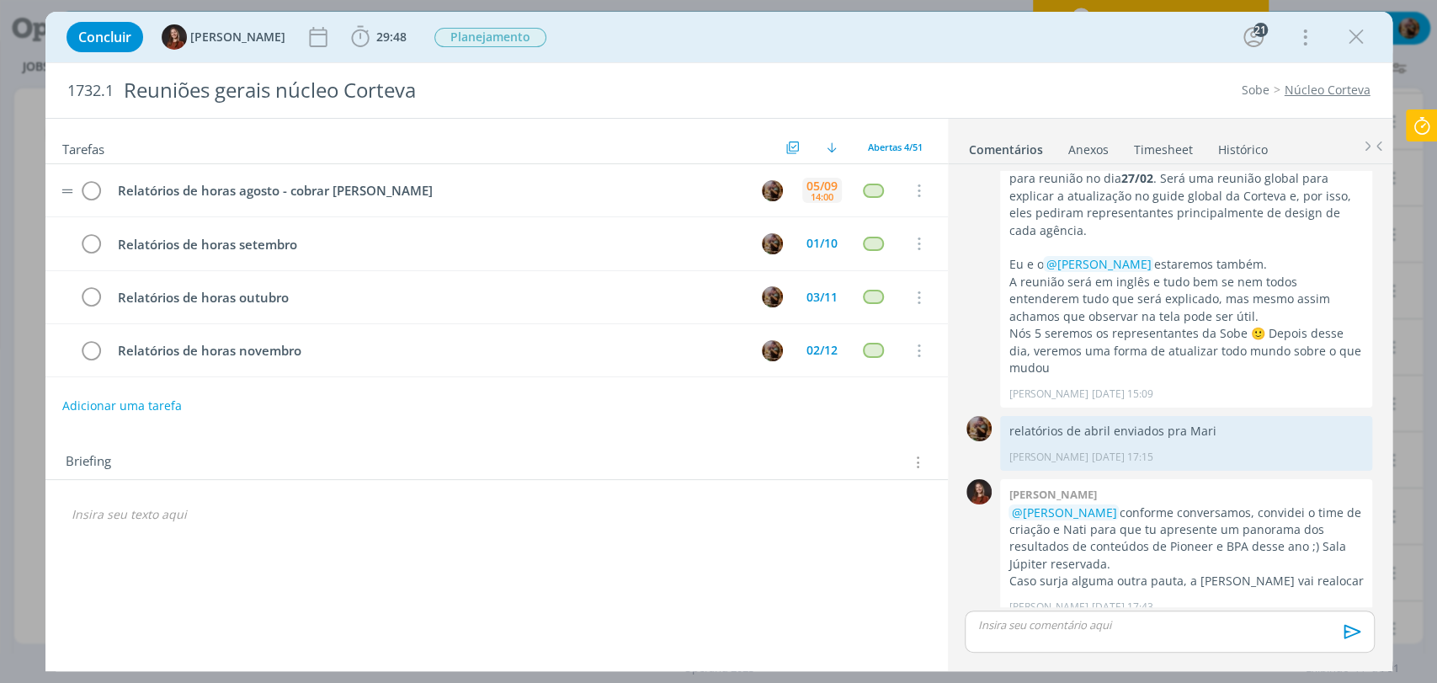
click at [821, 194] on div "14:00" at bounding box center [822, 196] width 23 height 9
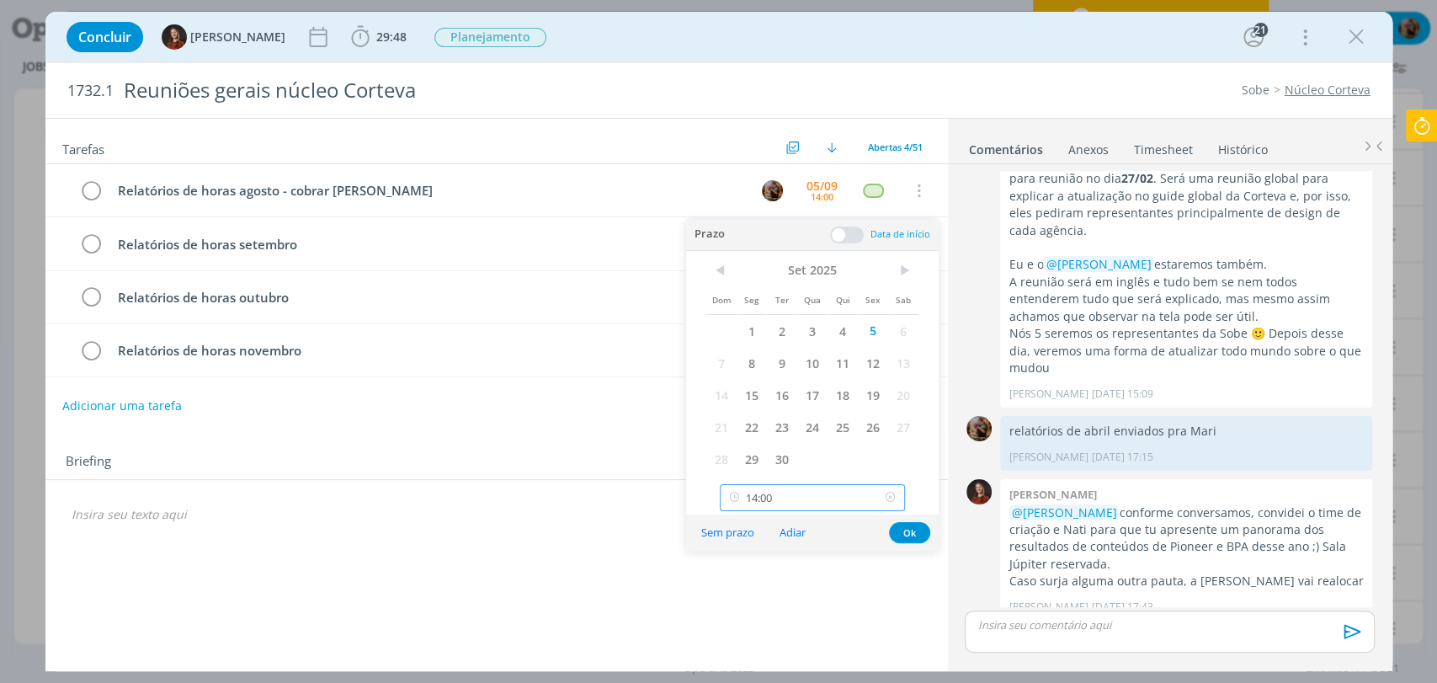
click at [842, 503] on input "14:00" at bounding box center [812, 497] width 185 height 27
click at [805, 392] on div "15:00" at bounding box center [815, 386] width 188 height 30
type input "15:00"
click at [914, 532] on button "Ok" at bounding box center [909, 532] width 41 height 21
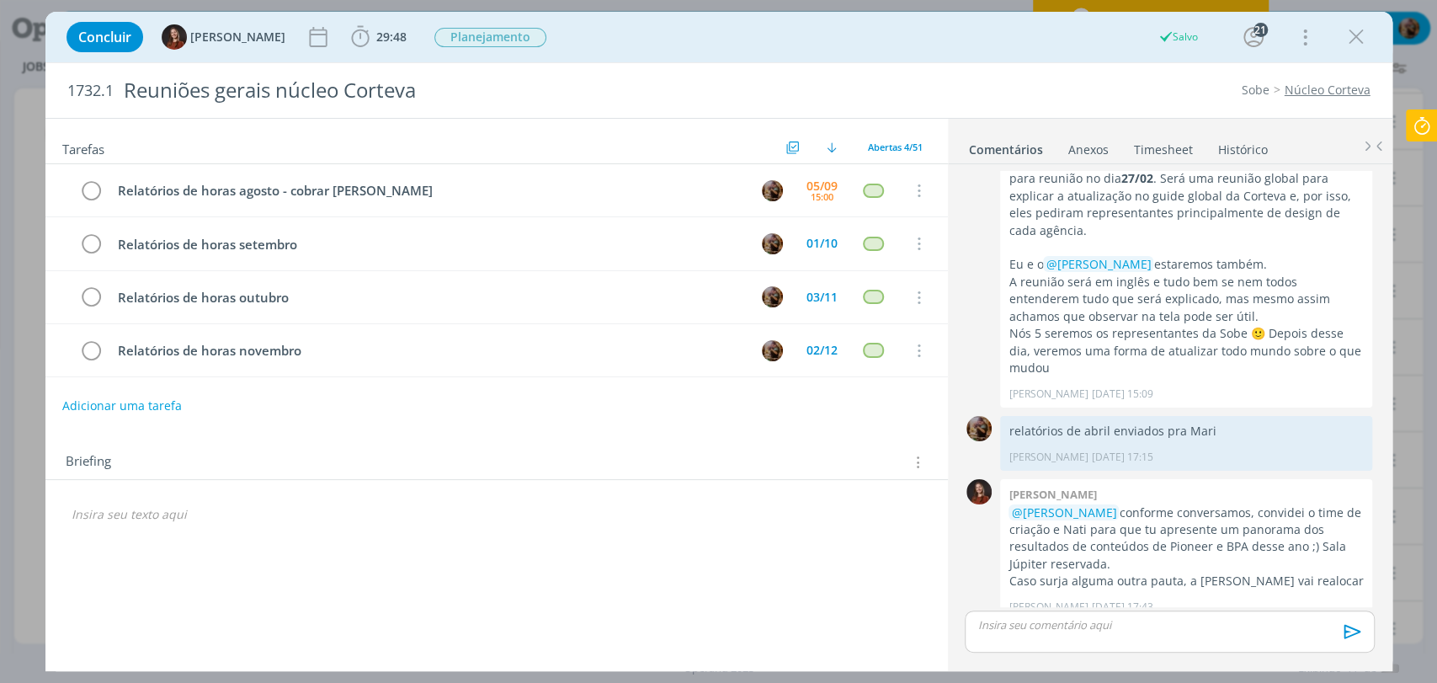
click at [1360, 34] on icon "dialog" at bounding box center [1356, 36] width 25 height 25
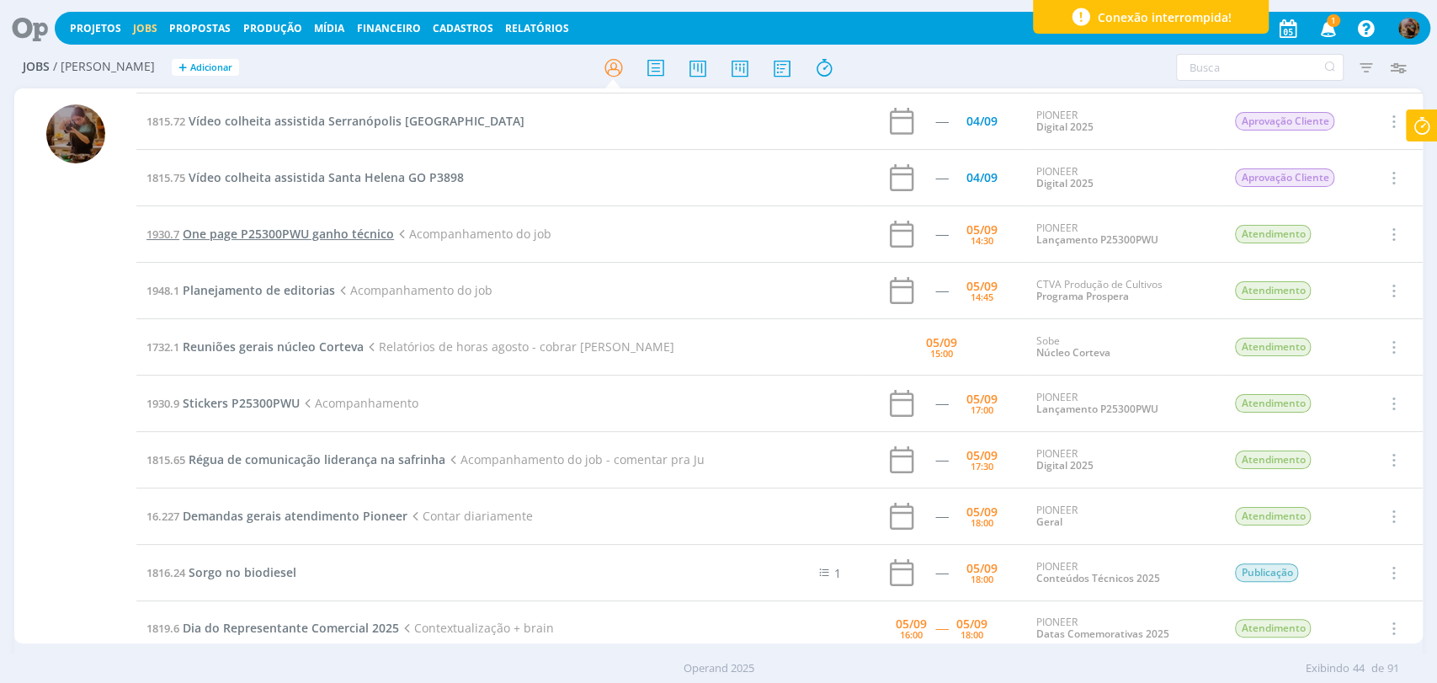
click at [327, 232] on span "One page P25300PWU ganho técnico" at bounding box center [288, 234] width 211 height 16
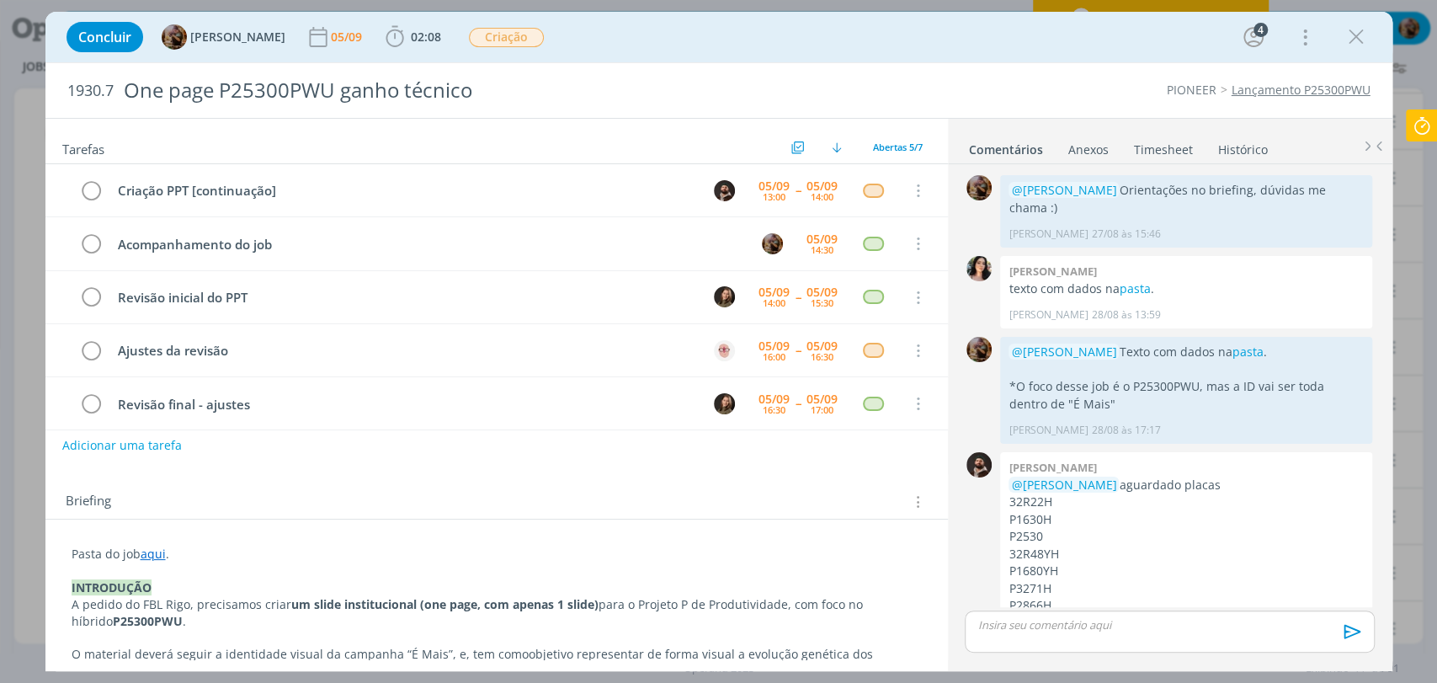
scroll to position [104, 0]
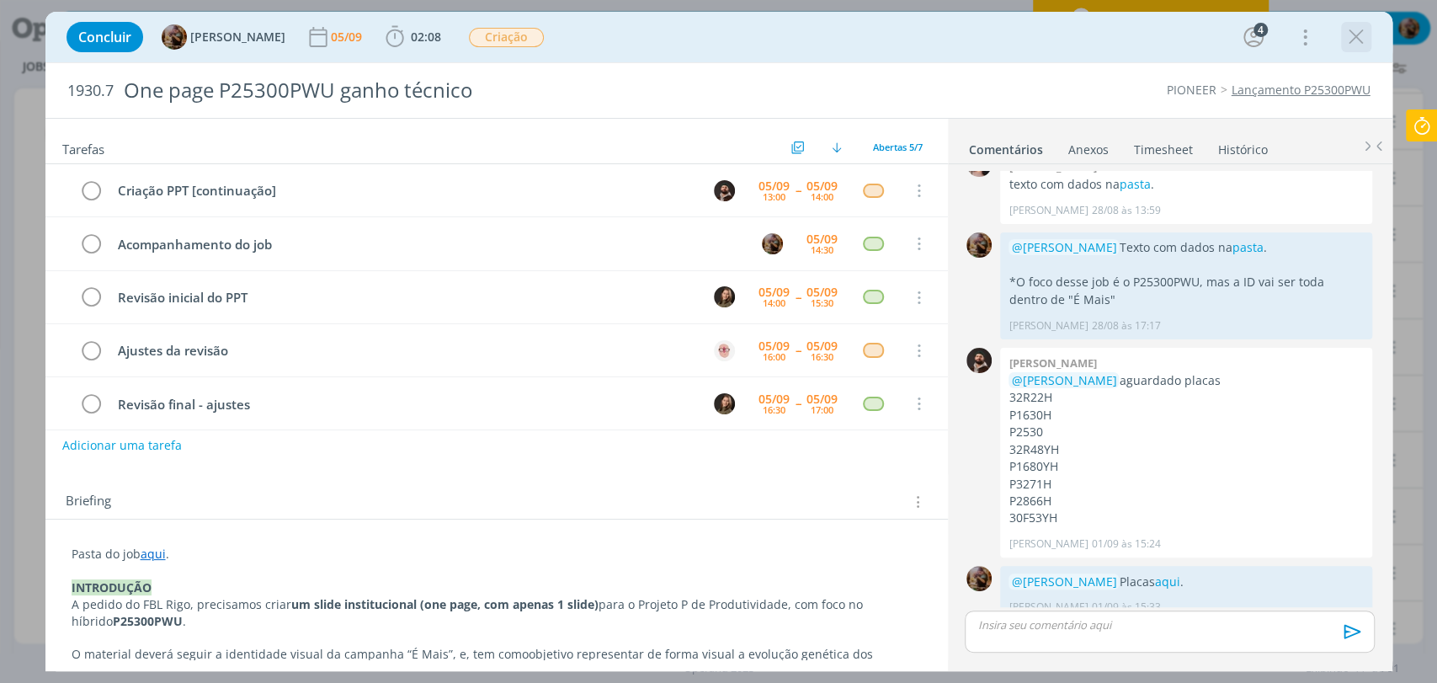
click at [1357, 43] on icon "dialog" at bounding box center [1356, 36] width 25 height 25
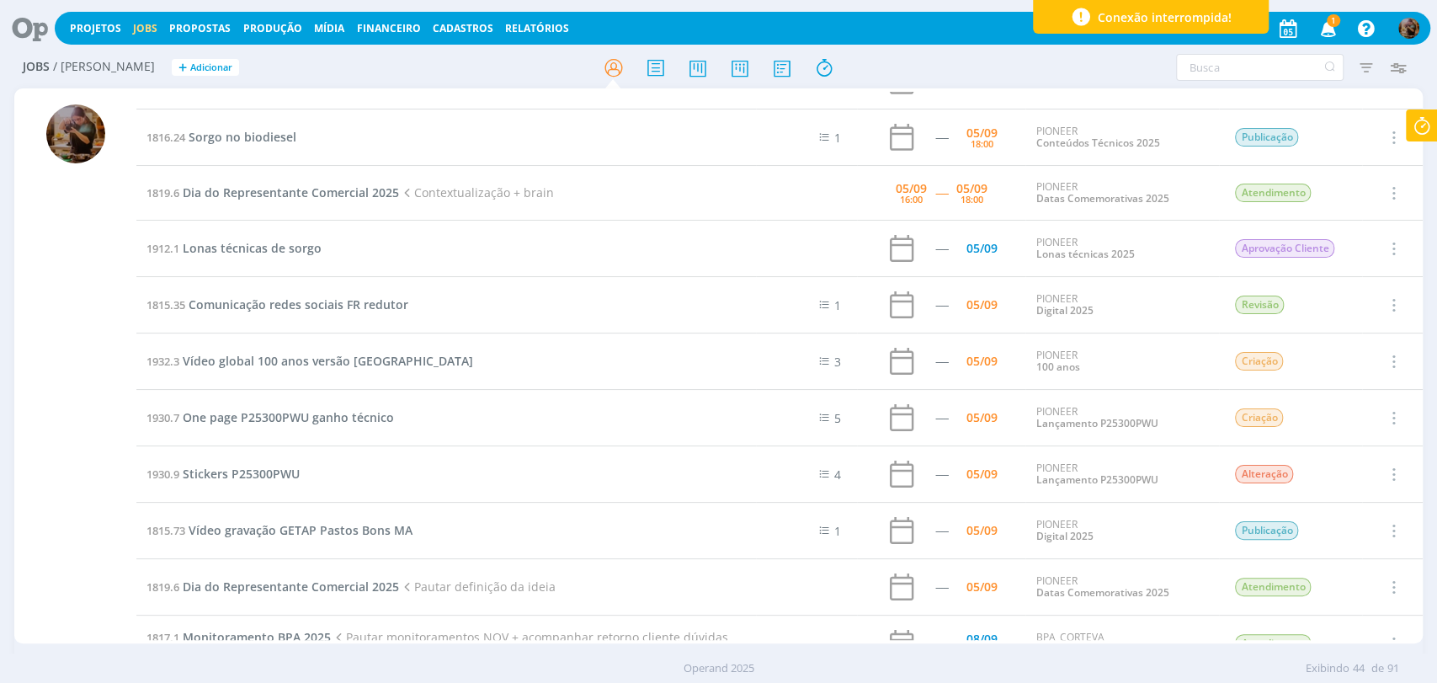
scroll to position [748, 0]
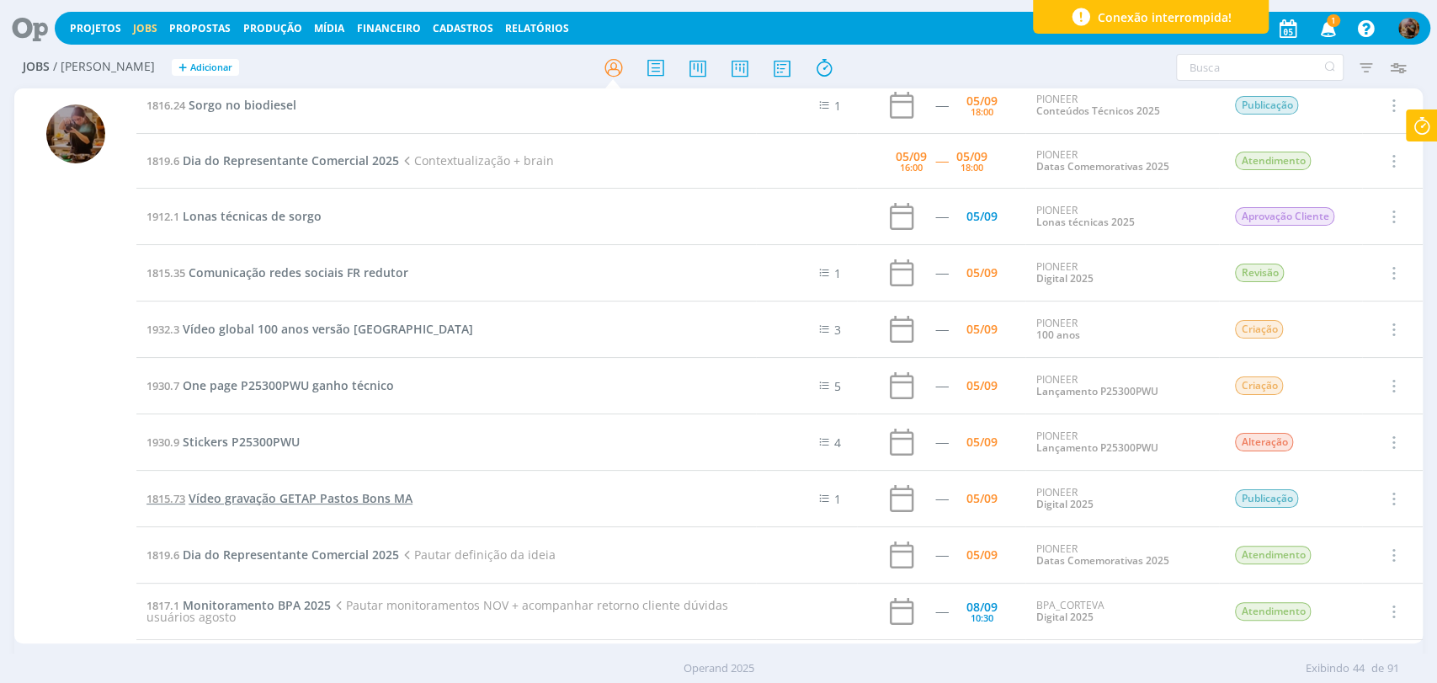
click at [397, 493] on span "Vídeo gravação GETAP Pastos Bons MA" at bounding box center [301, 498] width 224 height 16
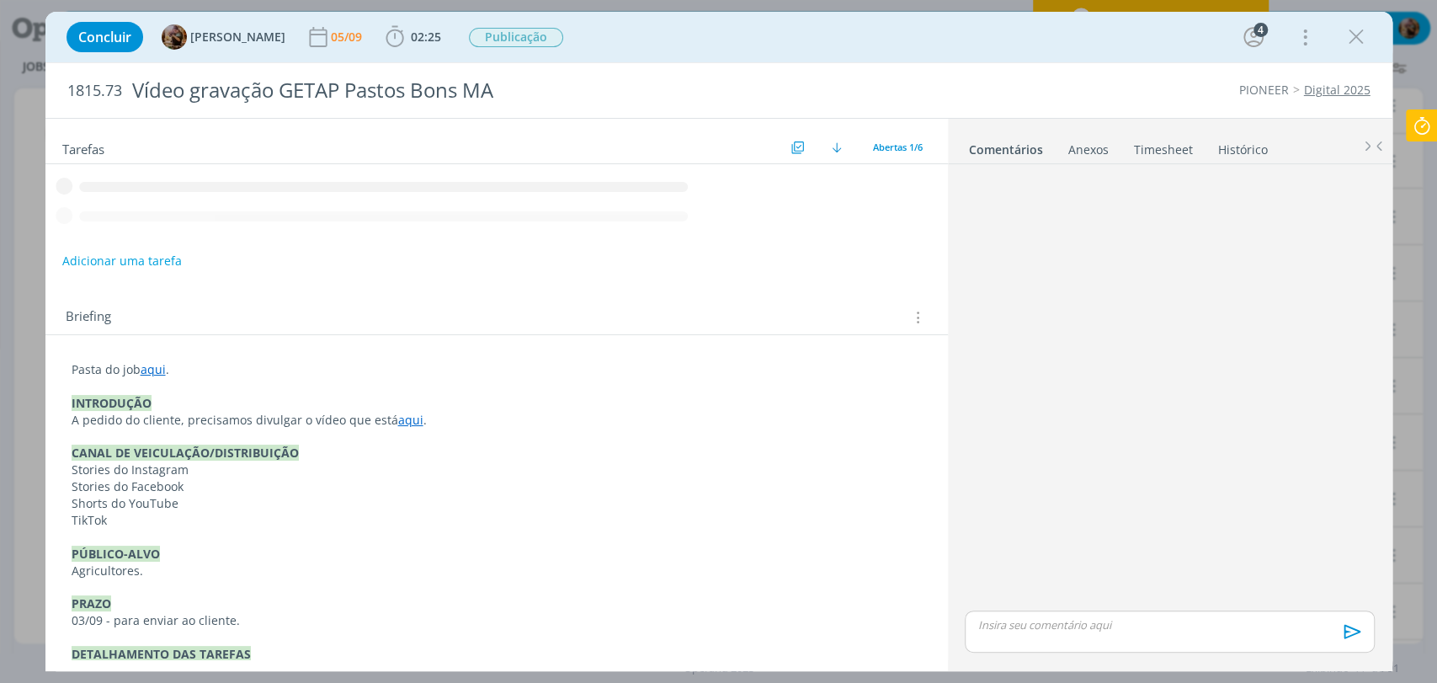
scroll to position [462, 0]
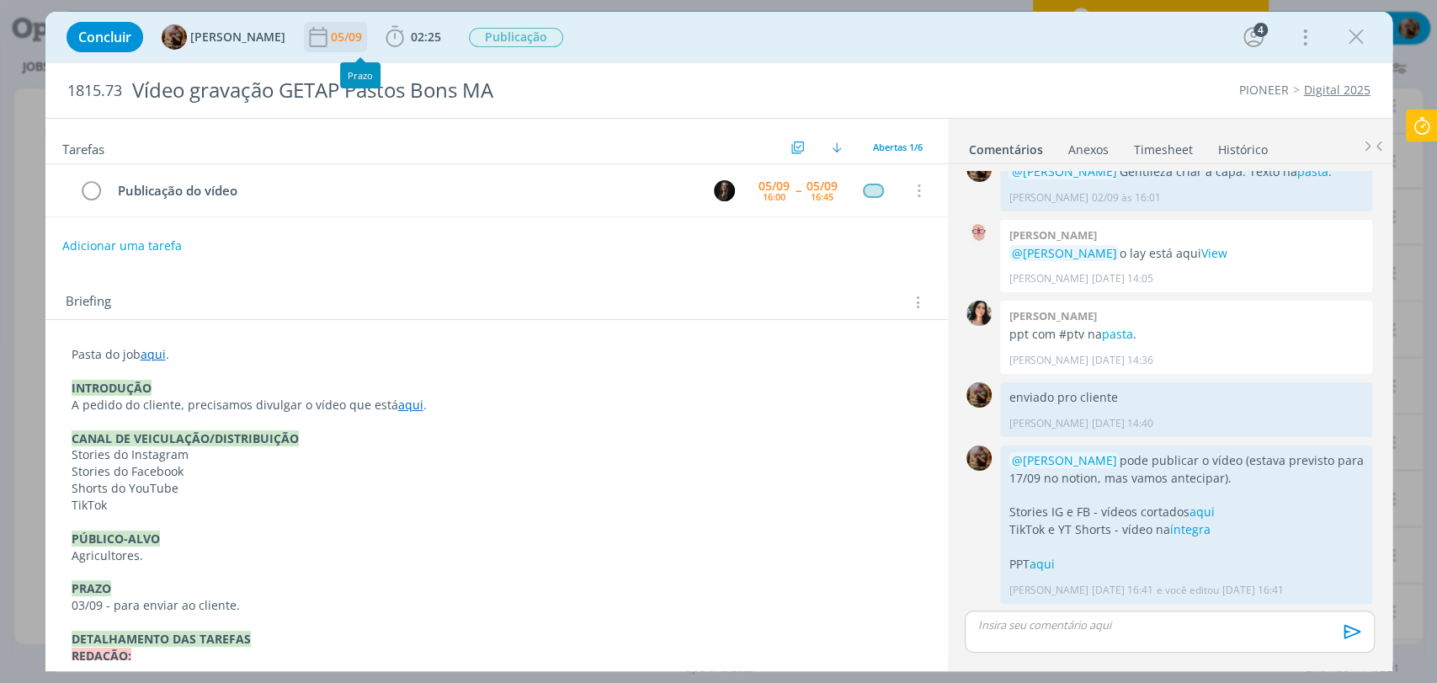
click at [361, 39] on div "05/09" at bounding box center [348, 37] width 35 height 12
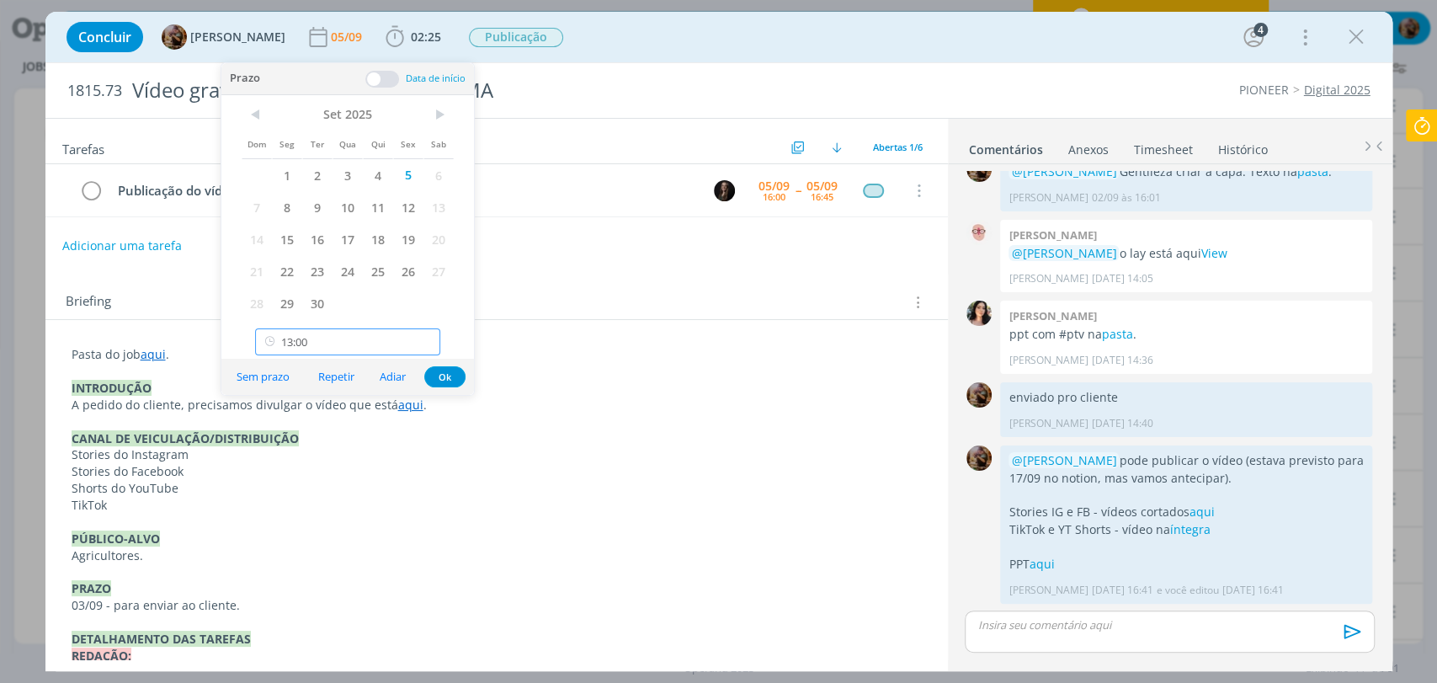
click at [359, 332] on input "13:00" at bounding box center [347, 341] width 185 height 27
click at [348, 440] on div "17:00" at bounding box center [350, 433] width 188 height 30
type input "17:00"
click at [445, 385] on button "Ok" at bounding box center [444, 376] width 41 height 21
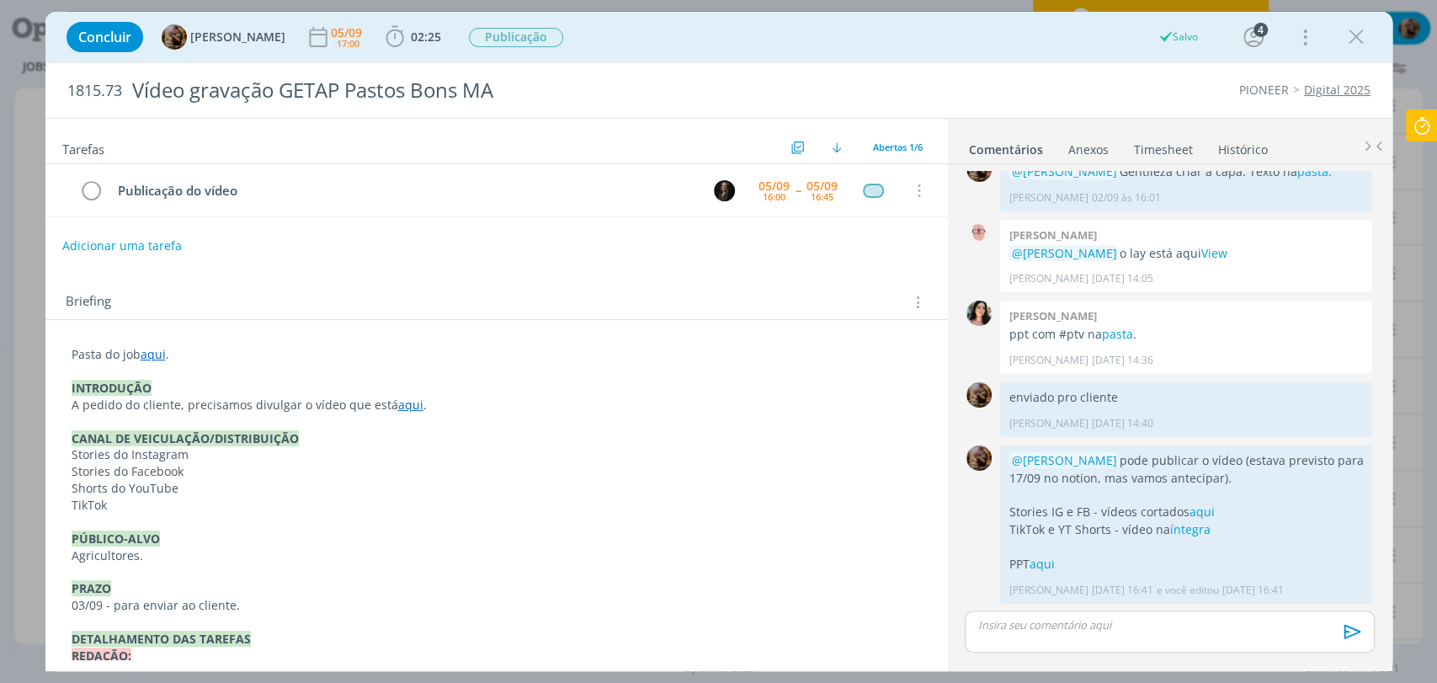
scroll to position [804, 0]
click at [1344, 583] on icon "dialog" at bounding box center [1353, 591] width 19 height 16
click at [1257, 541] on link "Editar" at bounding box center [1295, 541] width 133 height 27
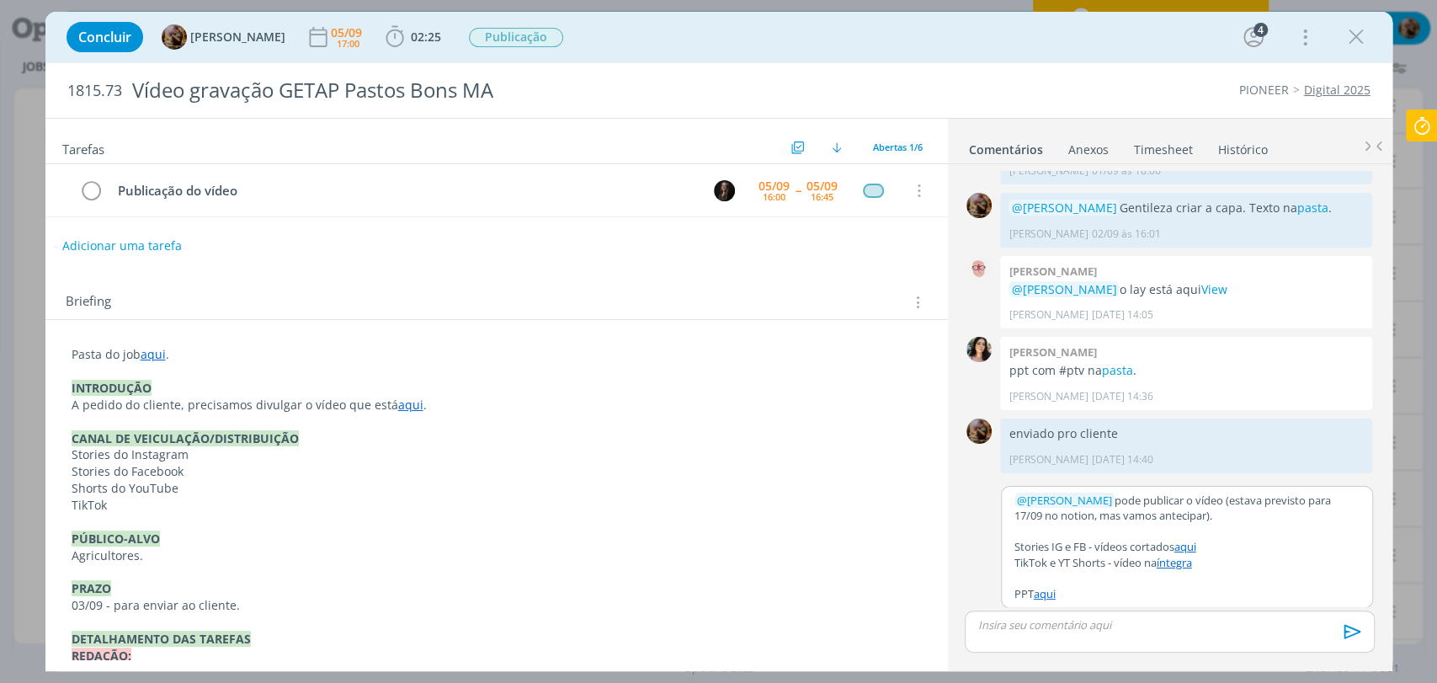
click at [1095, 595] on p "PPT aqui" at bounding box center [1187, 593] width 345 height 15
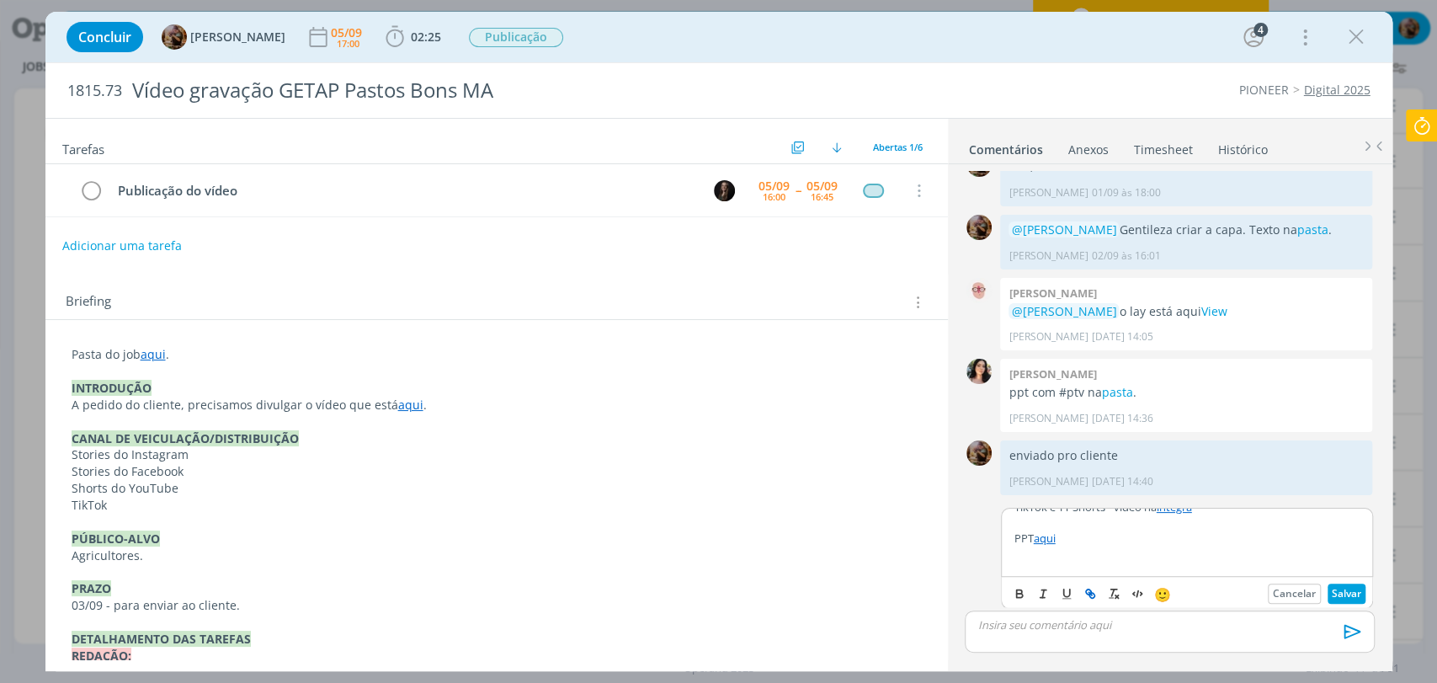
scroll to position [78, 0]
click at [1332, 593] on button "Salvar" at bounding box center [1347, 593] width 38 height 20
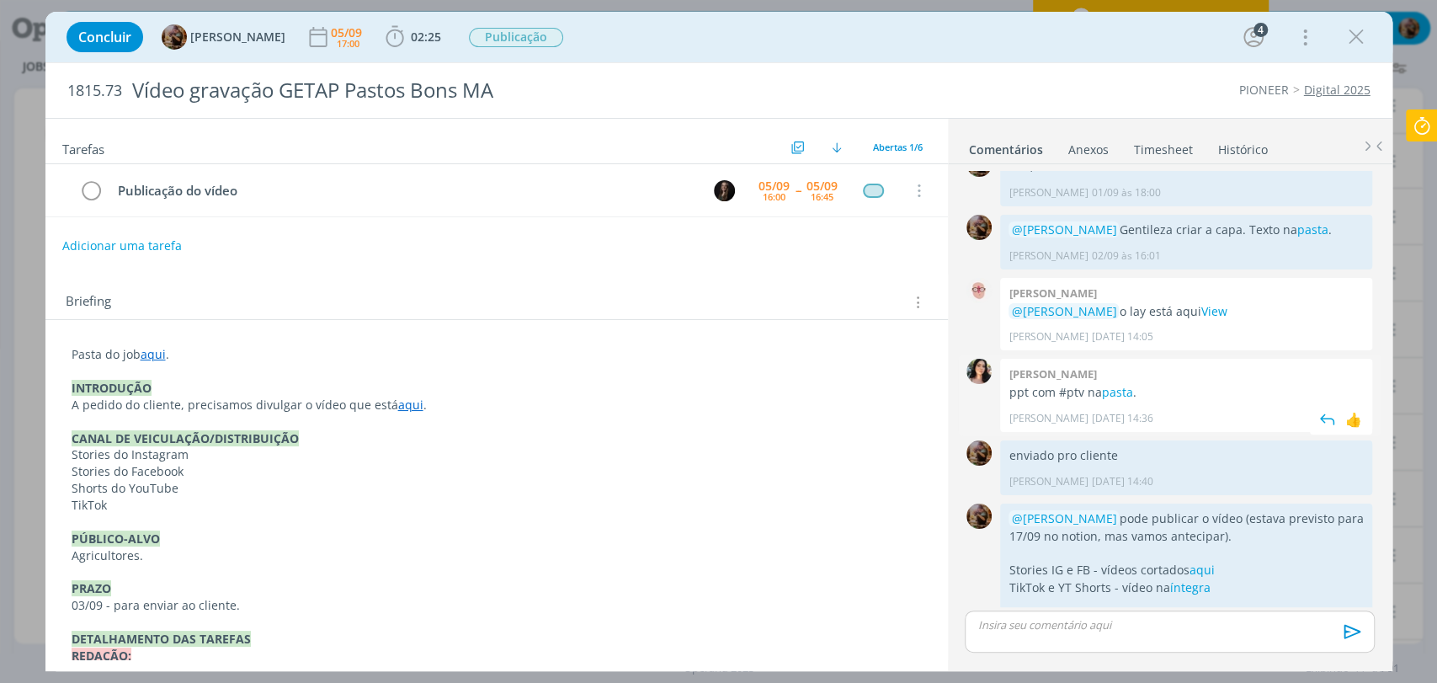
scroll to position [497, 0]
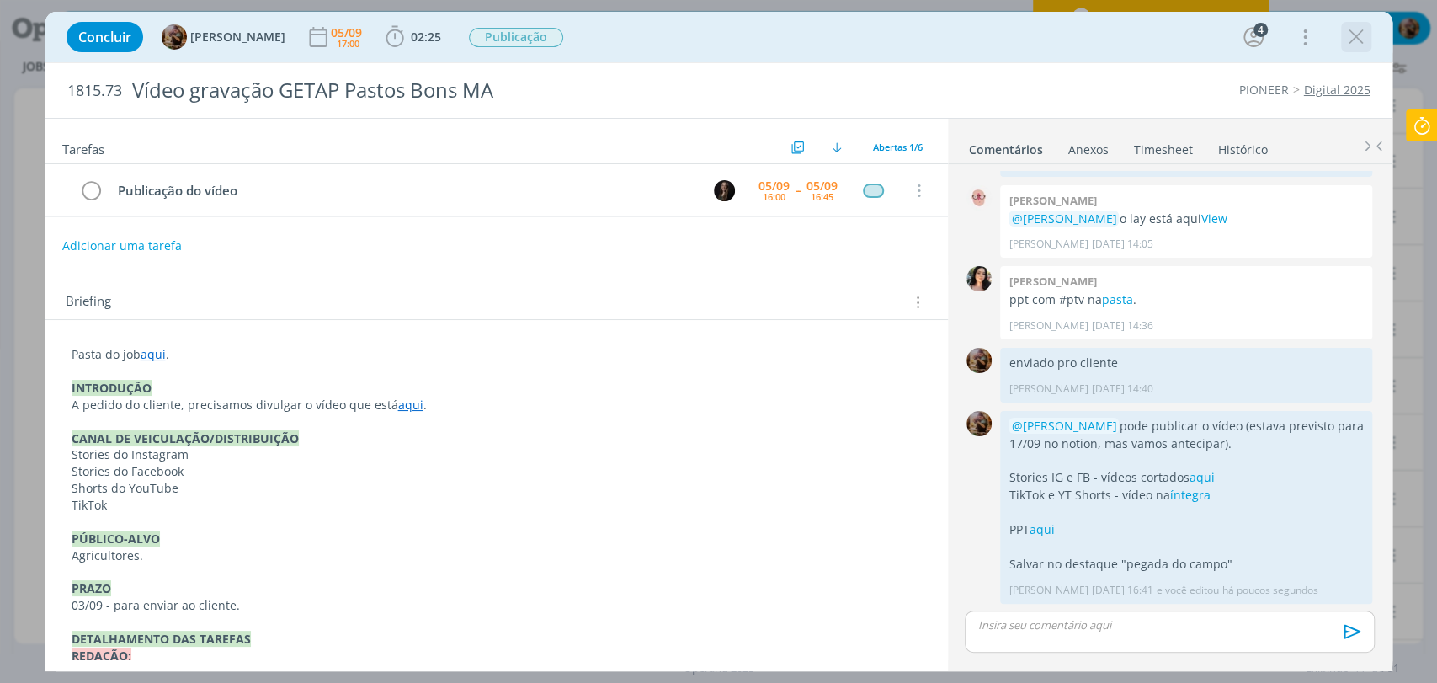
click at [1360, 40] on icon "dialog" at bounding box center [1356, 36] width 25 height 25
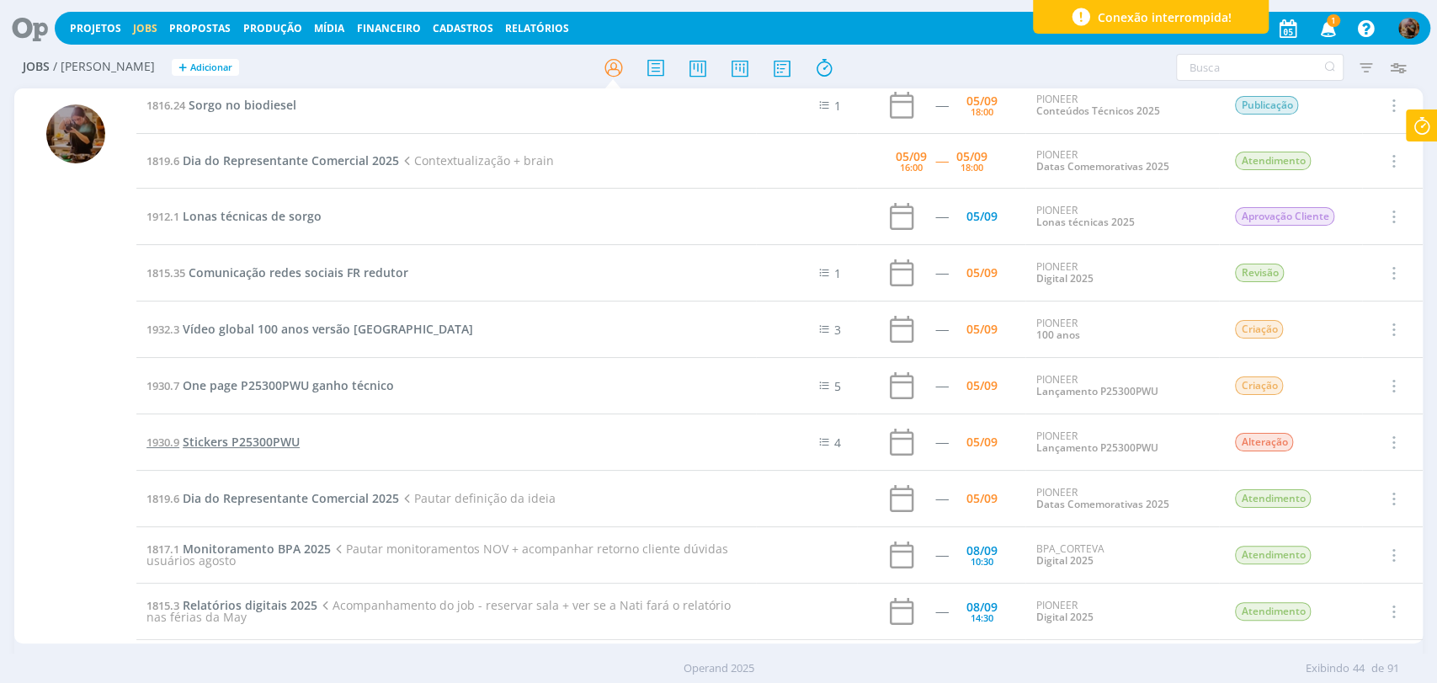
click at [285, 439] on span "Stickers P25300PWU" at bounding box center [241, 442] width 117 height 16
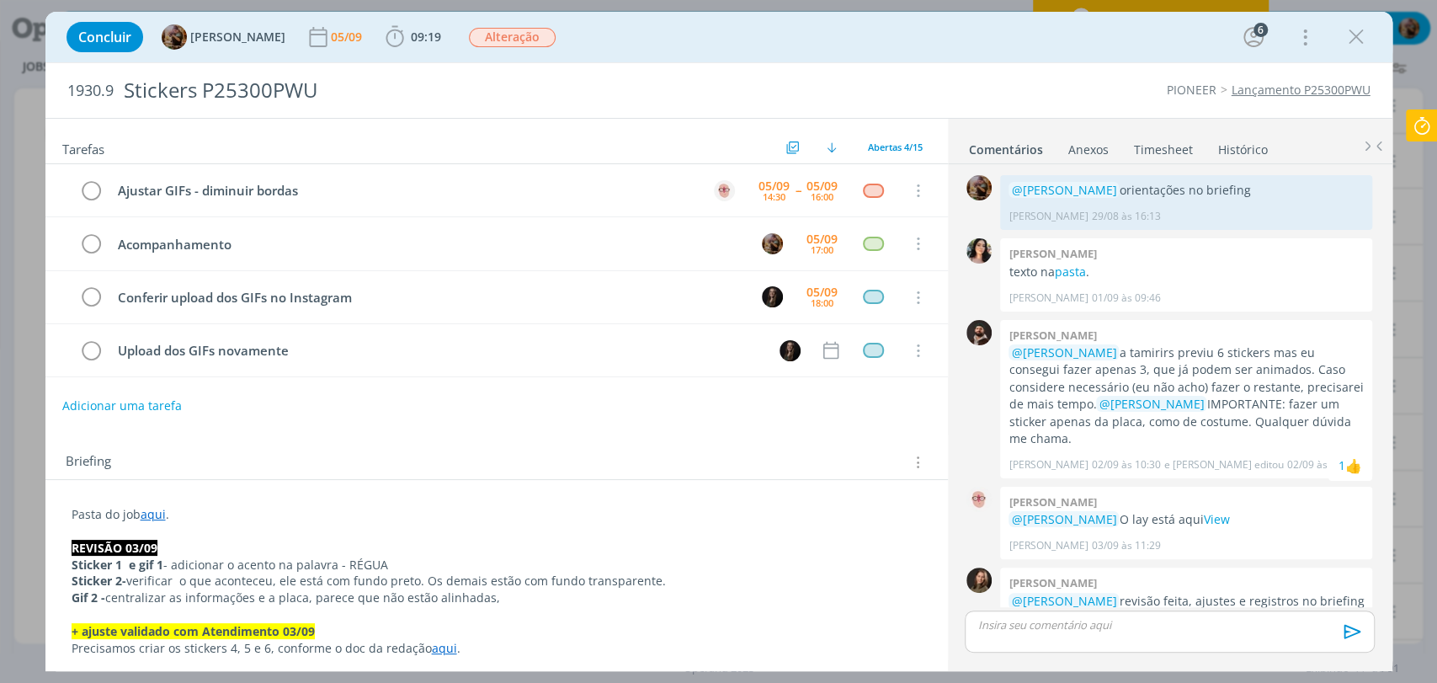
scroll to position [825, 0]
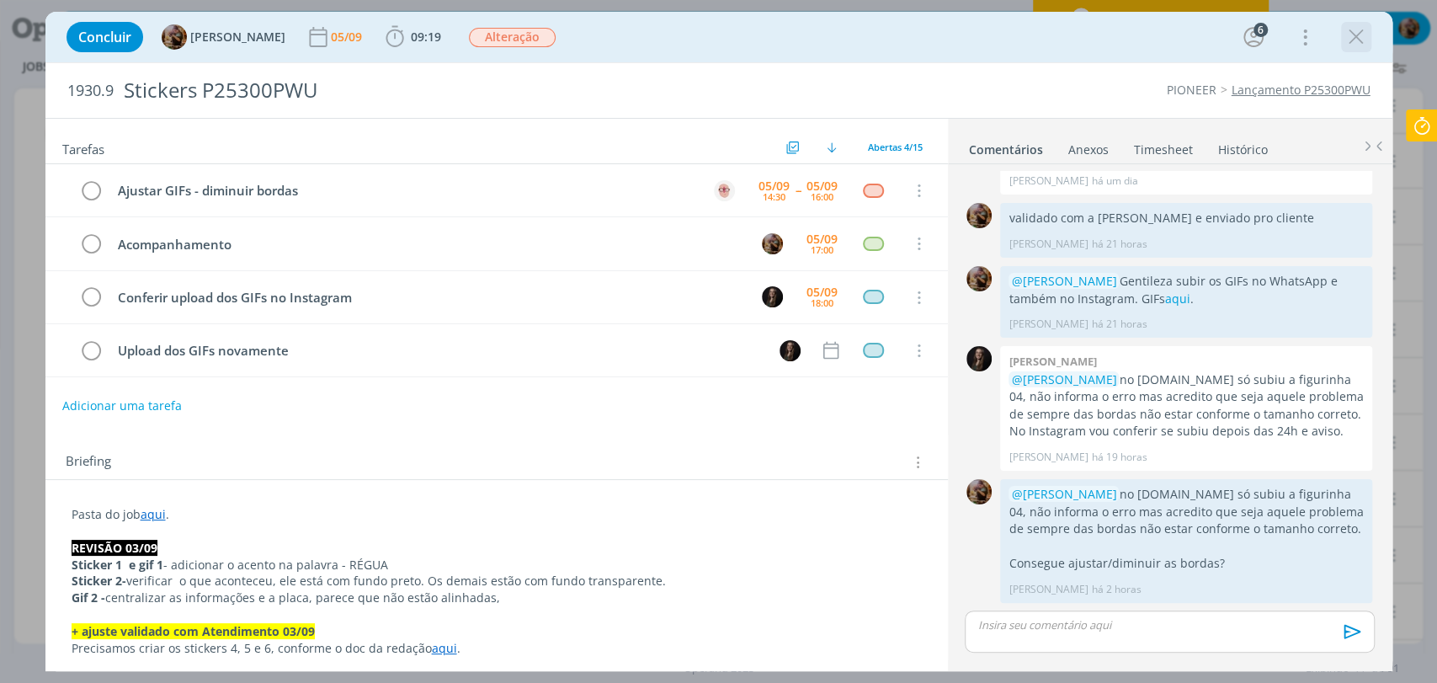
click at [1357, 40] on icon "dialog" at bounding box center [1356, 36] width 25 height 25
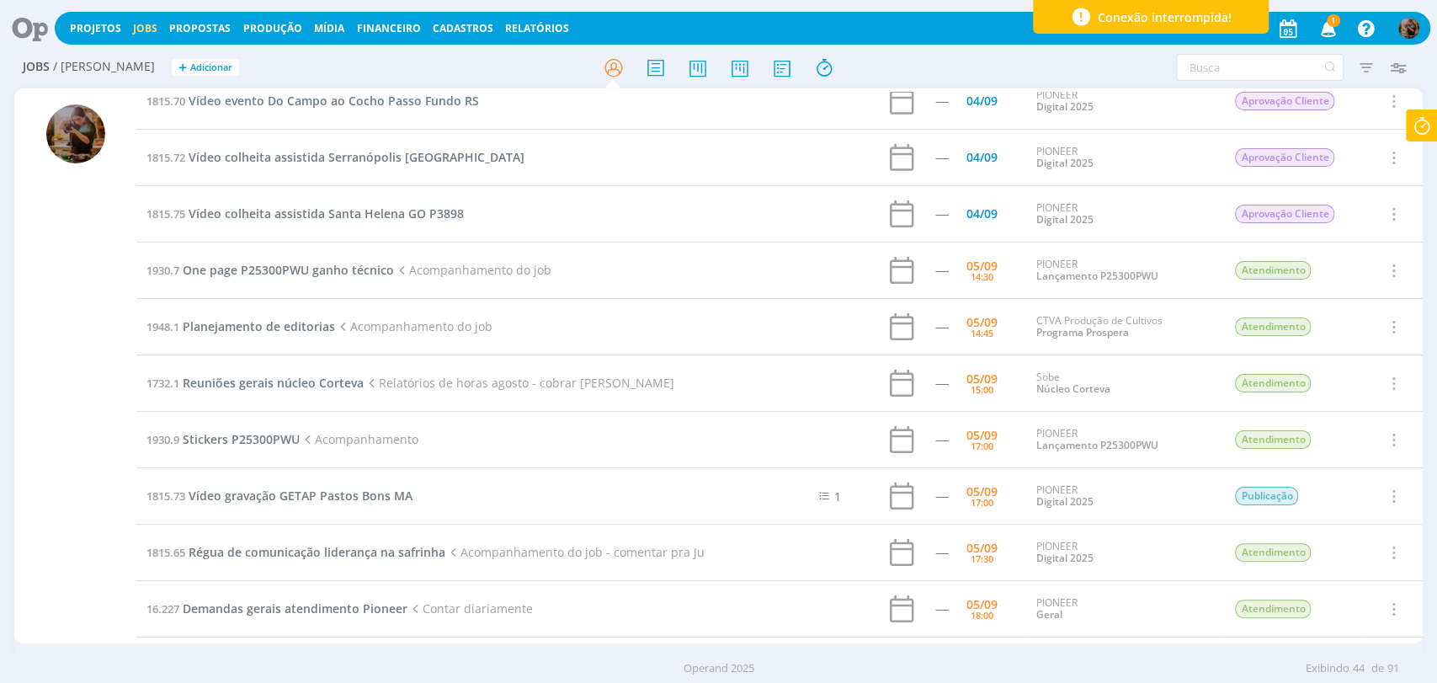
scroll to position [242, 0]
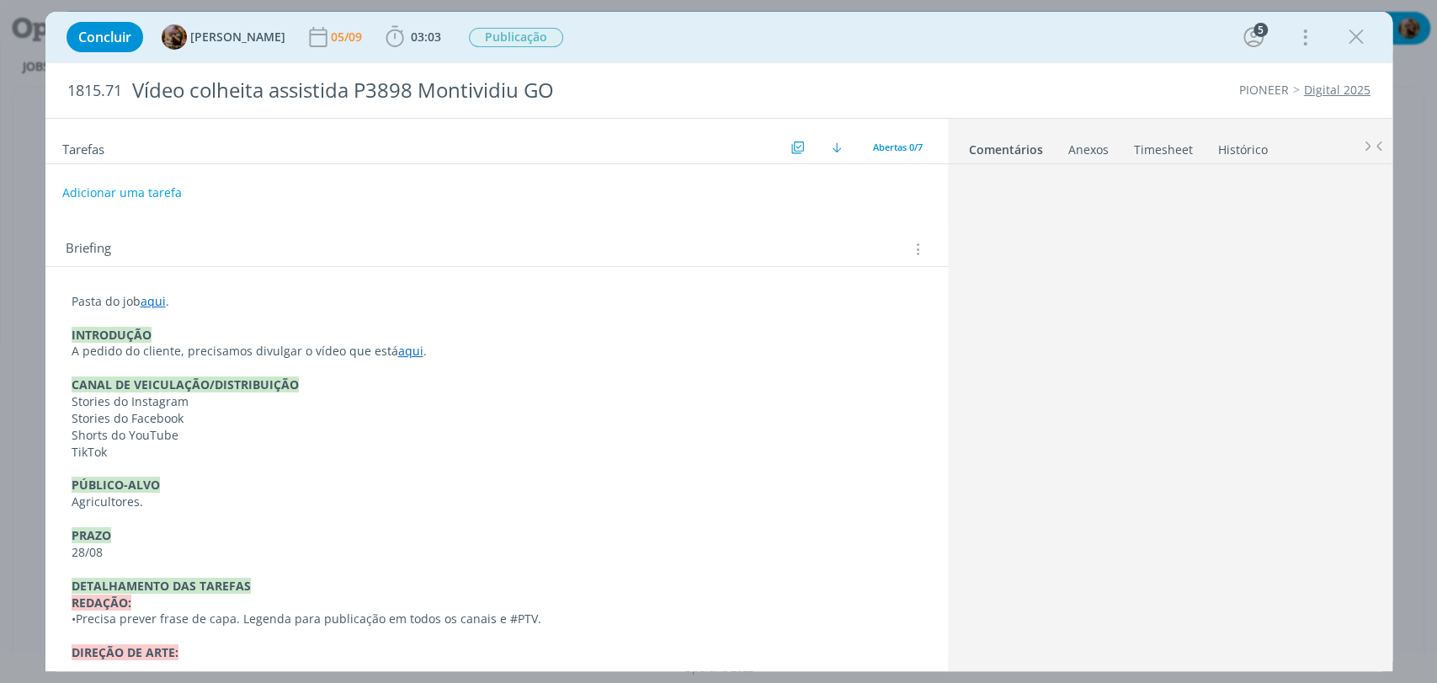
scroll to position [1089, 0]
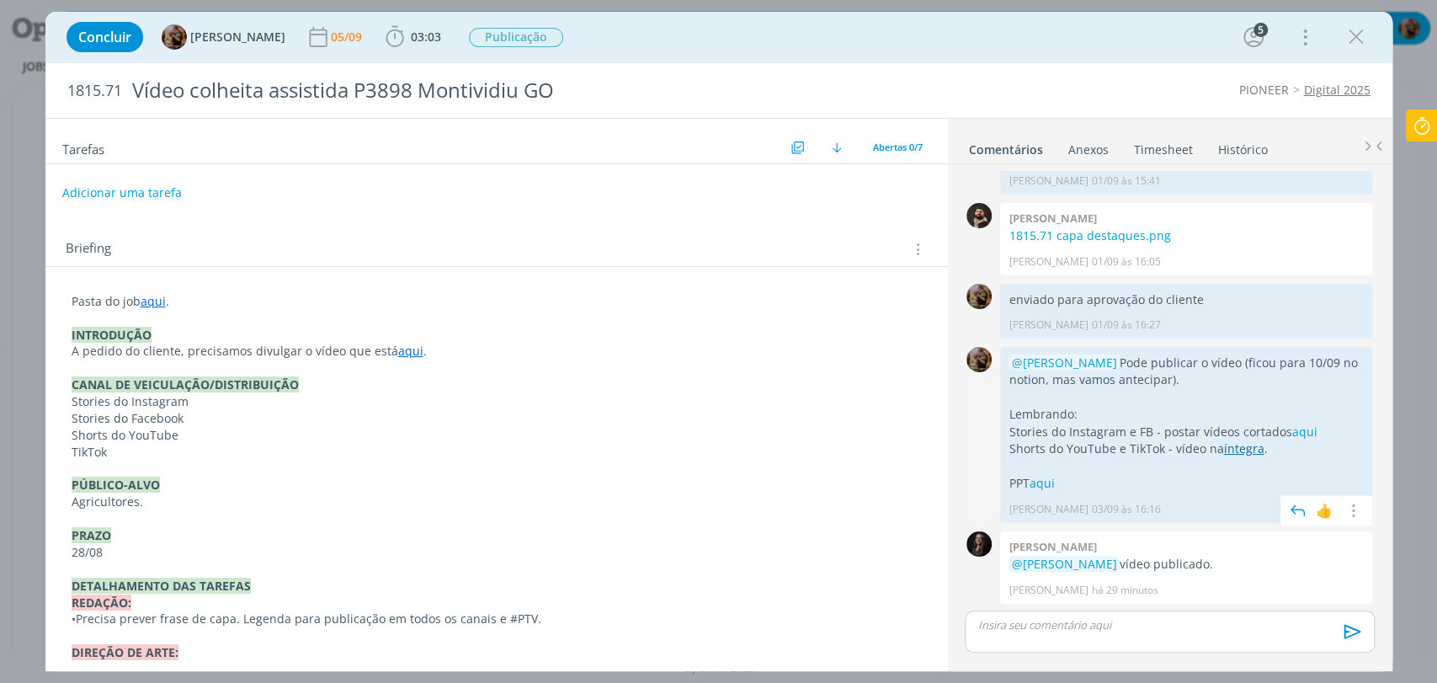
click at [1253, 446] on link "íntegra" at bounding box center [1243, 448] width 40 height 16
click at [513, 39] on span "Publicação" at bounding box center [516, 37] width 94 height 19
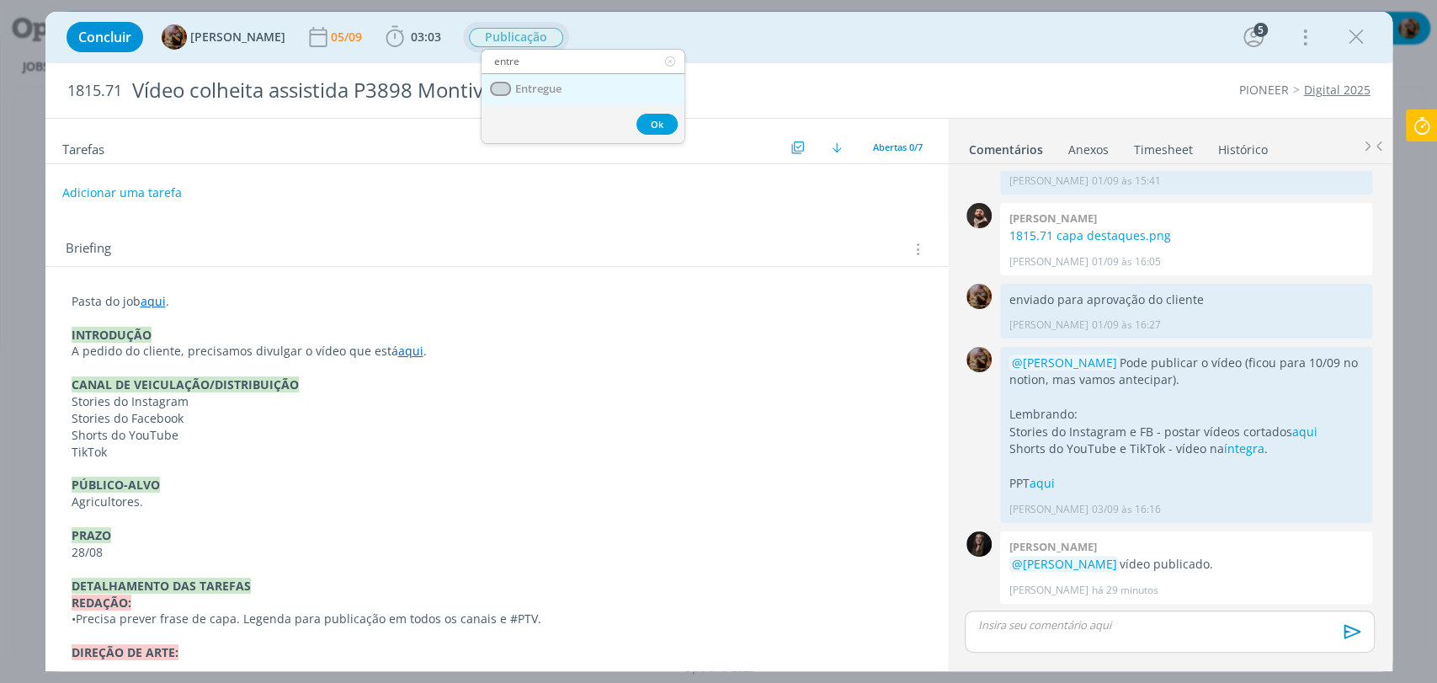
type input "entre"
click at [525, 83] on span "Entregue" at bounding box center [537, 89] width 46 height 13
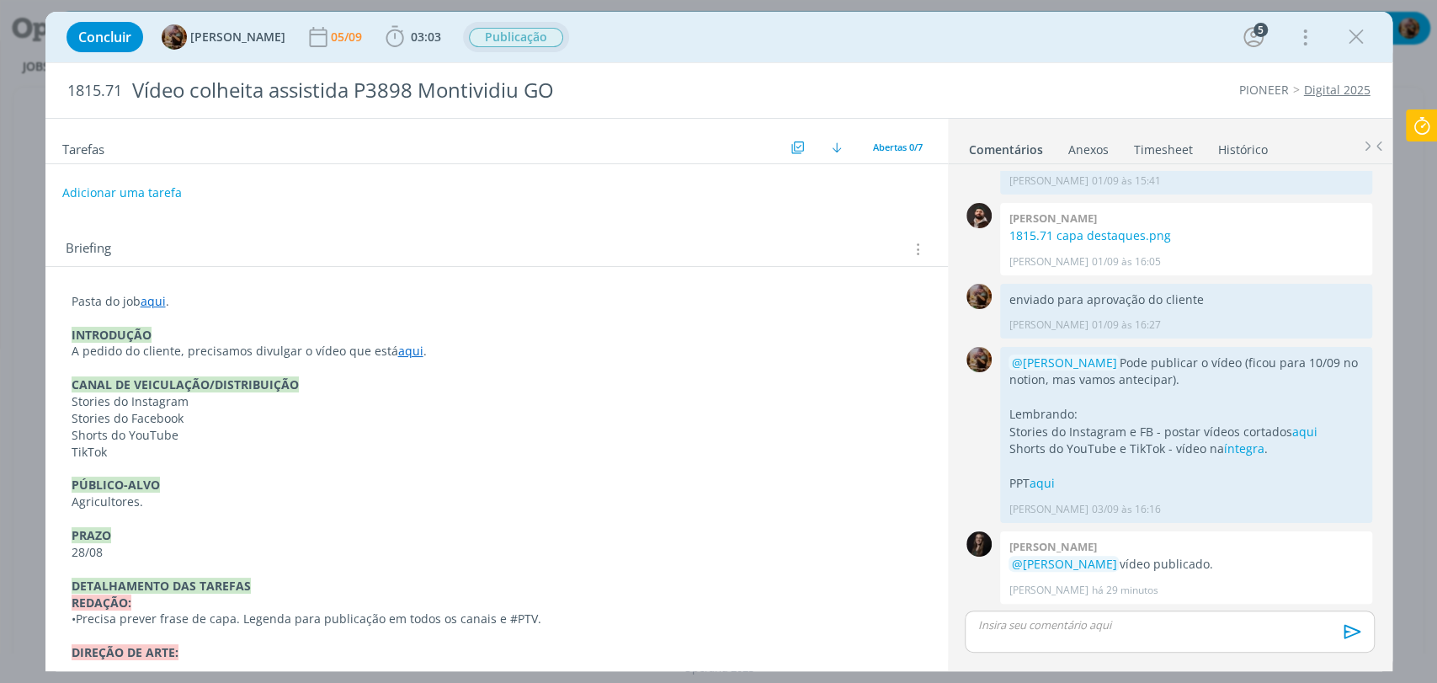
click at [1153, 160] on ul "Comentários Anexos 0 Timesheet Histórico" at bounding box center [1170, 141] width 445 height 45
click at [1158, 154] on link "Timesheet" at bounding box center [1163, 146] width 61 height 24
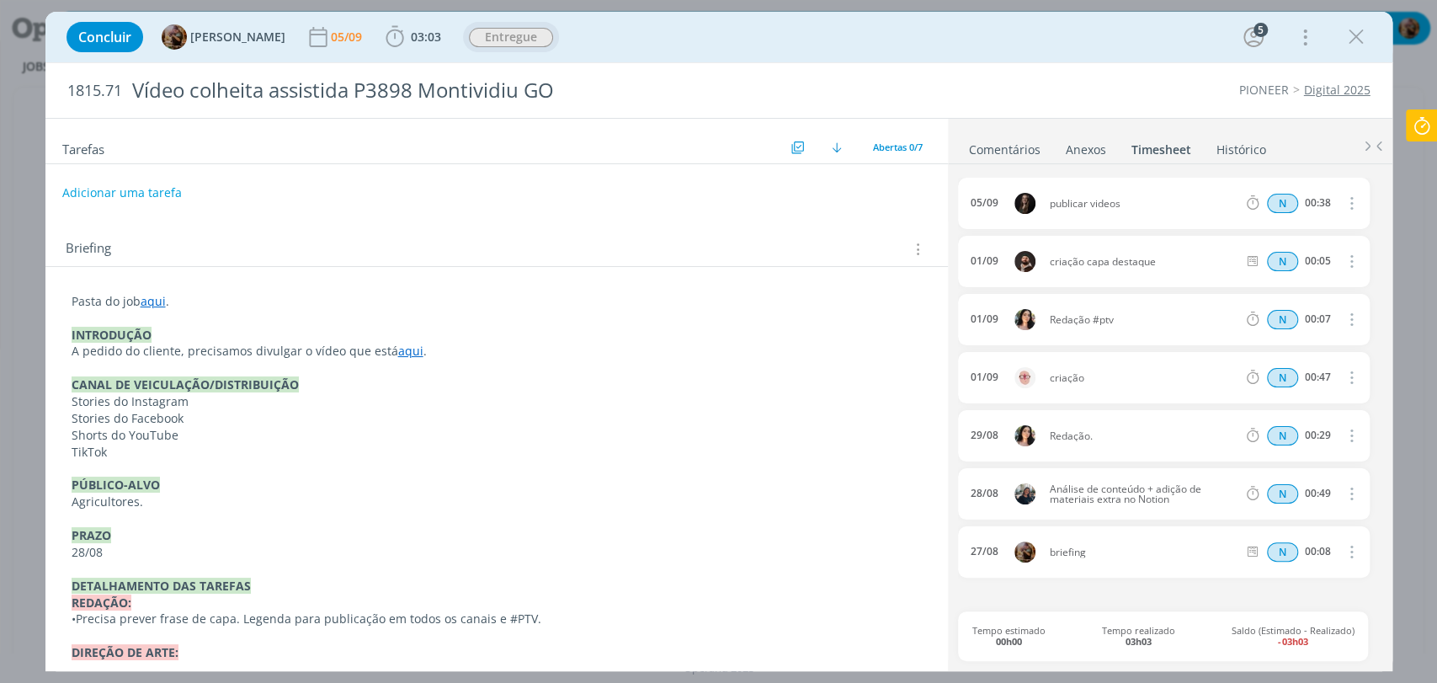
click at [1009, 150] on link "Comentários" at bounding box center [1004, 146] width 73 height 24
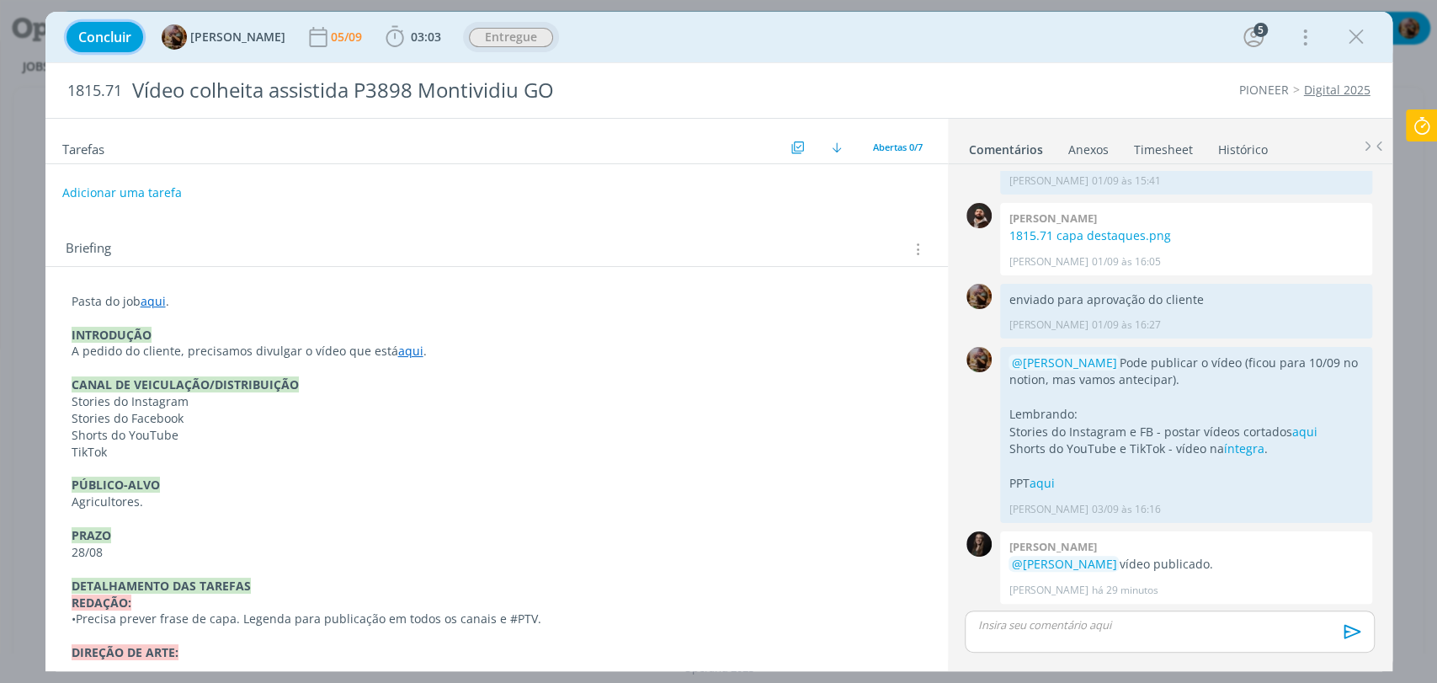
click at [121, 38] on span "Concluir" at bounding box center [104, 36] width 53 height 13
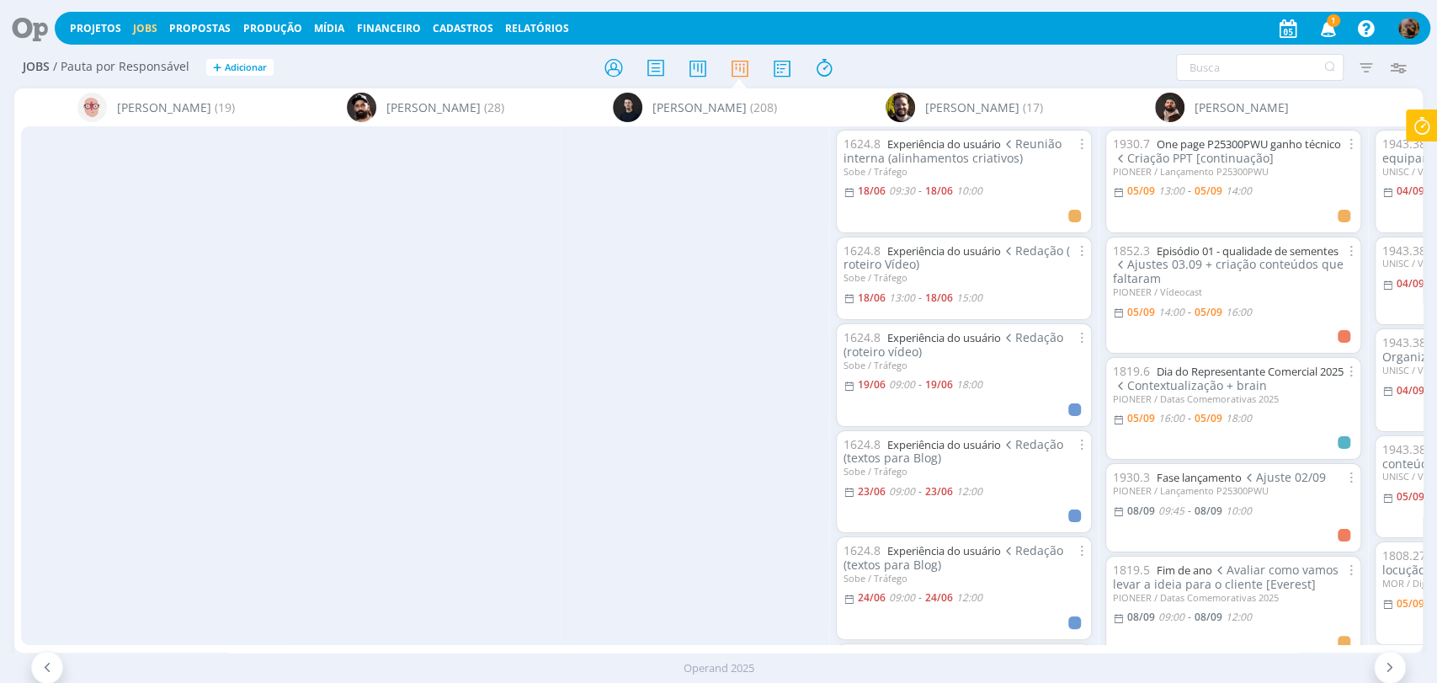
scroll to position [0, 908]
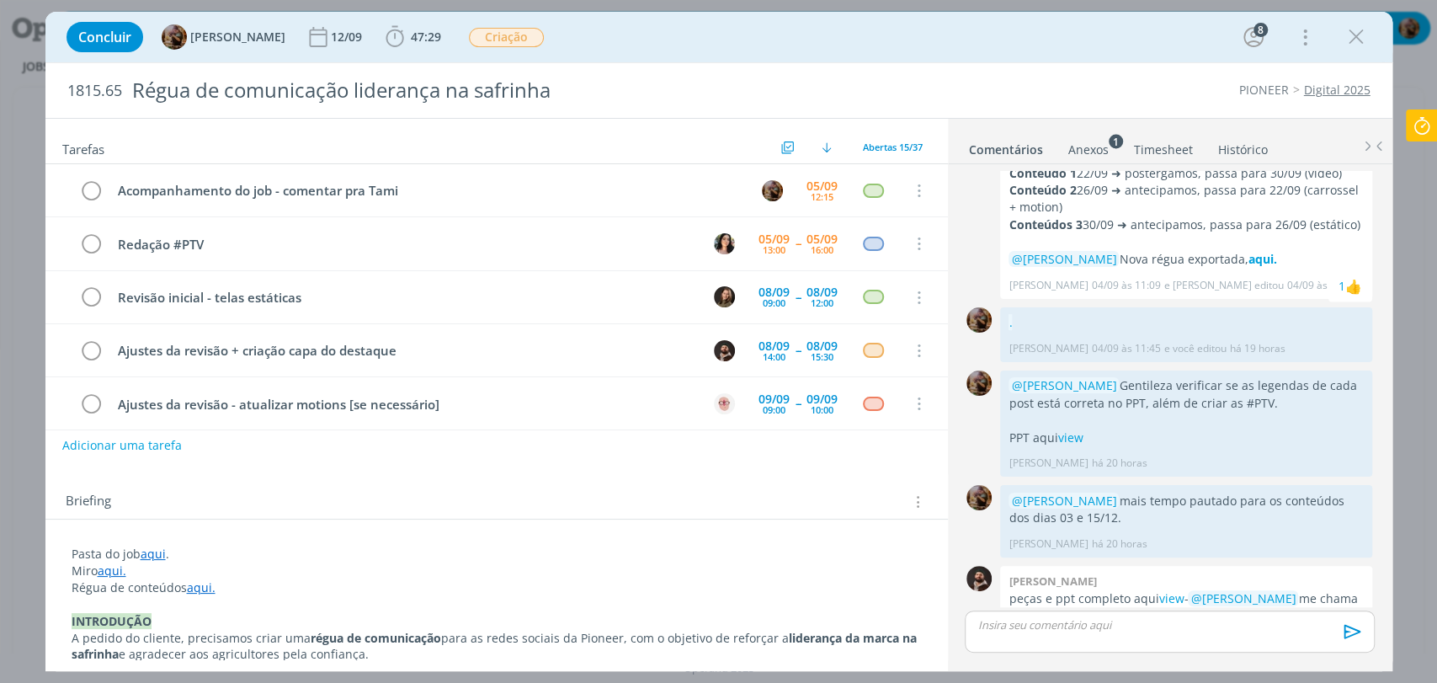
scroll to position [1532, 0]
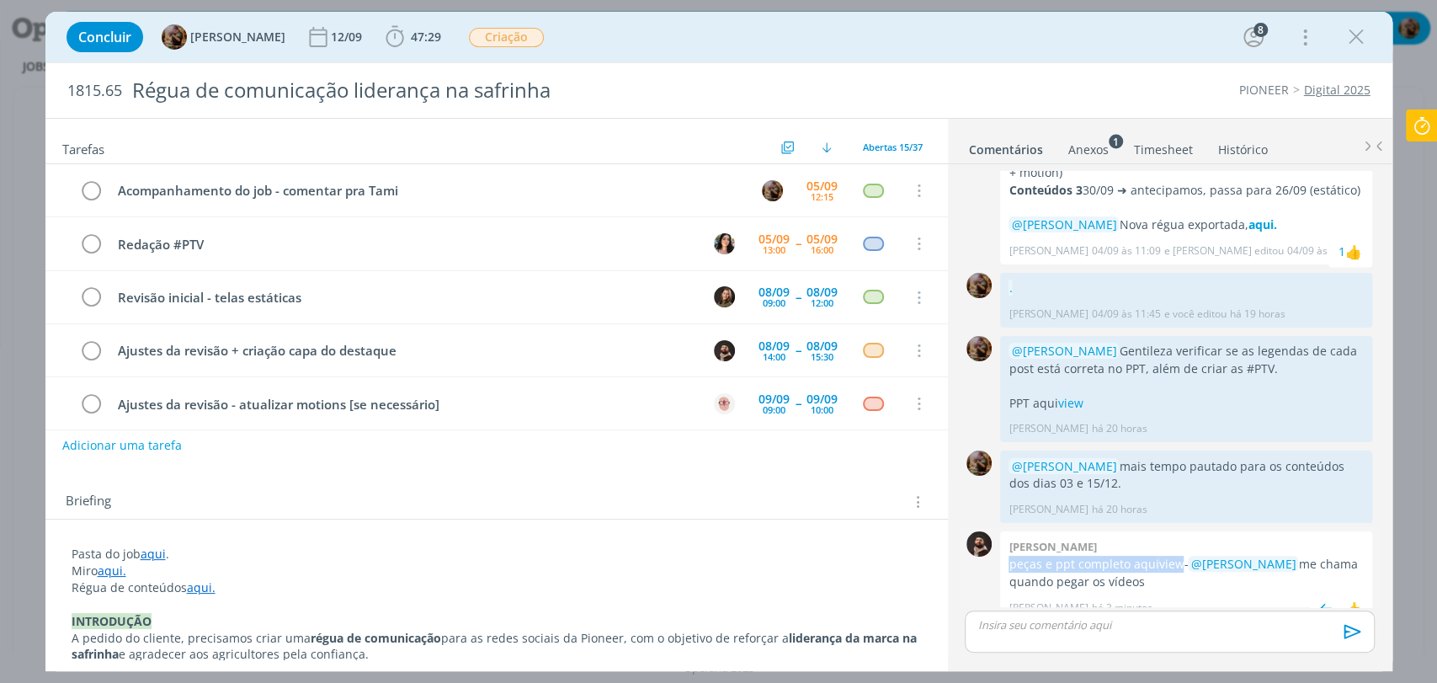
drag, startPoint x: 1182, startPoint y: 551, endPoint x: 1003, endPoint y: 546, distance: 179.4
click at [1003, 546] on div "[PERSON_NAME] peças e ppt completo aqui view - @[PERSON_NAME] me chama quando p…" at bounding box center [1186, 576] width 372 height 90
copy p "peças e ppt completo aqui view"
click at [1080, 632] on div "dialog" at bounding box center [1169, 631] width 409 height 42
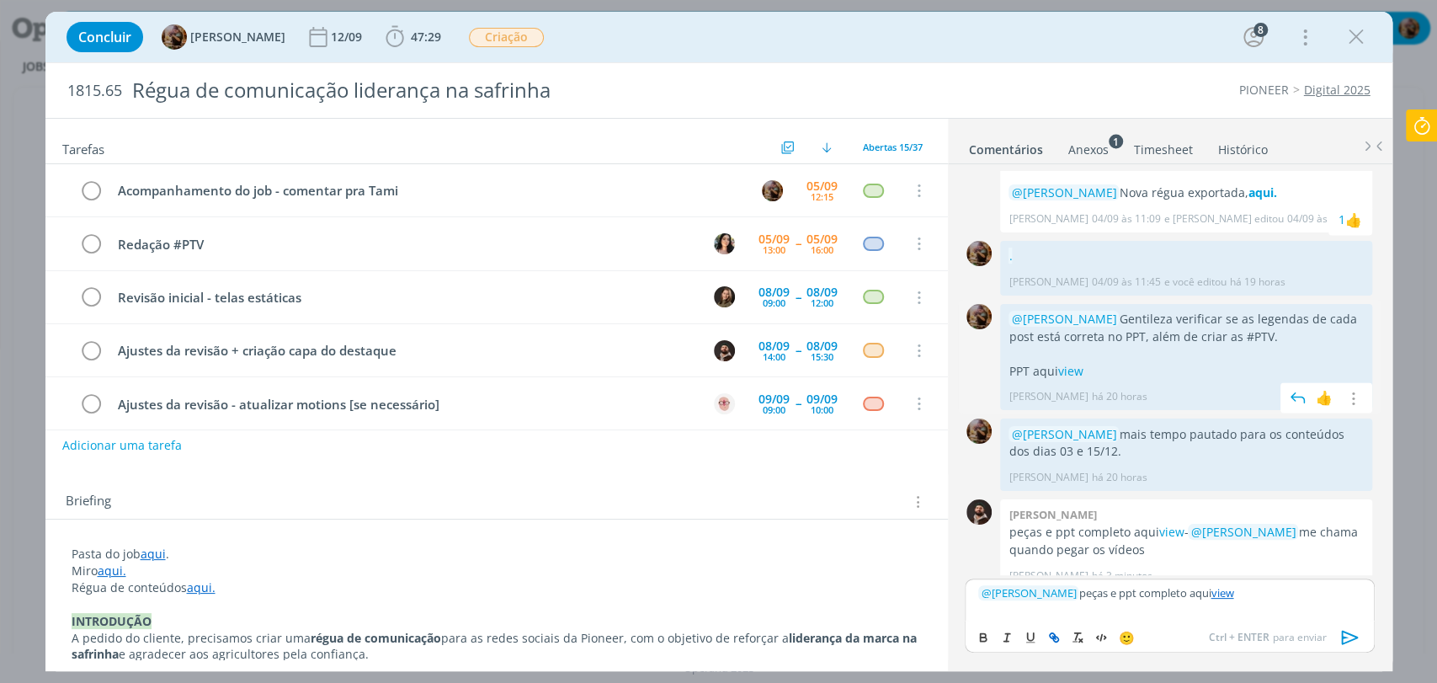
drag, startPoint x: 1290, startPoint y: 312, endPoint x: 1109, endPoint y: 305, distance: 181.2
click at [1109, 311] on p "@Tamiris Soares Gentileza verificar se as legendas de cada post está correta no…" at bounding box center [1186, 328] width 355 height 35
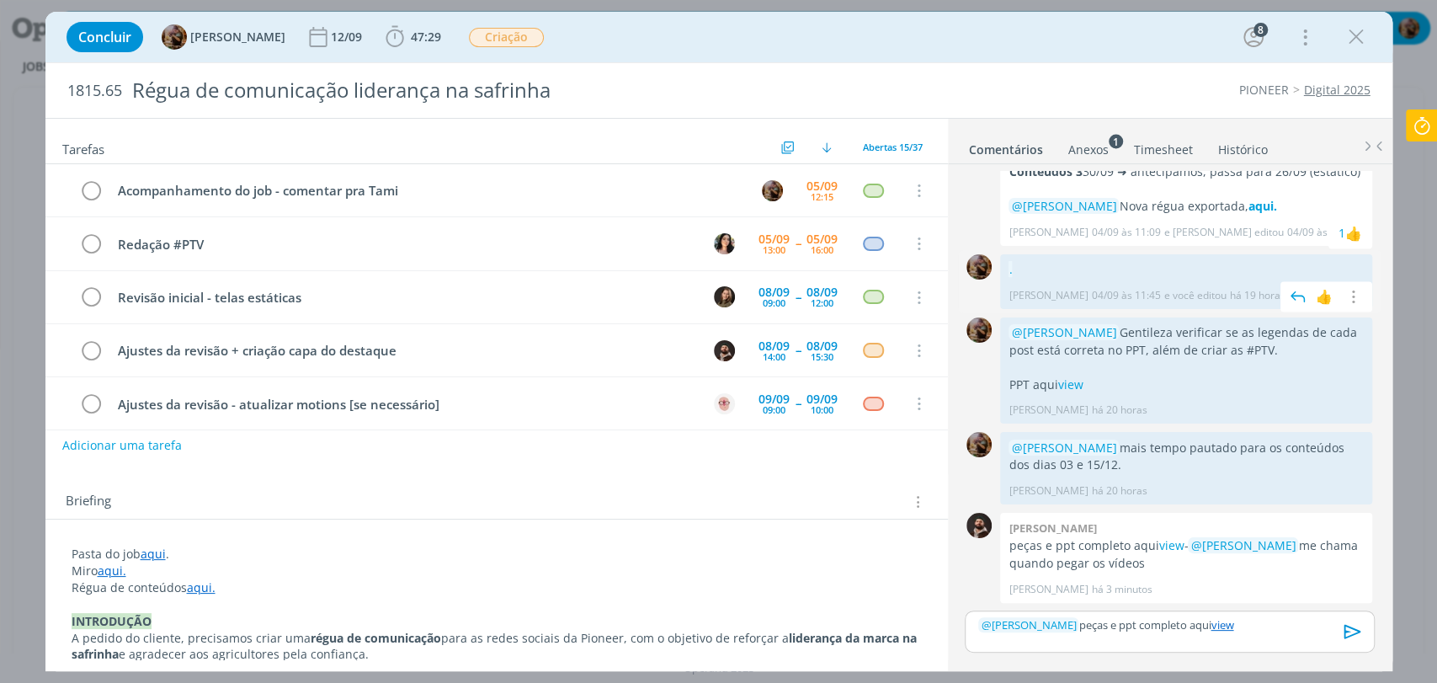
scroll to position [1532, 0]
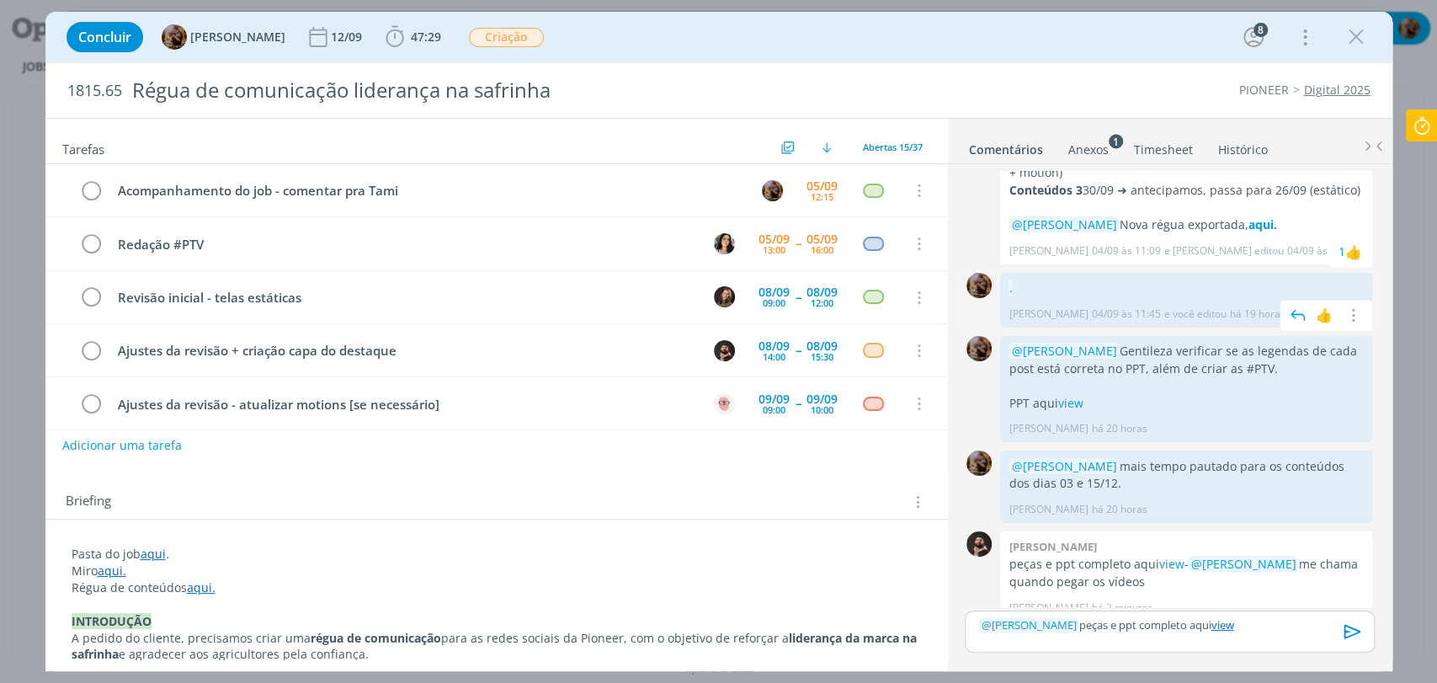
copy p "Gentileza verificar se as legendas de cada post está correta no PPT, além de cr…"
click at [1247, 628] on p "﻿ @ Tamiris Soares ﻿ peças e ppt completo aqui view" at bounding box center [1169, 624] width 382 height 15
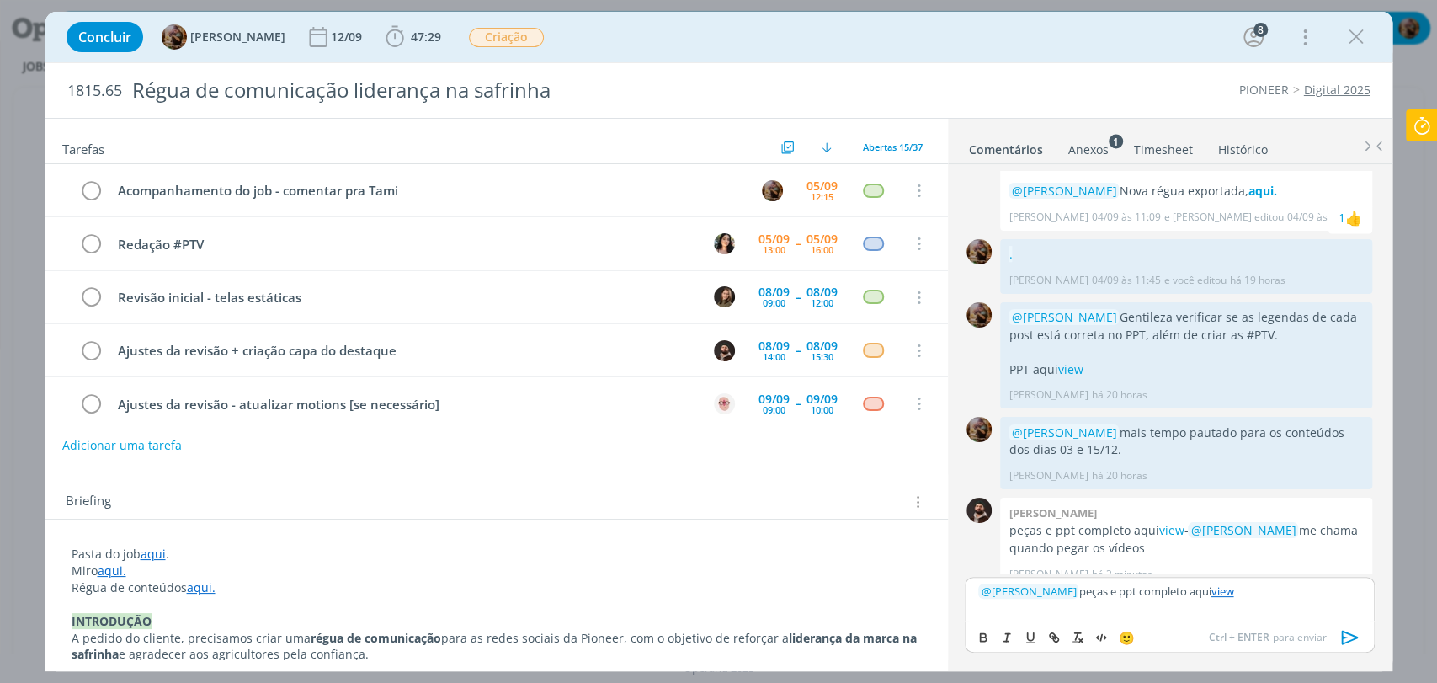
scroll to position [1582, 0]
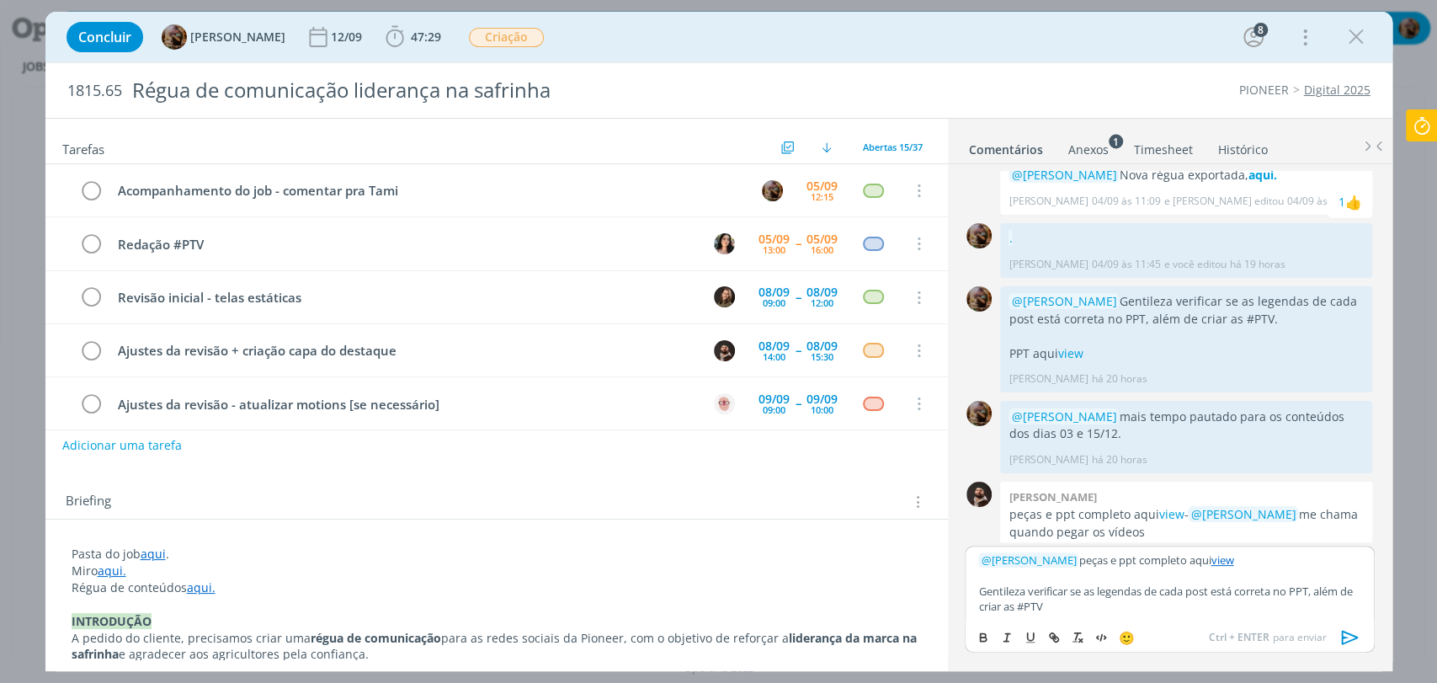
click at [1078, 561] on p "﻿ @ Tamiris Soares ﻿ peças e ppt completo aqui view" at bounding box center [1169, 559] width 382 height 15
click at [1128, 566] on p "﻿ @ Tamiris Soares ﻿ Peças e ppt completo aqui view" at bounding box center [1169, 559] width 382 height 15
click at [1111, 607] on p "Gentileza verificar se as legendas de cada post está correta no PPT, além de cr…" at bounding box center [1169, 598] width 382 height 31
click at [1347, 635] on icon "dialog" at bounding box center [1350, 637] width 25 height 25
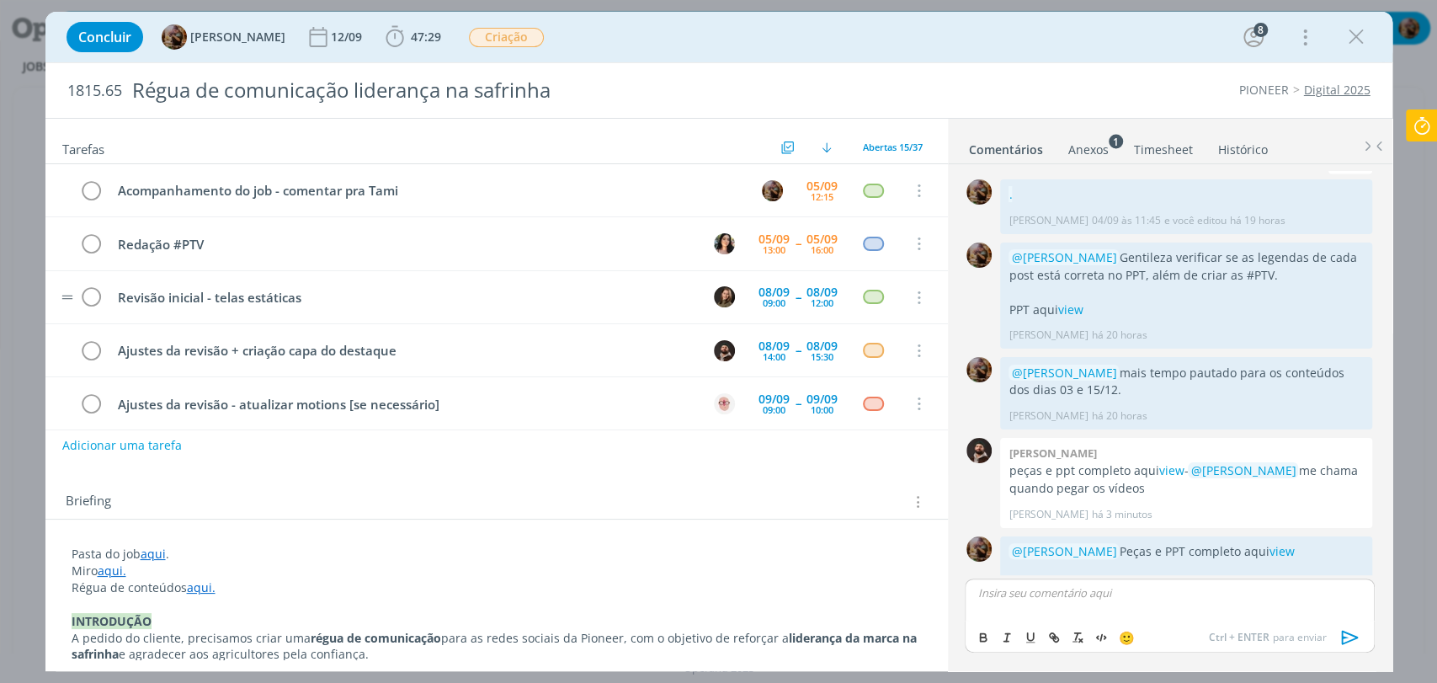
scroll to position [1679, 0]
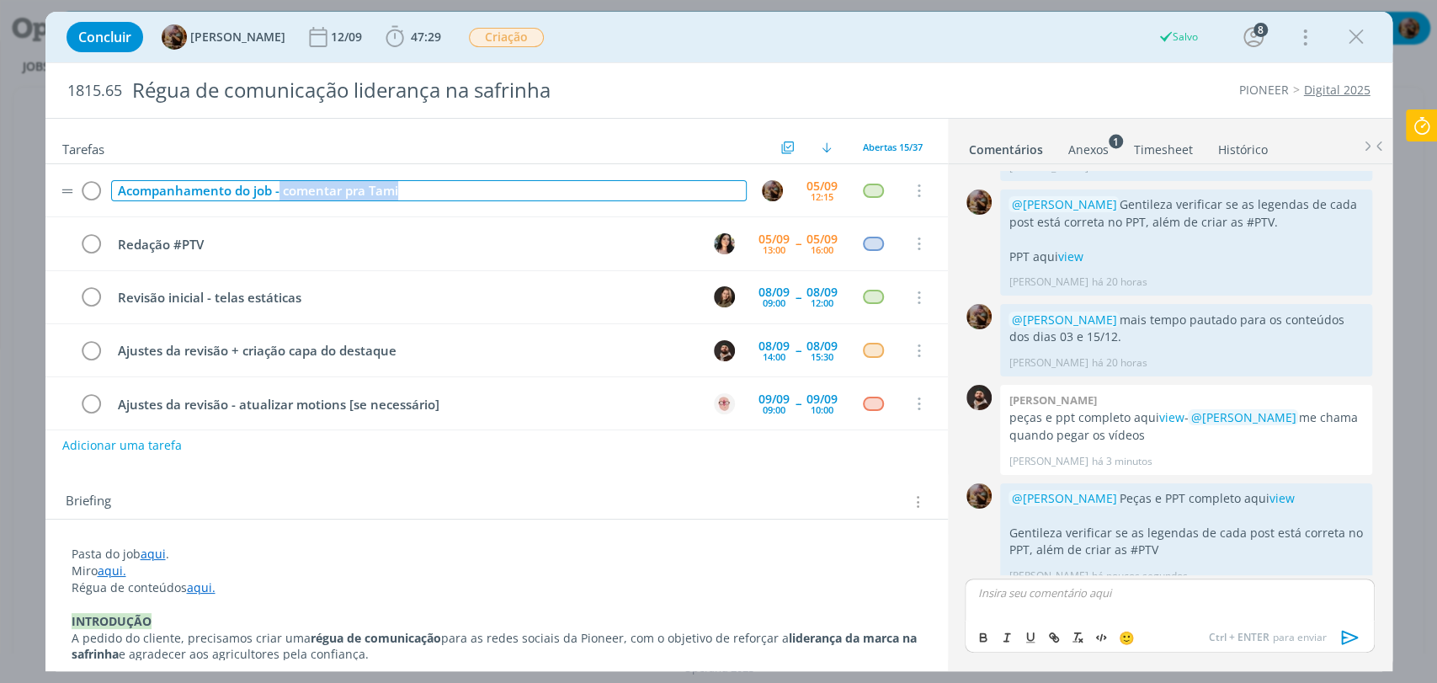
drag, startPoint x: 440, startPoint y: 190, endPoint x: 300, endPoint y: 184, distance: 140.8
click at [281, 187] on div "Acompanhamento do job - comentar pra Tami" at bounding box center [429, 190] width 636 height 21
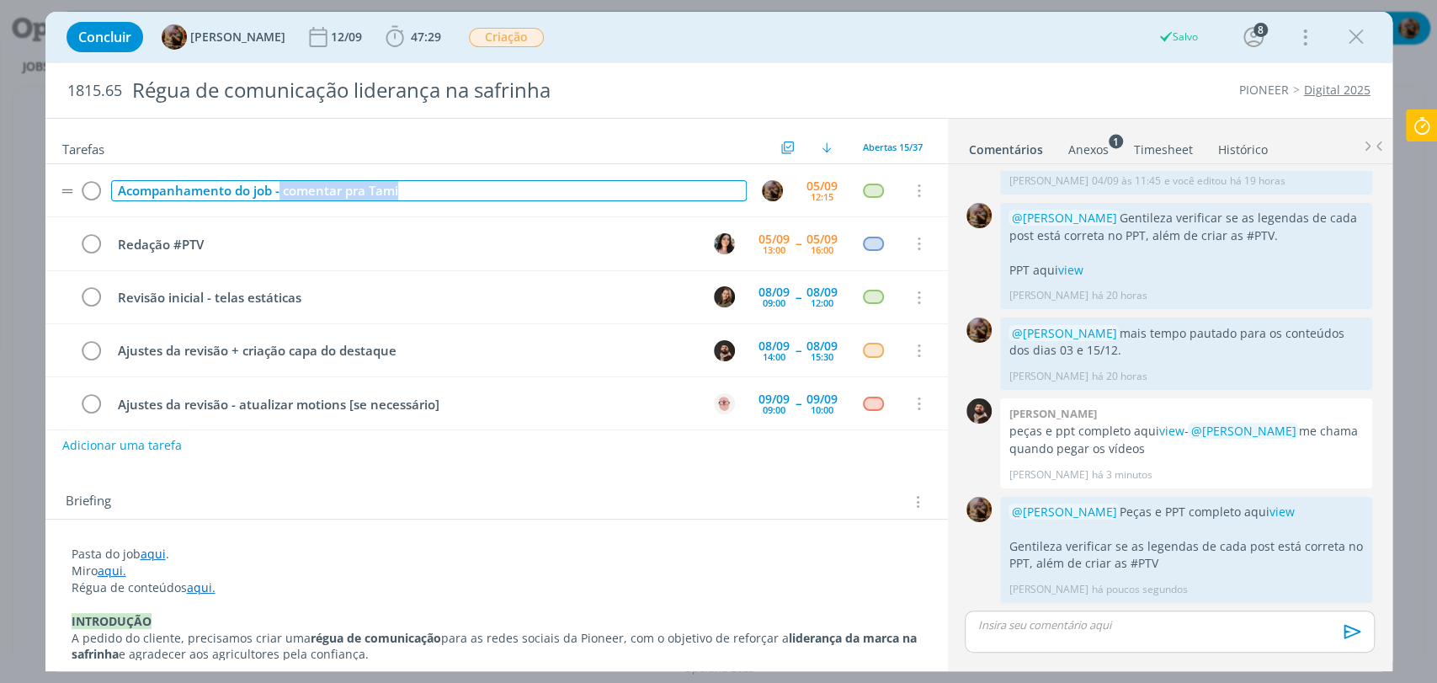
scroll to position [1648, 0]
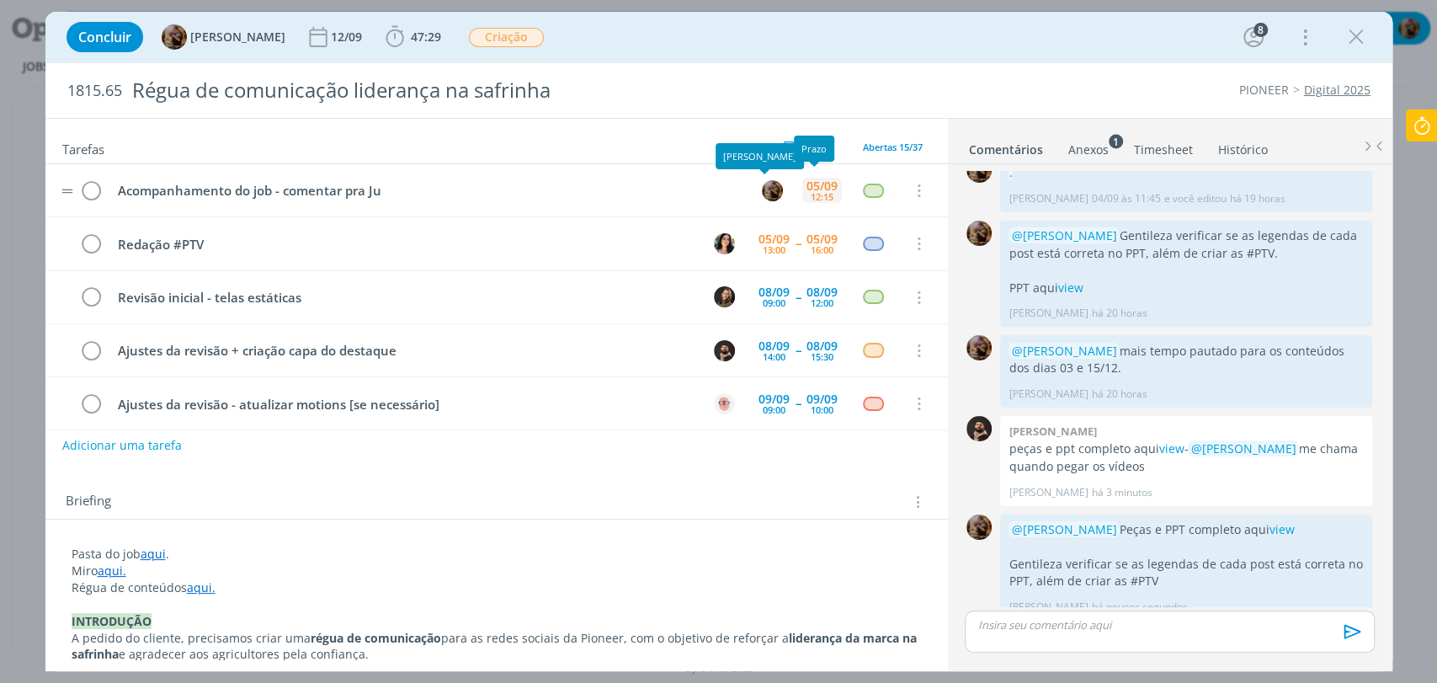
click at [807, 190] on div "05/09" at bounding box center [822, 186] width 31 height 12
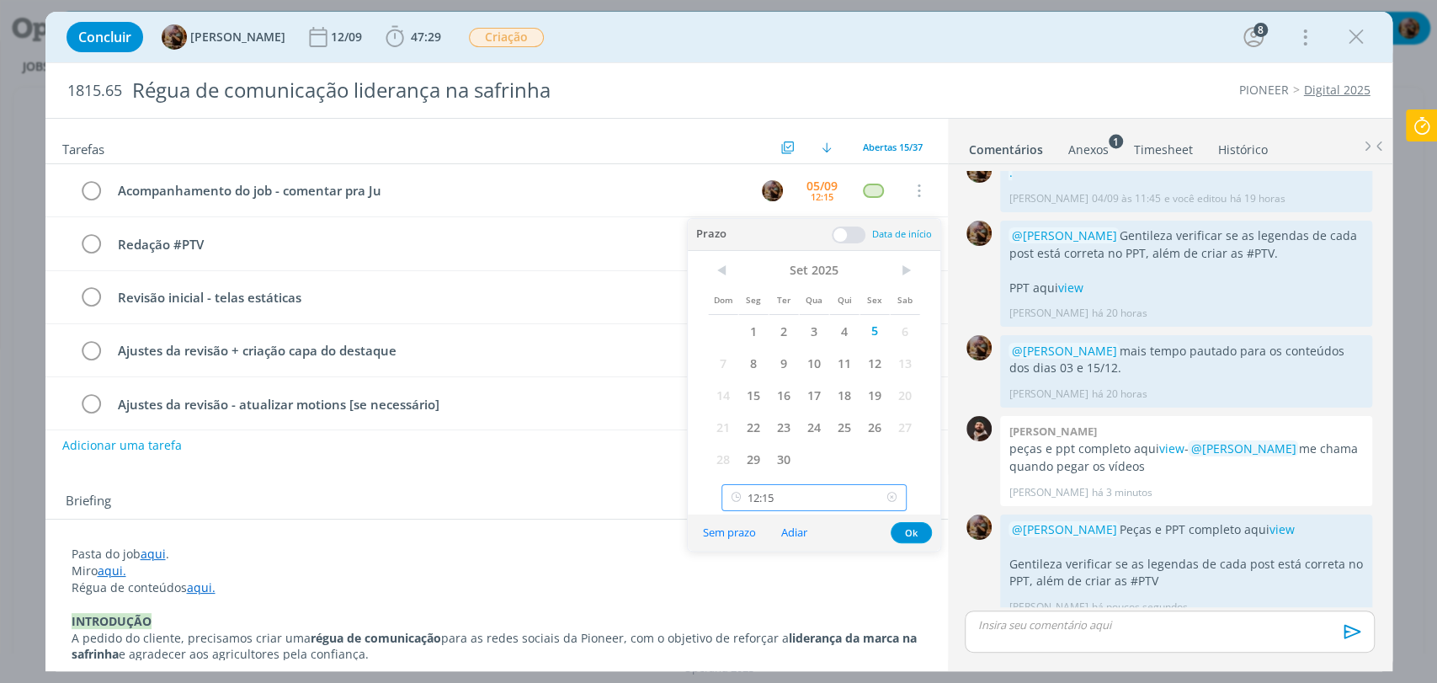
click at [829, 495] on input "12:15" at bounding box center [814, 497] width 185 height 27
click at [814, 427] on div "17:30" at bounding box center [816, 433] width 188 height 30
type input "17:30"
click at [903, 530] on button "Ok" at bounding box center [911, 532] width 41 height 21
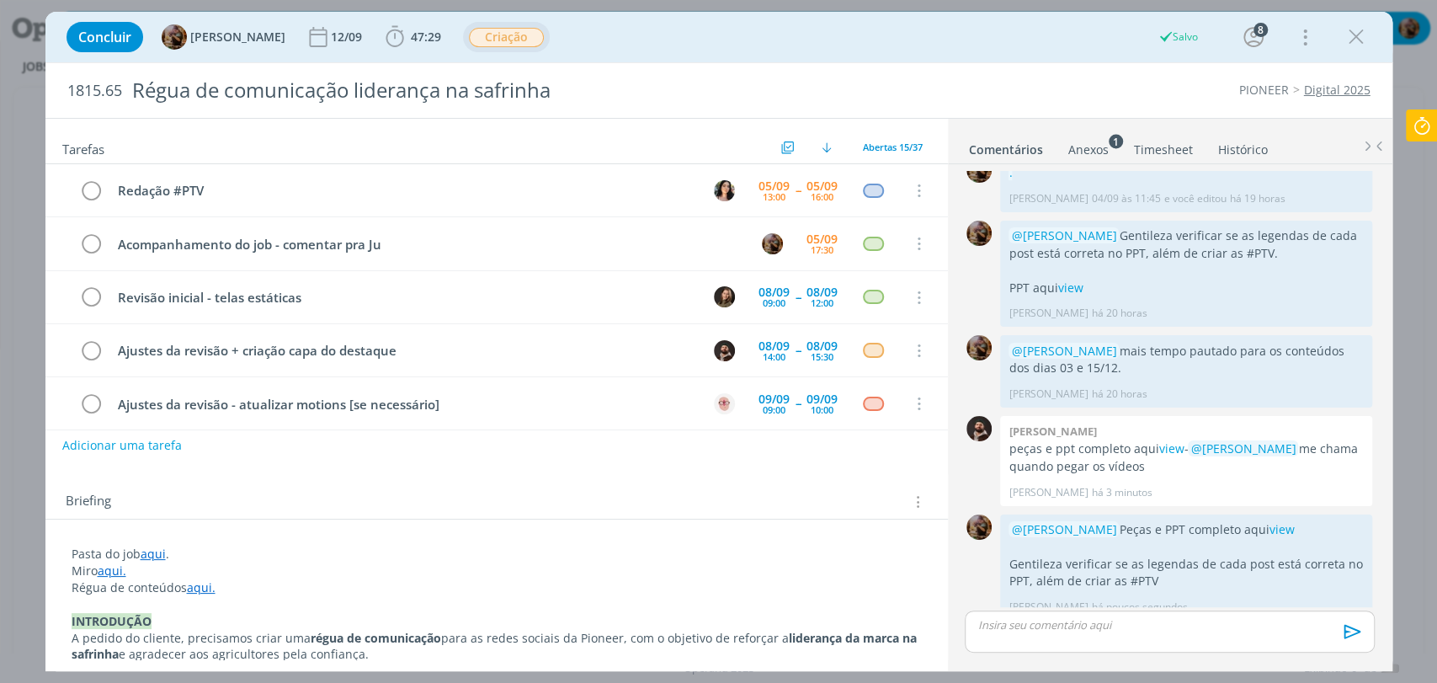
click at [513, 32] on span "Criação" at bounding box center [506, 37] width 75 height 19
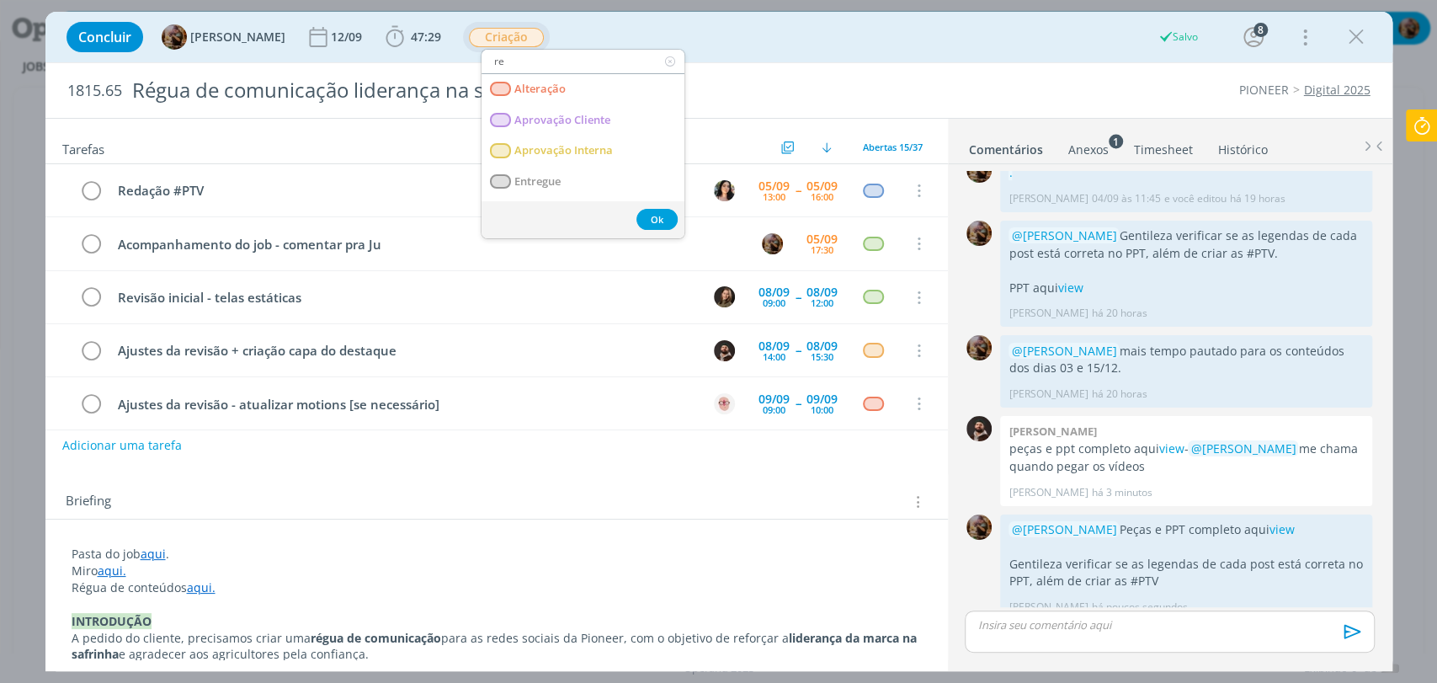
type input "red"
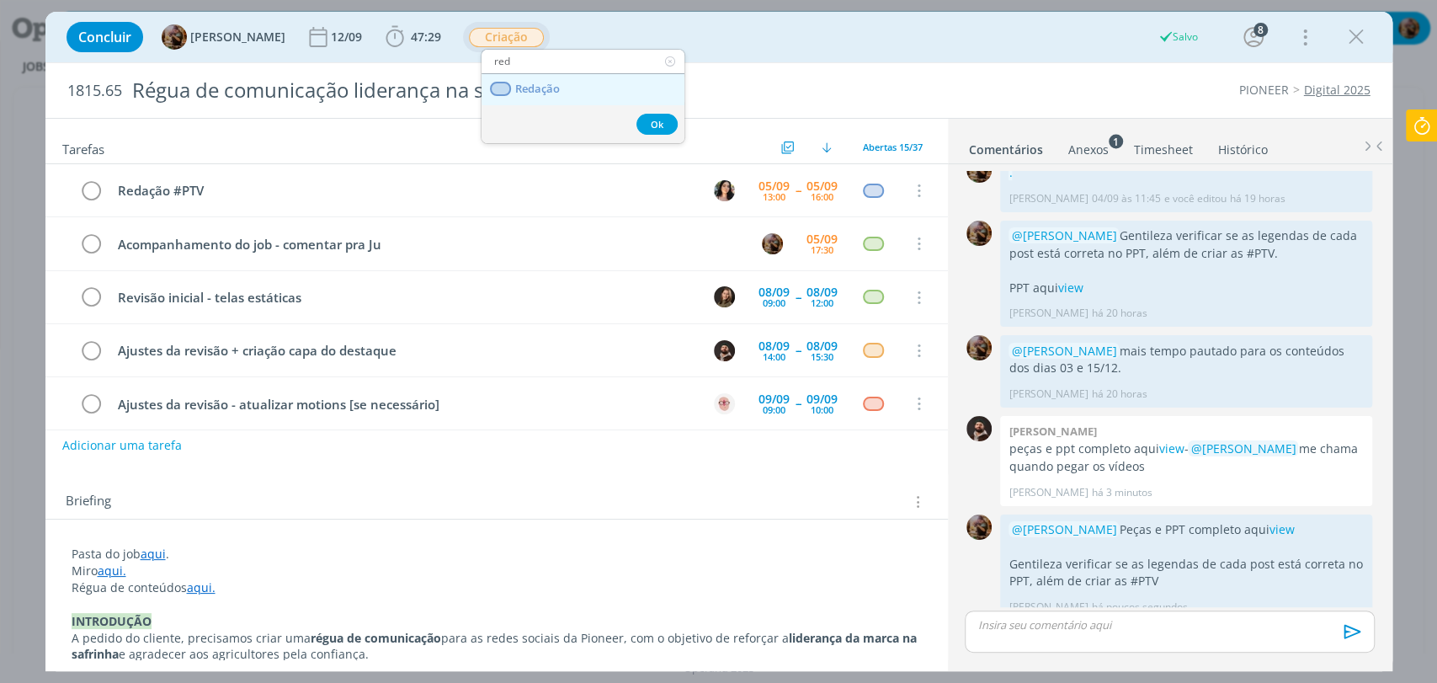
click at [534, 90] on span "Redação" at bounding box center [536, 89] width 45 height 13
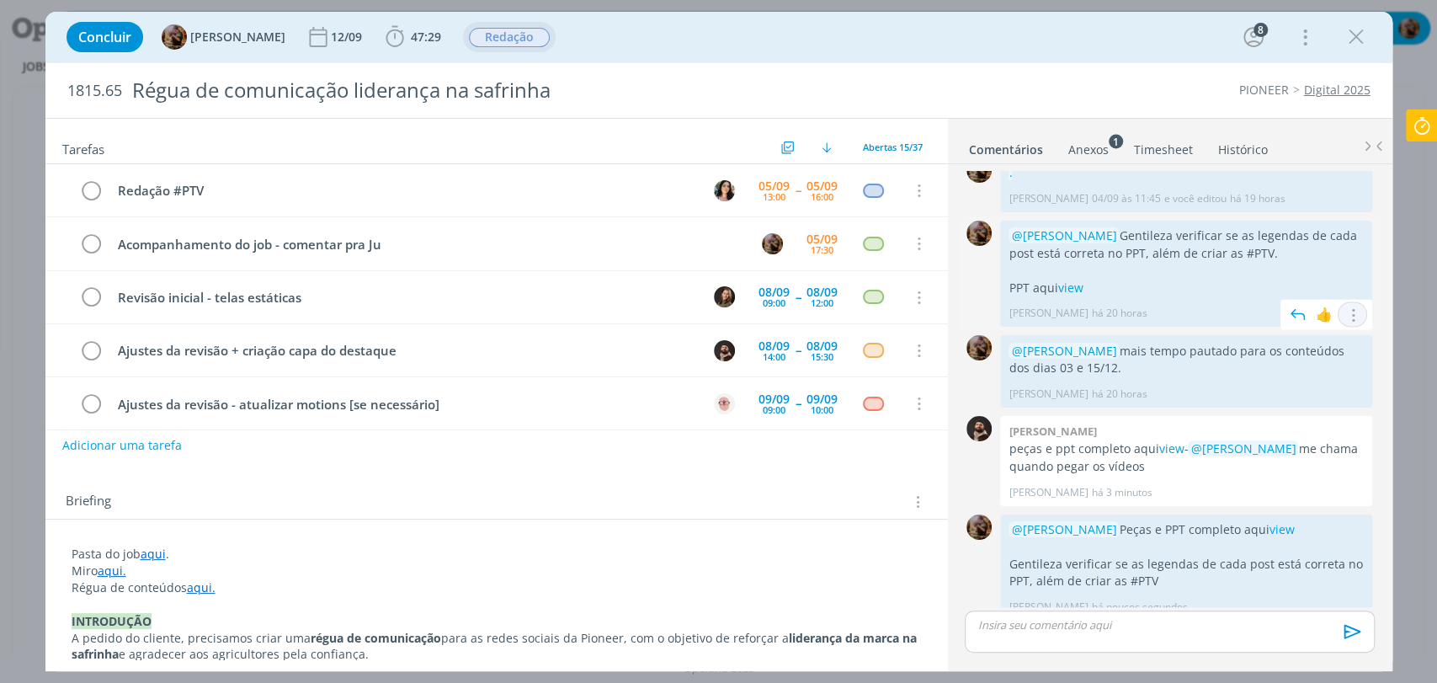
click at [1350, 307] on icon "dialog" at bounding box center [1353, 315] width 19 height 16
click at [1295, 326] on link "Editar" at bounding box center [1295, 339] width 133 height 27
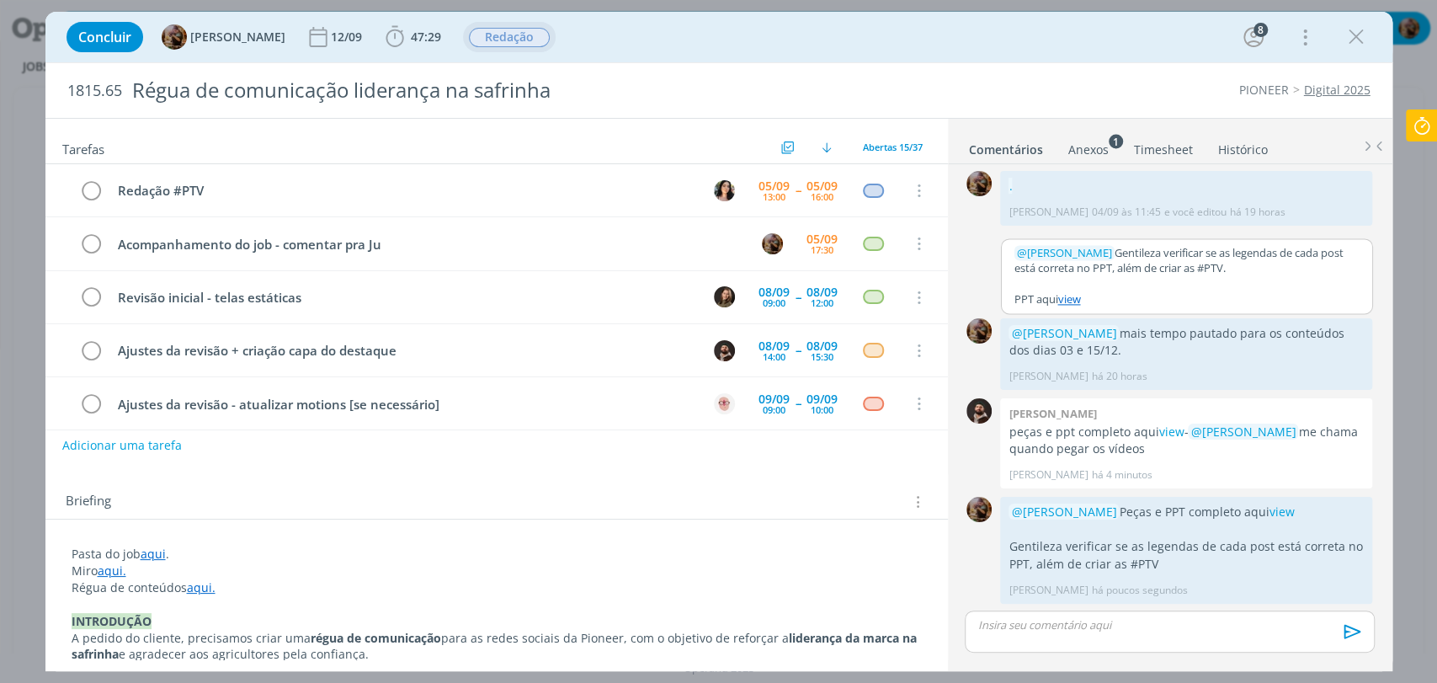
scroll to position [1617, 0]
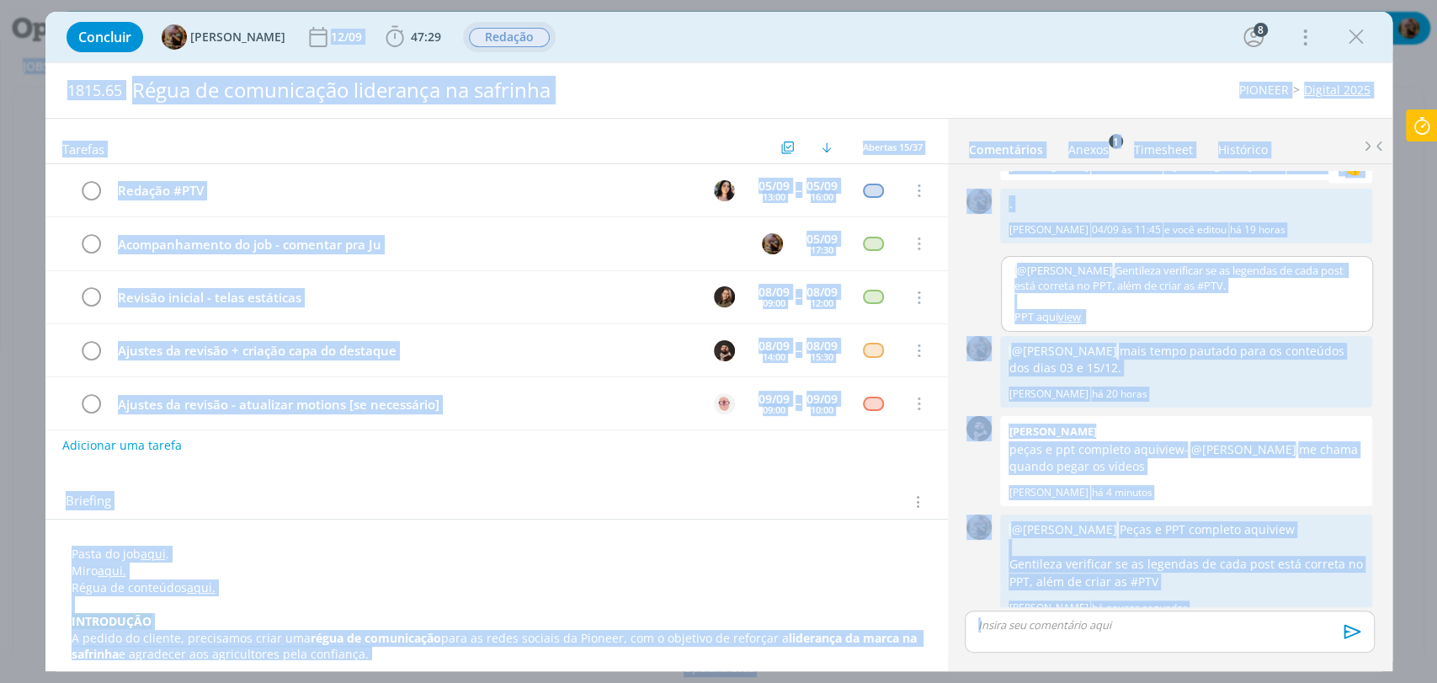
click at [1217, 294] on p "dialog" at bounding box center [1187, 301] width 345 height 15
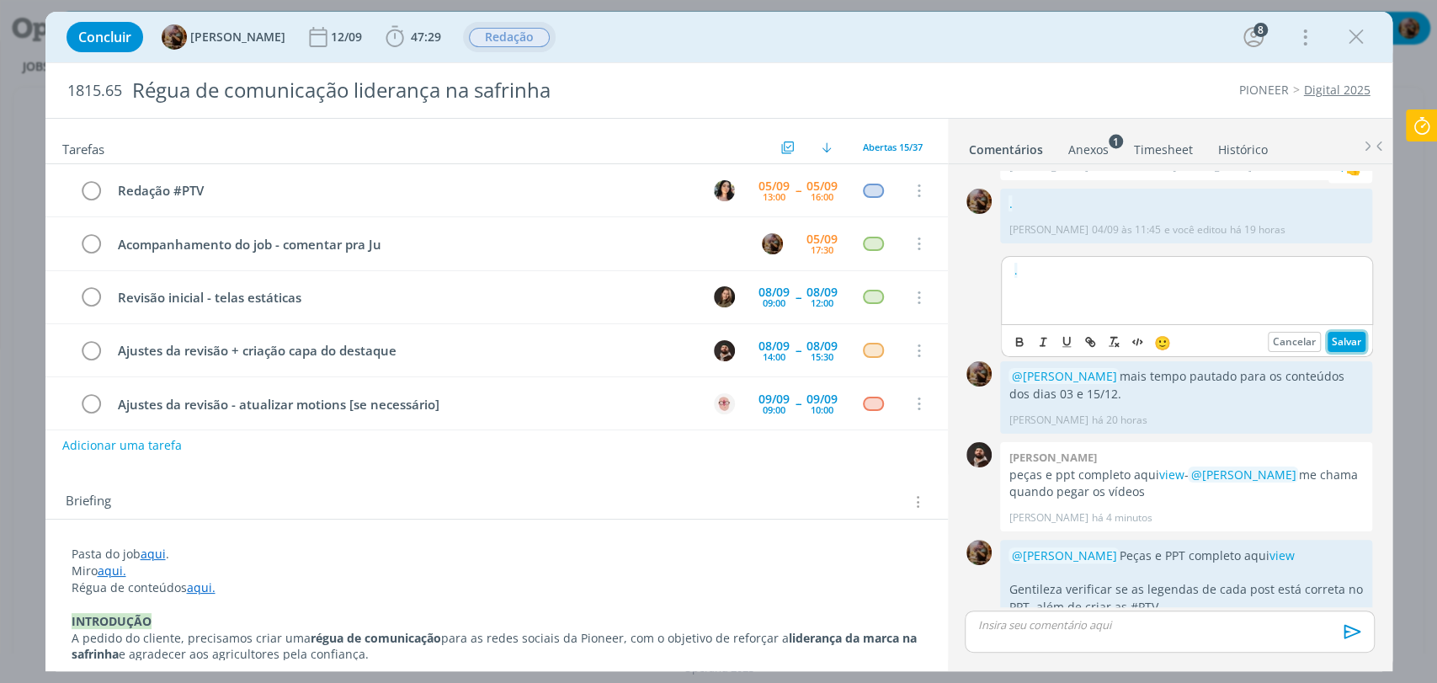
click at [1335, 332] on button "Salvar" at bounding box center [1347, 342] width 38 height 20
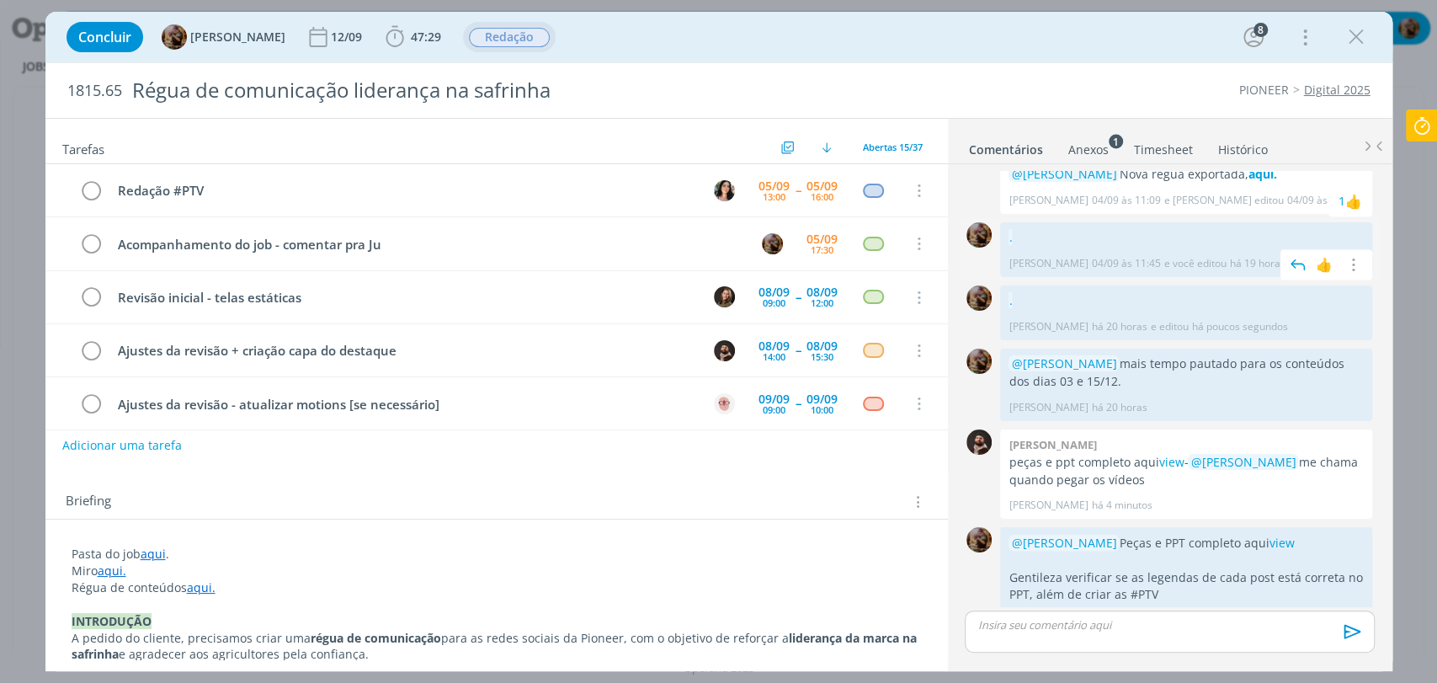
scroll to position [1596, 0]
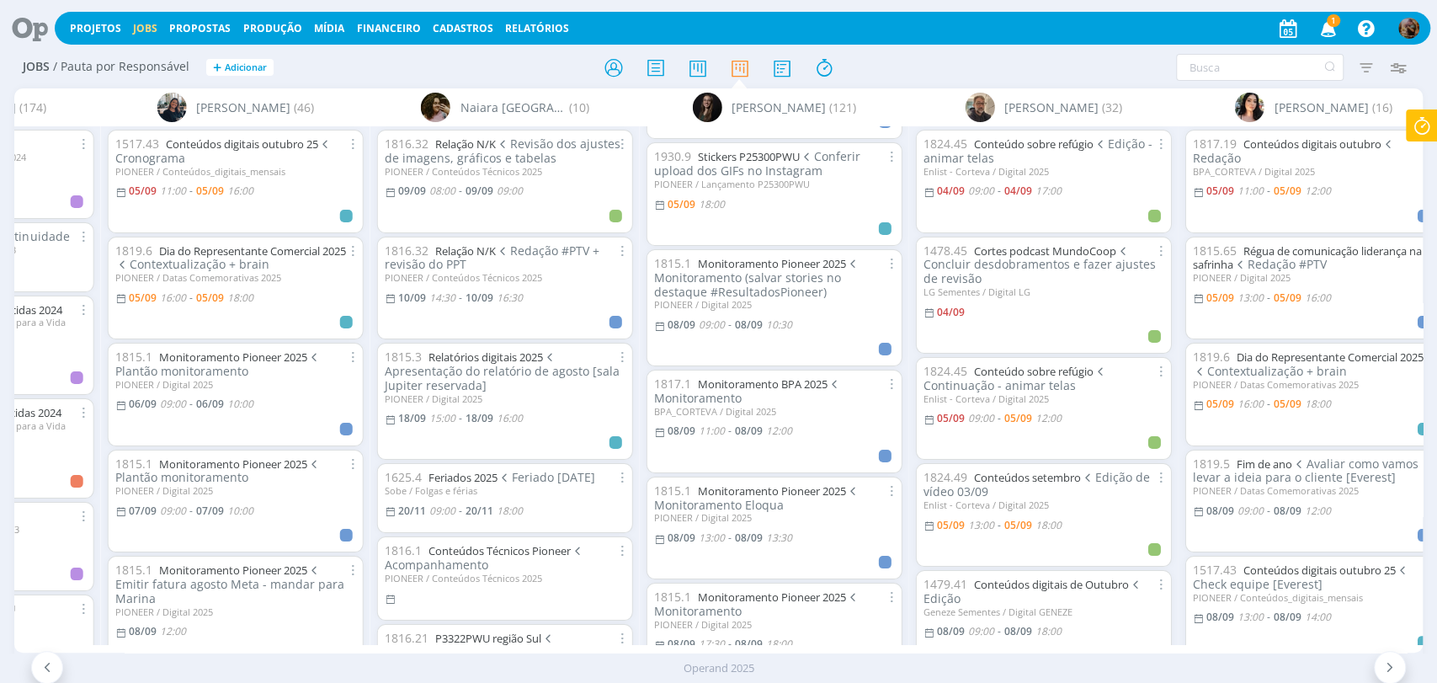
scroll to position [748, 0]
